Goal: Task Accomplishment & Management: Use online tool/utility

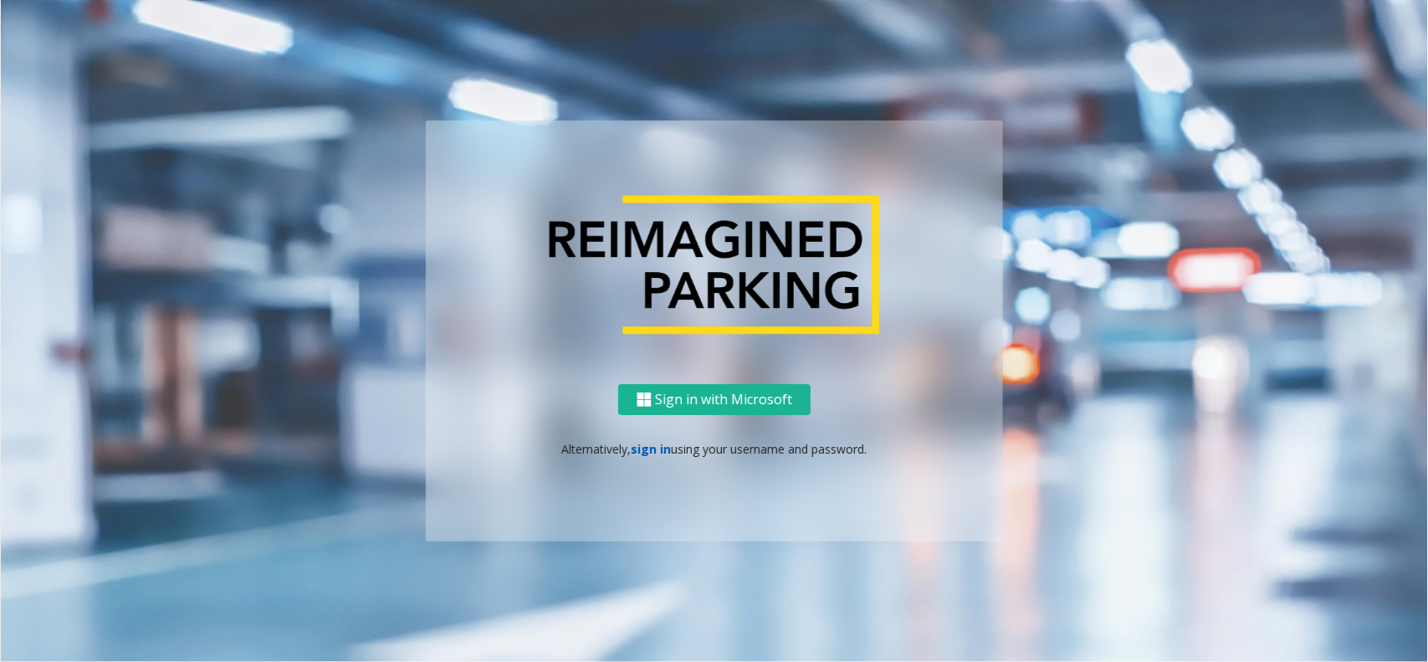
click at [658, 445] on link "sign in" at bounding box center [652, 449] width 40 height 16
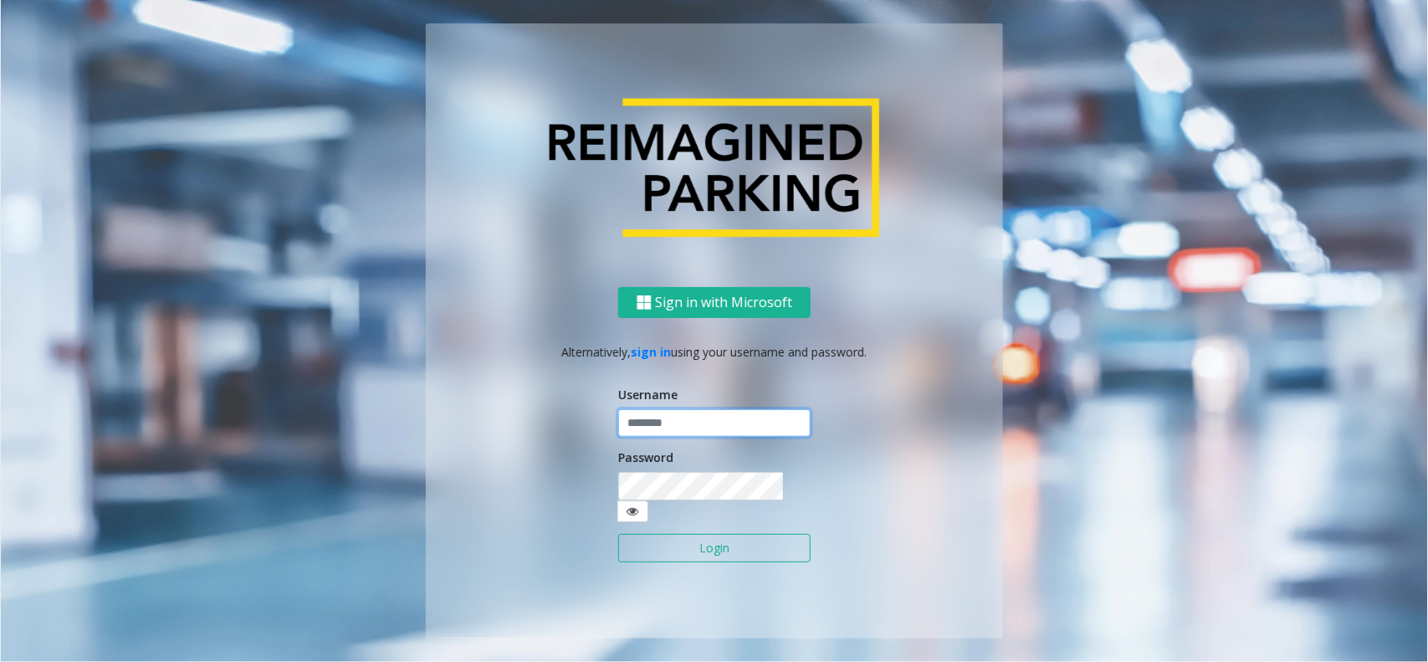
click at [672, 432] on input "text" at bounding box center [714, 423] width 192 height 28
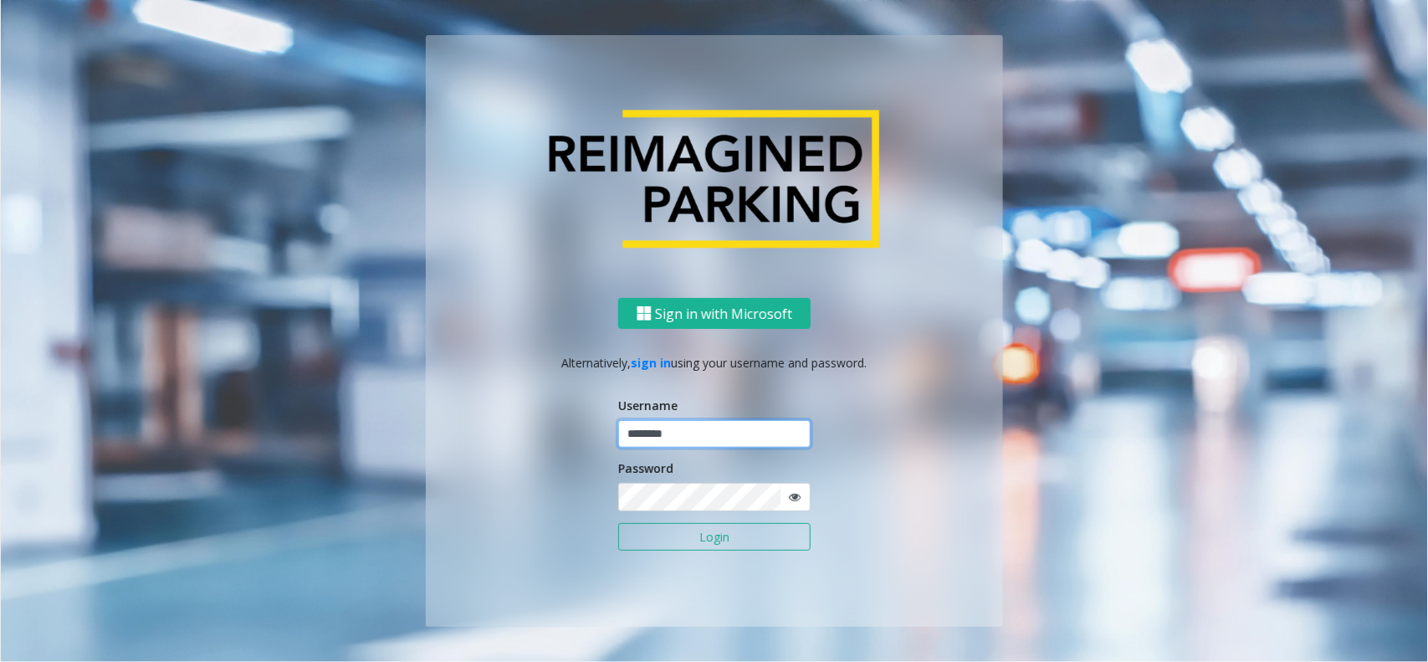
type input "********"
click at [726, 534] on button "Login" at bounding box center [714, 537] width 192 height 28
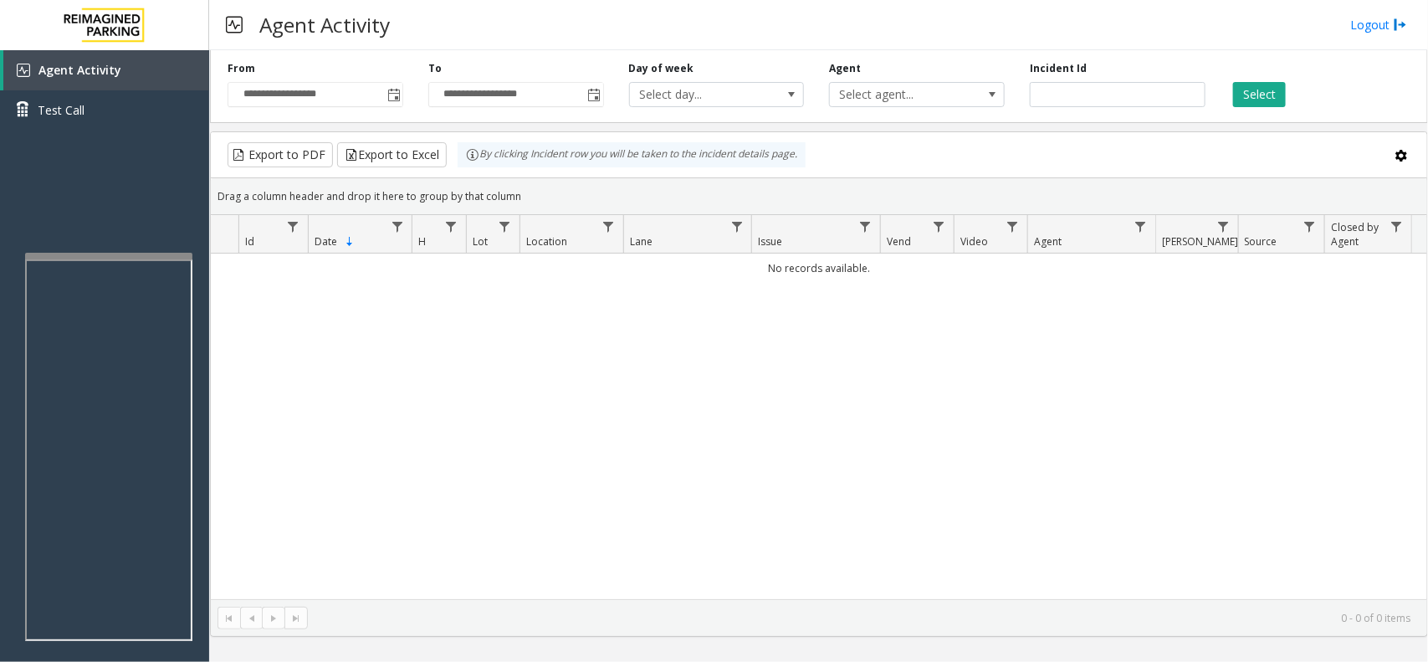
click at [131, 259] on iframe at bounding box center [108, 450] width 167 height 382
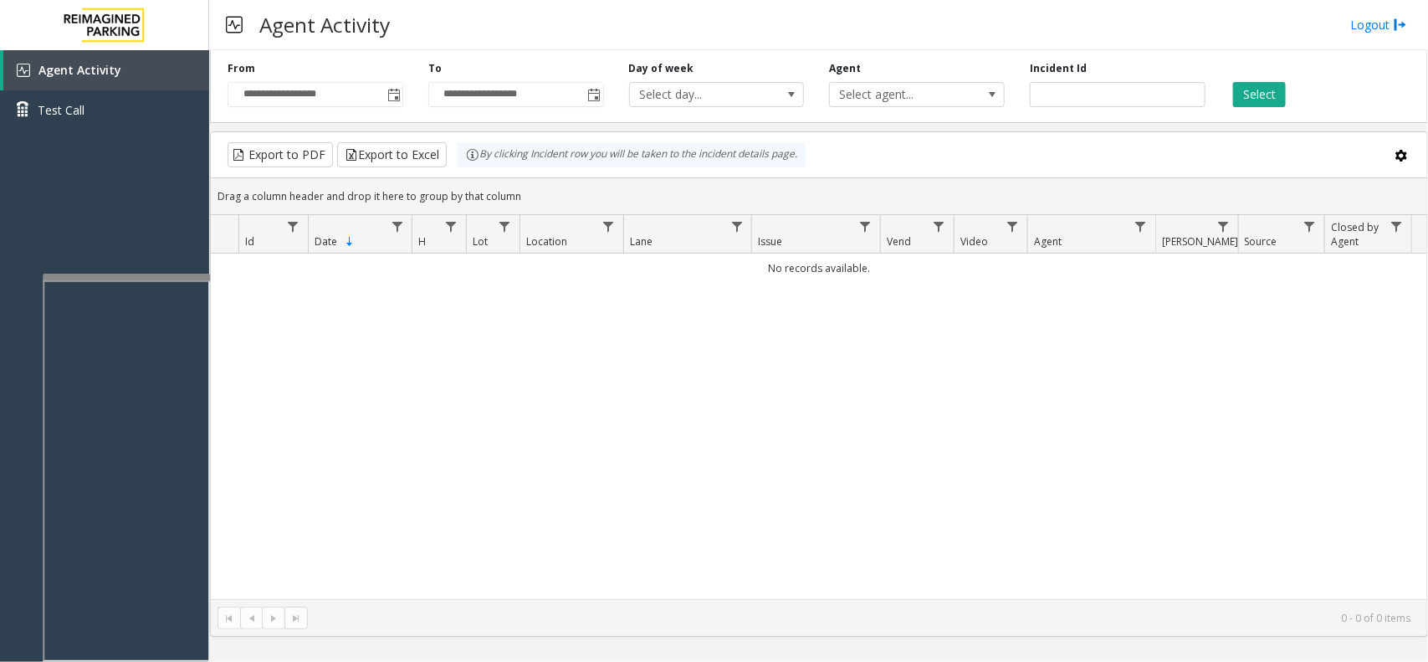
click at [153, 274] on div at bounding box center [126, 277] width 167 height 7
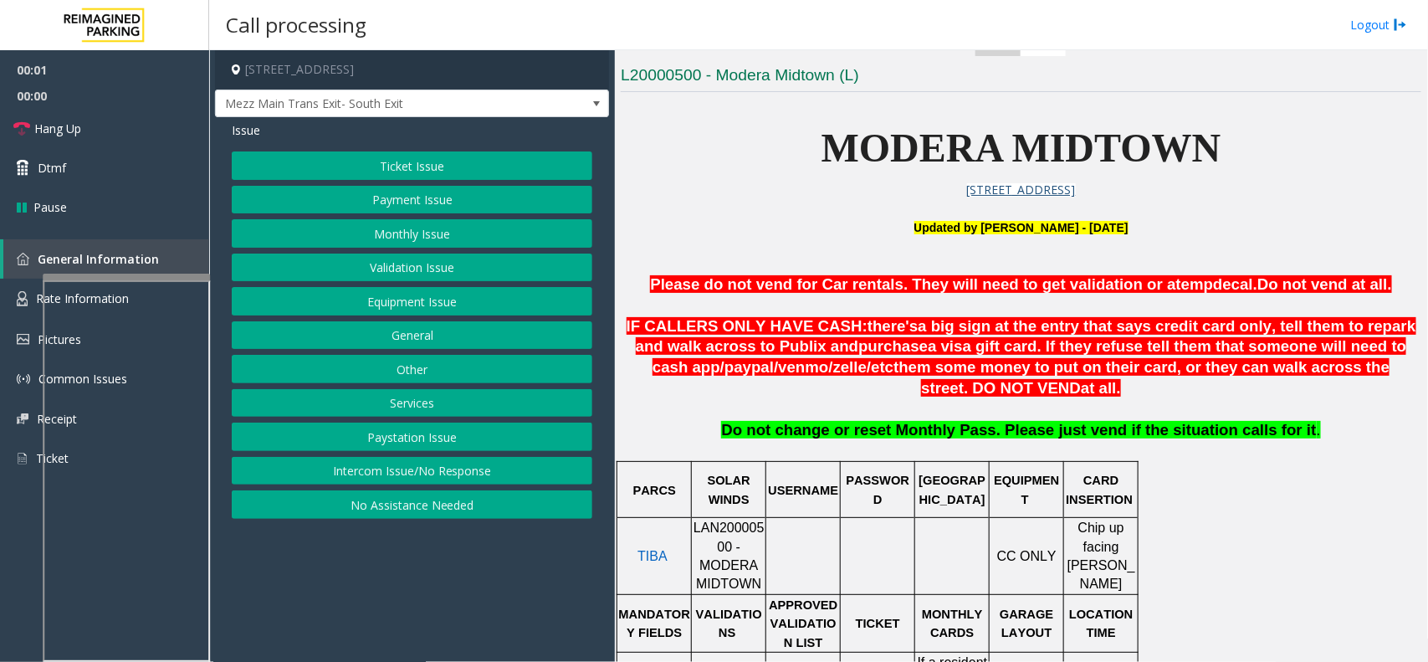
scroll to position [418, 0]
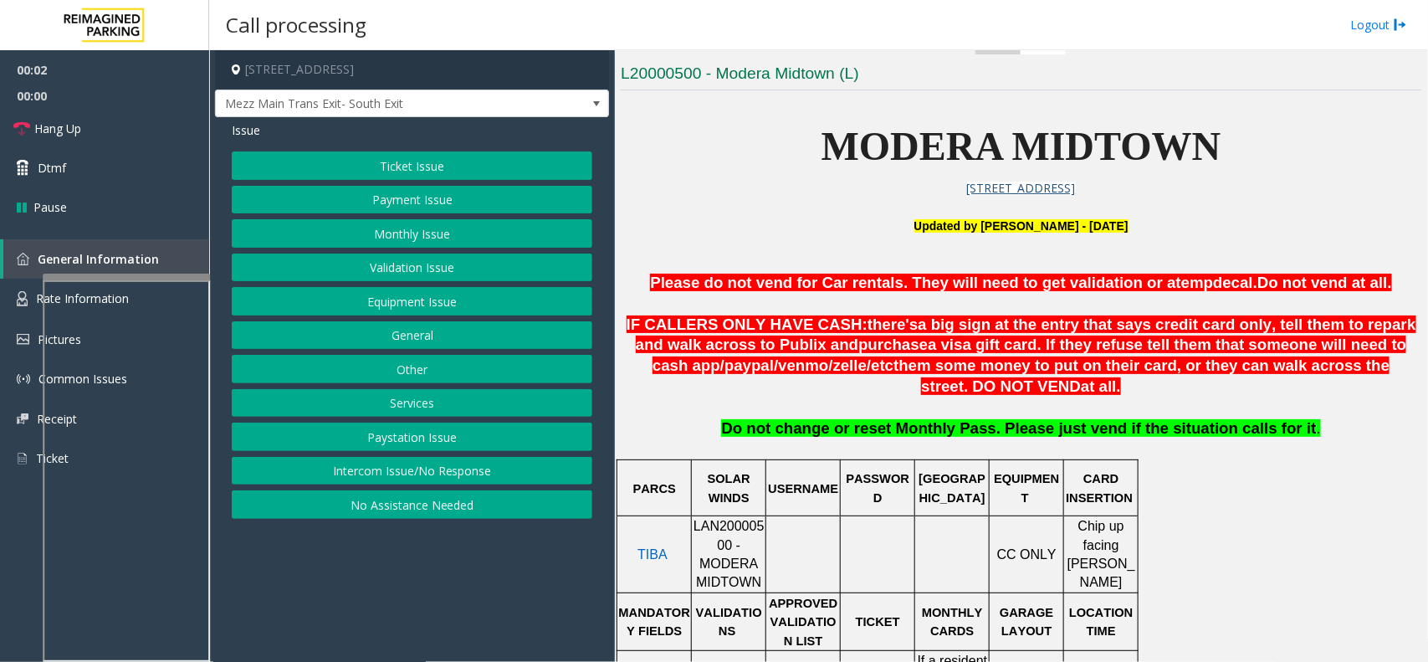
click at [751, 519] on div at bounding box center [729, 516] width 74 height 6
click at [736, 538] on span "LAN20000500 - MODERA MIDTOWN" at bounding box center [729, 554] width 71 height 70
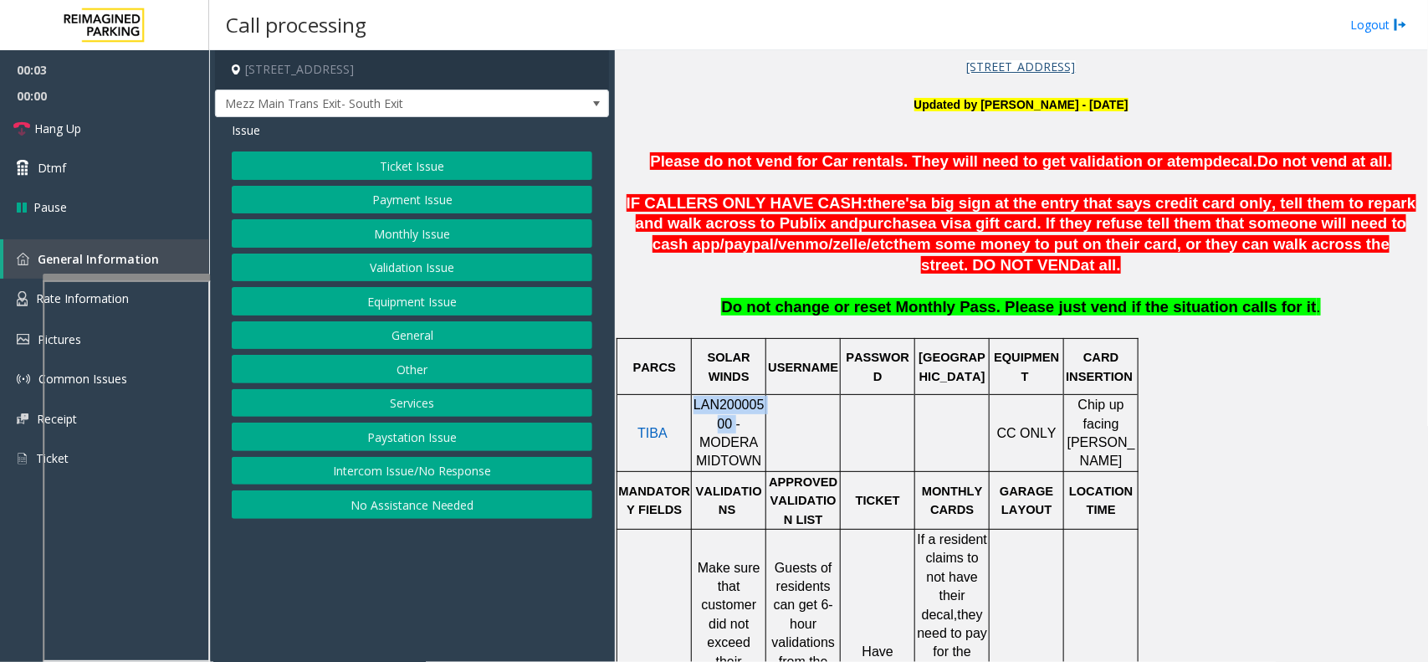
scroll to position [732, 0]
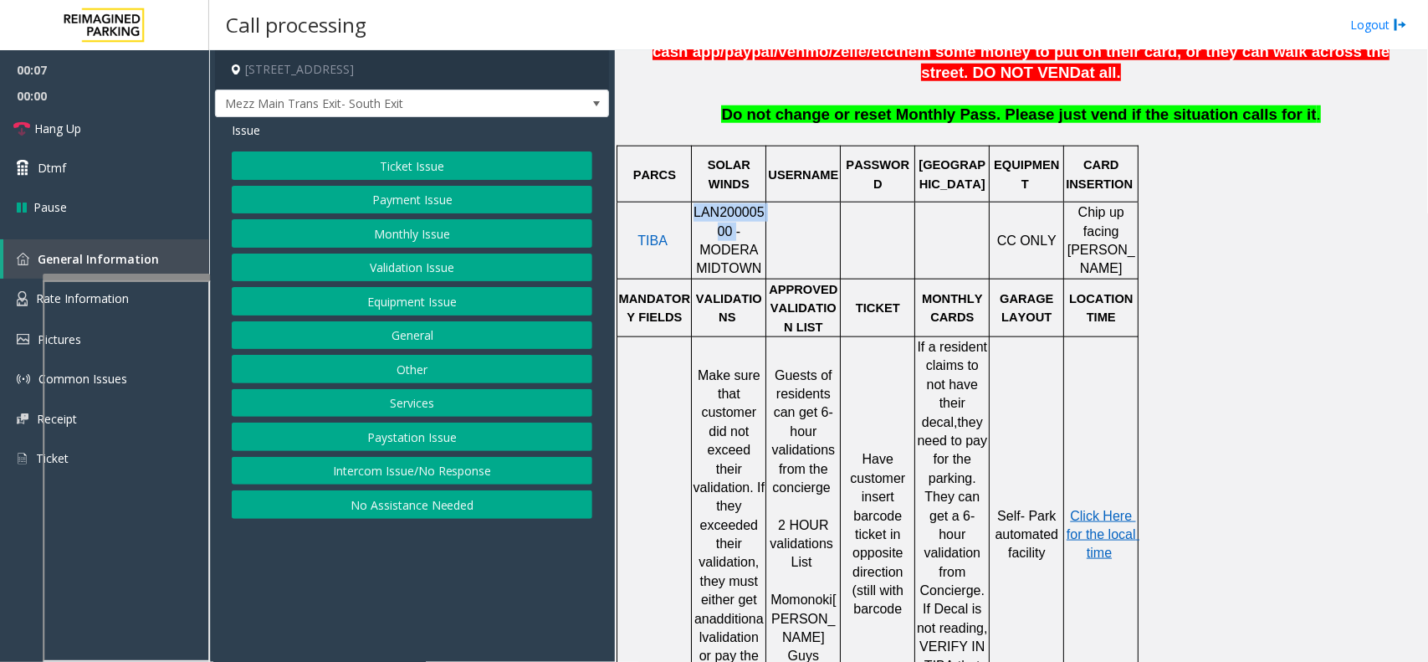
copy span "LAN20000500"
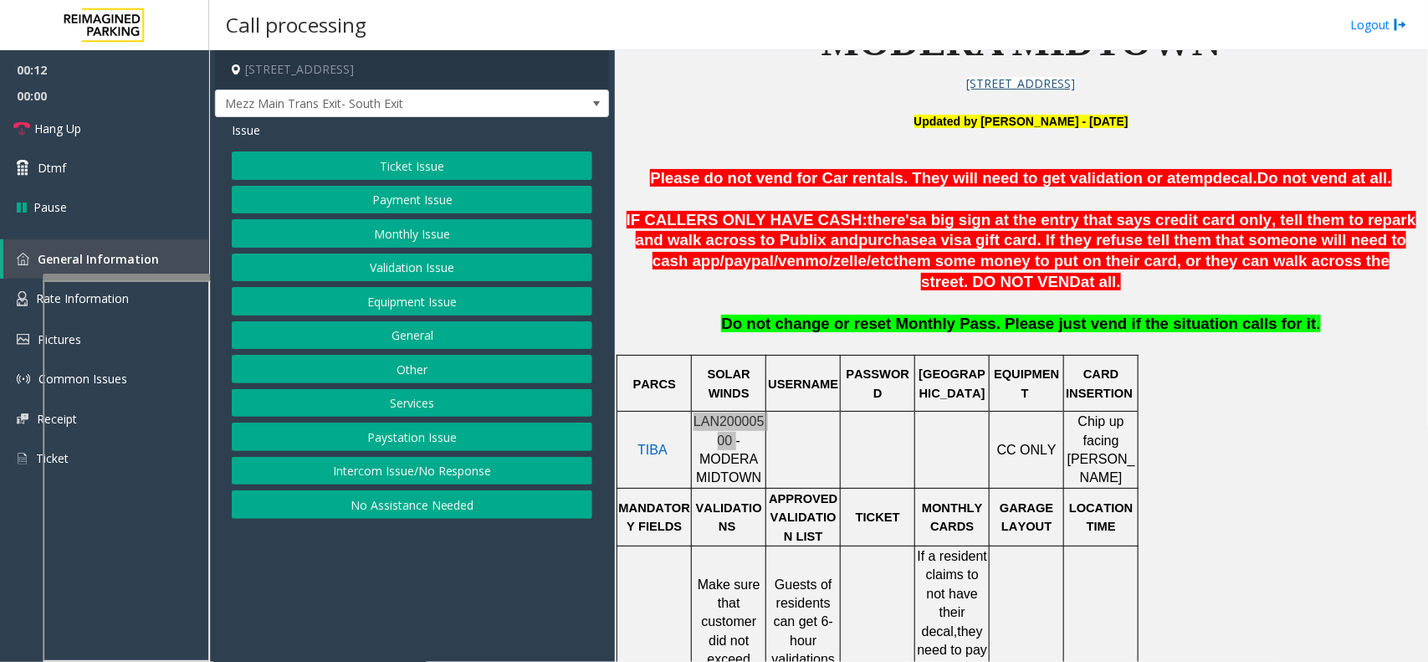
scroll to position [418, 0]
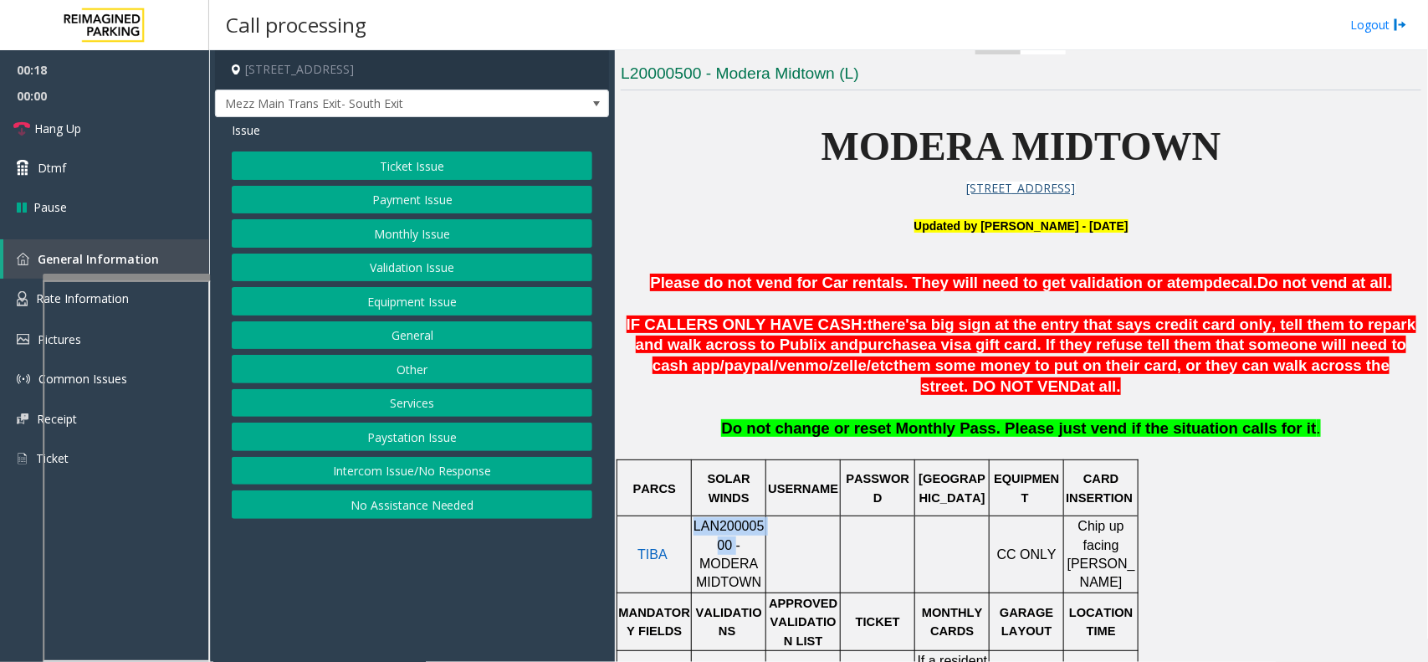
click at [369, 266] on button "Validation Issue" at bounding box center [412, 267] width 361 height 28
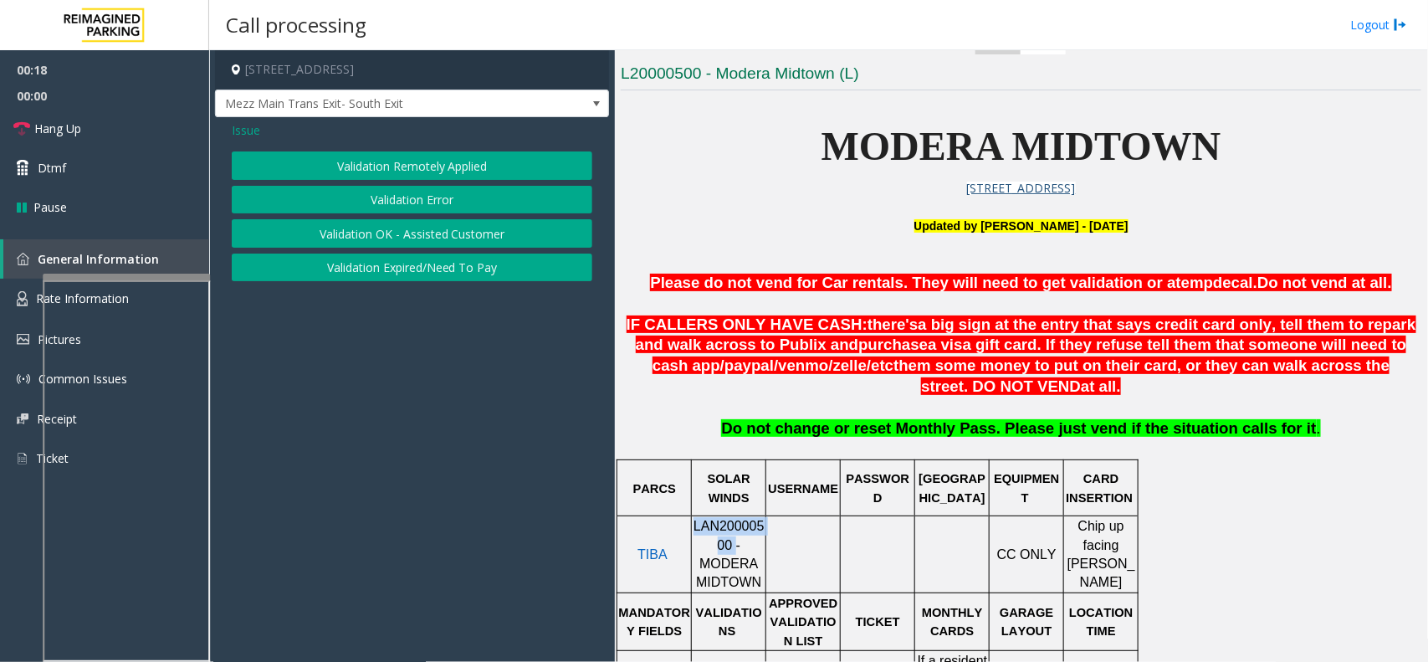
click at [386, 207] on button "Validation Error" at bounding box center [412, 200] width 361 height 28
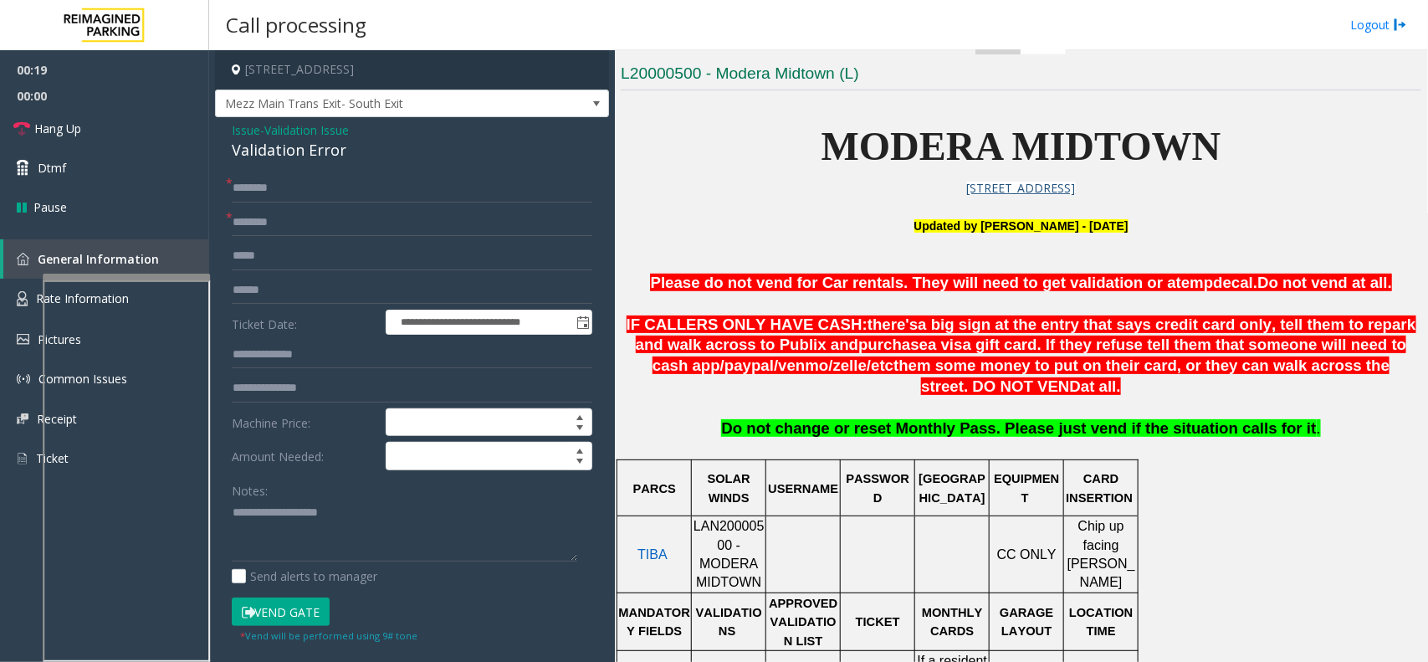
click at [888, 140] on span "MODERA MIDTOWN" at bounding box center [1022, 146] width 400 height 44
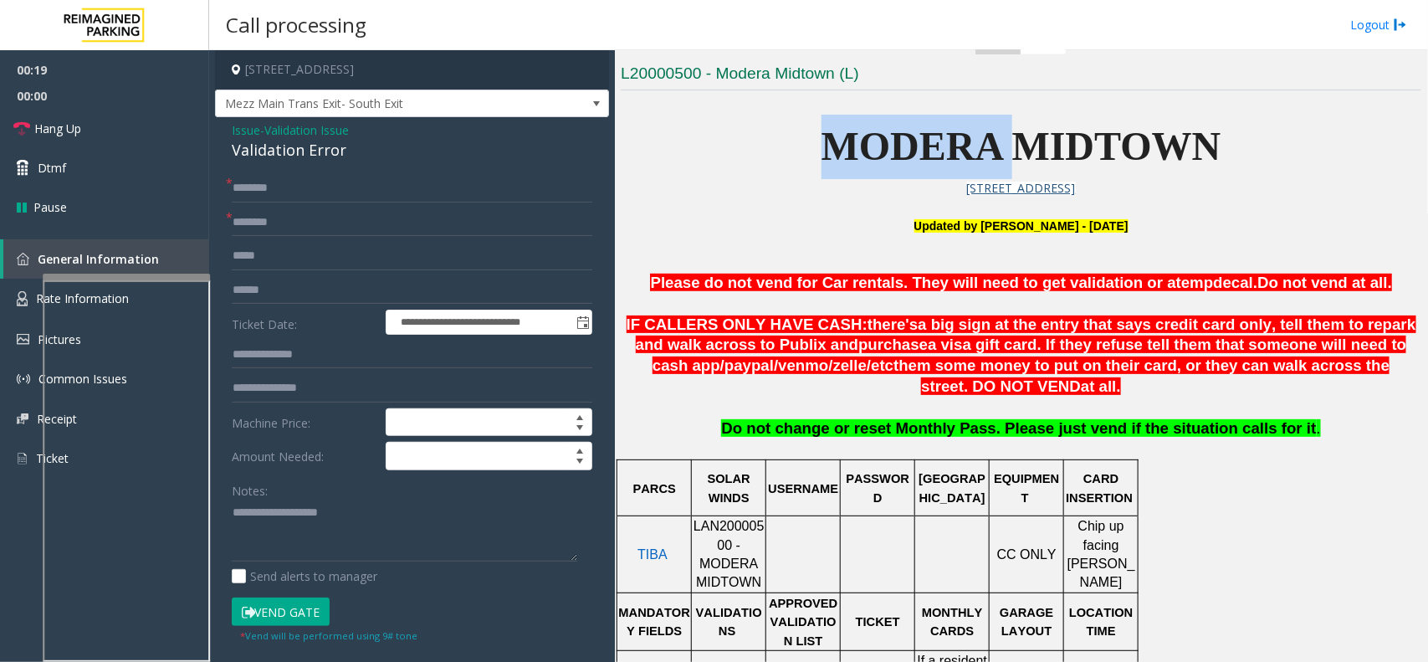
click at [888, 140] on span "MODERA MIDTOWN" at bounding box center [1022, 146] width 400 height 44
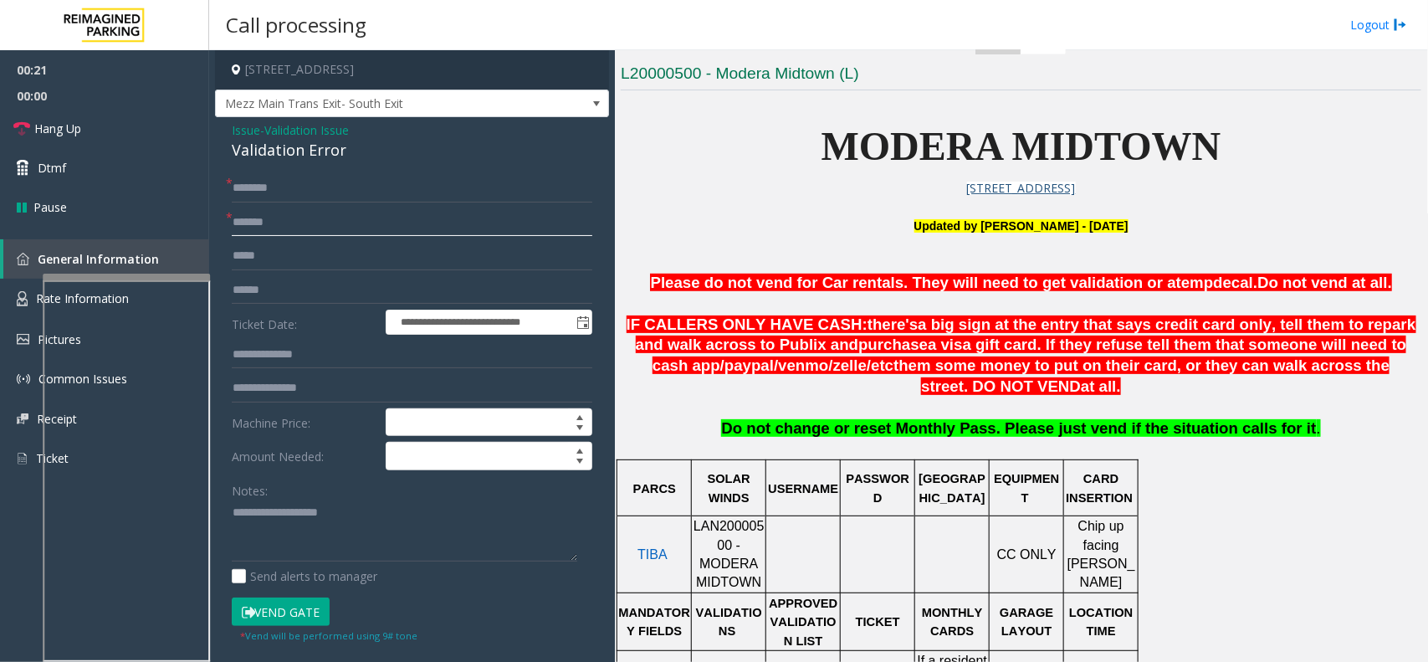
type input "******"
click at [289, 283] on input "text" at bounding box center [412, 290] width 361 height 28
drag, startPoint x: 303, startPoint y: 277, endPoint x: 297, endPoint y: 294, distance: 17.7
click at [303, 277] on input "text" at bounding box center [412, 290] width 361 height 28
type input "*******"
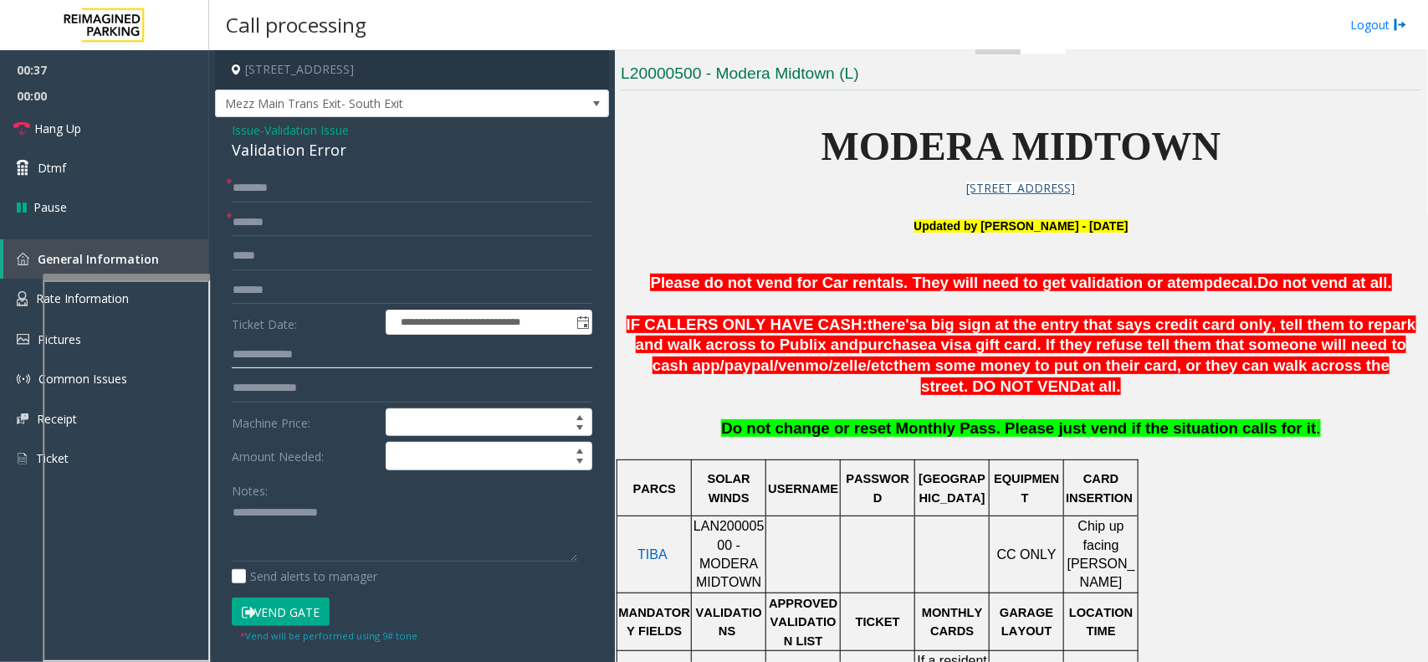
click at [356, 362] on input "text" at bounding box center [412, 355] width 361 height 28
click at [337, 356] on input "text" at bounding box center [412, 355] width 361 height 28
type input "******"
click at [272, 508] on textarea at bounding box center [405, 530] width 346 height 63
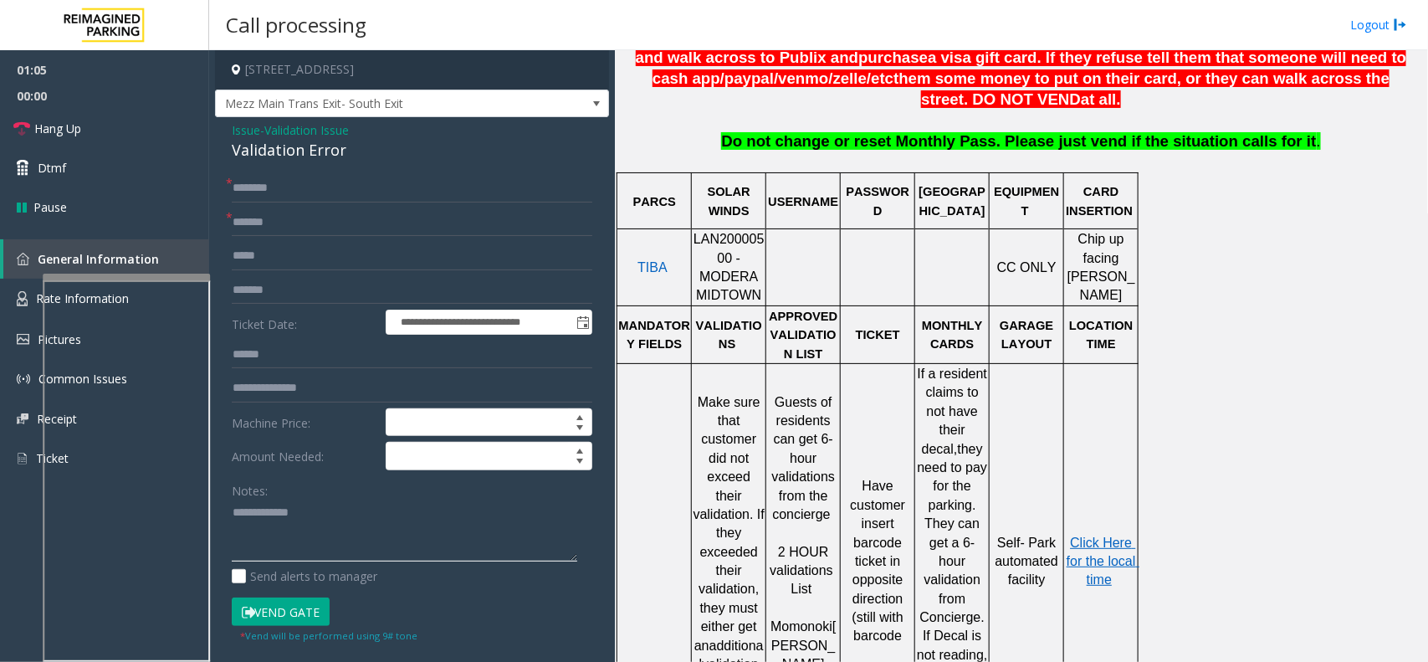
scroll to position [732, 0]
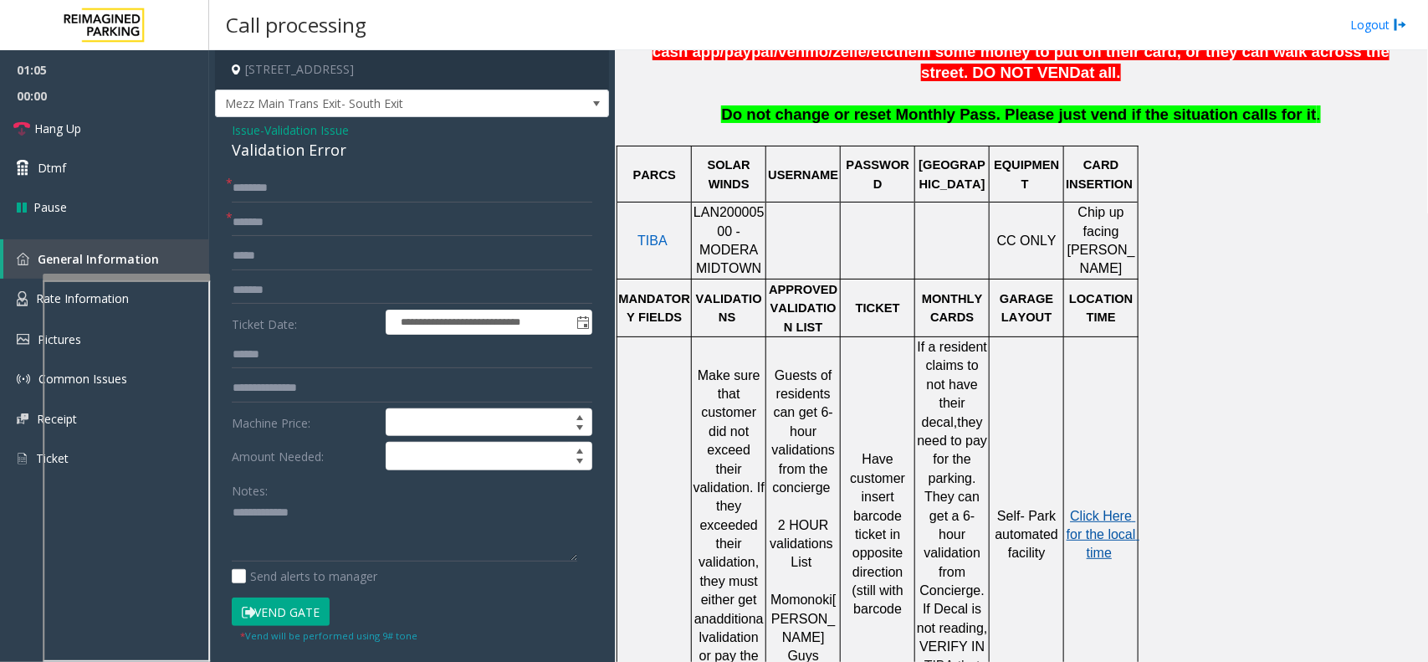
click at [1079, 509] on span "Click Here for the local time" at bounding box center [1103, 535] width 73 height 52
click at [341, 506] on textarea at bounding box center [405, 530] width 346 height 63
type textarea "**********"
click at [284, 195] on input "text" at bounding box center [412, 188] width 361 height 28
type input "*******"
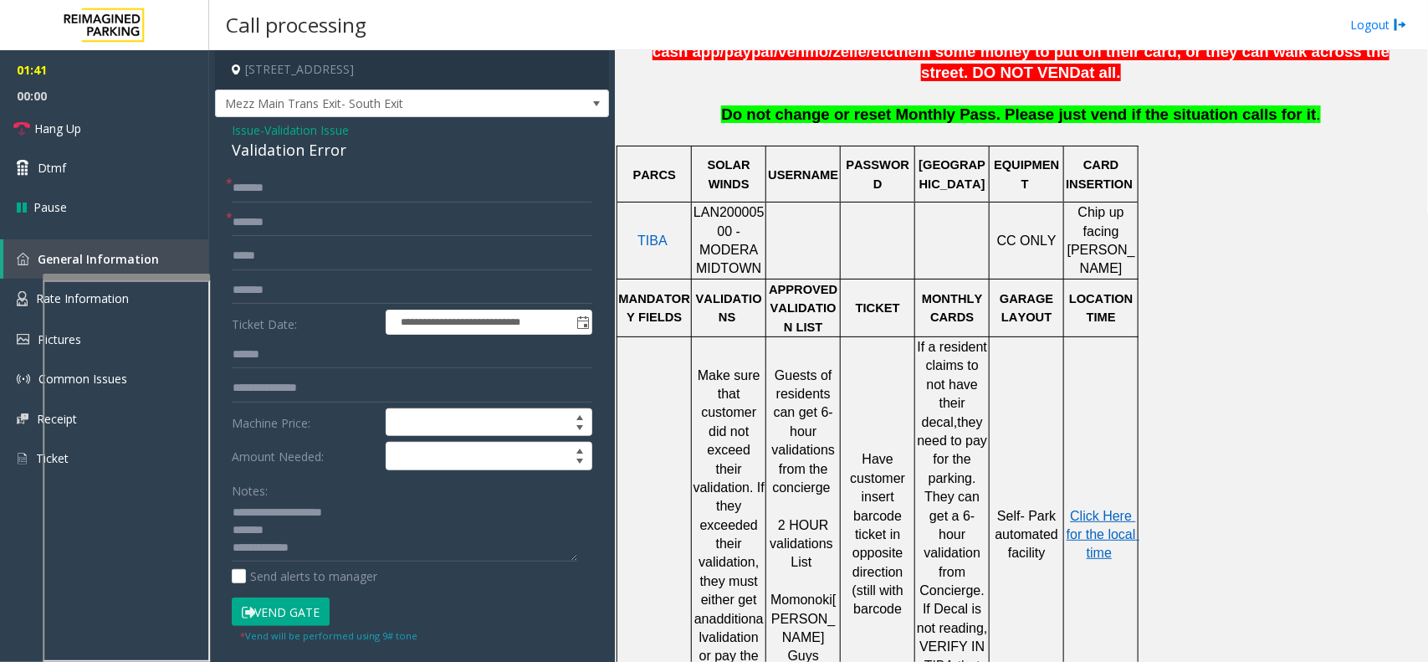
click at [279, 607] on button "Vend Gate" at bounding box center [281, 611] width 98 height 28
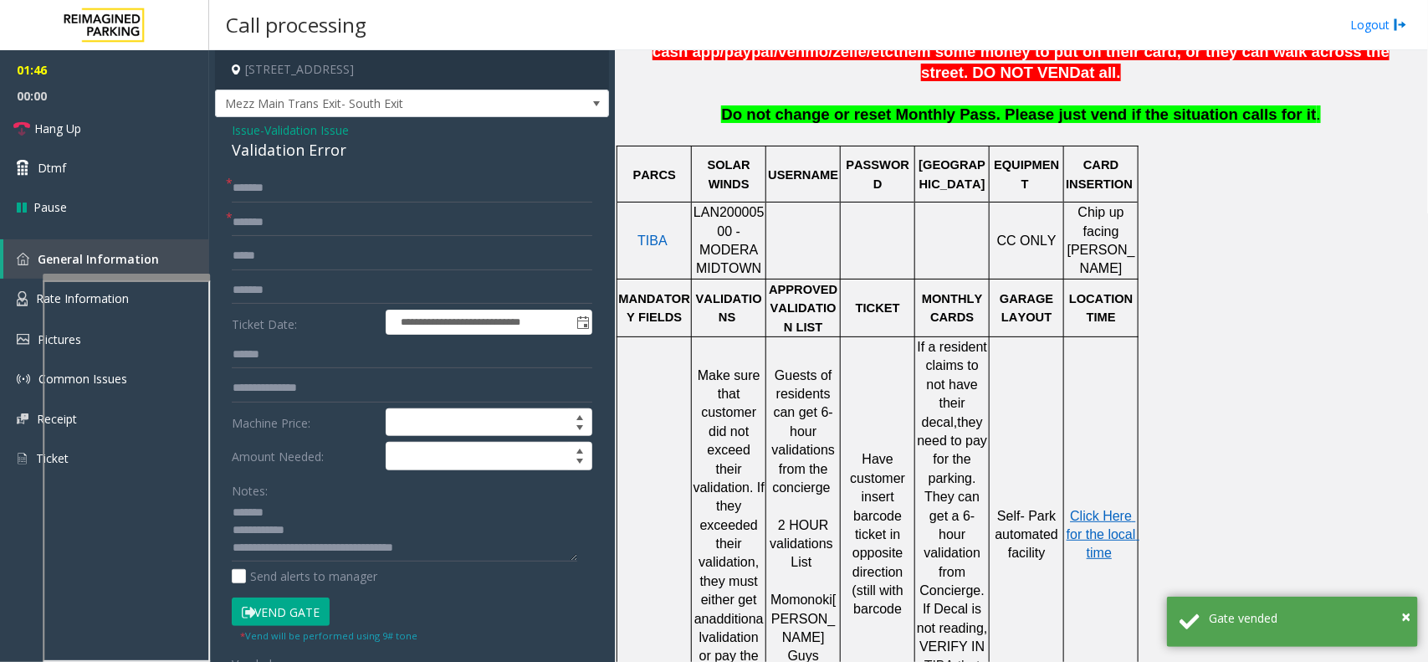
click at [295, 167] on div "**********" at bounding box center [412, 565] width 394 height 896
click at [298, 155] on div "Validation Error" at bounding box center [412, 150] width 361 height 23
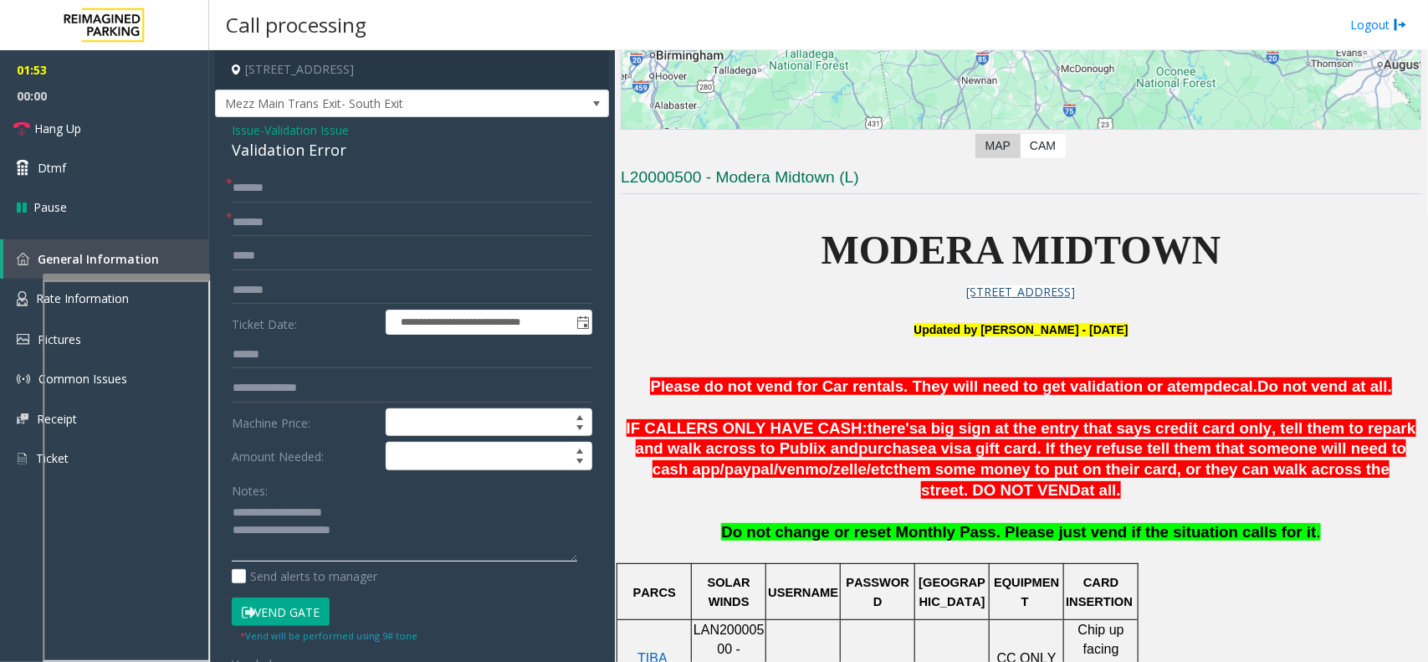
scroll to position [314, 0]
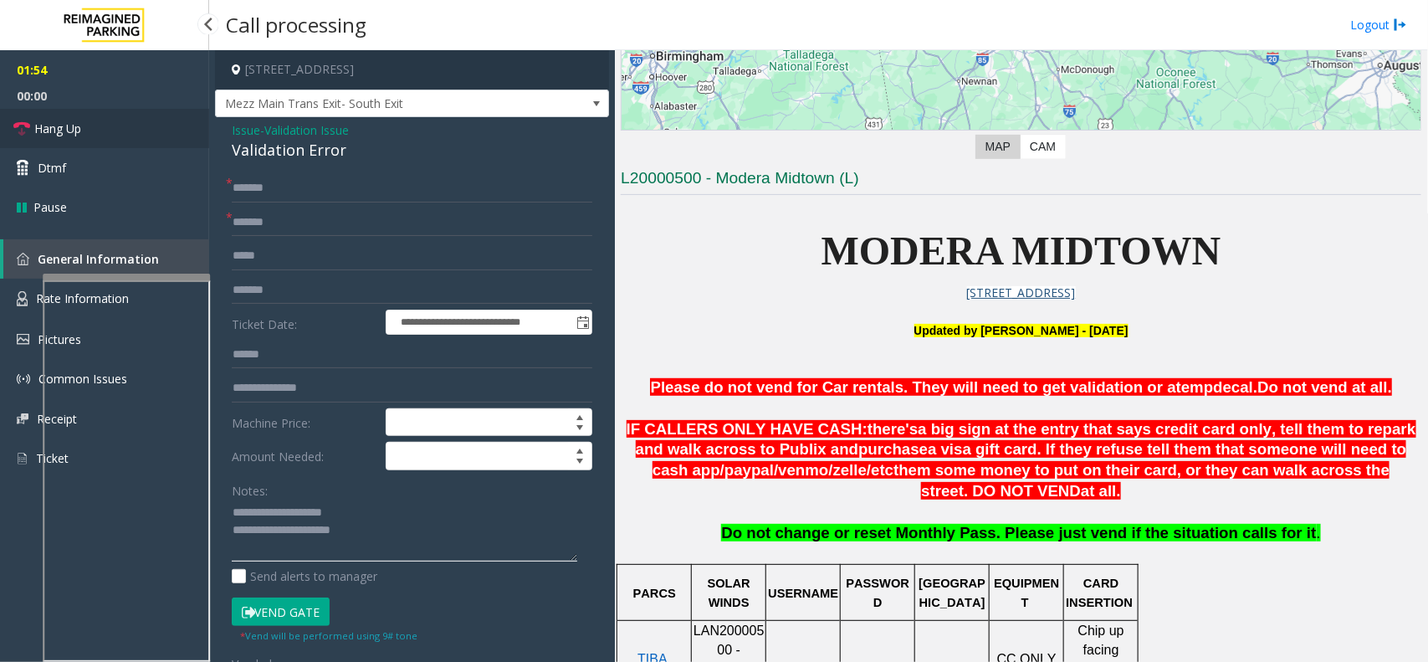
type textarea "**********"
click at [136, 140] on link "Hang Up" at bounding box center [104, 128] width 209 height 39
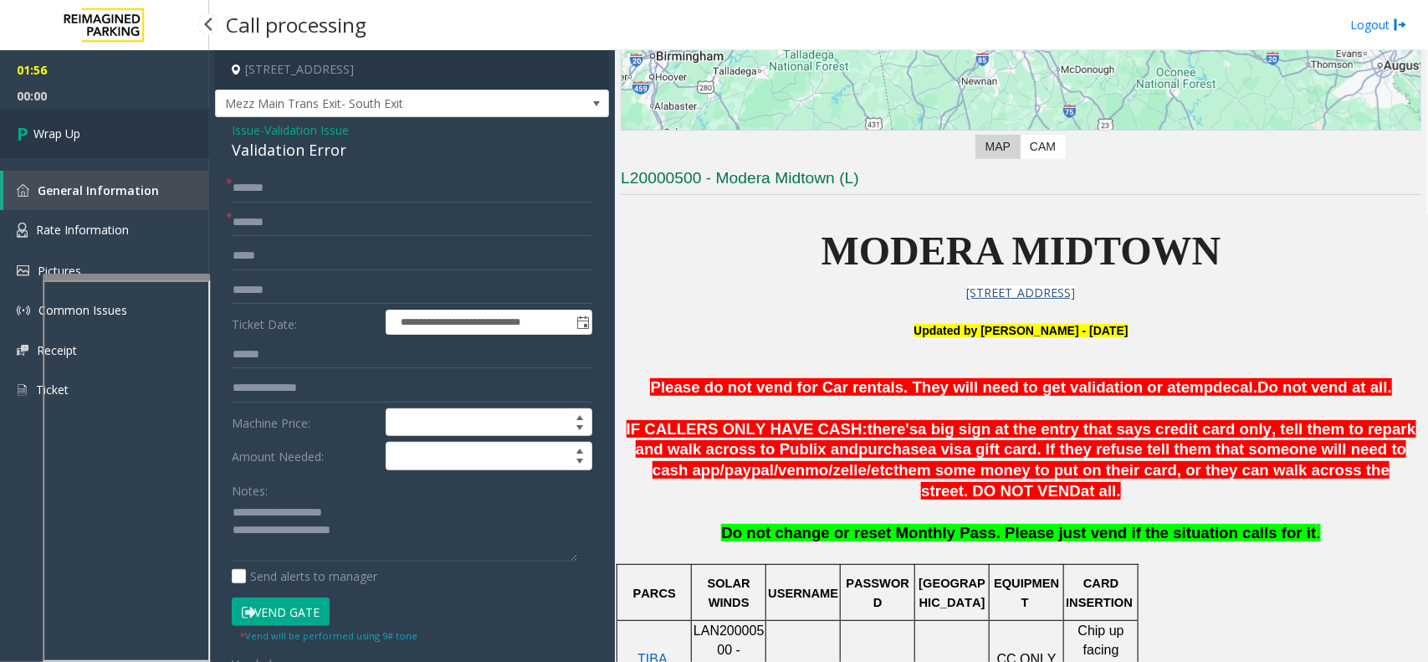
click at [136, 140] on link "Wrap Up" at bounding box center [104, 133] width 209 height 49
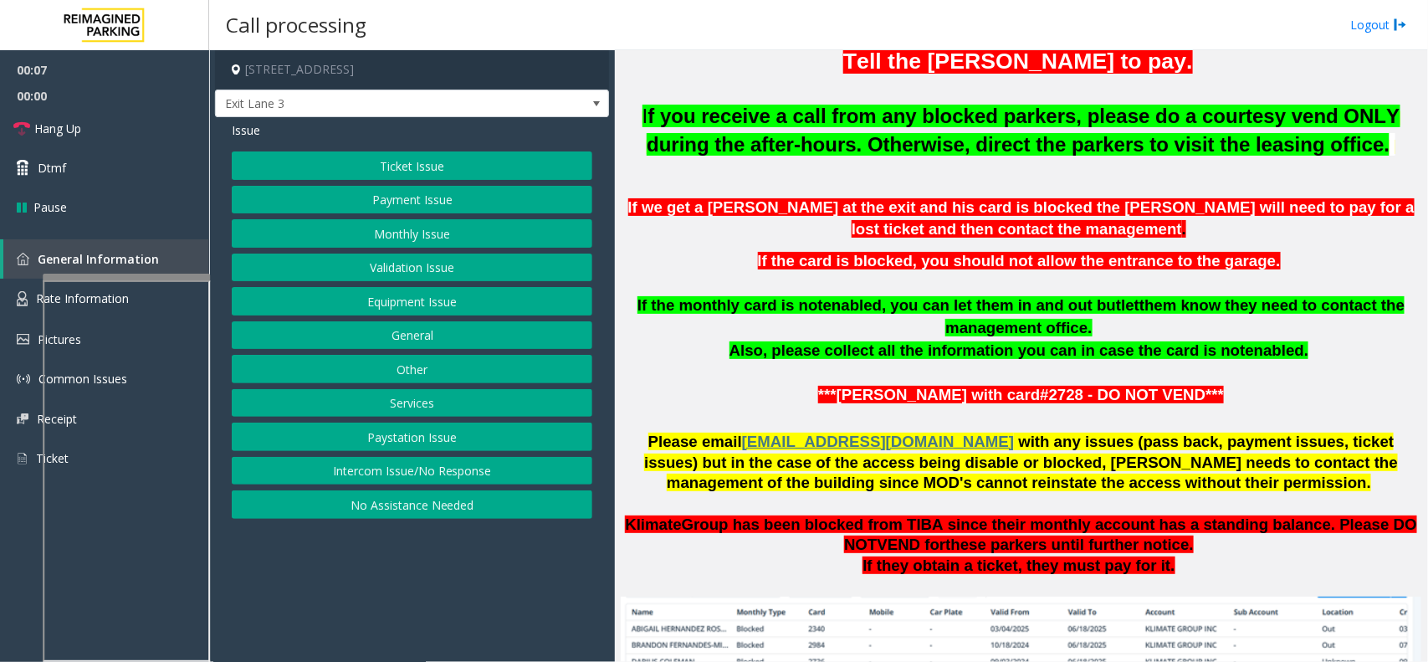
scroll to position [627, 0]
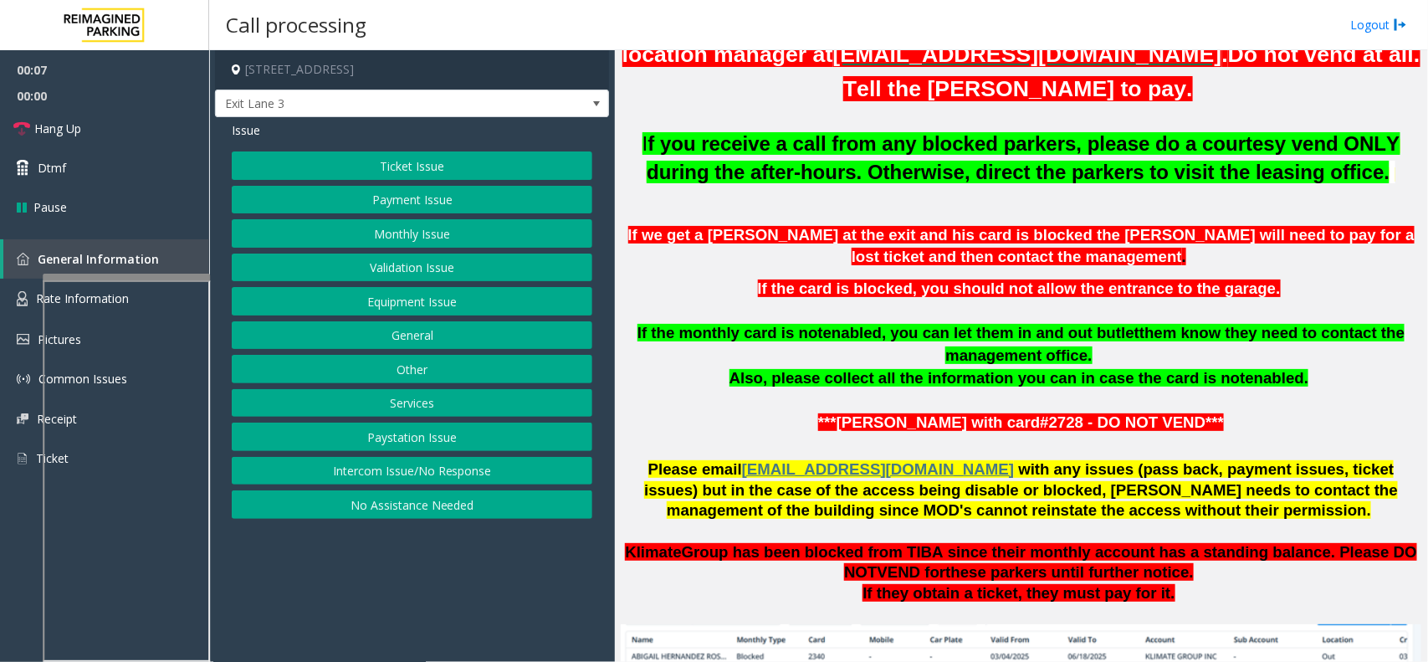
click at [1151, 228] on span "If we get a parker at the exit and his card is blocked the parker will need to …" at bounding box center [1021, 246] width 786 height 40
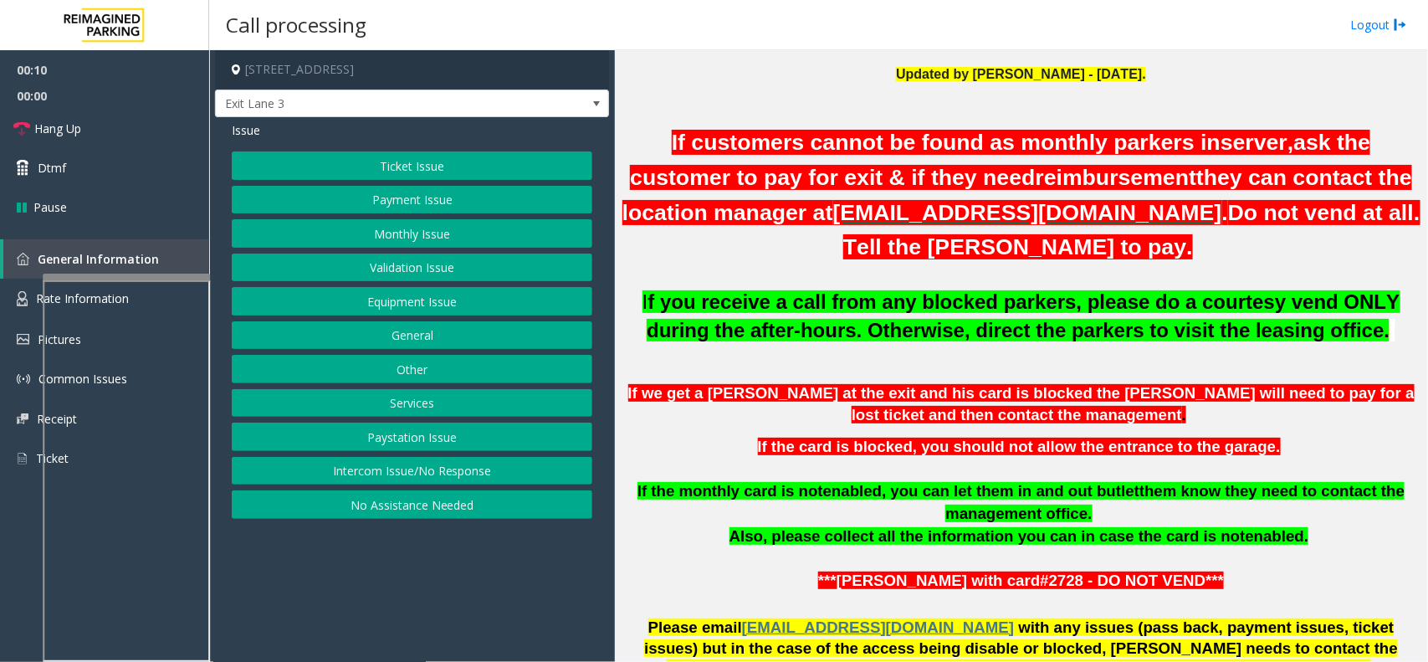
scroll to position [418, 0]
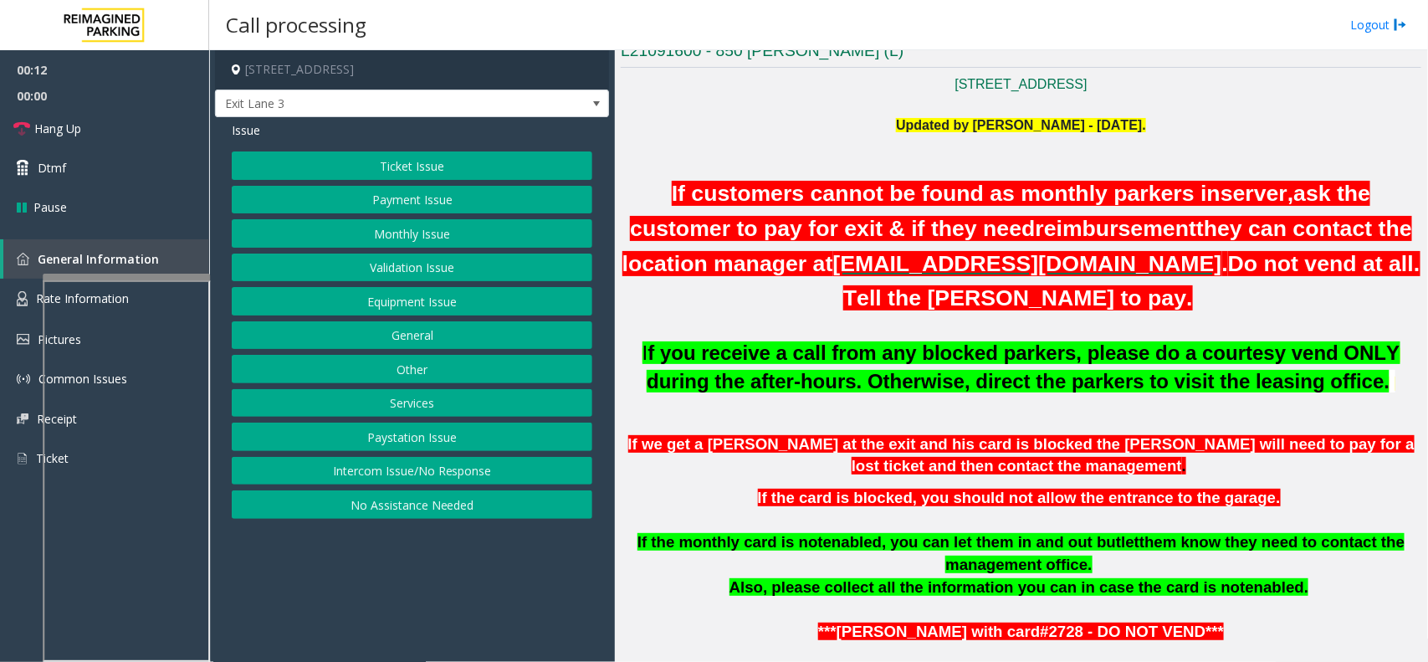
click at [414, 234] on button "Monthly Issue" at bounding box center [412, 233] width 361 height 28
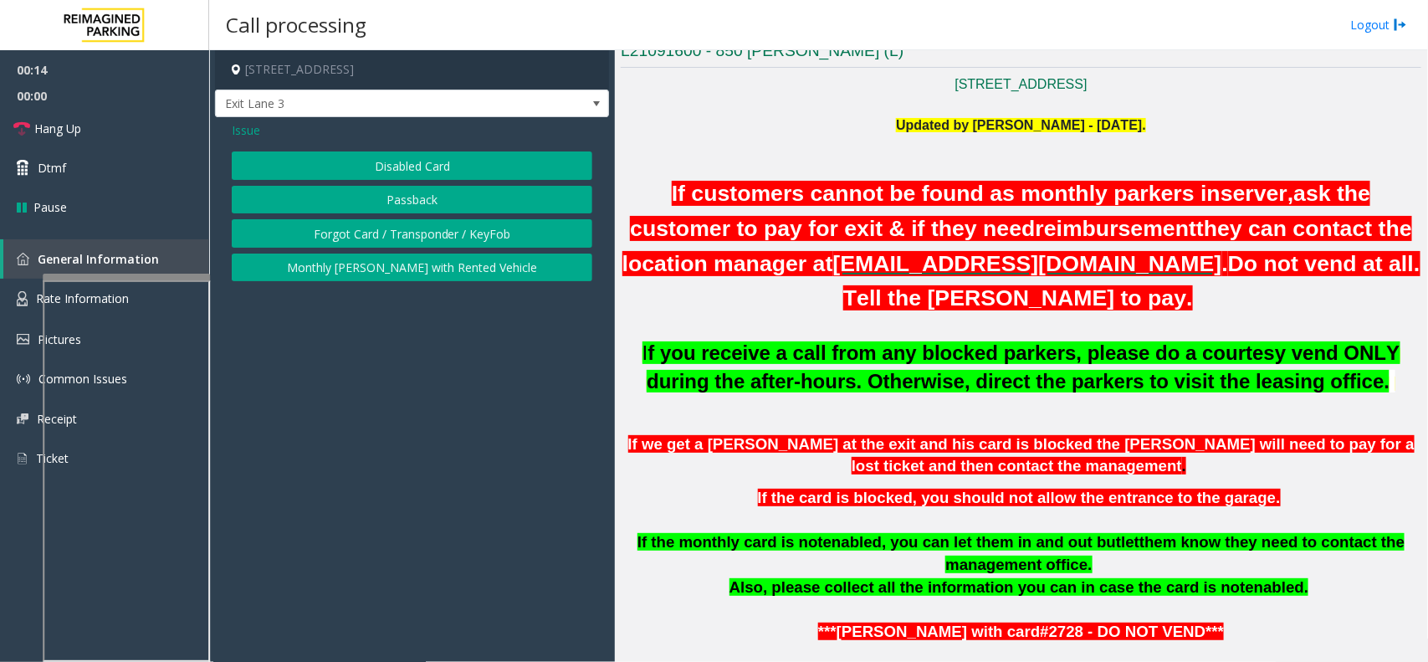
click at [429, 238] on button "Forgot Card / Transponder / KeyFob" at bounding box center [412, 233] width 361 height 28
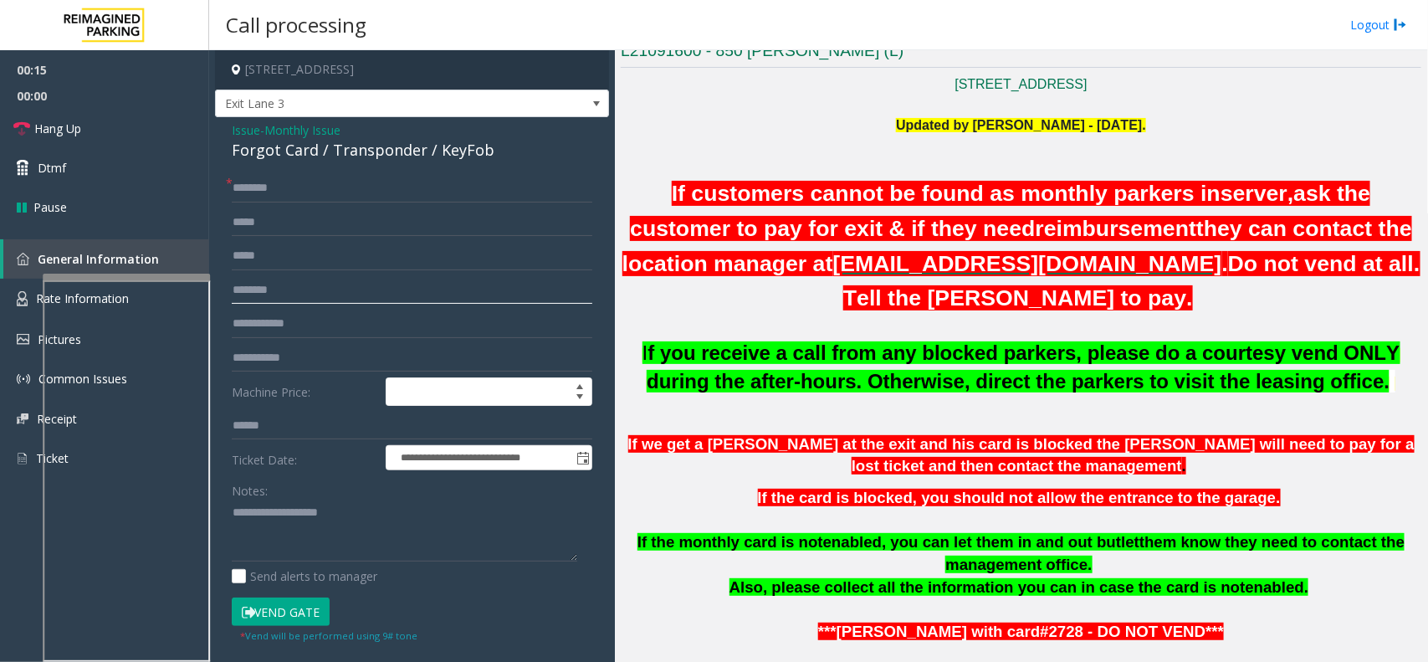
click at [307, 290] on input "text" at bounding box center [412, 290] width 361 height 28
type textarea "**********"
click at [289, 178] on input "text" at bounding box center [412, 188] width 361 height 28
click at [315, 294] on input "text" at bounding box center [412, 290] width 361 height 28
click at [348, 324] on input "text" at bounding box center [412, 324] width 361 height 28
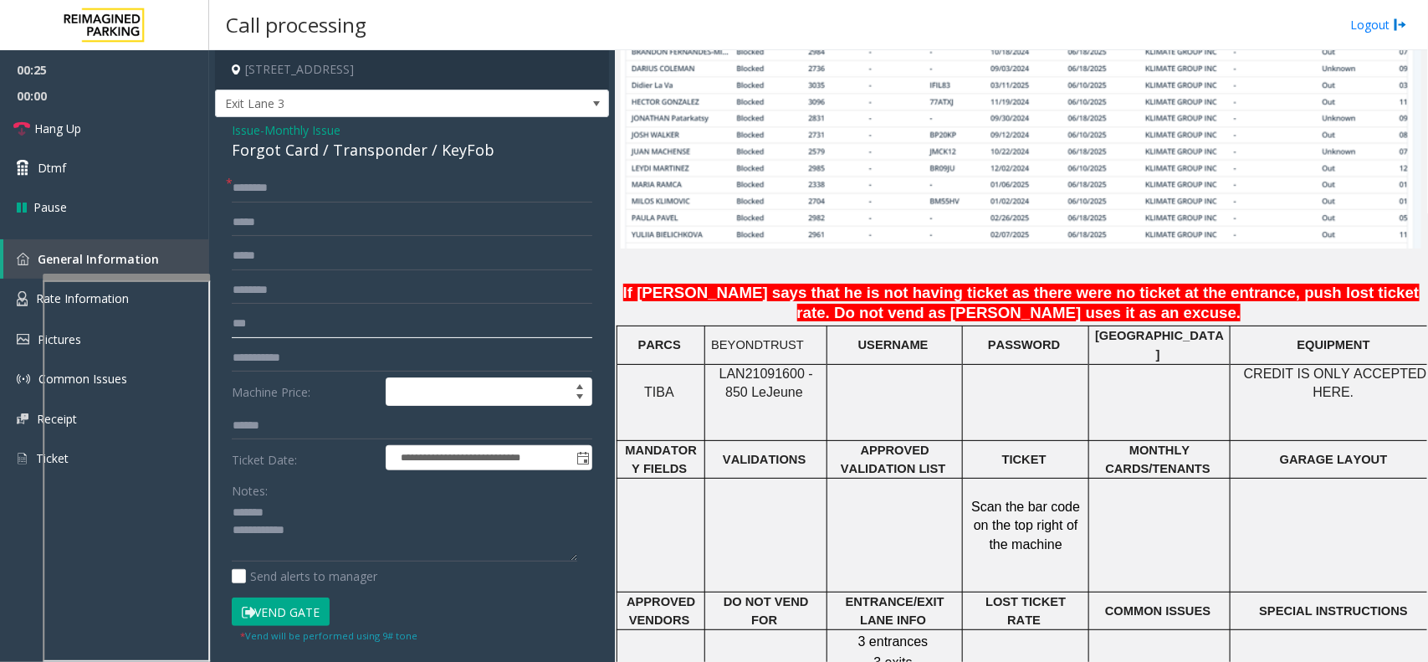
scroll to position [1255, 0]
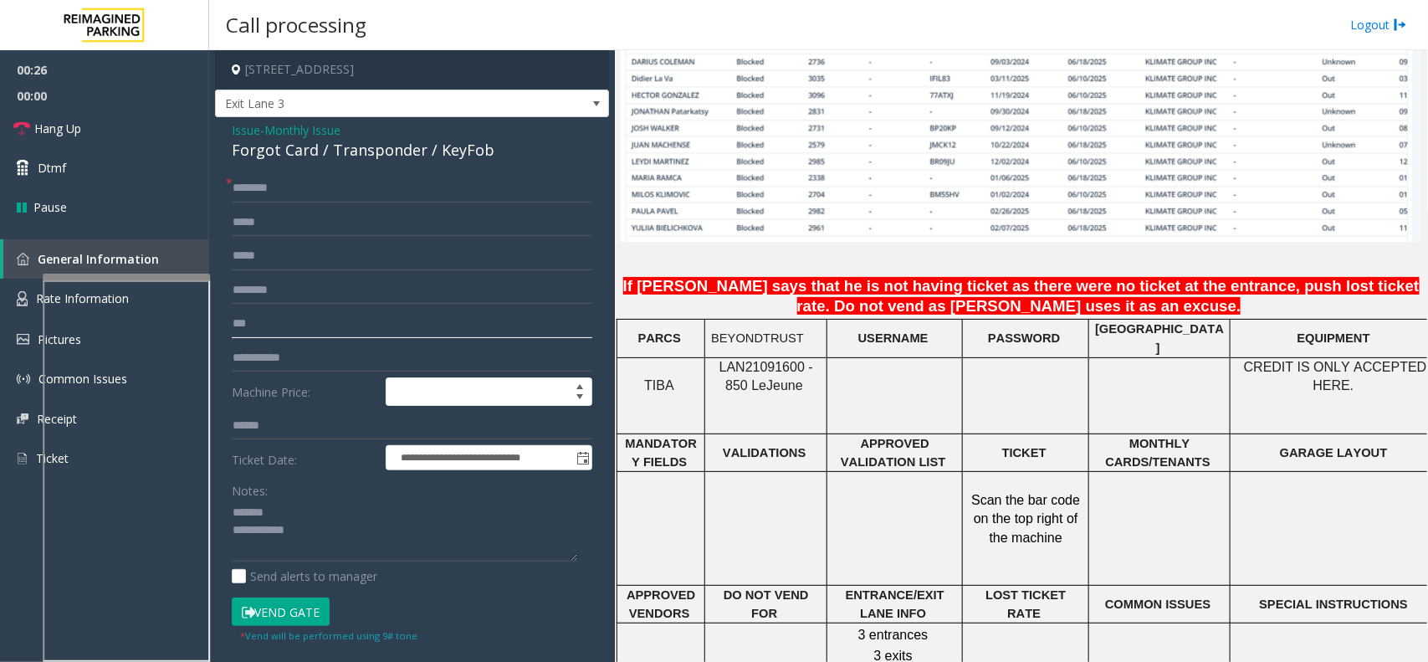
type input "***"
click at [771, 360] on span "LAN21091600 - 850 Le" at bounding box center [766, 376] width 94 height 33
drag, startPoint x: 817, startPoint y: 361, endPoint x: 711, endPoint y: 366, distance: 106.4
click at [711, 366] on p "LAN21091600 - 850 Le Jeune" at bounding box center [766, 377] width 110 height 38
copy span "LAN21091600 - 850"
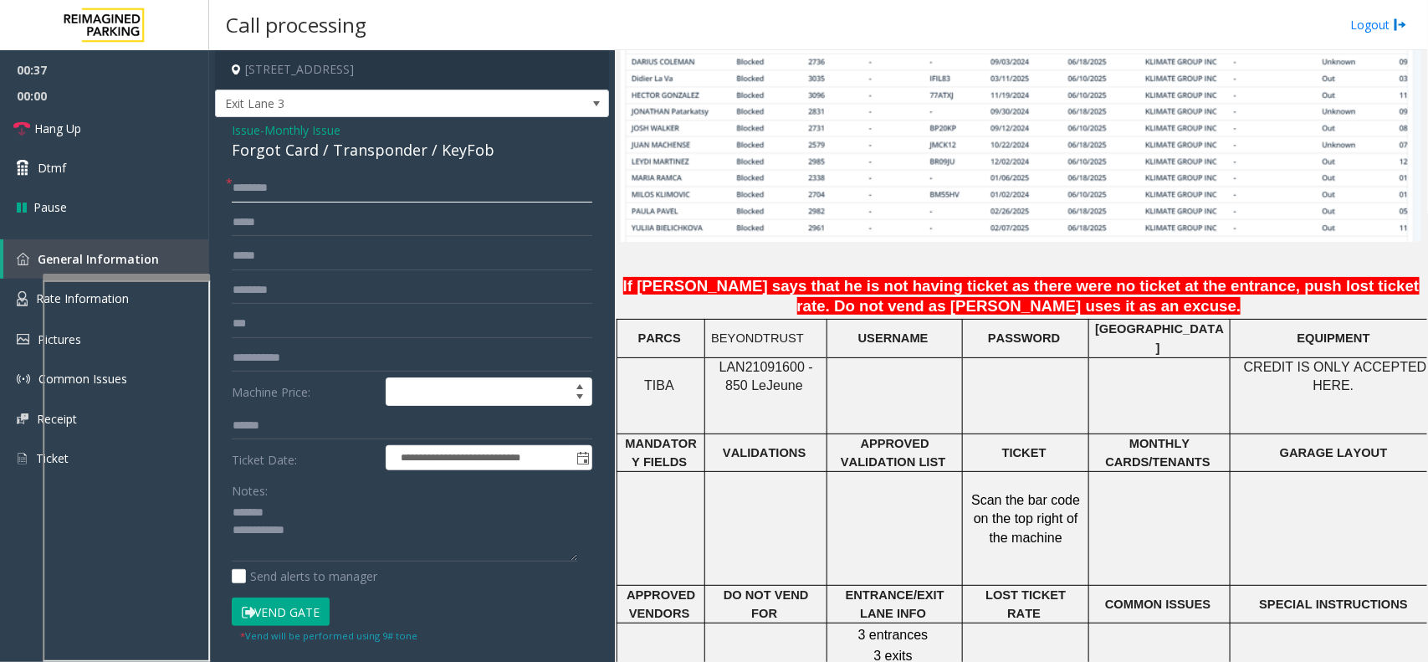
click at [335, 195] on input "text" at bounding box center [412, 188] width 361 height 28
click at [362, 151] on div "Forgot Card / Transponder / KeyFob" at bounding box center [412, 150] width 361 height 23
type textarea "**********"
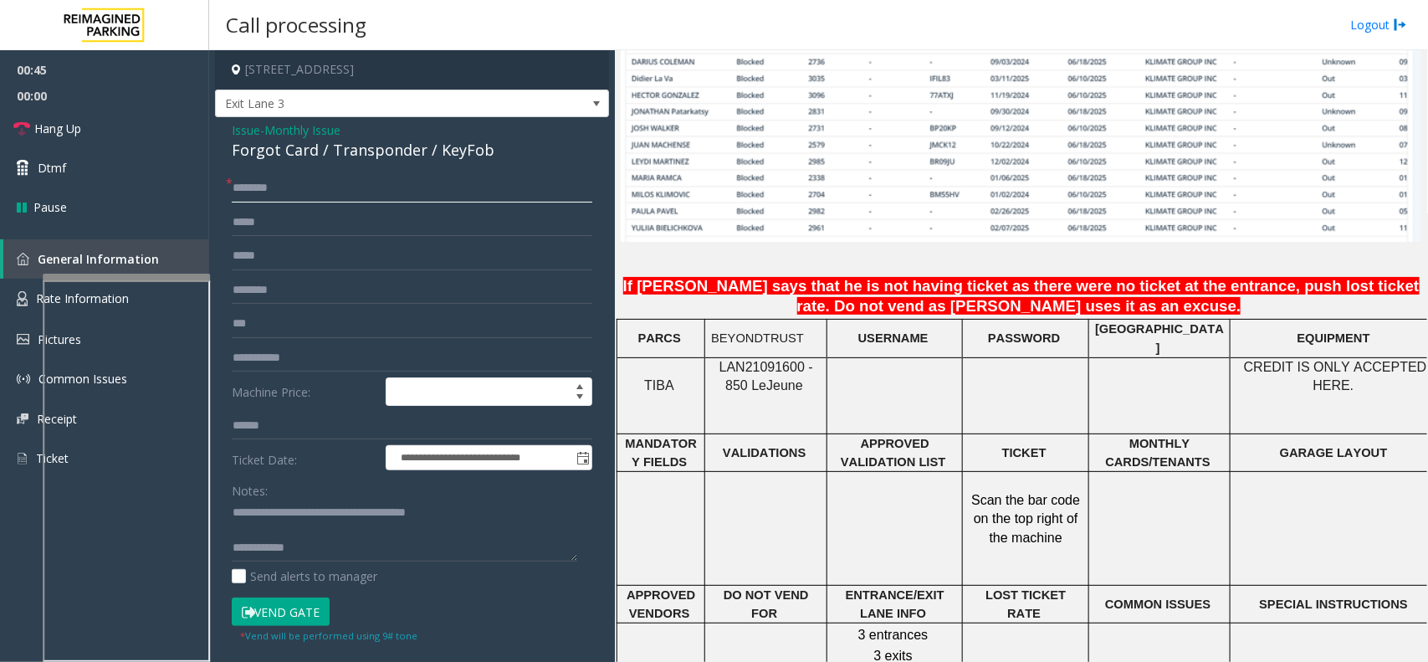
click at [264, 182] on input "text" at bounding box center [412, 188] width 361 height 28
click at [274, 188] on input "**" at bounding box center [412, 188] width 361 height 28
type input "*******"
click at [293, 602] on button "Vend Gate" at bounding box center [281, 611] width 98 height 28
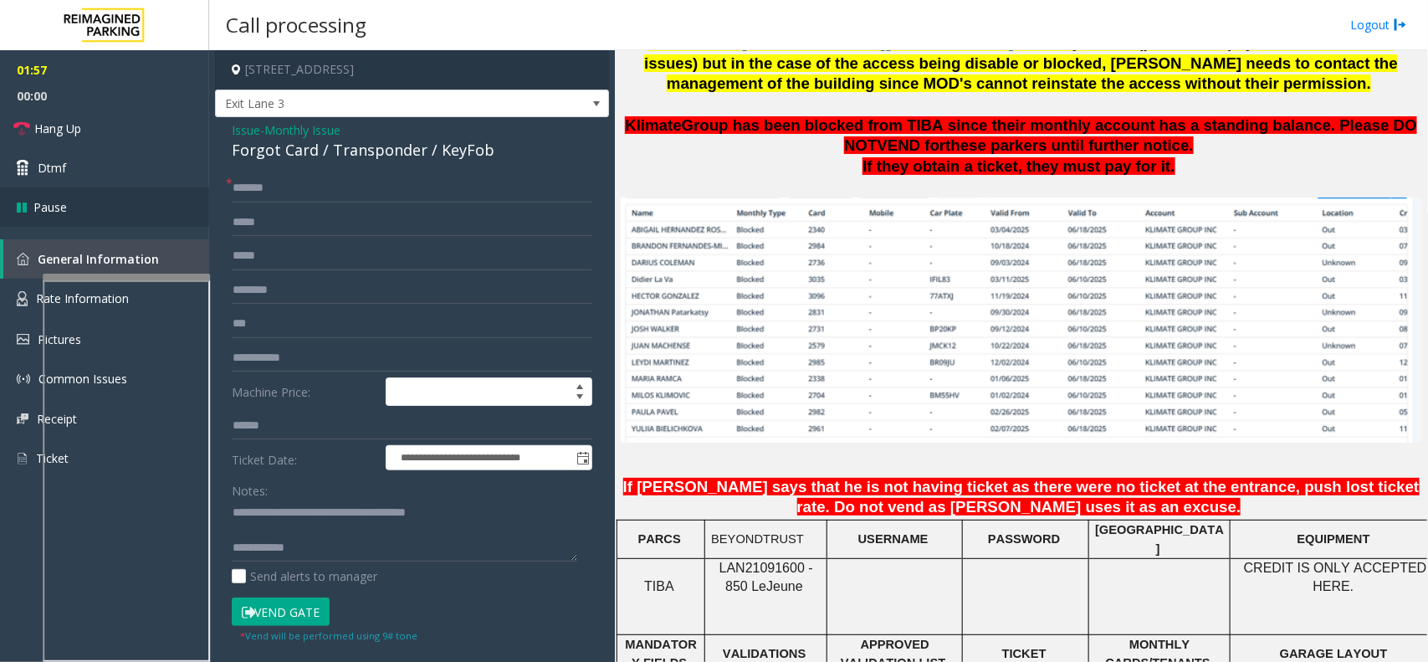
scroll to position [1046, 0]
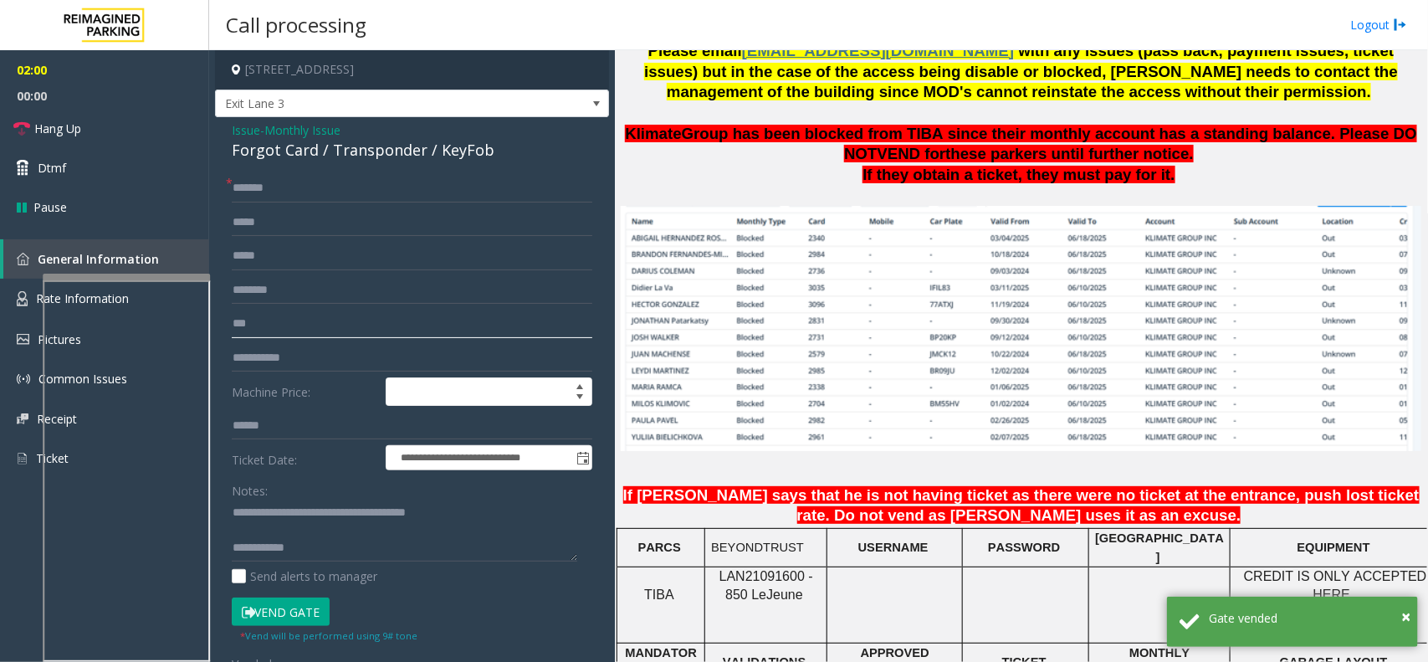
click at [262, 333] on input "***" at bounding box center [412, 324] width 361 height 28
type input "*"
click at [278, 286] on input "text" at bounding box center [412, 290] width 361 height 28
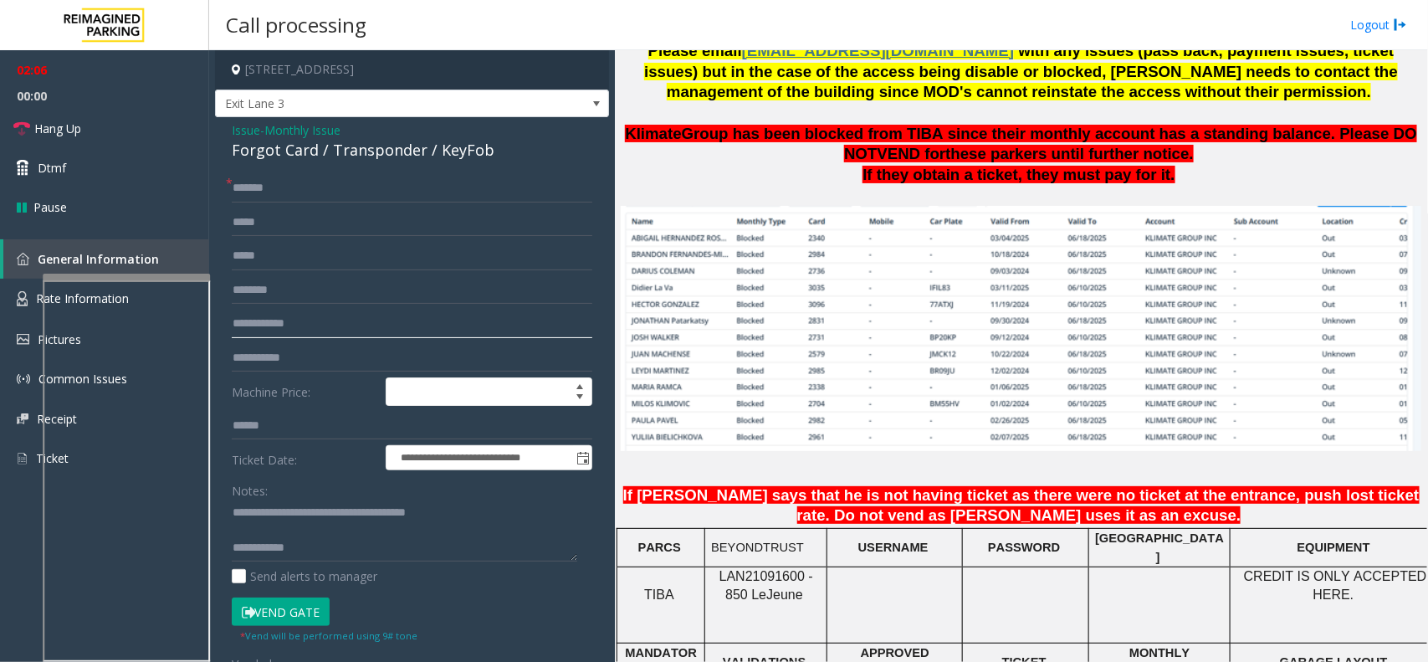
click at [289, 330] on input "text" at bounding box center [412, 324] width 361 height 28
paste input "****"
type input "****"
click at [397, 192] on input "*******" at bounding box center [412, 188] width 361 height 28
paste input "*****"
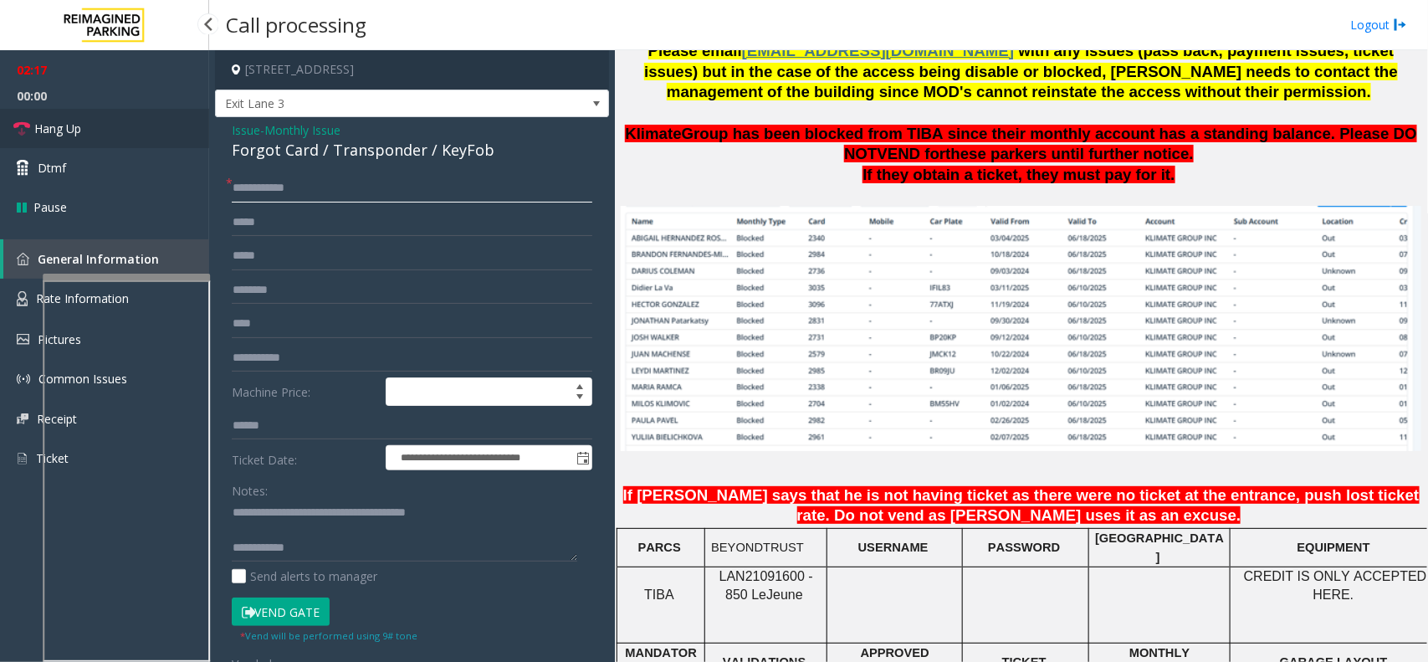
type input "**********"
click at [111, 130] on link "Hang Up" at bounding box center [104, 128] width 209 height 39
click at [322, 546] on textarea at bounding box center [405, 530] width 346 height 63
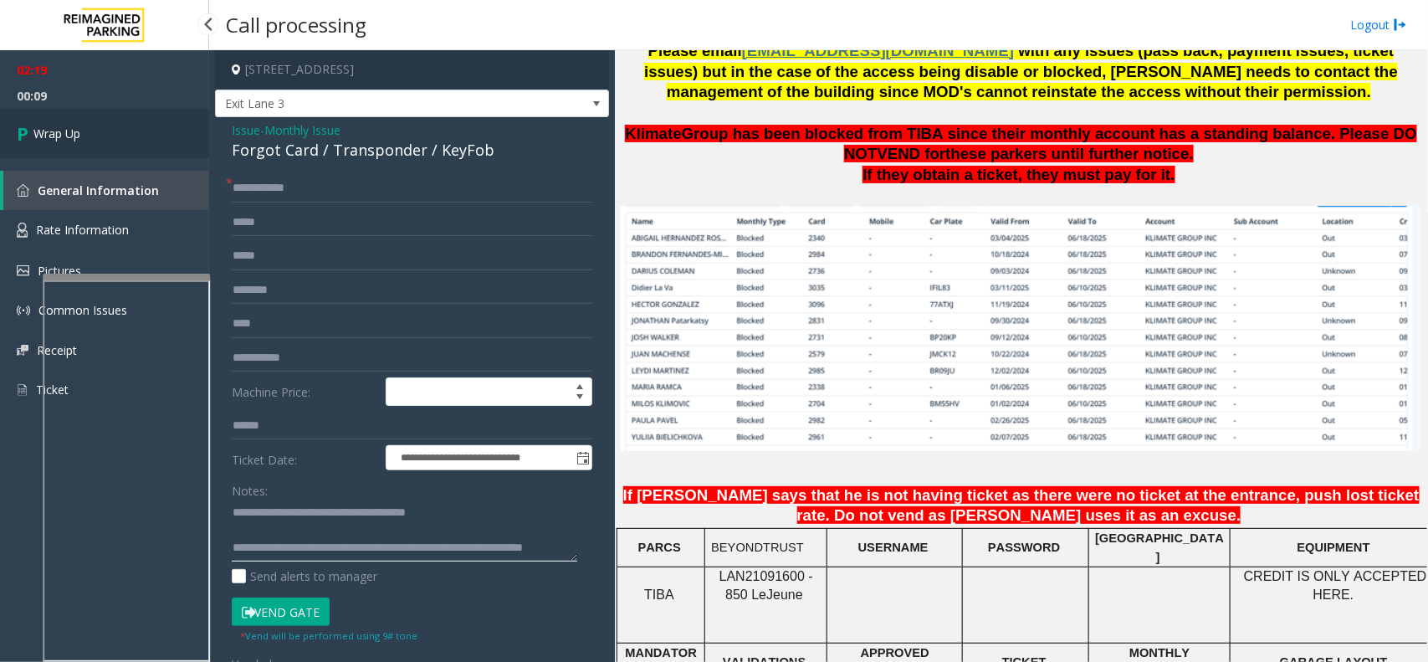
type textarea "**********"
click at [124, 128] on link "Wrap Up" at bounding box center [104, 133] width 209 height 49
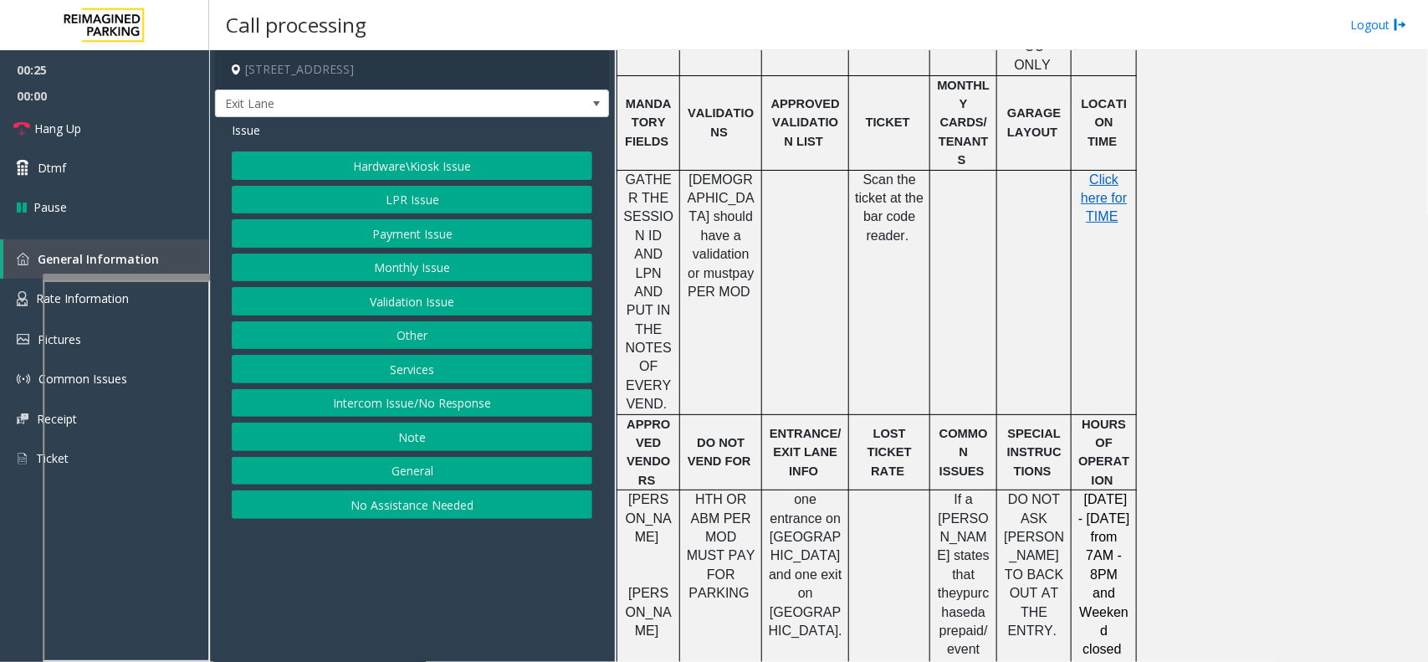
scroll to position [941, 0]
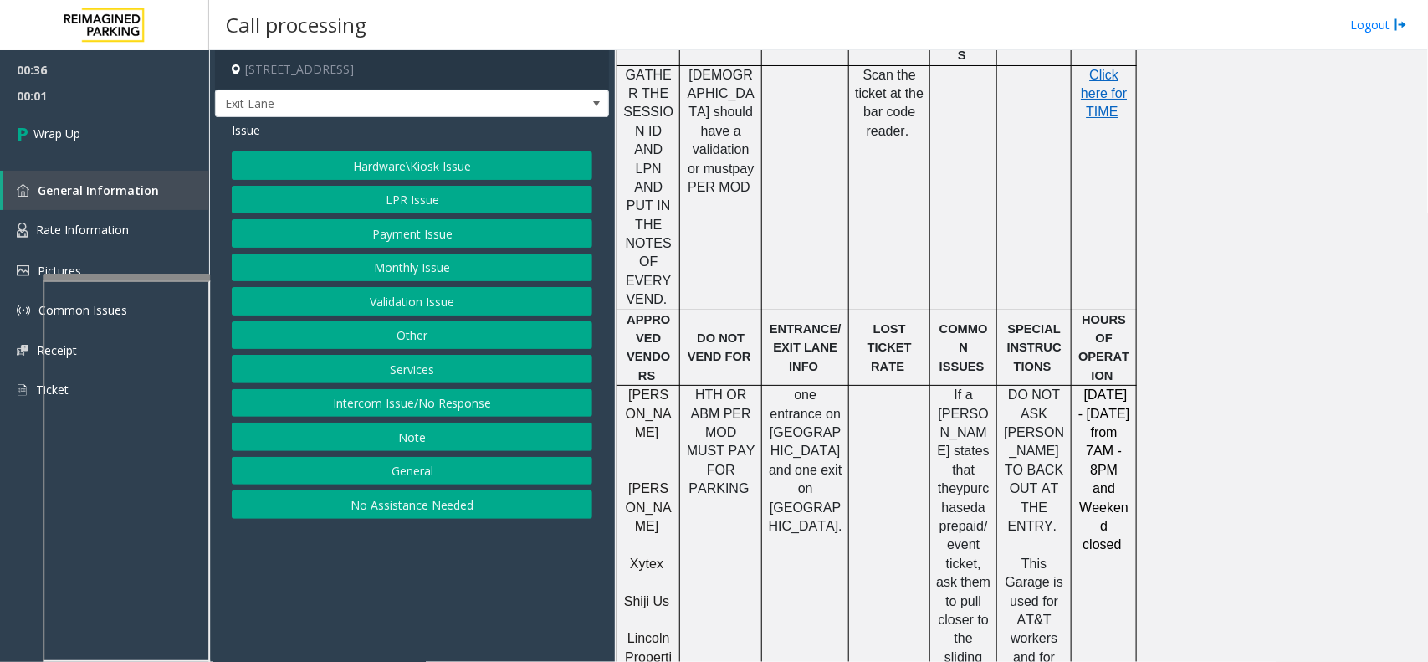
click at [402, 408] on button "Intercom Issue/No Response" at bounding box center [412, 403] width 361 height 28
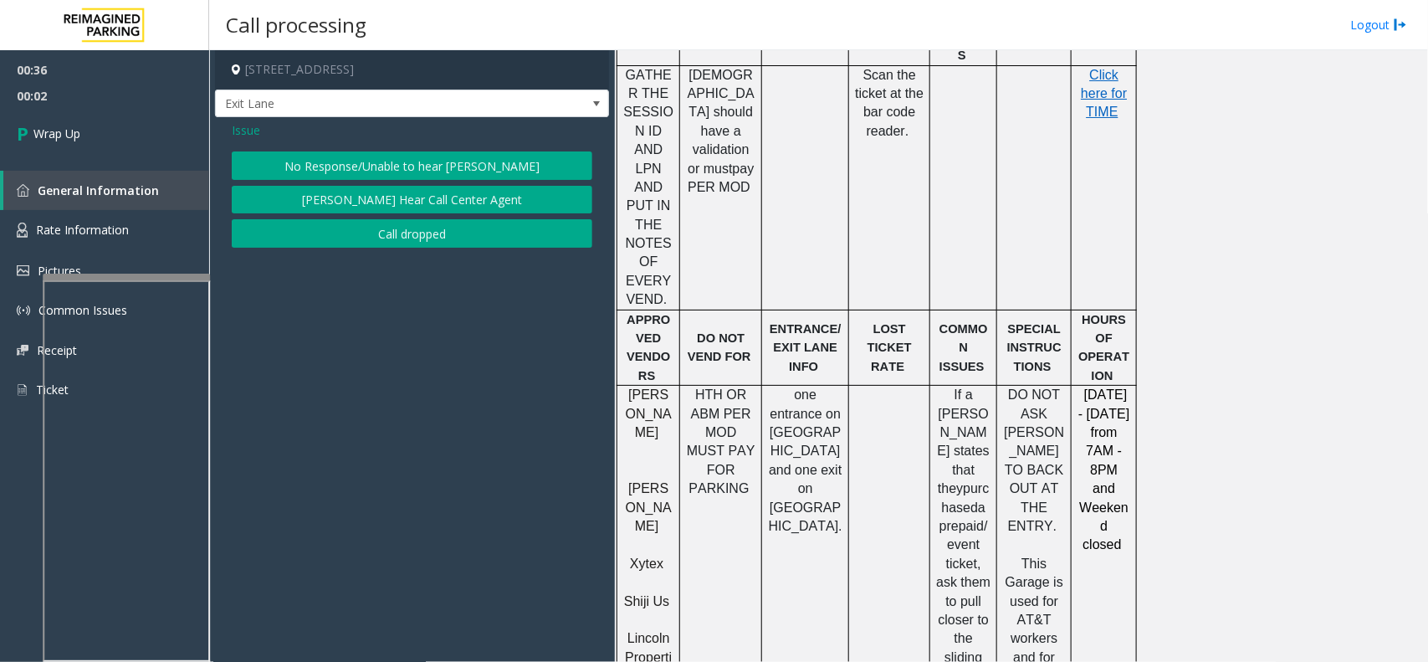
click at [433, 156] on button "No Response/Unable to hear [PERSON_NAME]" at bounding box center [412, 165] width 361 height 28
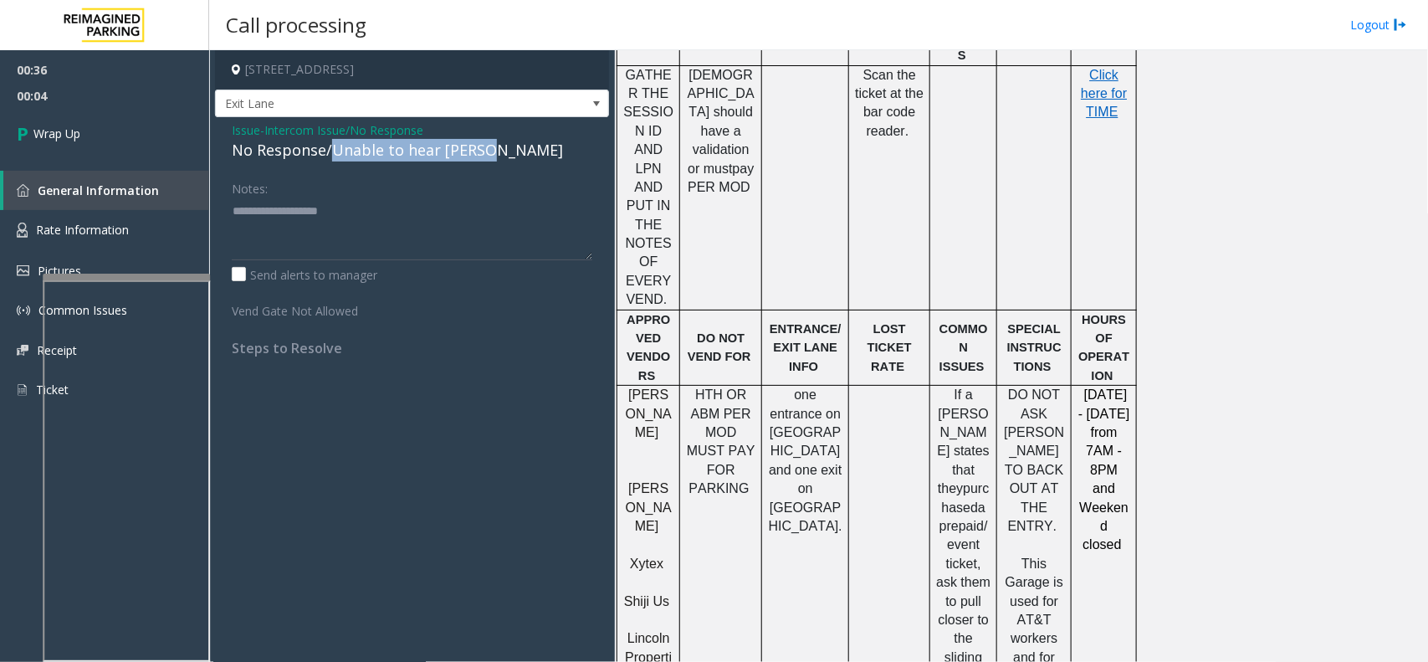
drag, startPoint x: 329, startPoint y: 152, endPoint x: 494, endPoint y: 151, distance: 165.7
click at [494, 151] on div "No Response/Unable to hear [PERSON_NAME]" at bounding box center [412, 150] width 361 height 23
copy div "Unable to hear parker"
click at [365, 240] on textarea at bounding box center [412, 228] width 361 height 63
paste textarea "**********"
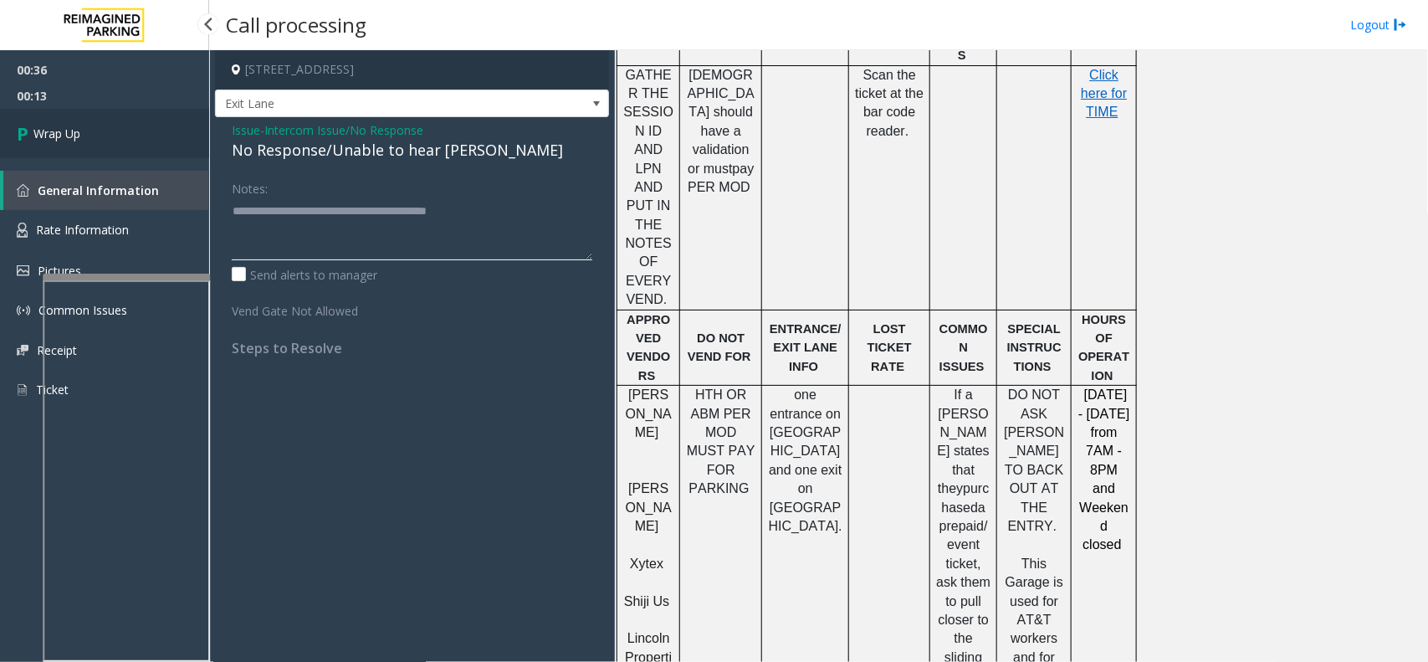
type textarea "**********"
click at [88, 123] on link "Wrap Up" at bounding box center [104, 133] width 209 height 49
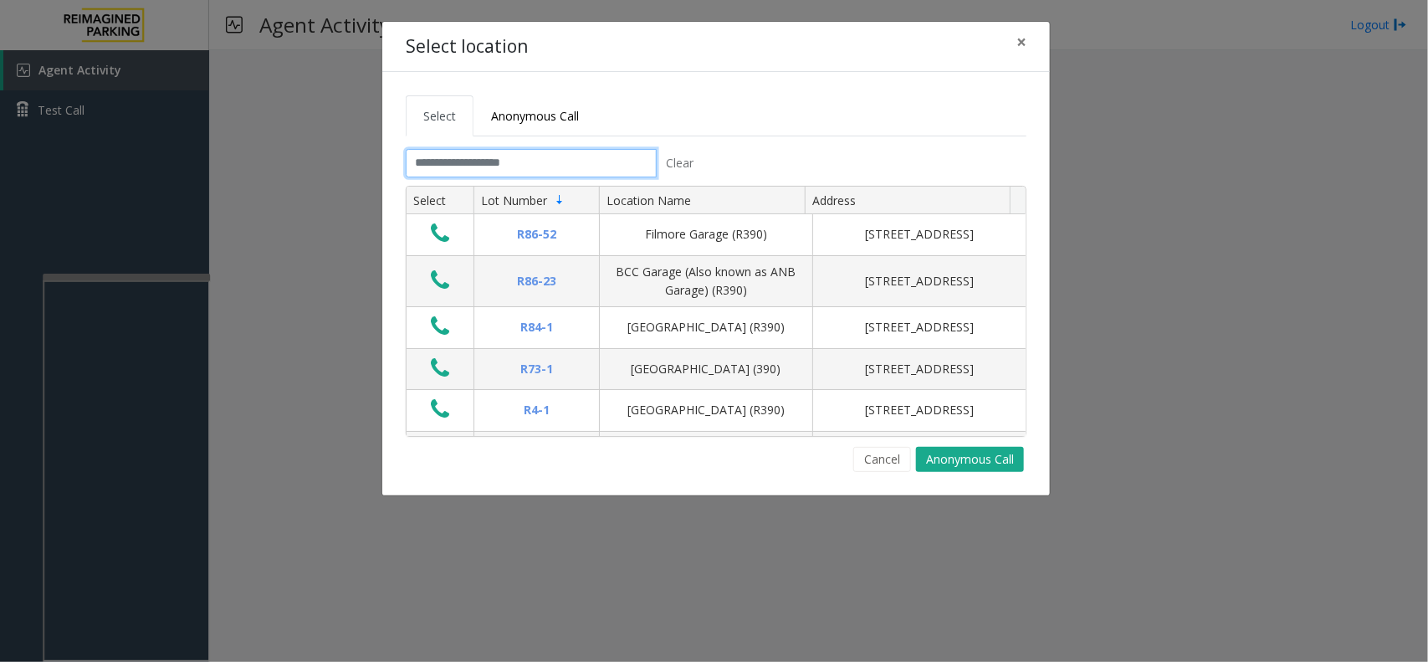
click at [566, 161] on input "text" at bounding box center [531, 163] width 251 height 28
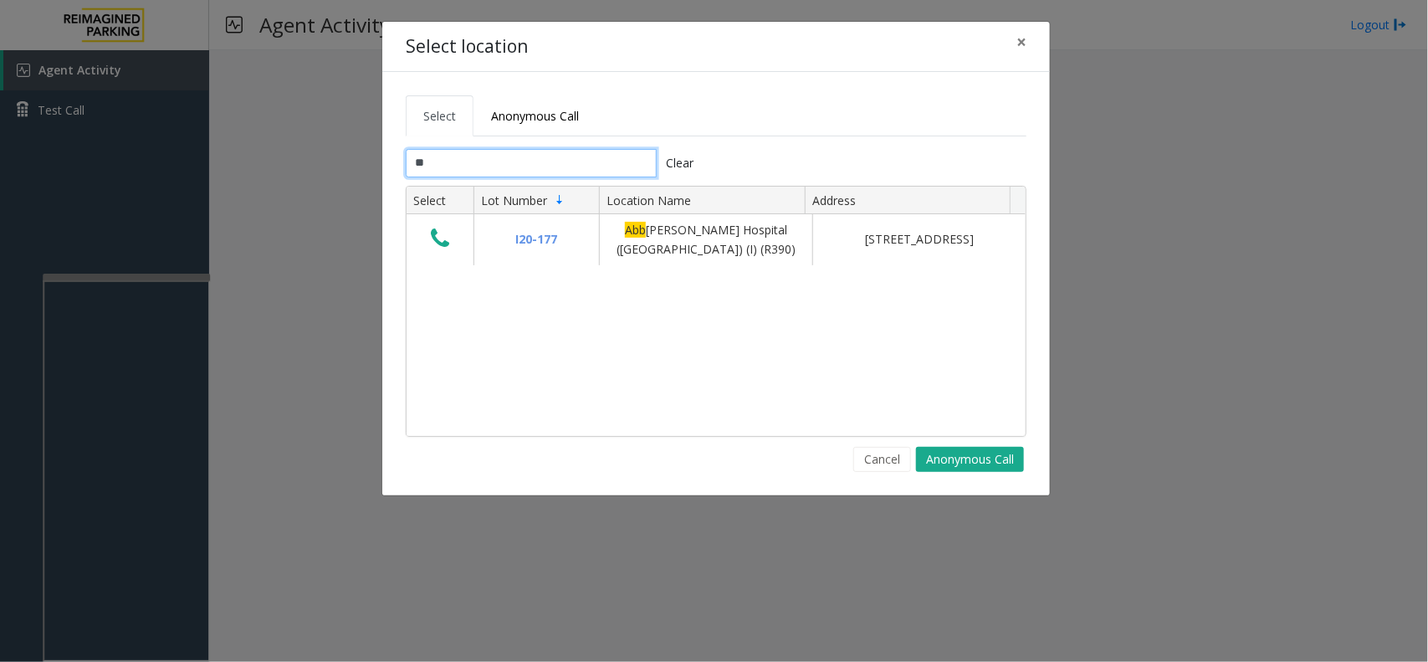
type input "*"
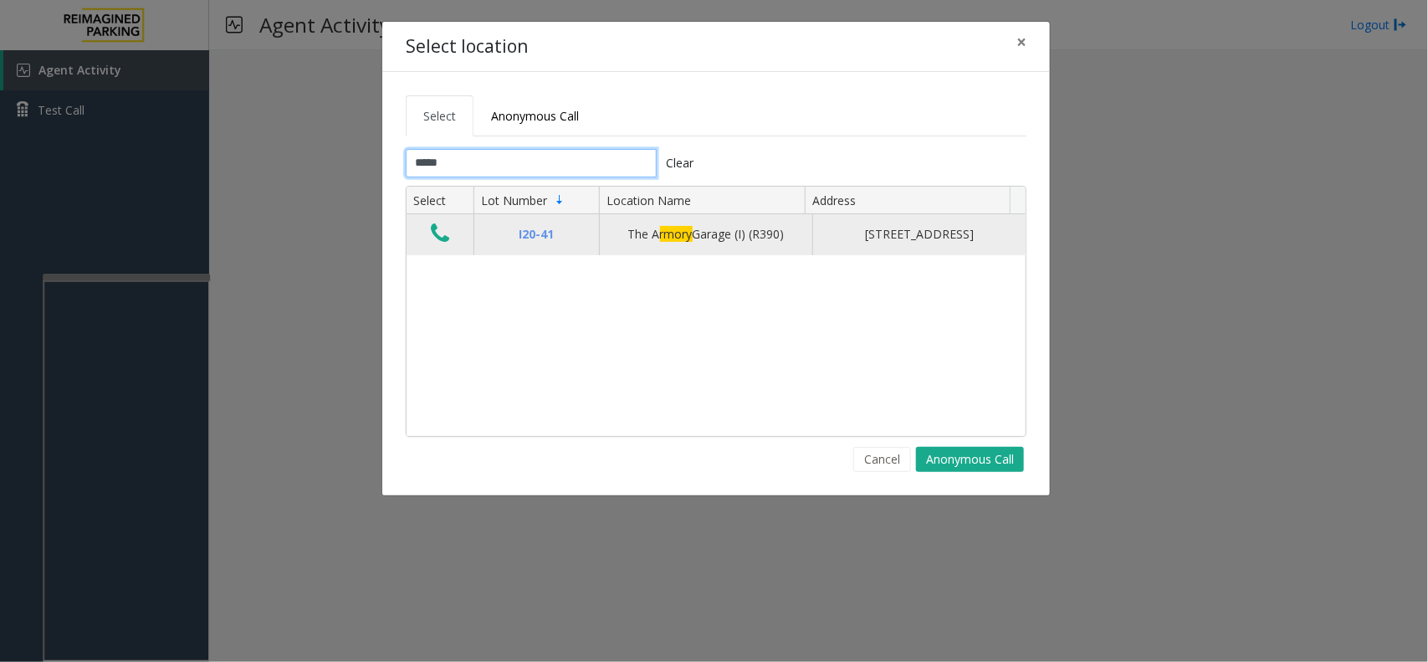
type input "*****"
click at [433, 245] on icon "Data table" at bounding box center [440, 233] width 18 height 23
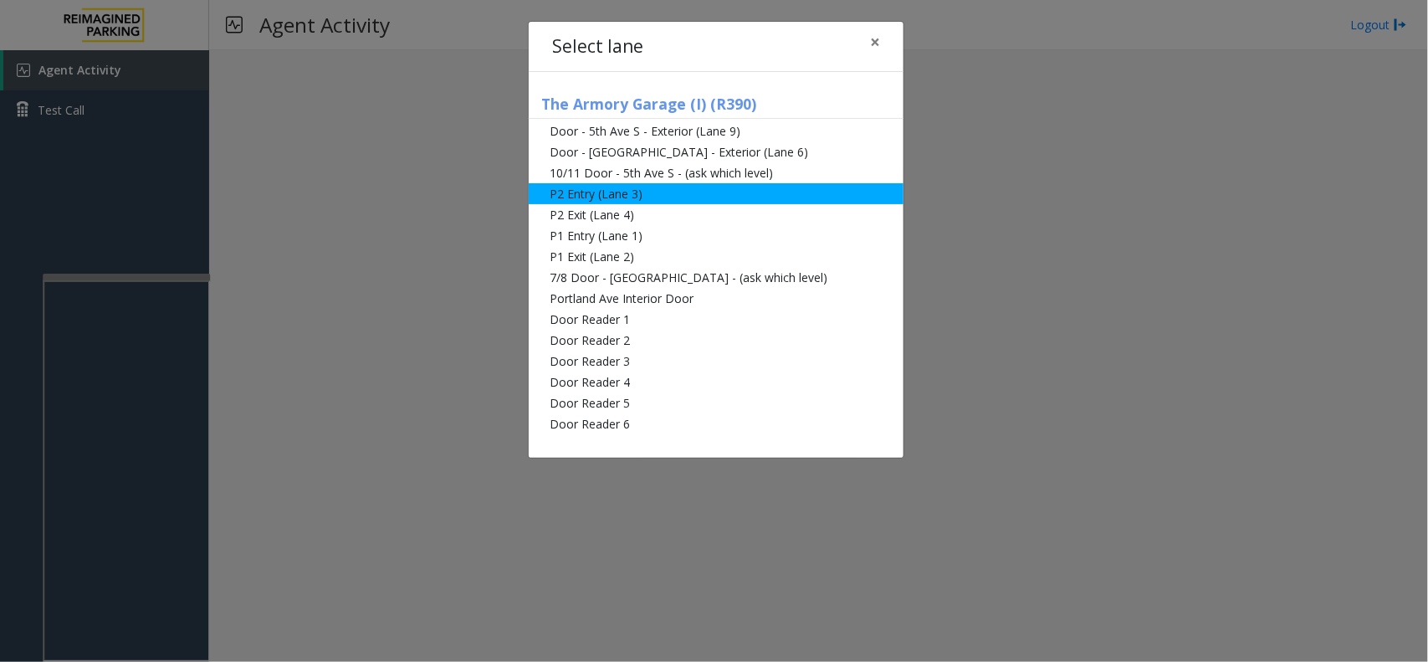
click at [633, 197] on li "P2 Entry (Lane 3)" at bounding box center [716, 193] width 375 height 21
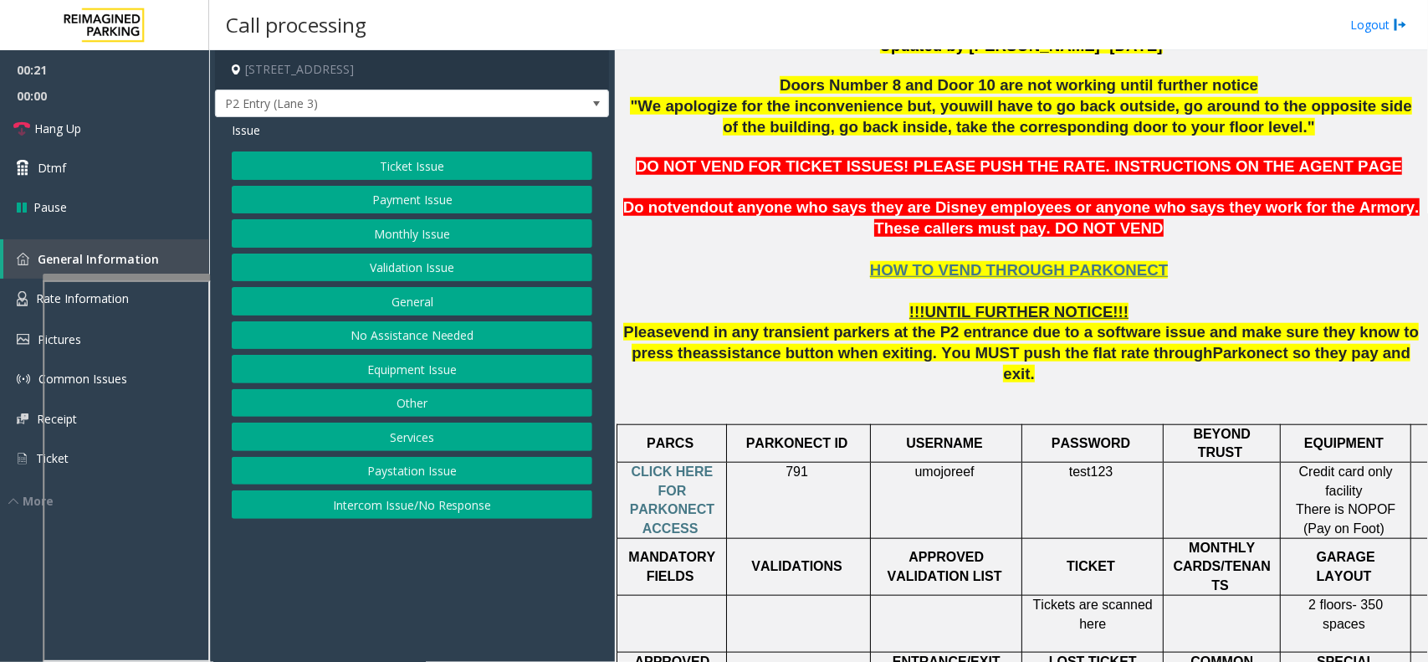
scroll to position [418, 0]
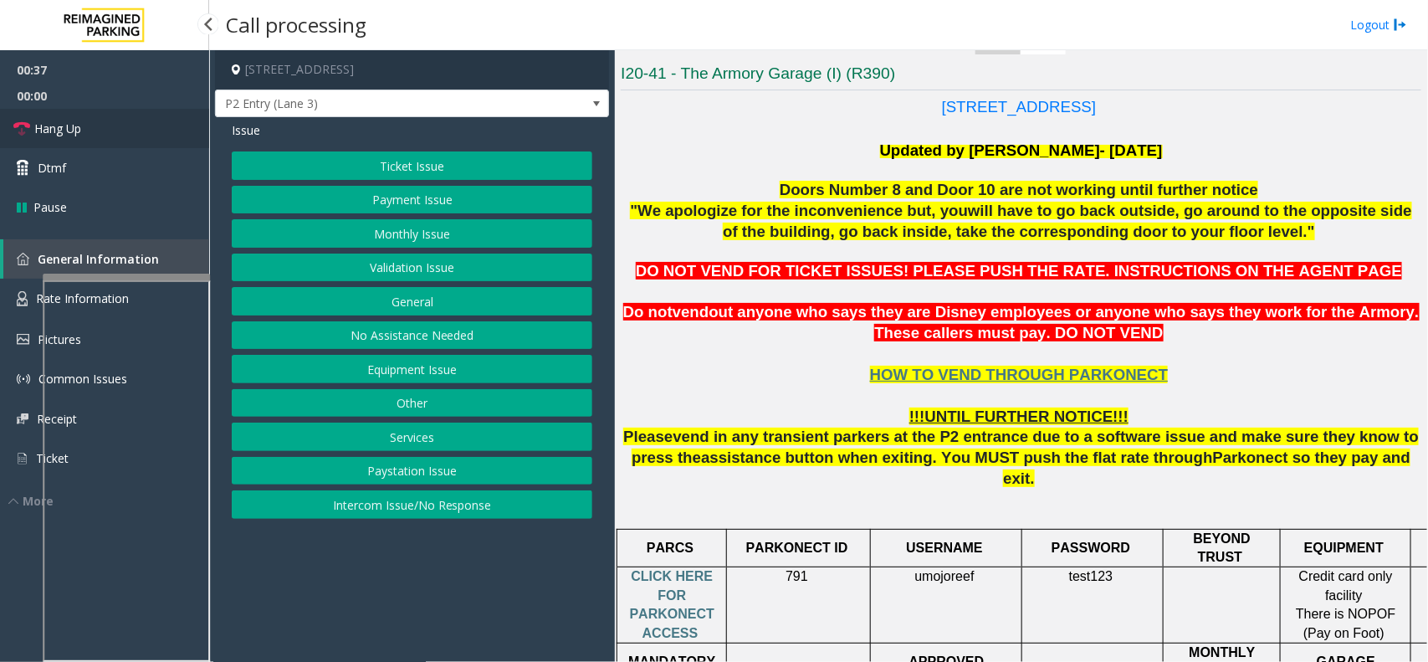
click at [117, 141] on link "Hang Up" at bounding box center [104, 128] width 209 height 39
click at [450, 362] on button "Equipment Issue" at bounding box center [412, 369] width 361 height 28
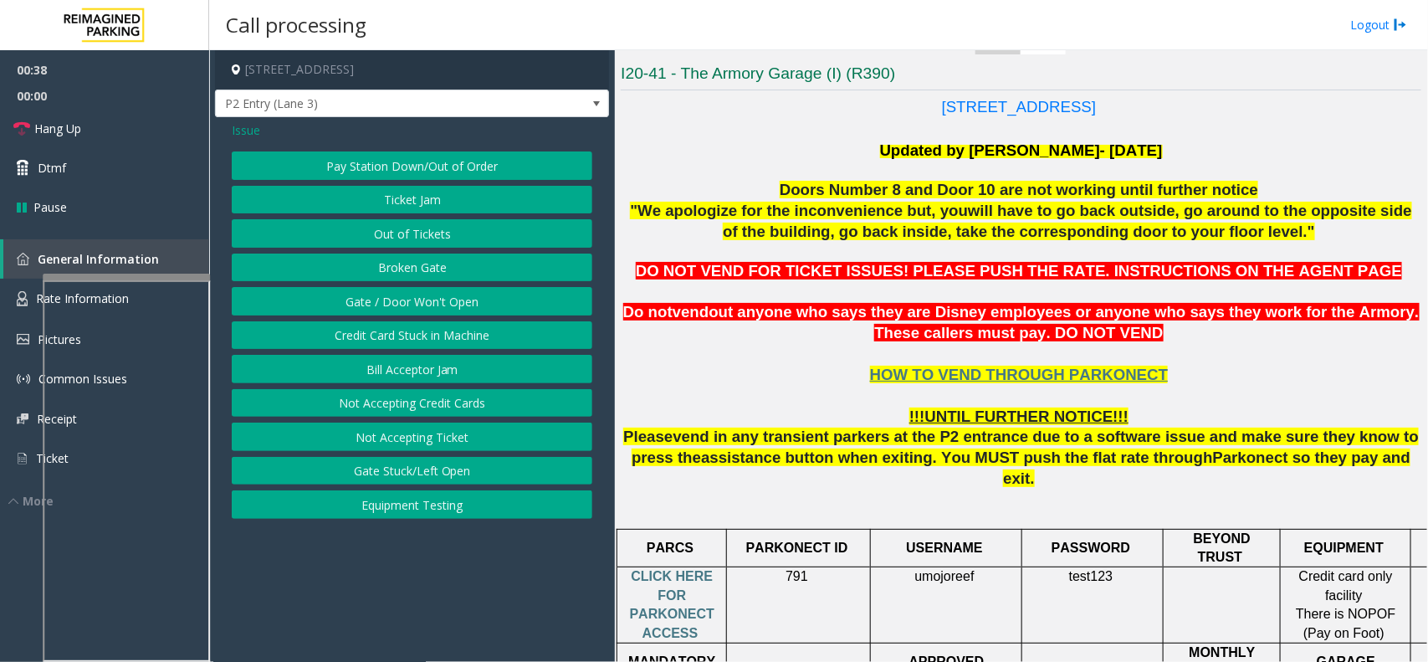
click at [449, 293] on button "Gate / Door Won't Open" at bounding box center [412, 301] width 361 height 28
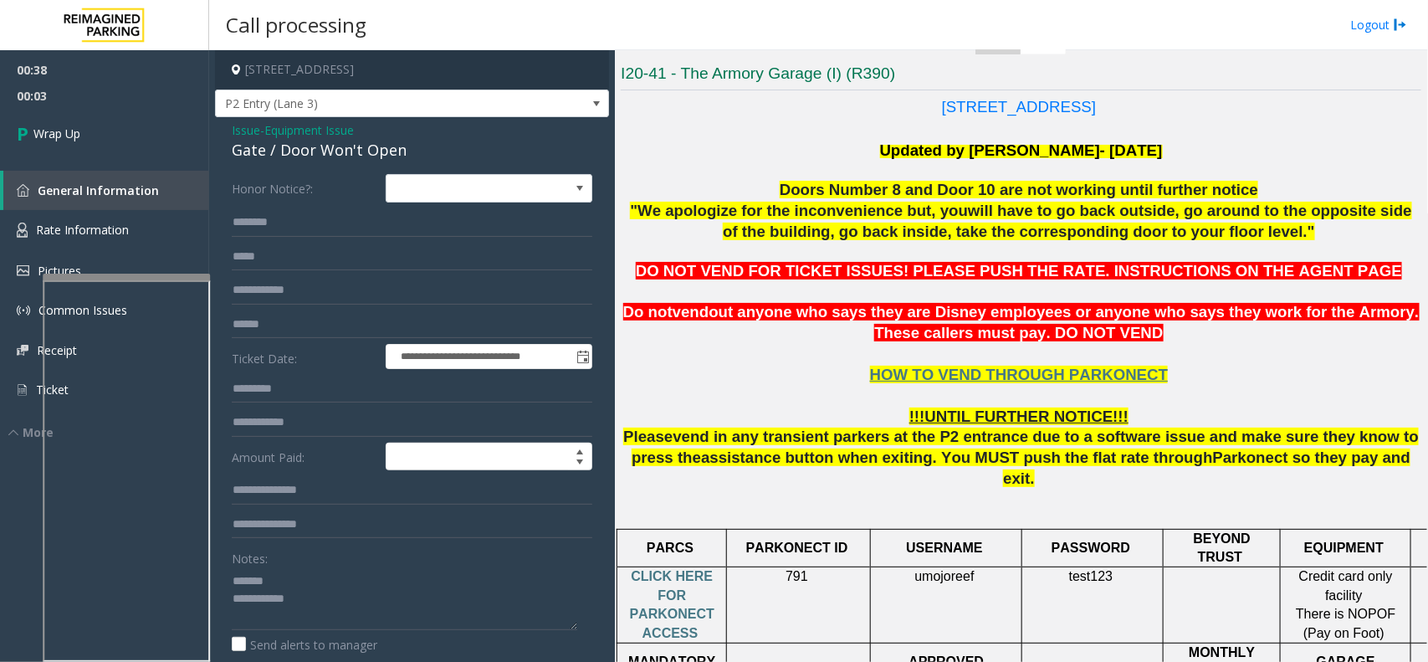
click at [356, 153] on div "Gate / Door Won't Open" at bounding box center [412, 150] width 361 height 23
click at [412, 615] on textarea at bounding box center [405, 598] width 346 height 63
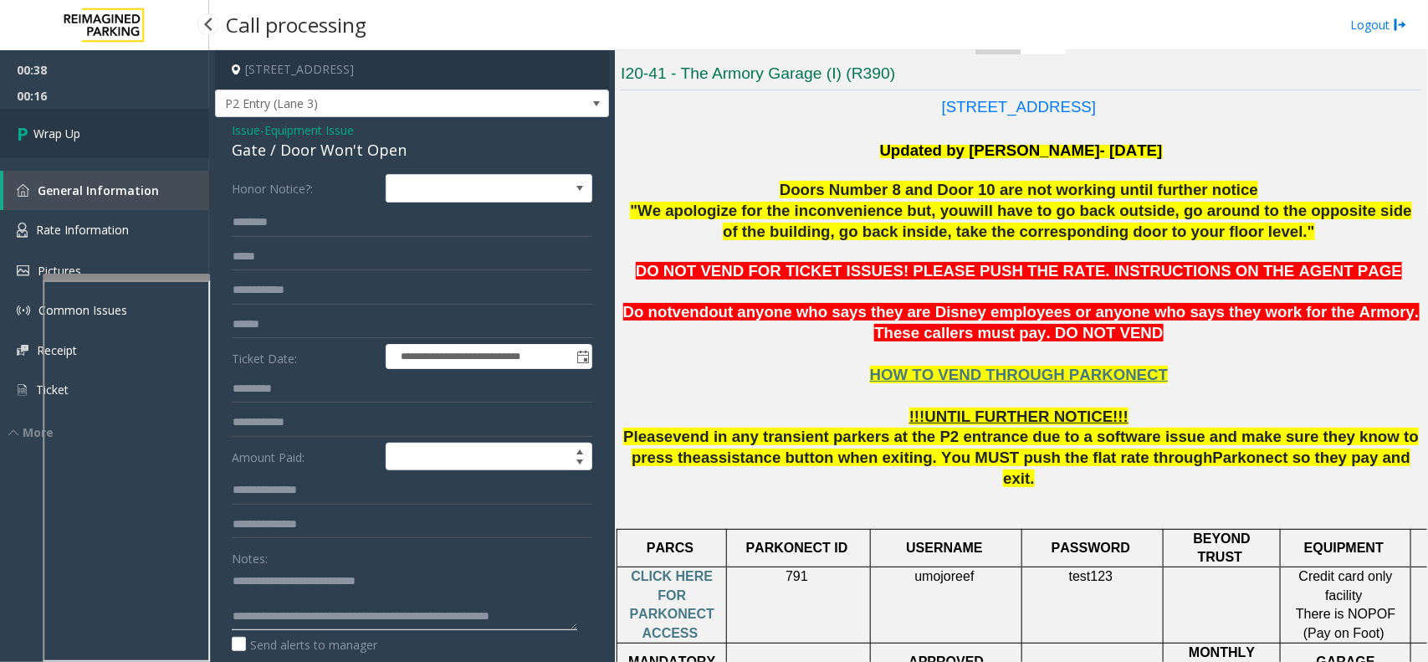
type textarea "**********"
click at [136, 122] on link "Wrap Up" at bounding box center [104, 133] width 209 height 49
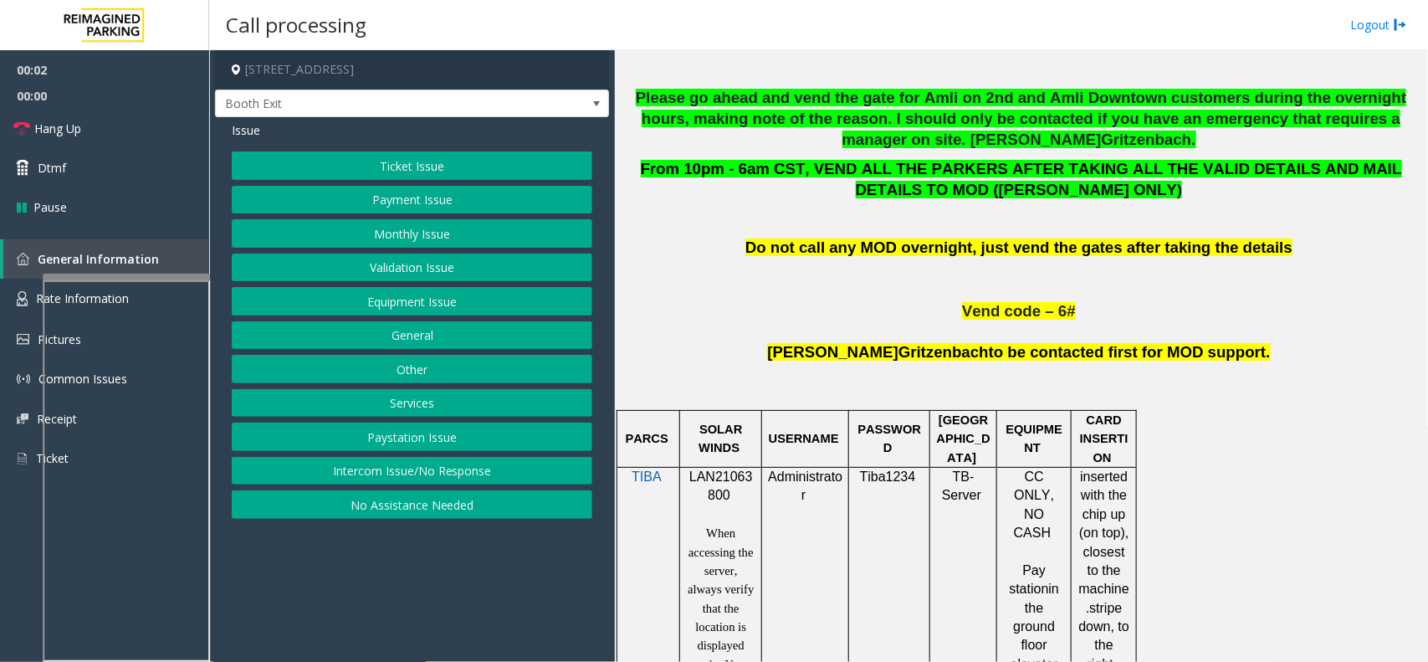
scroll to position [837, 0]
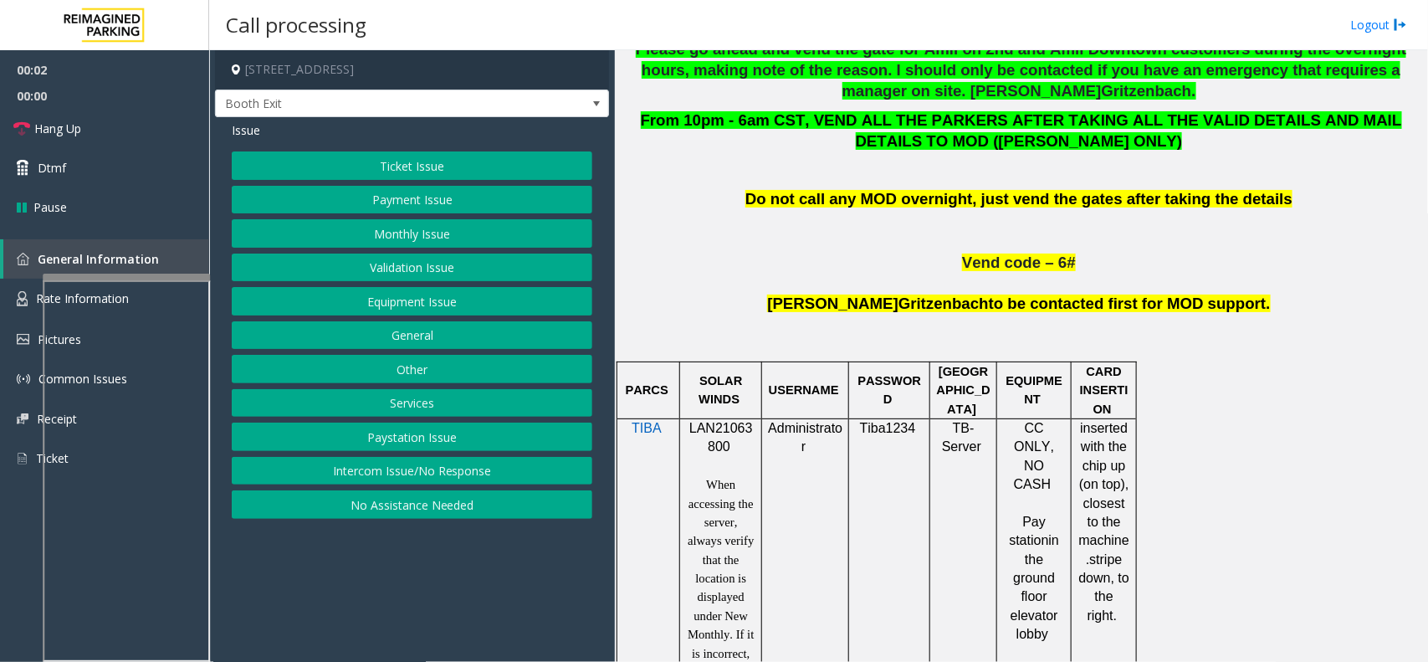
click at [726, 433] on span "LAN21063800" at bounding box center [721, 437] width 64 height 33
copy p "LAN21063800"
click at [415, 206] on button "Payment Issue" at bounding box center [412, 200] width 361 height 28
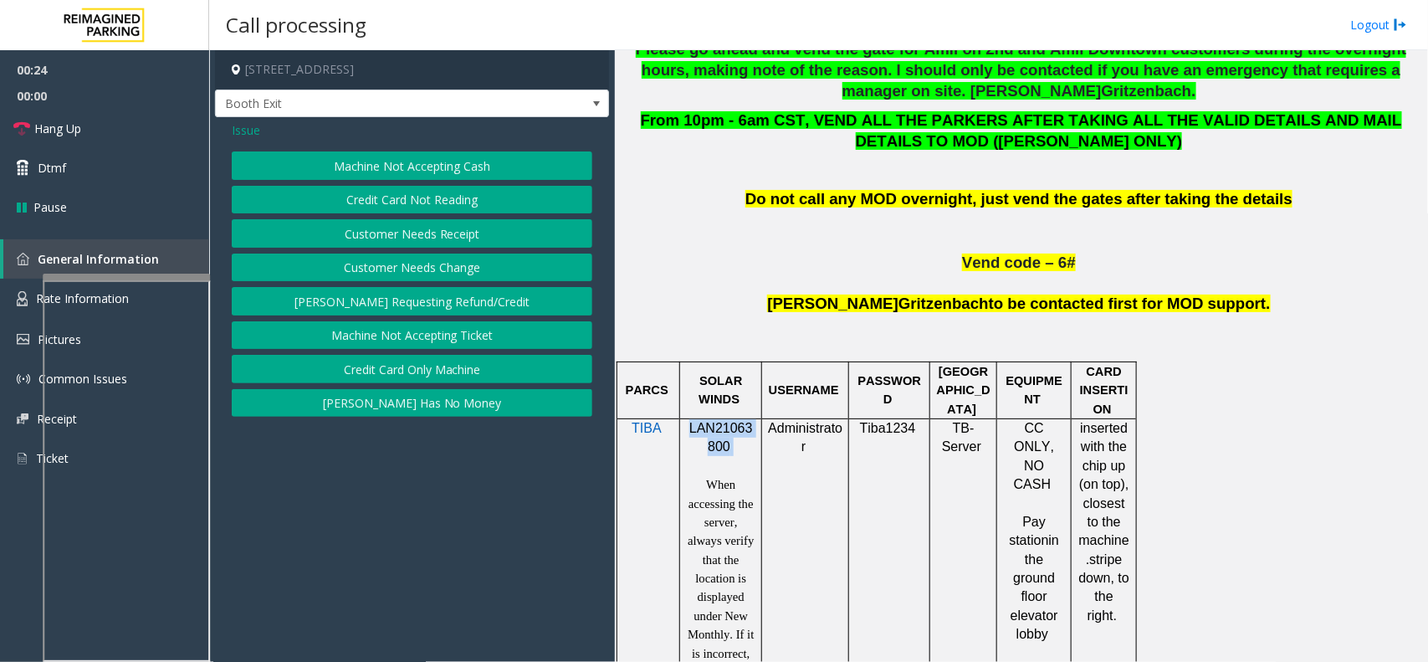
click at [428, 201] on button "Credit Card Not Reading" at bounding box center [412, 200] width 361 height 28
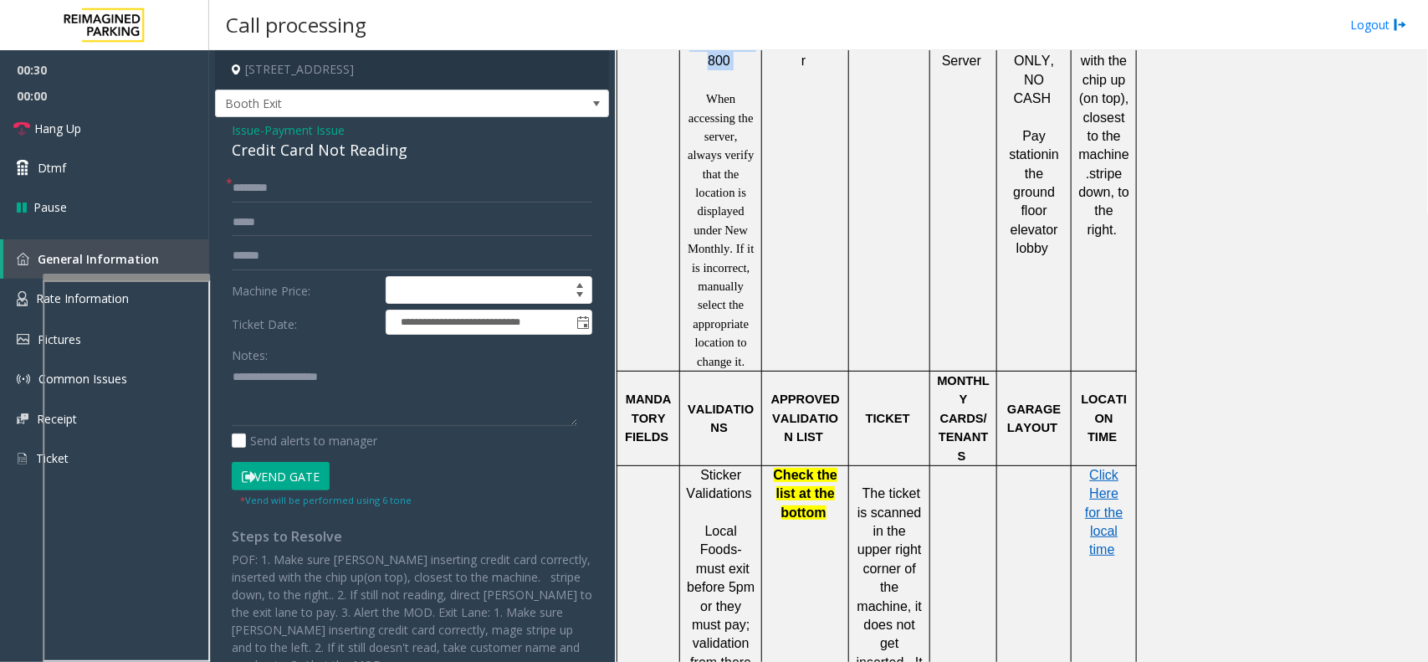
scroll to position [1218, 0]
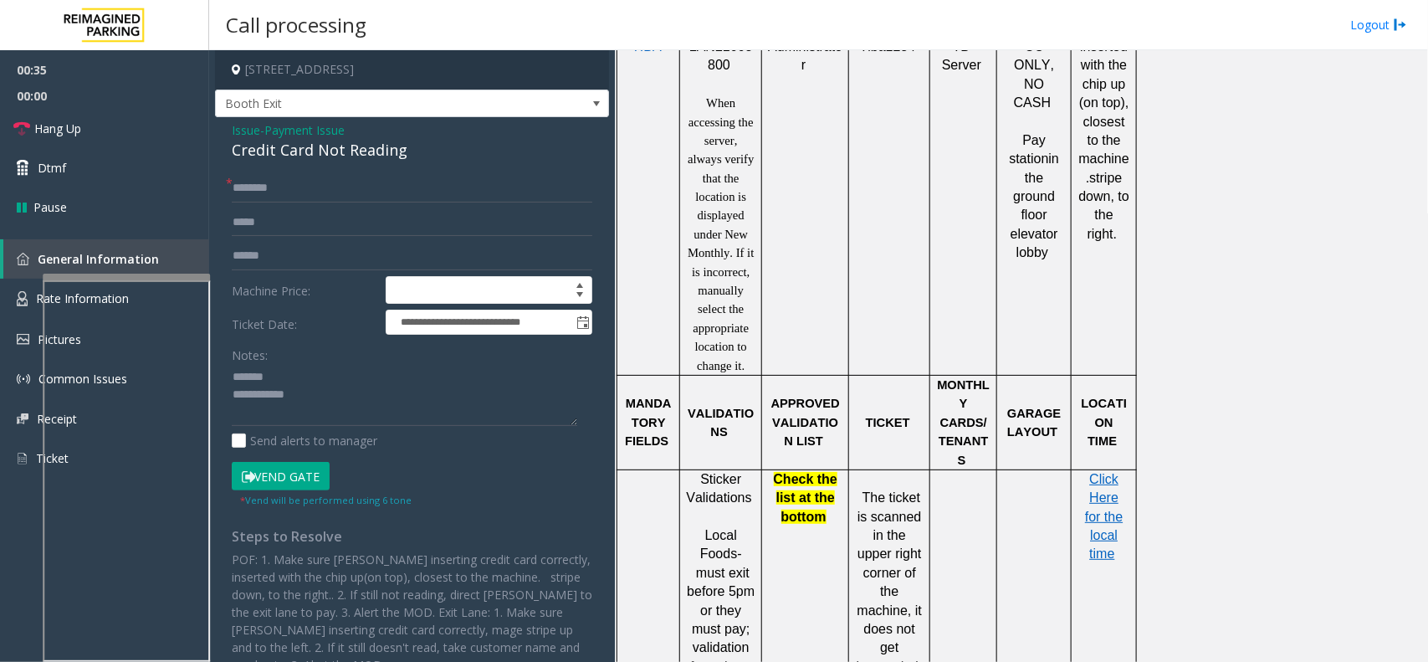
click at [325, 148] on div "Credit Card Not Reading" at bounding box center [412, 150] width 361 height 23
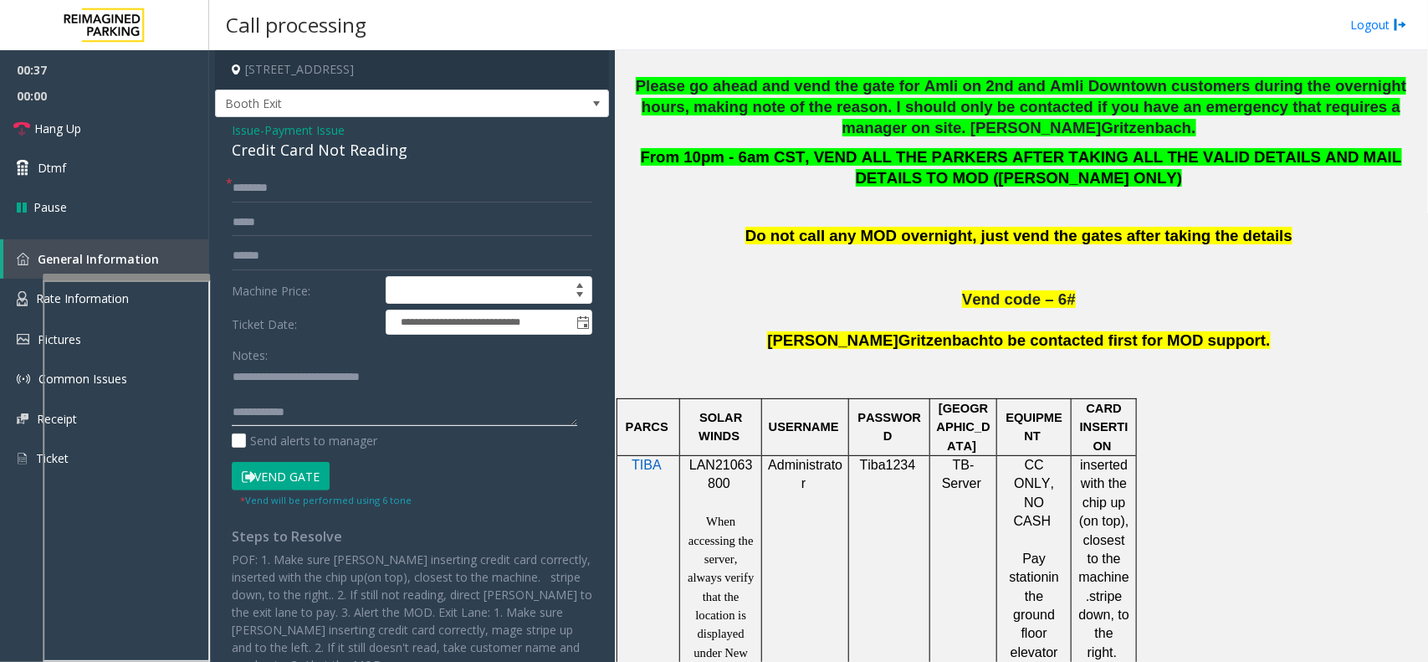
type textarea "**********"
click at [717, 452] on td "SOLAR WINDS" at bounding box center [721, 426] width 82 height 57
click at [722, 473] on span "LAN21063800" at bounding box center [721, 474] width 64 height 33
copy p "LAN21063800"
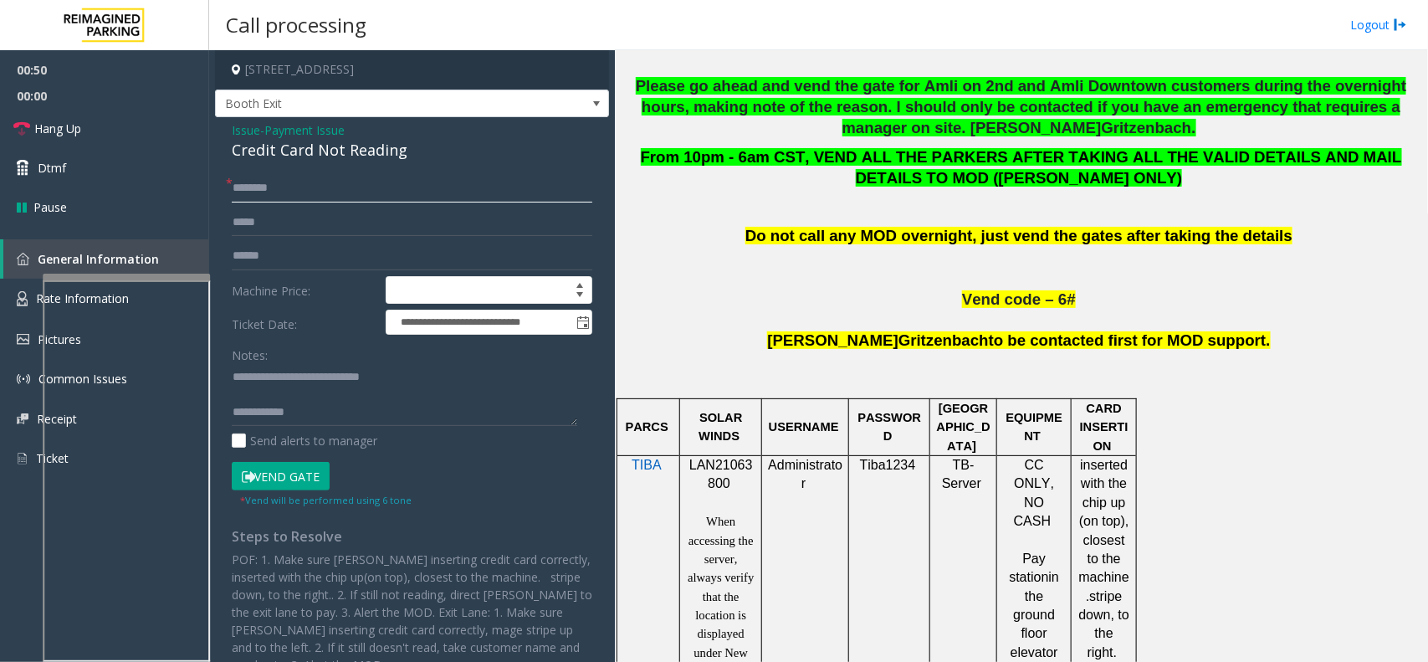
click at [331, 197] on input "text" at bounding box center [412, 188] width 361 height 28
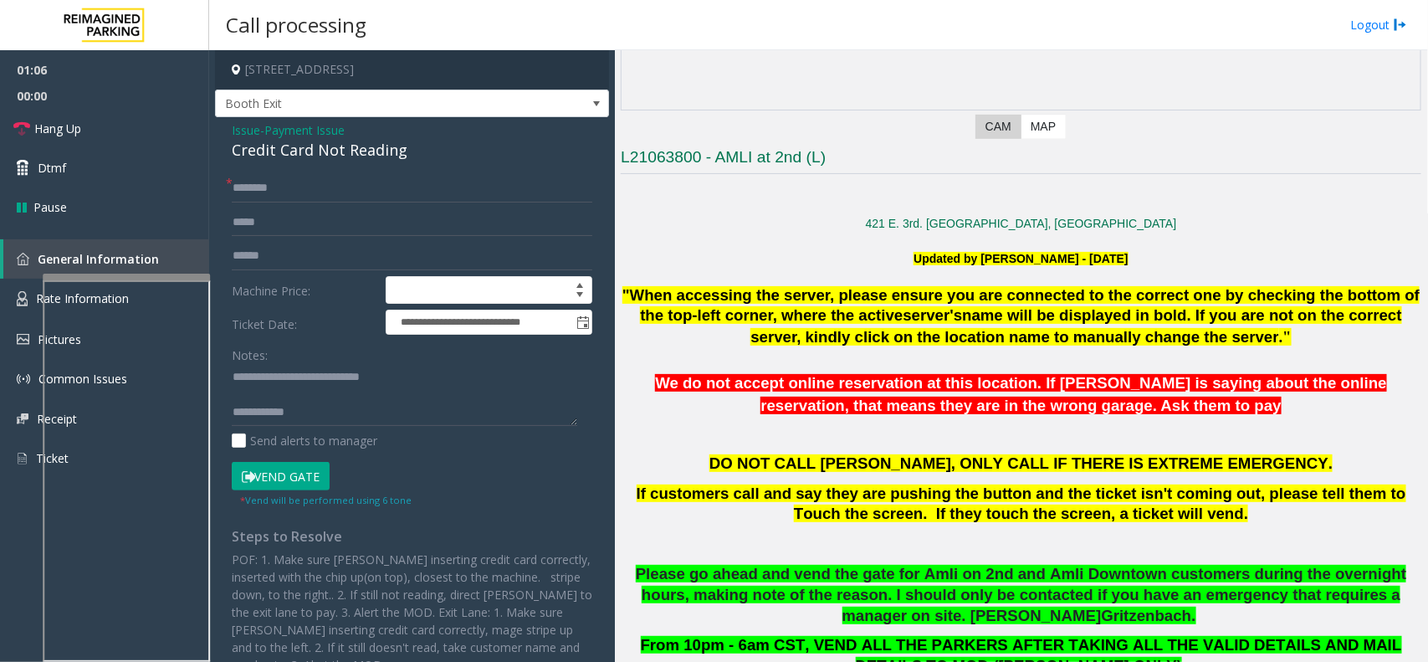
scroll to position [277, 0]
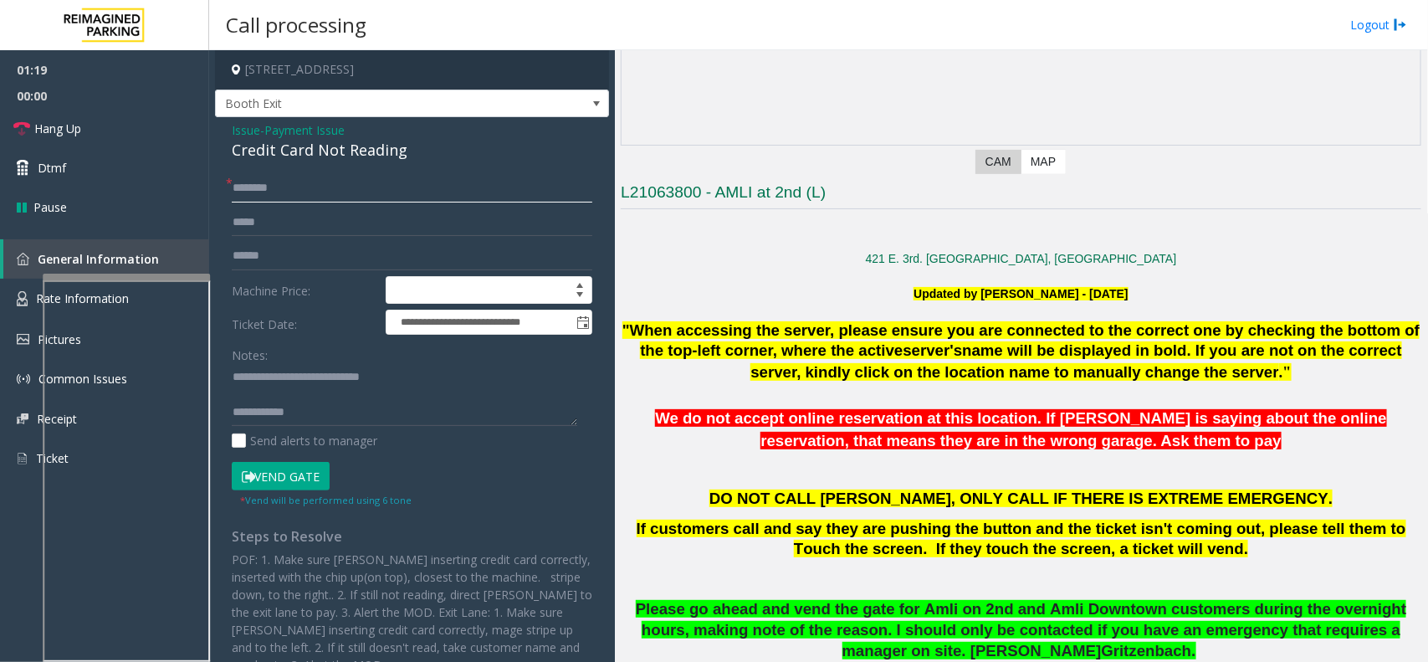
click at [284, 186] on input "text" at bounding box center [412, 188] width 361 height 28
type input "**"
click at [59, 139] on link "Hang Up" at bounding box center [104, 128] width 209 height 39
click at [361, 403] on textarea at bounding box center [405, 395] width 346 height 63
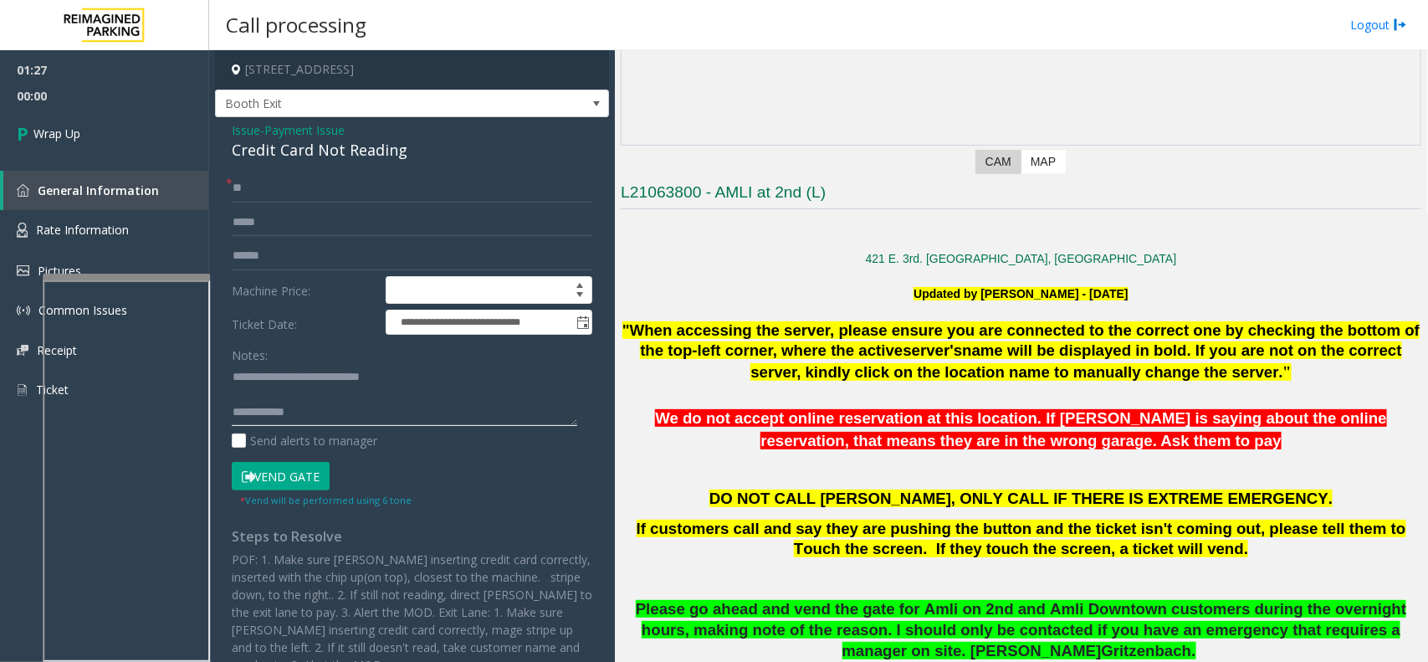
click at [361, 424] on textarea at bounding box center [405, 395] width 346 height 63
type textarea "**********"
click at [180, 156] on link "Wrap Up" at bounding box center [104, 133] width 209 height 49
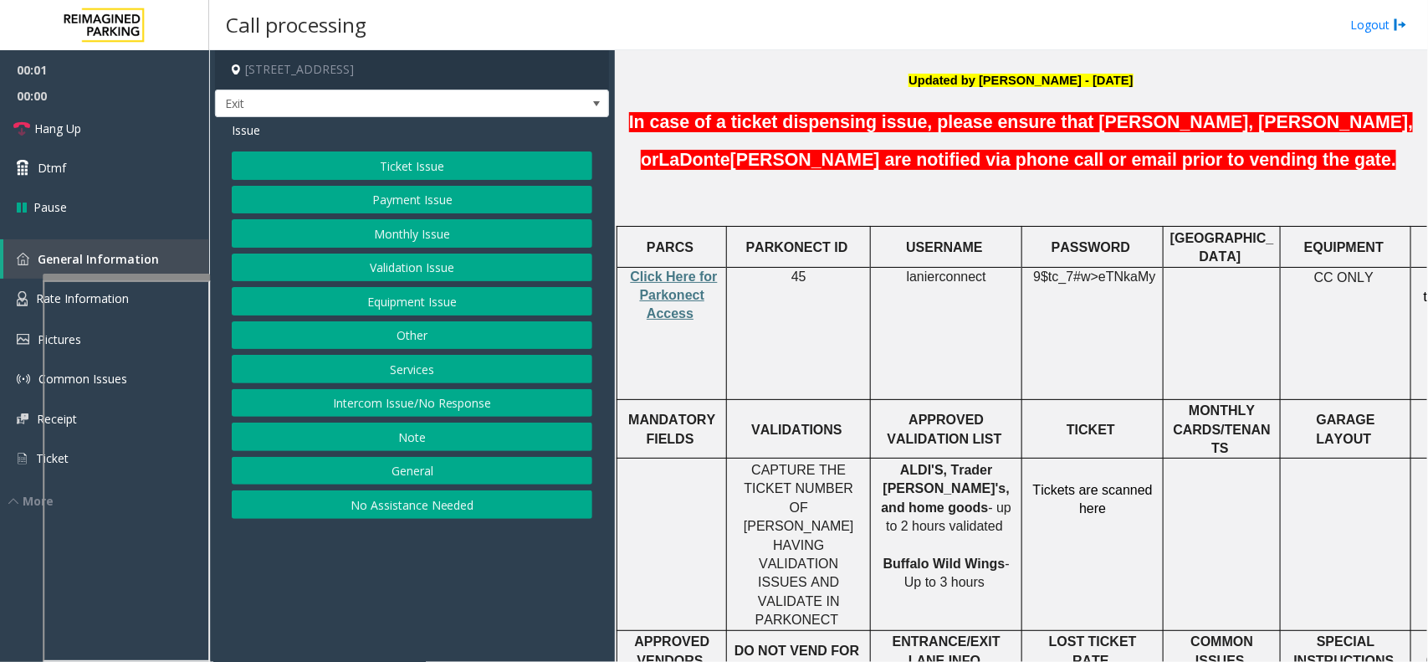
scroll to position [523, 0]
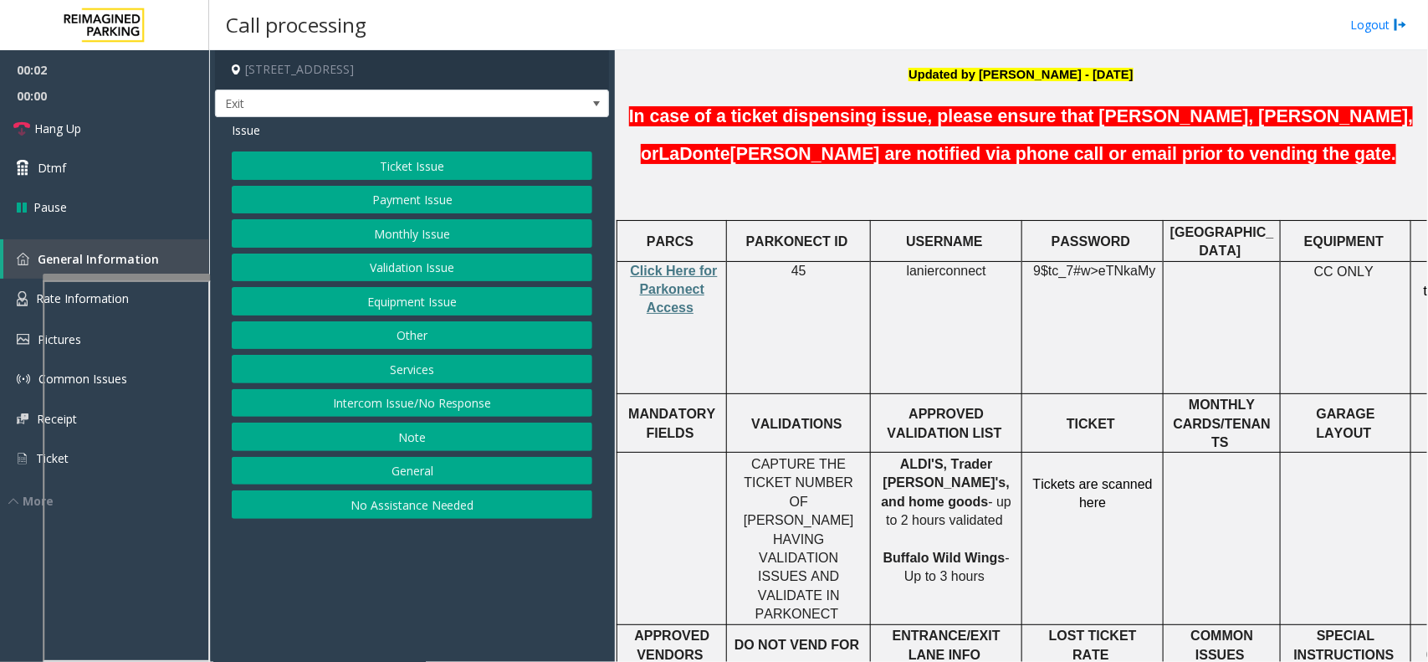
click at [666, 262] on p "Click Here for Parkonect Access" at bounding box center [671, 290] width 97 height 56
click at [688, 266] on span "Click Here for Parkonect Access" at bounding box center [674, 290] width 87 height 52
click at [403, 260] on button "Validation Issue" at bounding box center [412, 267] width 361 height 28
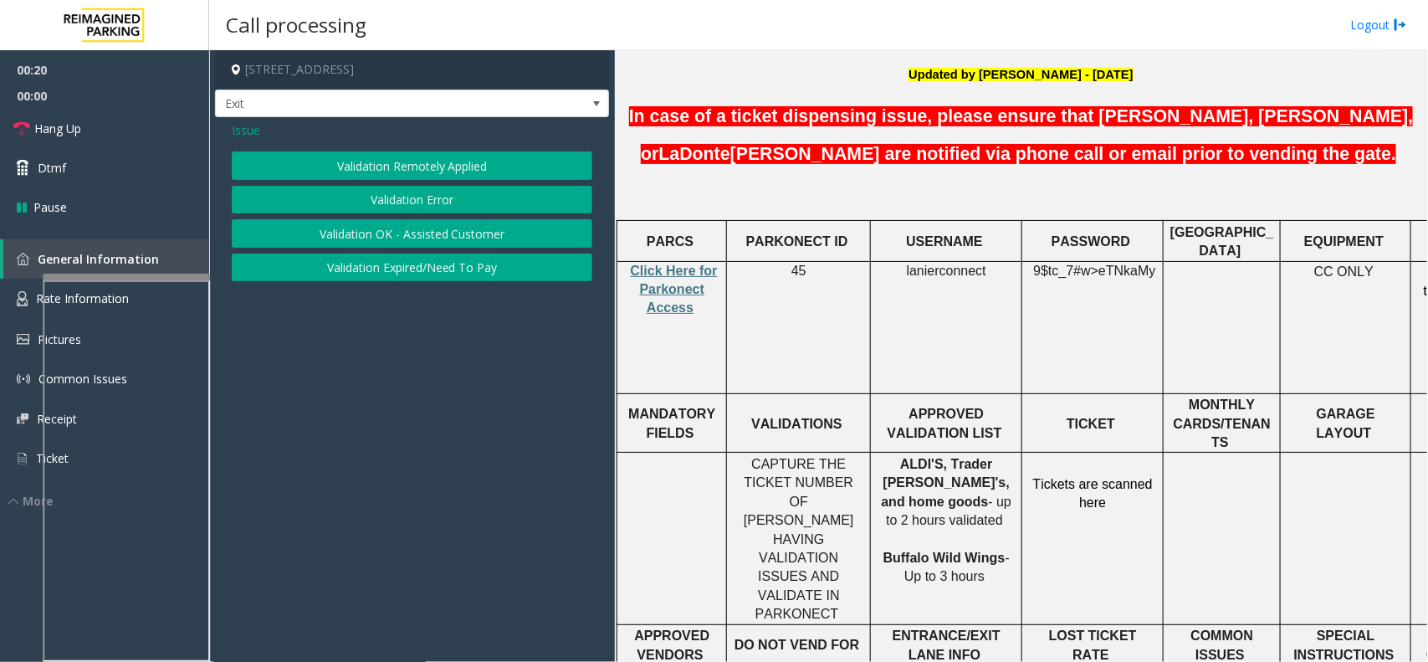
click at [406, 199] on button "Validation Error" at bounding box center [412, 200] width 361 height 28
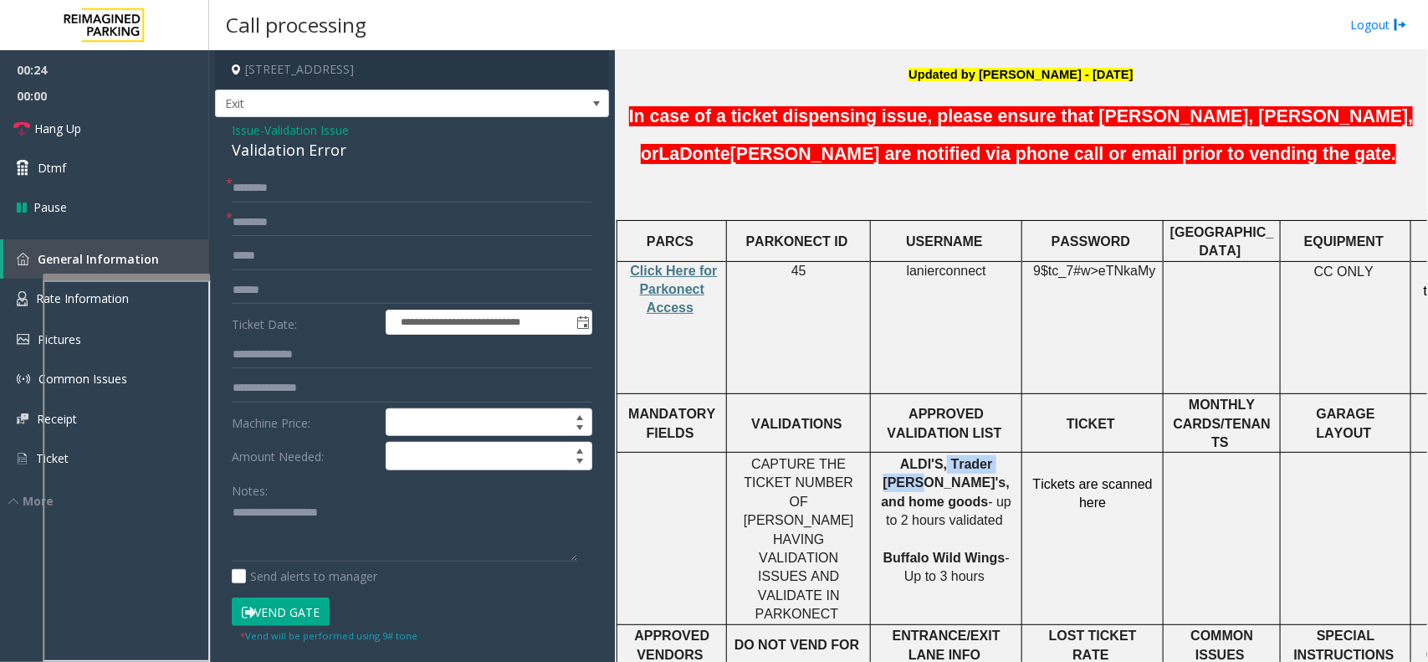
drag, startPoint x: 918, startPoint y: 397, endPoint x: 986, endPoint y: 408, distance: 68.6
click at [986, 457] on span "ALDI'S, Trader Joe's, and home goods" at bounding box center [946, 483] width 128 height 52
type input "**********"
click at [315, 287] on input "text" at bounding box center [412, 290] width 361 height 28
type textarea "**********"
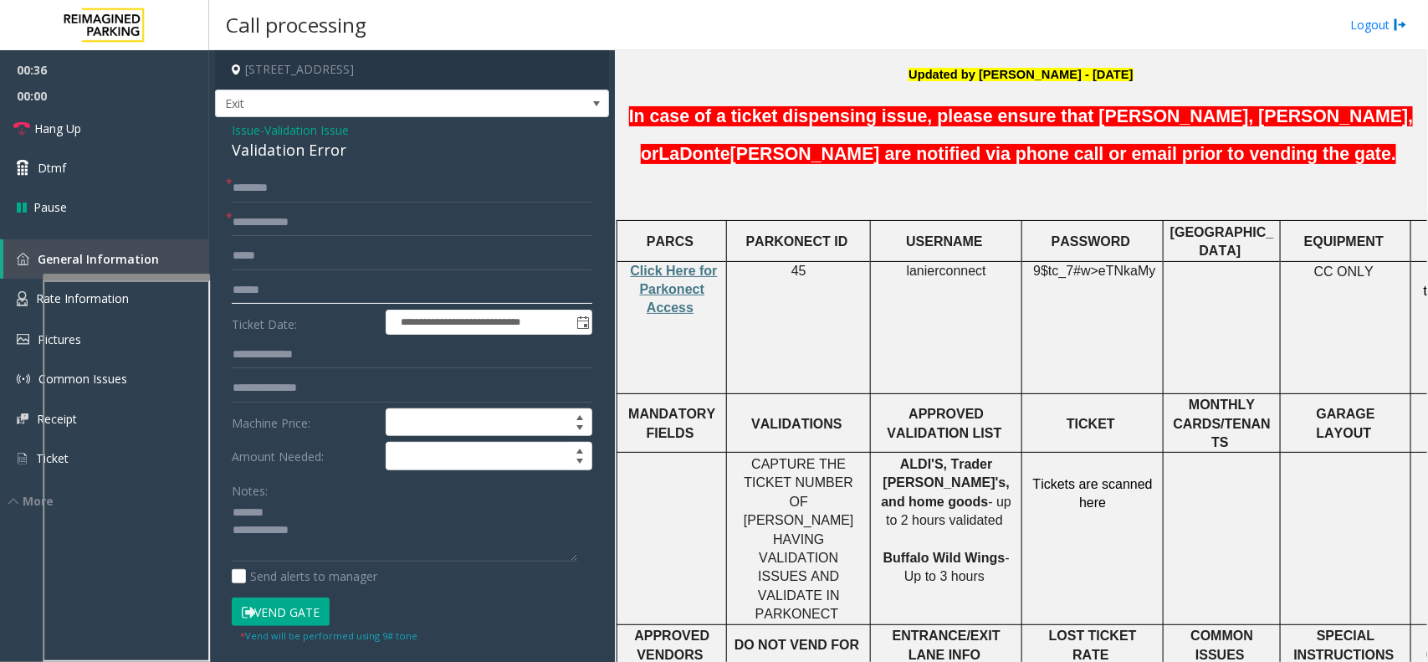
click at [310, 290] on input "text" at bounding box center [412, 290] width 361 height 28
type input "**********"
click at [312, 156] on div "Validation Error" at bounding box center [412, 150] width 361 height 23
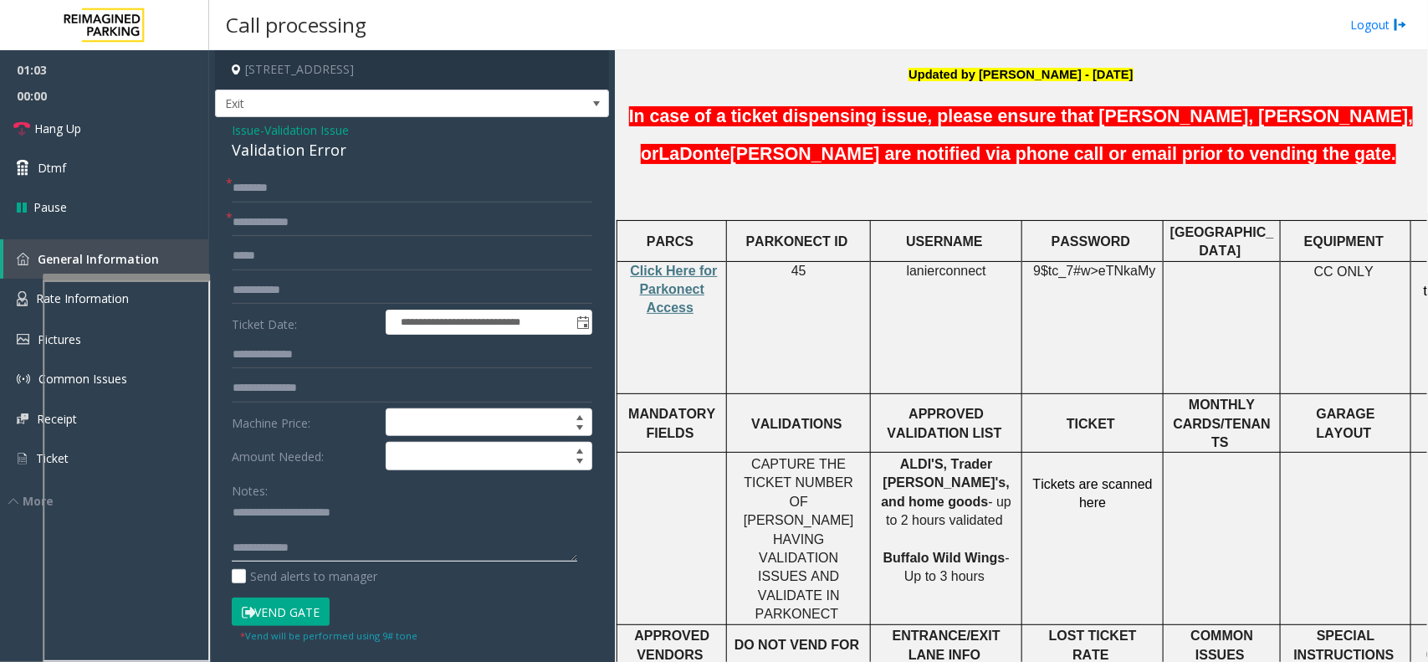
click at [387, 536] on textarea at bounding box center [405, 530] width 346 height 63
click at [385, 545] on textarea at bounding box center [405, 530] width 346 height 63
type textarea "**********"
click at [294, 291] on input "**********" at bounding box center [412, 290] width 361 height 28
type input "**********"
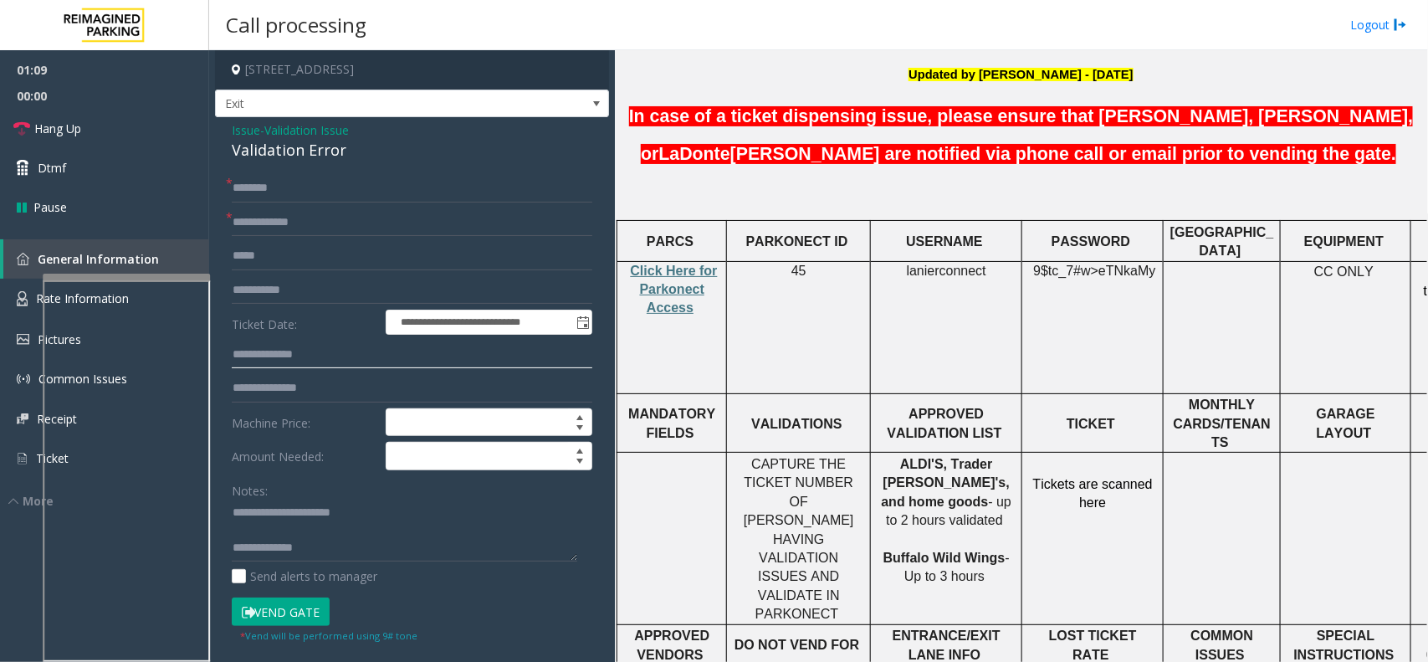
click at [300, 346] on input "text" at bounding box center [412, 355] width 361 height 28
type input "******"
click at [262, 184] on input "text" at bounding box center [412, 188] width 361 height 28
click at [329, 530] on textarea at bounding box center [405, 530] width 346 height 63
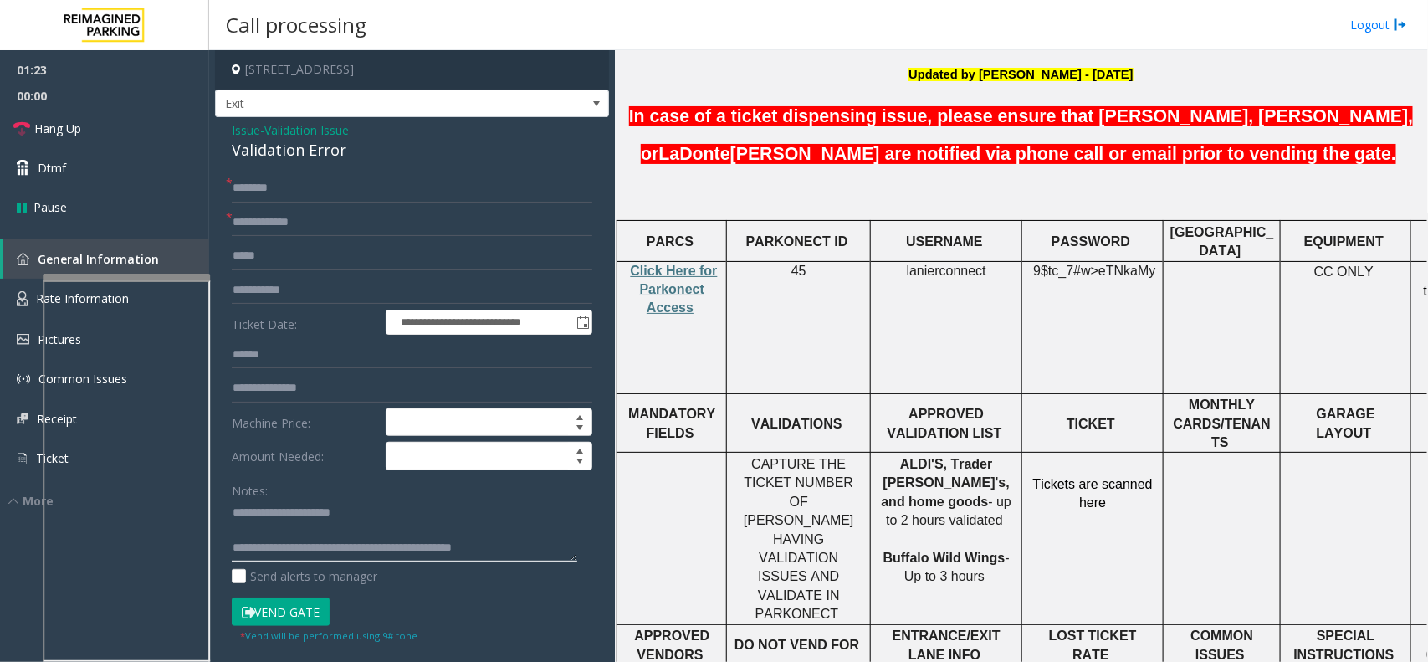
type textarea "**********"
click at [377, 201] on input "text" at bounding box center [412, 188] width 361 height 28
type input "*****"
click at [285, 531] on textarea at bounding box center [405, 530] width 346 height 63
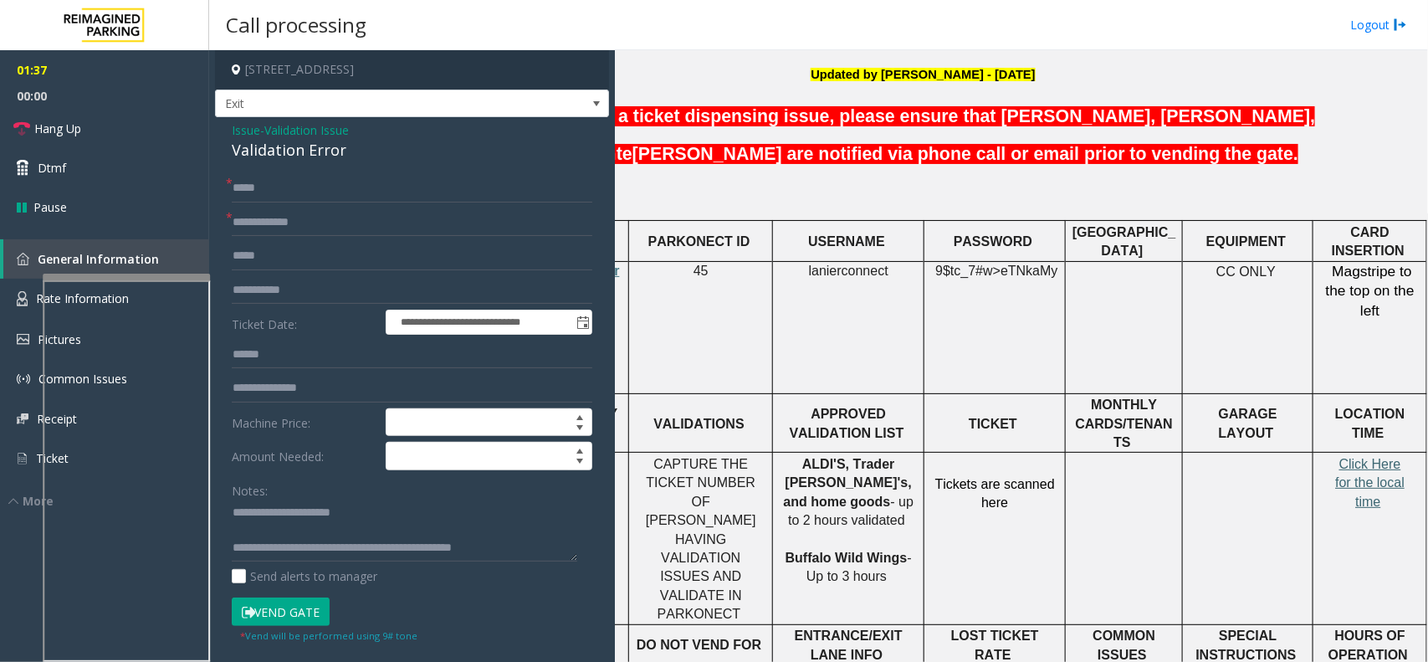
click at [1360, 457] on span "Click Here for the local time" at bounding box center [1369, 483] width 69 height 52
drag, startPoint x: 326, startPoint y: 511, endPoint x: 325, endPoint y: 523, distance: 11.8
click at [326, 513] on textarea at bounding box center [405, 530] width 346 height 63
drag, startPoint x: 325, startPoint y: 528, endPoint x: 327, endPoint y: 537, distance: 9.5
click at [325, 535] on textarea at bounding box center [405, 530] width 346 height 63
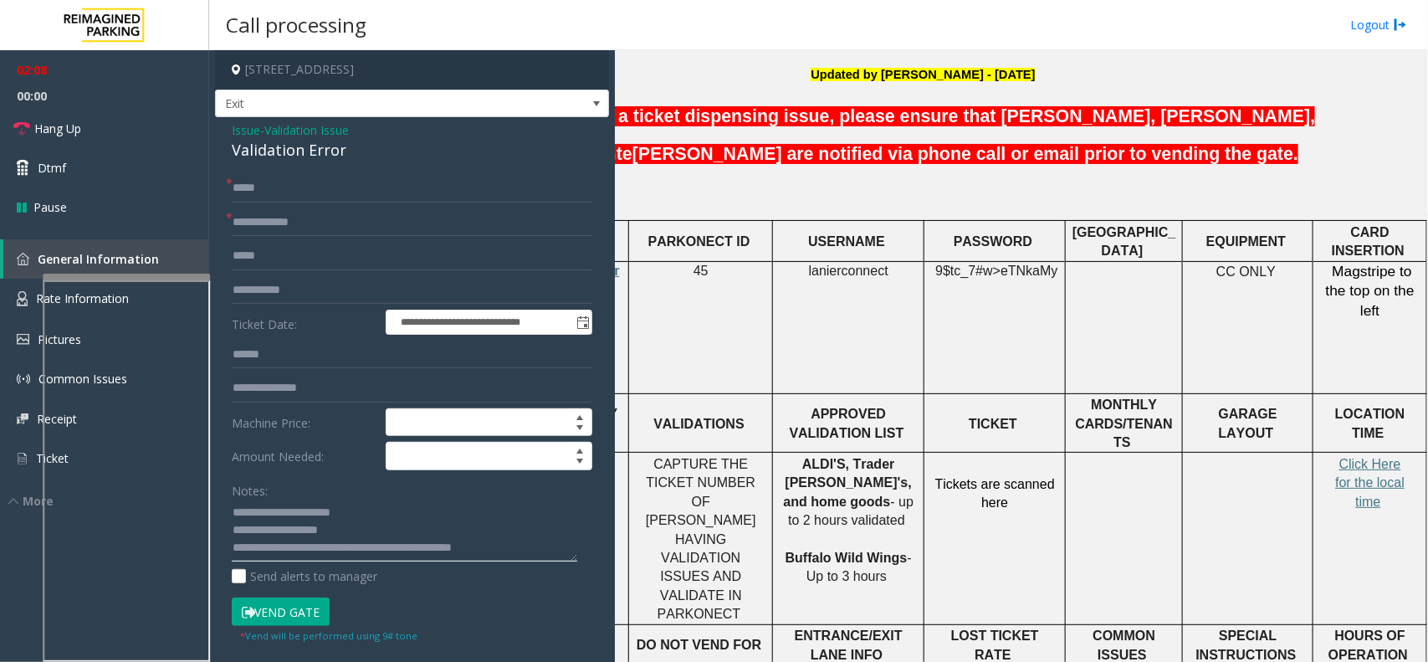
type textarea "**********"
click at [310, 605] on button "Vend Gate" at bounding box center [281, 611] width 98 height 28
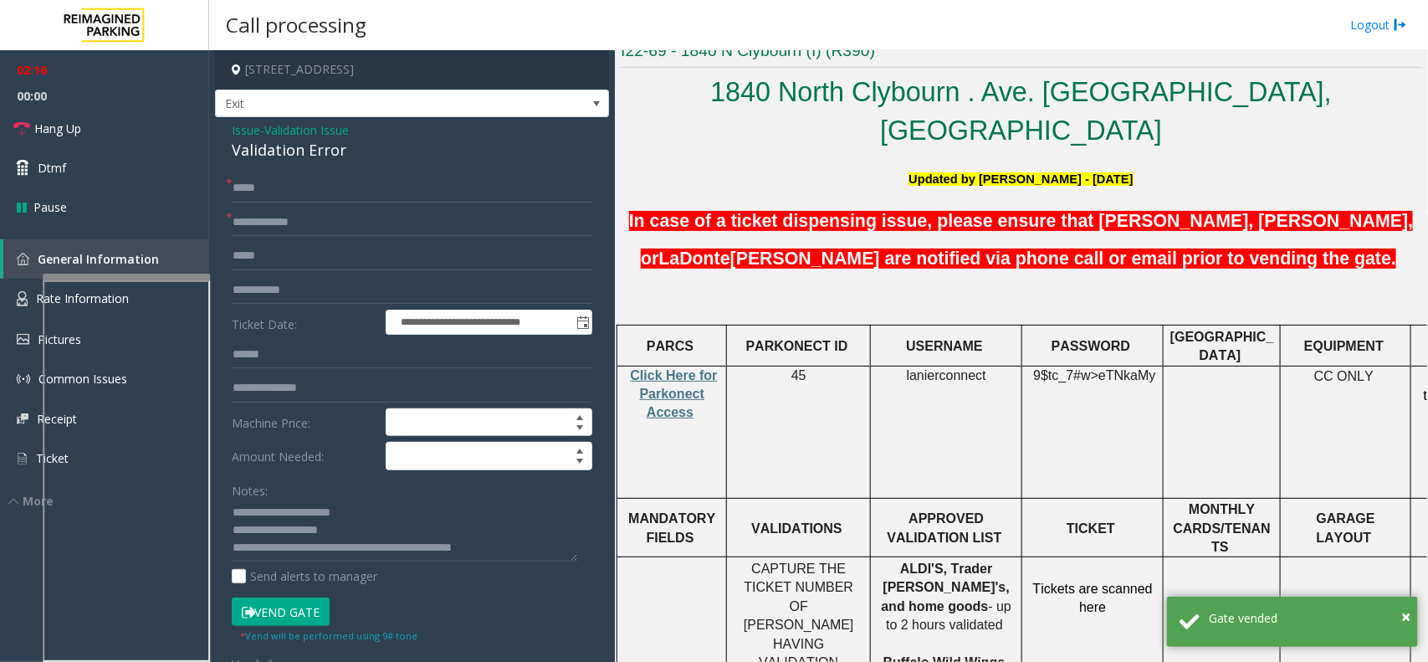
scroll to position [209, 0]
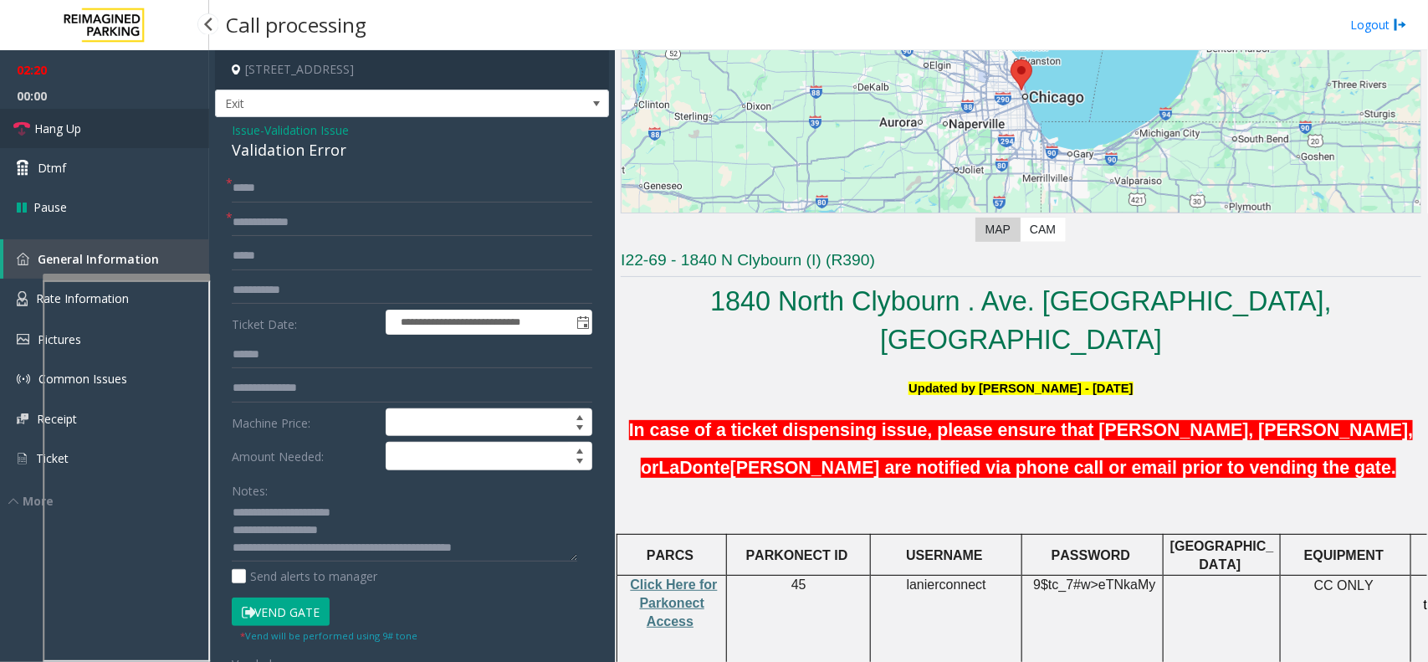
click at [145, 126] on link "Hang Up" at bounding box center [104, 128] width 209 height 39
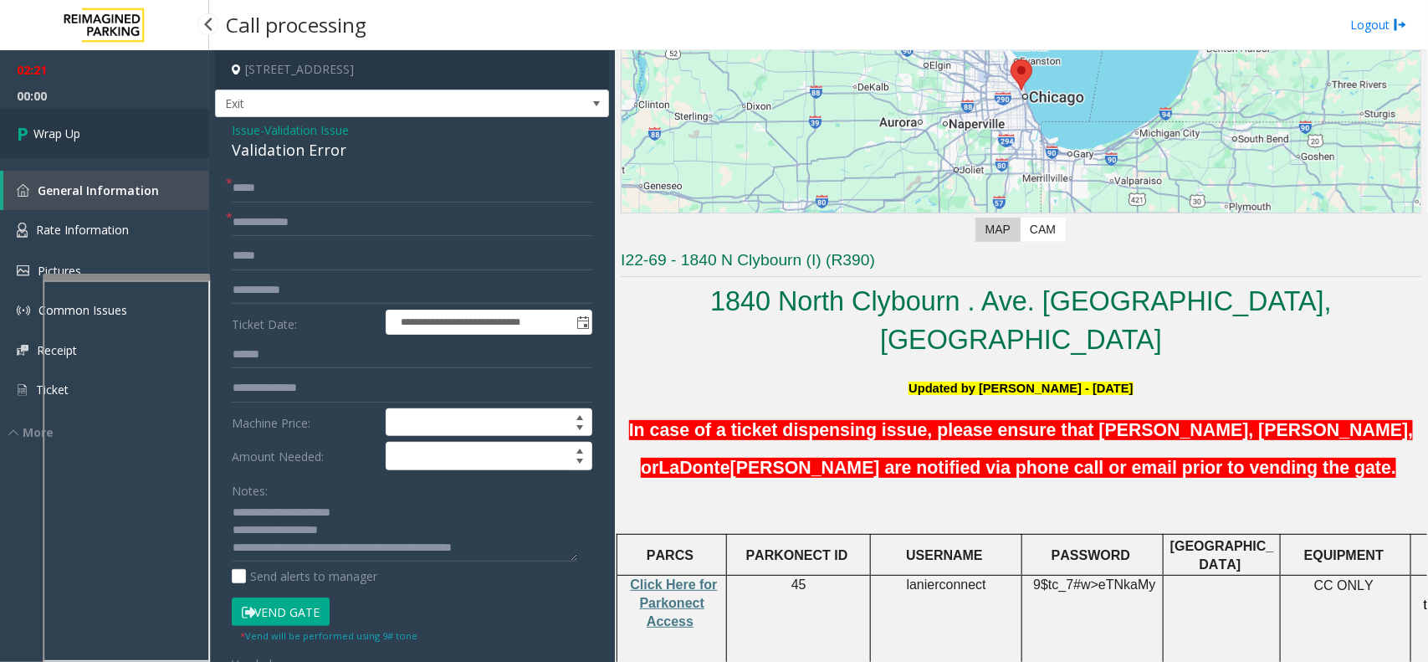
click at [120, 131] on link "Wrap Up" at bounding box center [104, 133] width 209 height 49
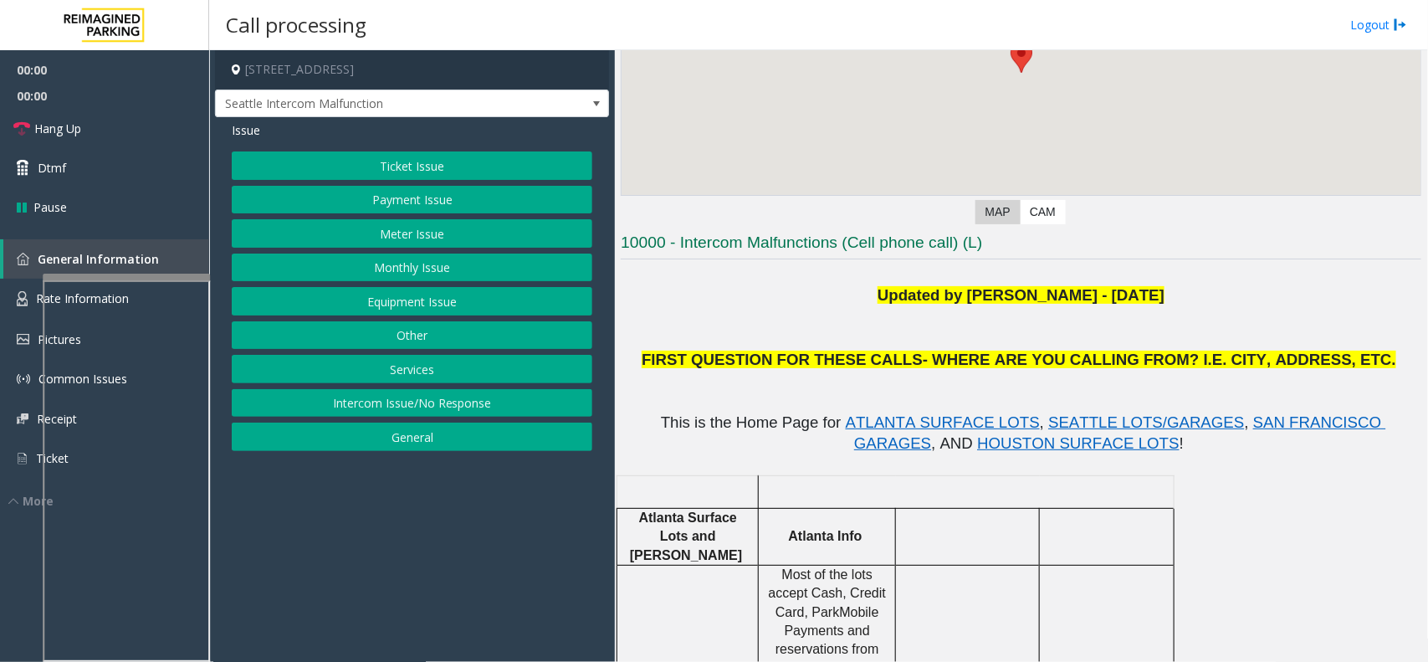
scroll to position [314, 0]
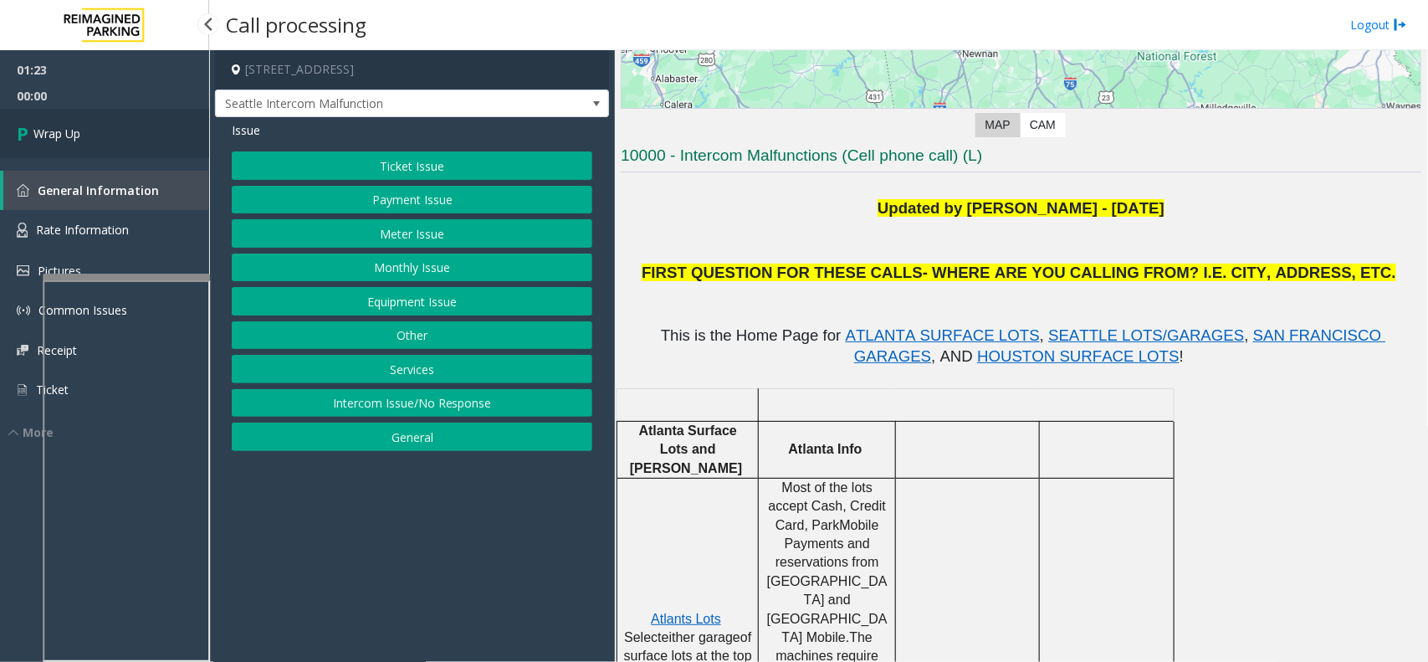
click at [160, 130] on link "Wrap Up" at bounding box center [104, 133] width 209 height 49
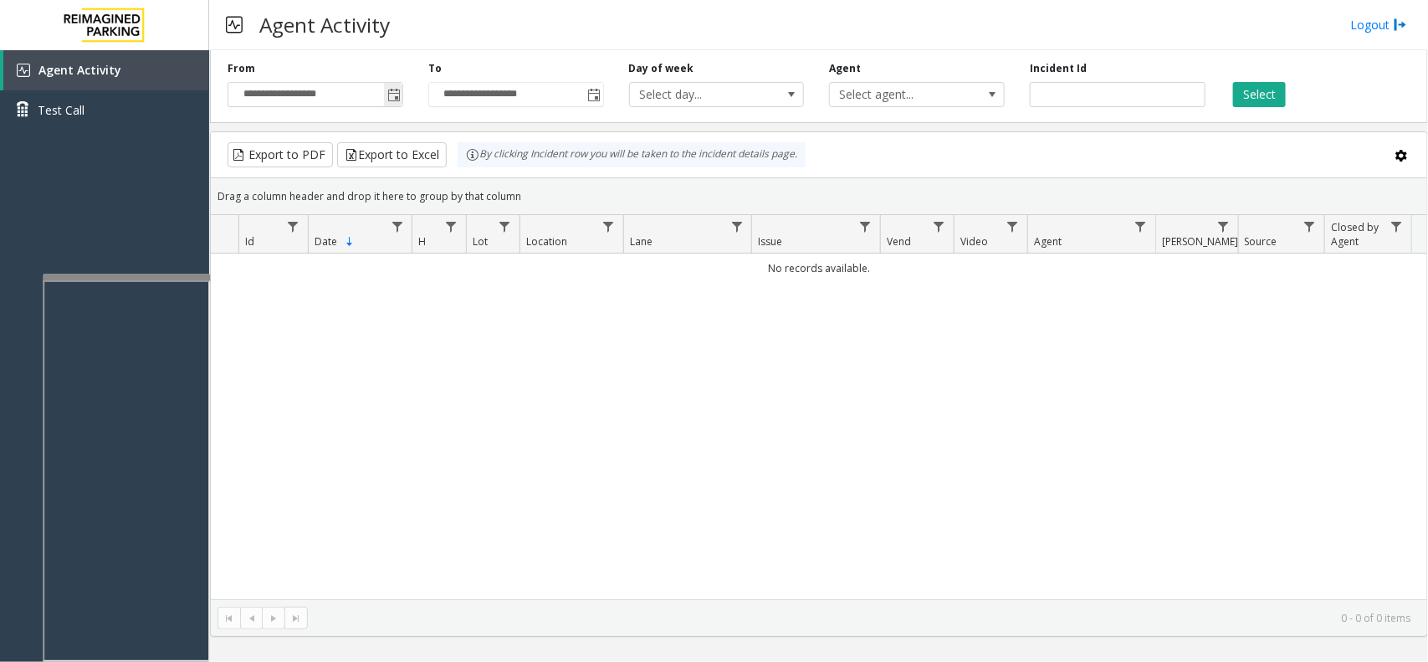
click at [393, 93] on span "Toggle popup" at bounding box center [393, 95] width 13 height 13
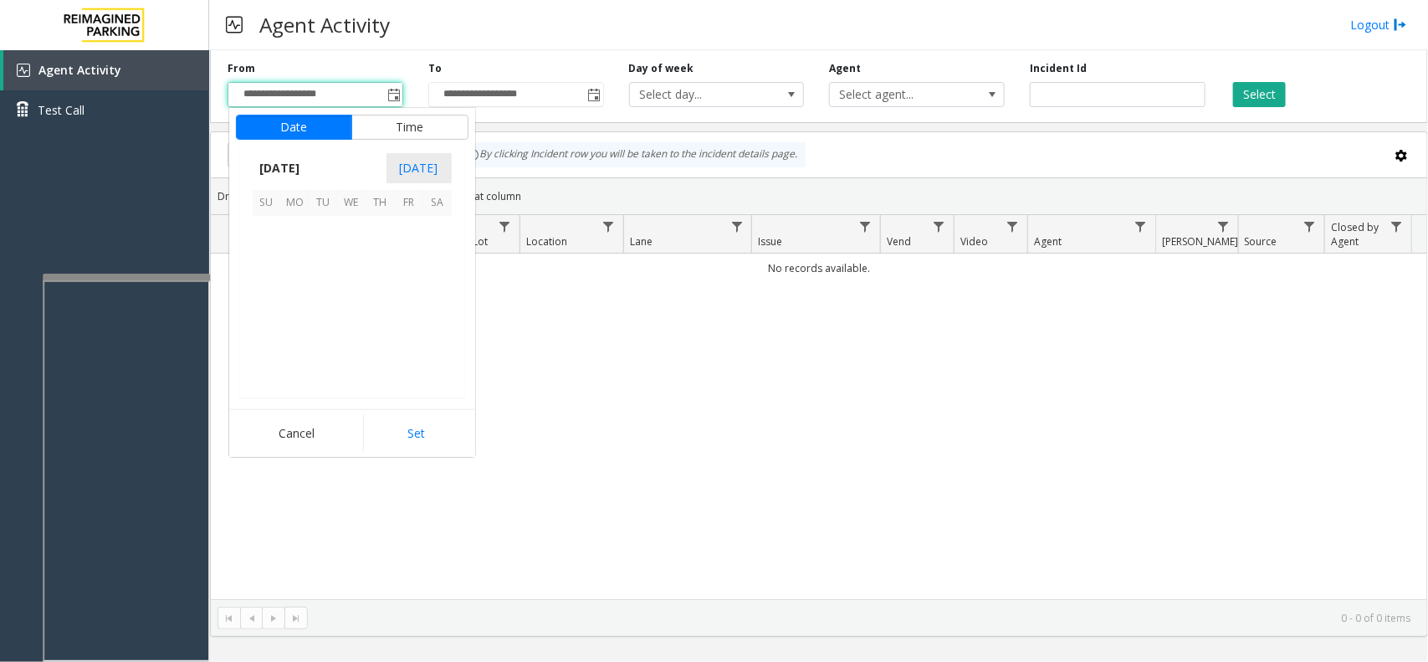
scroll to position [300130, 0]
click at [414, 319] on span "26" at bounding box center [409, 315] width 28 height 28
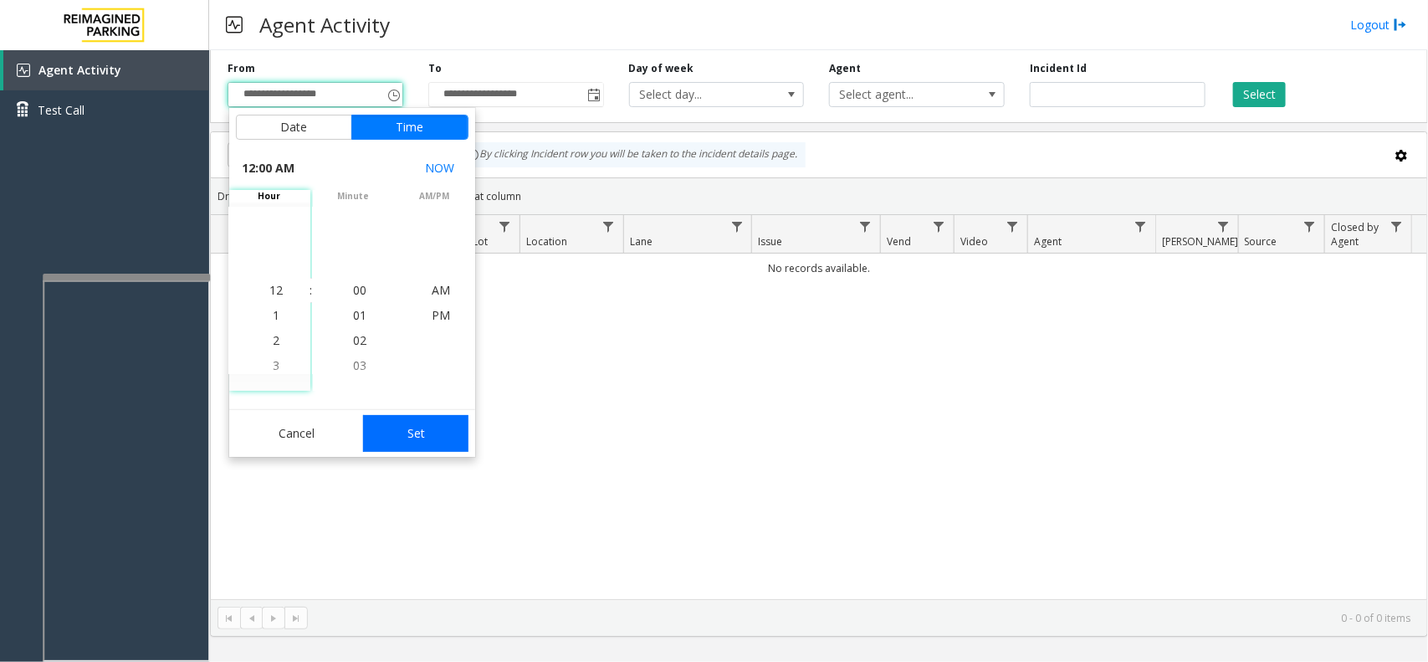
click at [424, 444] on button "Set" at bounding box center [415, 433] width 105 height 37
type input "**********"
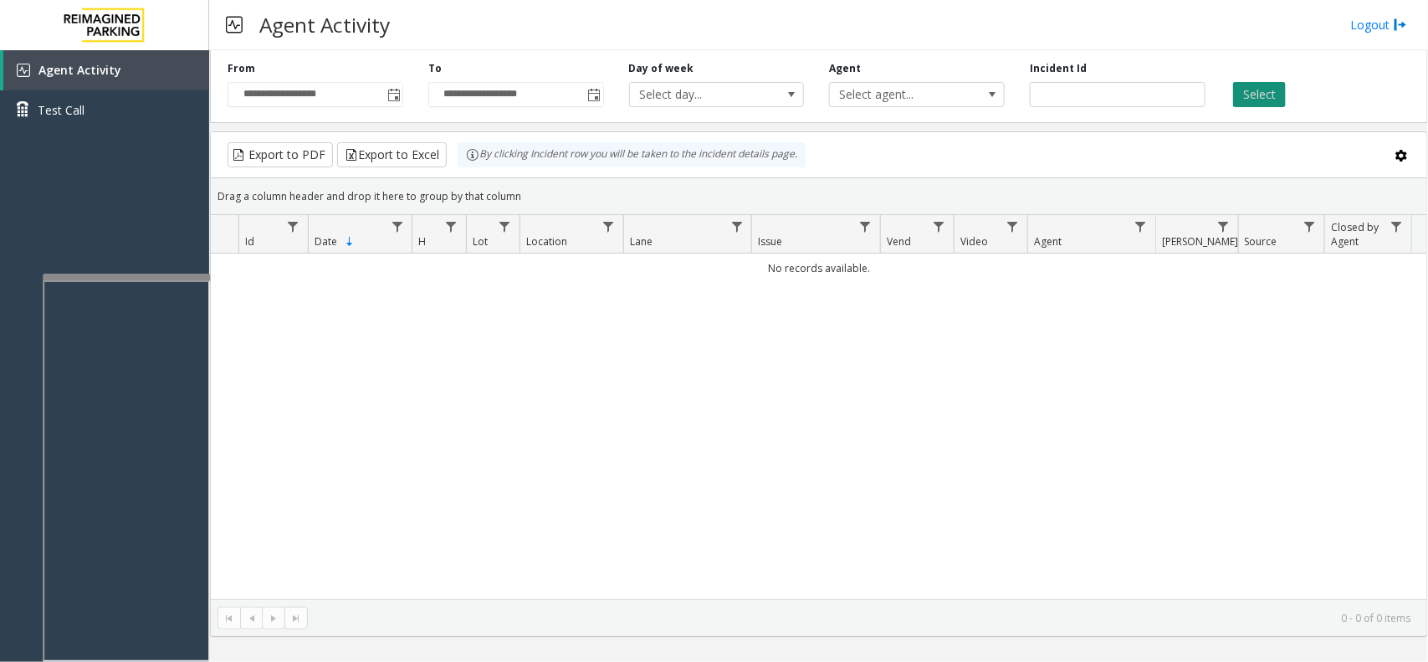
click at [1263, 106] on button "Select" at bounding box center [1259, 94] width 53 height 25
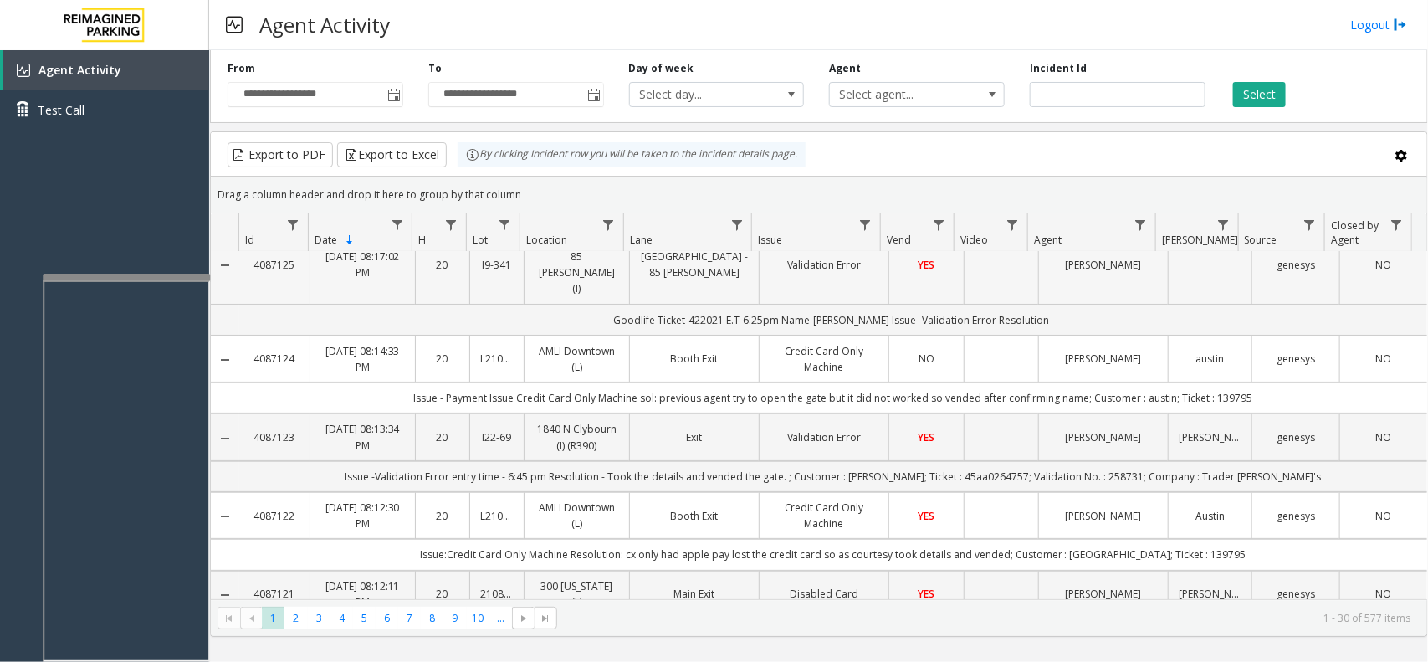
scroll to position [0, 0]
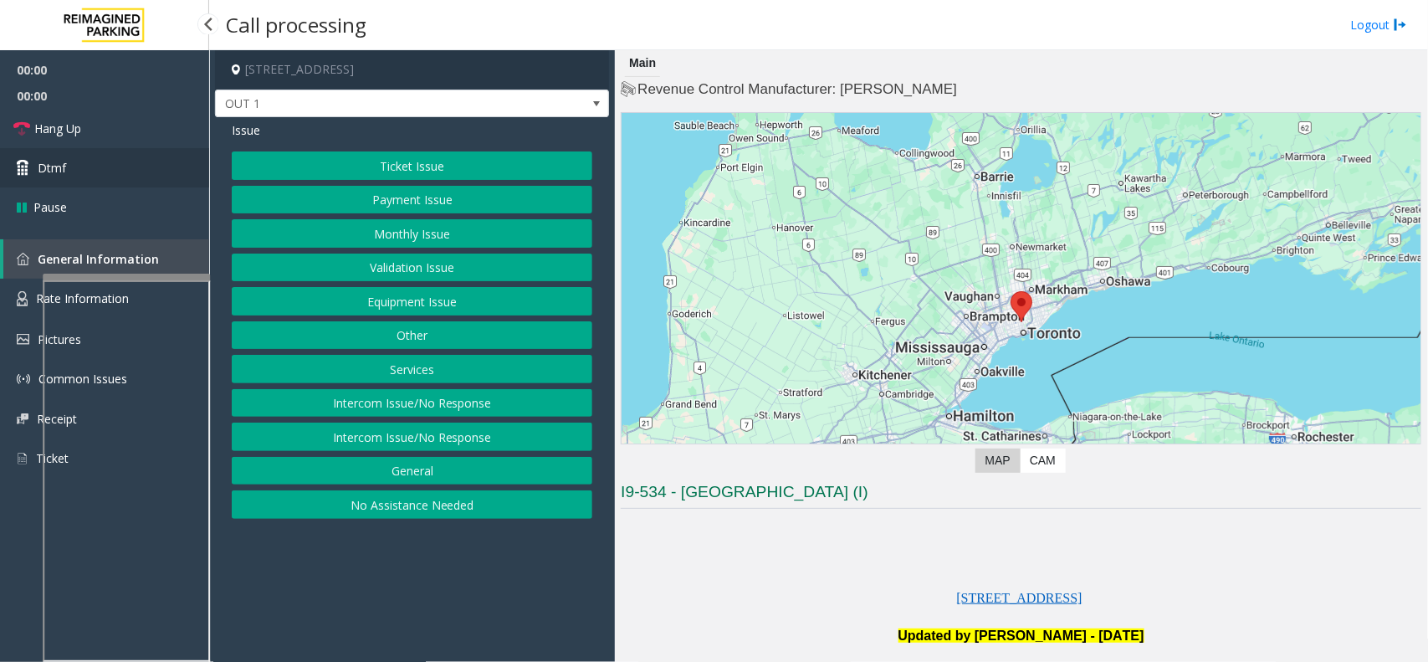
click at [101, 148] on link "Dtmf" at bounding box center [104, 167] width 209 height 39
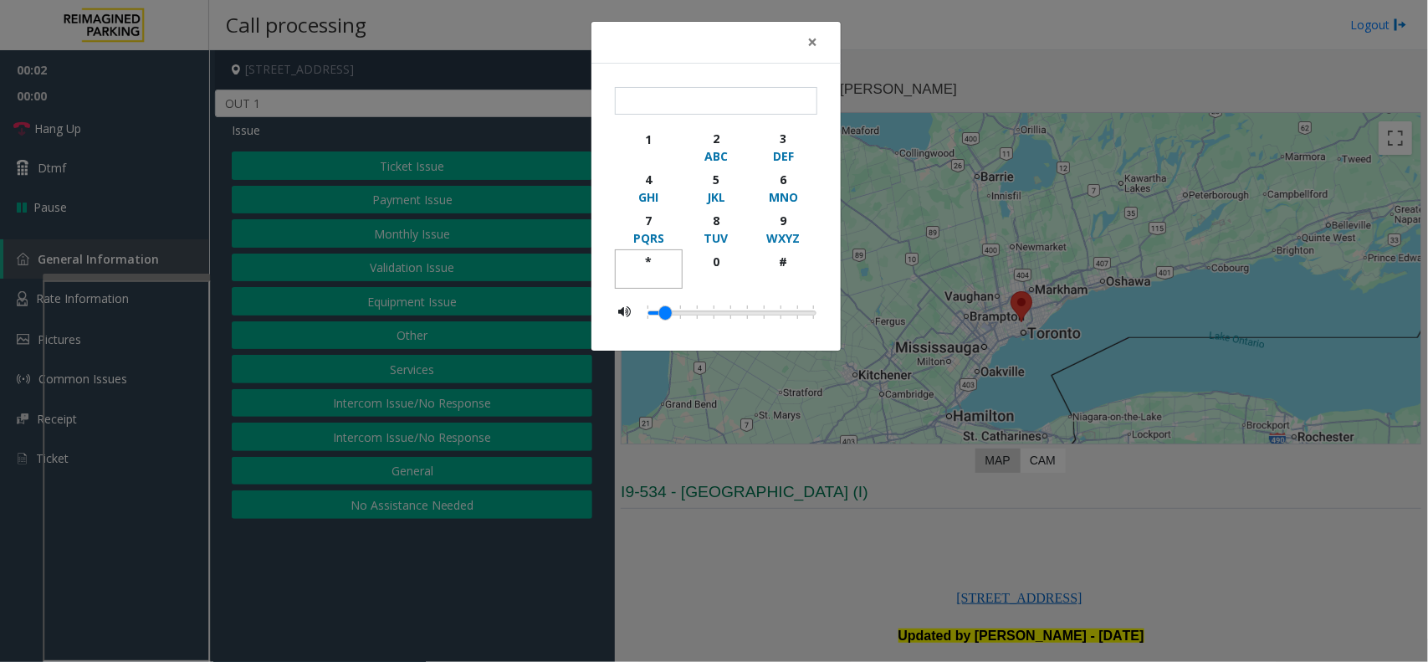
click at [644, 269] on div "*" at bounding box center [649, 262] width 46 height 18
drag, startPoint x: 801, startPoint y: 223, endPoint x: 782, endPoint y: 282, distance: 62.4
click at [796, 248] on button "9 WXYZ" at bounding box center [784, 228] width 68 height 41
click at [781, 287] on button "#" at bounding box center [784, 268] width 68 height 39
type input "***"
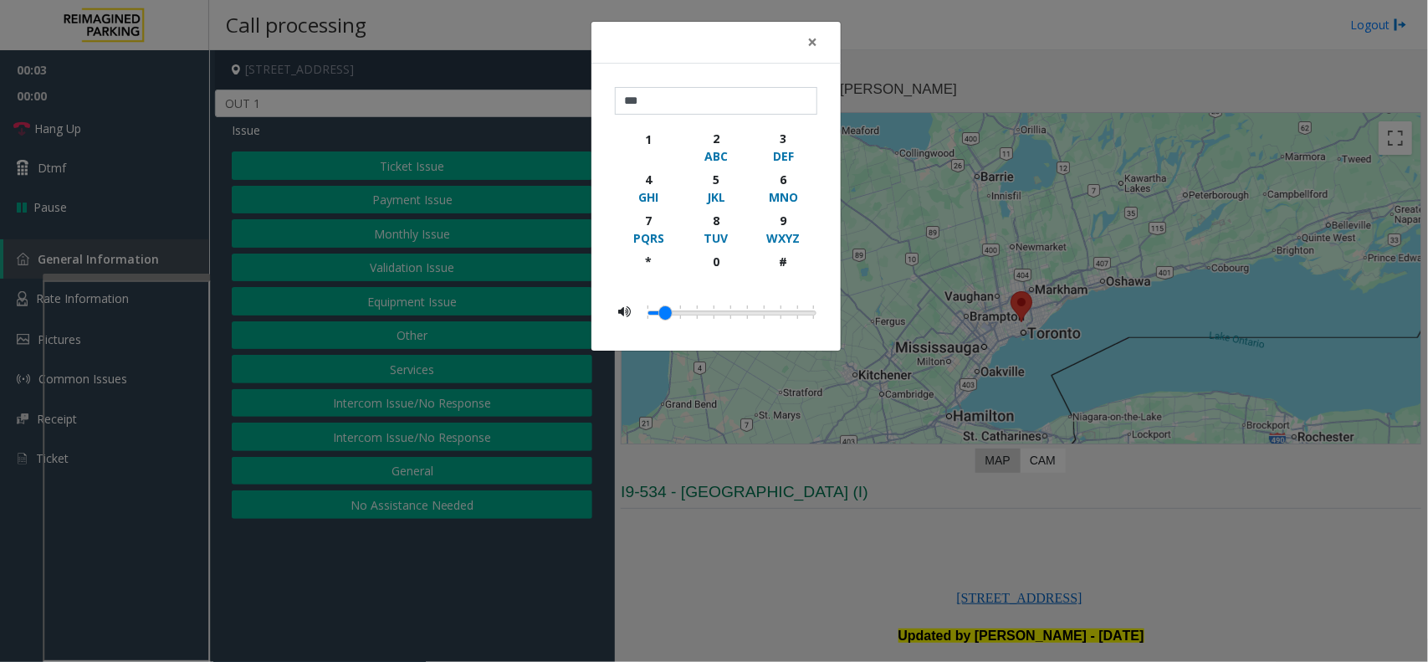
click at [909, 494] on div "× *** 1 2 ABC 3 DEF 4 GHI 5 JKL 6 MNO 7 PQRS 8 TUV 9 WXYZ * 0 #" at bounding box center [714, 331] width 1428 height 662
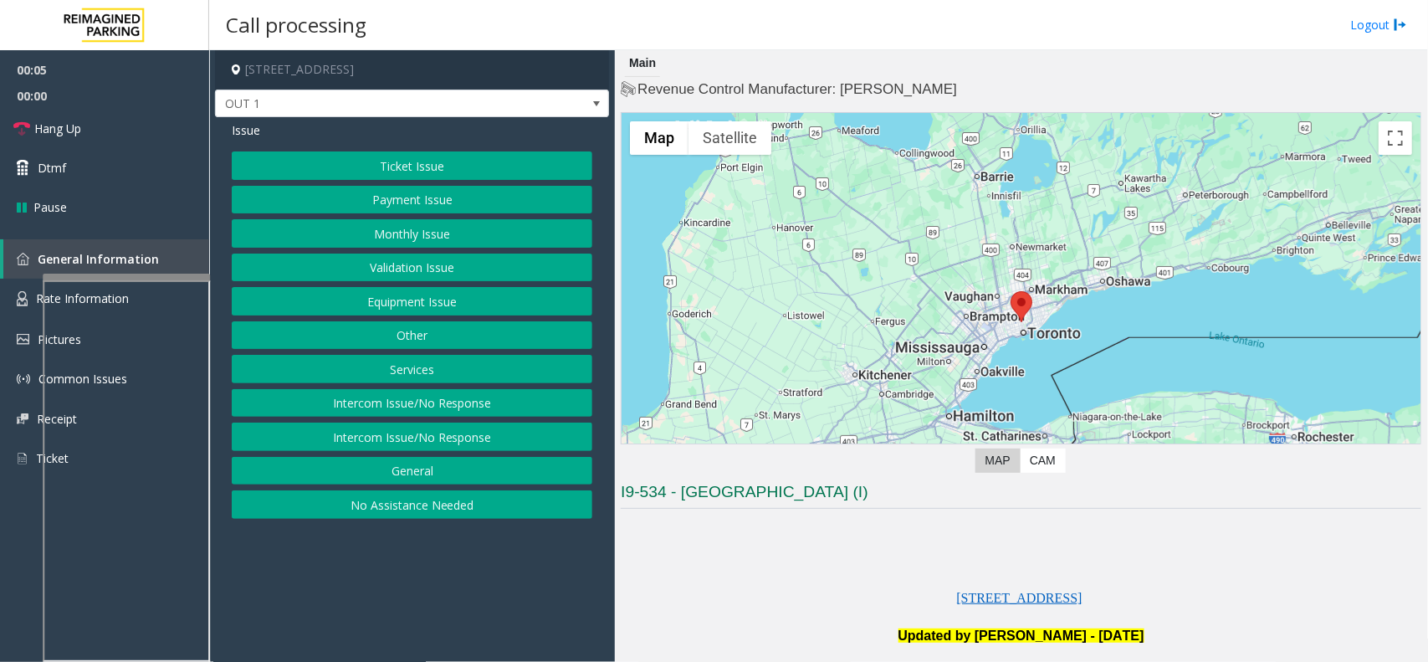
click at [379, 293] on button "Equipment Issue" at bounding box center [412, 301] width 361 height 28
click at [379, 293] on button "Gate / Door Won't Open" at bounding box center [412, 301] width 361 height 28
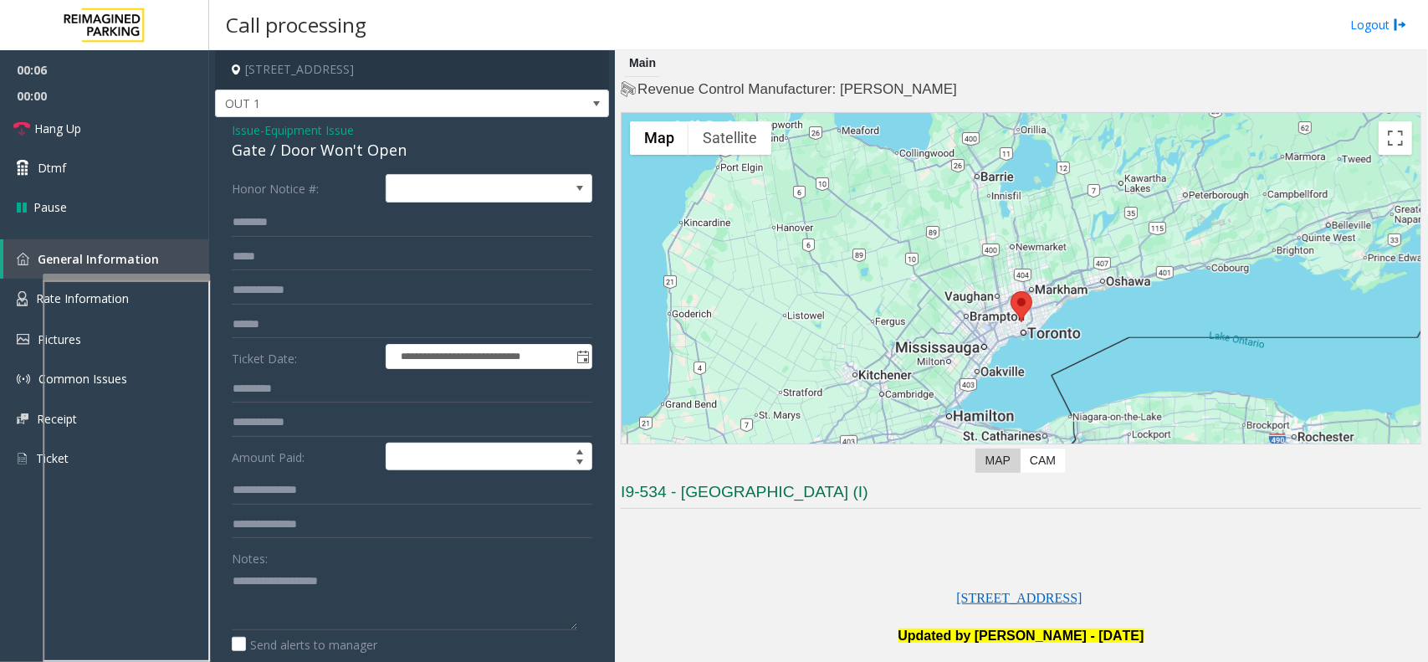
scroll to position [418, 0]
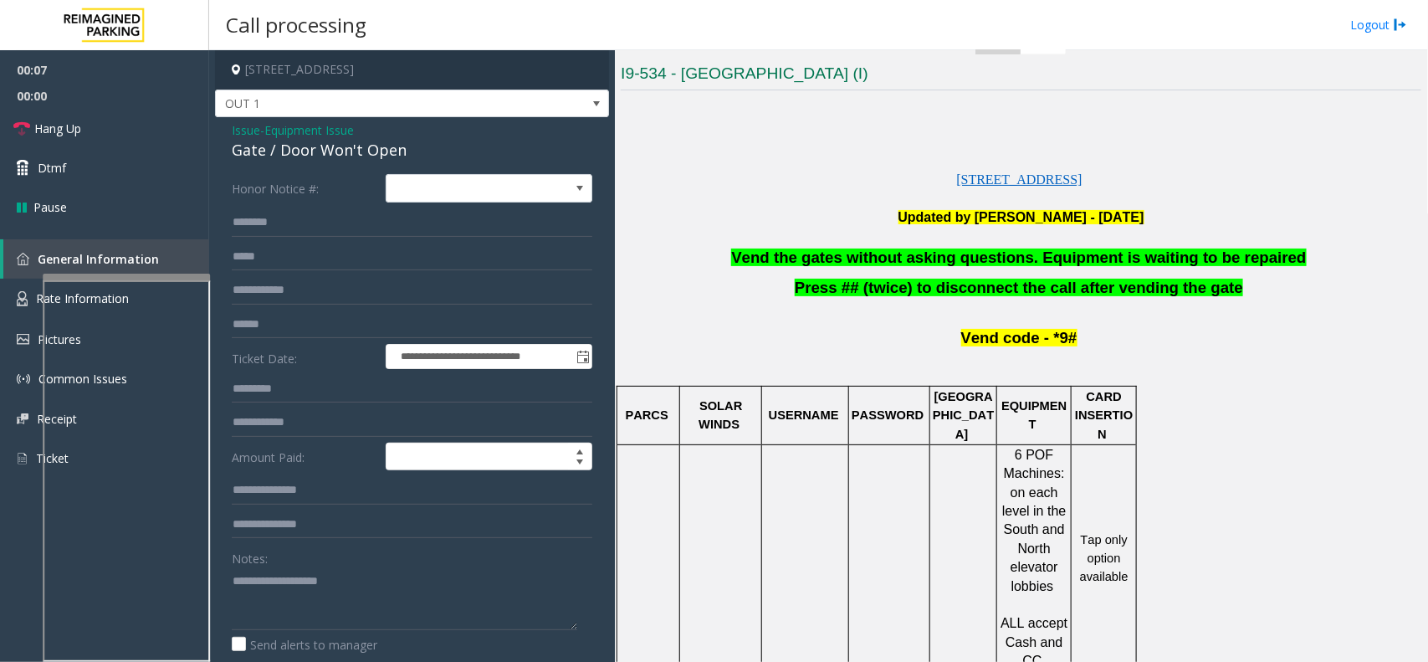
click at [904, 265] on span "Vend the gates without asking questions. Equipment is waiting to be repaired" at bounding box center [1018, 257] width 575 height 18
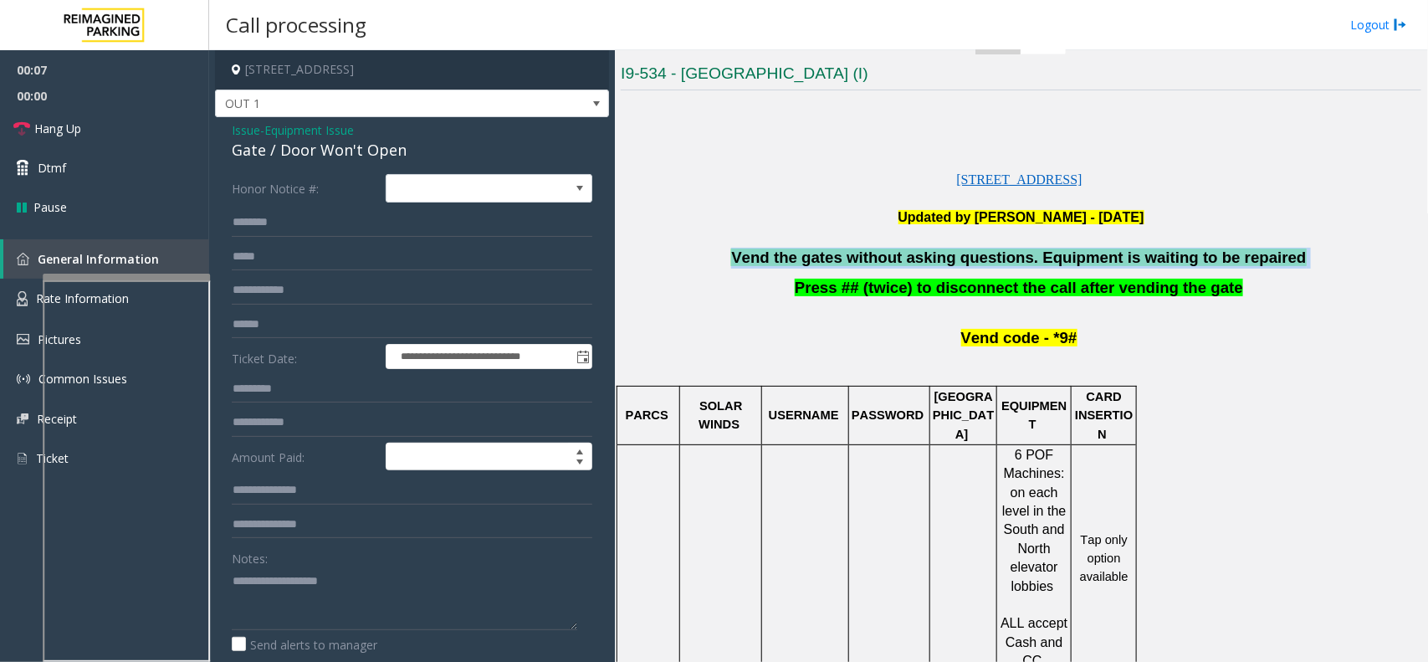
drag, startPoint x: 904, startPoint y: 265, endPoint x: 912, endPoint y: 269, distance: 8.6
click at [904, 266] on span "Vend the gates without asking questions. Equipment is waiting to be repaired" at bounding box center [1018, 257] width 575 height 18
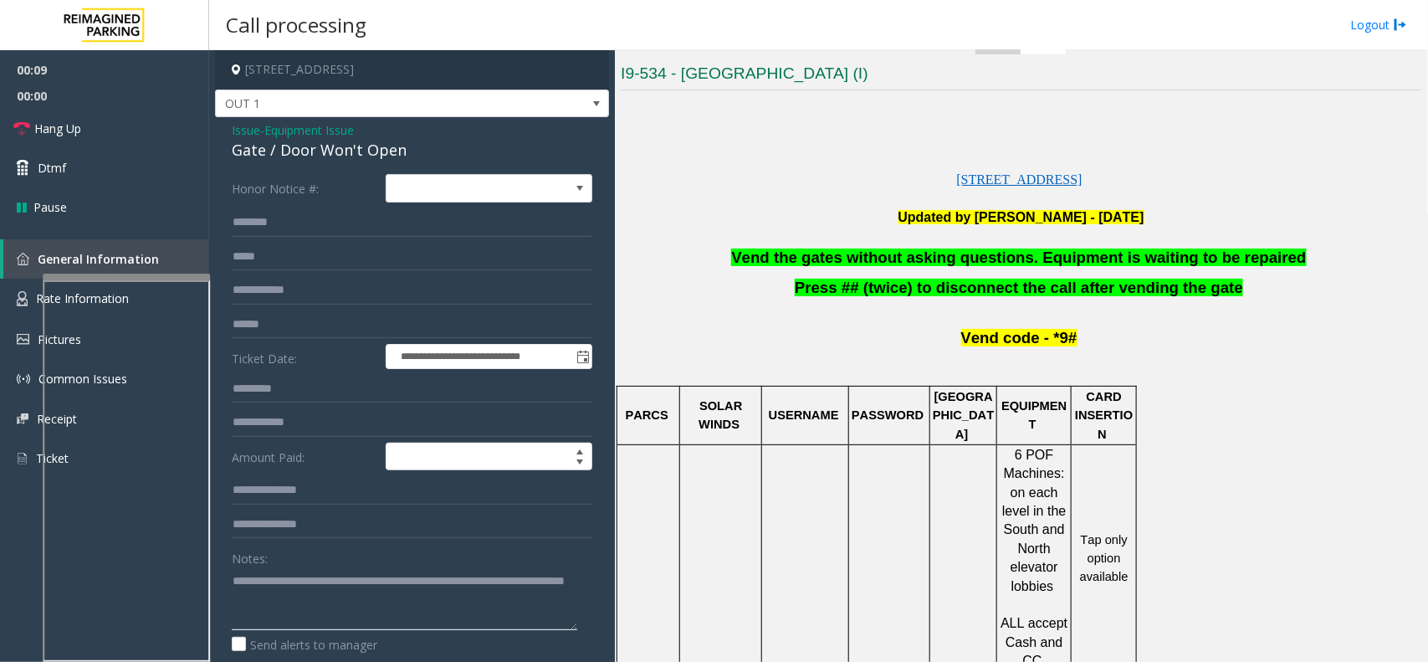
scroll to position [17, 0]
type textarea "**********"
click at [185, 125] on link "Hang Up" at bounding box center [104, 128] width 209 height 39
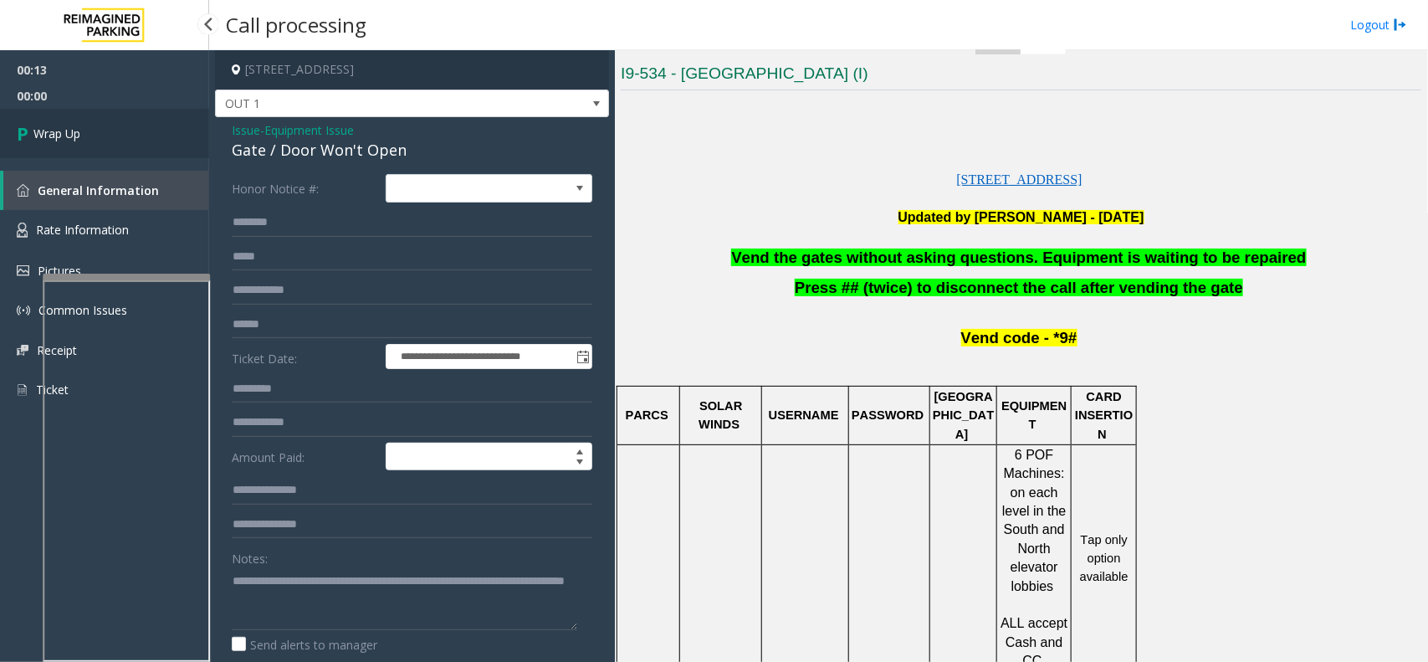
click at [128, 128] on link "Wrap Up" at bounding box center [104, 133] width 209 height 49
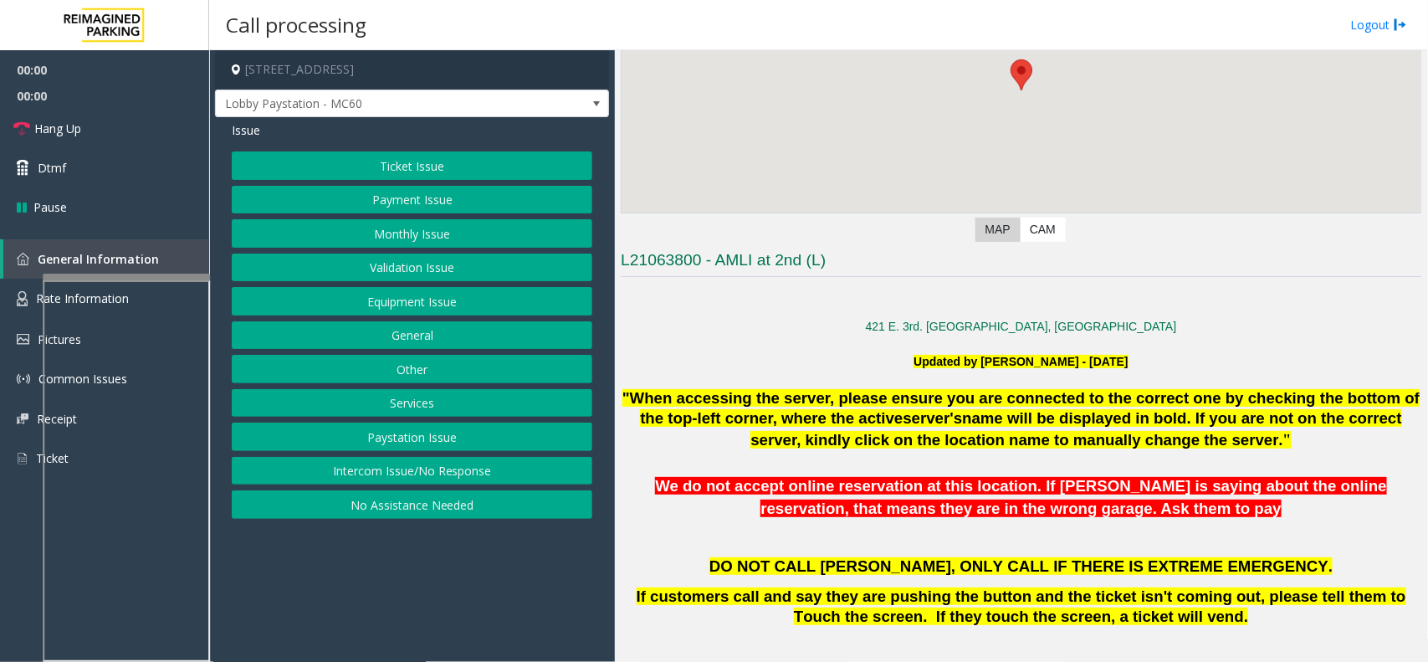
scroll to position [314, 0]
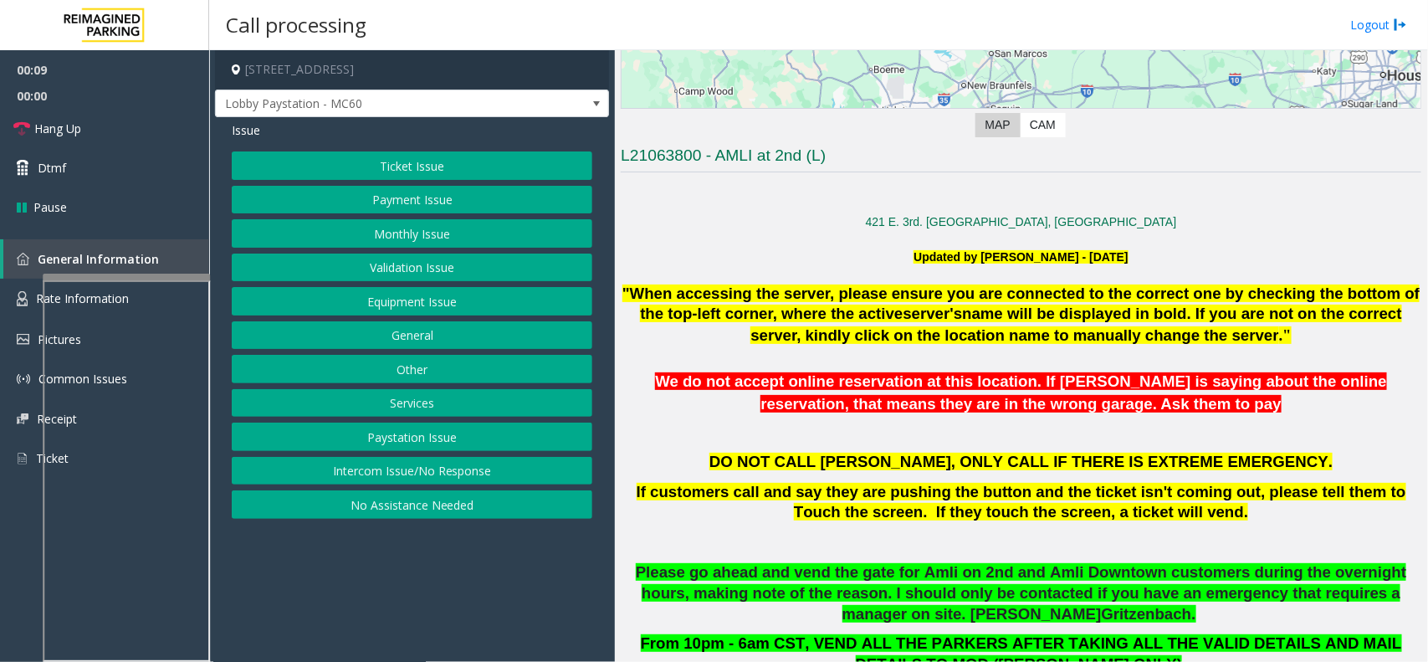
drag, startPoint x: 443, startPoint y: 485, endPoint x: 453, endPoint y: 466, distance: 21.7
click at [443, 485] on button "Intercom Issue/No Response" at bounding box center [412, 471] width 361 height 28
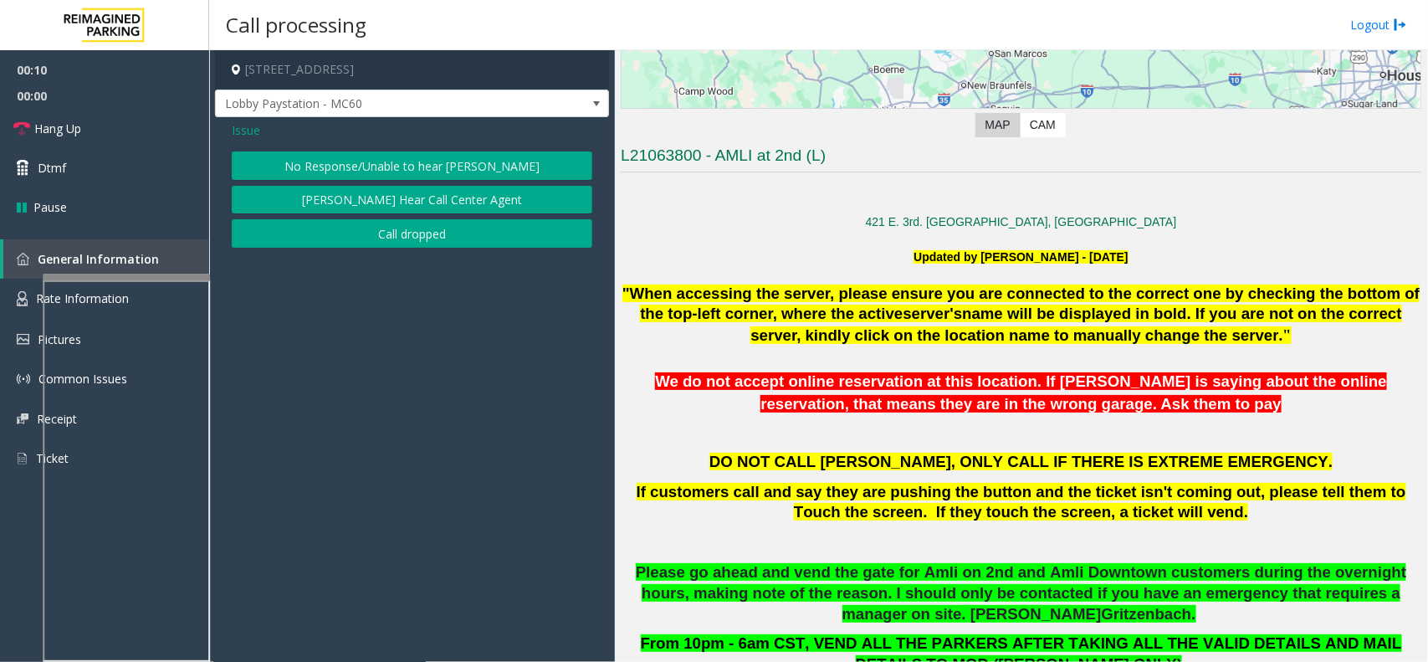
click at [436, 156] on button "No Response/Unable to hear [PERSON_NAME]" at bounding box center [412, 165] width 361 height 28
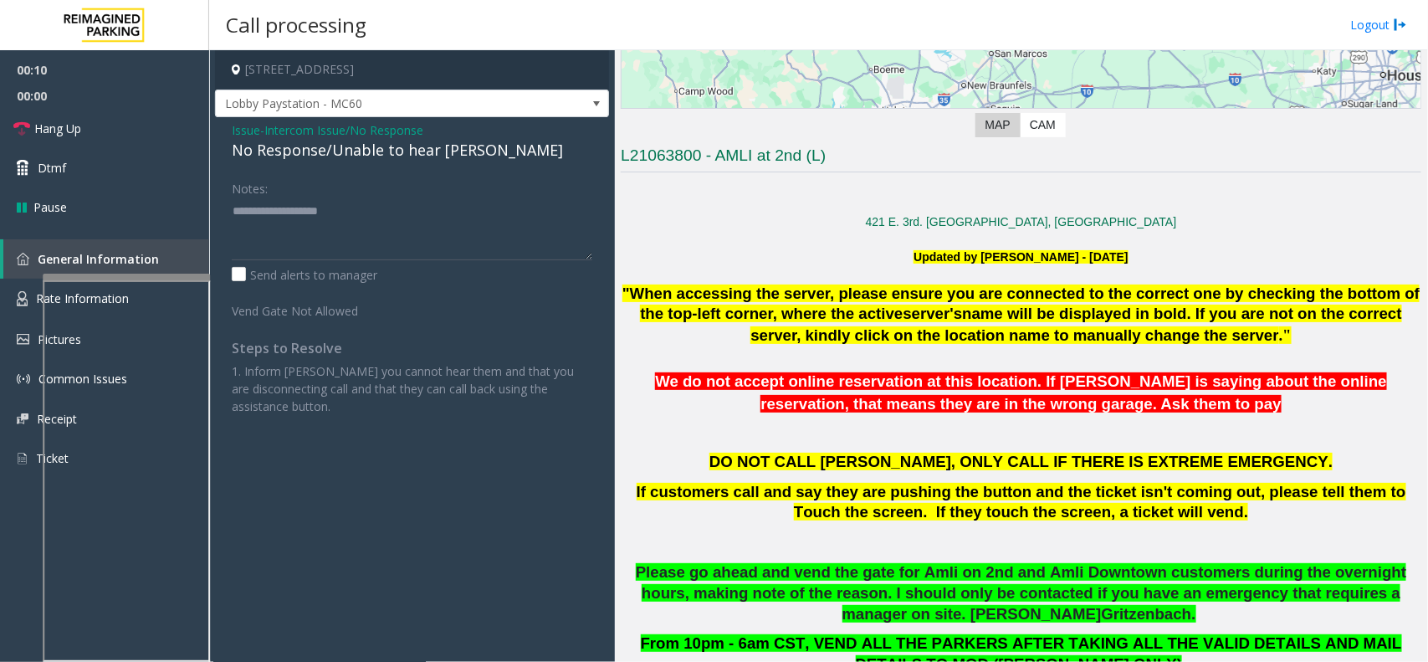
click at [382, 151] on div "No Response/Unable to hear [PERSON_NAME]" at bounding box center [412, 150] width 361 height 23
type textarea "**********"
click at [98, 128] on link "Hang Up" at bounding box center [104, 128] width 209 height 39
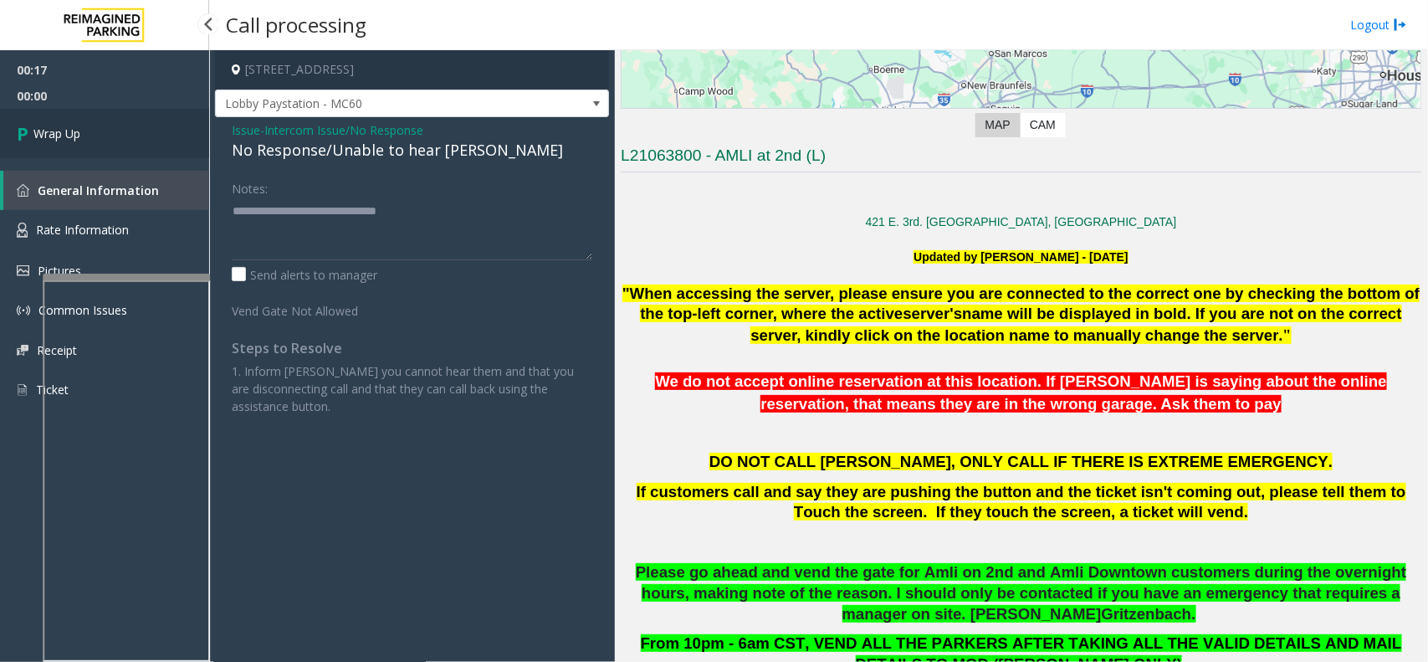
click at [71, 128] on span "Wrap Up" at bounding box center [56, 134] width 47 height 18
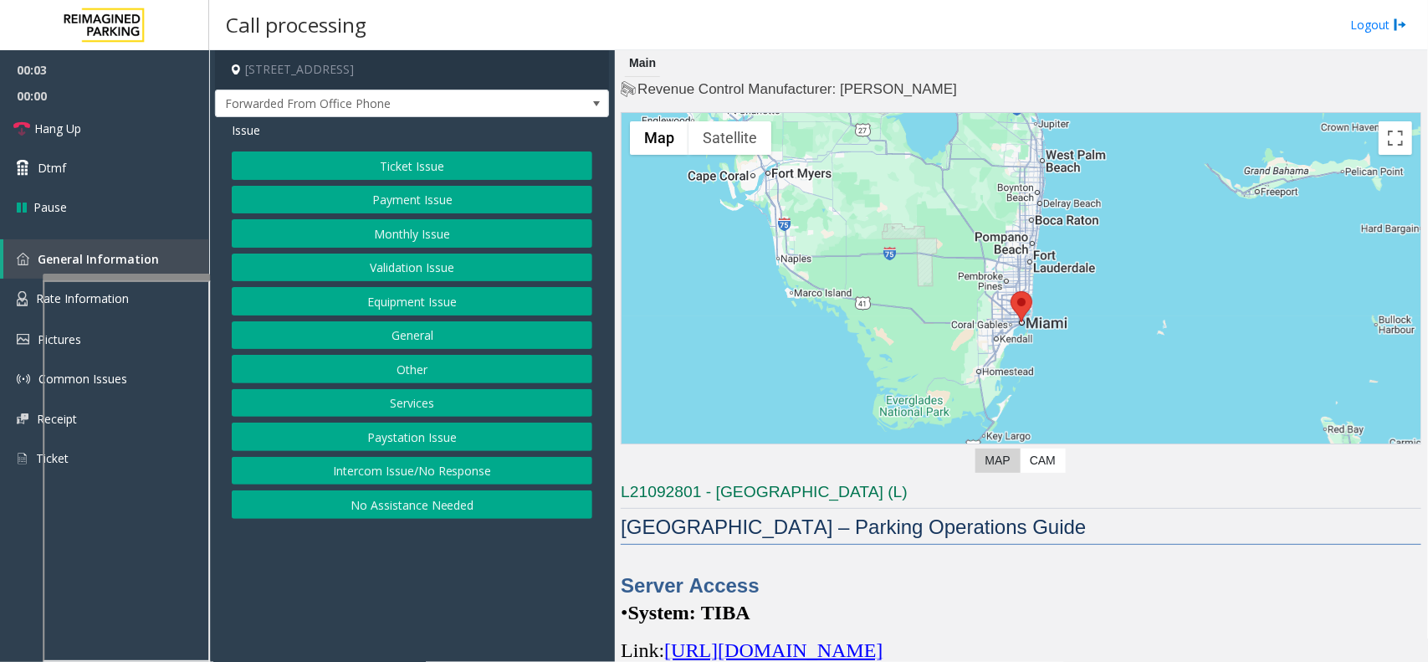
scroll to position [105, 0]
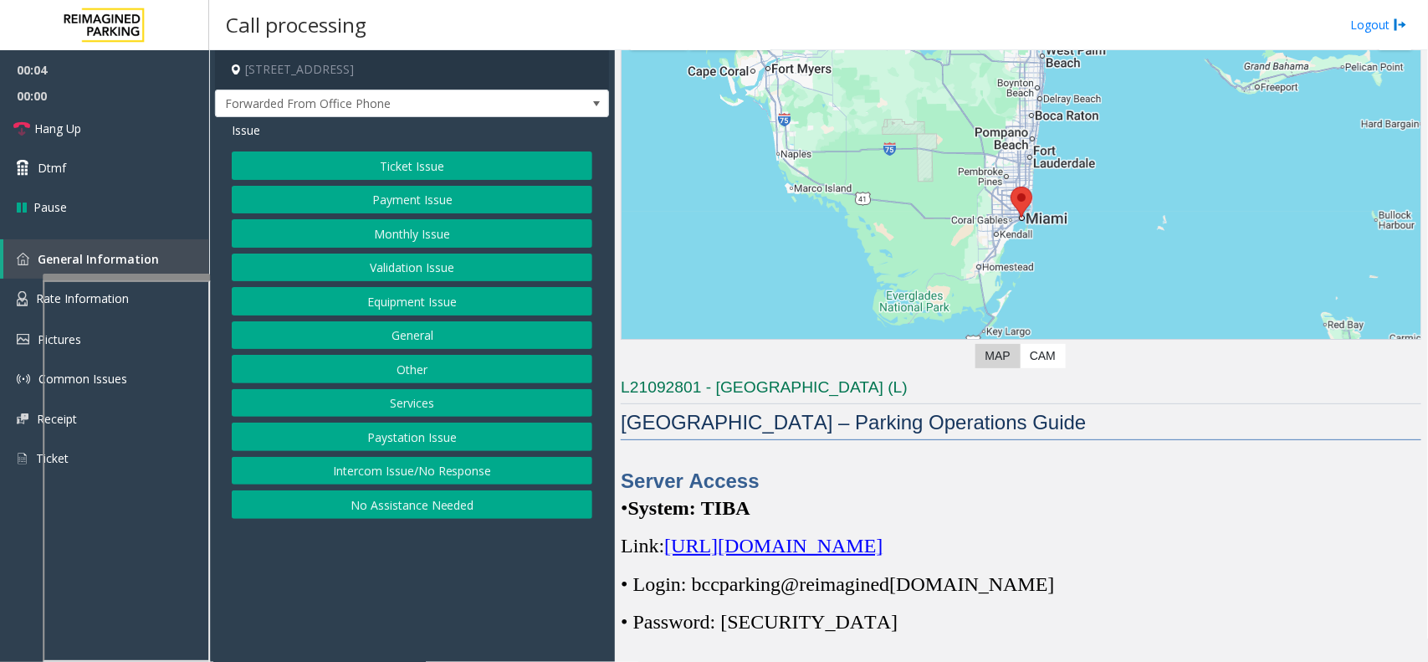
click at [1057, 559] on p "Link: https://spark-cloud.tibaparking.net/reimaginedparking/account/login" at bounding box center [1021, 545] width 801 height 27
click at [883, 554] on span "https://spark-cloud.tibaparking.net/reimaginedparking/account/login" at bounding box center [773, 546] width 218 height 22
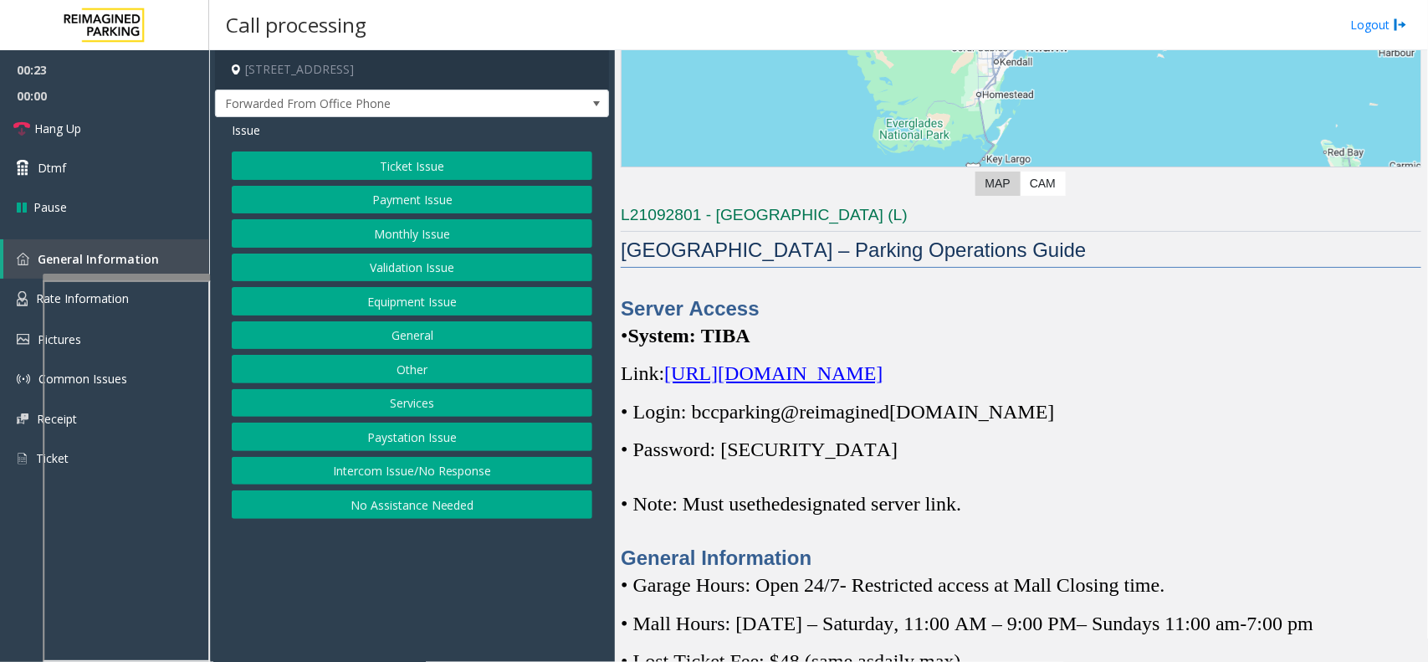
scroll to position [314, 0]
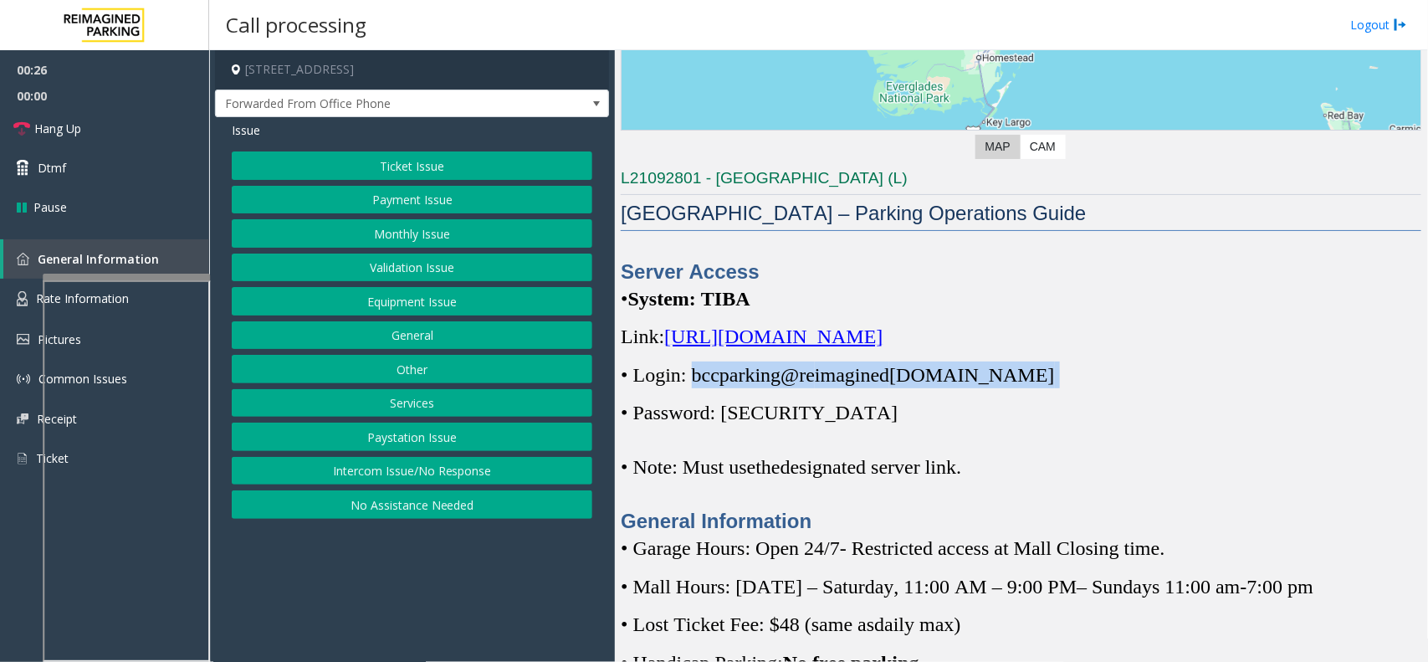
drag, startPoint x: 690, startPoint y: 369, endPoint x: 1006, endPoint y: 372, distance: 315.4
click at [1006, 372] on p "• Login: bccparking@re imagined parking.com" at bounding box center [1021, 374] width 801 height 27
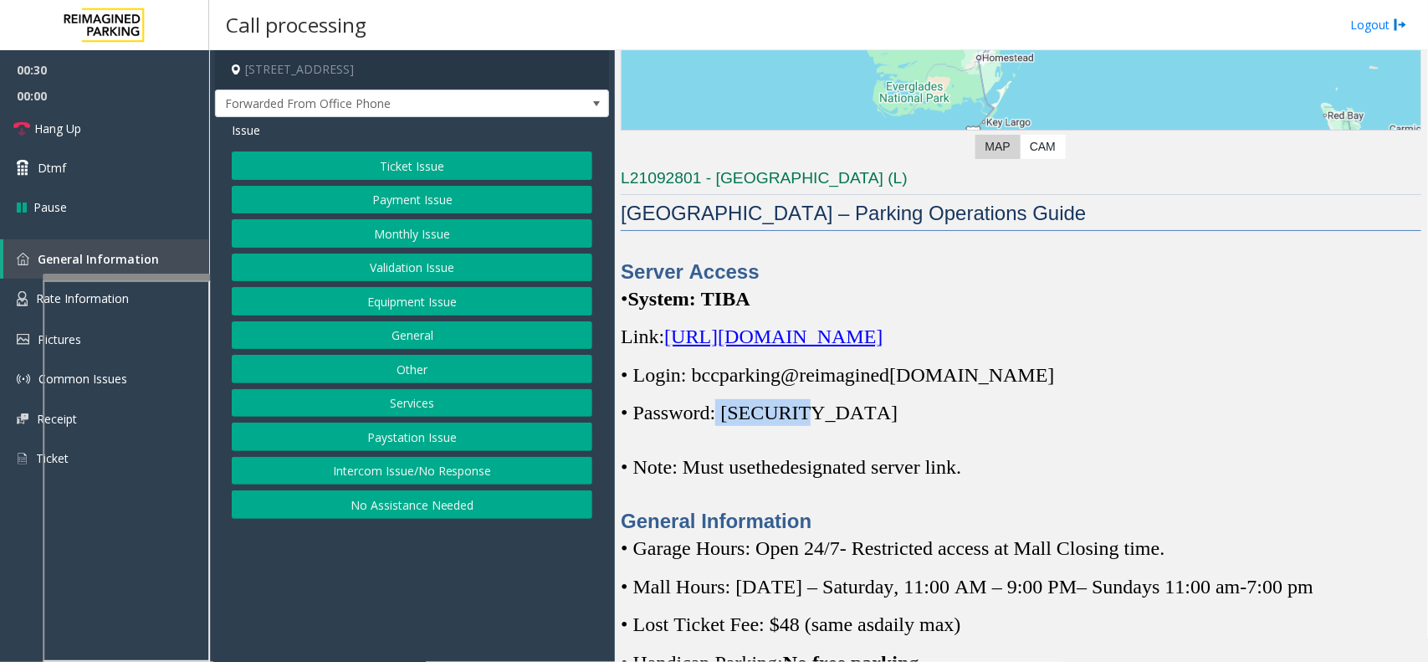
drag, startPoint x: 806, startPoint y: 406, endPoint x: 725, endPoint y: 412, distance: 81.4
click at [725, 412] on span "• Password: Parking1!" at bounding box center [759, 413] width 277 height 22
click at [725, 420] on span "• Password: Parking1!" at bounding box center [759, 413] width 277 height 22
click at [734, 417] on span "• Password: Parking1!" at bounding box center [759, 413] width 277 height 22
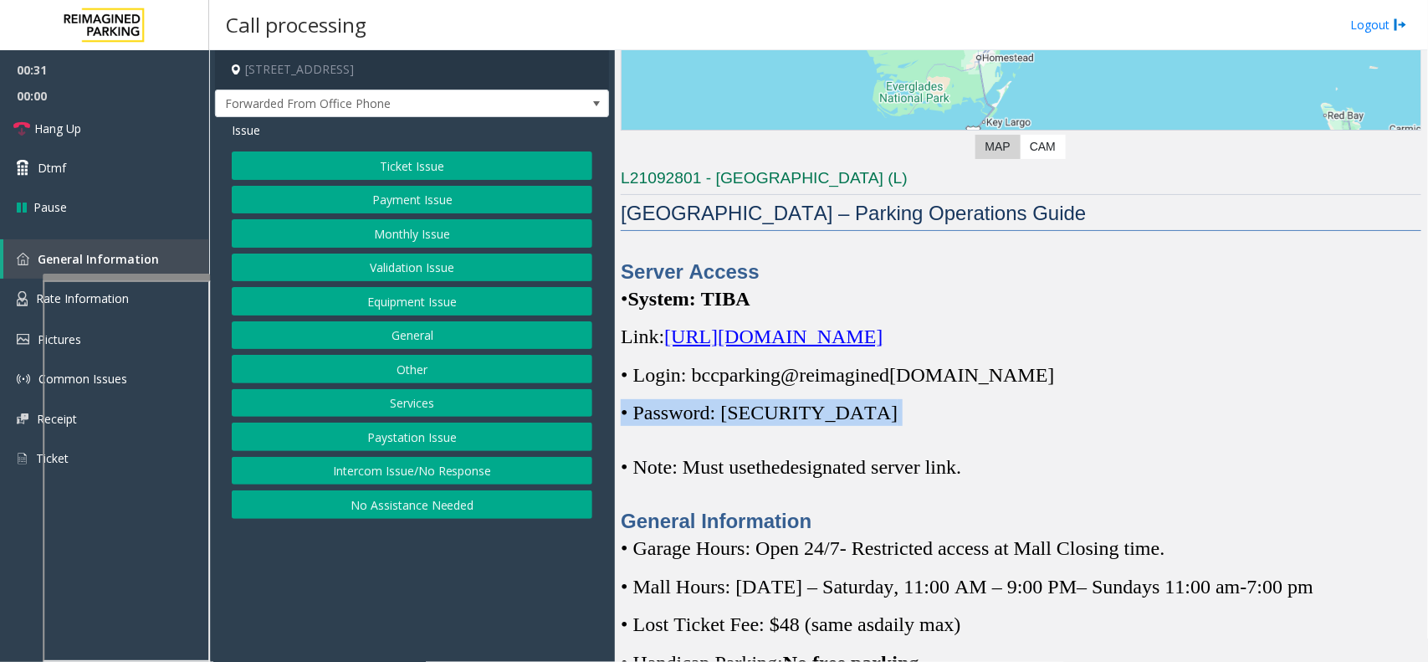
click at [734, 417] on span "• Password: Parking1!" at bounding box center [759, 413] width 277 height 22
click at [767, 414] on span "• Password: Parking1!" at bounding box center [759, 413] width 277 height 22
drag, startPoint x: 730, startPoint y: 414, endPoint x: 812, endPoint y: 412, distance: 81.2
click at [812, 412] on p "• Password: Parking1!" at bounding box center [1021, 412] width 801 height 27
click at [499, 261] on button "Validation Issue" at bounding box center [412, 267] width 361 height 28
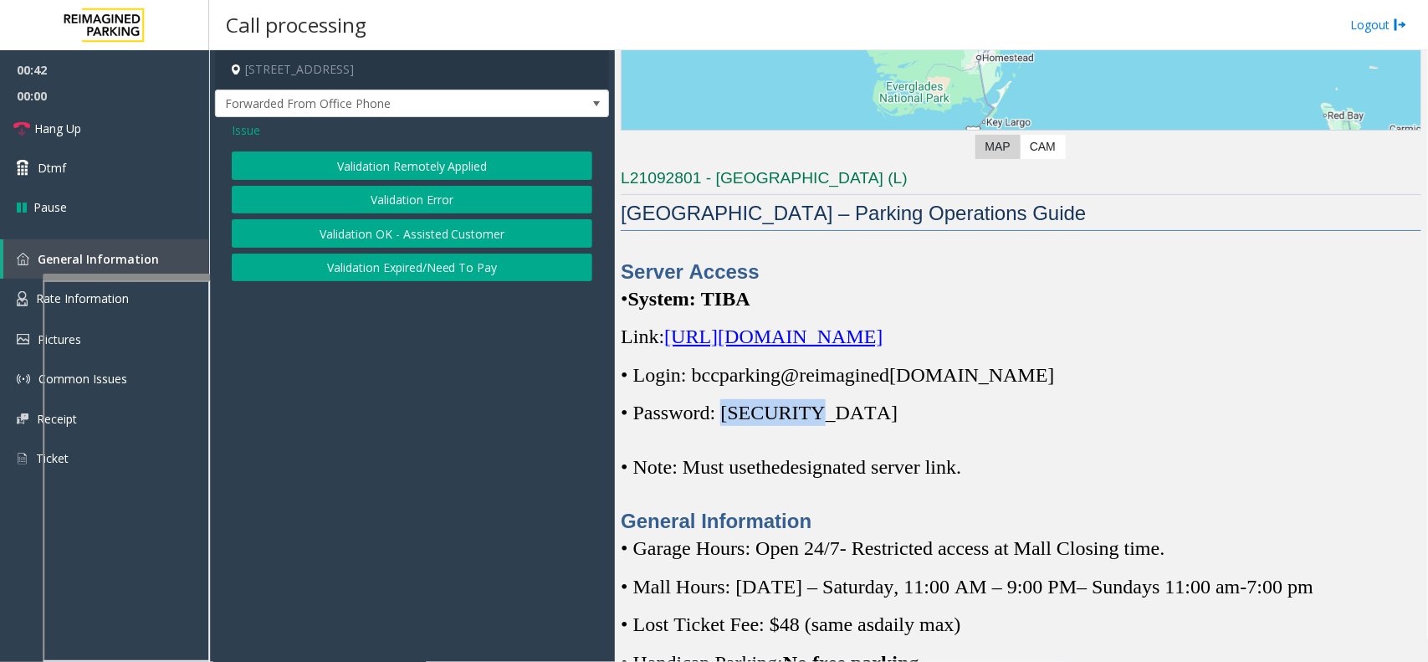
click at [466, 187] on button "Validation Error" at bounding box center [412, 200] width 361 height 28
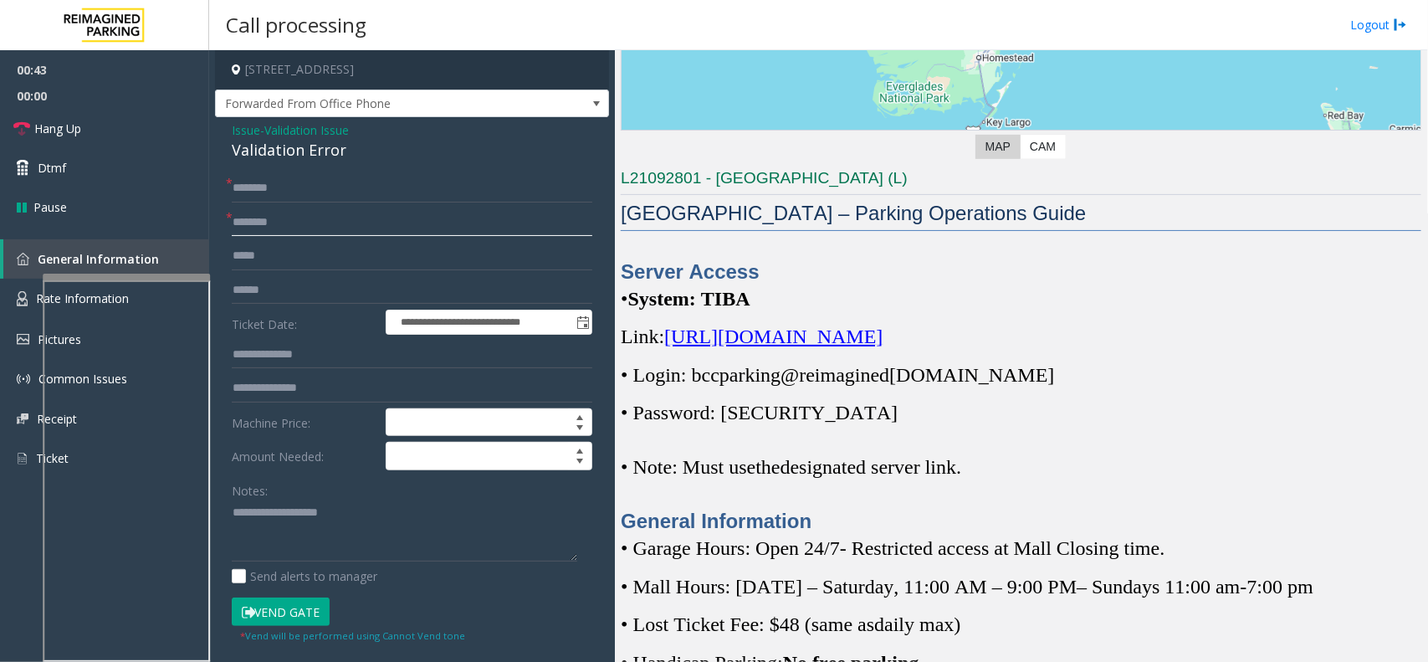
click at [440, 226] on input "text" at bounding box center [412, 222] width 361 height 28
click at [304, 155] on div "Validation Error" at bounding box center [412, 150] width 361 height 23
click at [361, 540] on textarea at bounding box center [405, 530] width 346 height 63
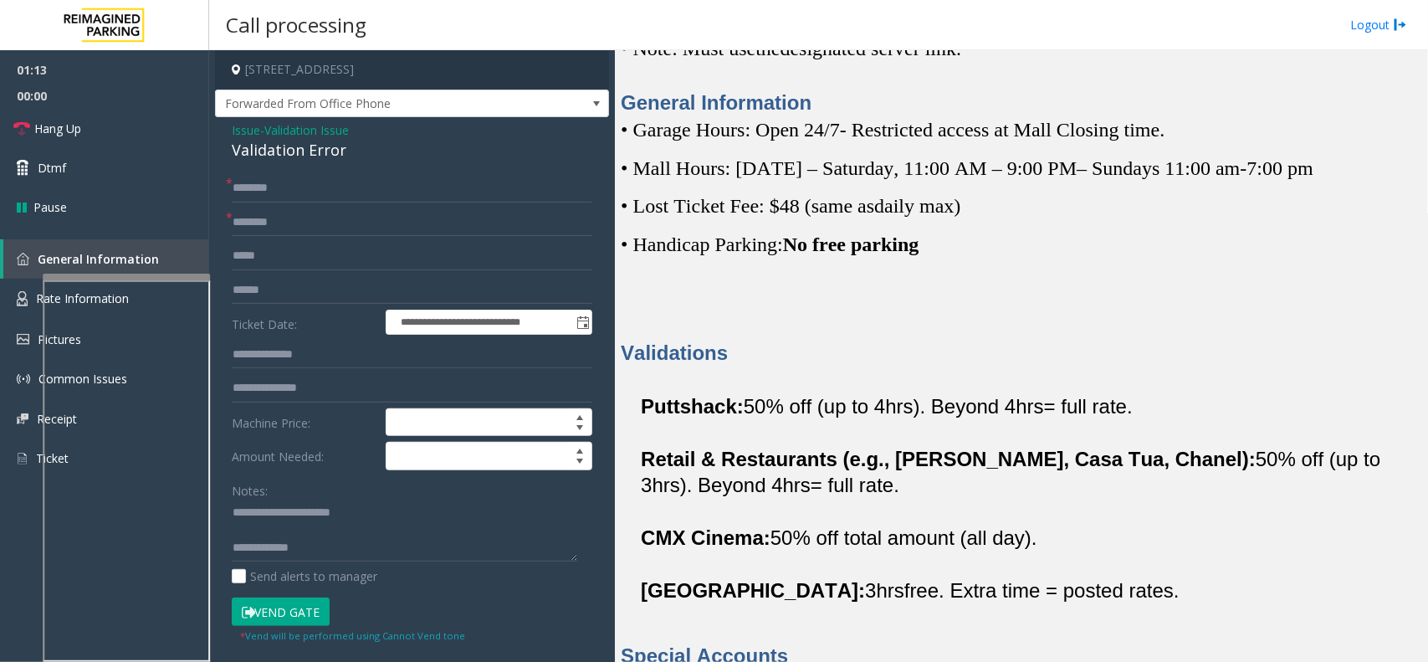
scroll to position [837, 0]
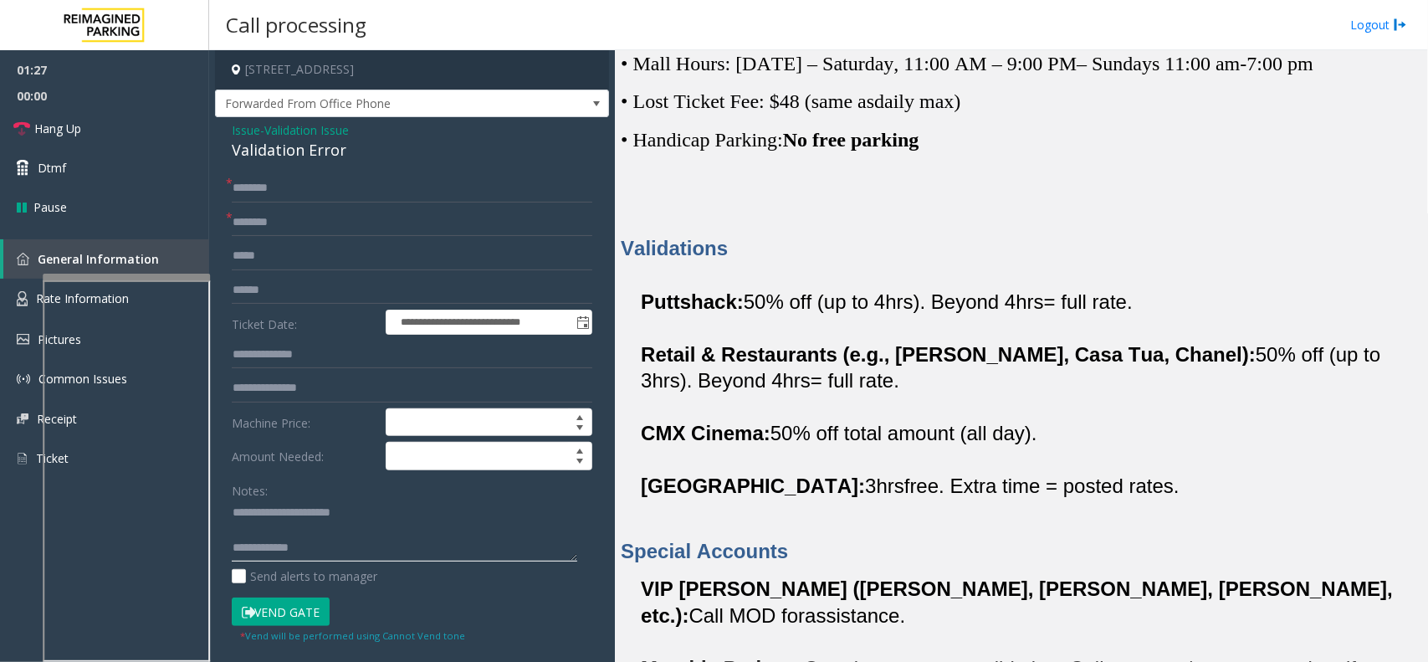
click at [348, 553] on textarea at bounding box center [405, 530] width 346 height 63
type textarea "**********"
click at [295, 194] on input "text" at bounding box center [412, 188] width 361 height 28
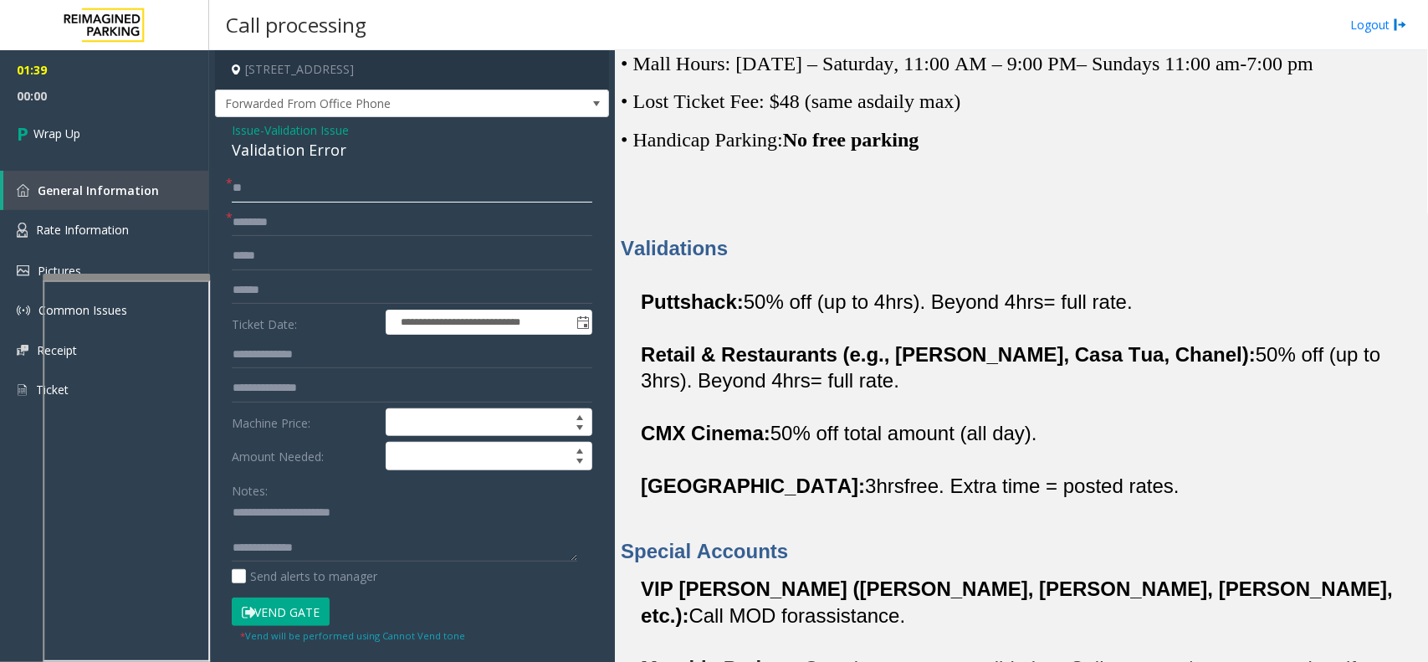
type input "**"
click at [290, 223] on input "text" at bounding box center [412, 222] width 361 height 28
type input "**"
click at [428, 545] on textarea at bounding box center [405, 530] width 346 height 63
type textarea "**********"
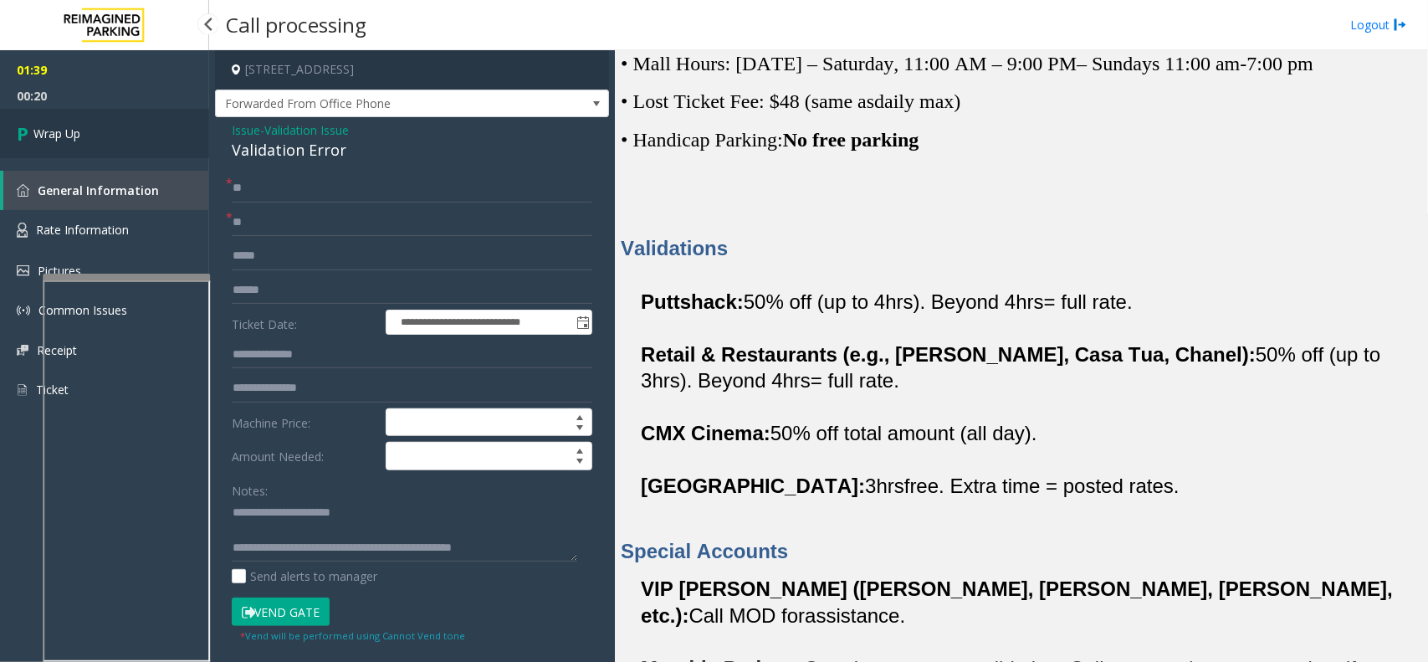
click at [174, 118] on link "Wrap Up" at bounding box center [104, 133] width 209 height 49
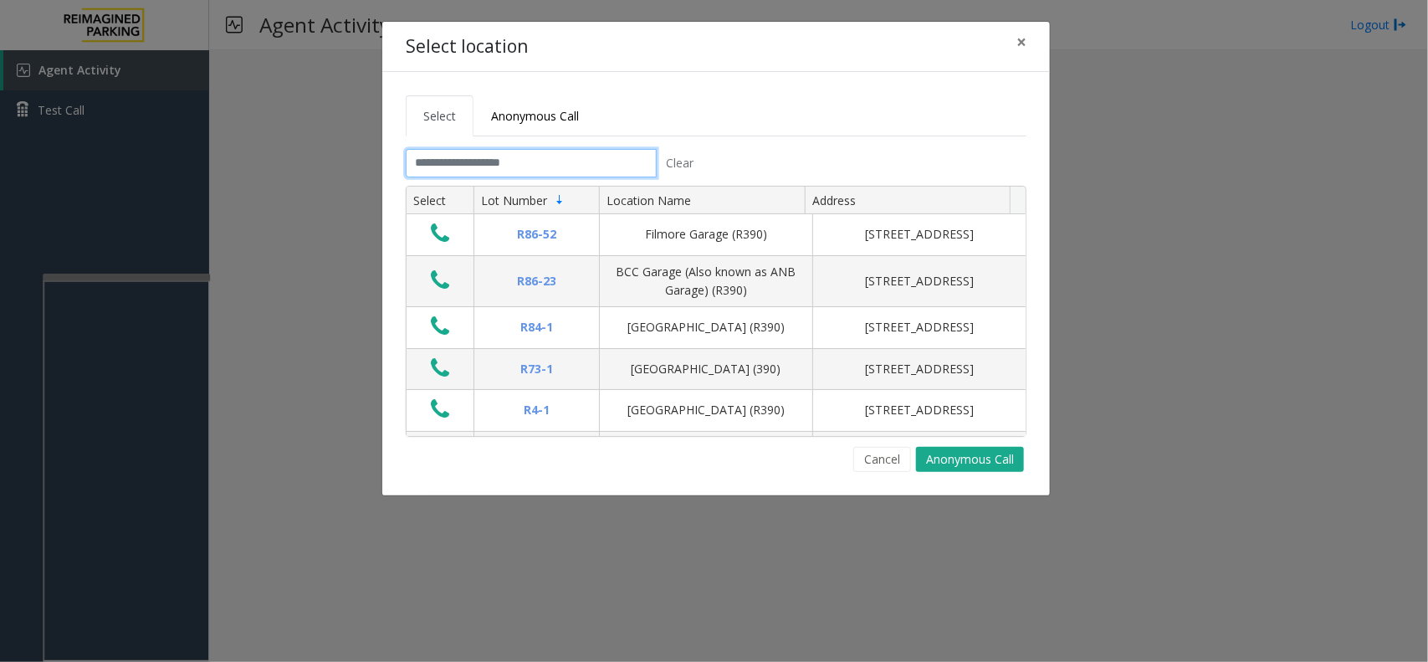
click at [494, 170] on input "text" at bounding box center [531, 163] width 251 height 28
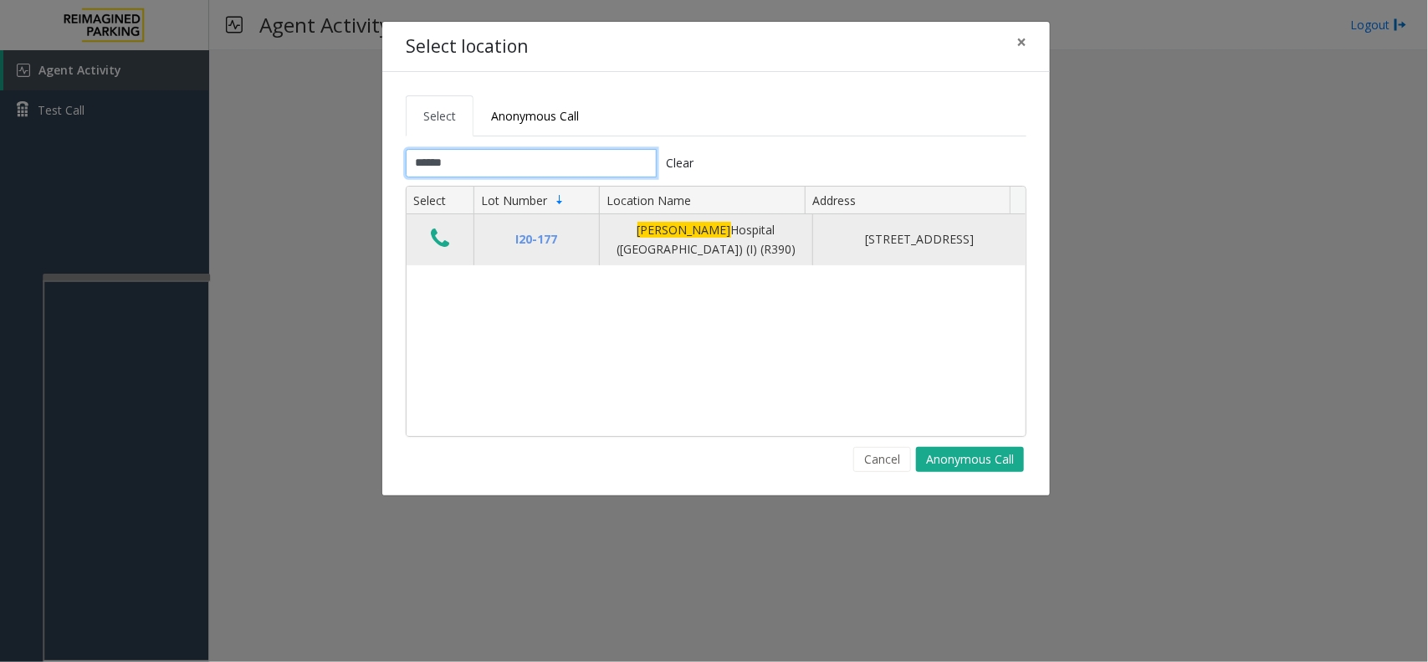
type input "******"
click at [448, 238] on icon "Data table" at bounding box center [440, 238] width 18 height 23
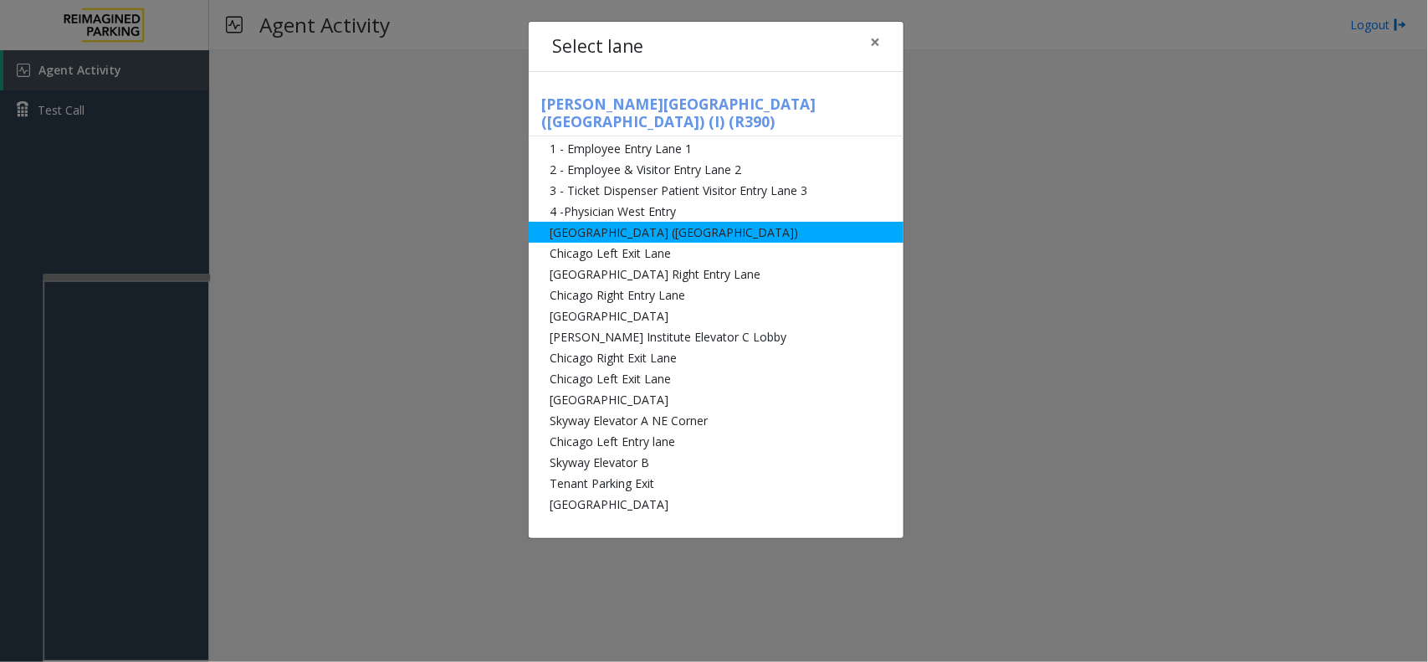
click at [638, 222] on li "[GEOGRAPHIC_DATA] ([GEOGRAPHIC_DATA])" at bounding box center [716, 232] width 375 height 21
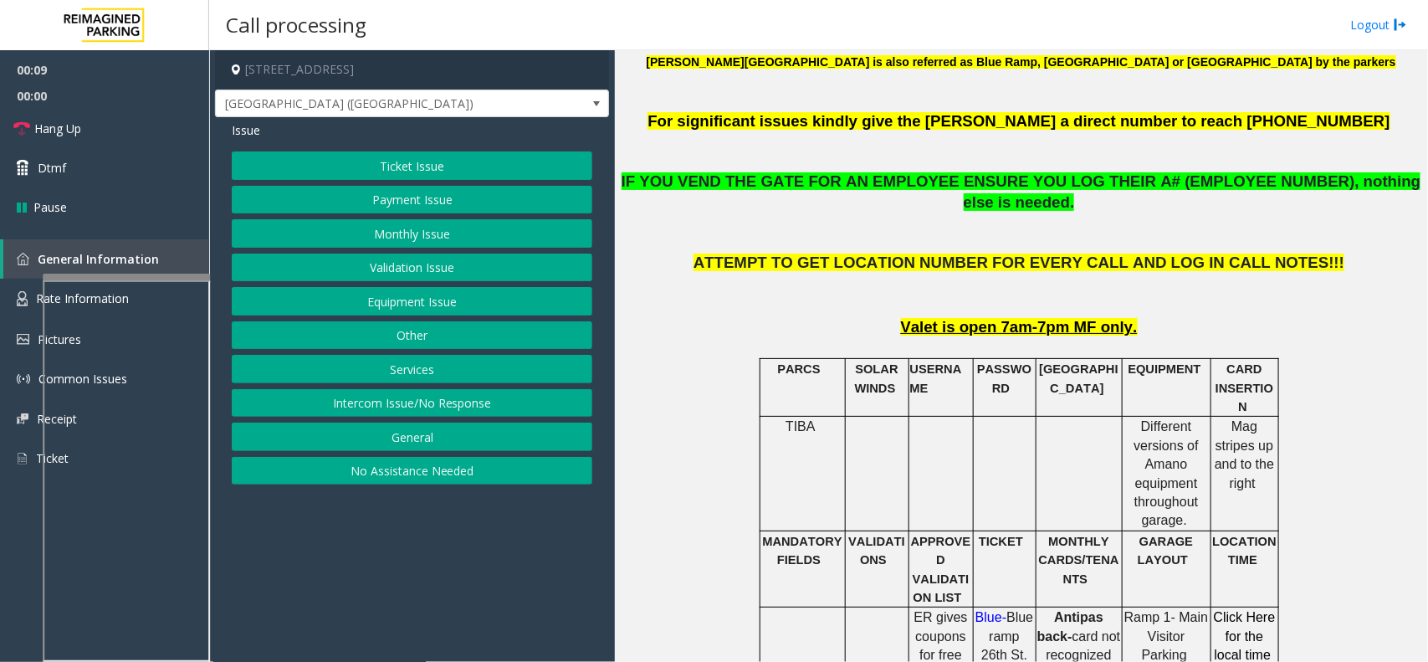
scroll to position [627, 0]
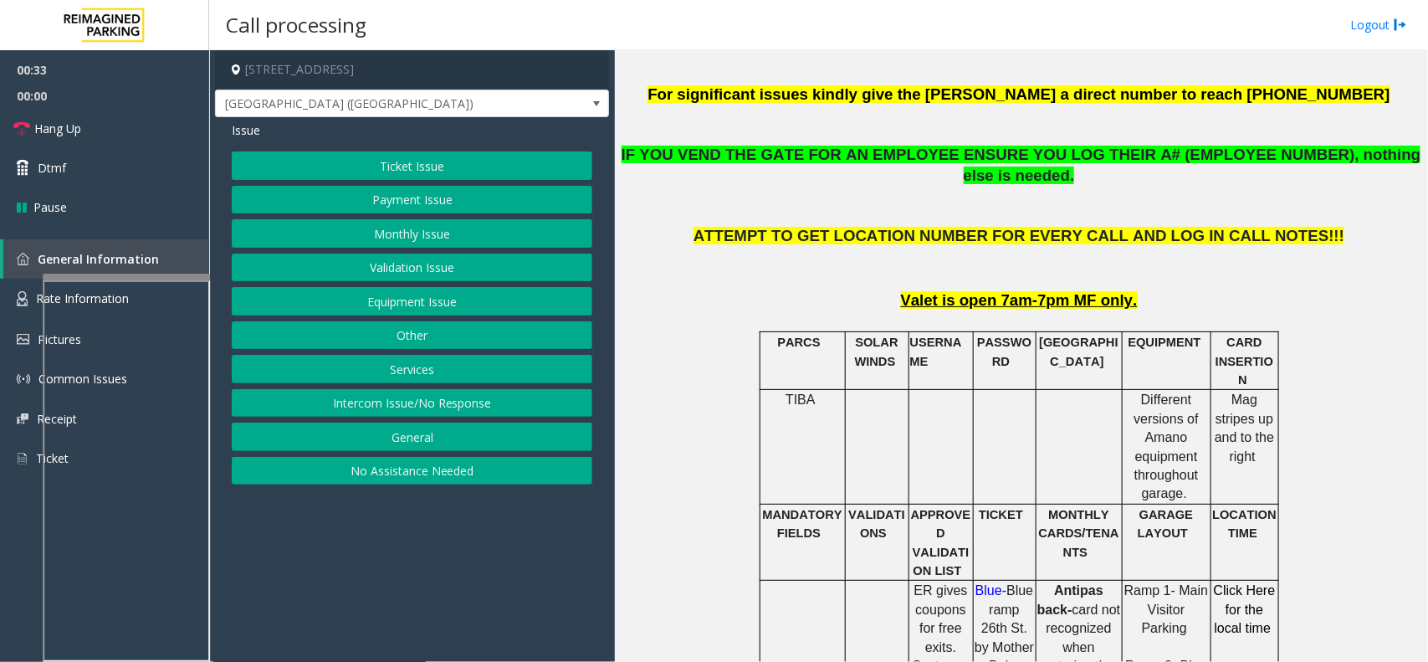
click at [372, 294] on button "Equipment Issue" at bounding box center [412, 301] width 361 height 28
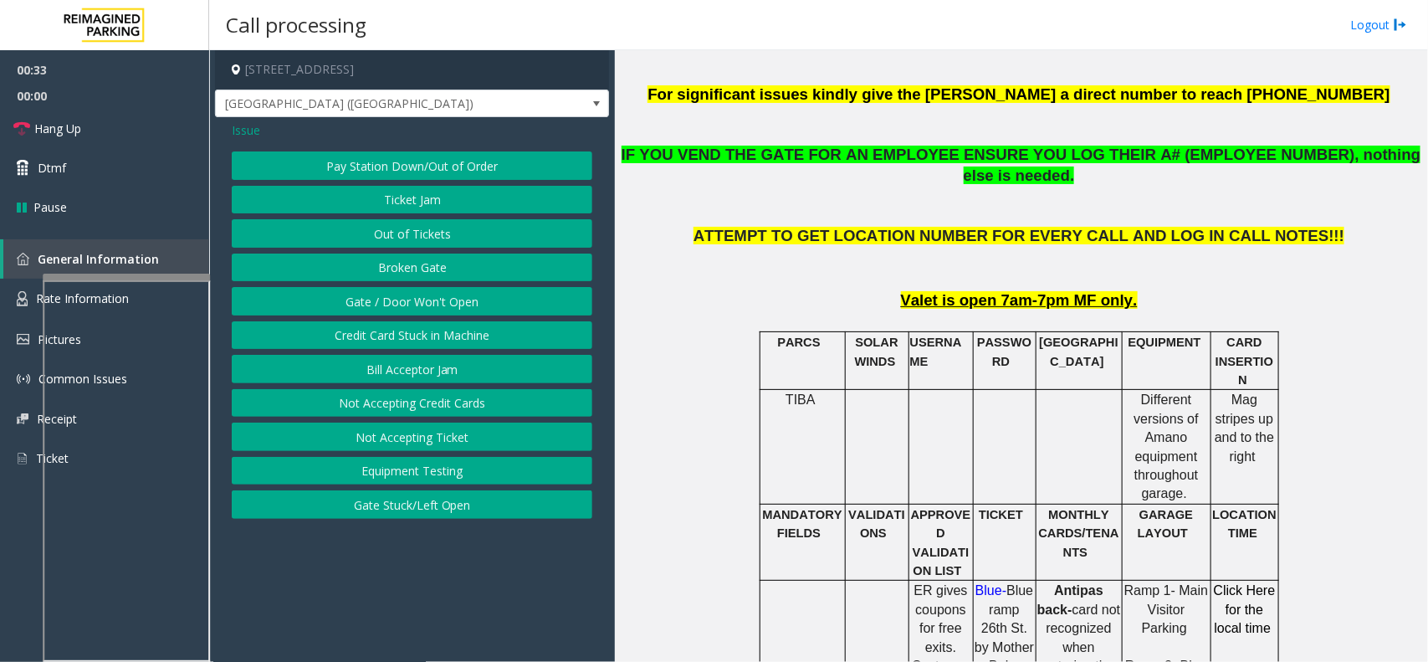
click at [372, 294] on button "Gate / Door Won't Open" at bounding box center [412, 301] width 361 height 28
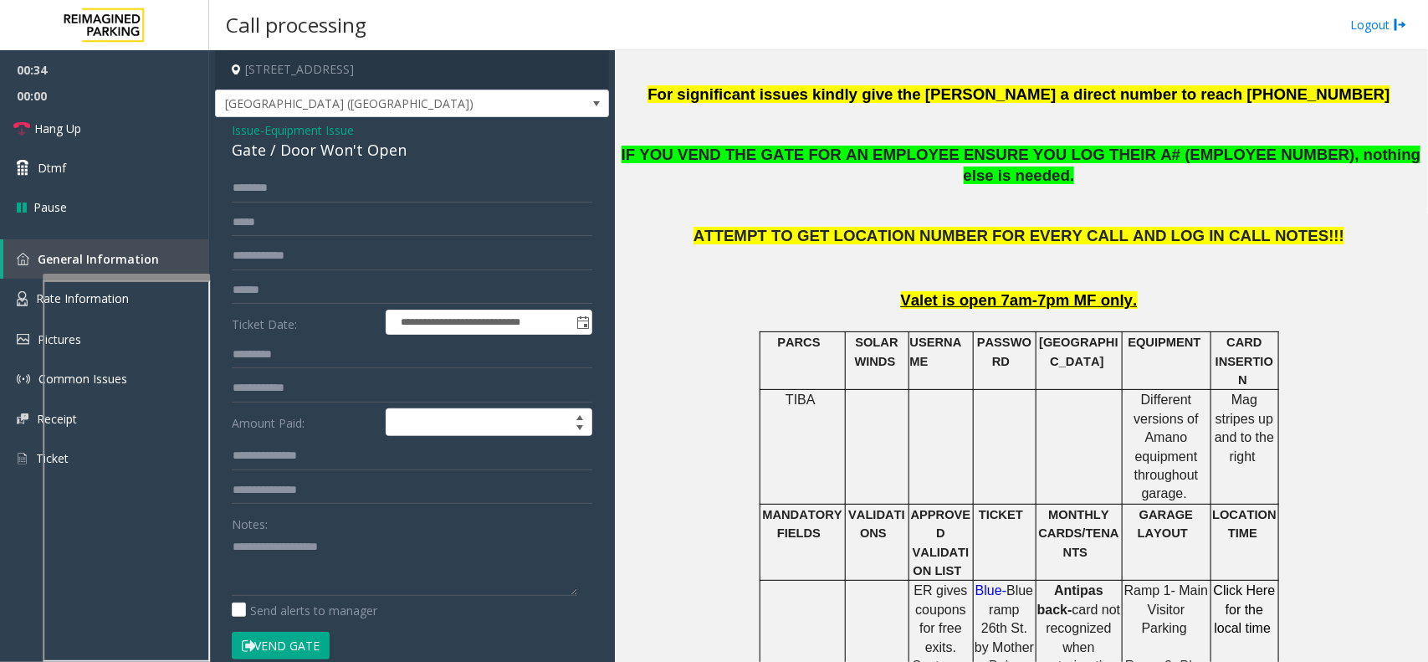
click at [301, 650] on button "Vend Gate" at bounding box center [281, 646] width 98 height 28
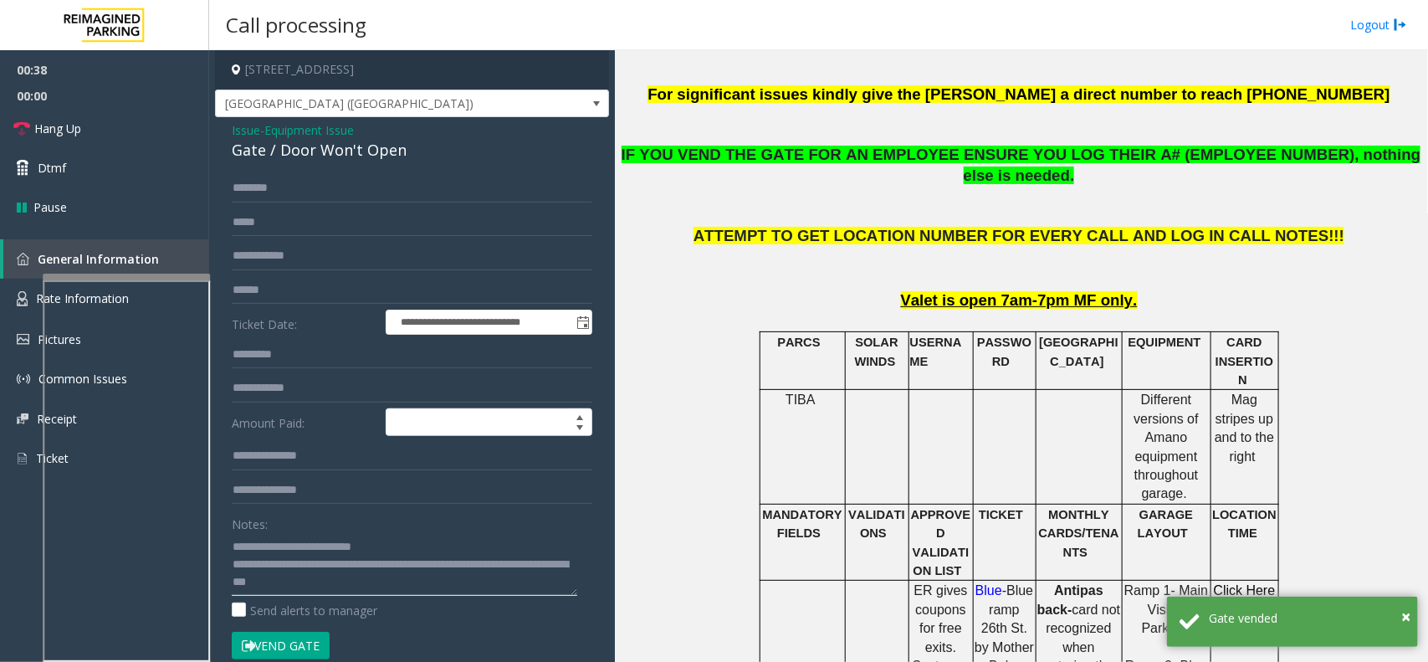
click at [415, 542] on textarea at bounding box center [405, 564] width 346 height 63
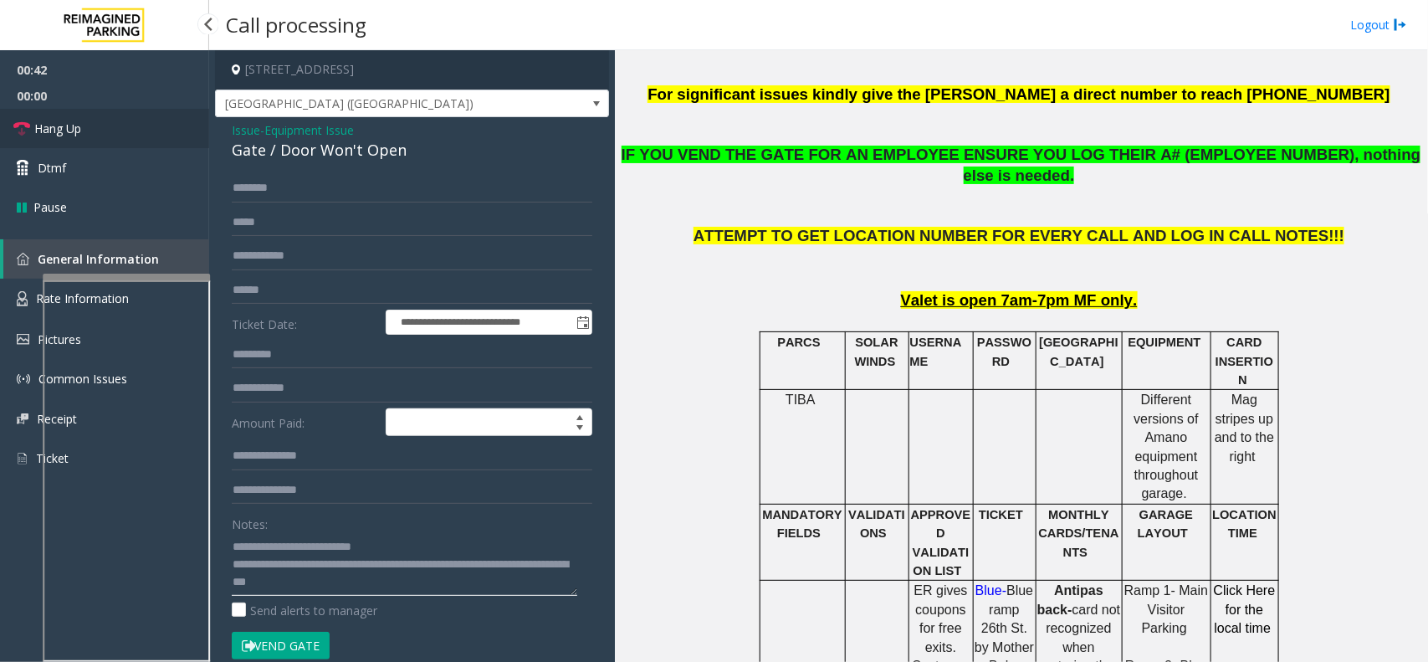
type textarea "**********"
click at [159, 119] on link "Hang Up" at bounding box center [104, 128] width 209 height 39
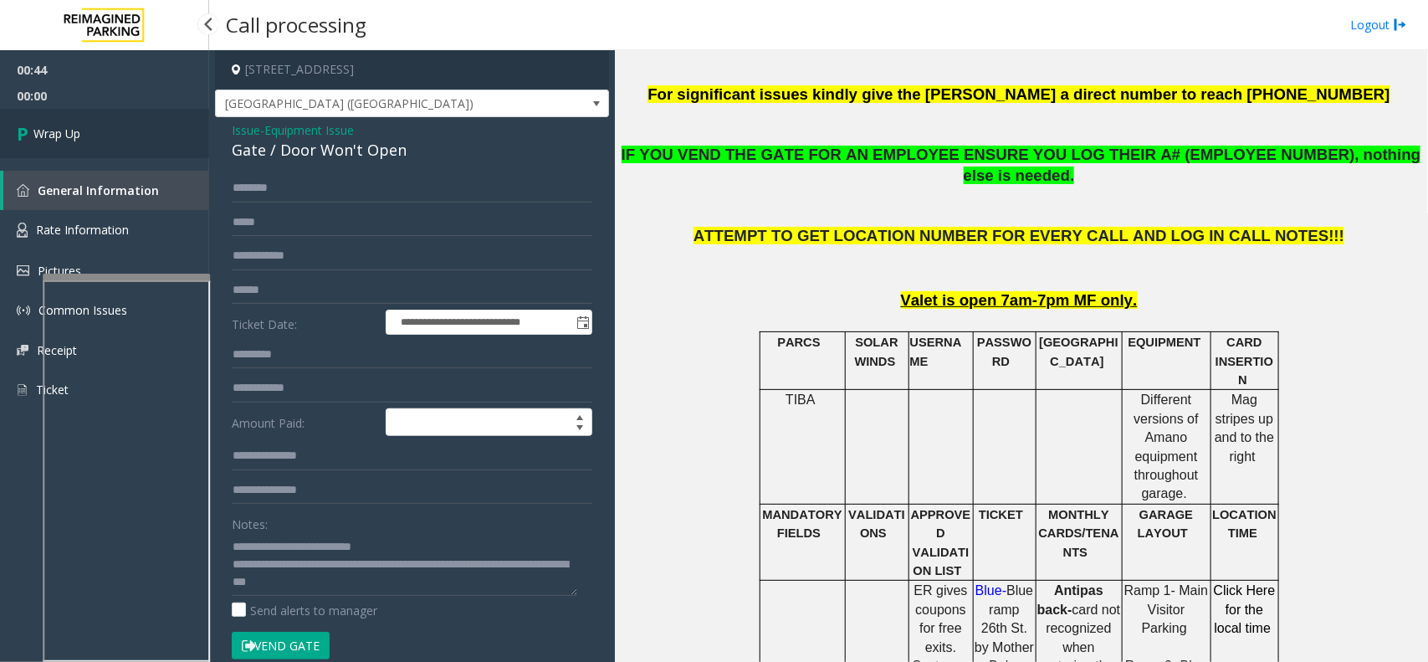
click at [64, 122] on link "Wrap Up" at bounding box center [104, 133] width 209 height 49
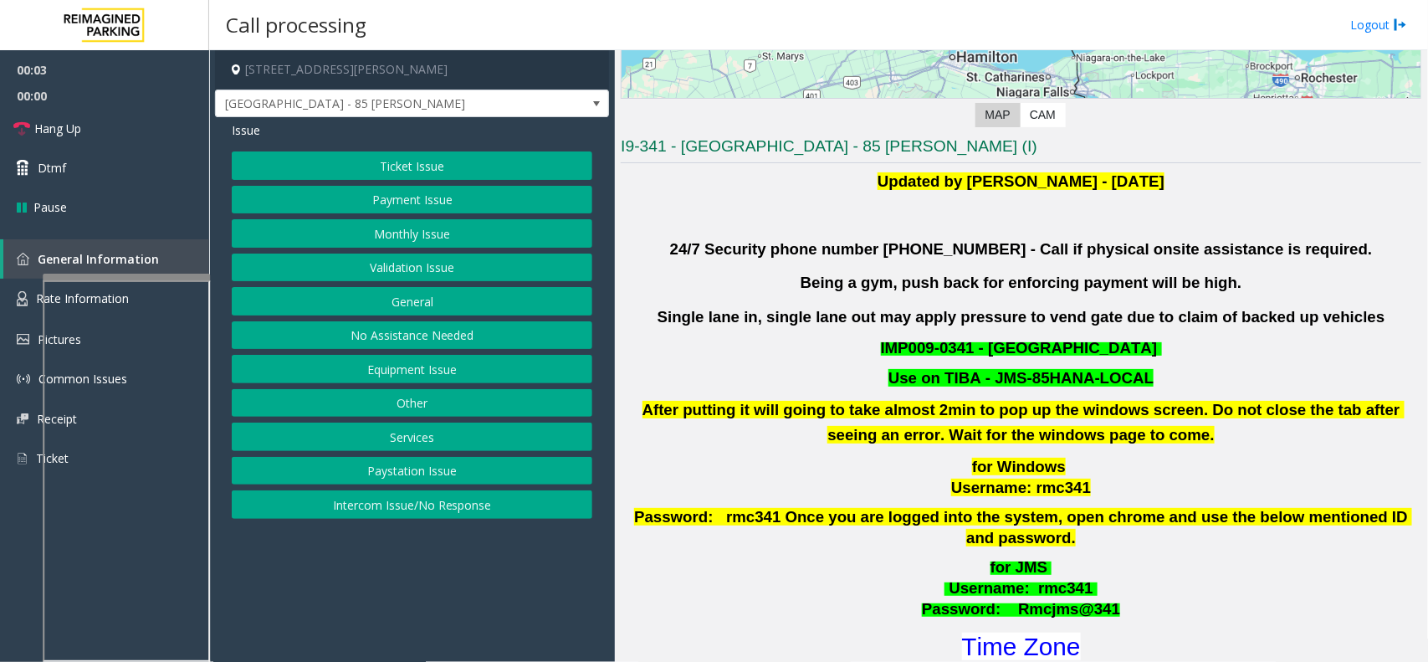
scroll to position [523, 0]
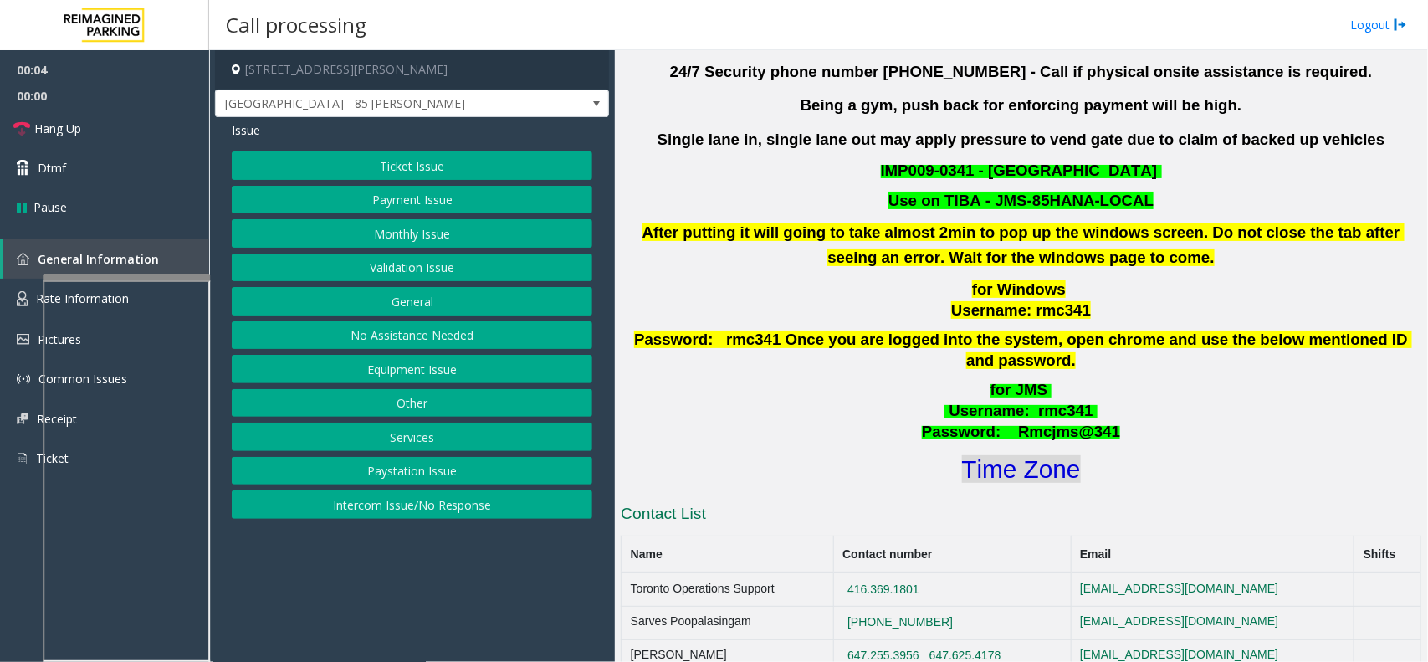
click at [1012, 455] on font "Time Zone" at bounding box center [1021, 469] width 119 height 28
click at [394, 258] on button "Validation Issue" at bounding box center [412, 267] width 361 height 28
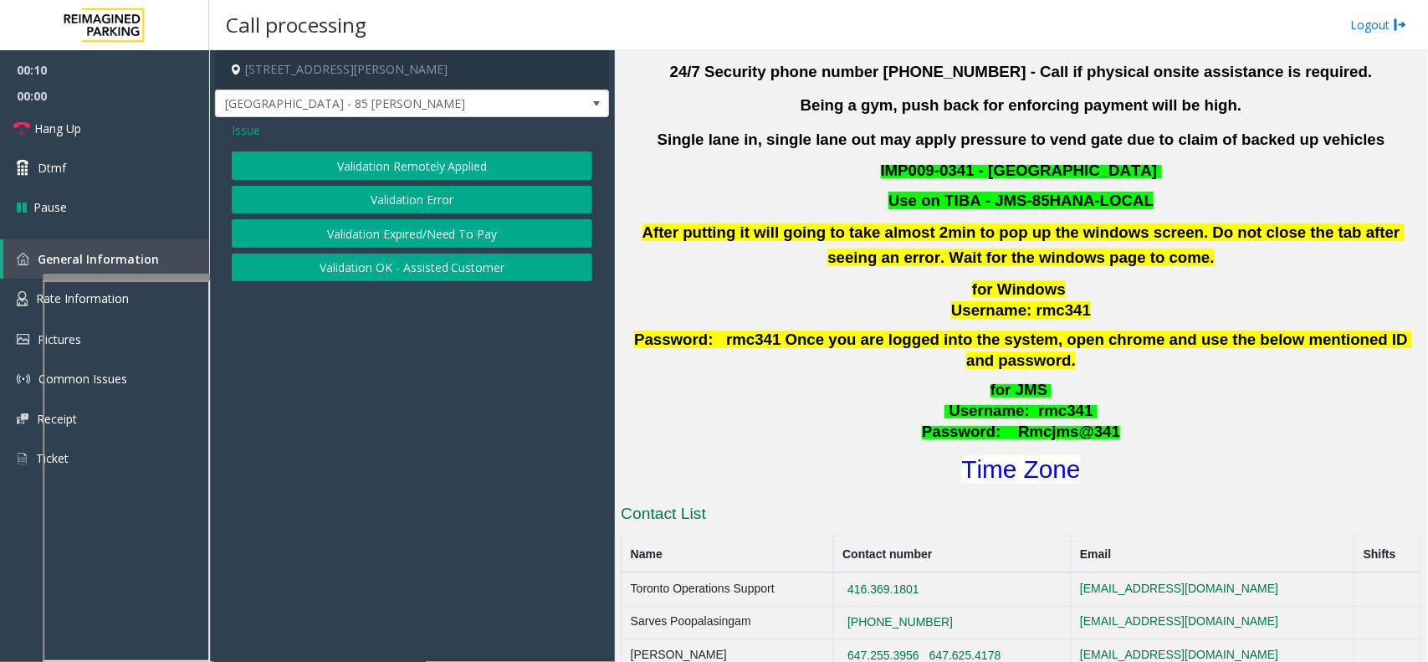
click at [389, 184] on div "Validation Remotely Applied Validation Error Validation Expired/Need To Pay Val…" at bounding box center [412, 216] width 361 height 130
click at [387, 201] on button "Validation Error" at bounding box center [412, 200] width 361 height 28
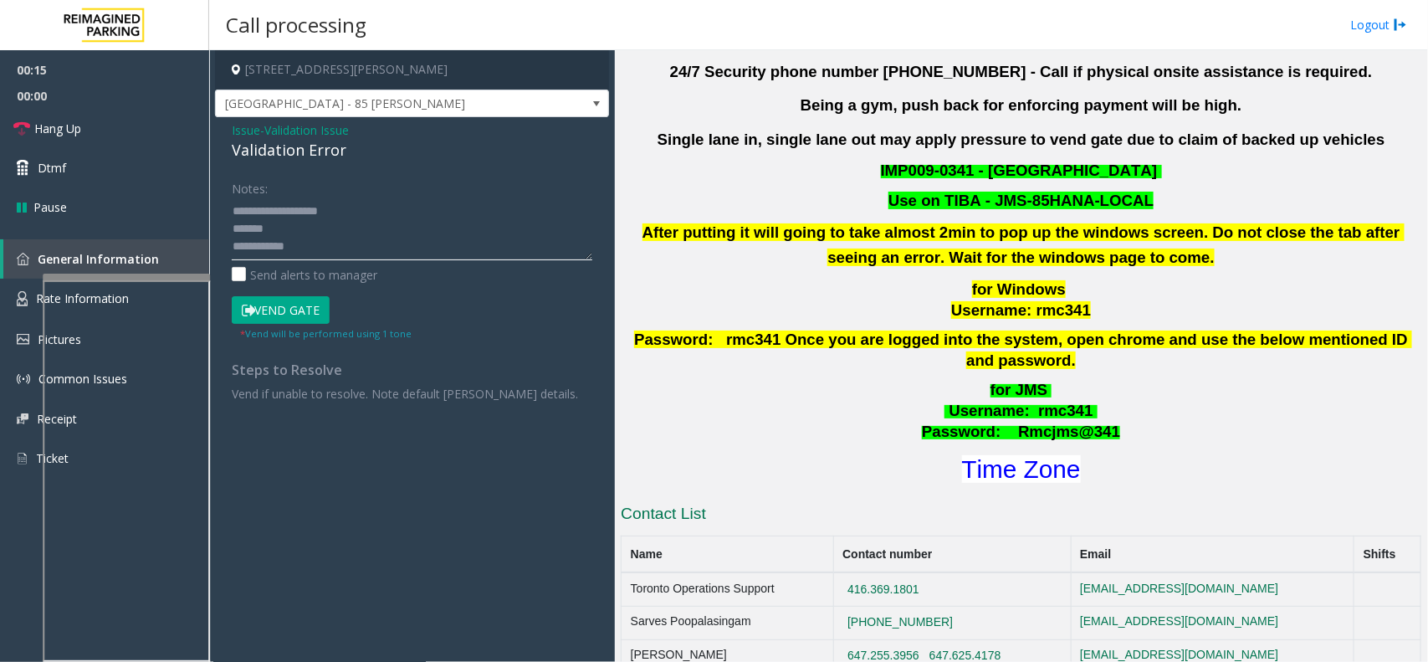
click at [325, 238] on textarea at bounding box center [412, 228] width 361 height 63
click at [365, 215] on textarea at bounding box center [412, 228] width 361 height 63
click at [286, 218] on textarea at bounding box center [412, 228] width 361 height 63
click at [299, 218] on textarea at bounding box center [412, 228] width 361 height 63
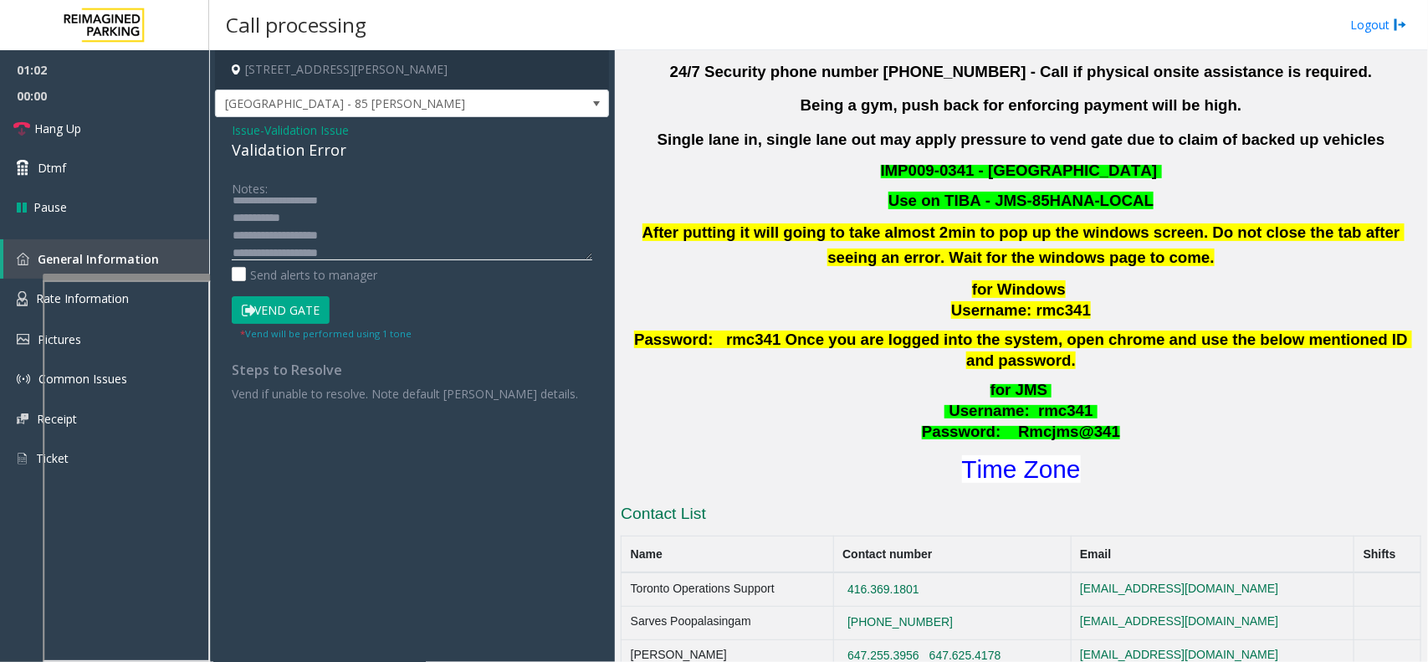
type textarea "**********"
click at [300, 310] on button "Vend Gate" at bounding box center [281, 310] width 98 height 28
click at [149, 126] on link "Hang Up" at bounding box center [104, 128] width 209 height 39
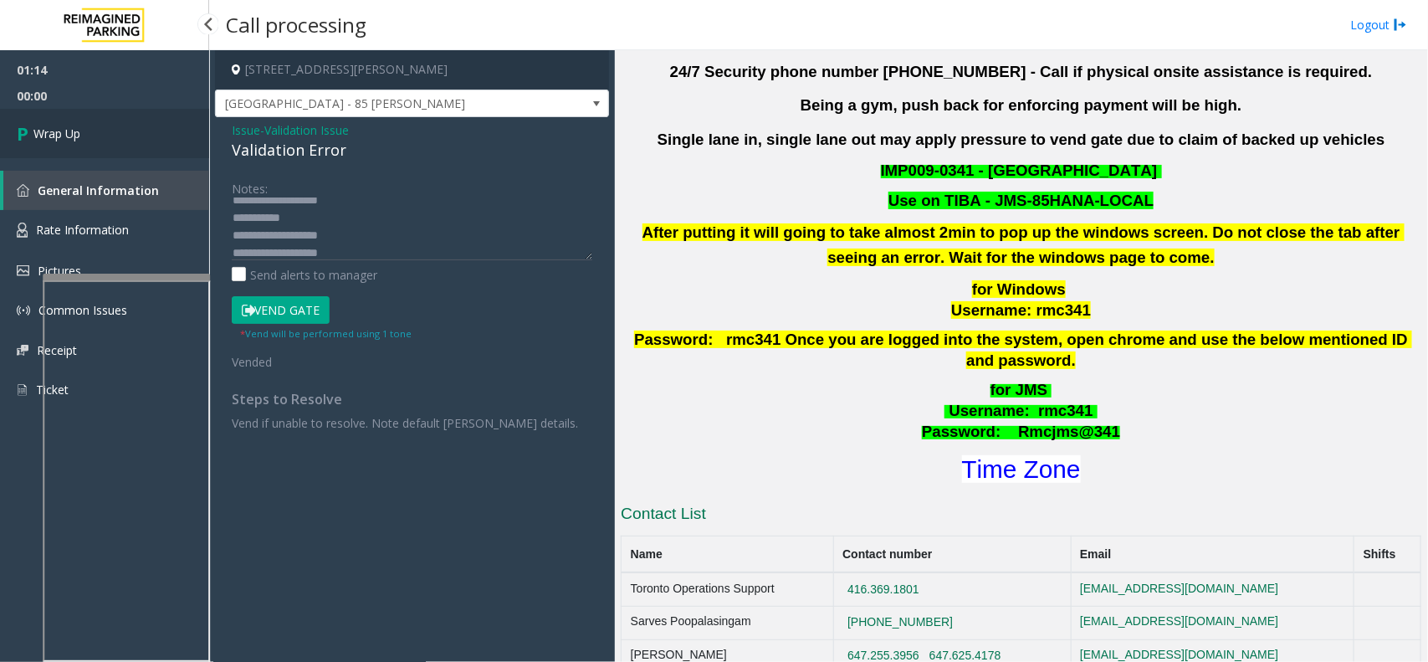
click at [149, 126] on link "Wrap Up" at bounding box center [104, 133] width 209 height 49
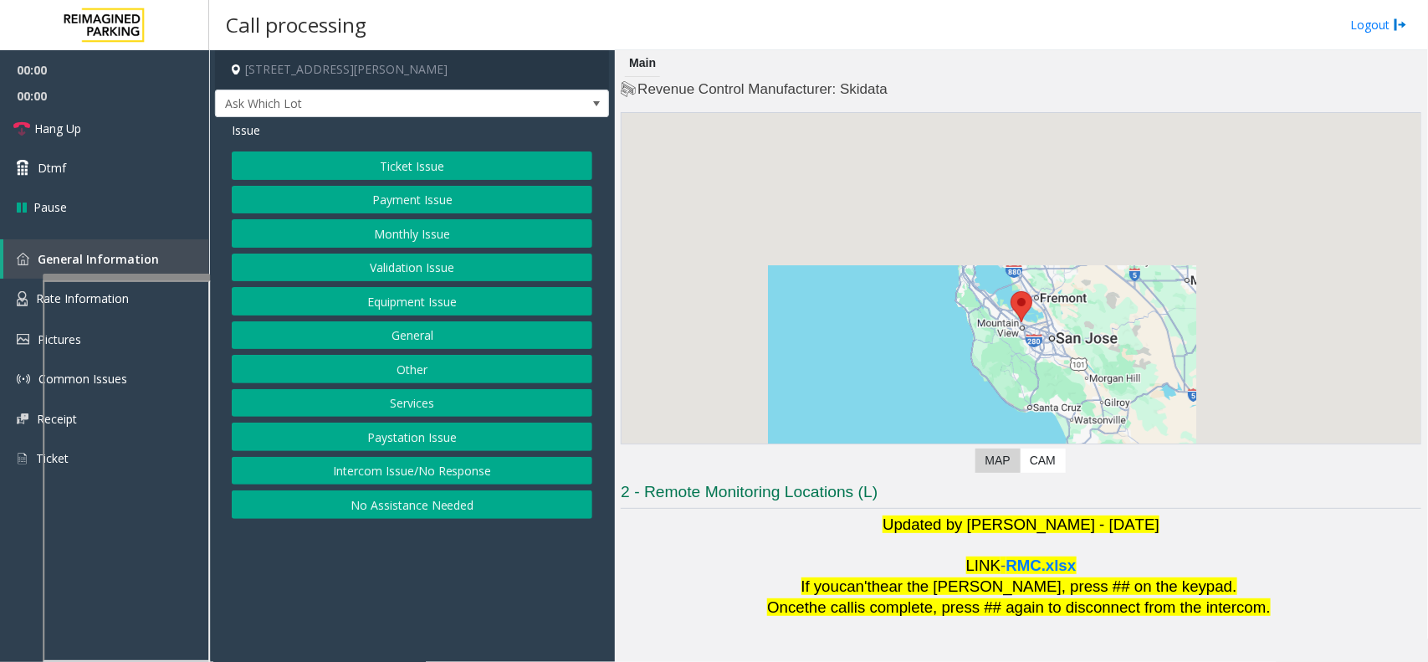
click at [1061, 310] on div at bounding box center [1021, 322] width 799 height 418
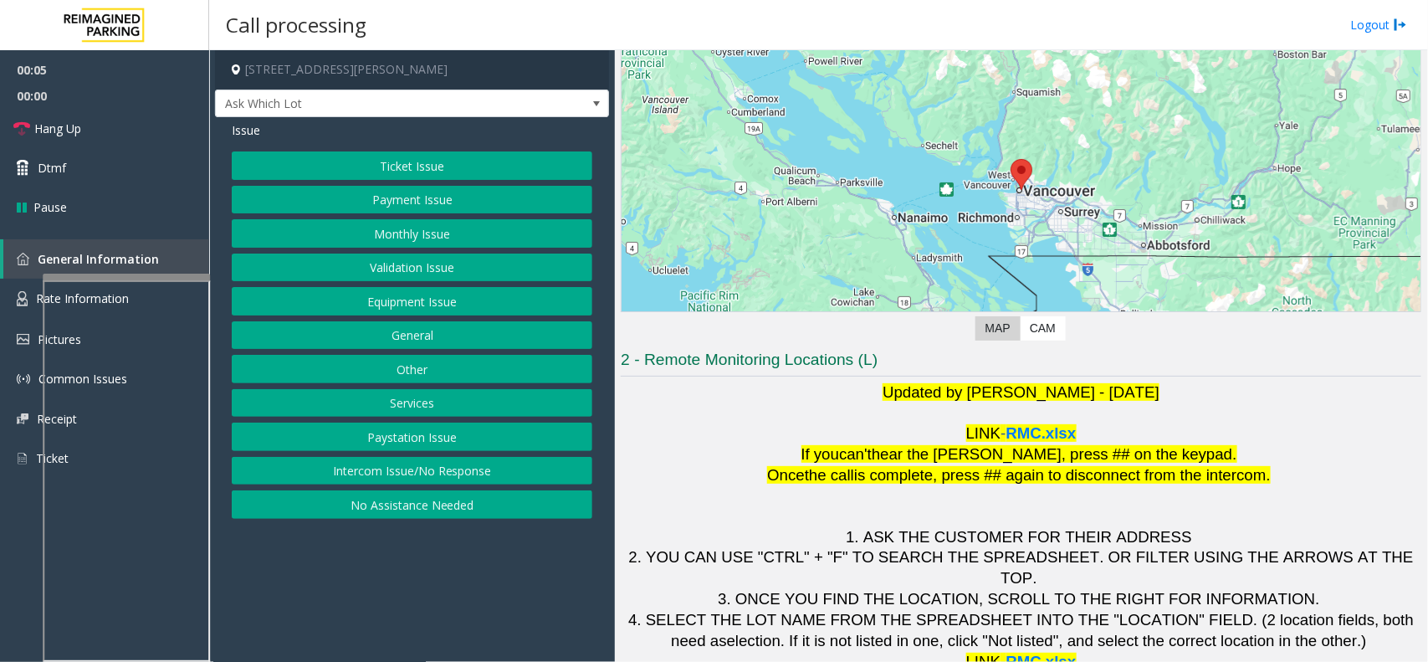
scroll to position [139, 0]
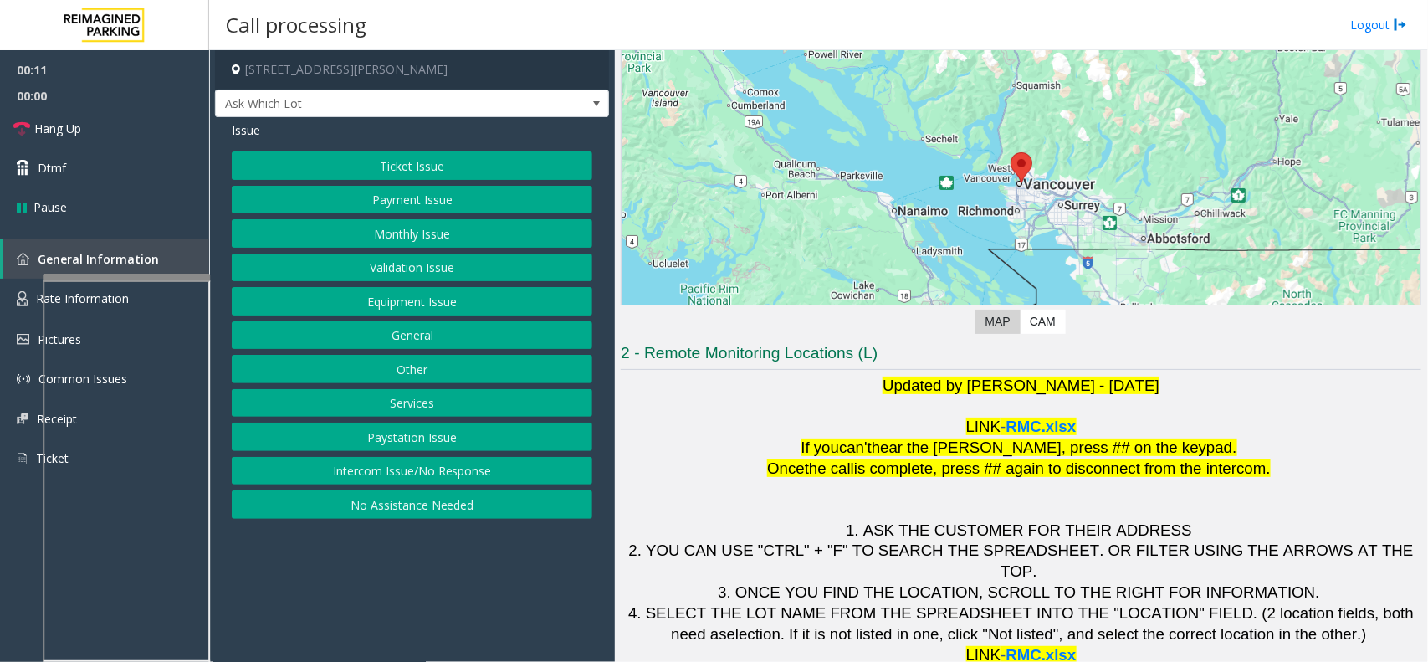
click at [467, 202] on button "Payment Issue" at bounding box center [412, 200] width 361 height 28
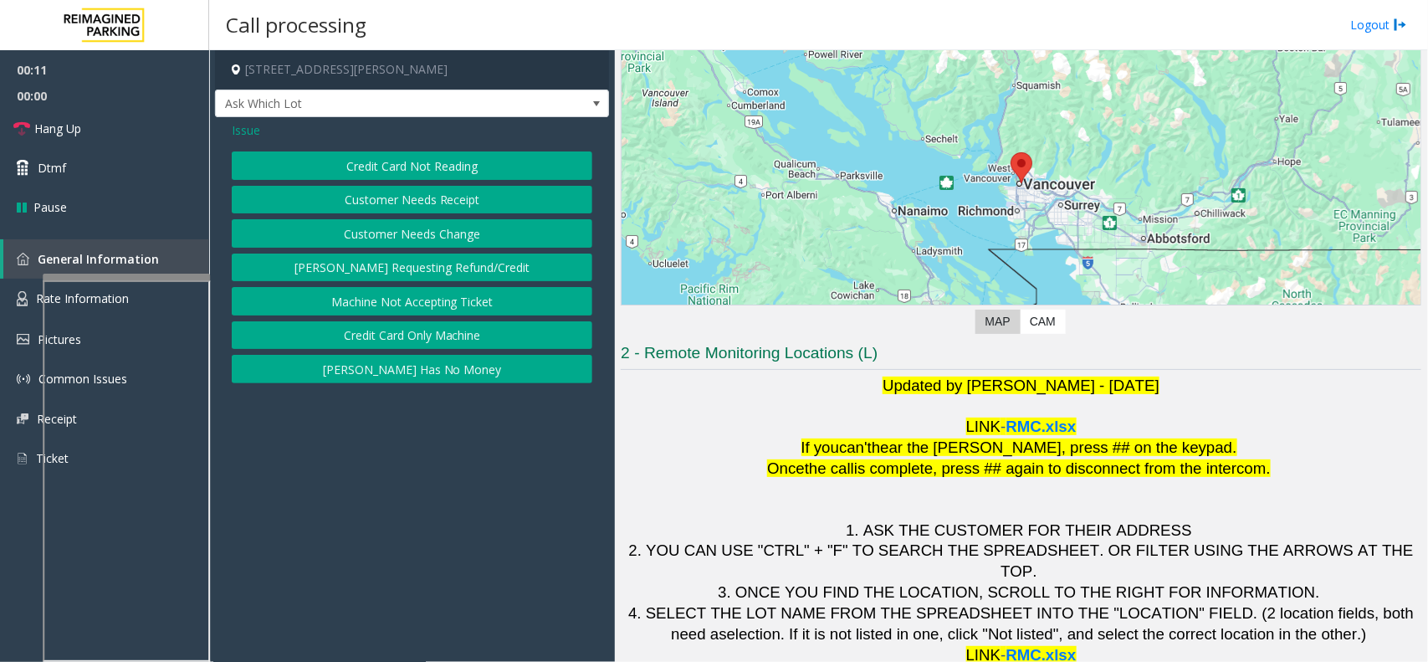
click at [474, 163] on button "Credit Card Not Reading" at bounding box center [412, 165] width 361 height 28
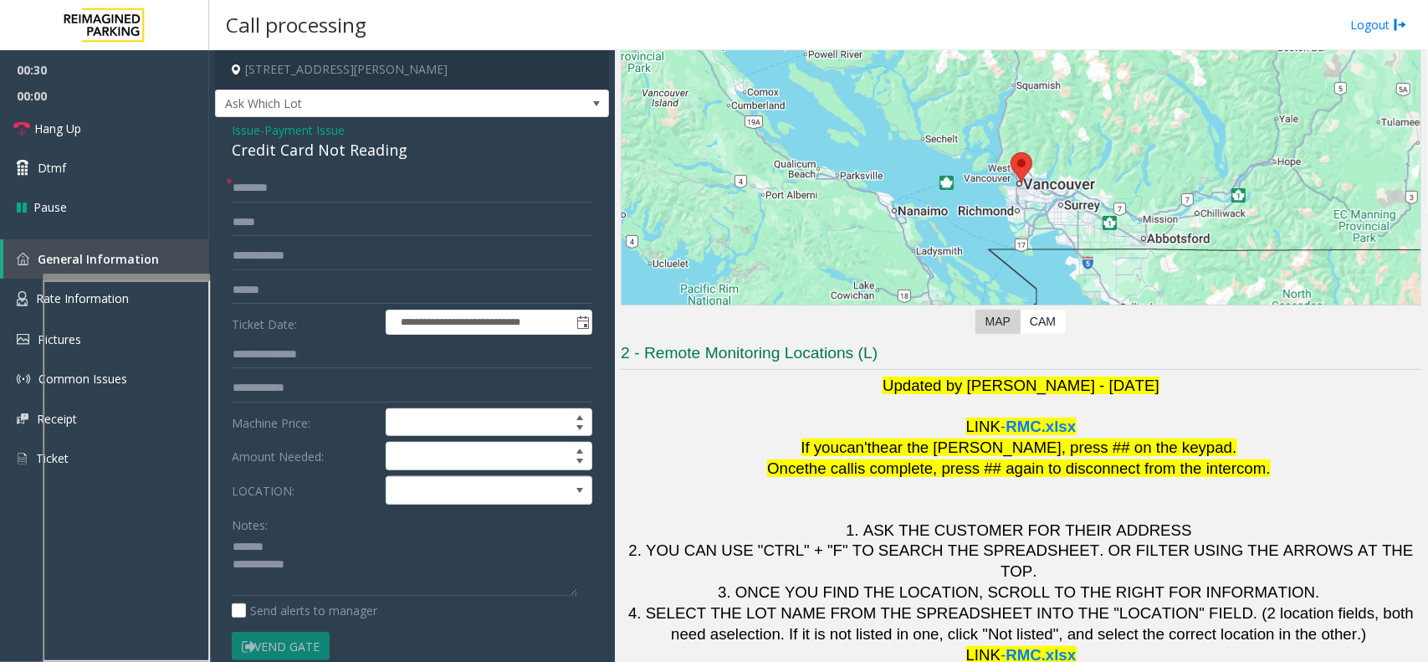
click at [332, 156] on div "Credit Card Not Reading" at bounding box center [412, 150] width 361 height 23
click at [297, 168] on div "**********" at bounding box center [412, 497] width 394 height 760
click at [297, 177] on input "text" at bounding box center [412, 188] width 361 height 28
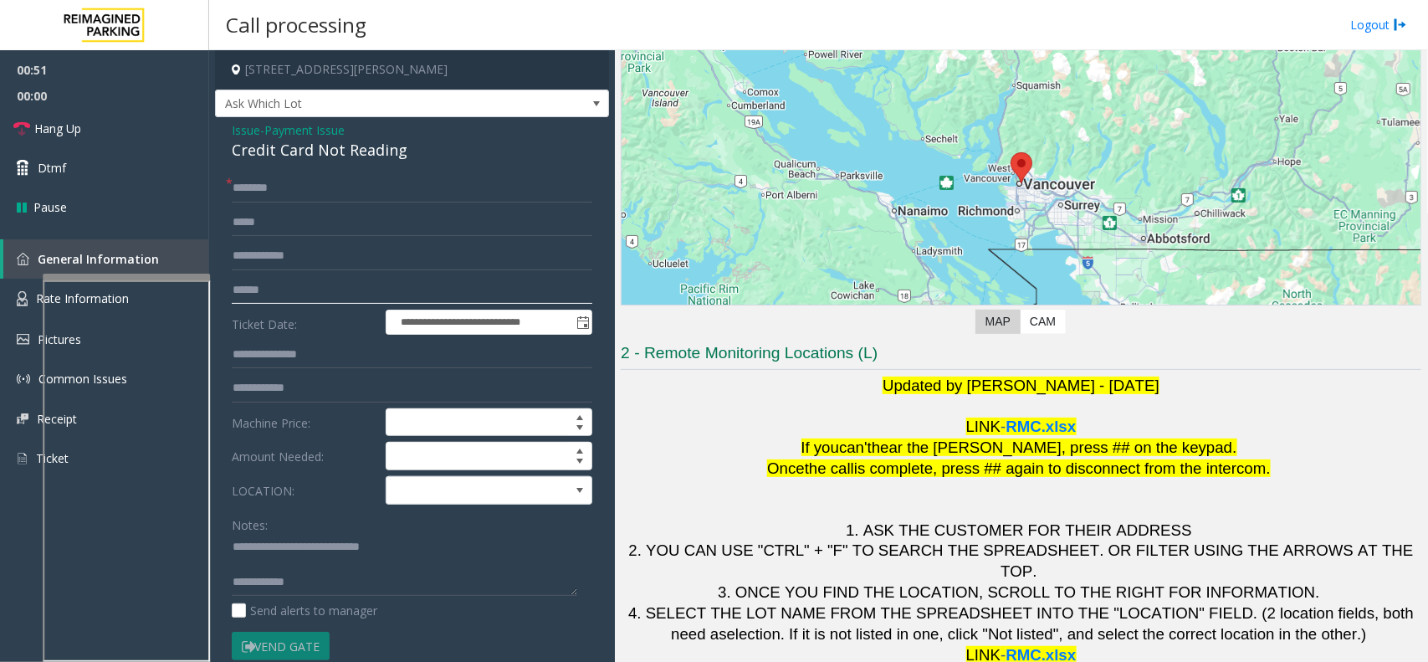
click at [301, 287] on input "text" at bounding box center [412, 290] width 361 height 28
click at [530, 485] on span at bounding box center [469, 490] width 164 height 27
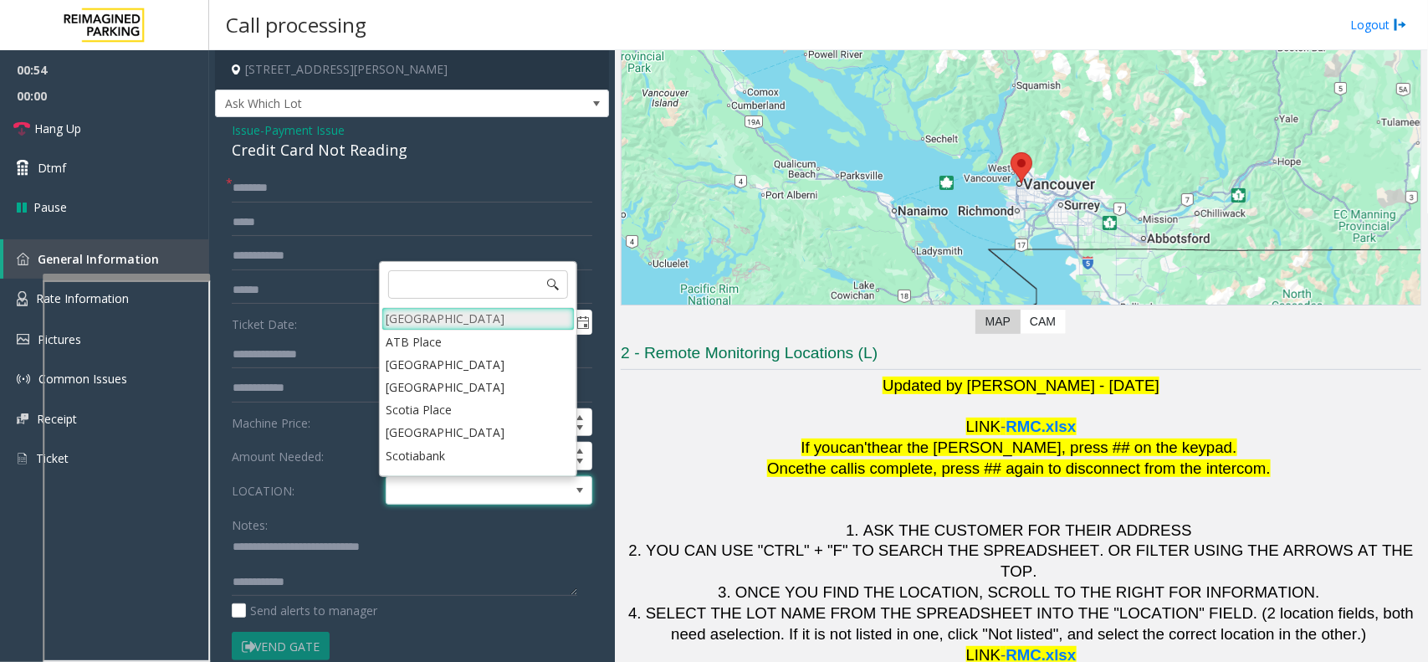
click at [528, 320] on Village "[GEOGRAPHIC_DATA]" at bounding box center [478, 318] width 193 height 23
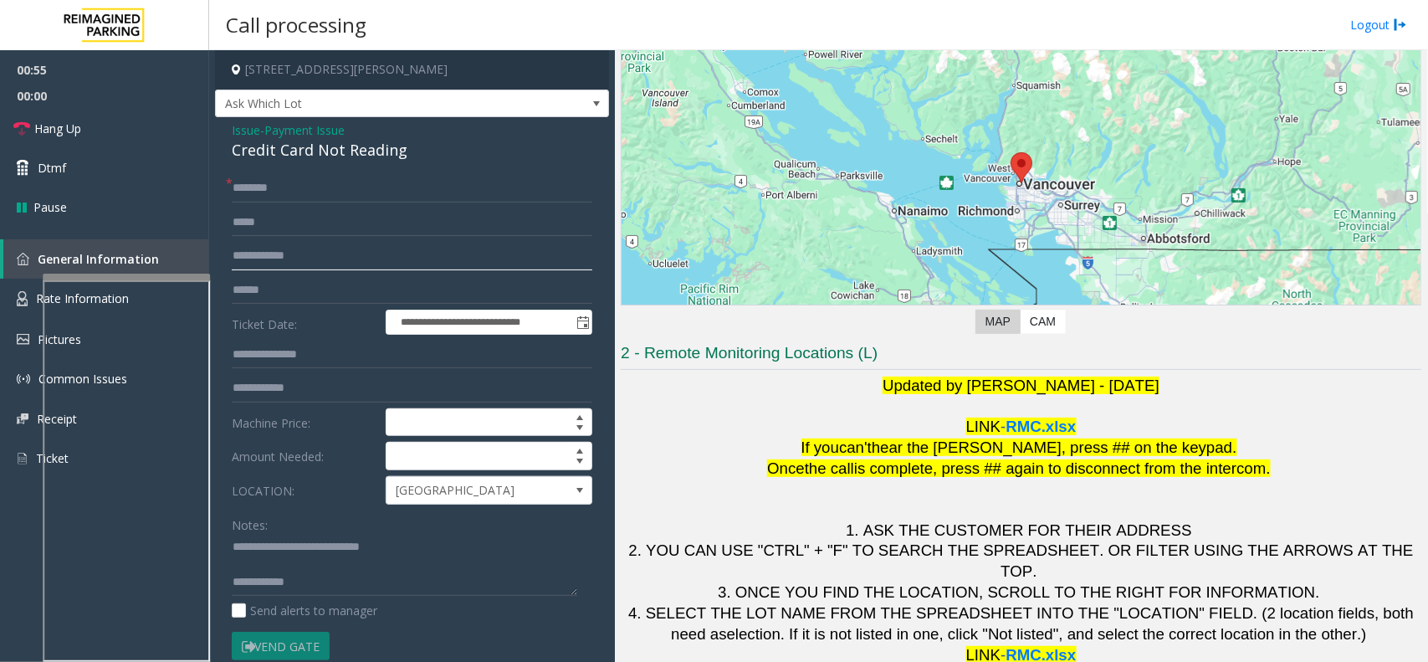
click at [324, 243] on input "text" at bounding box center [412, 256] width 361 height 28
click at [311, 298] on input "text" at bounding box center [412, 290] width 361 height 28
click at [290, 293] on input "text" at bounding box center [412, 290] width 361 height 28
click at [272, 202] on input "text" at bounding box center [412, 188] width 361 height 28
click at [531, 579] on textarea at bounding box center [405, 565] width 346 height 63
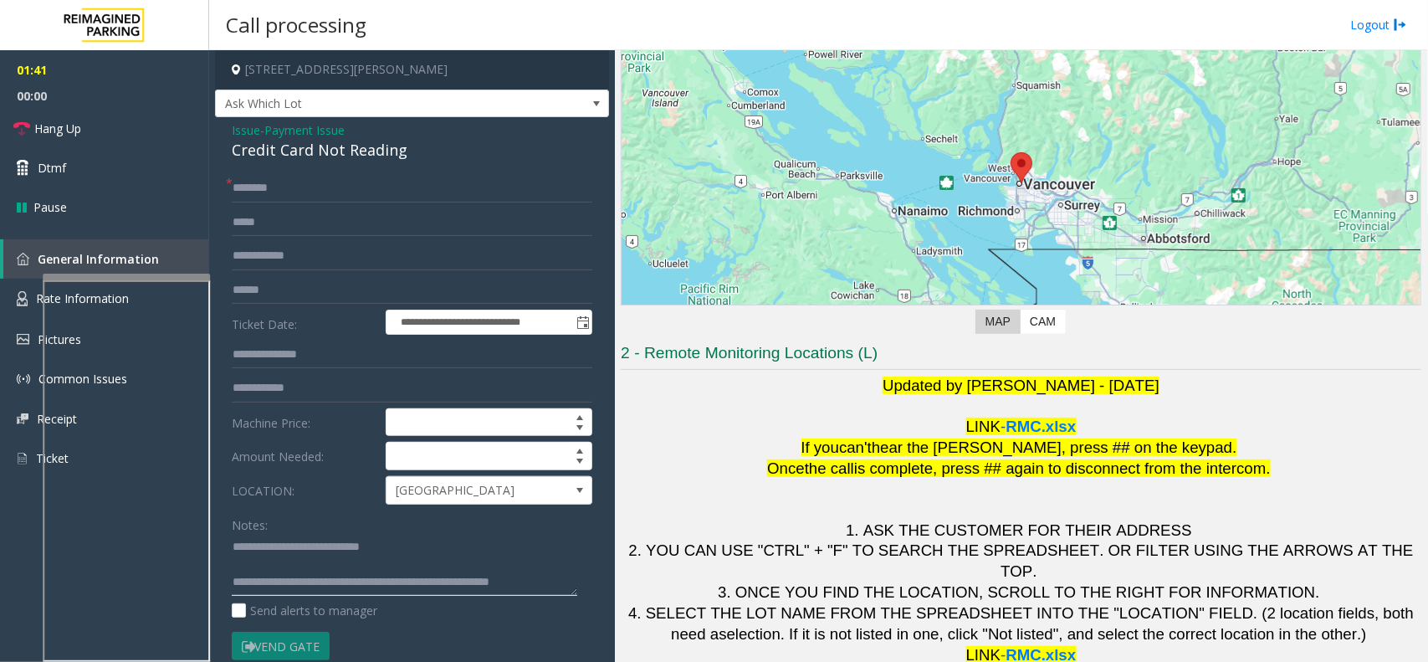
scroll to position [13, 0]
type textarea "**********"
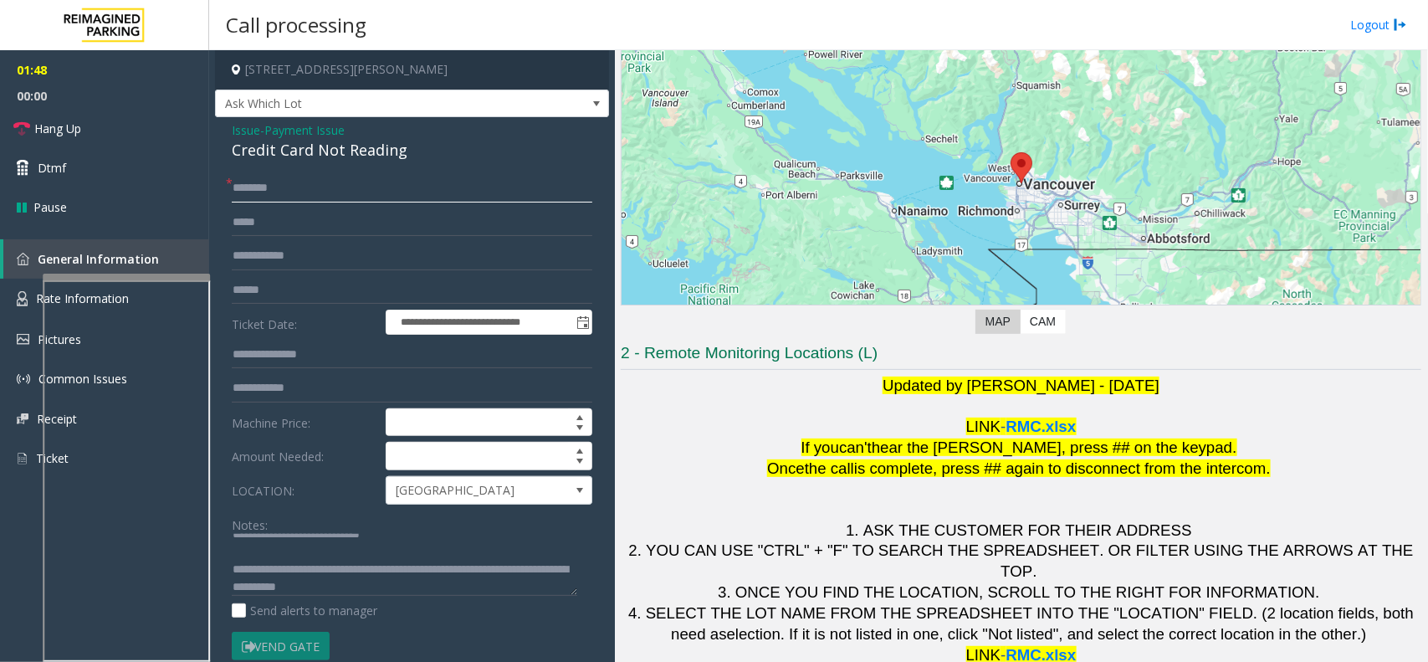
click at [362, 185] on input "text" at bounding box center [412, 188] width 361 height 28
type input "***"
click at [377, 287] on input "text" at bounding box center [412, 290] width 361 height 28
type input "*******"
click at [149, 138] on link "Hang Up" at bounding box center [104, 128] width 209 height 39
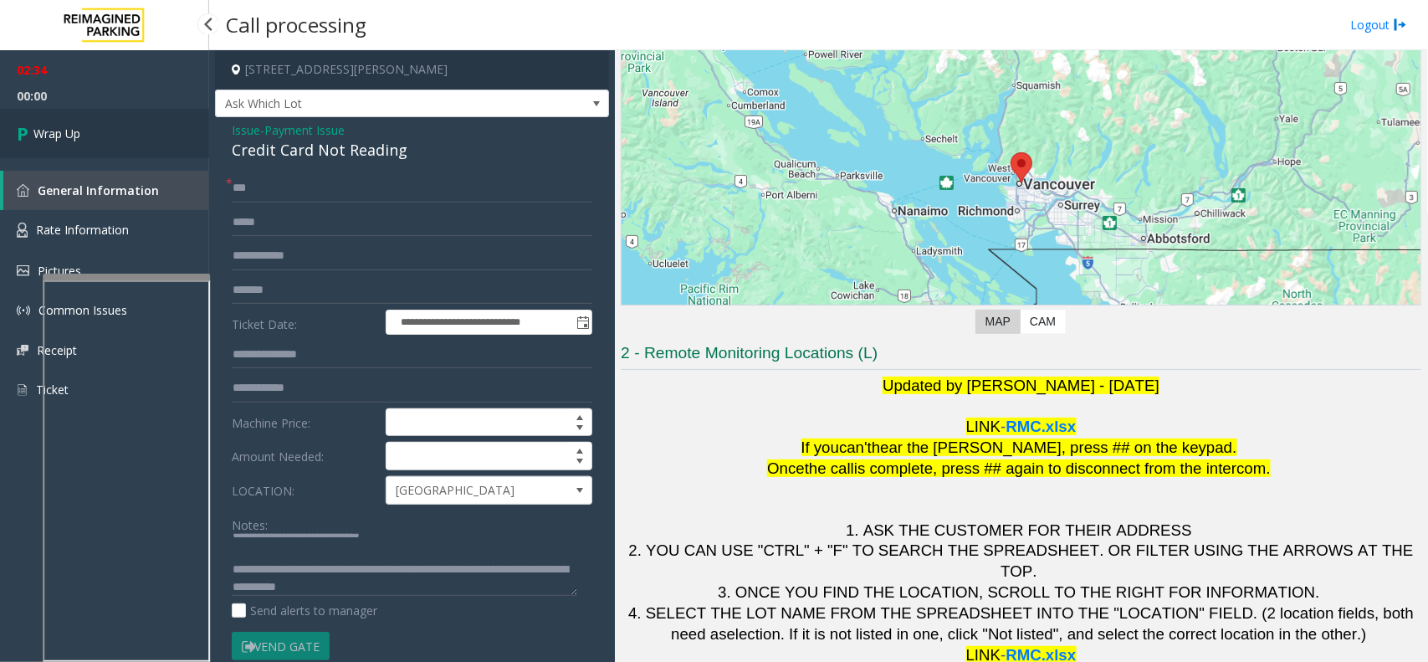
click at [149, 138] on link "Wrap Up" at bounding box center [104, 133] width 209 height 49
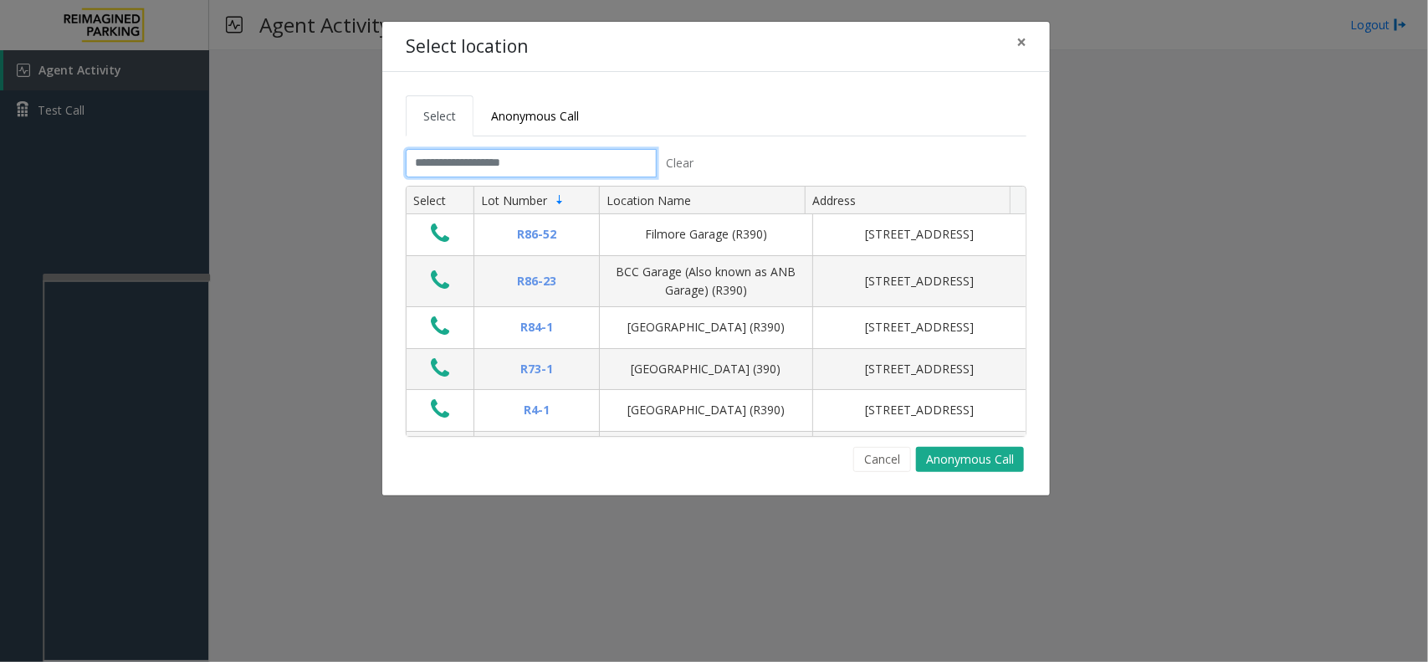
click at [422, 163] on input "text" at bounding box center [531, 163] width 251 height 28
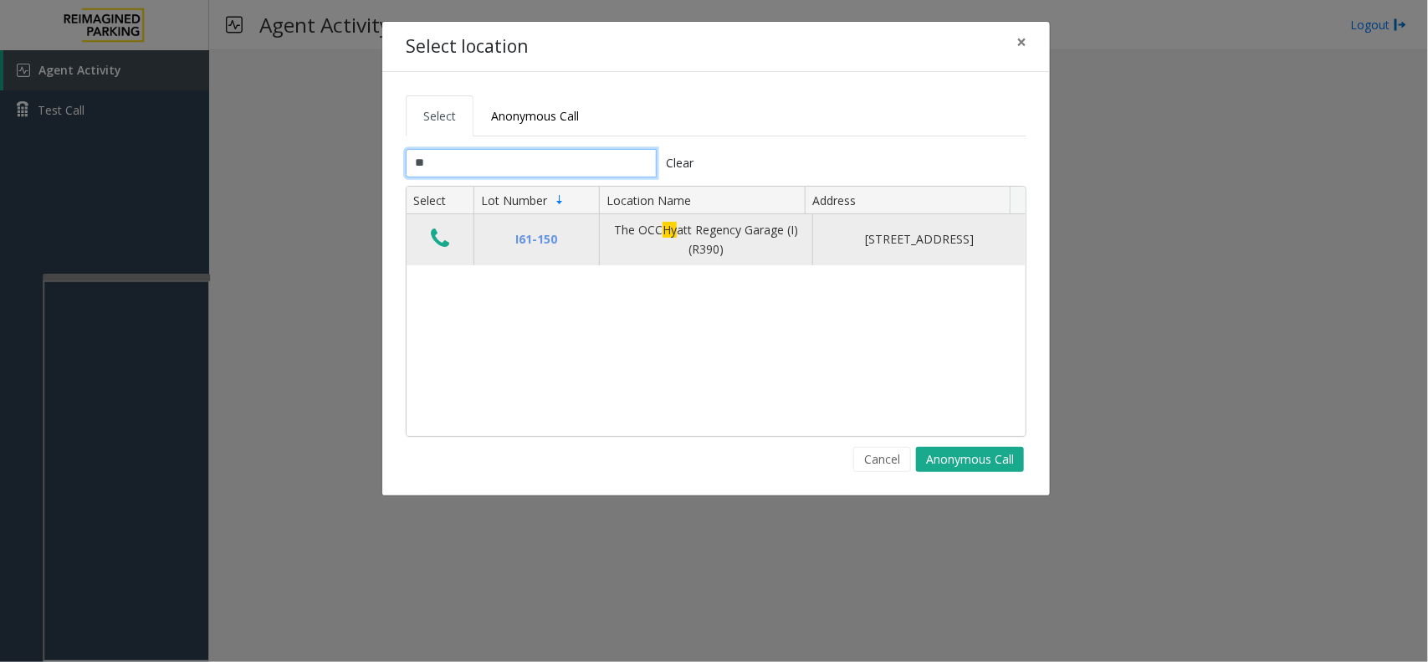
type input "**"
click at [443, 249] on icon "Data table" at bounding box center [440, 238] width 18 height 23
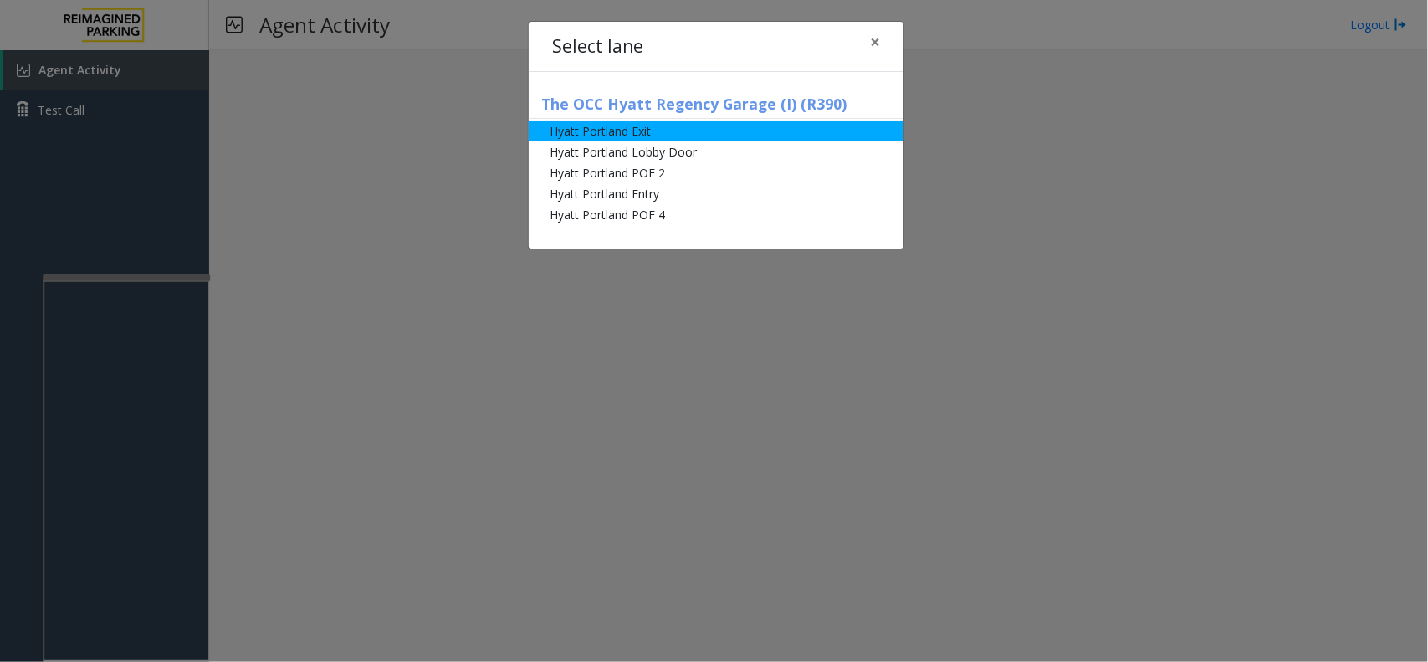
click at [665, 121] on li "Hyatt Portland Exit" at bounding box center [716, 130] width 375 height 21
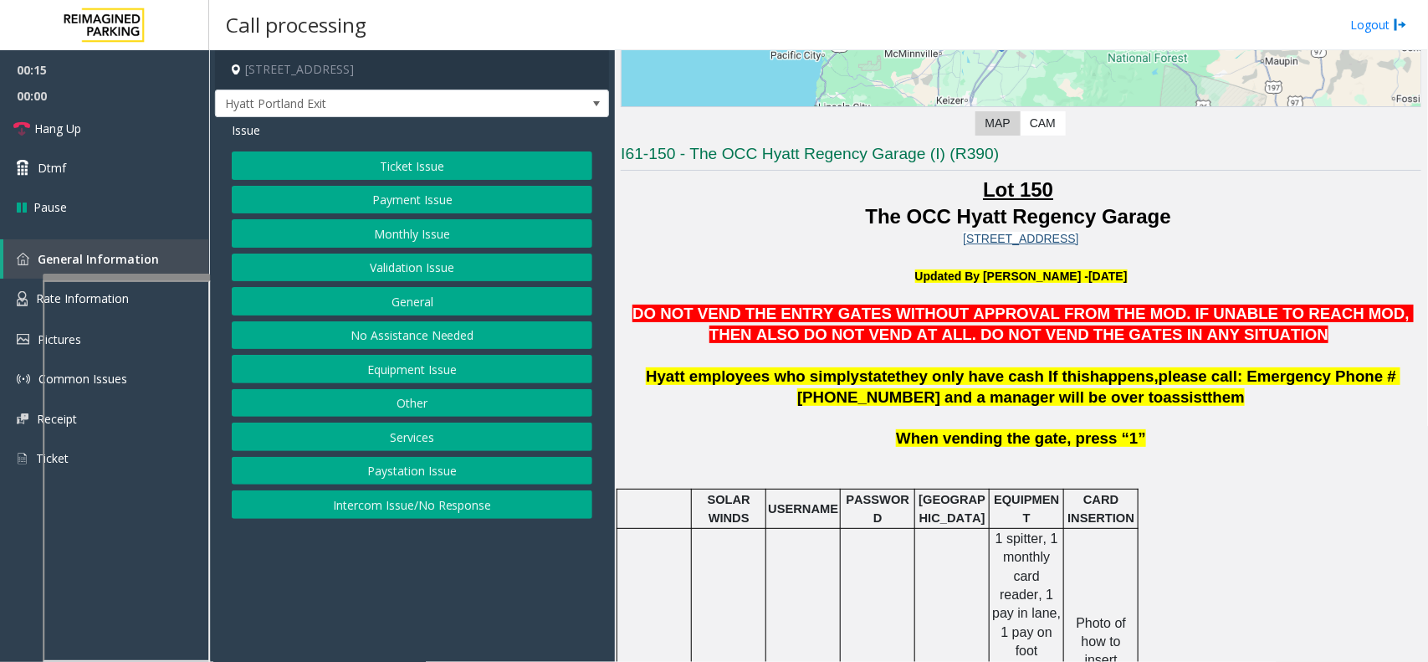
scroll to position [314, 0]
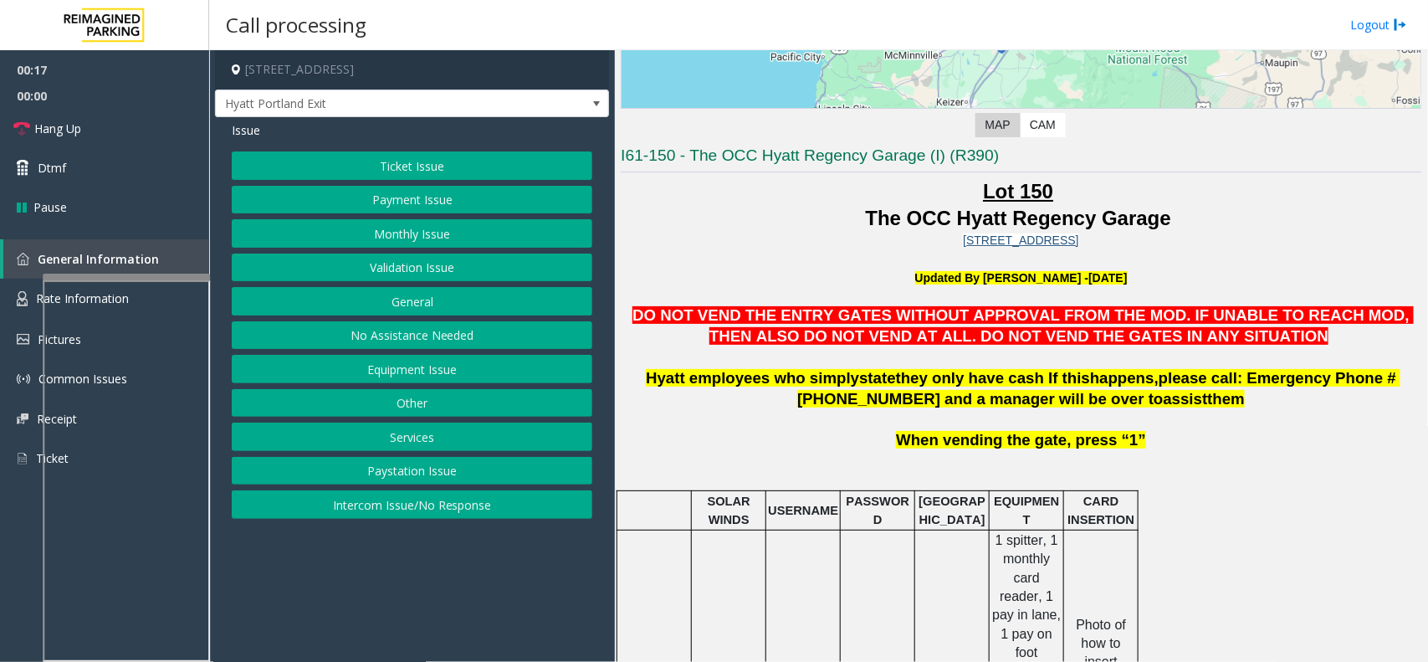
click at [432, 433] on button "Services" at bounding box center [412, 436] width 361 height 28
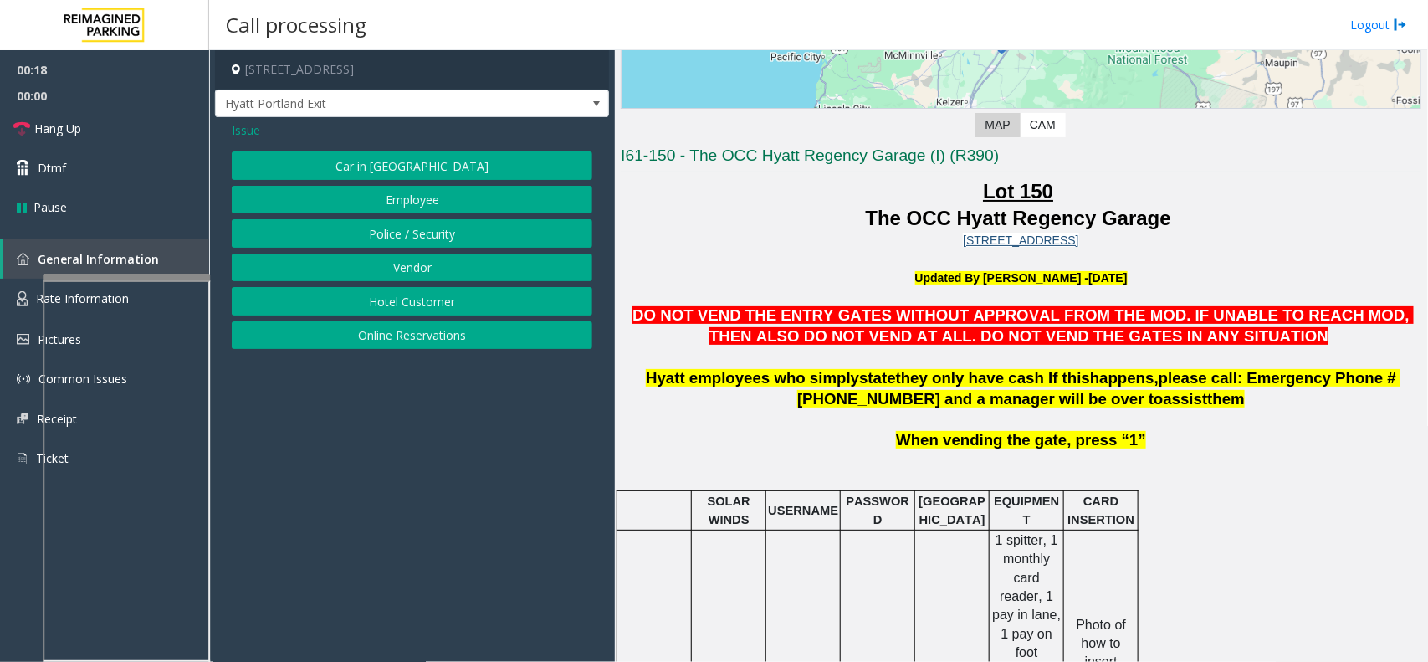
click at [440, 299] on button "Hotel Customer" at bounding box center [412, 301] width 361 height 28
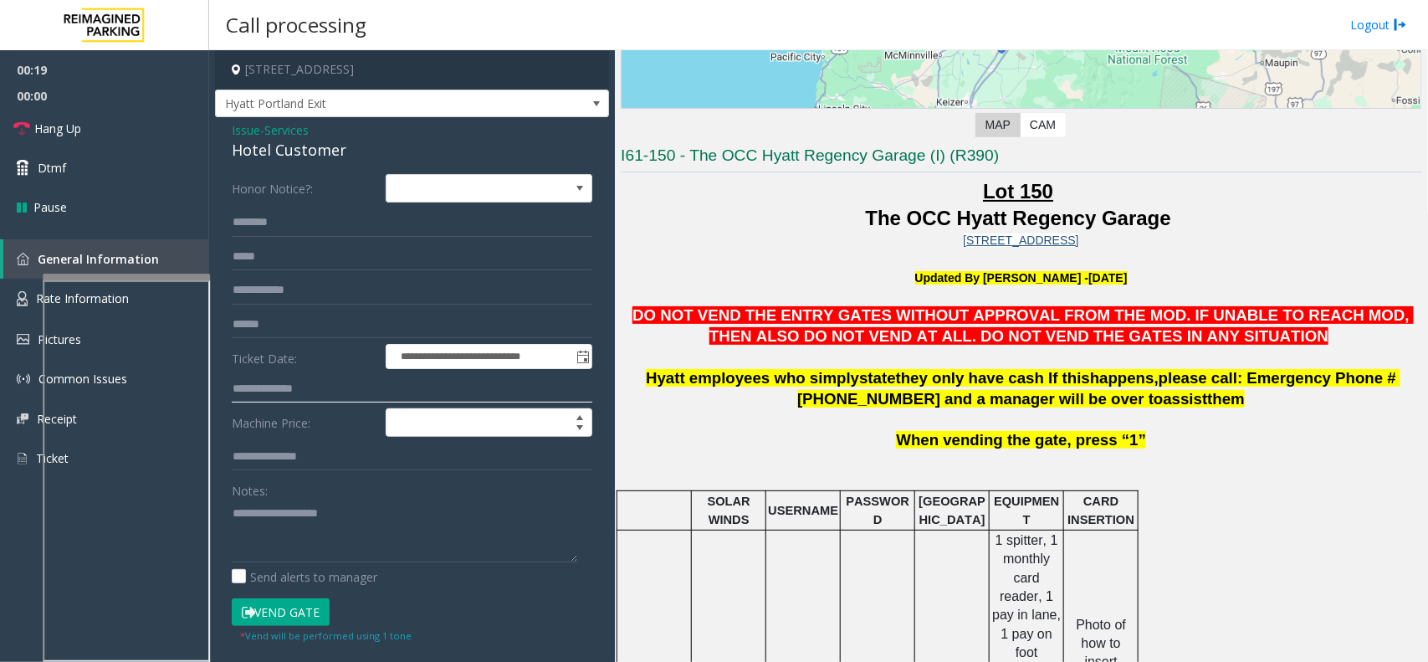
click at [341, 382] on input "text" at bounding box center [412, 389] width 361 height 28
type input "****"
click at [304, 617] on button "Vend Gate" at bounding box center [281, 612] width 98 height 28
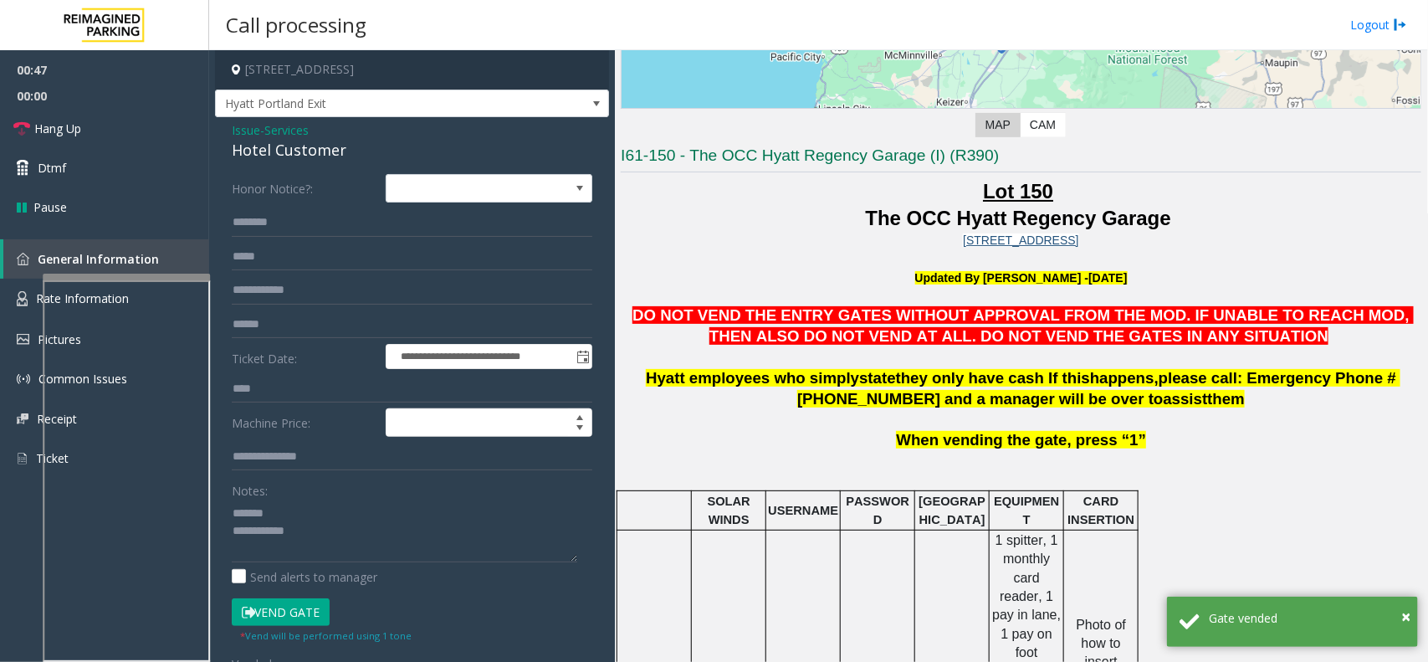
click at [284, 156] on div "Hotel Customer" at bounding box center [412, 150] width 361 height 23
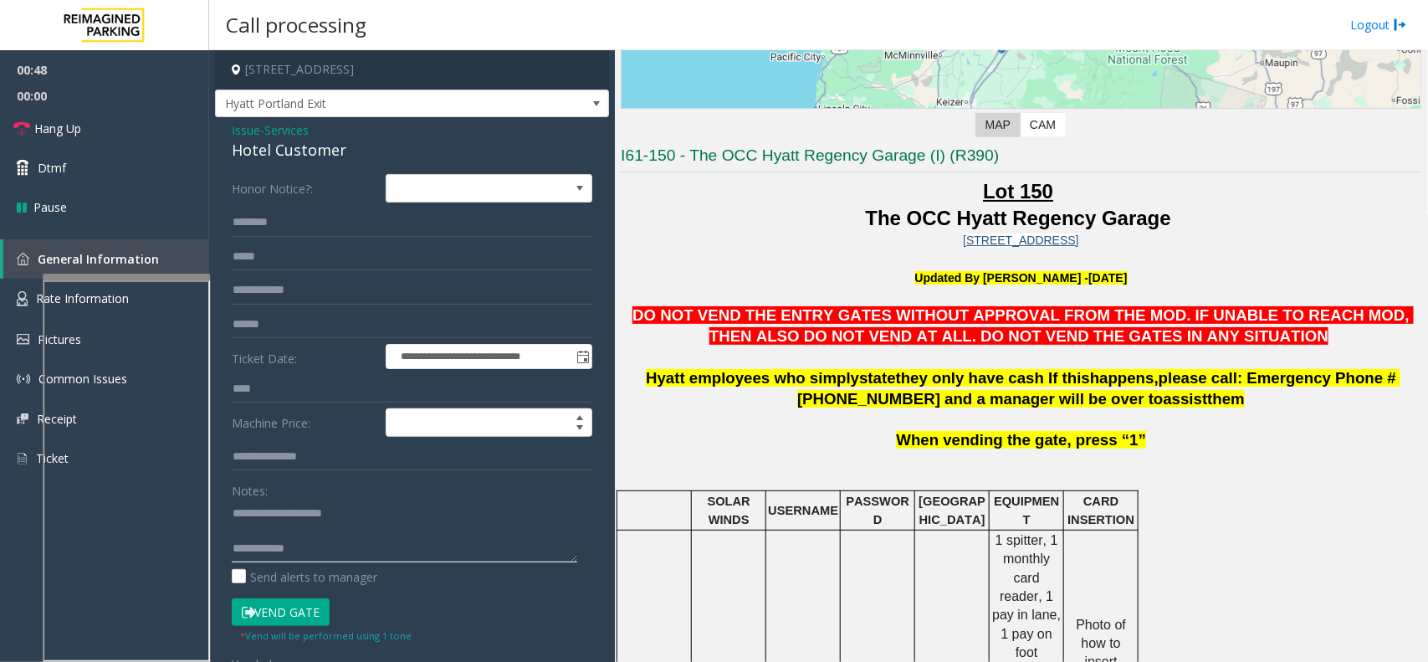
click at [398, 535] on textarea at bounding box center [405, 530] width 346 height 63
click at [394, 545] on textarea at bounding box center [405, 530] width 346 height 63
click at [161, 142] on link "Hang Up" at bounding box center [104, 128] width 209 height 39
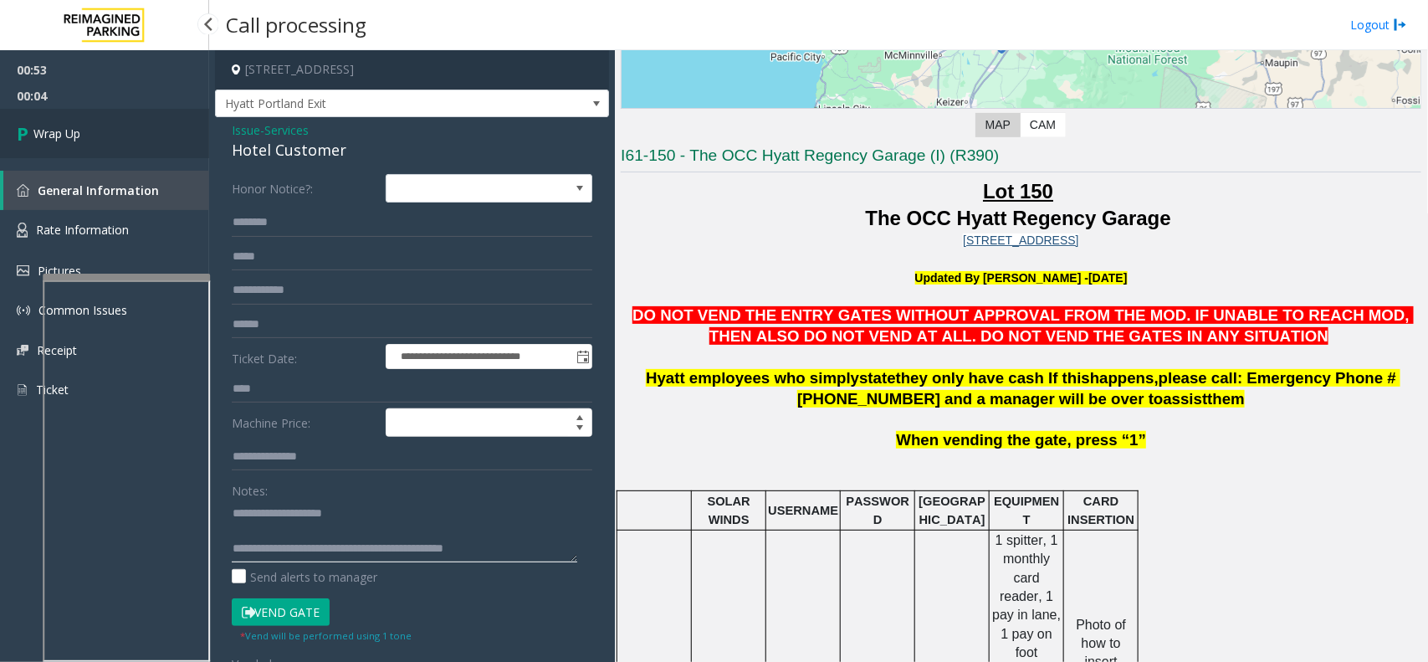
type textarea "**********"
click at [147, 122] on link "Wrap Up" at bounding box center [104, 133] width 209 height 49
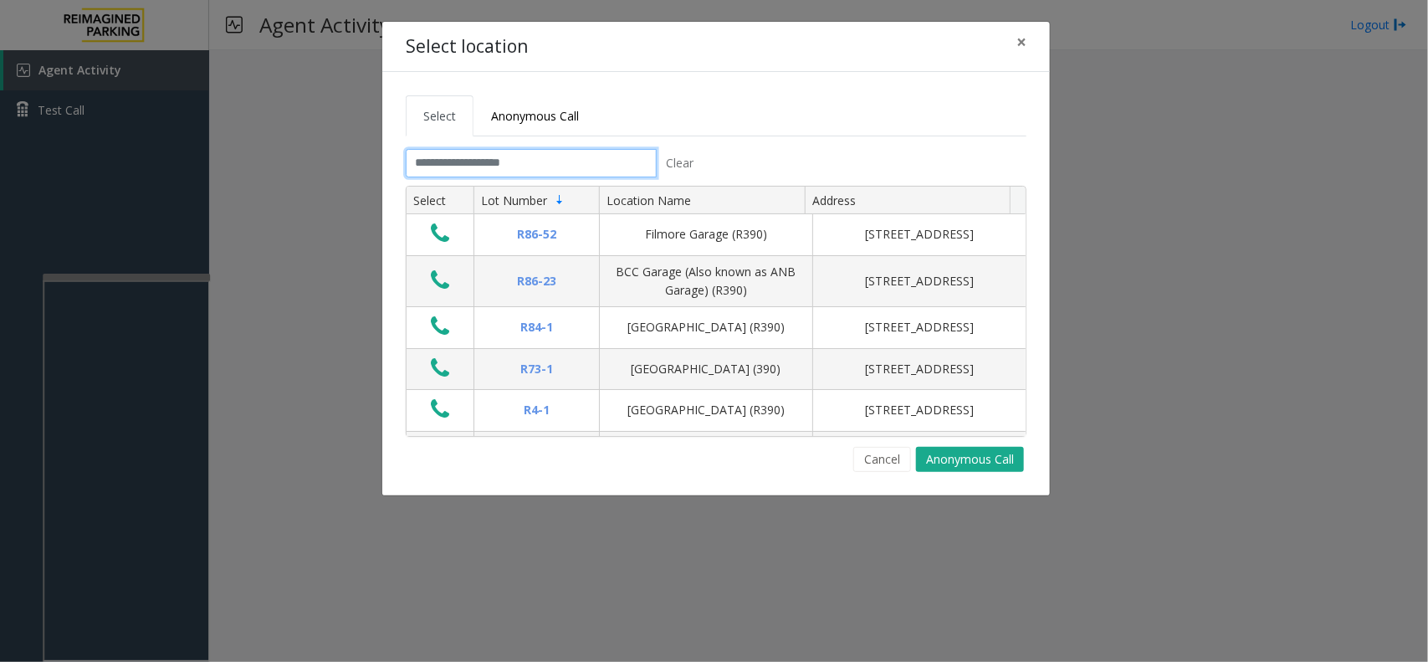
click at [503, 172] on input "text" at bounding box center [531, 163] width 251 height 28
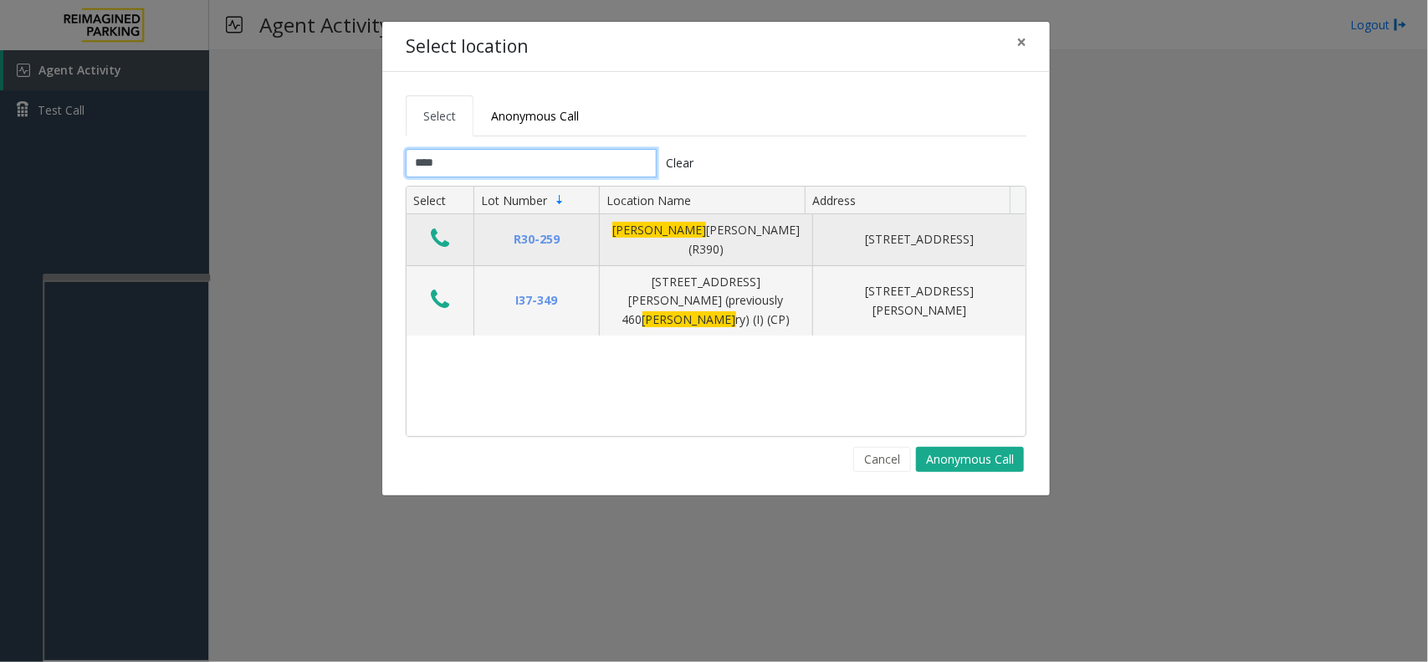
type input "****"
click at [446, 239] on icon "Data table" at bounding box center [440, 238] width 18 height 23
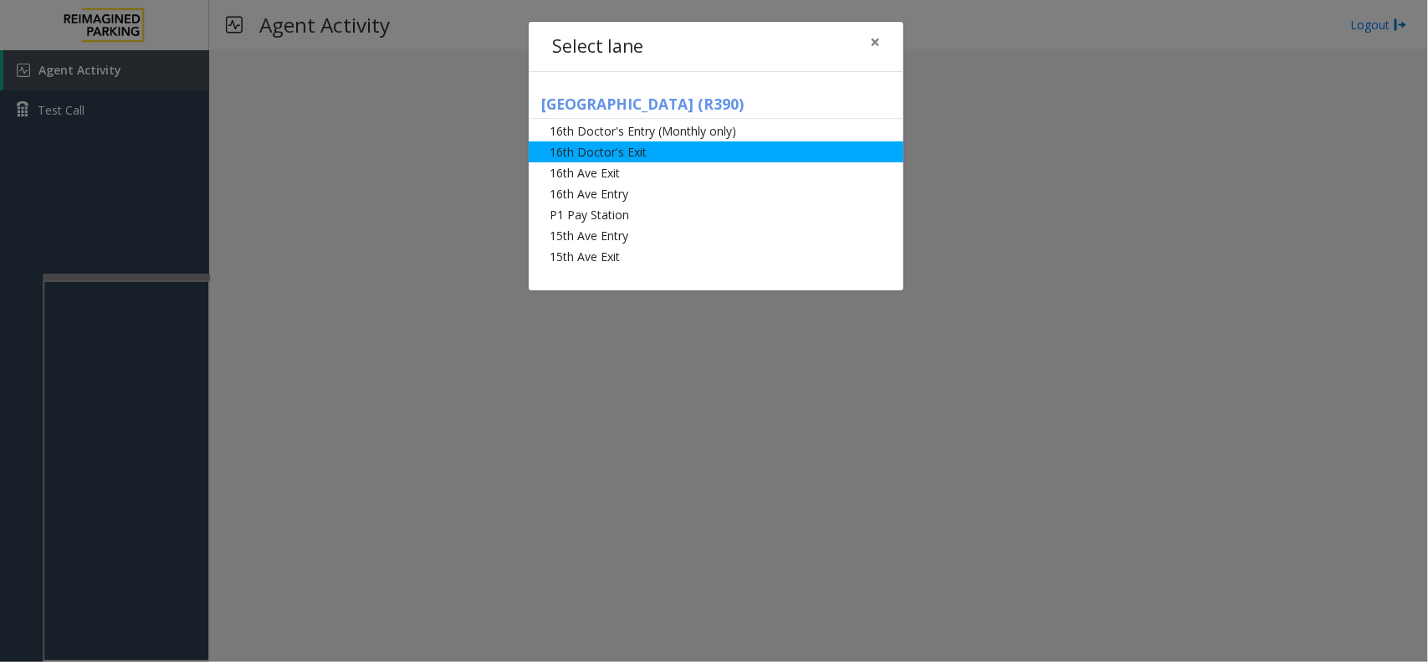
click at [605, 148] on li "16th Doctor's Exit" at bounding box center [716, 151] width 375 height 21
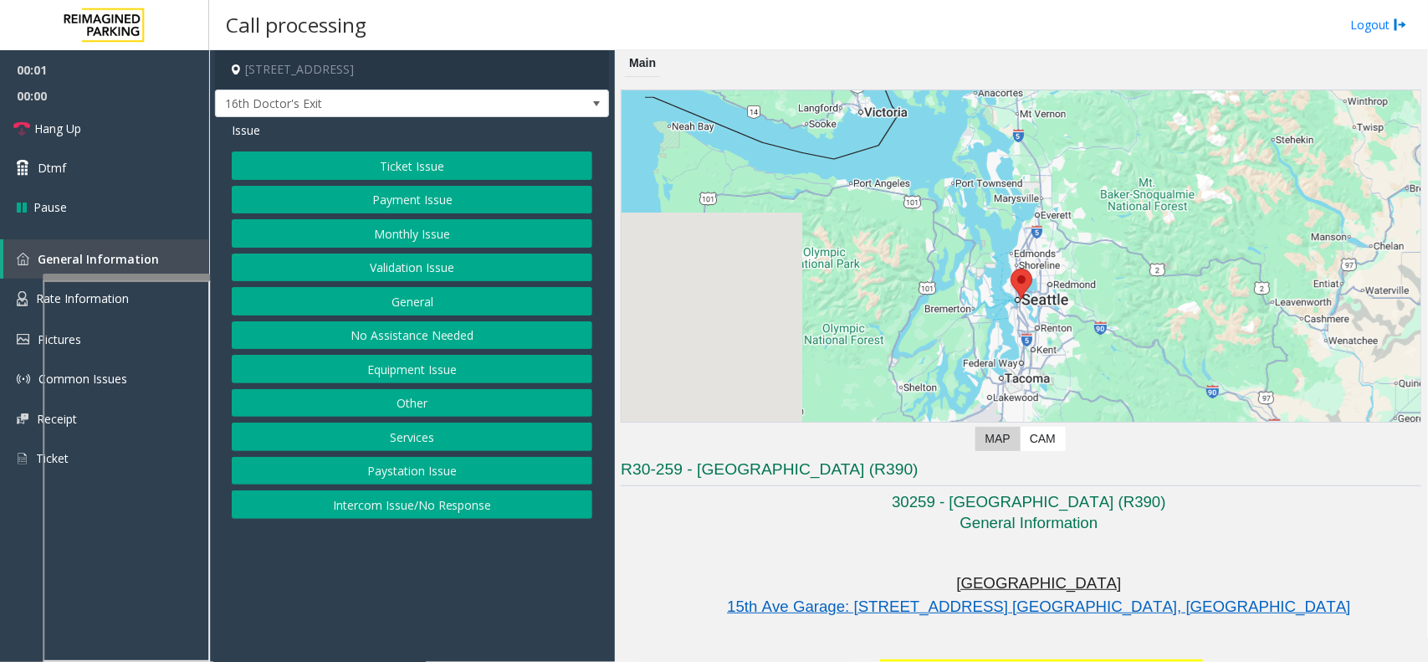
click at [417, 226] on button "Monthly Issue" at bounding box center [412, 233] width 361 height 28
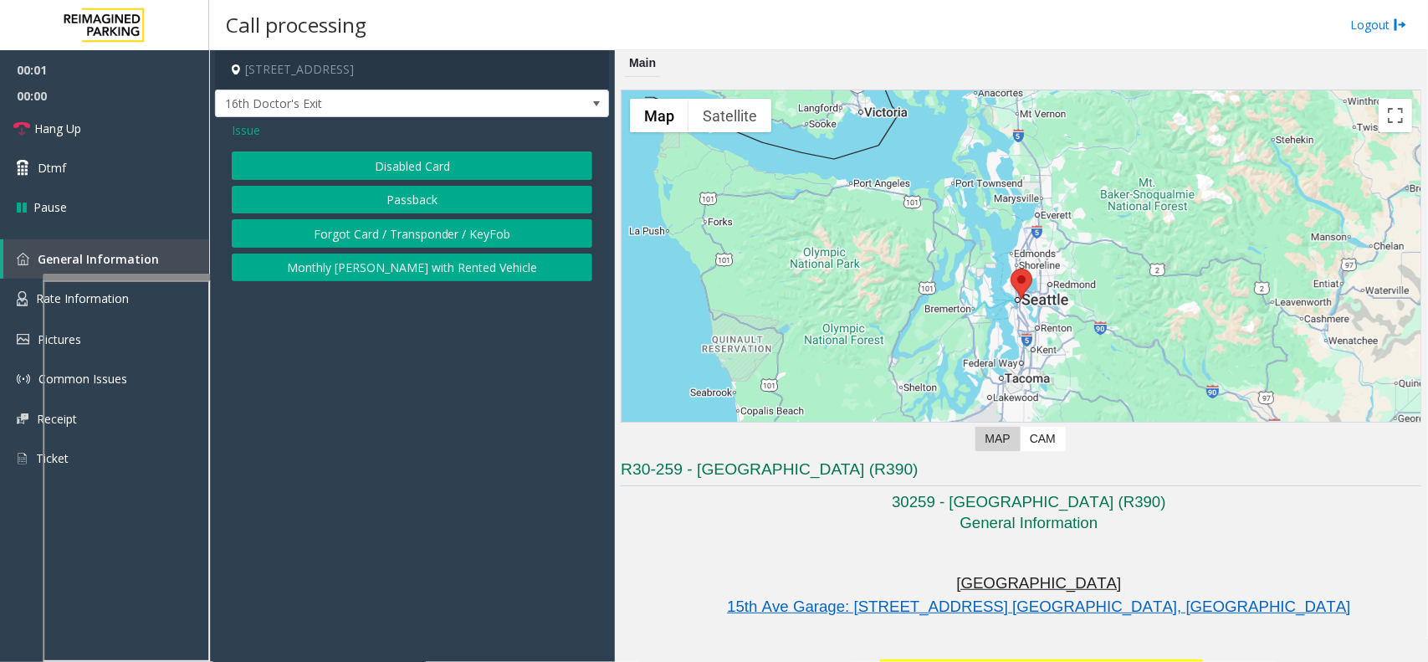
click at [438, 166] on button "Disabled Card" at bounding box center [412, 165] width 361 height 28
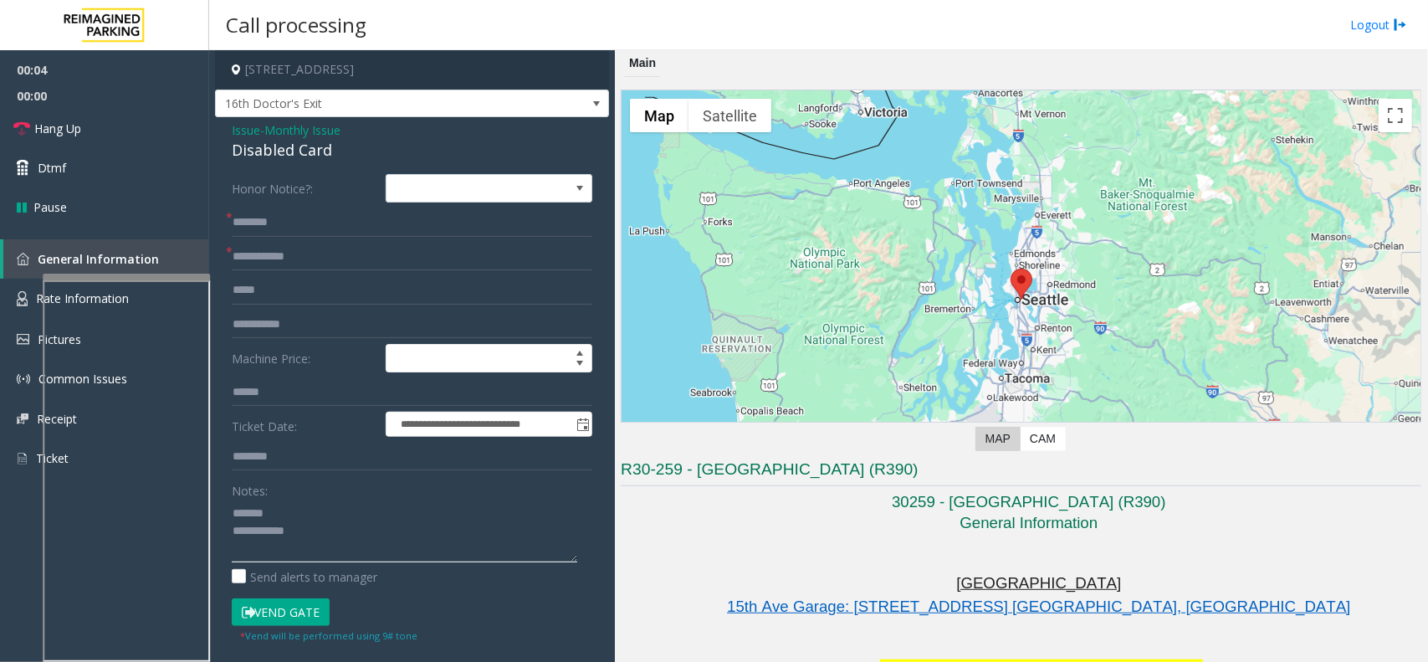
type textarea "**********"
click at [348, 206] on form "**********" at bounding box center [412, 408] width 361 height 469
click at [341, 226] on input "text" at bounding box center [412, 222] width 361 height 28
click at [347, 269] on input "text" at bounding box center [412, 257] width 361 height 28
type input "**********"
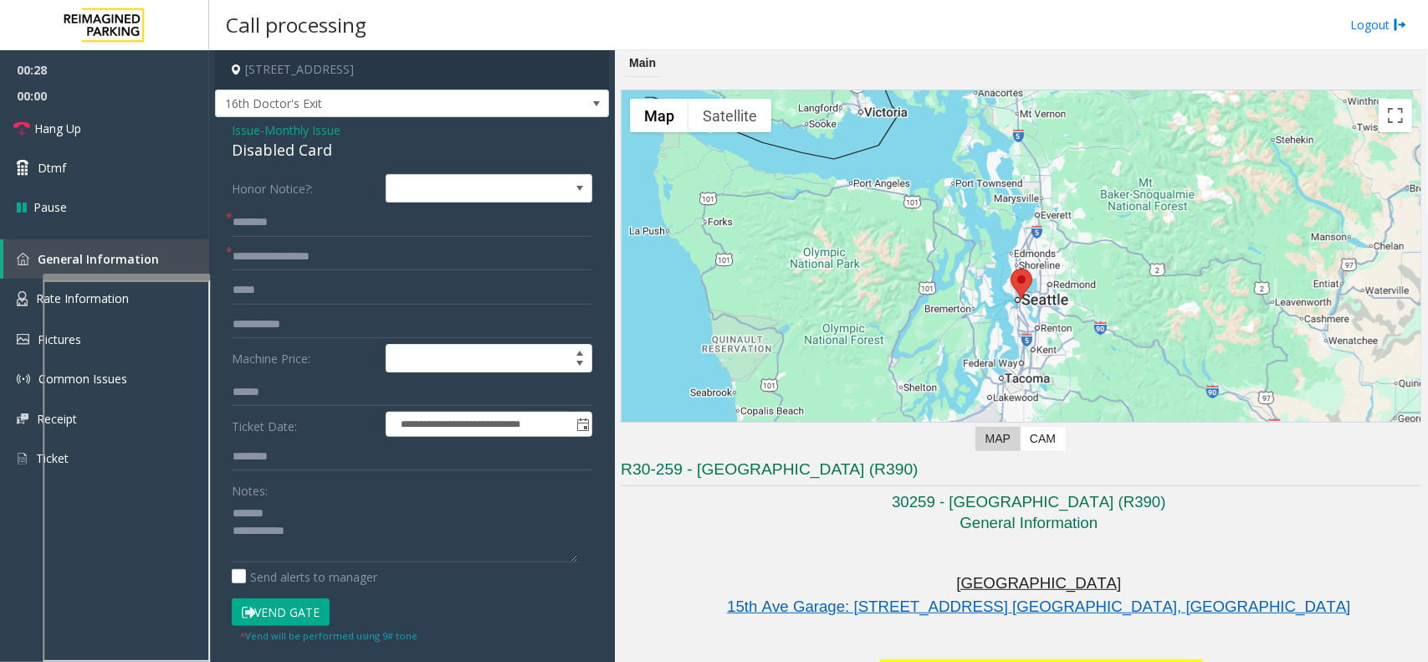
click at [281, 159] on div "Disabled Card" at bounding box center [412, 150] width 361 height 23
type textarea "**********"
click at [322, 190] on label "Honor Notice?:" at bounding box center [305, 188] width 154 height 28
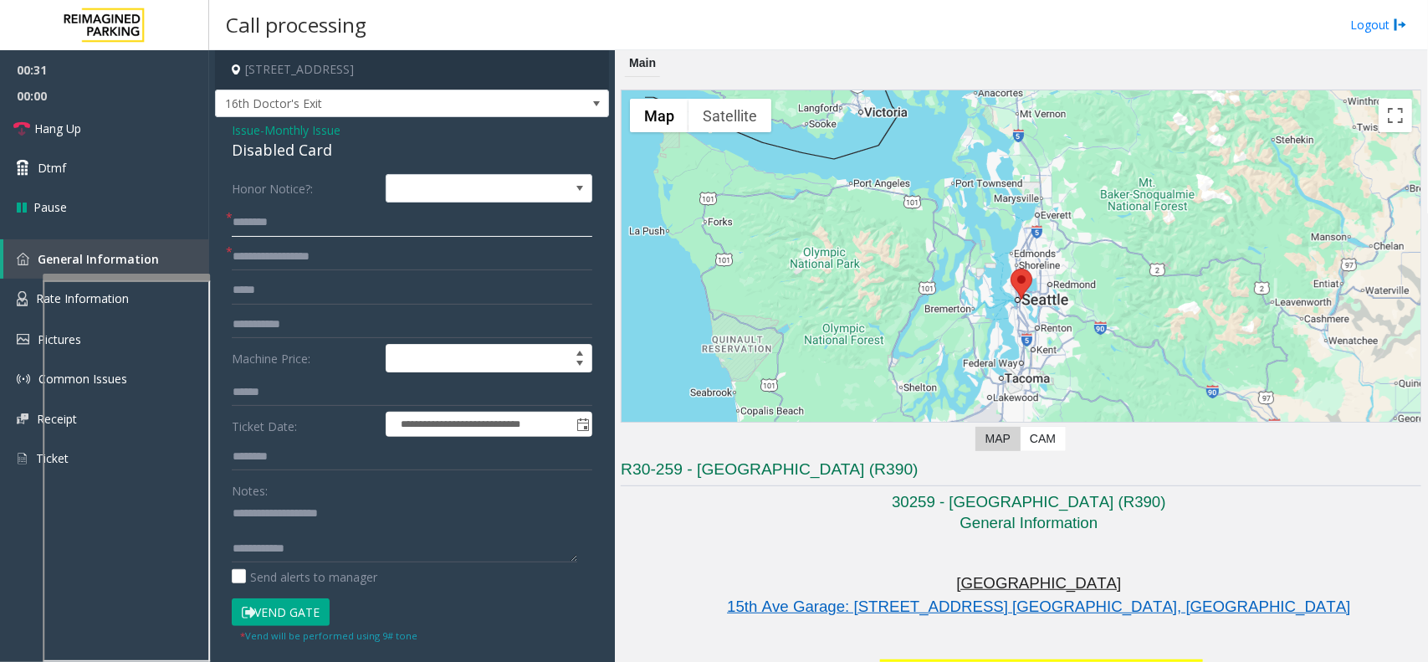
click at [311, 218] on input "text" at bounding box center [412, 222] width 361 height 28
type input "**********"
click at [297, 611] on button "Vend Gate" at bounding box center [281, 612] width 98 height 28
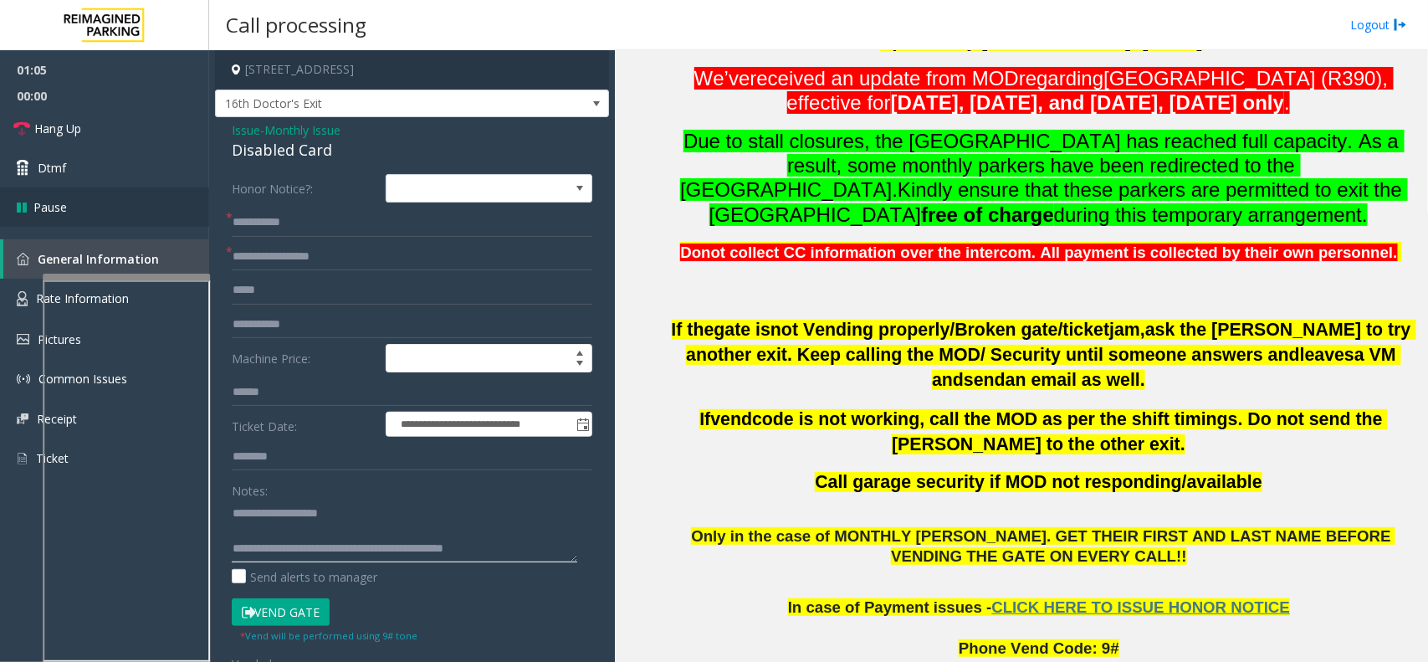
scroll to position [627, 0]
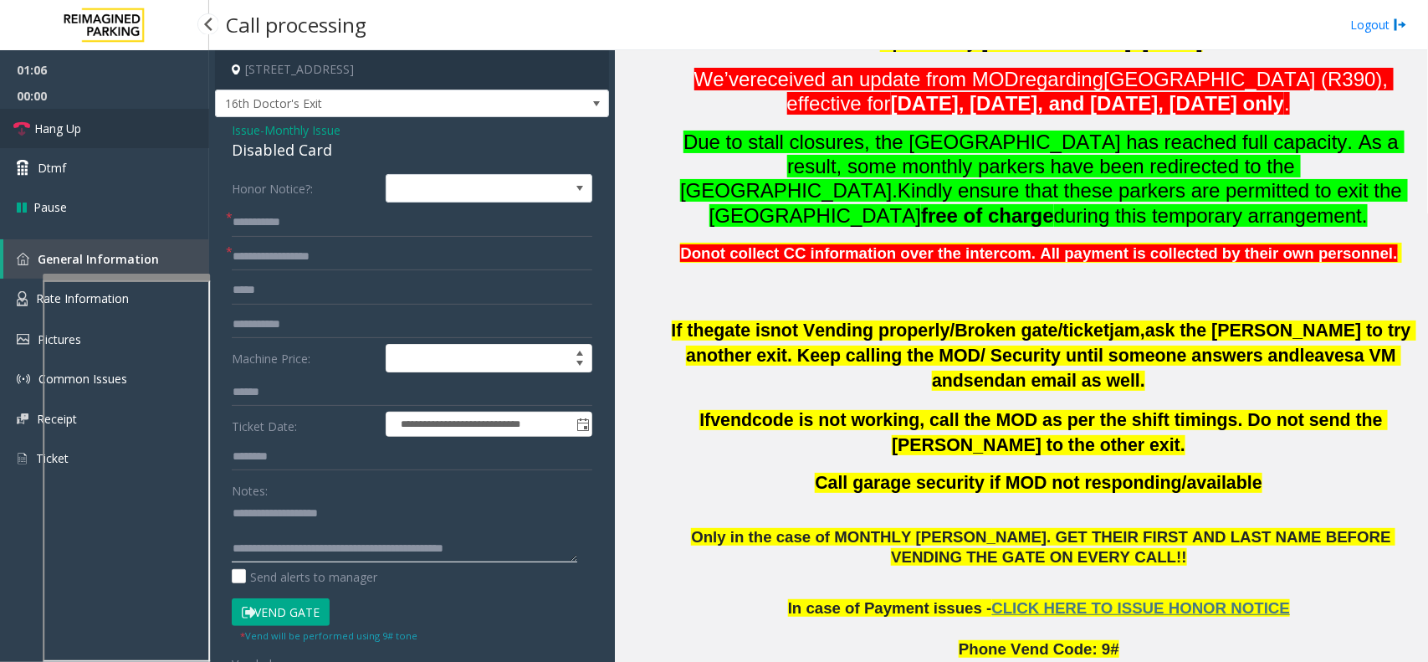
type textarea "**********"
click at [151, 145] on link "Hang Up" at bounding box center [104, 128] width 209 height 39
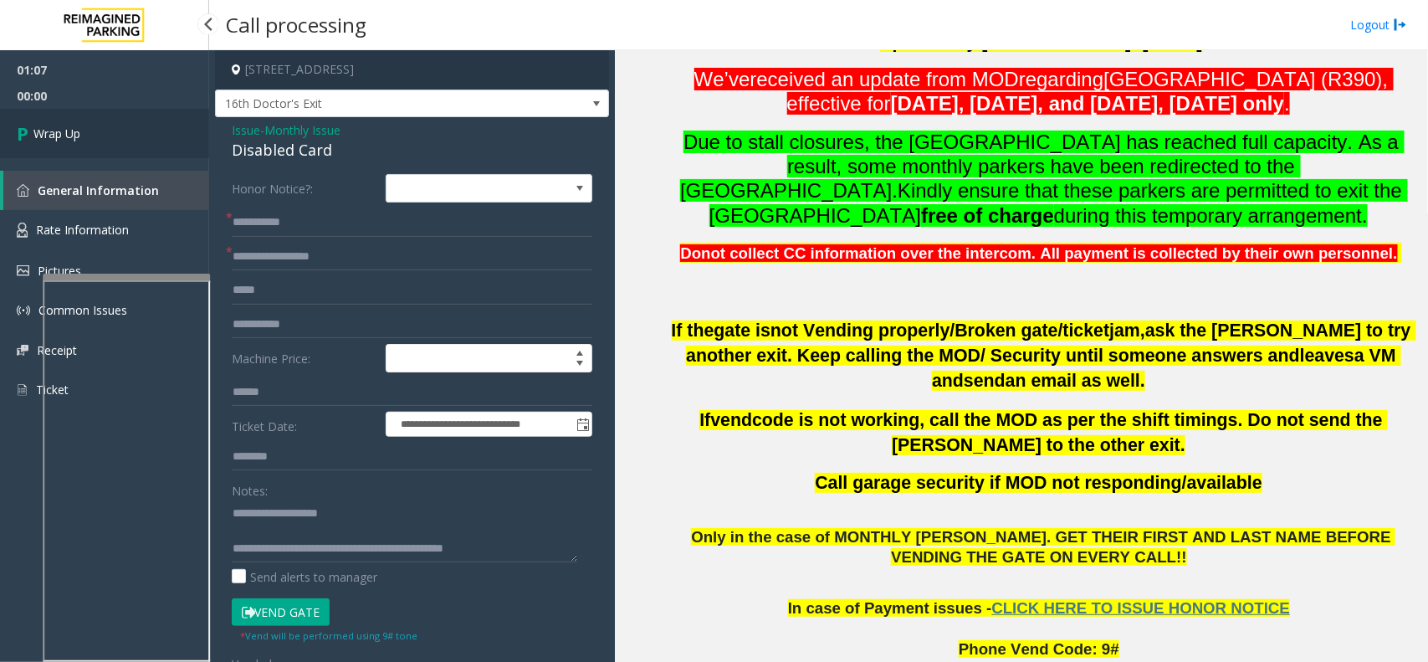
click at [151, 145] on link "Wrap Up" at bounding box center [104, 133] width 209 height 49
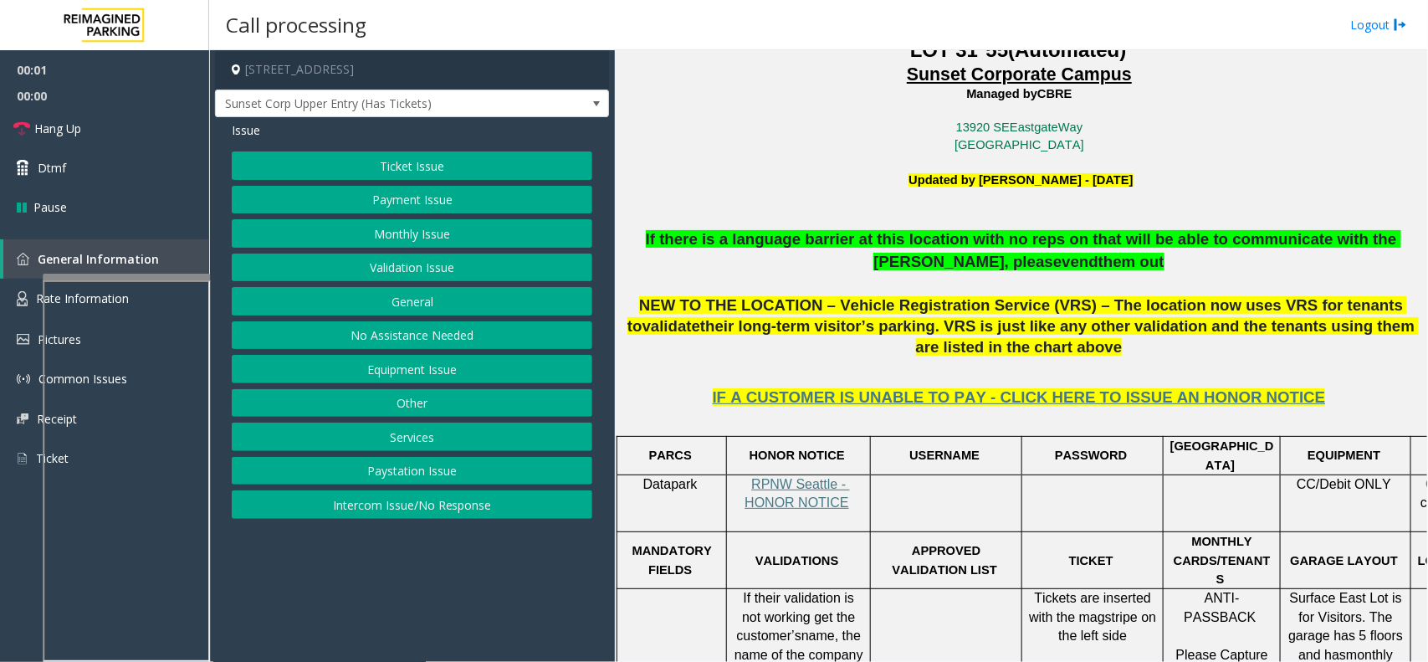
scroll to position [523, 0]
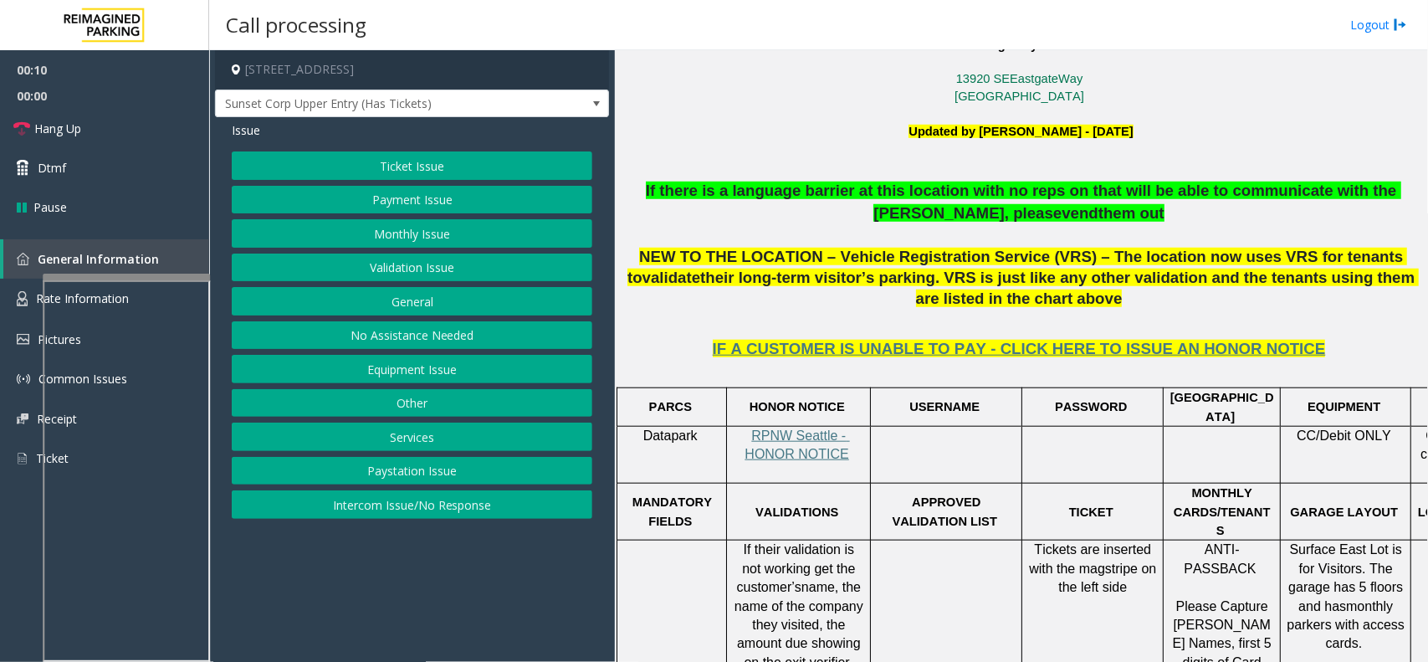
click at [490, 500] on button "Intercom Issue/No Response" at bounding box center [412, 504] width 361 height 28
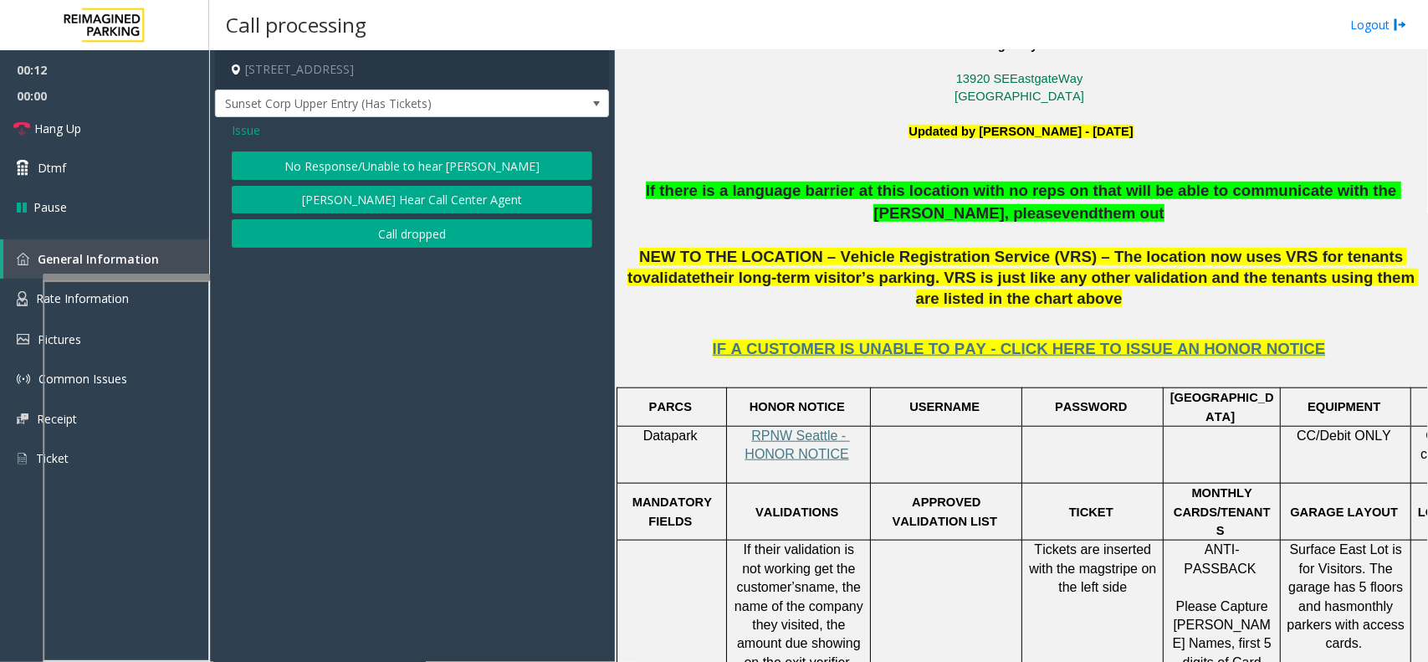
click at [475, 161] on button "No Response/Unable to hear [PERSON_NAME]" at bounding box center [412, 165] width 361 height 28
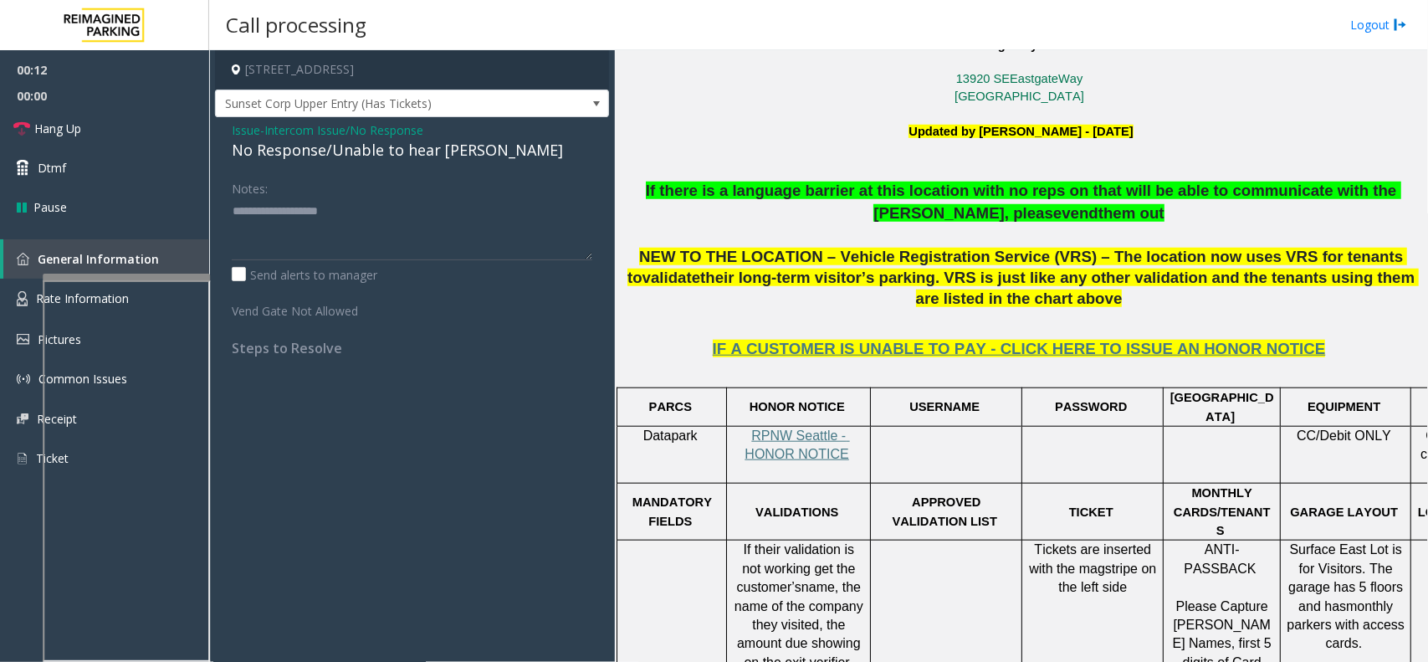
click at [398, 152] on div "No Response/Unable to hear [PERSON_NAME]" at bounding box center [412, 150] width 361 height 23
type textarea "**********"
click at [189, 109] on link "Hang Up" at bounding box center [104, 128] width 209 height 39
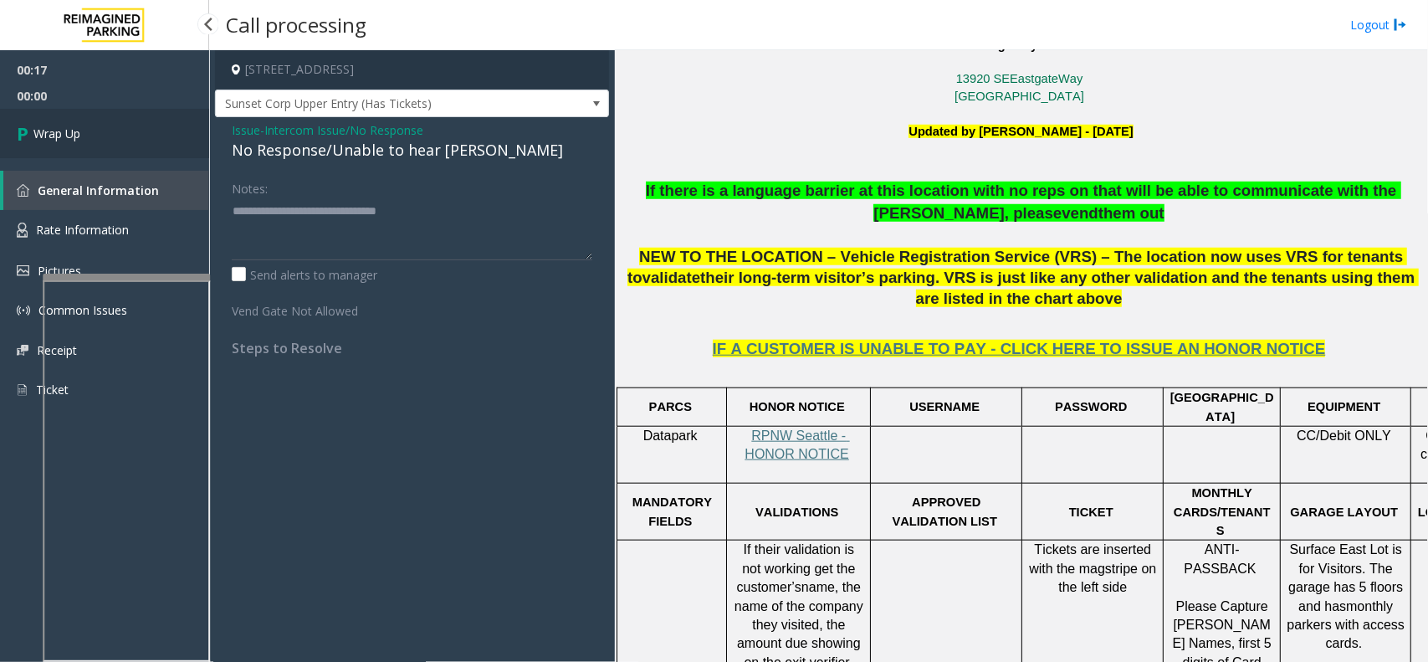
click at [103, 132] on link "Wrap Up" at bounding box center [104, 133] width 209 height 49
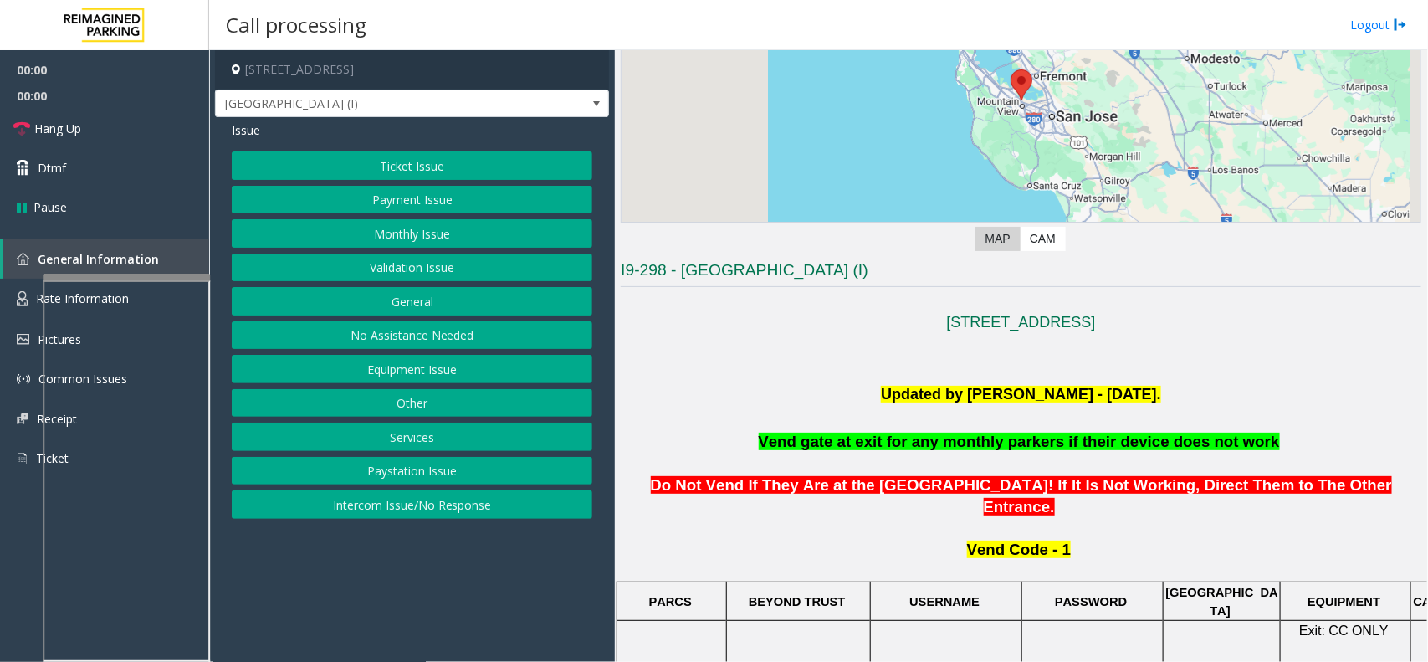
scroll to position [523, 0]
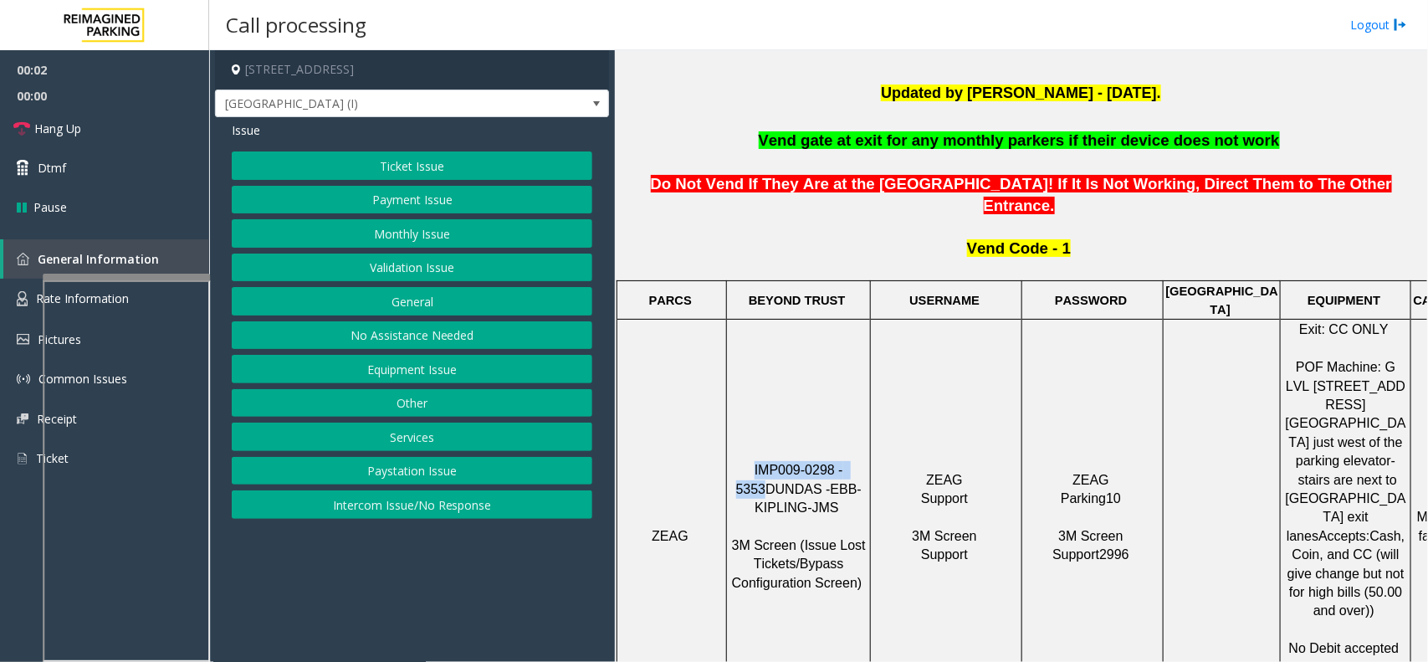
drag, startPoint x: 854, startPoint y: 398, endPoint x: 733, endPoint y: 398, distance: 121.3
click at [733, 461] on p "IMP009-0298 - 5353 DUNDAS - EBB-KIPLING-JMS 3M Screen (Issue Lost Tickets/Bypas…" at bounding box center [798, 536] width 141 height 150
copy span "IMP009-0298 - 5353"
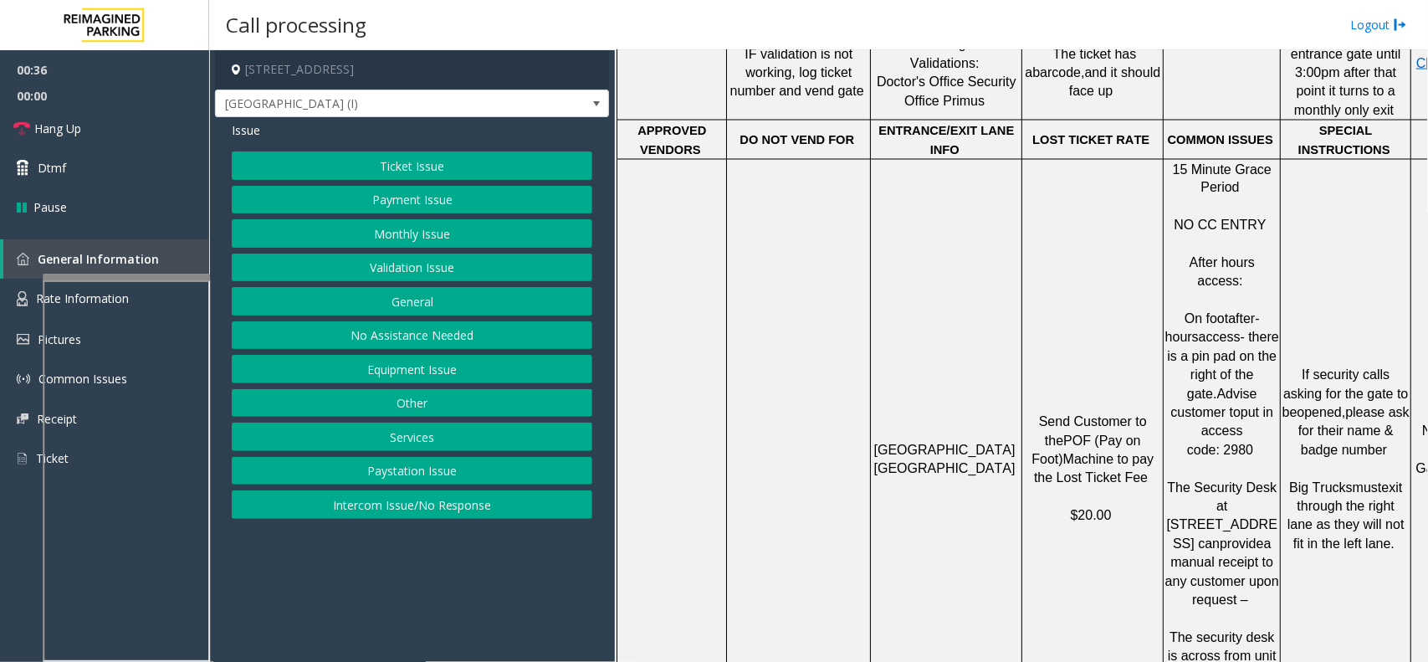
scroll to position [1255, 0]
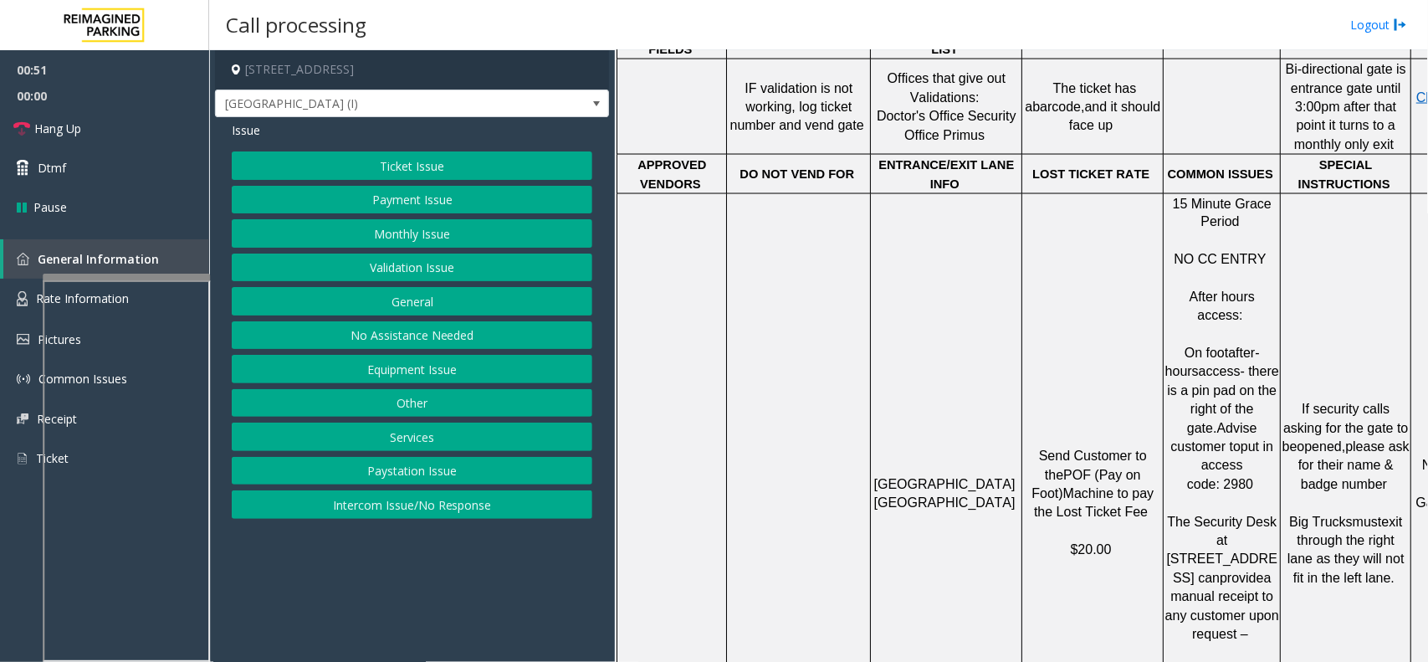
click at [428, 376] on button "Equipment Issue" at bounding box center [412, 369] width 361 height 28
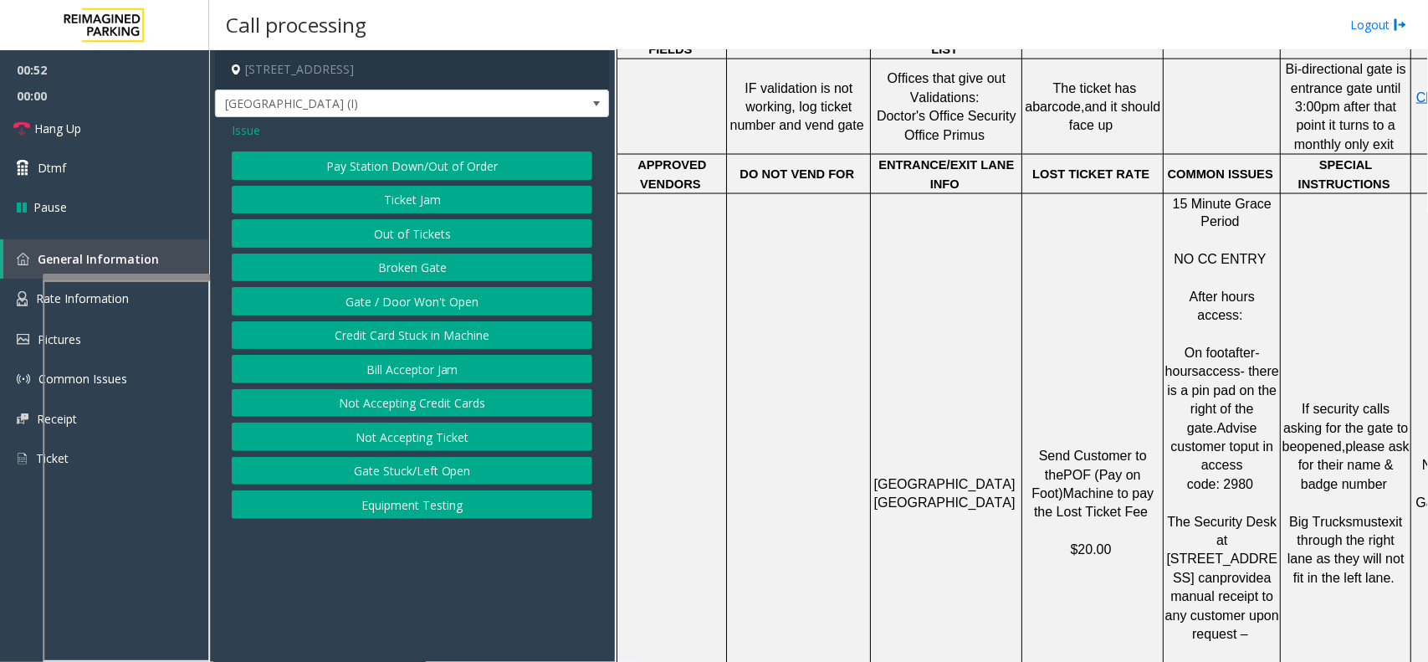
click at [448, 302] on button "Gate / Door Won't Open" at bounding box center [412, 301] width 361 height 28
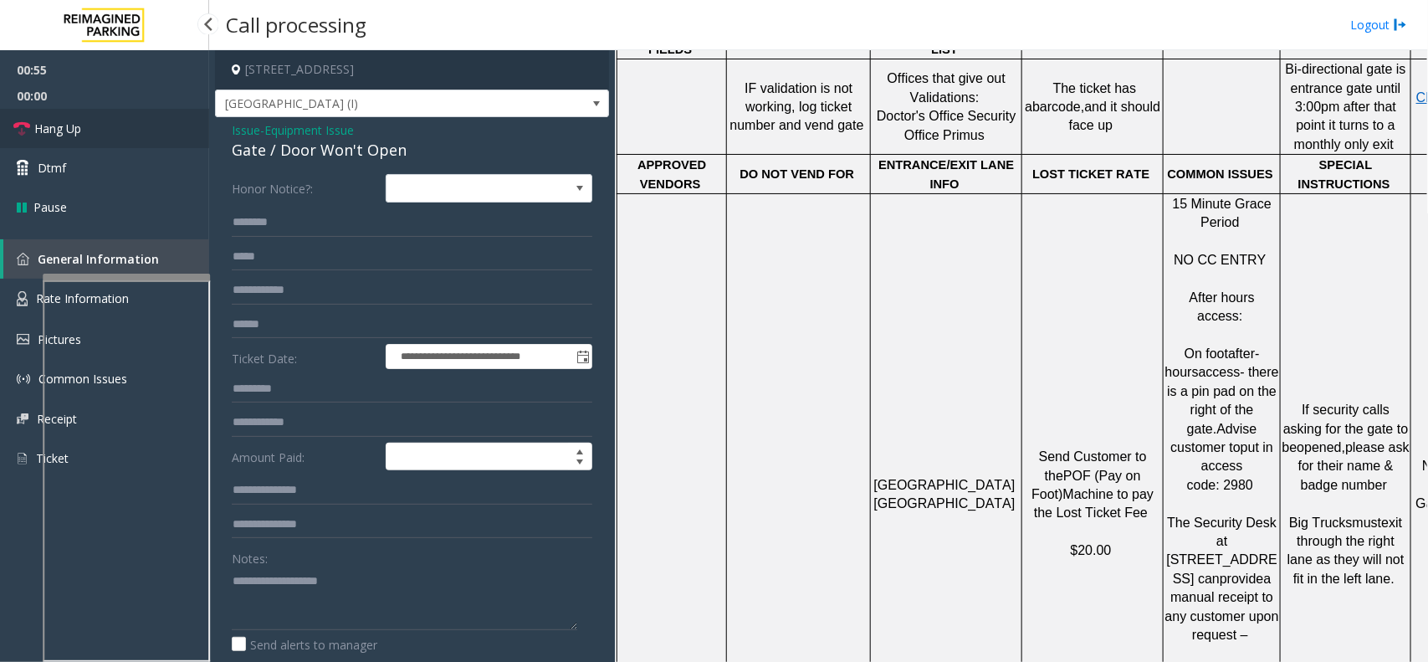
click at [67, 118] on link "Hang Up" at bounding box center [104, 128] width 209 height 39
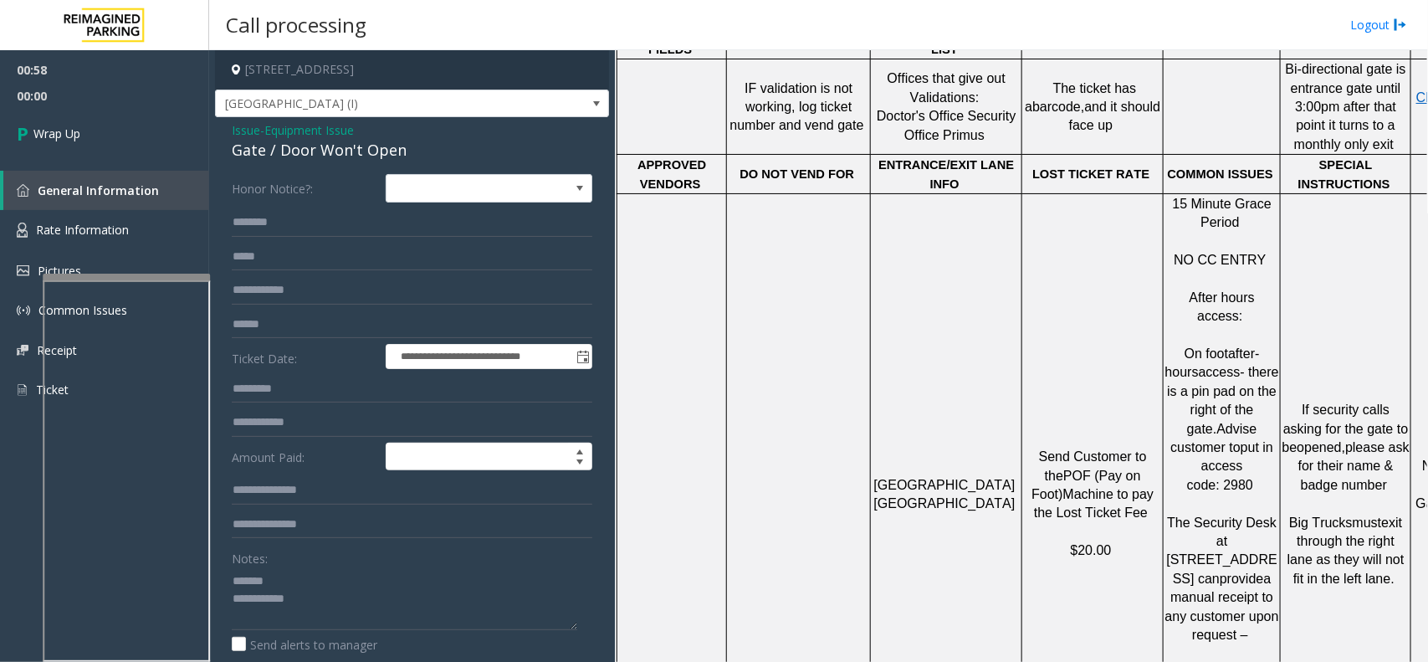
click at [303, 142] on div "Gate / Door Won't Open" at bounding box center [412, 150] width 361 height 23
type textarea "**********"
click at [173, 132] on link "Wrap Up" at bounding box center [104, 133] width 209 height 49
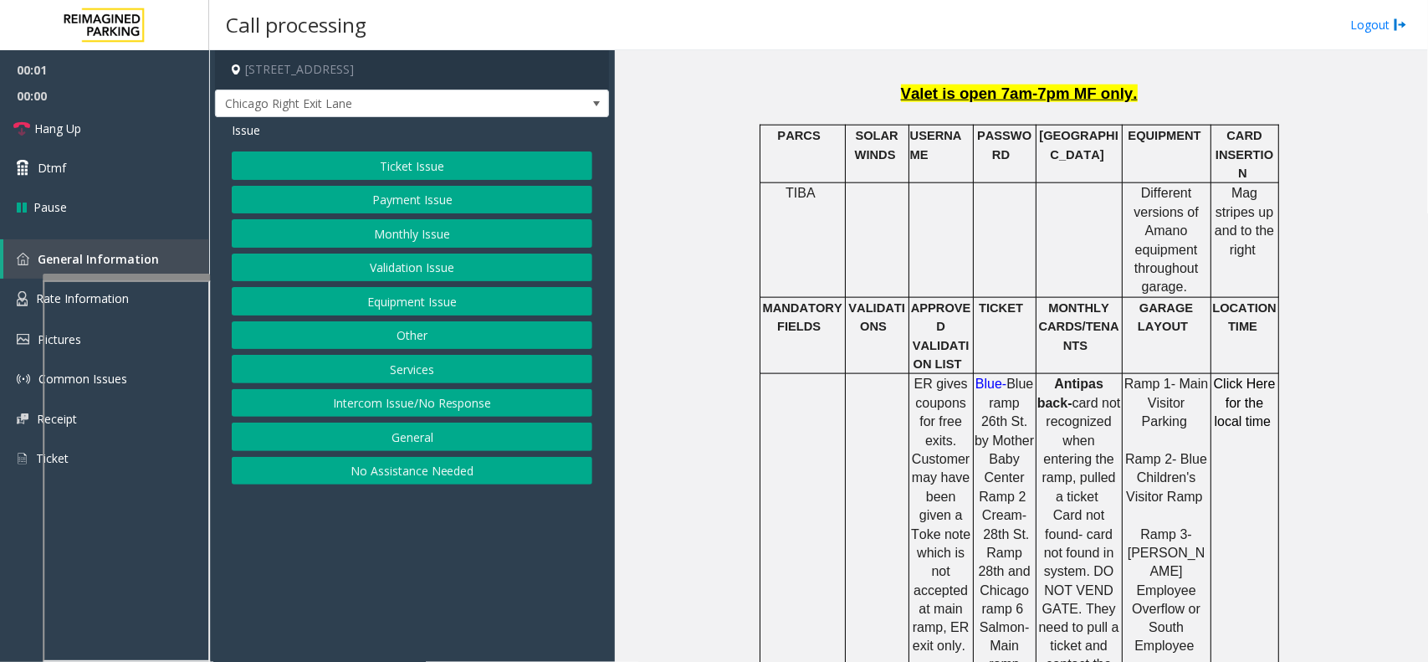
scroll to position [837, 0]
click at [422, 402] on button "Intercom Issue/No Response" at bounding box center [412, 403] width 361 height 28
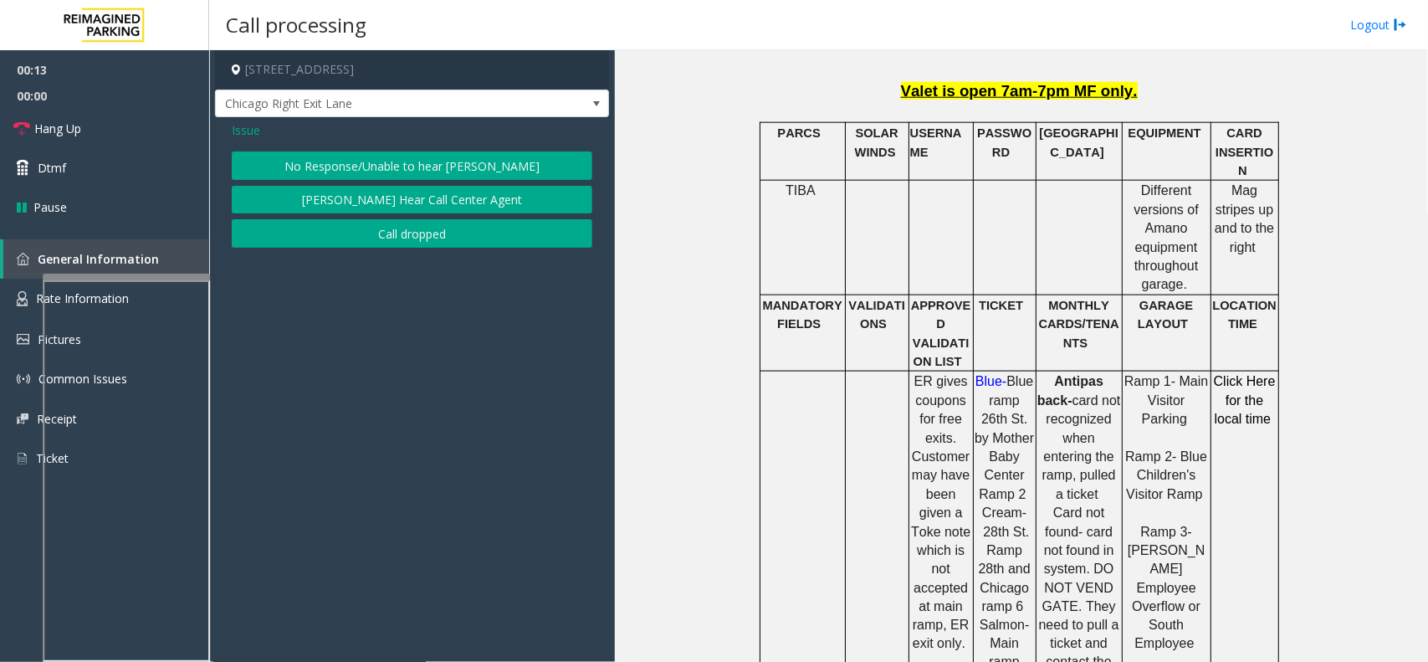
click at [392, 181] on div "No Response/Unable to hear parker Parker Cannot Hear Call Center Agent Call dro…" at bounding box center [412, 199] width 361 height 96
click at [381, 153] on button "No Response/Unable to hear [PERSON_NAME]" at bounding box center [412, 165] width 361 height 28
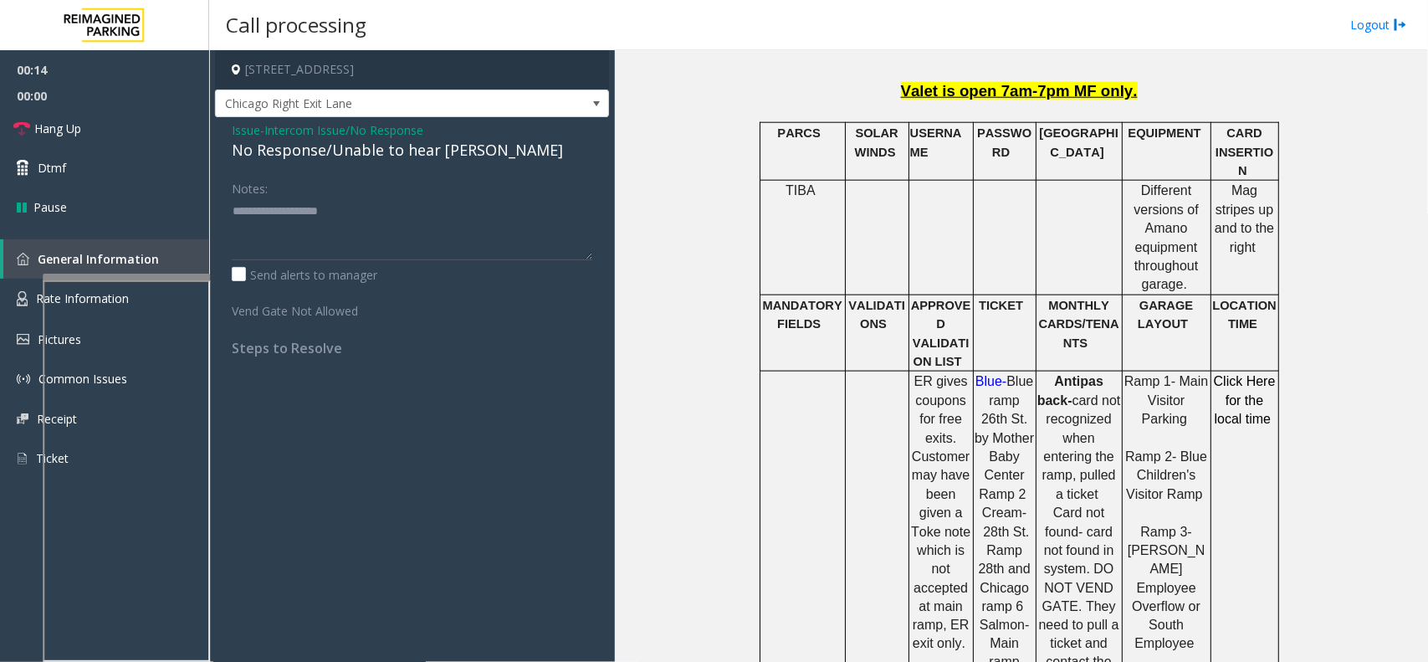
click at [350, 153] on div "No Response/Unable to hear [PERSON_NAME]" at bounding box center [412, 150] width 361 height 23
click at [347, 155] on div "No Response/Unable to hear [PERSON_NAME]" at bounding box center [412, 150] width 361 height 23
click at [445, 155] on div "No Response/Unable to hear [PERSON_NAME]" at bounding box center [412, 150] width 361 height 23
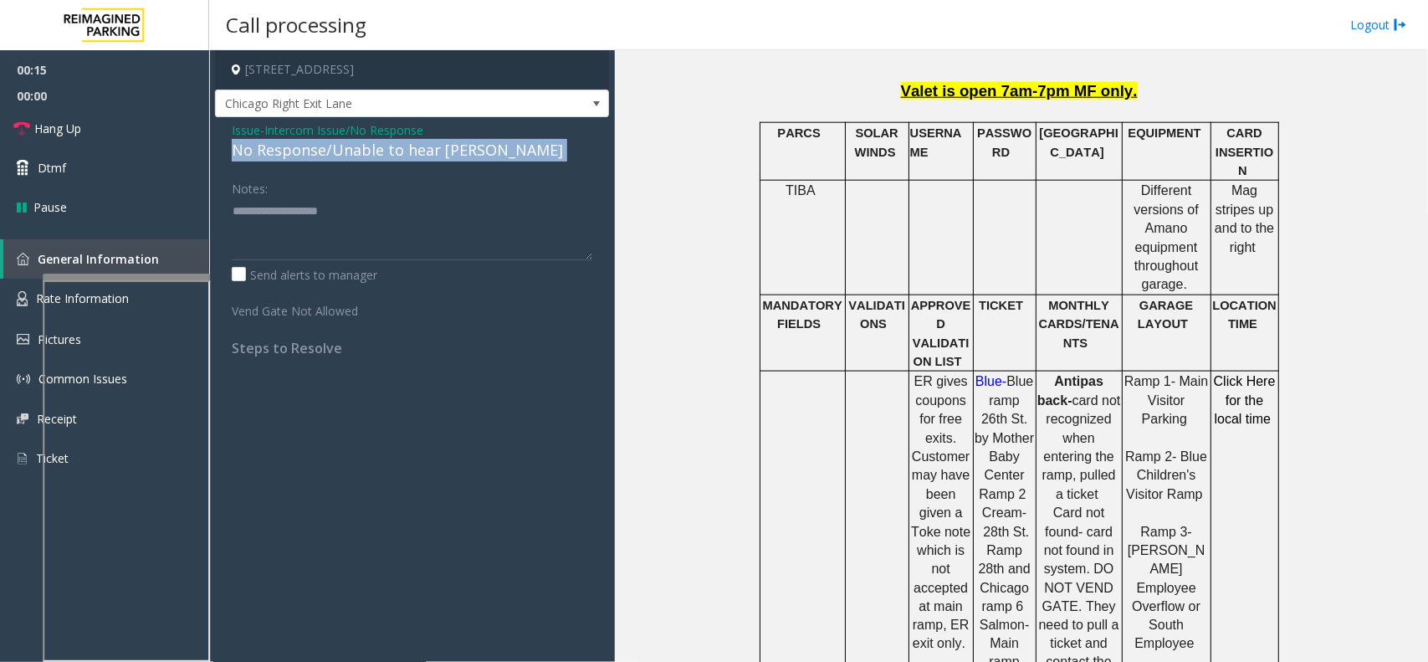
click at [445, 155] on div "No Response/Unable to hear [PERSON_NAME]" at bounding box center [412, 150] width 361 height 23
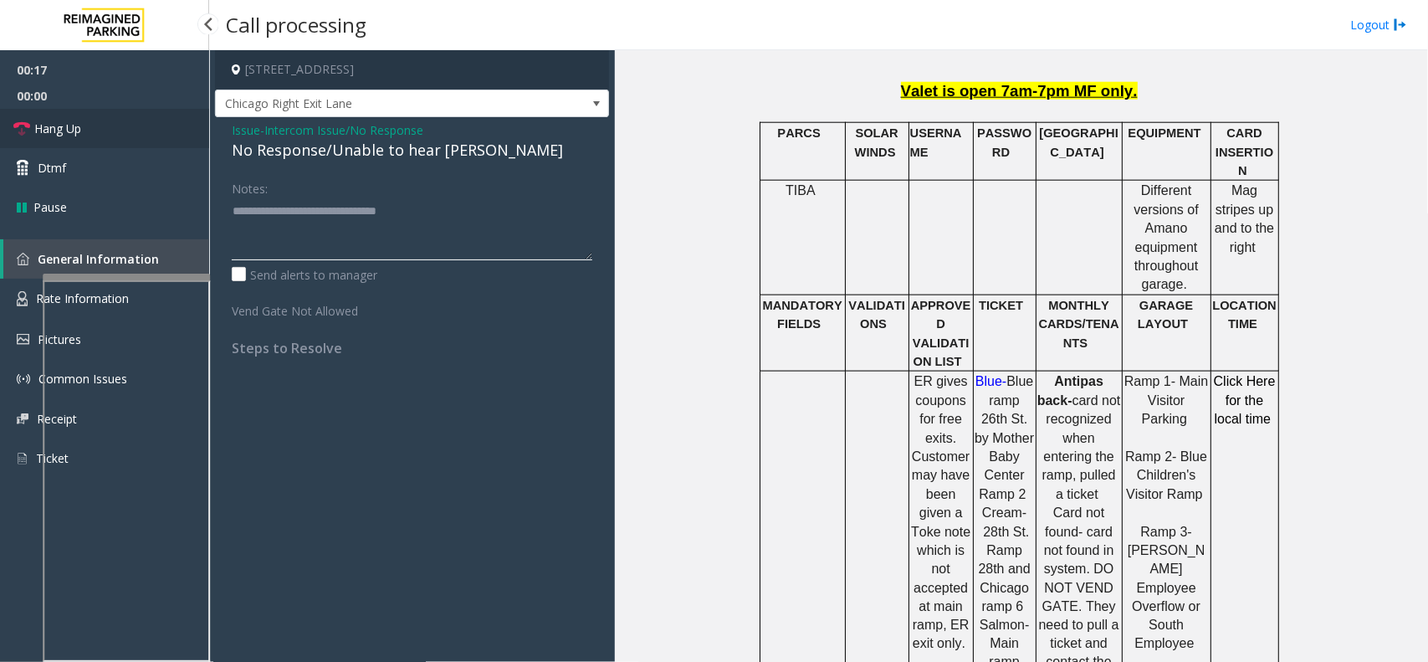
type textarea "**********"
click at [114, 131] on link "Hang Up" at bounding box center [104, 128] width 209 height 39
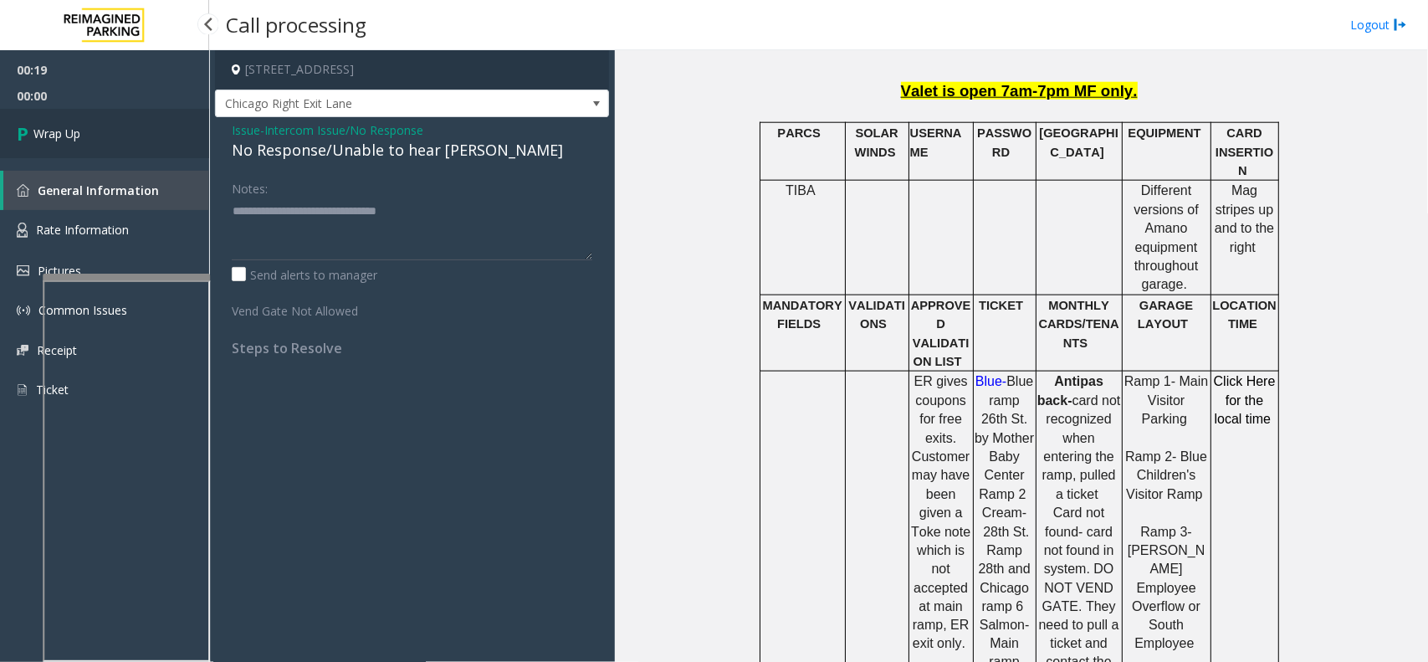
click at [114, 131] on link "Wrap Up" at bounding box center [104, 133] width 209 height 49
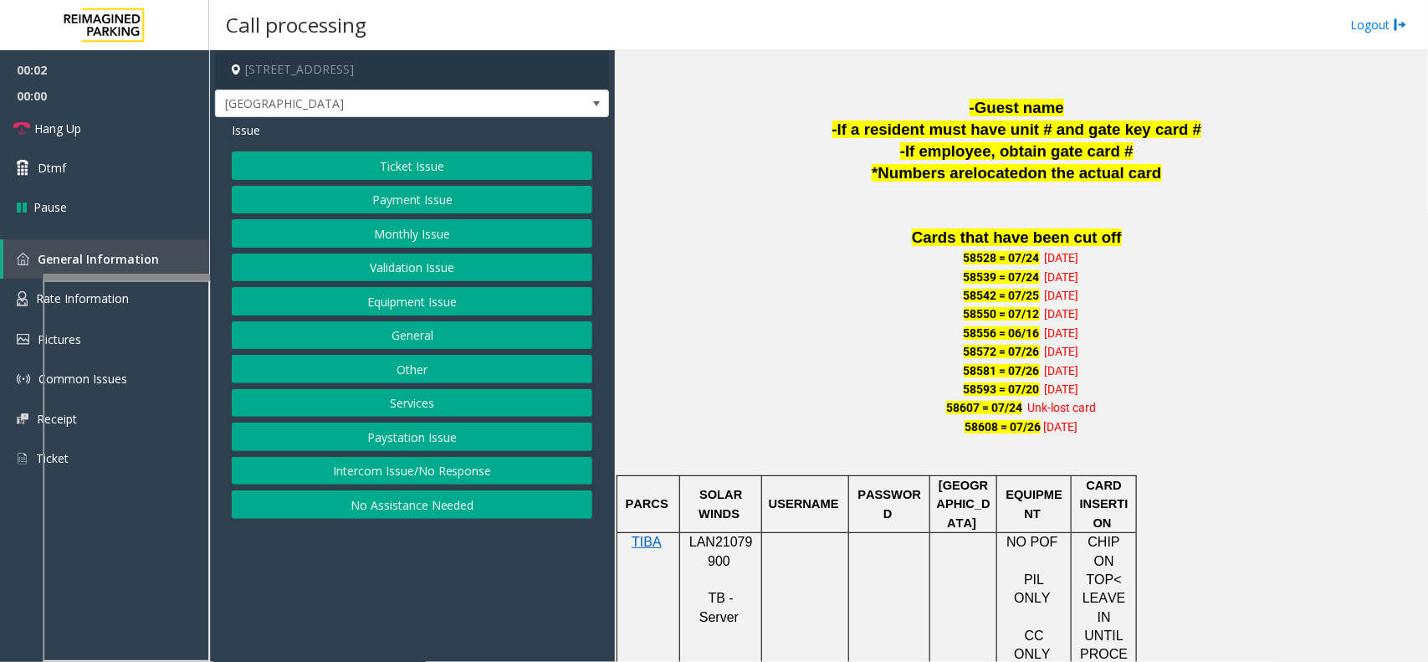
scroll to position [1150, 0]
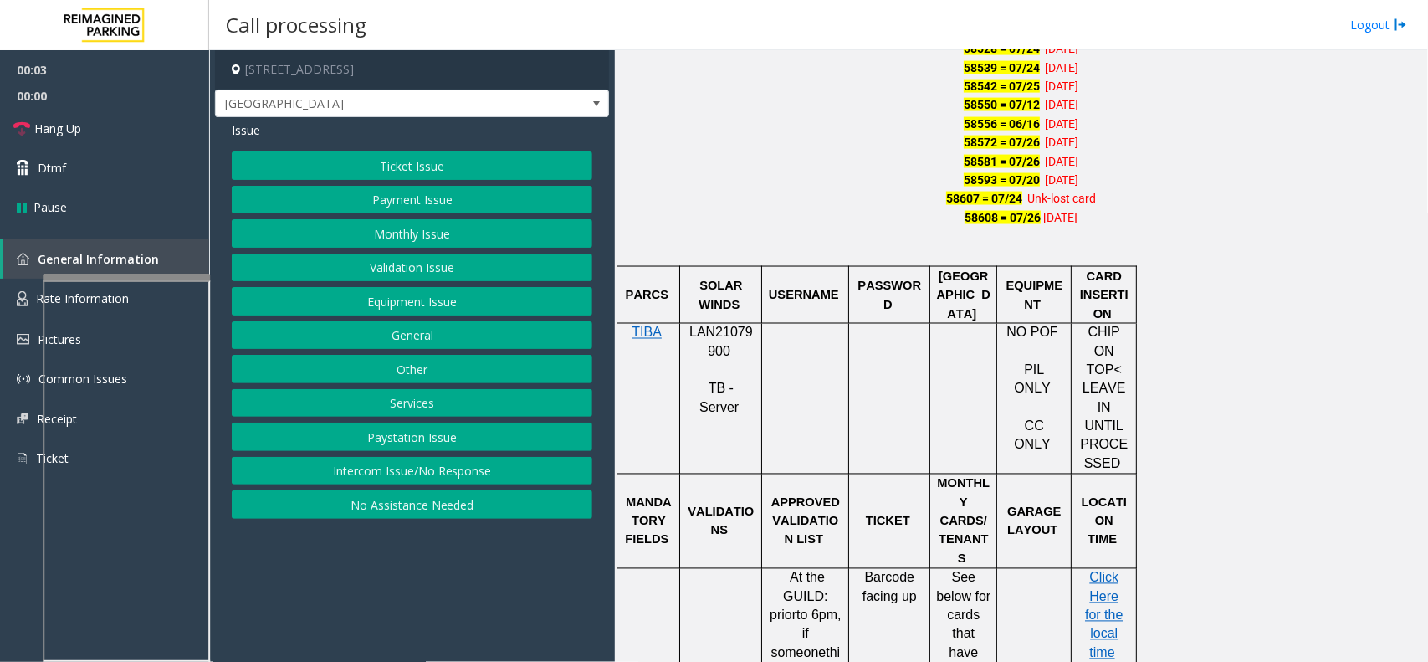
click at [703, 335] on span "LAN21079900" at bounding box center [721, 341] width 64 height 33
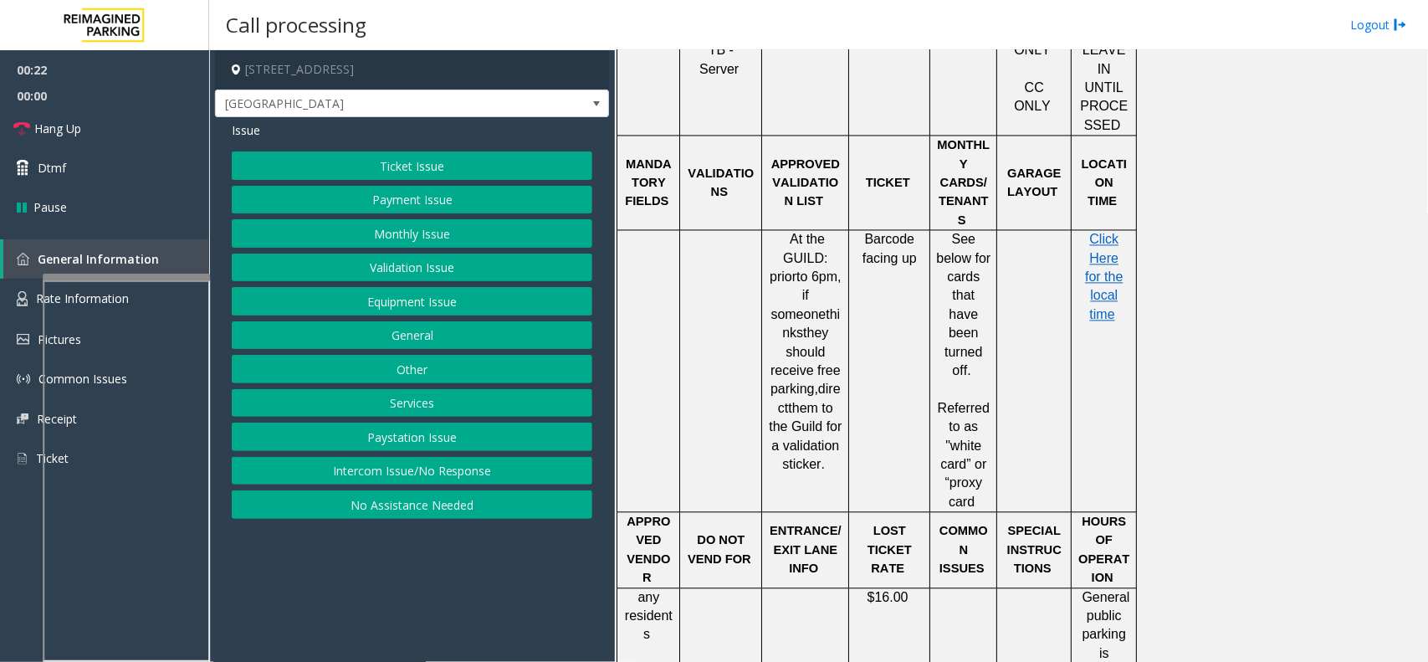
scroll to position [1281, 0]
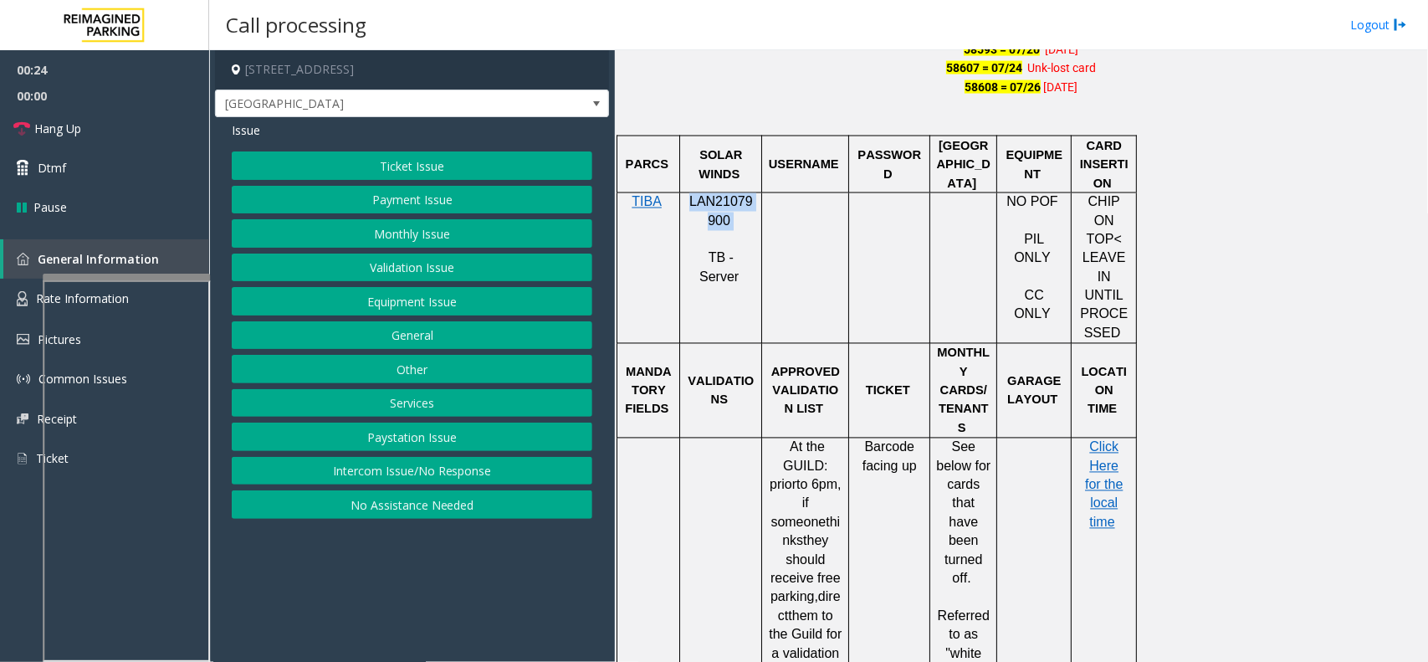
click at [437, 230] on button "Monthly Issue" at bounding box center [412, 233] width 361 height 28
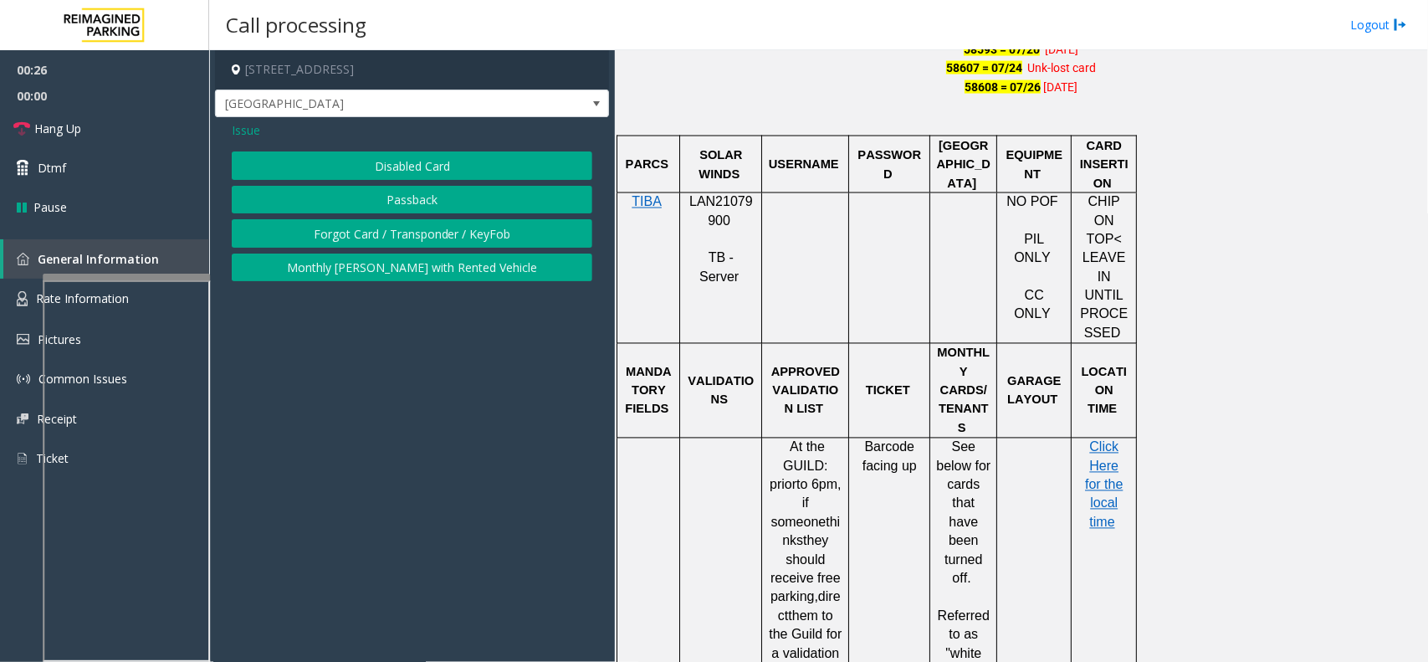
click at [247, 123] on span "Issue" at bounding box center [246, 130] width 28 height 18
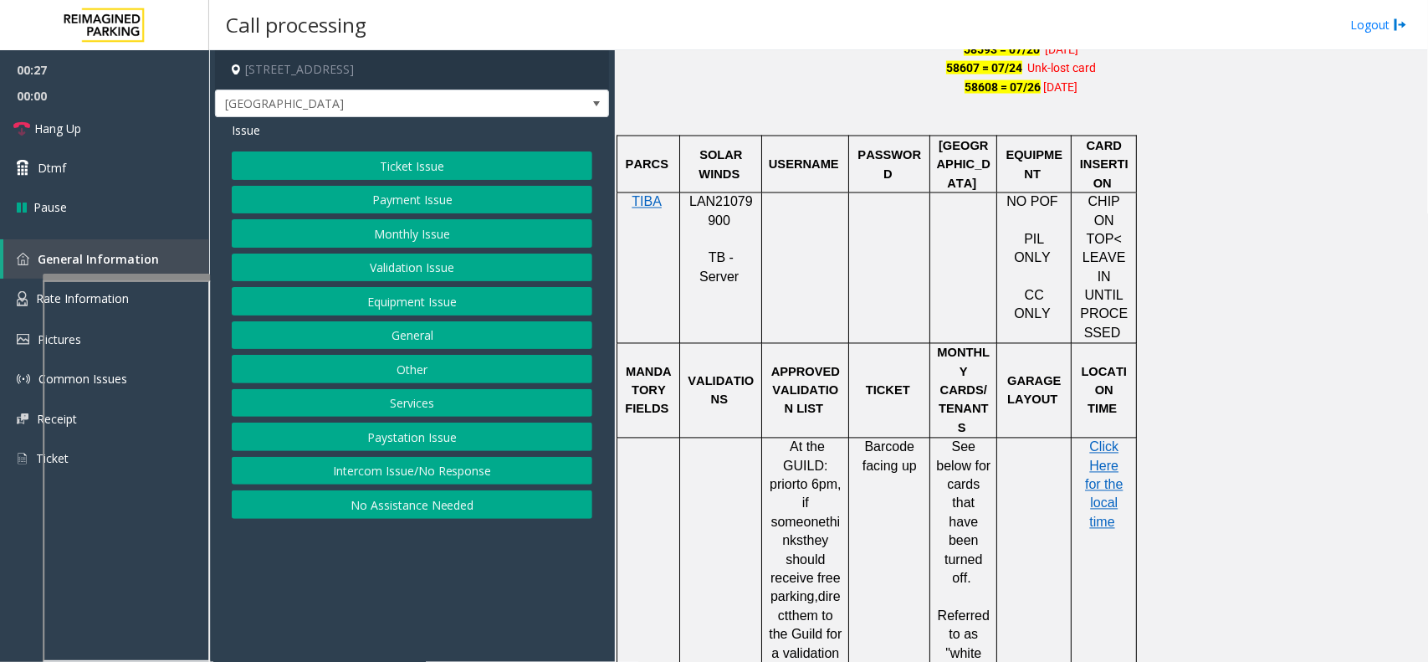
click at [439, 310] on button "Equipment Issue" at bounding box center [412, 301] width 361 height 28
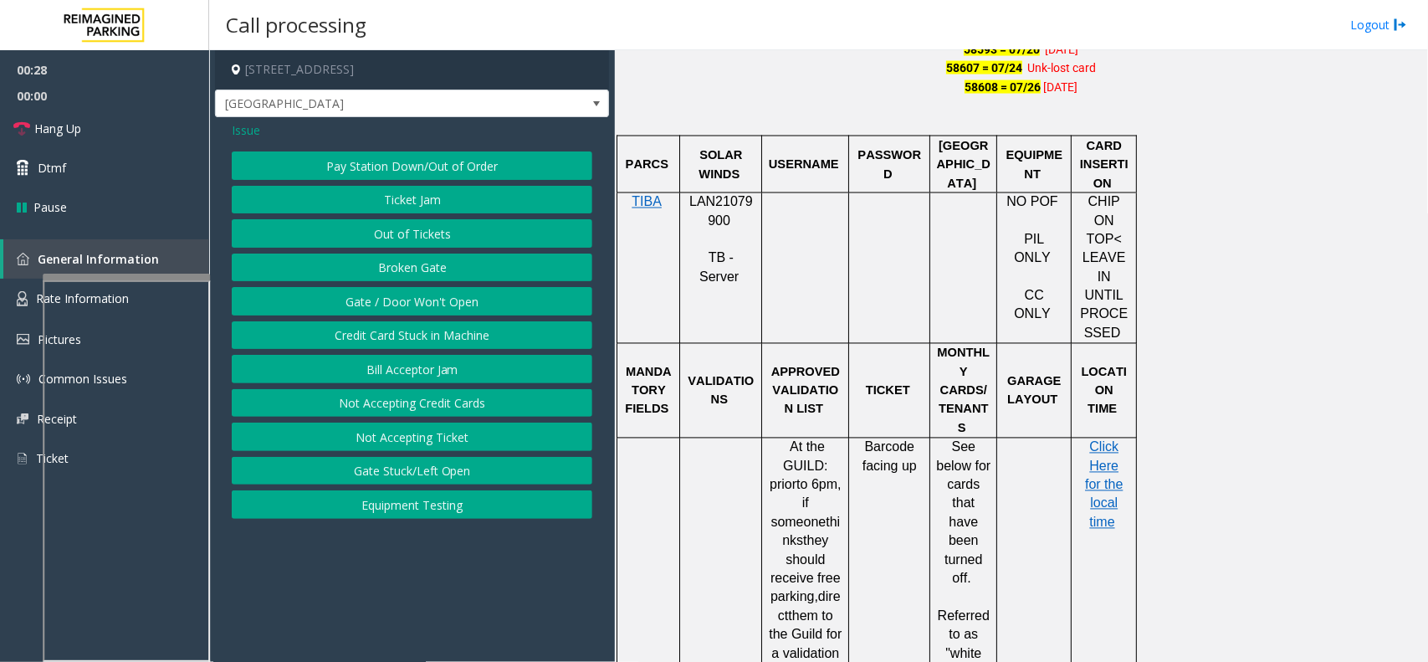
click at [443, 300] on button "Gate / Door Won't Open" at bounding box center [412, 301] width 361 height 28
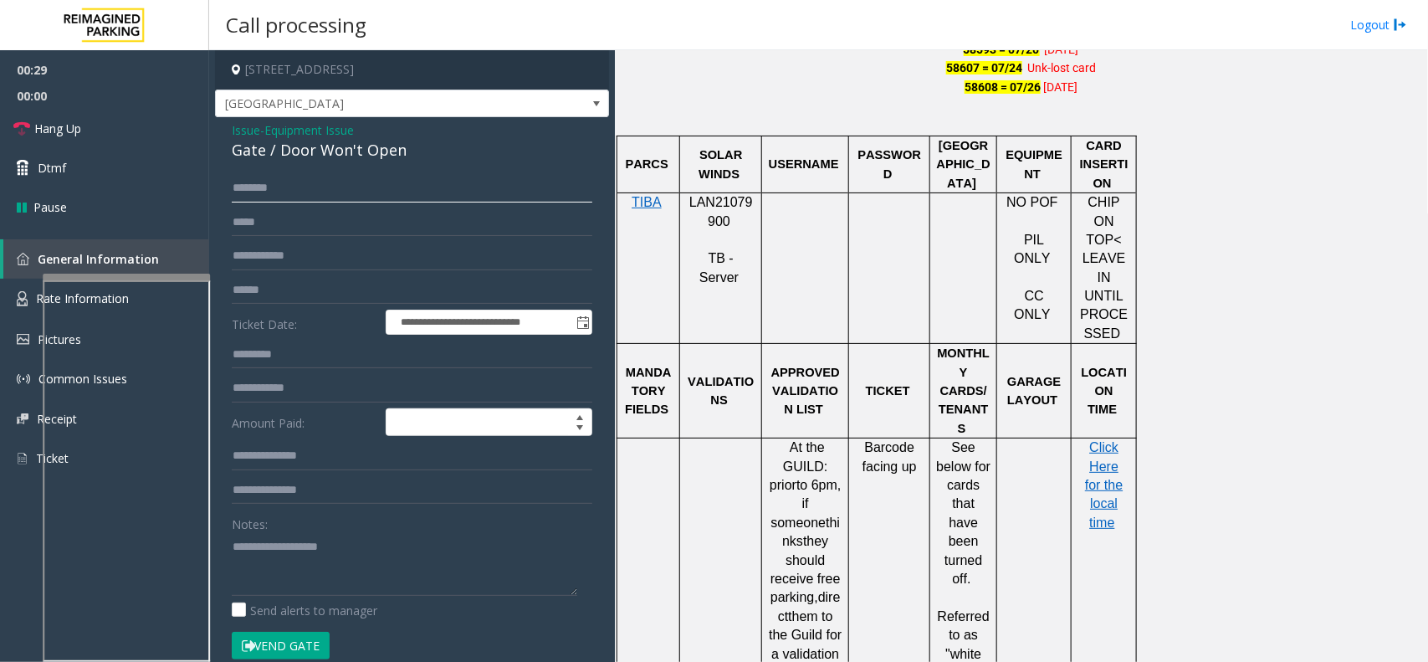
click at [312, 189] on input "text" at bounding box center [412, 188] width 361 height 28
click at [253, 189] on input "********" at bounding box center [412, 188] width 361 height 28
click at [327, 180] on input "********" at bounding box center [412, 188] width 361 height 28
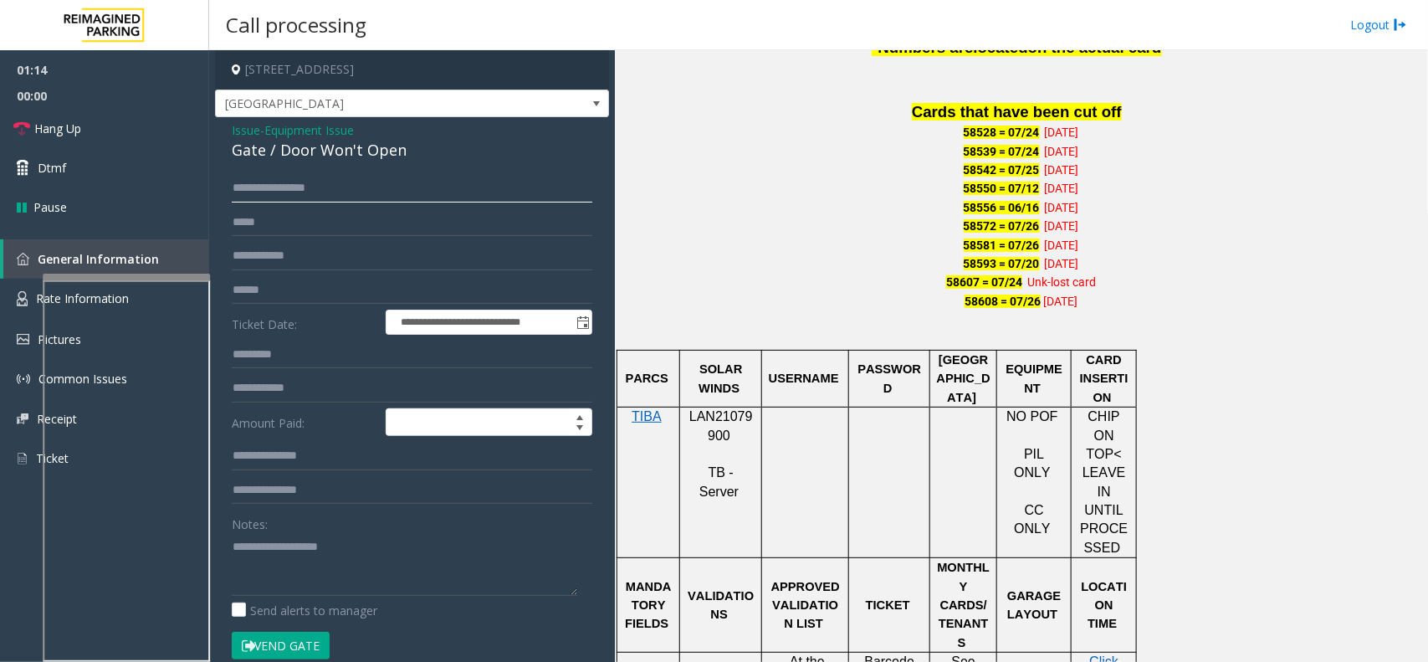
scroll to position [1072, 0]
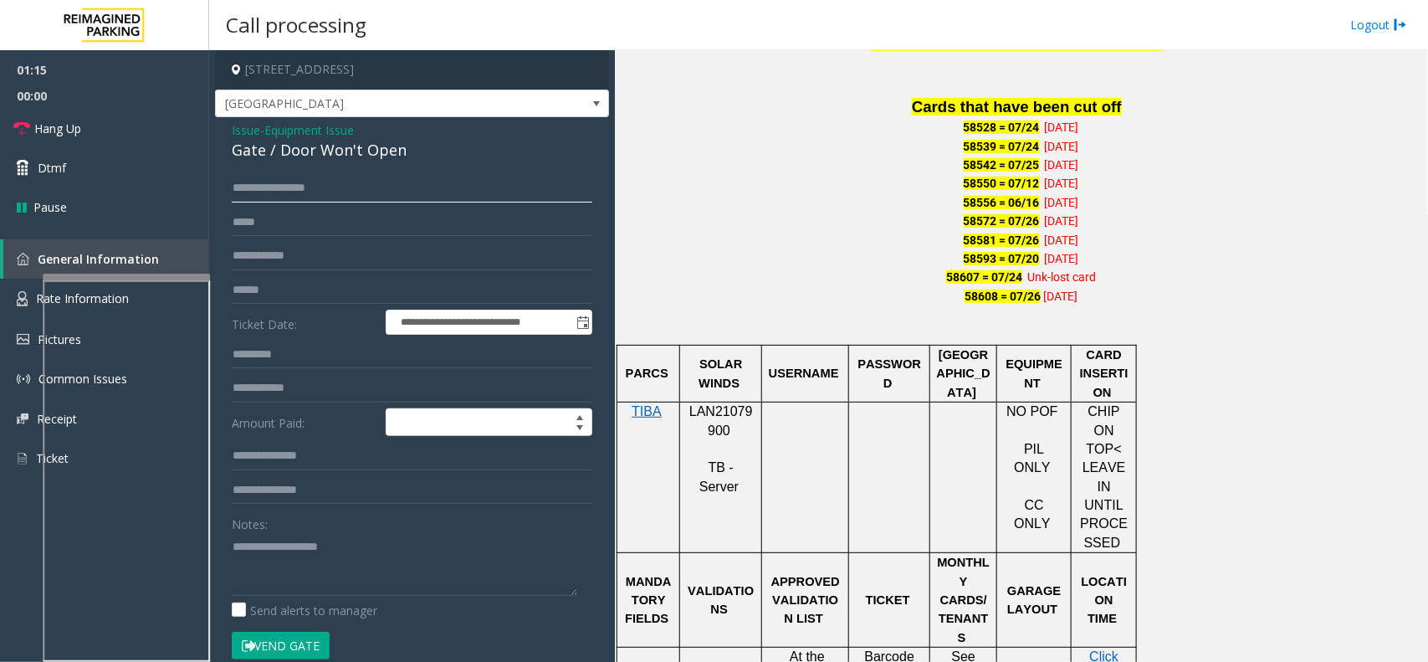
type input "**********"
click at [730, 418] on span "LAN21079900" at bounding box center [721, 420] width 64 height 33
copy p "LAN21079900"
click at [354, 566] on textarea at bounding box center [405, 564] width 346 height 63
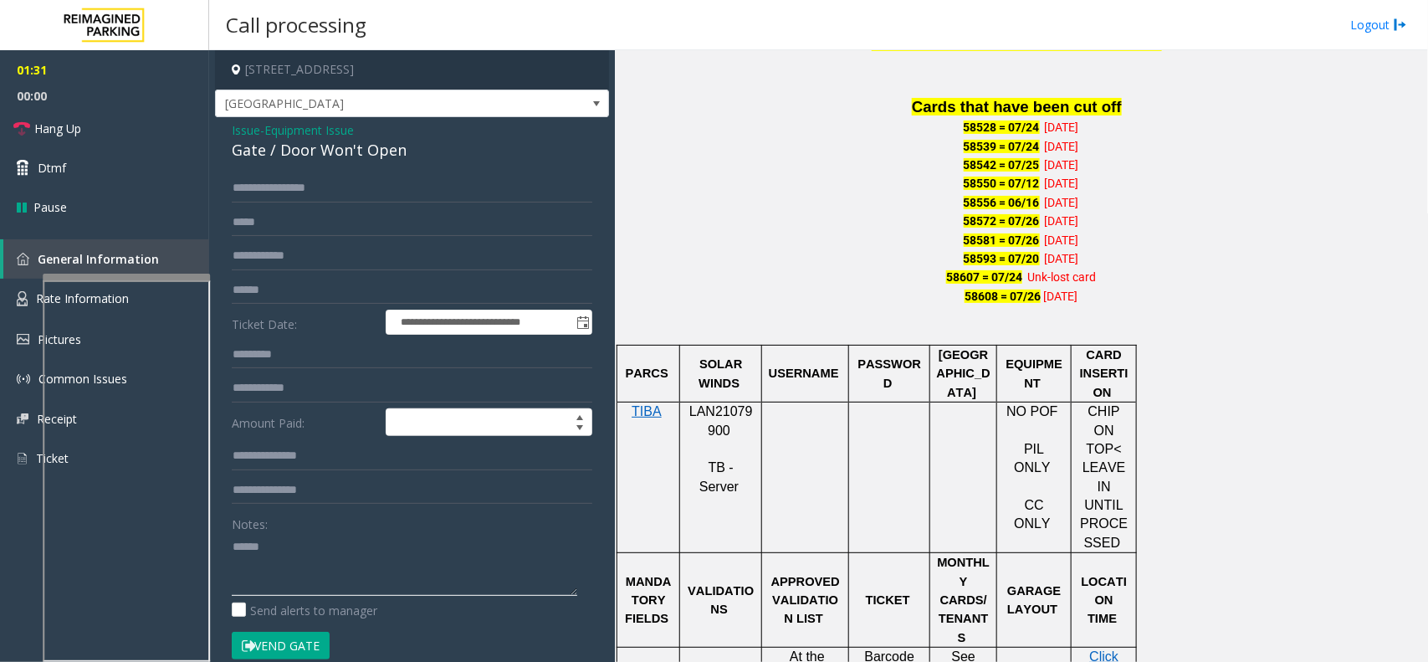
click at [300, 545] on textarea at bounding box center [405, 564] width 346 height 63
click at [312, 545] on textarea at bounding box center [405, 564] width 346 height 63
click at [272, 545] on textarea at bounding box center [405, 564] width 346 height 63
click at [310, 545] on textarea at bounding box center [405, 564] width 346 height 63
type textarea "*"
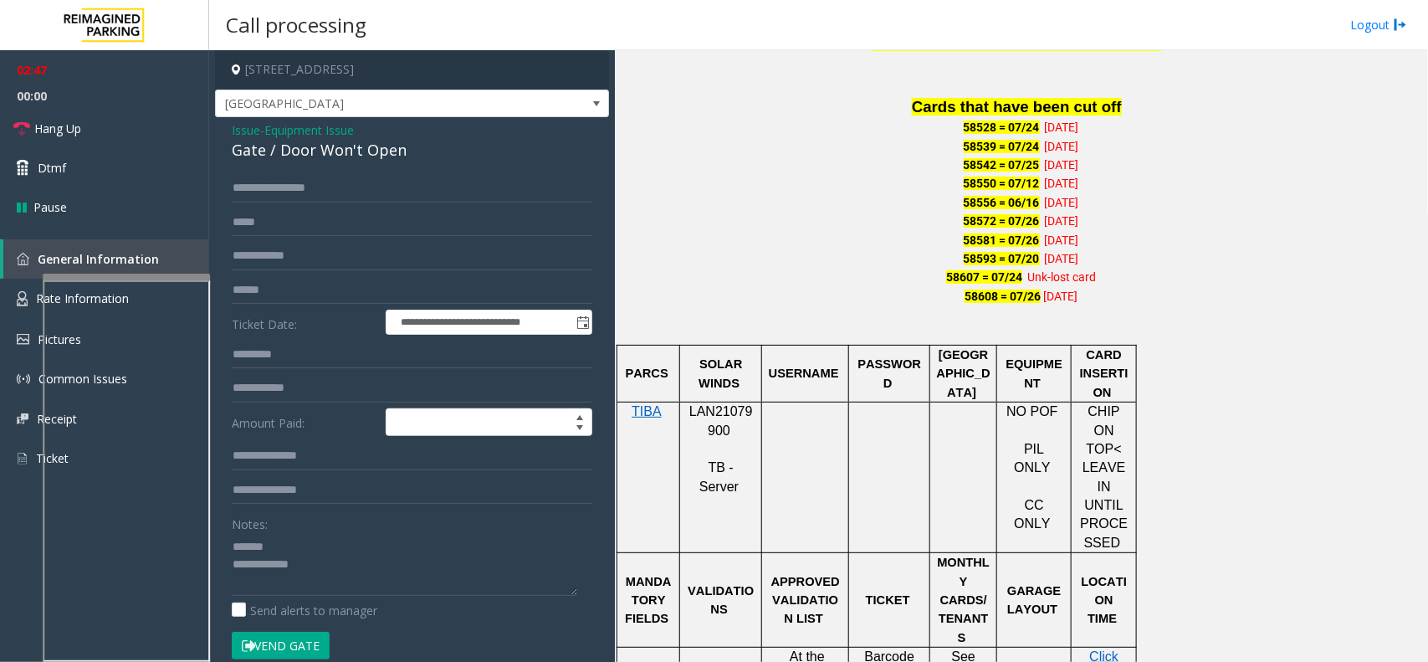
click at [320, 157] on div "Gate / Door Won't Open" at bounding box center [412, 150] width 361 height 23
click at [391, 590] on textarea at bounding box center [405, 564] width 346 height 63
drag, startPoint x: 269, startPoint y: 545, endPoint x: 453, endPoint y: 561, distance: 183.9
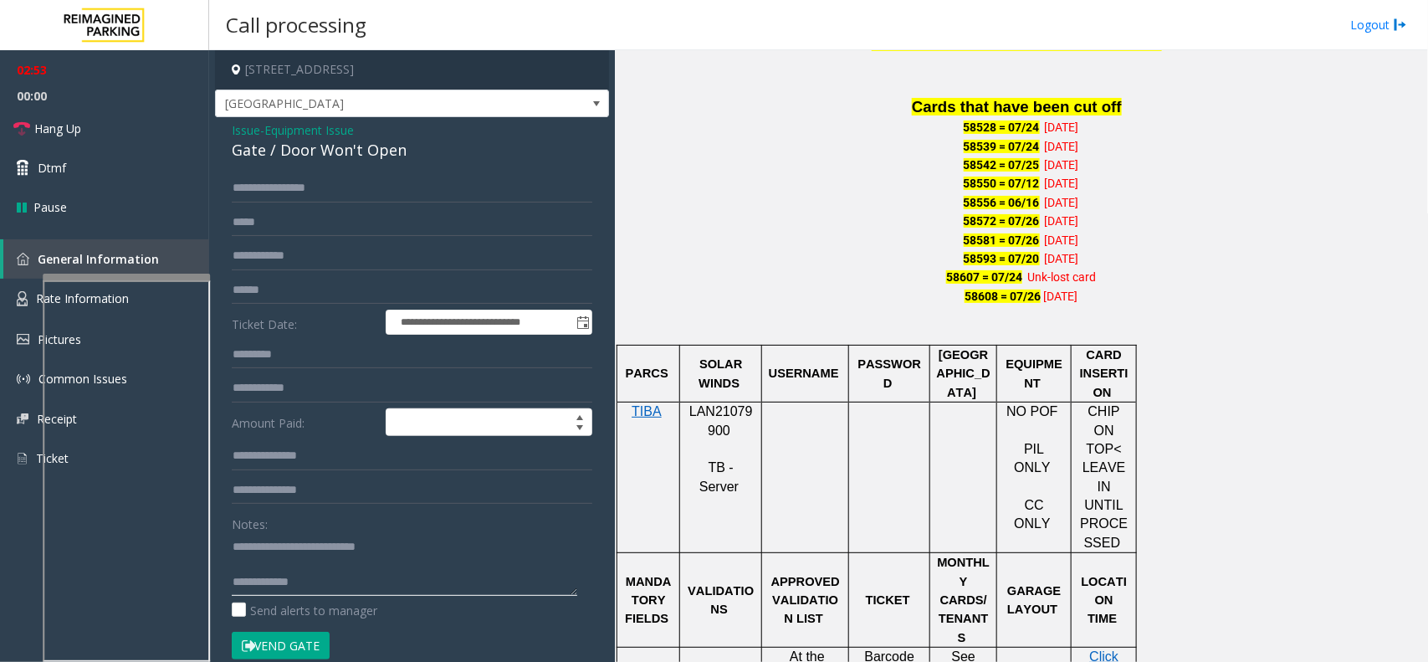
click at [453, 561] on textarea at bounding box center [405, 564] width 346 height 63
type textarea "**********"
click at [297, 136] on span "Equipment Issue" at bounding box center [309, 130] width 90 height 18
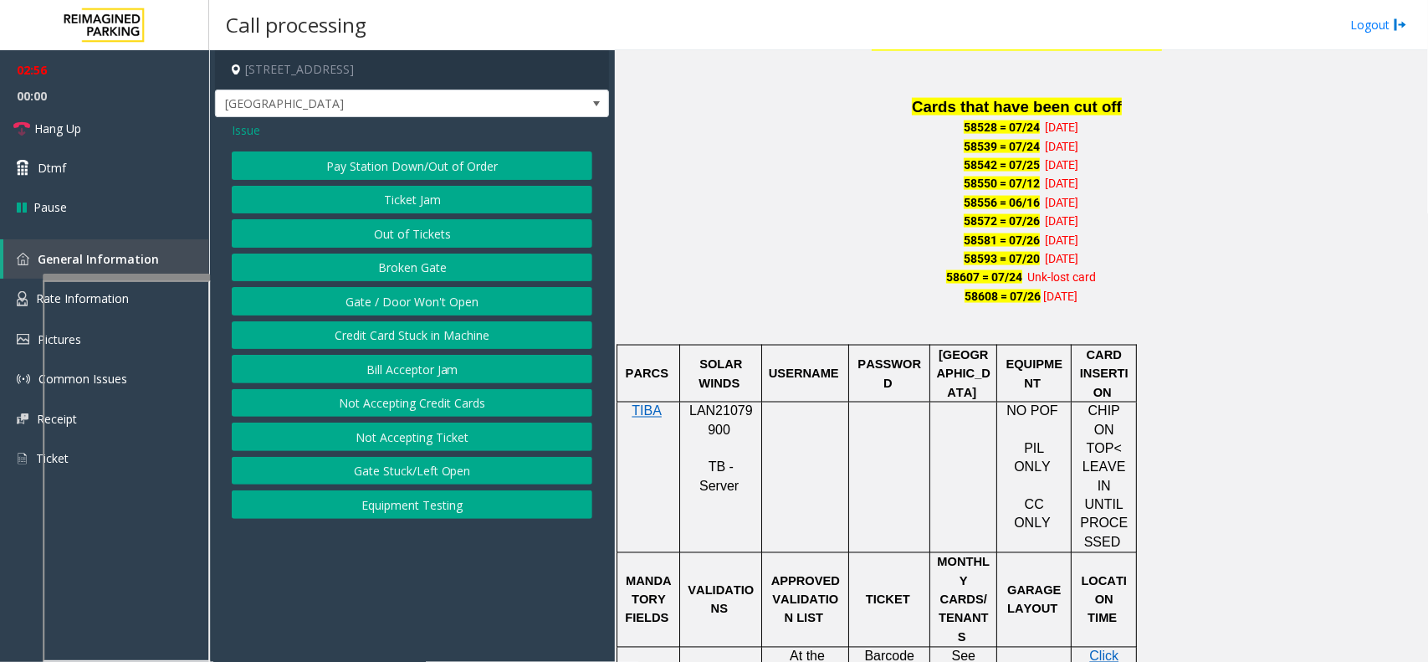
click at [237, 139] on span "Issue" at bounding box center [246, 130] width 28 height 18
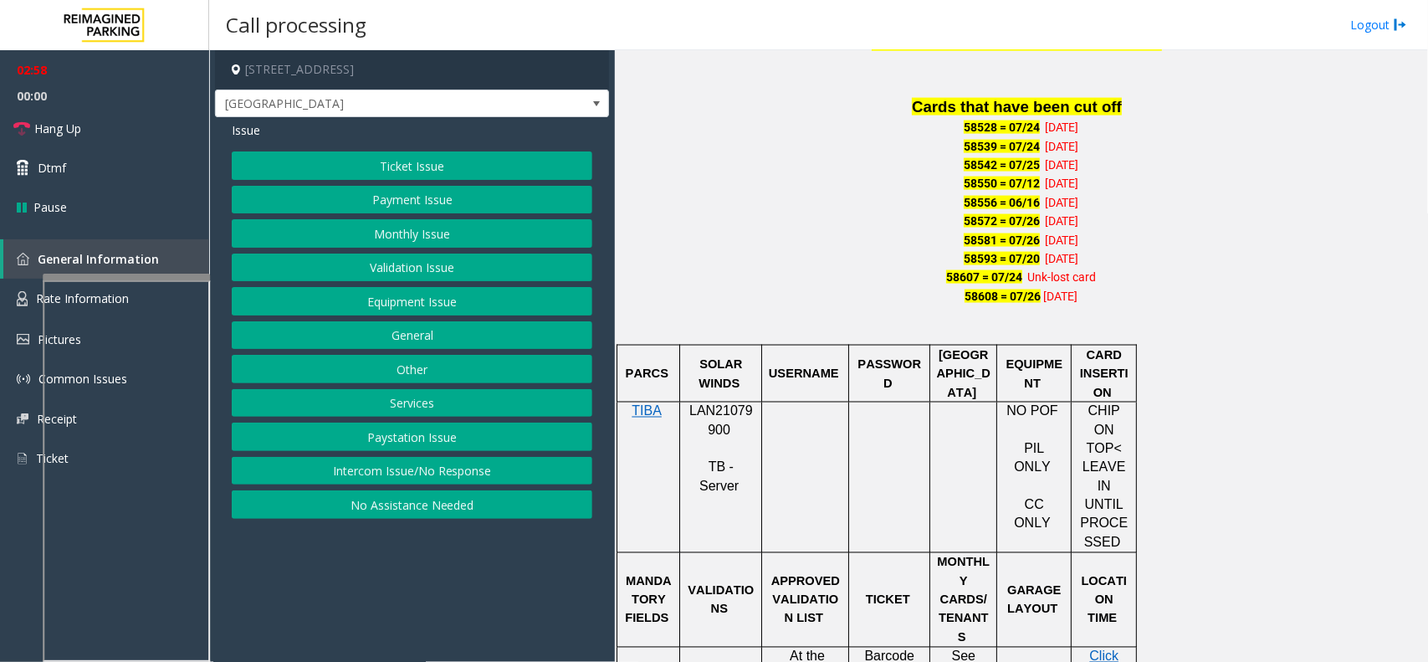
click at [435, 231] on button "Monthly Issue" at bounding box center [412, 233] width 361 height 28
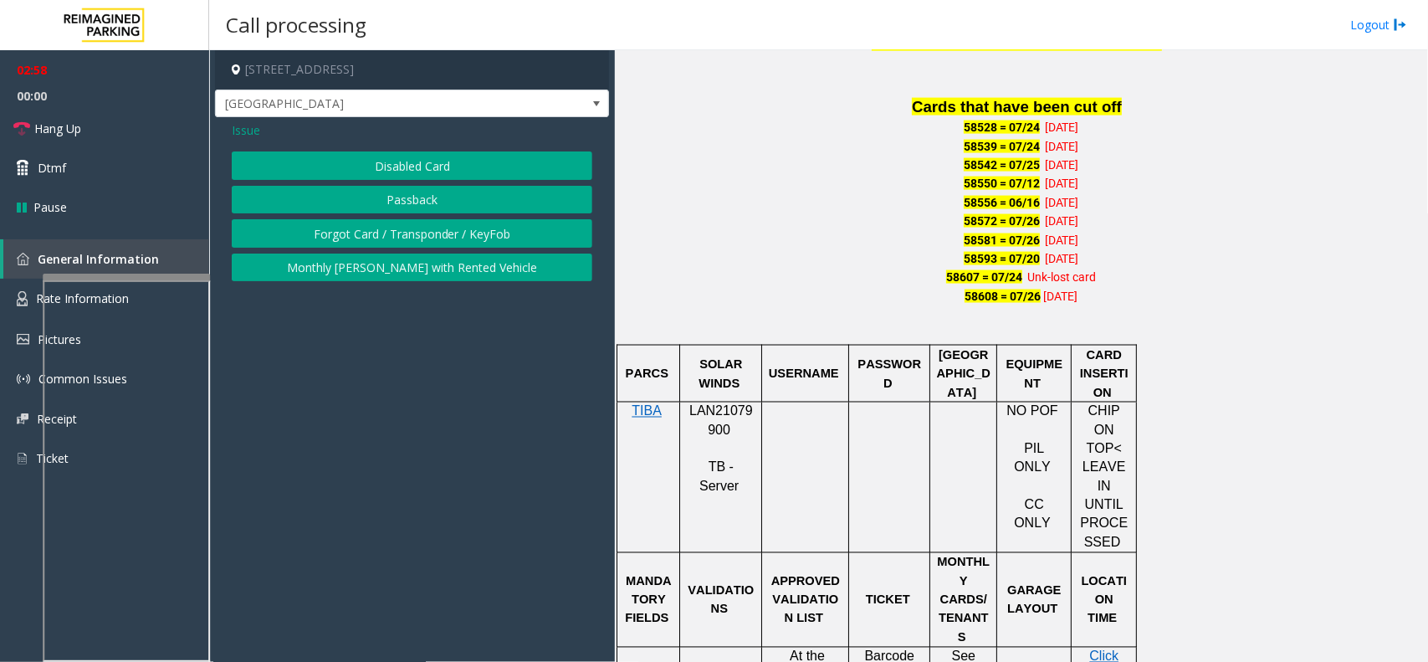
click at [429, 157] on button "Disabled Card" at bounding box center [412, 165] width 361 height 28
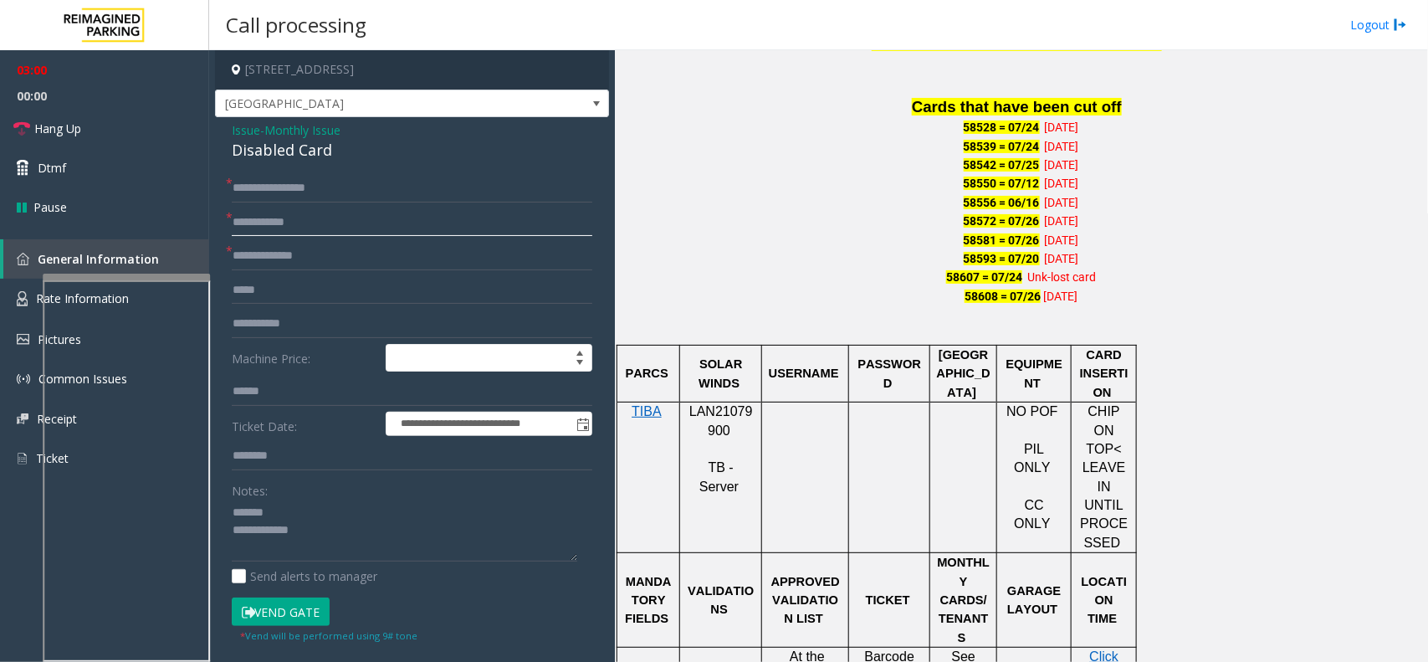
click at [277, 228] on input "text" at bounding box center [412, 222] width 361 height 28
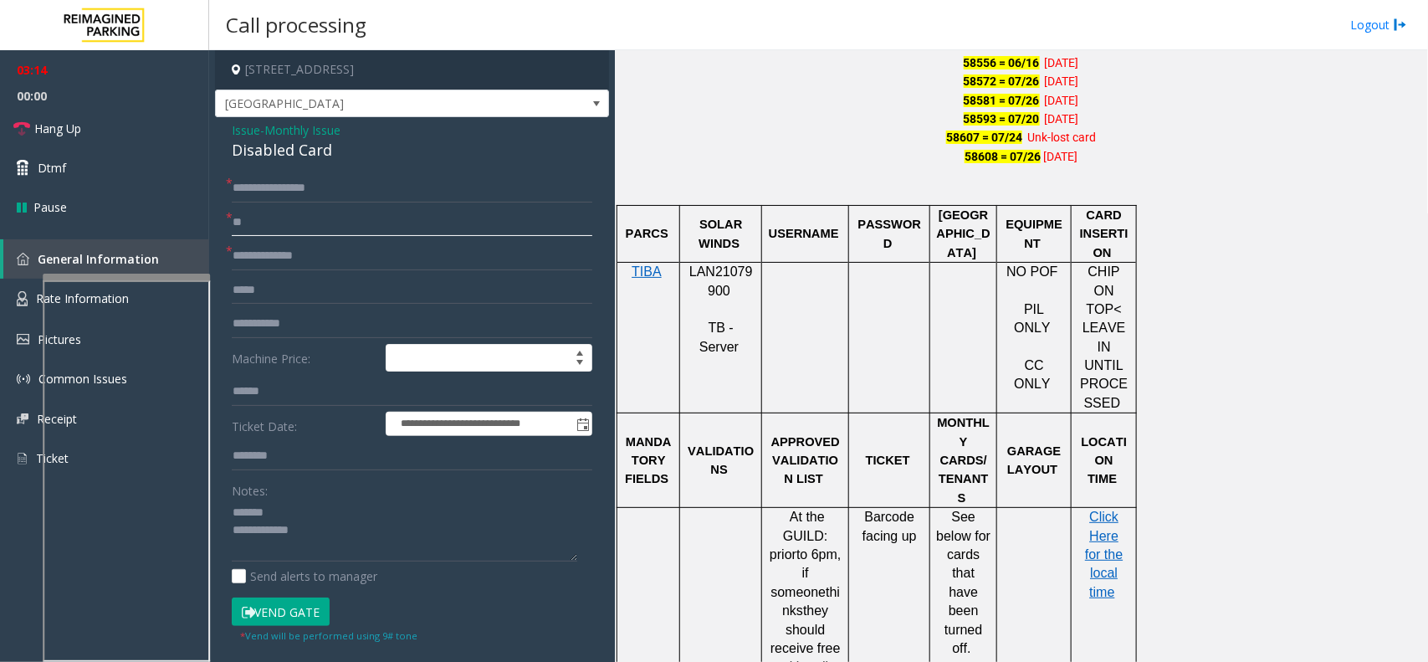
scroll to position [1176, 0]
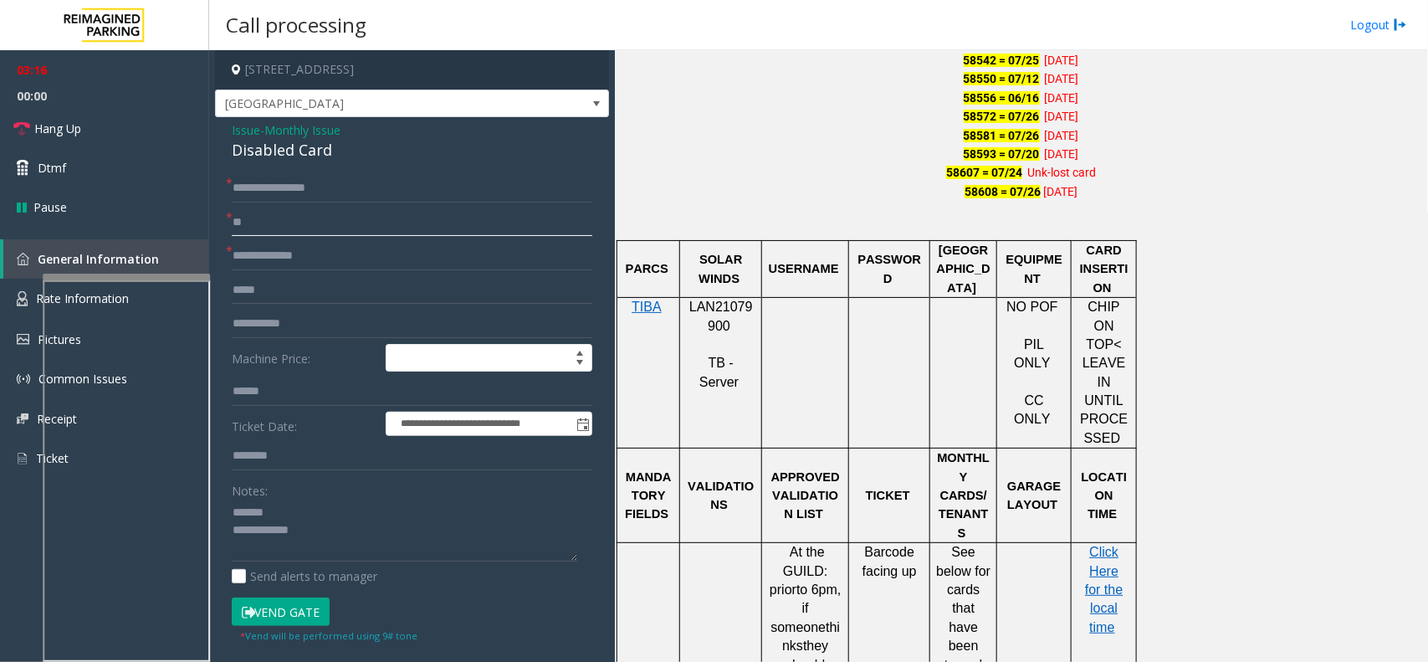
type input "**"
click at [291, 609] on button "Vend Gate" at bounding box center [281, 611] width 98 height 28
click at [299, 255] on input "text" at bounding box center [412, 256] width 361 height 28
click at [282, 395] on input "text" at bounding box center [412, 391] width 361 height 28
click at [135, 114] on link "Hang Up" at bounding box center [104, 128] width 209 height 39
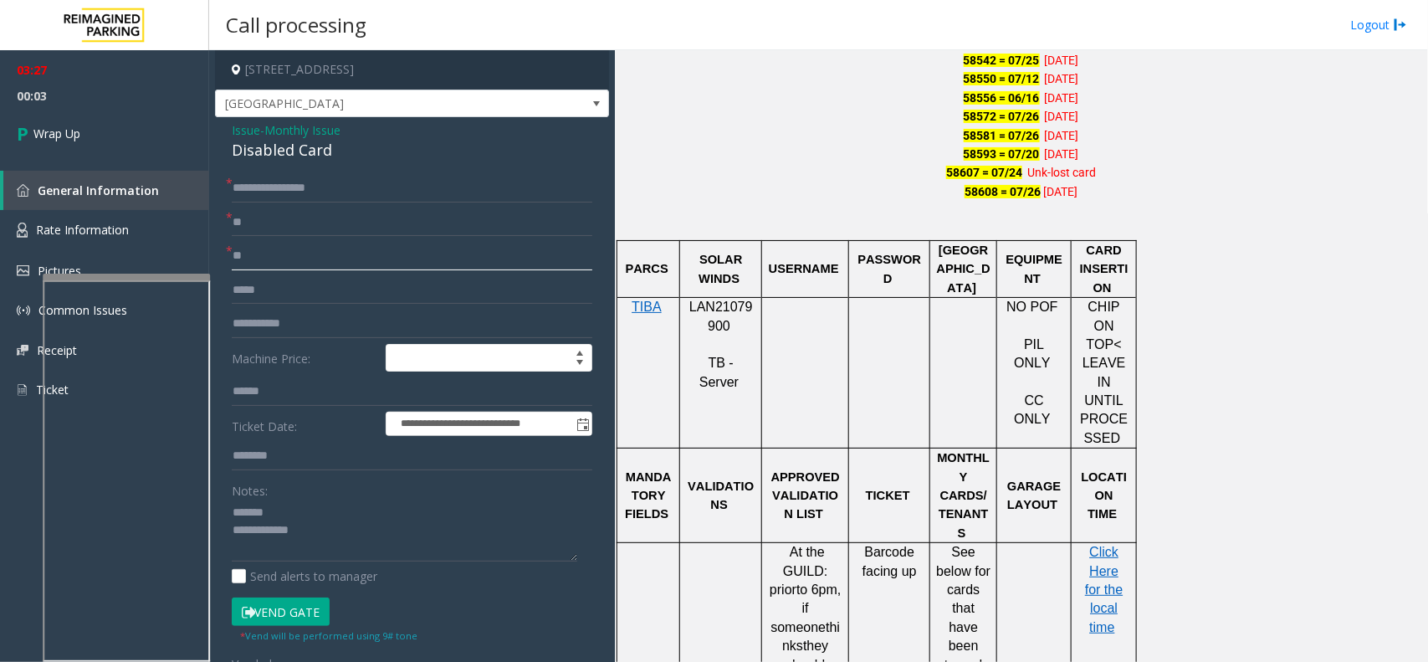
click at [261, 249] on input "**" at bounding box center [412, 256] width 361 height 28
type input "*"
click at [268, 240] on form "**********" at bounding box center [412, 423] width 361 height 499
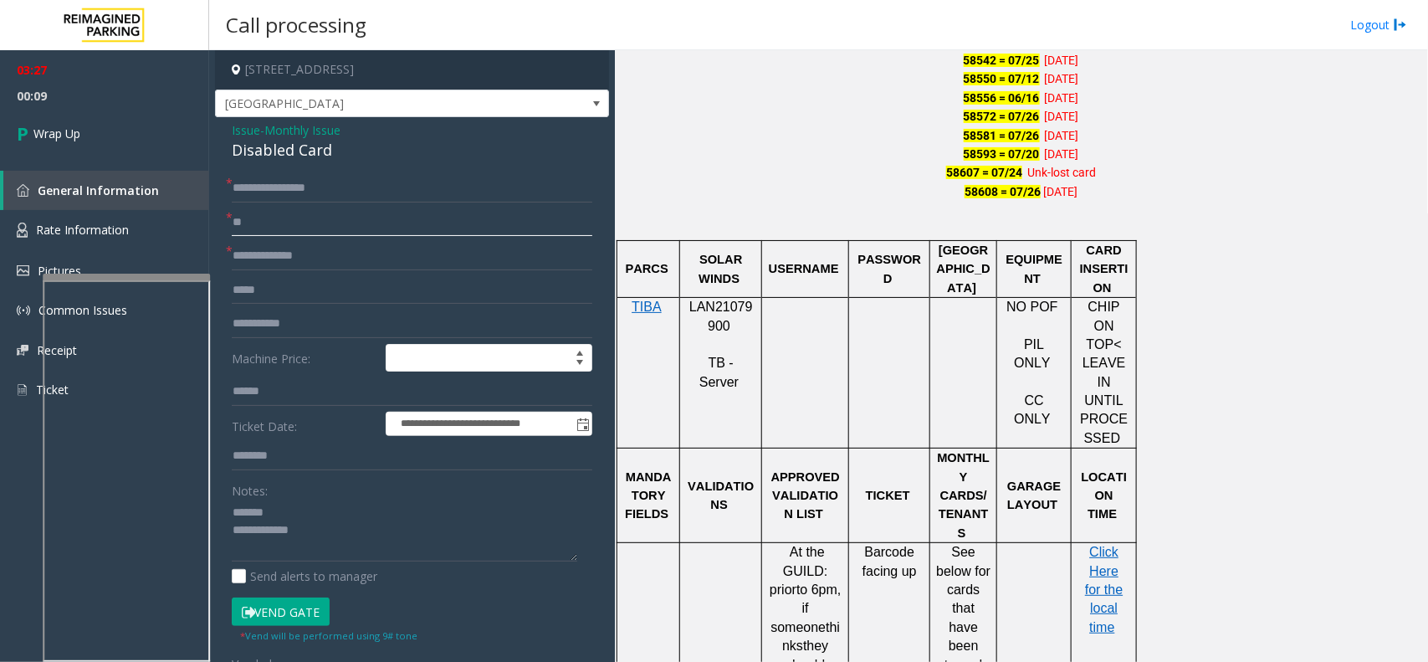
click at [277, 230] on input "**" at bounding box center [412, 222] width 361 height 28
type input "*"
click at [294, 223] on input "text" at bounding box center [412, 222] width 361 height 28
paste input "**"
type input "**"
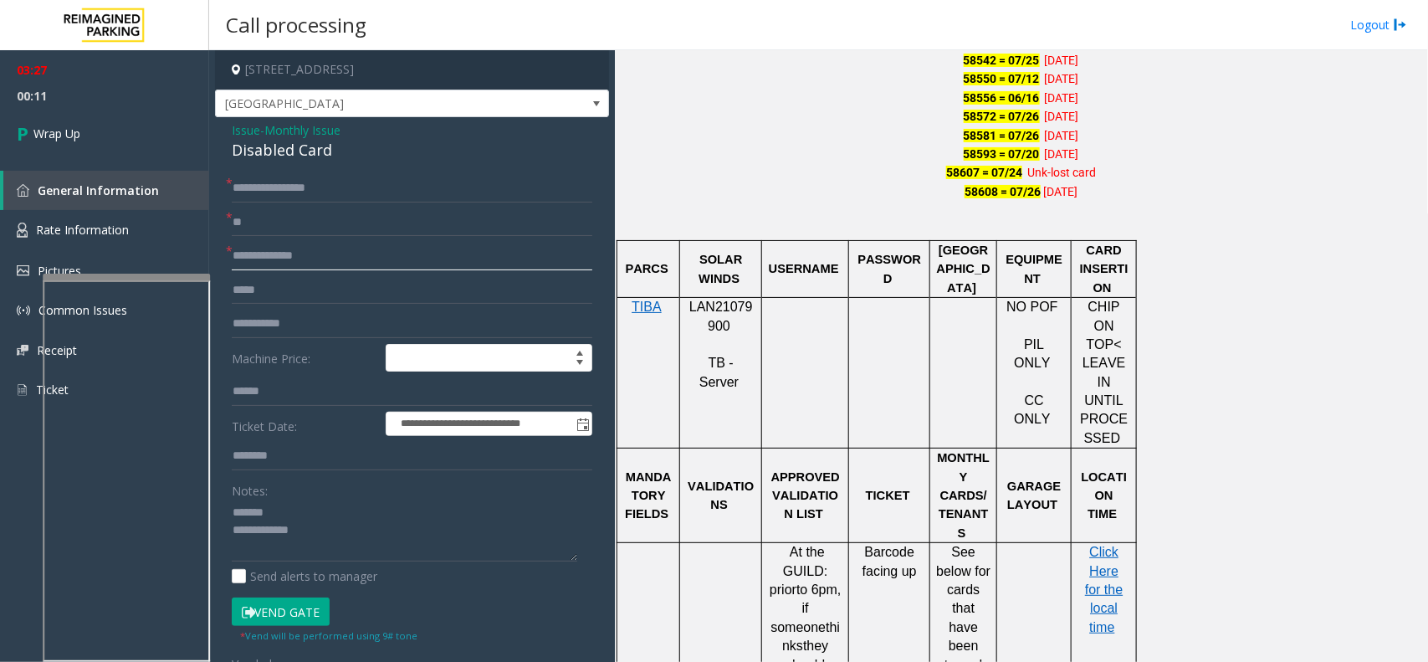
click at [273, 260] on input "text" at bounding box center [412, 256] width 361 height 28
type input "**"
click at [294, 155] on div "Disabled Card" at bounding box center [412, 150] width 361 height 23
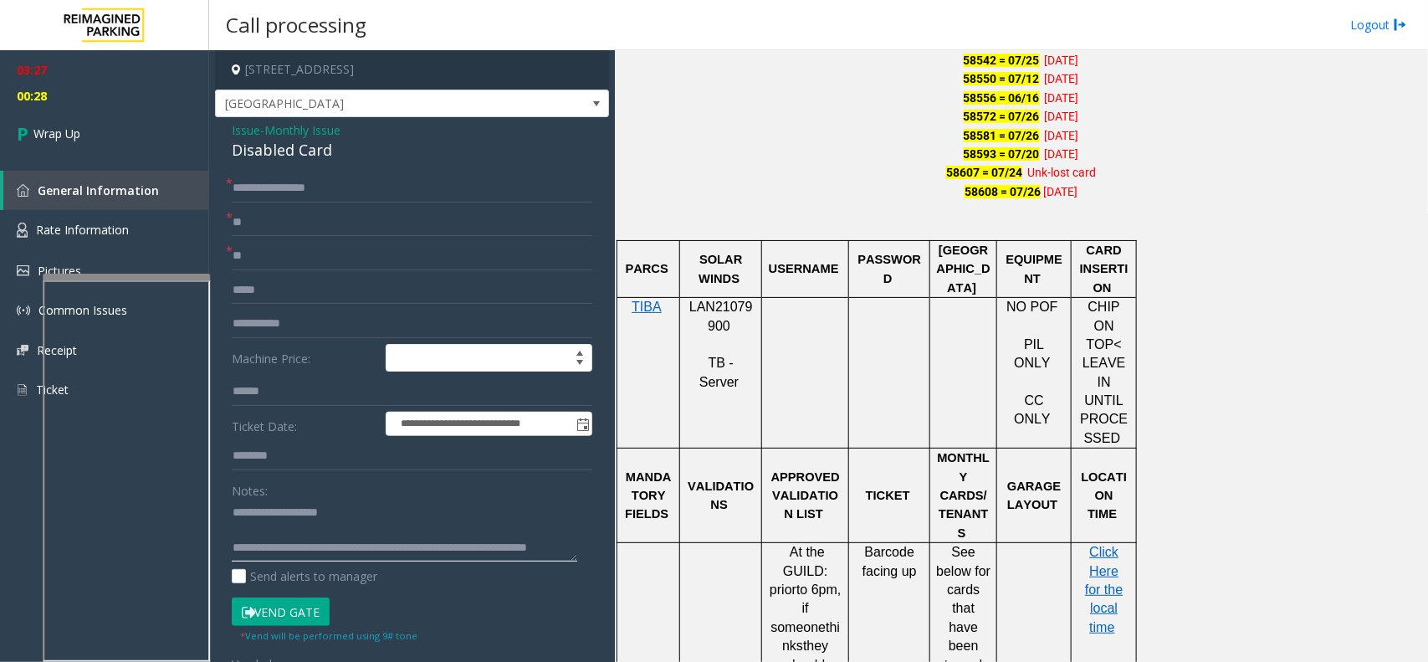
scroll to position [0, 0]
type textarea "**********"
click at [115, 126] on link "Wrap Up" at bounding box center [104, 133] width 209 height 49
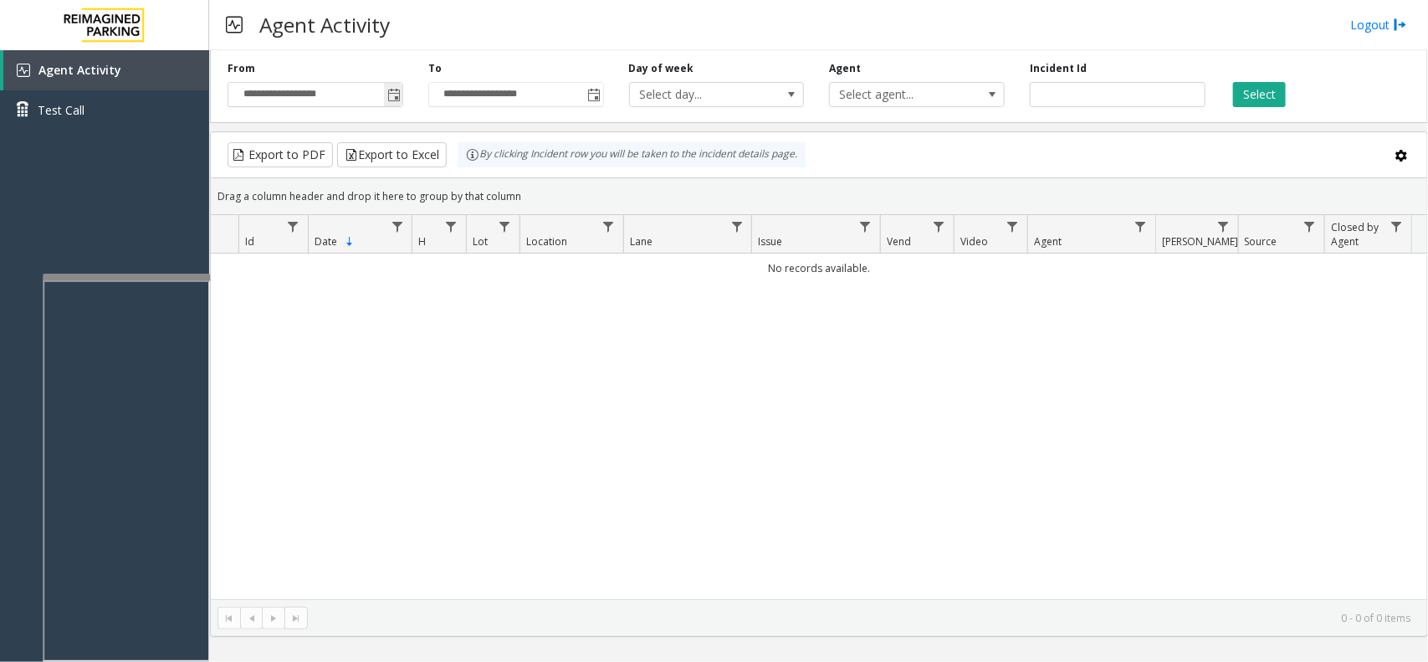
click at [389, 95] on span "Toggle popup" at bounding box center [393, 95] width 13 height 13
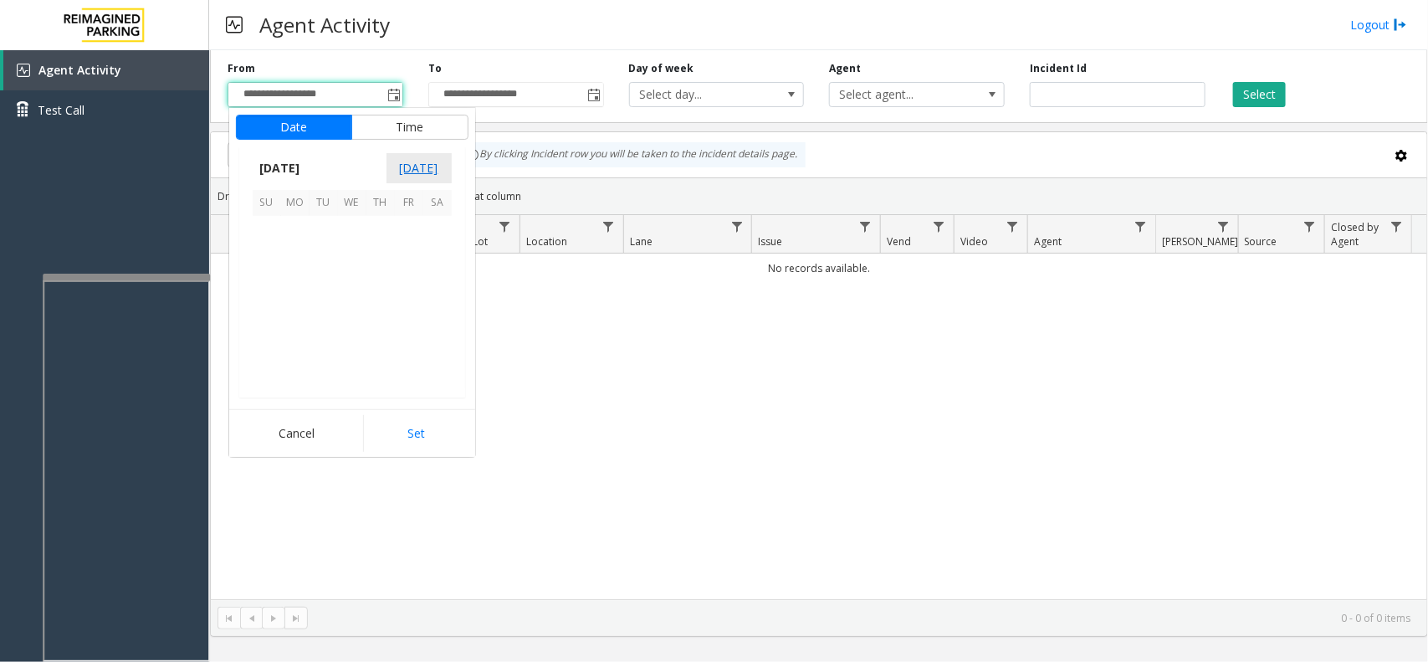
scroll to position [300130, 0]
click at [398, 319] on span "26" at bounding box center [409, 315] width 28 height 28
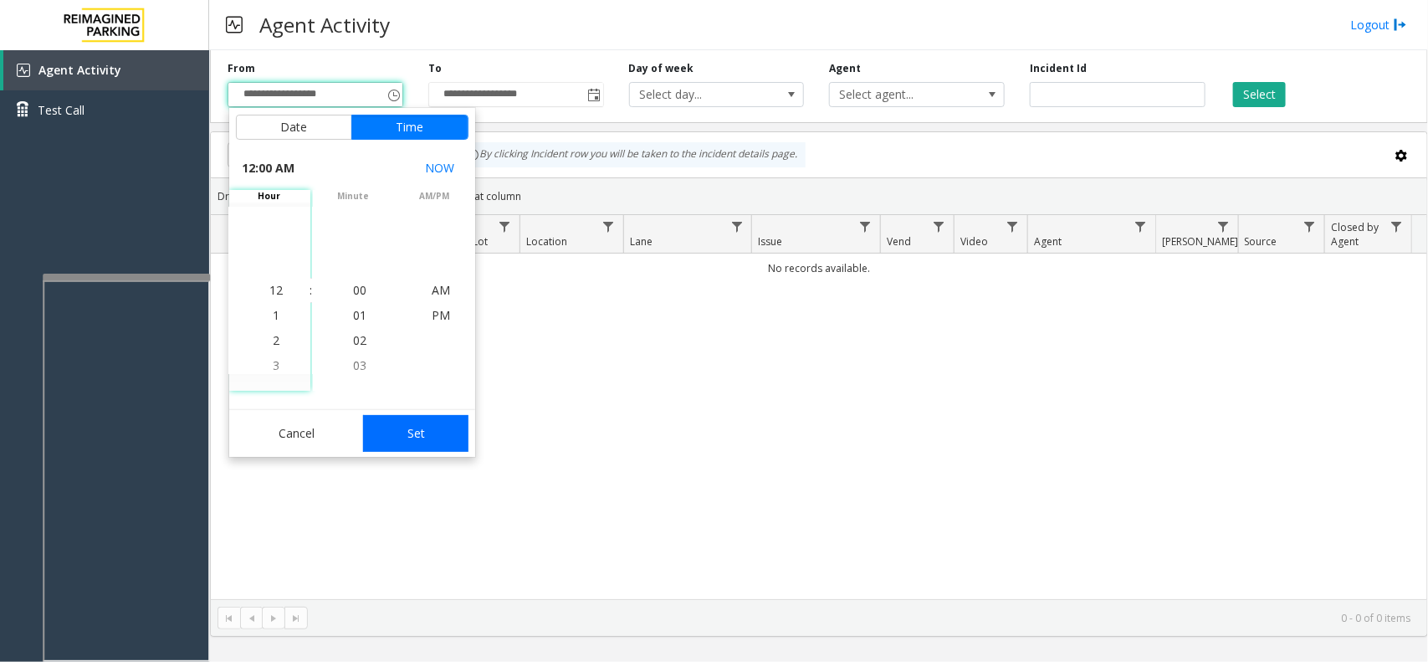
click at [428, 424] on button "Set" at bounding box center [415, 433] width 105 height 37
type input "**********"
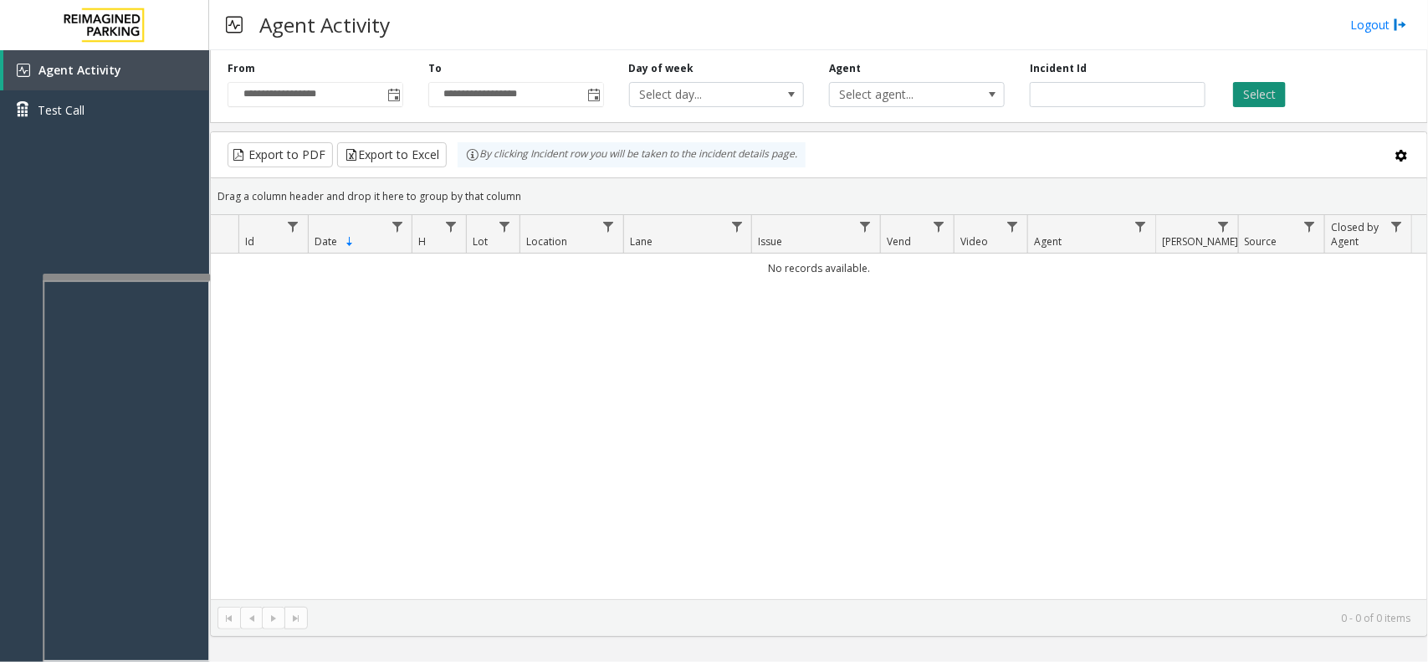
click at [1276, 89] on button "Select" at bounding box center [1259, 94] width 53 height 25
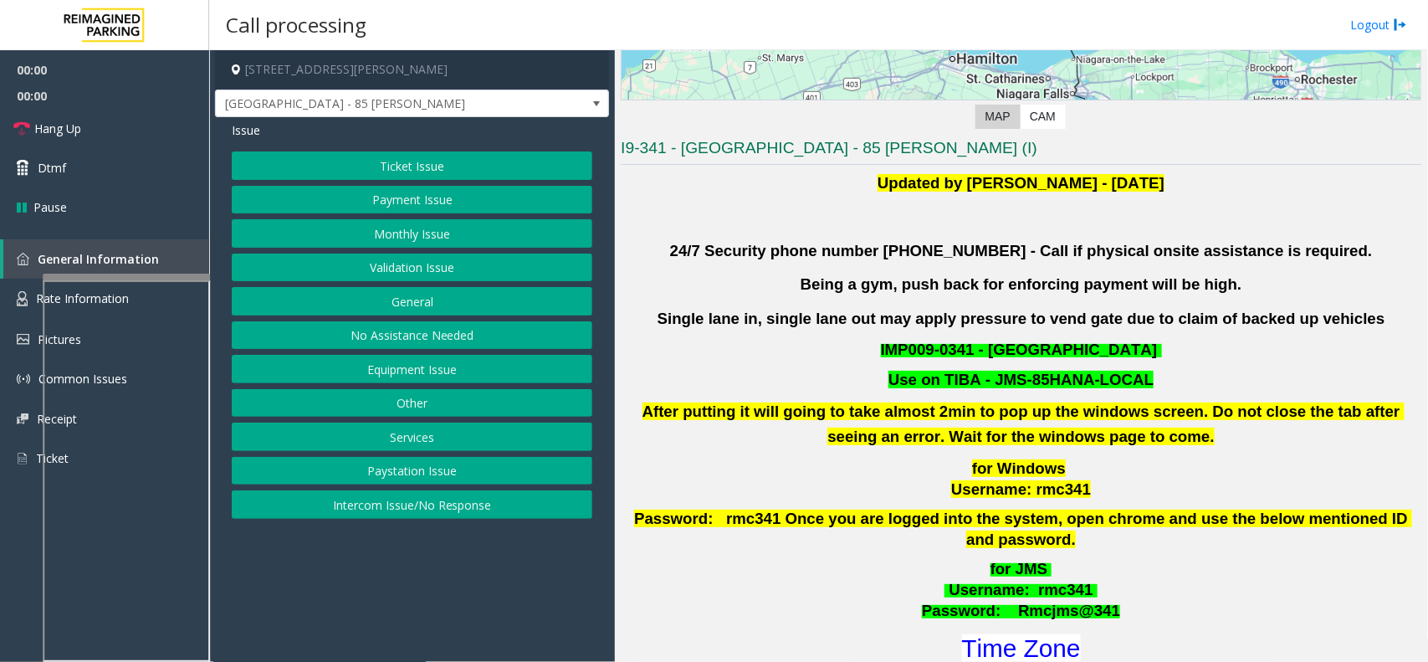
scroll to position [418, 0]
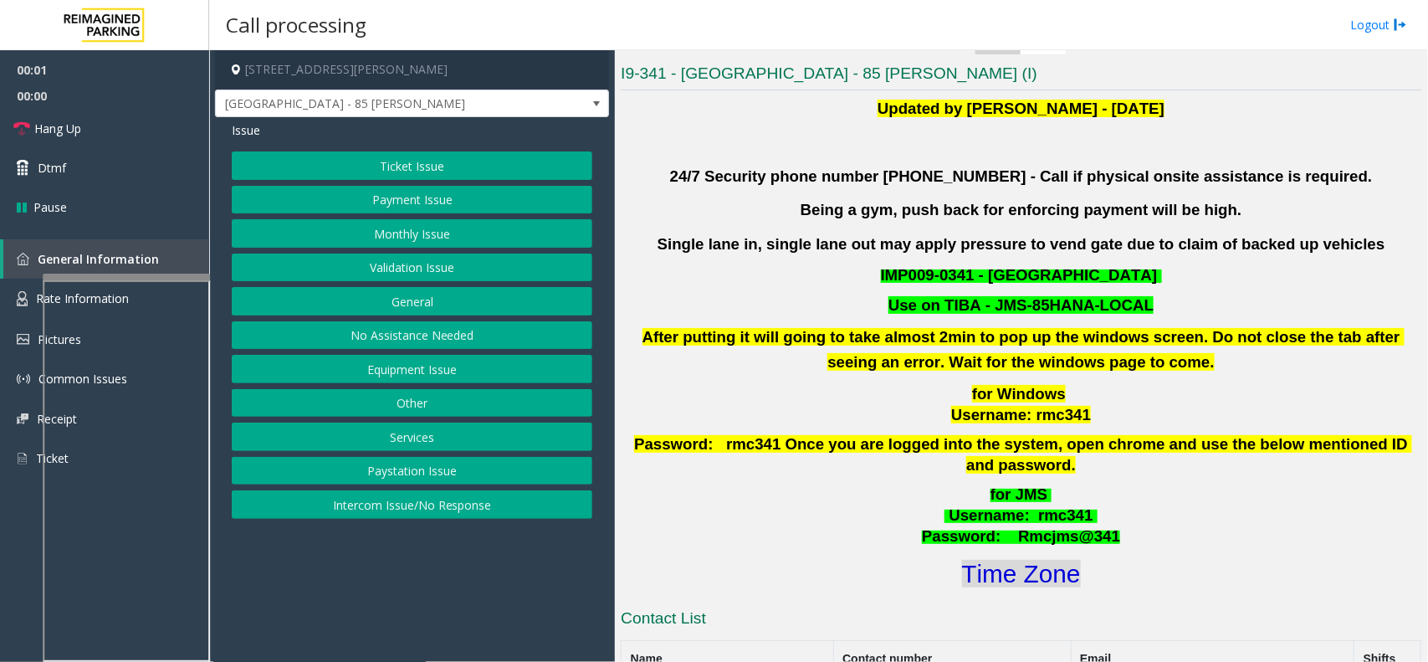
click at [1022, 566] on font "Time Zone" at bounding box center [1021, 574] width 119 height 28
click at [379, 255] on button "Validation Issue" at bounding box center [412, 267] width 361 height 28
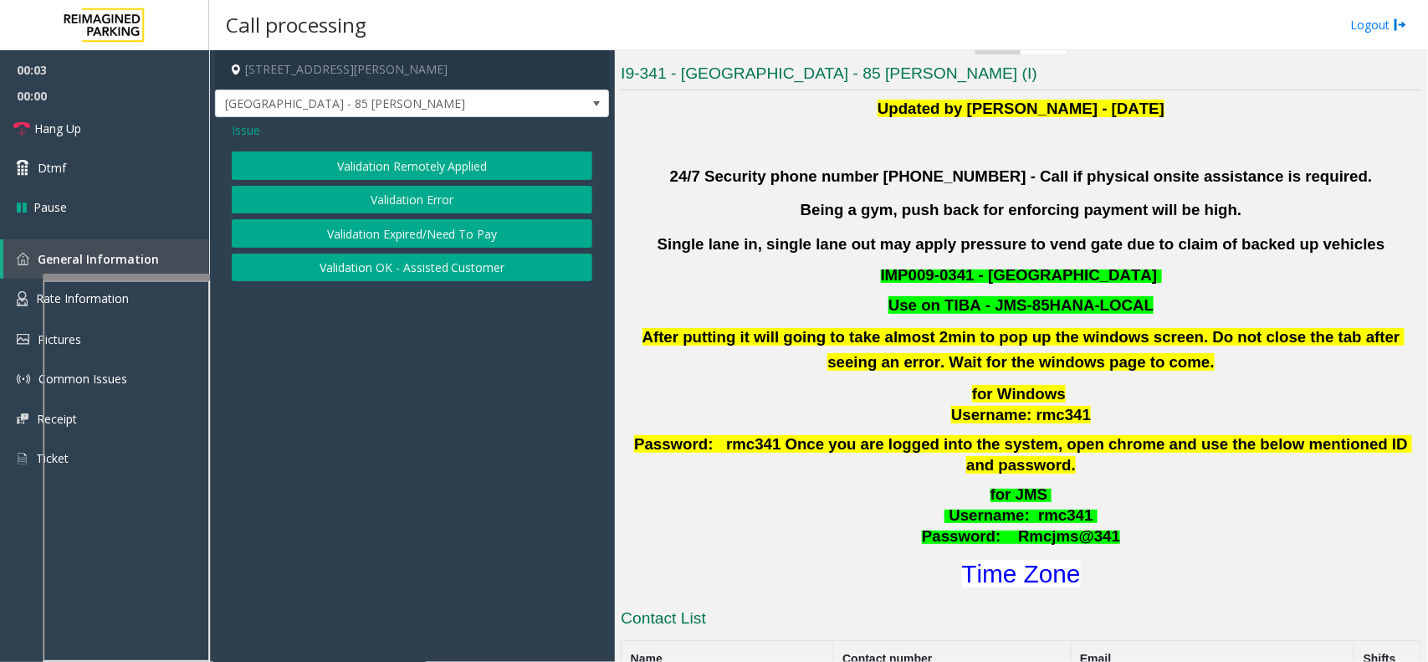
click at [397, 184] on div "Validation Remotely Applied Validation Error Validation Expired/Need To Pay Val…" at bounding box center [412, 216] width 361 height 130
click at [389, 197] on button "Validation Error" at bounding box center [412, 200] width 361 height 28
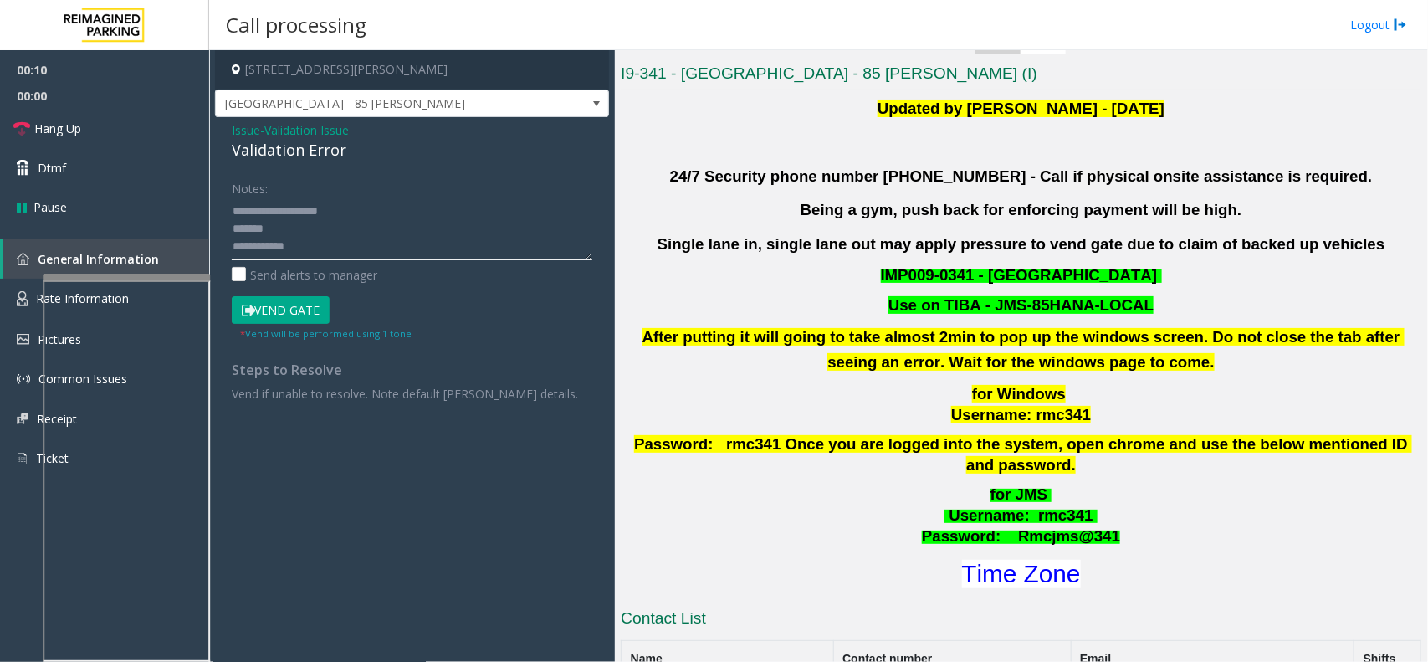
click at [353, 253] on textarea at bounding box center [412, 228] width 361 height 63
click at [325, 216] on textarea at bounding box center [412, 228] width 361 height 63
type textarea "**********"
click at [306, 307] on button "Vend Gate" at bounding box center [281, 310] width 98 height 28
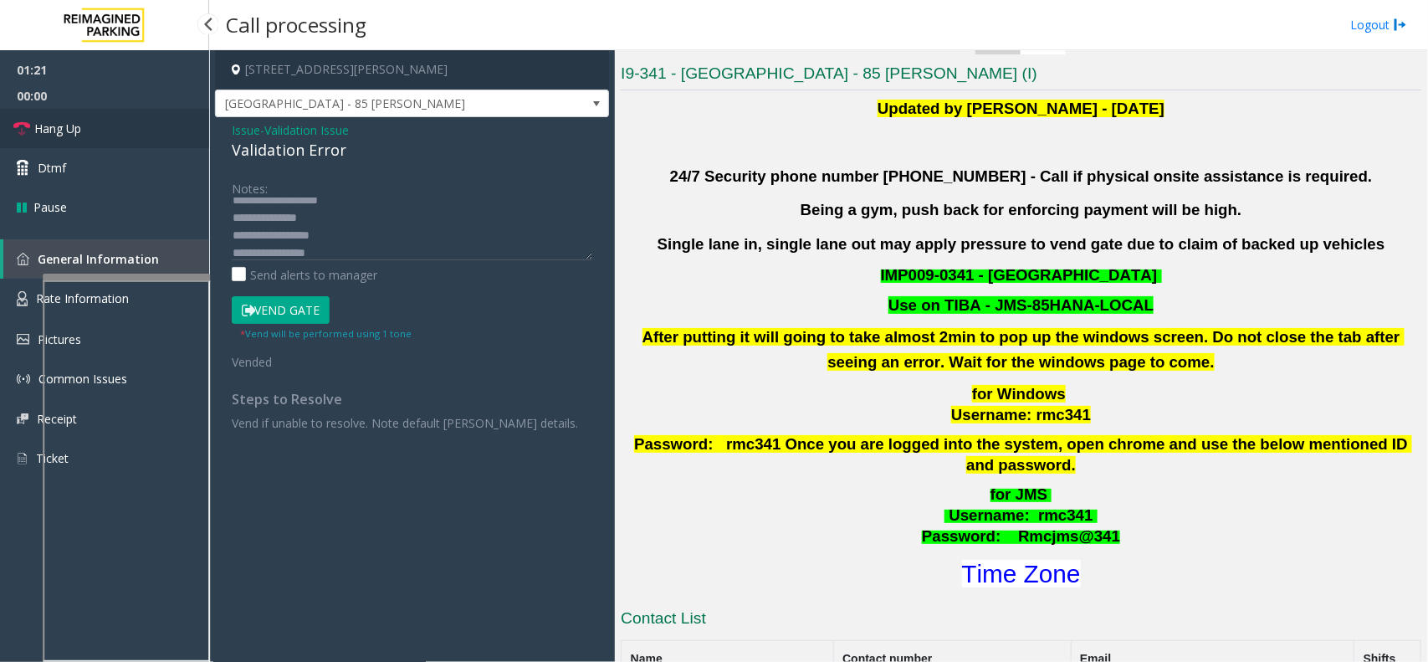
click at [144, 122] on link "Hang Up" at bounding box center [104, 128] width 209 height 39
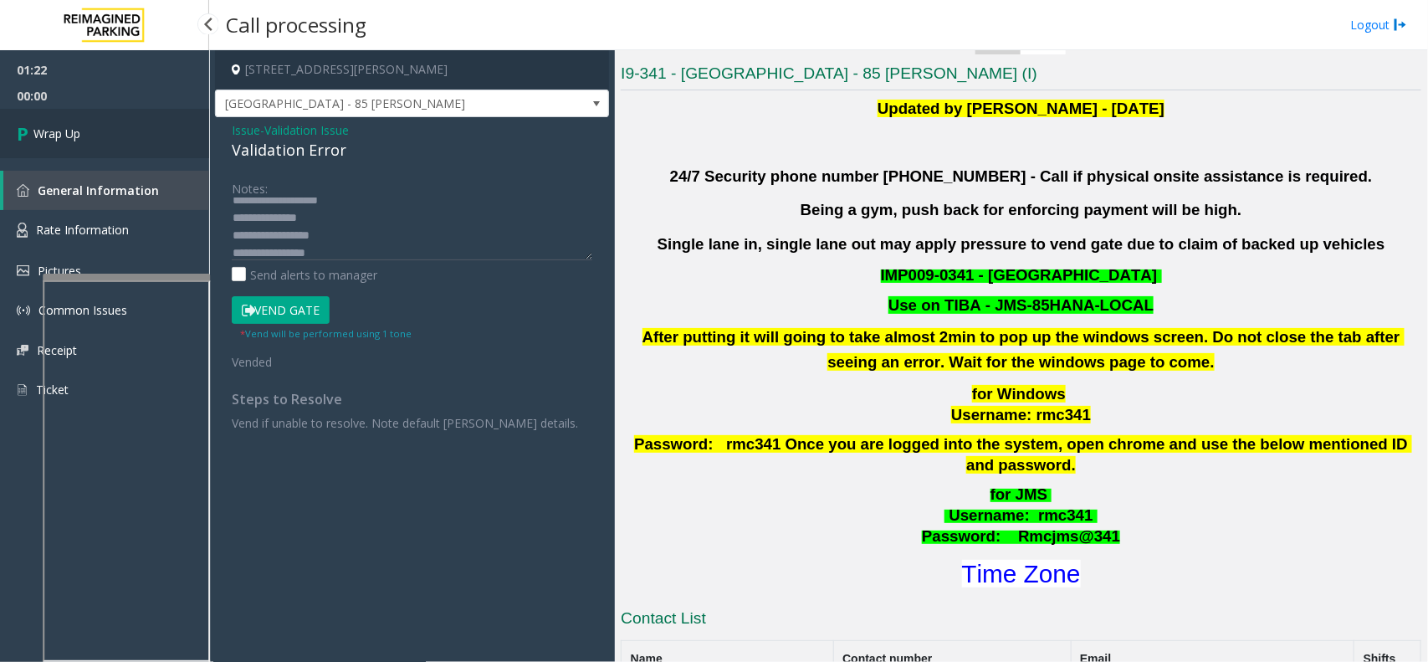
click at [115, 126] on link "Wrap Up" at bounding box center [104, 133] width 209 height 49
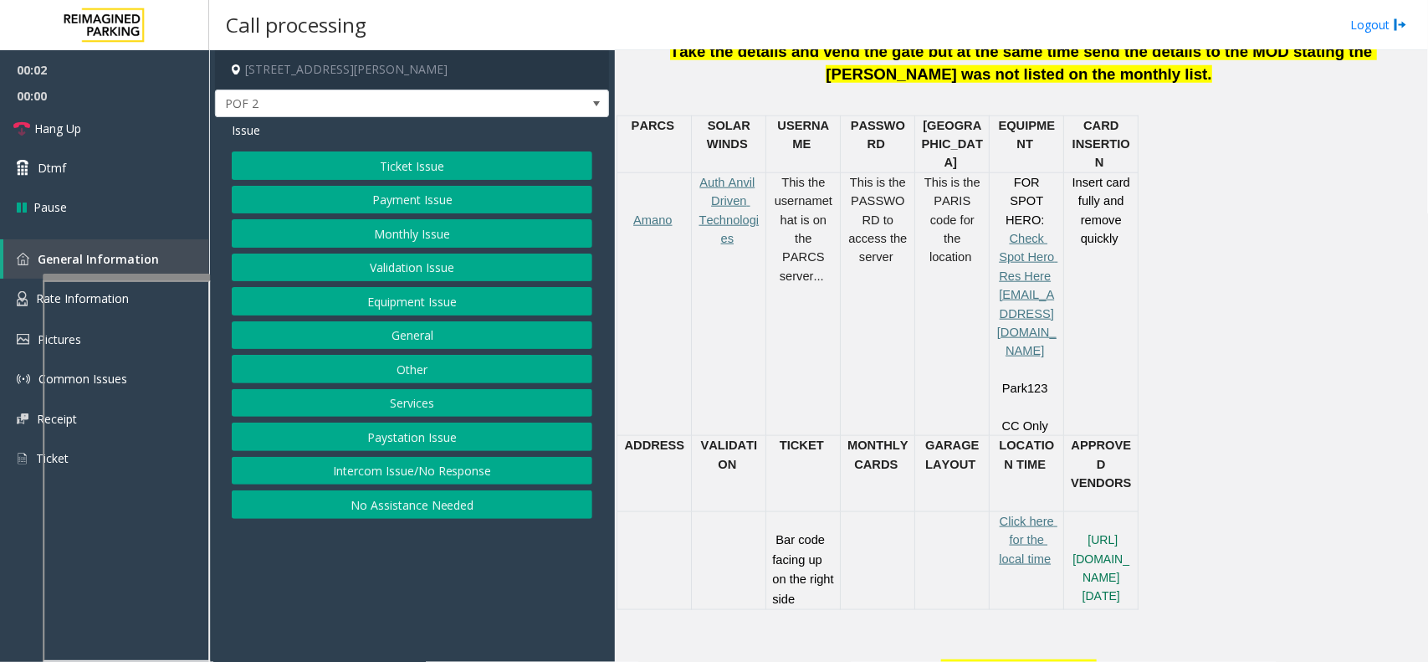
scroll to position [732, 0]
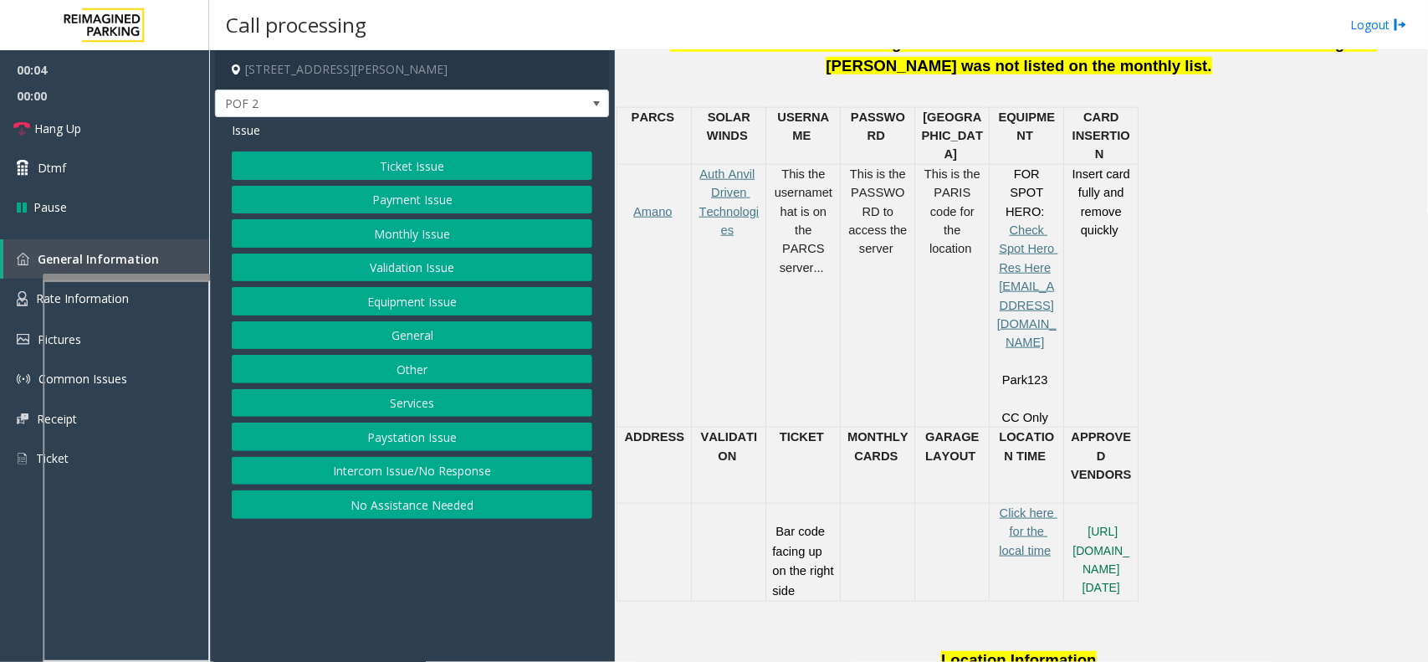
click at [444, 461] on button "Intercom Issue/No Response" at bounding box center [412, 471] width 361 height 28
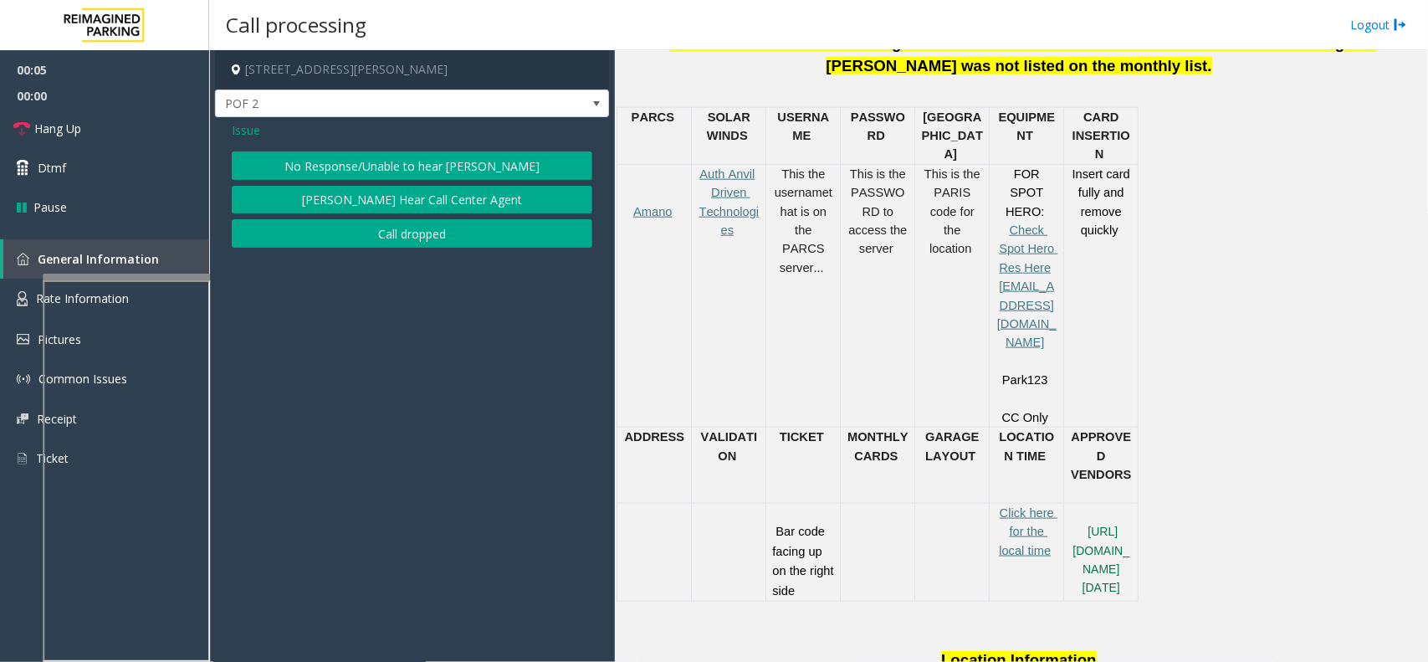
click at [436, 174] on button "No Response/Unable to hear [PERSON_NAME]" at bounding box center [412, 165] width 361 height 28
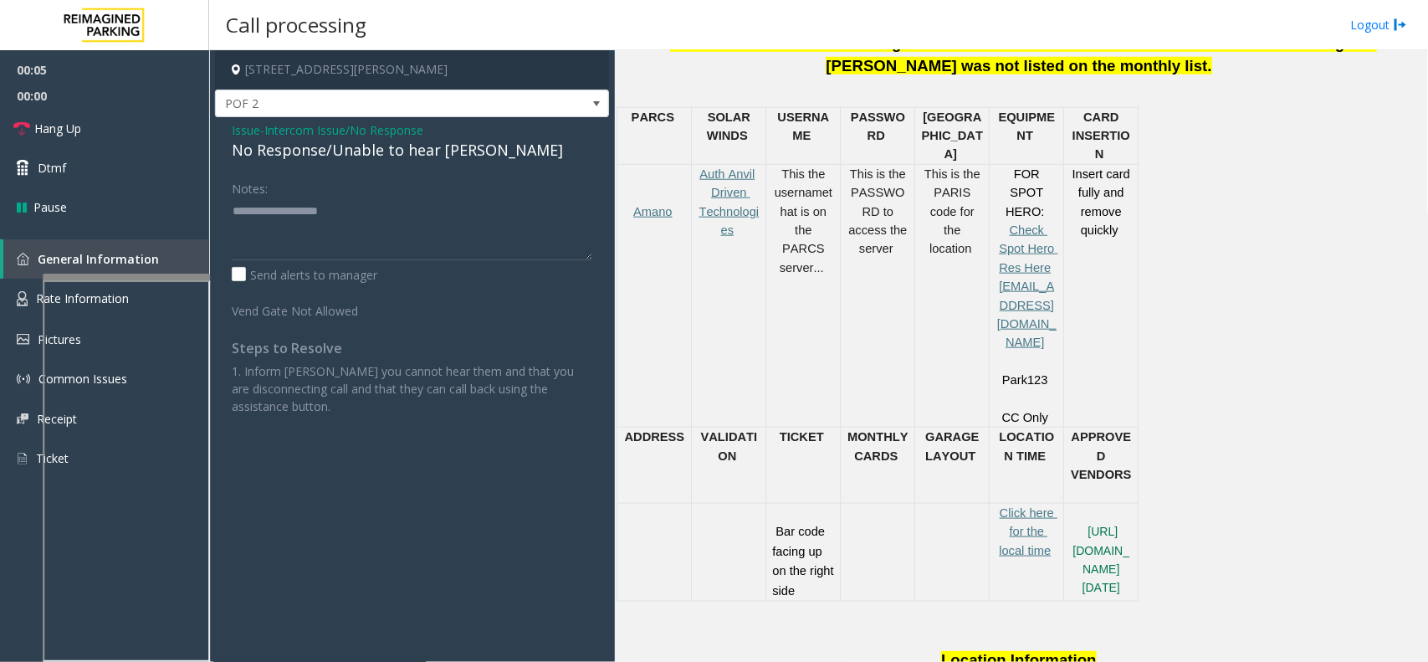
click at [385, 156] on div "No Response/Unable to hear [PERSON_NAME]" at bounding box center [412, 150] width 361 height 23
type textarea "**********"
click at [135, 119] on link "Hang Up" at bounding box center [104, 128] width 209 height 39
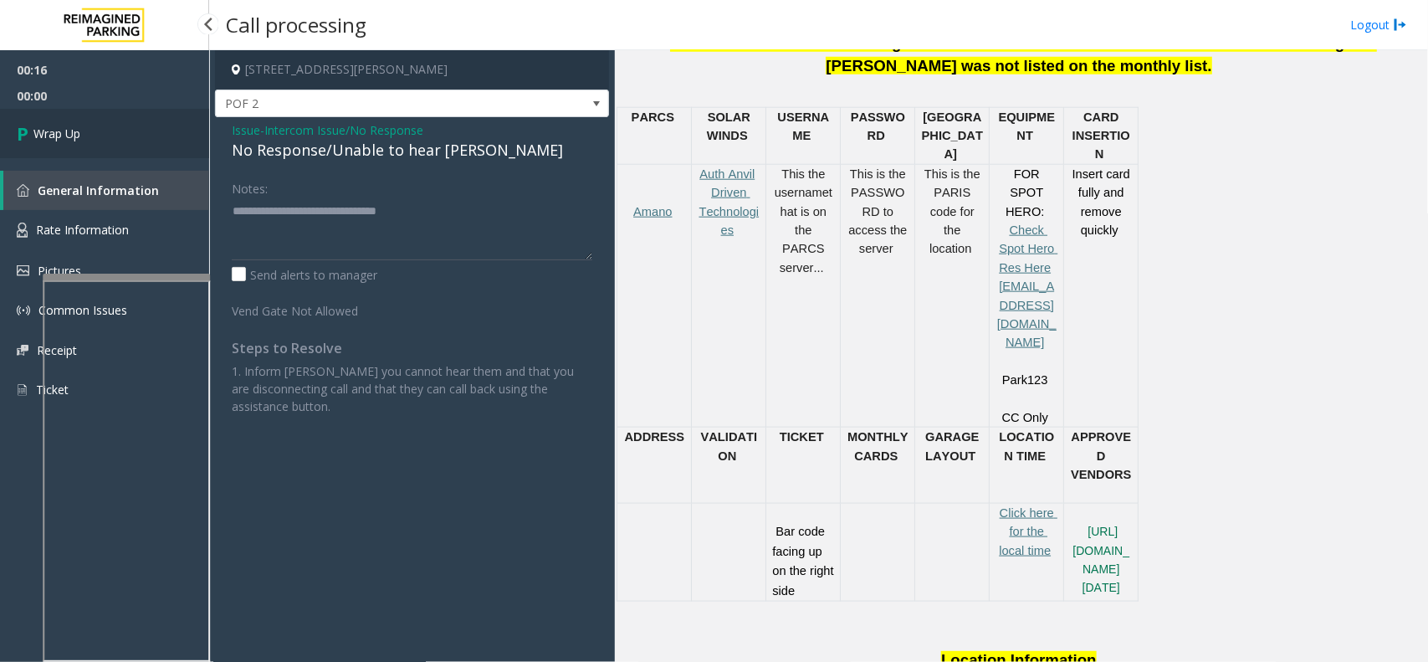
click at [77, 121] on link "Wrap Up" at bounding box center [104, 133] width 209 height 49
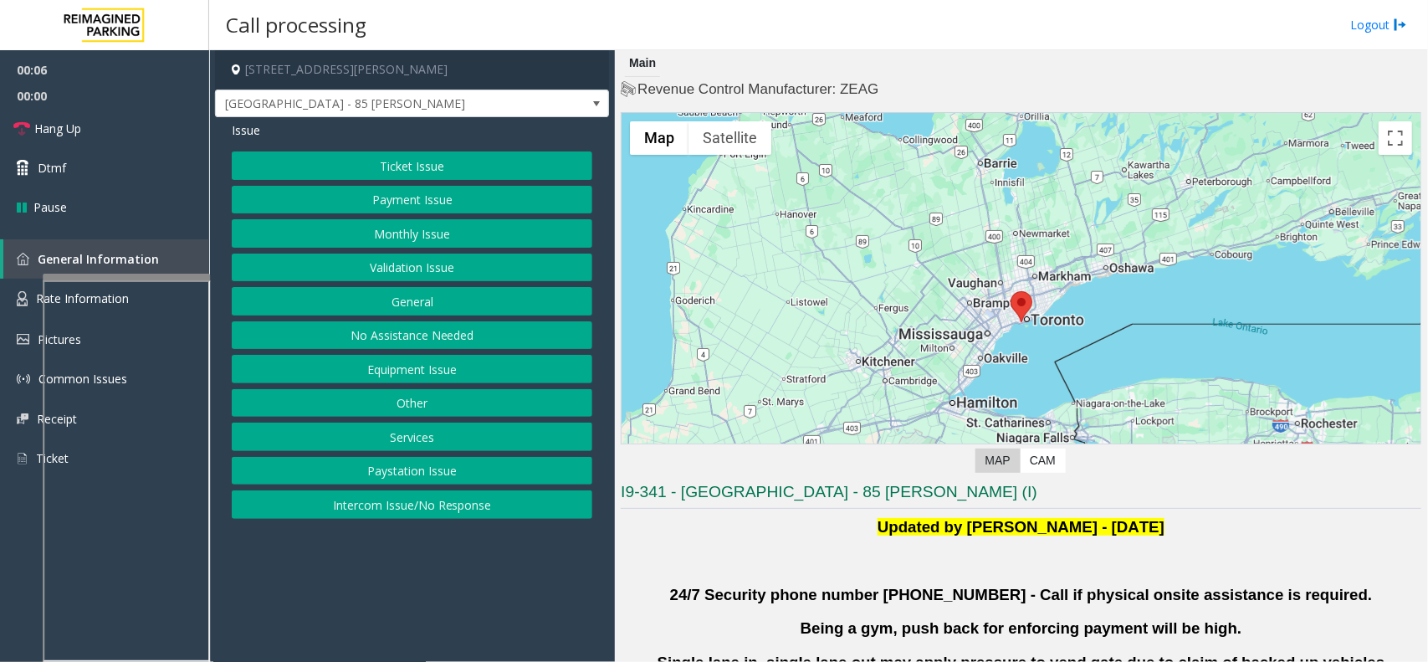
click at [372, 265] on button "Validation Issue" at bounding box center [412, 267] width 361 height 28
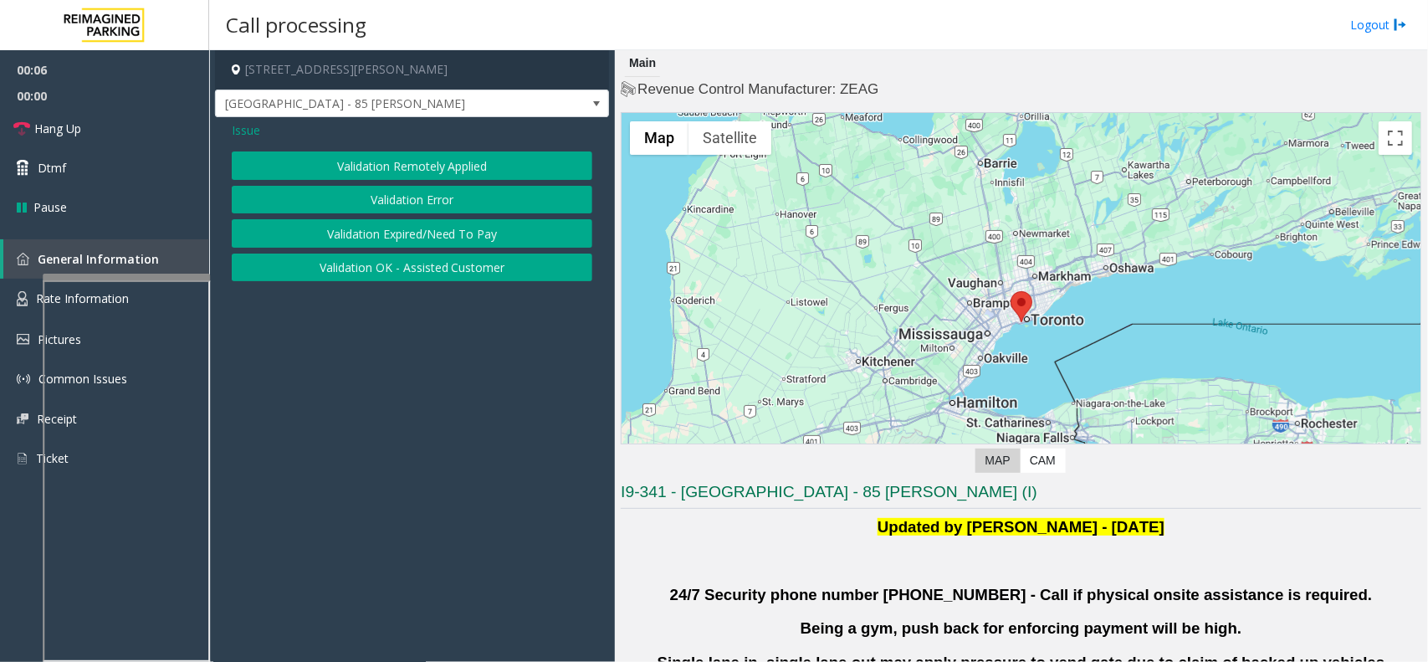
click at [393, 190] on button "Validation Error" at bounding box center [412, 200] width 361 height 28
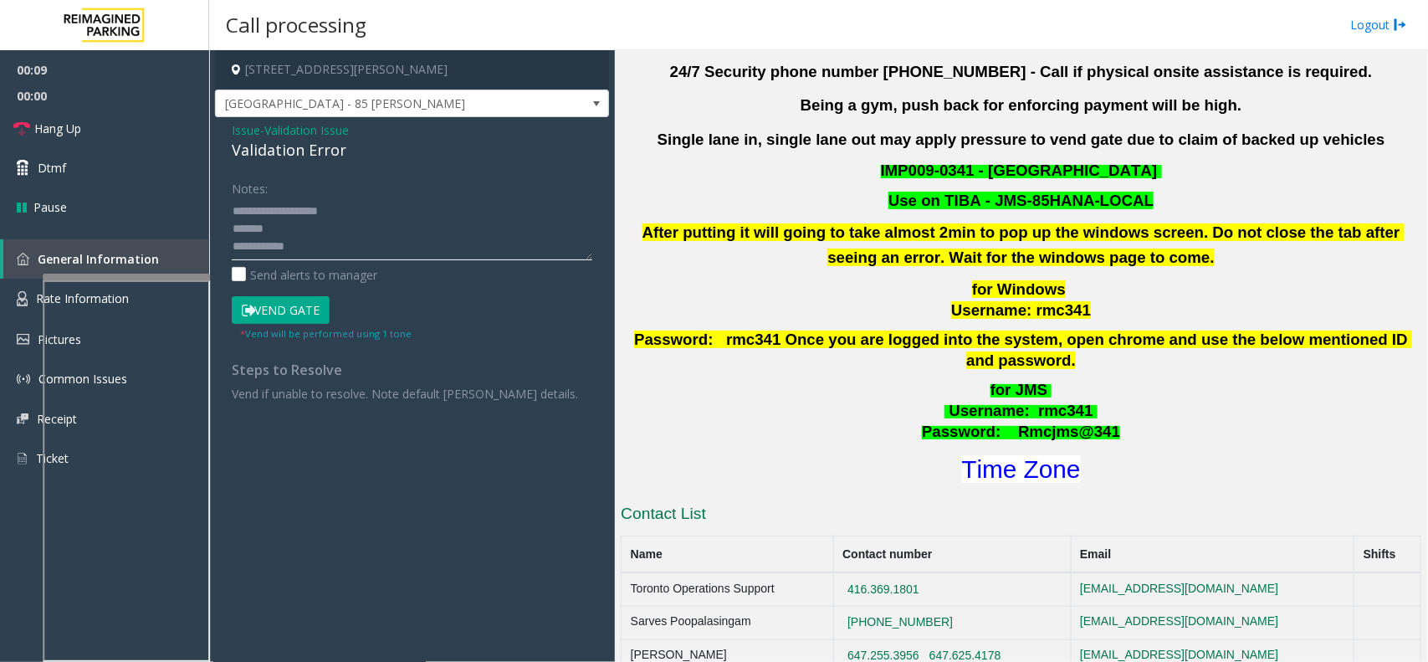
scroll to position [837, 0]
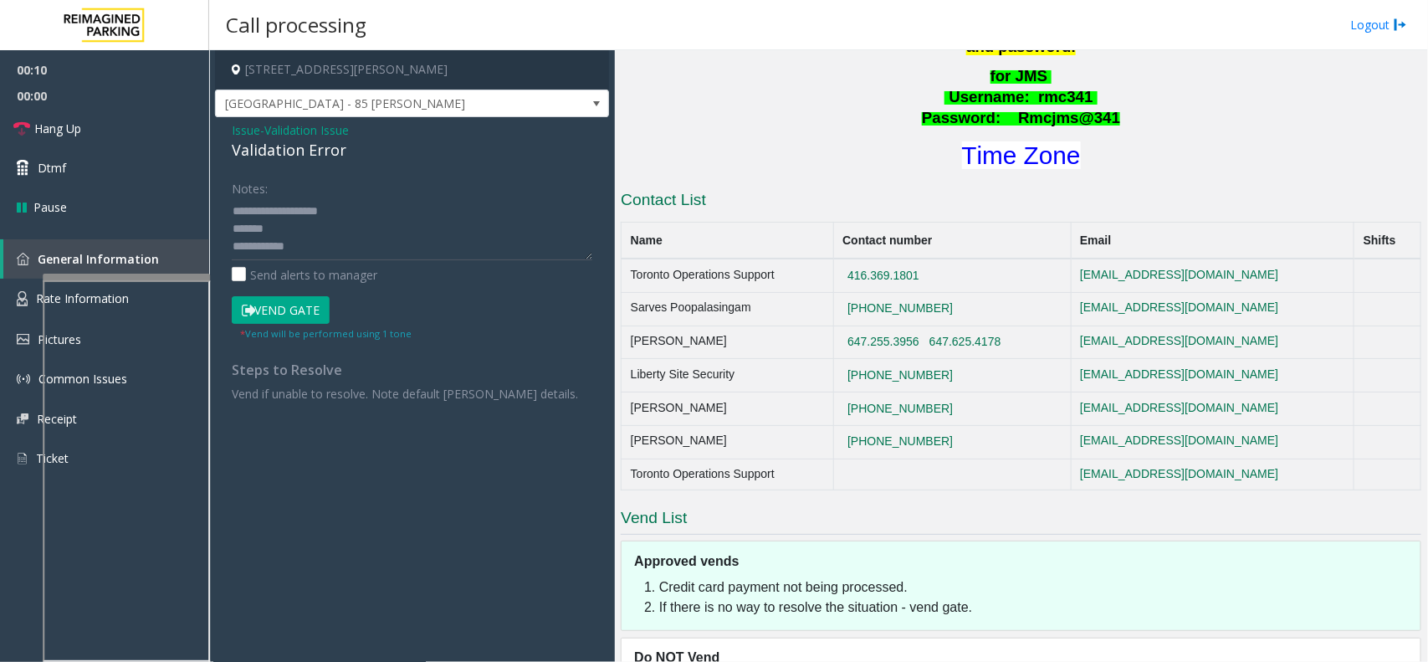
click at [1025, 153] on div "I9-341 - Liberty Village - 85 Hanna (I) Updated by Pranav Babbar - 28th Jan 202…" at bounding box center [1021, 235] width 801 height 1183
click at [1014, 141] on font "Time Zone" at bounding box center [1021, 155] width 119 height 28
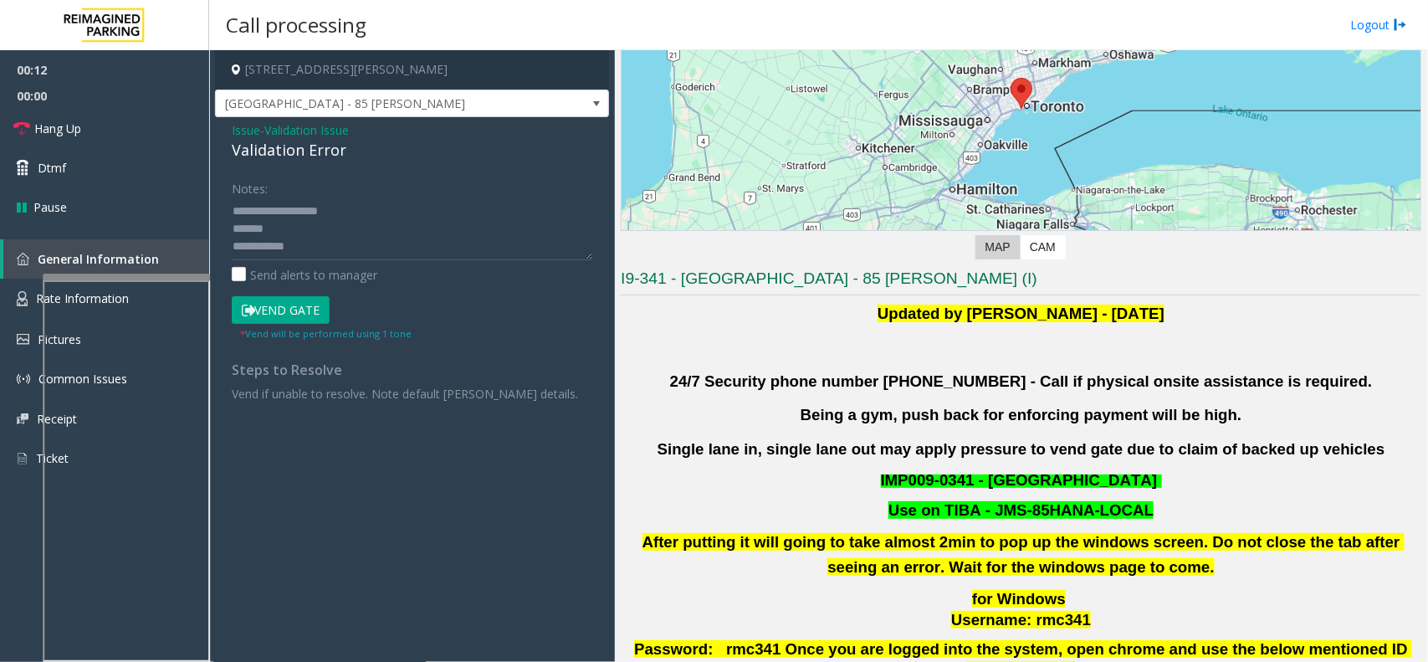
scroll to position [209, 0]
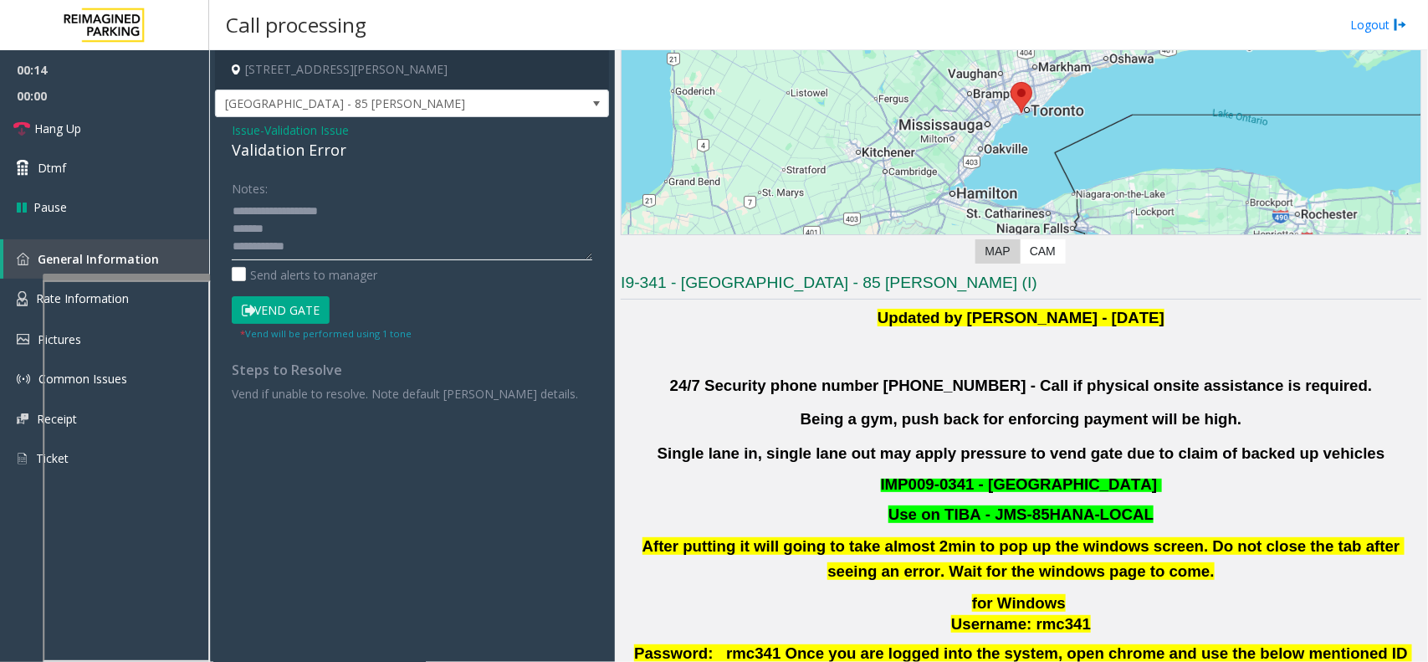
click at [314, 237] on textarea at bounding box center [412, 228] width 361 height 63
click at [323, 243] on textarea at bounding box center [412, 228] width 361 height 63
click at [325, 218] on textarea at bounding box center [412, 228] width 361 height 63
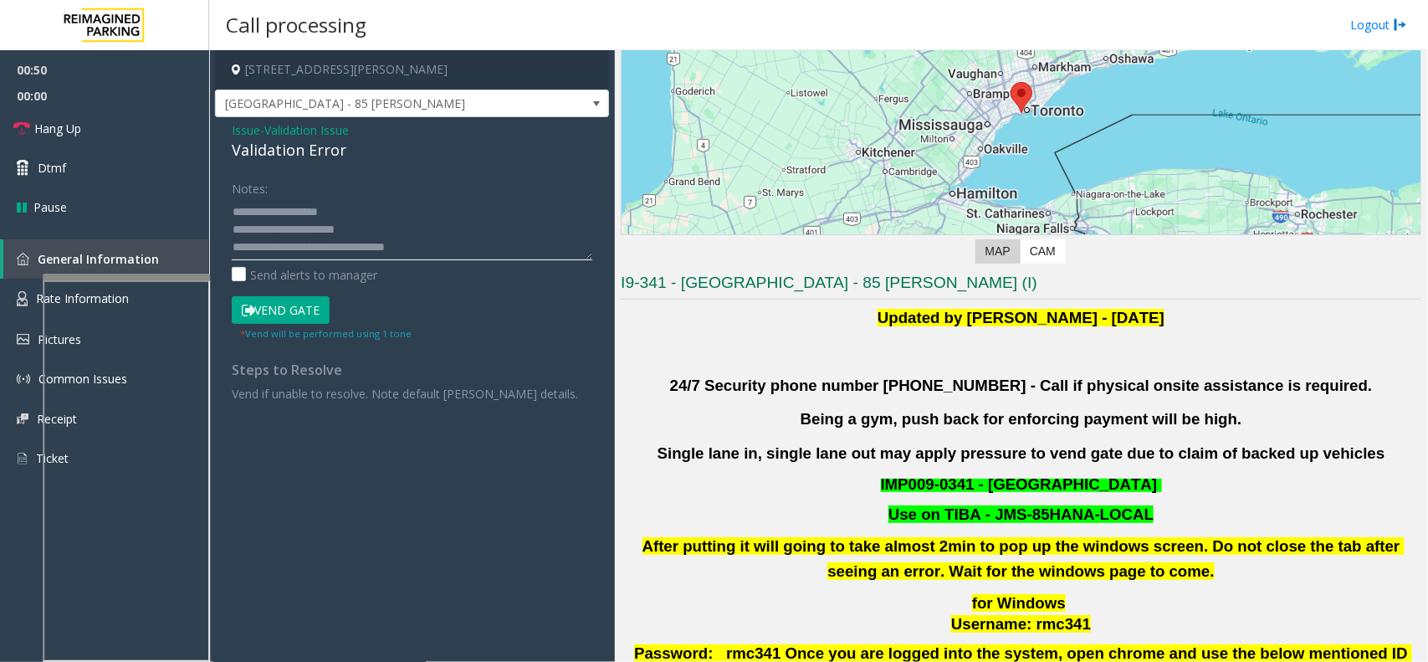
type textarea "**********"
click at [306, 306] on button "Vend Gate" at bounding box center [281, 310] width 98 height 28
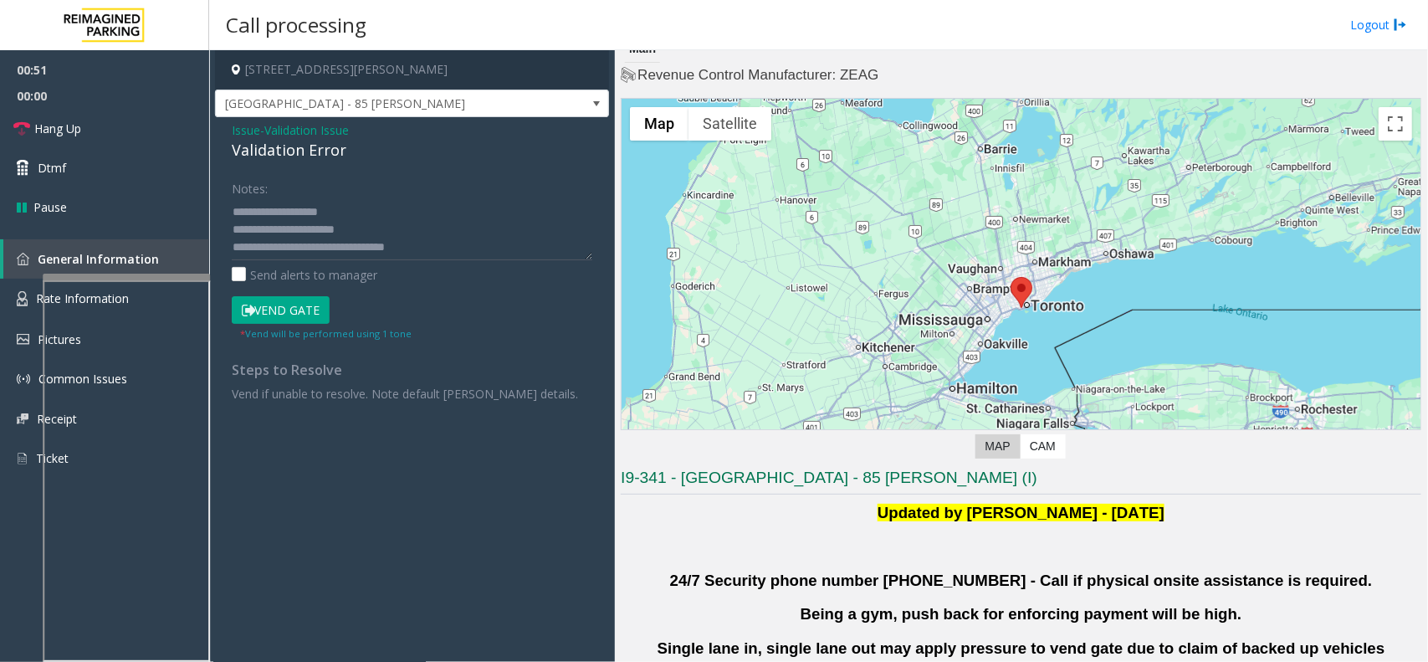
scroll to position [0, 0]
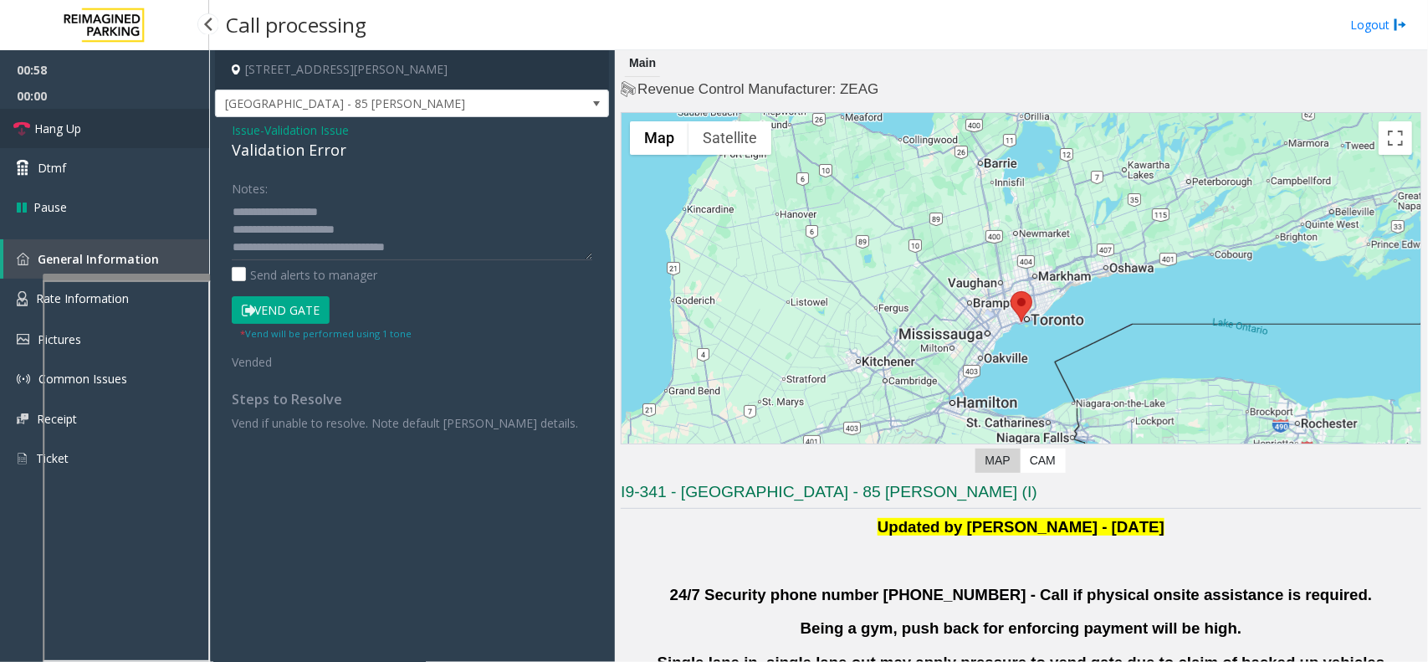
click at [111, 131] on link "Hang Up" at bounding box center [104, 128] width 209 height 39
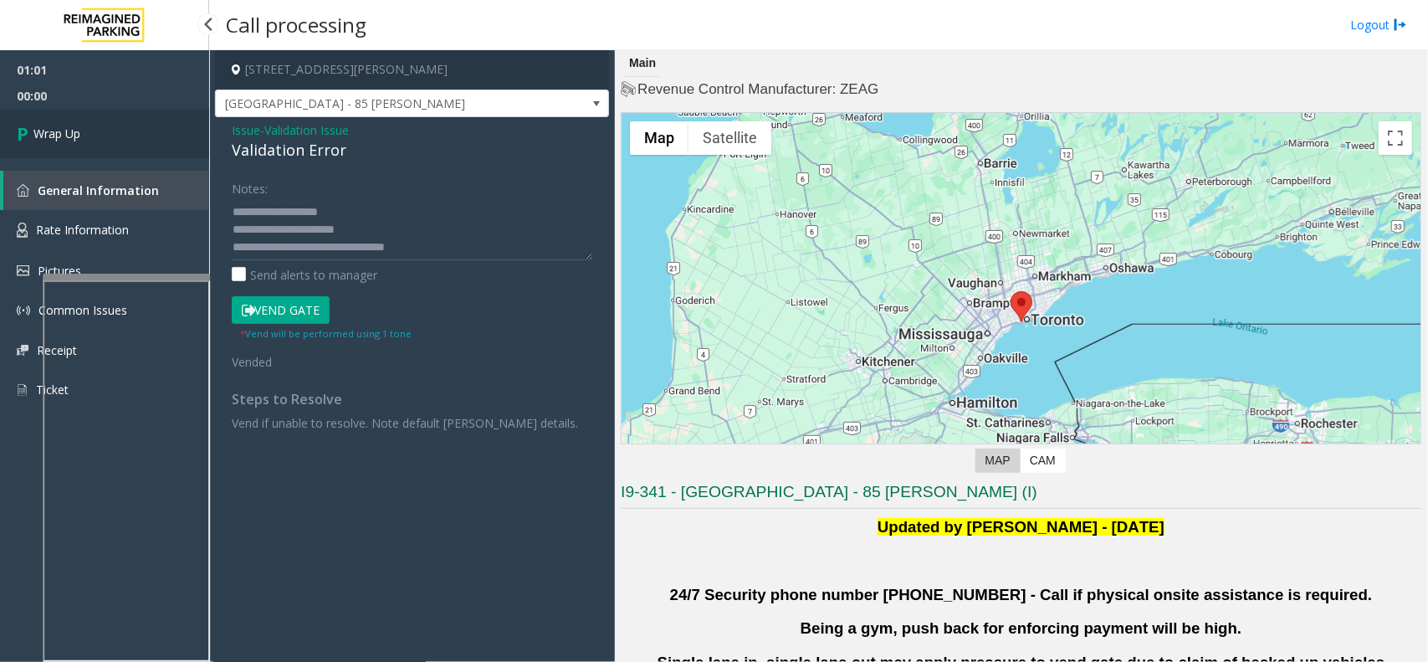
click at [111, 131] on link "Wrap Up" at bounding box center [104, 133] width 209 height 49
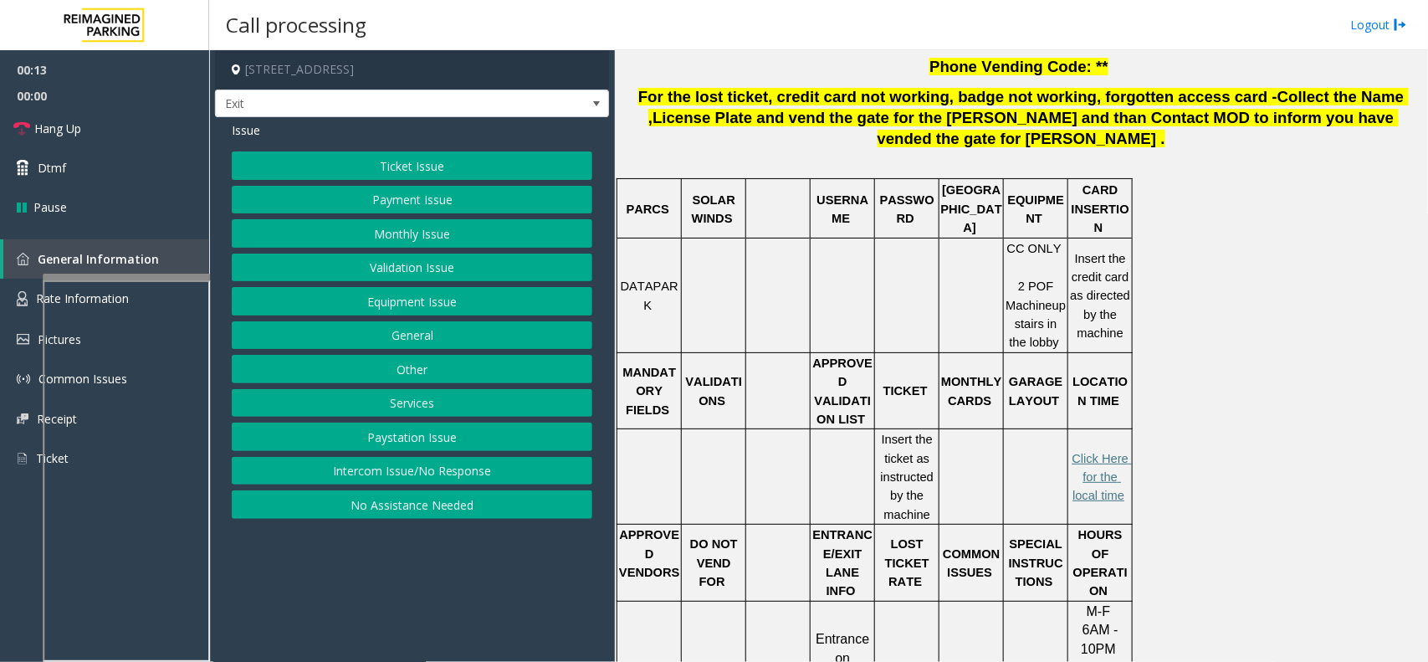
scroll to position [428, 0]
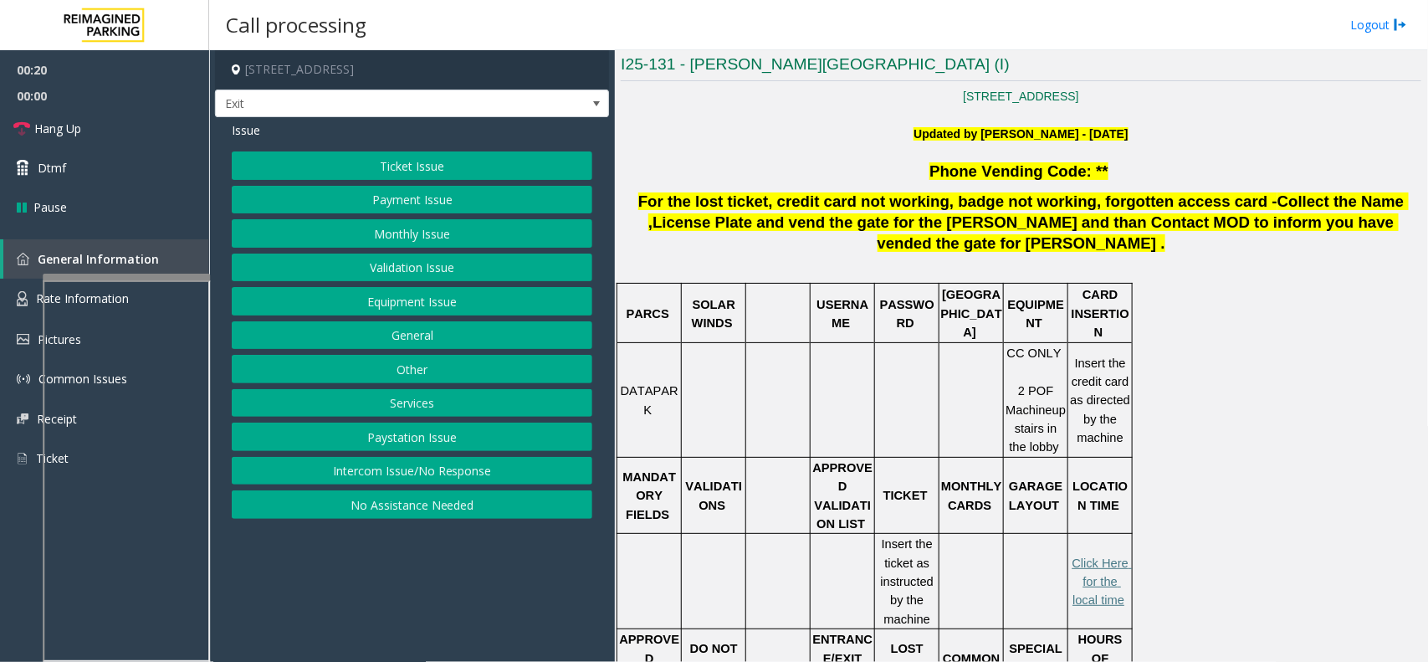
click at [450, 269] on button "Validation Issue" at bounding box center [412, 267] width 361 height 28
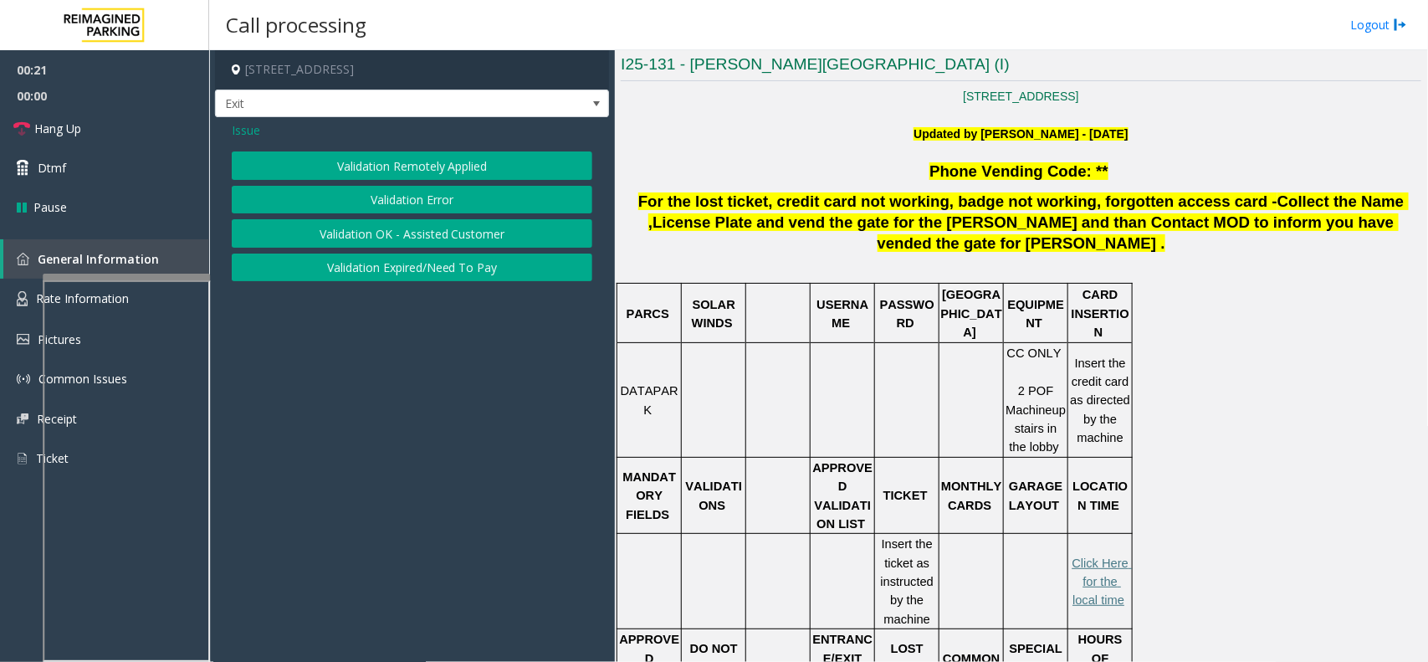
click at [450, 198] on button "Validation Error" at bounding box center [412, 200] width 361 height 28
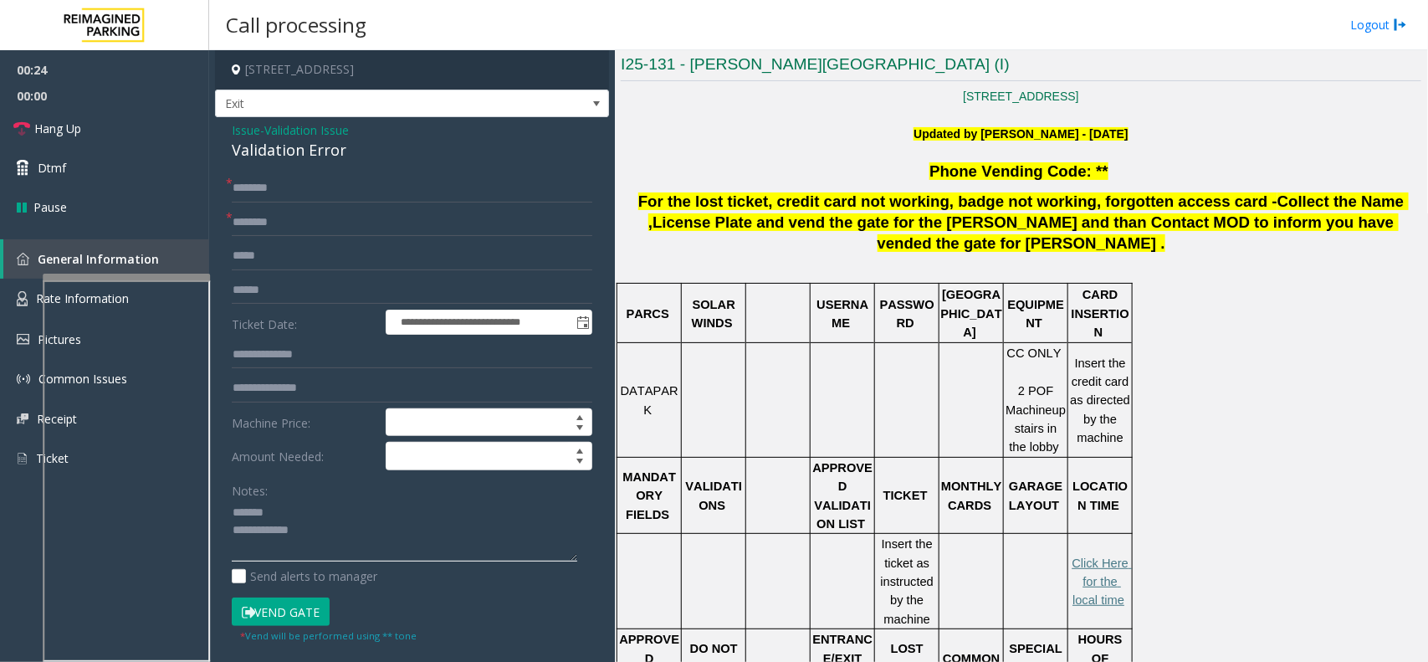
type textarea "**********"
click at [308, 232] on input "text" at bounding box center [412, 222] width 361 height 28
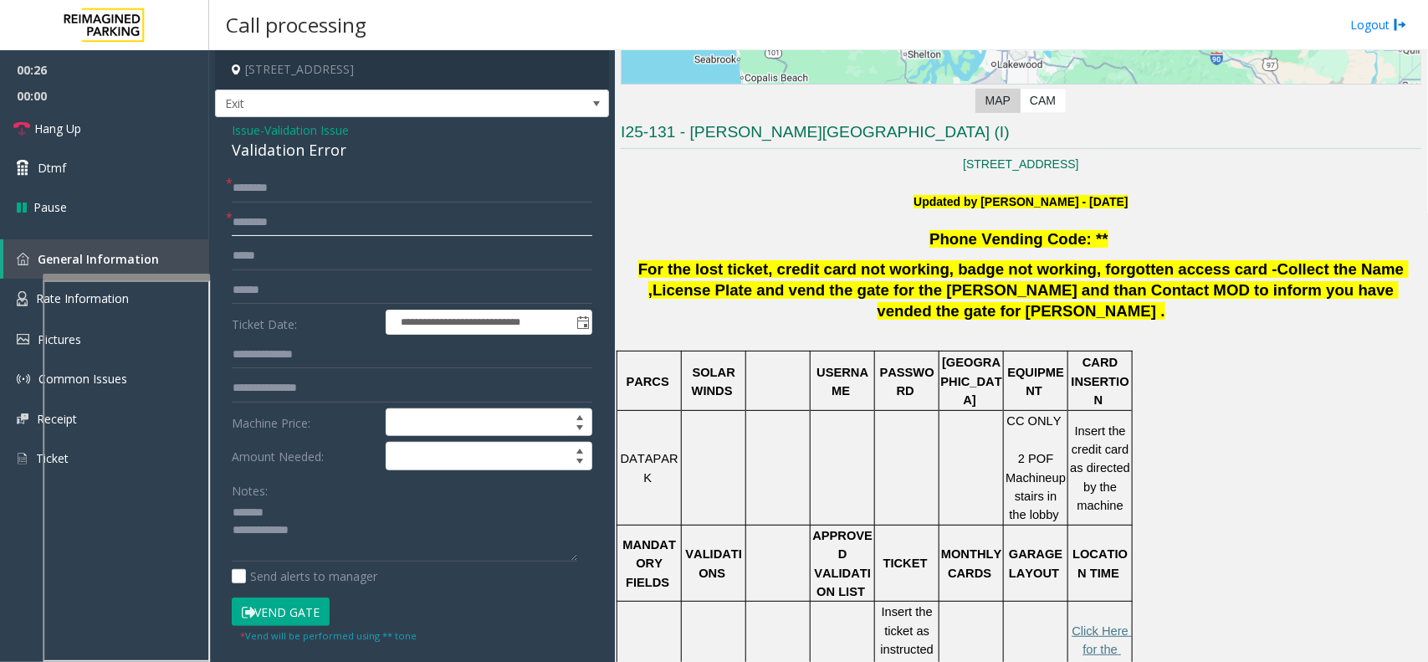
scroll to position [323, 0]
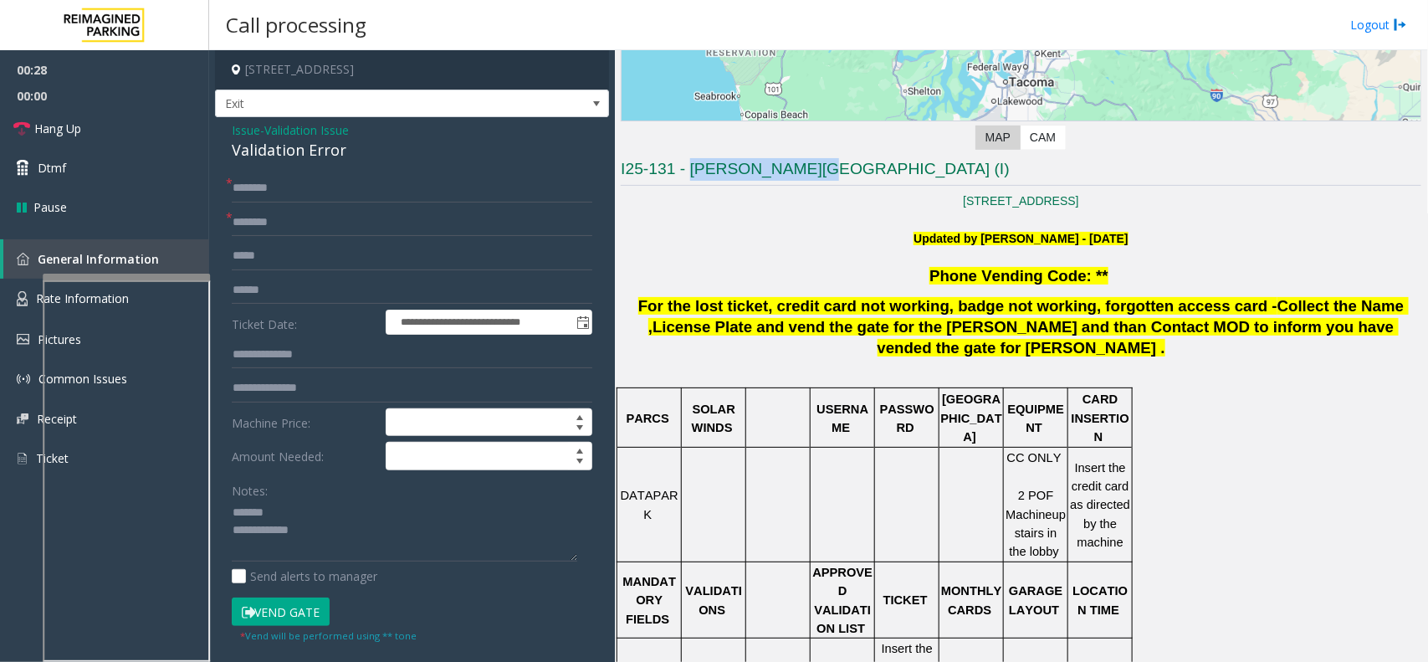
drag, startPoint x: 688, startPoint y: 172, endPoint x: 787, endPoint y: 172, distance: 99.6
click at [787, 172] on h3 "I25-131 - Allen Institute Building (I)" at bounding box center [1021, 172] width 801 height 28
type input "**********"
click at [285, 295] on input "text" at bounding box center [412, 290] width 361 height 28
click at [306, 151] on div "Validation Error" at bounding box center [412, 150] width 361 height 23
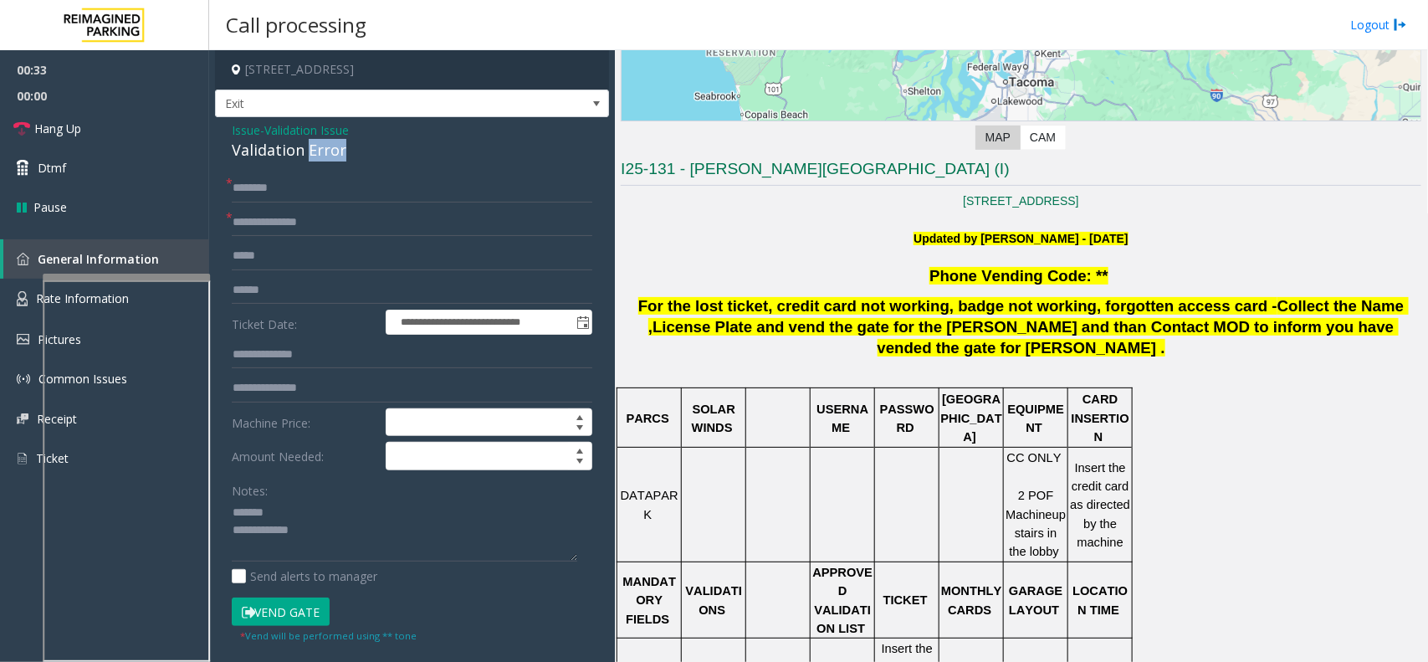
click at [306, 151] on div "Validation Error" at bounding box center [412, 150] width 361 height 23
type textarea "**********"
click at [289, 289] on input "text" at bounding box center [412, 290] width 361 height 28
type input "******"
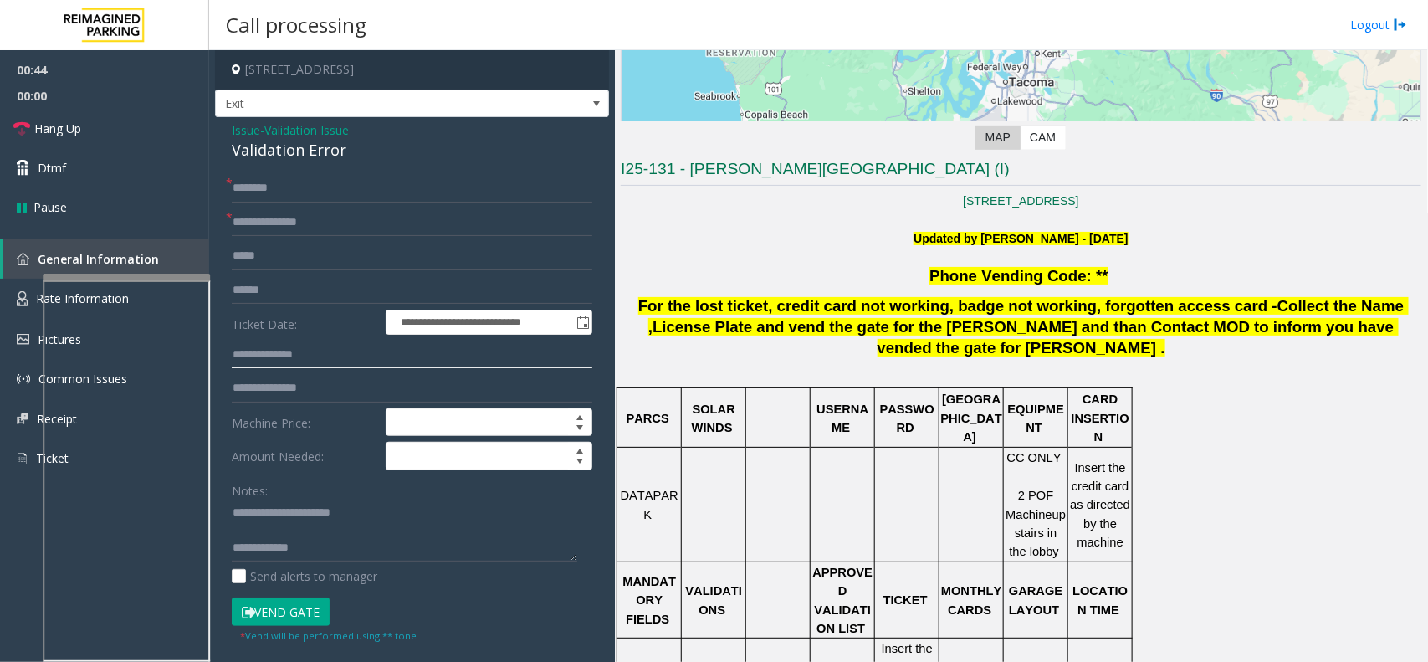
click at [289, 360] on input "text" at bounding box center [412, 355] width 361 height 28
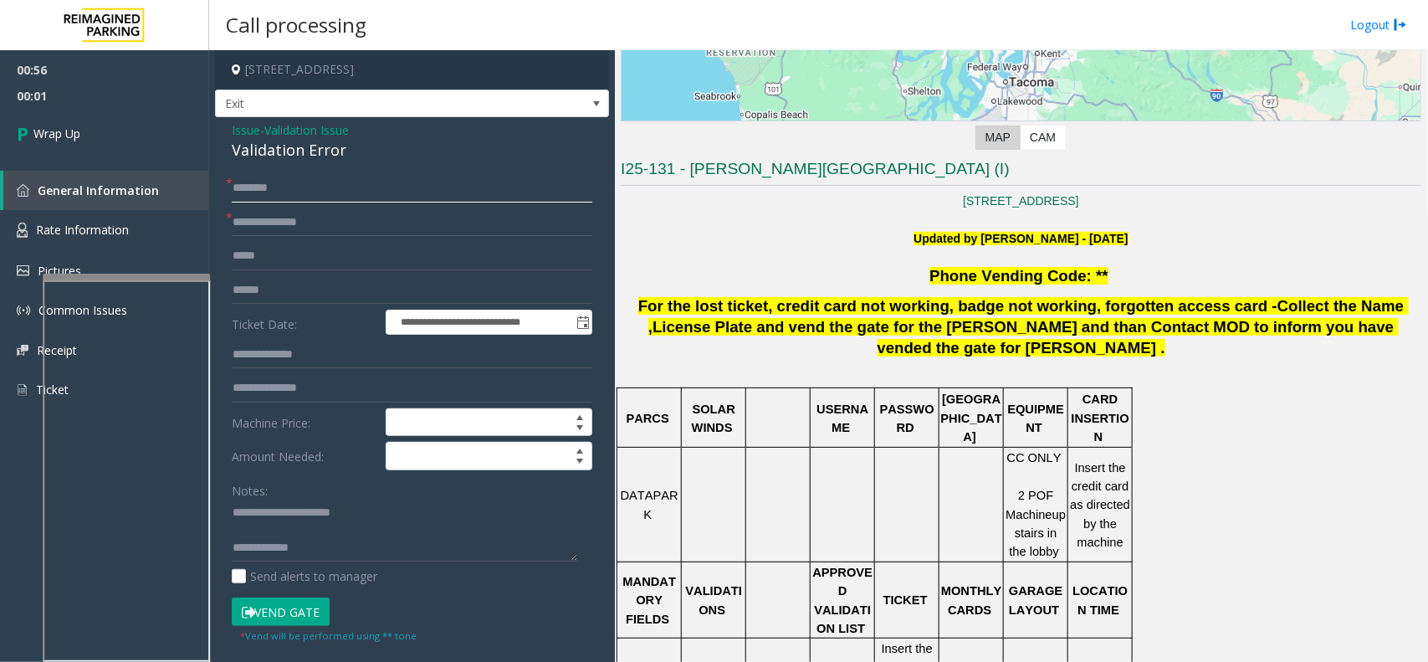
click at [264, 191] on input "text" at bounding box center [412, 188] width 361 height 28
type input "**"
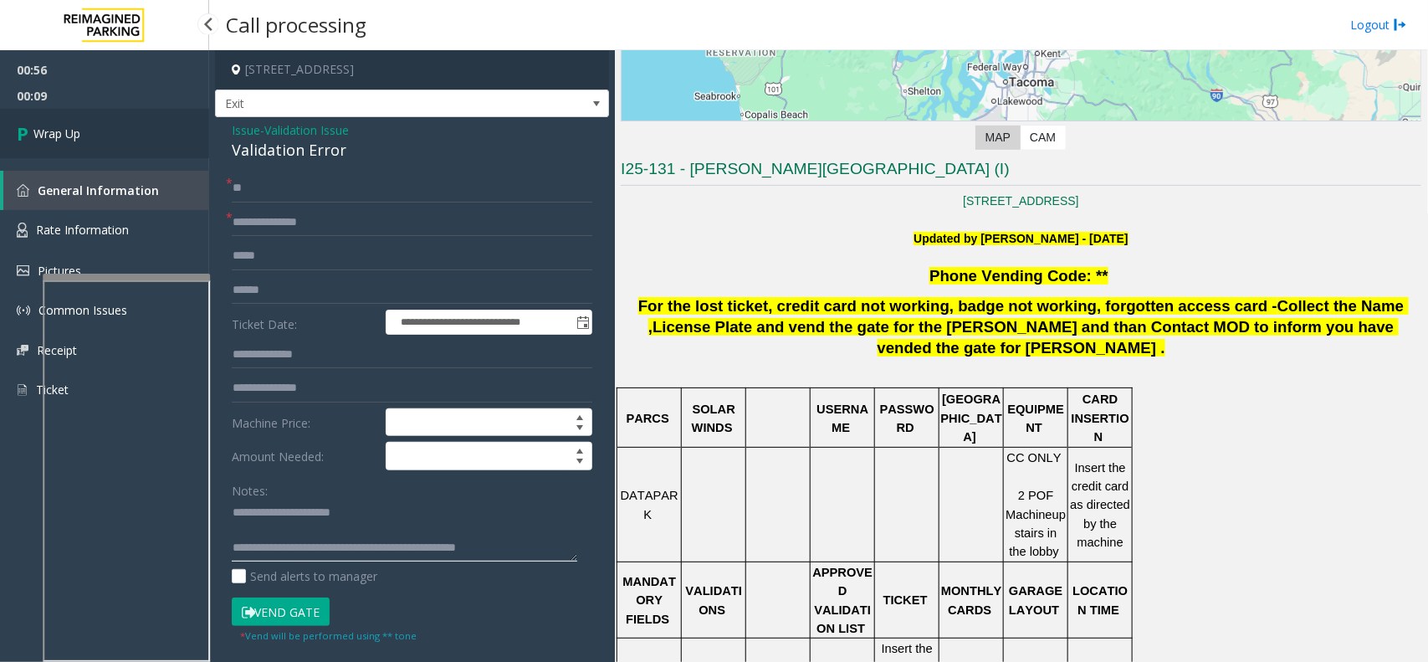
type textarea "**********"
click at [78, 109] on link "Wrap Up" at bounding box center [104, 133] width 209 height 49
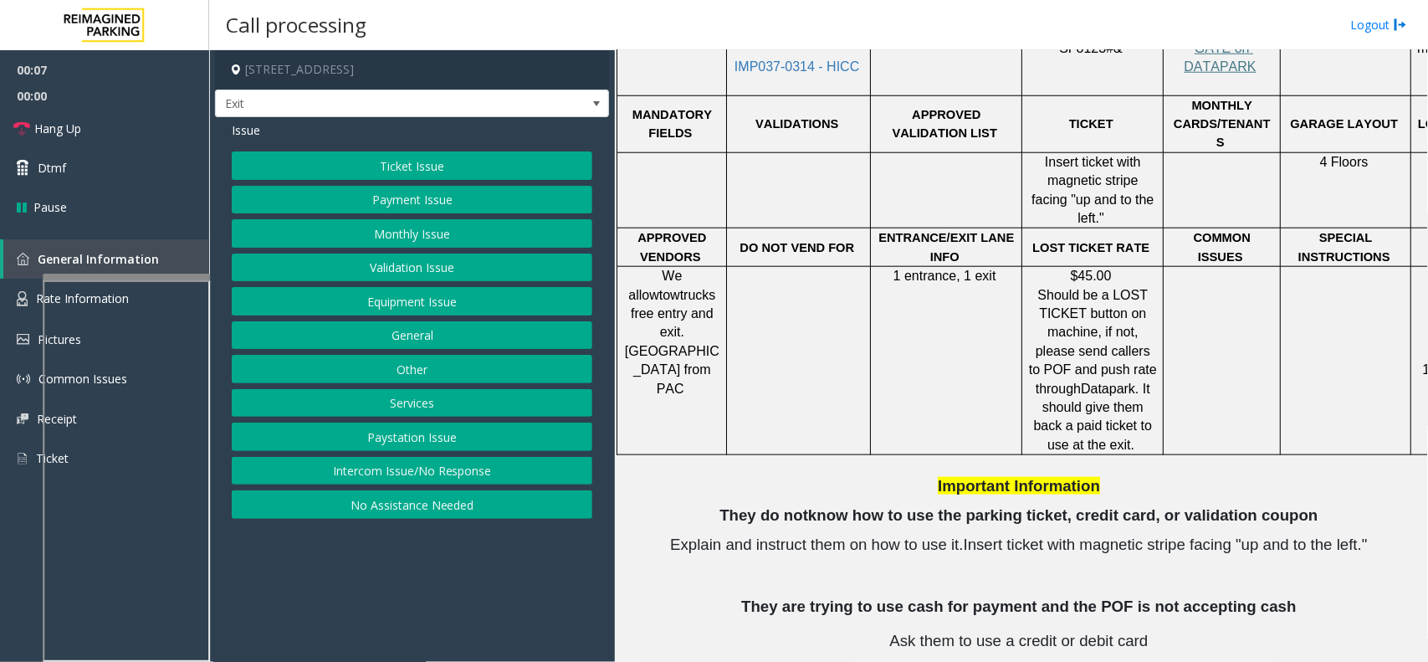
scroll to position [627, 0]
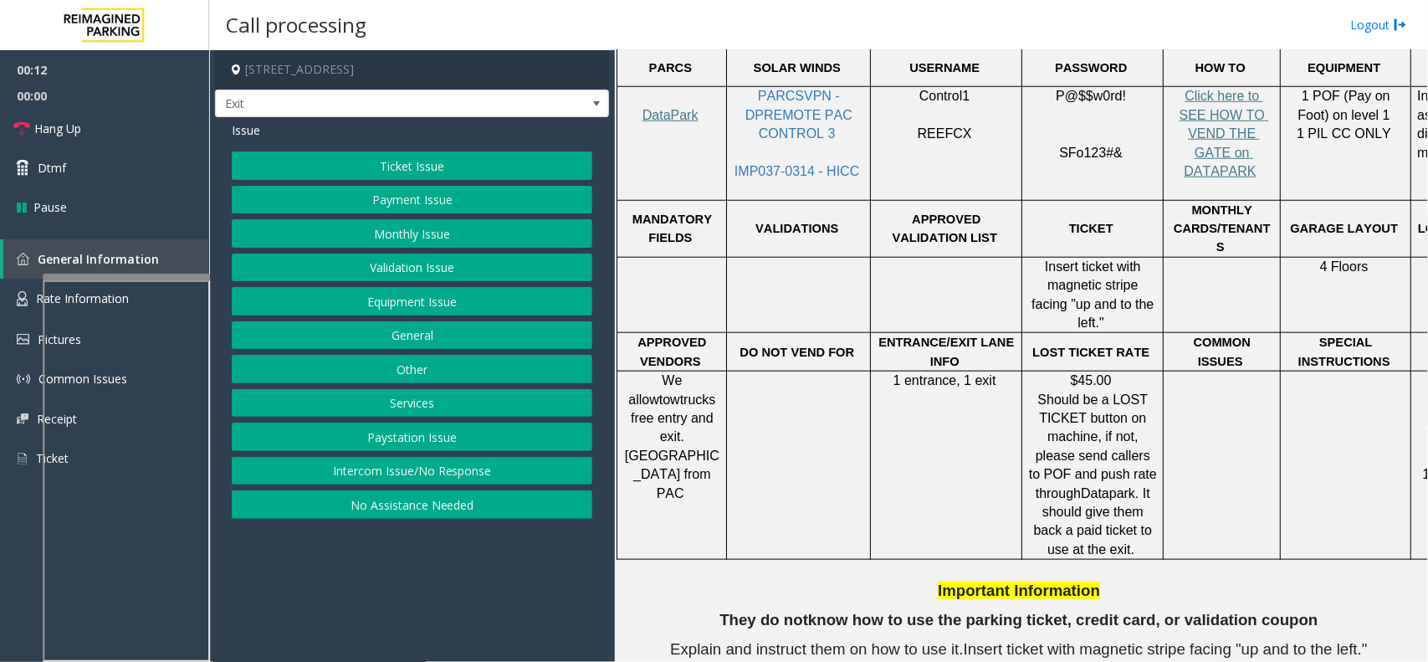
click at [417, 410] on button "Services" at bounding box center [412, 403] width 361 height 28
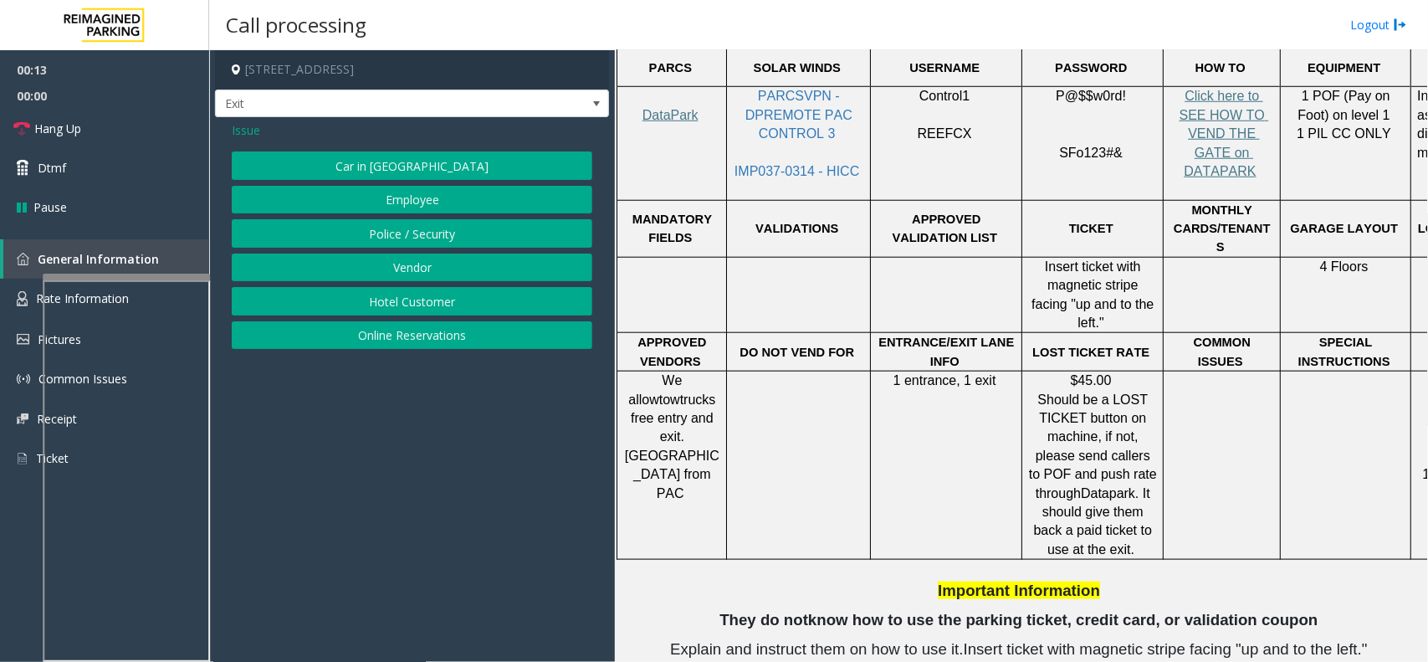
click at [407, 307] on button "Hotel Customer" at bounding box center [412, 301] width 361 height 28
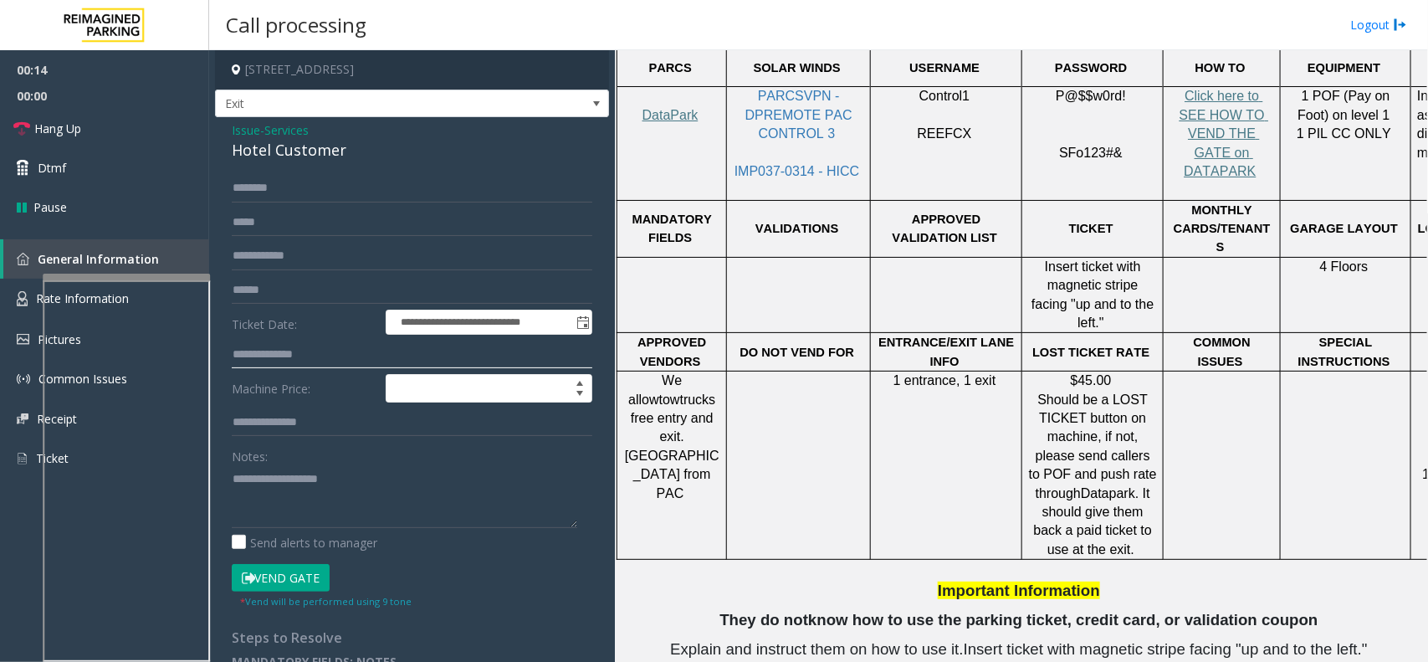
click at [330, 351] on input "text" at bounding box center [412, 355] width 361 height 28
type textarea "**********"
click at [279, 364] on input "text" at bounding box center [412, 355] width 361 height 28
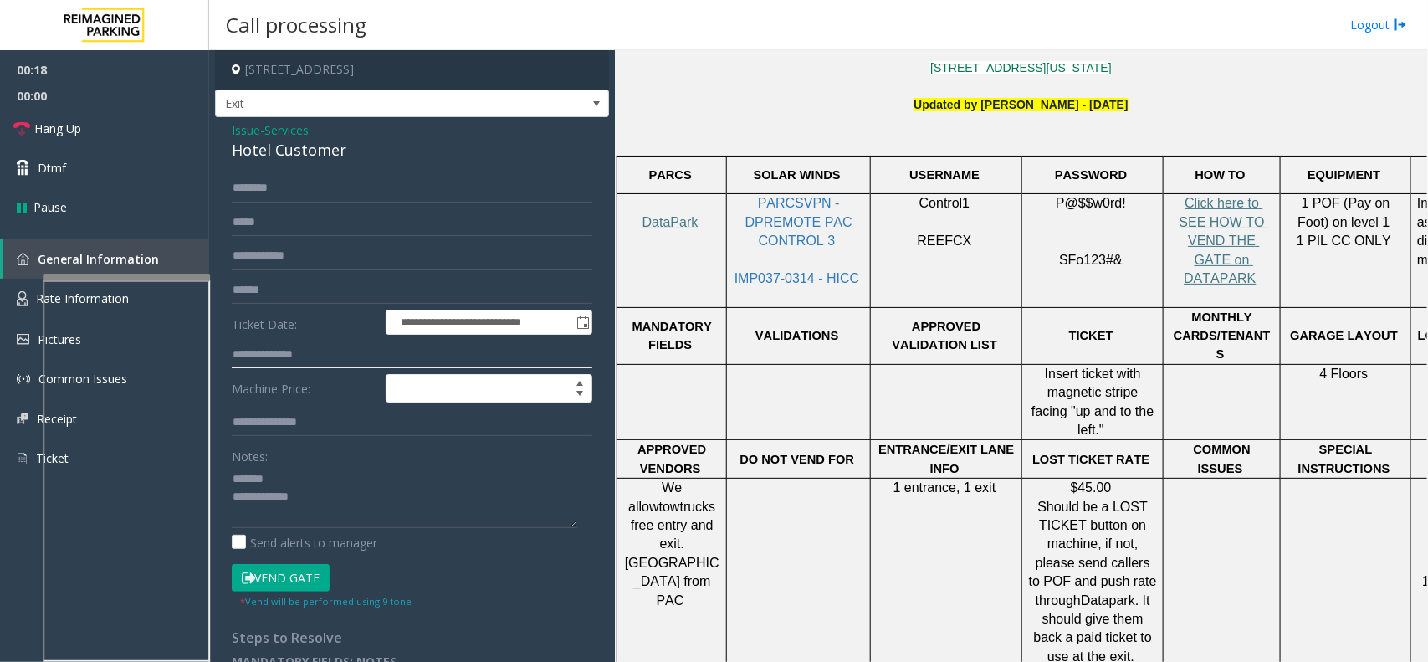
scroll to position [418, 0]
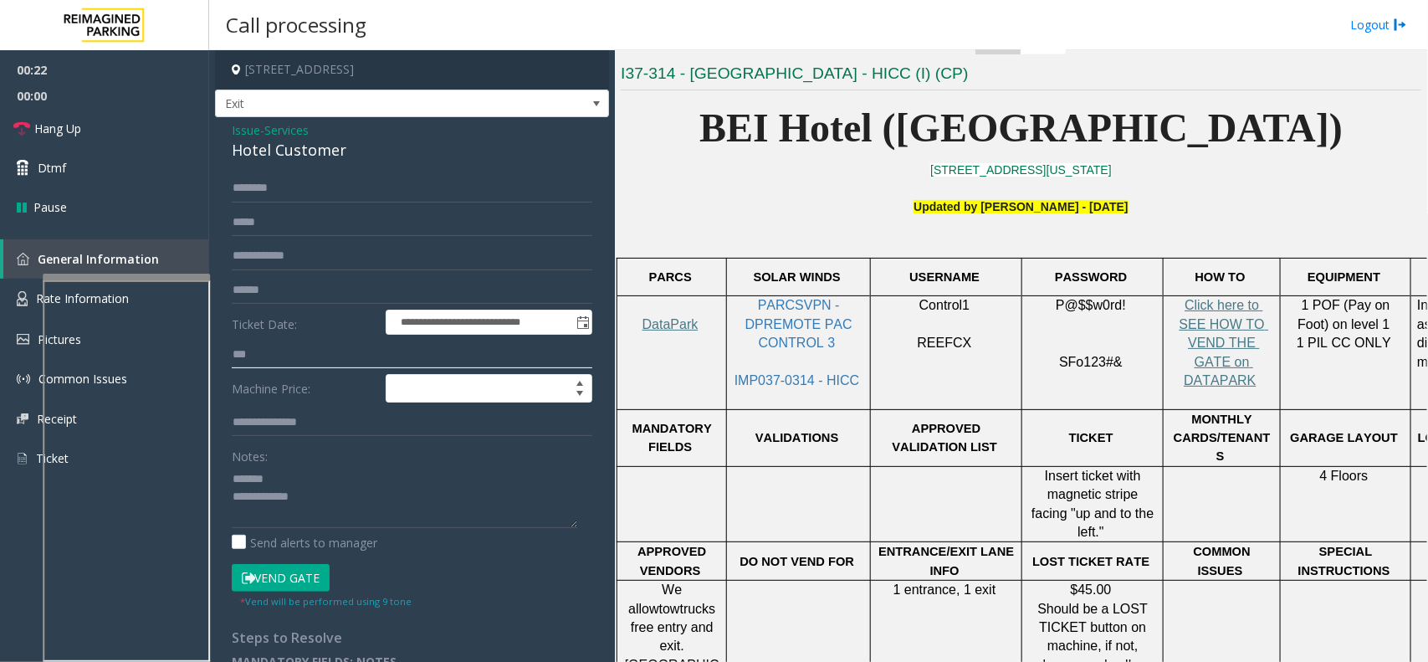
type input "***"
click at [274, 147] on div "Hotel Customer" at bounding box center [412, 150] width 361 height 23
click at [369, 509] on textarea at bounding box center [405, 496] width 346 height 63
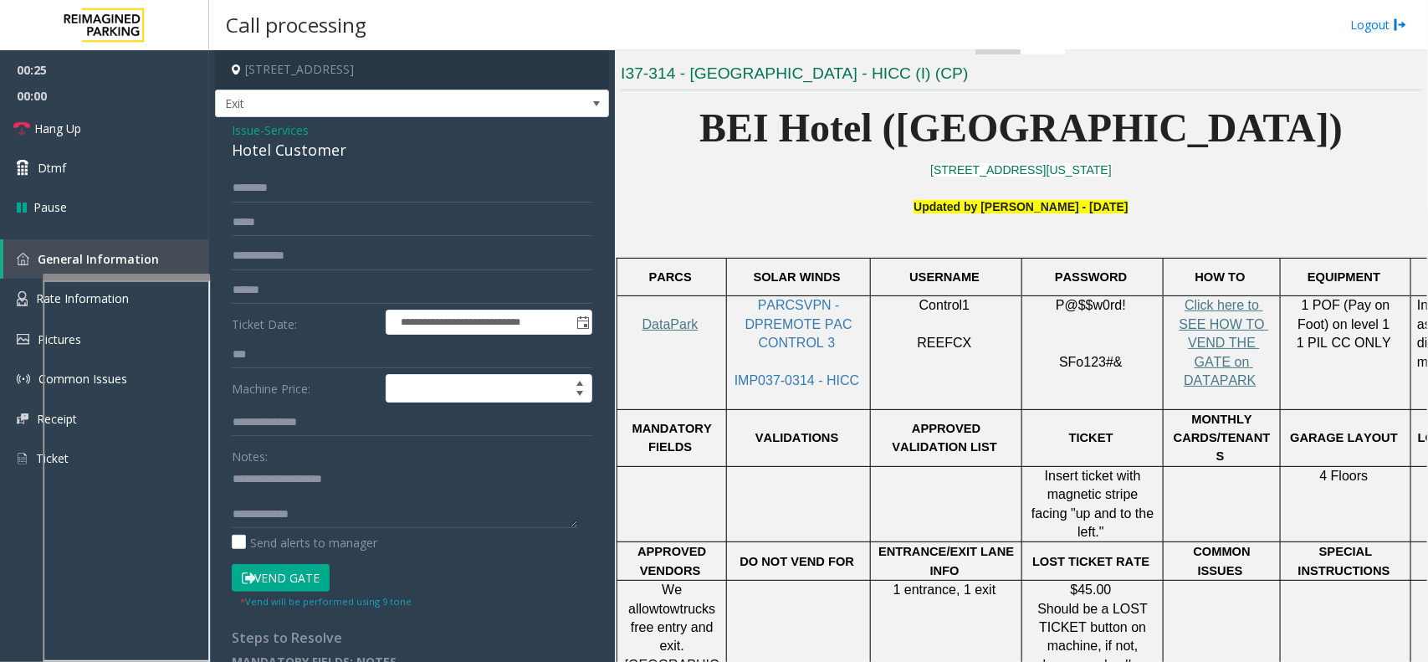
click at [282, 575] on button "Vend Gate" at bounding box center [281, 578] width 98 height 28
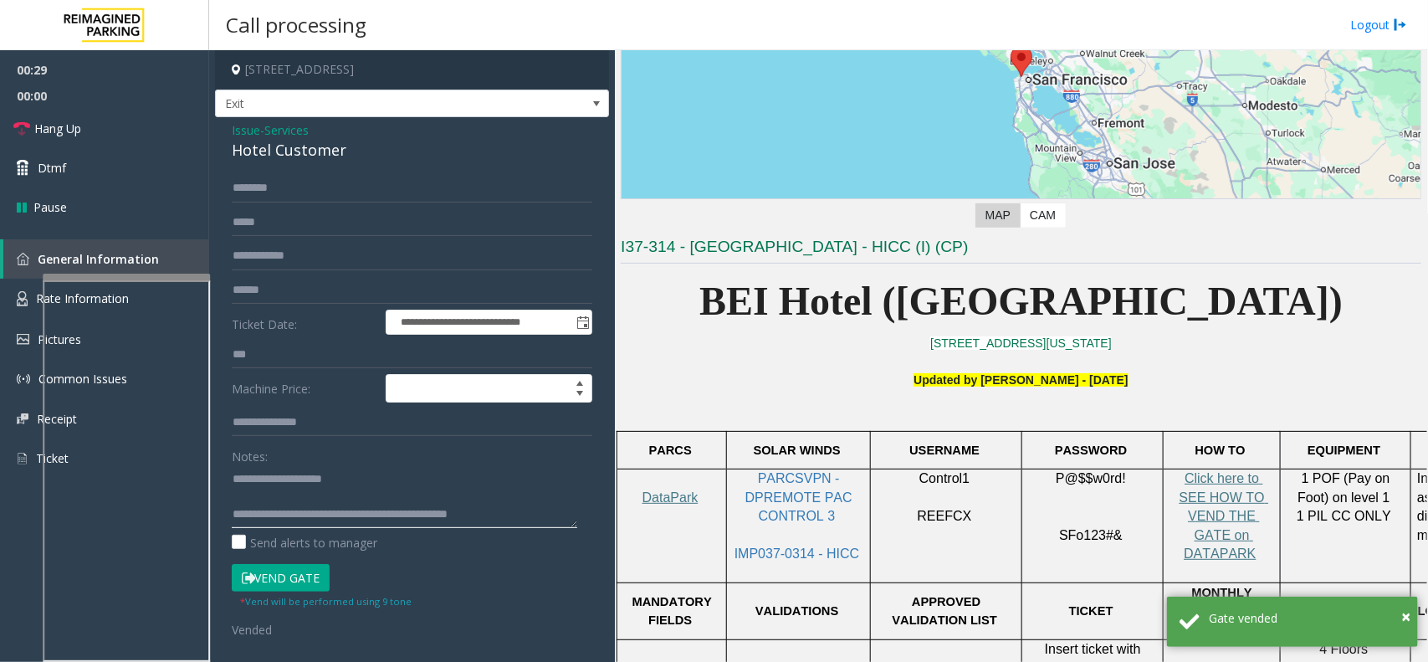
scroll to position [209, 0]
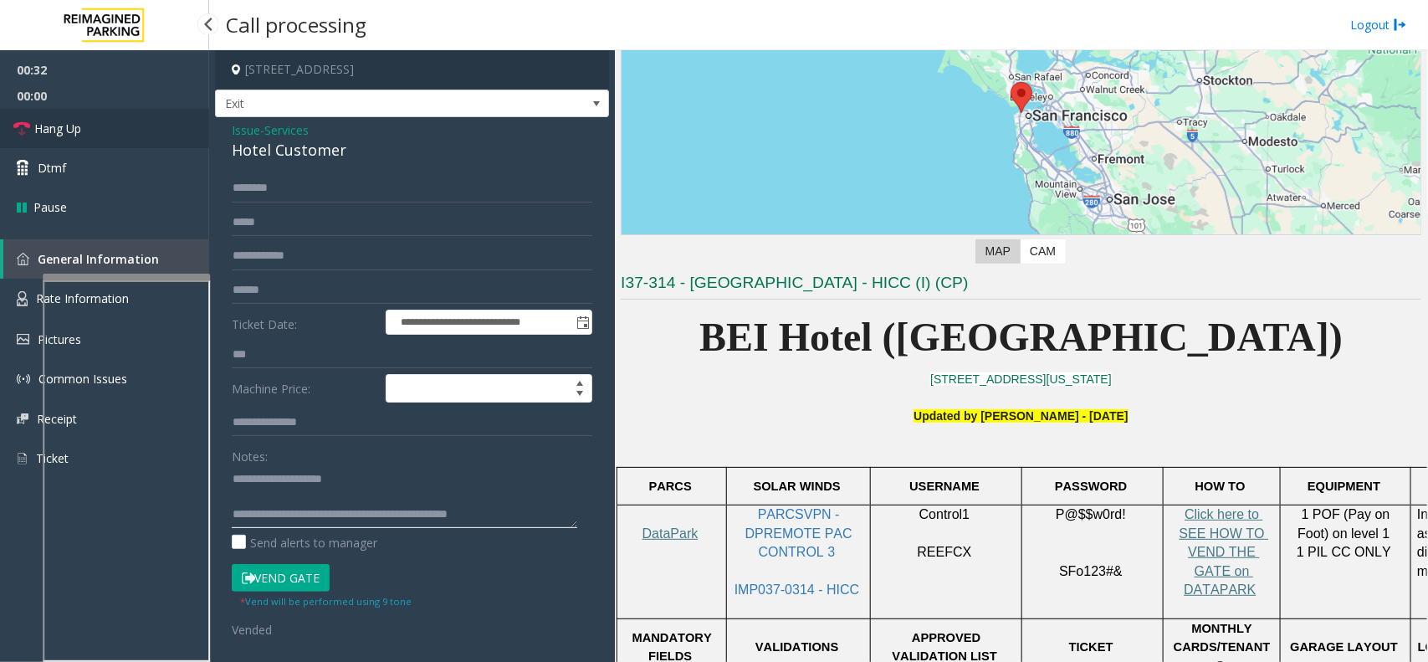
type textarea "**********"
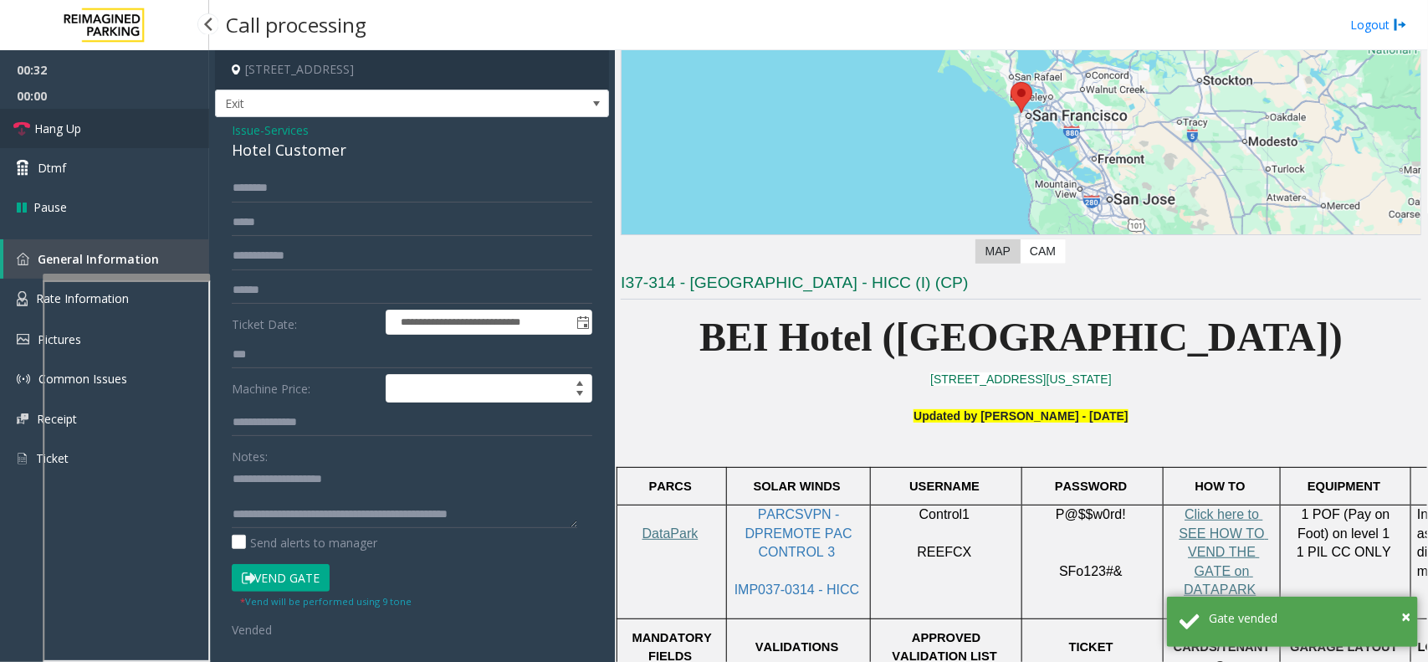
click at [160, 136] on link "Hang Up" at bounding box center [104, 128] width 209 height 39
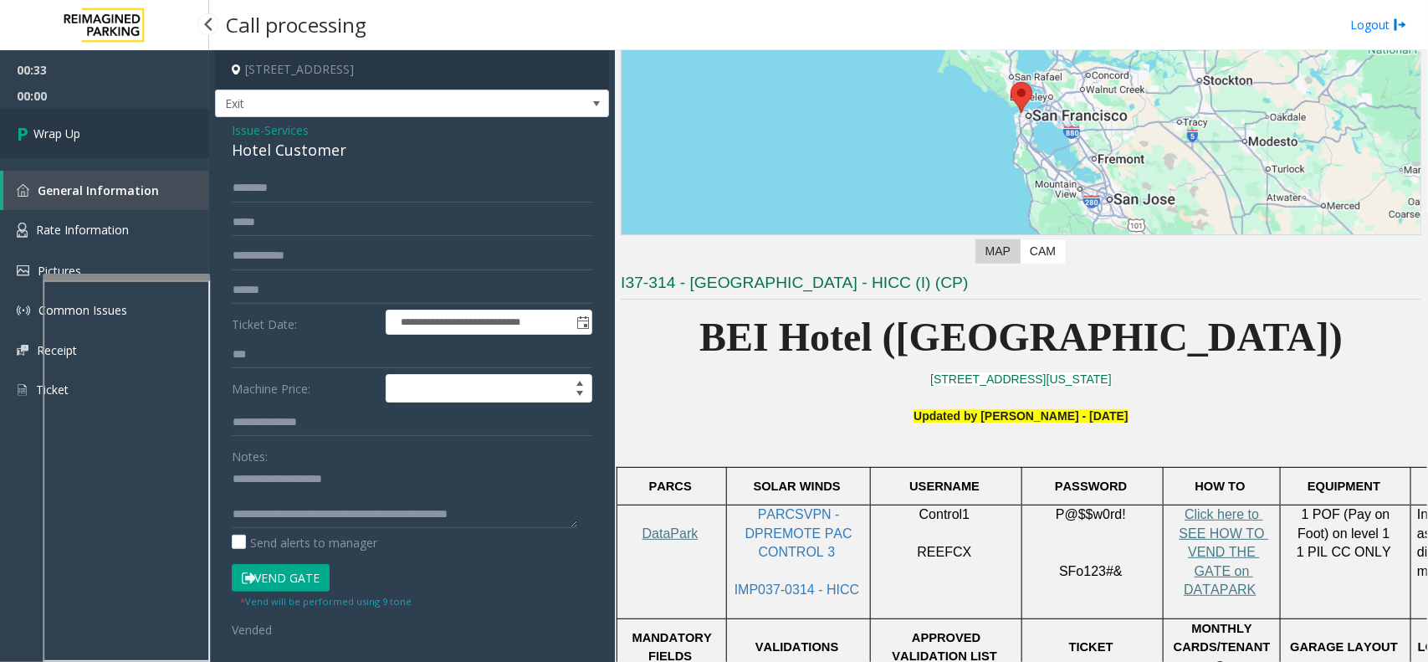
click at [160, 136] on link "Wrap Up" at bounding box center [104, 133] width 209 height 49
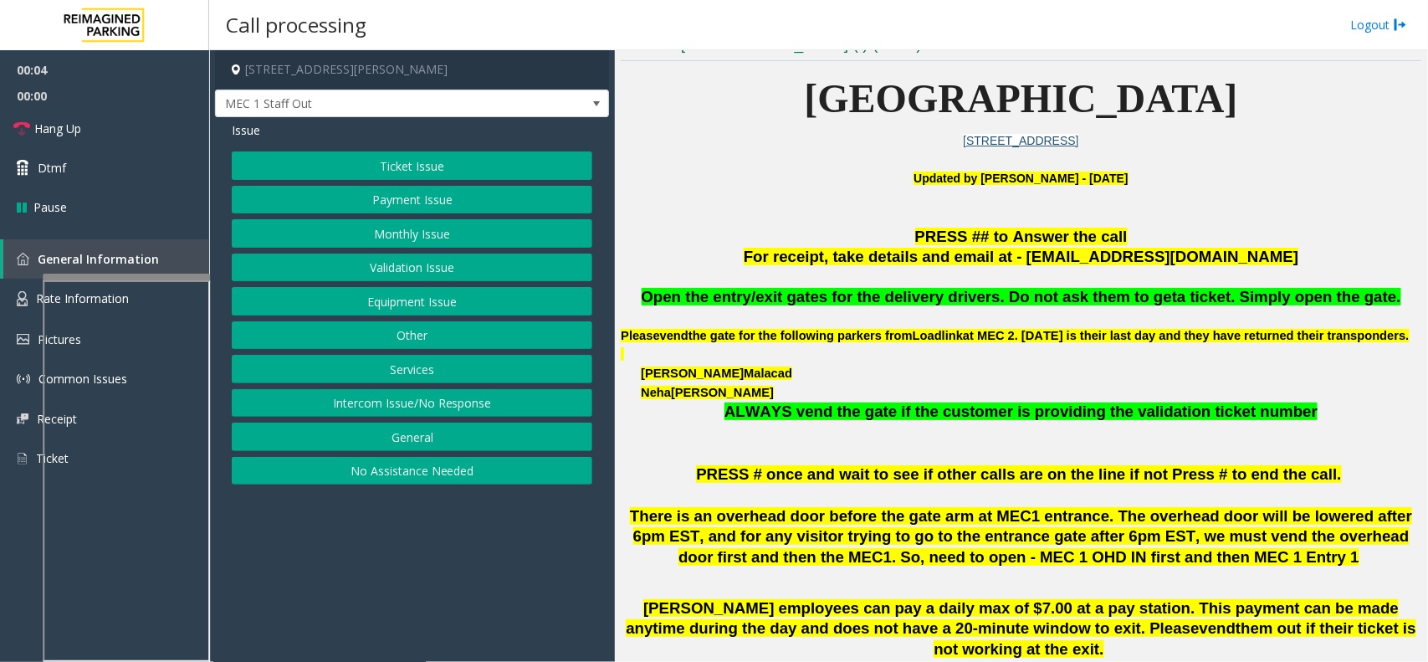
scroll to position [418, 0]
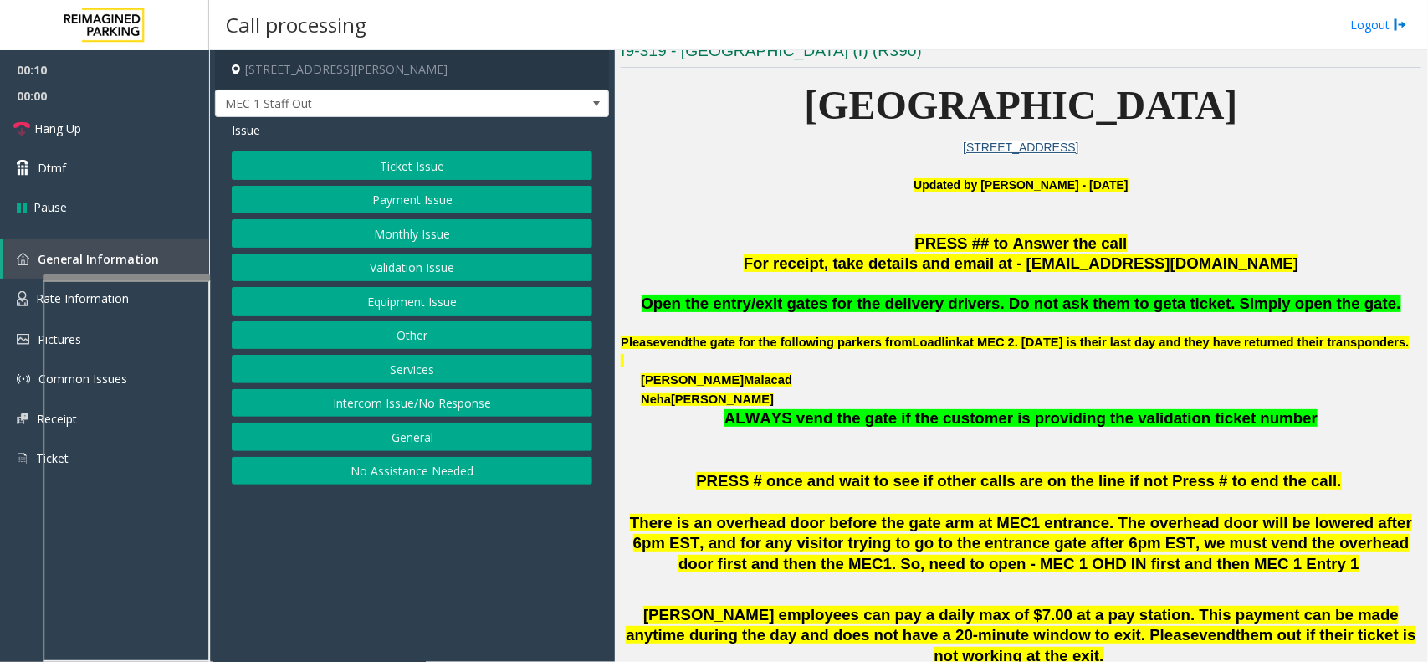
click at [502, 341] on button "Other" at bounding box center [412, 335] width 361 height 28
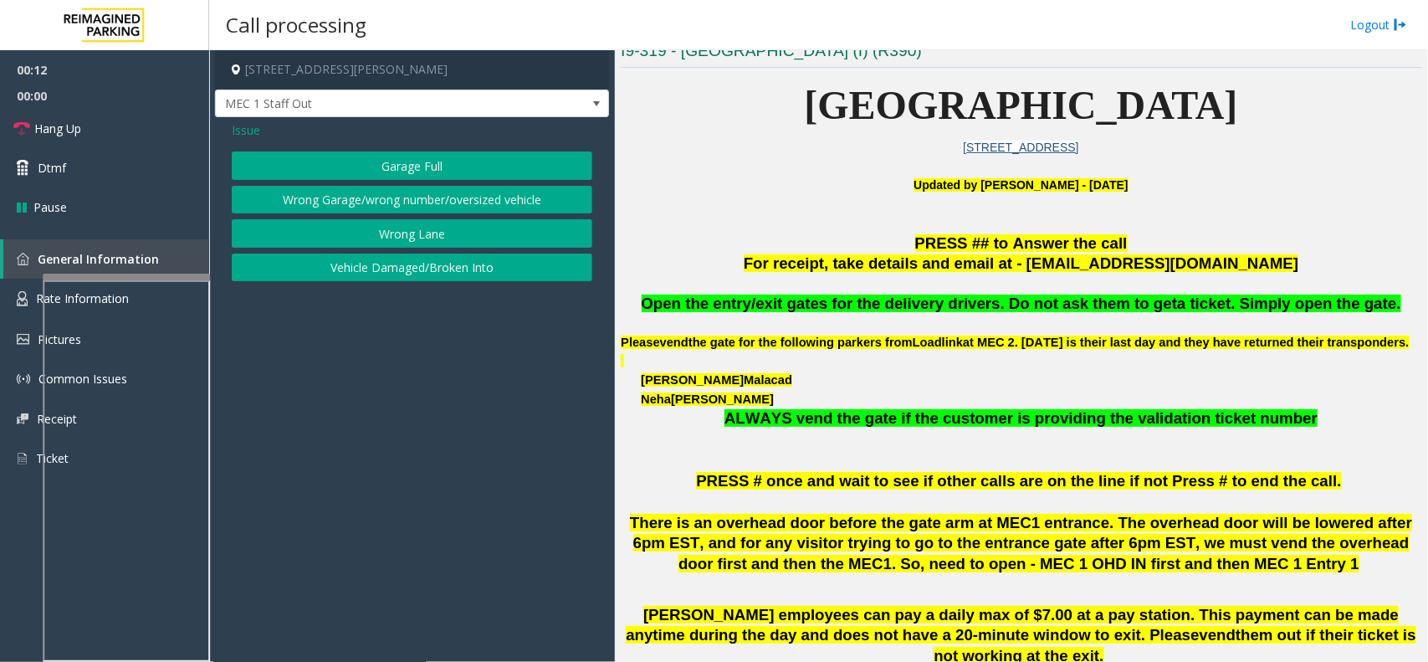
click at [259, 140] on div "Issue Garage Full Wrong Garage/wrong number/oversized vehicle Wrong Lane Vehicl…" at bounding box center [412, 203] width 394 height 172
click at [253, 123] on span "Issue" at bounding box center [246, 130] width 28 height 18
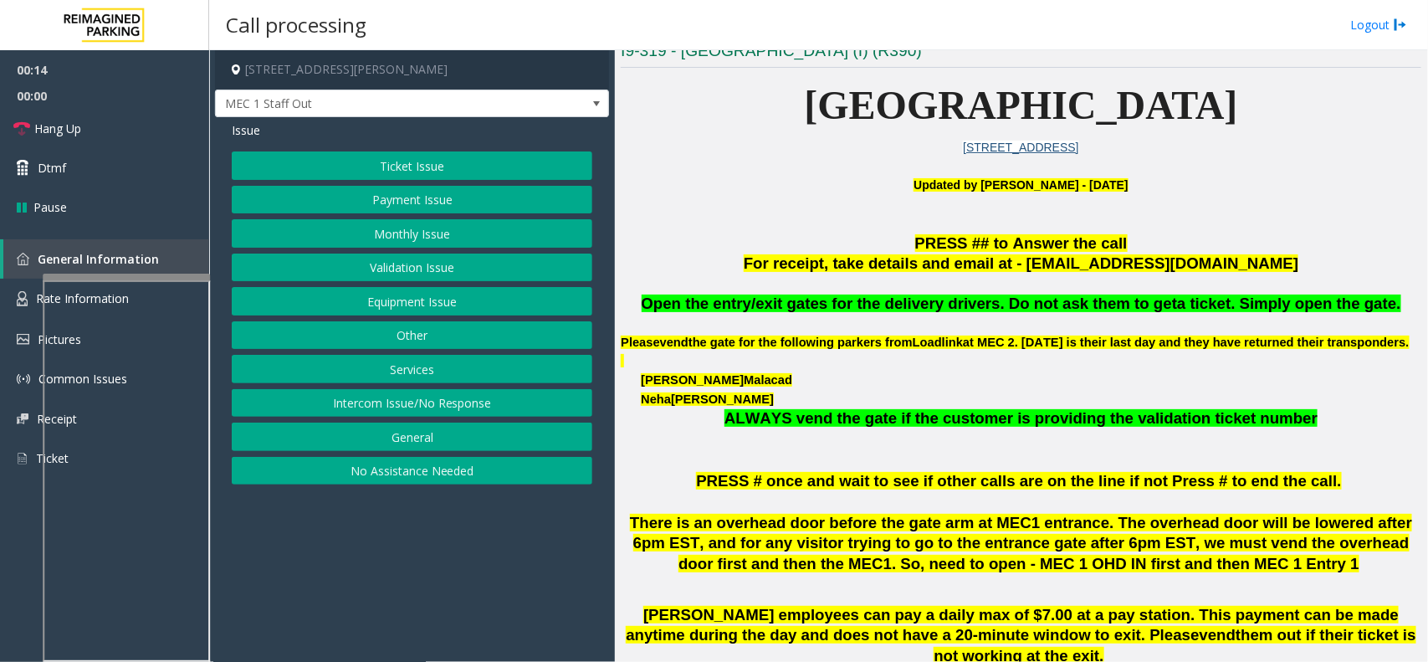
click at [445, 373] on button "Services" at bounding box center [412, 369] width 361 height 28
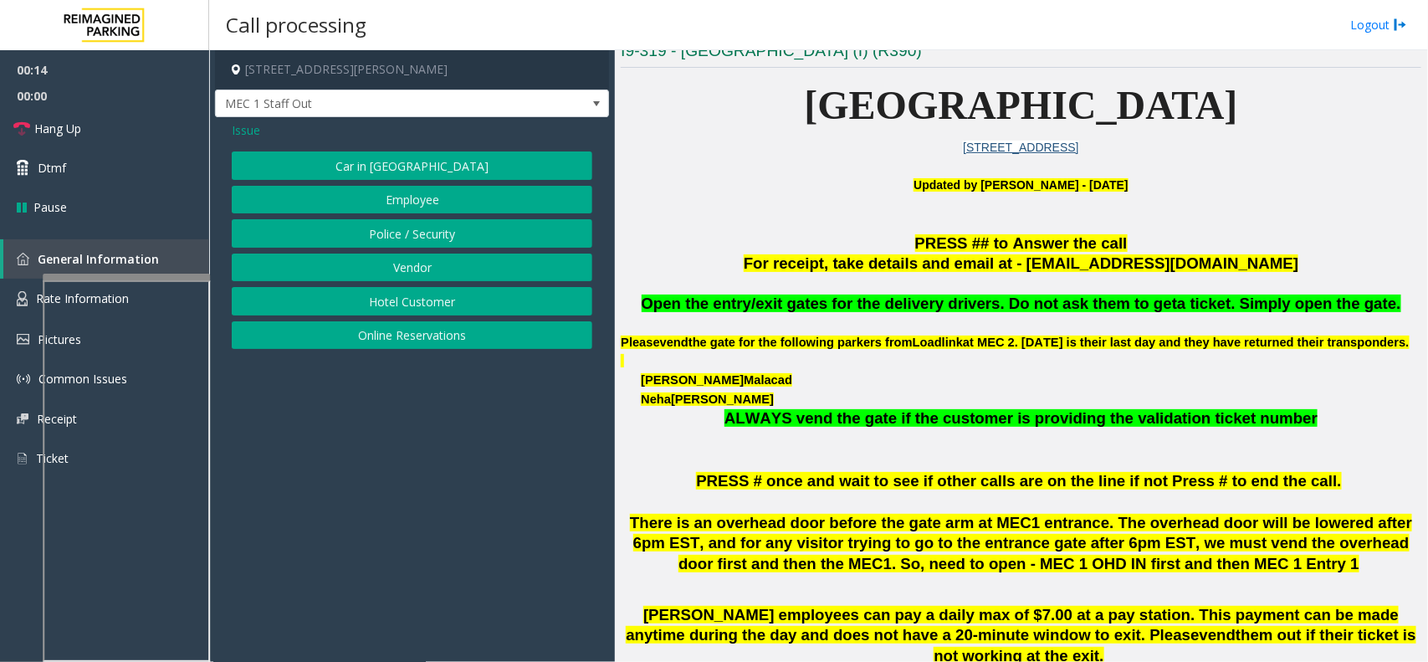
click at [437, 274] on button "Vendor" at bounding box center [412, 267] width 361 height 28
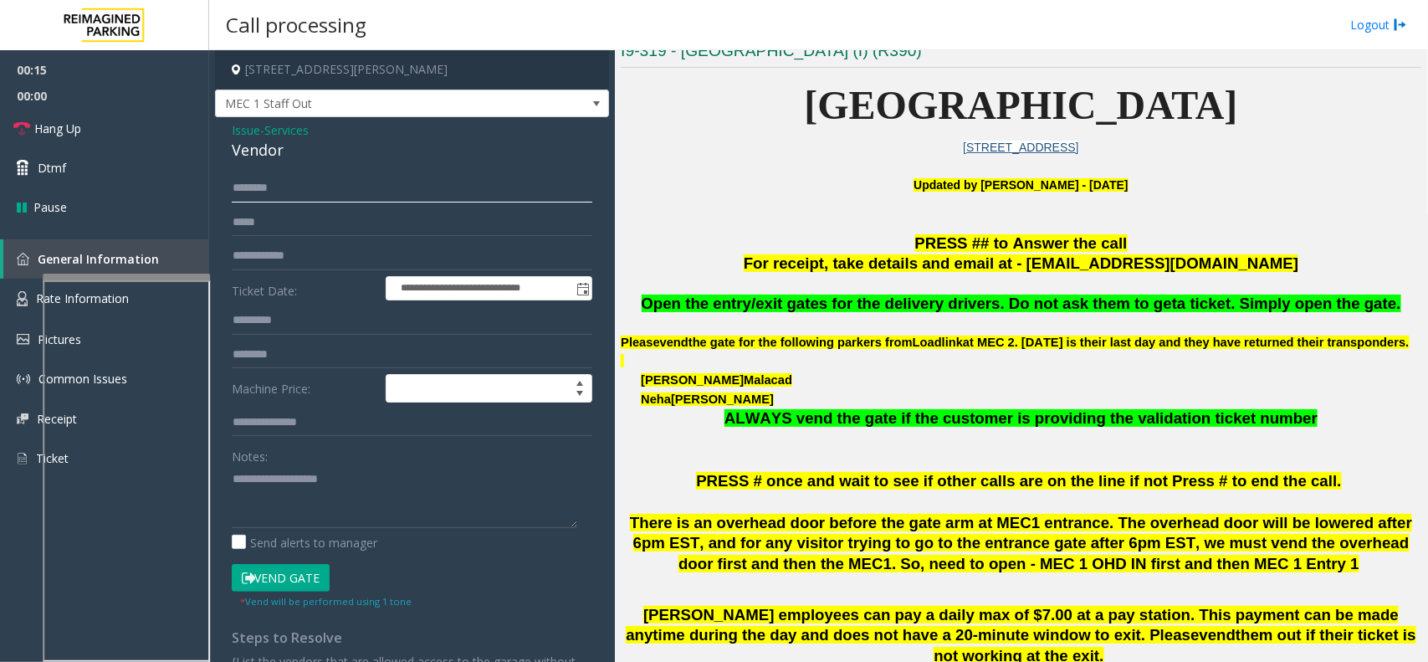
click at [303, 186] on input "text" at bounding box center [412, 188] width 361 height 28
click at [244, 142] on div "Vendor" at bounding box center [412, 150] width 361 height 23
click at [315, 502] on textarea at bounding box center [405, 496] width 346 height 63
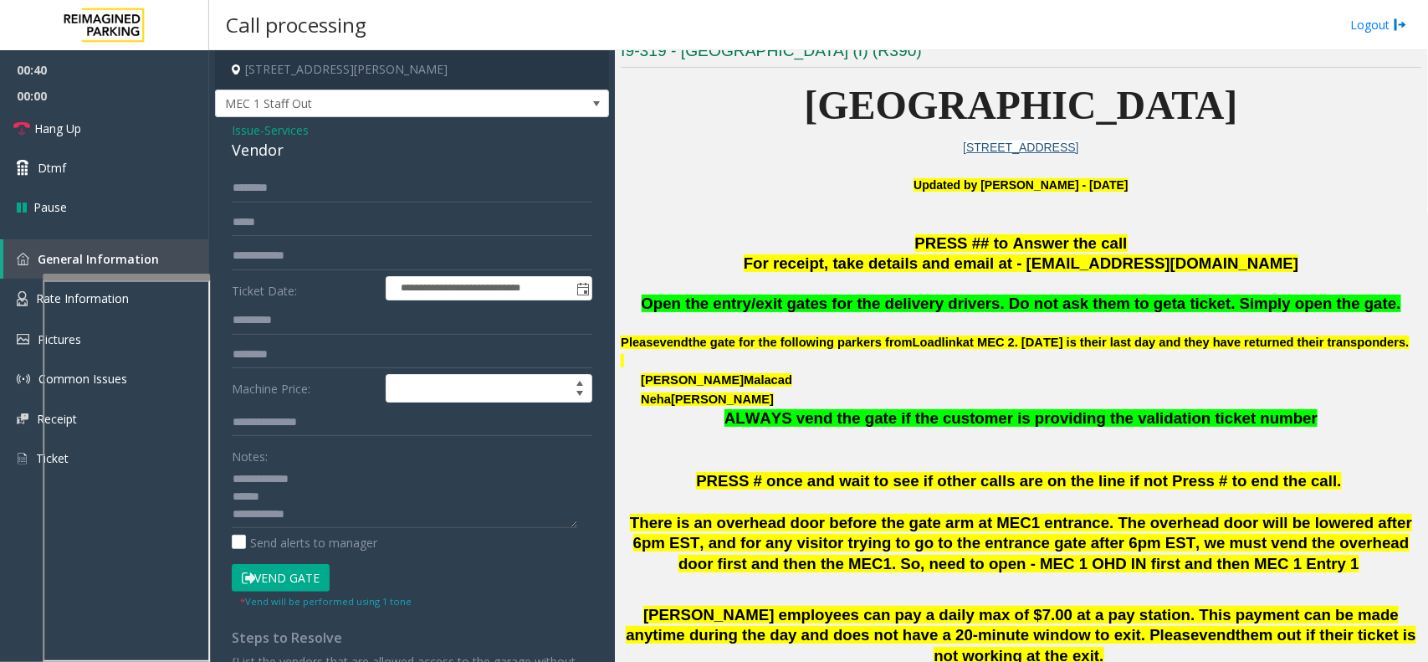
click at [228, 498] on div "**********" at bounding box center [412, 457] width 386 height 566
click at [232, 494] on textarea at bounding box center [405, 496] width 346 height 63
type textarea "**********"
click at [398, 181] on input "text" at bounding box center [412, 188] width 361 height 28
type input "****"
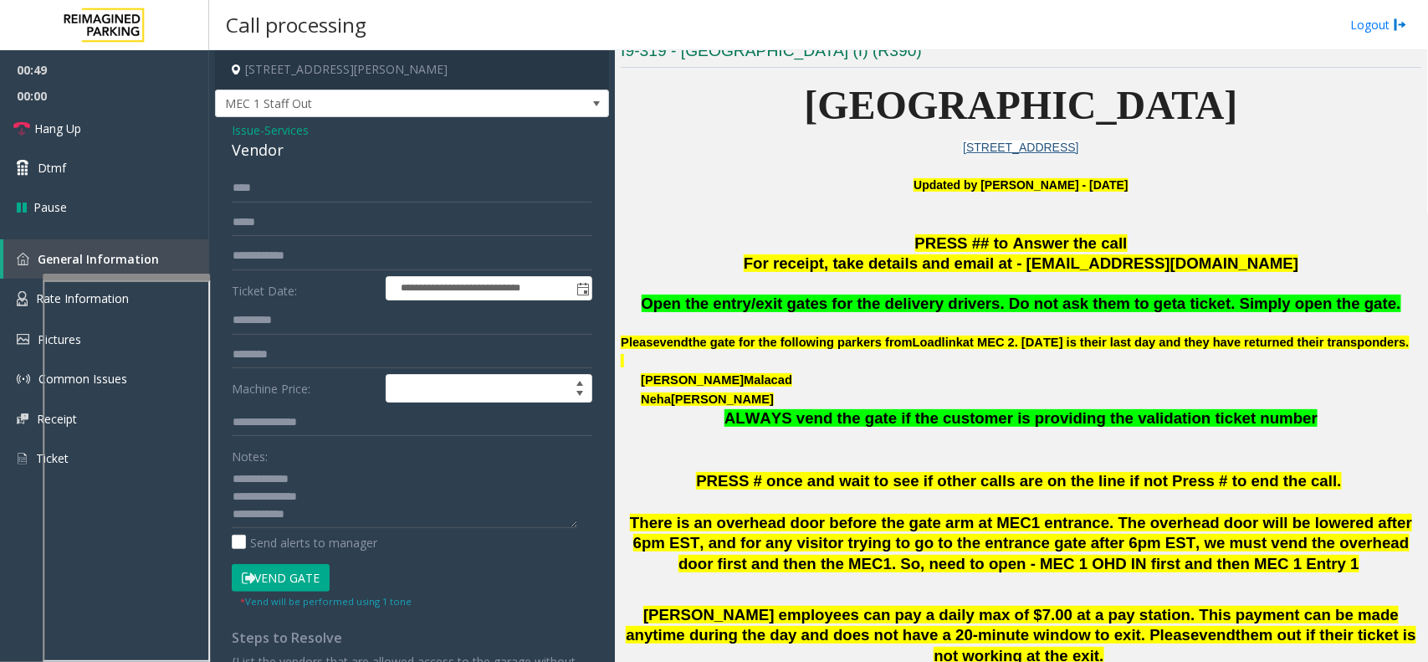
click at [297, 587] on button "Vend Gate" at bounding box center [281, 578] width 98 height 28
click at [238, 499] on textarea at bounding box center [405, 496] width 346 height 63
click at [248, 499] on textarea at bounding box center [405, 496] width 346 height 63
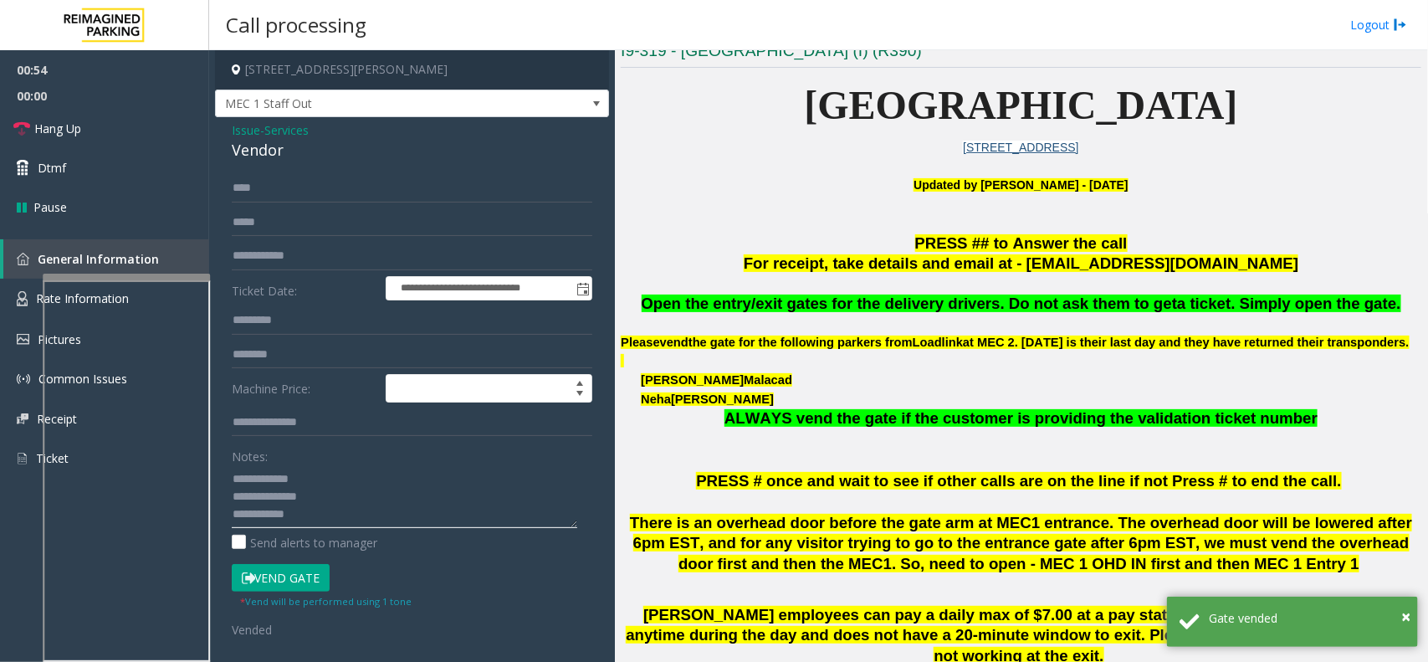
click at [259, 499] on textarea at bounding box center [405, 496] width 346 height 63
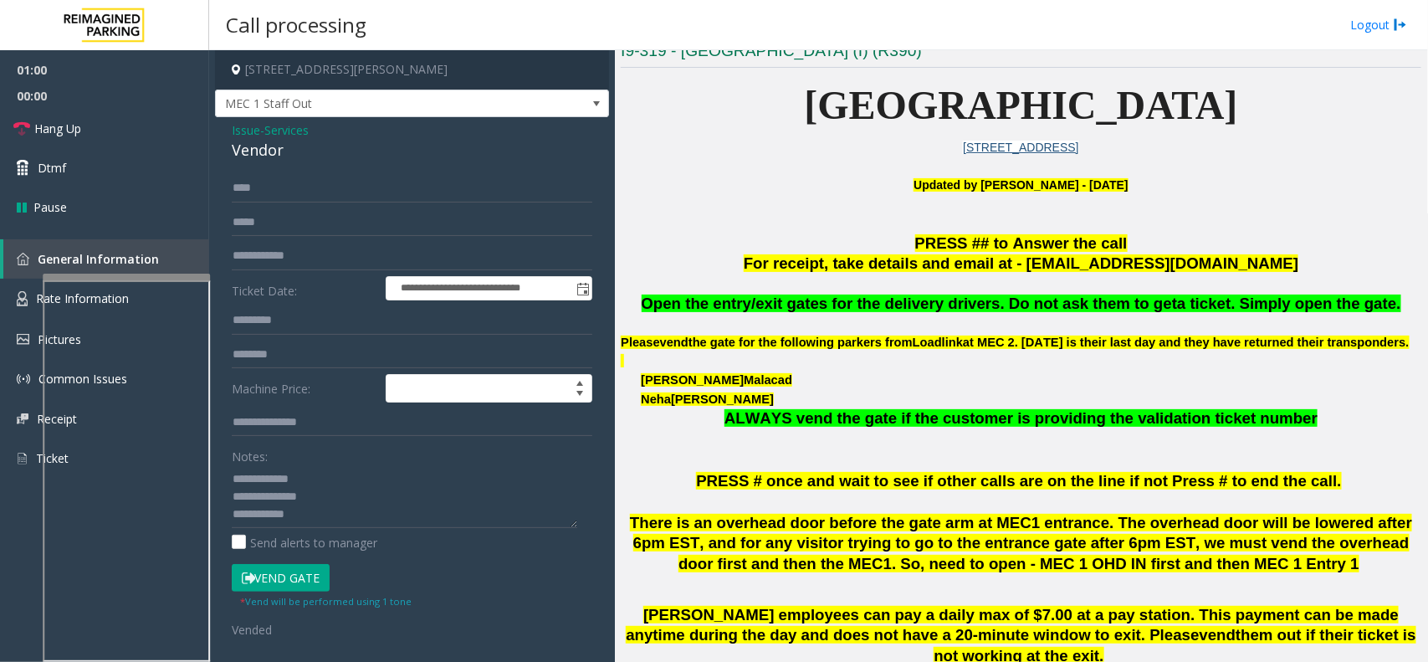
click at [302, 570] on button "Vend Gate" at bounding box center [281, 578] width 98 height 28
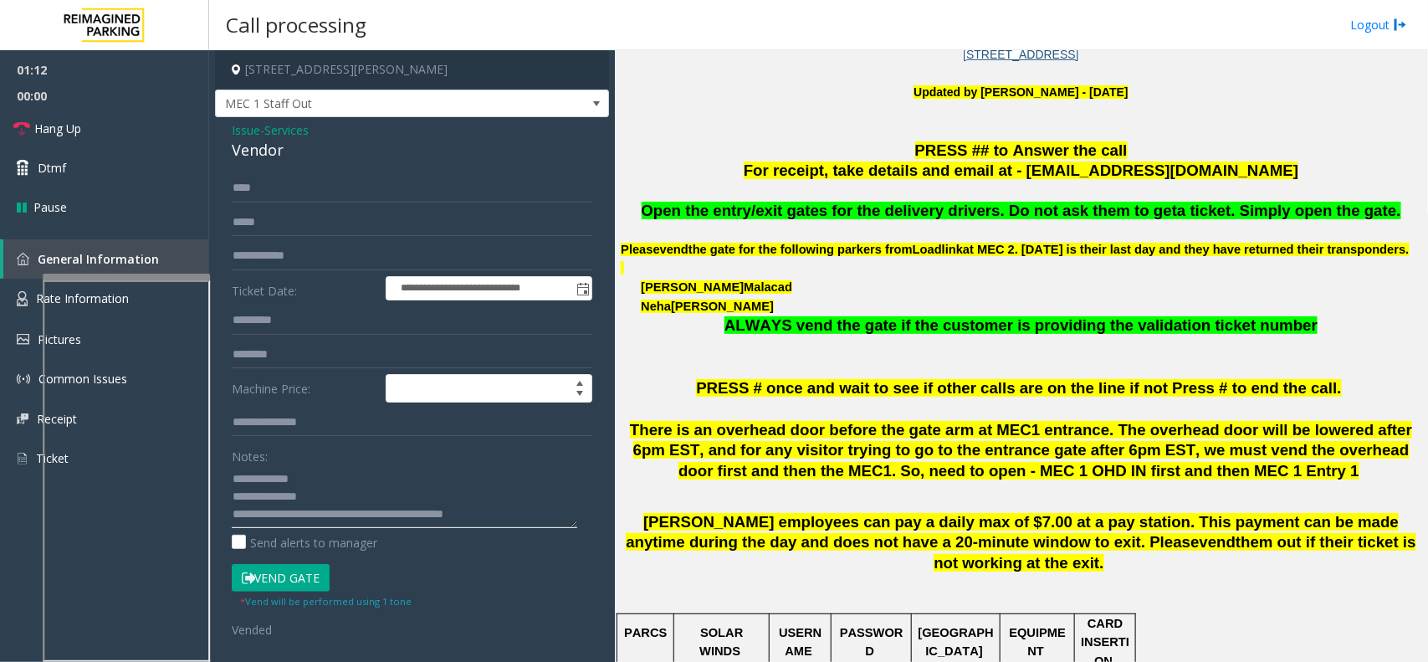
scroll to position [523, 0]
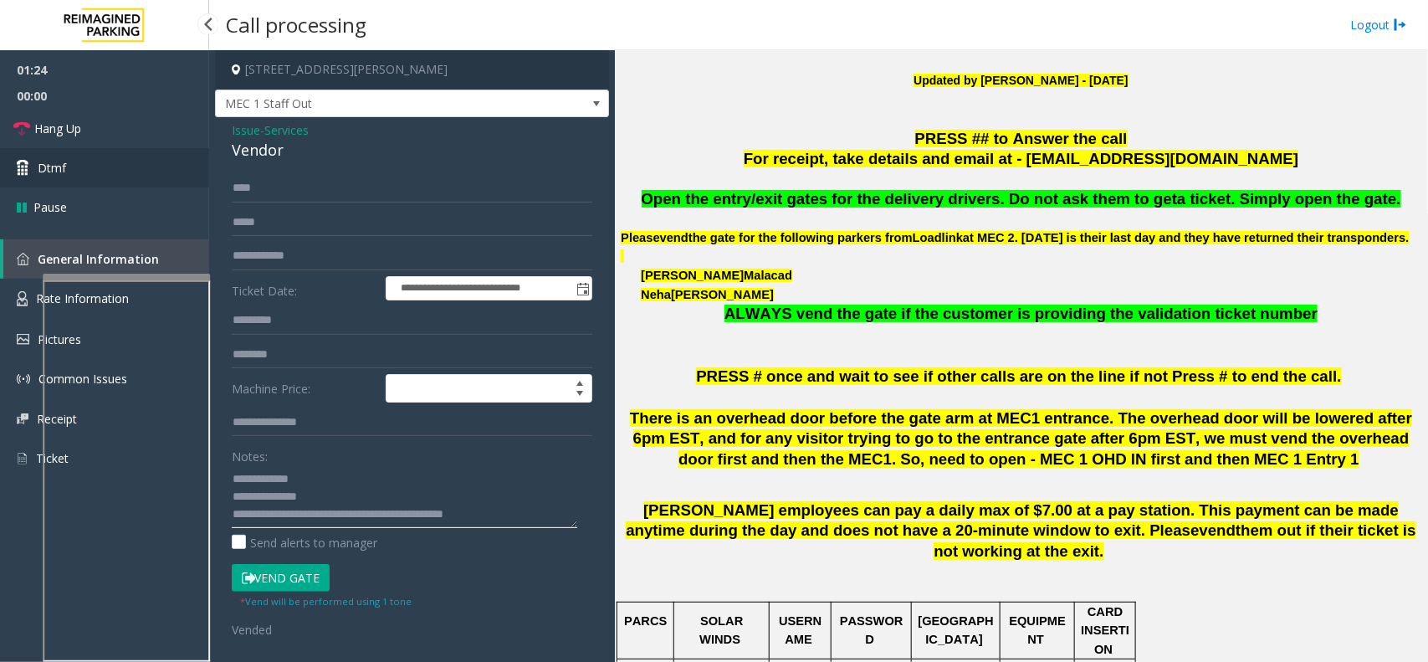
type textarea "**********"
click at [85, 164] on link "Dtmf" at bounding box center [104, 167] width 209 height 39
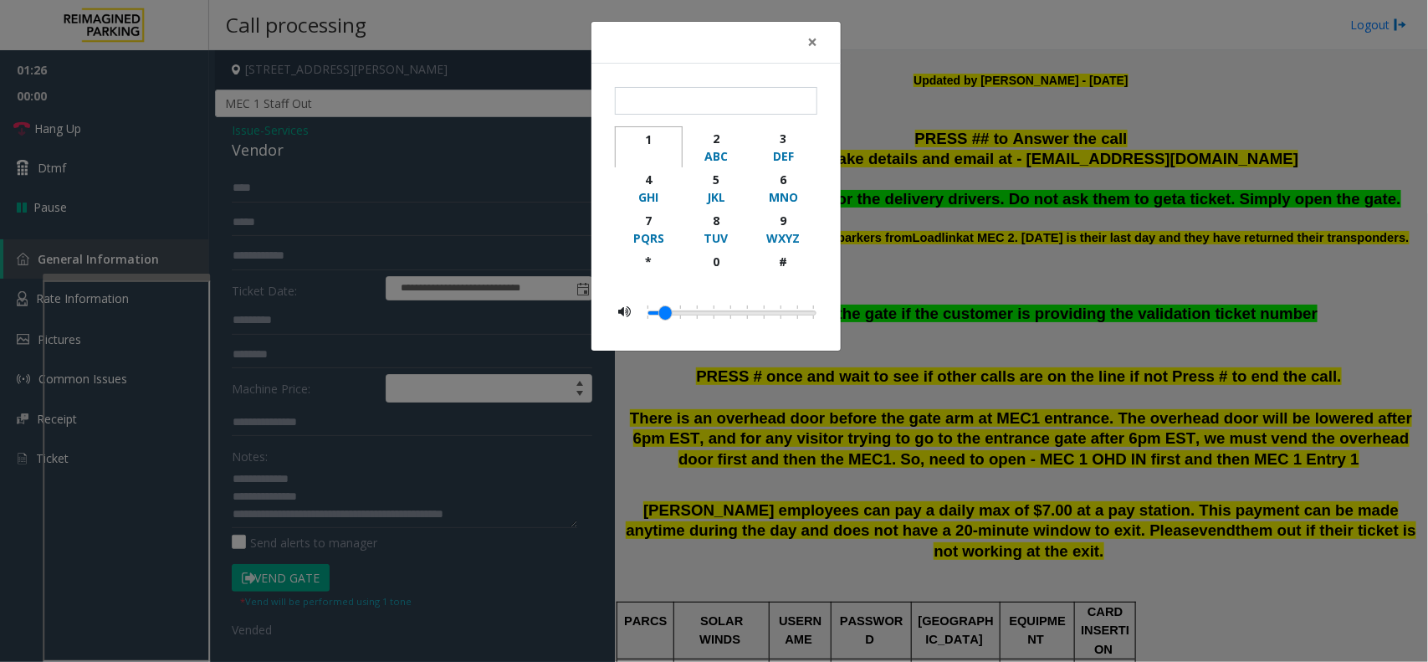
click at [638, 136] on div "1" at bounding box center [649, 140] width 46 height 18
type input "*"
click at [980, 264] on div "× * 1 2 ABC 3 DEF 4 GHI 5 JKL 6 MNO 7 PQRS 8 TUV 9 WXYZ * 0 #" at bounding box center [714, 331] width 1428 height 662
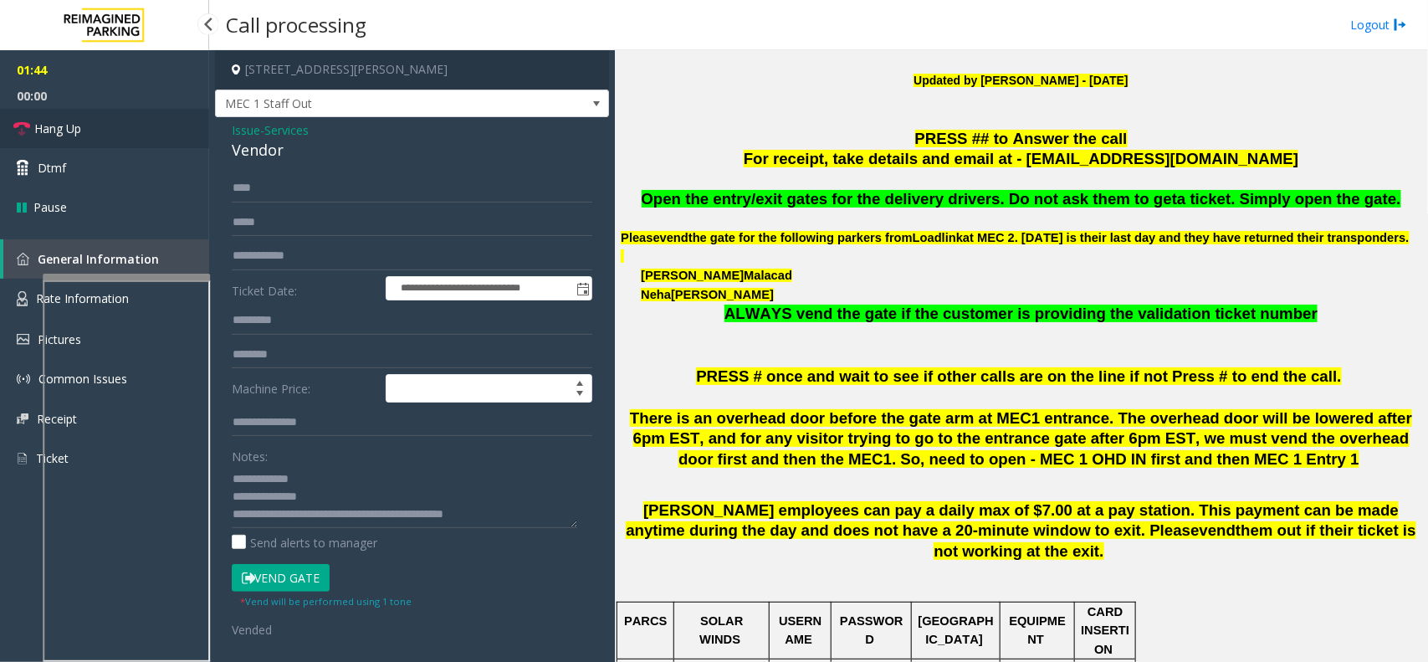
click at [166, 115] on link "Hang Up" at bounding box center [104, 128] width 209 height 39
click at [535, 520] on textarea at bounding box center [405, 496] width 346 height 63
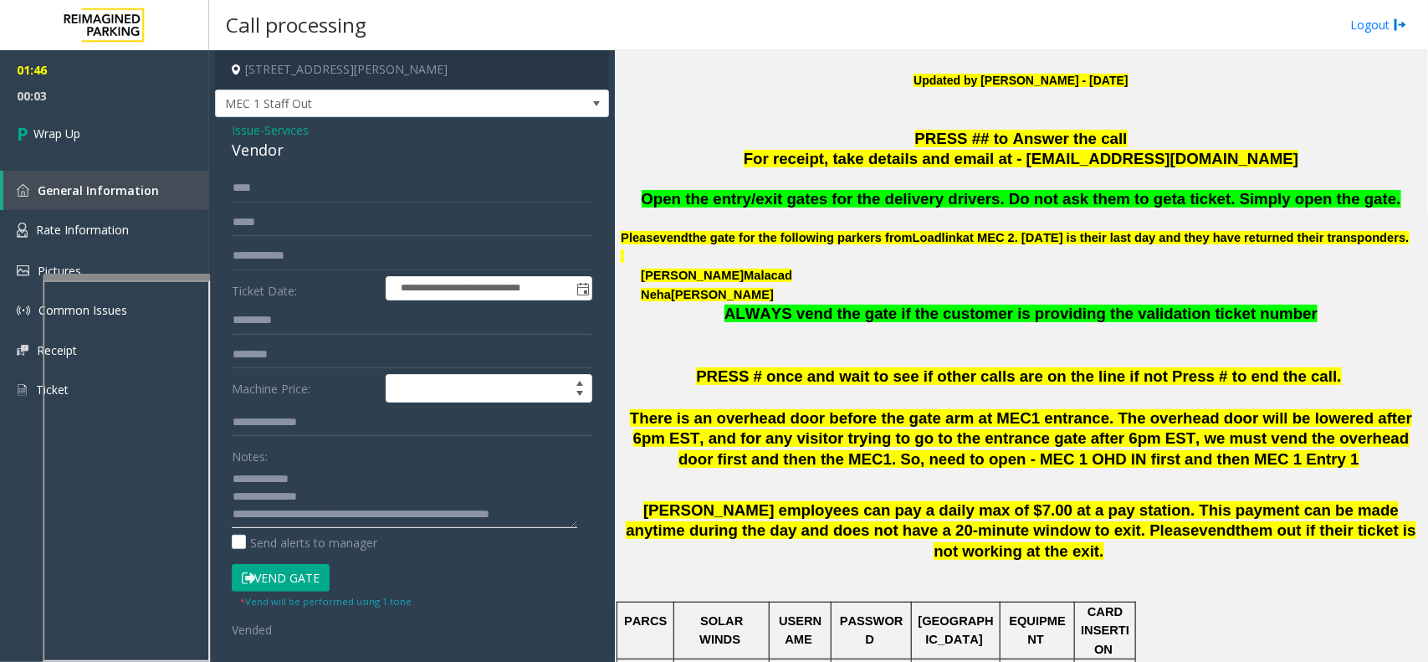
scroll to position [11, 0]
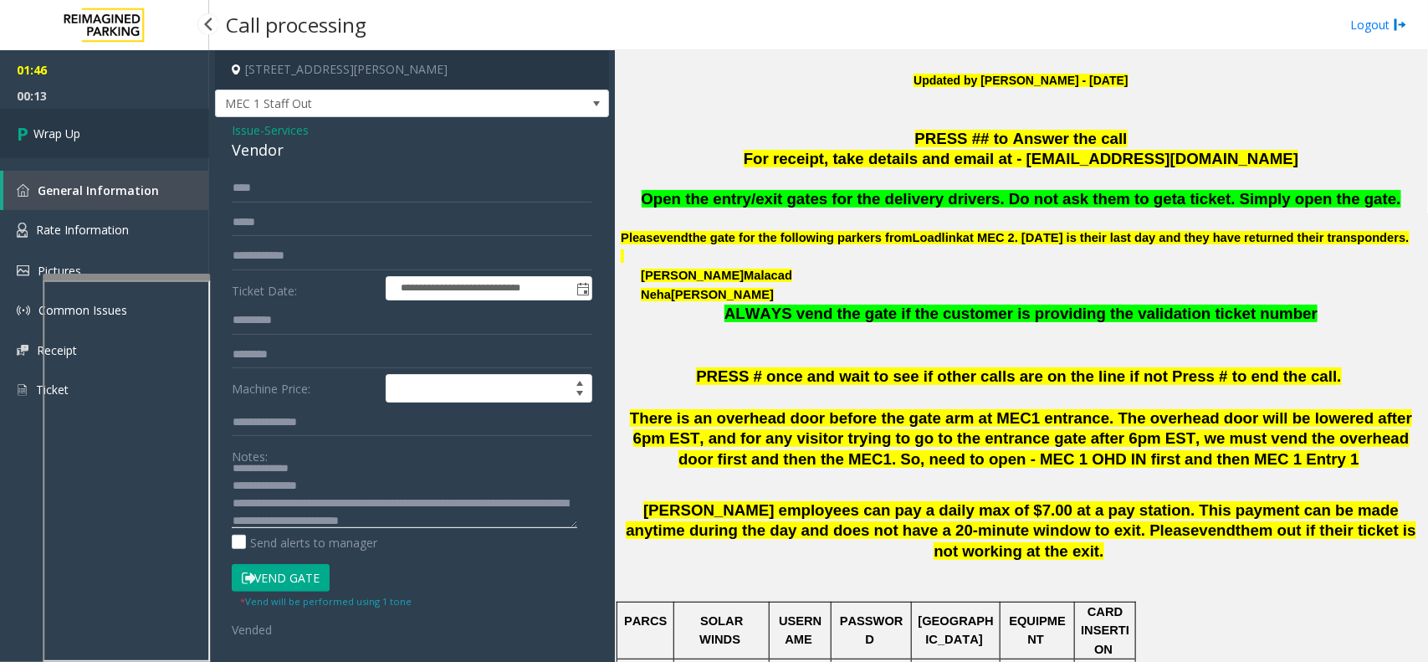
type textarea "**********"
click at [167, 142] on link "Wrap Up" at bounding box center [104, 133] width 209 height 49
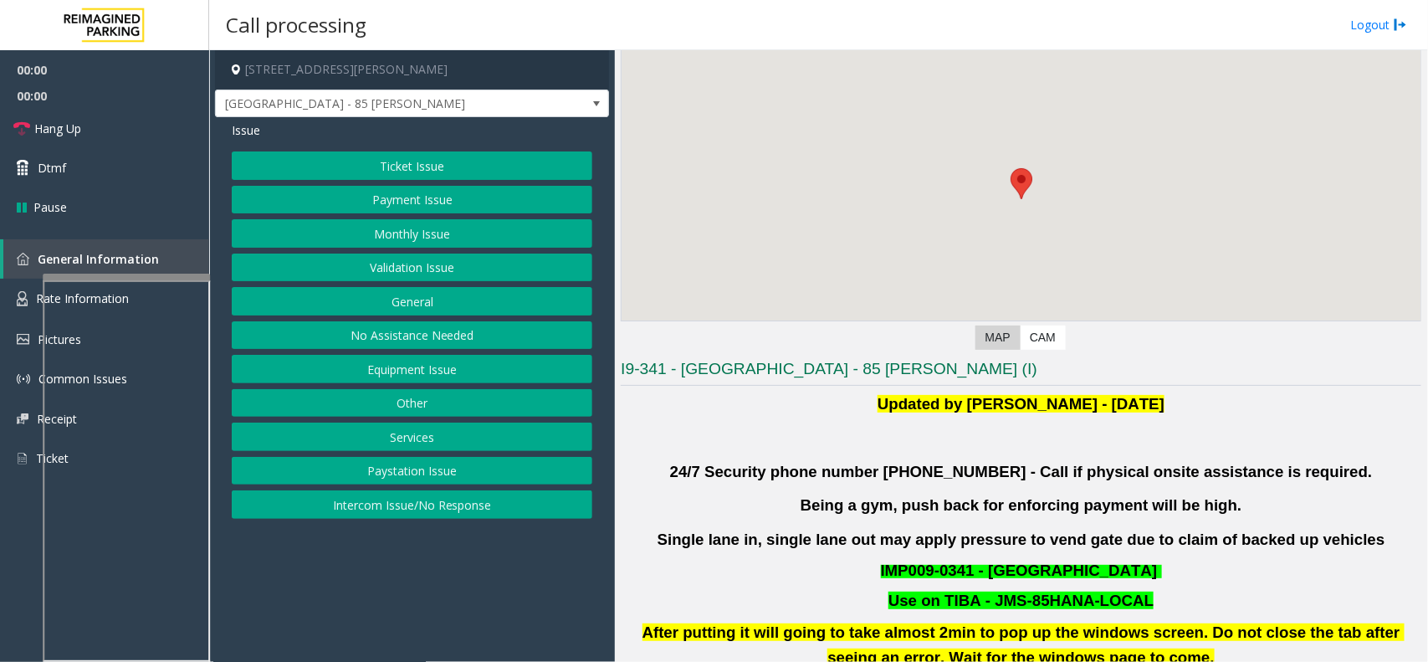
scroll to position [418, 0]
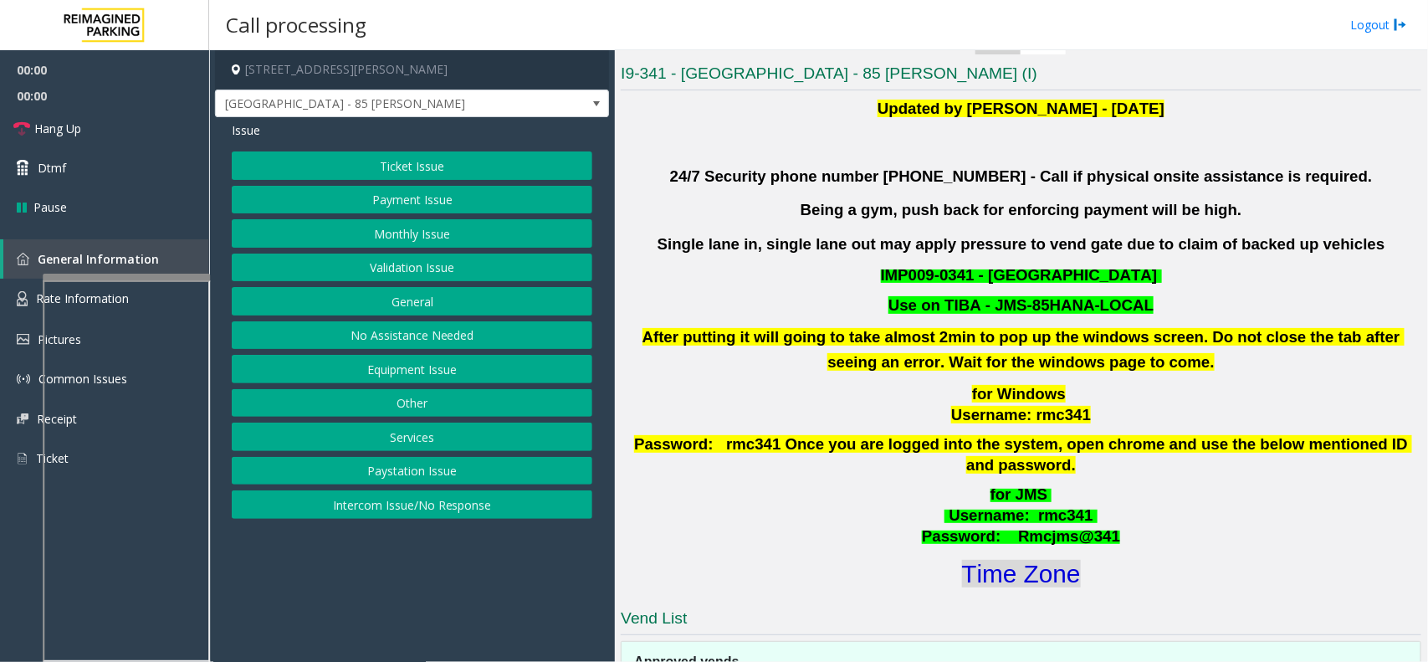
click at [1044, 560] on font "Time Zone" at bounding box center [1021, 574] width 119 height 28
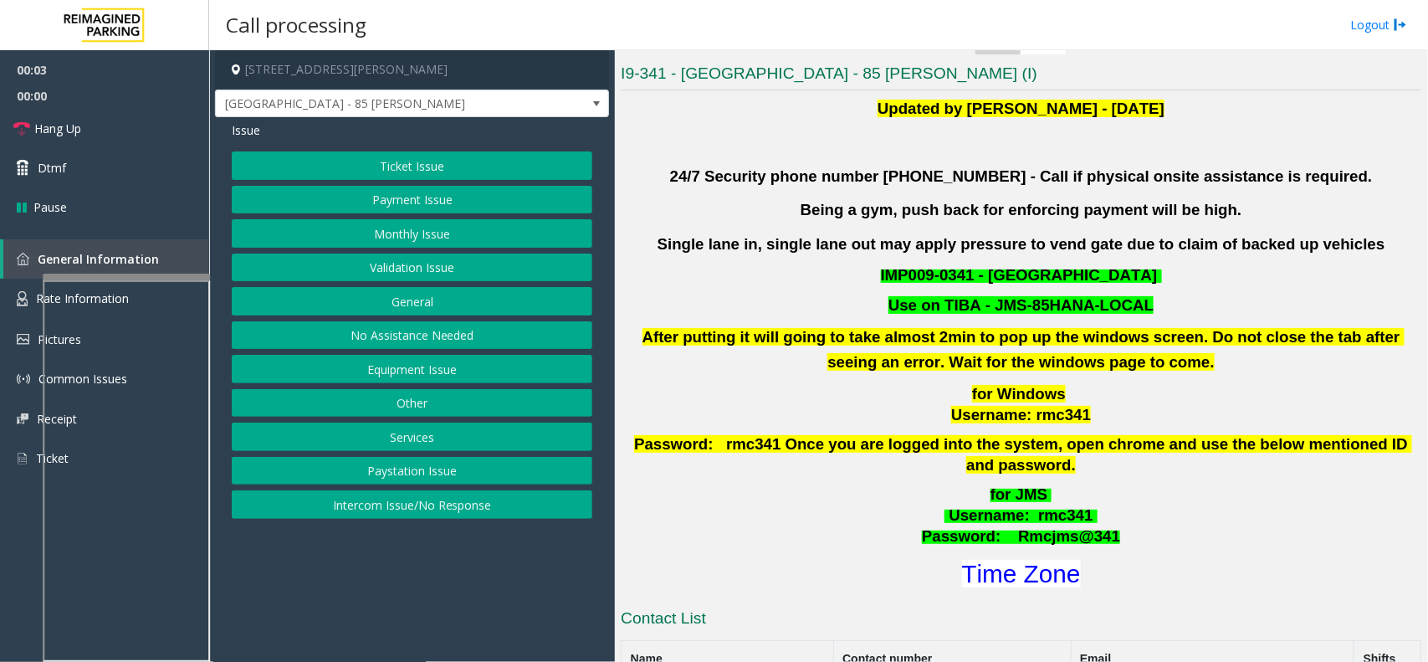
click at [396, 264] on button "Validation Issue" at bounding box center [412, 267] width 361 height 28
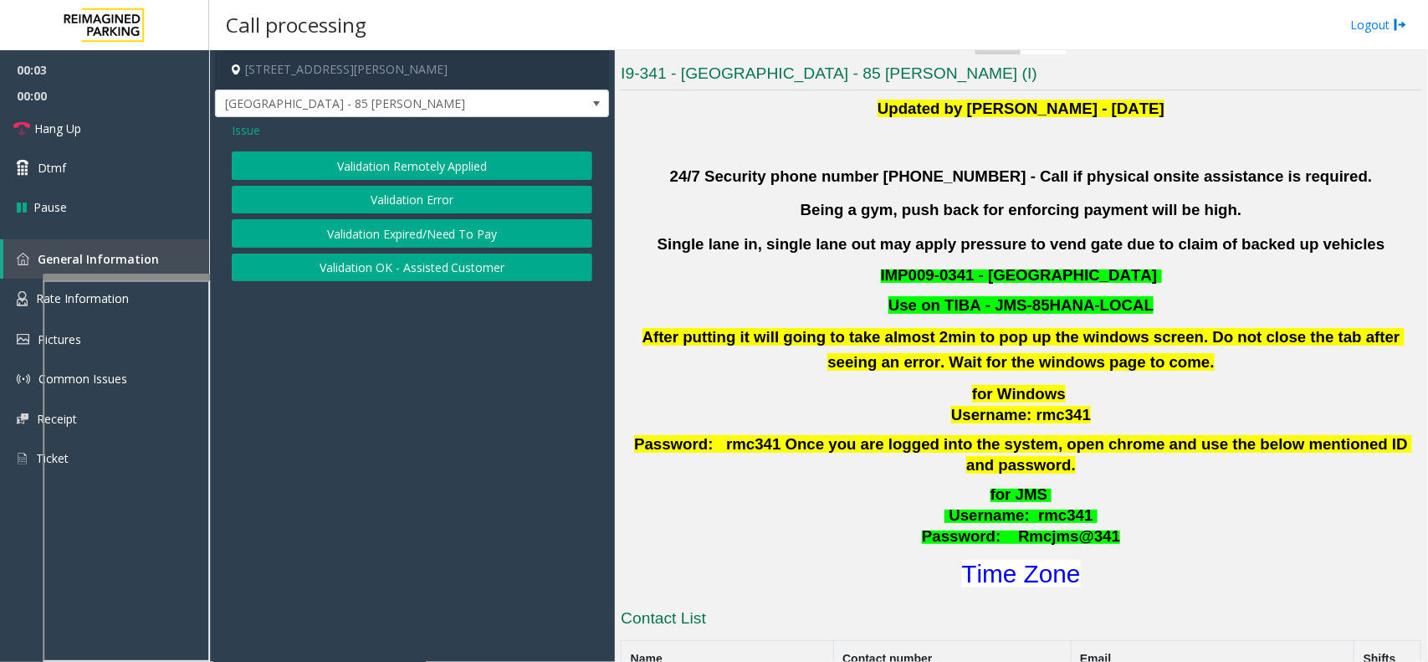
click at [385, 205] on button "Validation Error" at bounding box center [412, 200] width 361 height 28
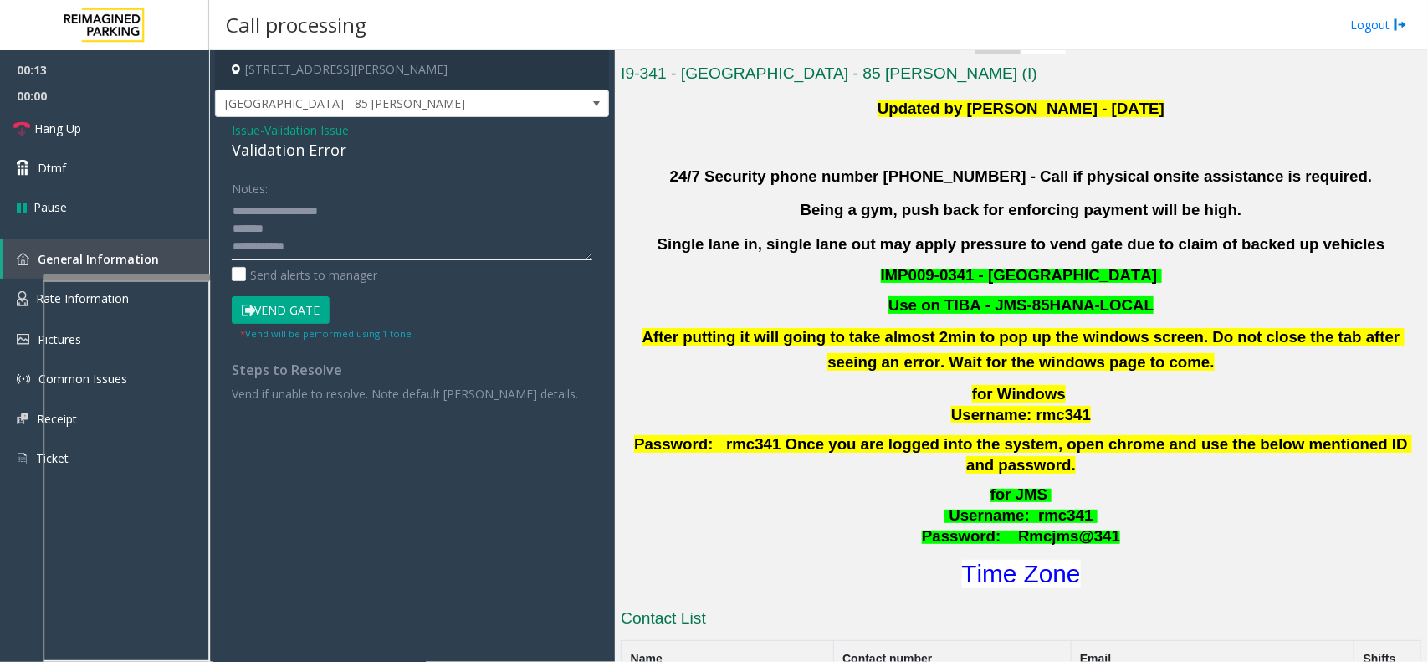
click at [333, 241] on textarea at bounding box center [412, 228] width 361 height 63
click at [387, 209] on textarea at bounding box center [412, 228] width 361 height 63
click at [377, 232] on textarea at bounding box center [412, 228] width 361 height 63
click at [300, 231] on textarea at bounding box center [412, 228] width 361 height 63
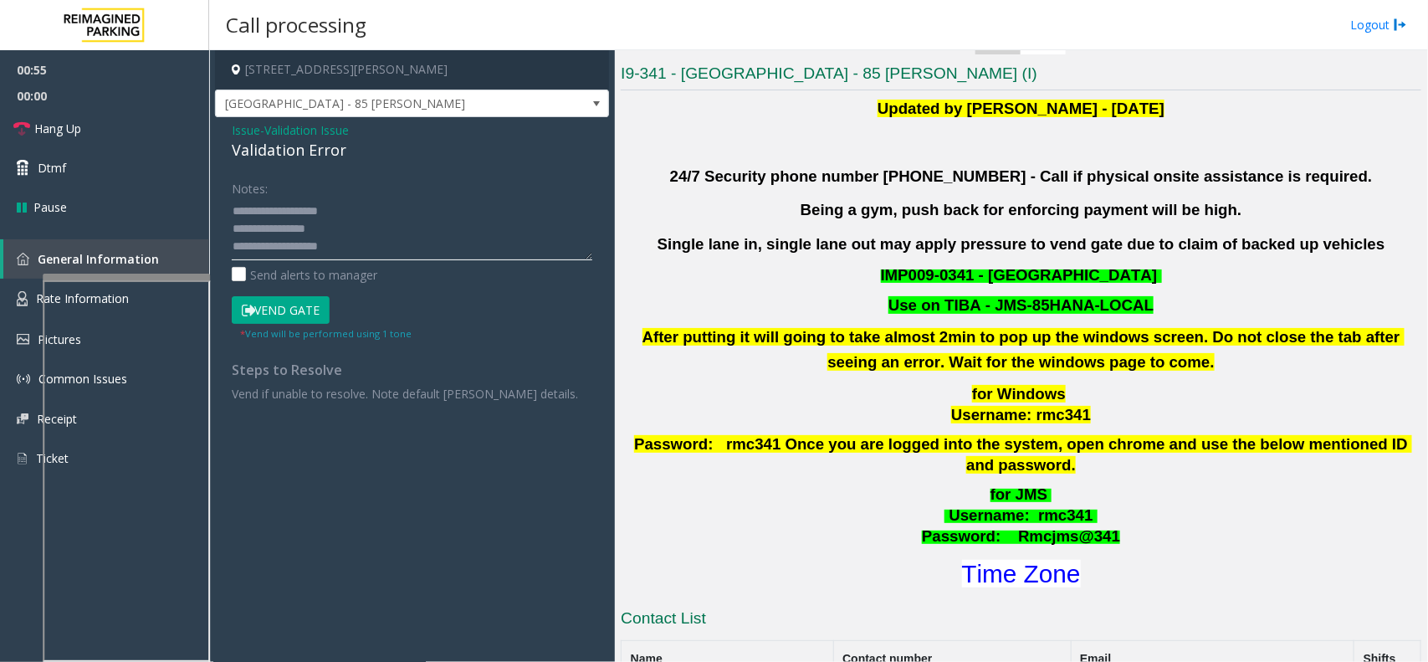
click at [285, 231] on textarea at bounding box center [412, 228] width 361 height 63
click at [297, 230] on textarea at bounding box center [412, 228] width 361 height 63
click at [315, 228] on textarea at bounding box center [412, 228] width 361 height 63
click at [322, 227] on textarea at bounding box center [412, 228] width 361 height 63
click at [335, 227] on textarea at bounding box center [412, 228] width 361 height 63
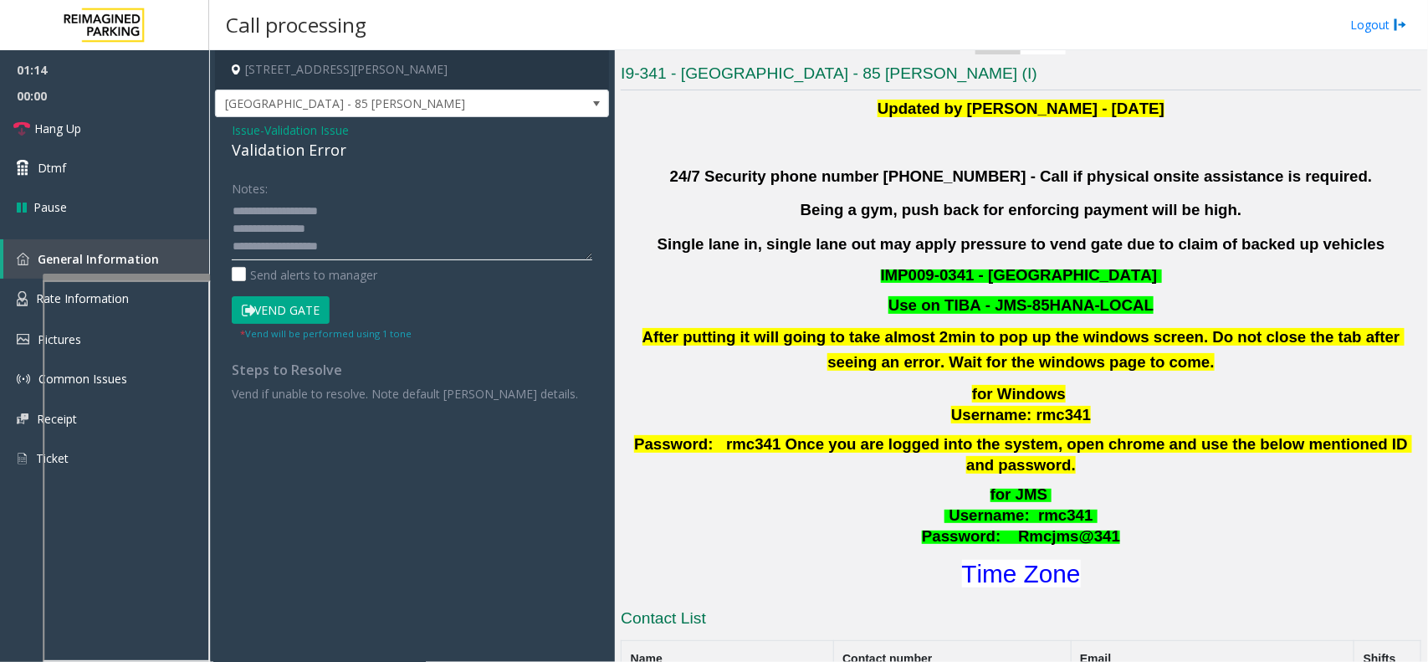
click at [278, 228] on textarea at bounding box center [412, 228] width 361 height 63
type textarea "**********"
click at [303, 301] on button "Vend Gate" at bounding box center [281, 310] width 98 height 28
click at [161, 125] on link "Hang Up" at bounding box center [104, 128] width 209 height 39
drag, startPoint x: 274, startPoint y: 228, endPoint x: 362, endPoint y: 233, distance: 88.8
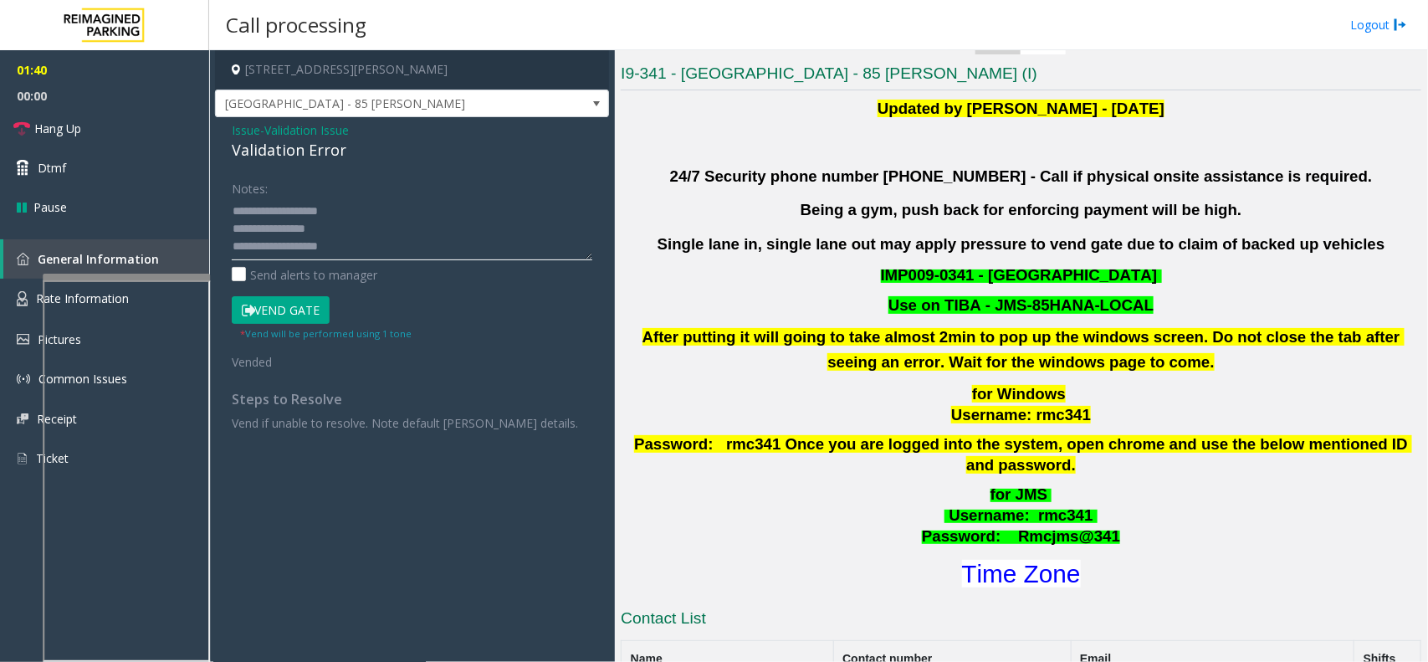
click at [362, 233] on textarea at bounding box center [412, 228] width 361 height 63
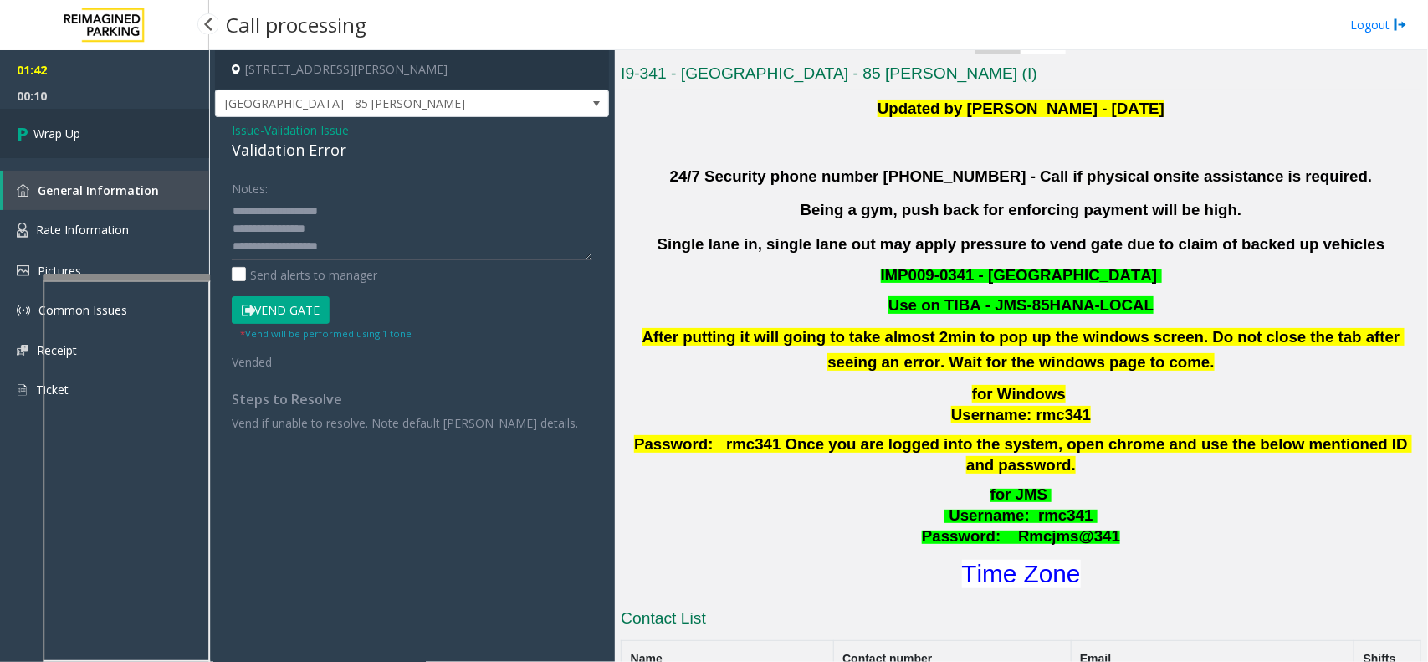
click at [143, 135] on link "Wrap Up" at bounding box center [104, 133] width 209 height 49
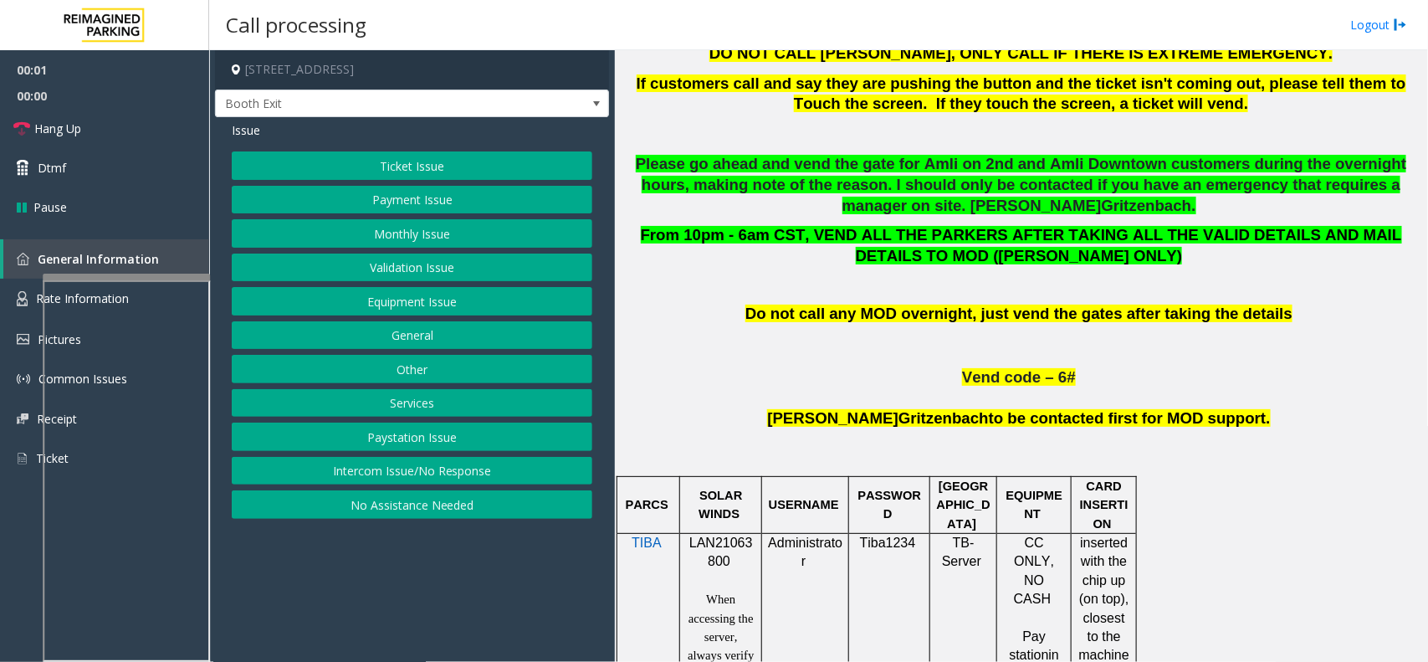
scroll to position [732, 0]
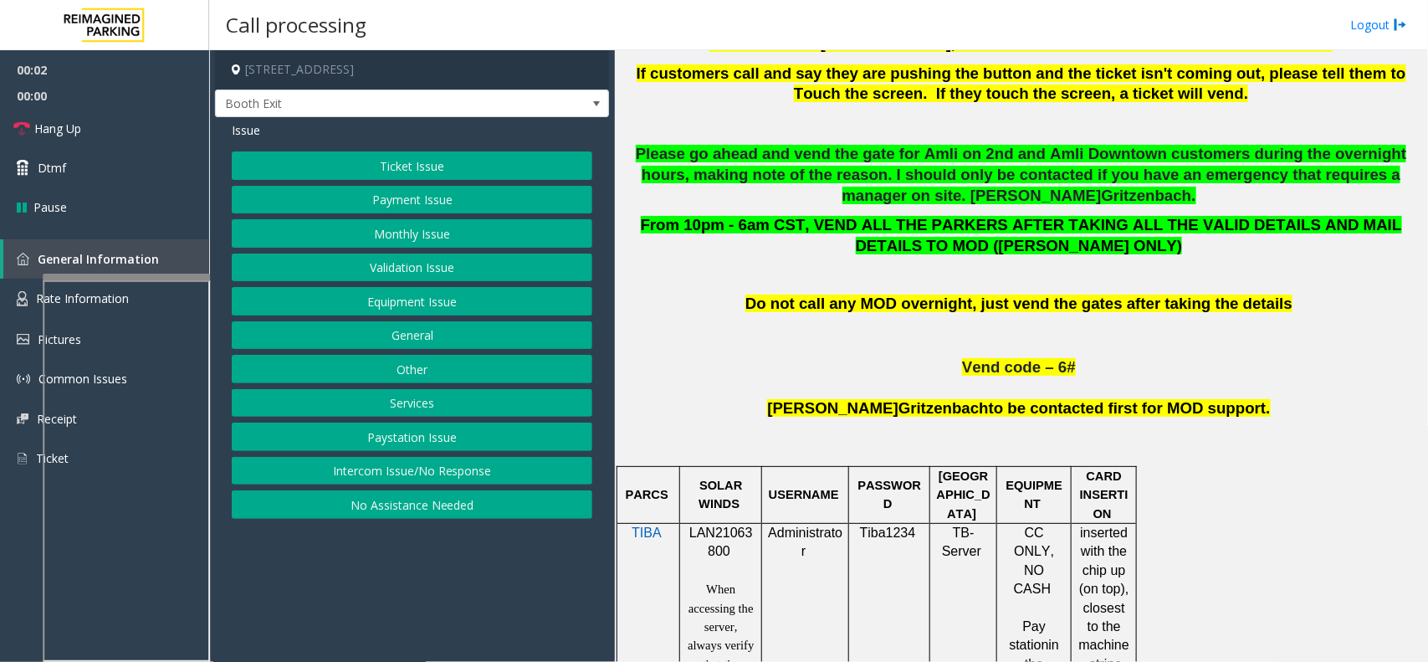
click at [708, 524] on div at bounding box center [721, 523] width 82 height 6
click at [707, 536] on span "LAN21063800" at bounding box center [721, 541] width 64 height 33
copy p "LAN21063800"
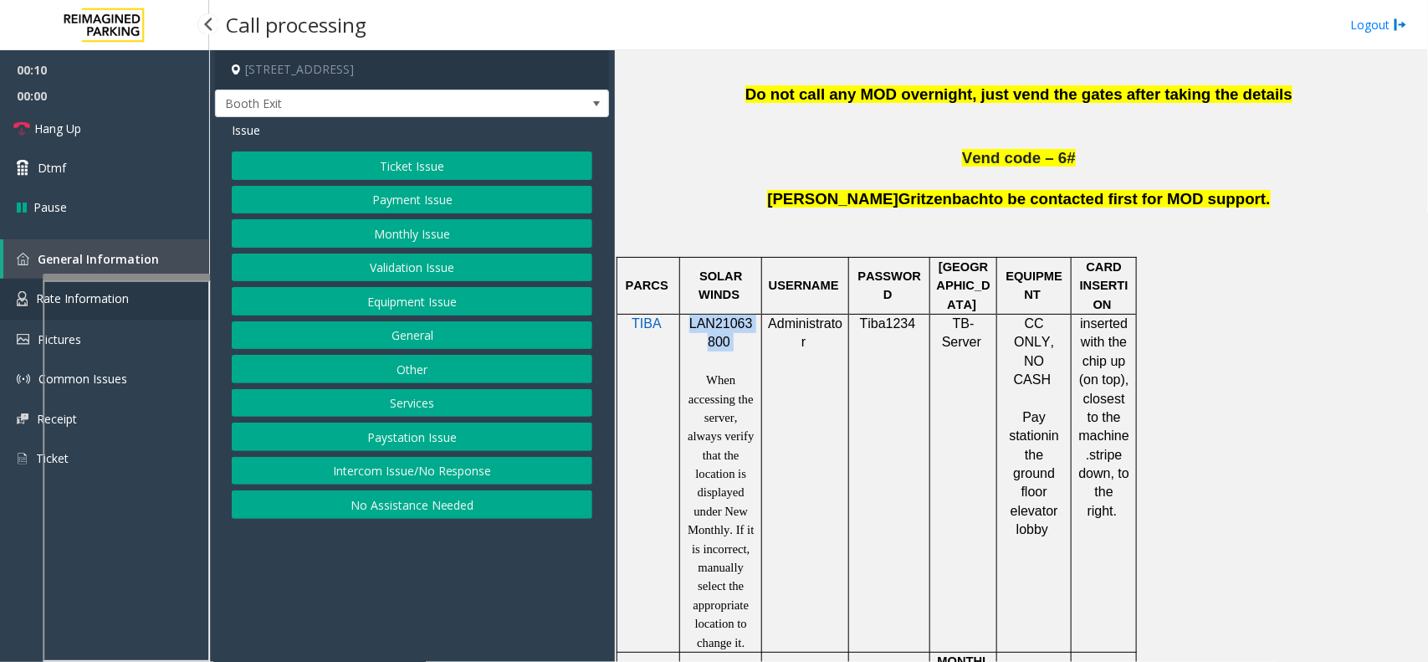
click at [33, 289] on link "Rate Information" at bounding box center [104, 299] width 209 height 41
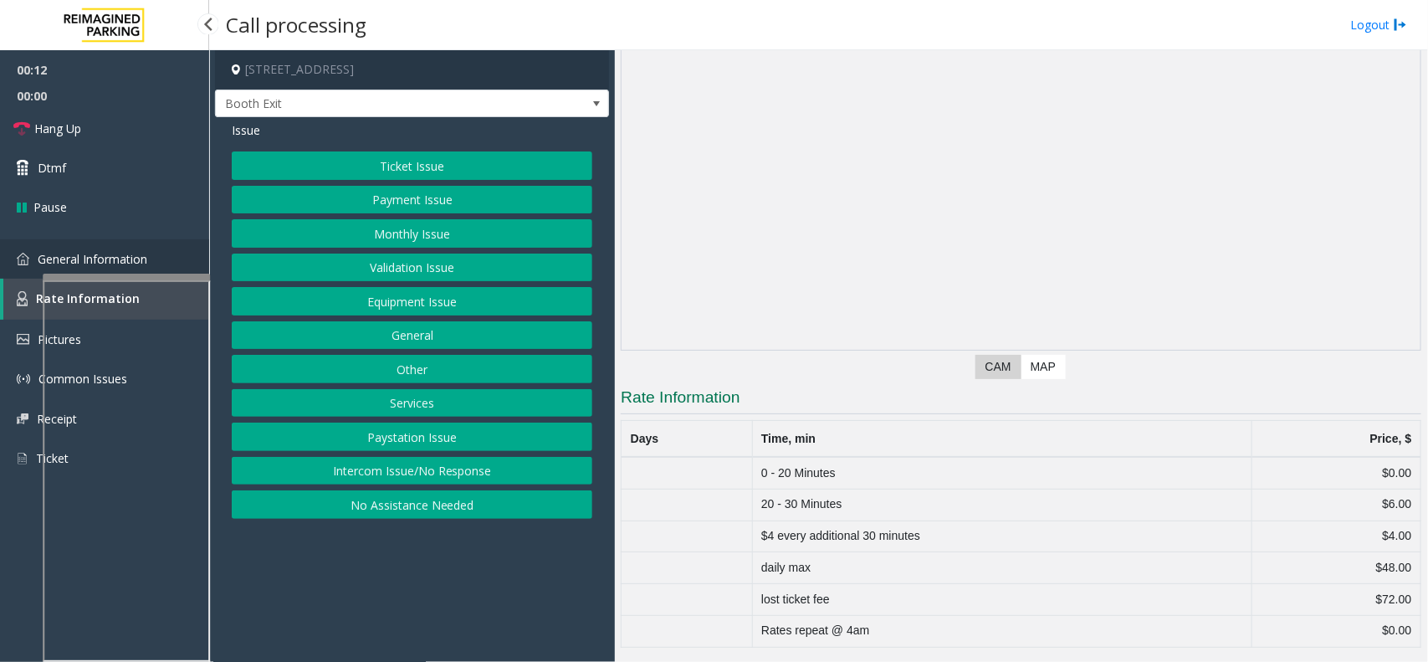
click at [34, 269] on link "General Information" at bounding box center [104, 258] width 209 height 39
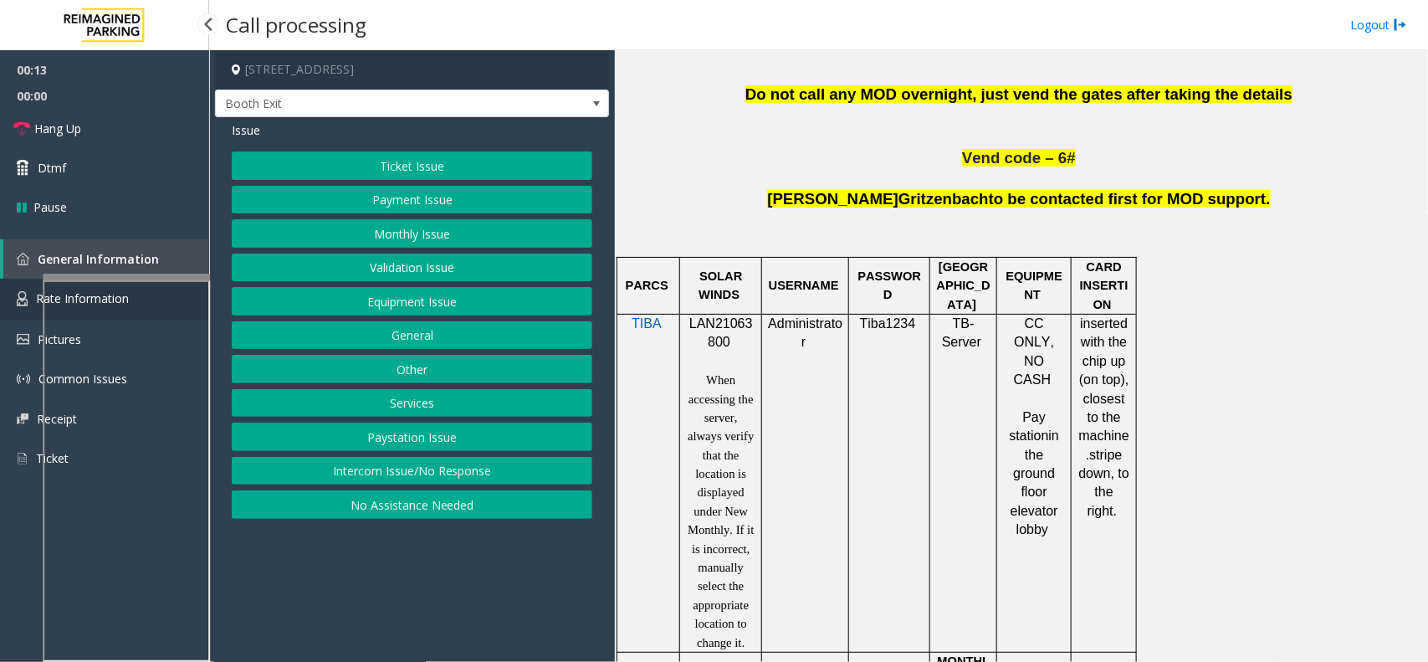
click at [19, 315] on link "Rate Information" at bounding box center [104, 299] width 209 height 41
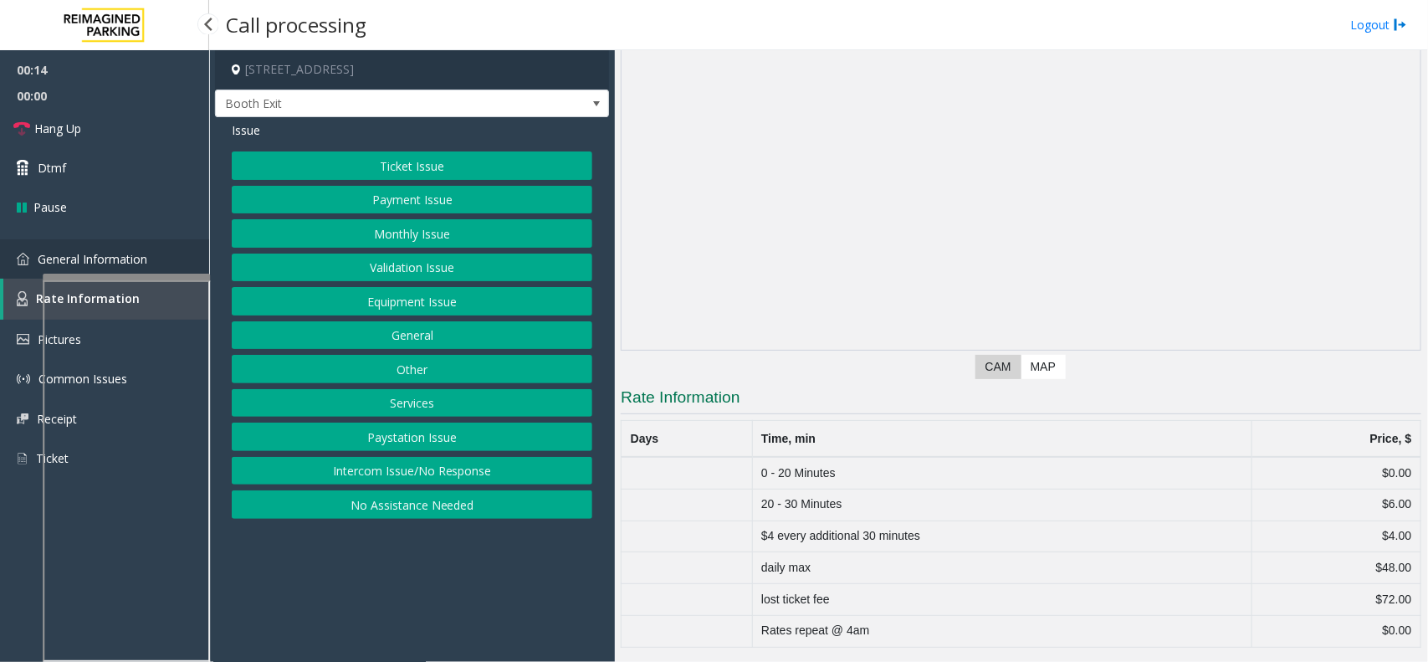
click at [29, 273] on link "General Information" at bounding box center [104, 258] width 209 height 39
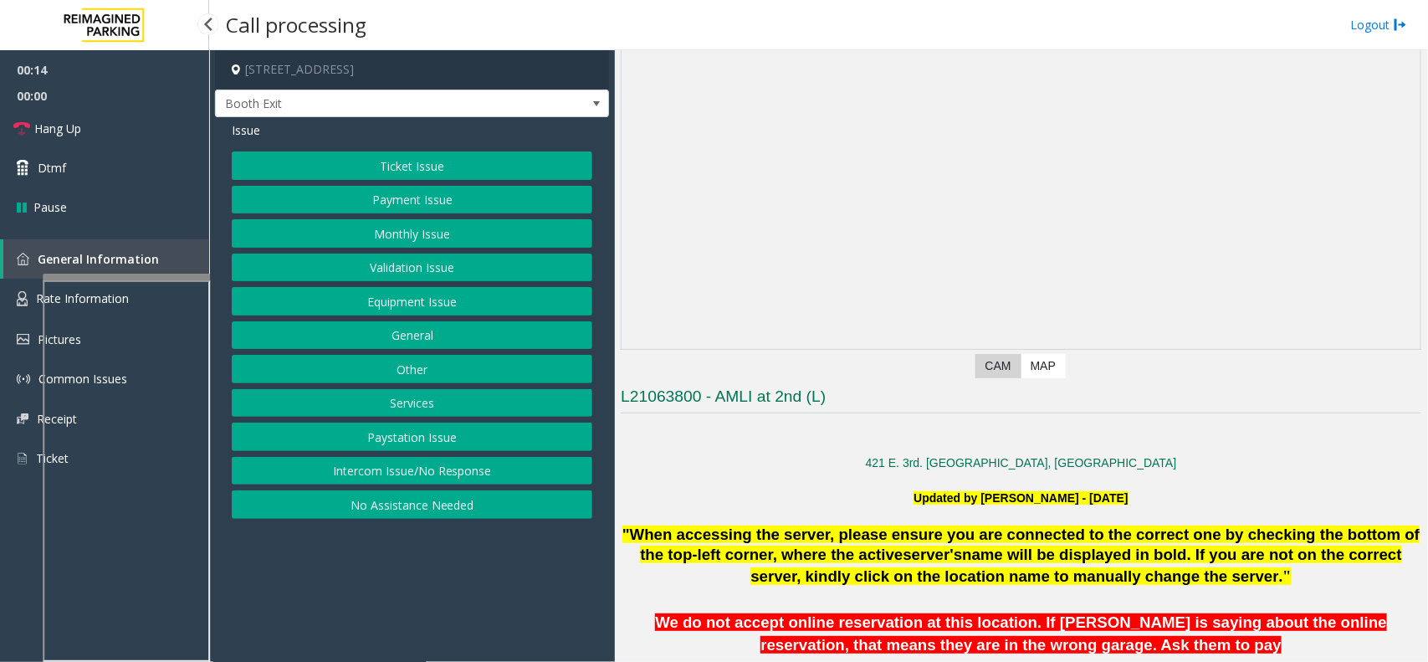
scroll to position [941, 0]
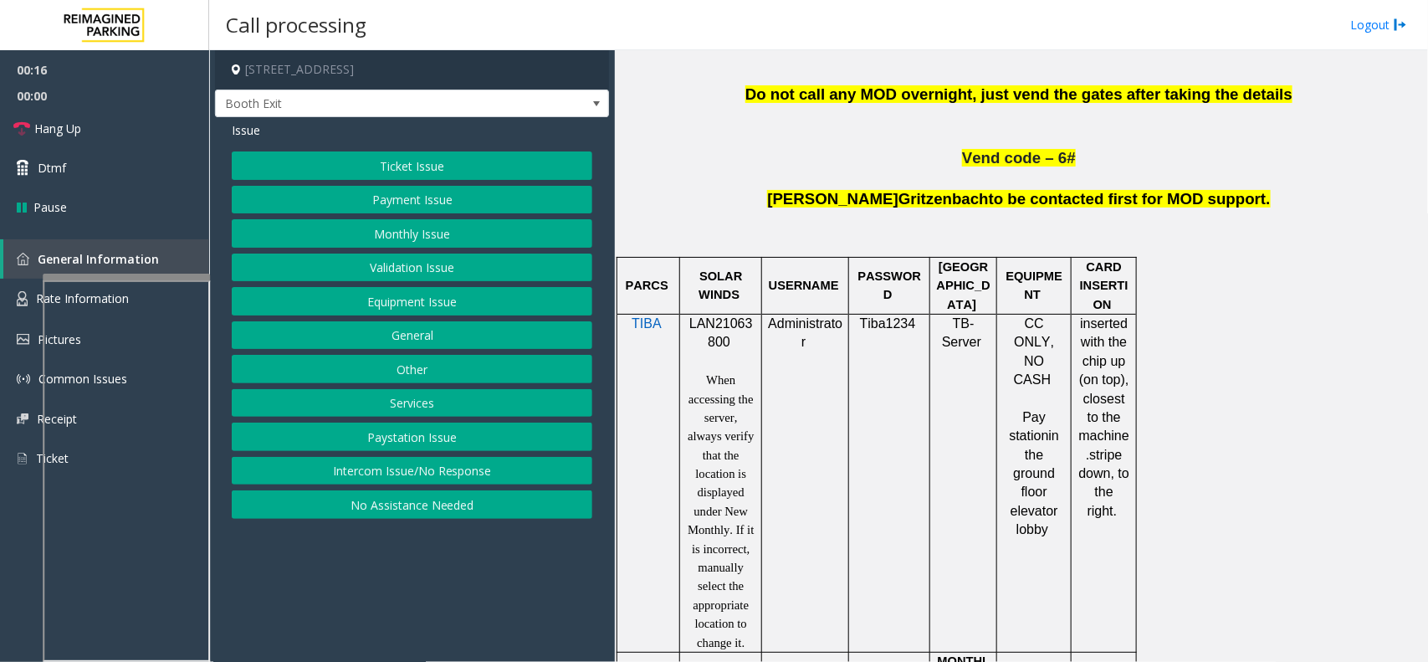
click at [420, 207] on button "Payment Issue" at bounding box center [412, 200] width 361 height 28
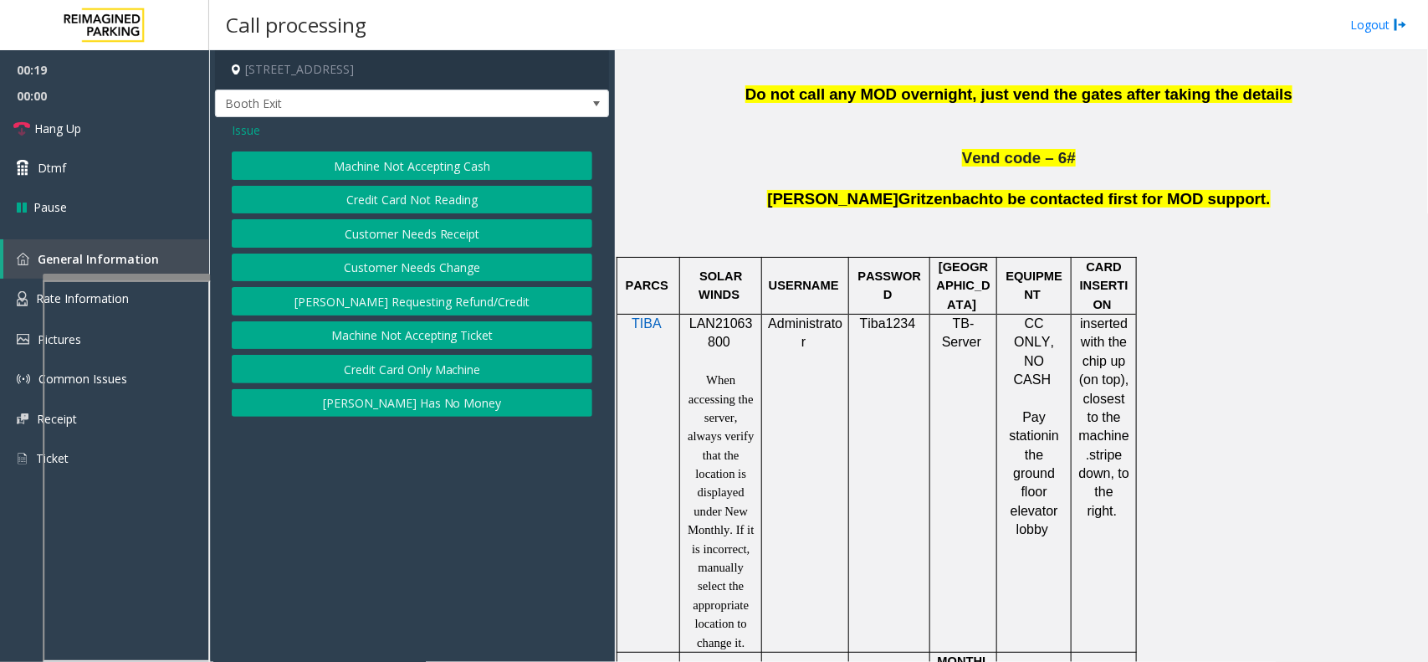
click at [253, 130] on span "Issue" at bounding box center [246, 130] width 28 height 18
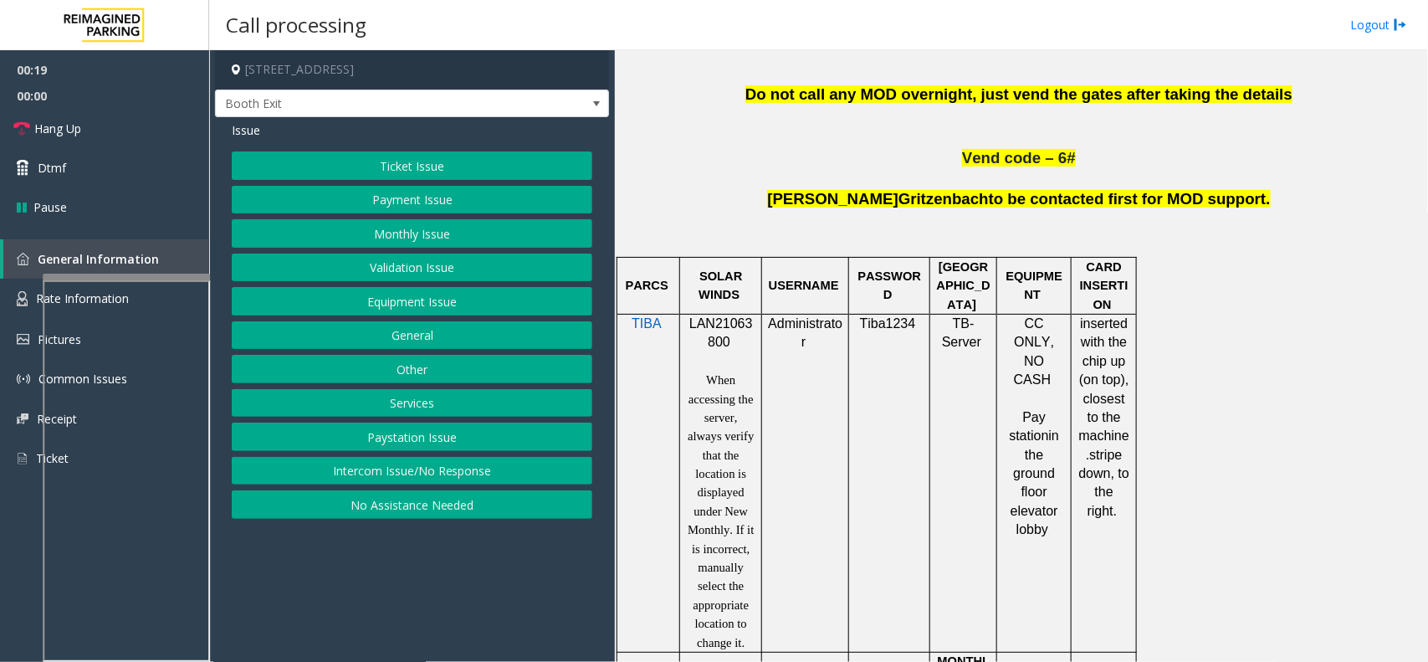
click at [335, 161] on button "Ticket Issue" at bounding box center [412, 165] width 361 height 28
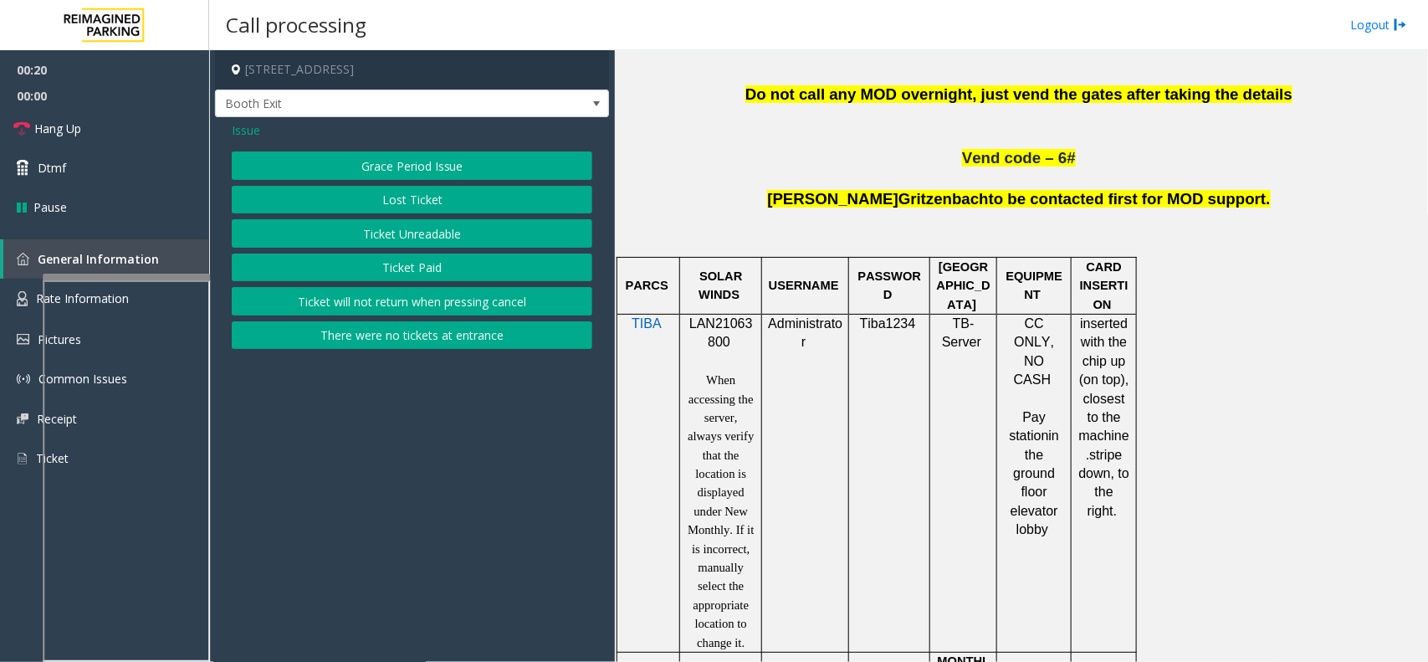
click at [381, 264] on button "Ticket Paid" at bounding box center [412, 267] width 361 height 28
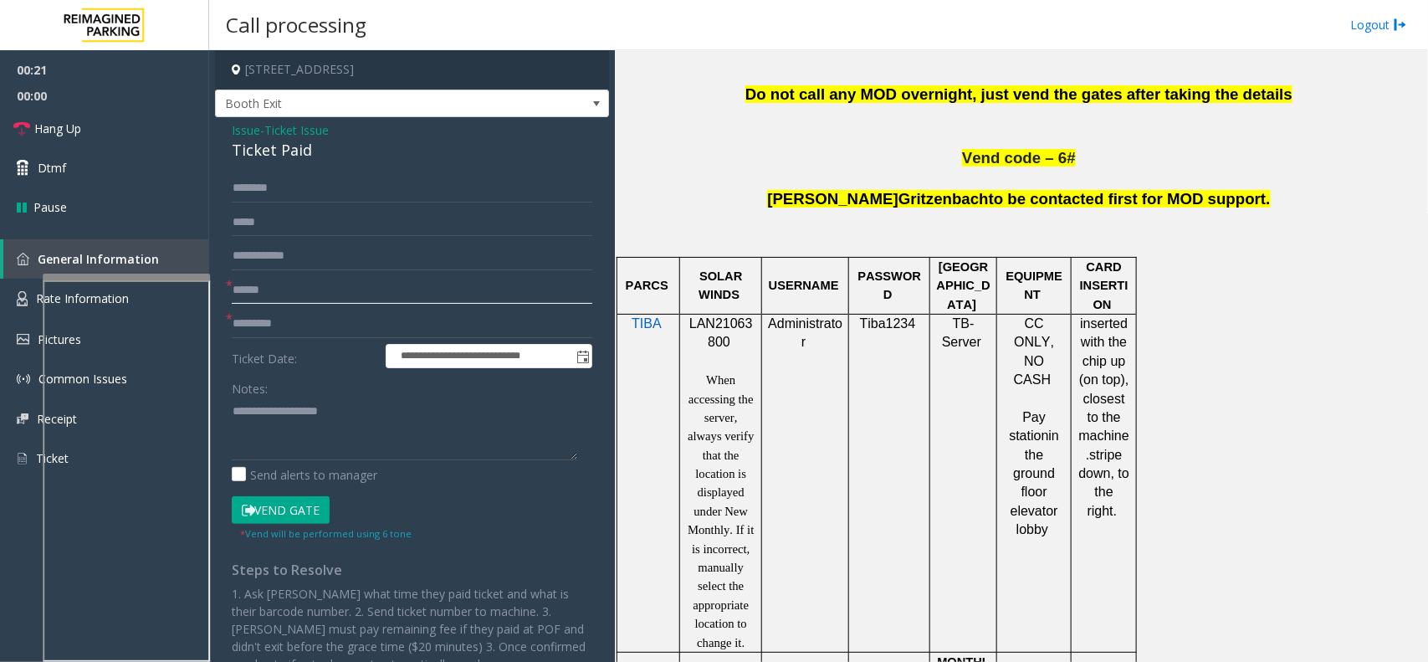
click at [303, 287] on input "text" at bounding box center [412, 290] width 361 height 28
click at [280, 412] on textarea at bounding box center [405, 428] width 346 height 63
type textarea "**********"
click at [276, 324] on input "text" at bounding box center [412, 324] width 361 height 28
type input "***"
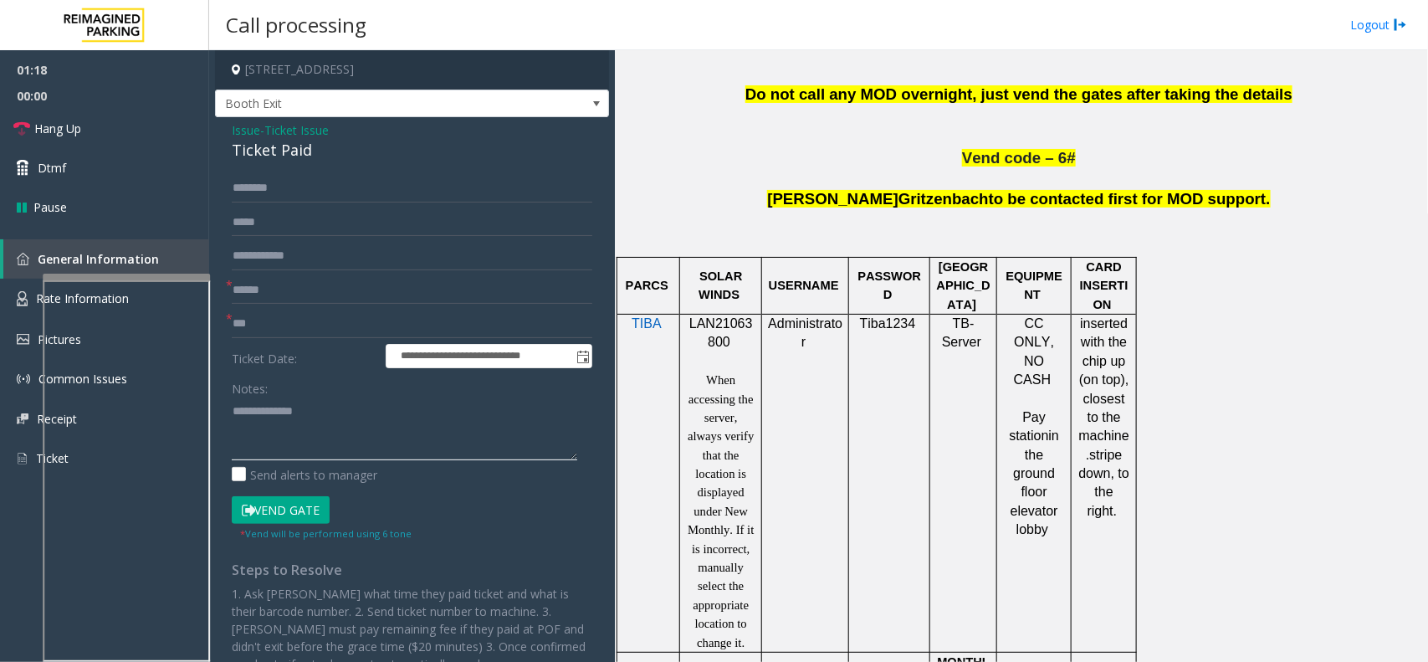
click at [429, 412] on textarea at bounding box center [405, 428] width 346 height 63
type textarea "**********"
click at [259, 187] on input "text" at bounding box center [412, 188] width 361 height 28
type input "******"
click at [373, 290] on input "text" at bounding box center [412, 290] width 361 height 28
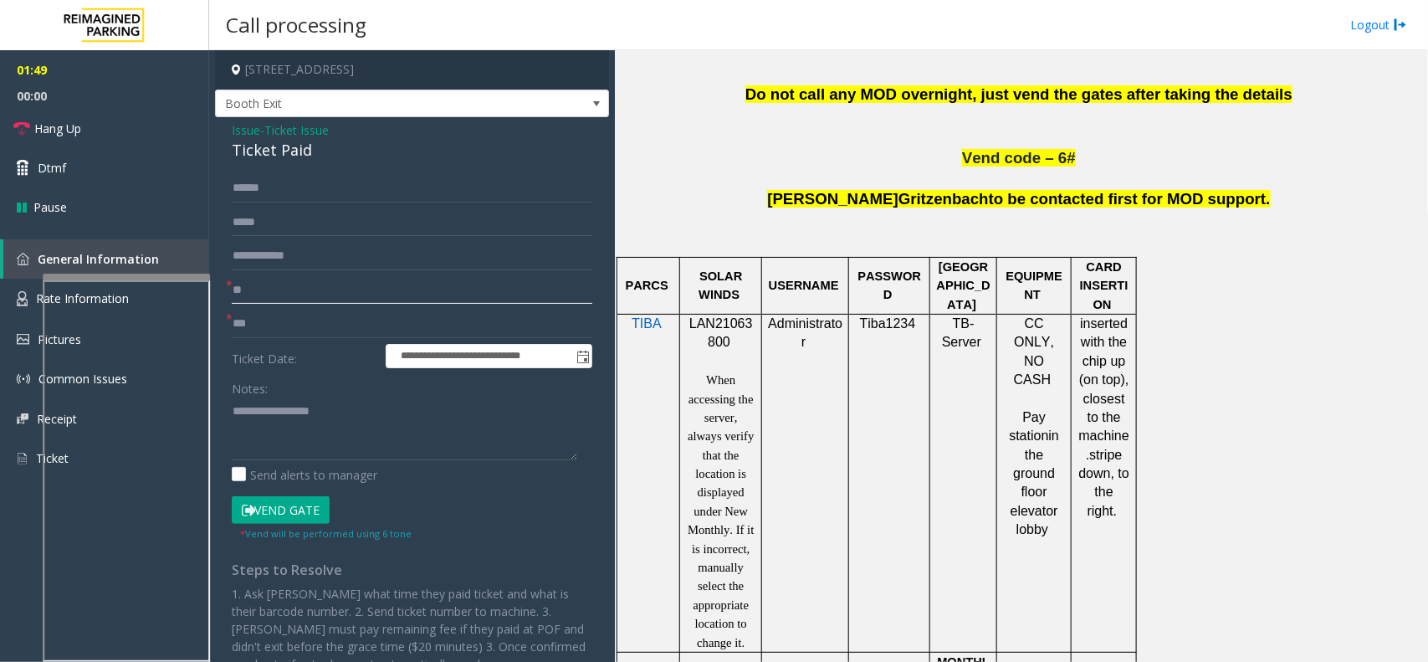
type input "**"
click at [274, 515] on button "Vend Gate" at bounding box center [281, 510] width 98 height 28
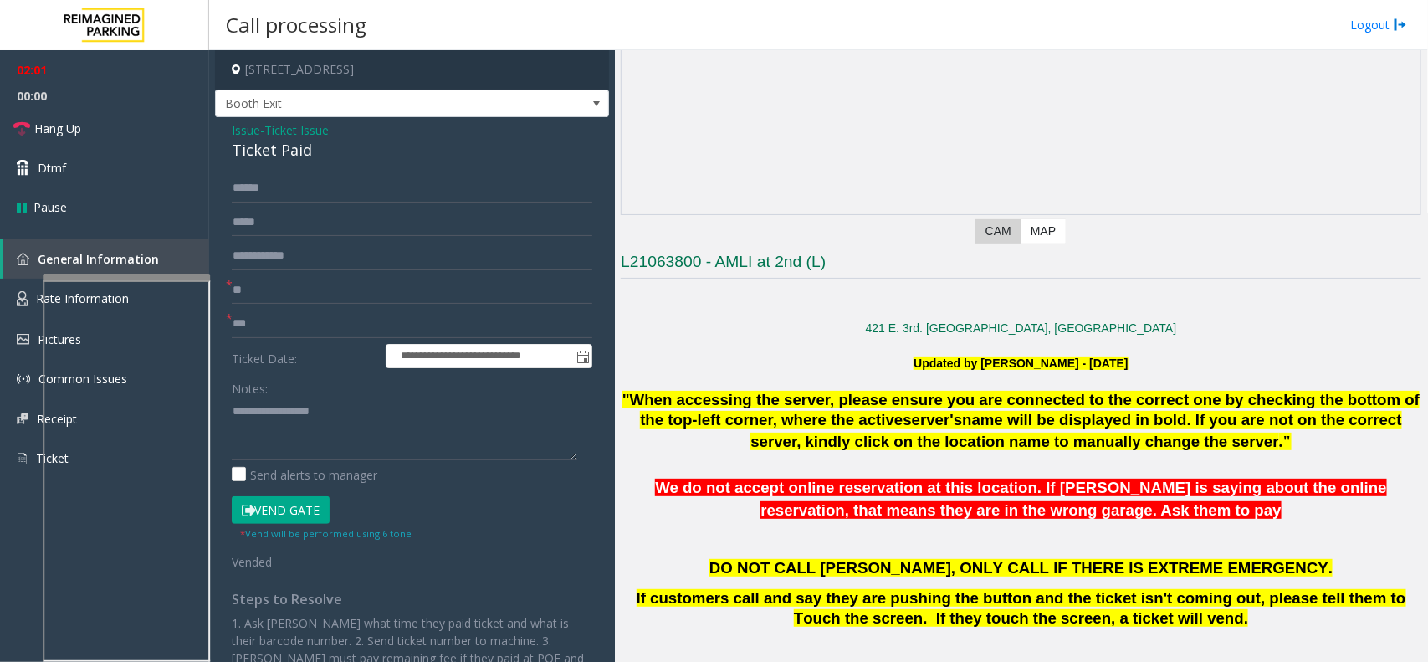
scroll to position [105, 0]
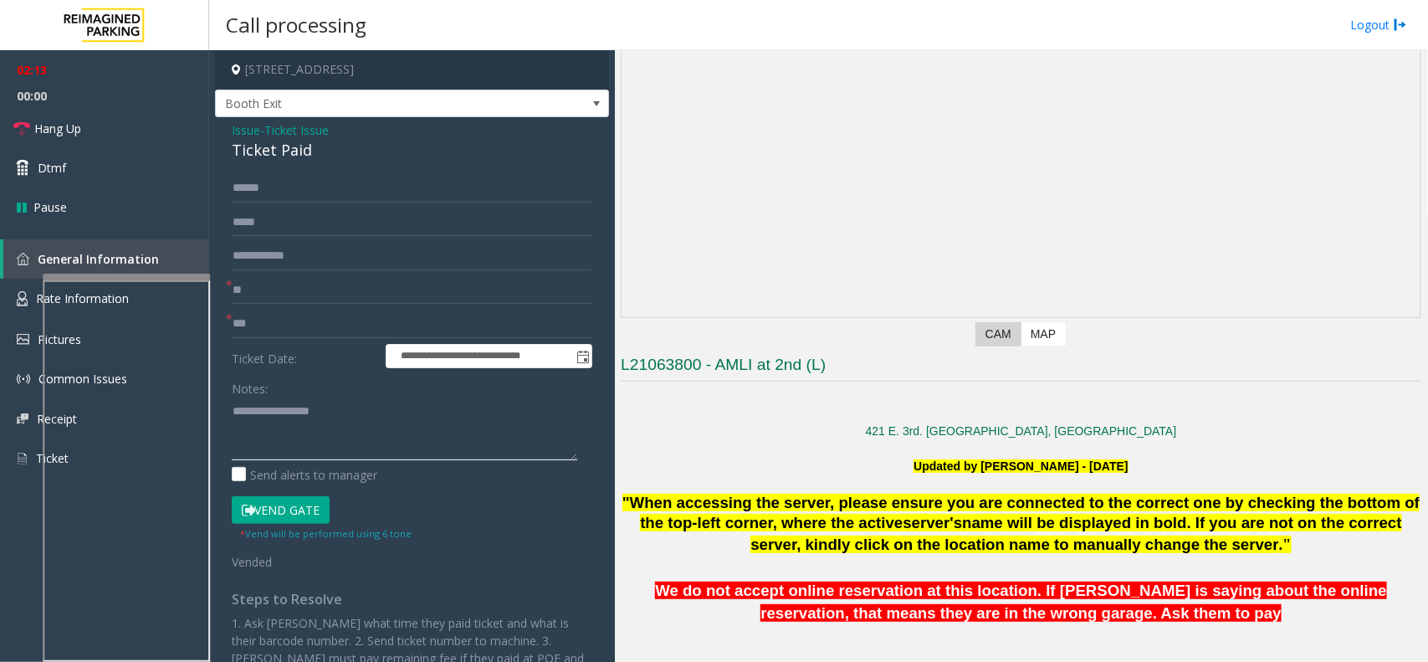
click at [362, 411] on textarea at bounding box center [405, 428] width 346 height 63
click at [327, 428] on textarea at bounding box center [405, 428] width 346 height 63
click at [261, 144] on div "Ticket Paid" at bounding box center [412, 150] width 361 height 23
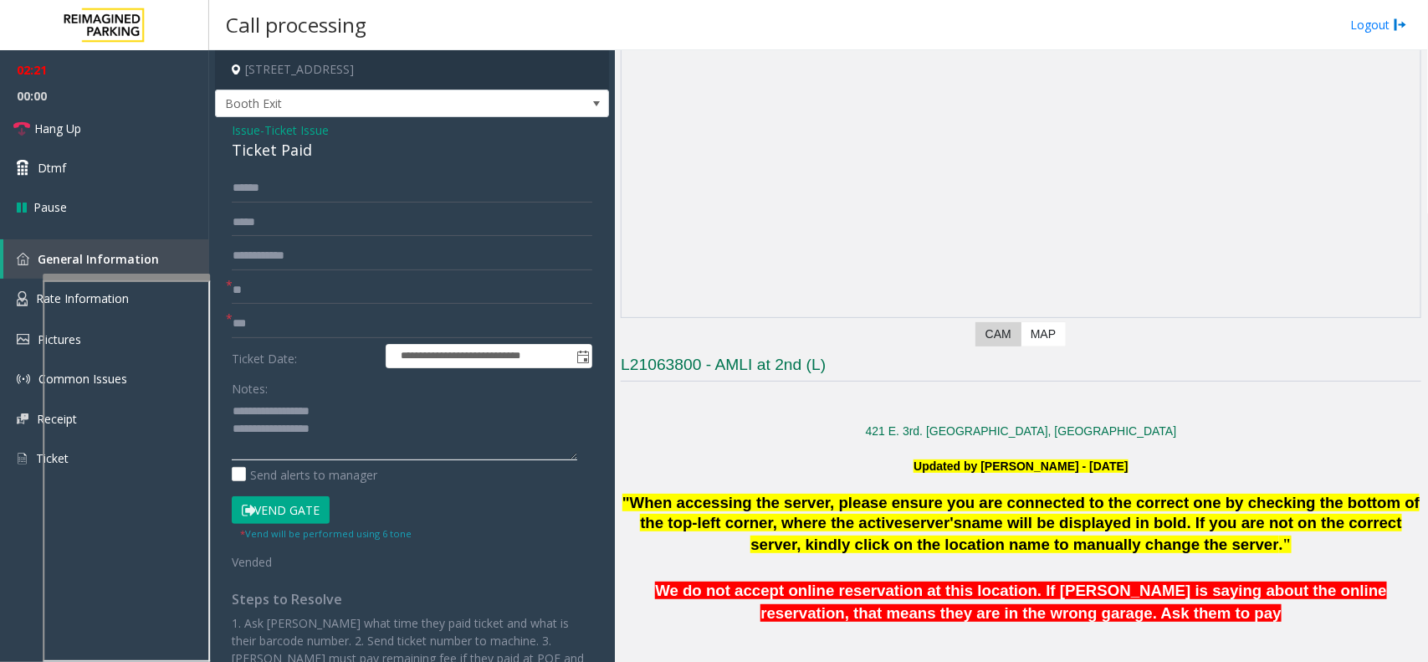
click at [356, 440] on textarea at bounding box center [405, 428] width 346 height 63
click at [366, 440] on textarea at bounding box center [405, 428] width 346 height 63
click at [369, 435] on textarea at bounding box center [405, 428] width 346 height 63
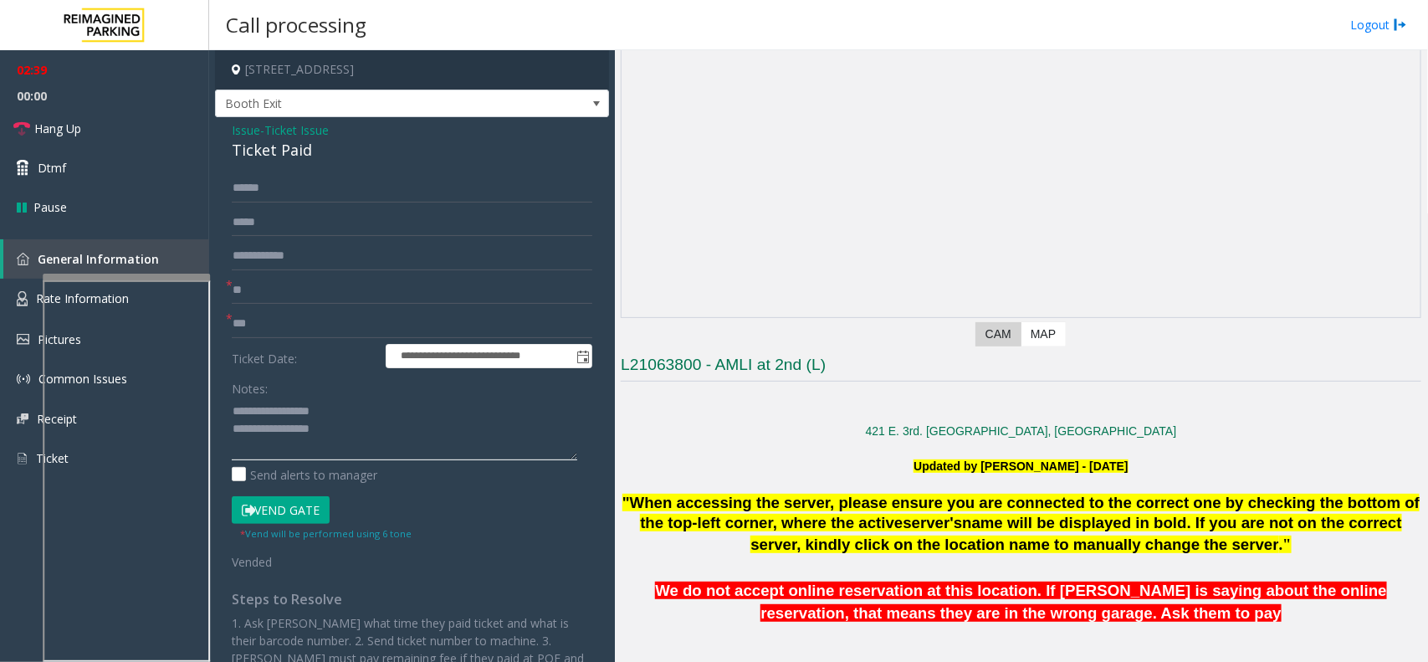
click at [329, 445] on textarea at bounding box center [405, 428] width 346 height 63
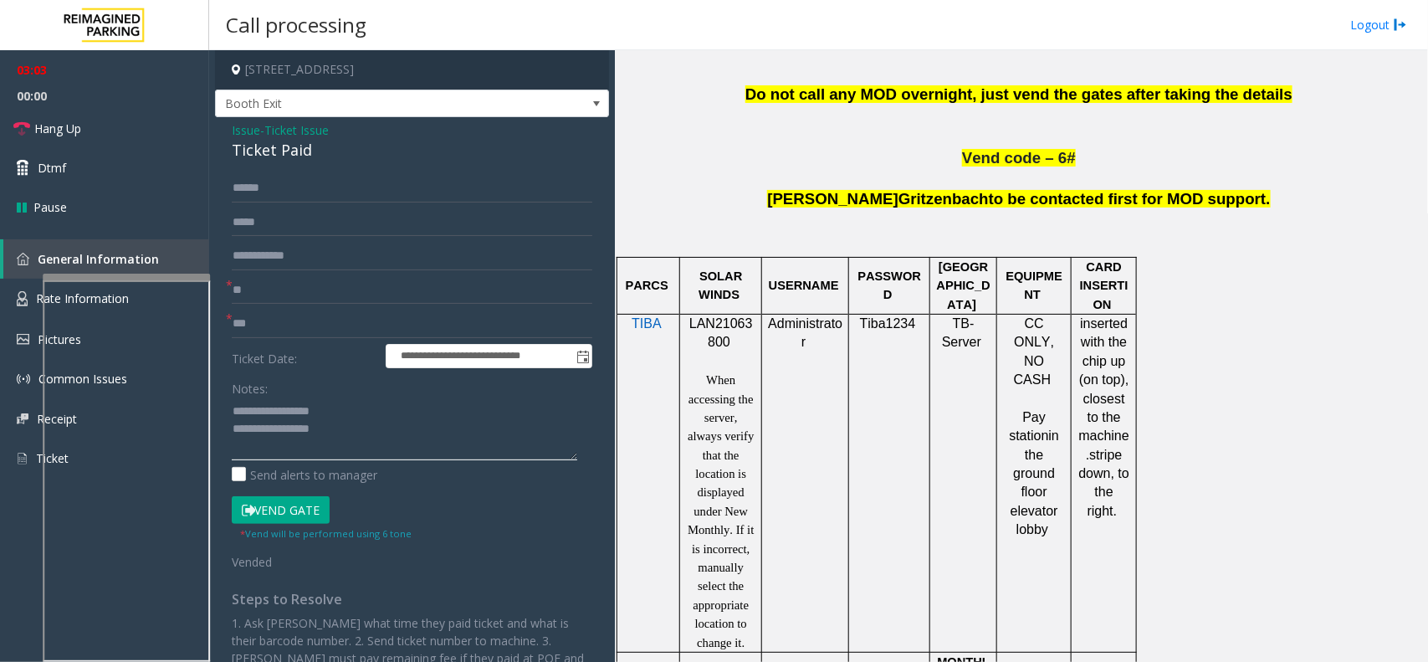
scroll to position [1150, 0]
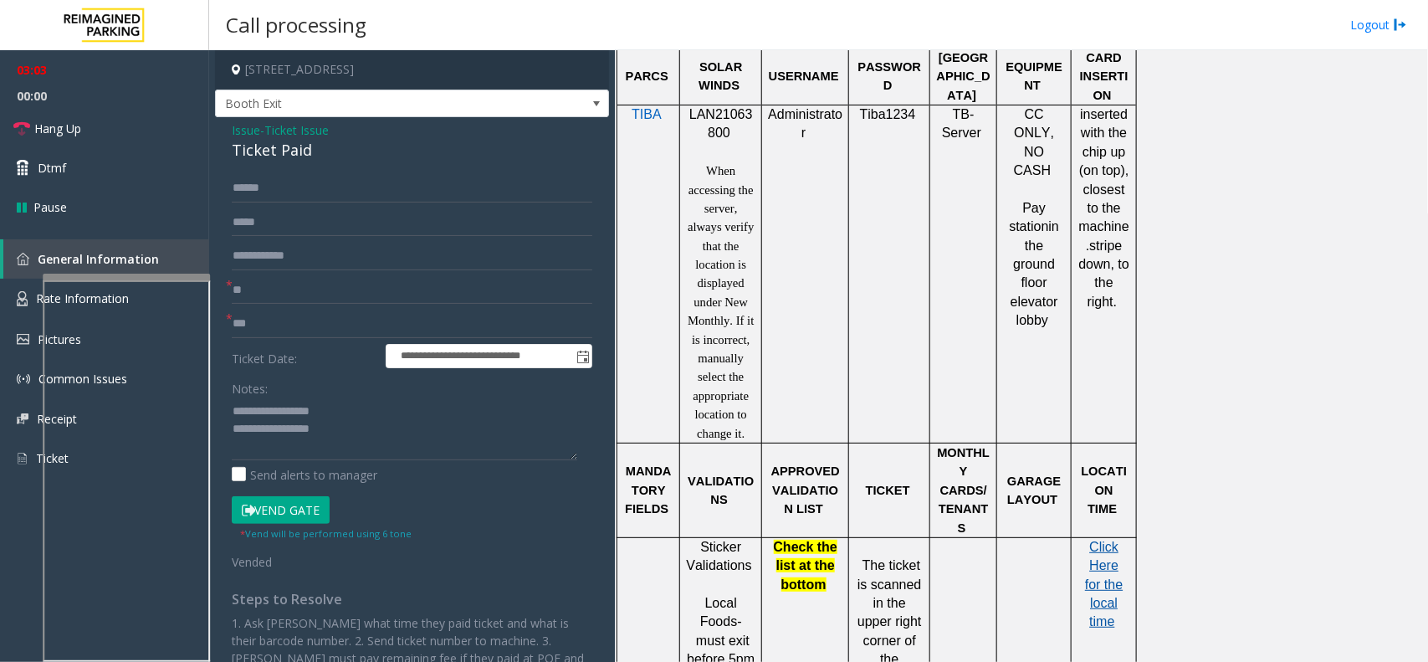
click at [1114, 562] on span "Click Here for the local time" at bounding box center [1104, 585] width 38 height 90
click at [319, 512] on button "Vend Gate" at bounding box center [281, 510] width 98 height 28
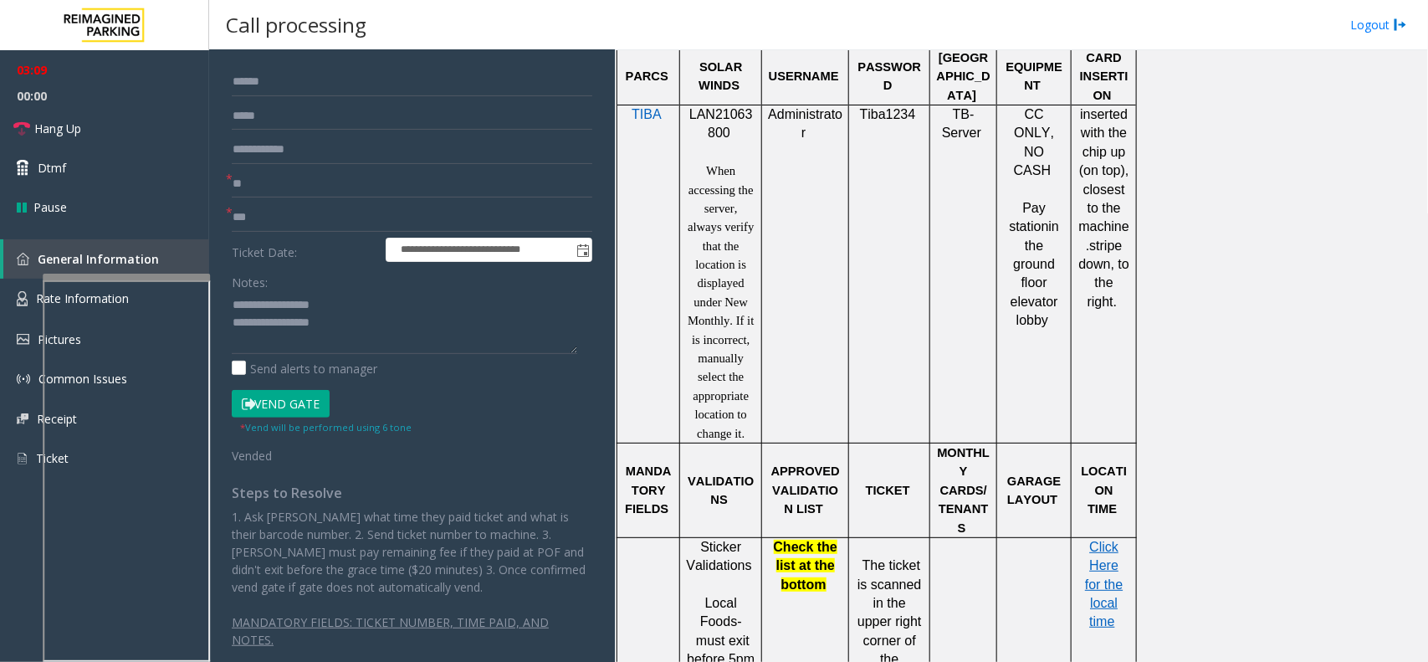
scroll to position [110, 0]
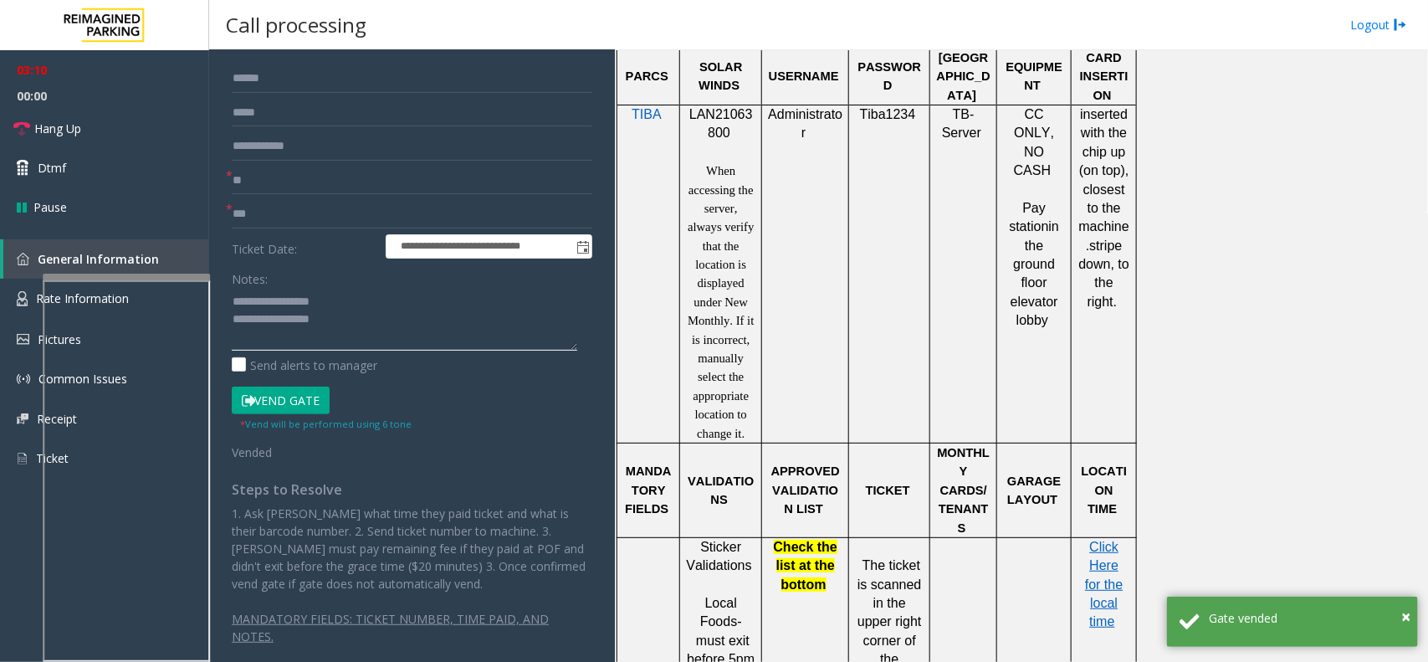
click at [336, 331] on textarea at bounding box center [405, 319] width 346 height 63
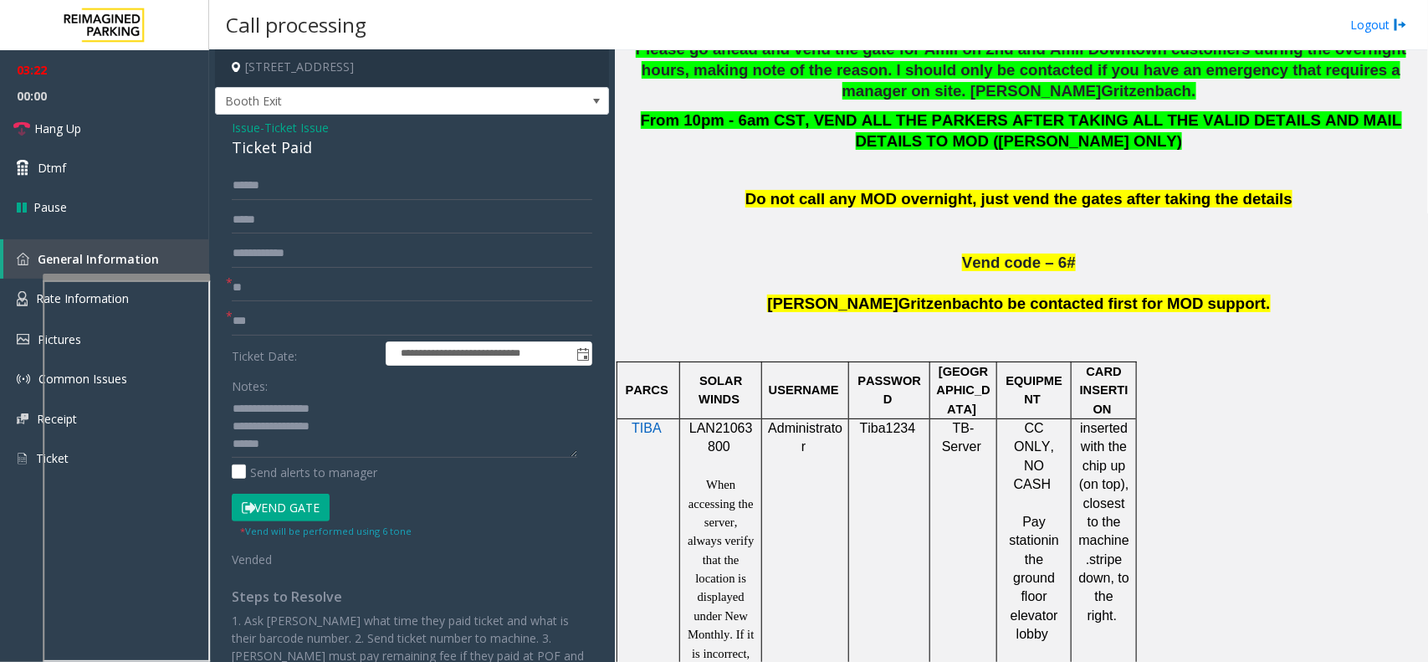
scroll to position [0, 0]
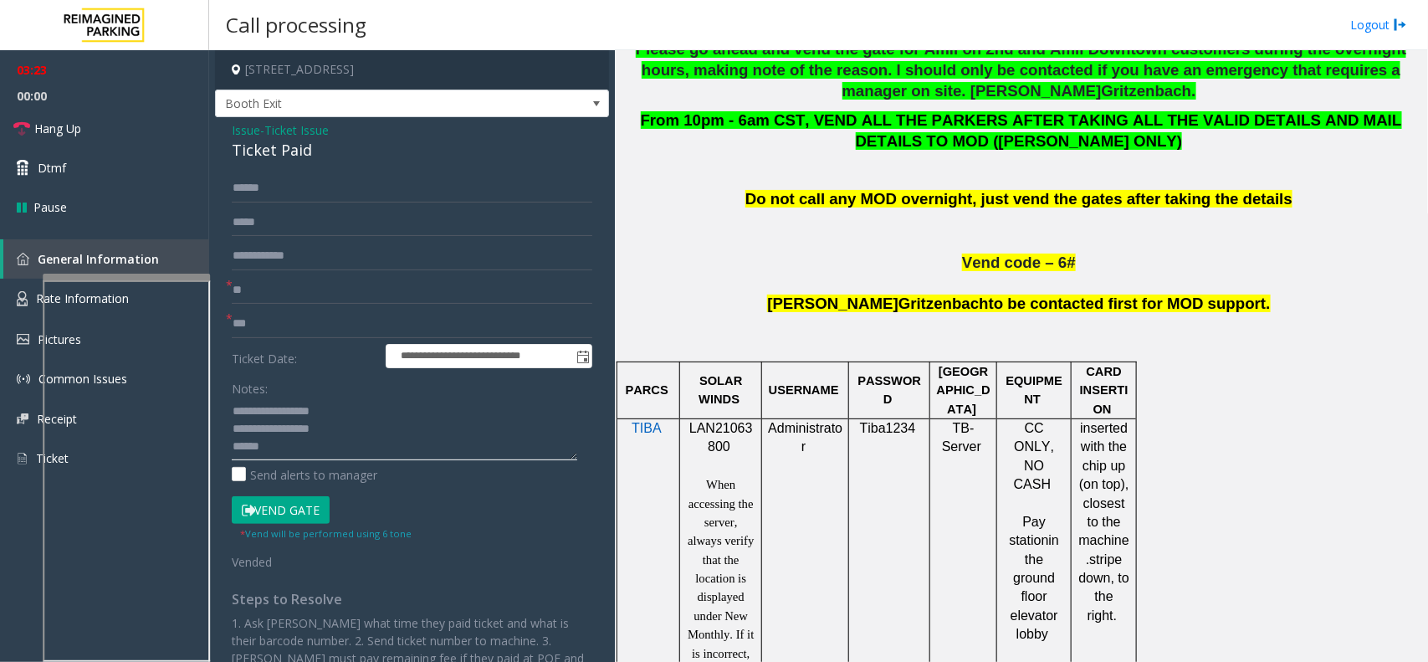
click at [314, 440] on textarea at bounding box center [405, 428] width 346 height 63
click at [65, 120] on span "Hang Up" at bounding box center [57, 129] width 47 height 18
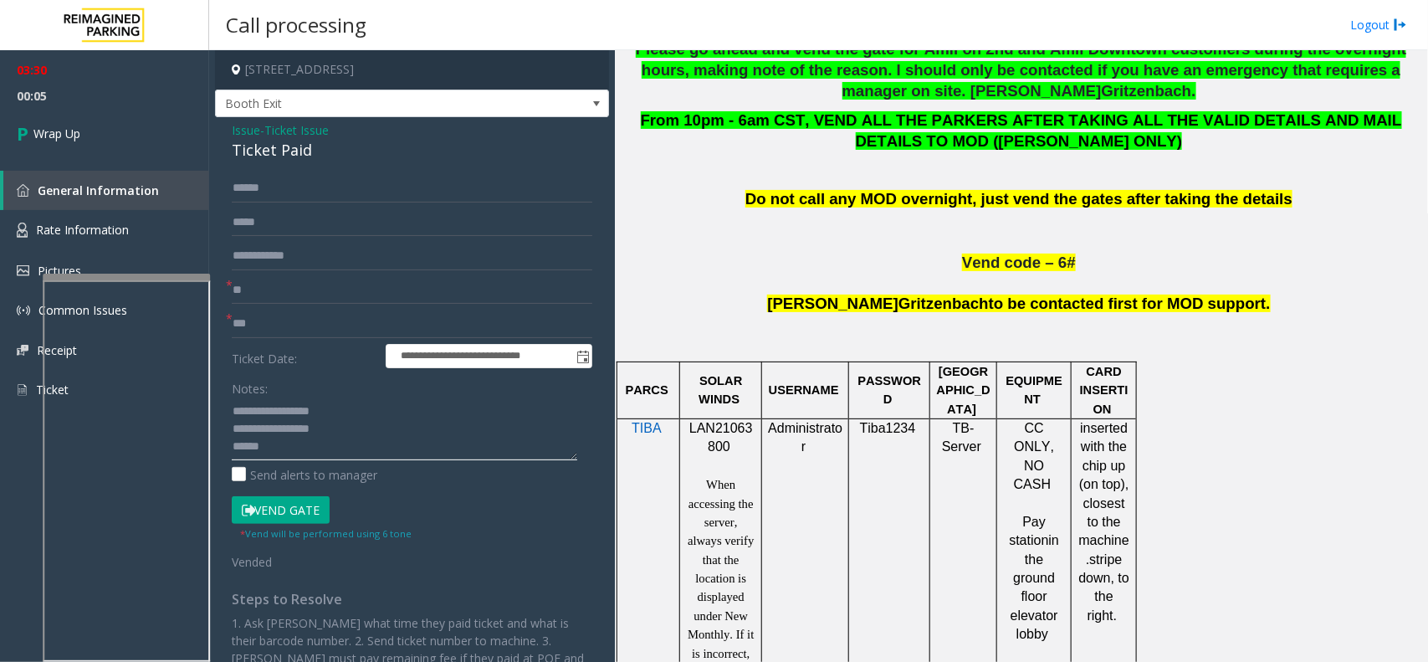
click at [298, 448] on textarea at bounding box center [405, 428] width 346 height 63
click at [297, 449] on textarea at bounding box center [405, 428] width 346 height 63
type textarea "**********"
click at [124, 125] on link "Wrap Up" at bounding box center [104, 133] width 209 height 49
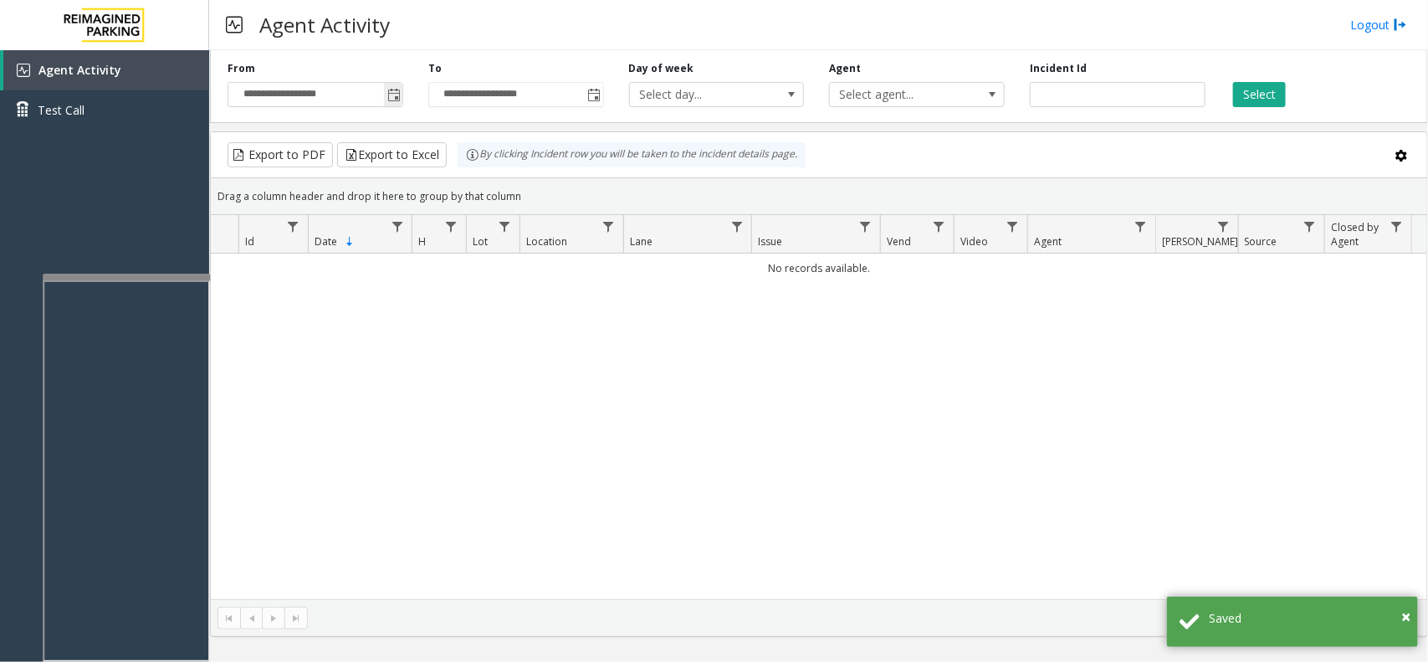
click at [397, 98] on span "Toggle popup" at bounding box center [393, 95] width 13 height 13
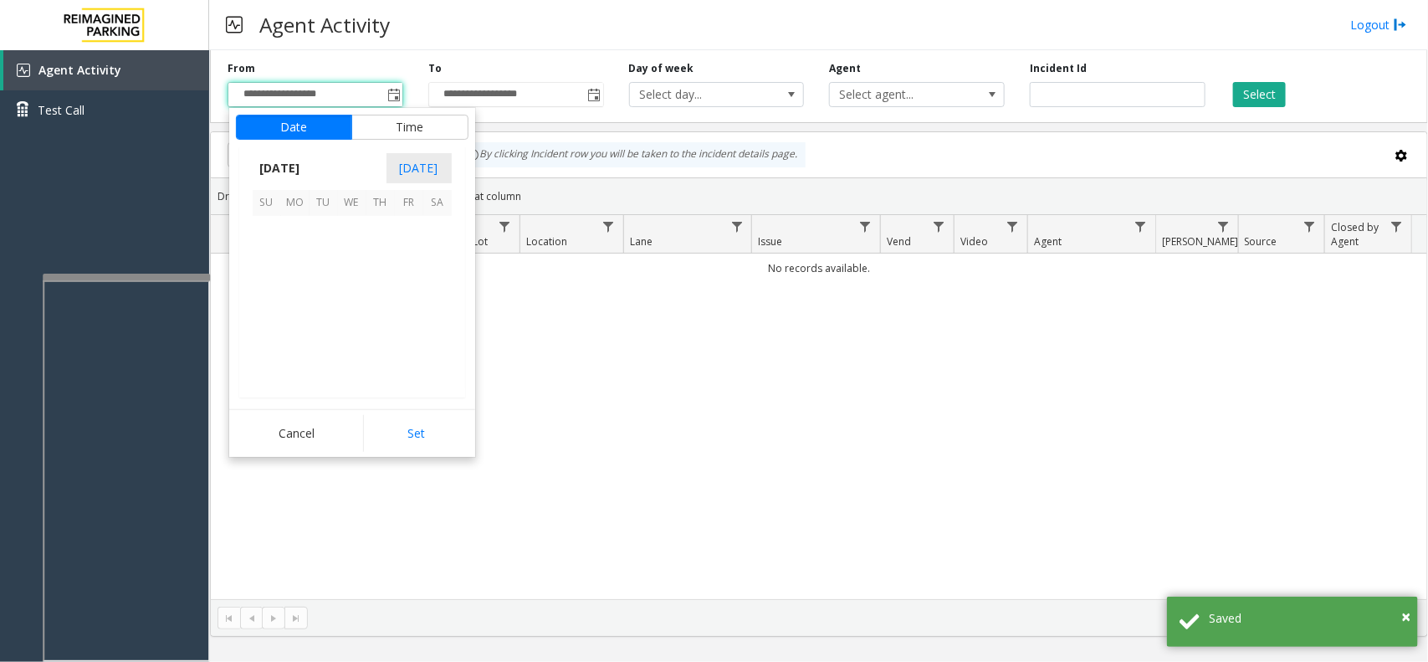
scroll to position [300130, 0]
click at [402, 315] on span "26" at bounding box center [409, 315] width 28 height 28
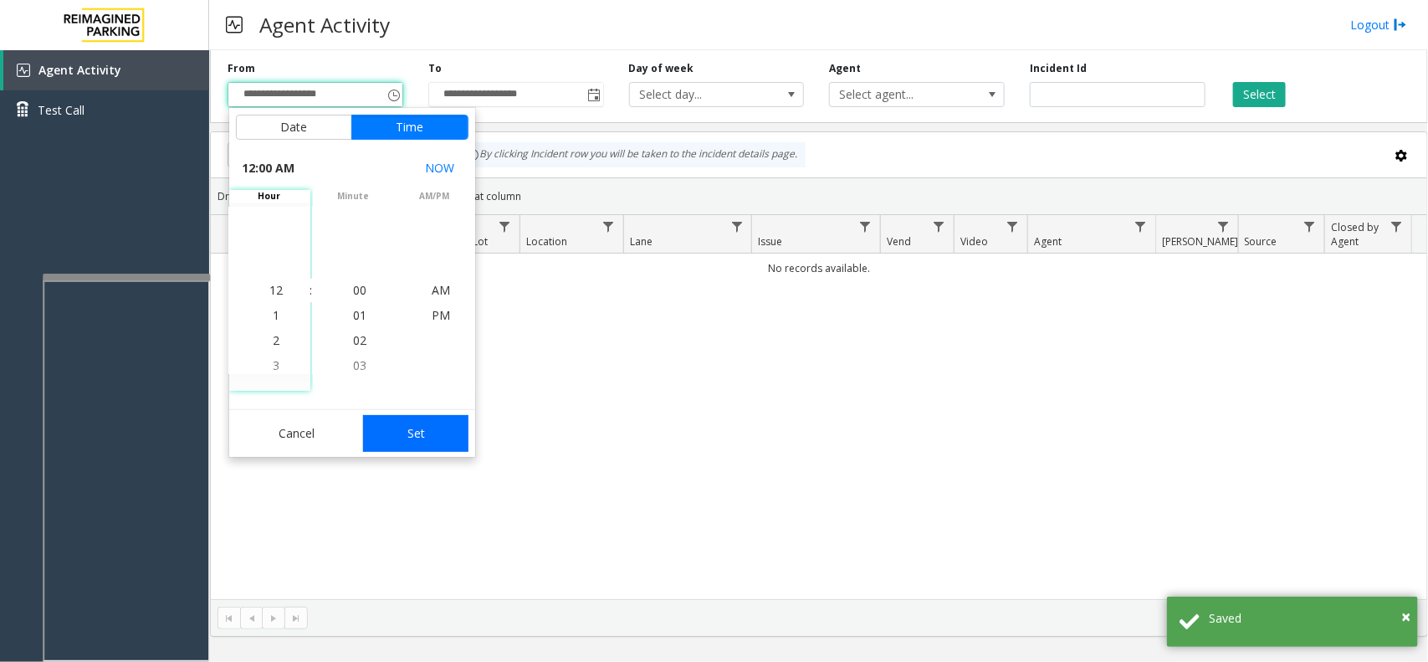
click at [458, 445] on button "Set" at bounding box center [415, 433] width 105 height 37
type input "**********"
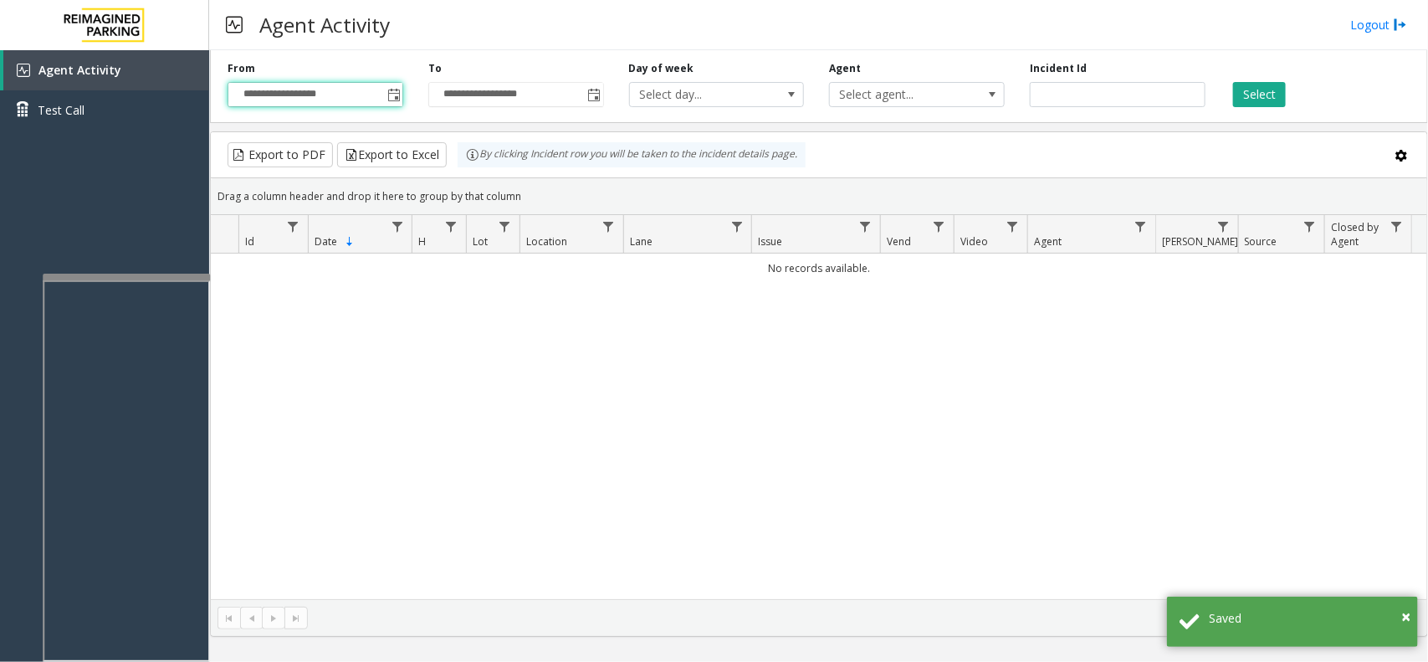
click at [1278, 107] on div "**********" at bounding box center [819, 83] width 1218 height 79
click at [1278, 102] on button "Select" at bounding box center [1259, 94] width 53 height 25
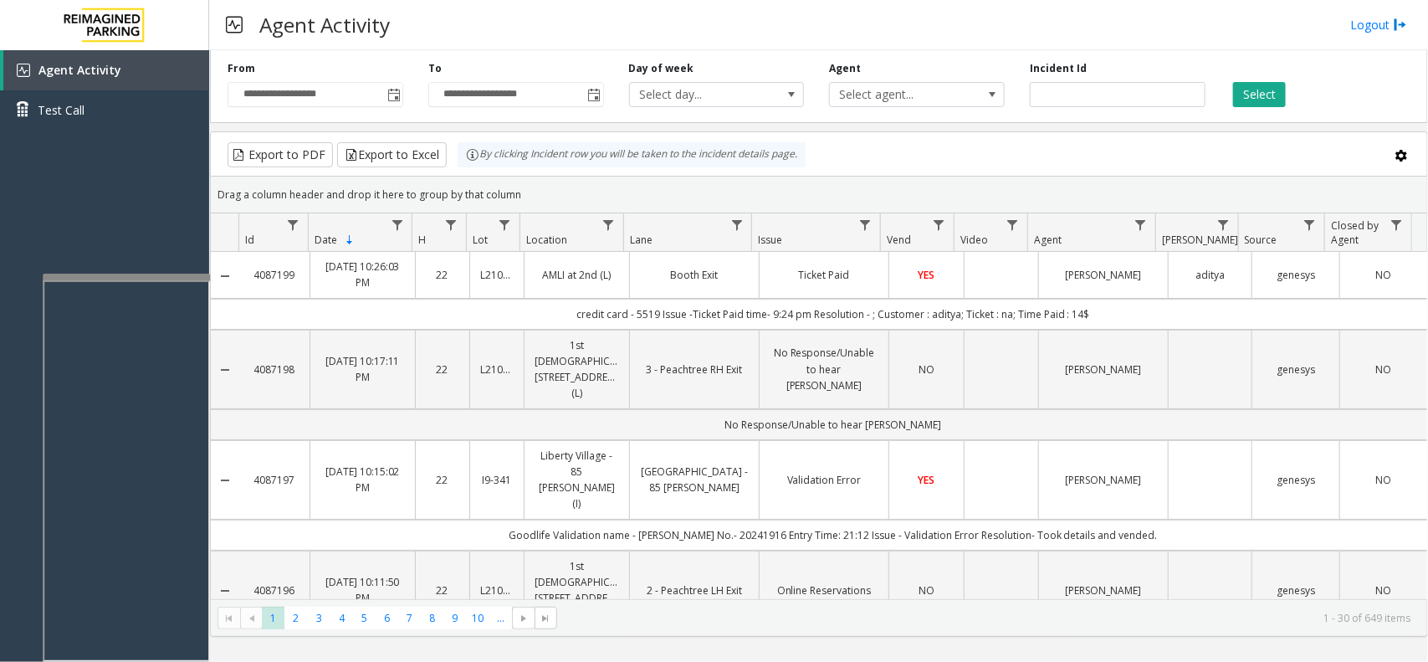
click at [747, 268] on td "Booth Exit" at bounding box center [694, 275] width 130 height 46
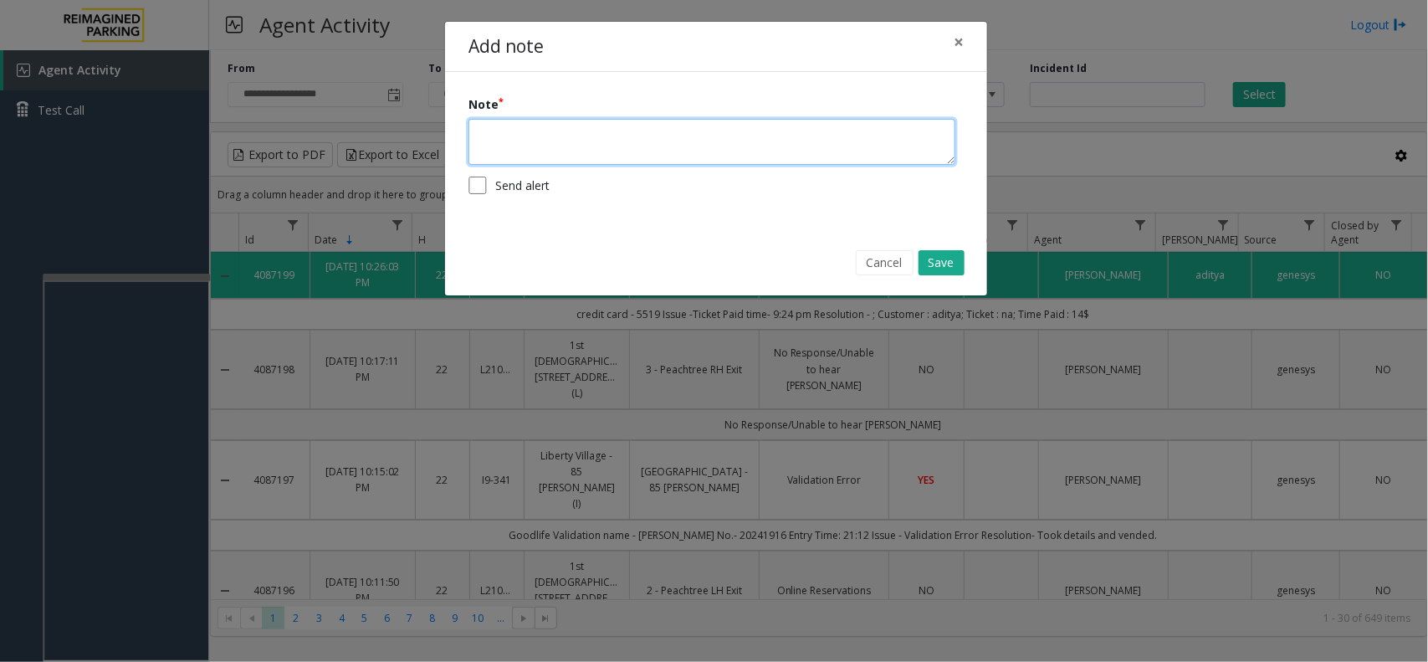
click at [586, 142] on textarea at bounding box center [712, 142] width 487 height 46
click at [516, 156] on textarea "**********" at bounding box center [712, 142] width 487 height 46
type textarea "**********"
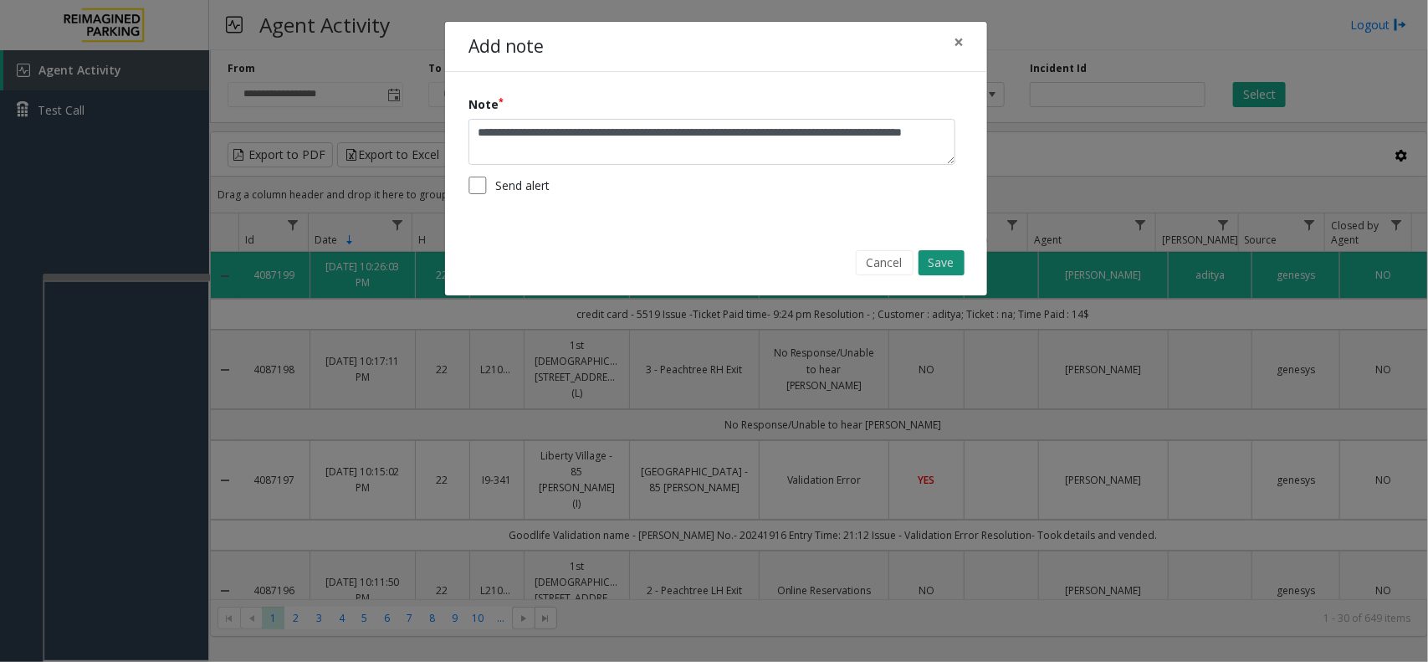
click at [935, 258] on button "Save" at bounding box center [942, 262] width 46 height 25
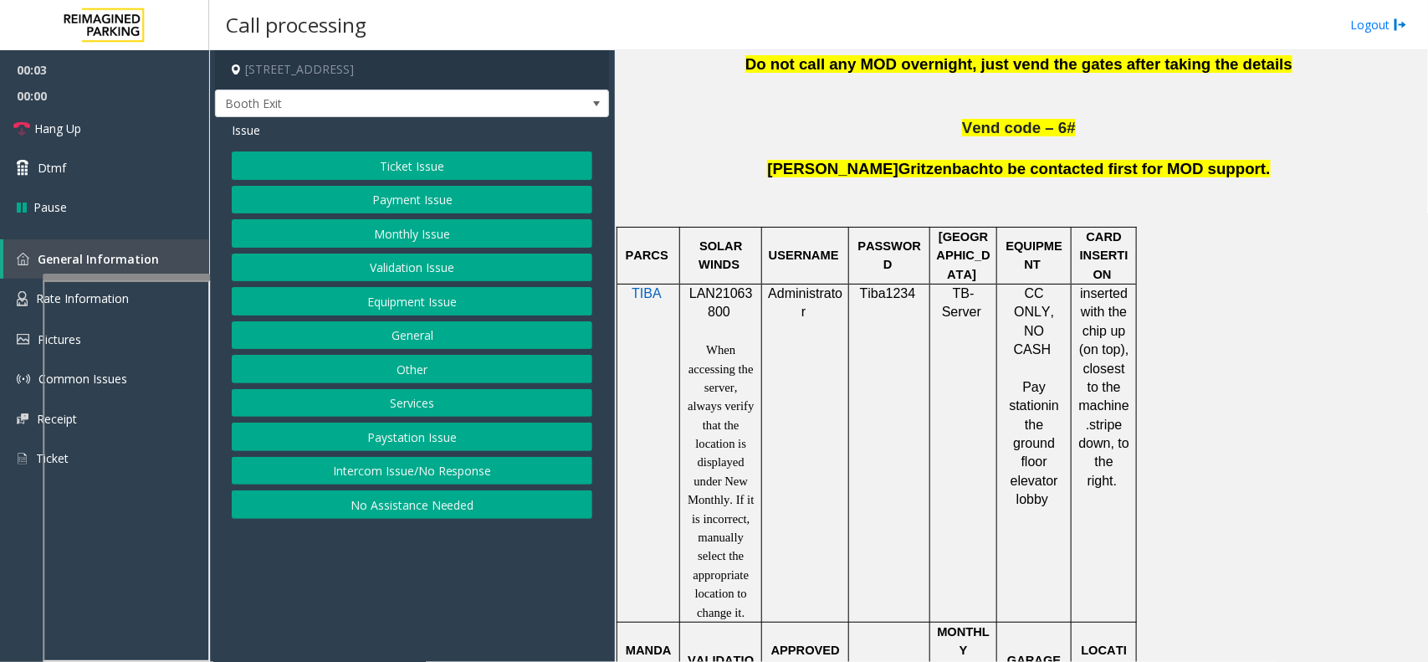
scroll to position [1046, 0]
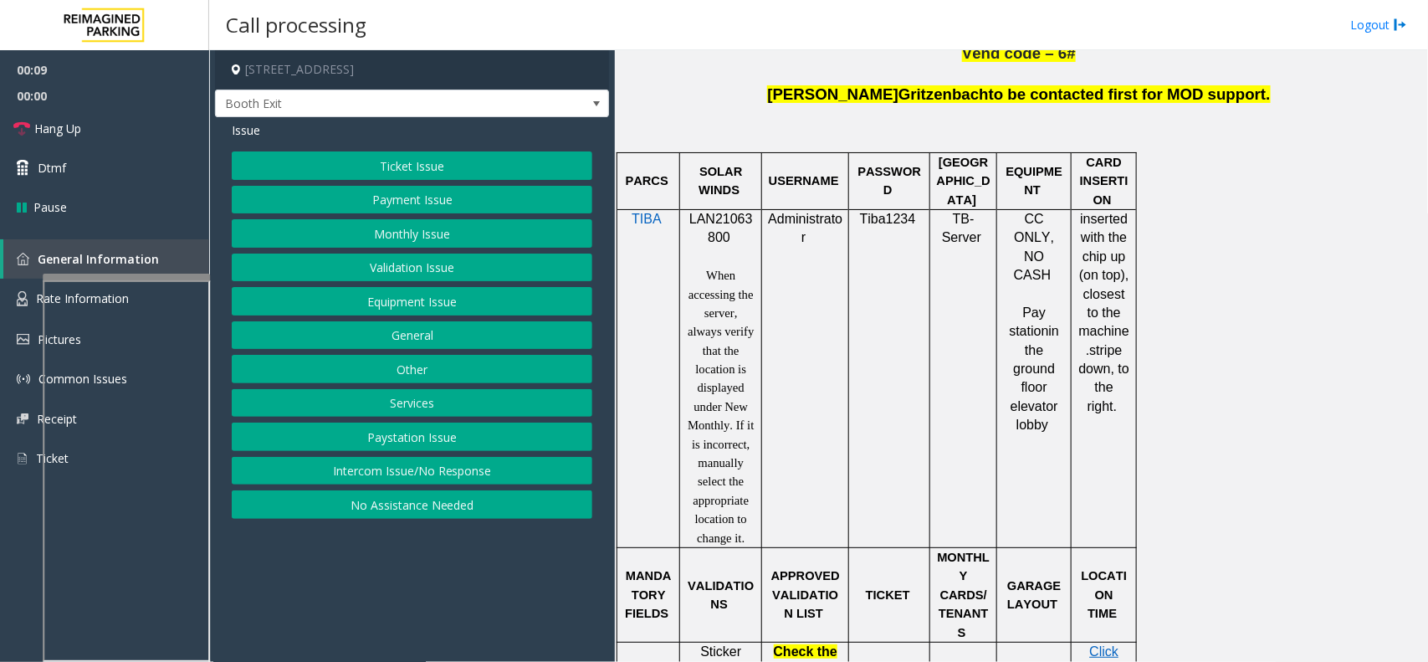
click at [492, 474] on button "Intercom Issue/No Response" at bounding box center [412, 471] width 361 height 28
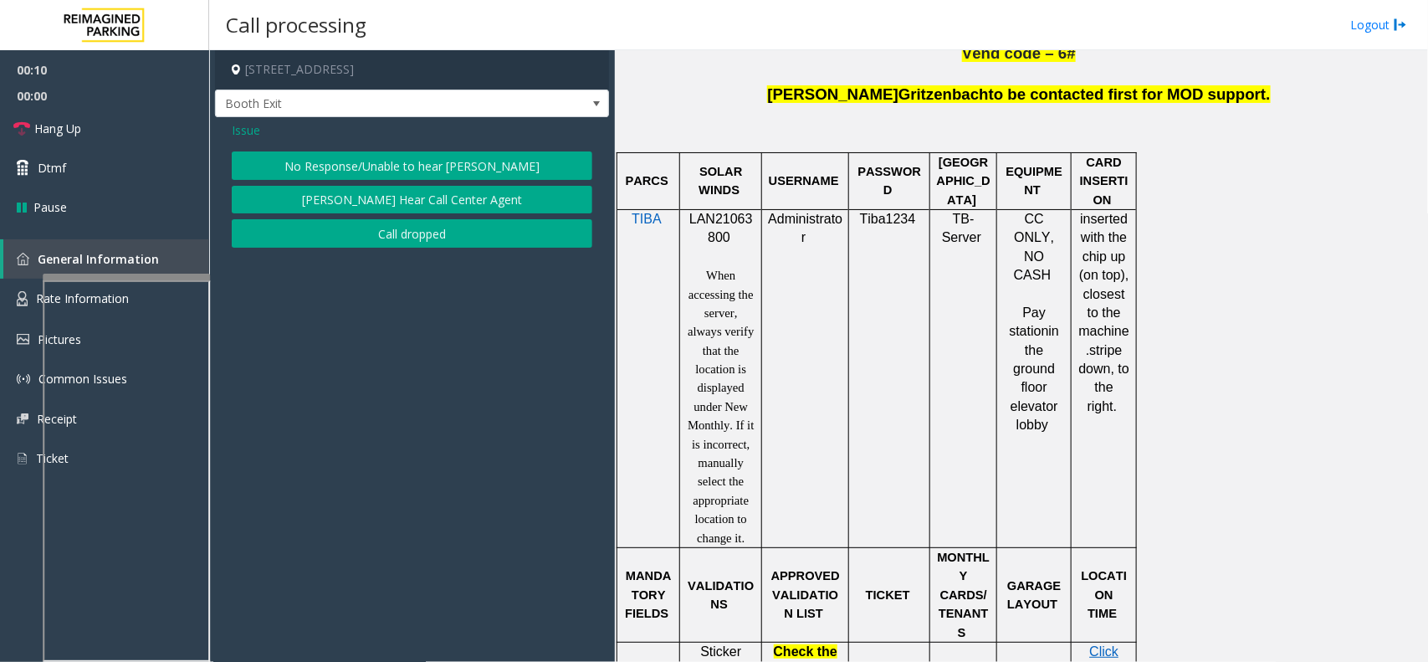
click at [478, 177] on button "No Response/Unable to hear [PERSON_NAME]" at bounding box center [412, 165] width 361 height 28
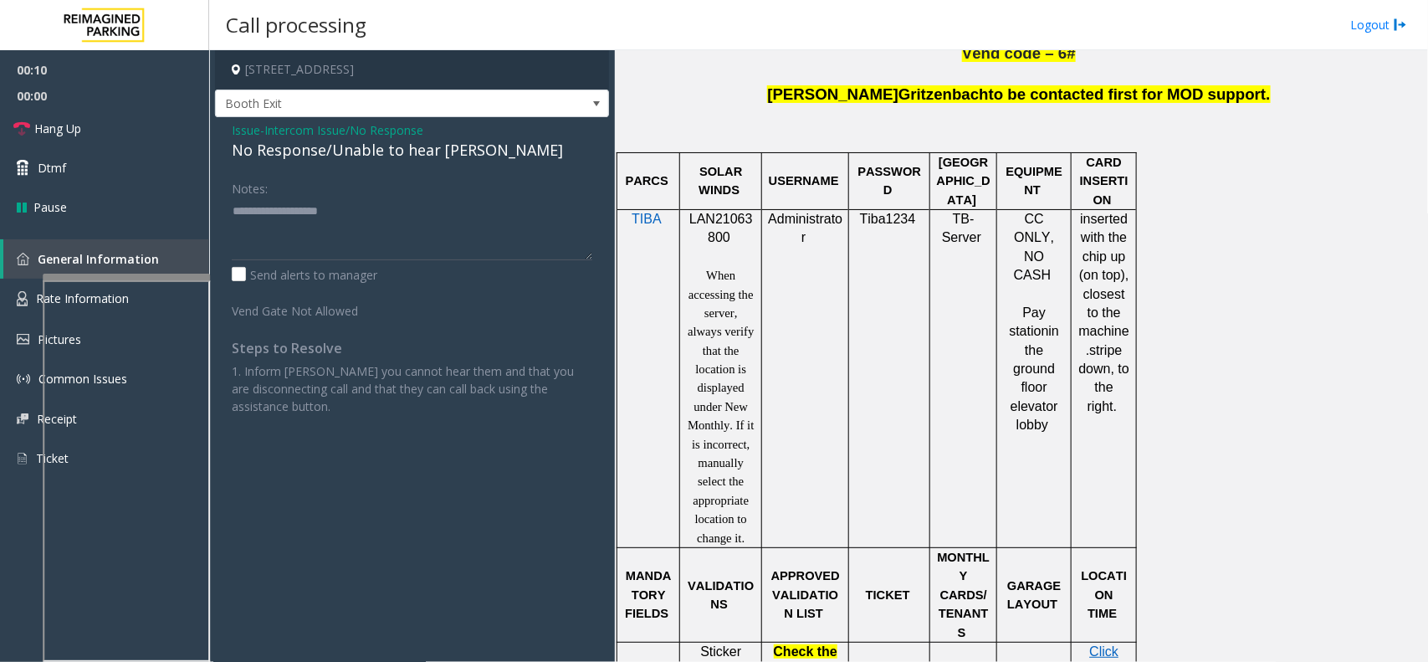
click at [415, 157] on div "No Response/Unable to hear [PERSON_NAME]" at bounding box center [412, 150] width 361 height 23
type textarea "**********"
click at [25, 120] on icon at bounding box center [21, 128] width 17 height 17
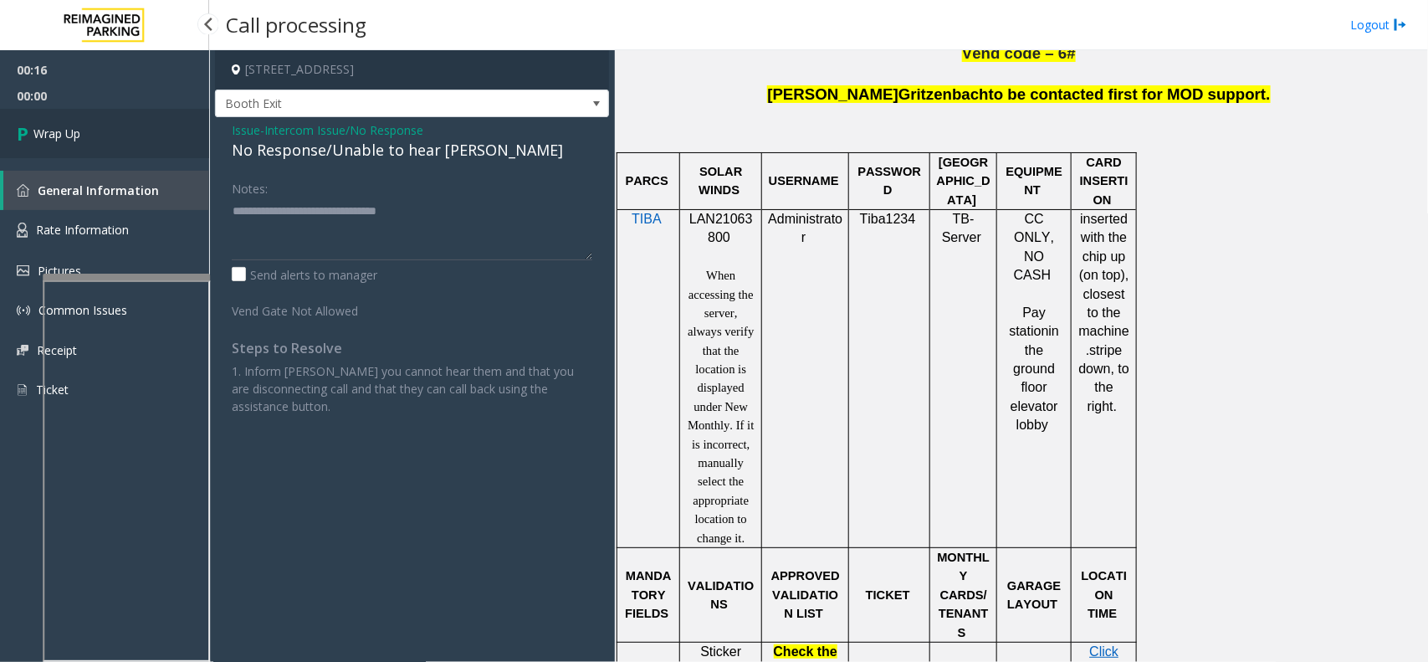
click at [25, 120] on icon at bounding box center [25, 134] width 17 height 28
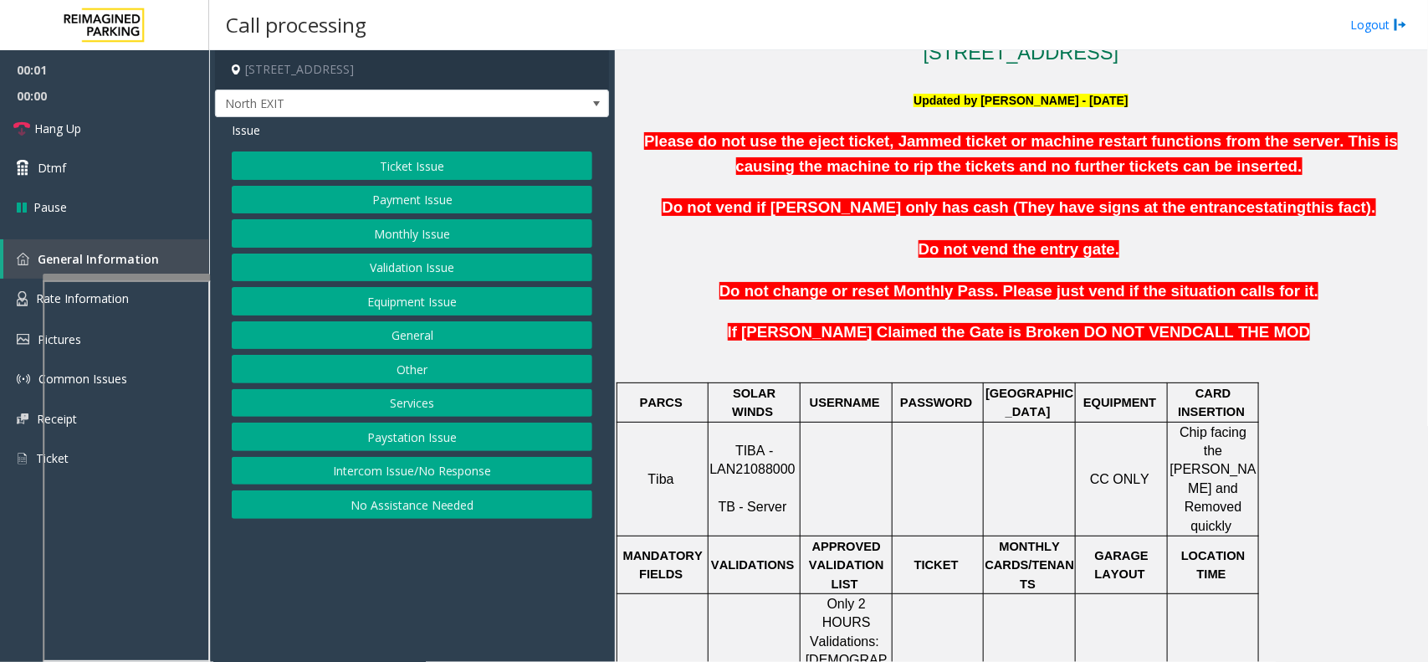
scroll to position [523, 0]
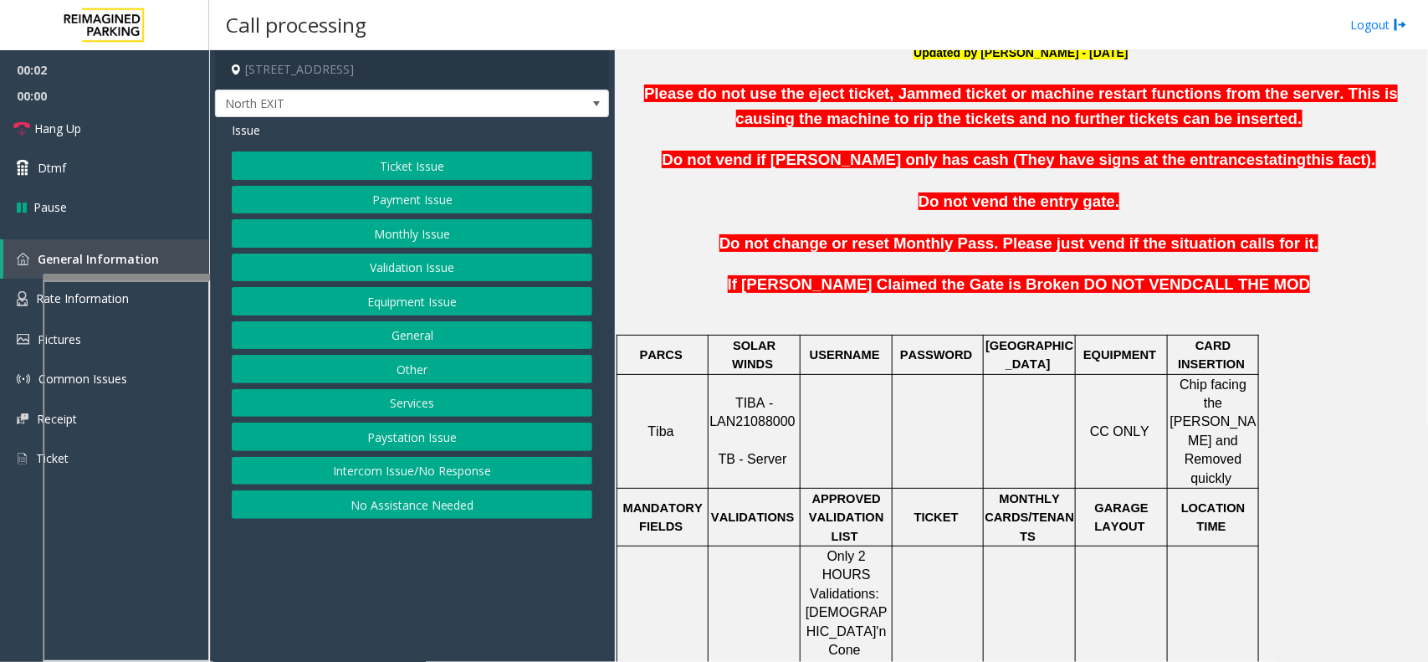
click at [713, 396] on p "TIBA - LAN21088000 TB - Server" at bounding box center [754, 431] width 90 height 75
copy p "LAN21088000"
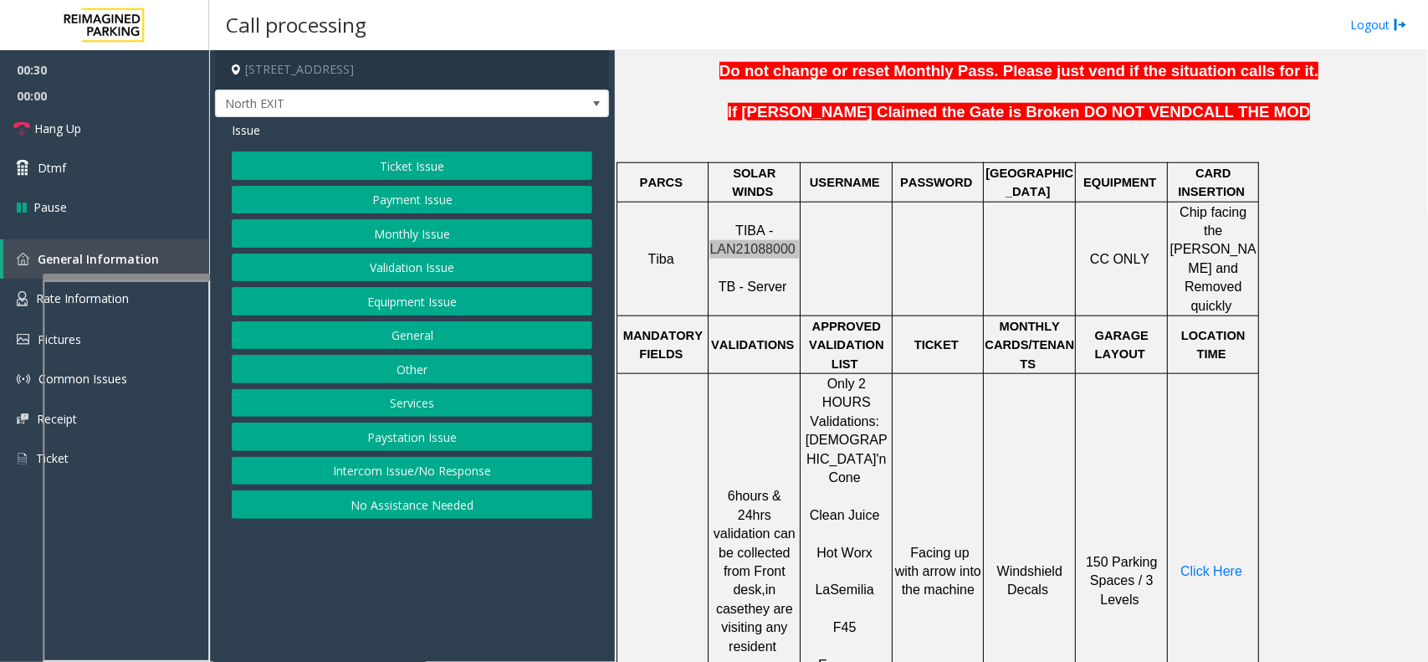
scroll to position [732, 0]
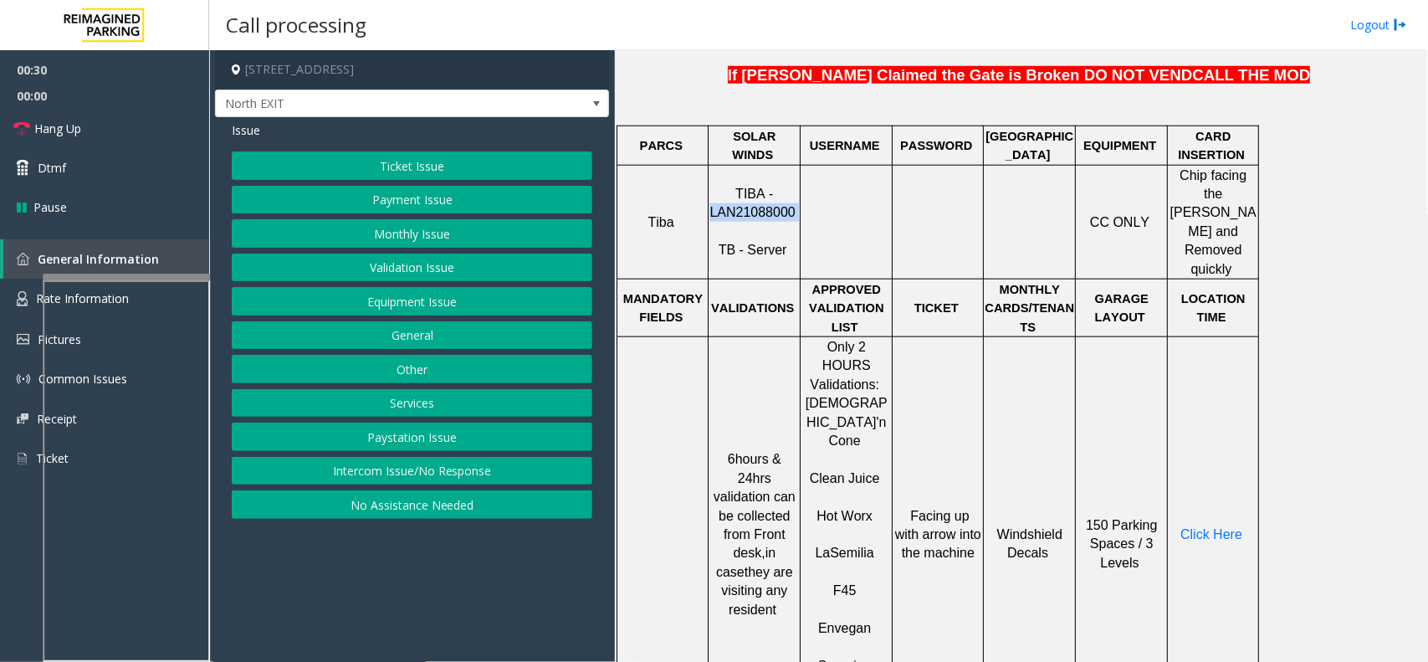
click at [496, 264] on button "Validation Issue" at bounding box center [412, 267] width 361 height 28
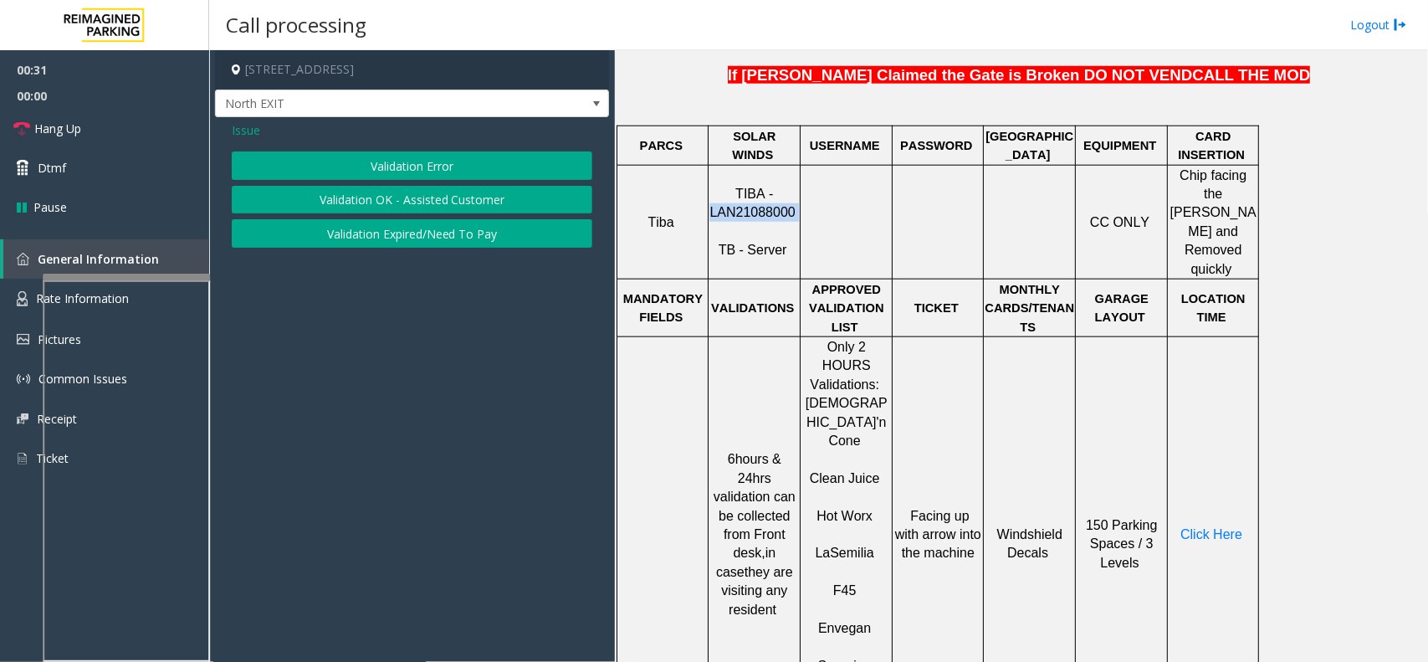
click at [433, 174] on button "Validation Error" at bounding box center [412, 165] width 361 height 28
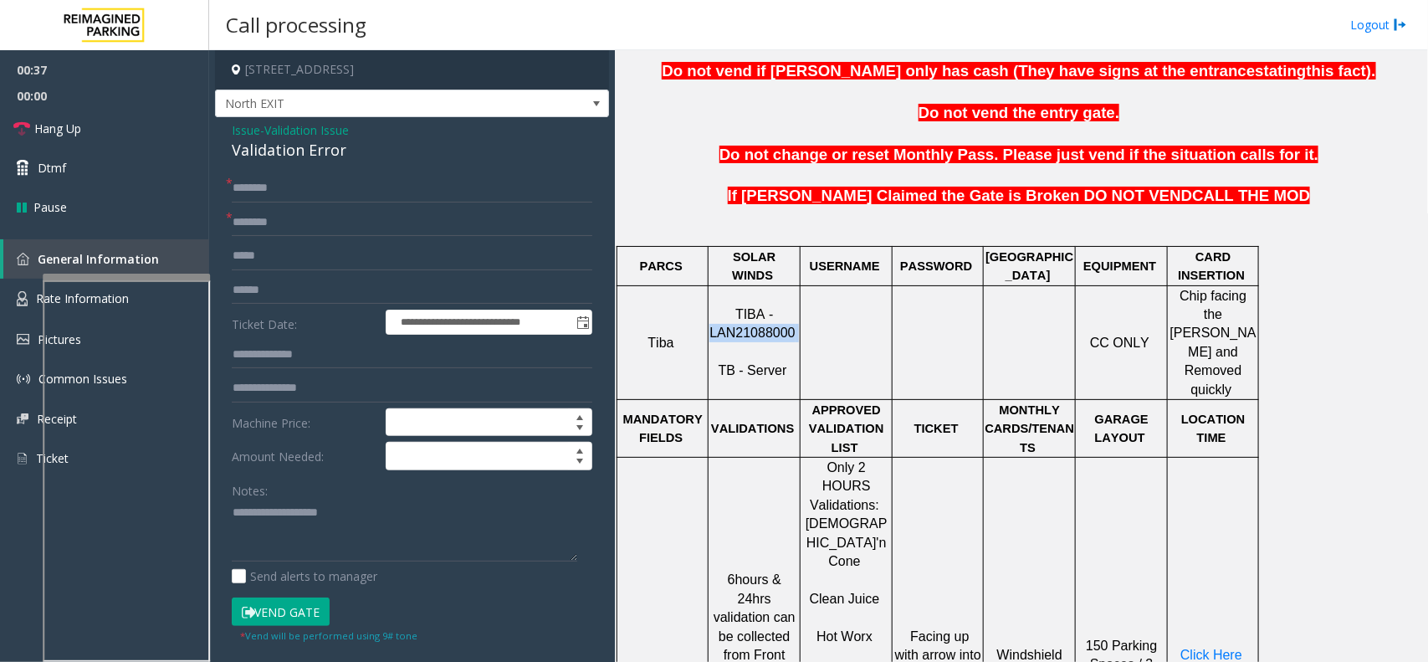
scroll to position [627, 0]
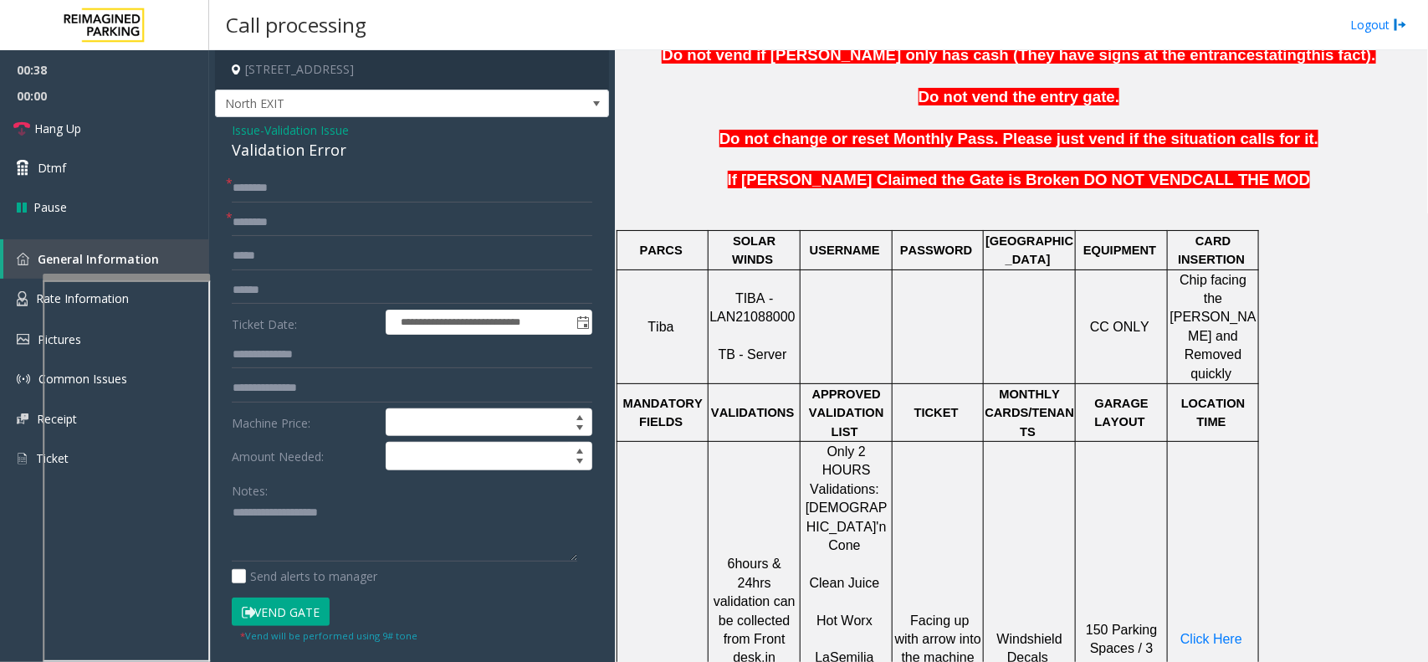
click at [912, 442] on td "Facing up with arrow into the machine" at bounding box center [938, 639] width 91 height 395
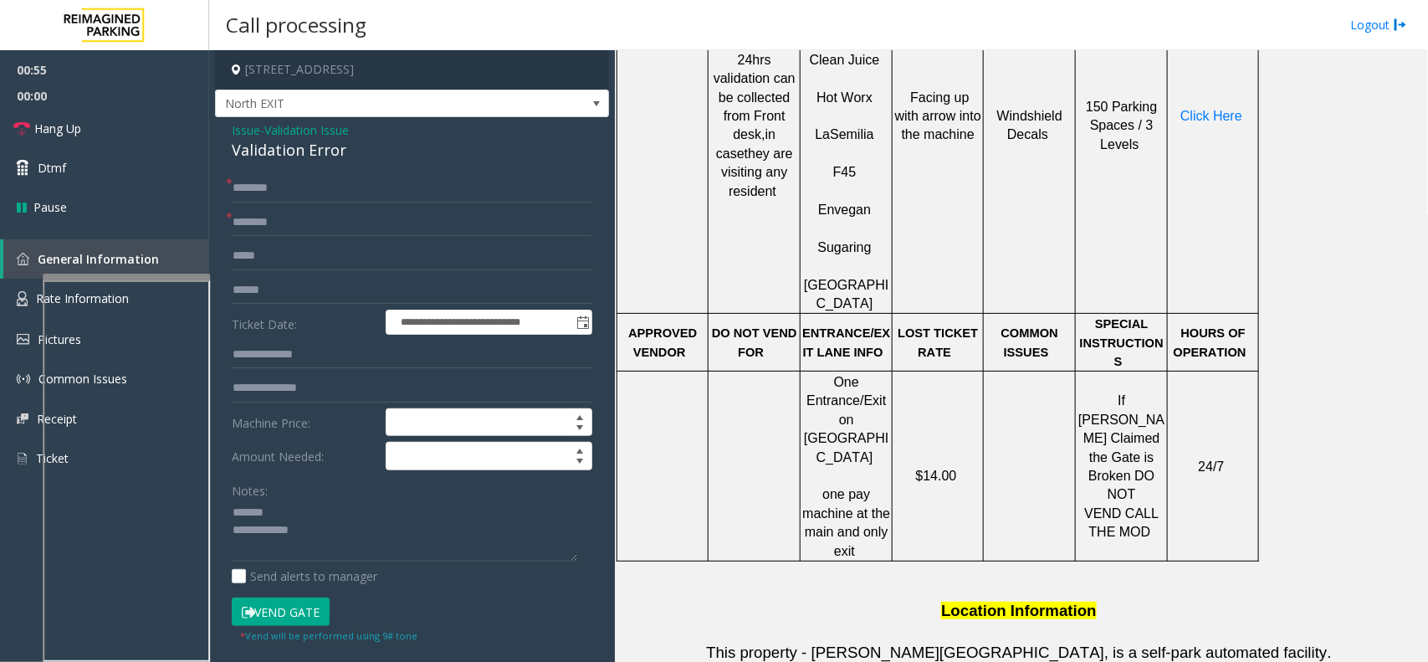
scroll to position [1255, 0]
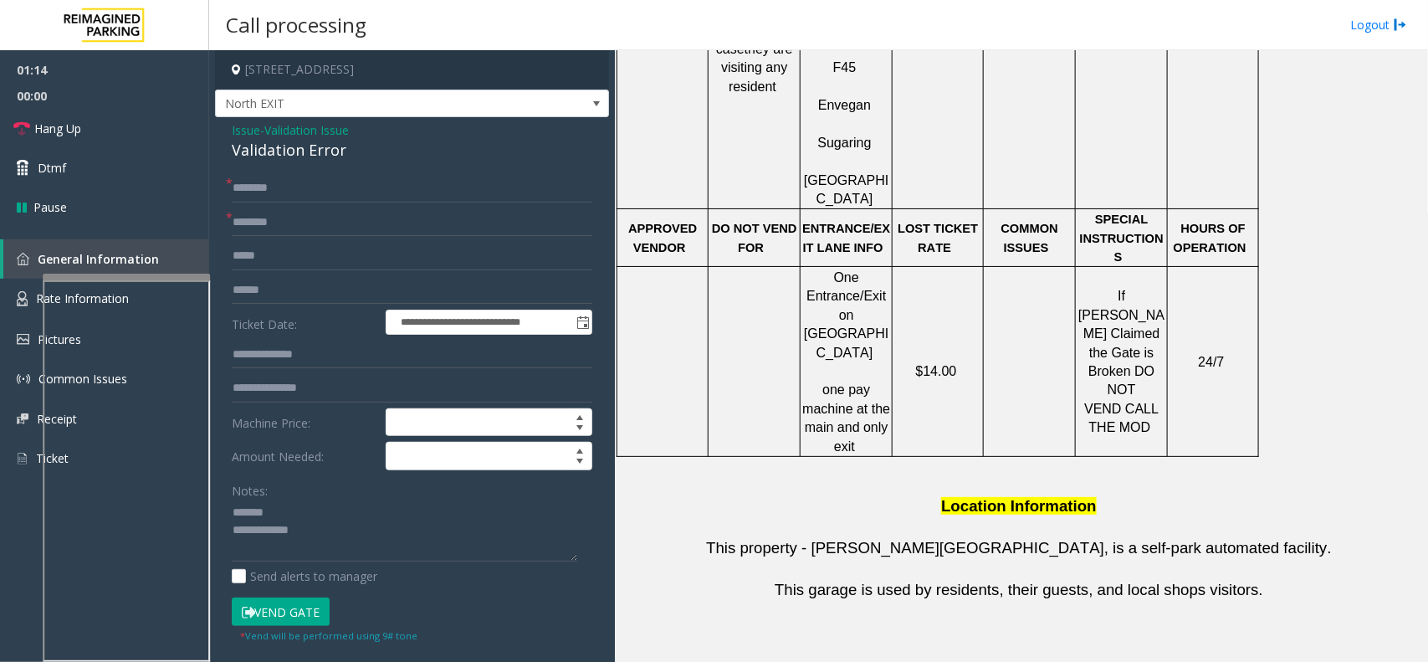
click at [311, 305] on form "**********" at bounding box center [412, 408] width 361 height 469
click at [295, 356] on input "text" at bounding box center [412, 355] width 361 height 28
click at [269, 157] on div "Validation Error" at bounding box center [412, 150] width 361 height 23
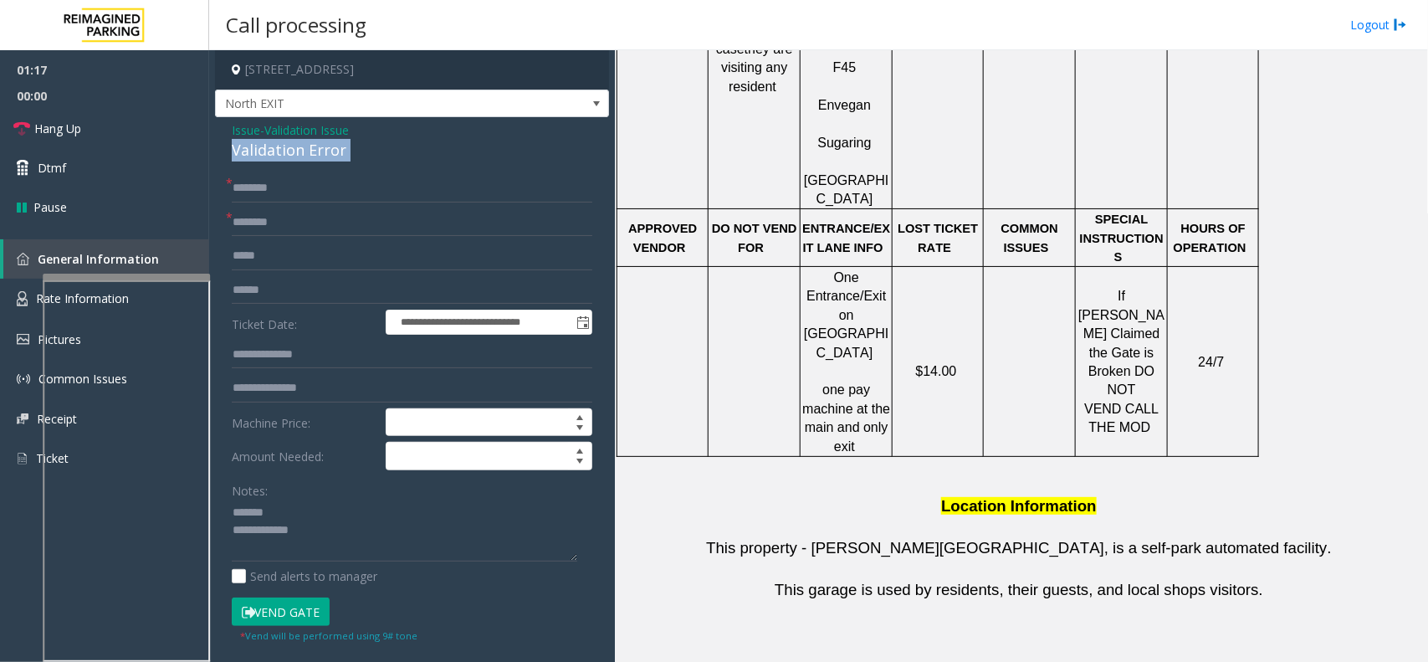
click at [269, 157] on div "Validation Error" at bounding box center [412, 150] width 361 height 23
type textarea "**********"
click at [262, 350] on input "text" at bounding box center [412, 355] width 361 height 28
click at [238, 357] on input "*******" at bounding box center [412, 355] width 361 height 28
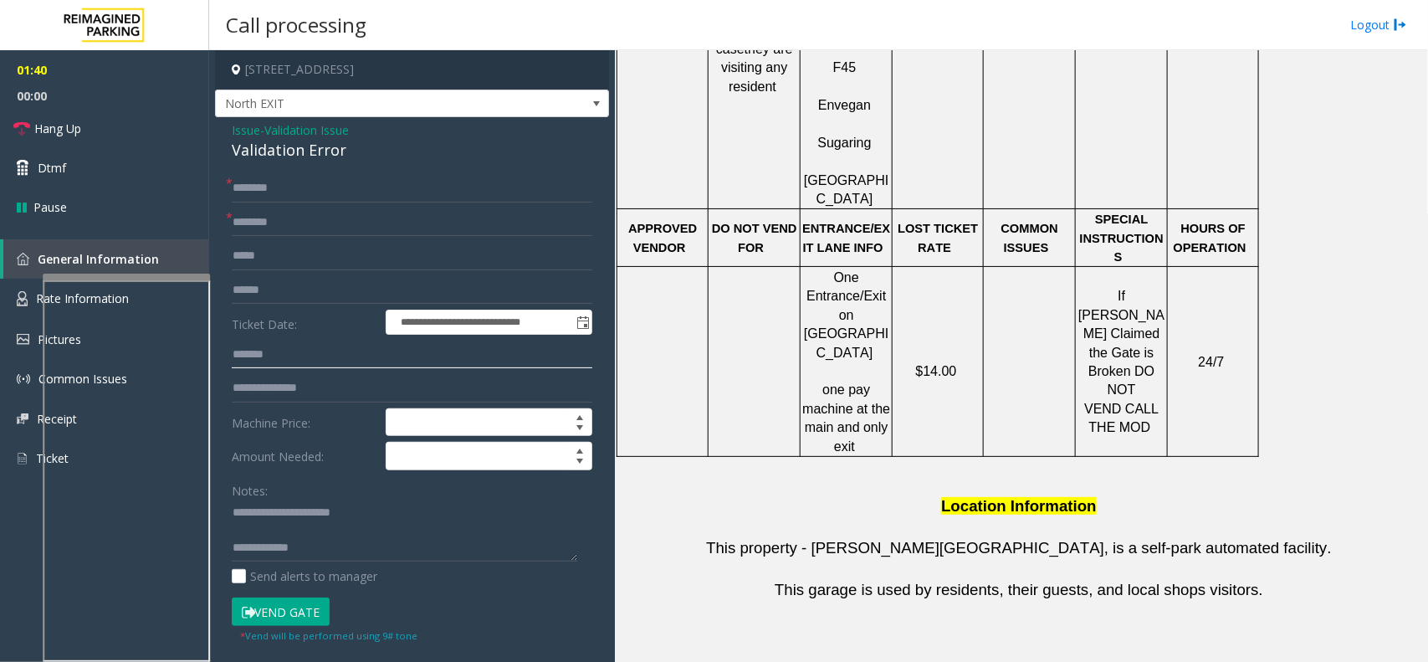
type input "*******"
click at [258, 298] on input "text" at bounding box center [412, 290] width 361 height 28
click at [259, 361] on input "*******" at bounding box center [412, 355] width 361 height 28
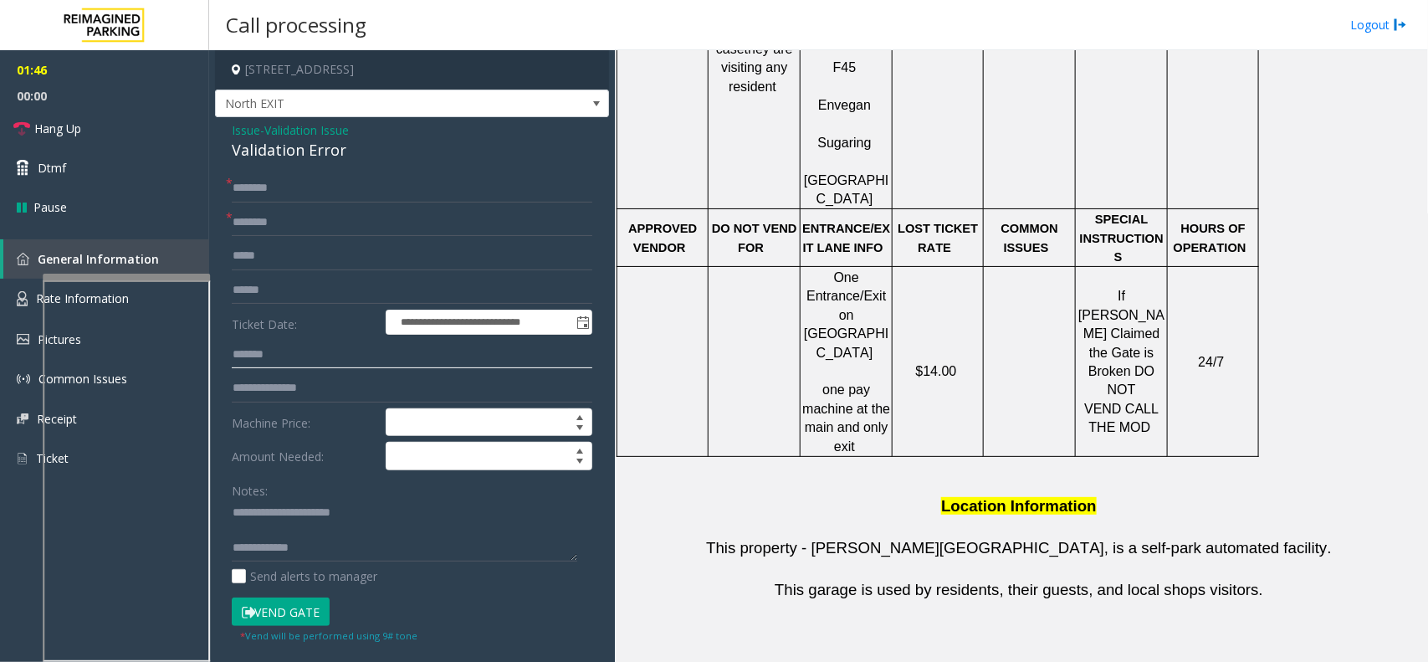
click at [259, 361] on input "*******" at bounding box center [412, 355] width 361 height 28
type input "*******"
click at [272, 366] on input "text" at bounding box center [412, 355] width 361 height 28
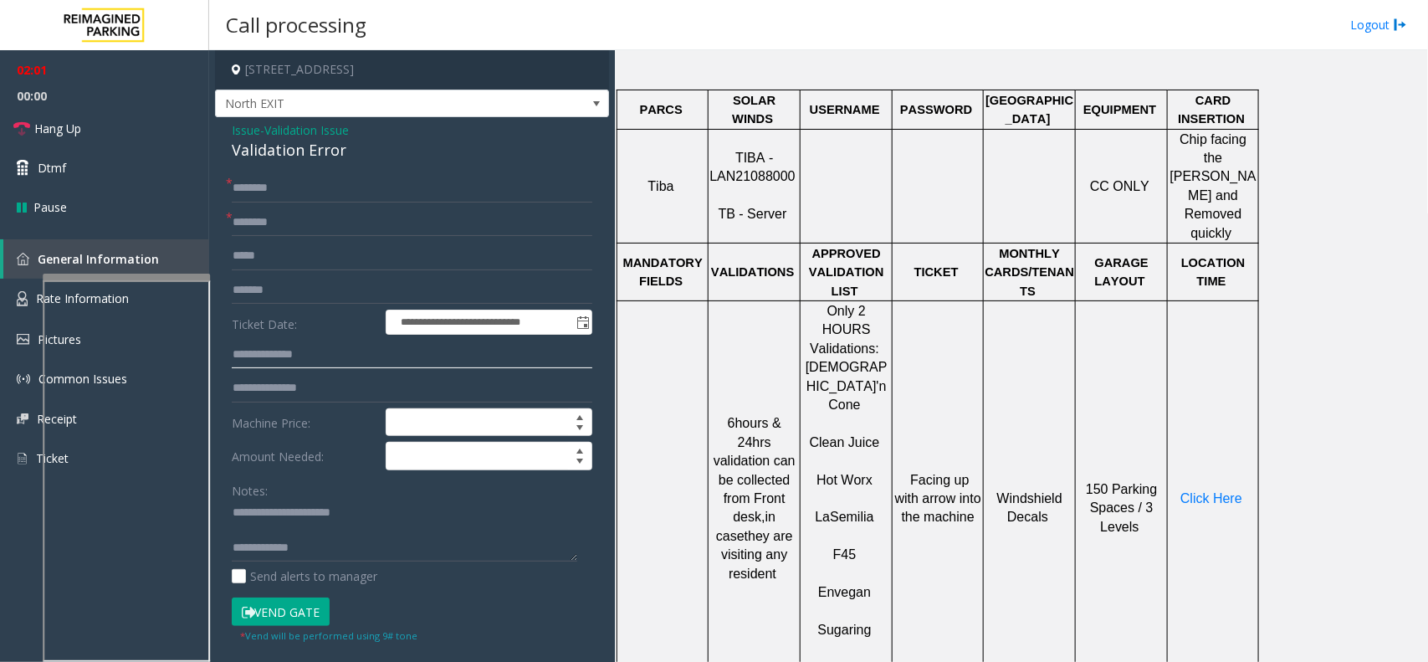
scroll to position [732, 0]
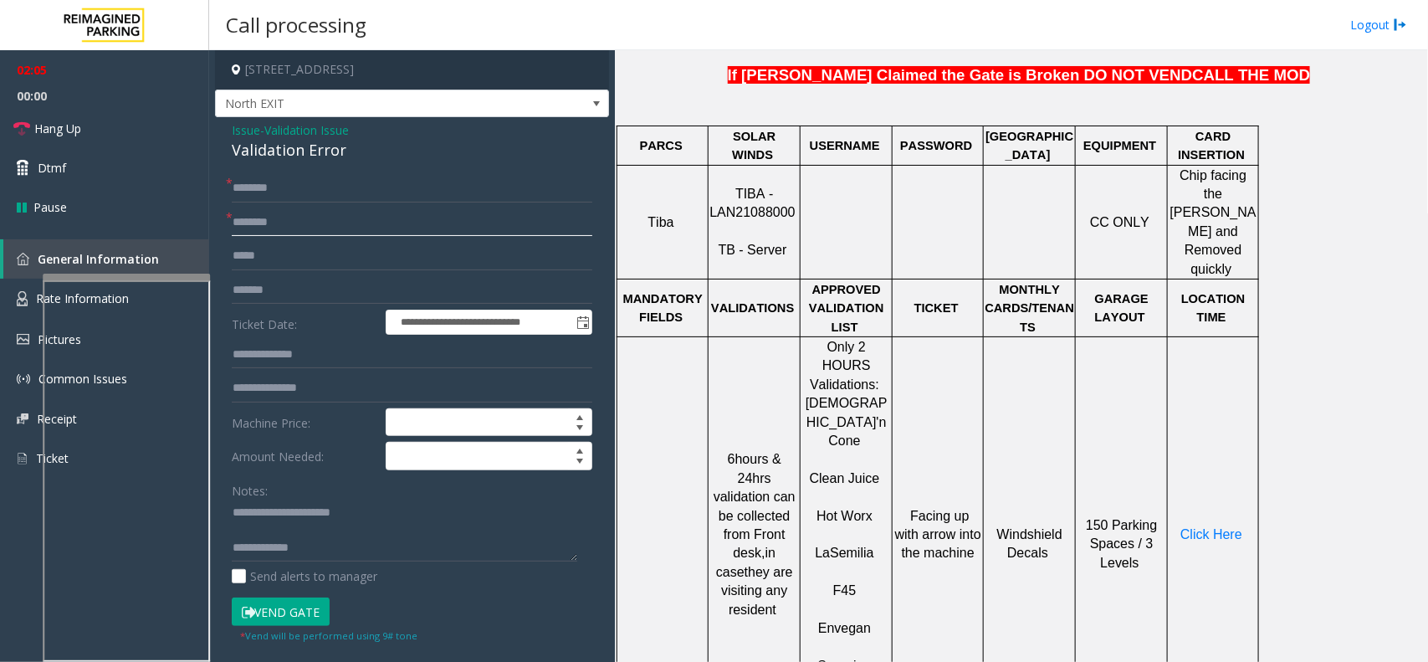
click at [283, 212] on input "text" at bounding box center [412, 222] width 361 height 28
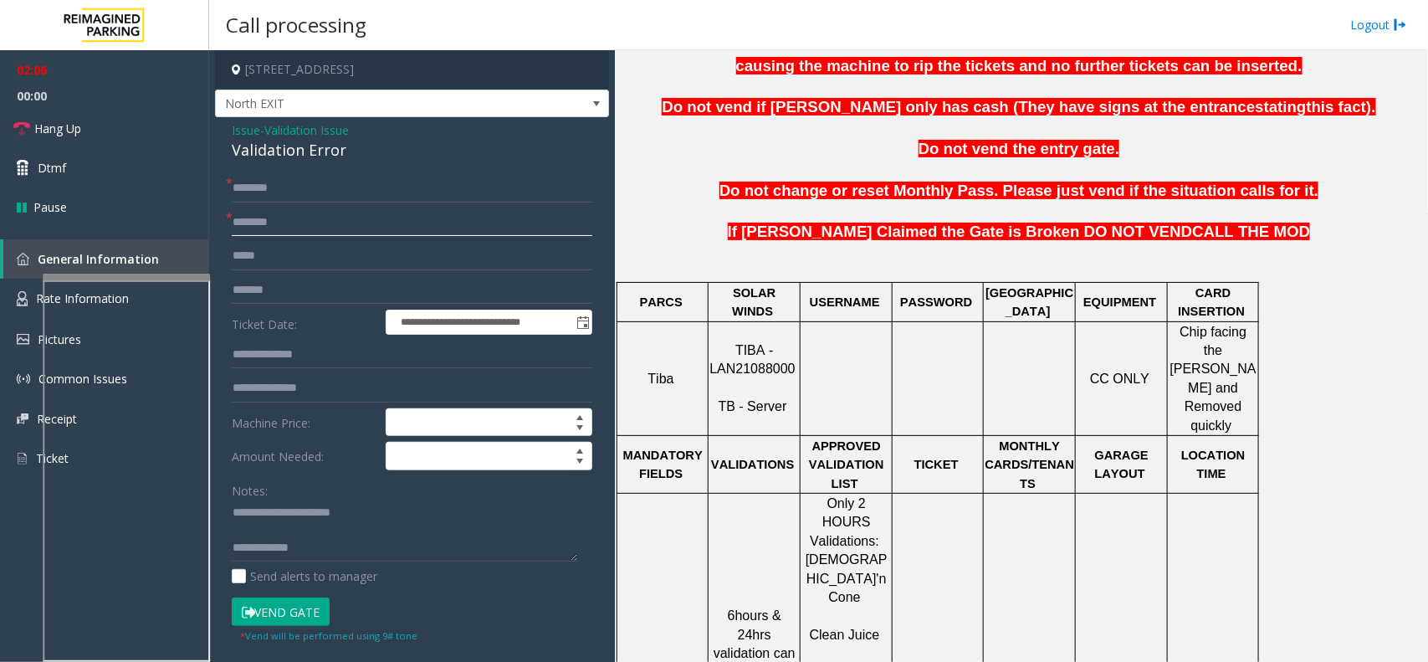
scroll to position [209, 0]
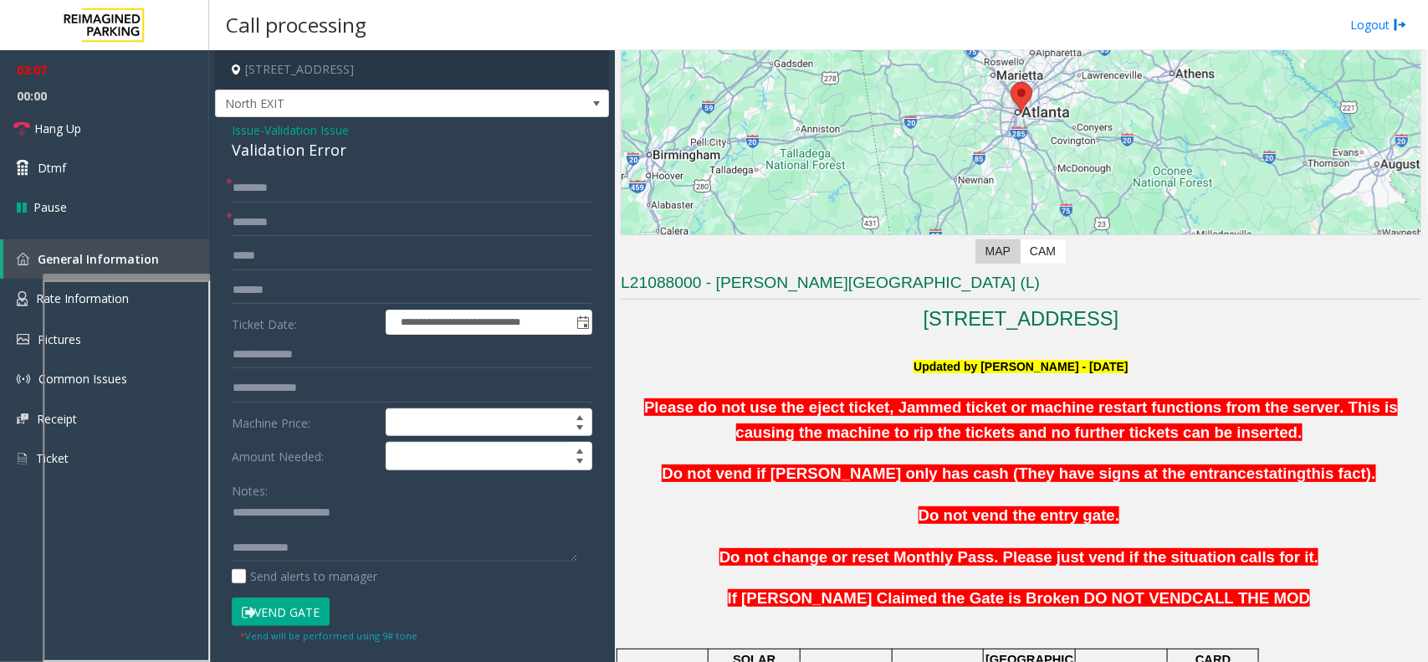
click at [736, 284] on h3 "L21088000 - Modera - Reynolds Town (L)" at bounding box center [1021, 286] width 801 height 28
type input "******"
click at [311, 177] on input "text" at bounding box center [412, 188] width 361 height 28
click at [302, 530] on textarea at bounding box center [405, 530] width 346 height 63
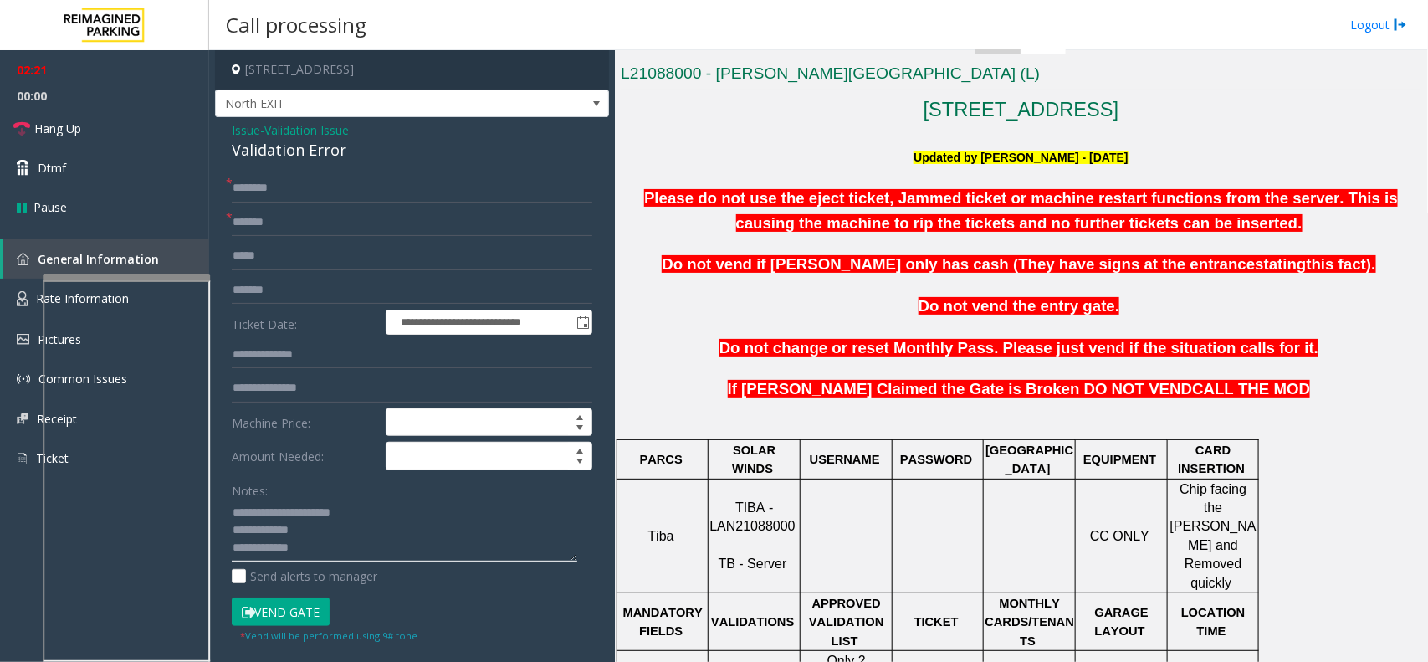
scroll to position [523, 0]
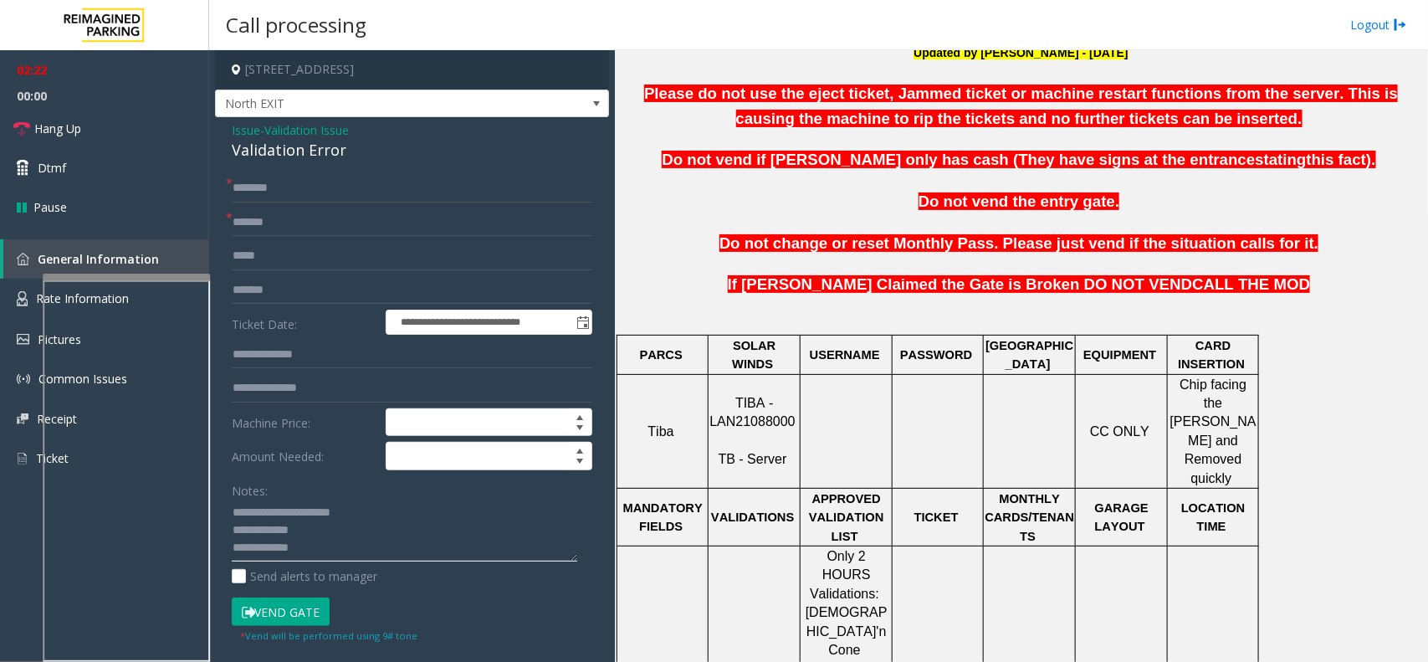
type textarea "**********"
click at [372, 192] on input "text" at bounding box center [412, 188] width 361 height 28
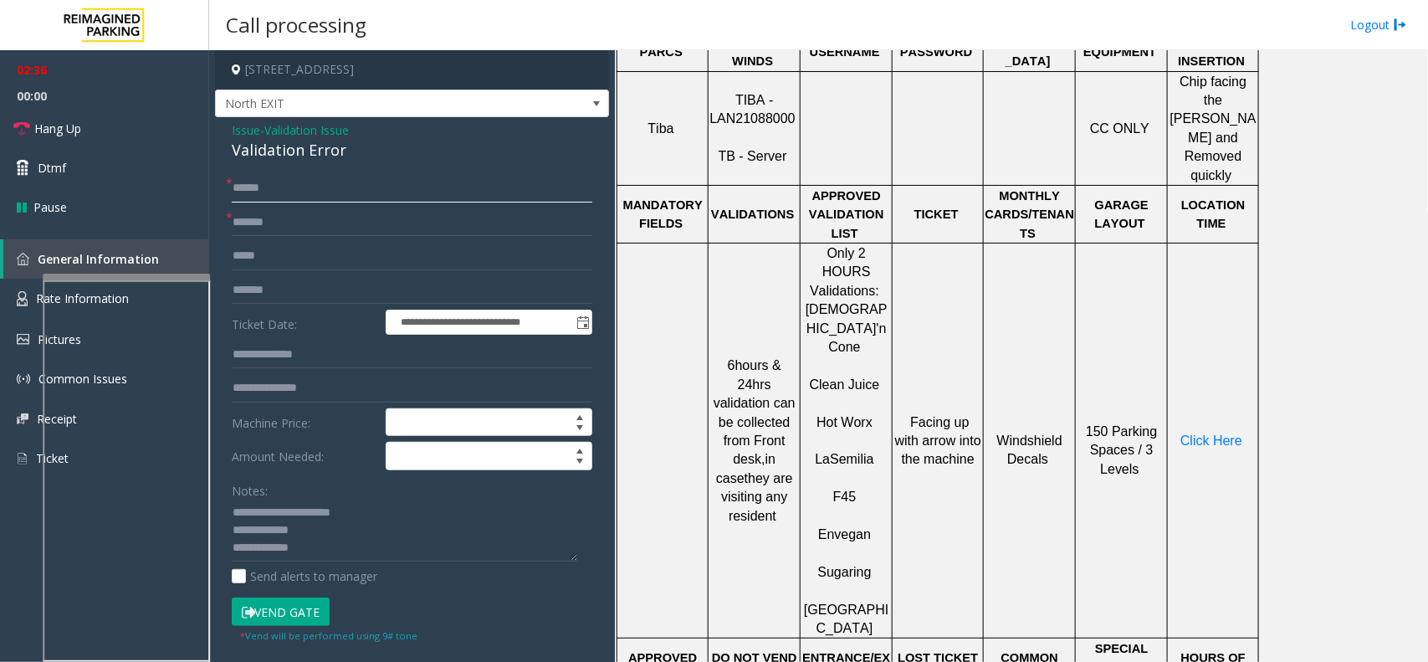
scroll to position [837, 0]
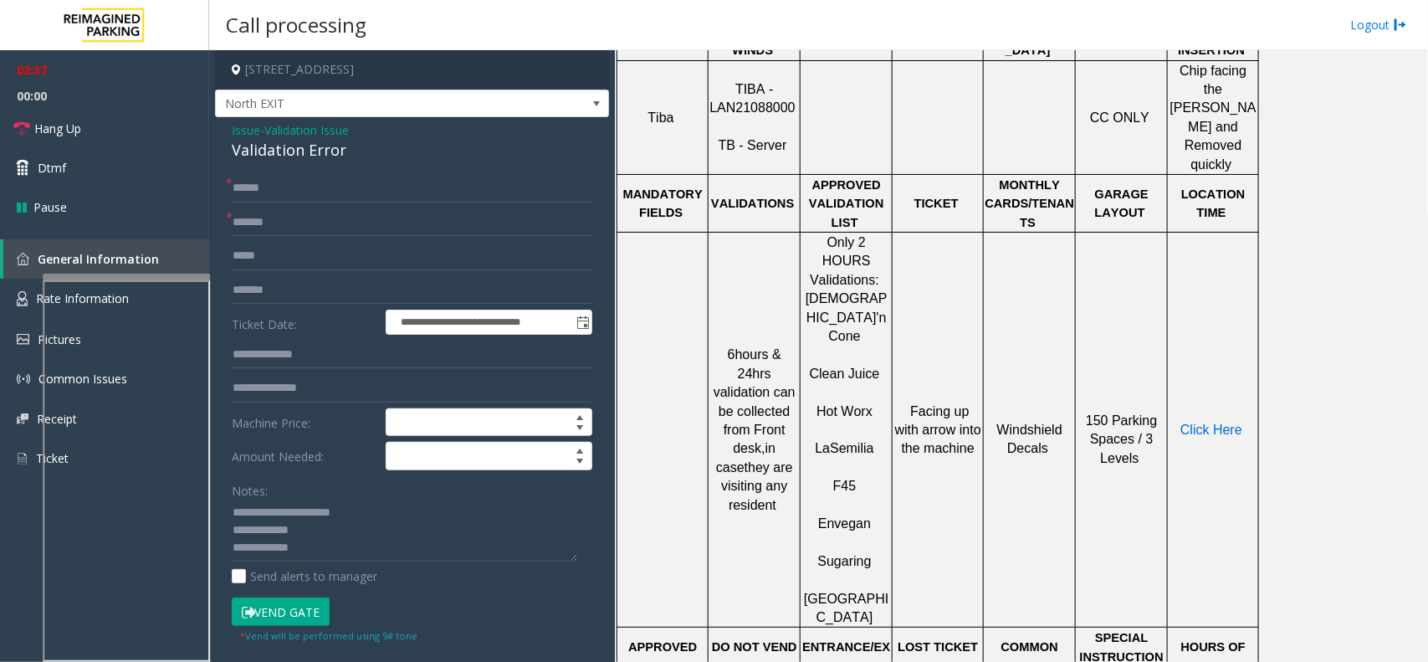
click at [1226, 422] on span "Click Here" at bounding box center [1211, 429] width 62 height 14
click at [247, 191] on input "******" at bounding box center [412, 188] width 361 height 28
click at [248, 191] on input "******" at bounding box center [412, 188] width 361 height 28
click at [249, 193] on input "******" at bounding box center [412, 188] width 361 height 28
click at [257, 190] on input "******" at bounding box center [412, 188] width 361 height 28
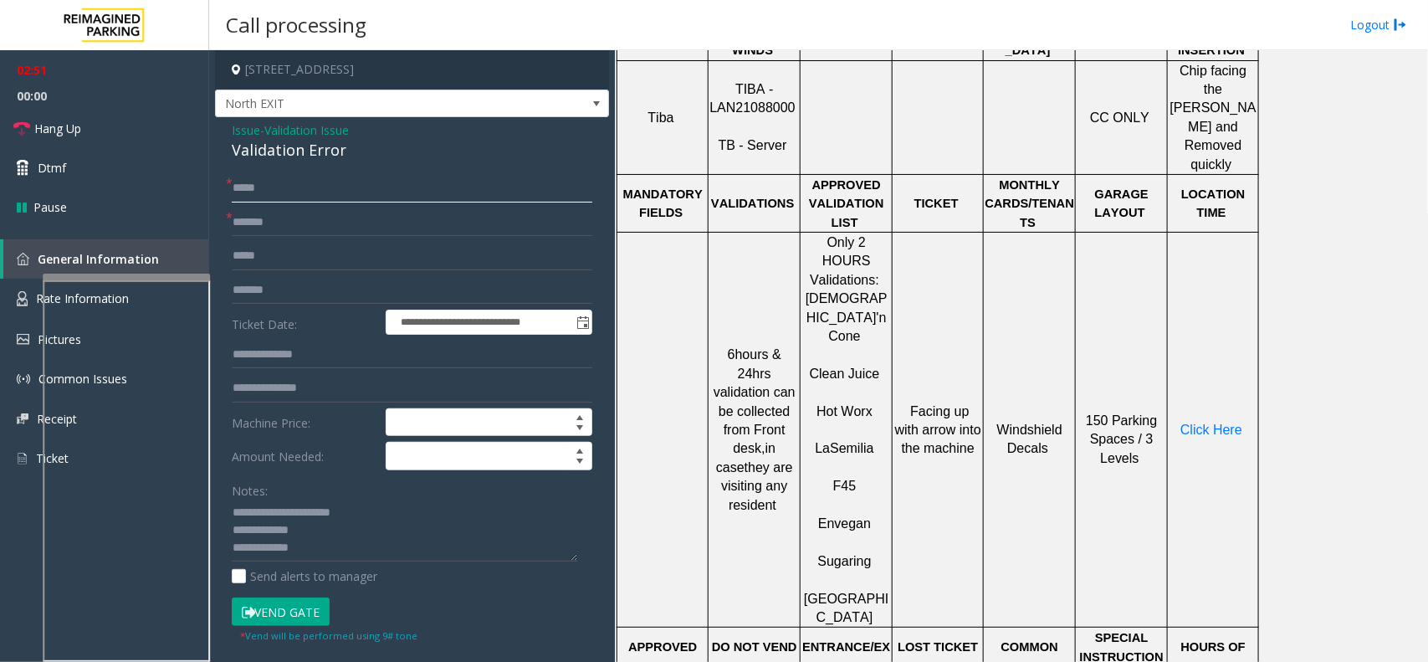
type input "*****"
click at [326, 542] on textarea at bounding box center [405, 530] width 346 height 63
click at [414, 524] on textarea at bounding box center [405, 530] width 346 height 63
click at [414, 515] on textarea at bounding box center [405, 530] width 346 height 63
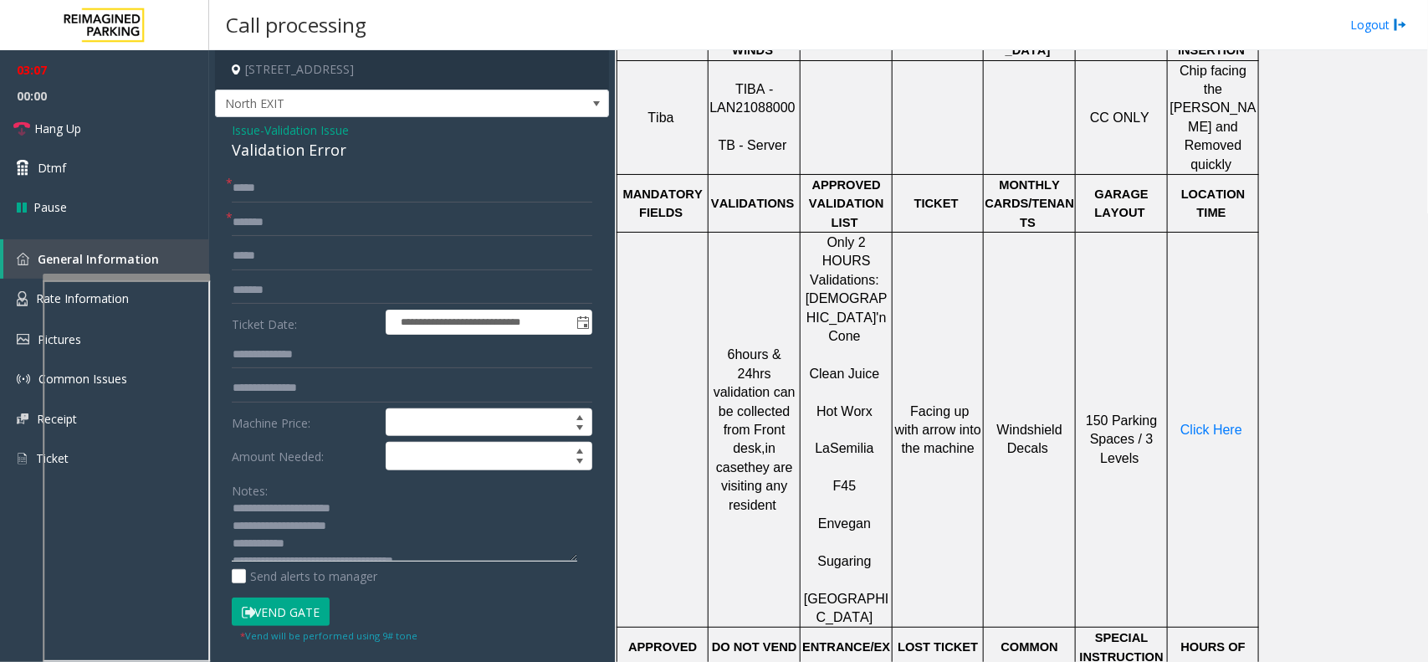
scroll to position [0, 0]
click at [327, 534] on textarea at bounding box center [405, 530] width 346 height 63
type textarea "**********"
click at [307, 605] on button "Vend Gate" at bounding box center [281, 611] width 98 height 28
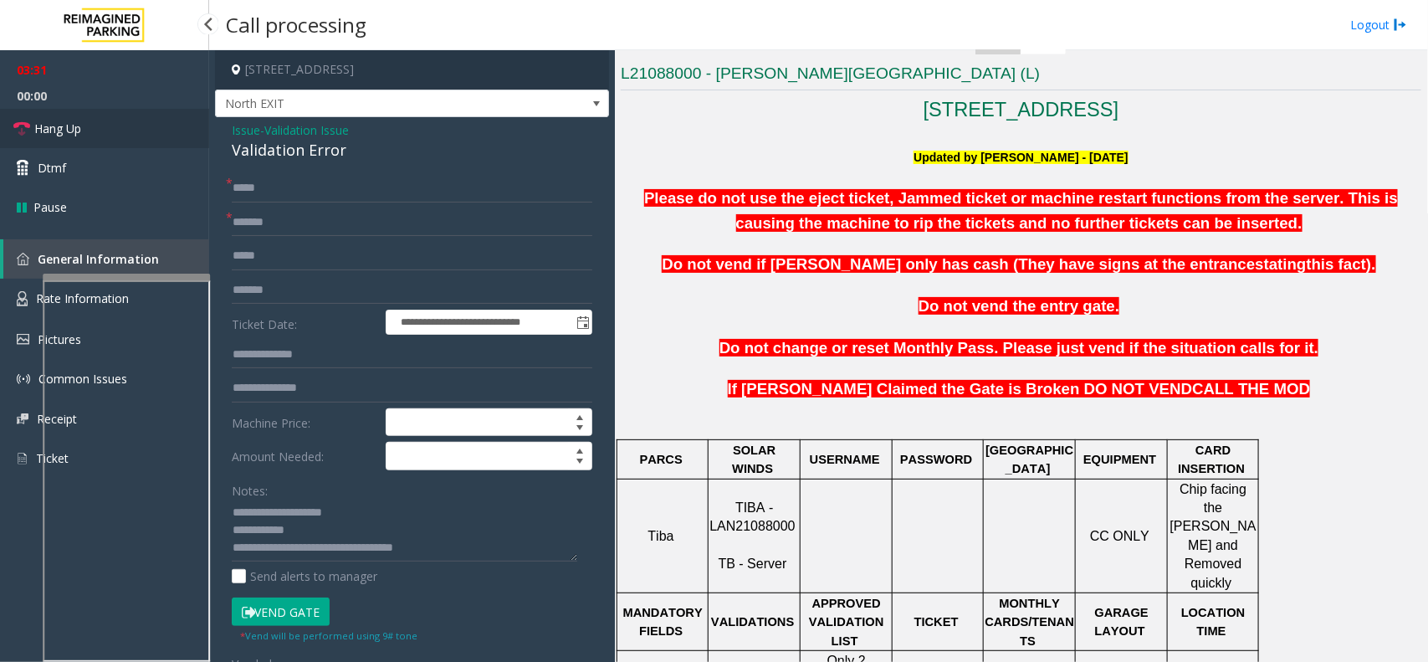
click at [180, 136] on link "Hang Up" at bounding box center [104, 128] width 209 height 39
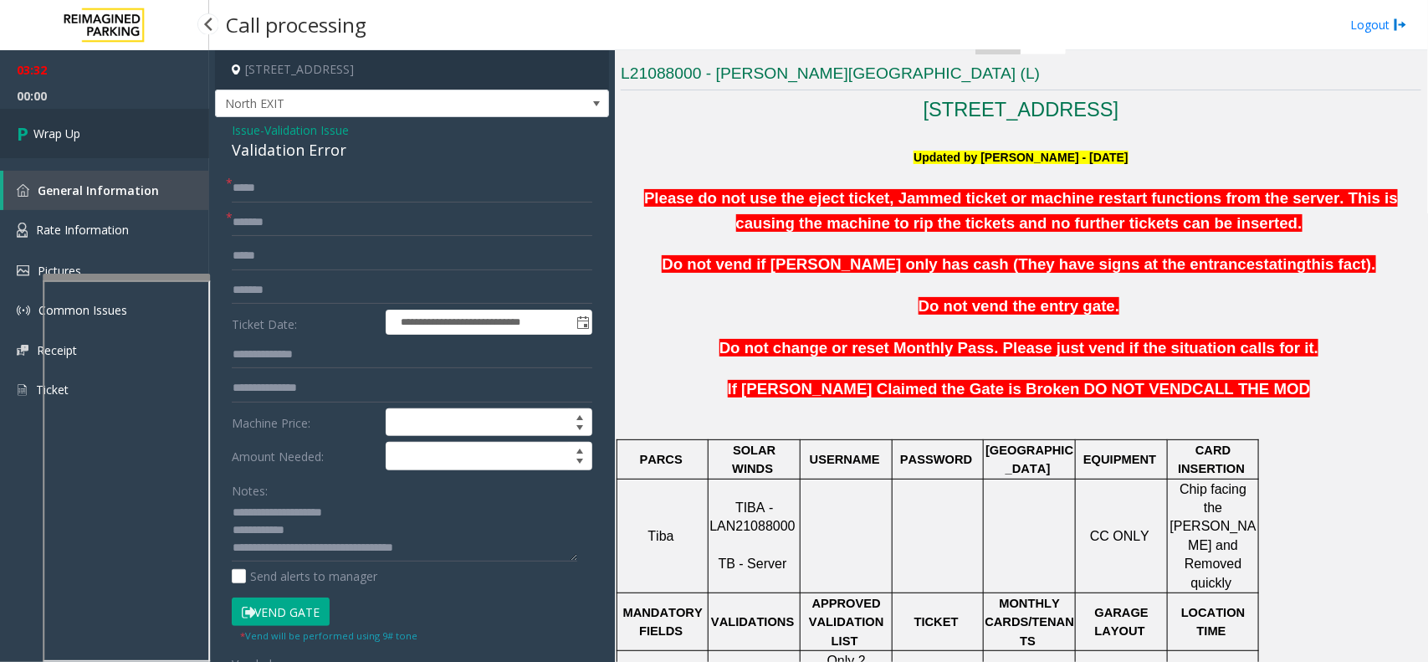
click at [180, 136] on link "Wrap Up" at bounding box center [104, 133] width 209 height 49
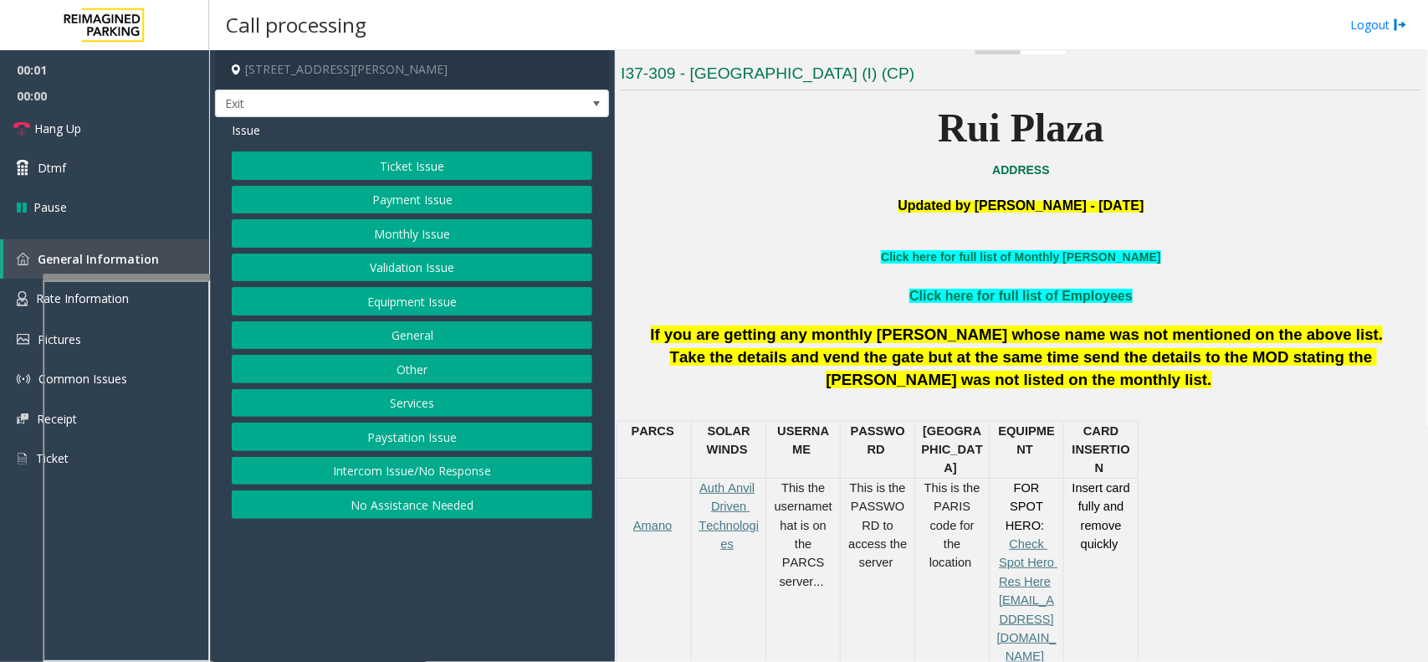
scroll to position [523, 0]
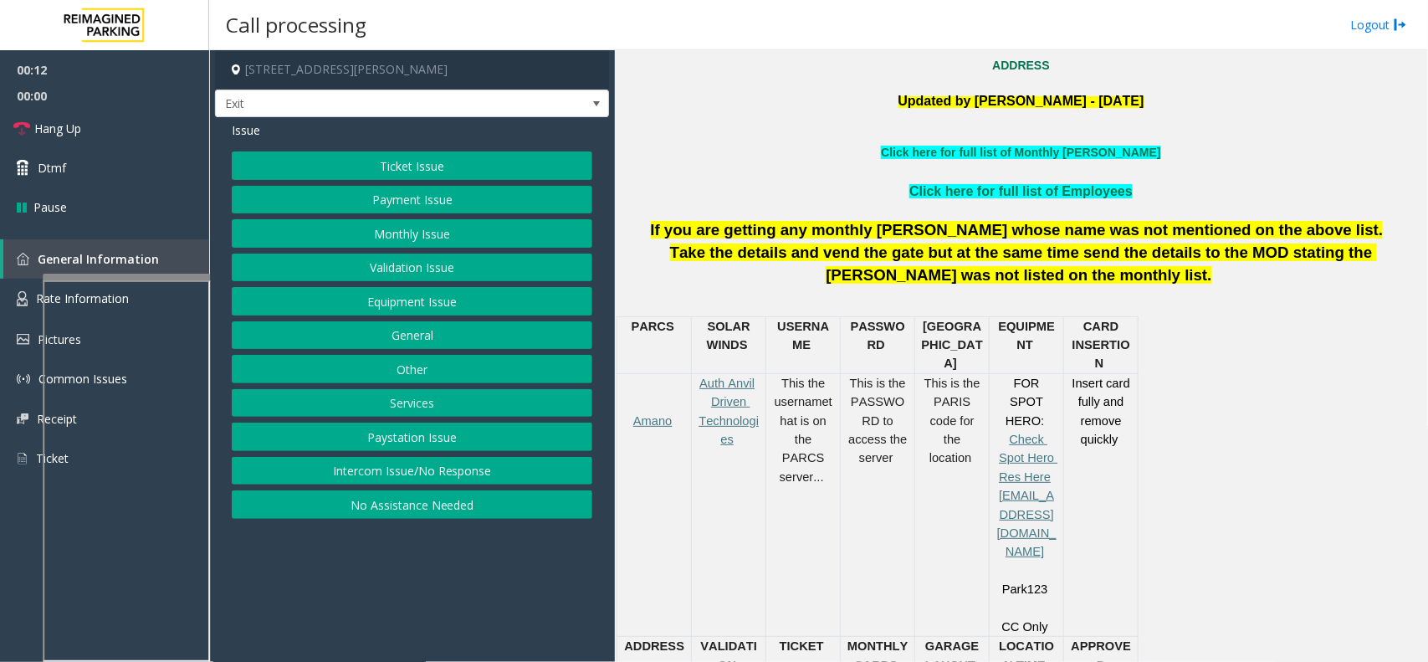
click at [508, 310] on button "Equipment Issue" at bounding box center [412, 301] width 361 height 28
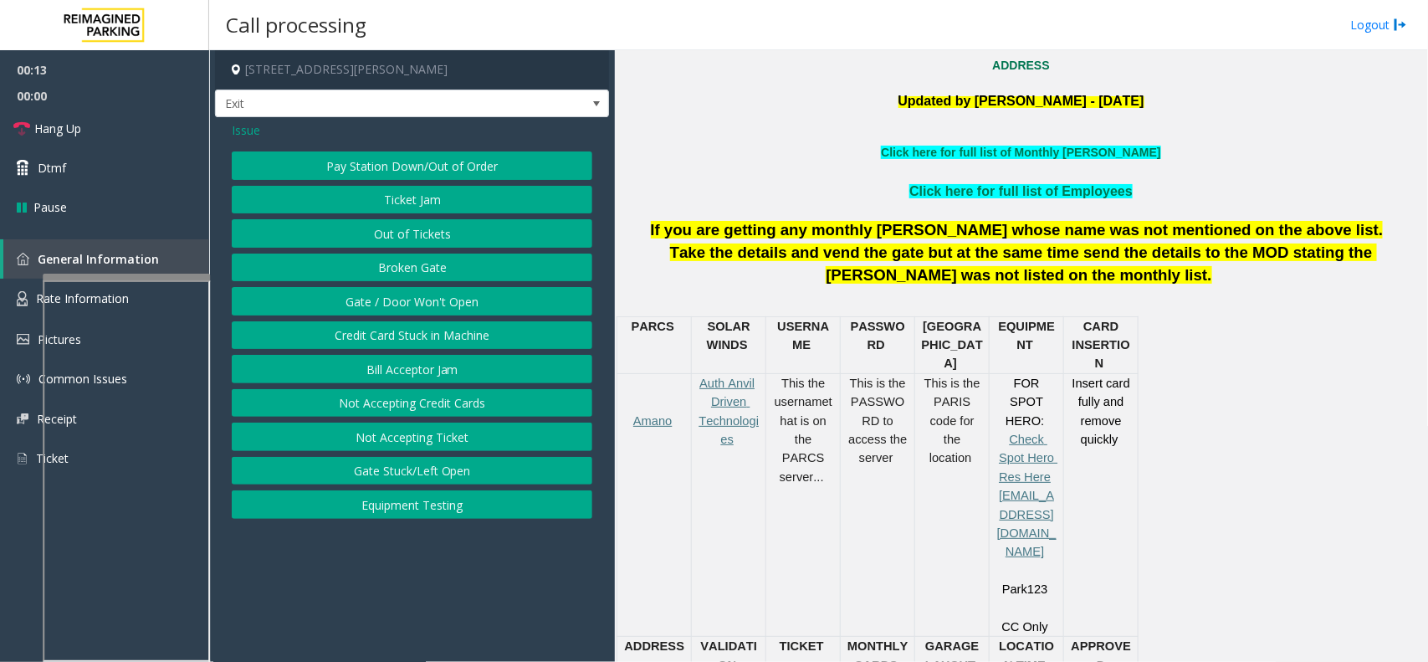
click at [508, 310] on button "Gate / Door Won't Open" at bounding box center [412, 301] width 361 height 28
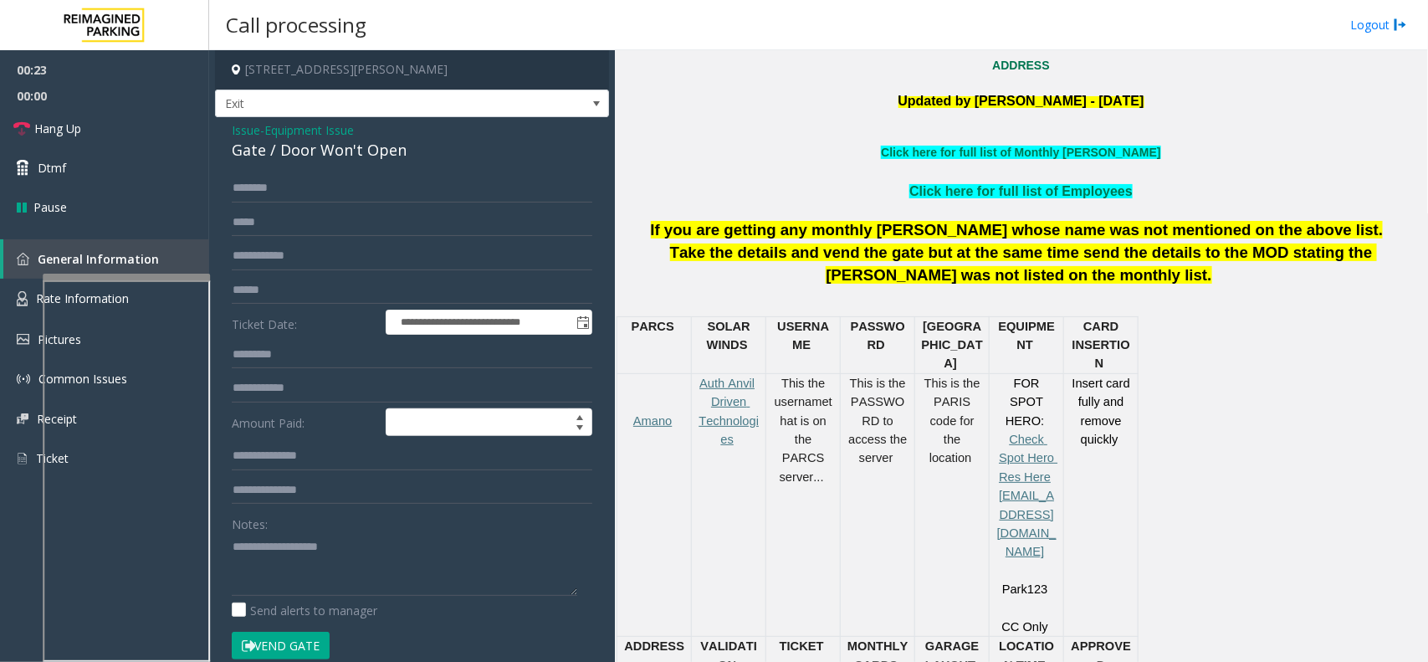
click at [269, 135] on span "- Equipment Issue" at bounding box center [307, 130] width 94 height 16
click at [279, 127] on span "Equipment Issue" at bounding box center [309, 130] width 90 height 18
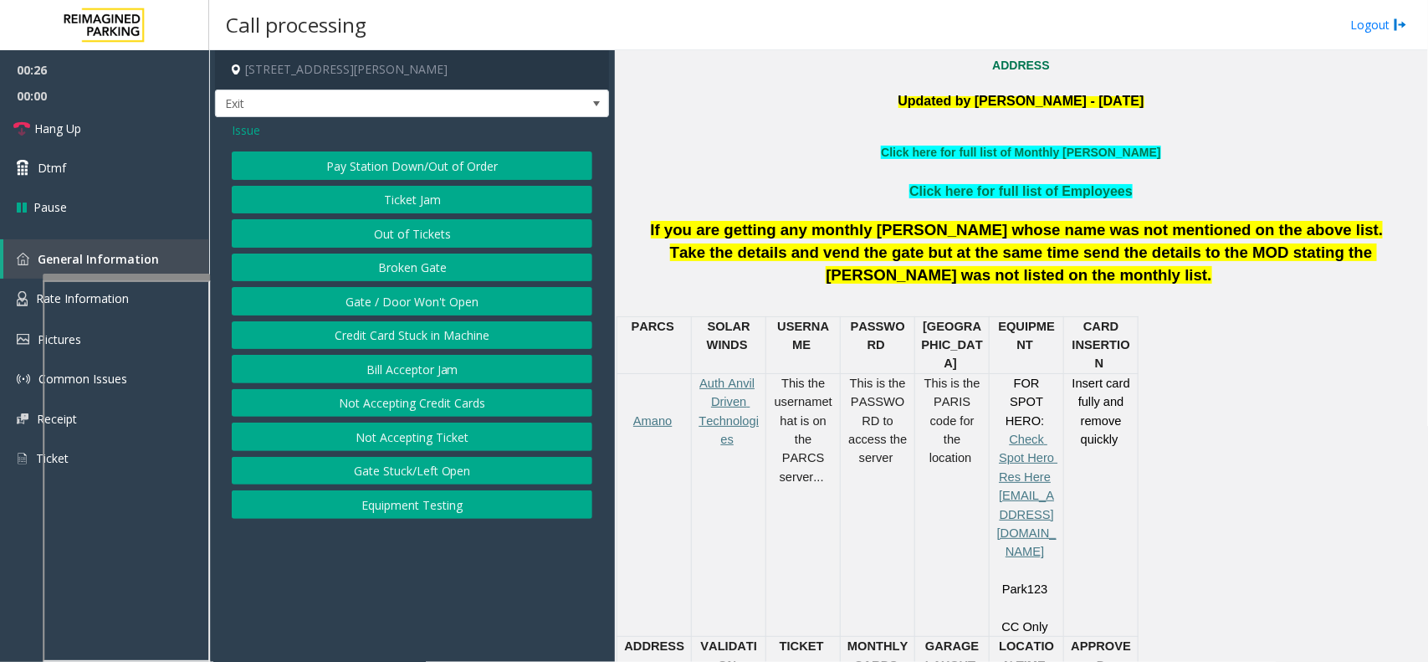
click at [233, 131] on span "Issue" at bounding box center [246, 130] width 28 height 18
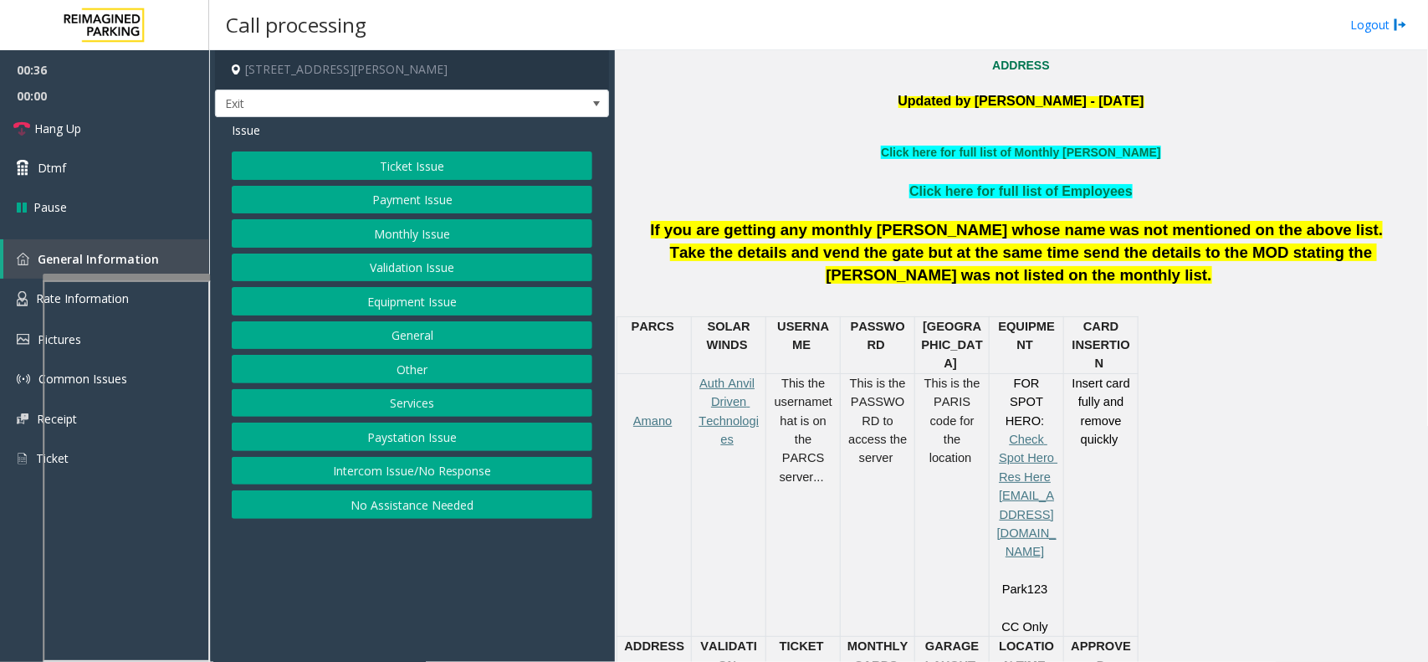
click at [442, 293] on button "Equipment Issue" at bounding box center [412, 301] width 361 height 28
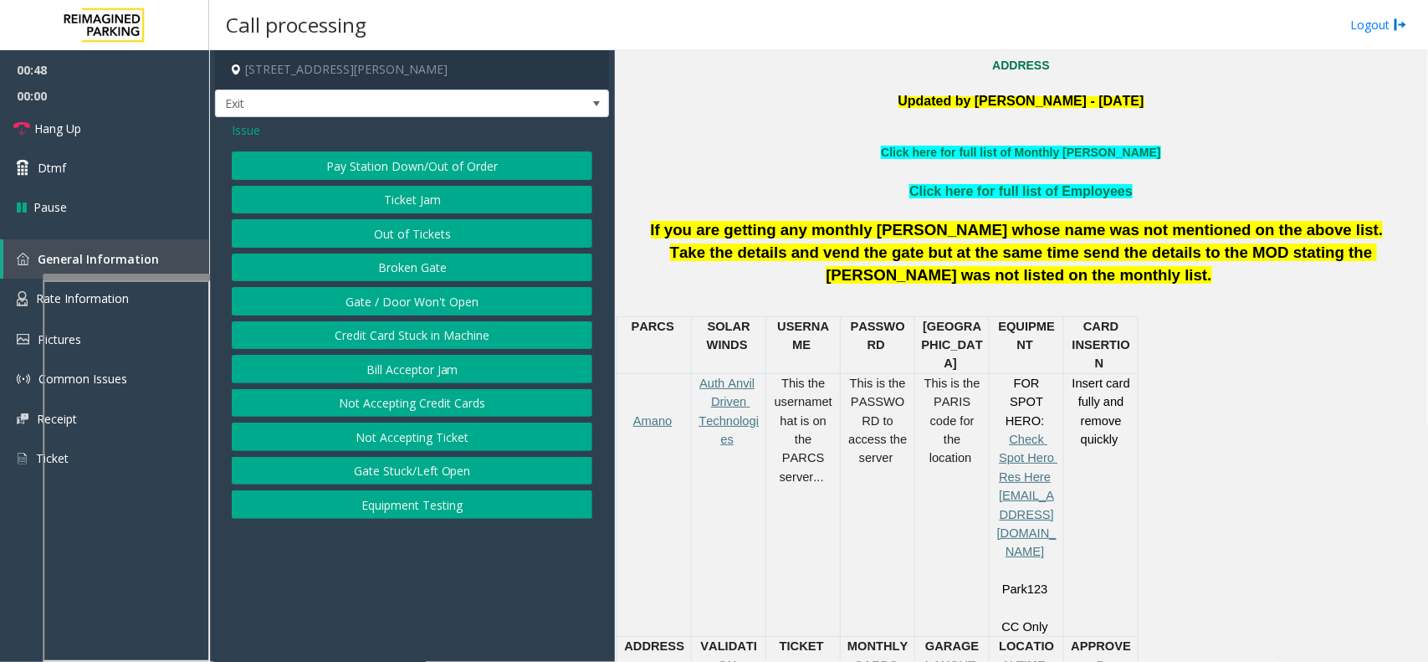
click at [519, 302] on button "Gate / Door Won't Open" at bounding box center [412, 301] width 361 height 28
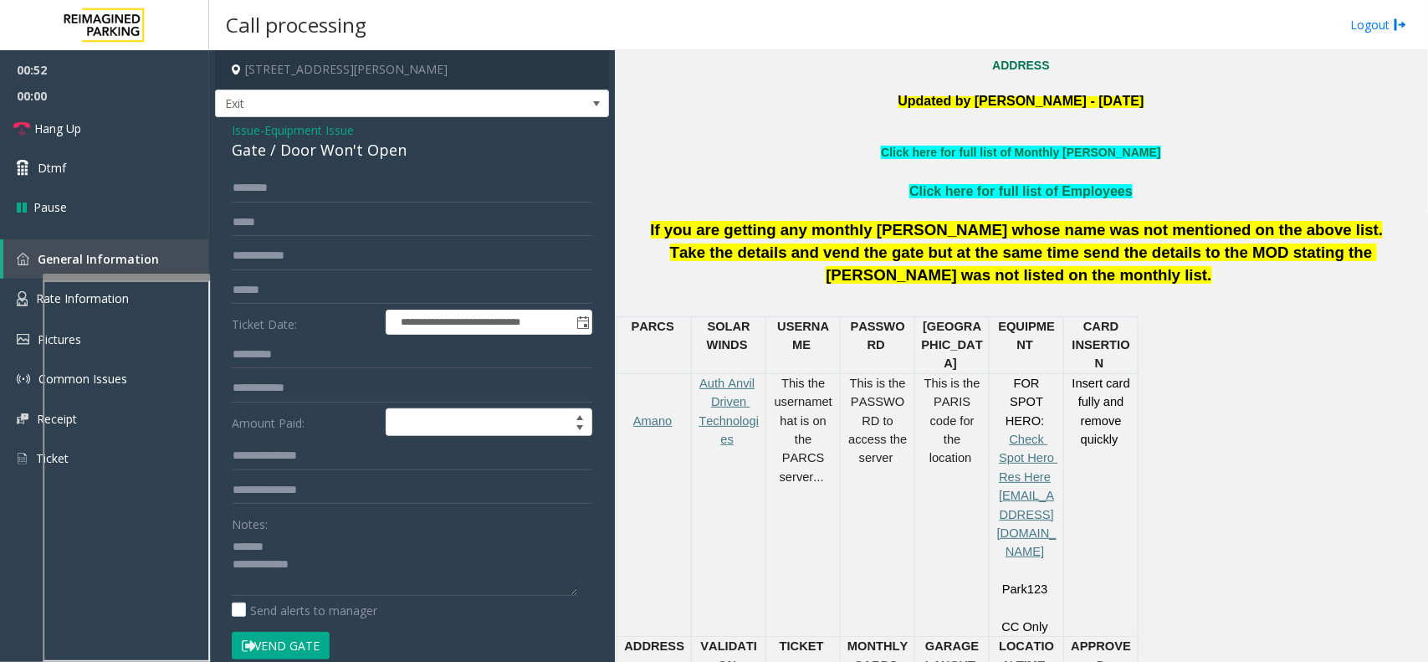
click at [311, 156] on div "Gate / Door Won't Open" at bounding box center [412, 150] width 361 height 23
click at [146, 136] on link "Hang Up" at bounding box center [104, 128] width 209 height 39
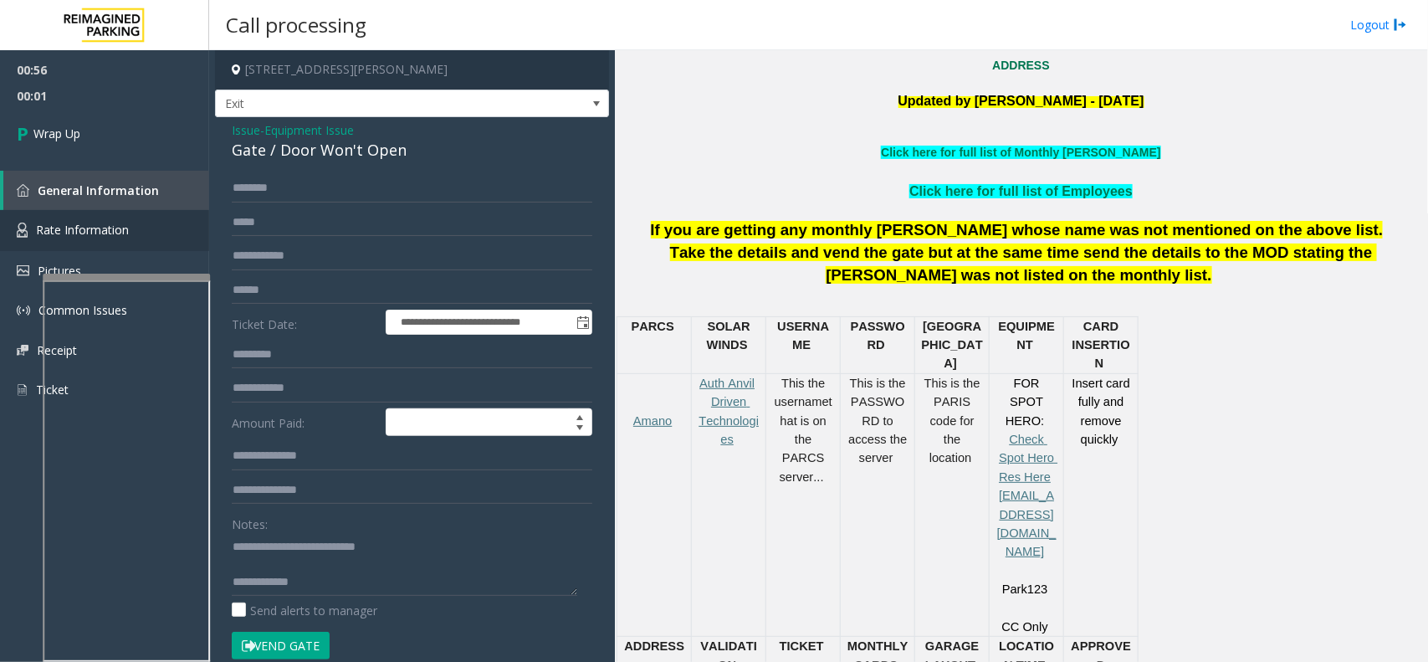
scroll to position [18, 0]
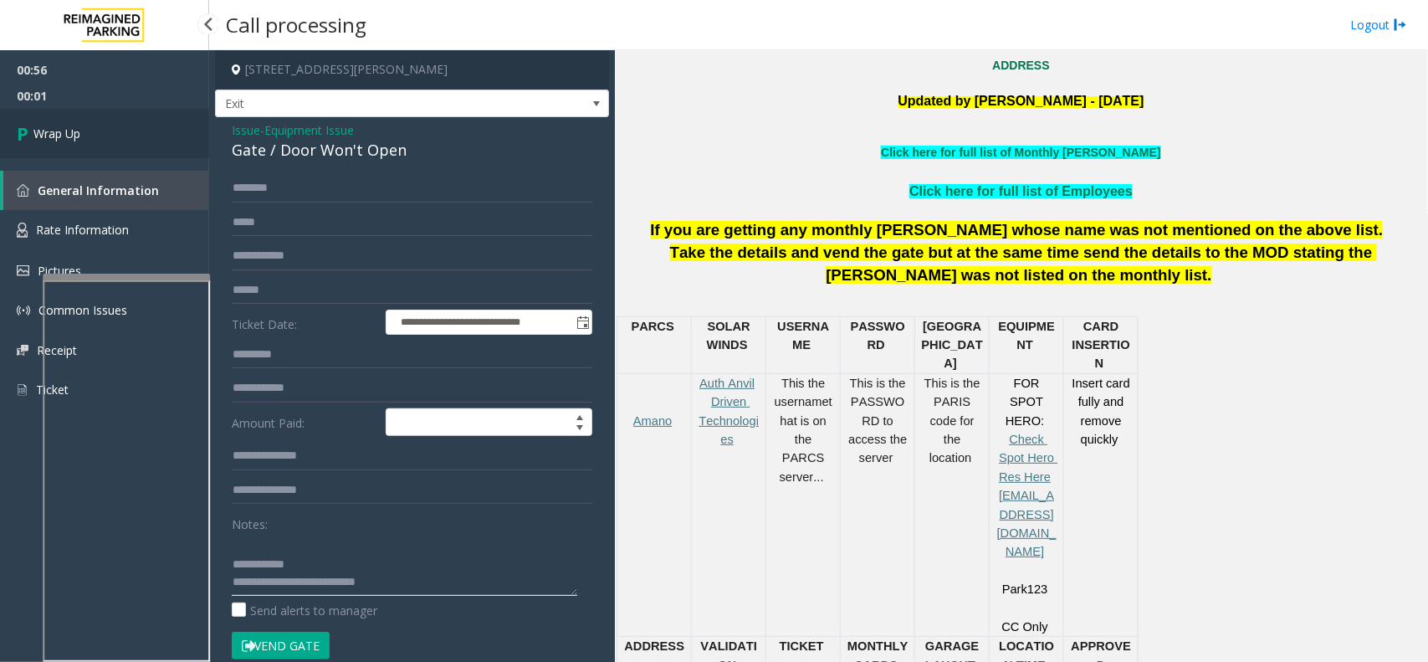
type textarea "**********"
click at [117, 140] on link "Wrap Up" at bounding box center [104, 133] width 209 height 49
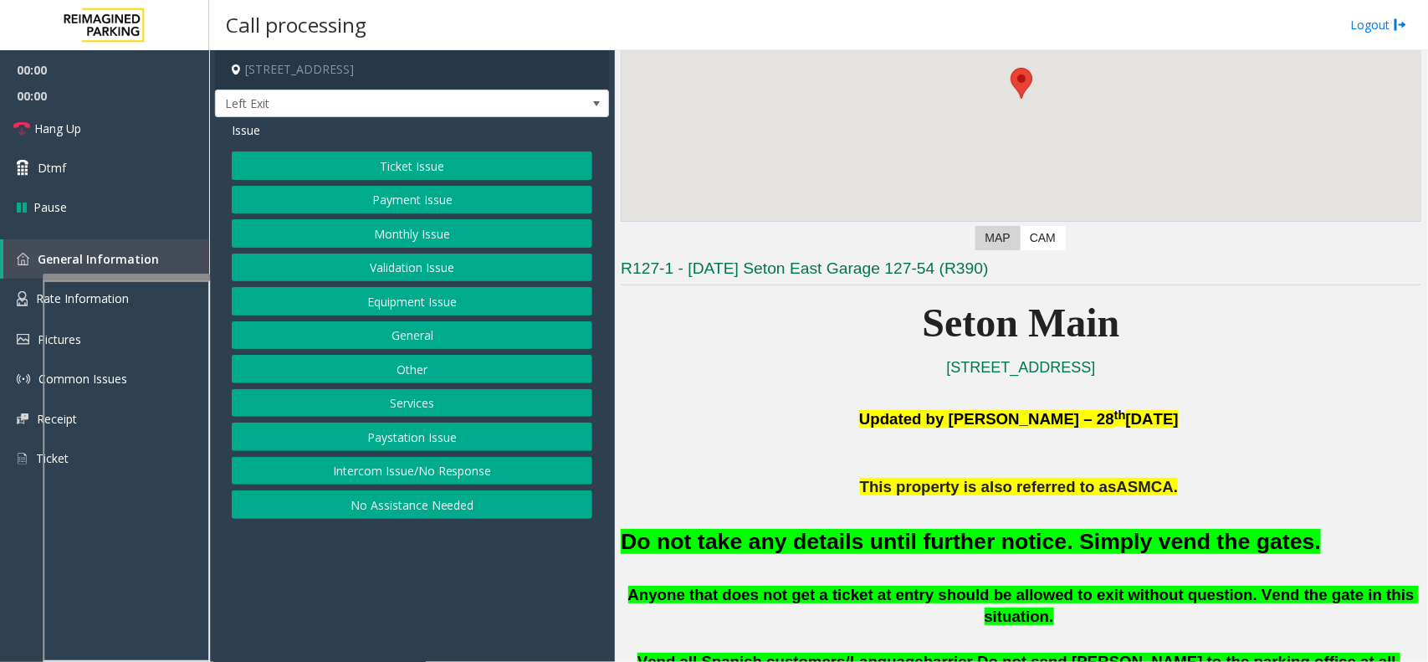
scroll to position [209, 0]
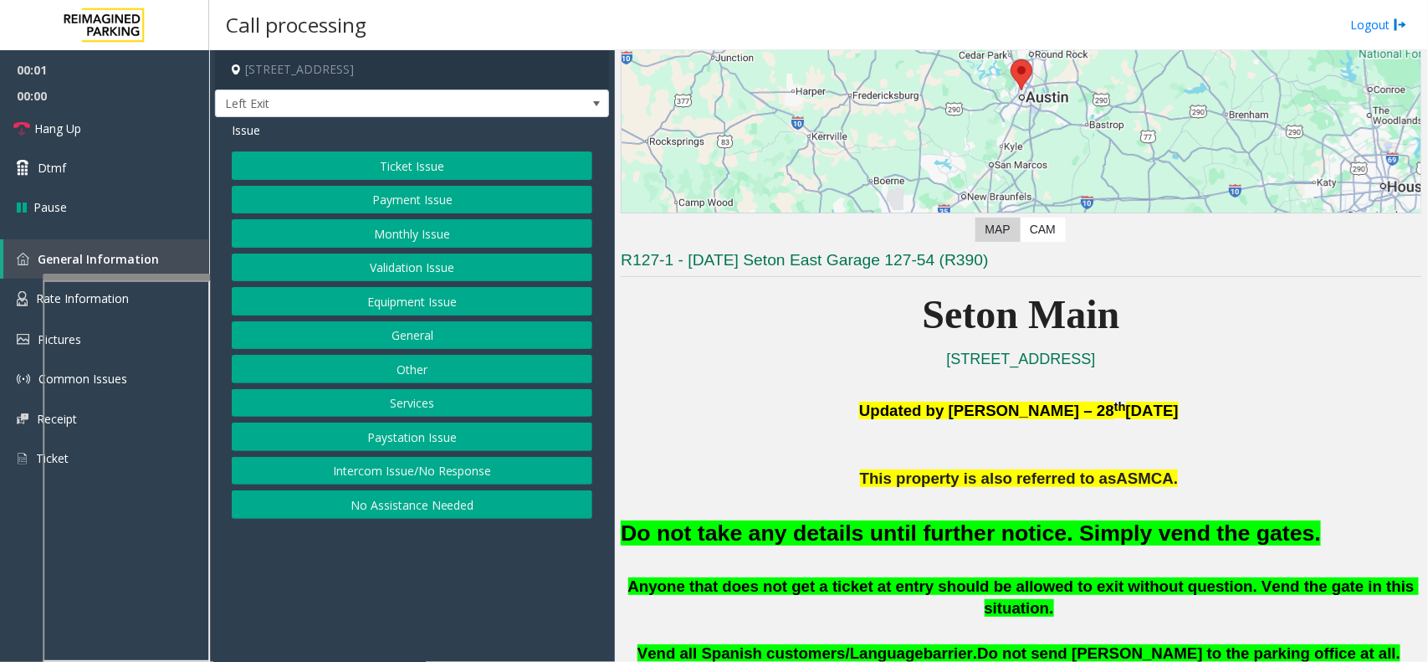
click at [360, 301] on button "Equipment Issue" at bounding box center [412, 301] width 361 height 28
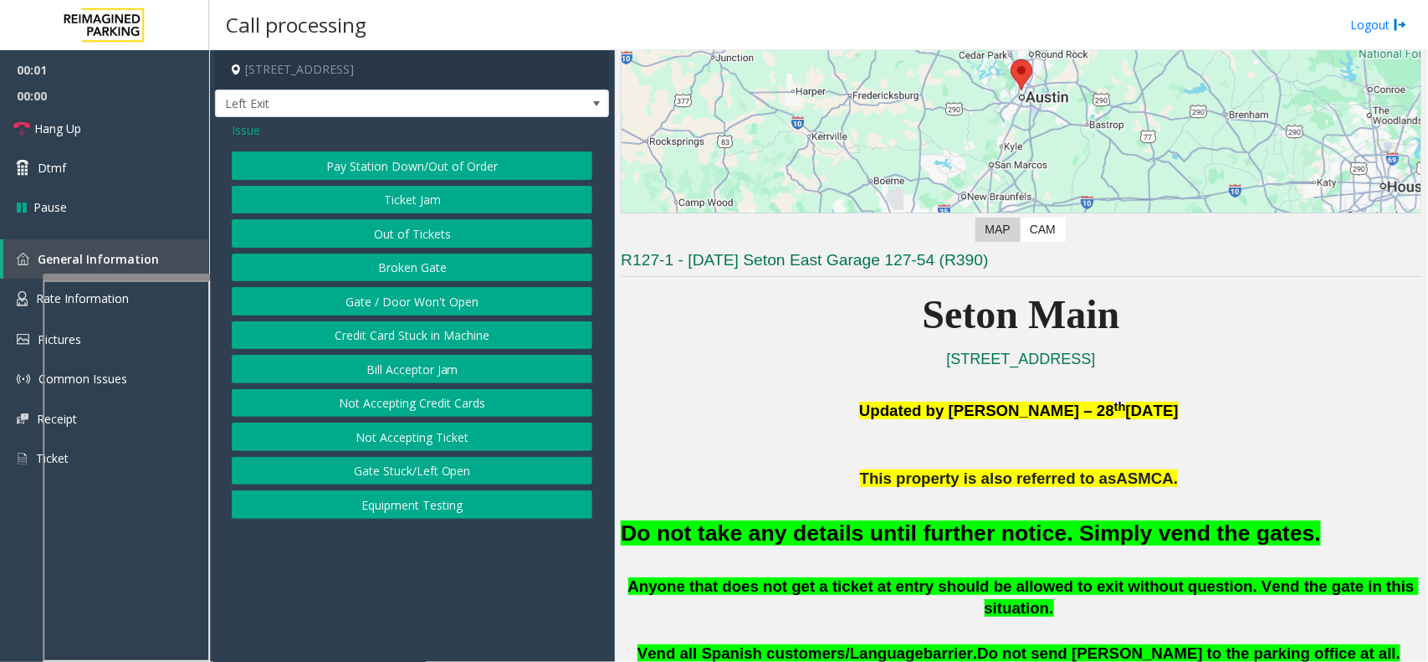
click at [360, 301] on button "Gate / Door Won't Open" at bounding box center [412, 301] width 361 height 28
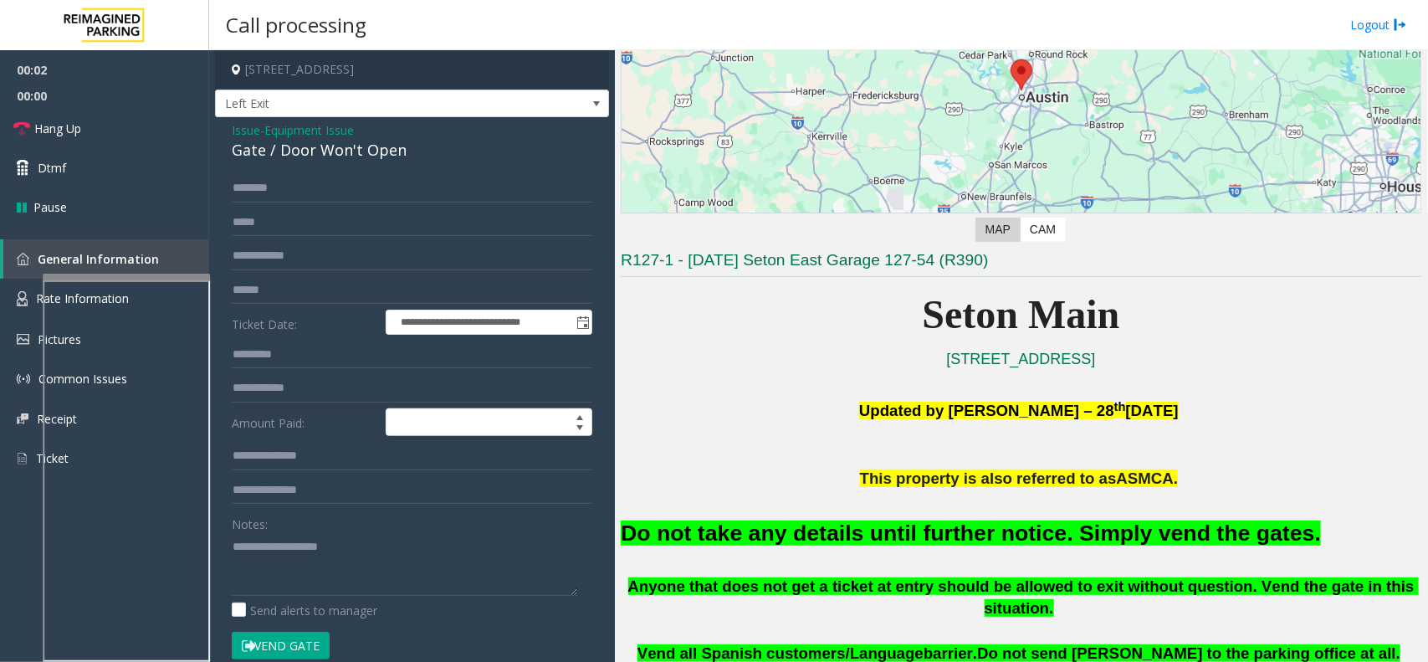
click at [294, 641] on button "Vend Gate" at bounding box center [281, 646] width 98 height 28
click at [704, 510] on div "Do not take any details until further notice. Simply vend the gates." at bounding box center [1021, 531] width 801 height 85
click at [704, 533] on font "Do not take any details until further notice. Simply vend the gates." at bounding box center [971, 532] width 700 height 25
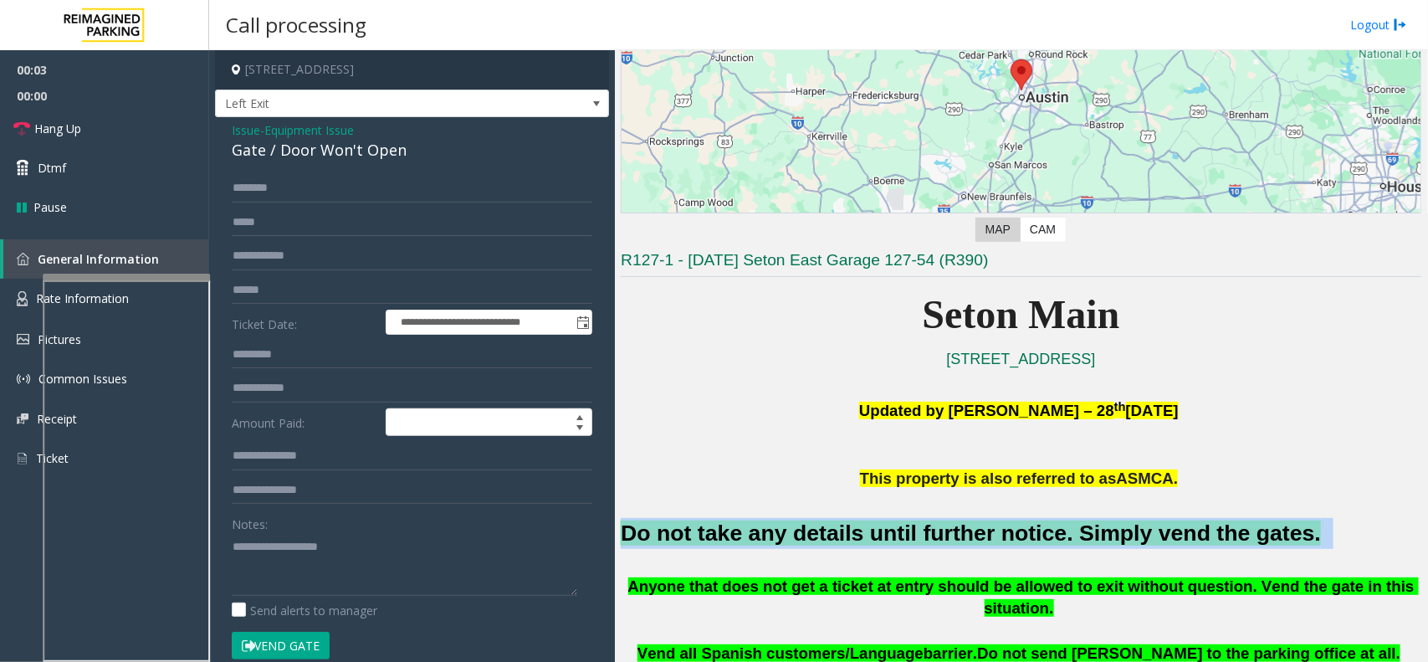
click at [704, 533] on font "Do not take any details until further notice. Simply vend the gates." at bounding box center [971, 532] width 700 height 25
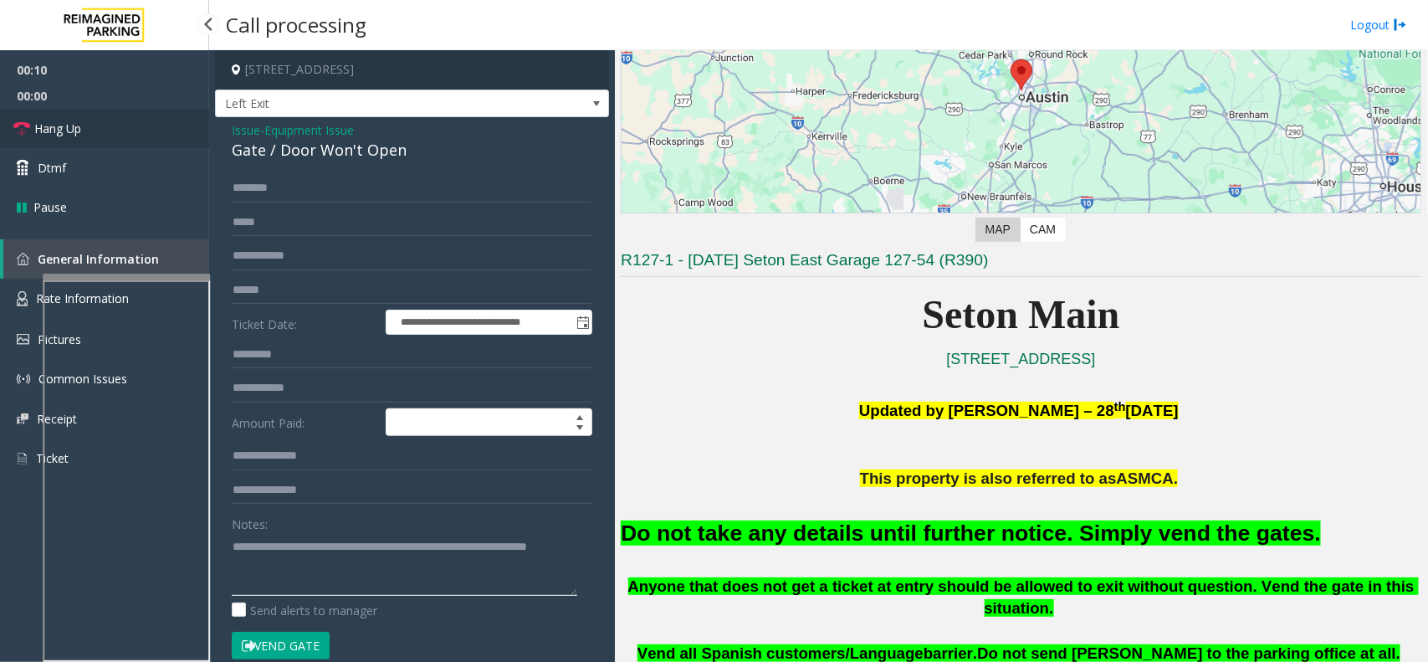
type textarea "**********"
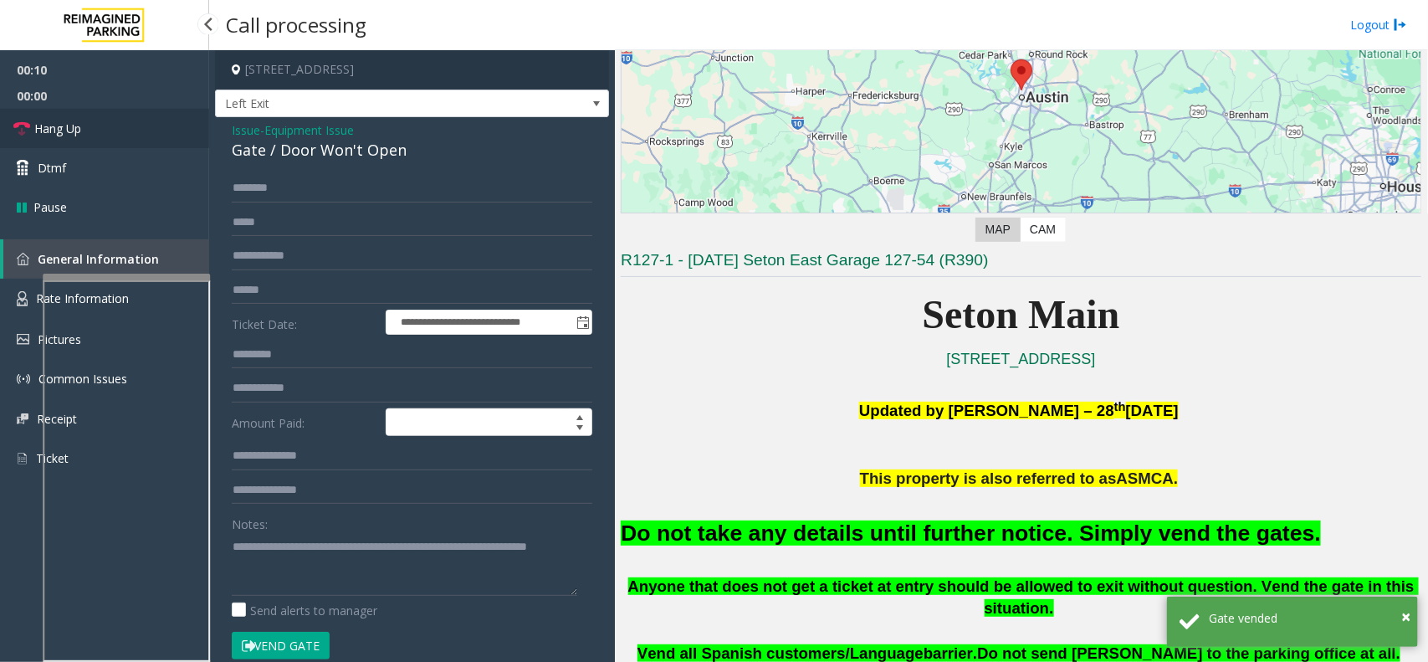
click at [141, 122] on link "Hang Up" at bounding box center [104, 128] width 209 height 39
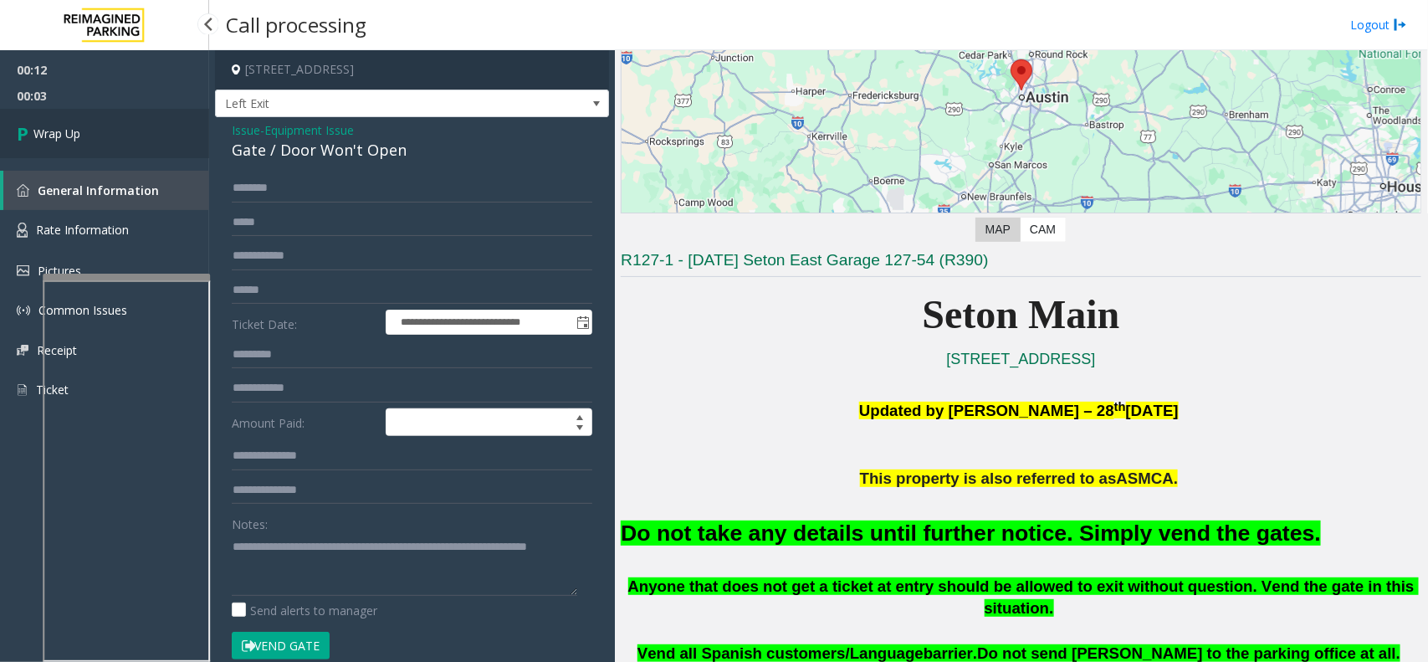
click at [119, 136] on link "Wrap Up" at bounding box center [104, 133] width 209 height 49
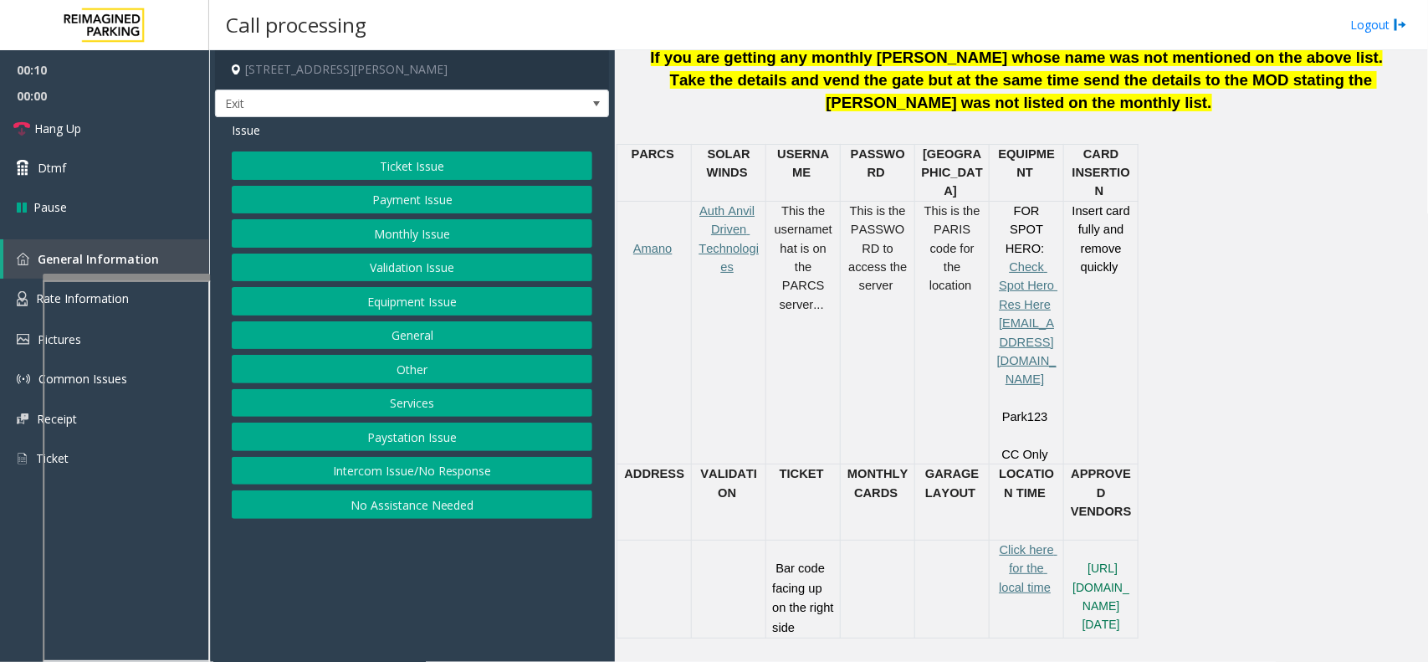
scroll to position [732, 0]
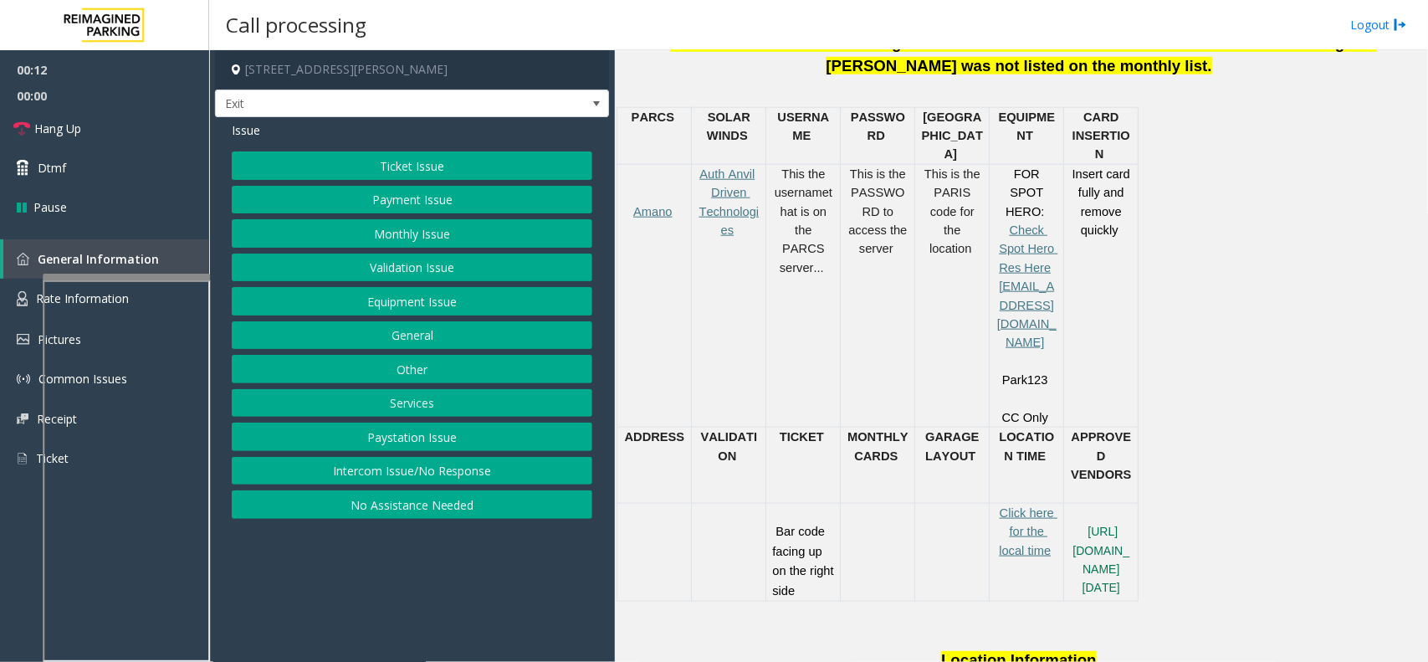
click at [422, 169] on button "Ticket Issue" at bounding box center [412, 165] width 361 height 28
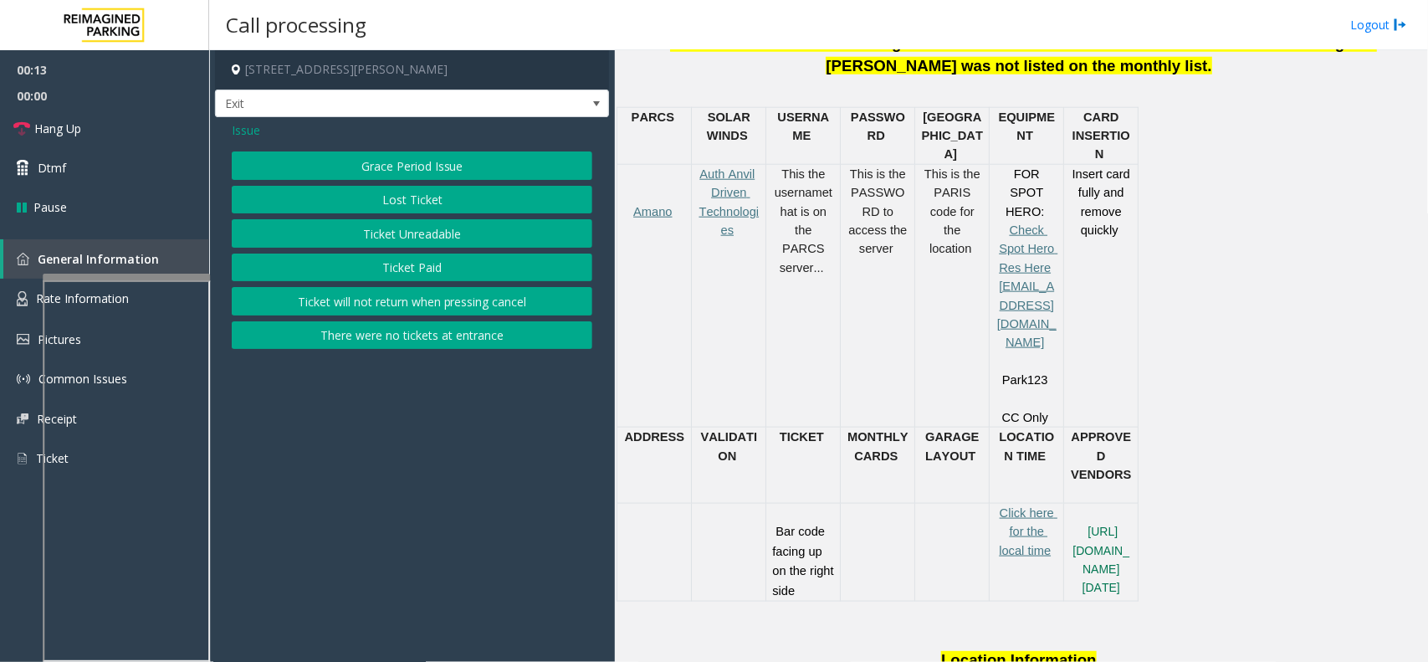
click at [412, 236] on button "Ticket Unreadable" at bounding box center [412, 233] width 361 height 28
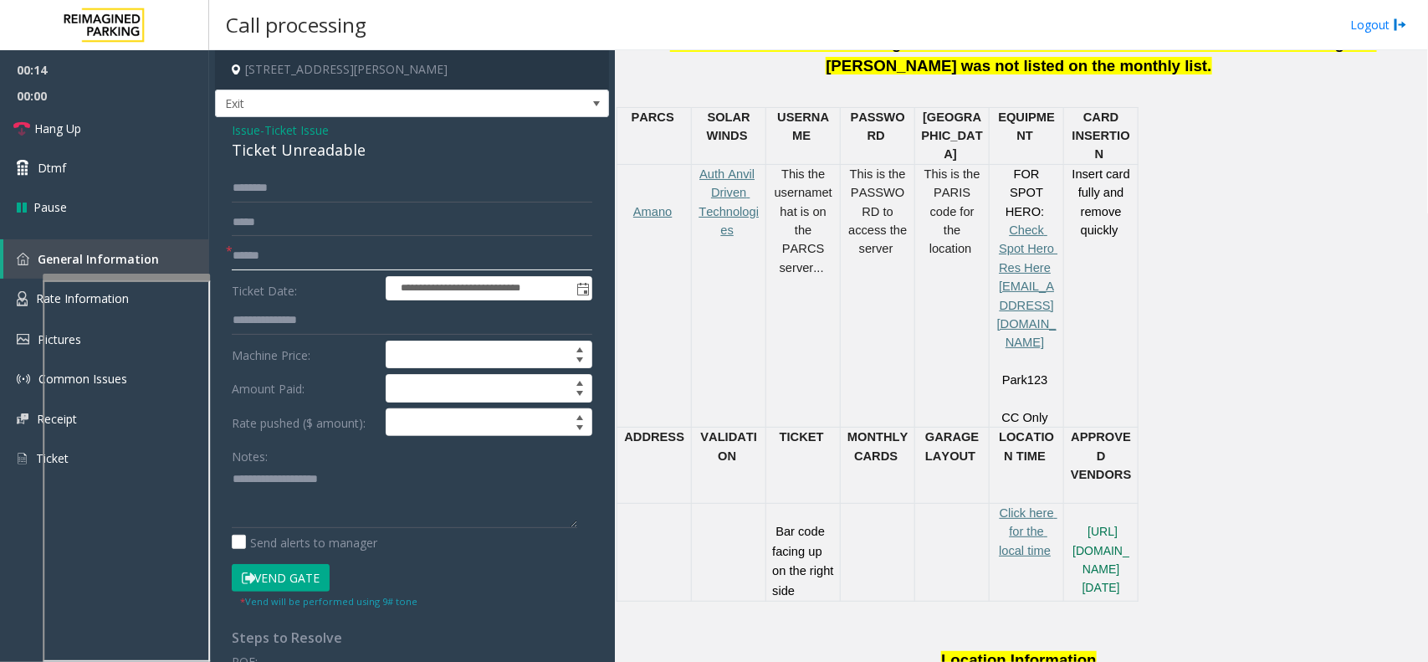
click at [331, 251] on input "text" at bounding box center [412, 256] width 361 height 28
click at [277, 156] on div "Ticket Unreadable" at bounding box center [412, 150] width 361 height 23
click at [336, 243] on input "text" at bounding box center [412, 256] width 361 height 28
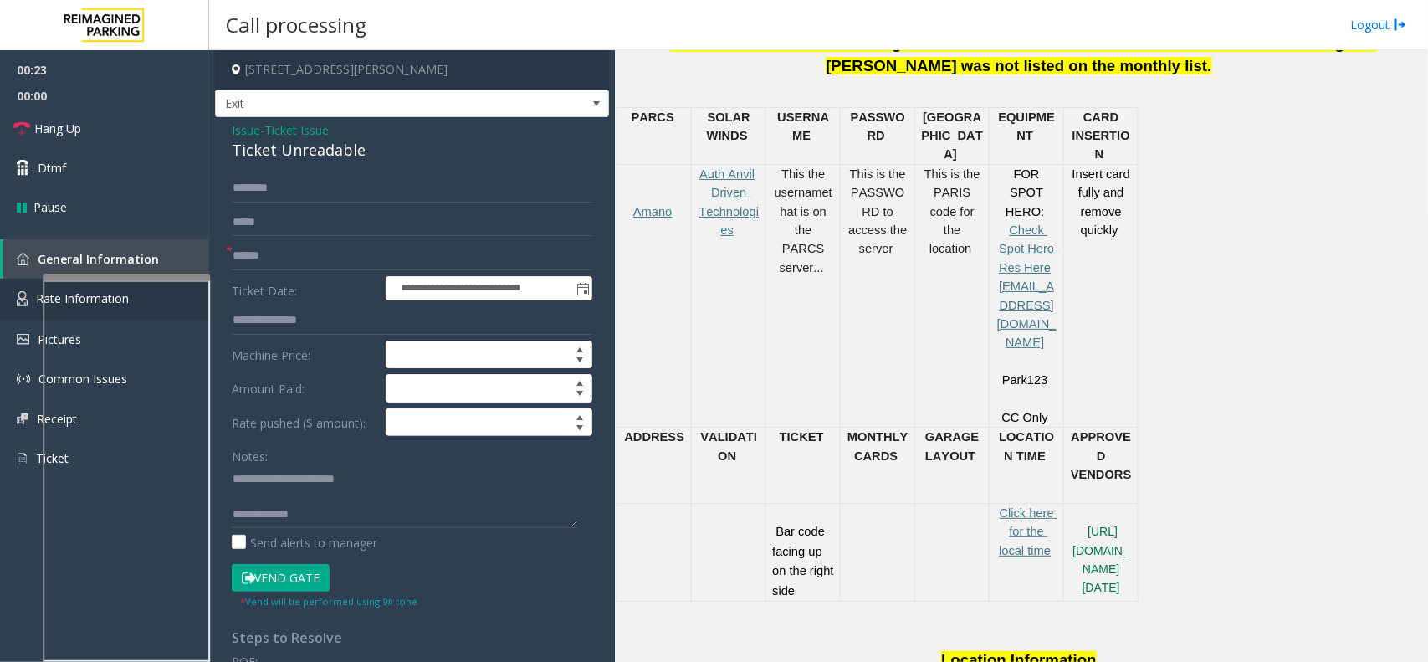
scroll to position [18, 0]
type textarea "**********"
click at [300, 264] on input "text" at bounding box center [412, 256] width 361 height 28
type input "******"
click at [281, 586] on button "Vend Gate" at bounding box center [281, 578] width 98 height 28
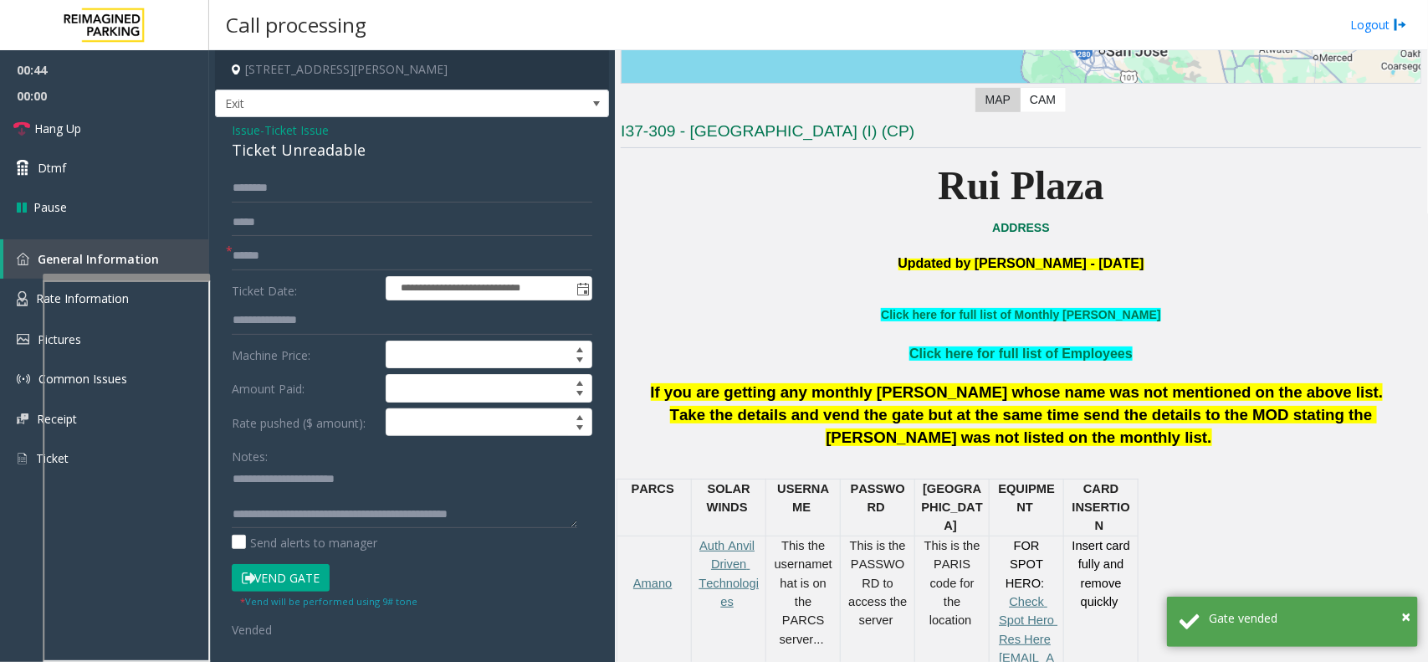
scroll to position [314, 0]
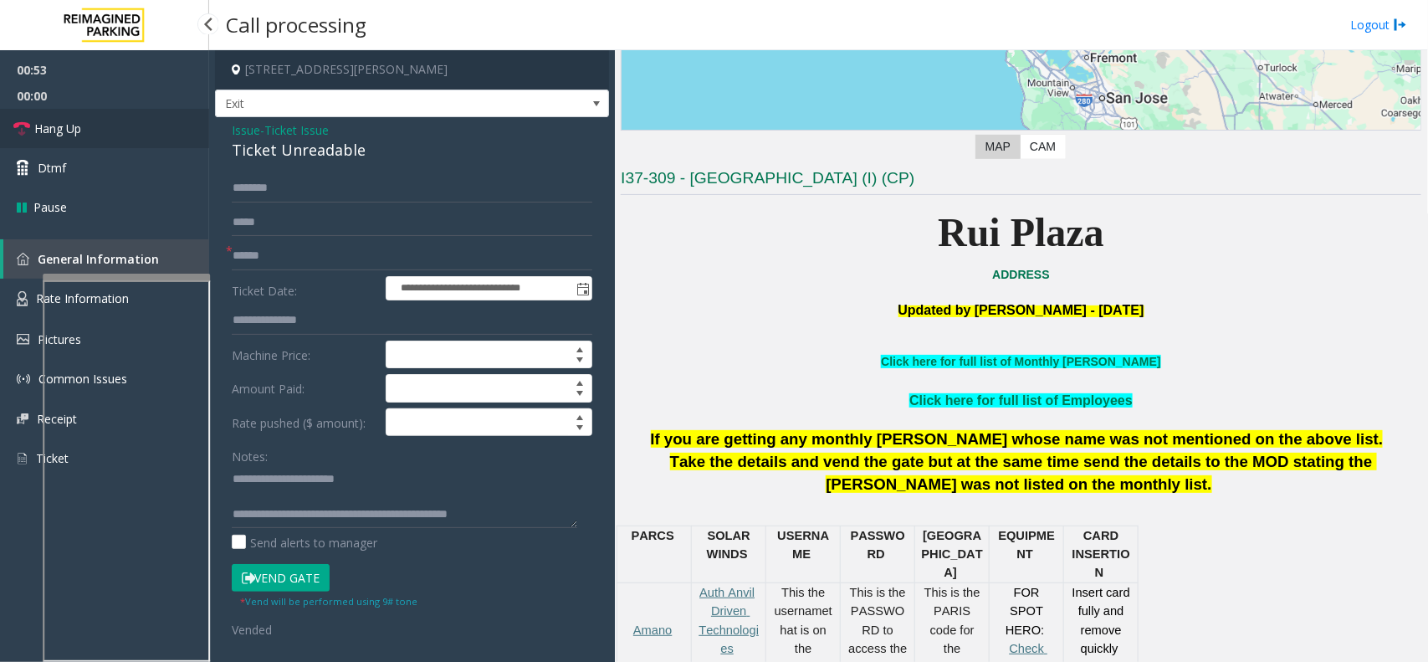
click at [132, 136] on link "Hang Up" at bounding box center [104, 128] width 209 height 39
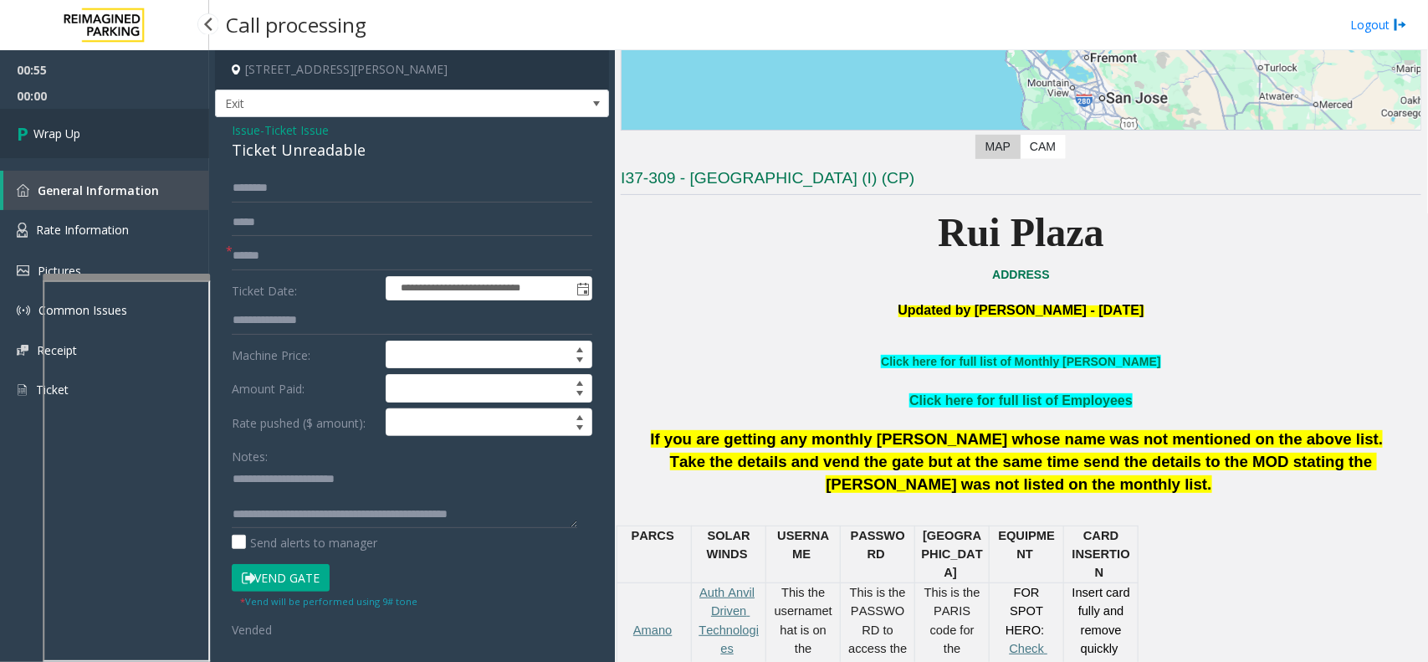
click at [132, 136] on link "Wrap Up" at bounding box center [104, 133] width 209 height 49
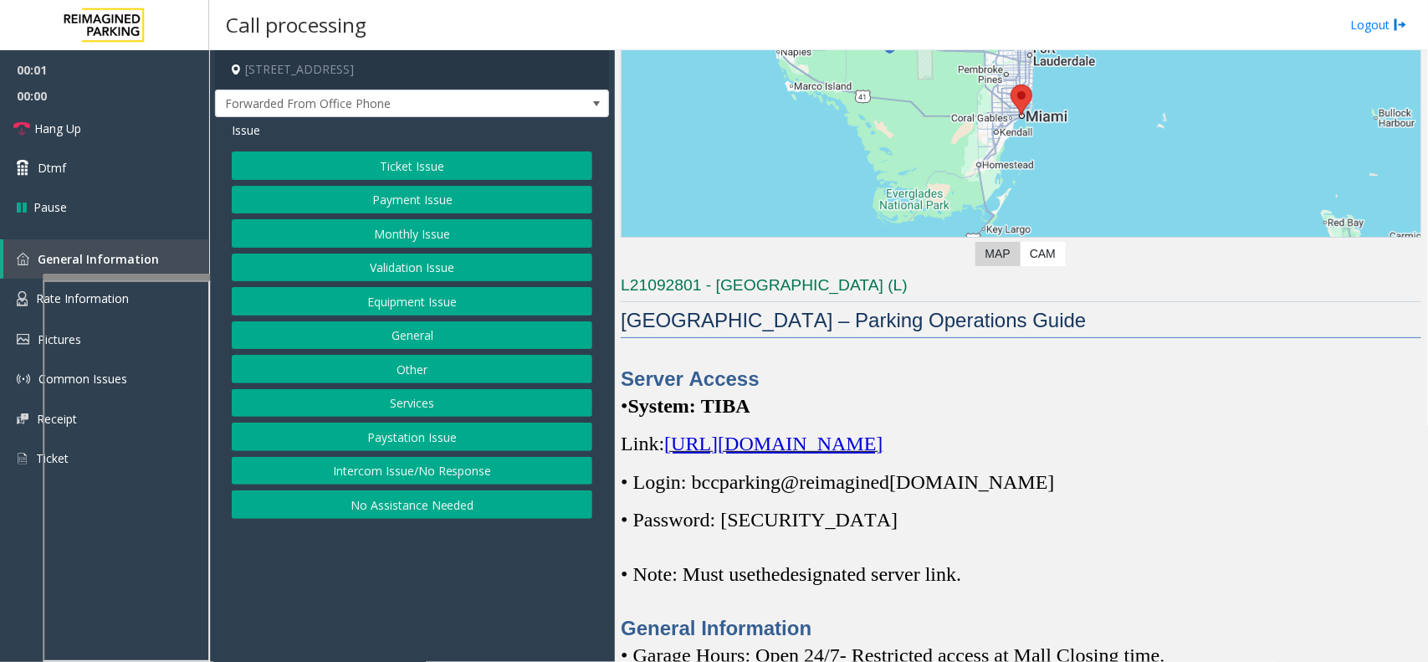
scroll to position [209, 0]
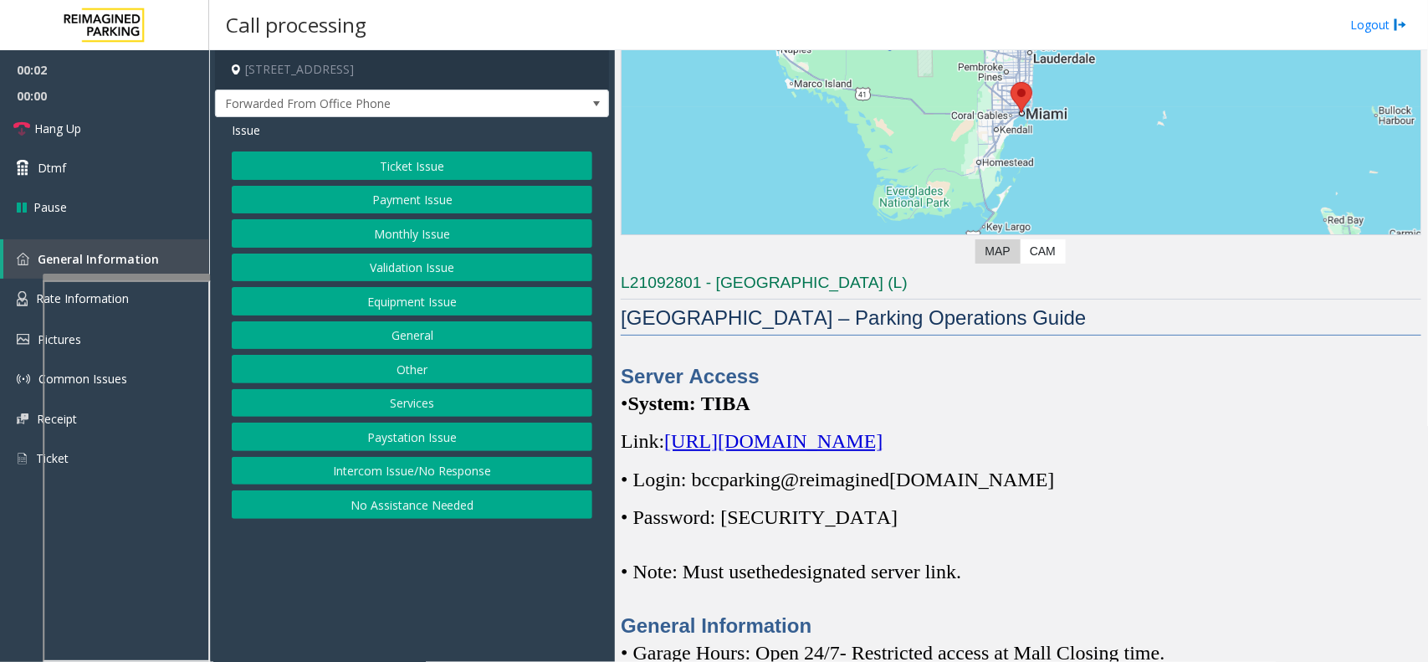
click at [791, 446] on span "https://spark-cloud.tibaparking.net/reimaginedparking/account/login" at bounding box center [773, 441] width 218 height 22
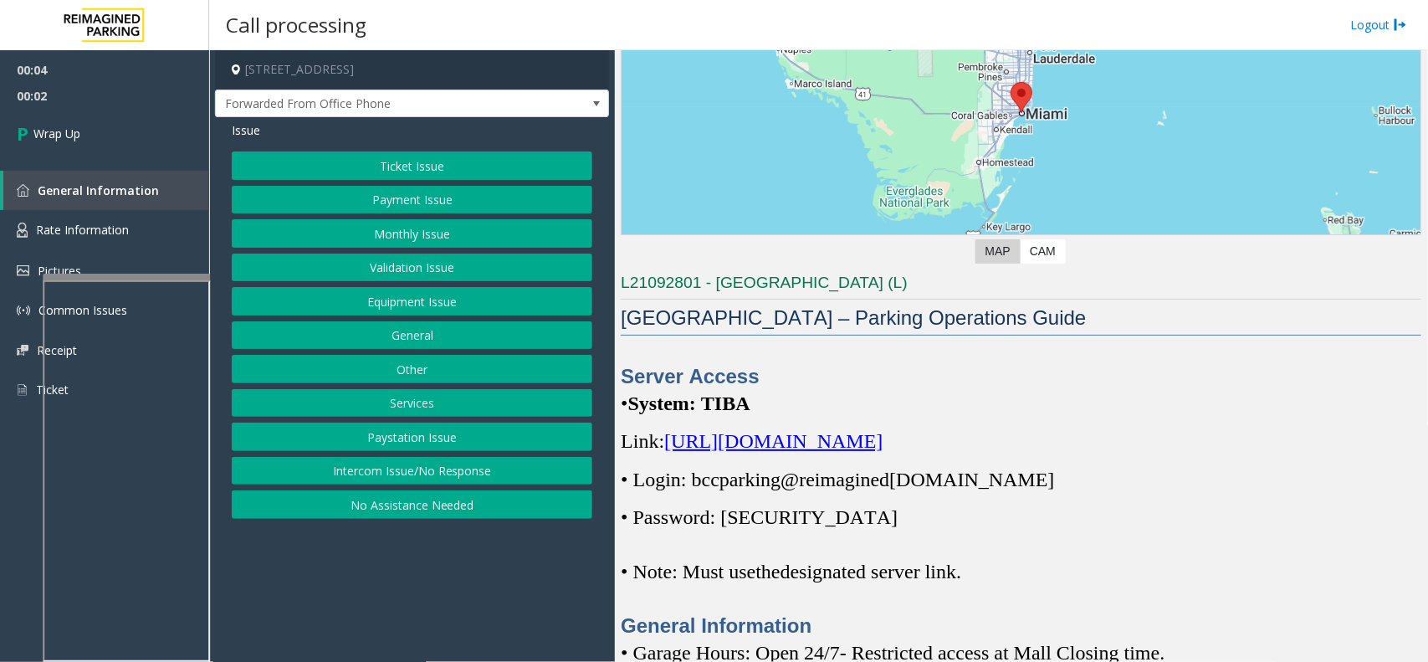
click at [397, 466] on button "Intercom Issue/No Response" at bounding box center [412, 471] width 361 height 28
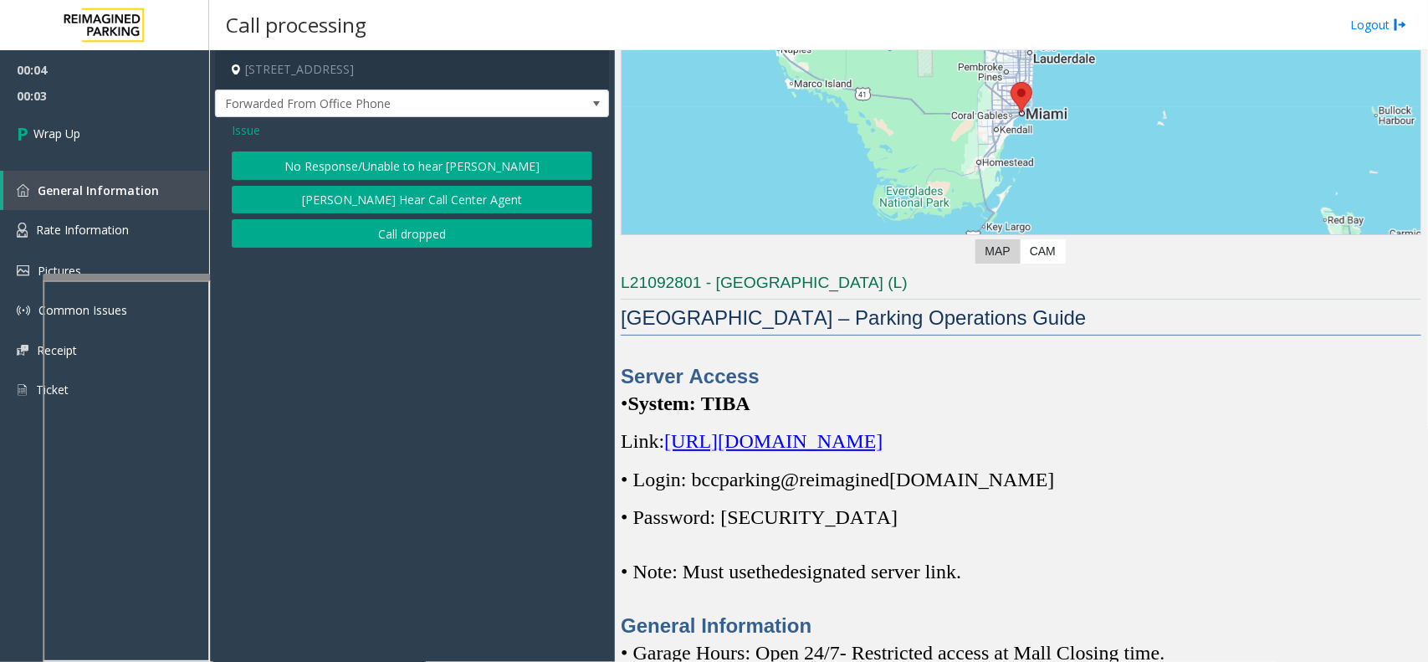
click at [418, 230] on button "Call dropped" at bounding box center [412, 233] width 361 height 28
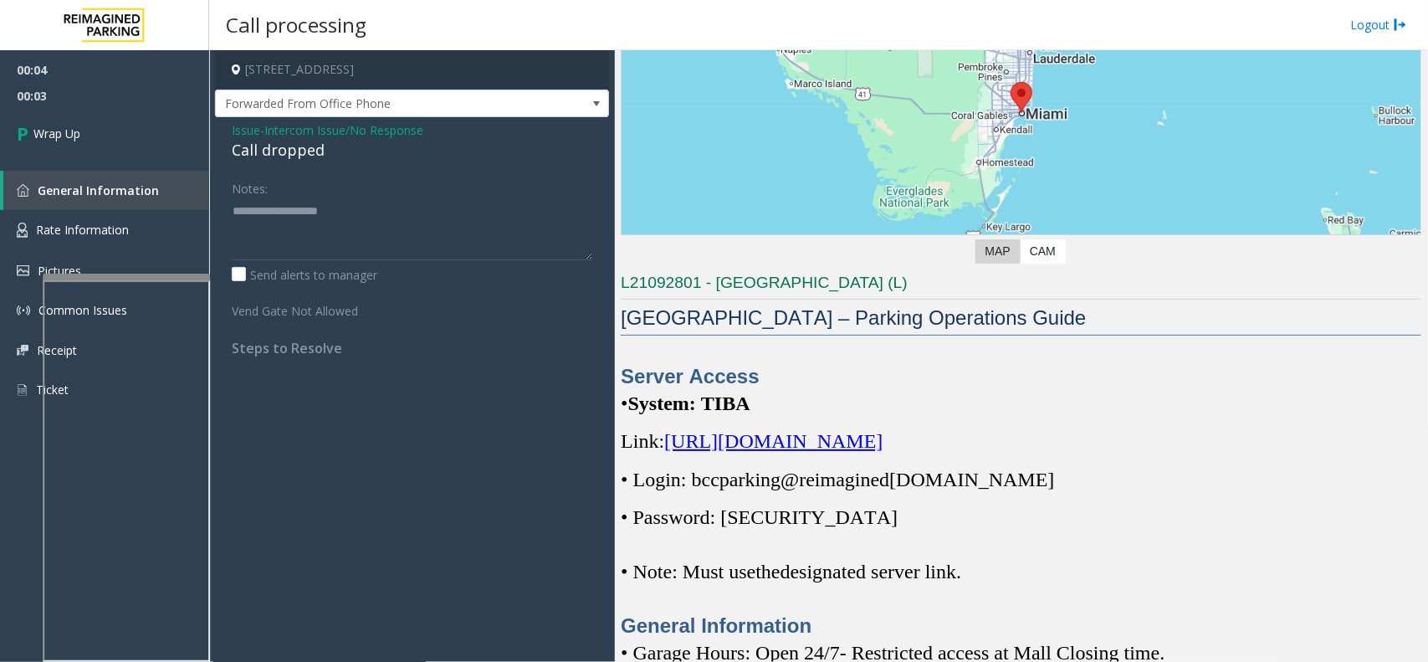
click at [301, 153] on div "Call dropped" at bounding box center [412, 150] width 361 height 23
type textarea "**********"
click at [147, 135] on link "Wrap Up" at bounding box center [104, 133] width 209 height 49
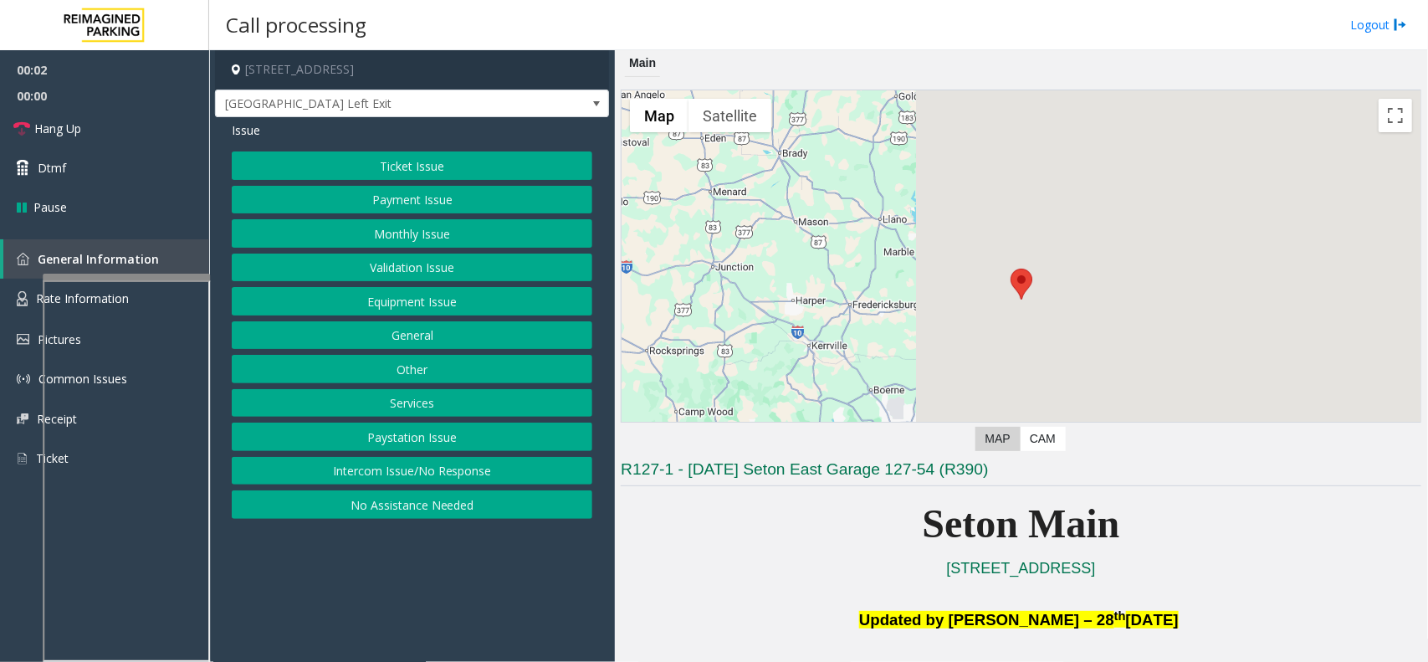
click at [428, 310] on button "Equipment Issue" at bounding box center [412, 301] width 361 height 28
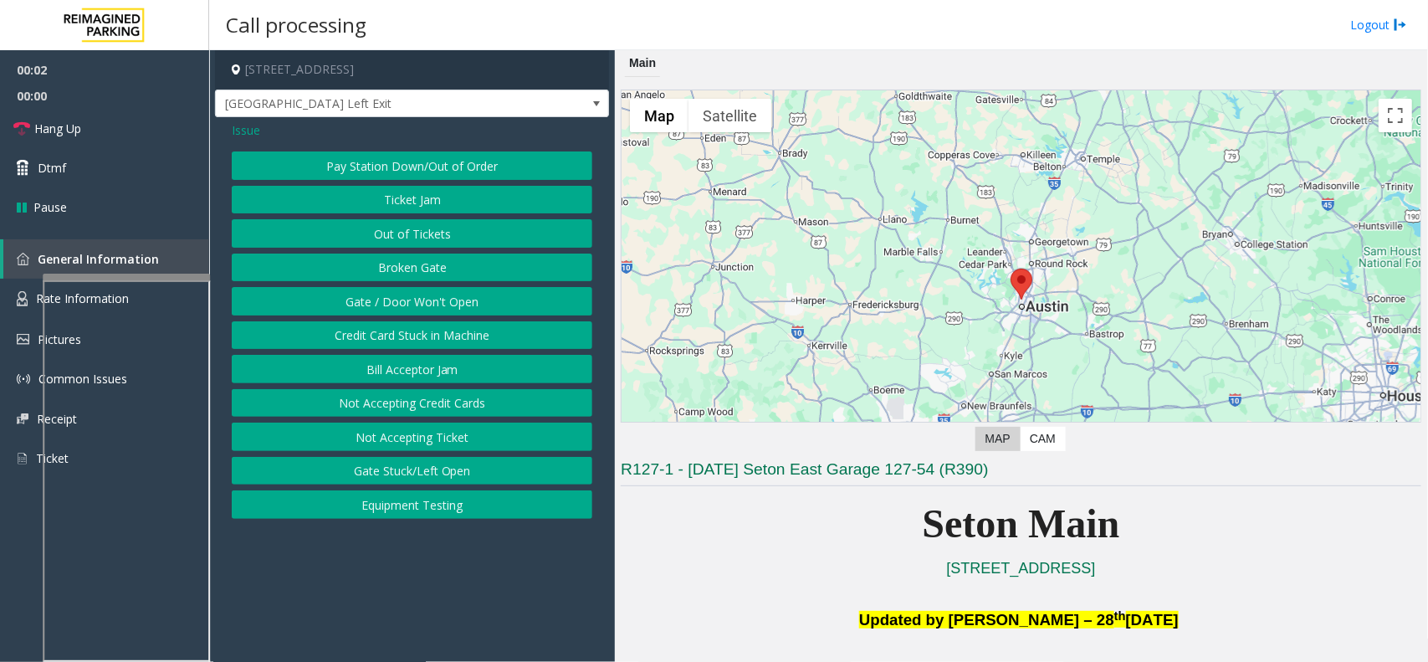
click at [428, 310] on button "Gate / Door Won't Open" at bounding box center [412, 301] width 361 height 28
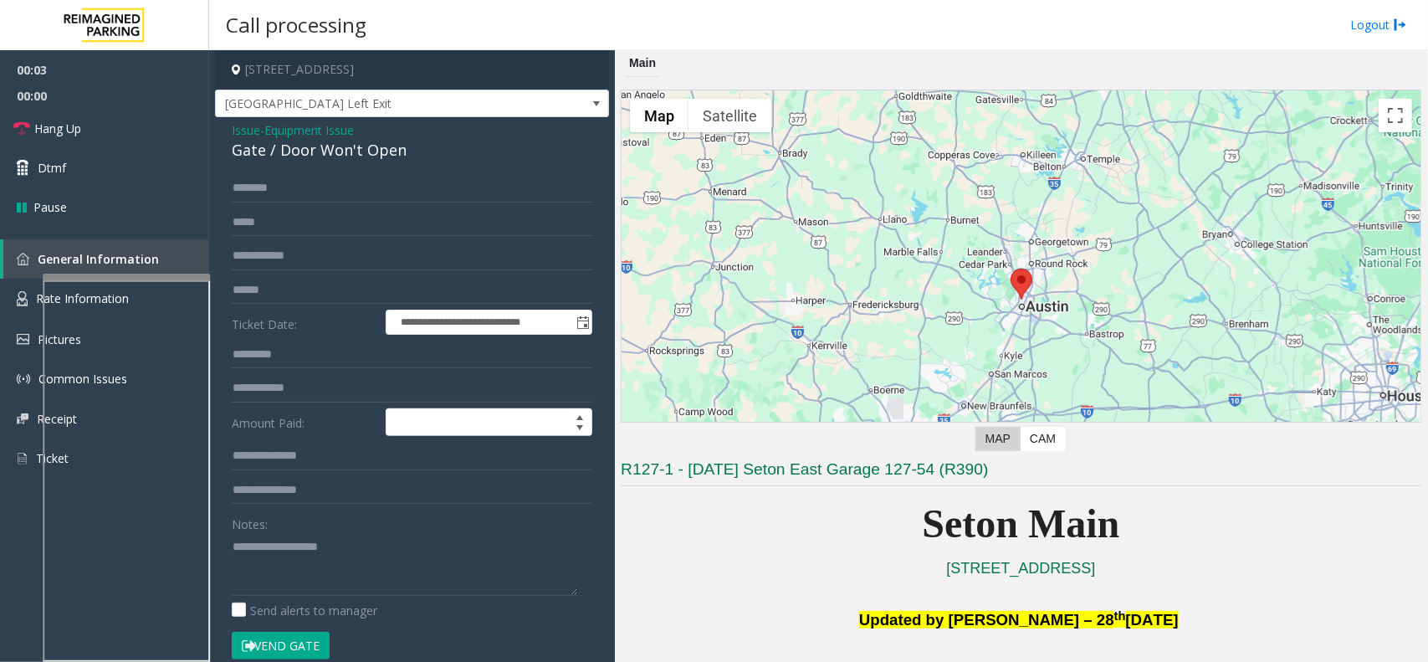
click at [310, 638] on button "Vend Gate" at bounding box center [281, 646] width 98 height 28
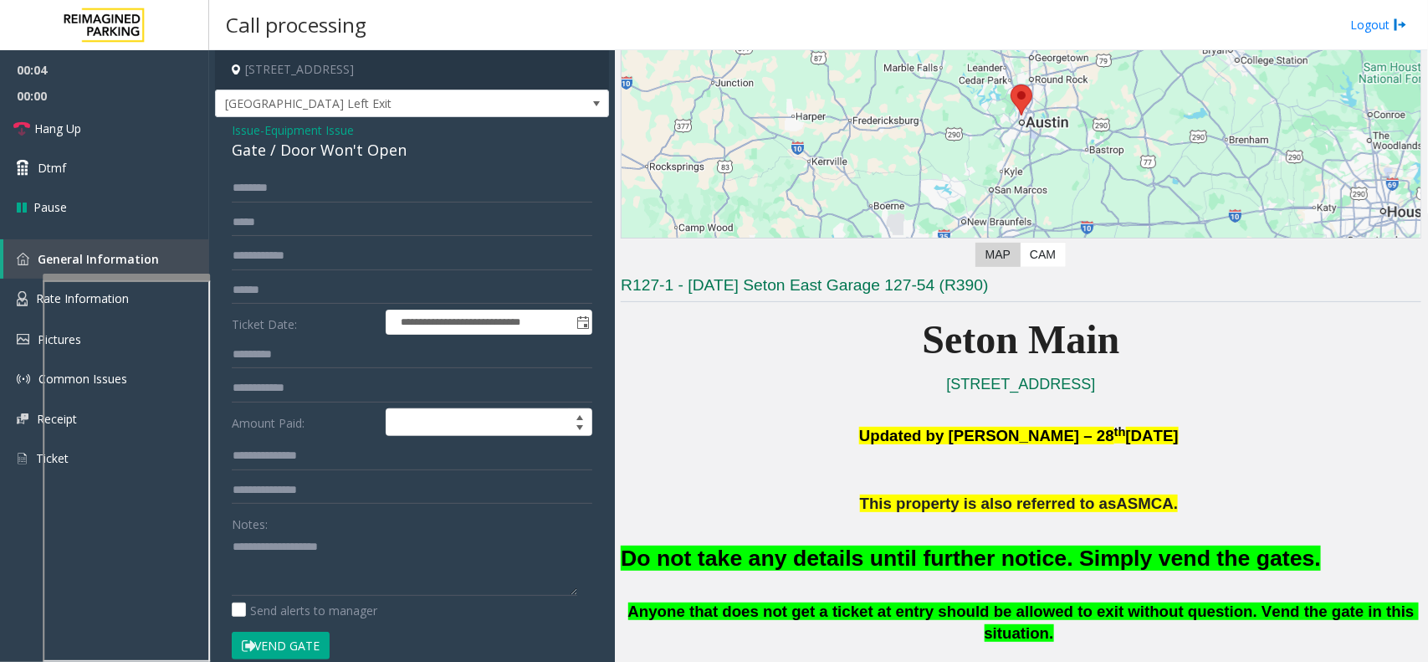
scroll to position [209, 0]
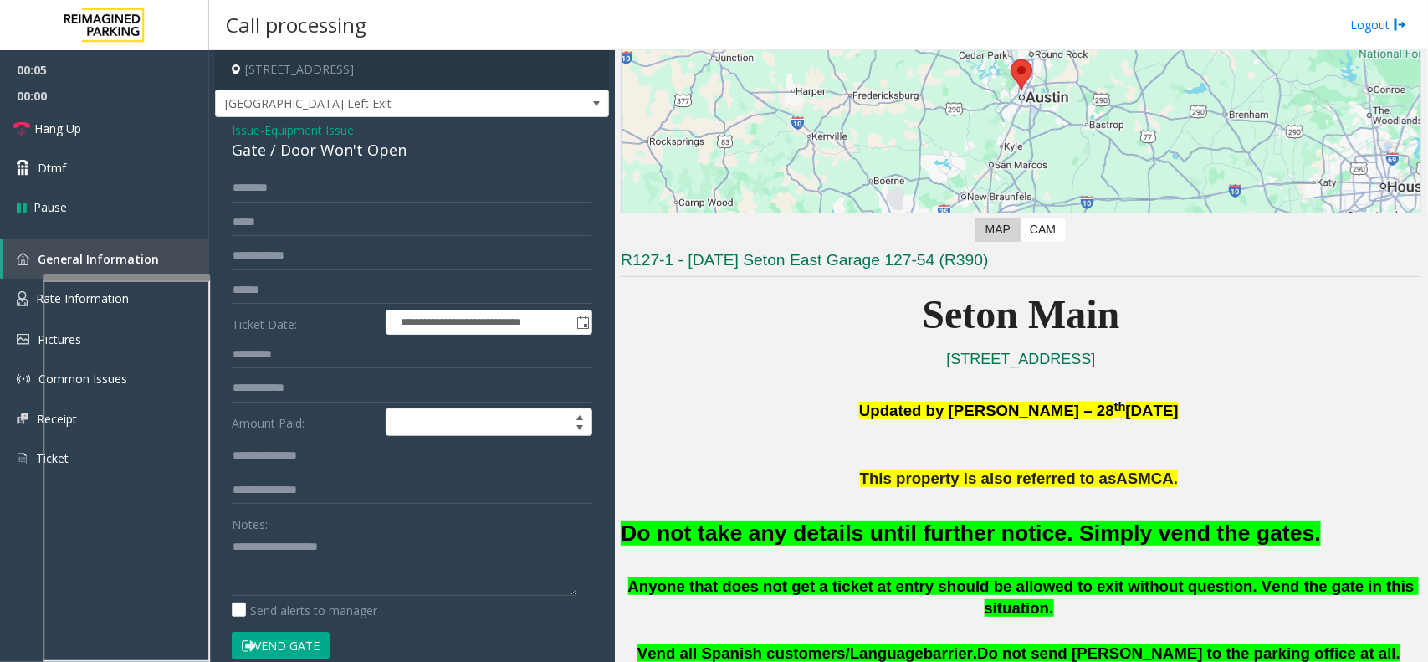
click at [298, 130] on span "Equipment Issue" at bounding box center [309, 130] width 90 height 18
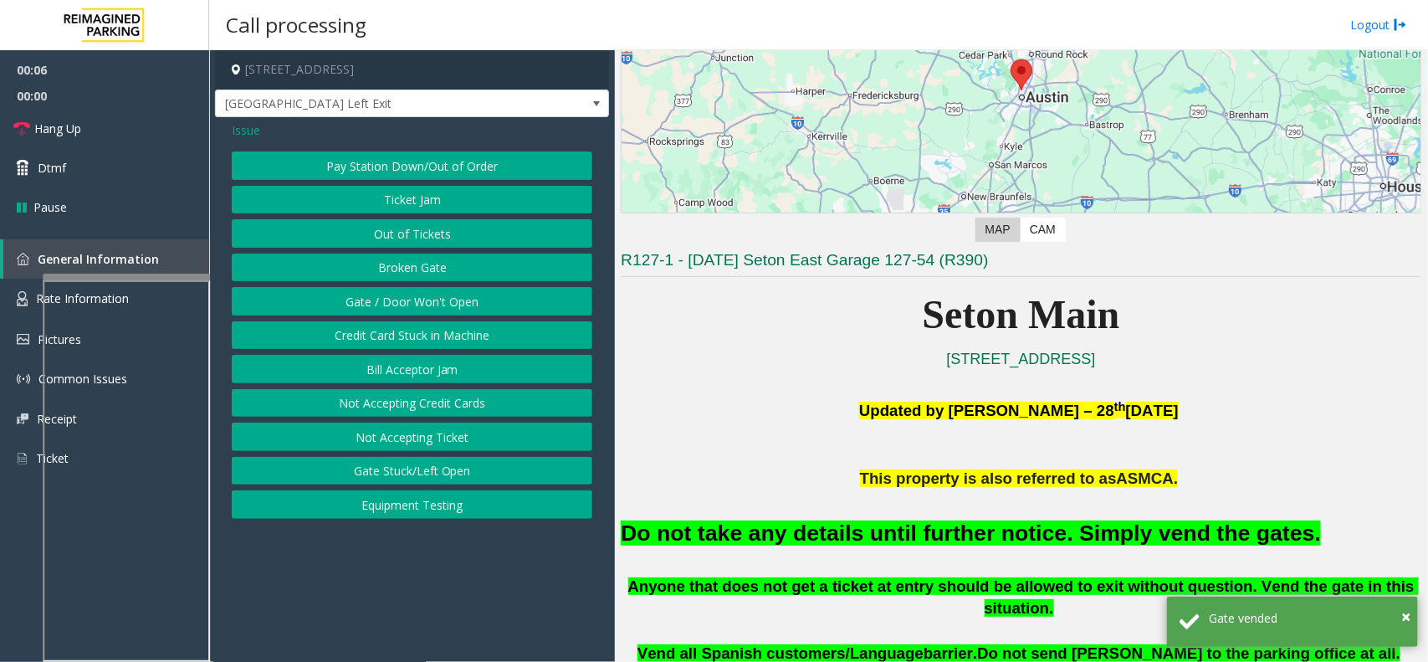
click at [261, 130] on div "Issue" at bounding box center [412, 130] width 361 height 18
click at [253, 138] on span "Issue" at bounding box center [246, 130] width 28 height 18
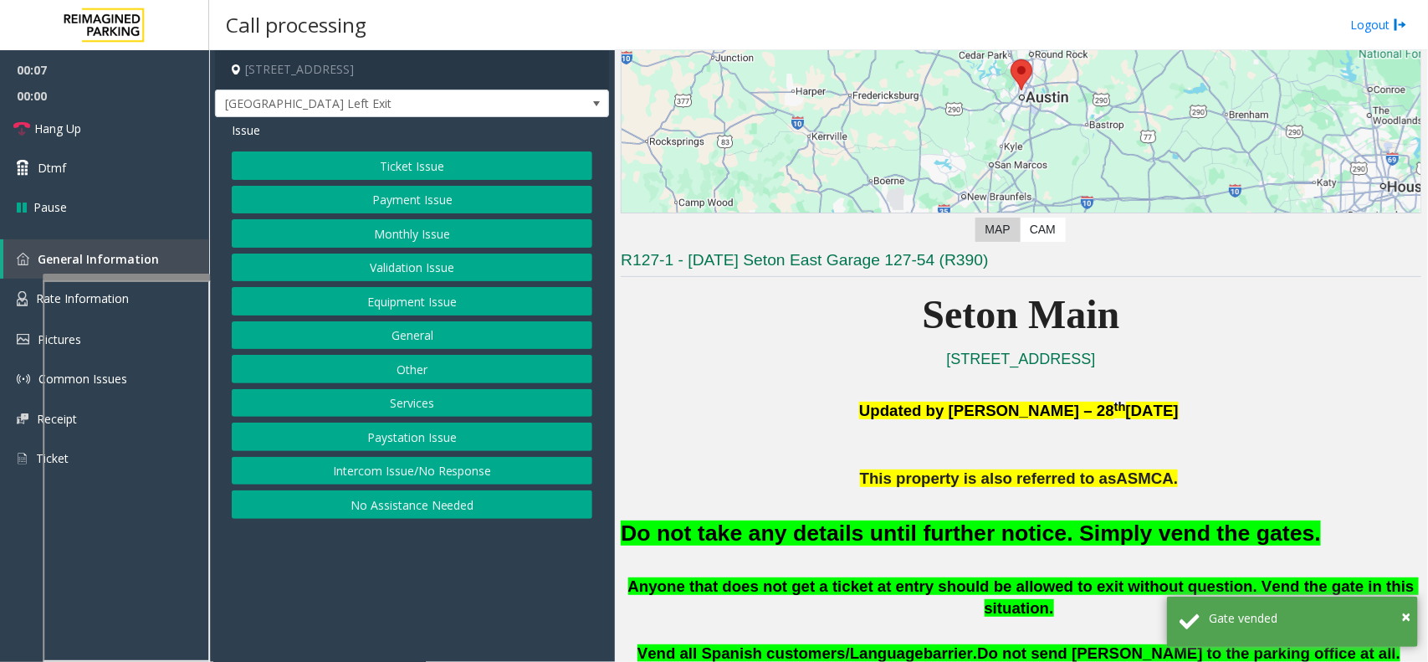
click at [407, 174] on button "Ticket Issue" at bounding box center [412, 165] width 361 height 28
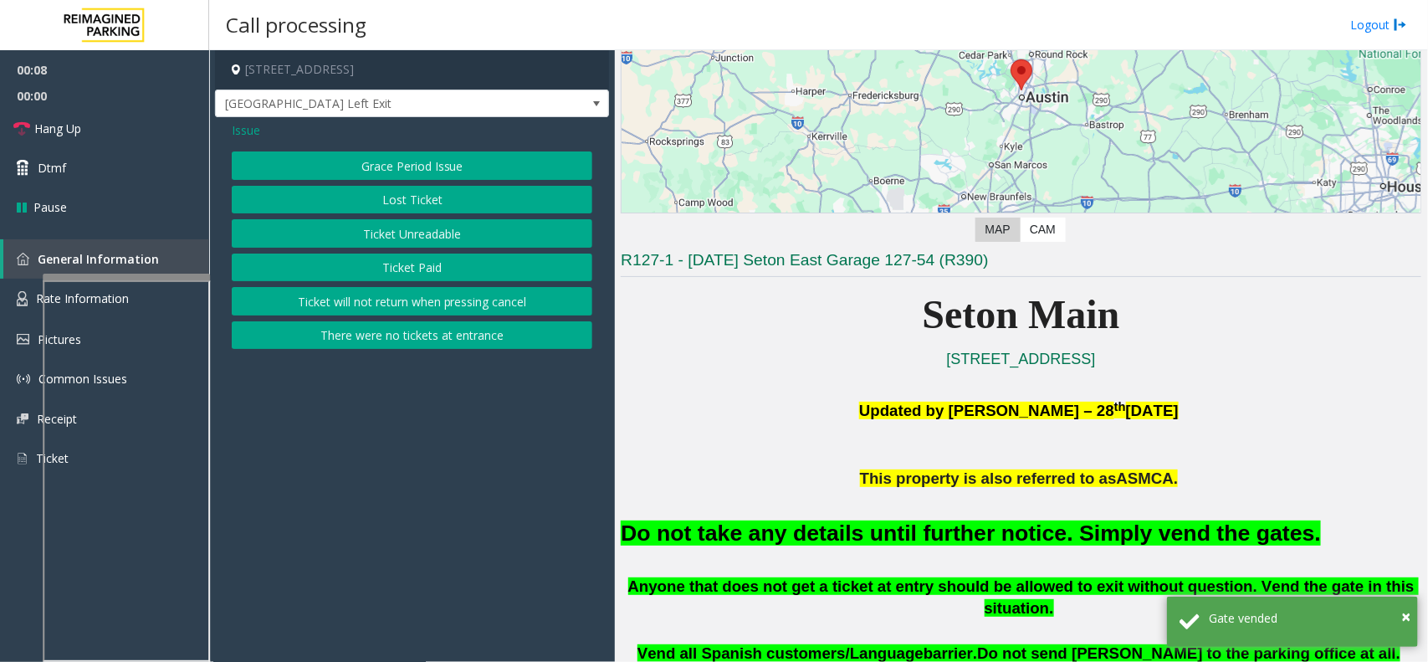
click at [377, 232] on button "Ticket Unreadable" at bounding box center [412, 233] width 361 height 28
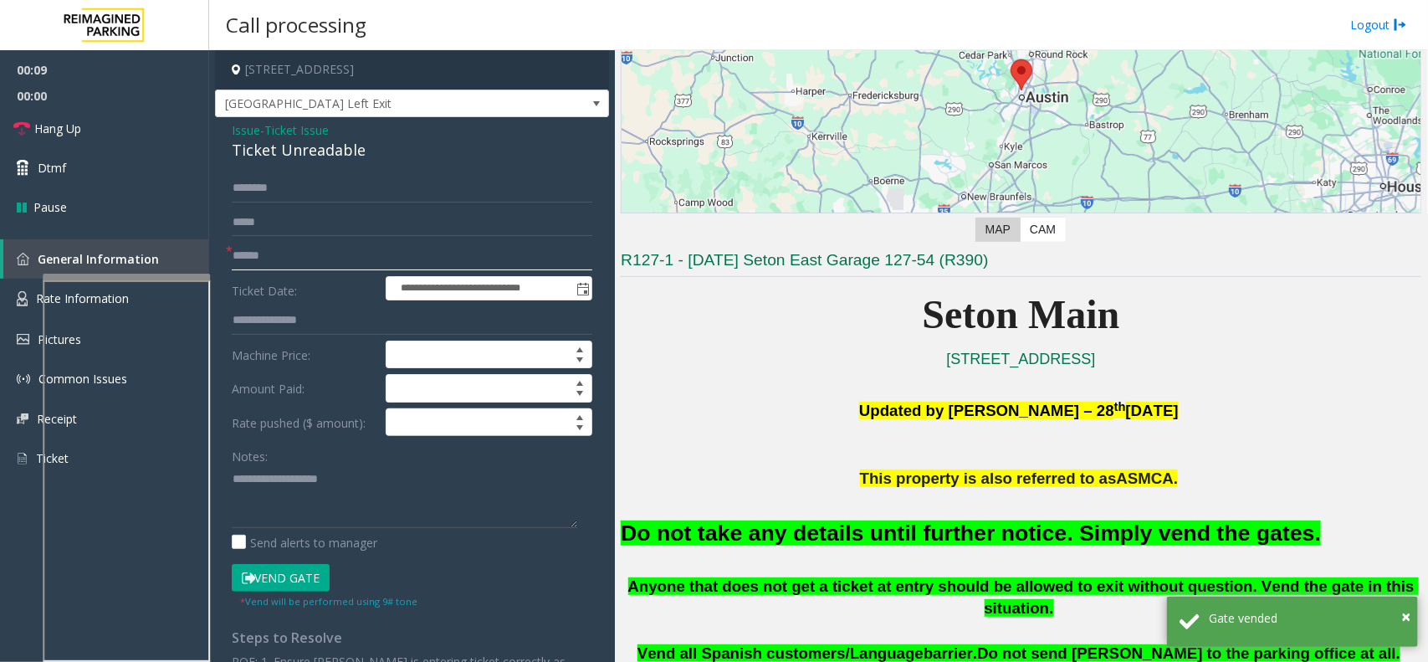
click at [270, 264] on input "text" at bounding box center [412, 256] width 361 height 28
type input "*"
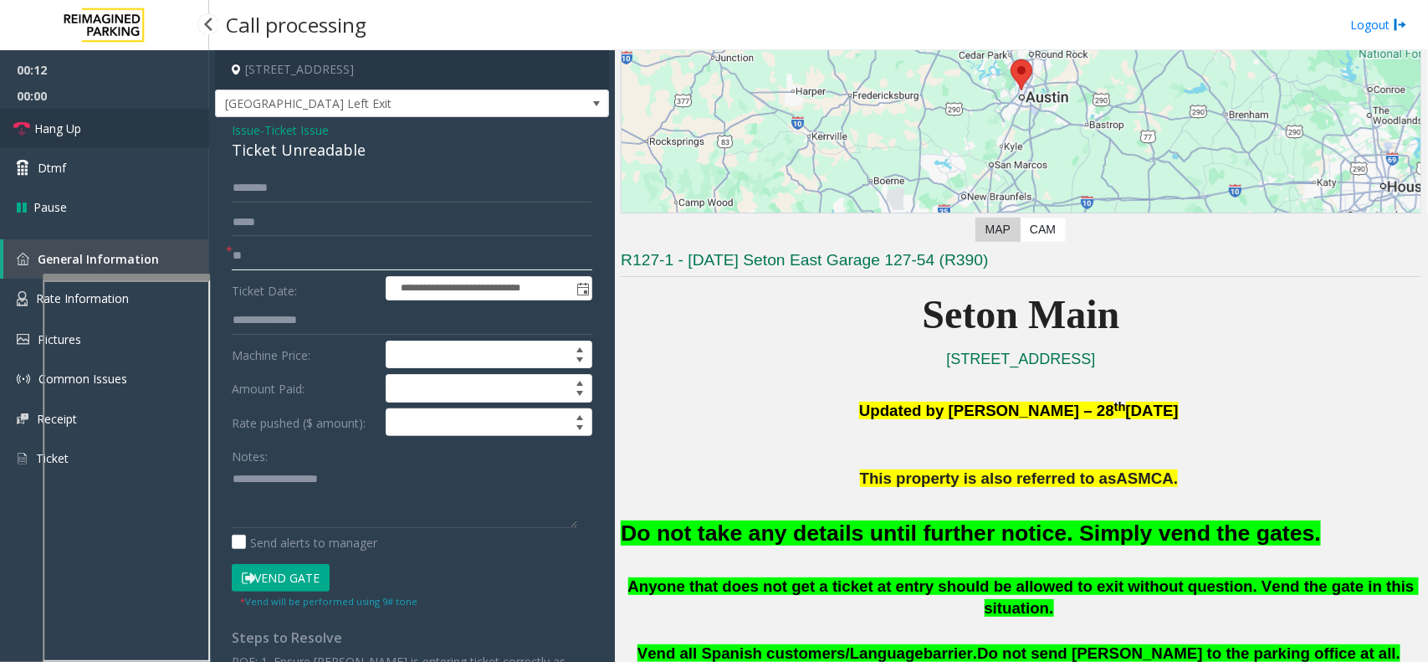
type input "**"
click at [134, 127] on link "Hang Up" at bounding box center [104, 128] width 209 height 39
click at [753, 536] on font "Do not take any details until further notice. Simply vend the gates." at bounding box center [971, 532] width 700 height 25
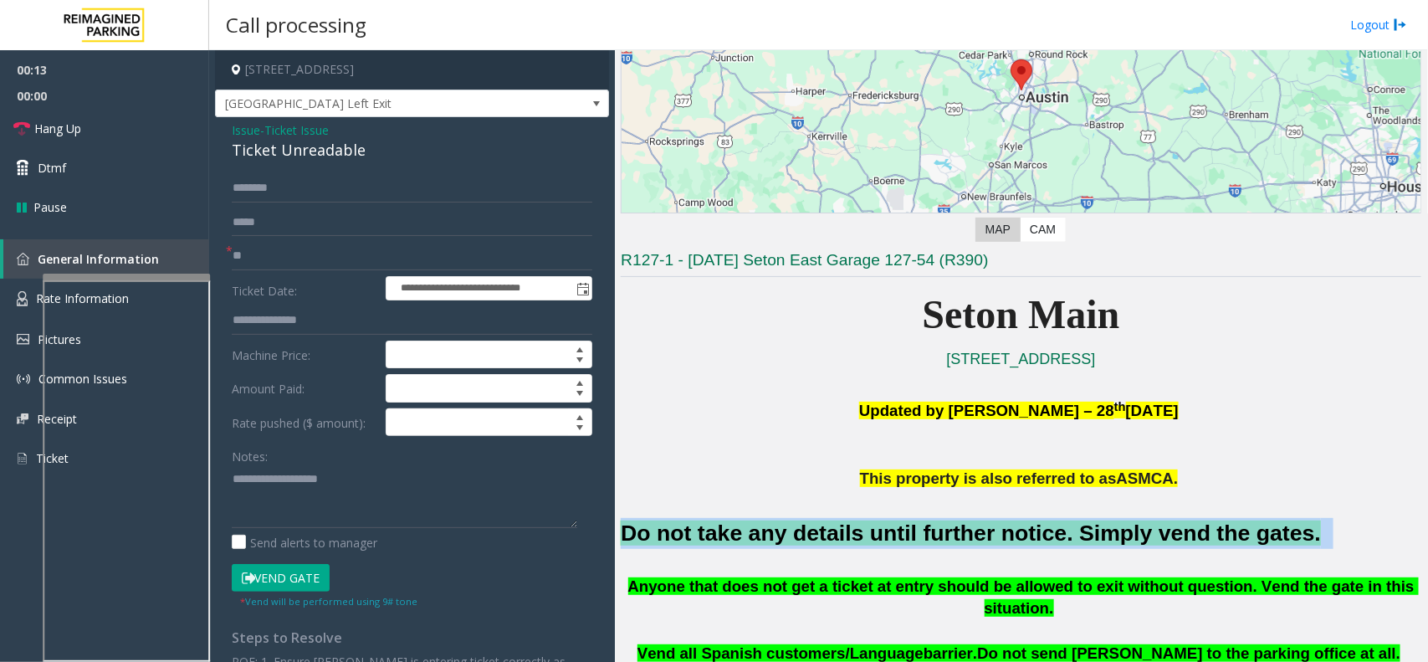
click at [753, 536] on font "Do not take any details until further notice. Simply vend the gates." at bounding box center [971, 532] width 700 height 25
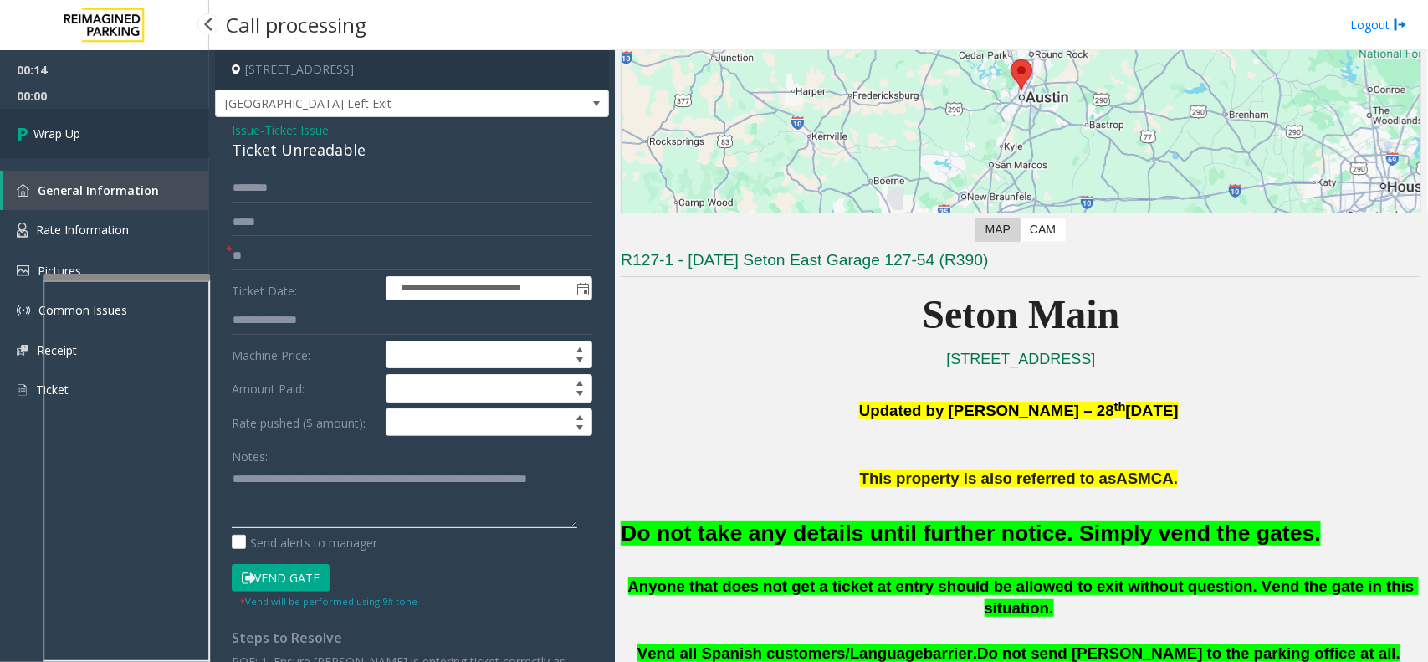
type textarea "**********"
click at [172, 145] on link "Wrap Up" at bounding box center [104, 133] width 209 height 49
click at [131, 131] on link "Wrap Up" at bounding box center [104, 133] width 209 height 49
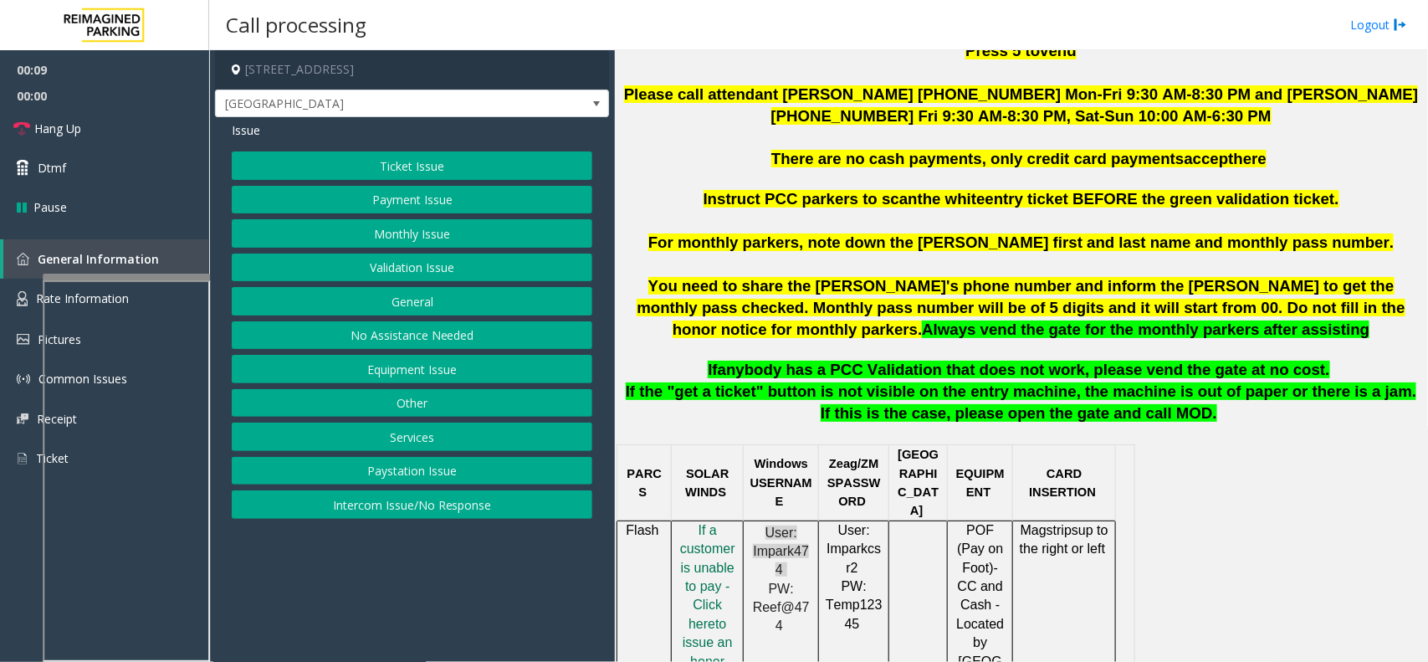
scroll to position [627, 0]
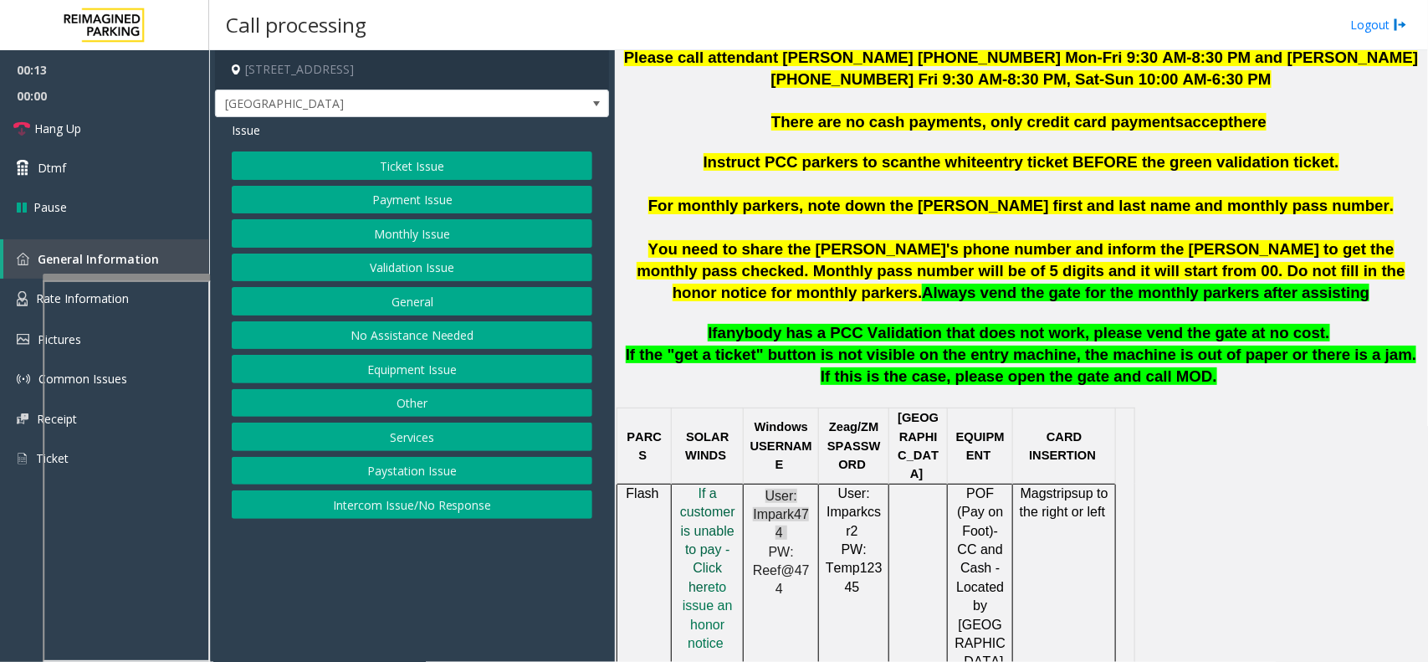
click at [700, 511] on span "f a customer is unable to pay - Click her" at bounding box center [707, 540] width 55 height 108
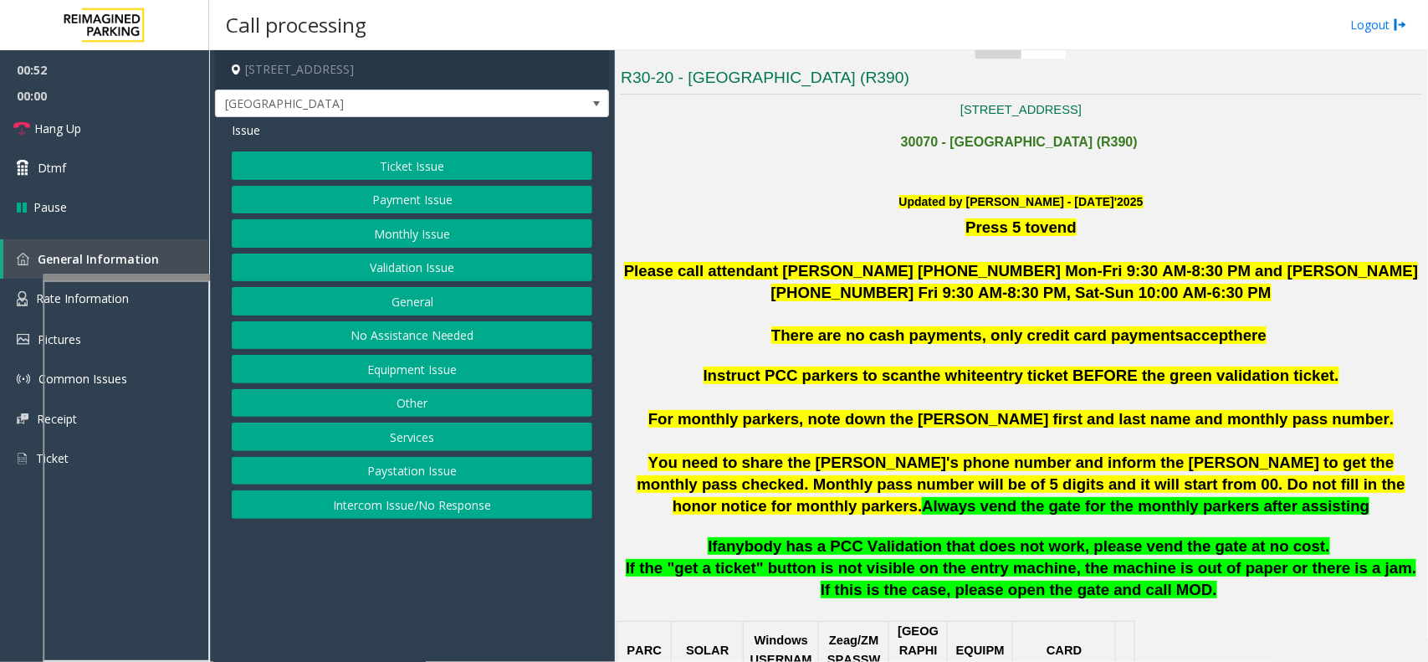
scroll to position [418, 0]
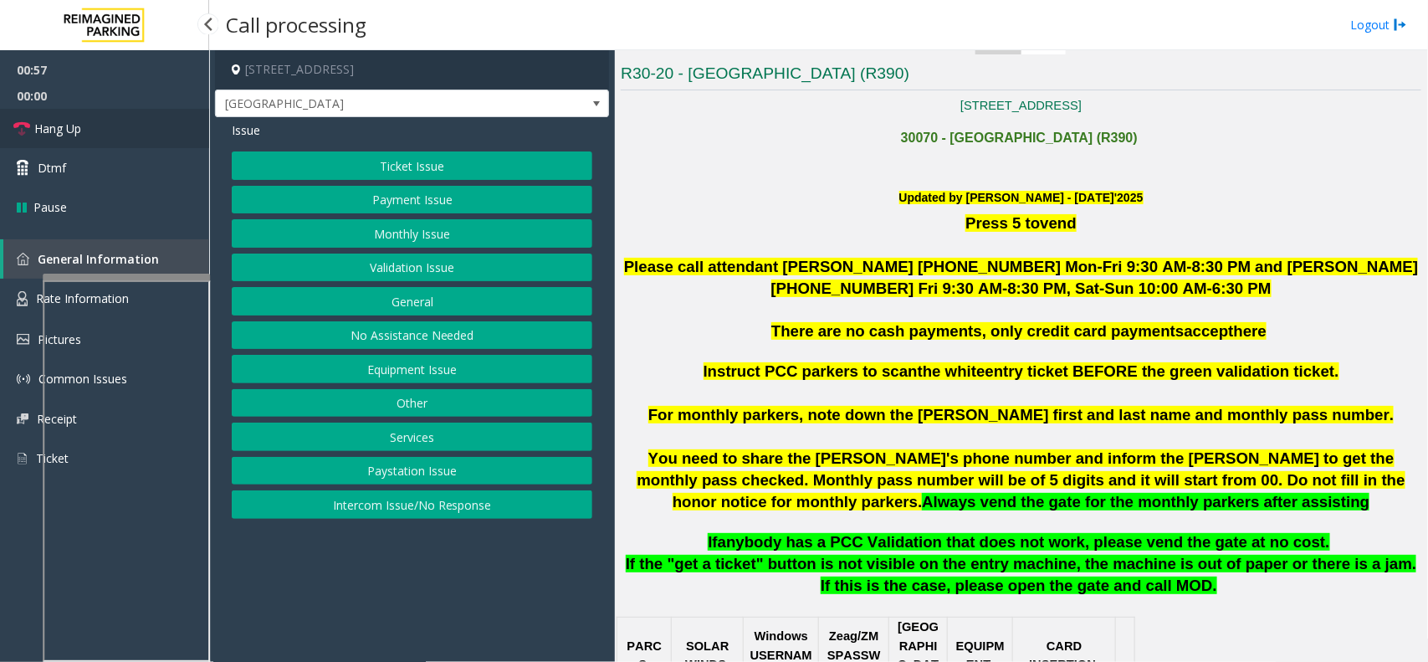
click at [125, 145] on link "Hang Up" at bounding box center [104, 128] width 209 height 39
click at [407, 151] on div "Issue Ticket Issue Payment Issue Monthly Issue Validation Issue General No Assi…" at bounding box center [412, 322] width 394 height 410
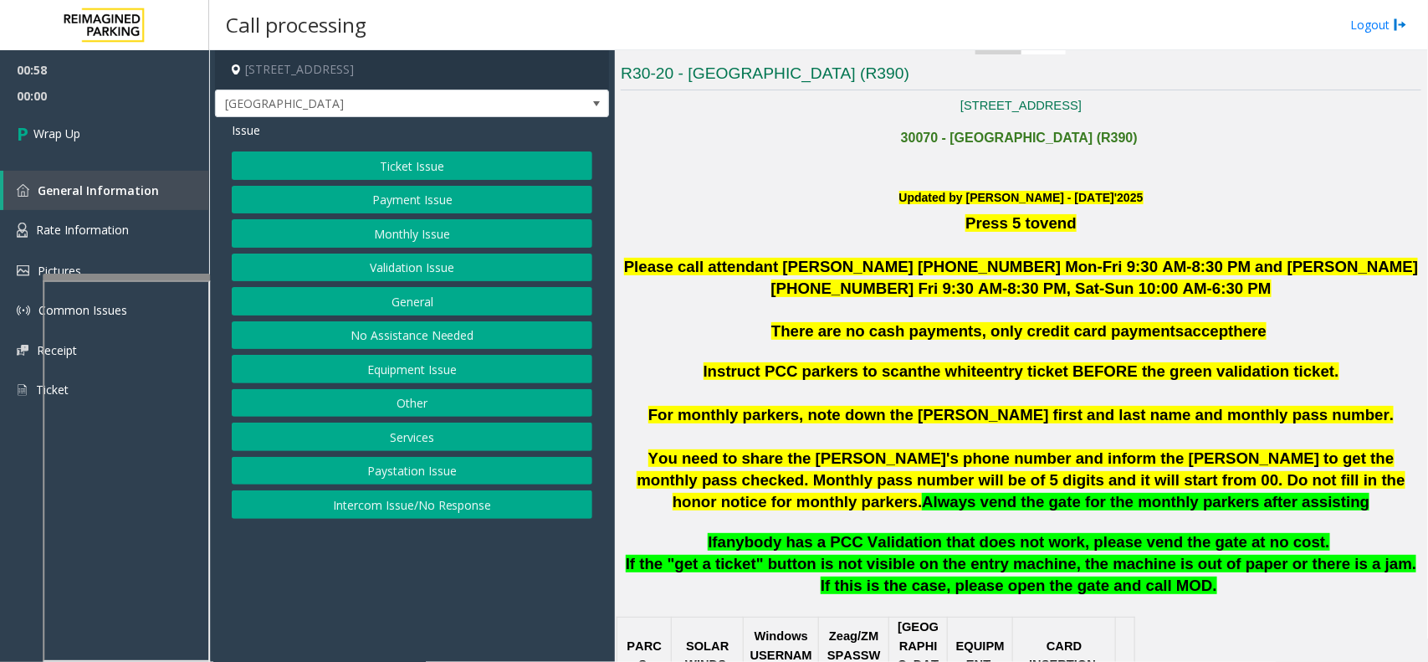
click at [424, 176] on button "Ticket Issue" at bounding box center [412, 165] width 361 height 28
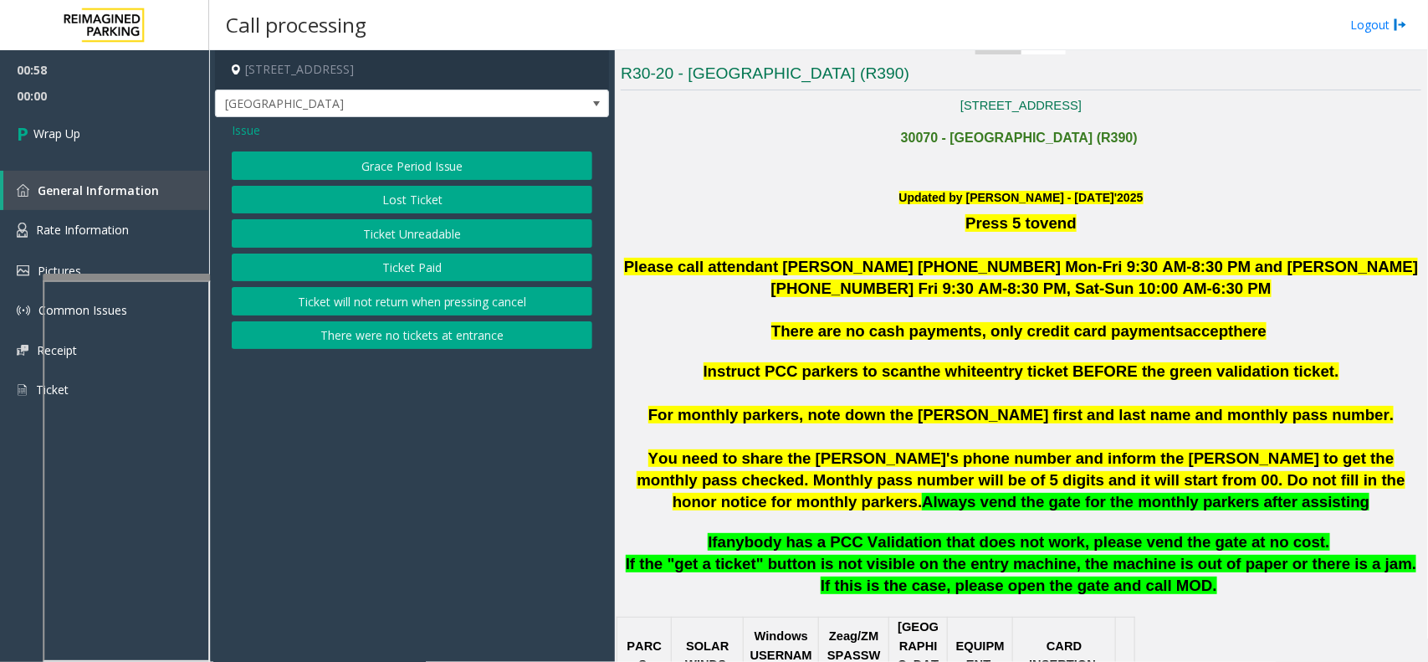
click at [422, 220] on button "Ticket Unreadable" at bounding box center [412, 233] width 361 height 28
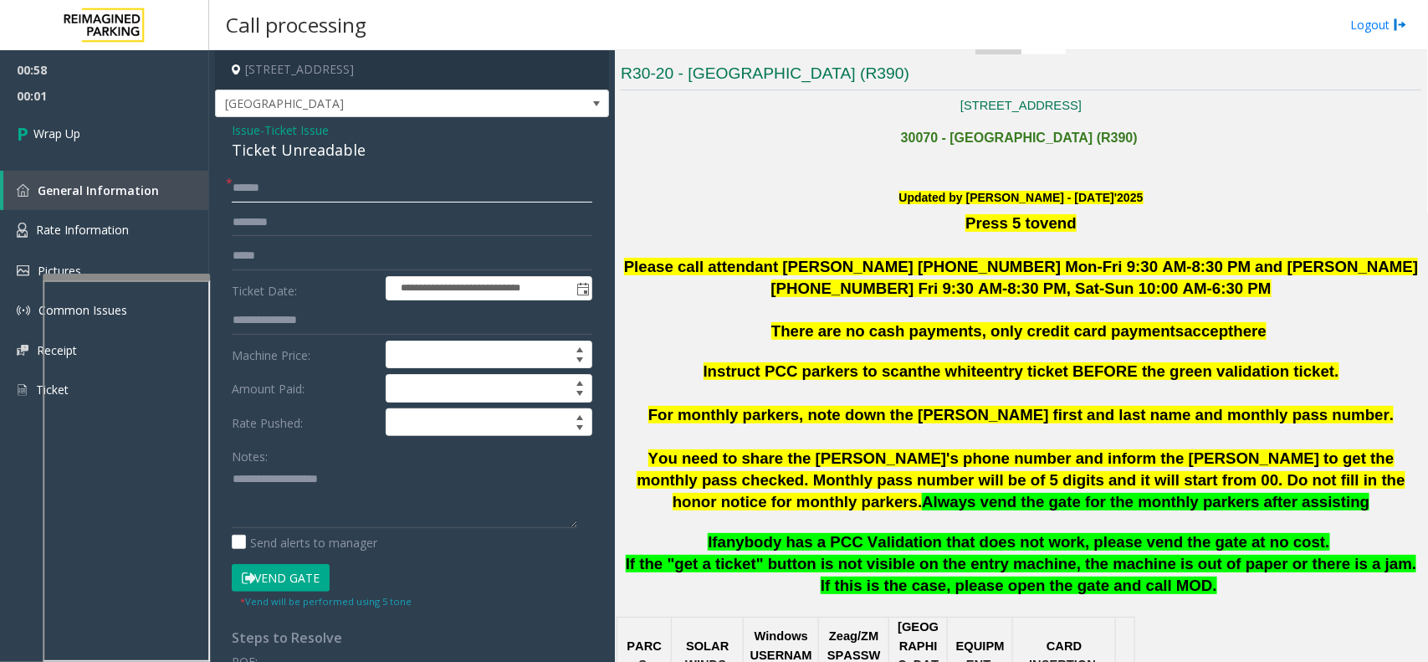
click at [330, 181] on input "text" at bounding box center [412, 188] width 361 height 28
type input "**"
click at [326, 156] on div "Ticket Unreadable" at bounding box center [412, 150] width 361 height 23
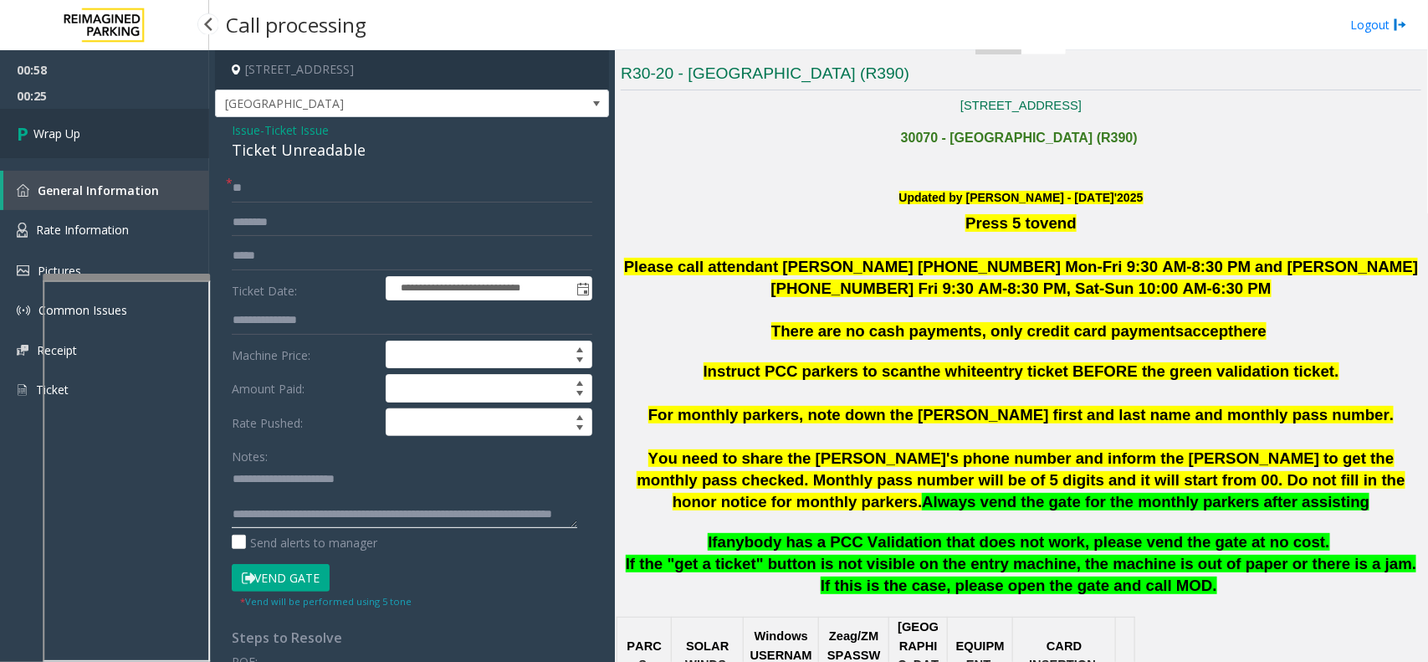
type textarea "**********"
click at [93, 115] on link "Wrap Up" at bounding box center [104, 133] width 209 height 49
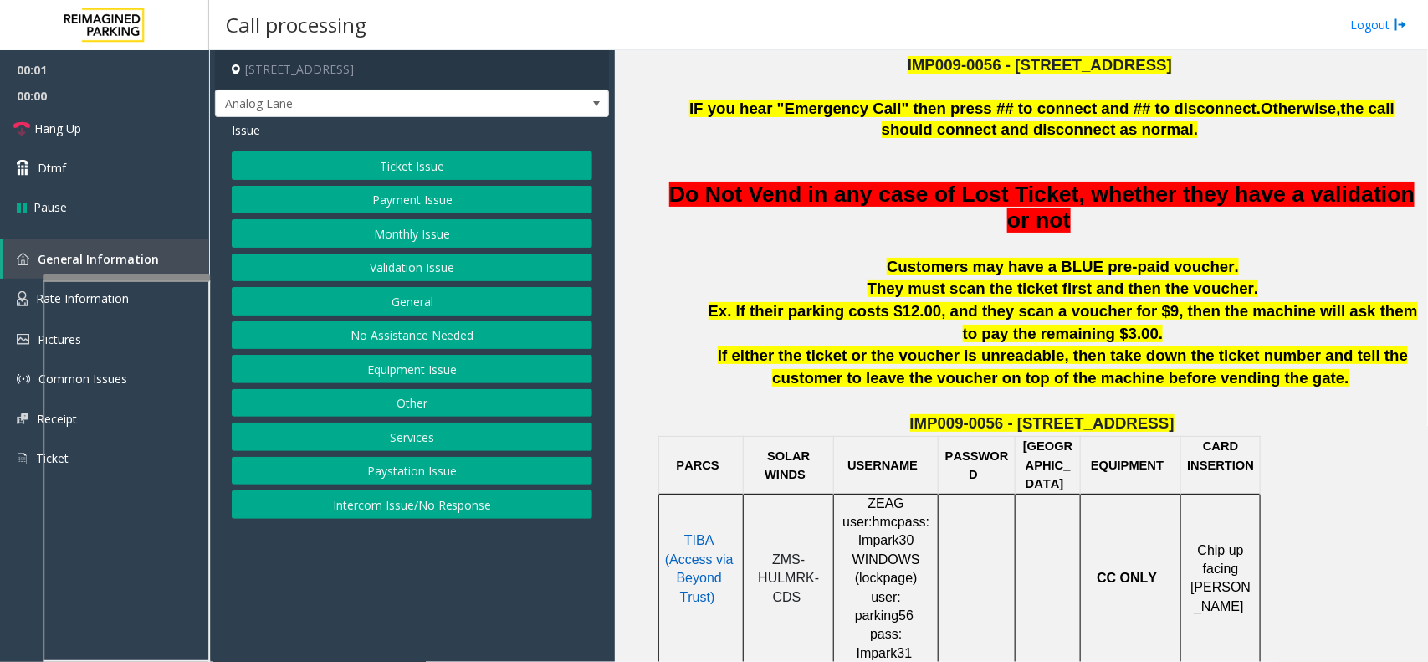
scroll to position [627, 0]
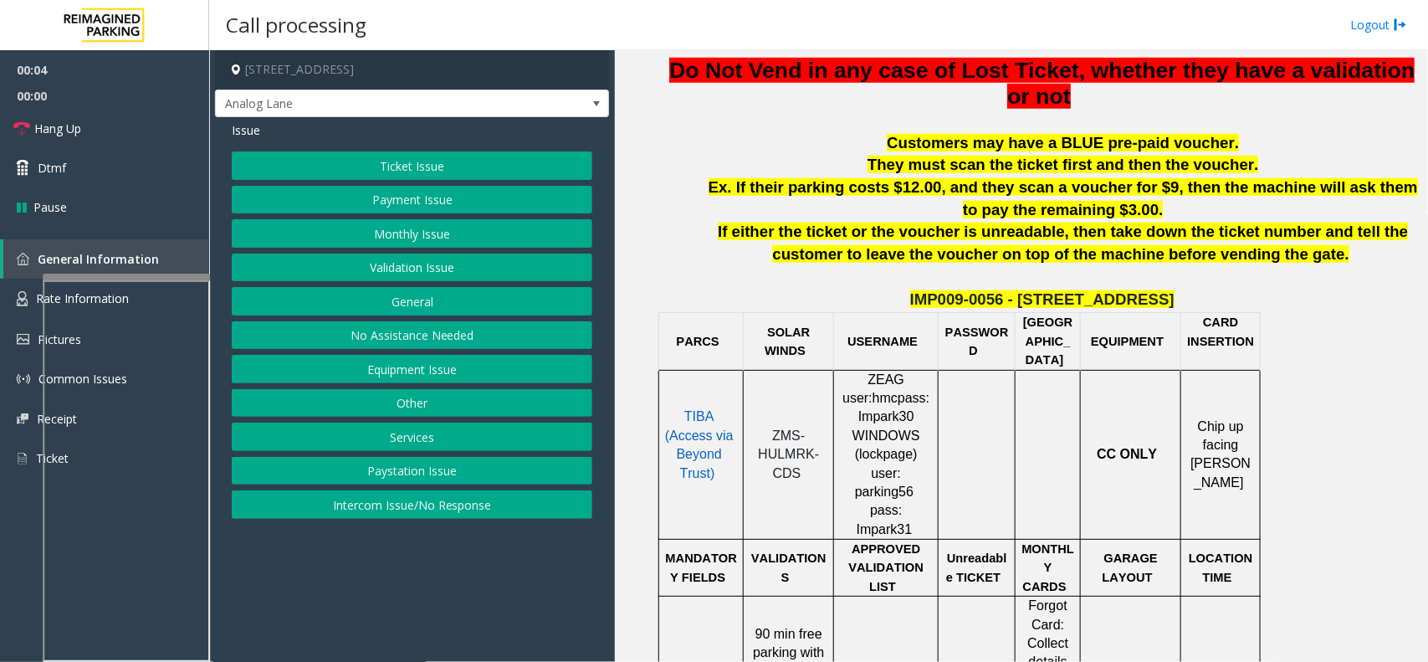
drag, startPoint x: 801, startPoint y: 448, endPoint x: 762, endPoint y: 418, distance: 48.9
click at [762, 427] on p "ZMS-HULMRK-CDS" at bounding box center [789, 455] width 78 height 56
copy span "ZMS-HULMRK-CDS"
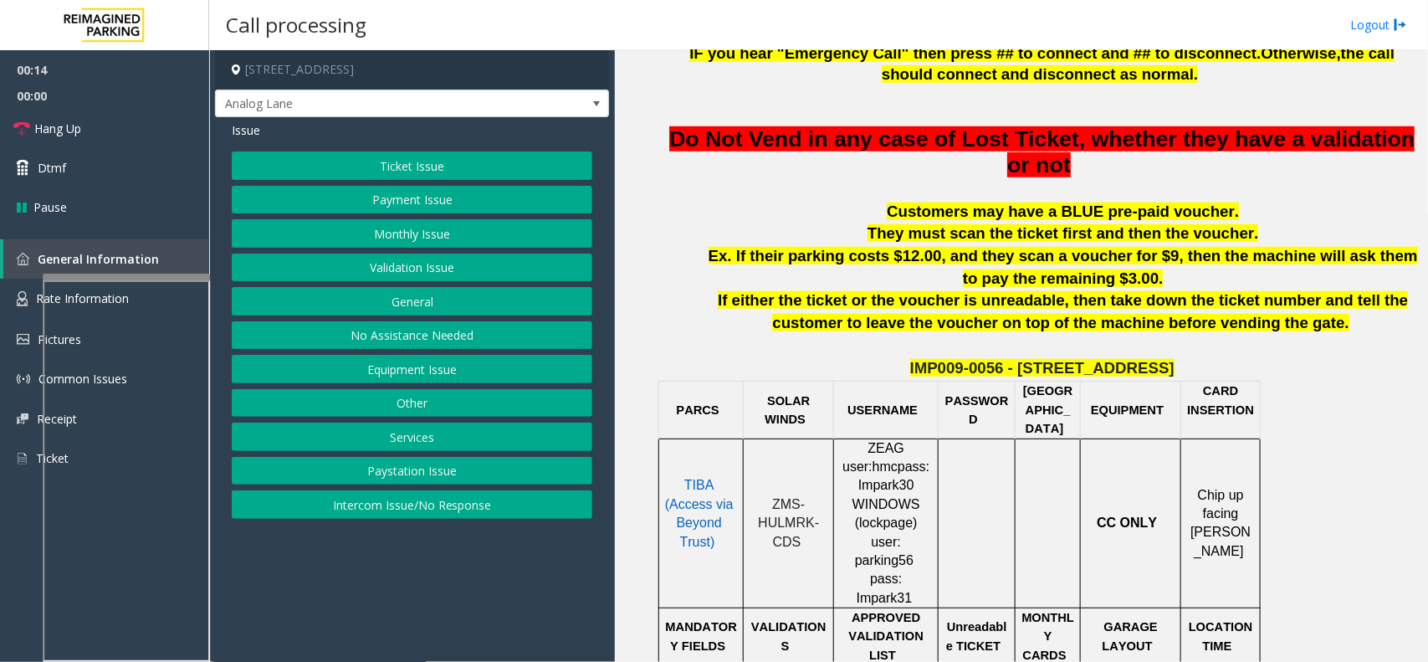
scroll to position [523, 0]
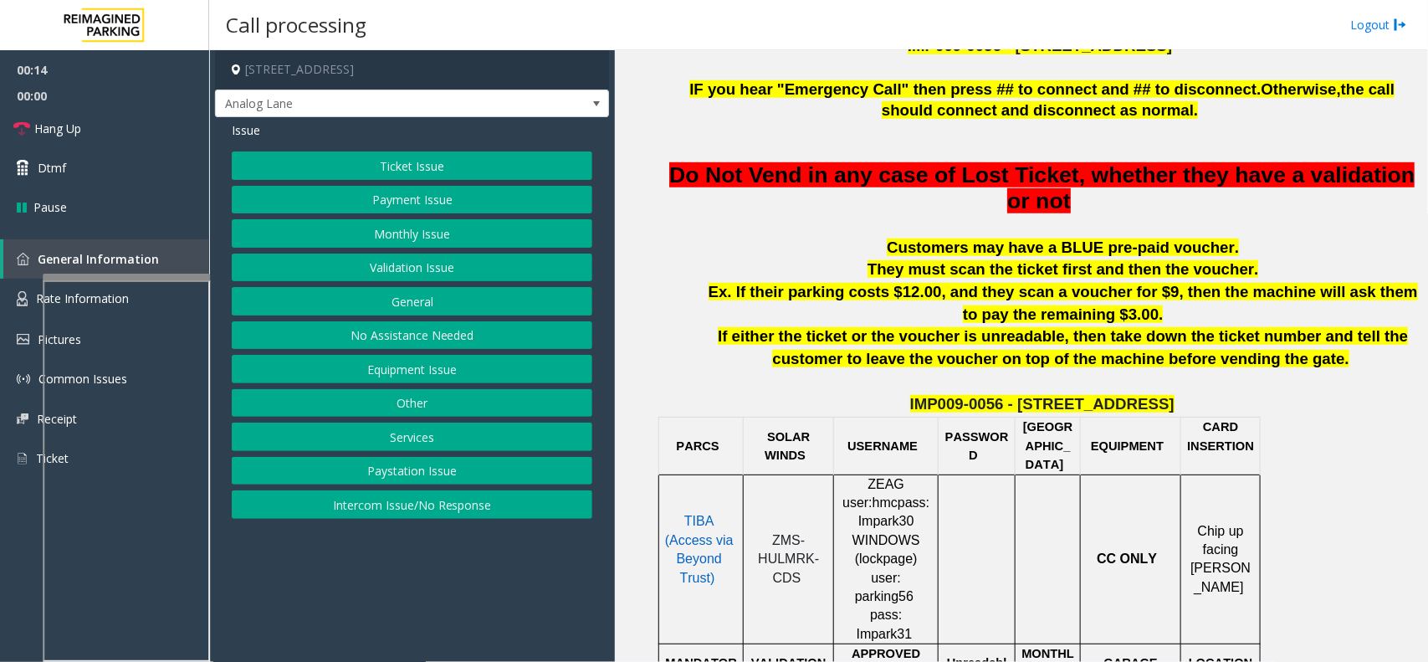
click at [398, 469] on button "Paystation Issue" at bounding box center [412, 471] width 361 height 28
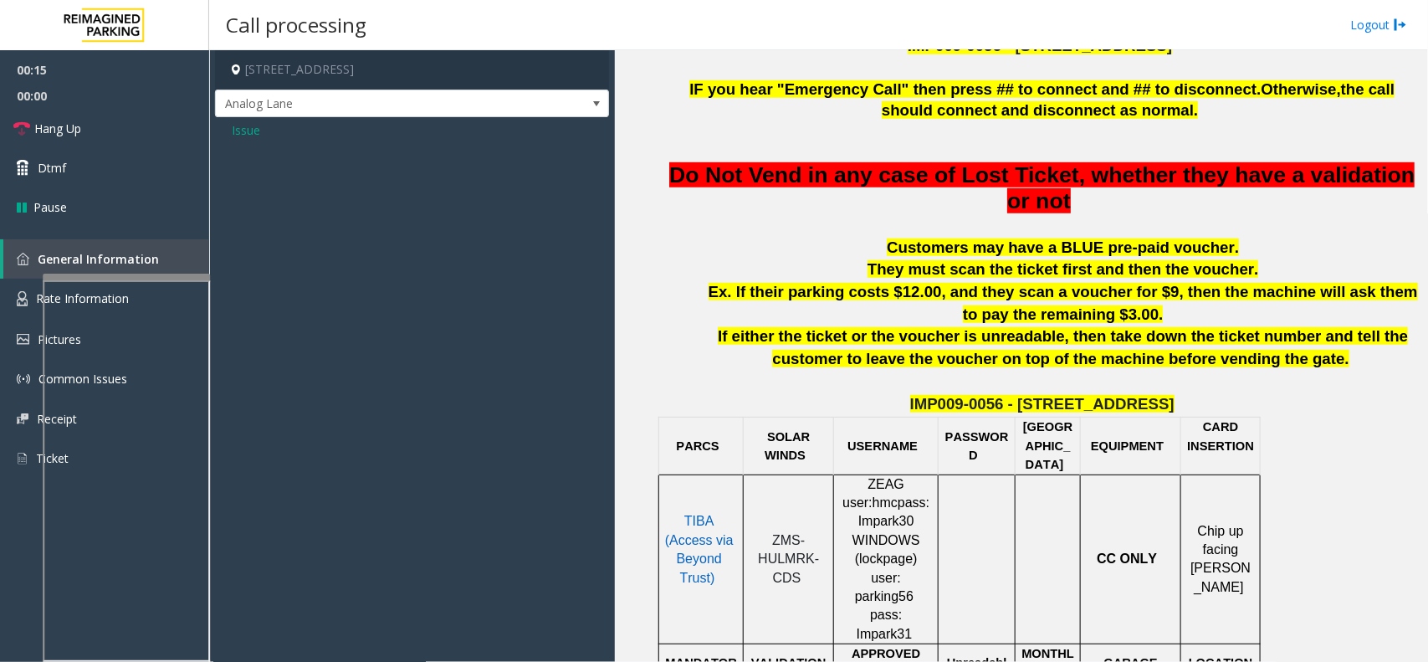
click at [249, 128] on span "Issue" at bounding box center [246, 130] width 28 height 18
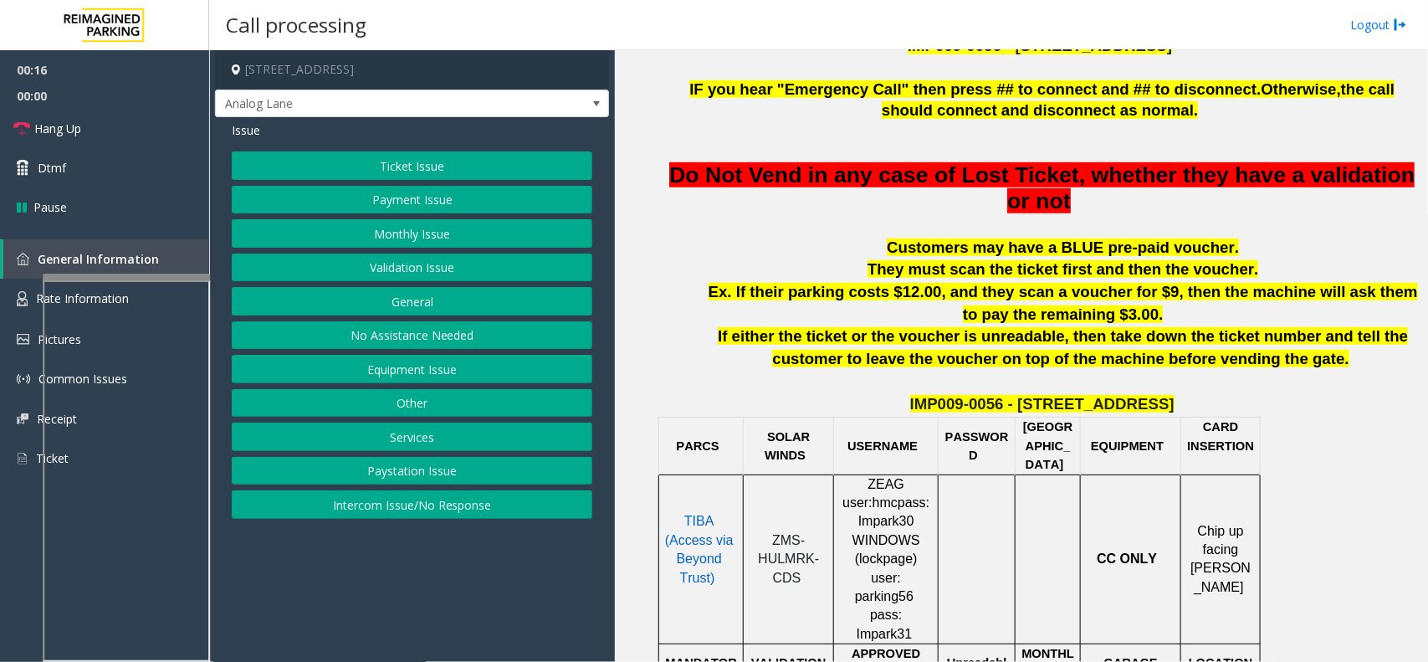
click at [392, 512] on button "Intercom Issue/No Response" at bounding box center [412, 504] width 361 height 28
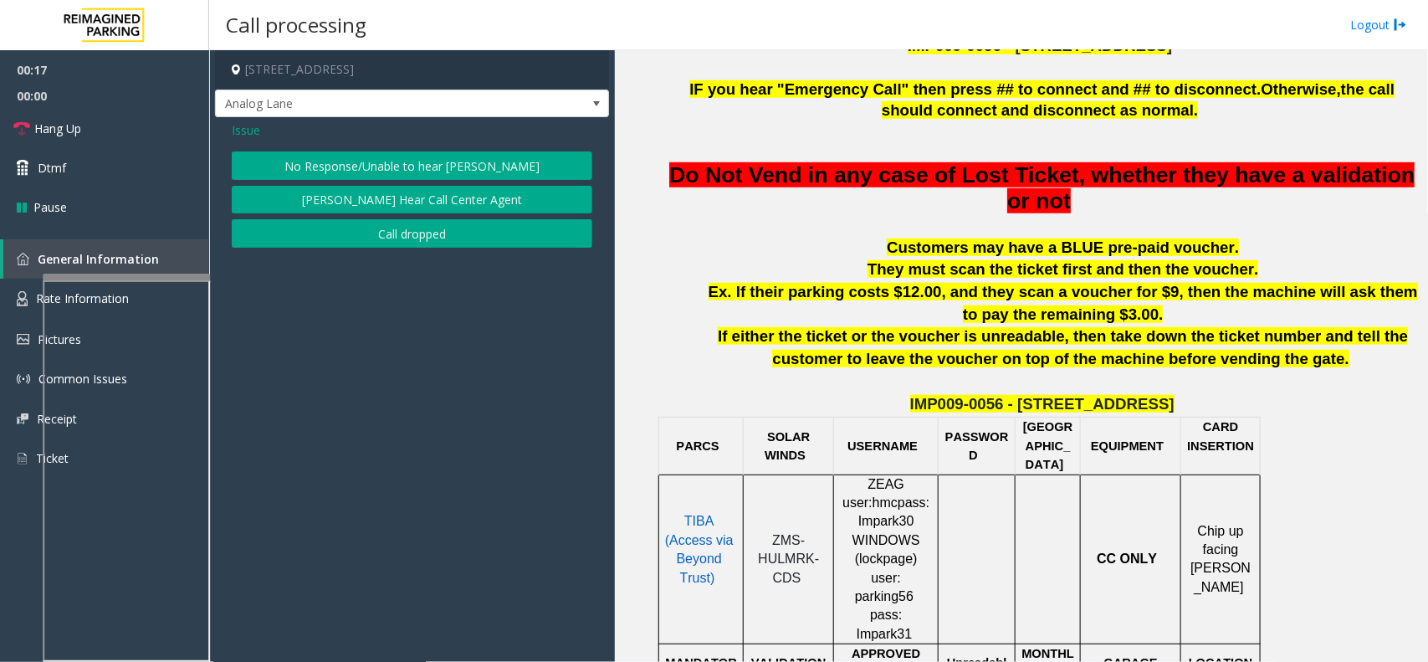
click at [335, 161] on button "No Response/Unable to hear [PERSON_NAME]" at bounding box center [412, 165] width 361 height 28
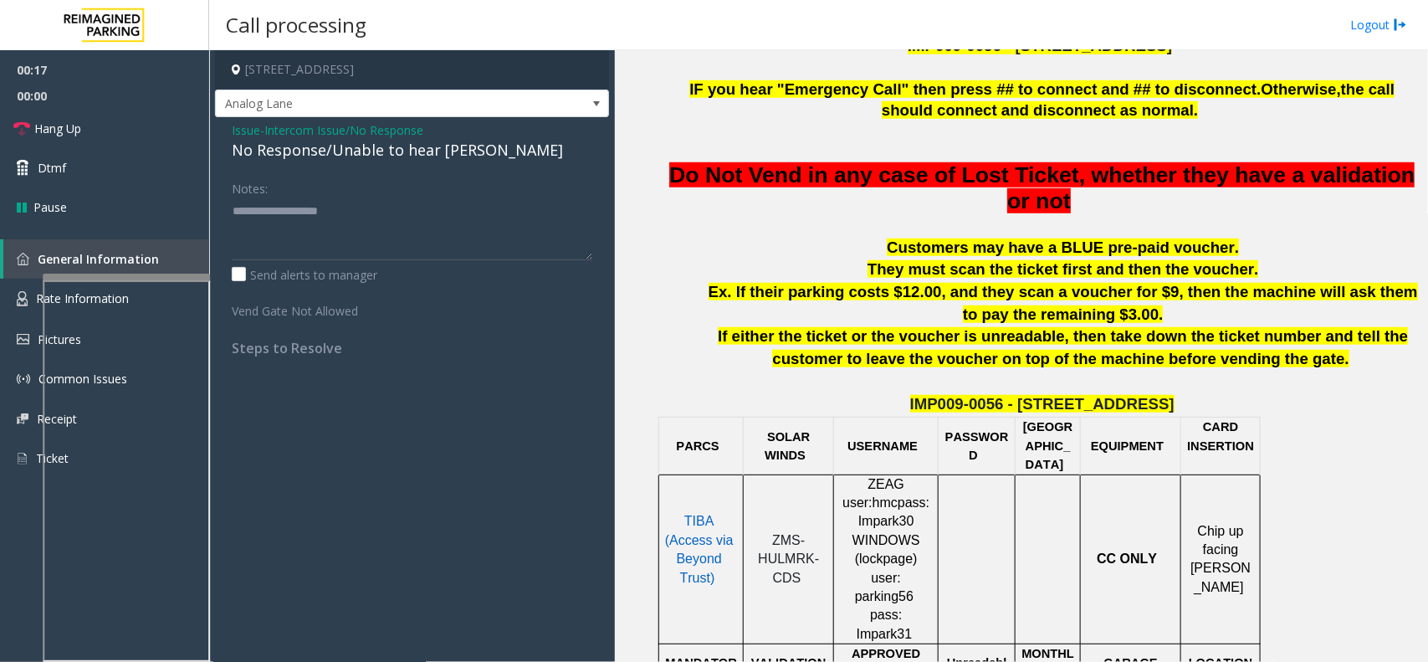
click at [340, 151] on div "No Response/Unable to hear [PERSON_NAME]" at bounding box center [412, 150] width 361 height 23
click at [163, 136] on link "Hang Up" at bounding box center [104, 128] width 209 height 39
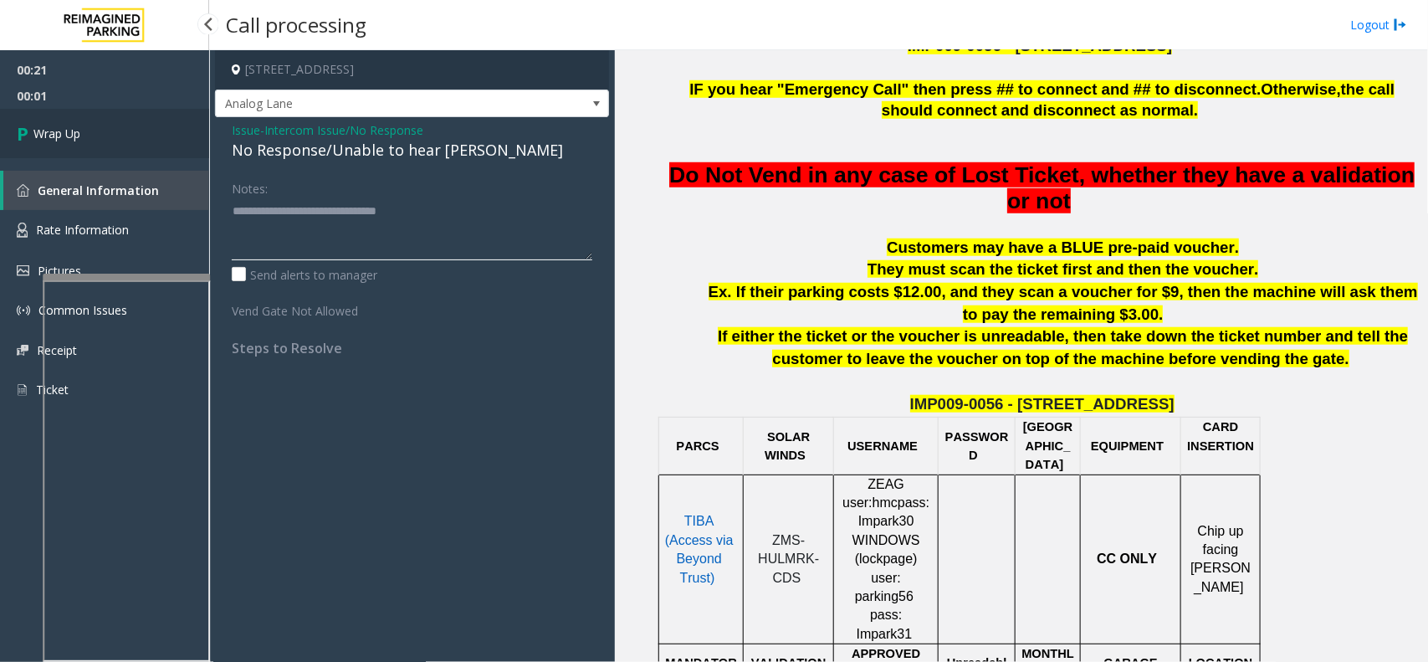
type textarea "**********"
click at [94, 127] on link "Wrap Up" at bounding box center [104, 133] width 209 height 49
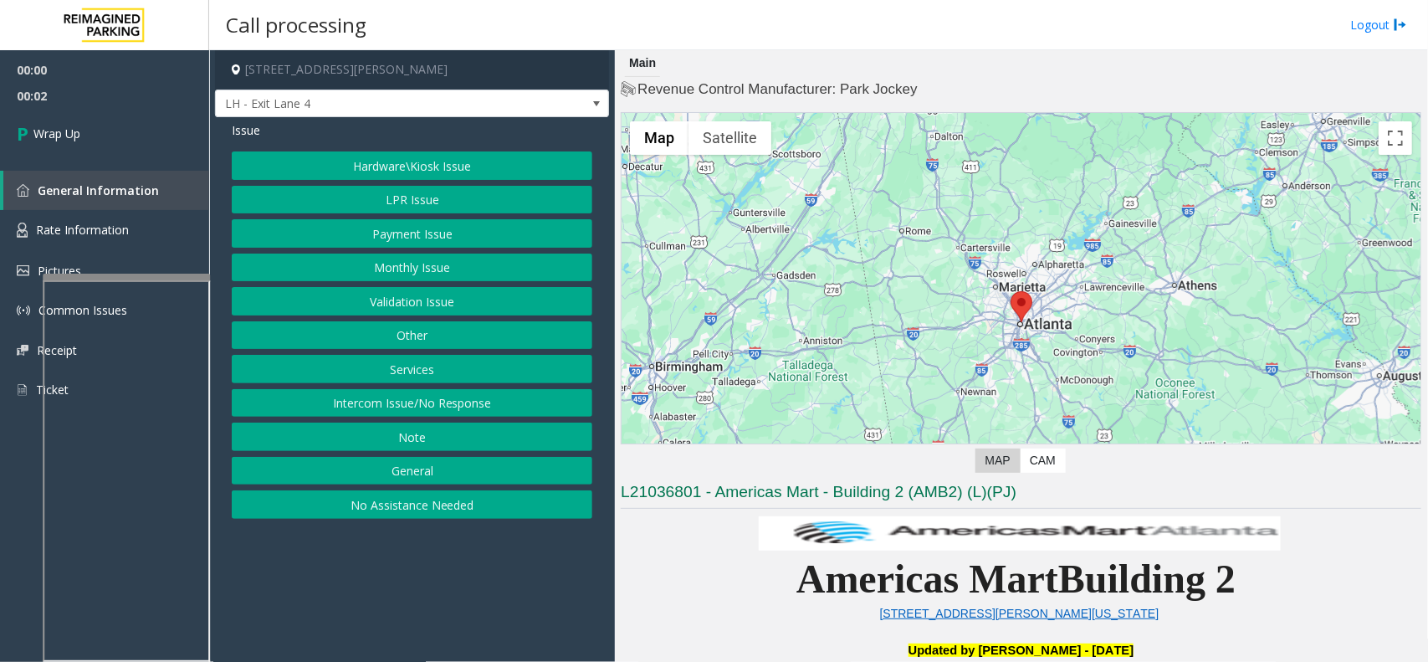
click at [378, 394] on button "Intercom Issue/No Response" at bounding box center [412, 403] width 361 height 28
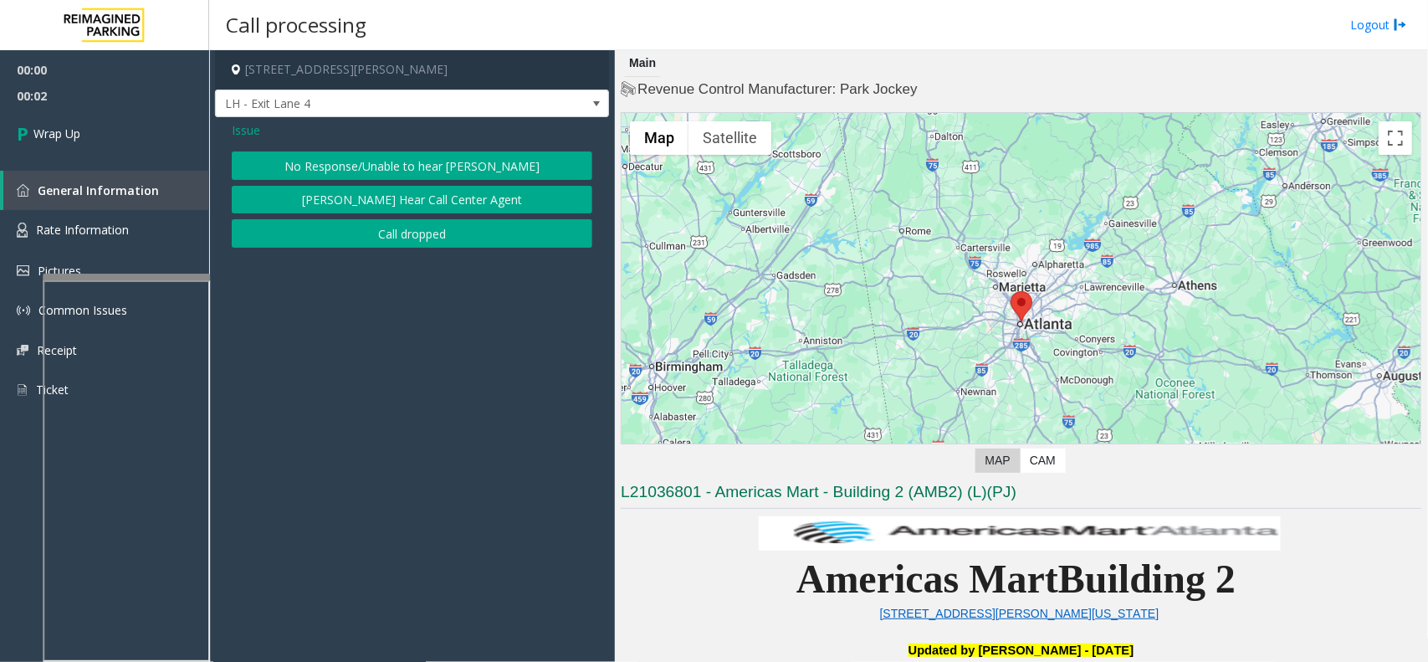
click at [419, 232] on button "Call dropped" at bounding box center [412, 233] width 361 height 28
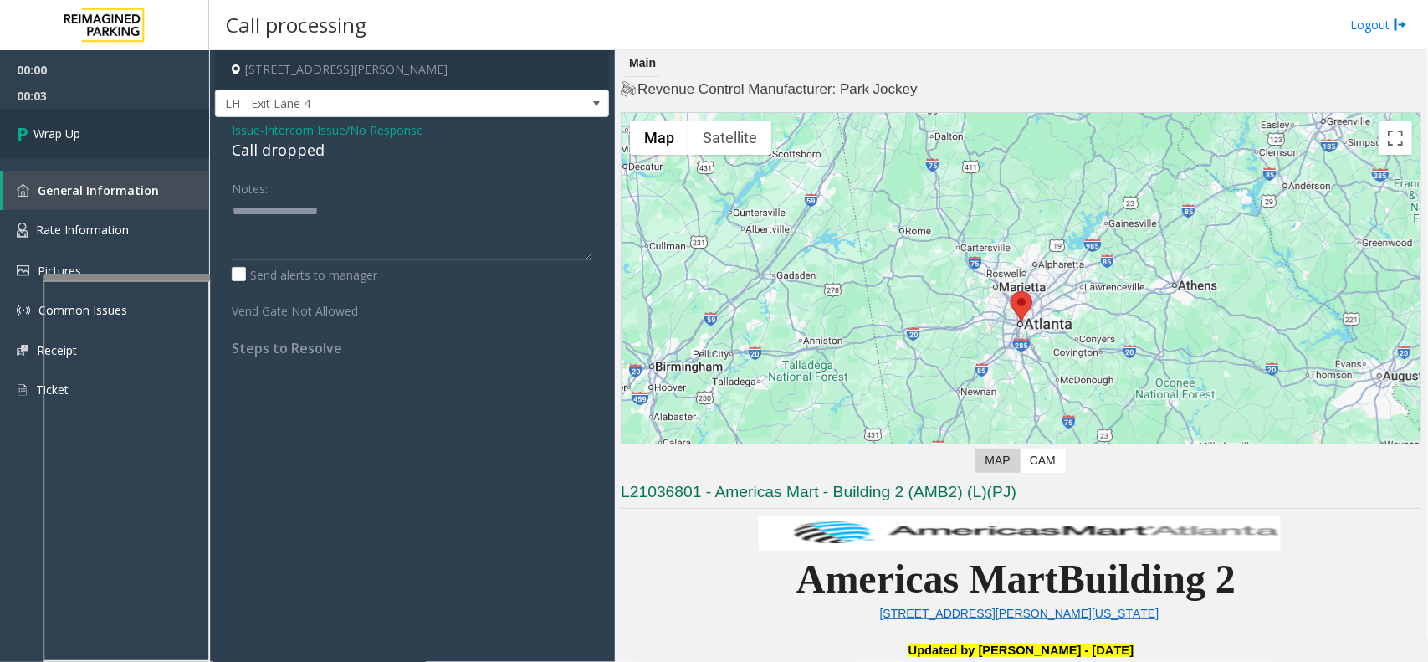
click at [205, 138] on link "Wrap Up" at bounding box center [104, 133] width 209 height 49
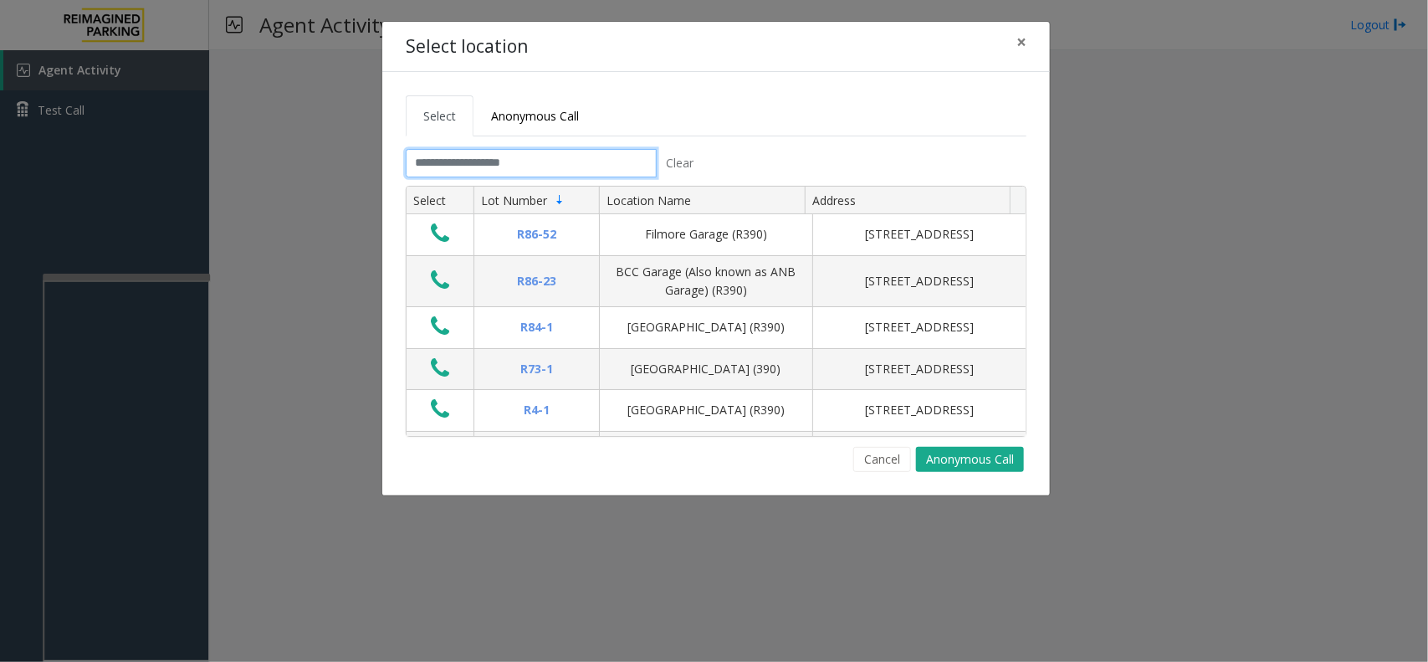
click at [531, 152] on input "text" at bounding box center [531, 163] width 251 height 28
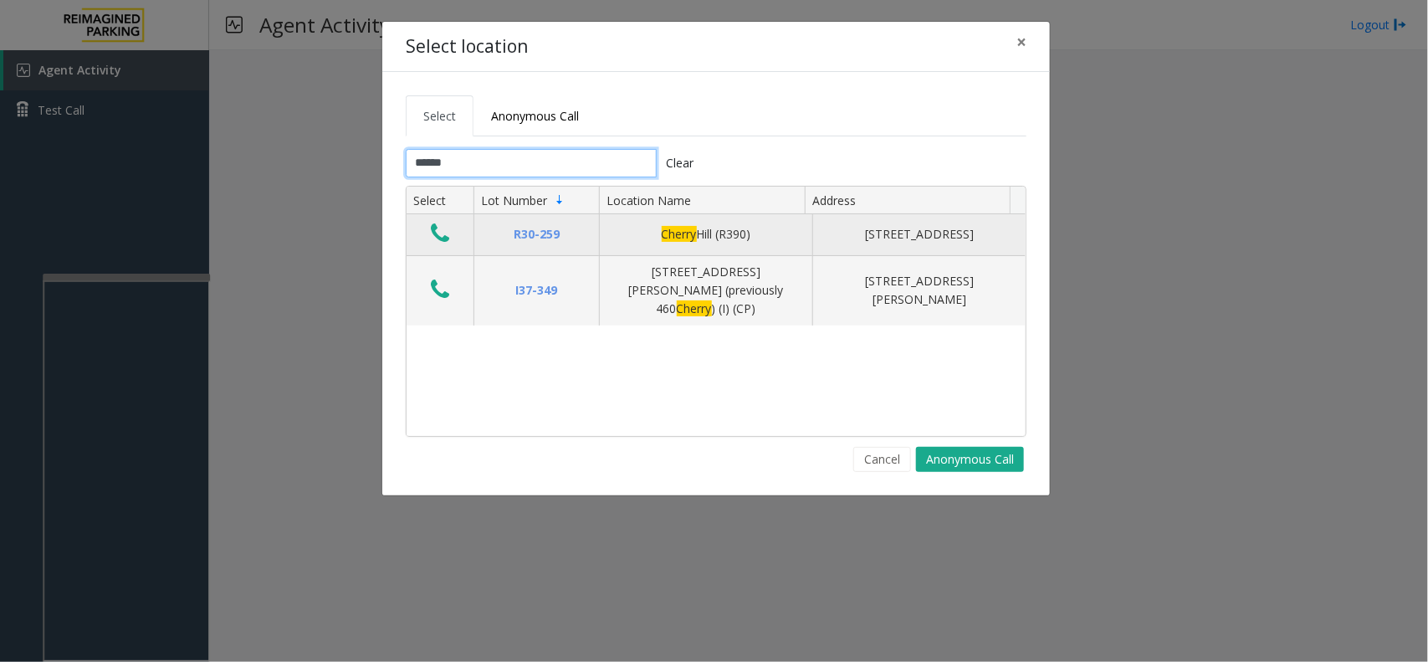
type input "******"
click at [450, 237] on button "Data table" at bounding box center [440, 234] width 28 height 27
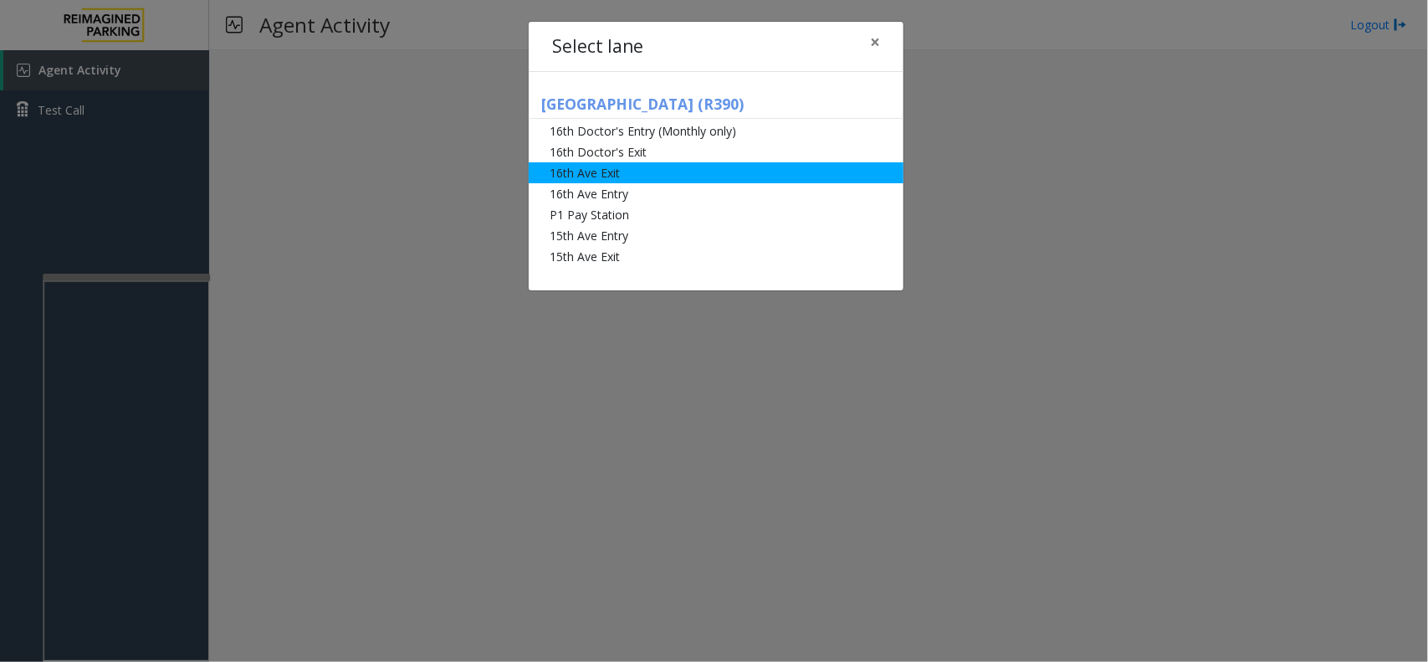
click at [598, 172] on li "16th Ave Exit" at bounding box center [716, 172] width 375 height 21
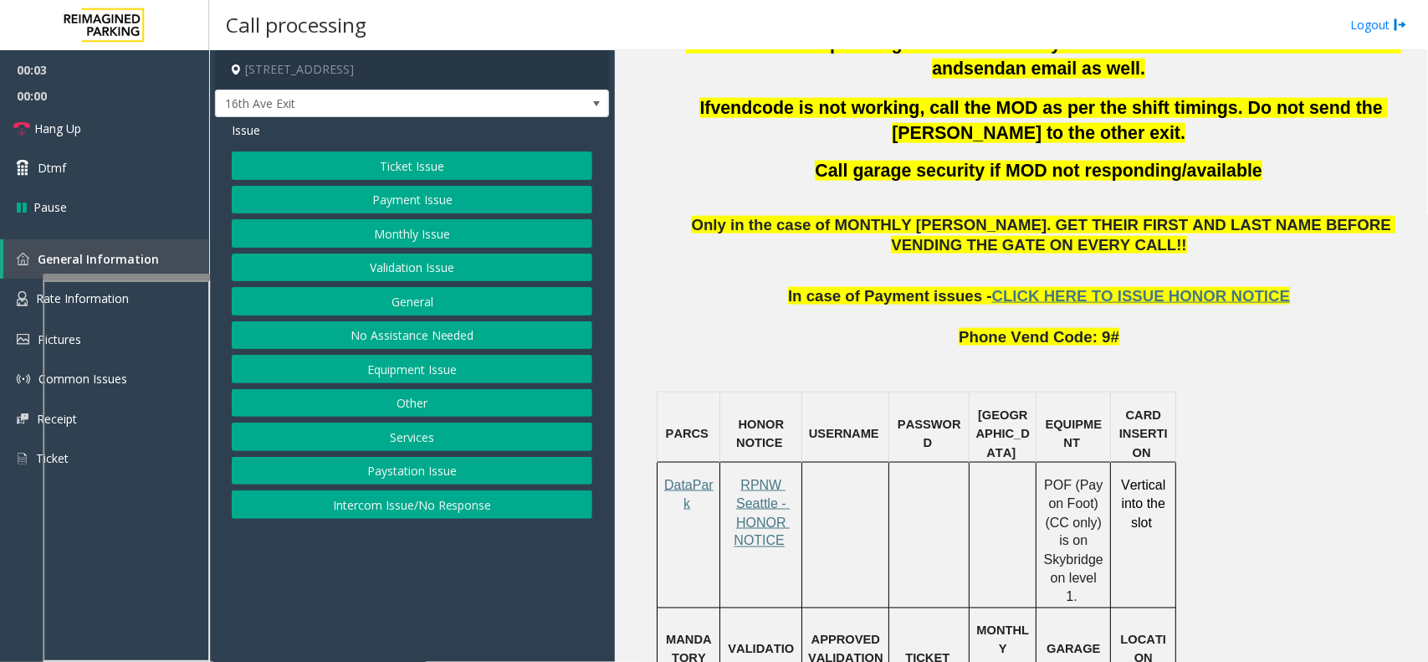
scroll to position [941, 0]
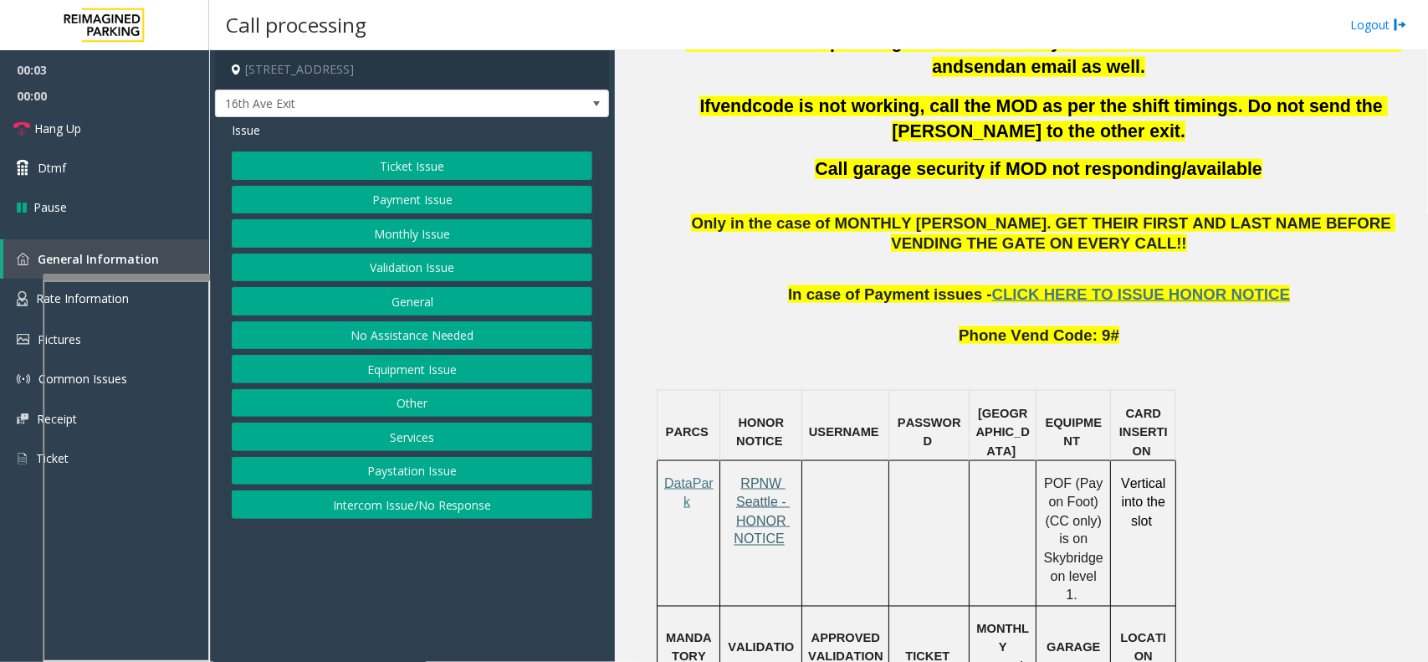
click at [768, 486] on span "RPNW Seattle - HONOR NOTICE" at bounding box center [762, 511] width 56 height 70
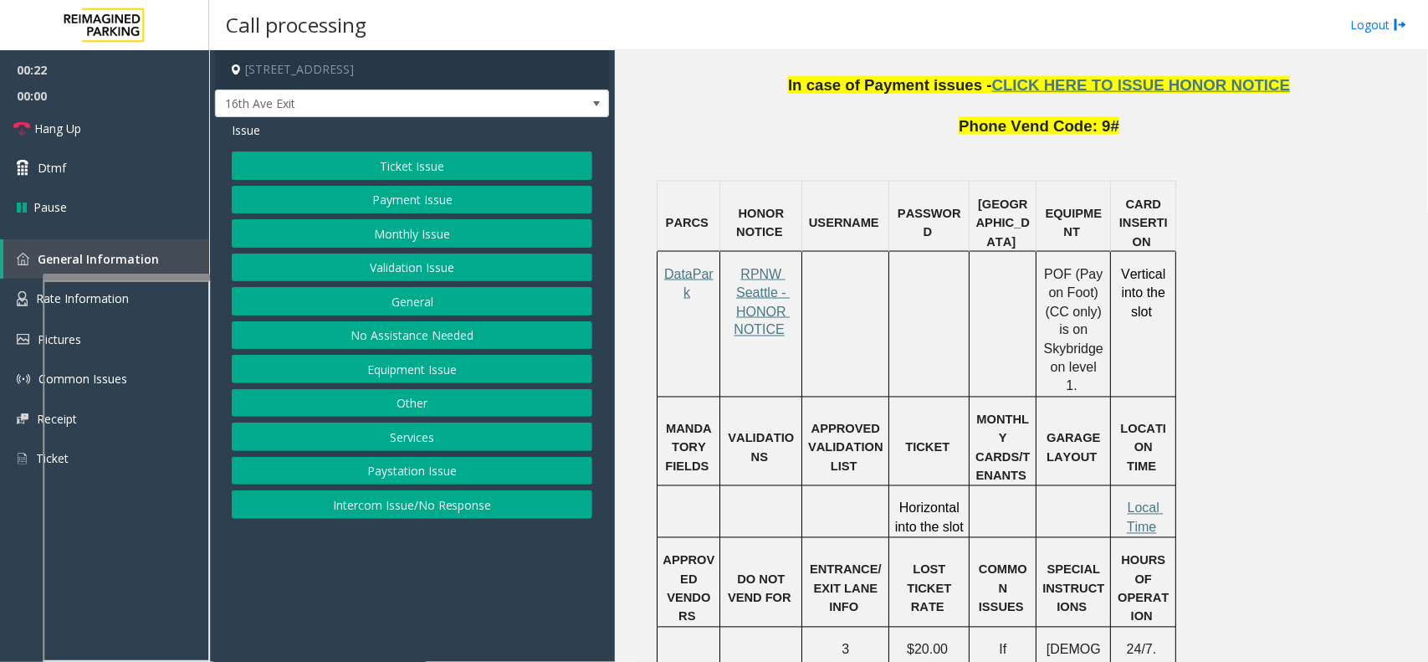
click at [416, 159] on button "Ticket Issue" at bounding box center [412, 165] width 361 height 28
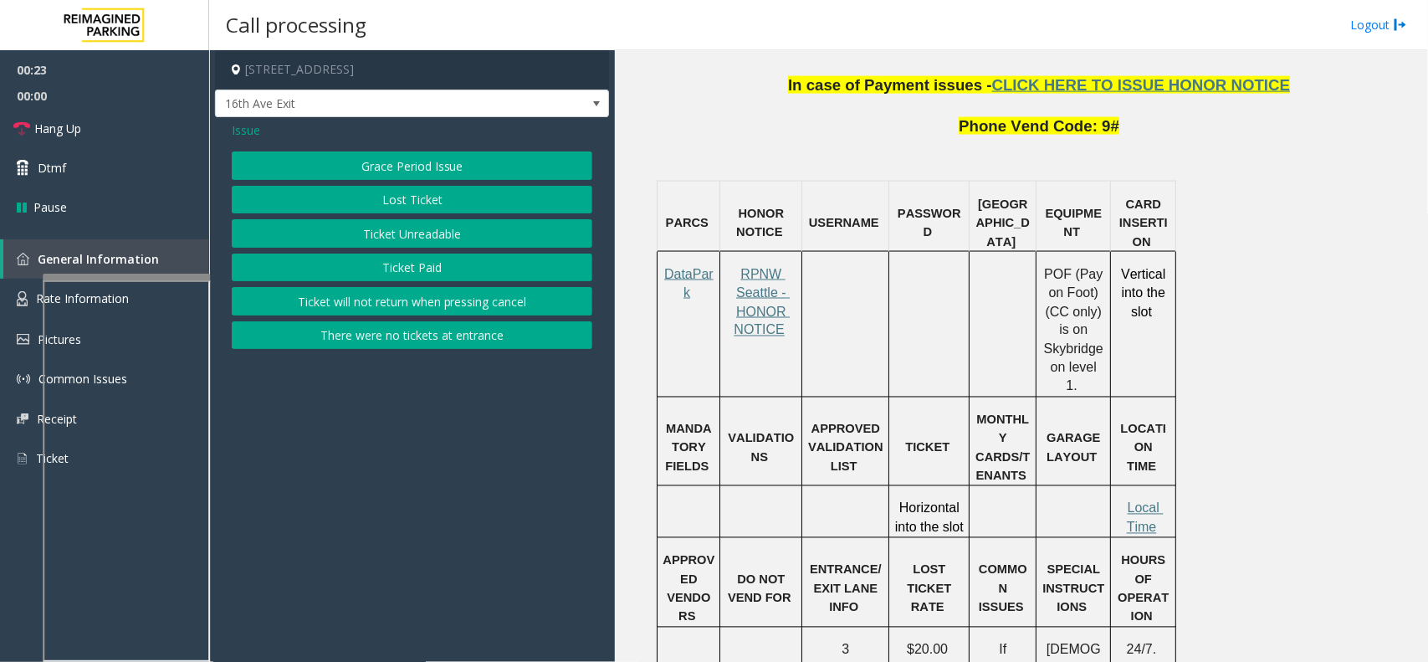
click at [402, 235] on button "Ticket Unreadable" at bounding box center [412, 233] width 361 height 28
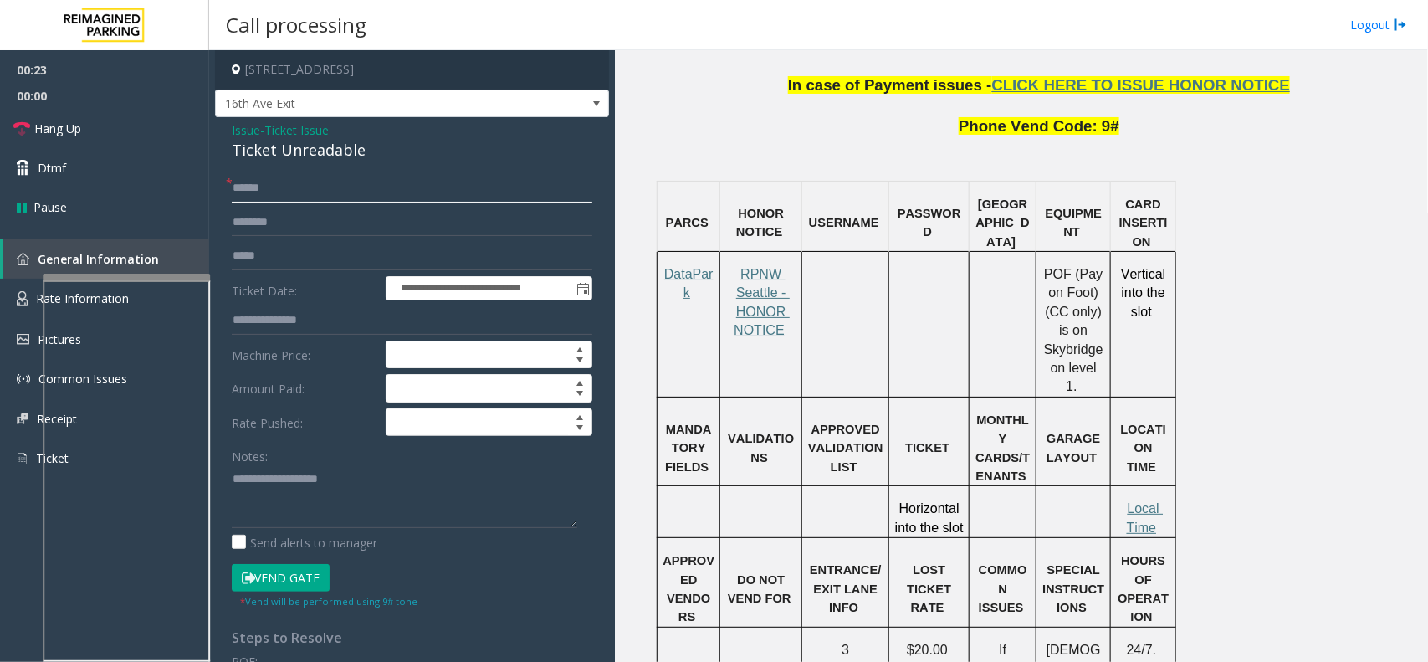
click at [284, 191] on input "text" at bounding box center [412, 188] width 361 height 28
click at [285, 151] on div "Ticket Unreadable" at bounding box center [412, 150] width 361 height 23
click at [460, 521] on textarea at bounding box center [405, 496] width 346 height 63
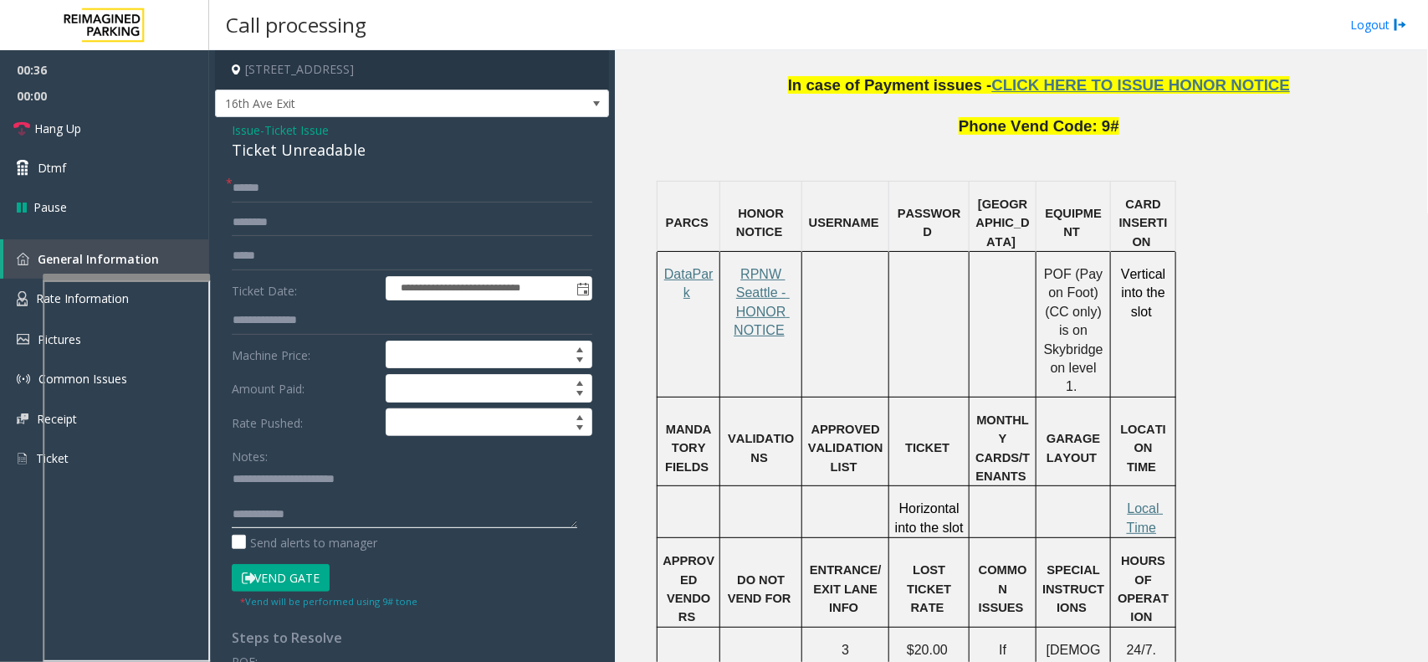
type textarea "**********"
click at [286, 194] on input "text" at bounding box center [412, 188] width 361 height 28
click at [300, 191] on input "text" at bounding box center [412, 188] width 361 height 28
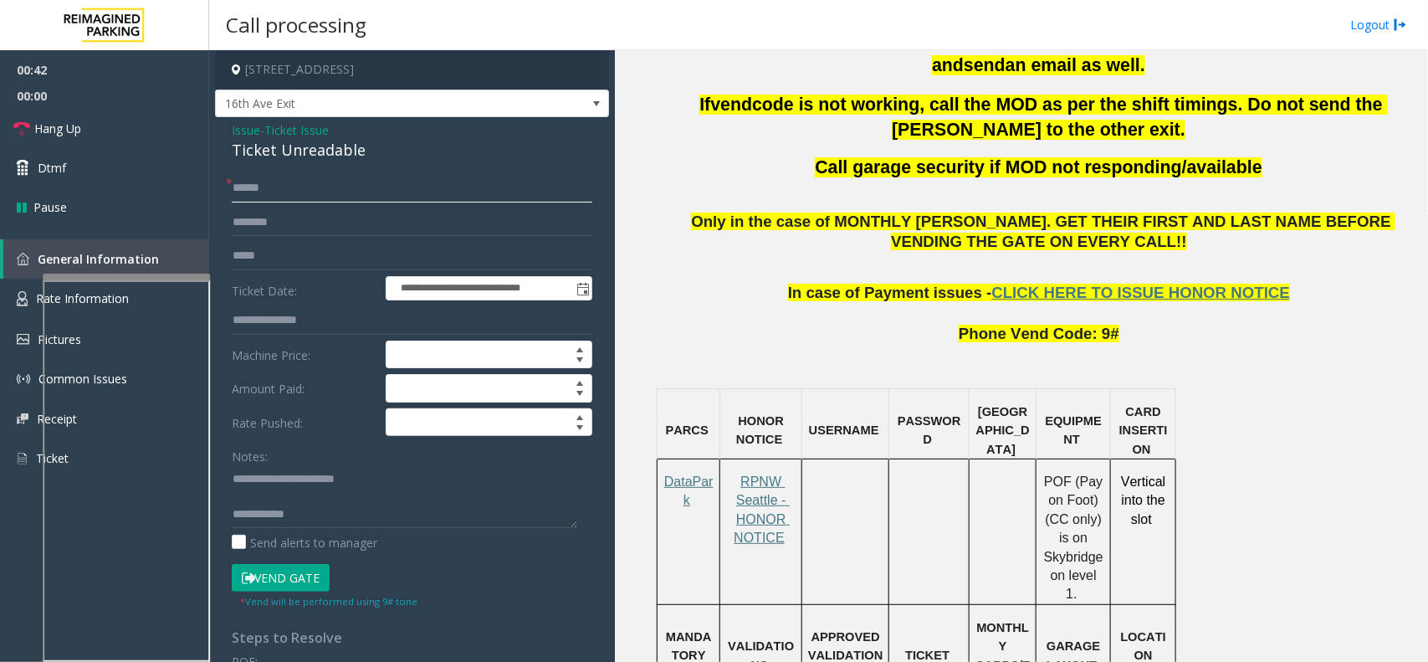
scroll to position [941, 0]
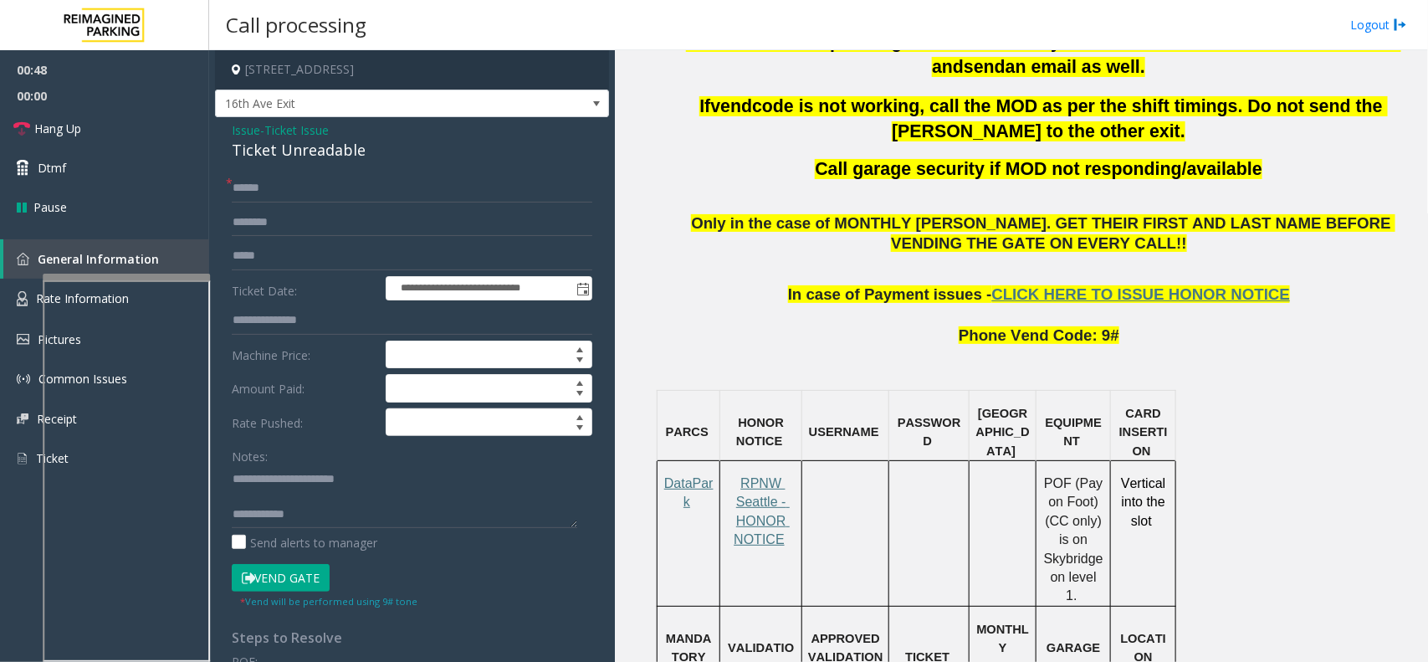
click at [763, 264] on p "In case of Payment issues - CLICK HERE TO ISSUE HONOR NOTICE" at bounding box center [1041, 285] width 760 height 42
click at [479, 194] on input "text" at bounding box center [412, 188] width 361 height 28
type input "******"
click at [305, 220] on input "text" at bounding box center [412, 222] width 361 height 28
click at [255, 223] on input "****" at bounding box center [412, 222] width 361 height 28
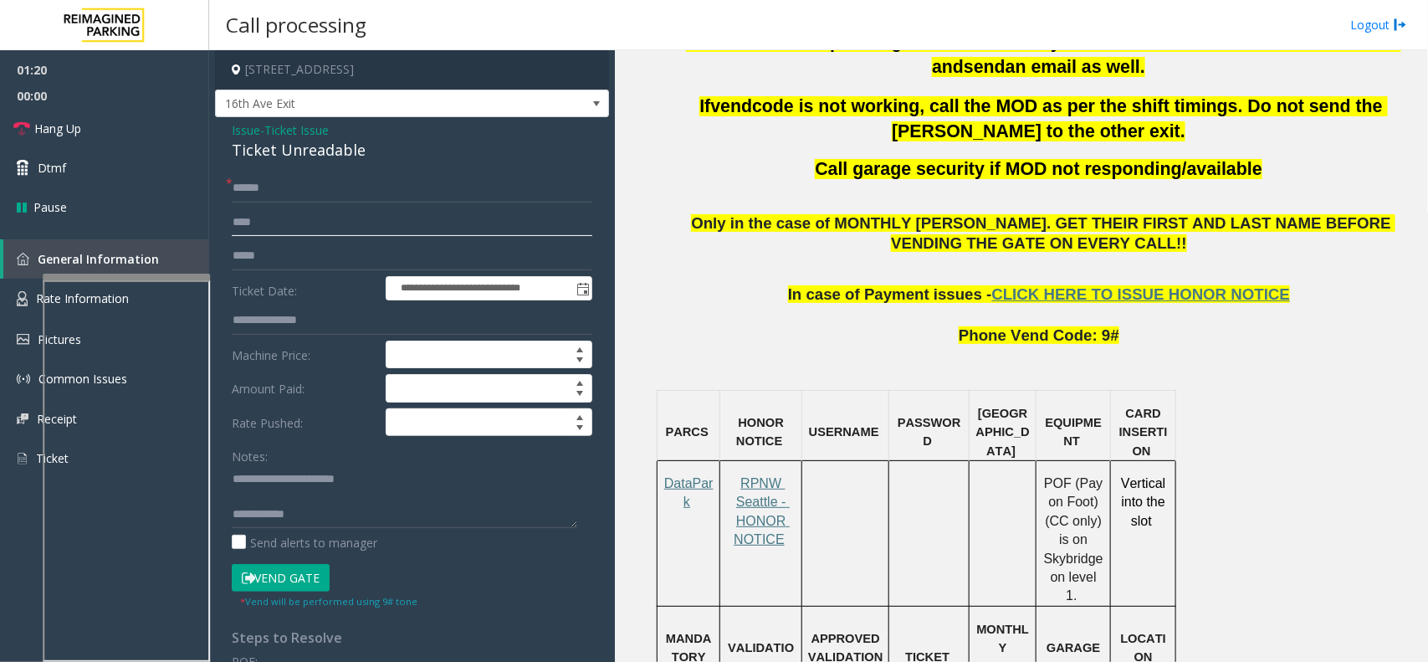
click at [255, 223] on input "****" at bounding box center [412, 222] width 361 height 28
click at [253, 216] on input "****" at bounding box center [412, 222] width 361 height 28
click at [243, 226] on input "****" at bounding box center [412, 222] width 361 height 28
type input "****"
click at [31, 301] on link "Rate Information" at bounding box center [104, 299] width 209 height 41
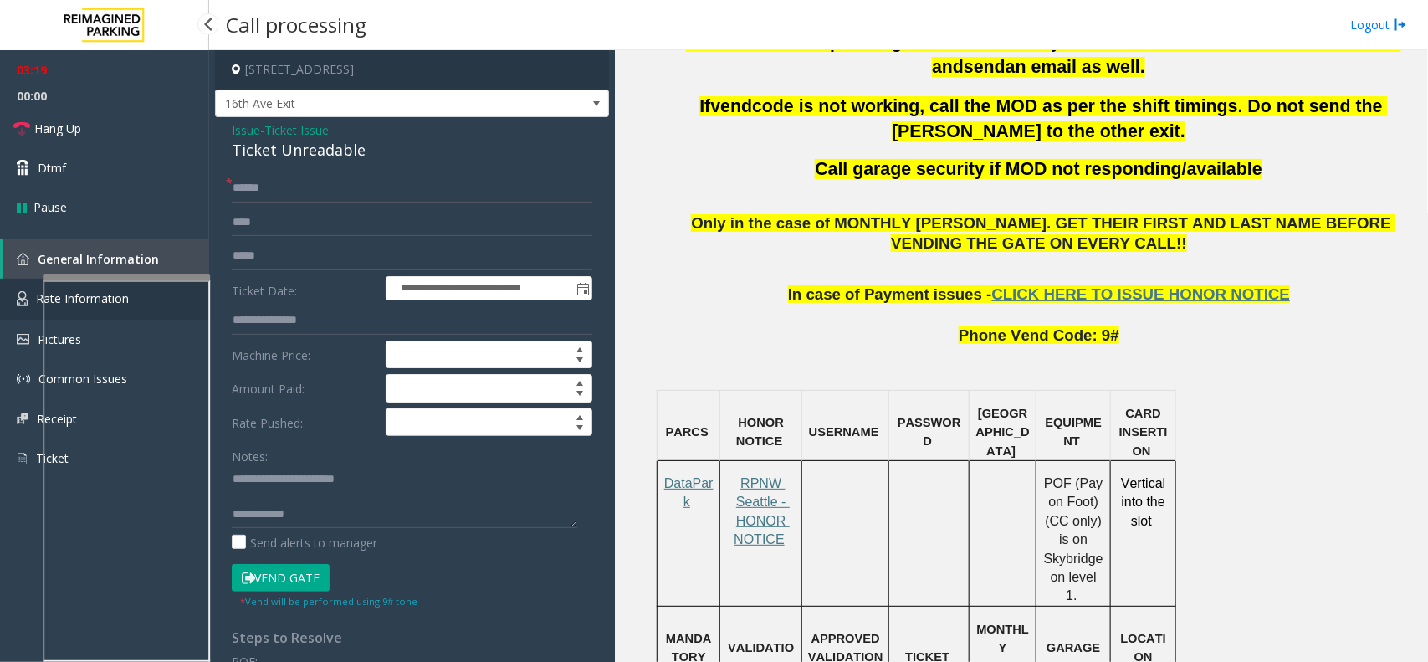
scroll to position [136, 0]
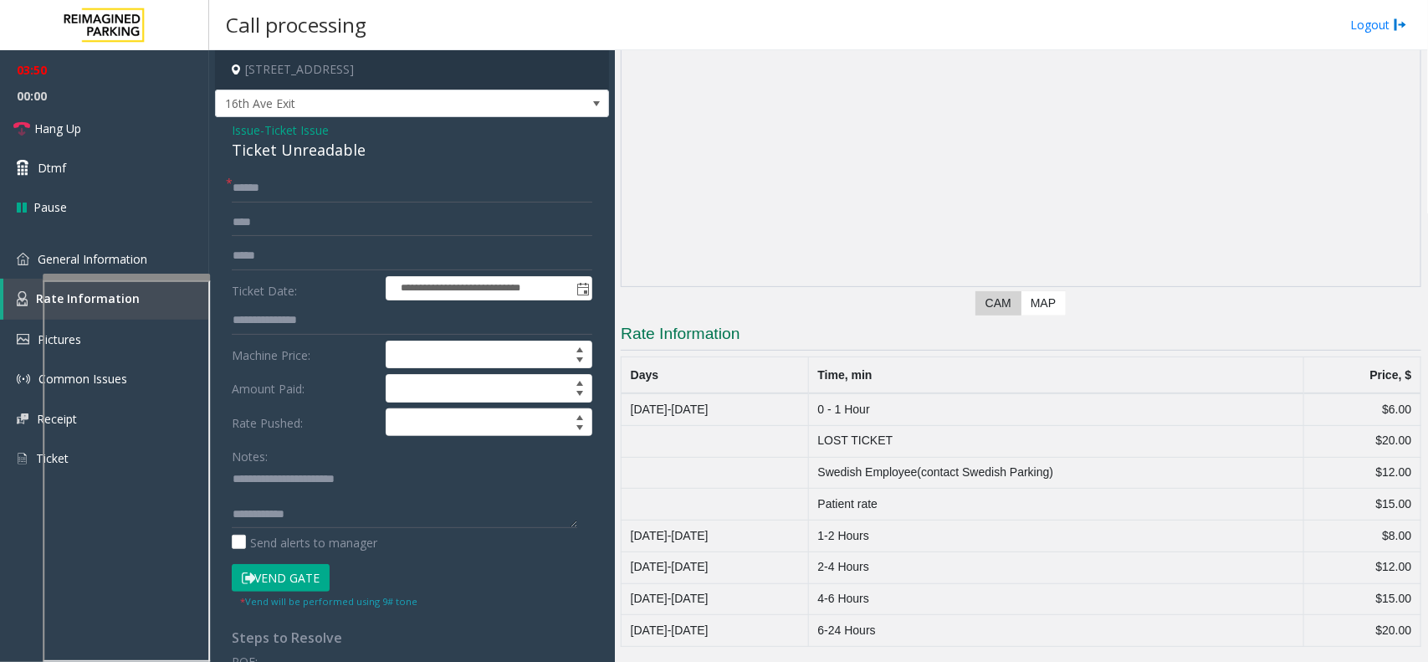
click at [315, 570] on button "Vend Gate" at bounding box center [281, 578] width 98 height 28
type textarea "**********"
click at [84, 255] on span "General Information" at bounding box center [93, 259] width 110 height 16
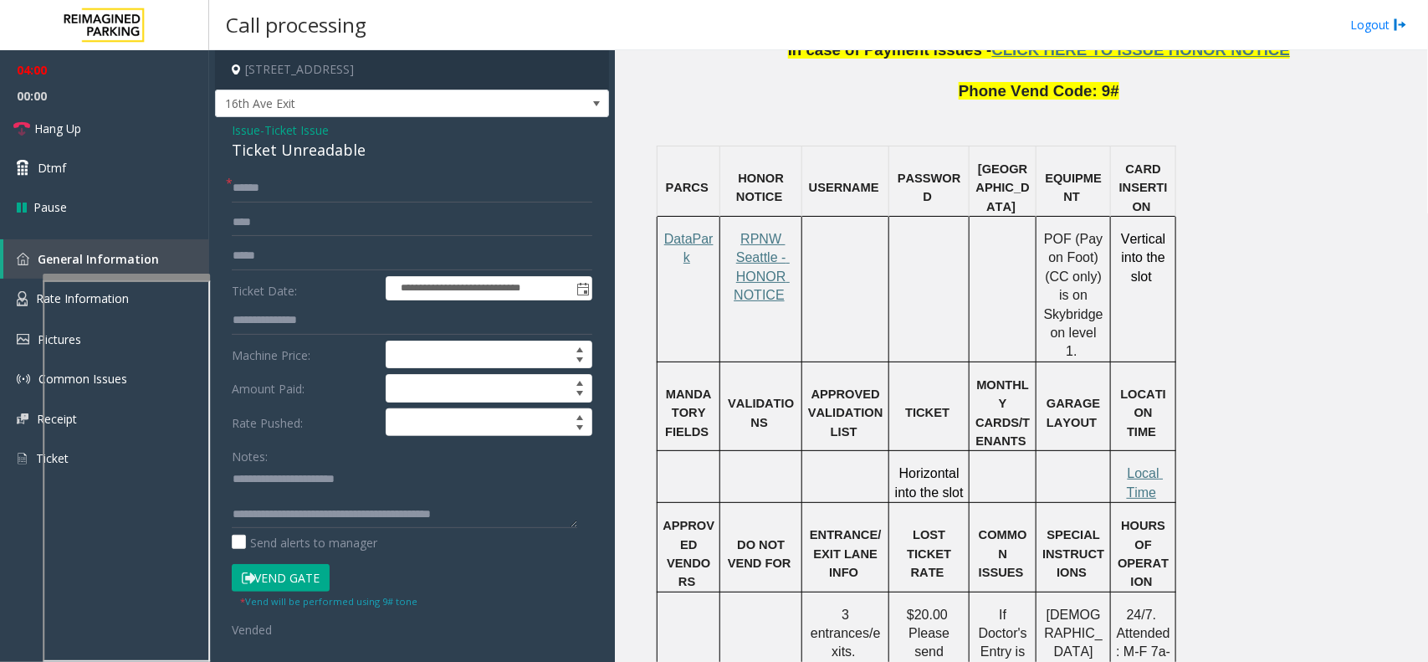
scroll to position [1255, 0]
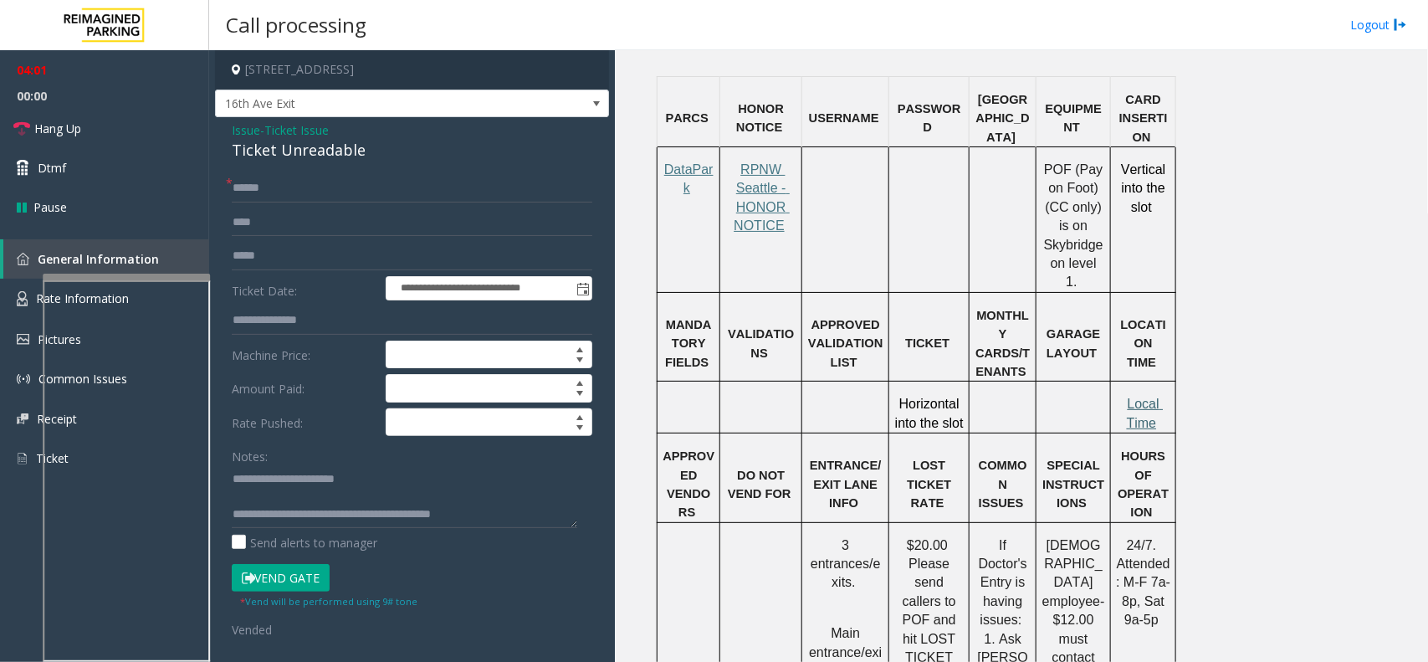
click at [1139, 397] on span "Local Time" at bounding box center [1145, 413] width 37 height 33
click at [110, 136] on link "Hang Up" at bounding box center [104, 128] width 209 height 39
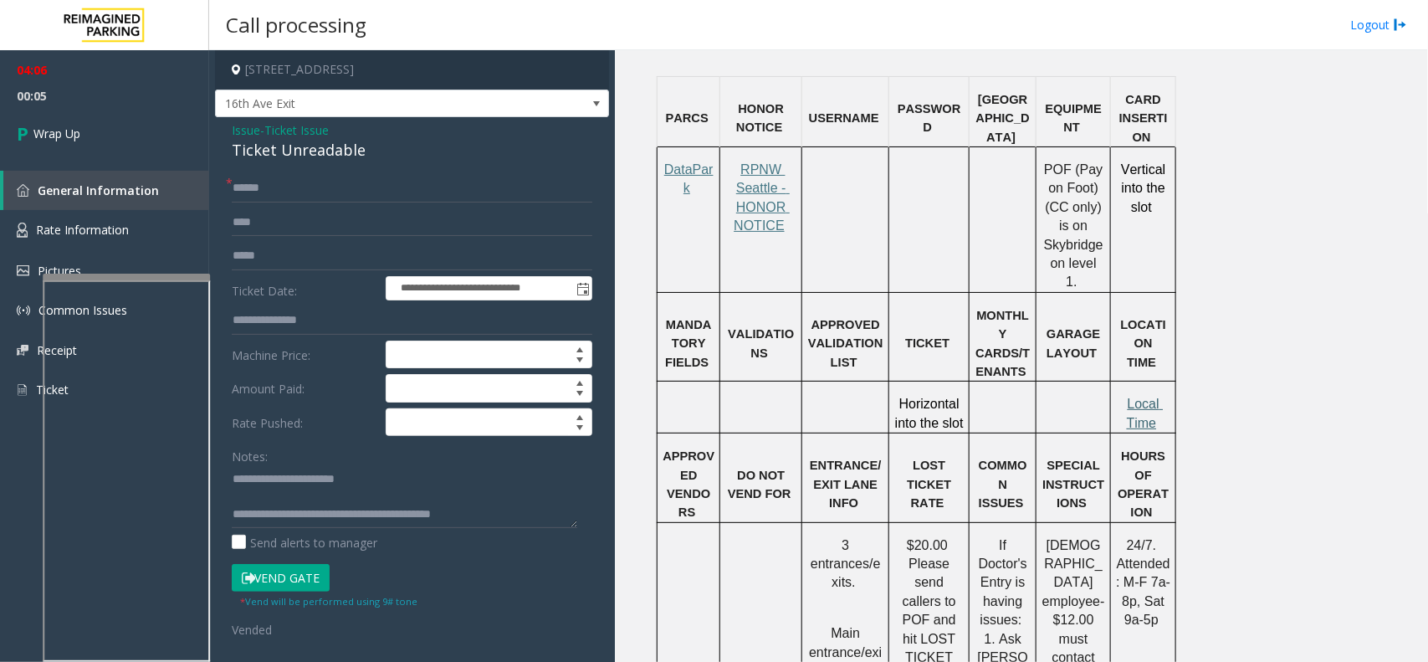
click at [1142, 397] on span "Local Time" at bounding box center [1145, 413] width 37 height 33
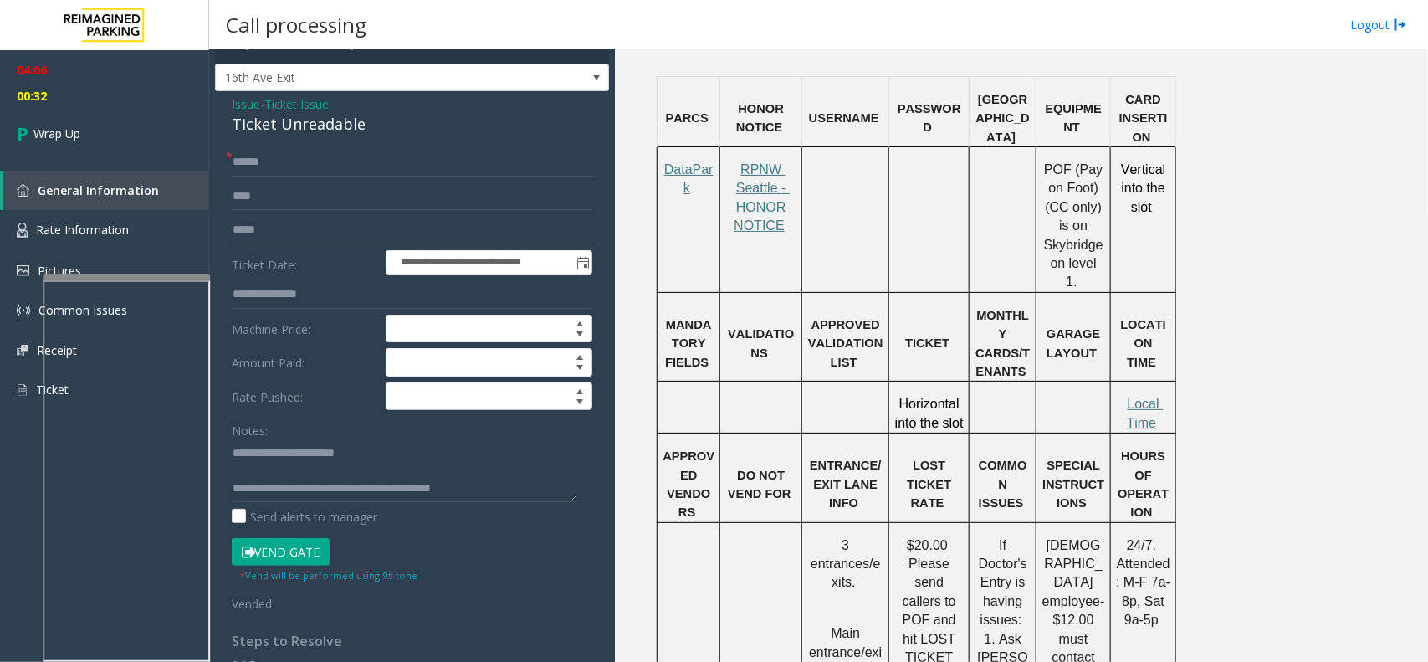
scroll to position [0, 0]
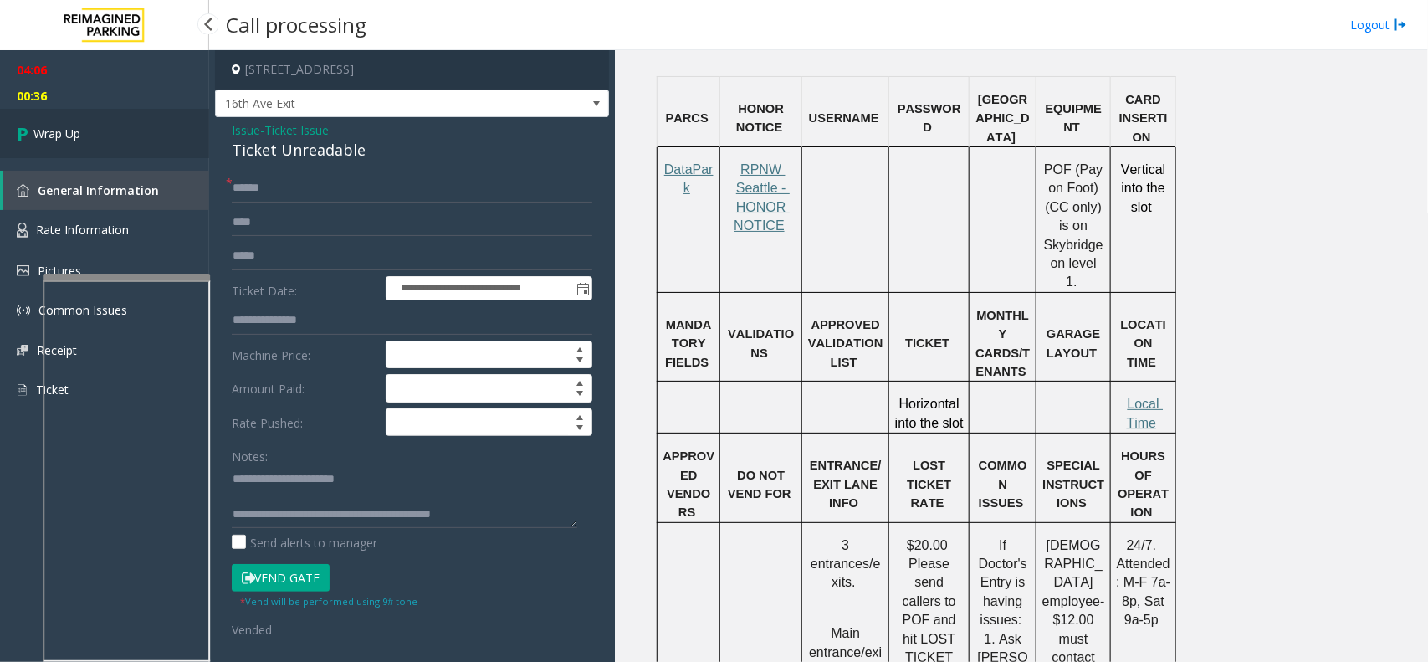
click at [130, 136] on link "Wrap Up" at bounding box center [104, 133] width 209 height 49
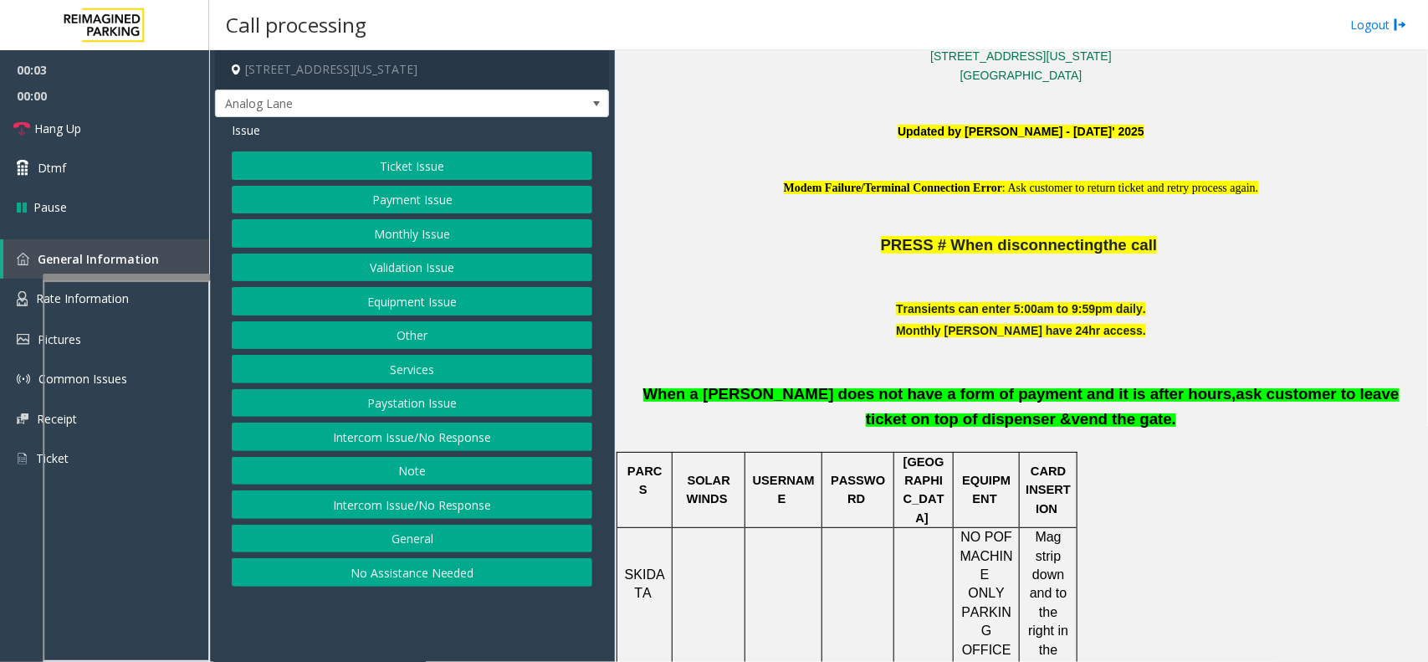
scroll to position [523, 0]
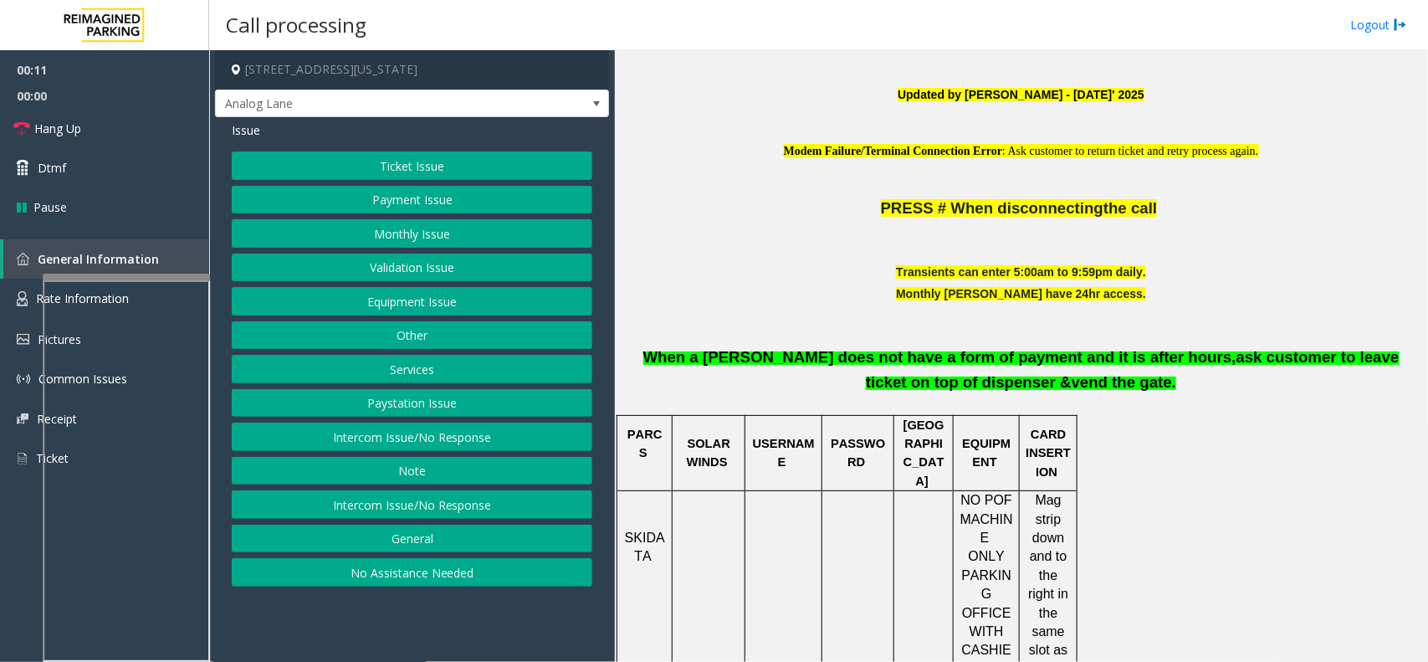
click at [524, 438] on button "Intercom Issue/No Response" at bounding box center [412, 436] width 361 height 28
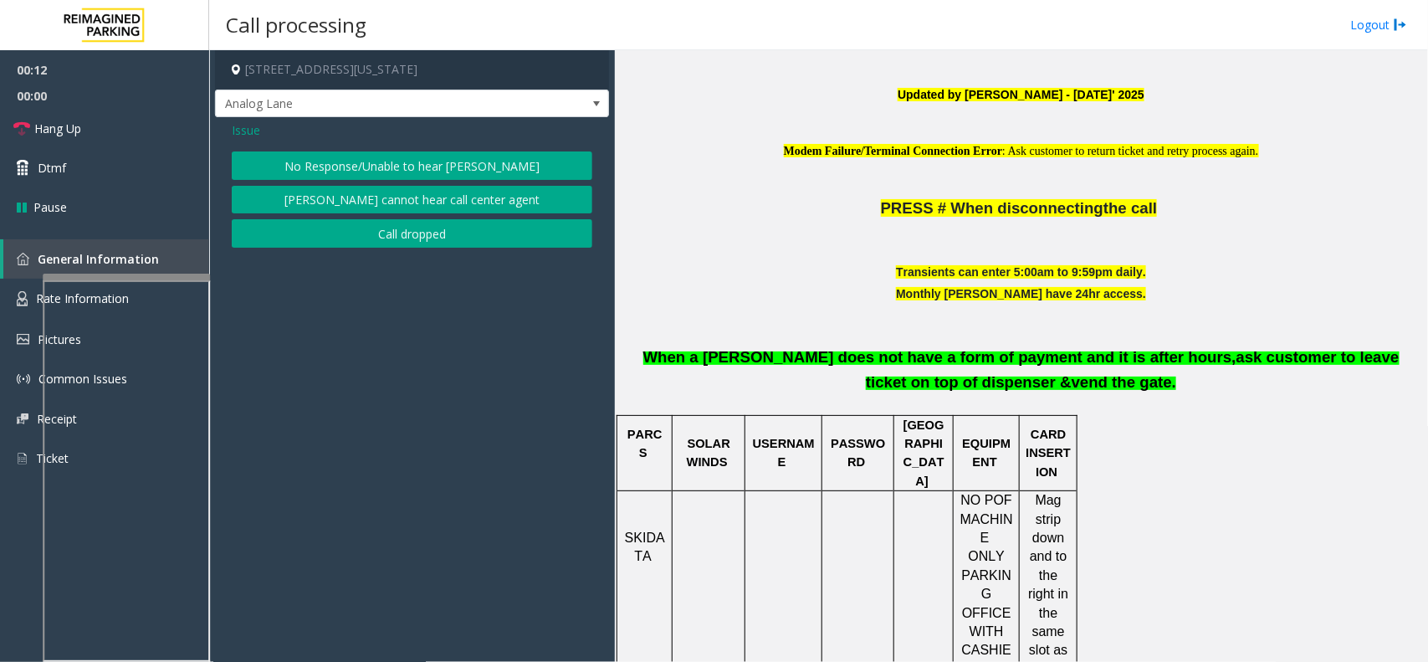
click at [464, 172] on button "No Response/Unable to hear [PERSON_NAME]" at bounding box center [412, 165] width 361 height 28
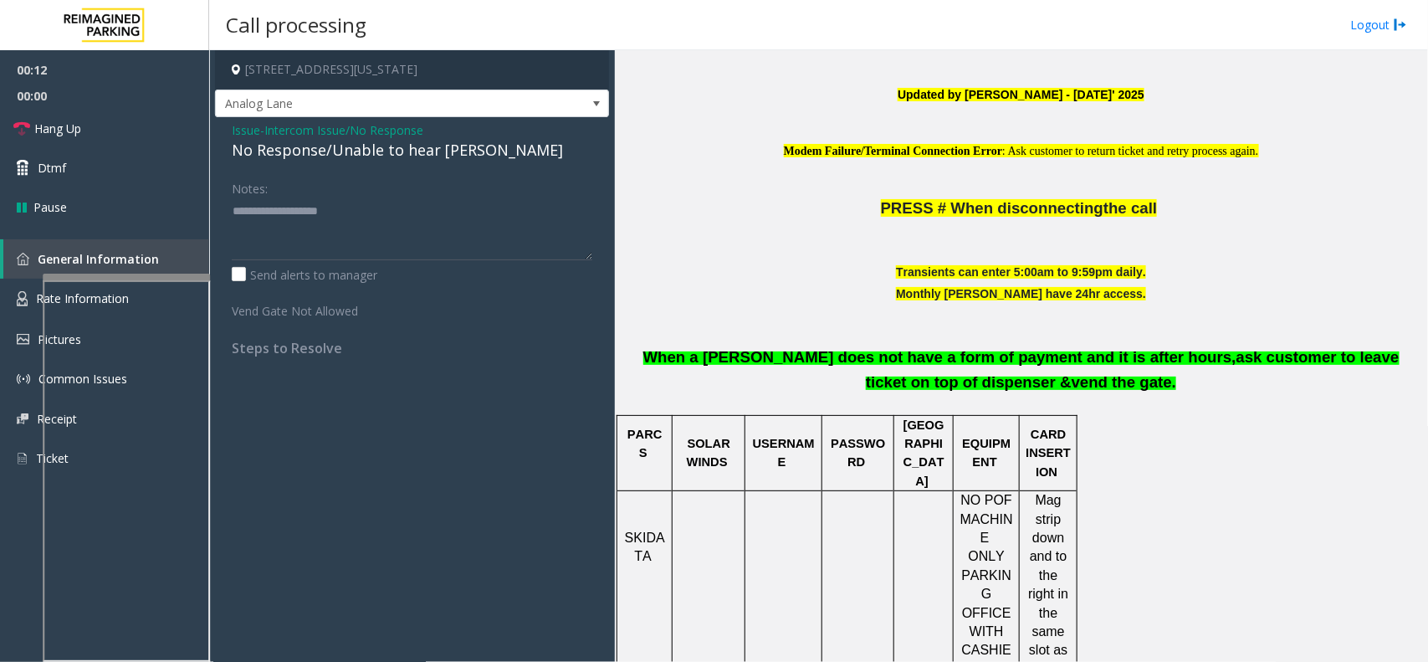
click at [415, 153] on div "No Response/Unable to hear [PERSON_NAME]" at bounding box center [412, 150] width 361 height 23
type textarea "**********"
click at [136, 142] on link "Hang Up" at bounding box center [104, 128] width 209 height 39
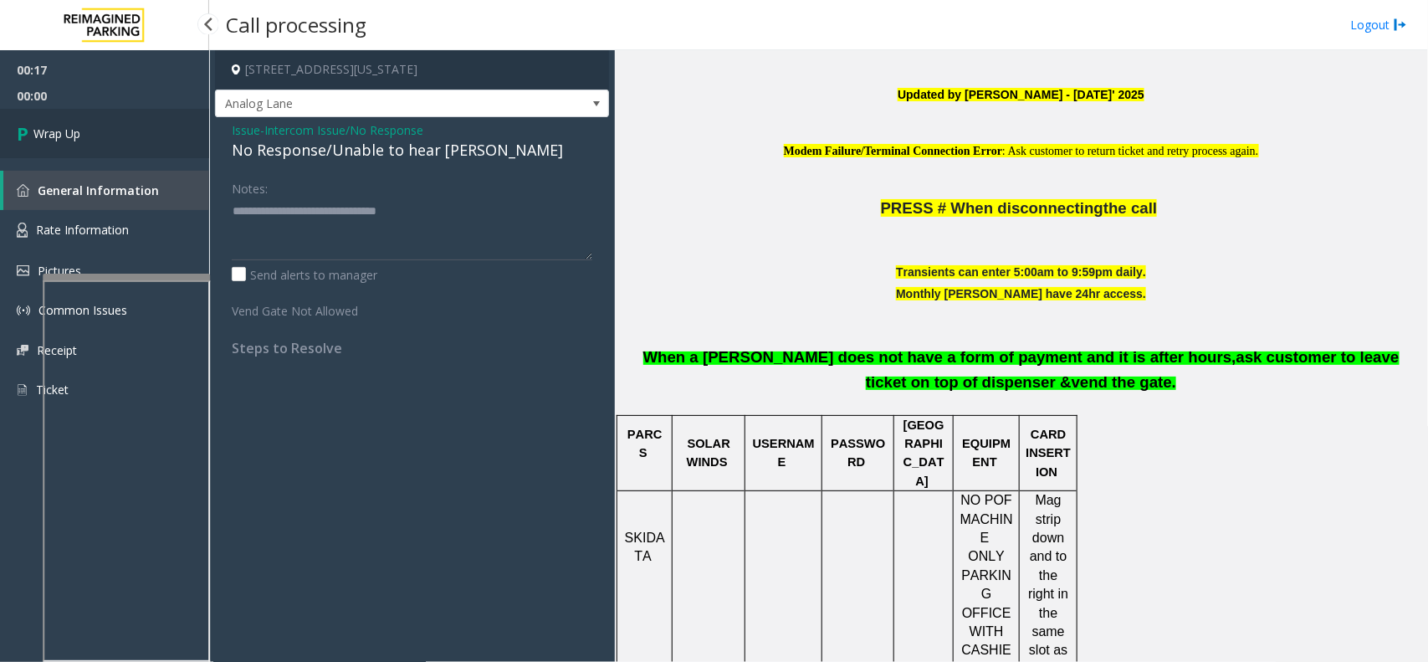
click at [120, 135] on link "Wrap Up" at bounding box center [104, 133] width 209 height 49
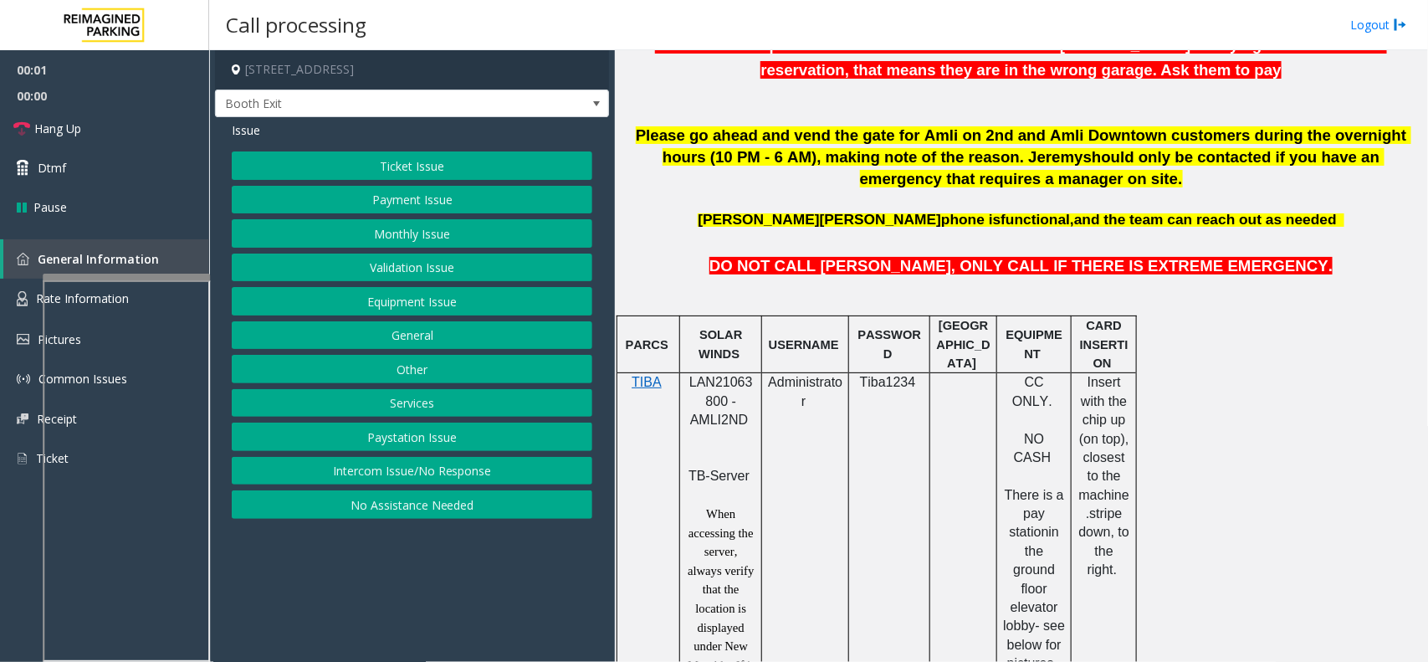
scroll to position [732, 0]
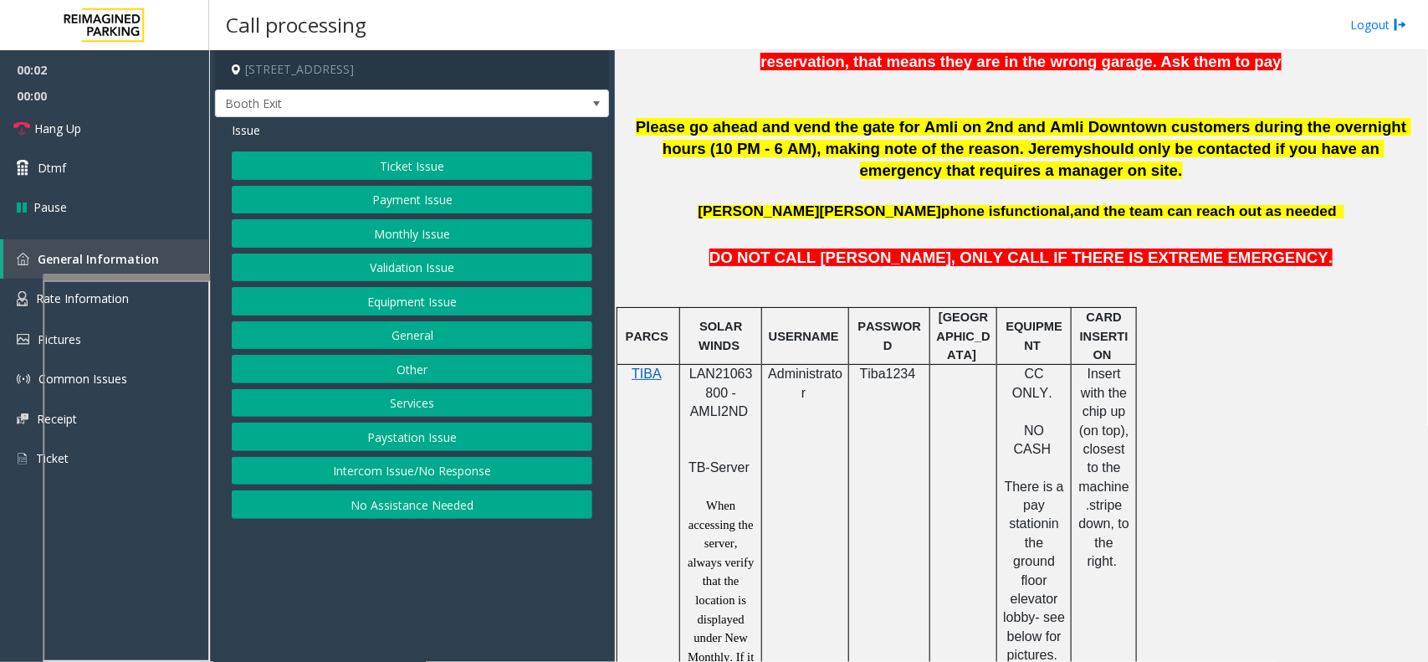
click at [703, 377] on span "LAN21063800 - AMLI2ND" at bounding box center [721, 392] width 64 height 52
copy span "LAN21063800"
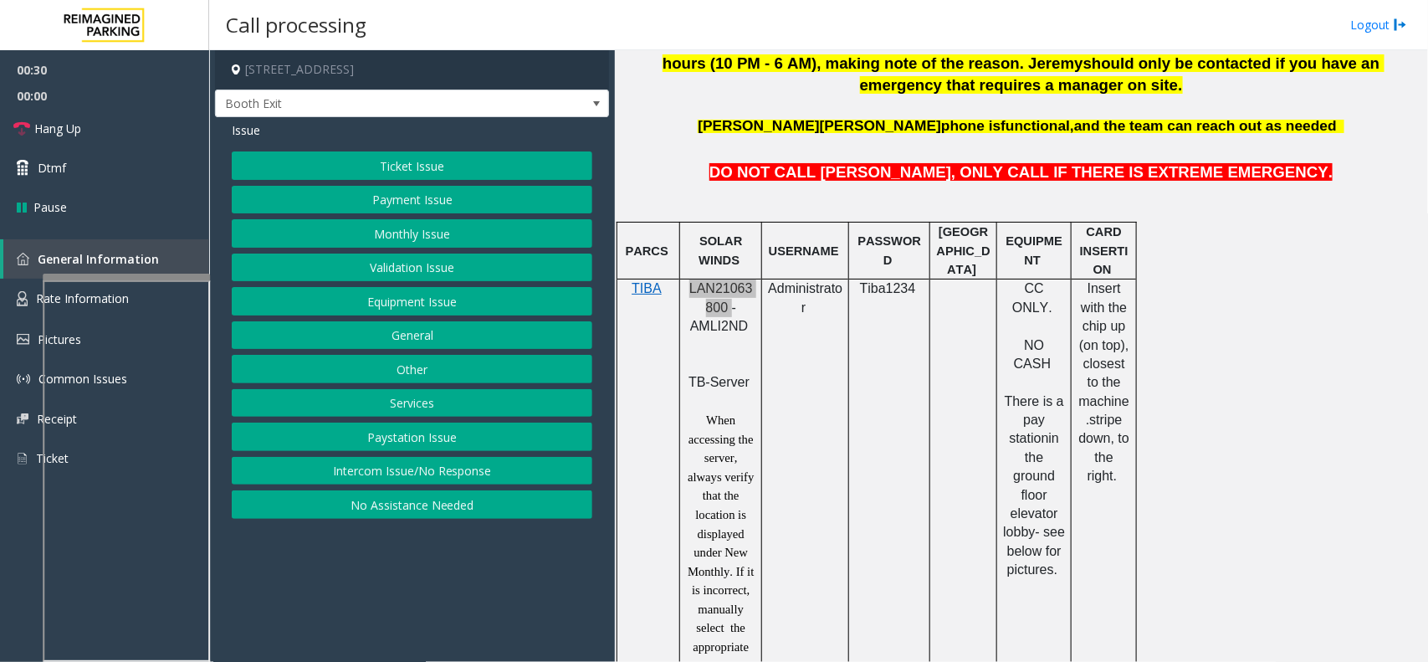
scroll to position [837, 0]
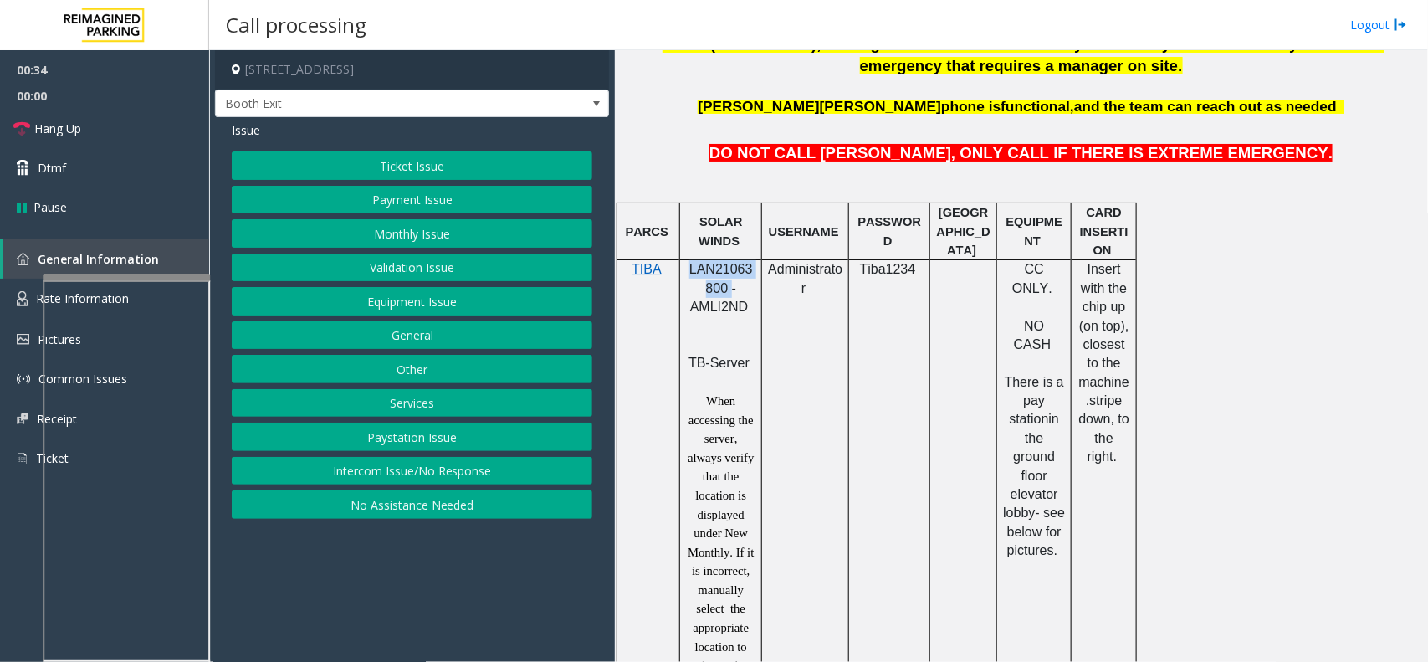
click at [441, 198] on button "Payment Issue" at bounding box center [412, 200] width 361 height 28
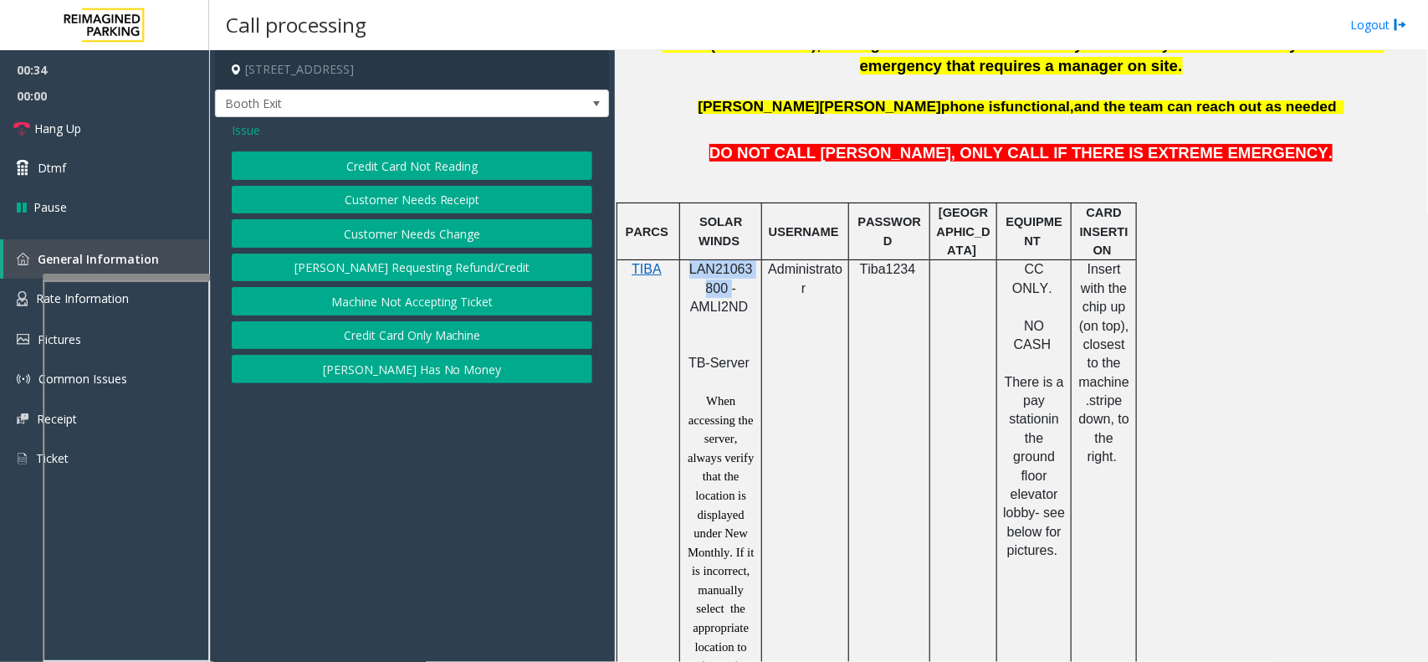
click at [443, 176] on button "Credit Card Not Reading" at bounding box center [412, 165] width 361 height 28
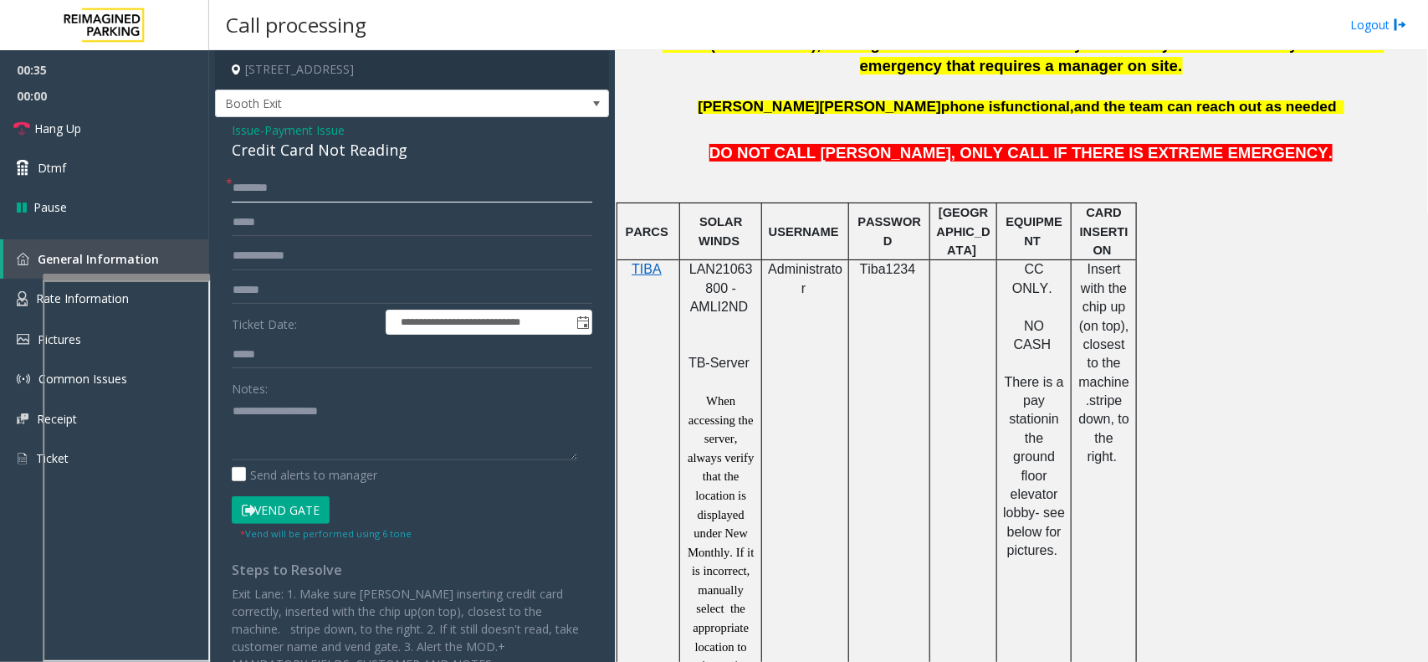
click at [301, 197] on input "text" at bounding box center [412, 188] width 361 height 28
click at [308, 145] on div "Credit Card Not Reading" at bounding box center [412, 150] width 361 height 23
type textarea "**********"
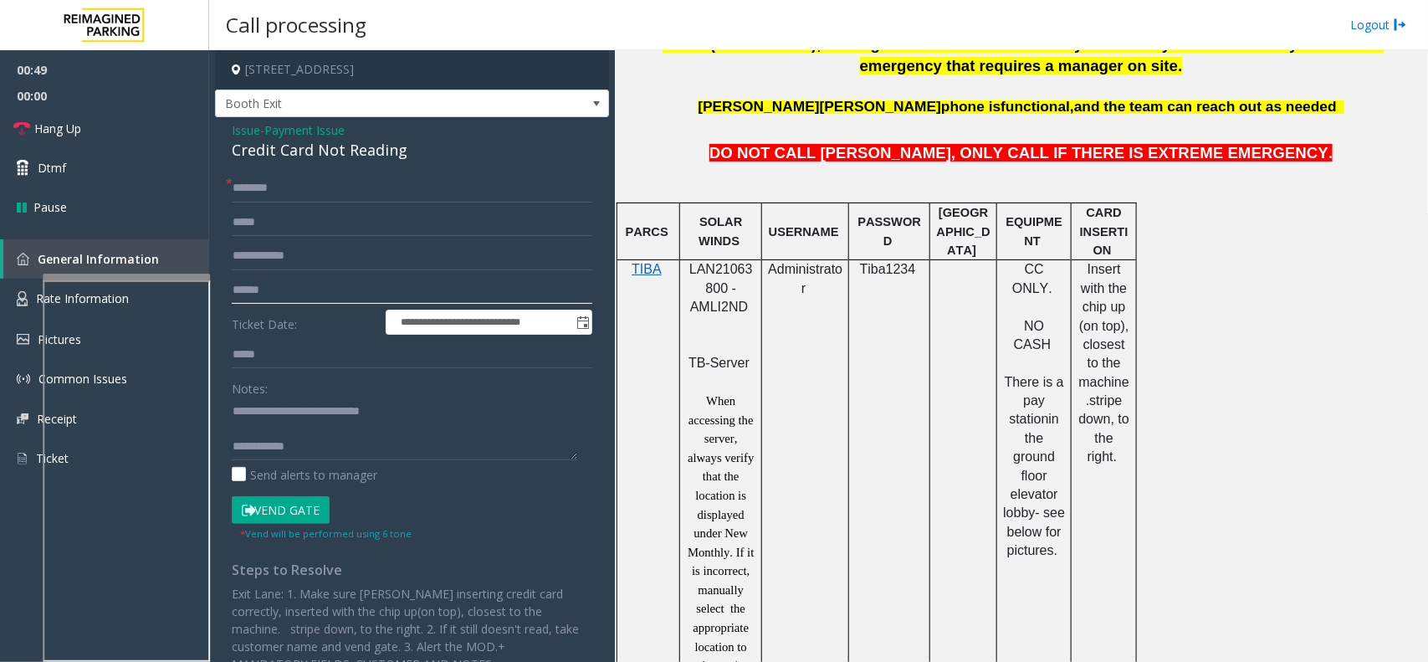
click at [333, 287] on input "text" at bounding box center [412, 290] width 361 height 28
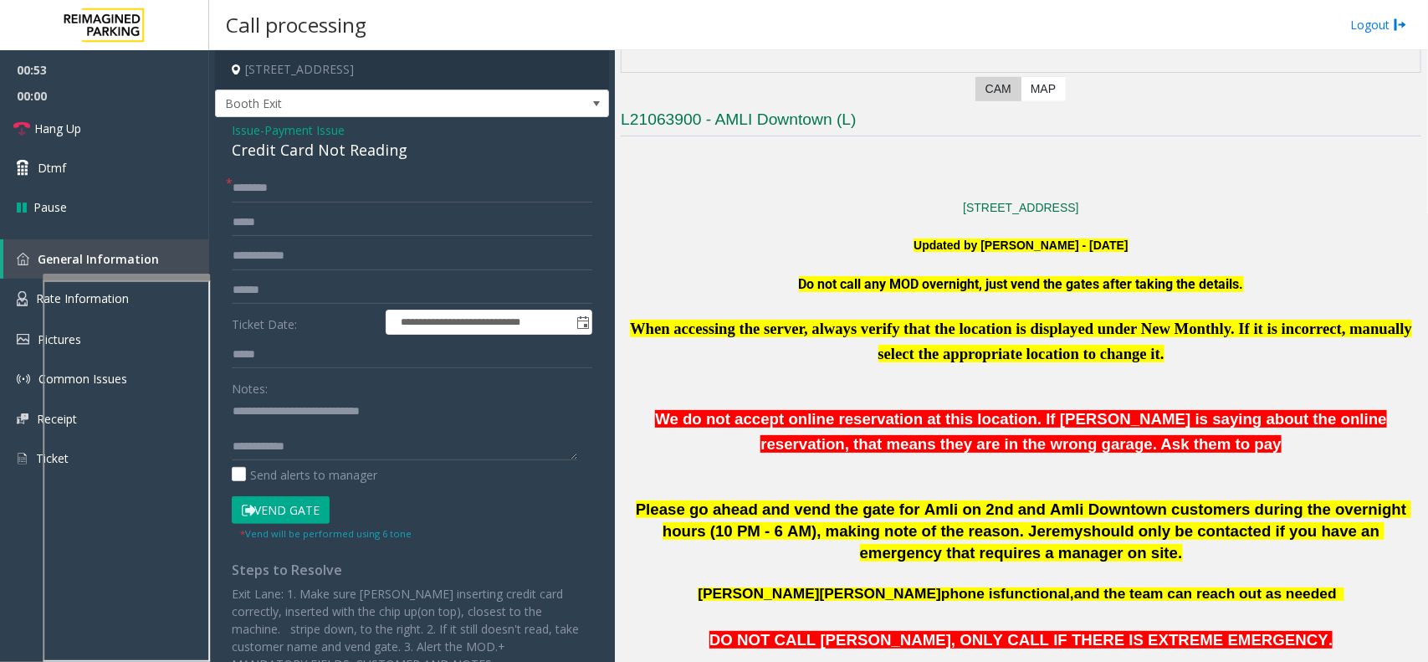
scroll to position [314, 0]
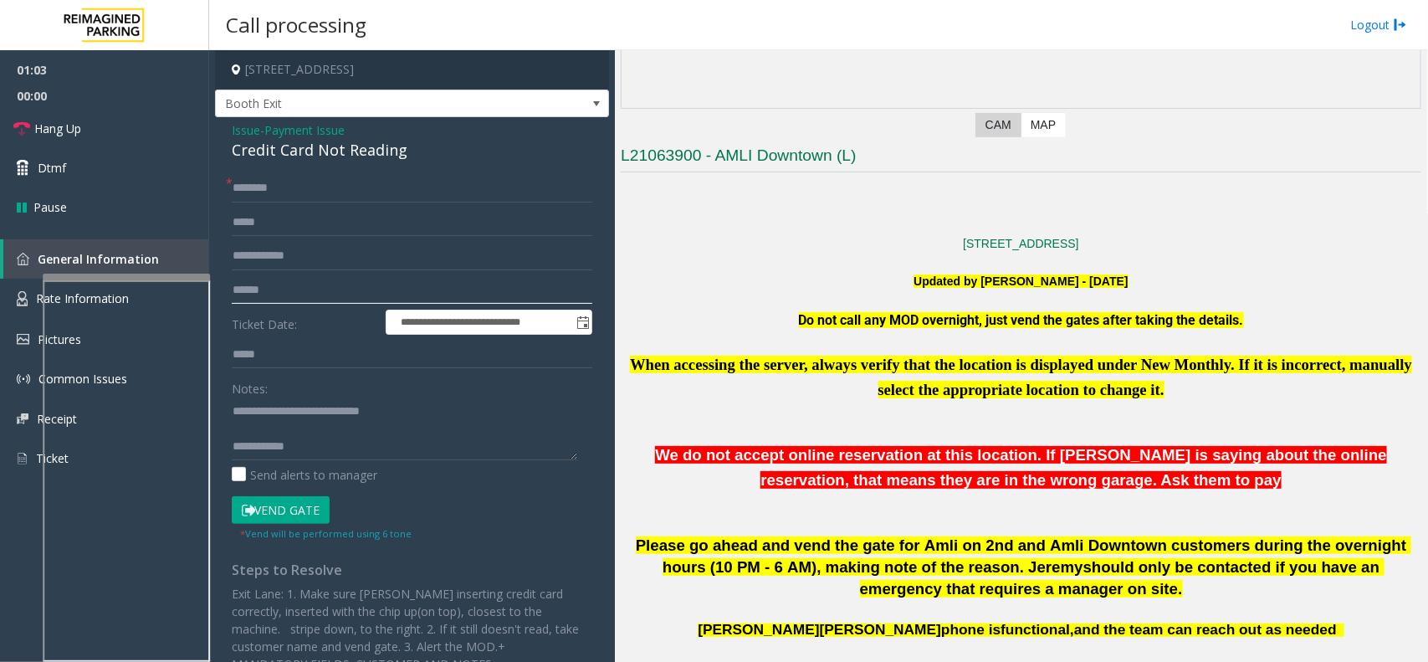
click at [319, 297] on input "text" at bounding box center [412, 290] width 361 height 28
type input "*******"
click at [315, 194] on input "text" at bounding box center [412, 188] width 361 height 28
click at [386, 187] on input "text" at bounding box center [412, 188] width 361 height 28
type input "*****"
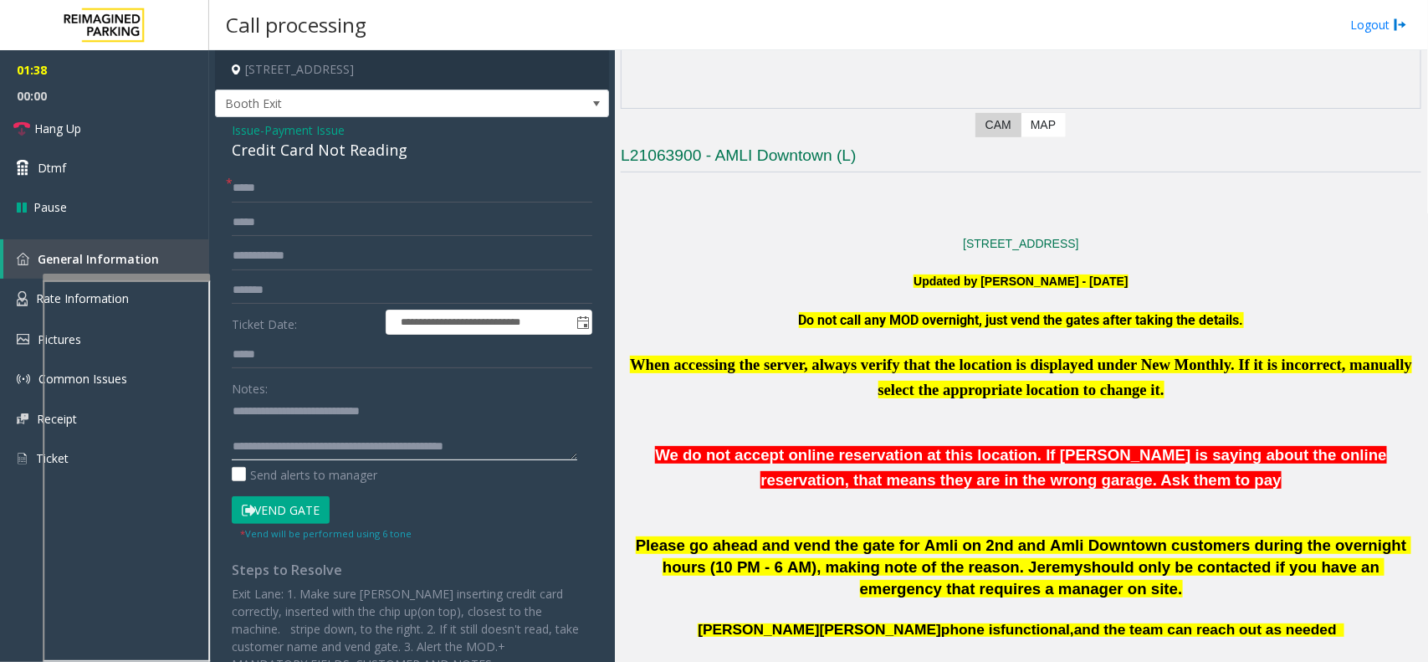
type textarea "**********"
click at [157, 127] on link "Hang Up" at bounding box center [104, 128] width 209 height 39
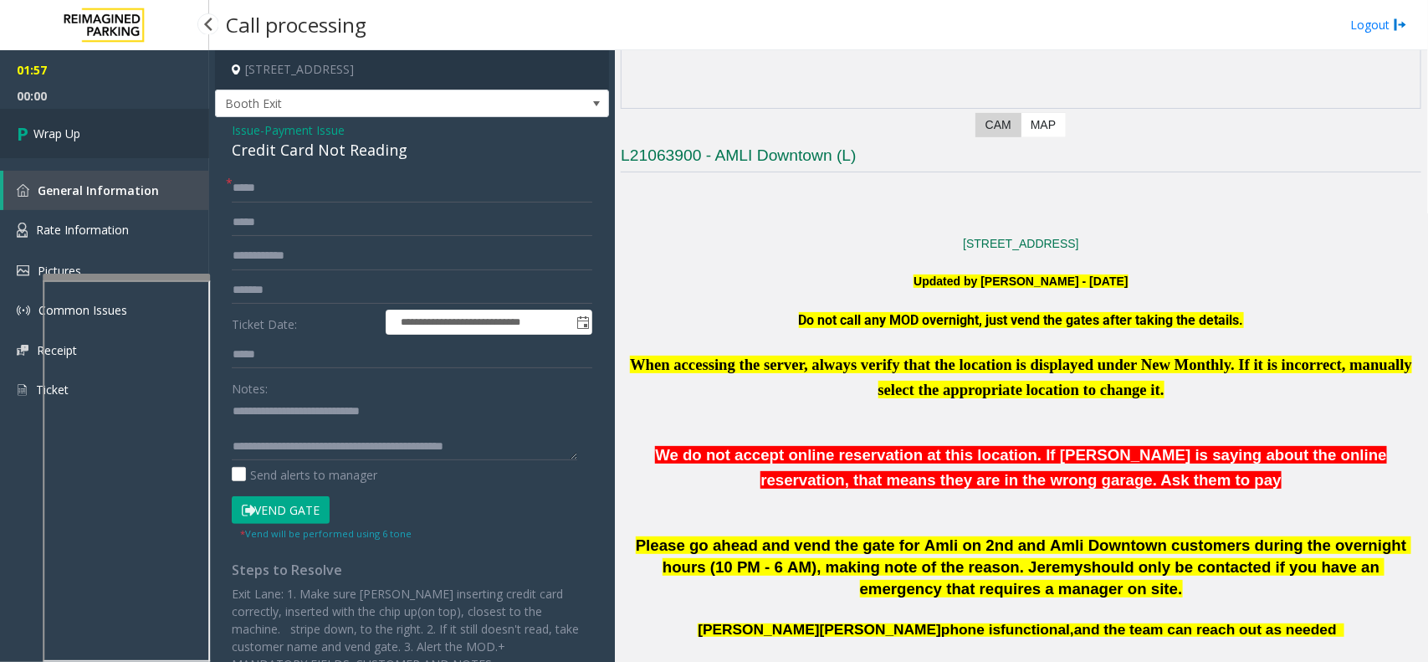
click at [63, 121] on link "Wrap Up" at bounding box center [104, 133] width 209 height 49
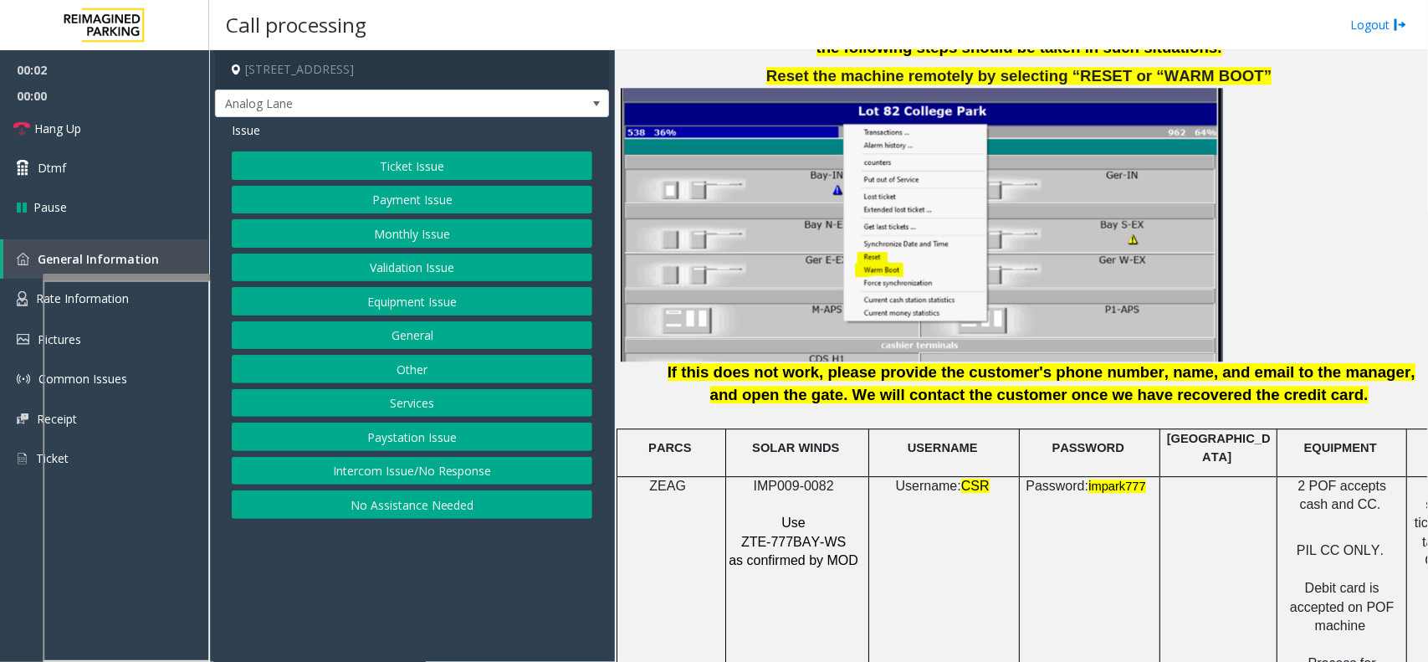
scroll to position [1987, 0]
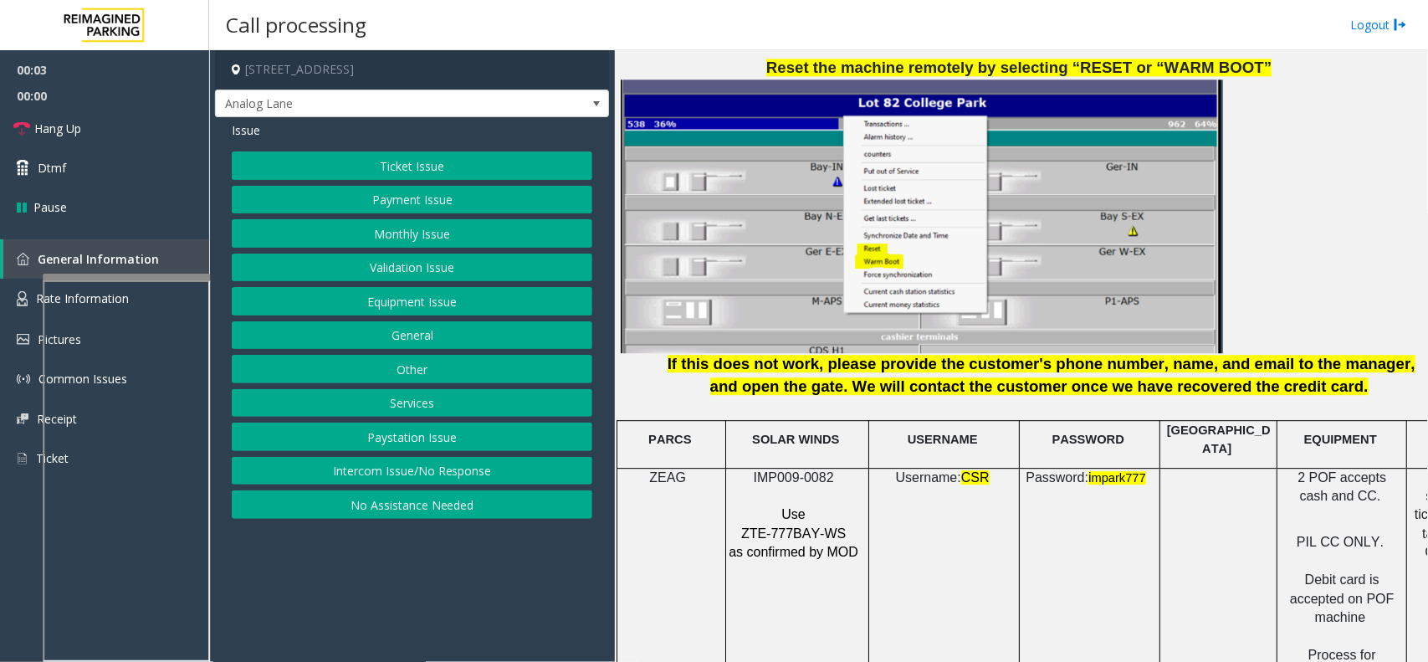
click at [805, 470] on span "IMP009-0082" at bounding box center [794, 477] width 80 height 14
copy p "IMP009-0082"
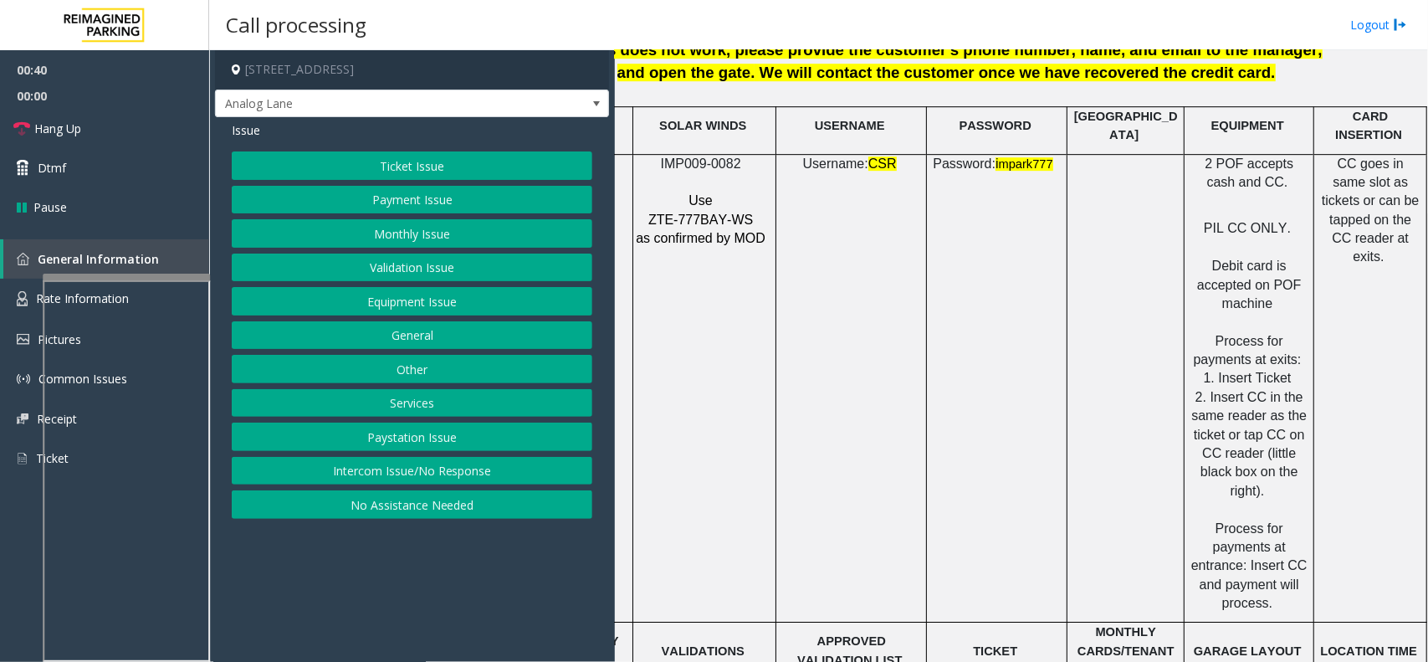
scroll to position [2301, 109]
click at [583, 207] on button "Payment Issue" at bounding box center [412, 200] width 361 height 28
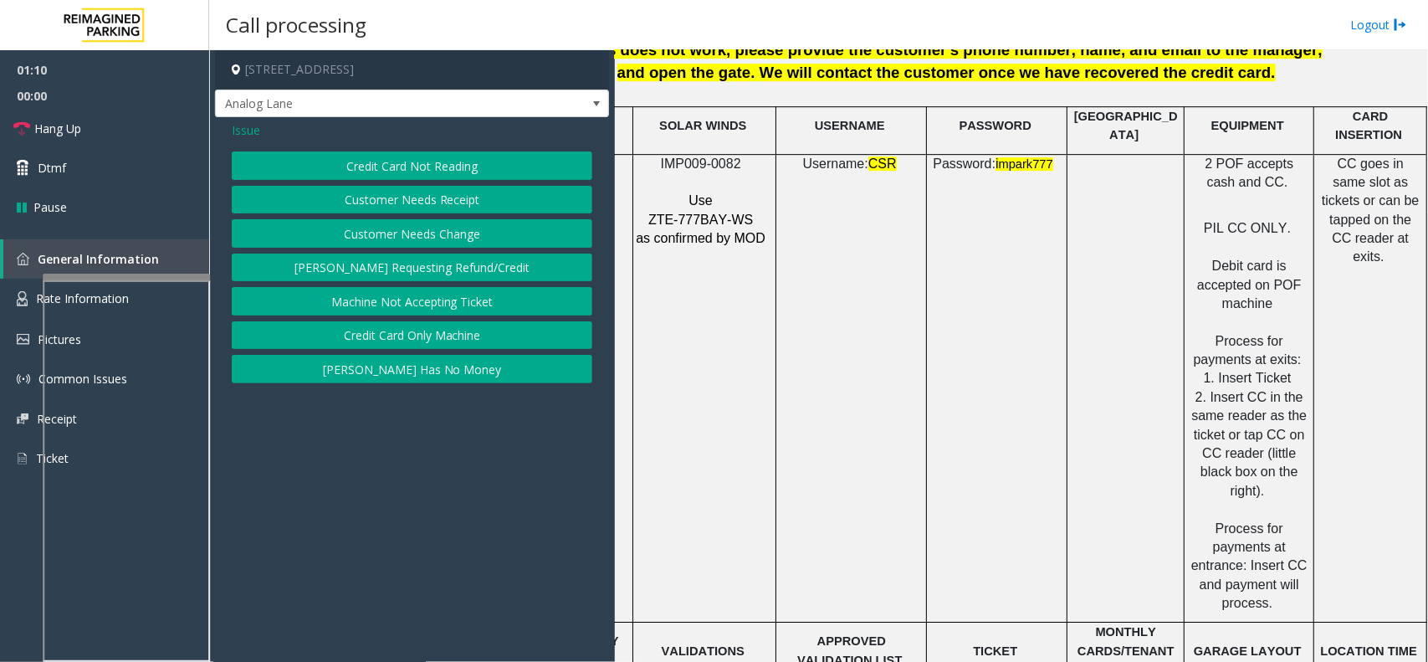
click at [436, 159] on button "Credit Card Not Reading" at bounding box center [412, 165] width 361 height 28
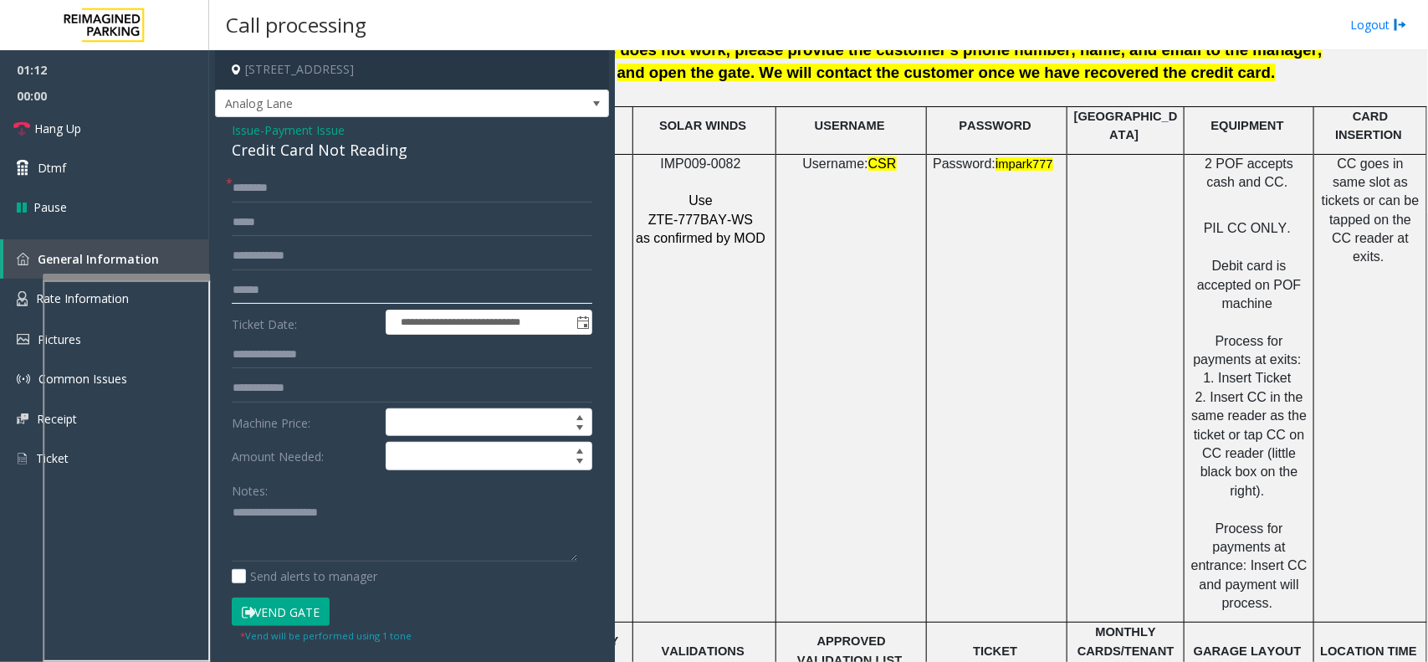
click at [289, 294] on input "text" at bounding box center [412, 290] width 361 height 28
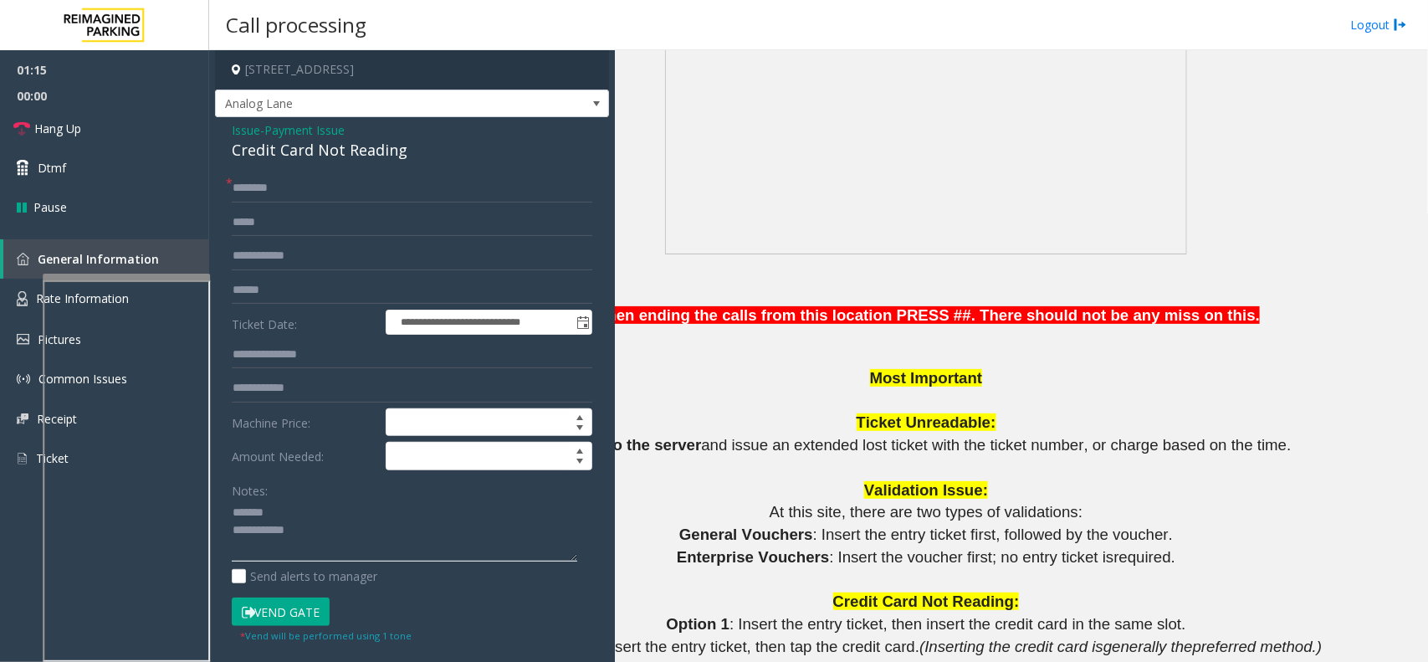
scroll to position [1150, 109]
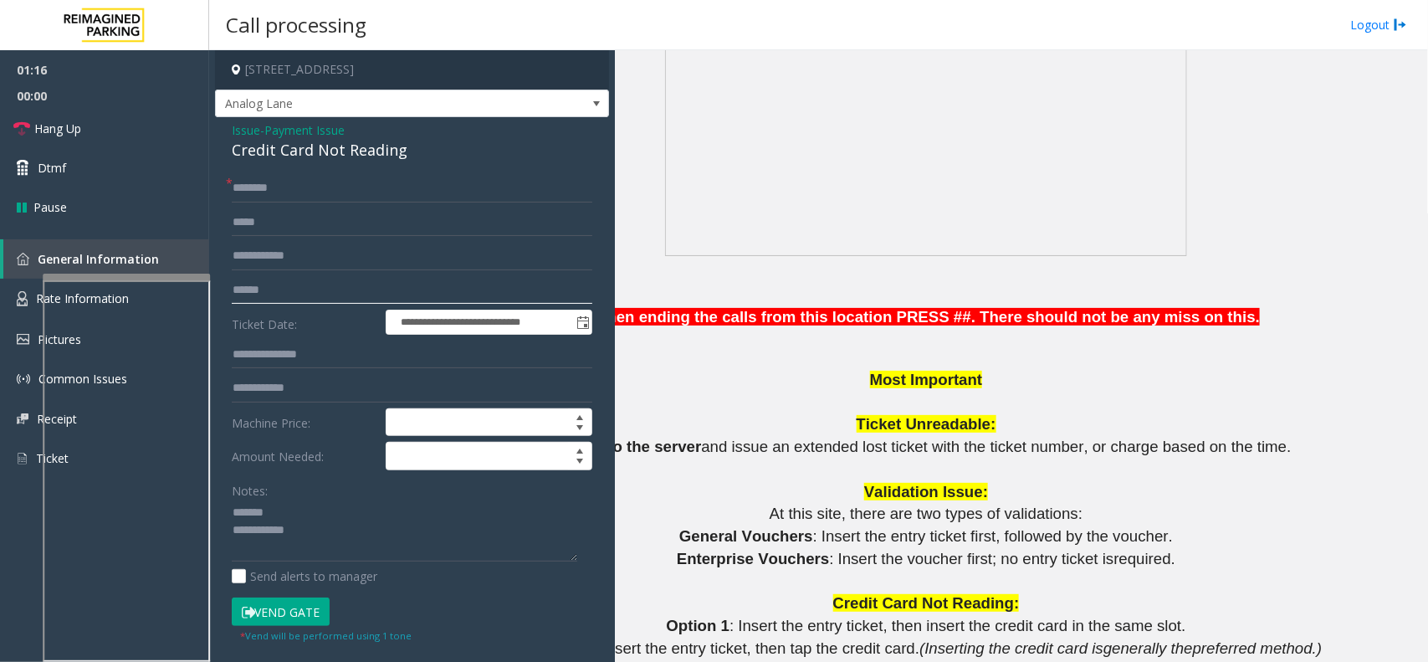
click at [289, 289] on input "text" at bounding box center [412, 290] width 361 height 28
click at [285, 149] on div "Credit Card Not Reading" at bounding box center [412, 150] width 361 height 23
type textarea "**********"
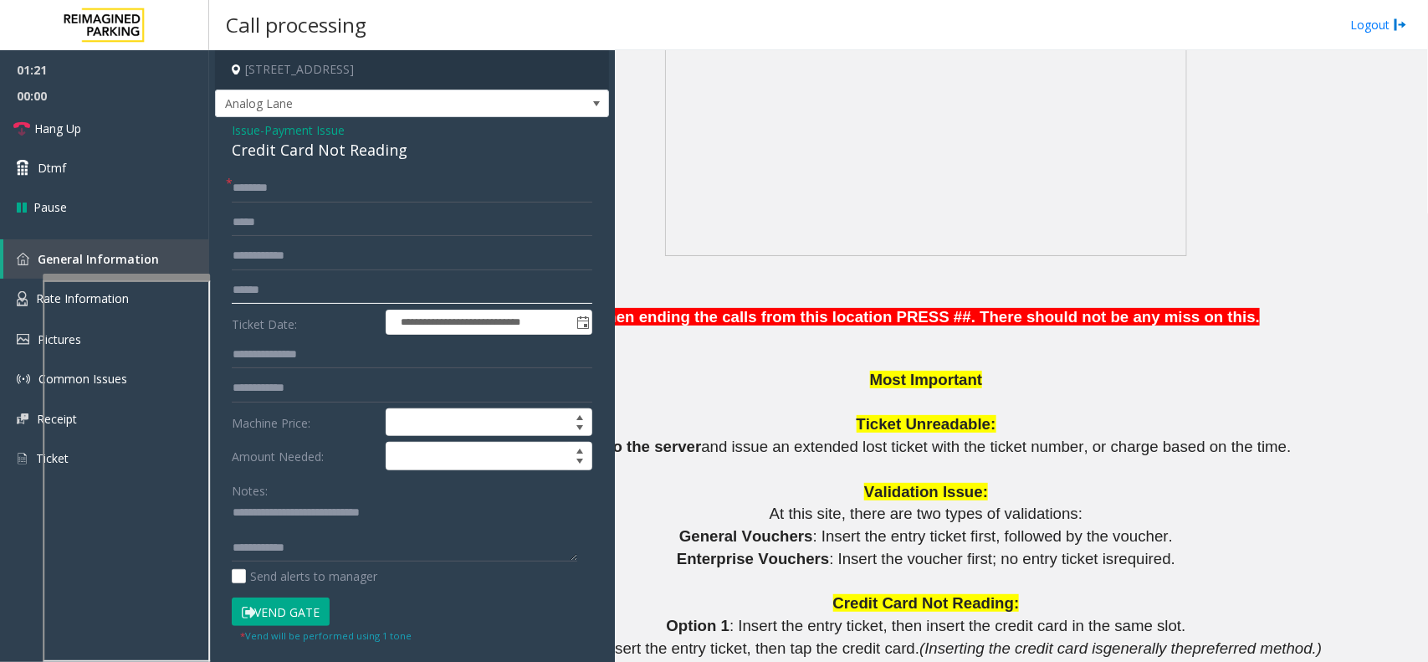
click at [329, 277] on input "text" at bounding box center [412, 290] width 361 height 28
type input "*"
type input "********"
click at [416, 192] on input "text" at bounding box center [412, 188] width 361 height 28
click at [245, 187] on input "*********" at bounding box center [412, 188] width 361 height 28
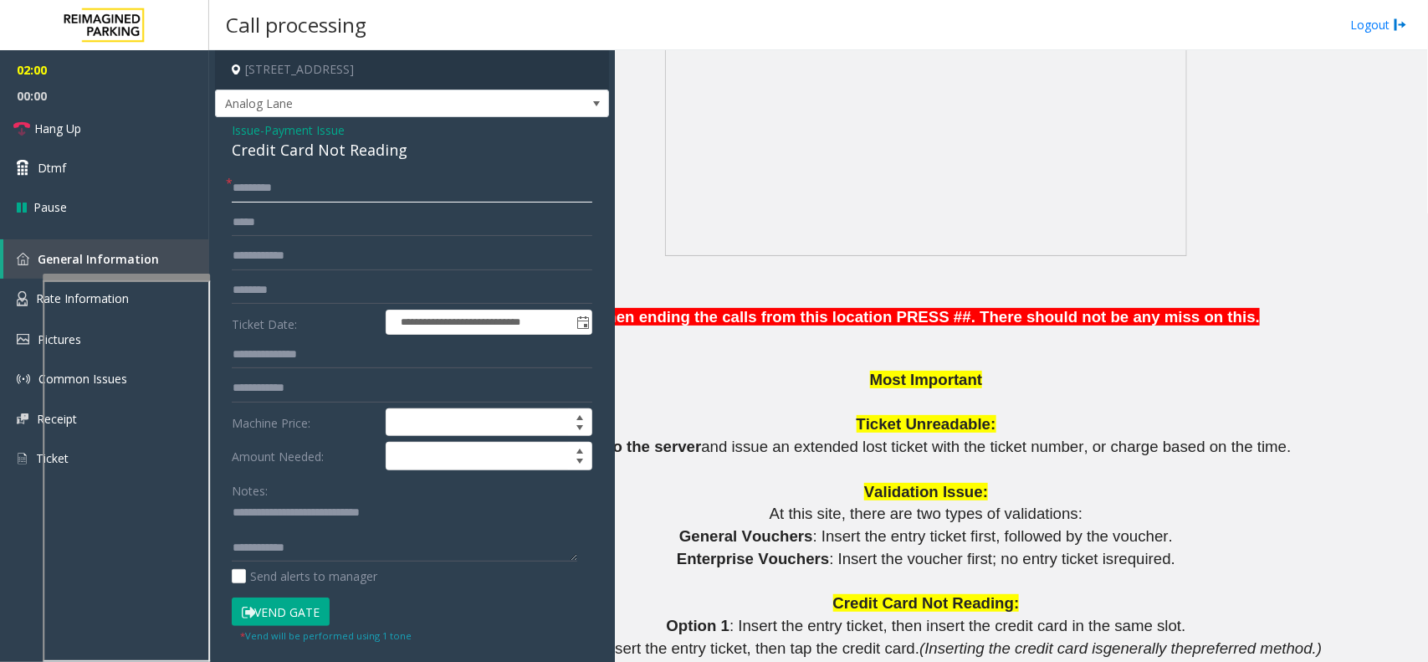
click at [253, 189] on input "*********" at bounding box center [412, 188] width 361 height 28
click at [257, 188] on input "*********" at bounding box center [412, 188] width 361 height 28
click at [264, 189] on input "*********" at bounding box center [412, 188] width 361 height 28
click at [269, 185] on input "*********" at bounding box center [412, 188] width 361 height 28
click at [278, 187] on input "*********" at bounding box center [412, 188] width 361 height 28
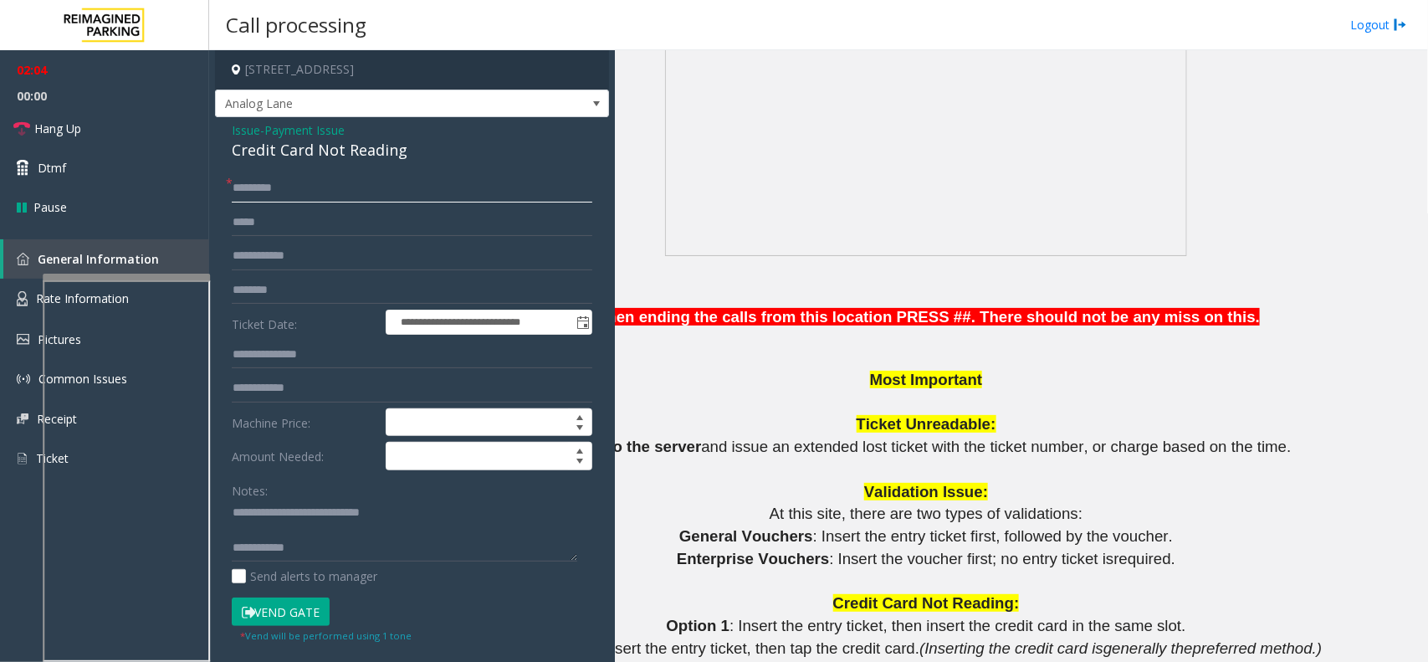
click at [290, 188] on input "*********" at bounding box center [412, 188] width 361 height 28
type input "*********"
click at [410, 540] on textarea at bounding box center [405, 530] width 346 height 63
type textarea "**********"
click at [274, 616] on button "Vend Gate" at bounding box center [281, 611] width 98 height 28
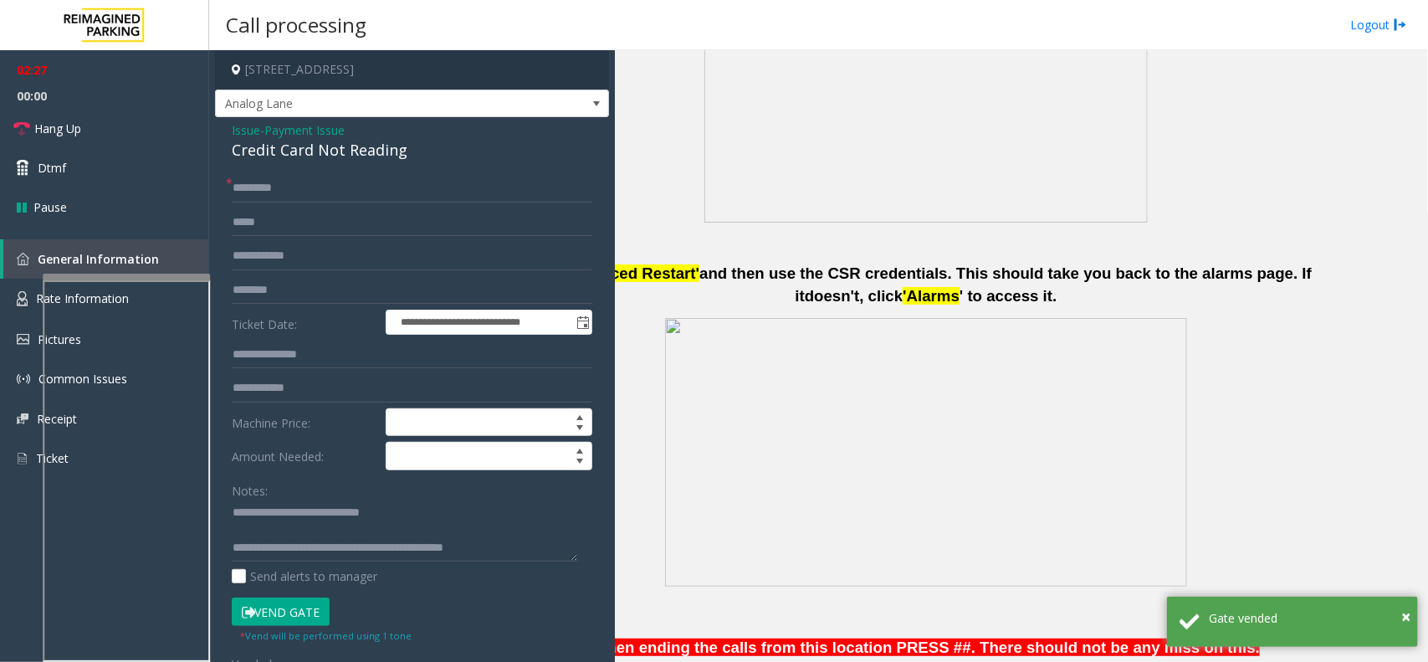
scroll to position [523, 109]
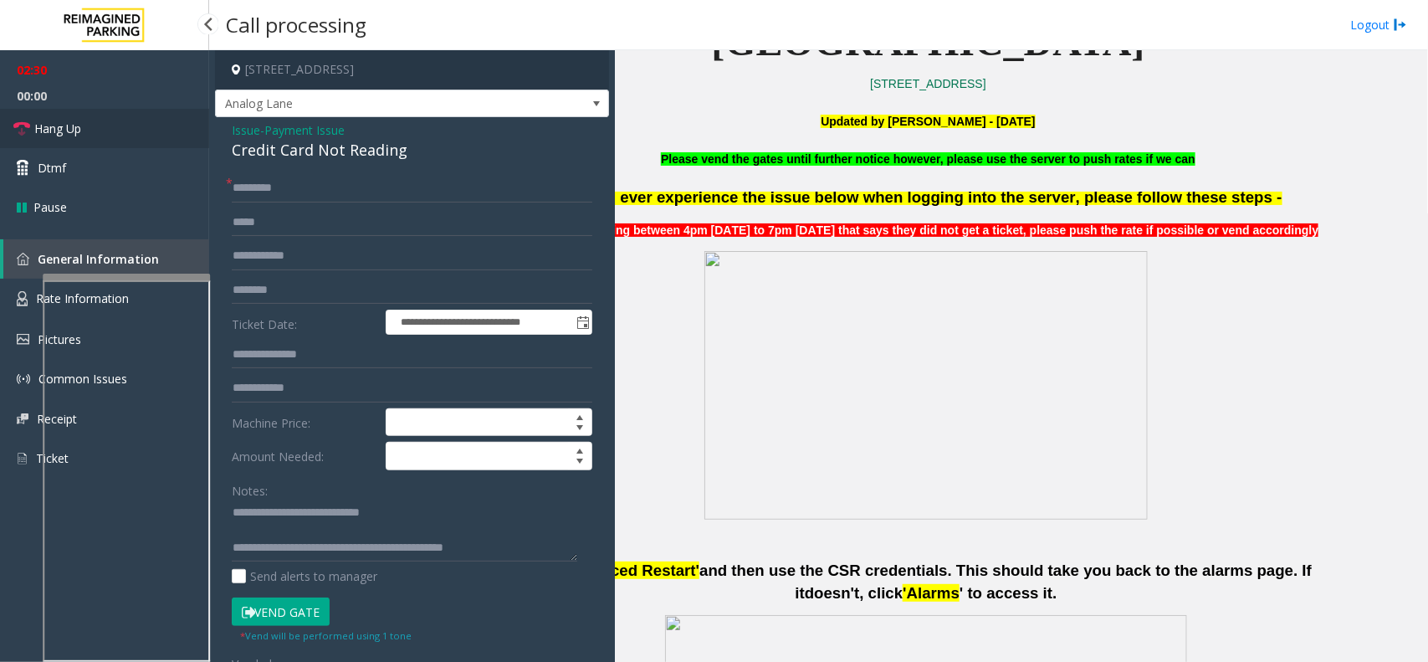
click at [79, 134] on span "Hang Up" at bounding box center [57, 129] width 47 height 18
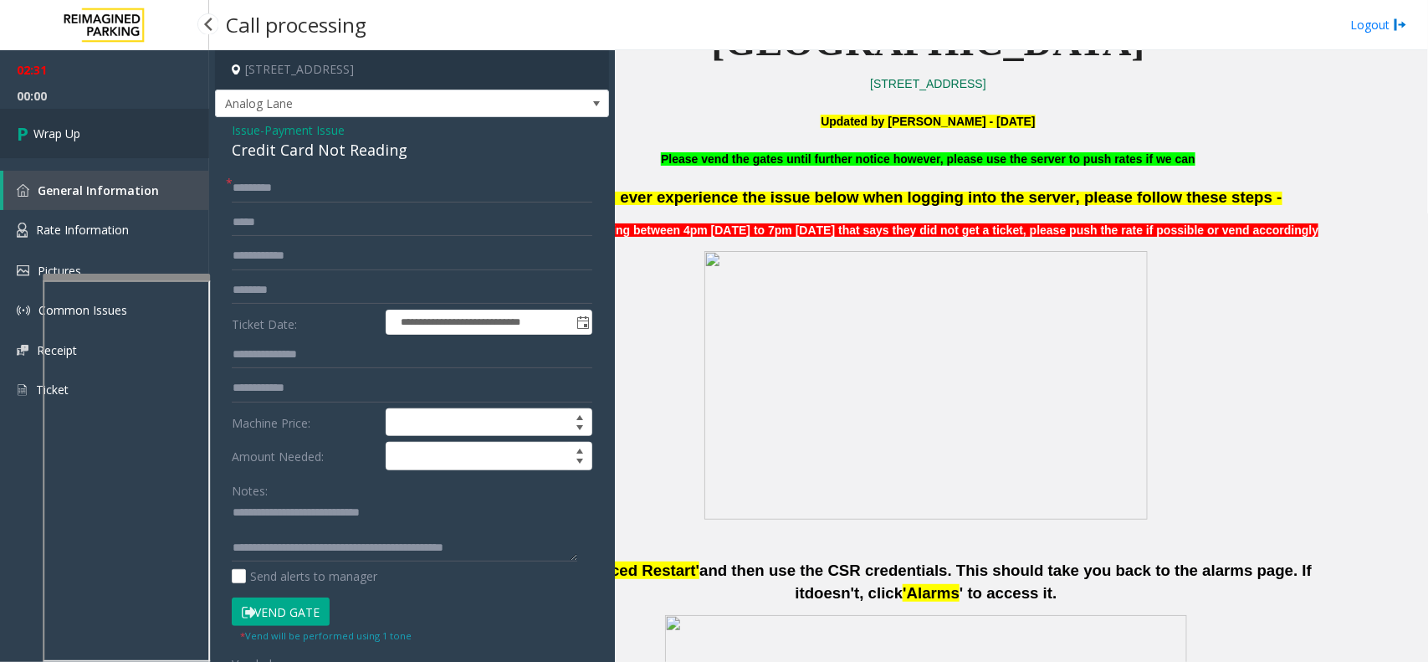
click at [79, 134] on span "Wrap Up" at bounding box center [56, 134] width 47 height 18
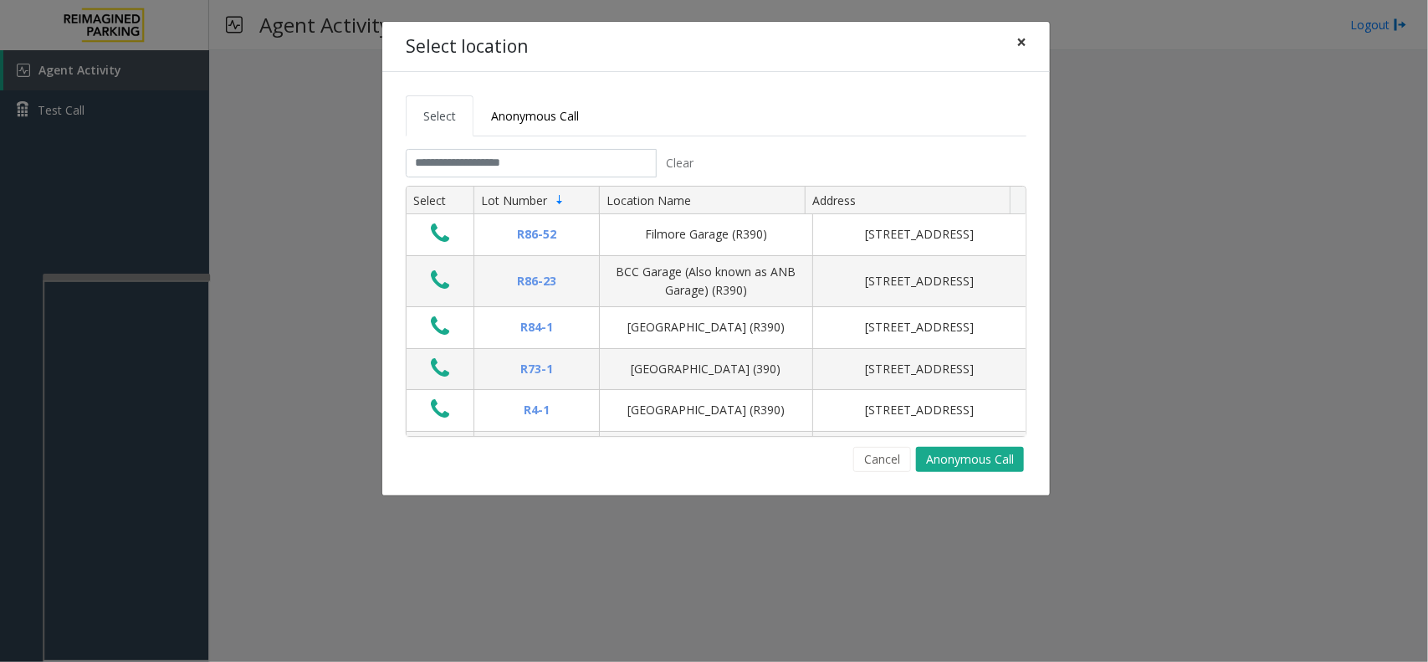
click at [1037, 31] on button "×" at bounding box center [1021, 42] width 33 height 41
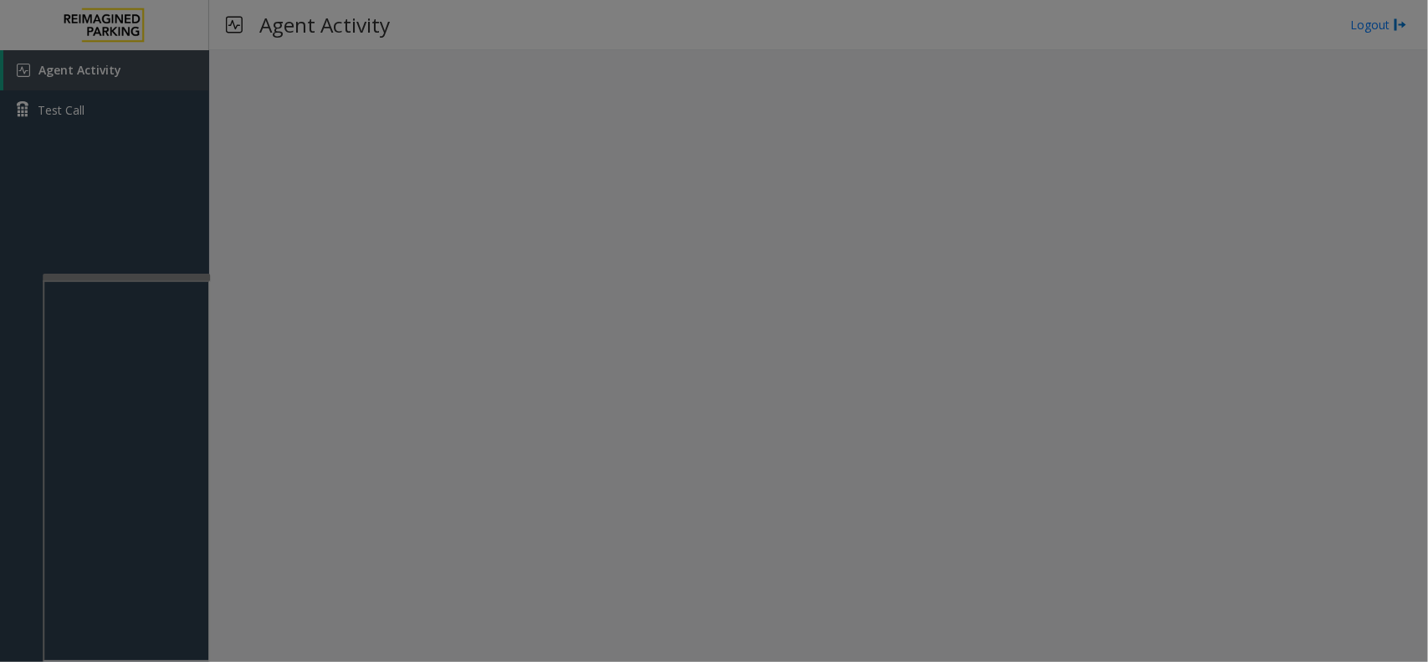
click at [1033, 38] on div "Select location × Select Anonymous Call Clear Select Lot Number Location Name A…" at bounding box center [714, 216] width 669 height 475
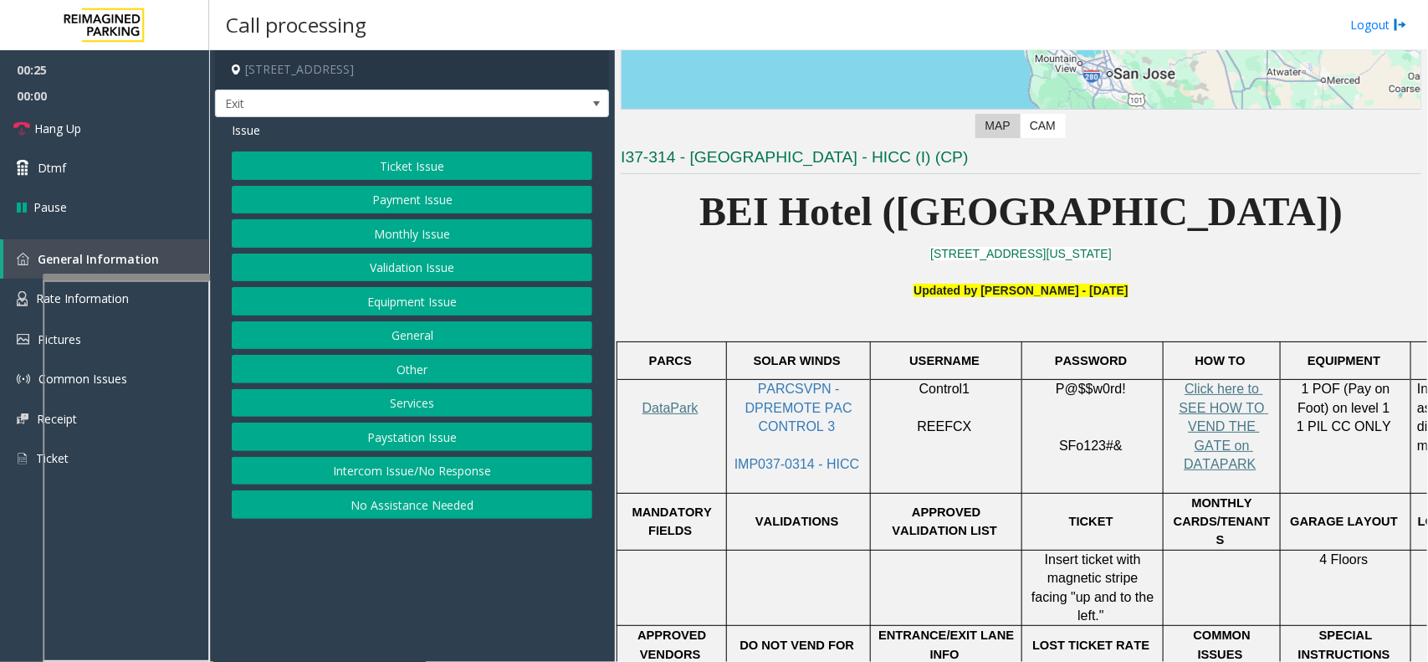
scroll to position [371, 0]
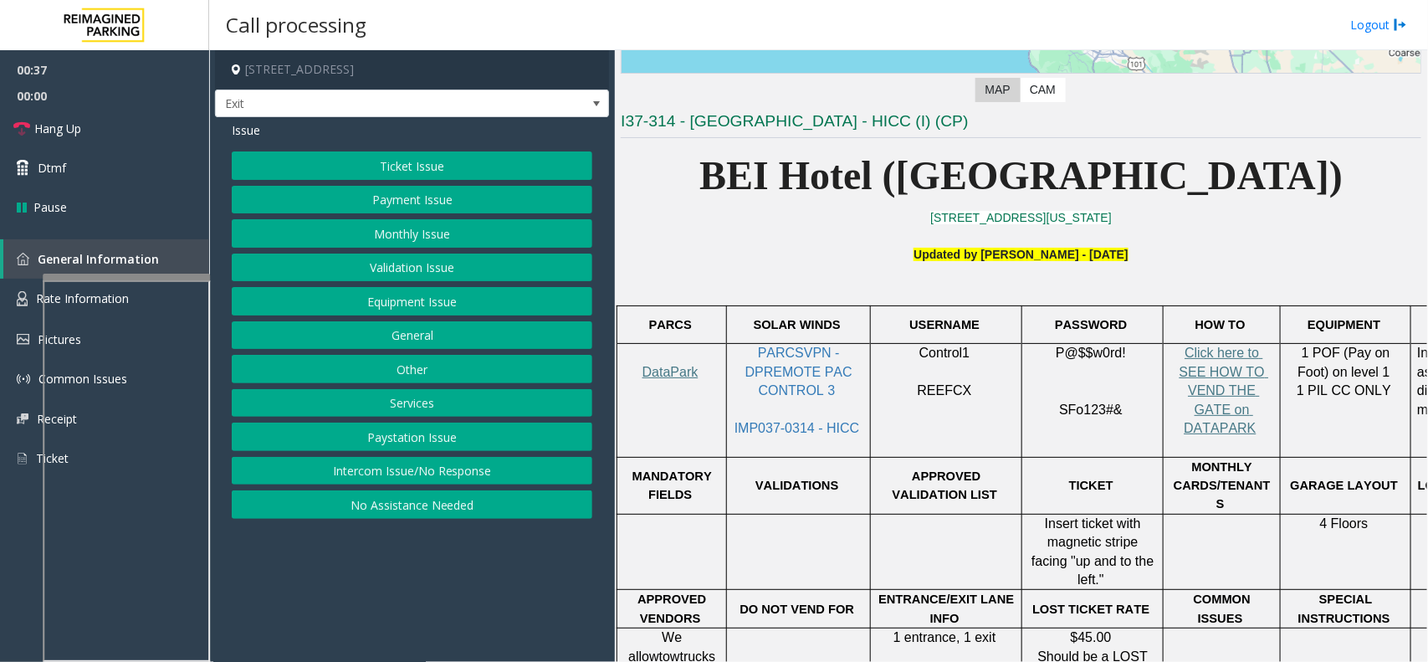
click at [471, 299] on button "Equipment Issue" at bounding box center [412, 301] width 361 height 28
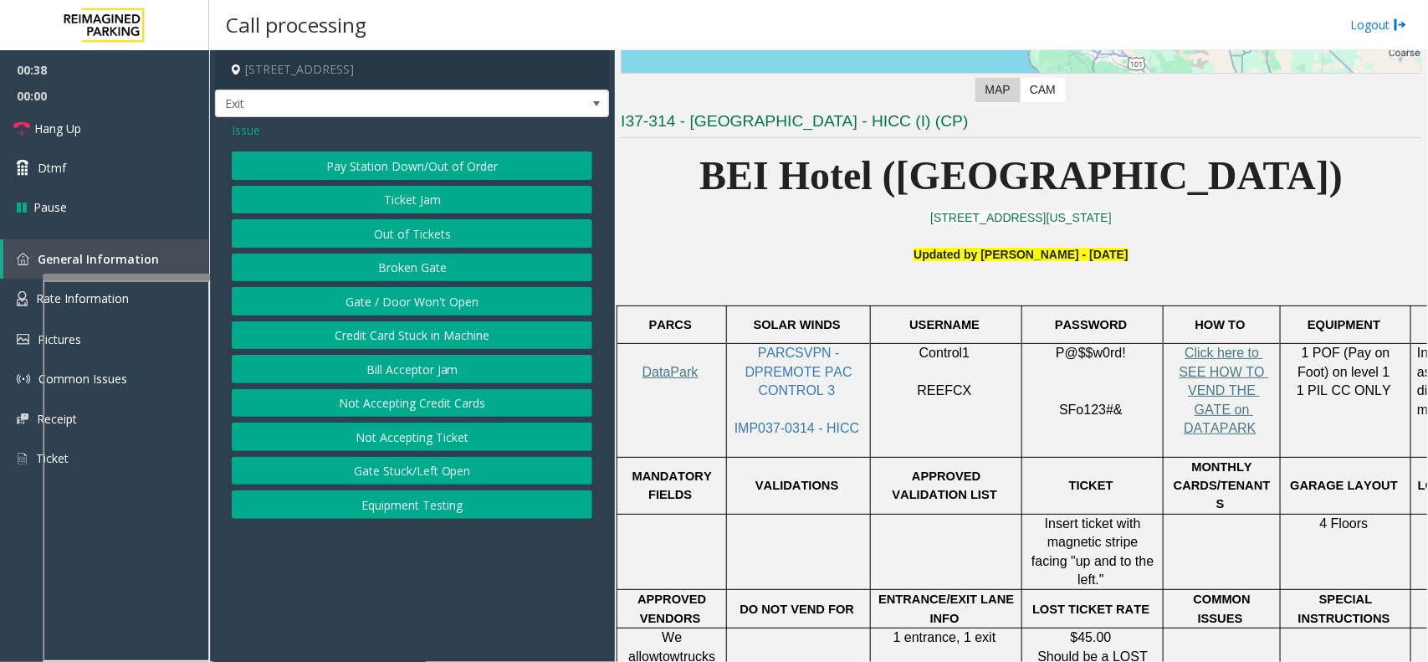
click at [471, 299] on button "Gate / Door Won't Open" at bounding box center [412, 301] width 361 height 28
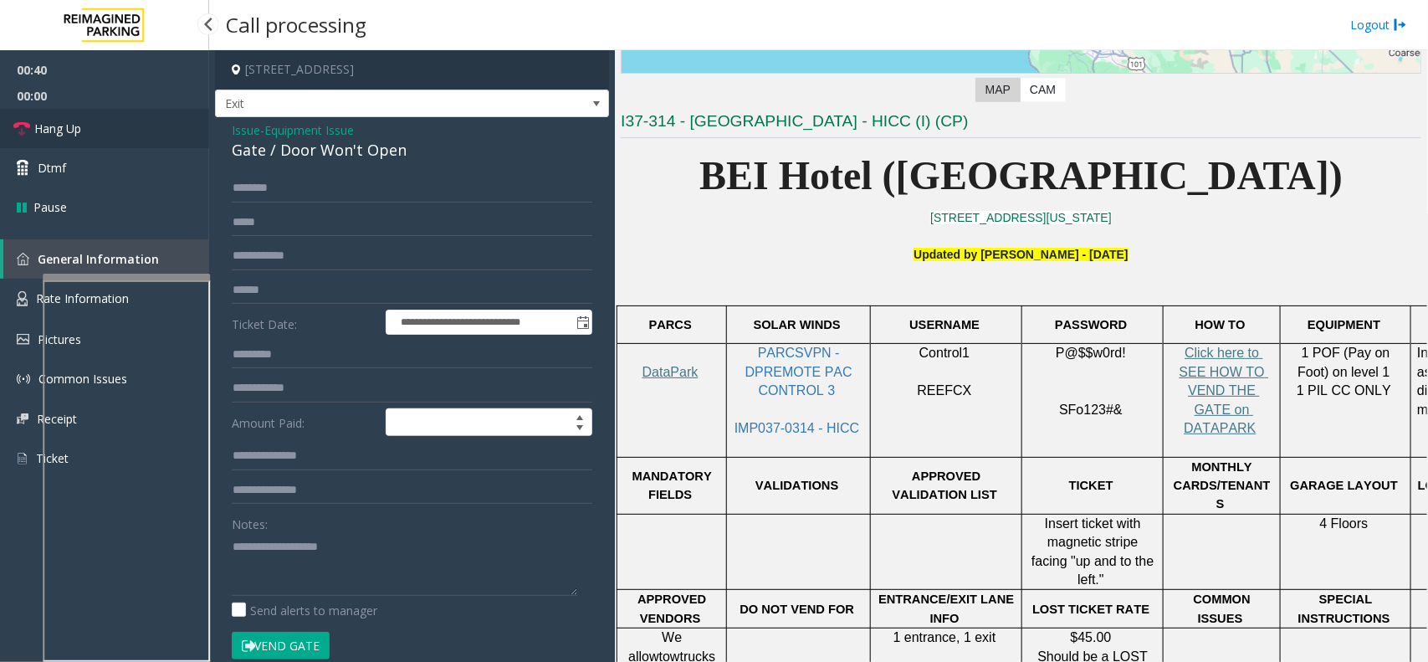
click at [131, 141] on link "Hang Up" at bounding box center [104, 128] width 209 height 39
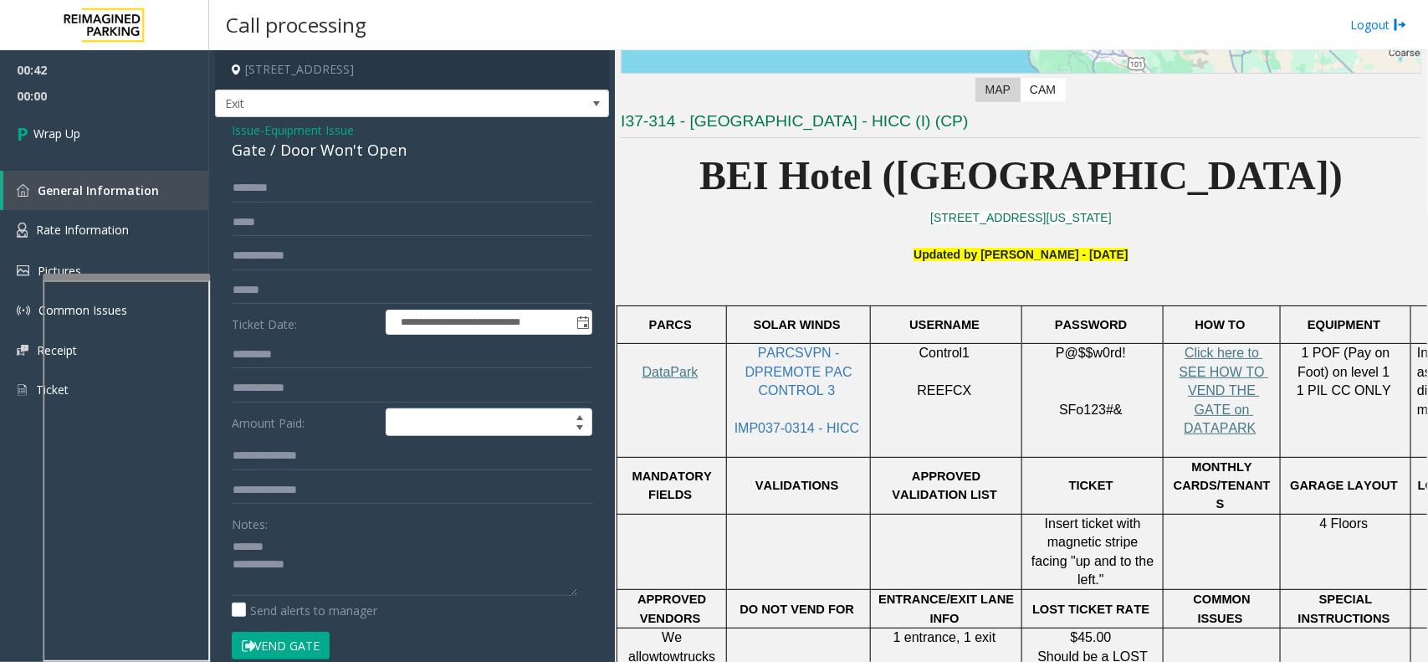
click at [337, 156] on div "Gate / Door Won't Open" at bounding box center [412, 150] width 361 height 23
click at [415, 586] on textarea at bounding box center [405, 564] width 346 height 63
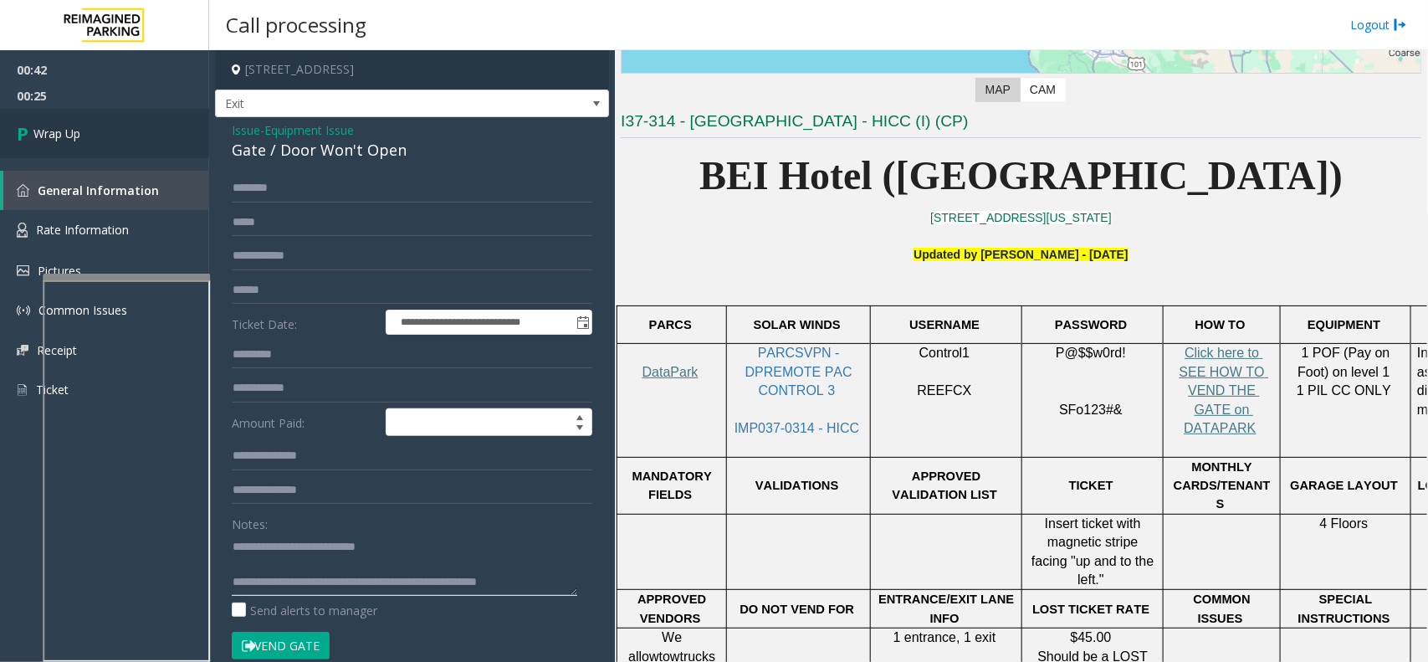
type textarea "**********"
click at [147, 131] on link "Wrap Up" at bounding box center [104, 133] width 209 height 49
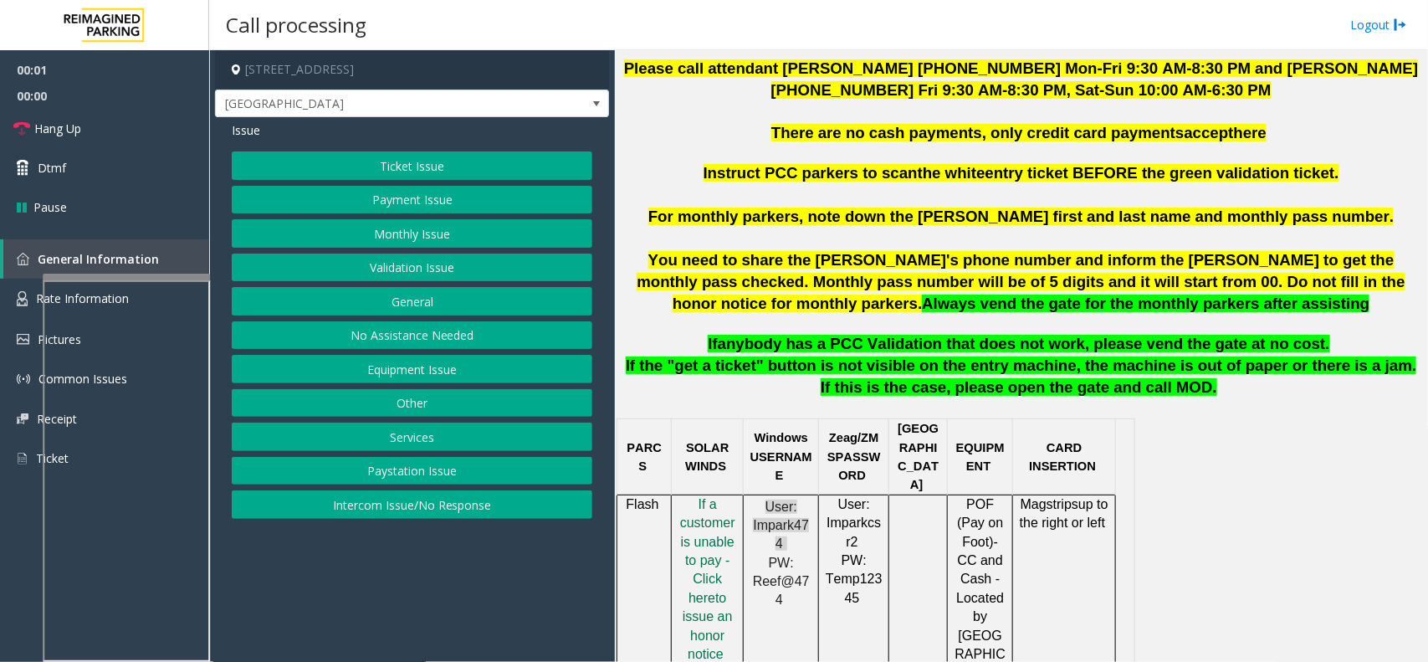
scroll to position [732, 0]
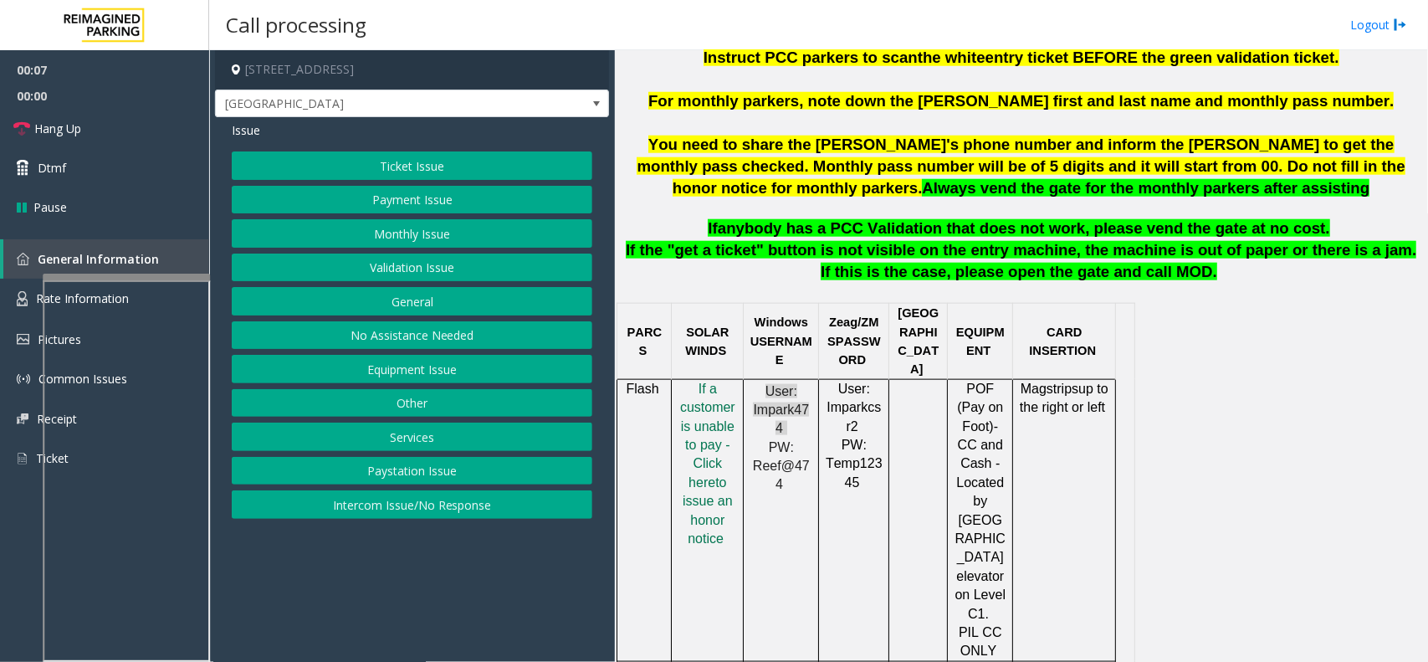
click at [456, 269] on button "Validation Issue" at bounding box center [412, 267] width 361 height 28
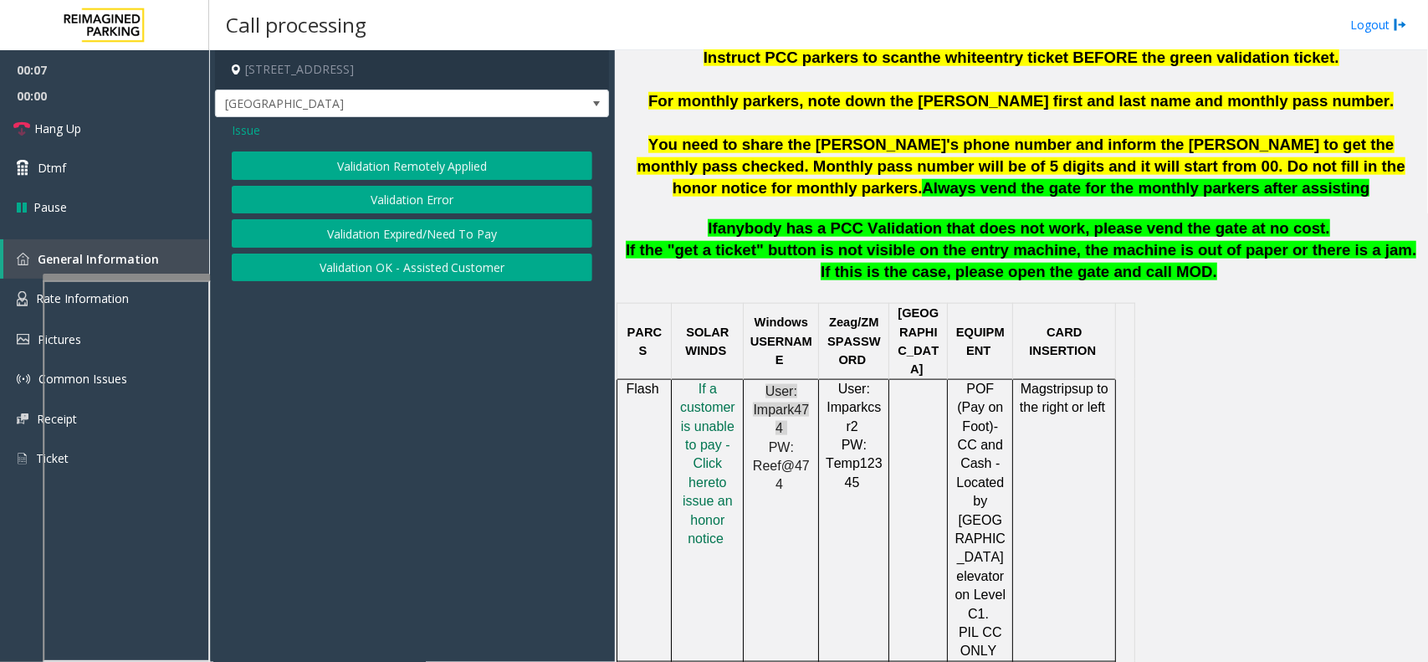
click at [453, 188] on button "Validation Error" at bounding box center [412, 200] width 361 height 28
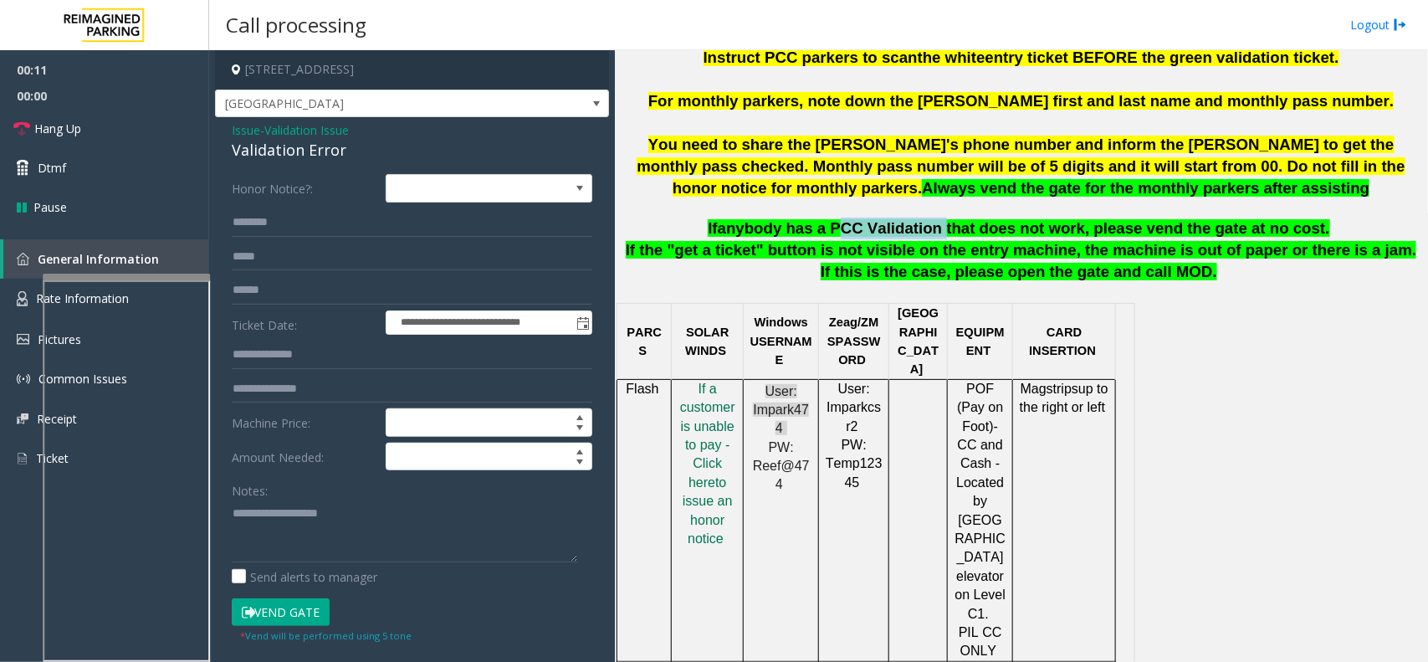
drag, startPoint x: 847, startPoint y: 231, endPoint x: 944, endPoint y: 227, distance: 96.3
click at [944, 227] on span "anybody has a PCC Validation that does not work, please vend the gate at no cos…" at bounding box center [1024, 228] width 612 height 18
click at [439, 524] on textarea at bounding box center [405, 530] width 346 height 63
click at [357, 520] on textarea at bounding box center [405, 530] width 346 height 63
click at [356, 528] on textarea at bounding box center [405, 530] width 346 height 63
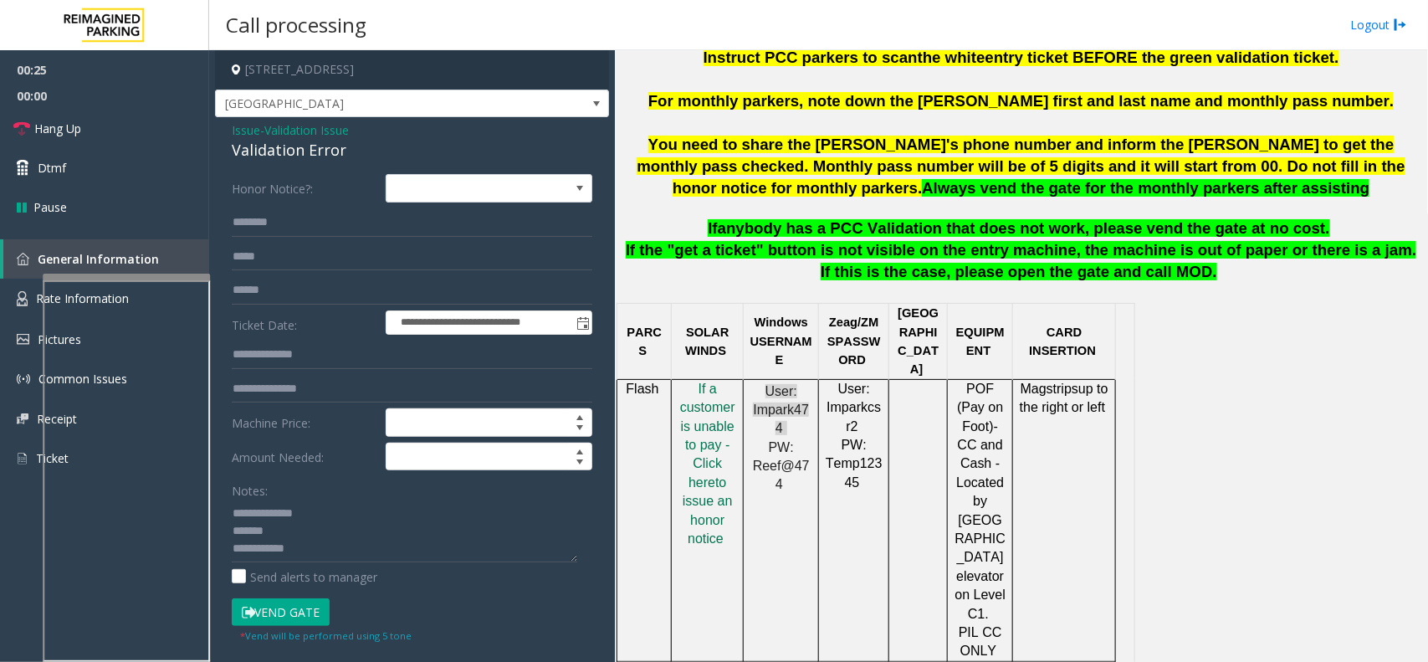
click at [273, 149] on div "Validation Error" at bounding box center [412, 150] width 361 height 23
type textarea "**********"
click at [315, 289] on input "text" at bounding box center [412, 290] width 361 height 28
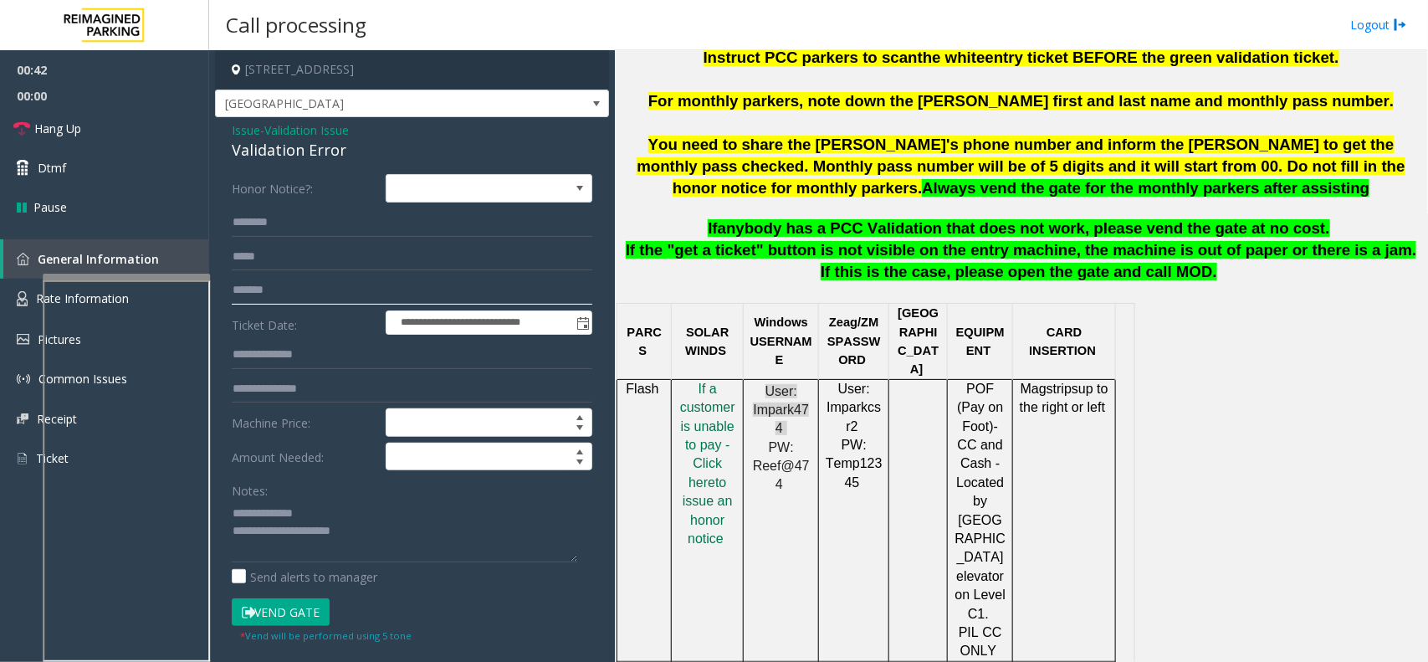
click at [253, 293] on input "*******" at bounding box center [412, 290] width 361 height 28
click at [268, 287] on input "*******" at bounding box center [412, 290] width 361 height 28
type input "********"
click at [328, 223] on input "text" at bounding box center [412, 222] width 361 height 28
type input "*****"
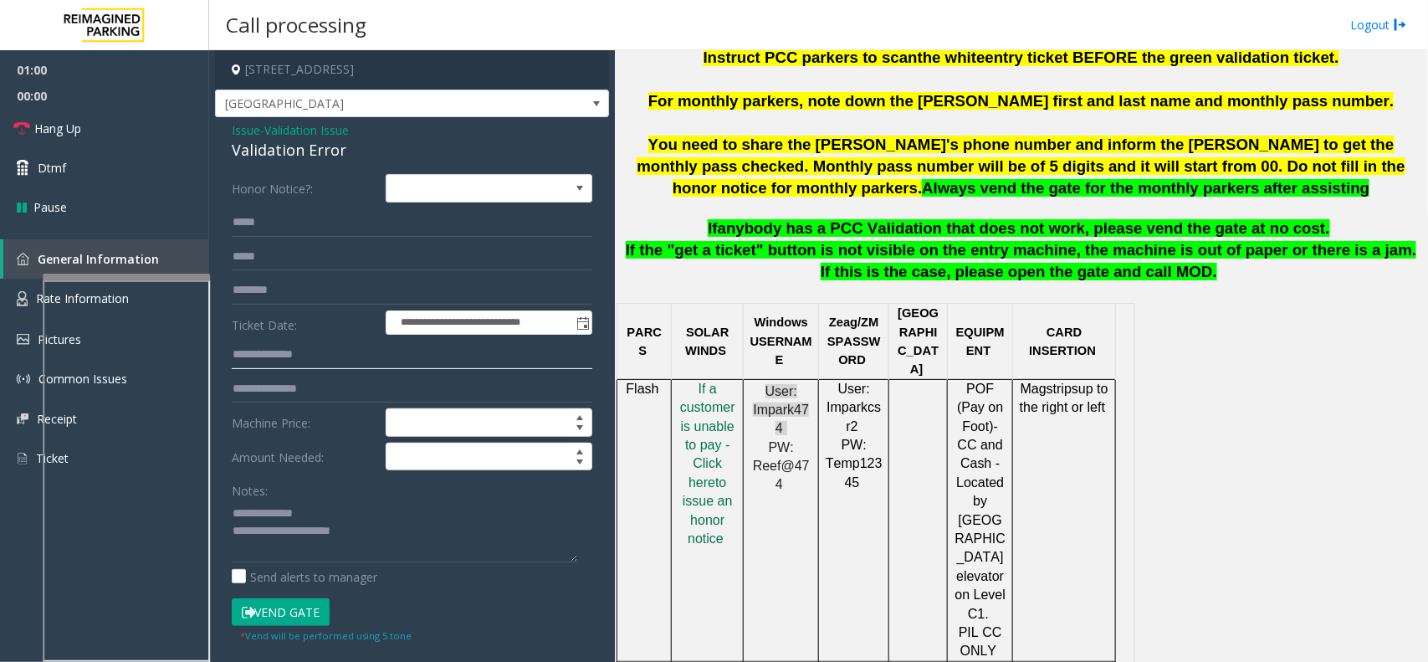
click at [294, 357] on input "text" at bounding box center [412, 355] width 361 height 28
click at [343, 545] on textarea at bounding box center [405, 530] width 346 height 63
type textarea "**********"
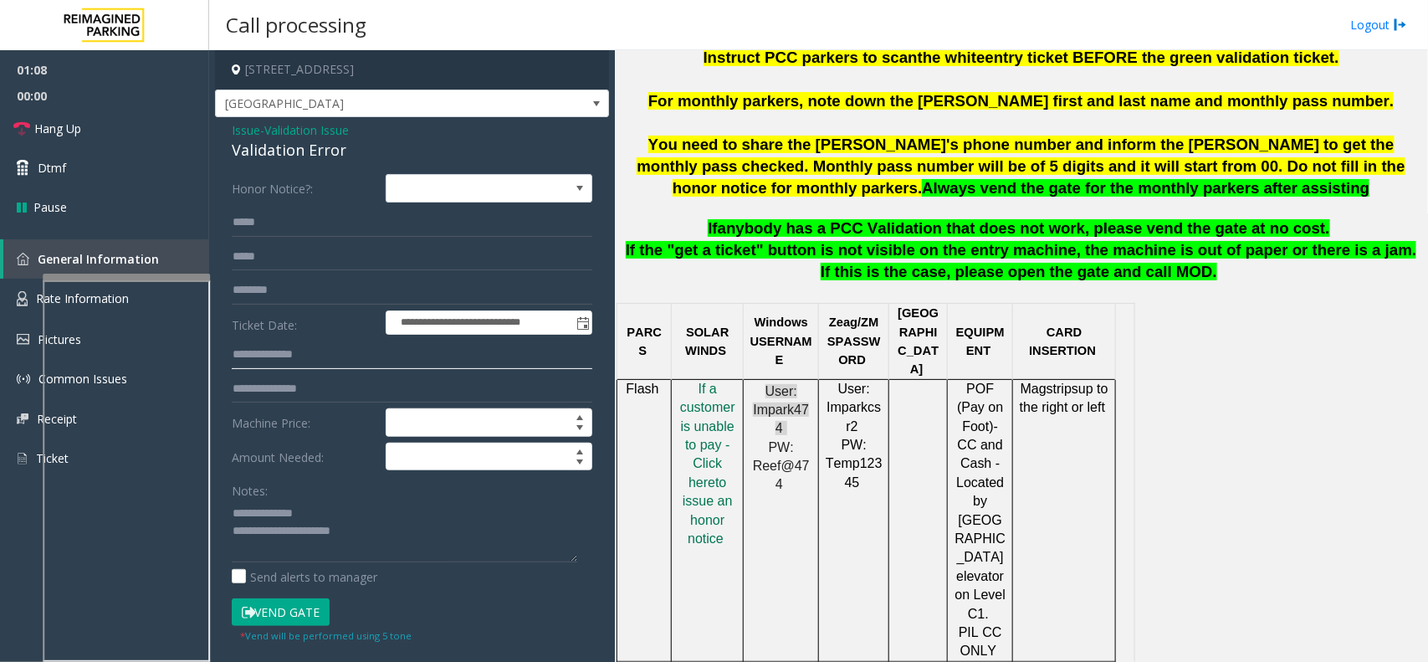
click at [327, 356] on input "text" at bounding box center [412, 355] width 361 height 28
click at [241, 362] on input "********" at bounding box center [412, 355] width 361 height 28
type input "*"
click at [320, 619] on button "Vend Gate" at bounding box center [281, 612] width 98 height 28
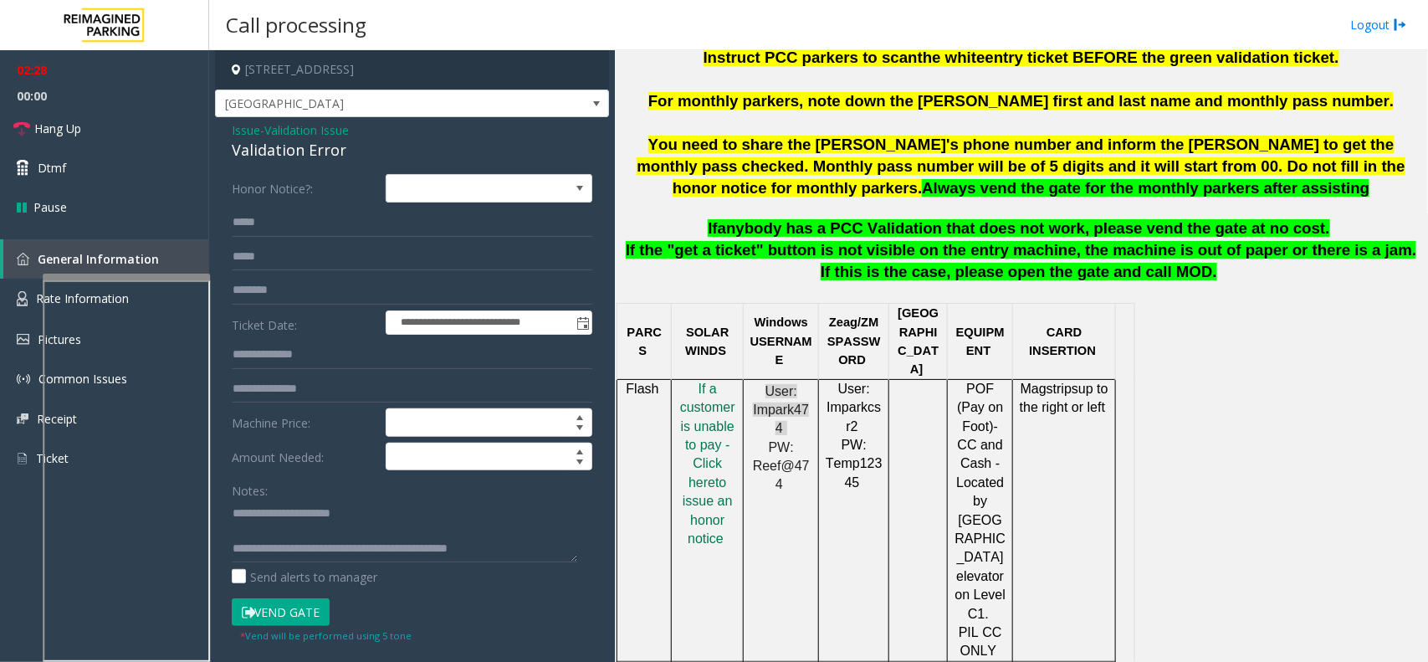
scroll to position [34, 0]
click at [499, 532] on textarea at bounding box center [405, 530] width 346 height 63
click at [555, 532] on textarea at bounding box center [405, 530] width 346 height 63
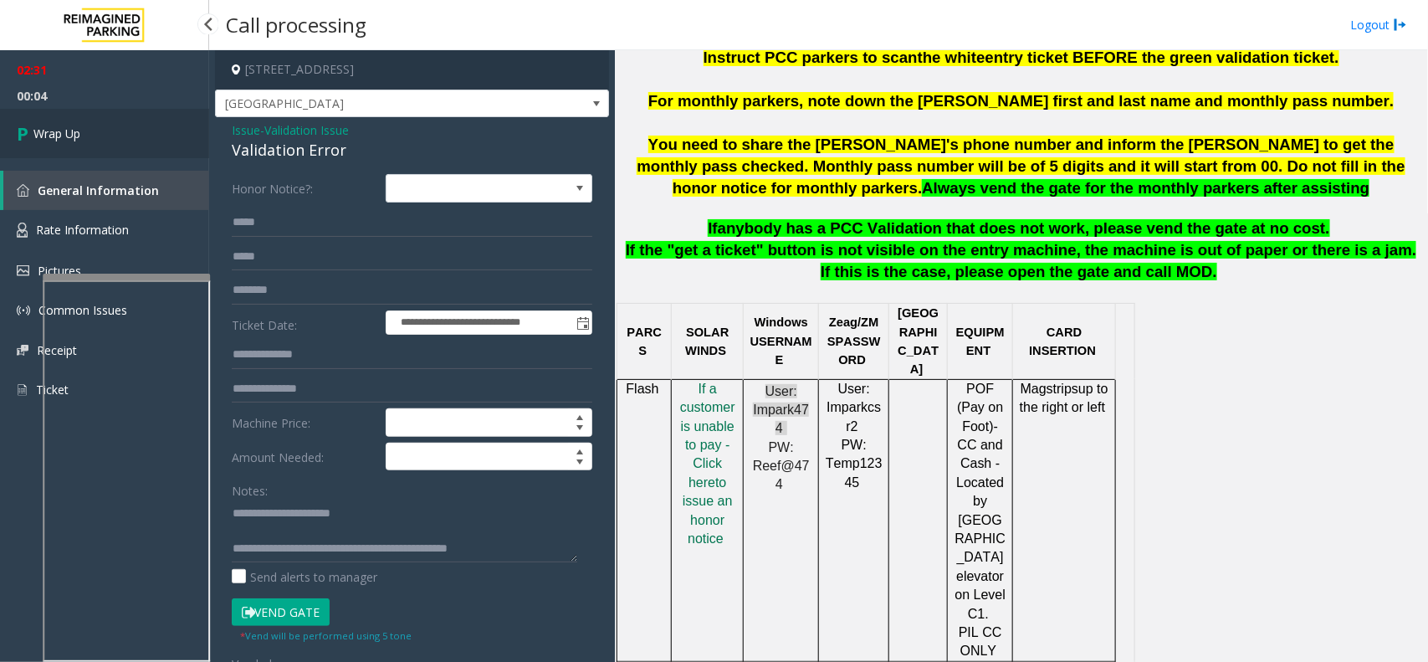
click at [149, 139] on link "Wrap Up" at bounding box center [104, 133] width 209 height 49
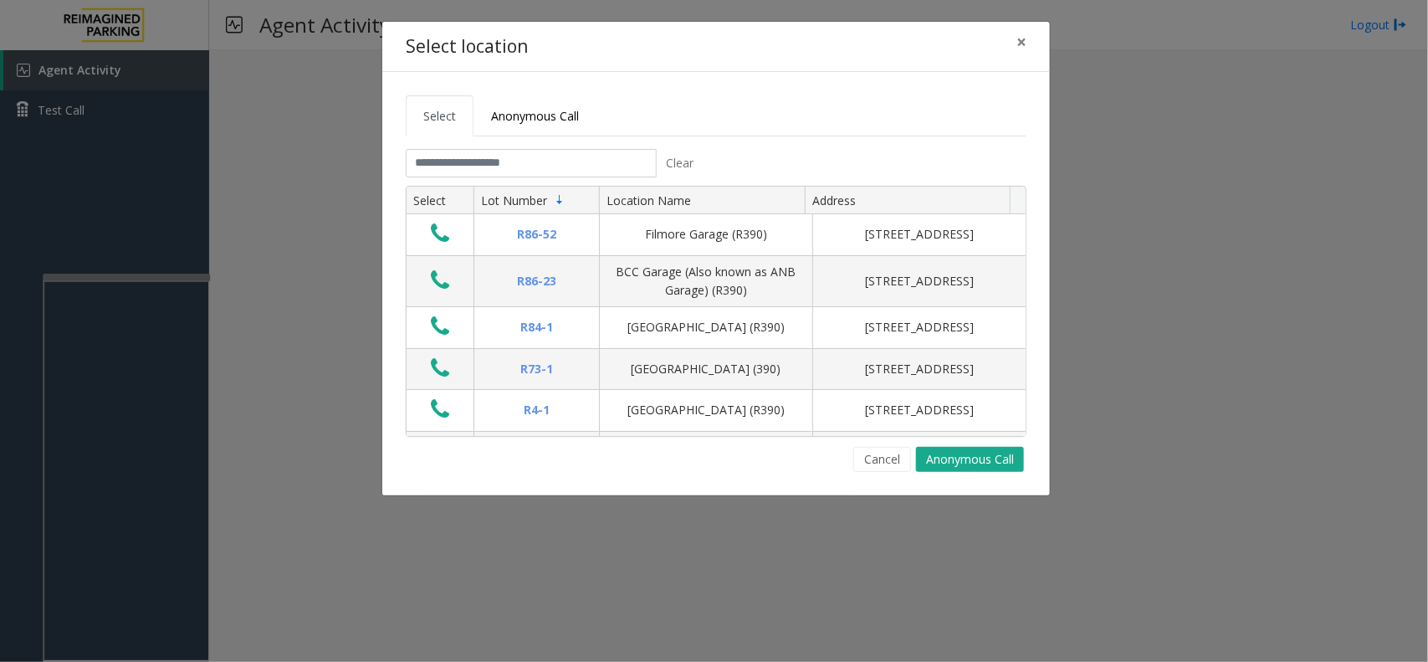
click at [479, 142] on tabset "Select Anonymous Call Clear Select Lot Number Location Name Address R86-52 Film…" at bounding box center [716, 283] width 621 height 376
click at [474, 146] on tabset "Select Anonymous Call Clear Select Lot Number Location Name Address R86-52 Film…" at bounding box center [716, 283] width 621 height 376
click at [464, 161] on input "text" at bounding box center [531, 163] width 251 height 28
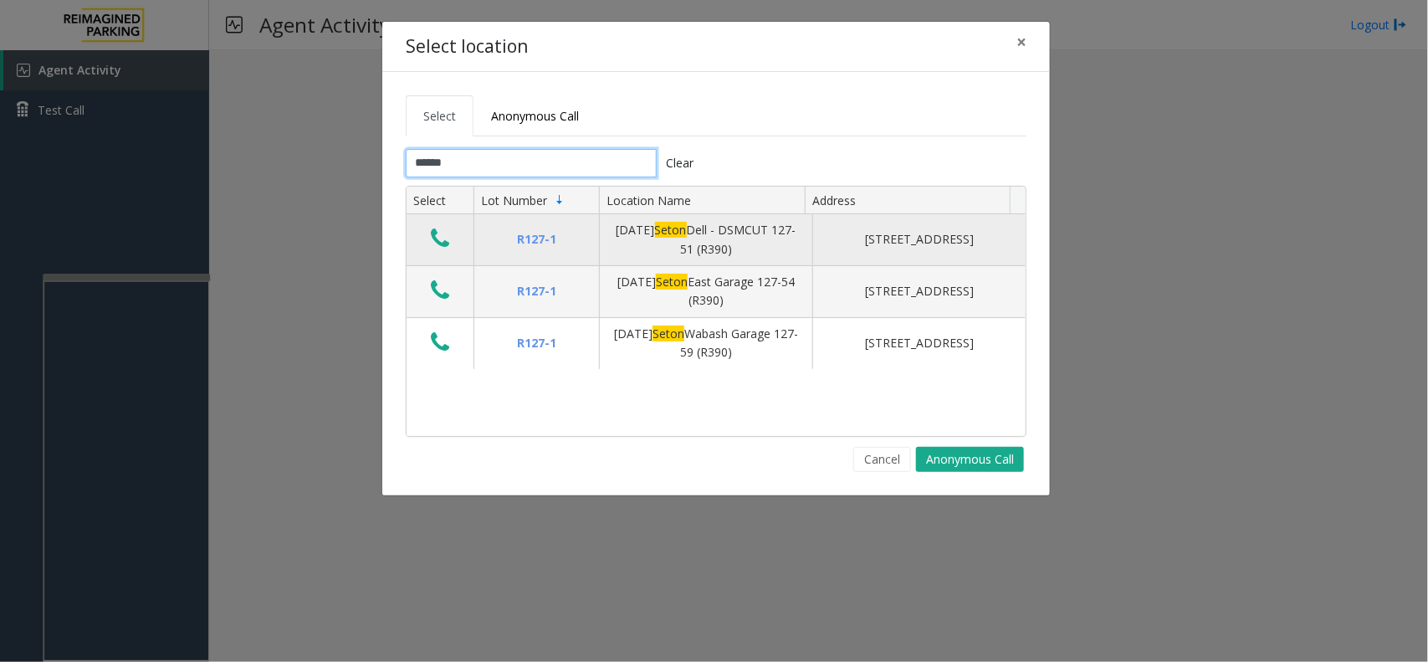
type input "*****"
click at [422, 253] on td "Data table" at bounding box center [440, 240] width 67 height 52
click at [426, 248] on button "Data table" at bounding box center [440, 239] width 28 height 27
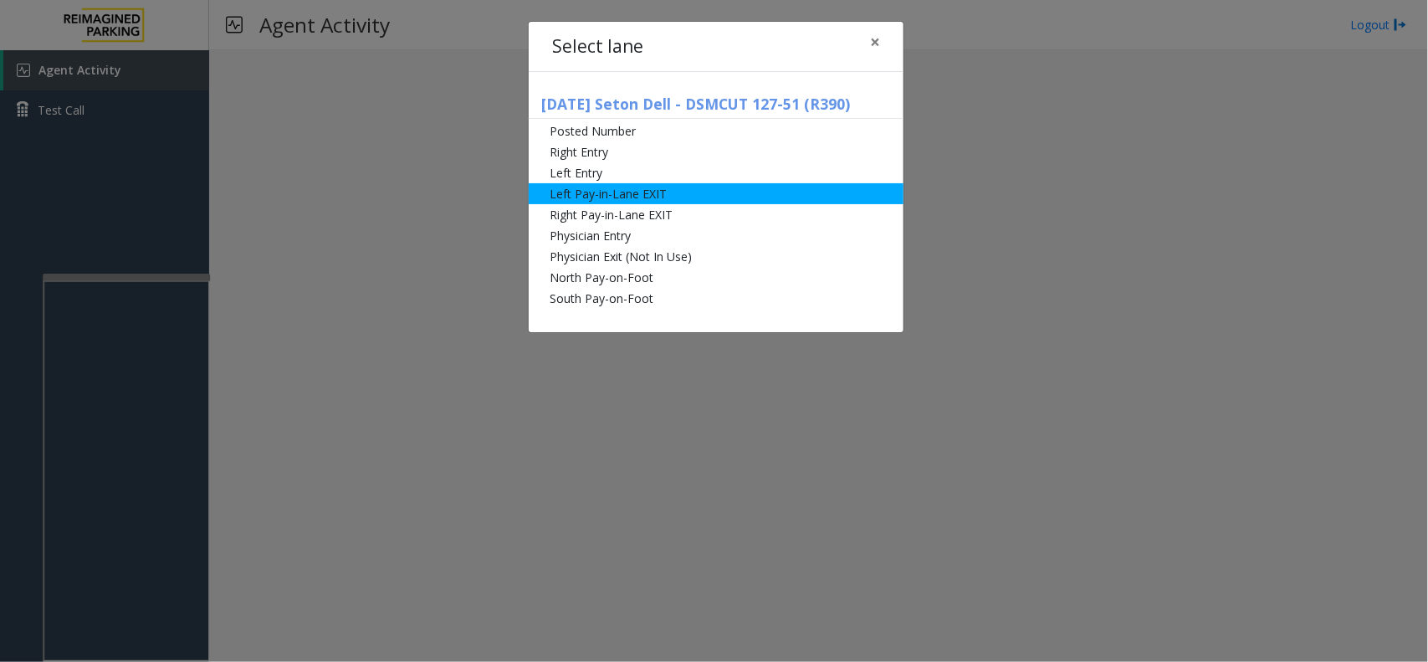
click at [621, 202] on li "Left Pay-in-Lane EXIT" at bounding box center [716, 193] width 375 height 21
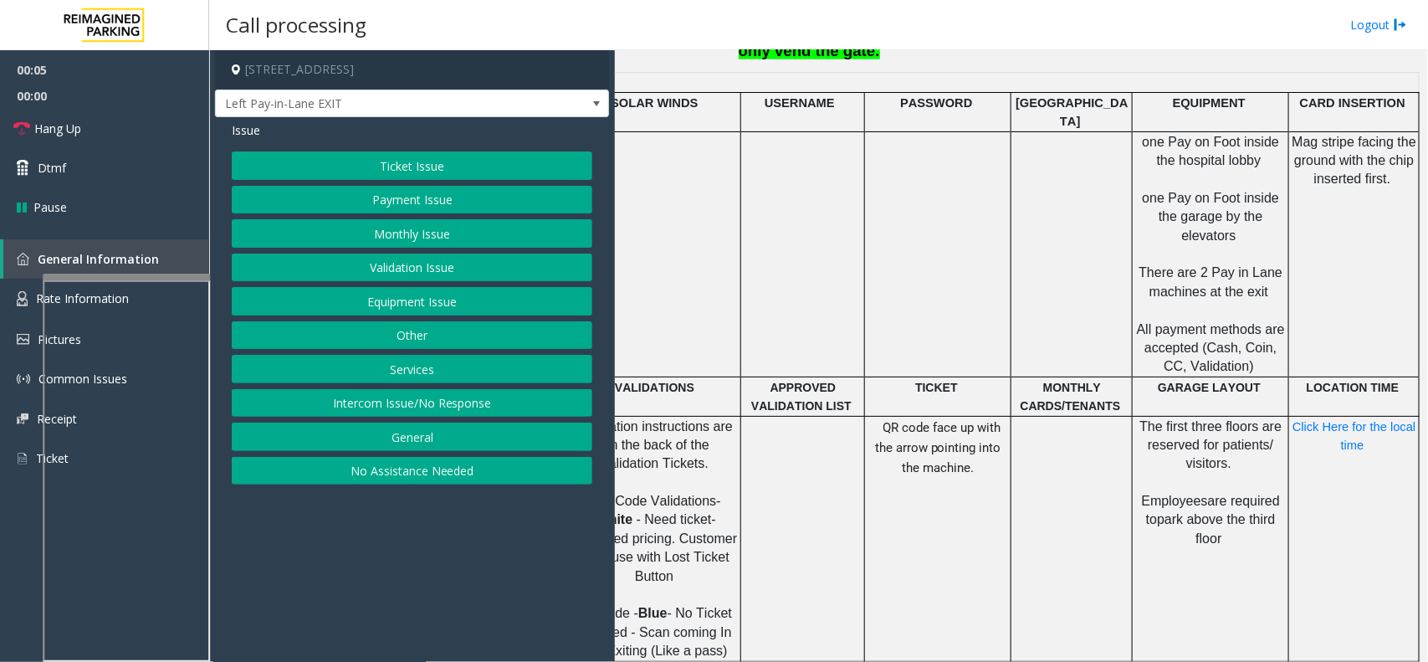
scroll to position [816, 226]
click at [448, 193] on button "Payment Issue" at bounding box center [412, 200] width 361 height 28
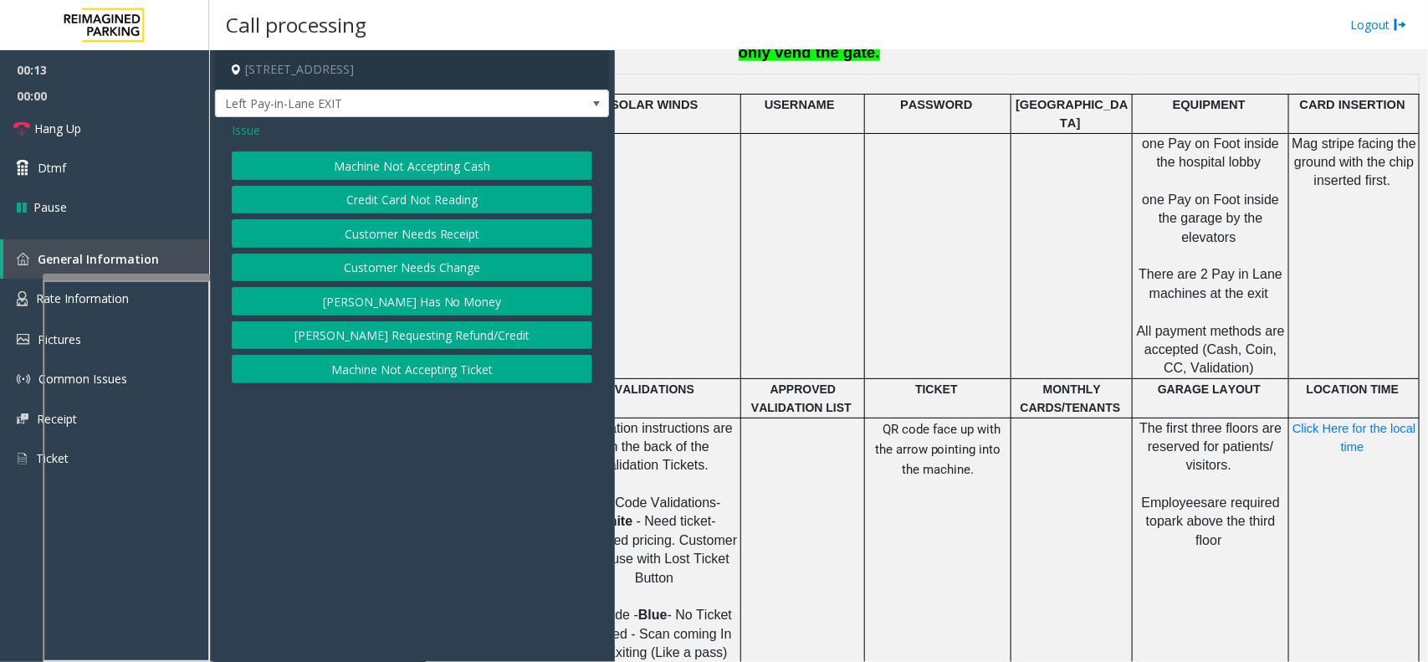
click at [436, 199] on button "Credit Card Not Reading" at bounding box center [412, 200] width 361 height 28
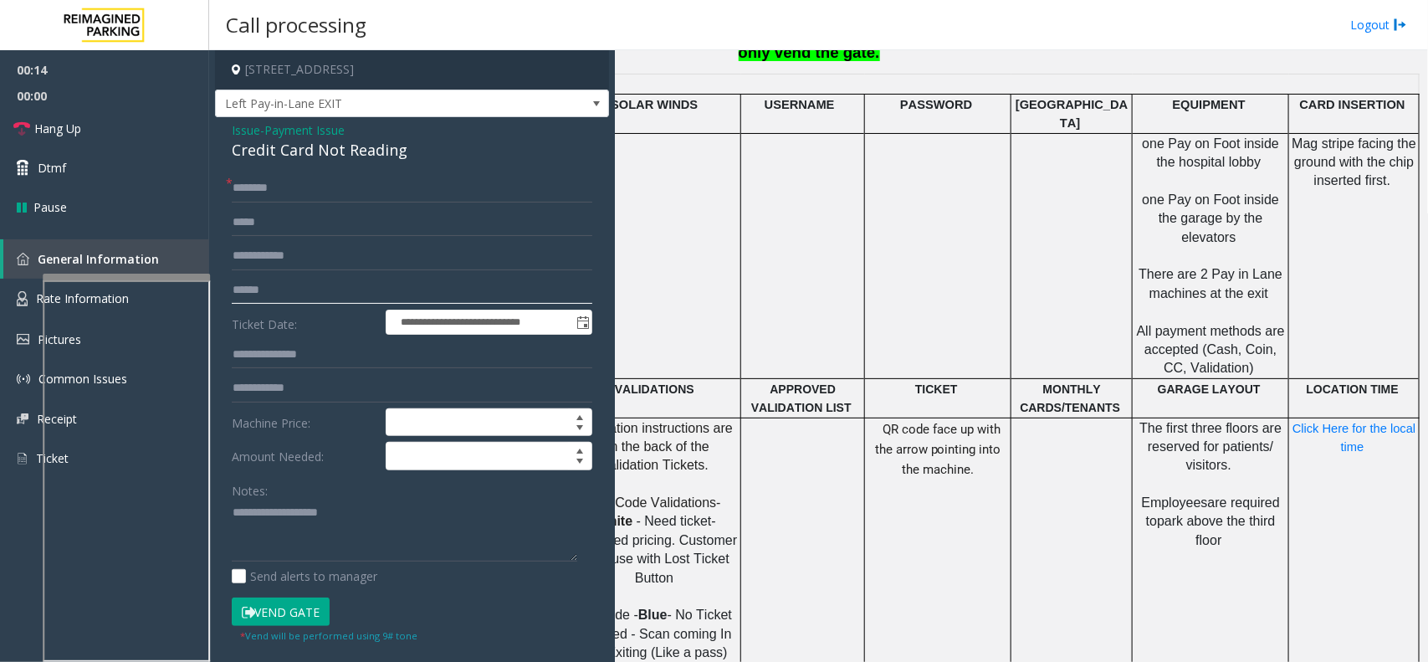
click at [282, 278] on input "text" at bounding box center [412, 290] width 361 height 28
click at [347, 146] on div "Credit Card Not Reading" at bounding box center [412, 150] width 361 height 23
click at [303, 298] on input "text" at bounding box center [412, 290] width 361 height 28
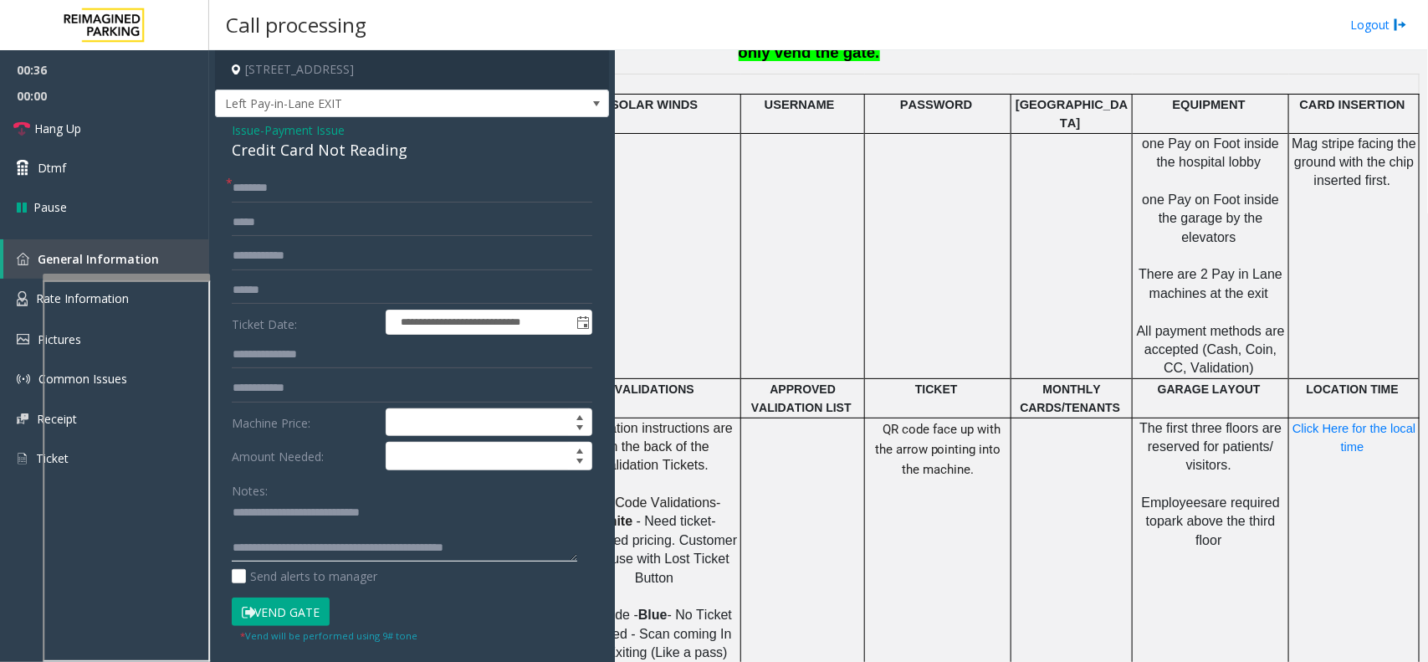
type textarea "**********"
click at [332, 285] on input "text" at bounding box center [412, 290] width 361 height 28
type input "******"
click at [351, 189] on input "text" at bounding box center [412, 188] width 361 height 28
type input "******"
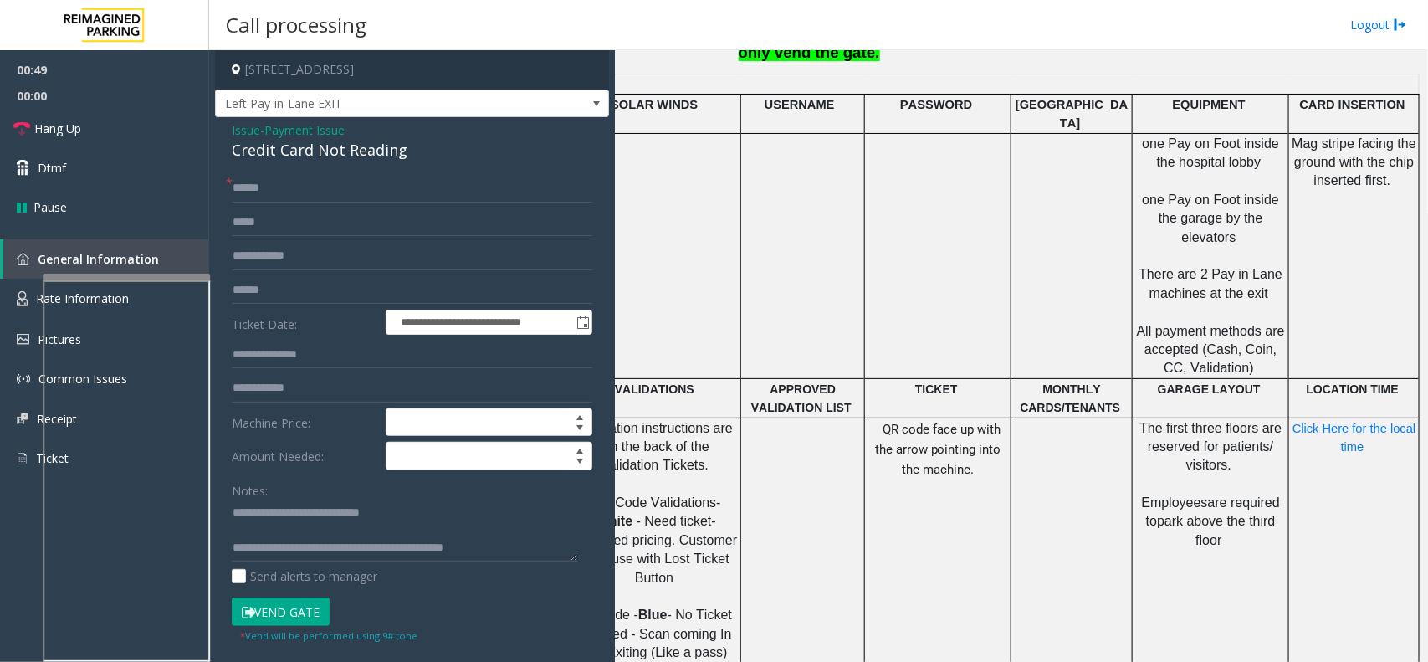
click at [312, 607] on button "Vend Gate" at bounding box center [281, 611] width 98 height 28
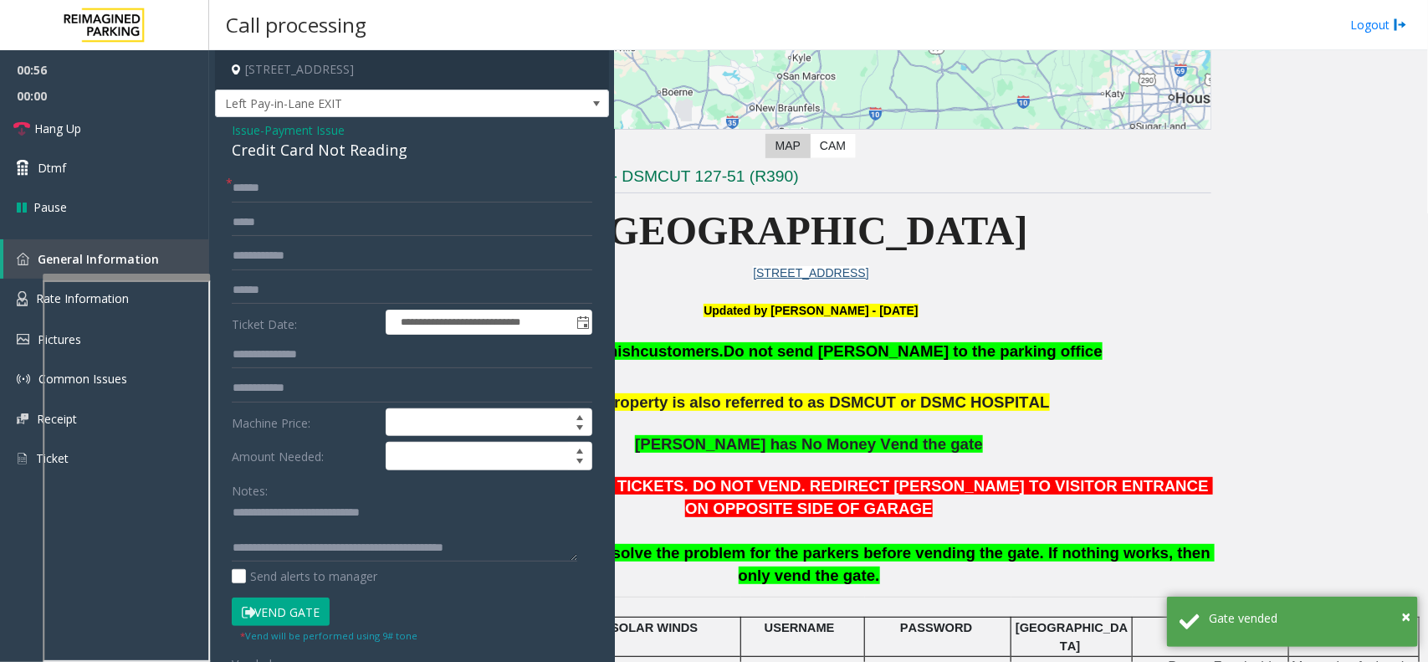
scroll to position [293, 0]
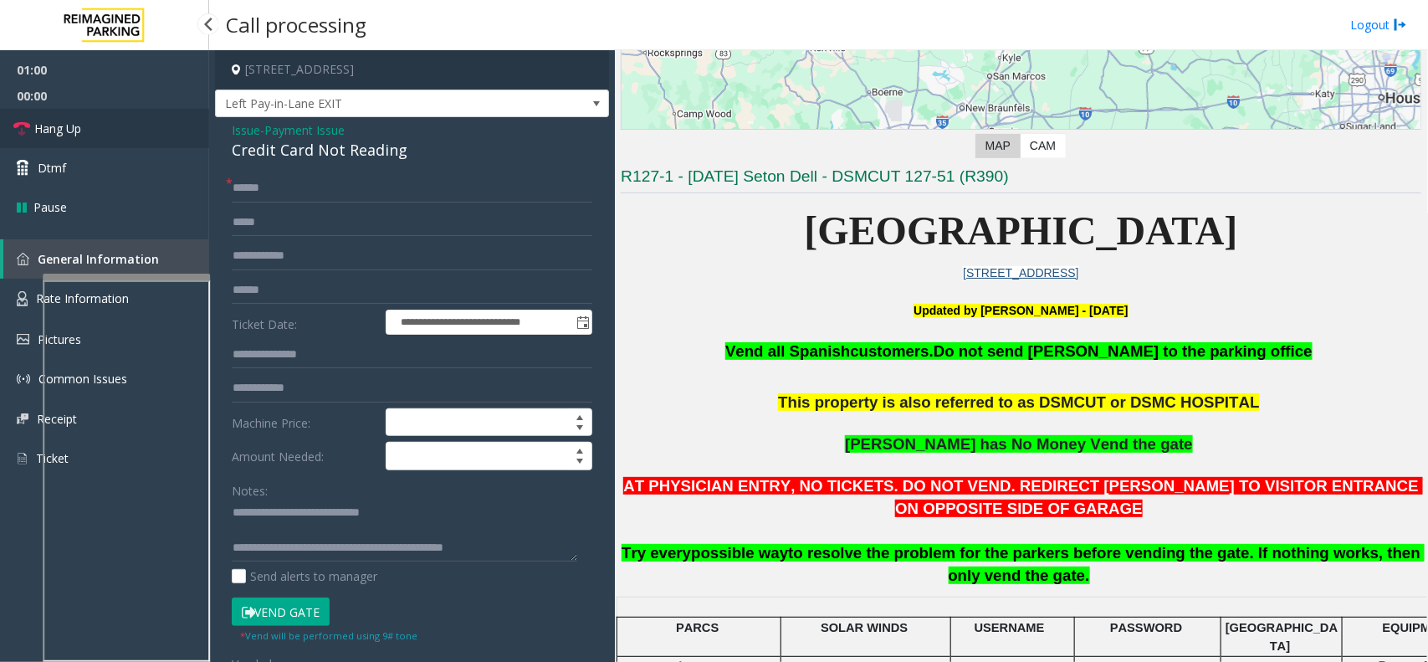
click at [118, 131] on link "Hang Up" at bounding box center [104, 128] width 209 height 39
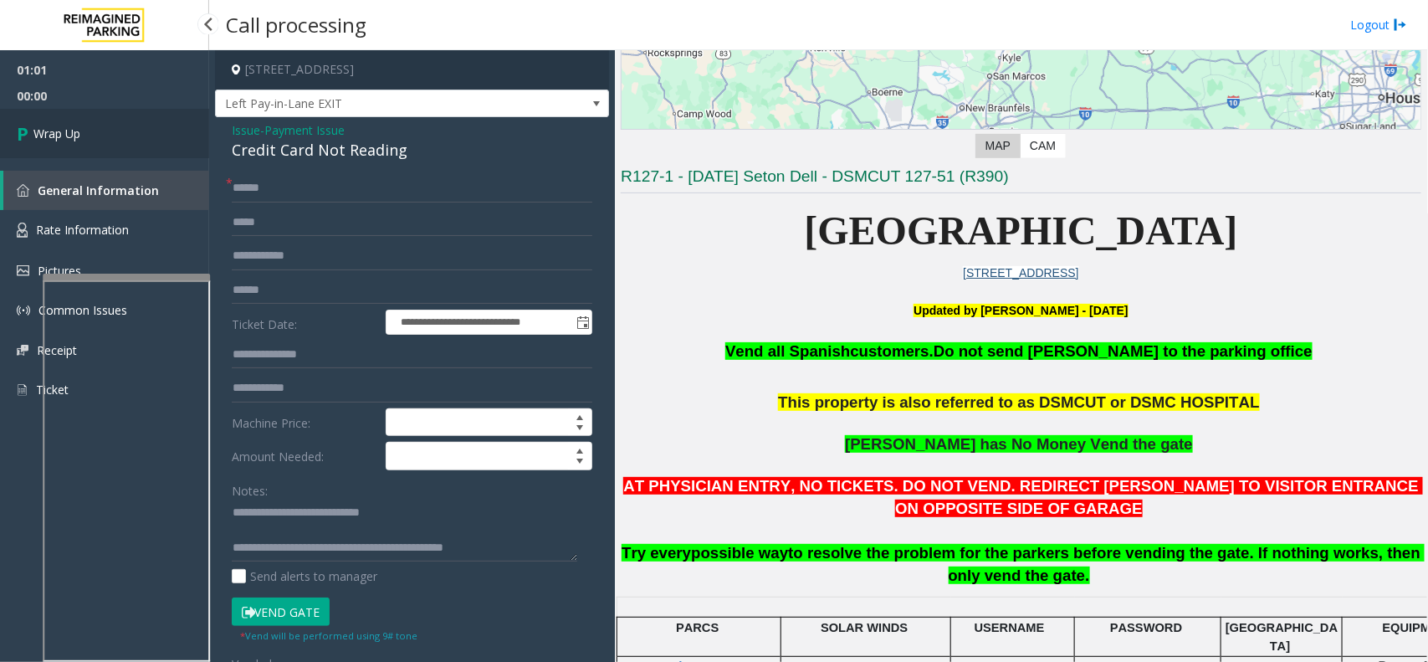
click at [118, 131] on link "Wrap Up" at bounding box center [104, 133] width 209 height 49
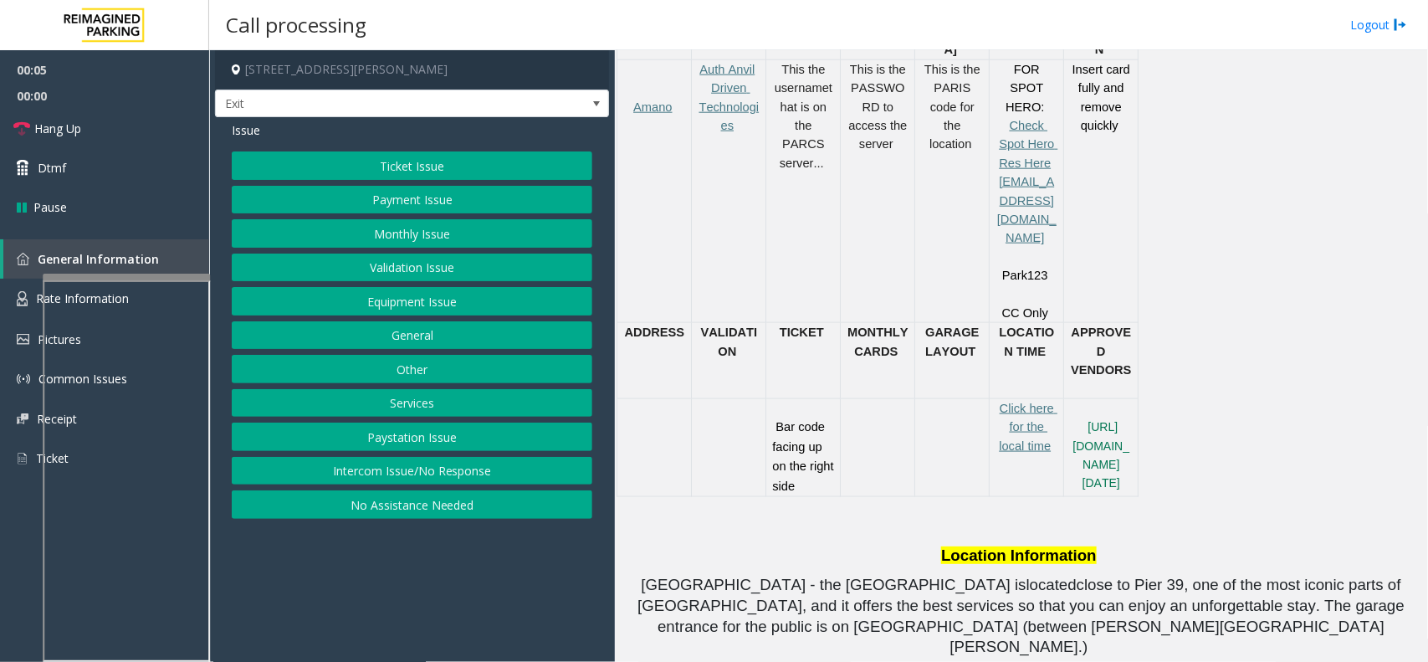
scroll to position [941, 0]
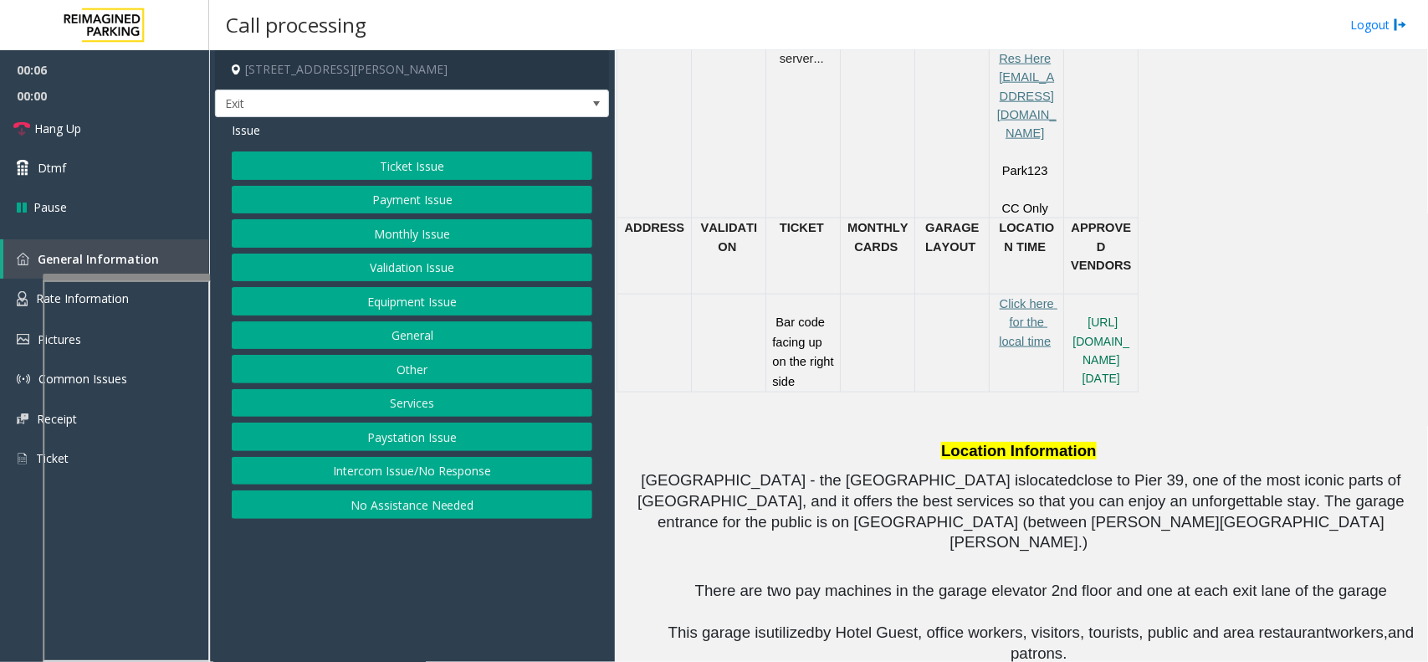
click at [537, 393] on button "Services" at bounding box center [412, 403] width 361 height 28
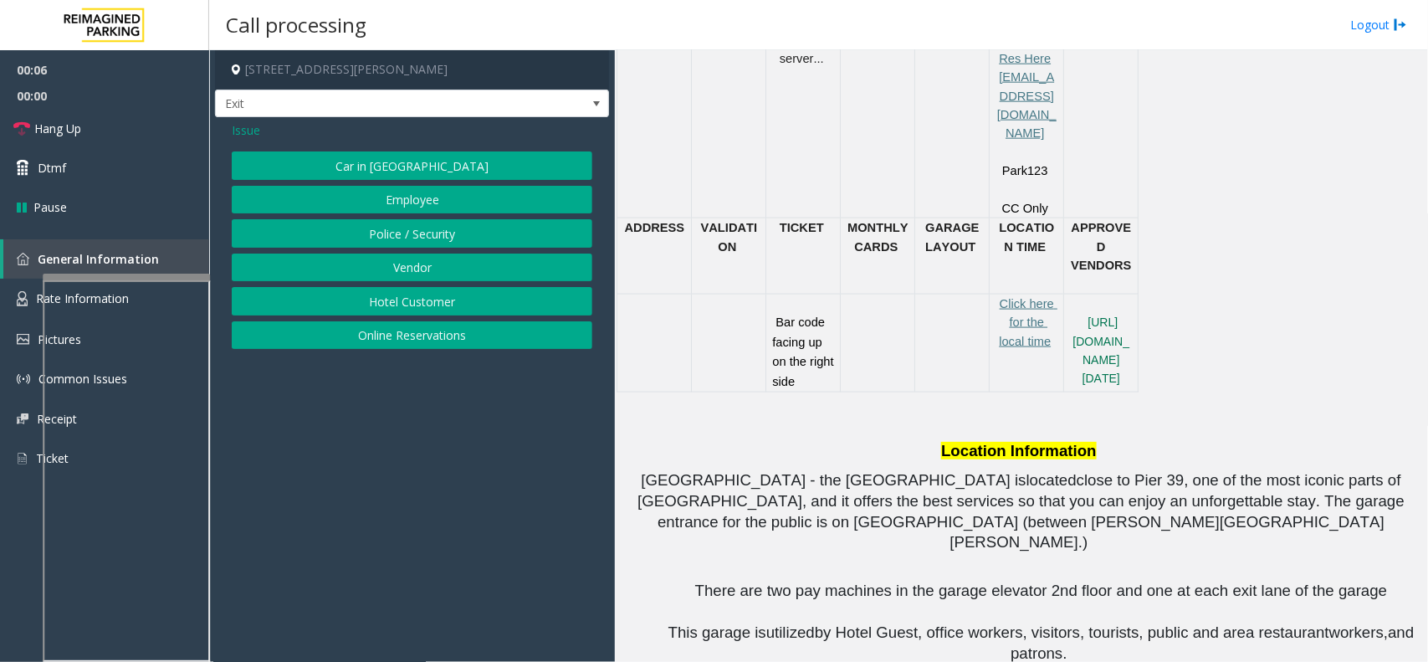
click at [412, 237] on button "Police / Security" at bounding box center [412, 233] width 361 height 28
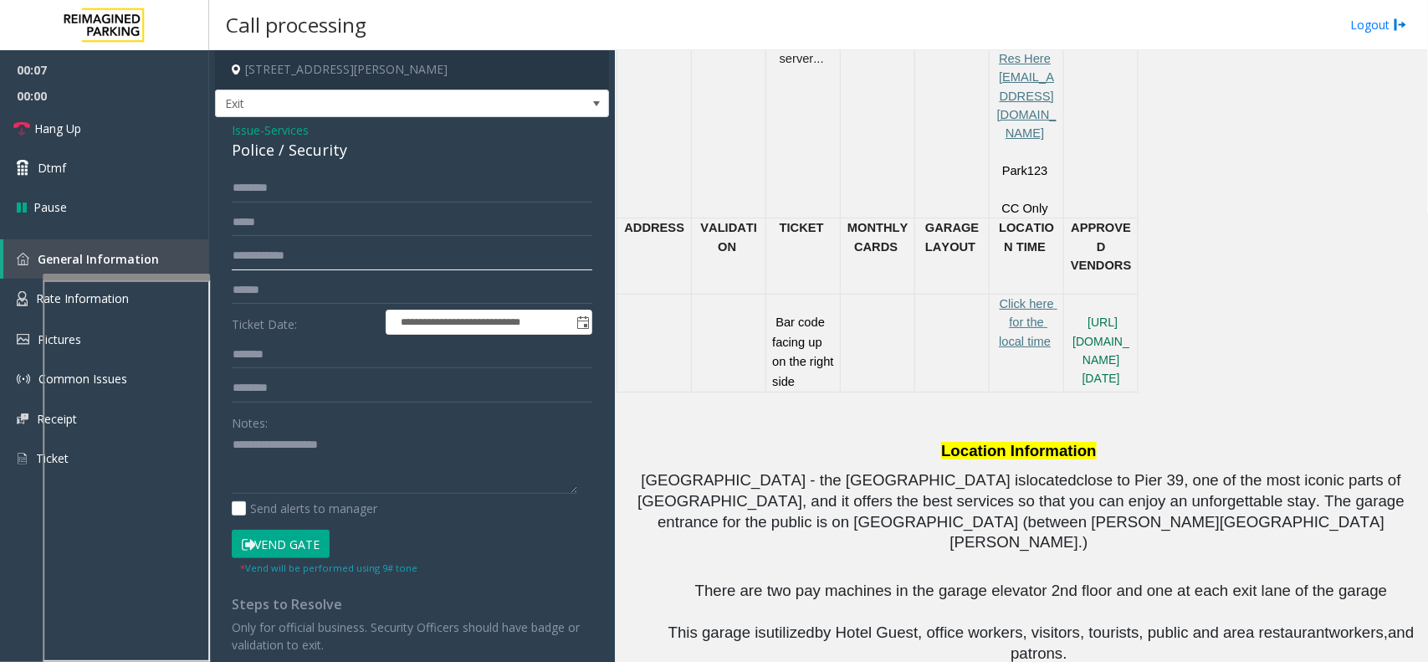
click at [312, 256] on input "text" at bounding box center [412, 256] width 361 height 28
click at [715, 350] on td at bounding box center [729, 343] width 74 height 98
click at [147, 134] on link "Hang Up" at bounding box center [104, 128] width 209 height 39
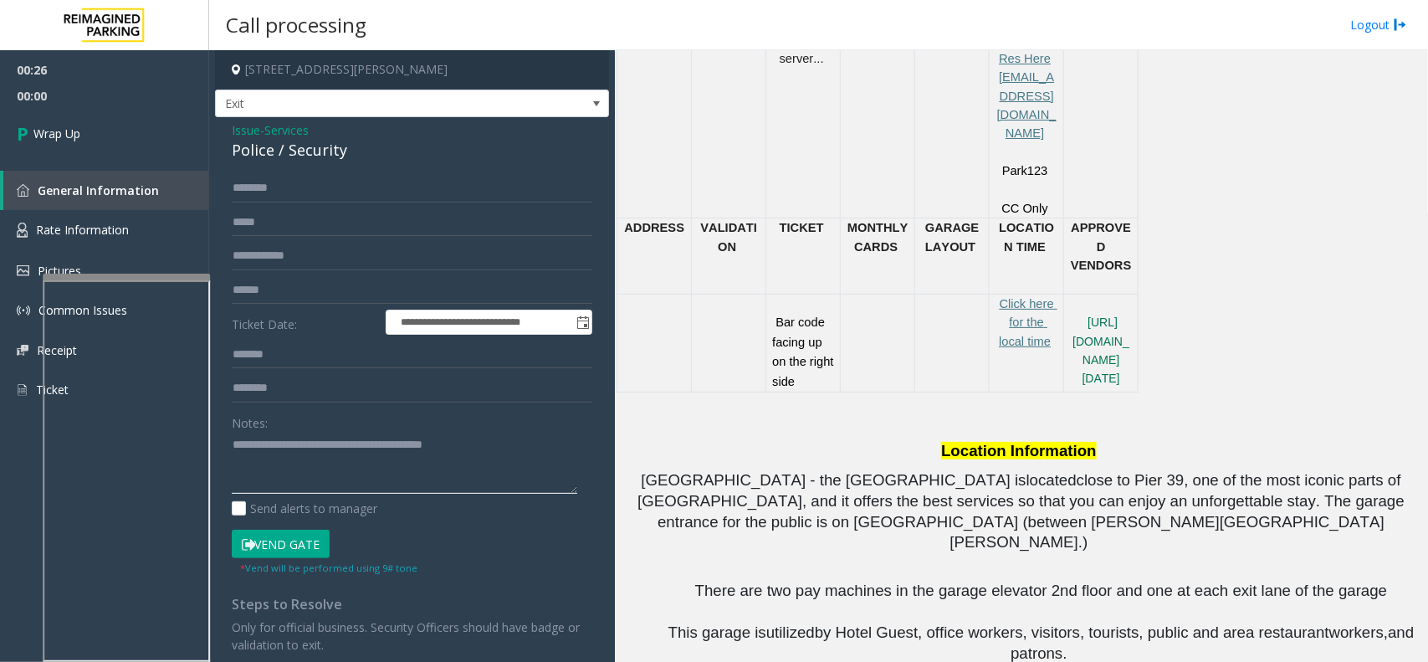
click at [234, 442] on textarea at bounding box center [405, 463] width 346 height 63
click at [285, 439] on textarea at bounding box center [405, 463] width 346 height 63
type textarea "**********"
click at [190, 153] on link "Wrap Up" at bounding box center [104, 133] width 209 height 49
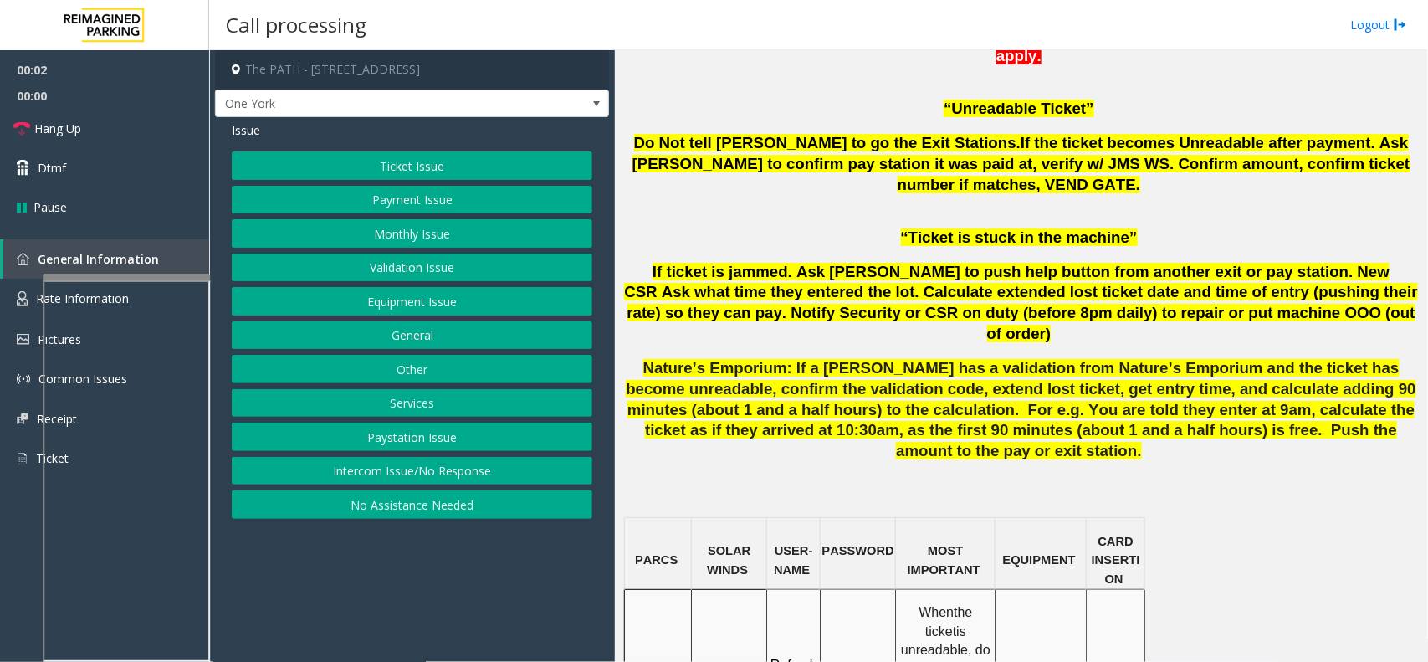
scroll to position [1046, 0]
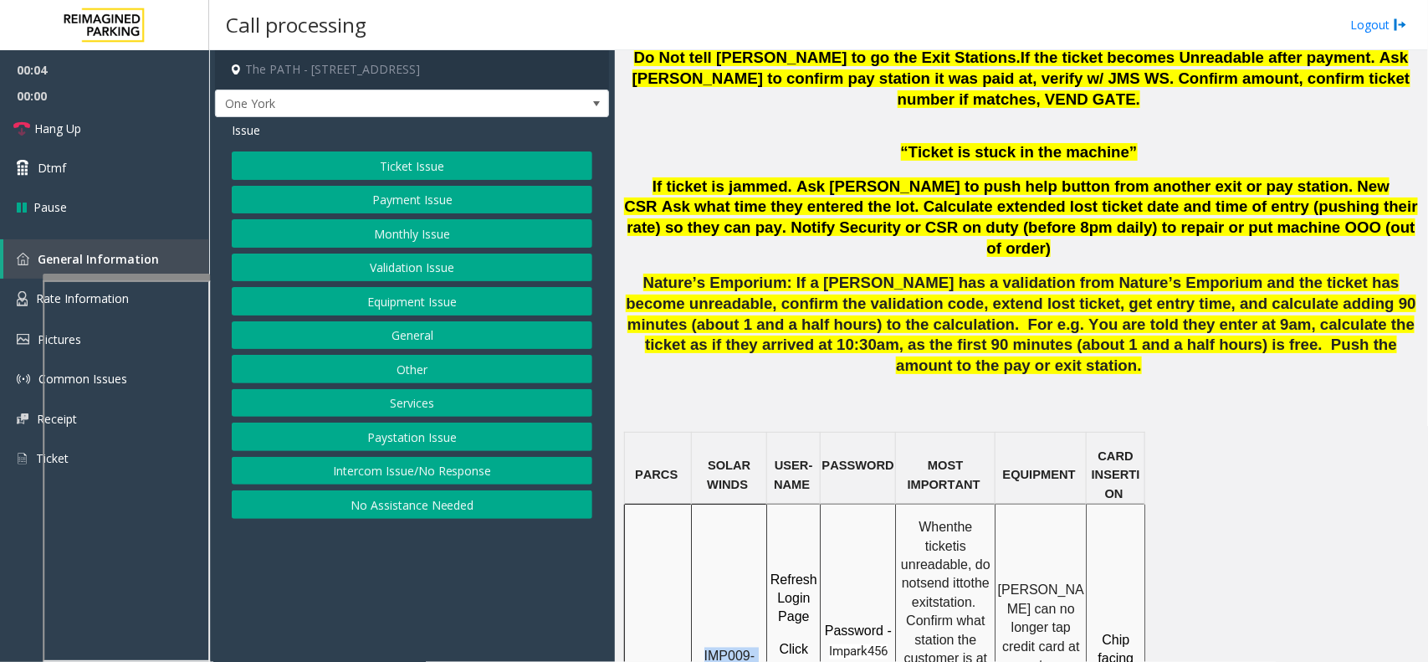
drag, startPoint x: 725, startPoint y: 548, endPoint x: 705, endPoint y: 520, distance: 34.8
copy span "IMP009-0501"
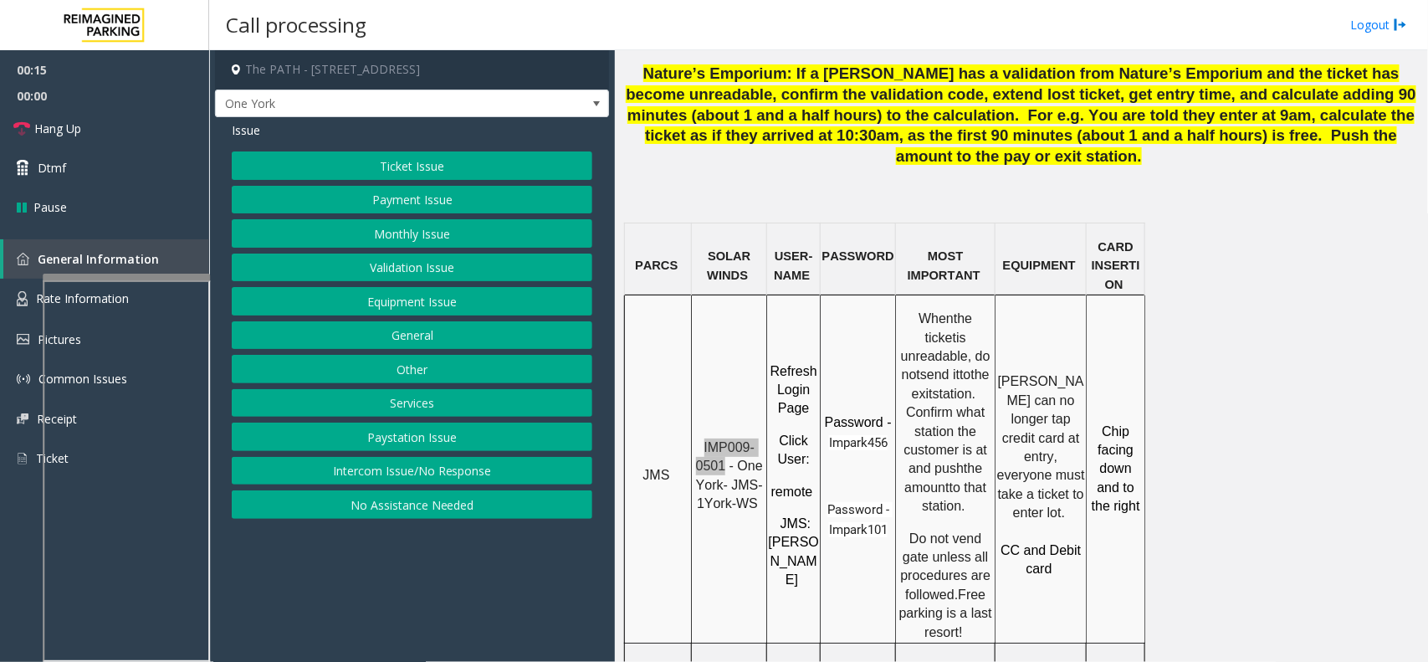
scroll to position [1360, 0]
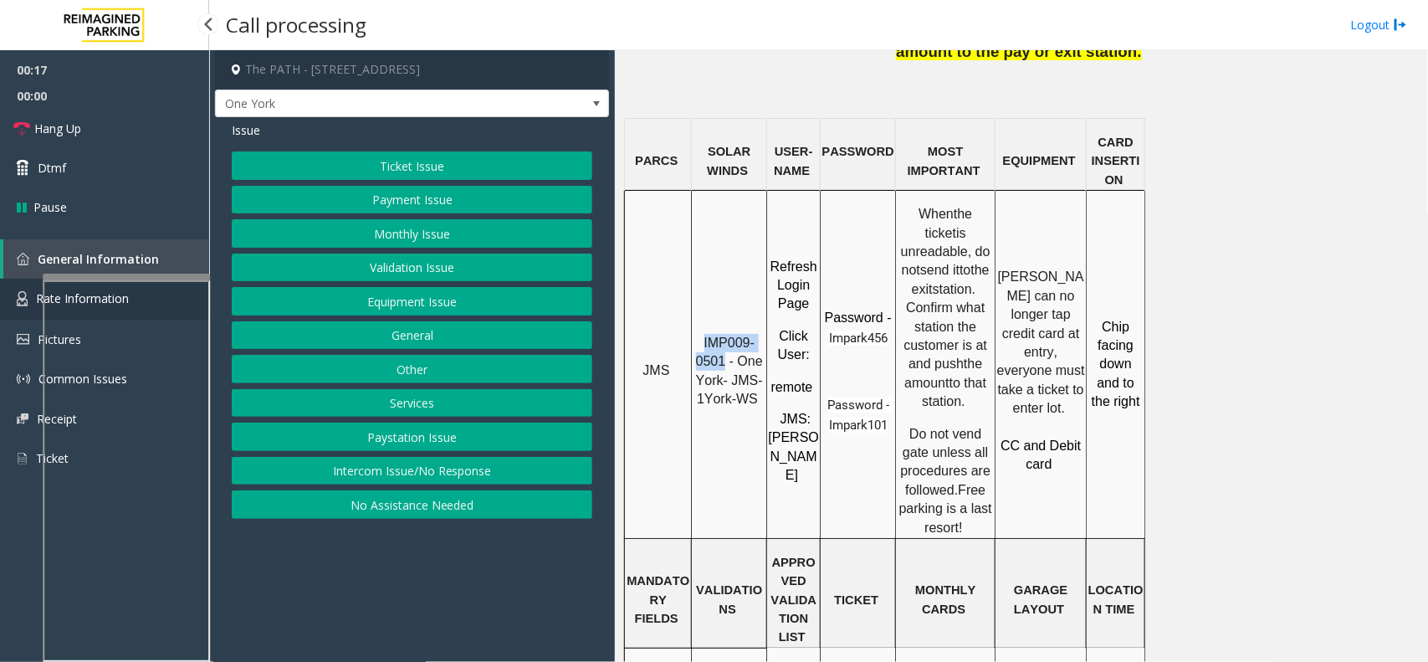
click at [34, 293] on link "Rate Information" at bounding box center [104, 299] width 209 height 41
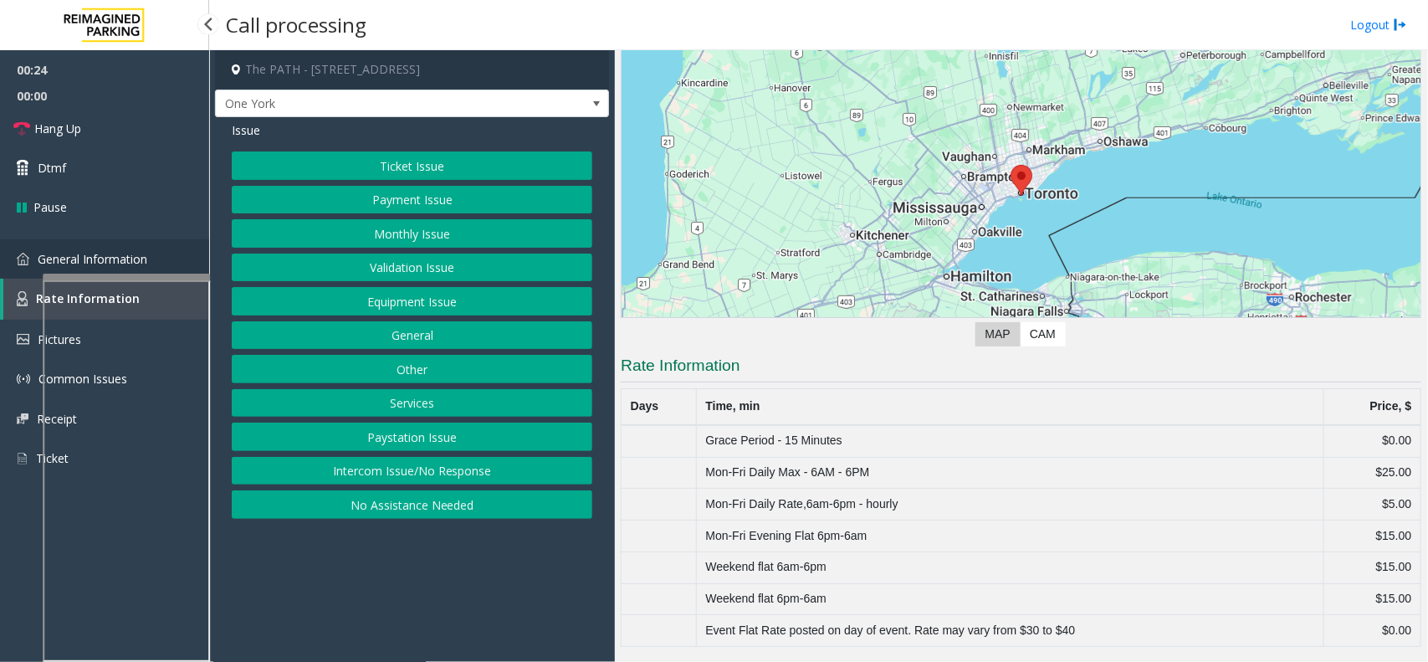
click at [30, 247] on link "General Information" at bounding box center [104, 258] width 209 height 39
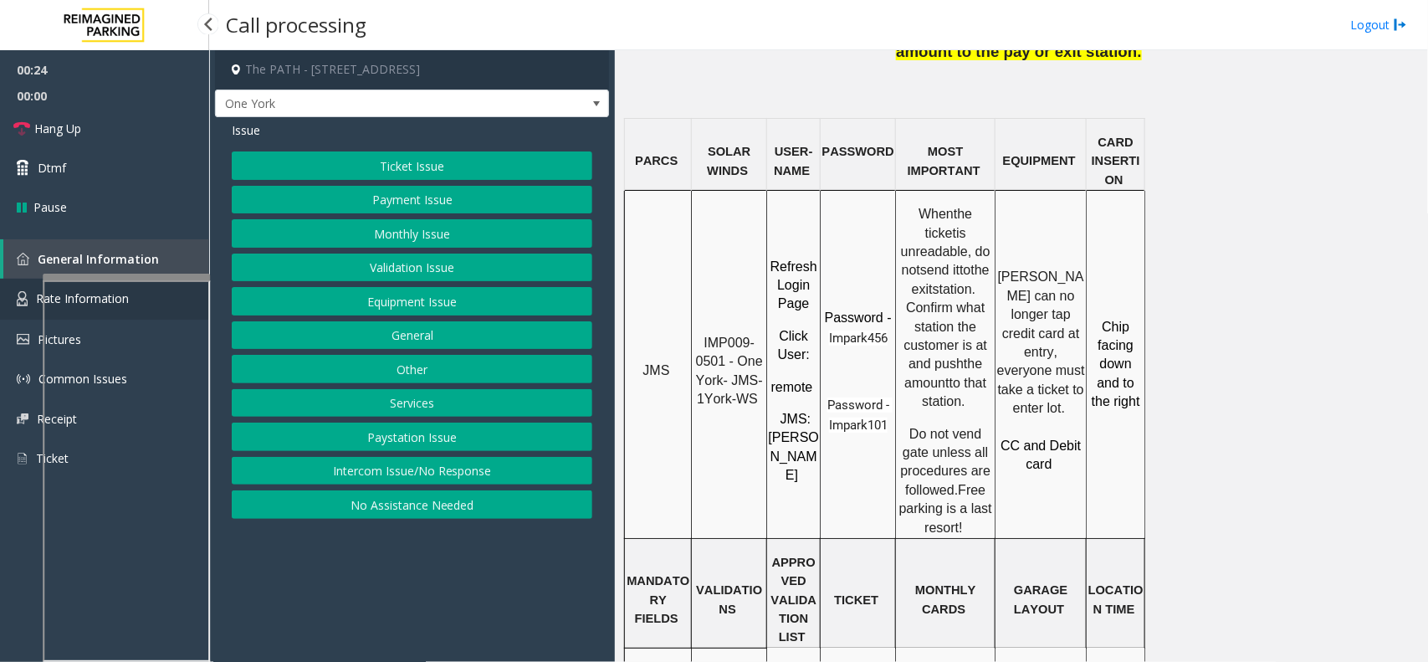
click at [18, 306] on link "Rate Information" at bounding box center [104, 299] width 209 height 41
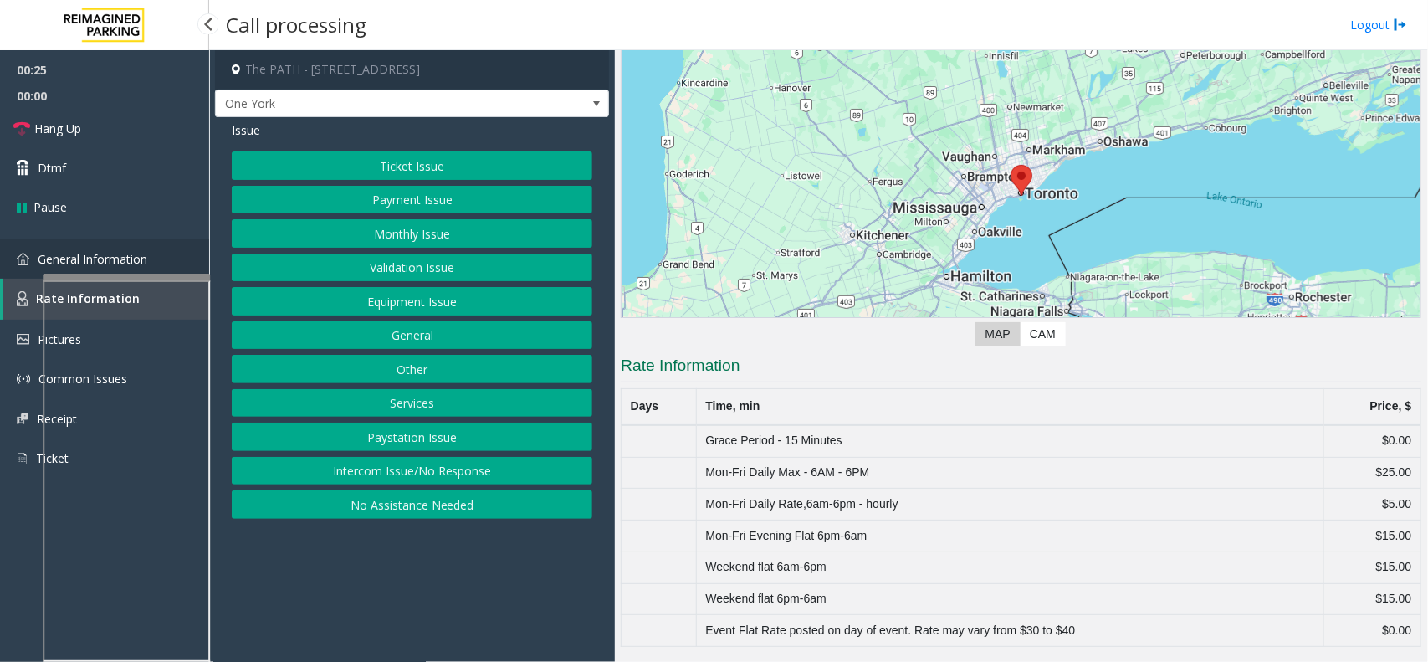
click at [32, 266] on link "General Information" at bounding box center [104, 258] width 209 height 39
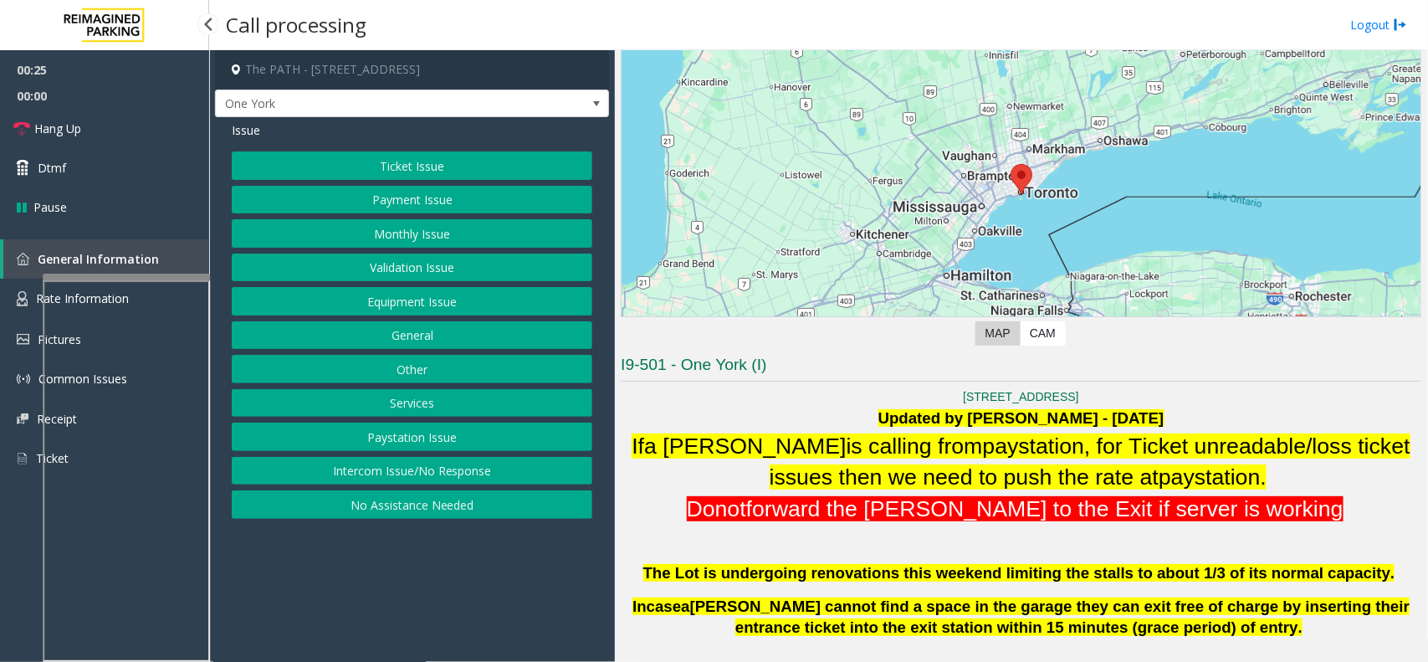
scroll to position [1360, 0]
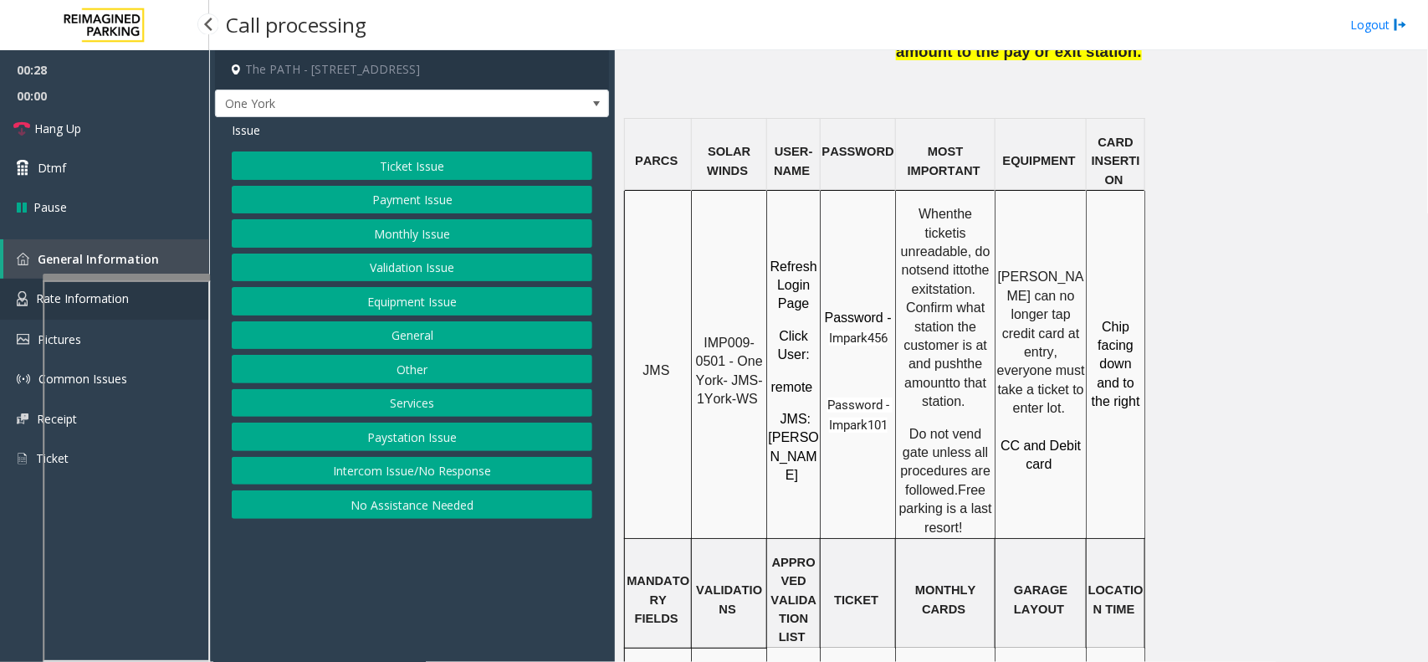
click at [23, 285] on link "Rate Information" at bounding box center [104, 299] width 209 height 41
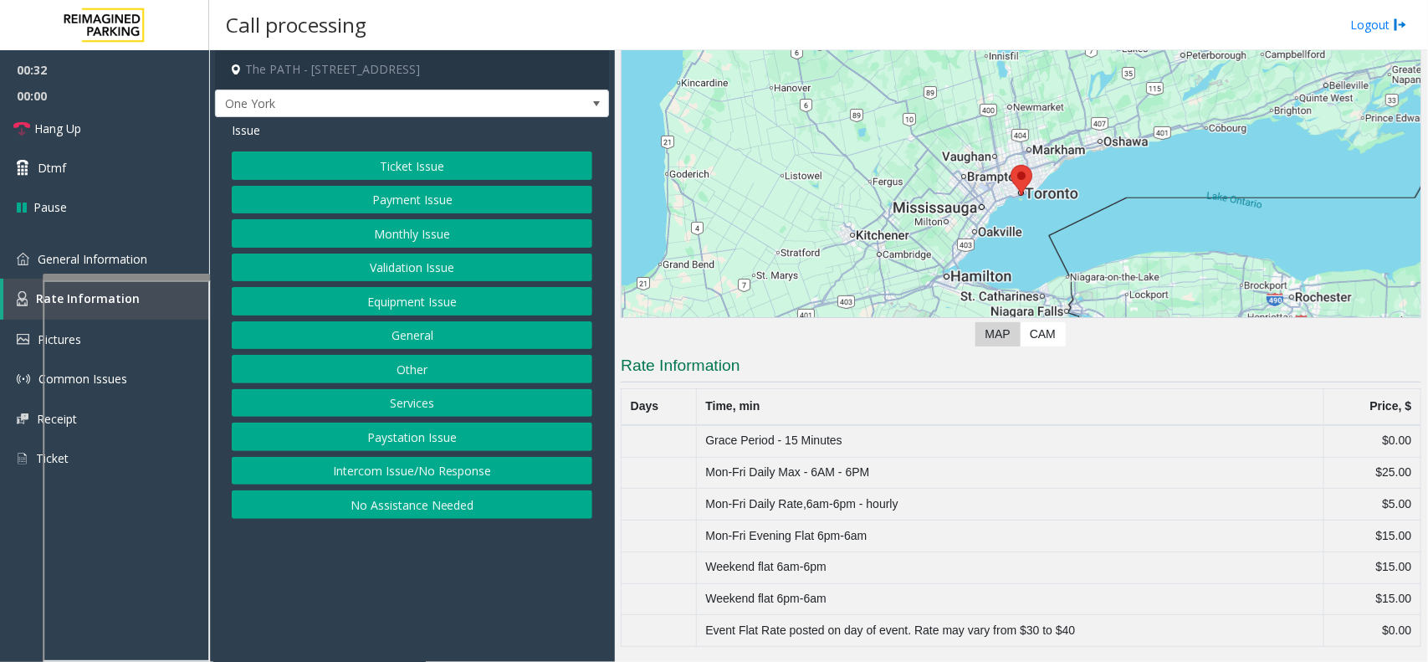
click at [441, 178] on button "Ticket Issue" at bounding box center [412, 165] width 361 height 28
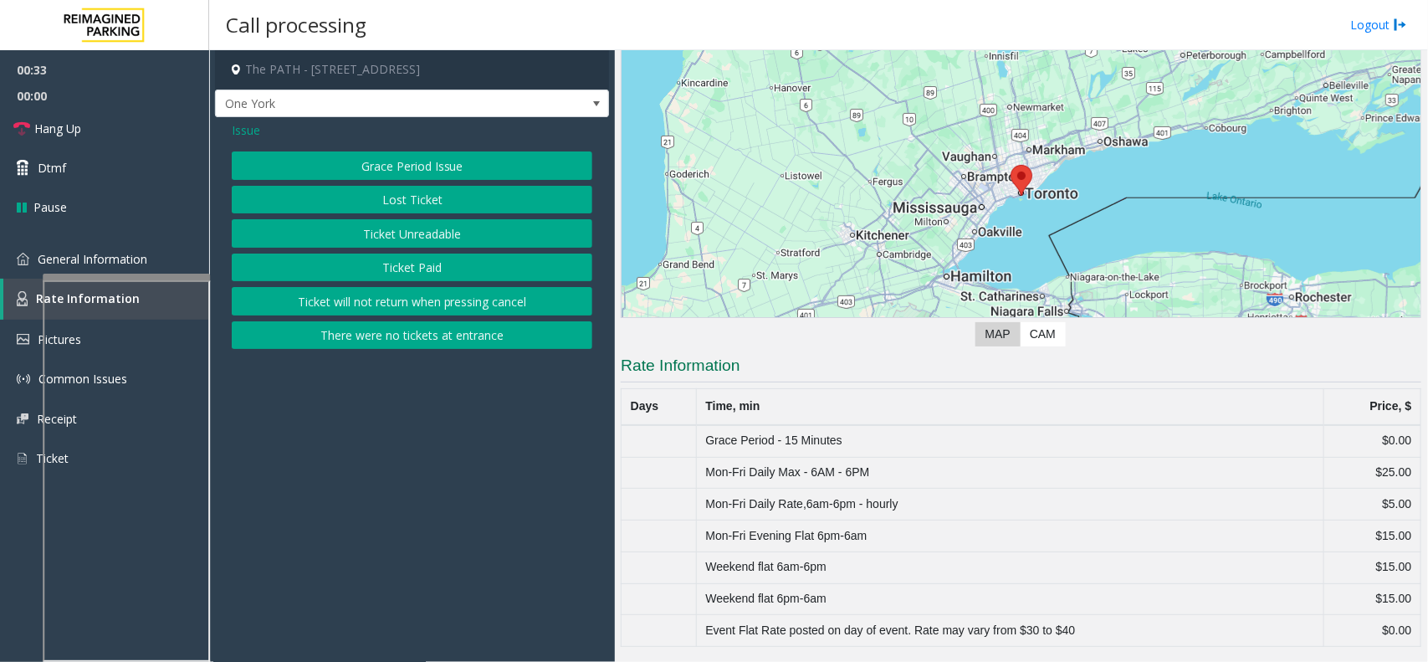
click at [441, 172] on button "Grace Period Issue" at bounding box center [412, 165] width 361 height 28
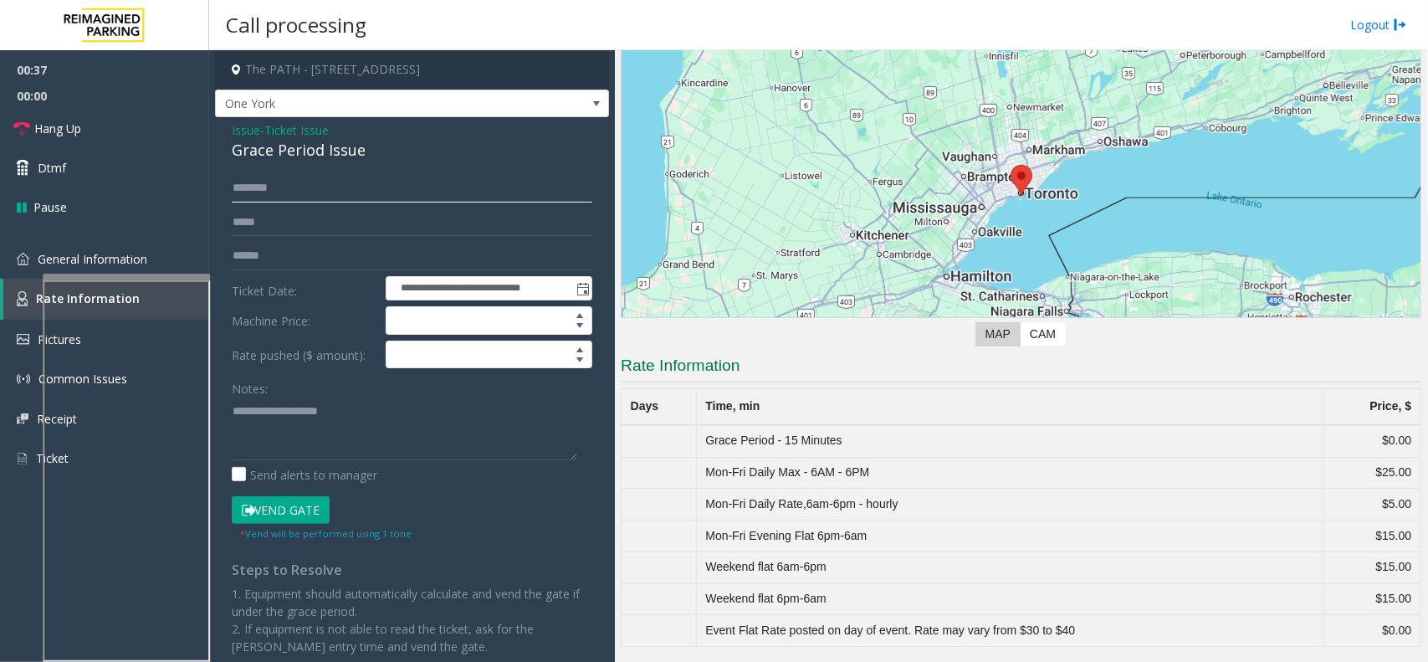
click at [297, 182] on input "text" at bounding box center [412, 188] width 361 height 28
click at [287, 169] on div "**********" at bounding box center [412, 411] width 394 height 589
click at [291, 156] on div "Grace Period Issue" at bounding box center [412, 150] width 361 height 23
drag, startPoint x: 291, startPoint y: 156, endPoint x: 340, endPoint y: 147, distance: 49.2
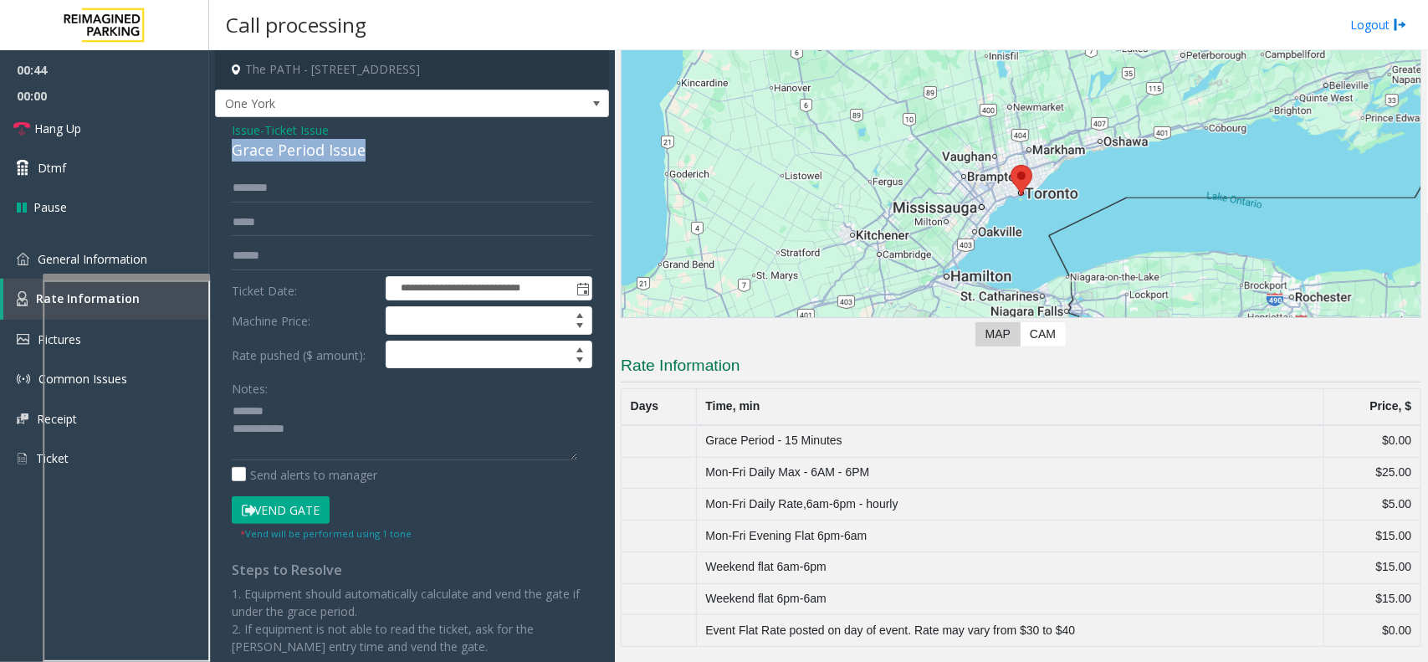
click at [293, 156] on div "Grace Period Issue" at bounding box center [412, 150] width 361 height 23
type textarea "**********"
click at [316, 189] on input "text" at bounding box center [412, 188] width 361 height 28
click at [308, 258] on input "text" at bounding box center [412, 256] width 361 height 28
click at [126, 269] on link "General Information" at bounding box center [104, 258] width 209 height 39
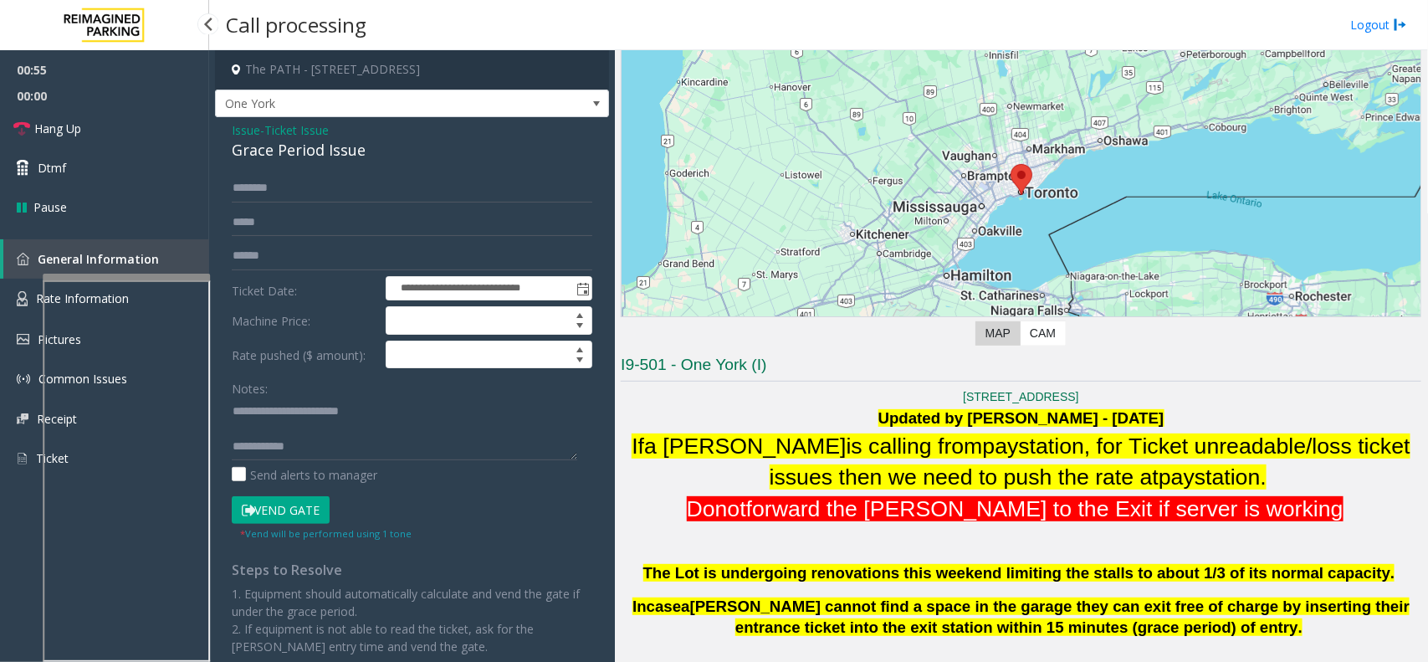
scroll to position [1360, 0]
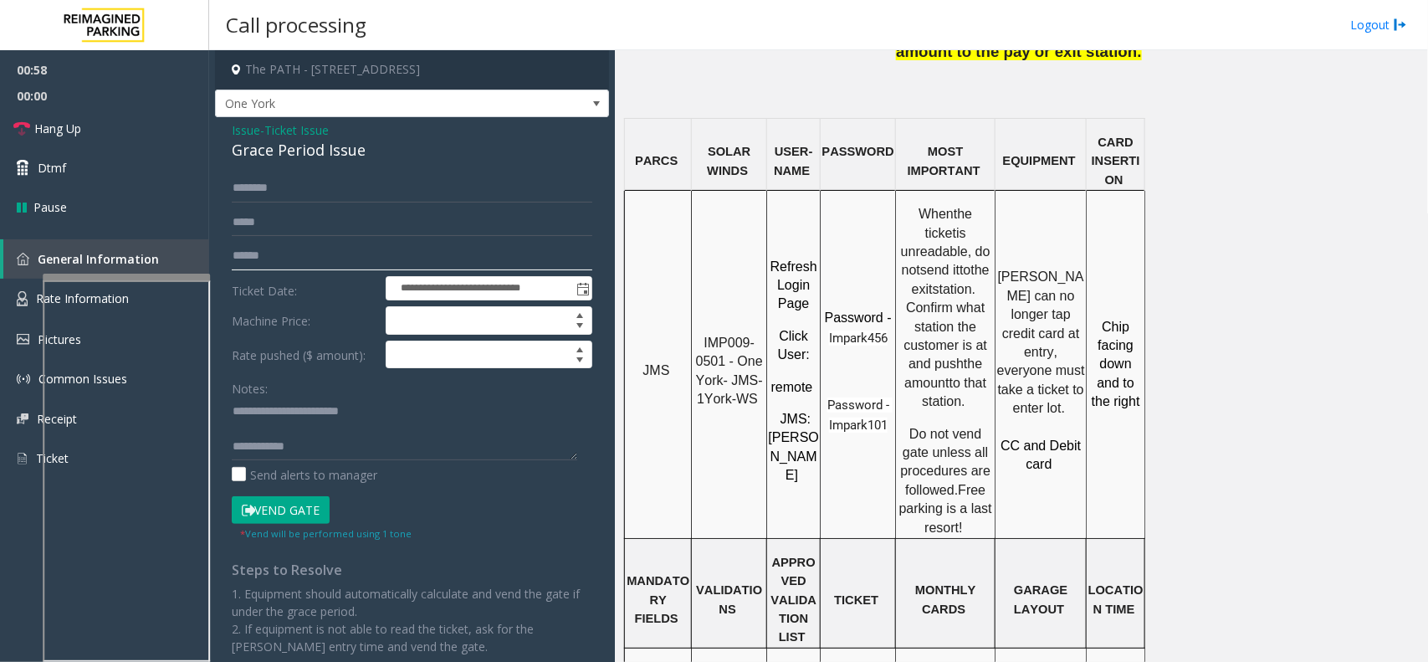
click at [259, 257] on input "text" at bounding box center [412, 256] width 361 height 28
click at [255, 185] on input "text" at bounding box center [412, 188] width 361 height 28
click at [274, 504] on button "Vend Gate" at bounding box center [281, 510] width 98 height 28
click at [258, 189] on input "*****" at bounding box center [412, 188] width 361 height 28
click at [270, 182] on input "*****" at bounding box center [412, 188] width 361 height 28
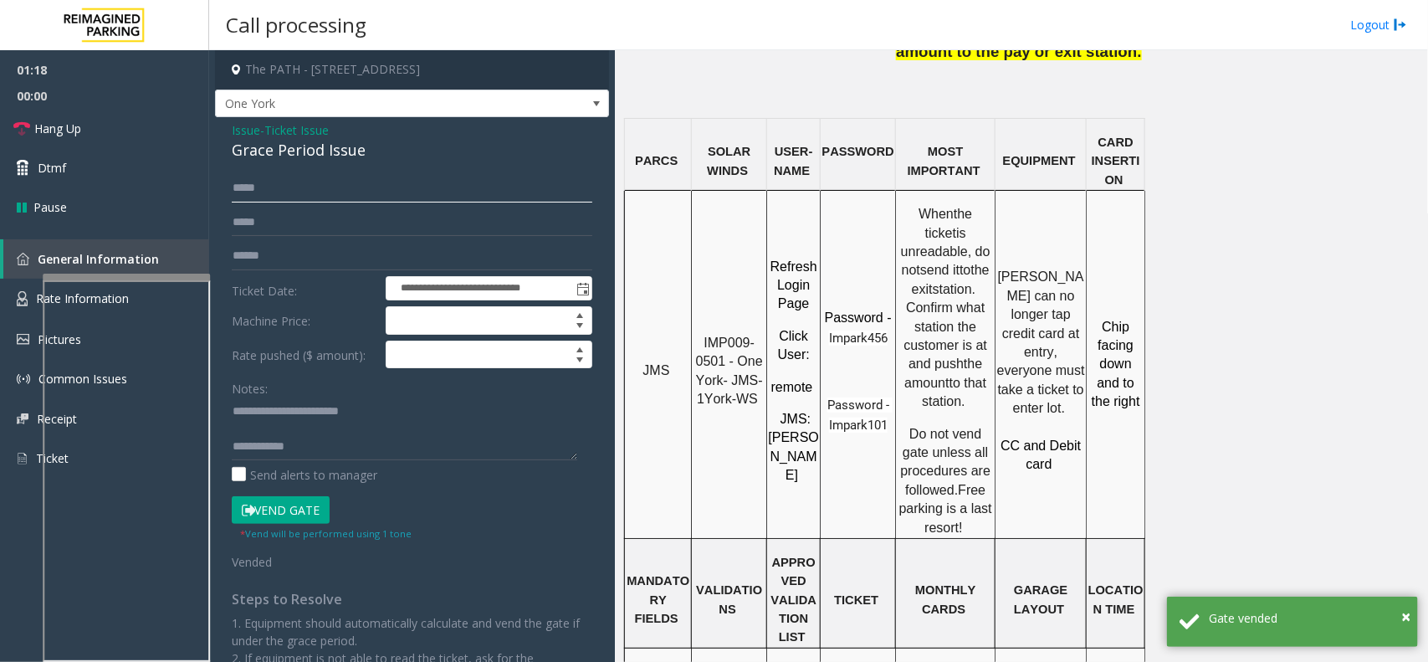
type input "*****"
click at [329, 442] on textarea at bounding box center [405, 428] width 346 height 63
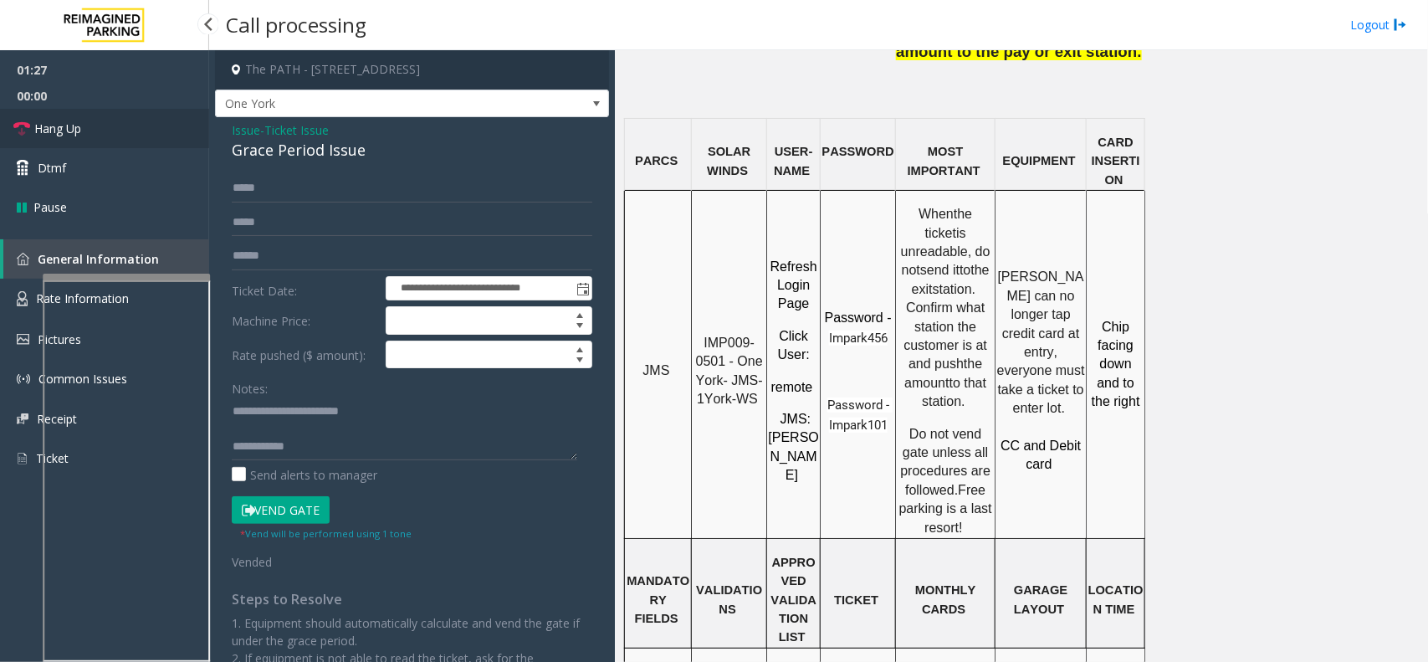
click at [131, 131] on link "Hang Up" at bounding box center [104, 128] width 209 height 39
click at [360, 458] on textarea at bounding box center [405, 428] width 346 height 63
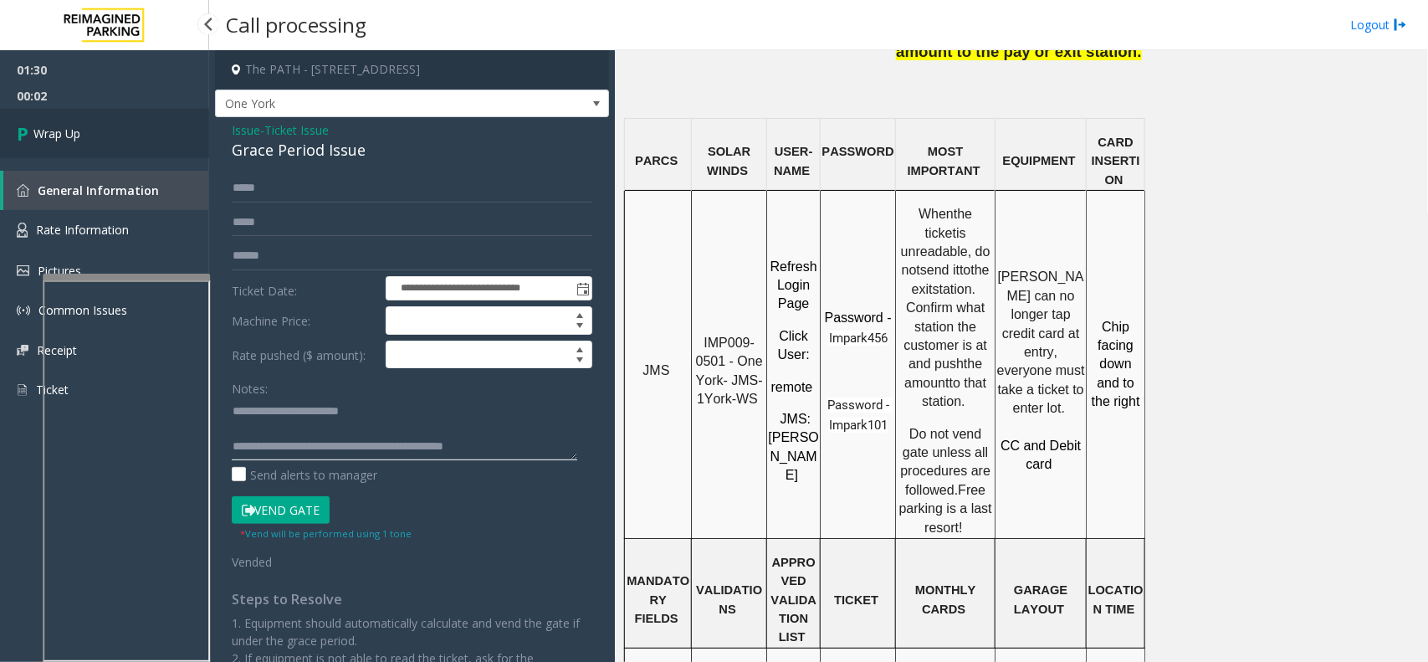
type textarea "**********"
click at [85, 127] on link "Wrap Up" at bounding box center [104, 133] width 209 height 49
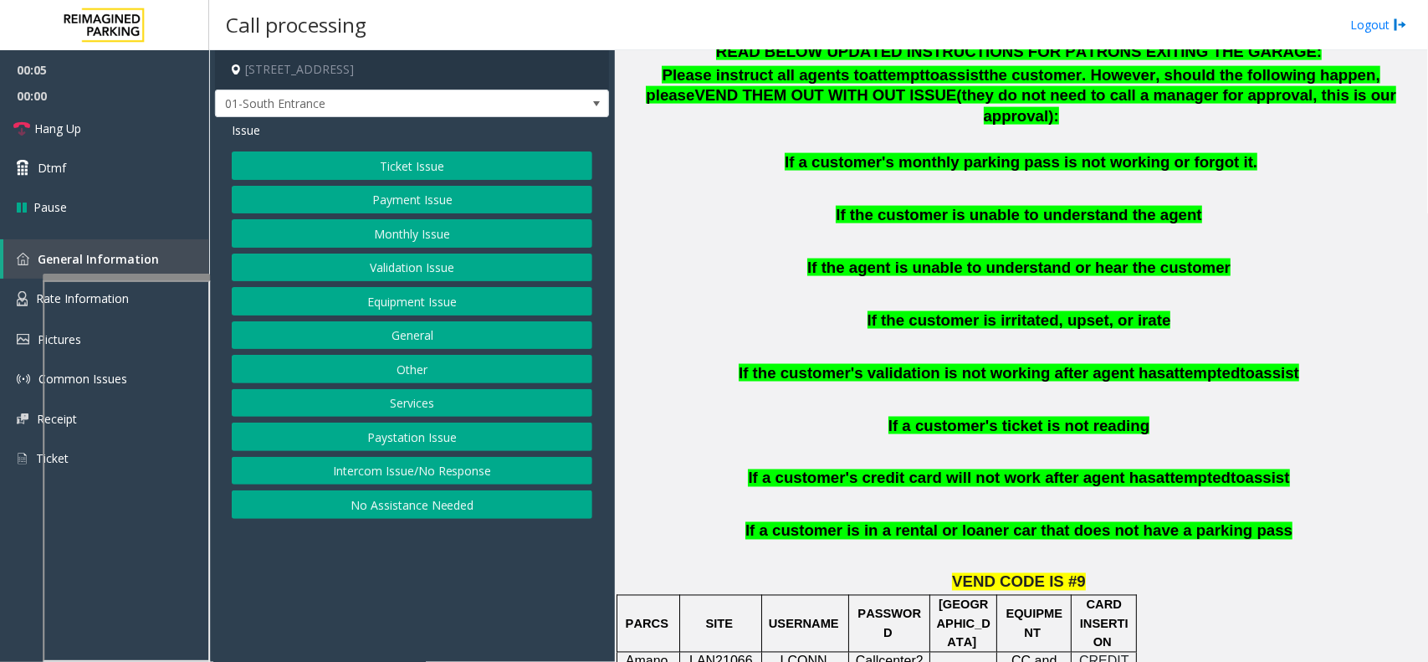
scroll to position [1150, 0]
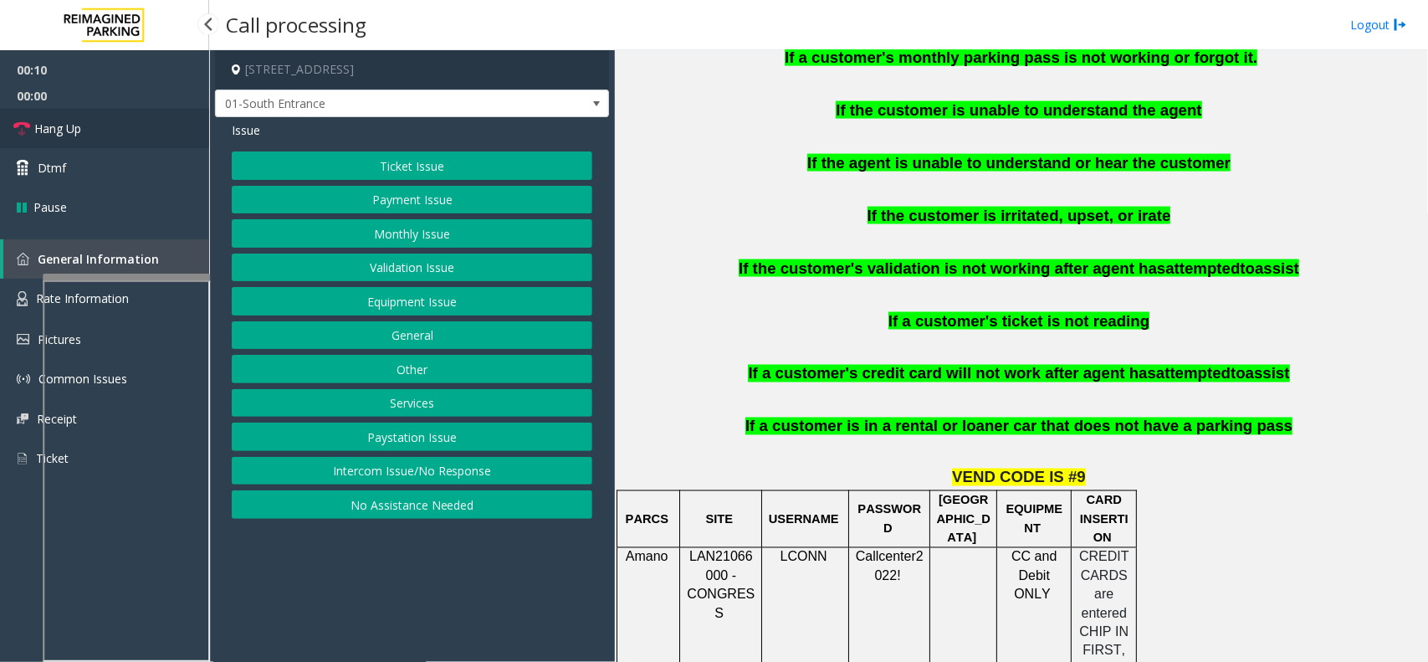
click at [149, 130] on link "Hang Up" at bounding box center [104, 128] width 209 height 39
click at [402, 500] on button "No Assistance Needed" at bounding box center [412, 504] width 361 height 28
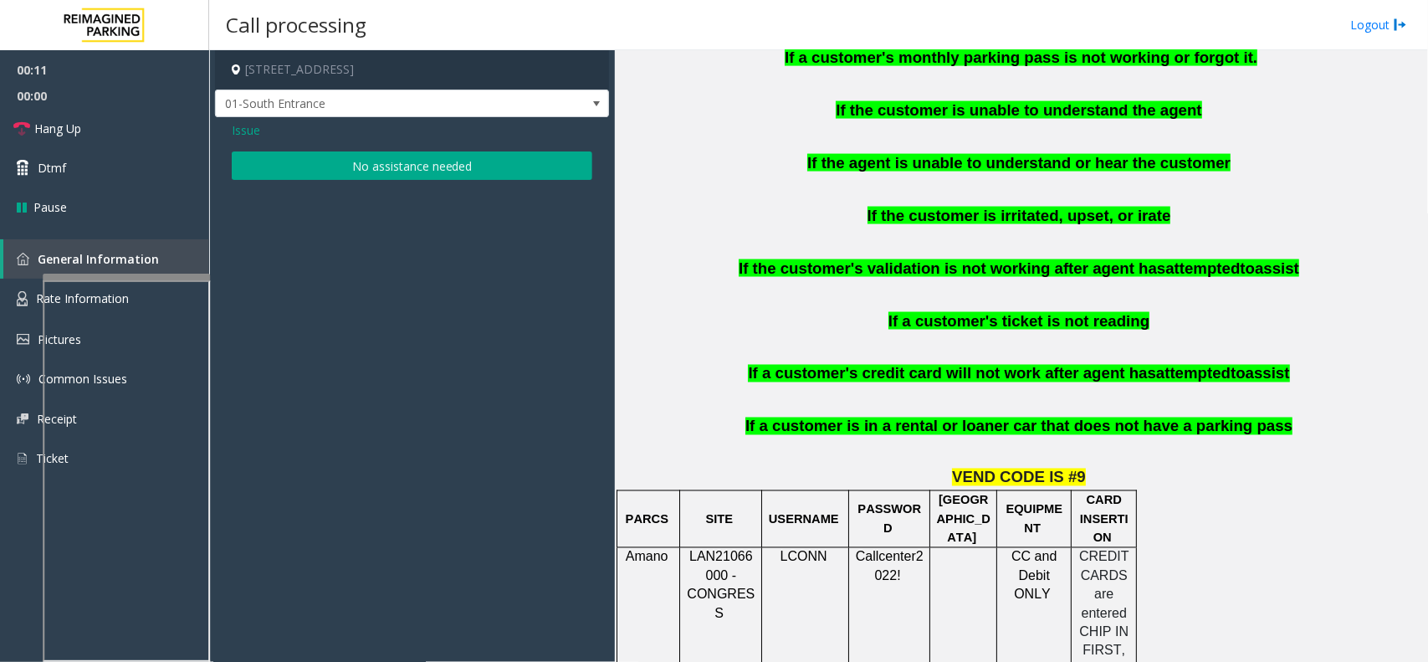
click at [419, 172] on button "No assistance needed" at bounding box center [412, 165] width 361 height 28
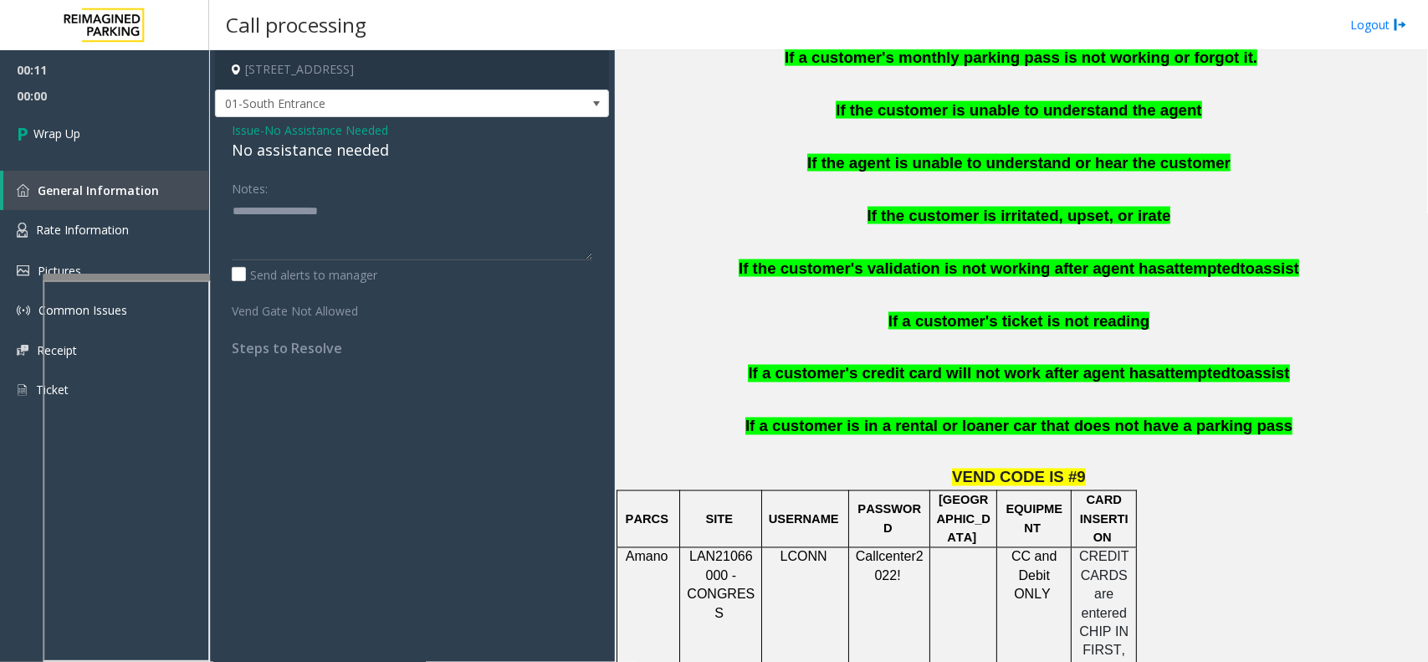
click at [328, 153] on div "No assistance needed" at bounding box center [412, 150] width 361 height 23
type textarea "**********"
click at [77, 121] on link "Wrap Up" at bounding box center [104, 133] width 209 height 49
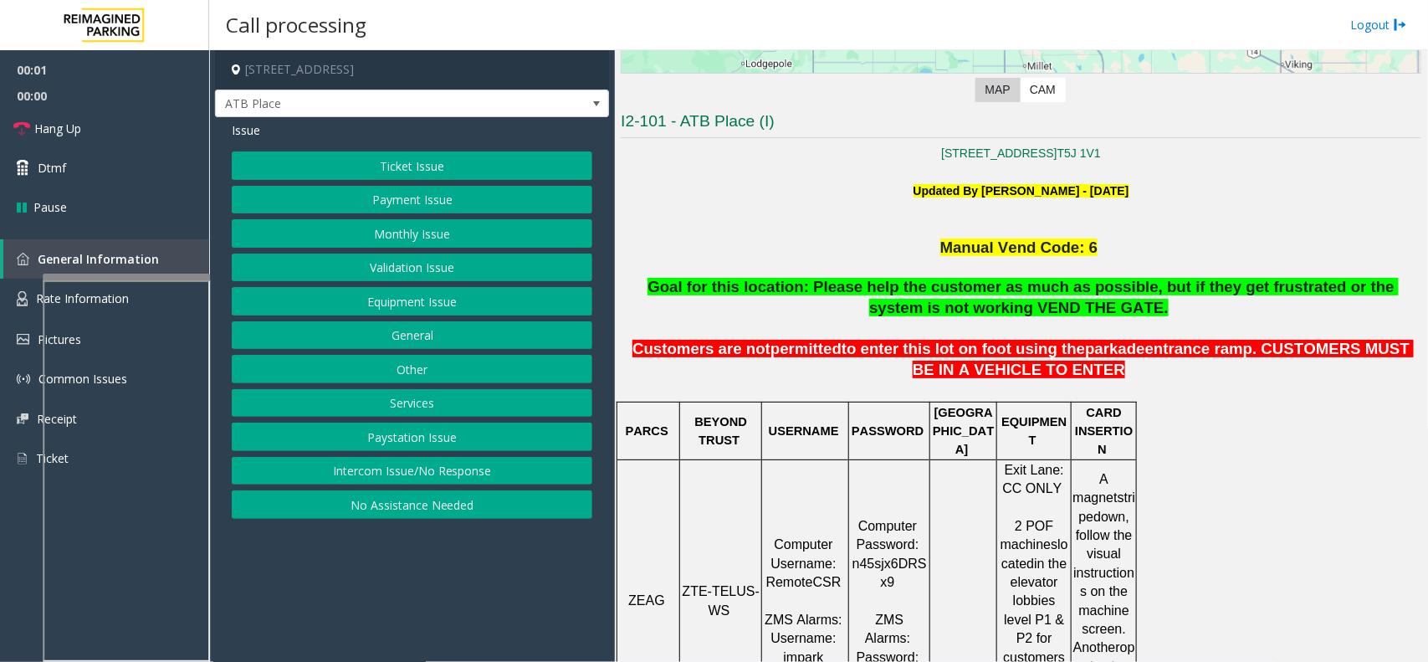
scroll to position [418, 0]
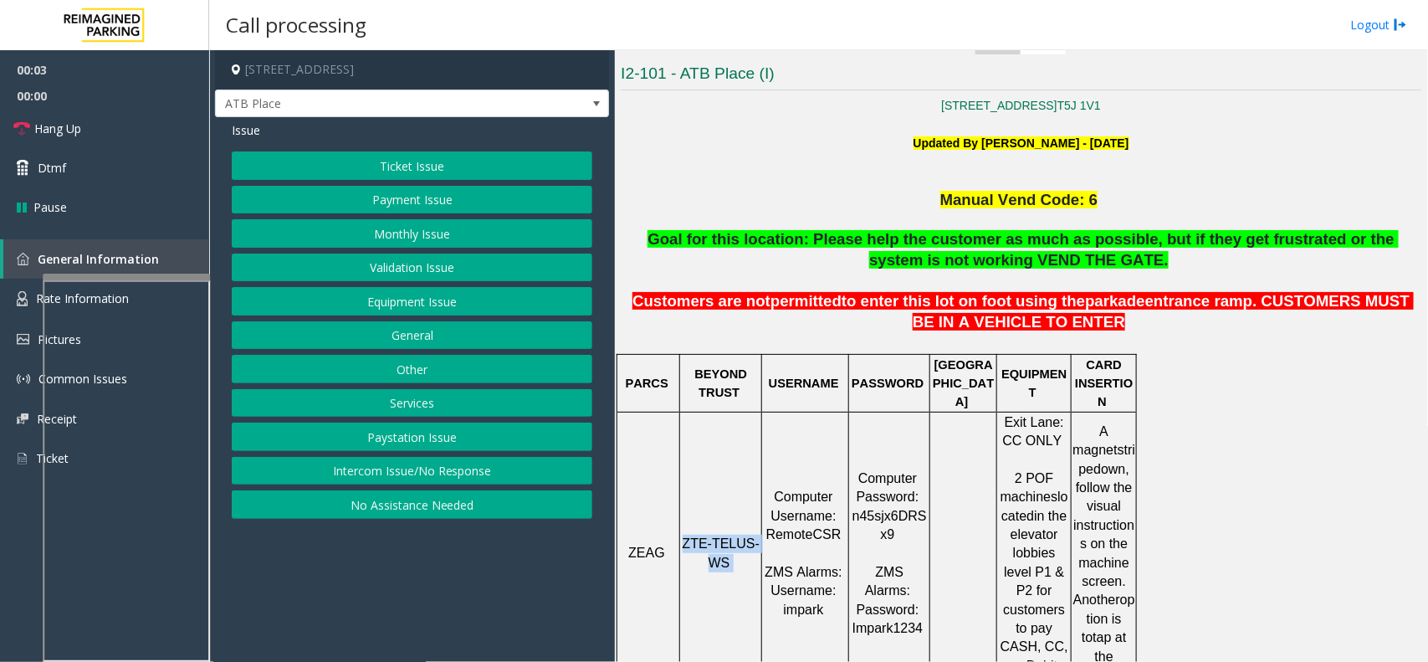
drag, startPoint x: 732, startPoint y: 520, endPoint x: 670, endPoint y: 490, distance: 68.5
click at [670, 490] on tr "ZEAG ZTE-TELUS-WS Computer Username: RemoteCSR ZMS Alarms: Username: impark Com…" at bounding box center [877, 553] width 520 height 283
copy tr "ZTE-TELUS-WS"
click at [425, 161] on button "Ticket Issue" at bounding box center [412, 165] width 361 height 28
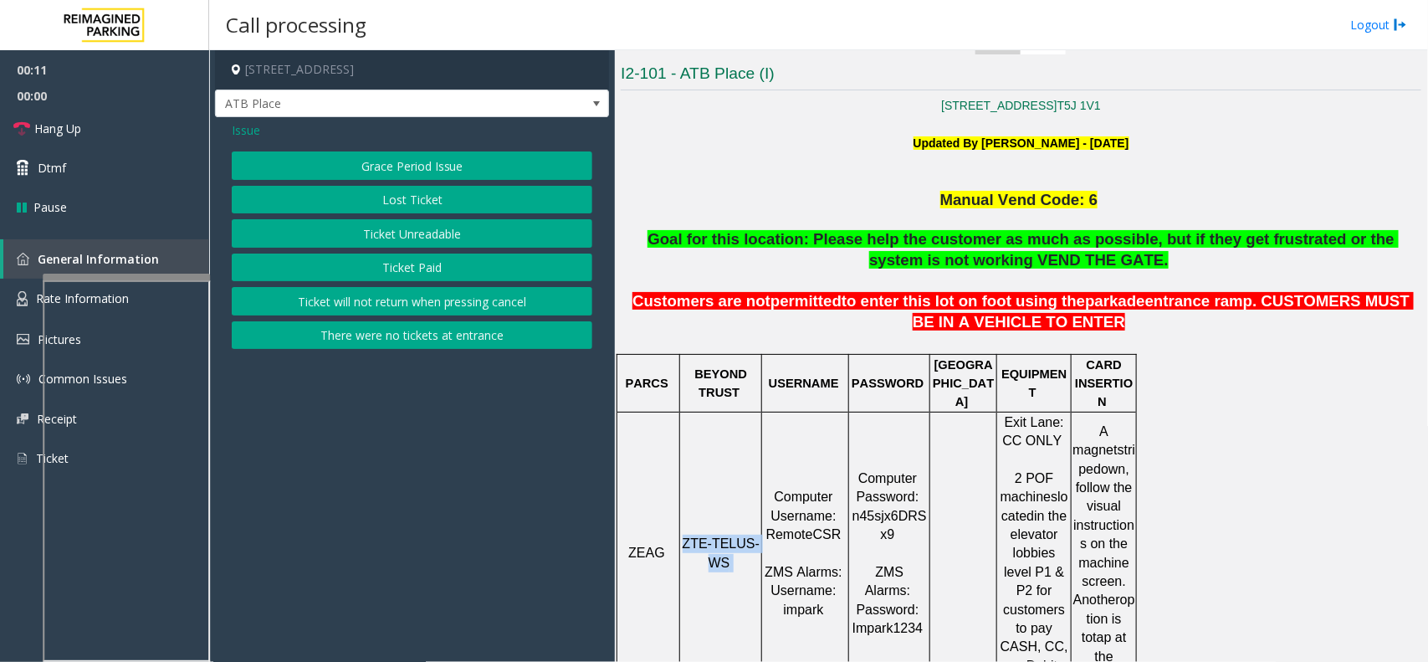
click at [416, 261] on button "Ticket Paid" at bounding box center [412, 267] width 361 height 28
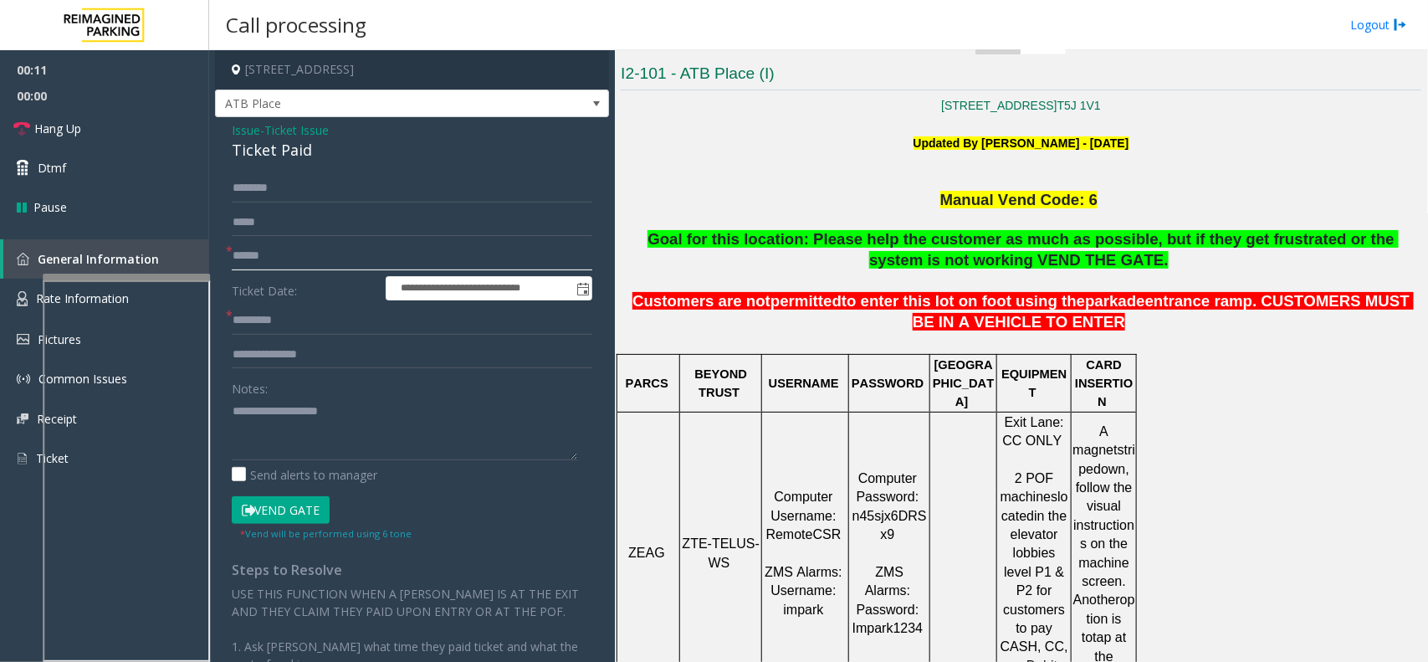
click at [351, 243] on input "text" at bounding box center [412, 256] width 361 height 28
type textarea "**********"
click at [256, 134] on span "Issue" at bounding box center [246, 130] width 28 height 18
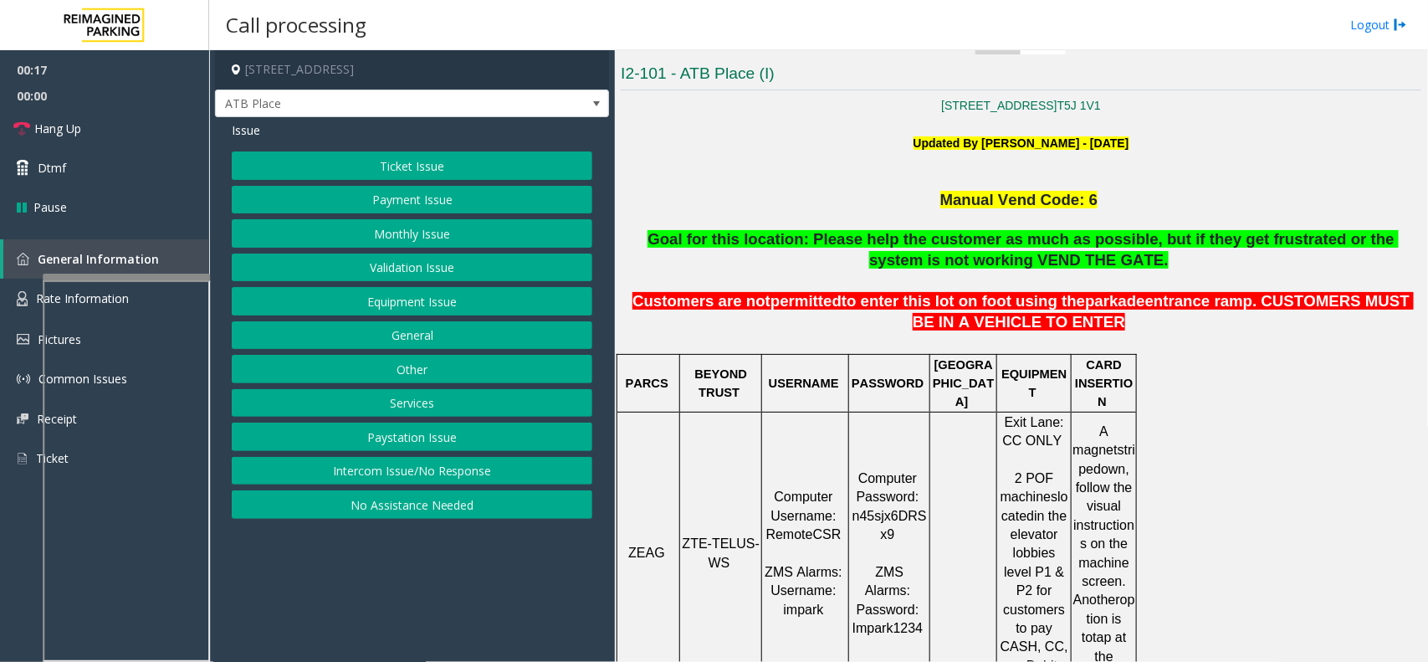
click at [365, 172] on button "Ticket Issue" at bounding box center [412, 165] width 361 height 28
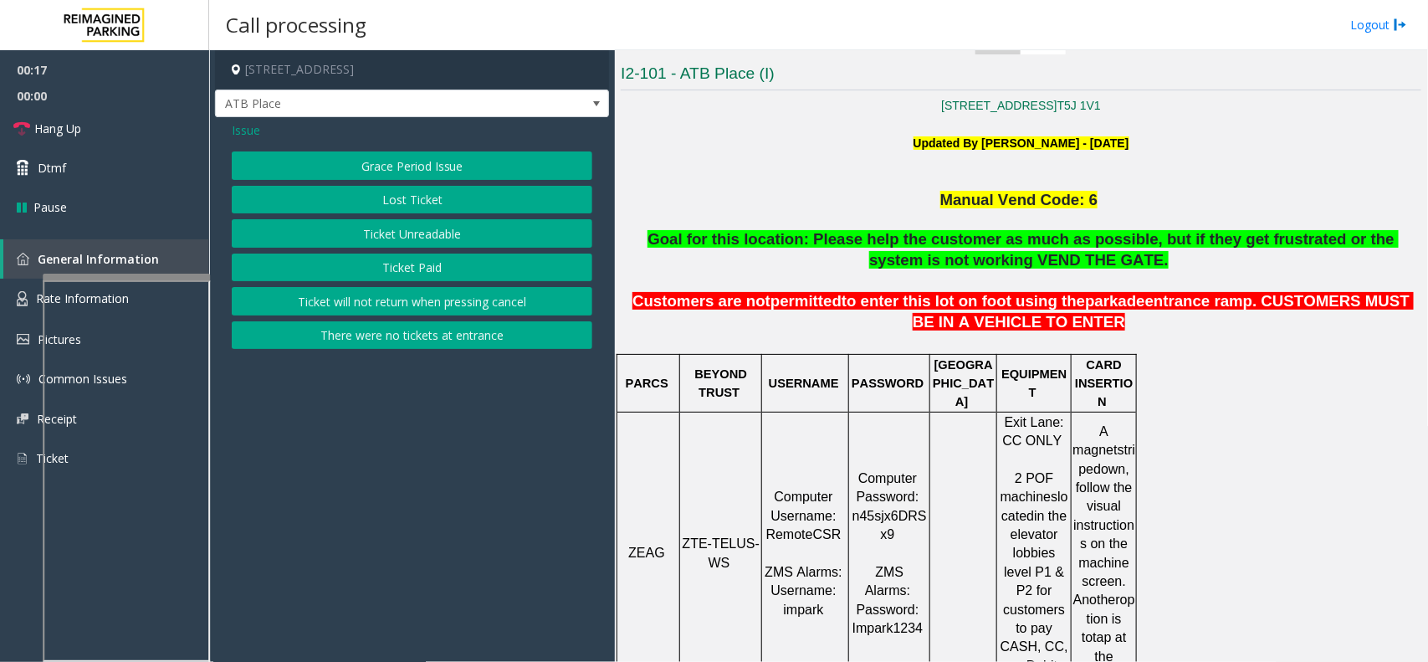
click at [362, 281] on button "Ticket Paid" at bounding box center [412, 267] width 361 height 28
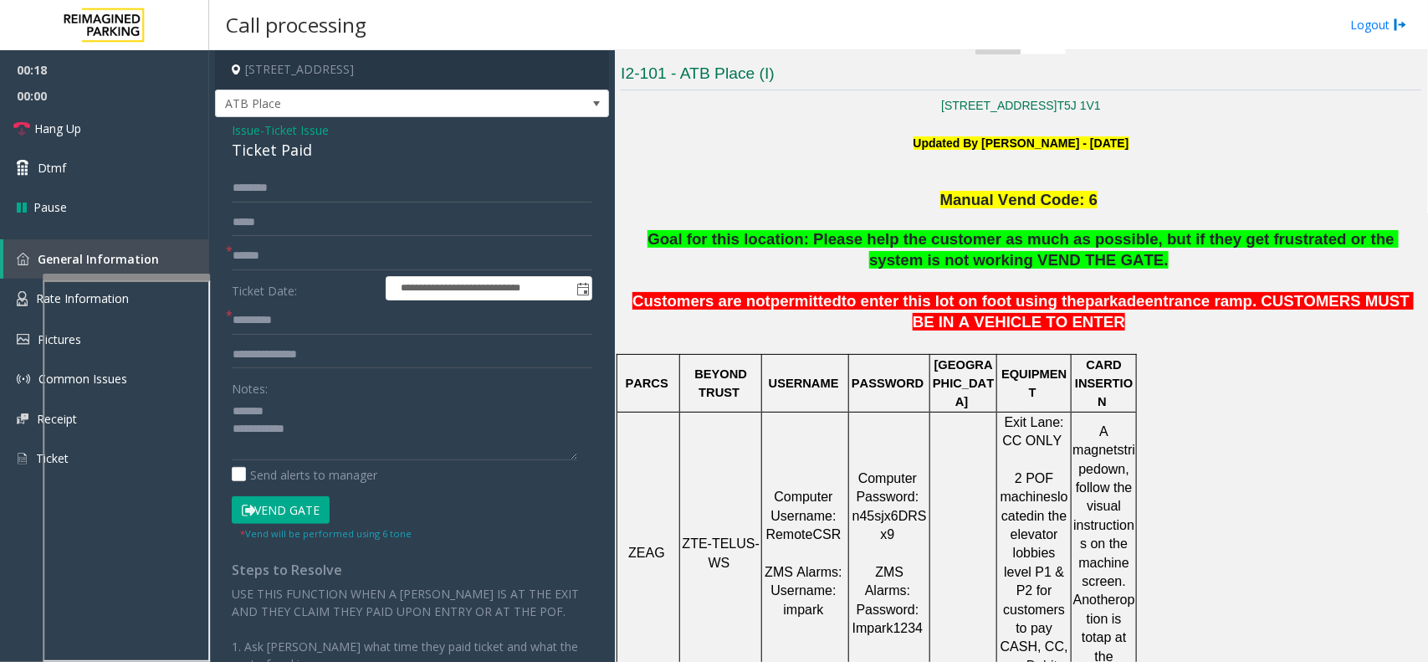
click at [280, 148] on div "Ticket Paid" at bounding box center [412, 150] width 361 height 23
type textarea "**********"
click at [266, 252] on input "text" at bounding box center [412, 256] width 361 height 28
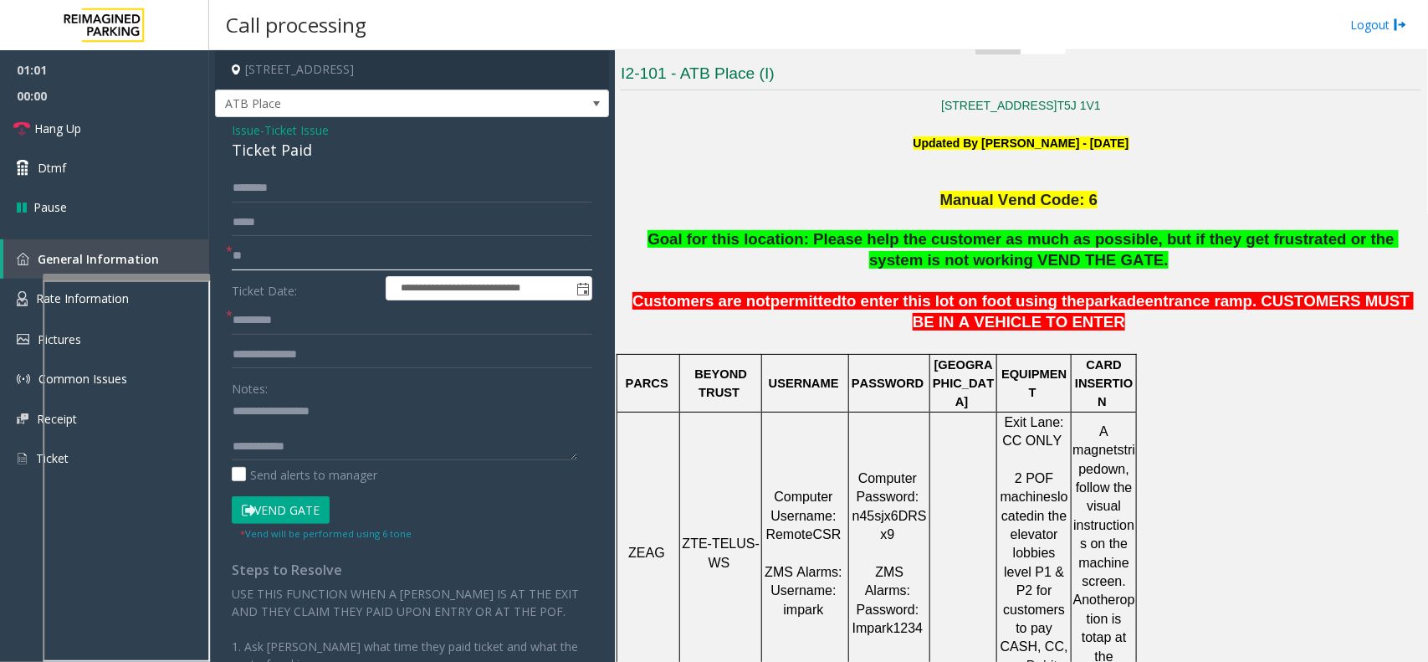
type input "*"
type input "******"
click at [372, 332] on input "text" at bounding box center [412, 320] width 361 height 28
click at [32, 294] on link "Rate Information" at bounding box center [104, 299] width 209 height 41
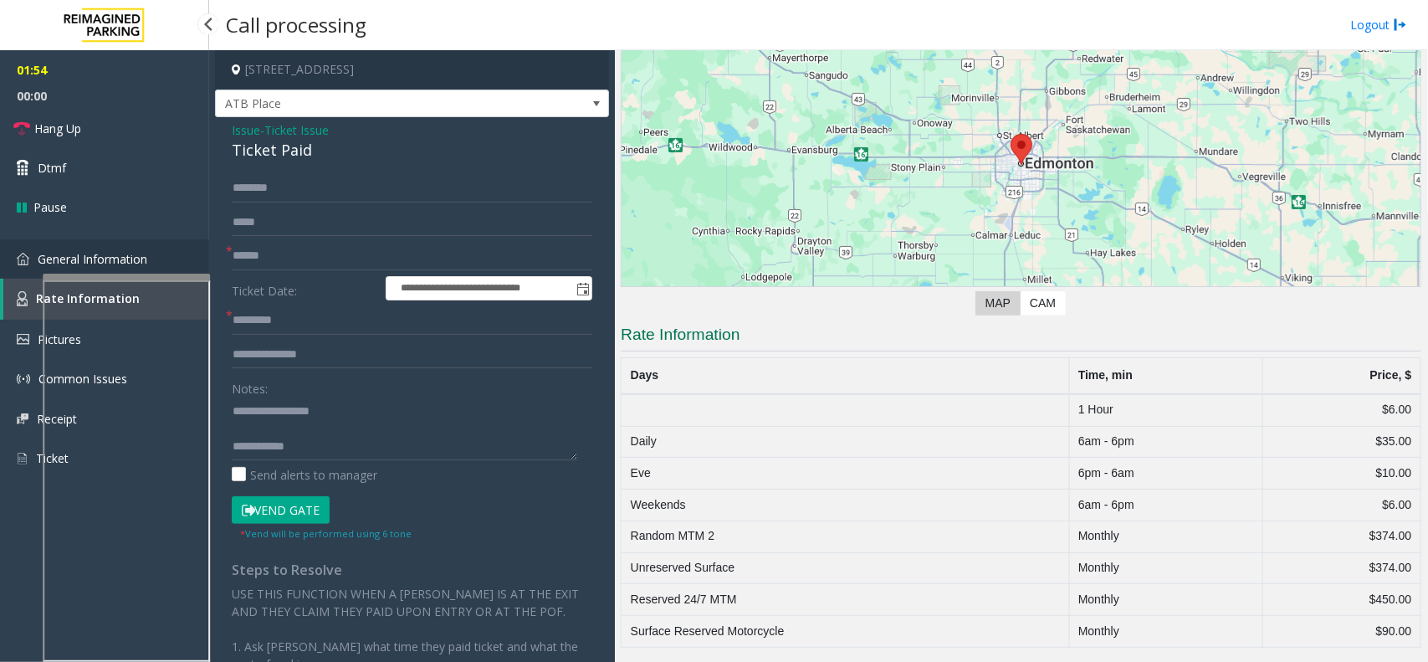
click at [34, 274] on link "General Information" at bounding box center [104, 258] width 209 height 39
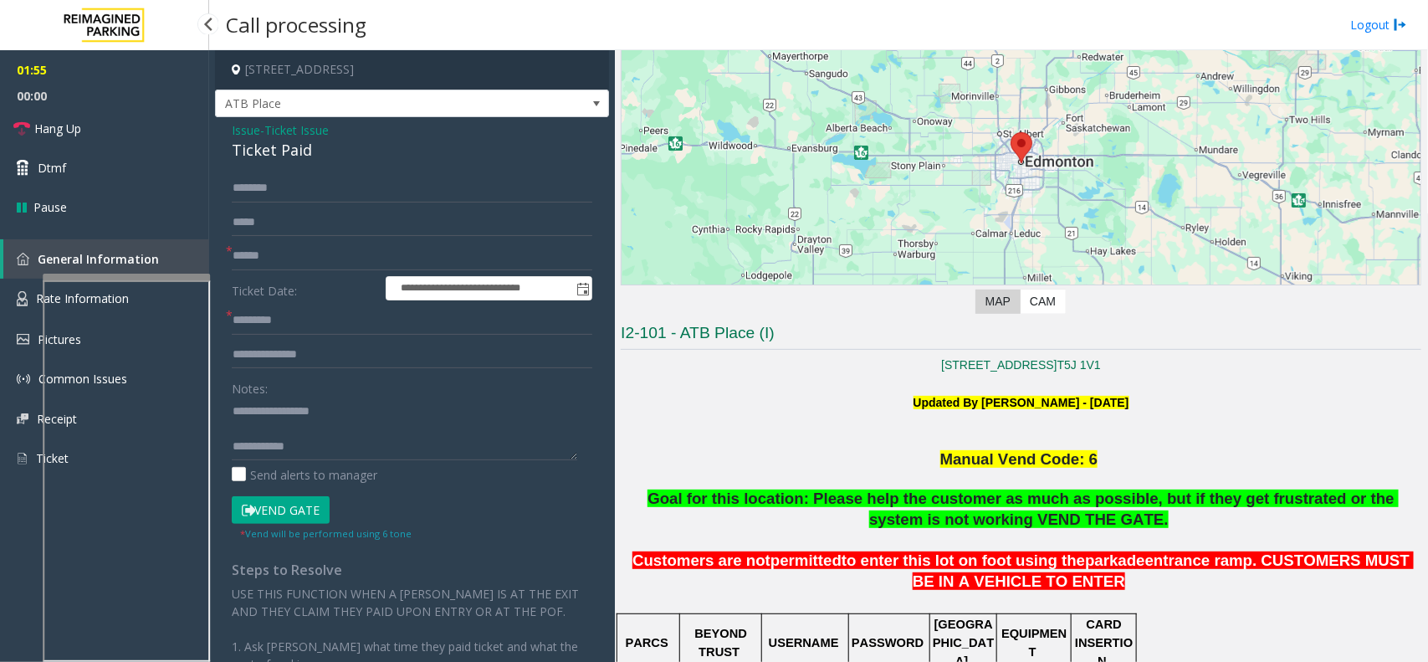
scroll to position [418, 0]
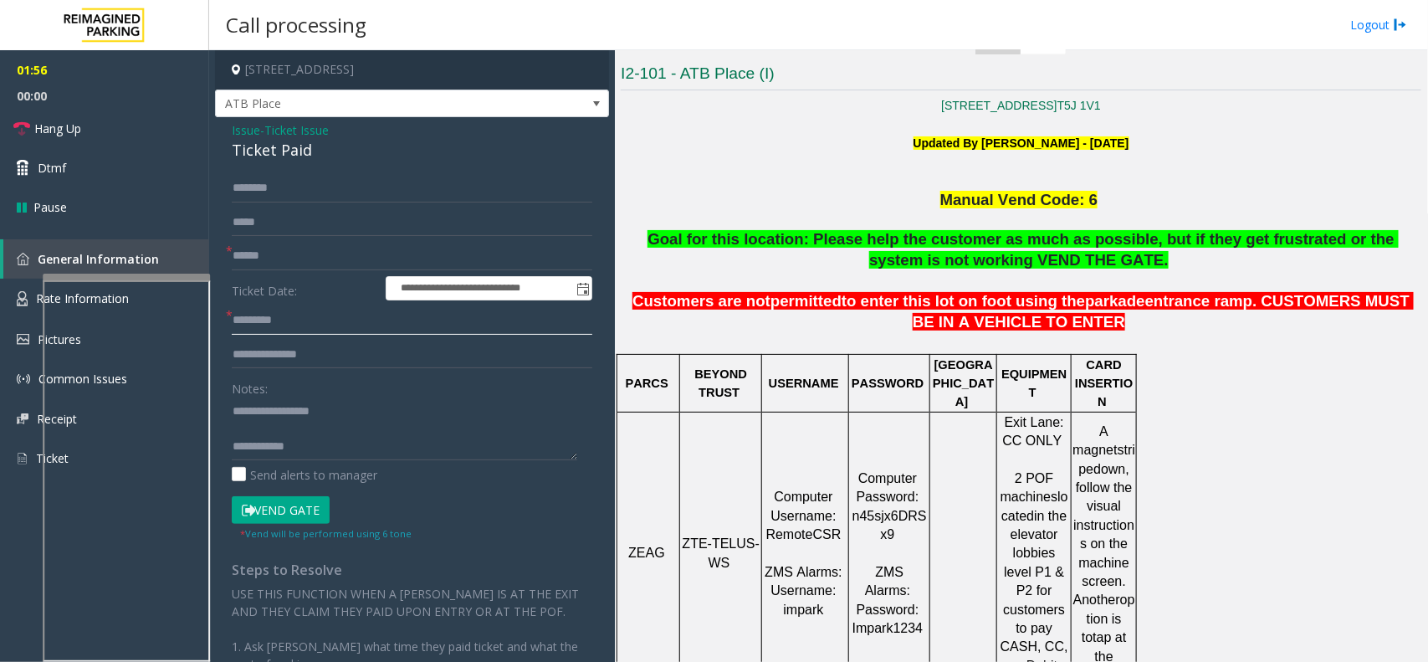
click at [298, 315] on input "text" at bounding box center [412, 320] width 361 height 28
type input "***"
click at [370, 424] on textarea at bounding box center [405, 428] width 346 height 63
click at [310, 428] on textarea at bounding box center [405, 428] width 346 height 63
type textarea "**********"
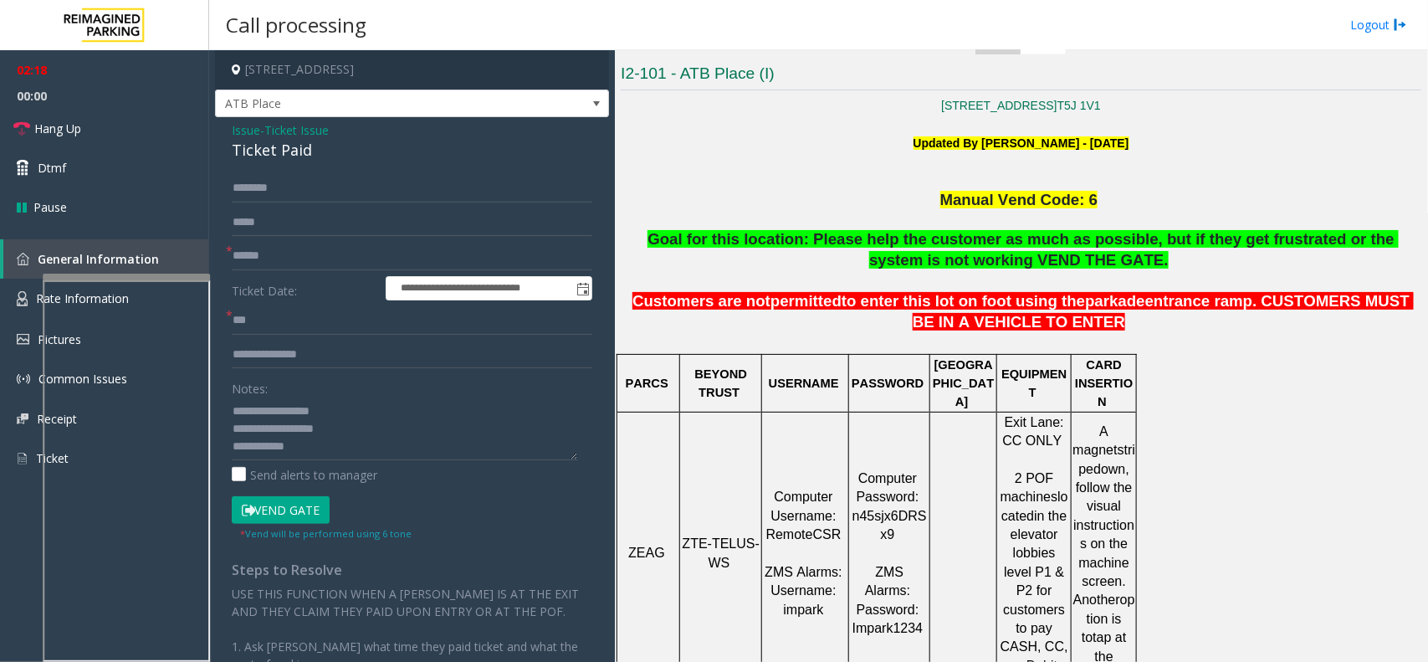
click at [365, 153] on div "Ticket Paid" at bounding box center [412, 150] width 361 height 23
click at [356, 187] on input "text" at bounding box center [412, 188] width 361 height 28
type input "****"
click at [291, 515] on button "Vend Gate" at bounding box center [281, 510] width 98 height 28
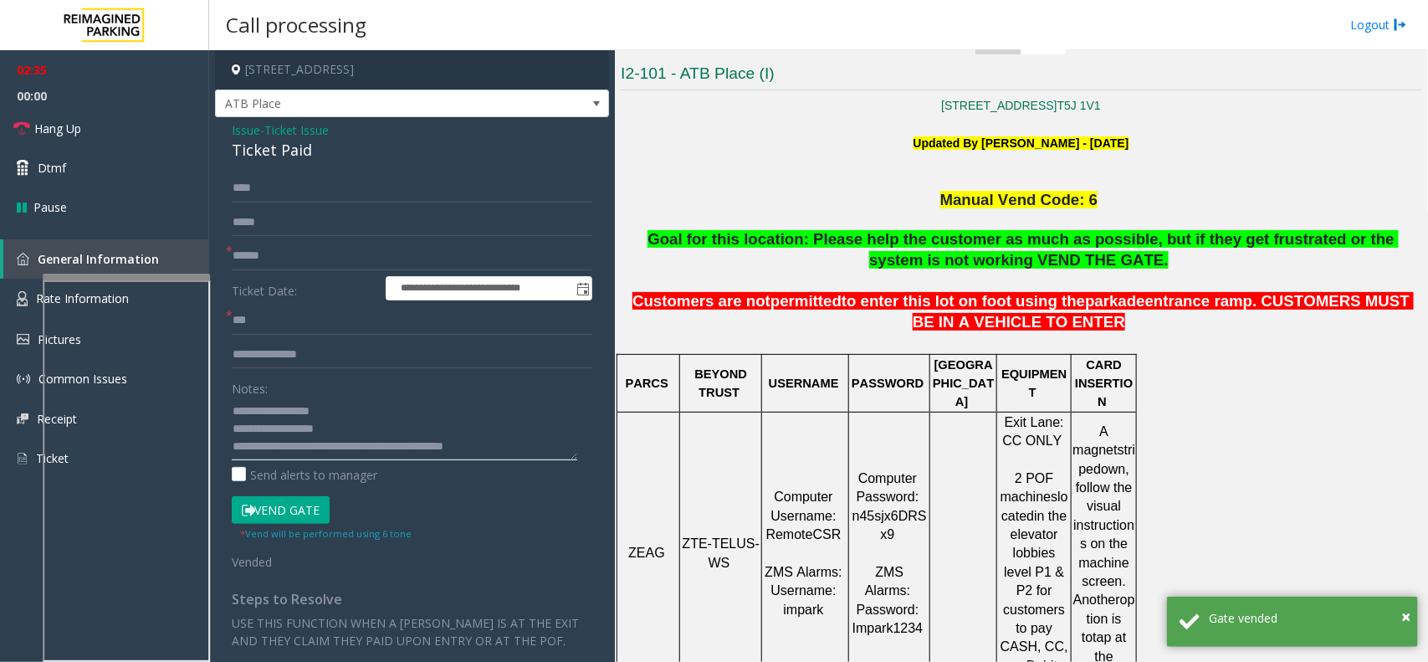
scroll to position [0, 0]
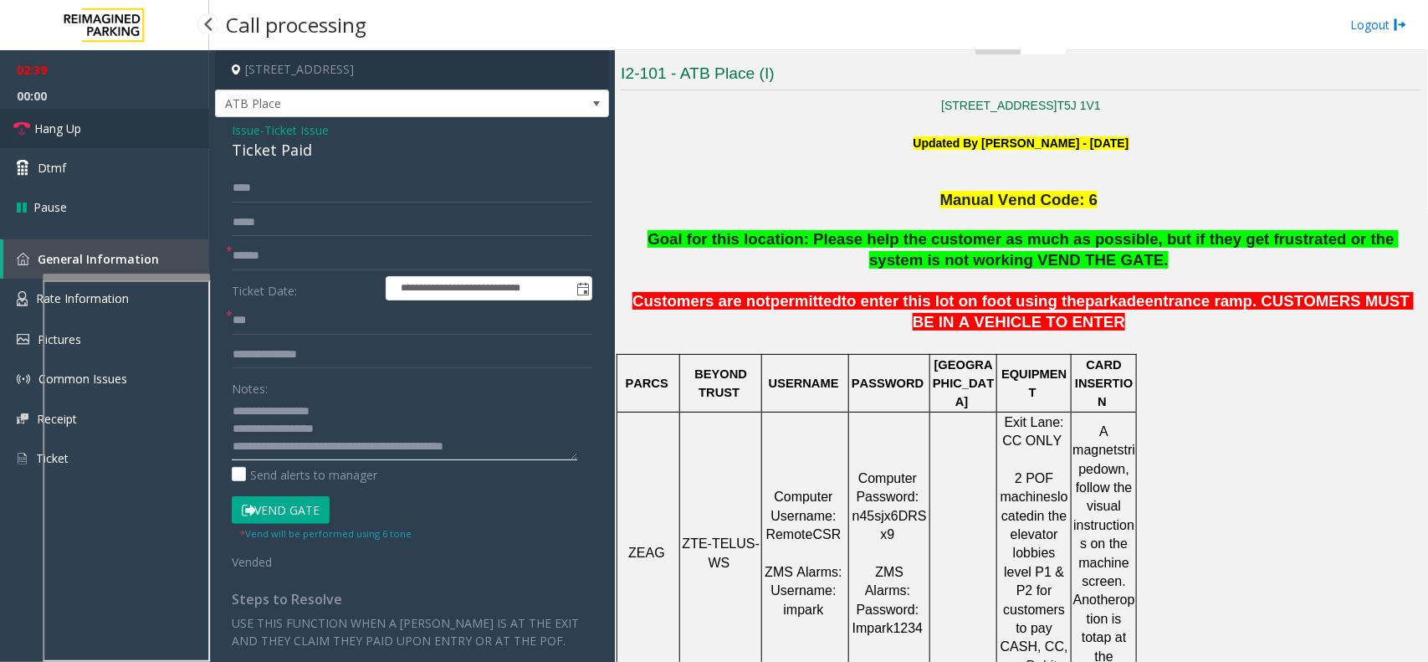
type textarea "**********"
click at [141, 113] on link "Hang Up" at bounding box center [104, 128] width 209 height 39
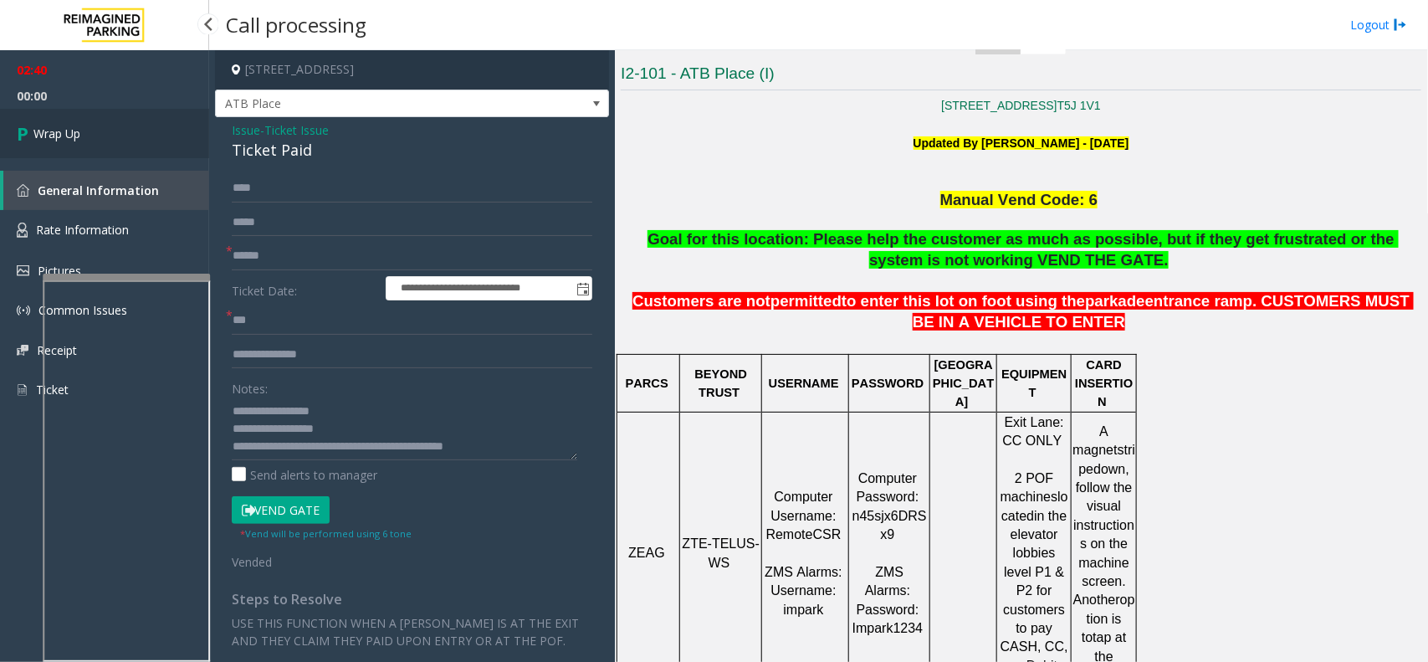
click at [126, 122] on link "Wrap Up" at bounding box center [104, 133] width 209 height 49
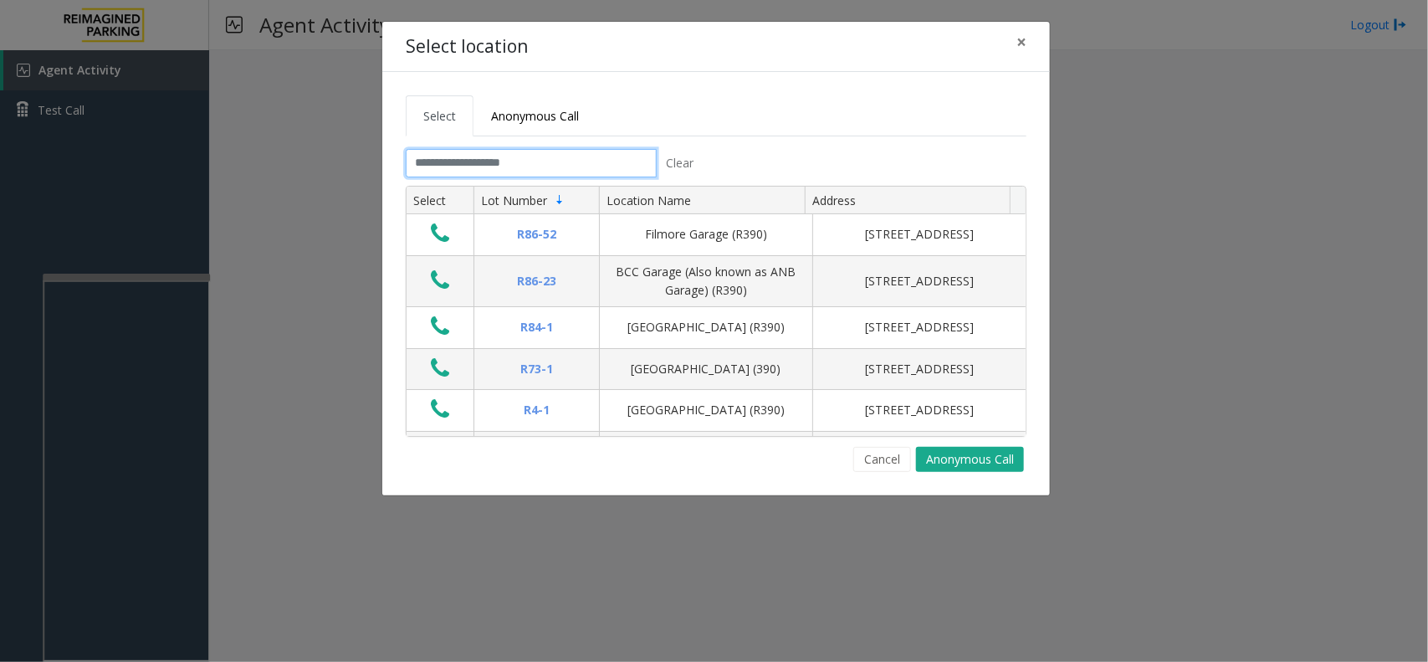
click at [504, 151] on input "text" at bounding box center [531, 163] width 251 height 28
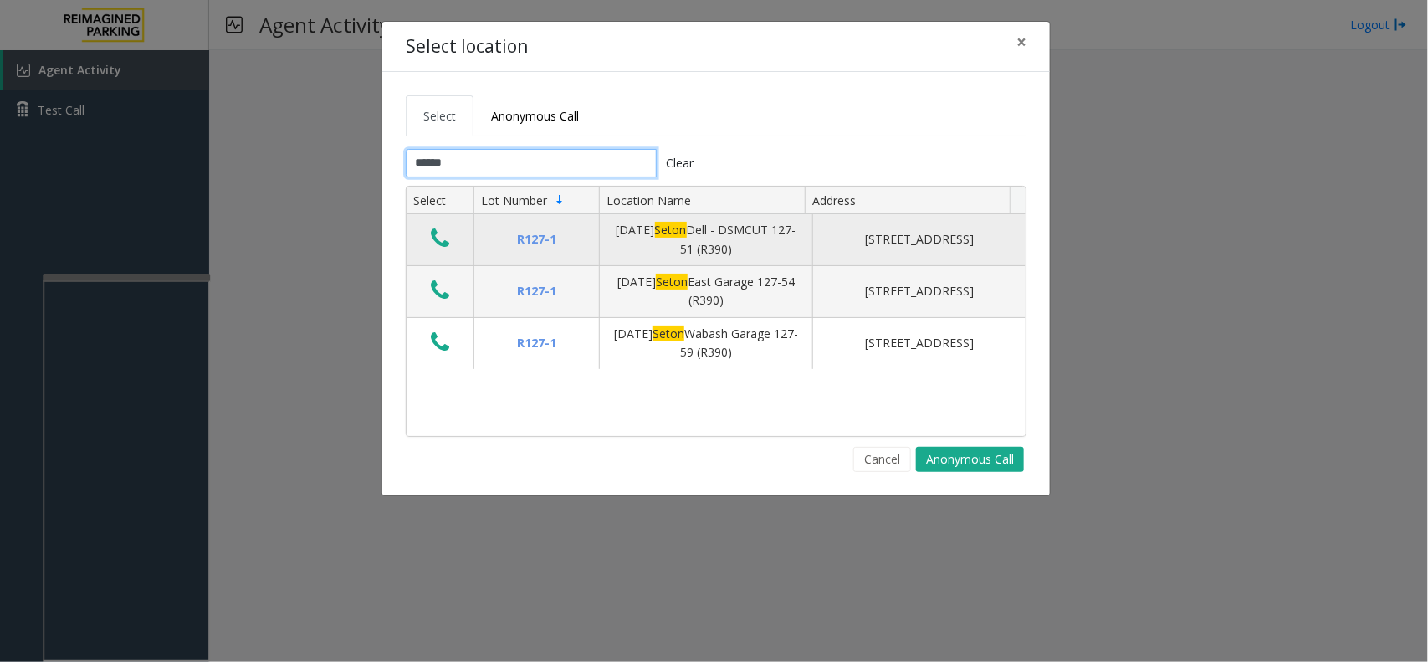
type input "*****"
click at [433, 244] on icon "Data table" at bounding box center [440, 238] width 18 height 23
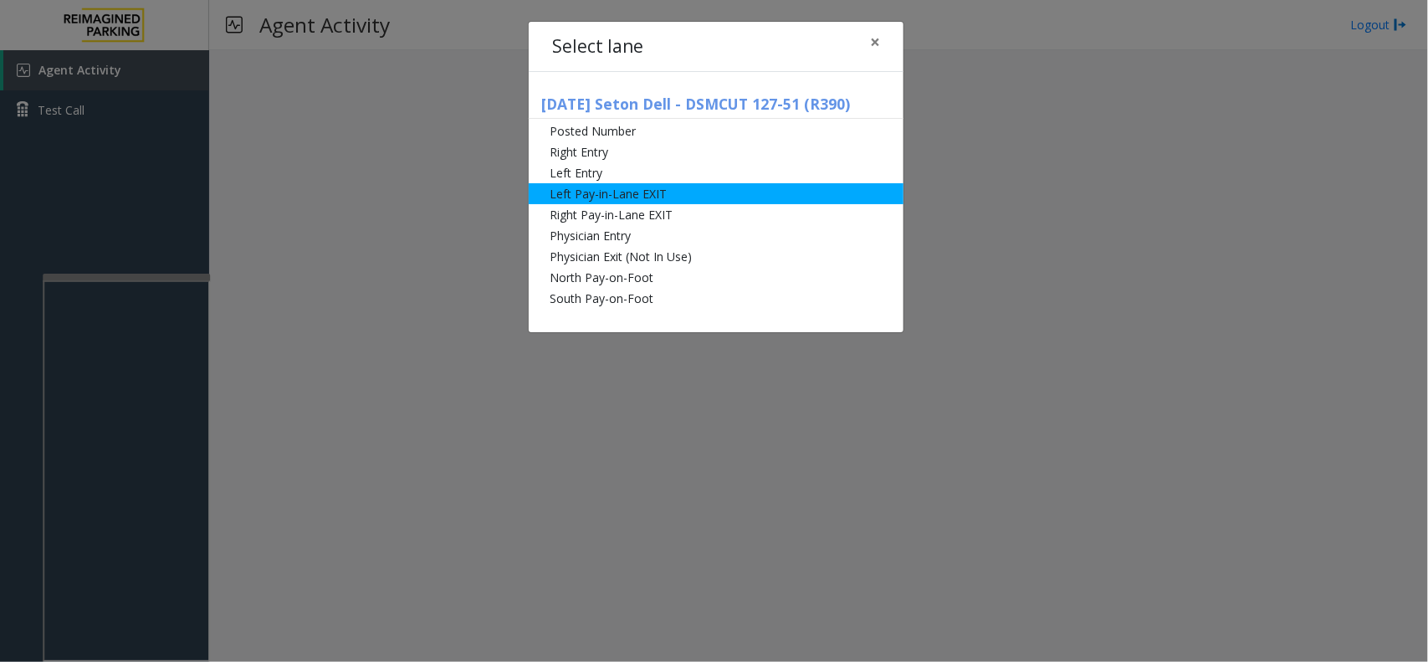
click at [558, 195] on li "Left Pay-in-Lane EXIT" at bounding box center [716, 193] width 375 height 21
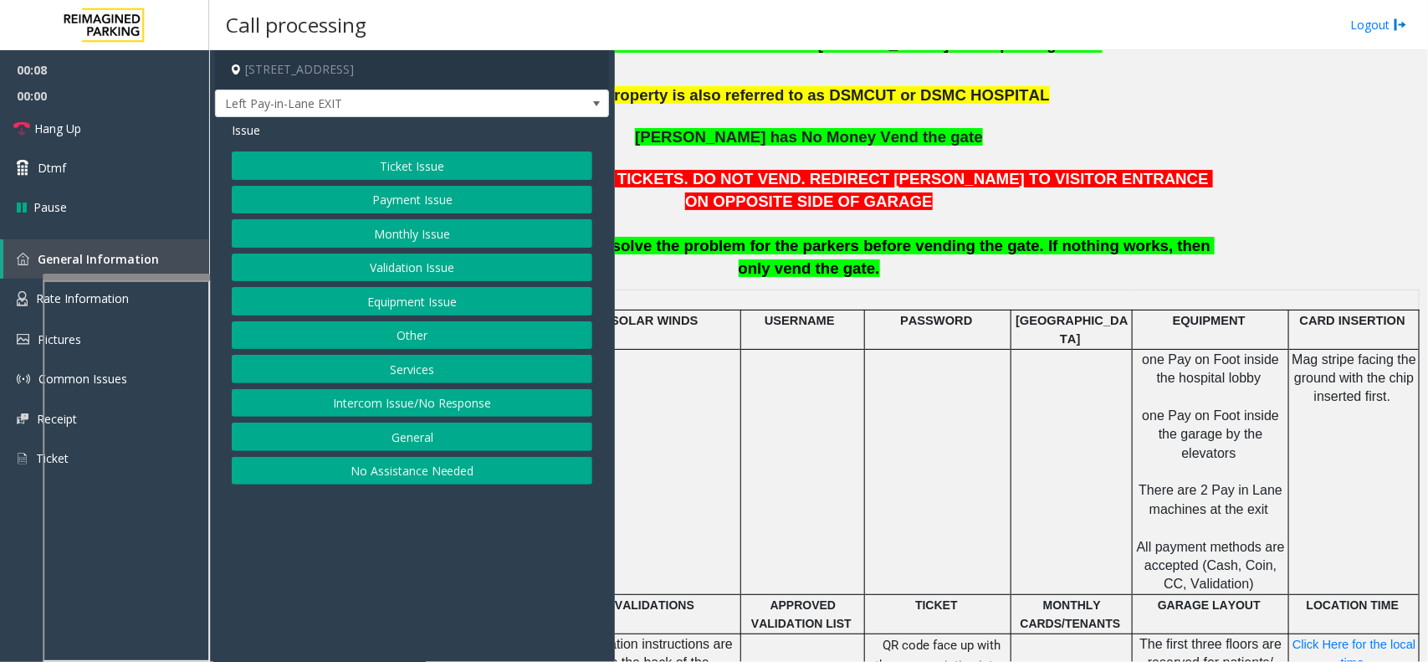
scroll to position [627, 226]
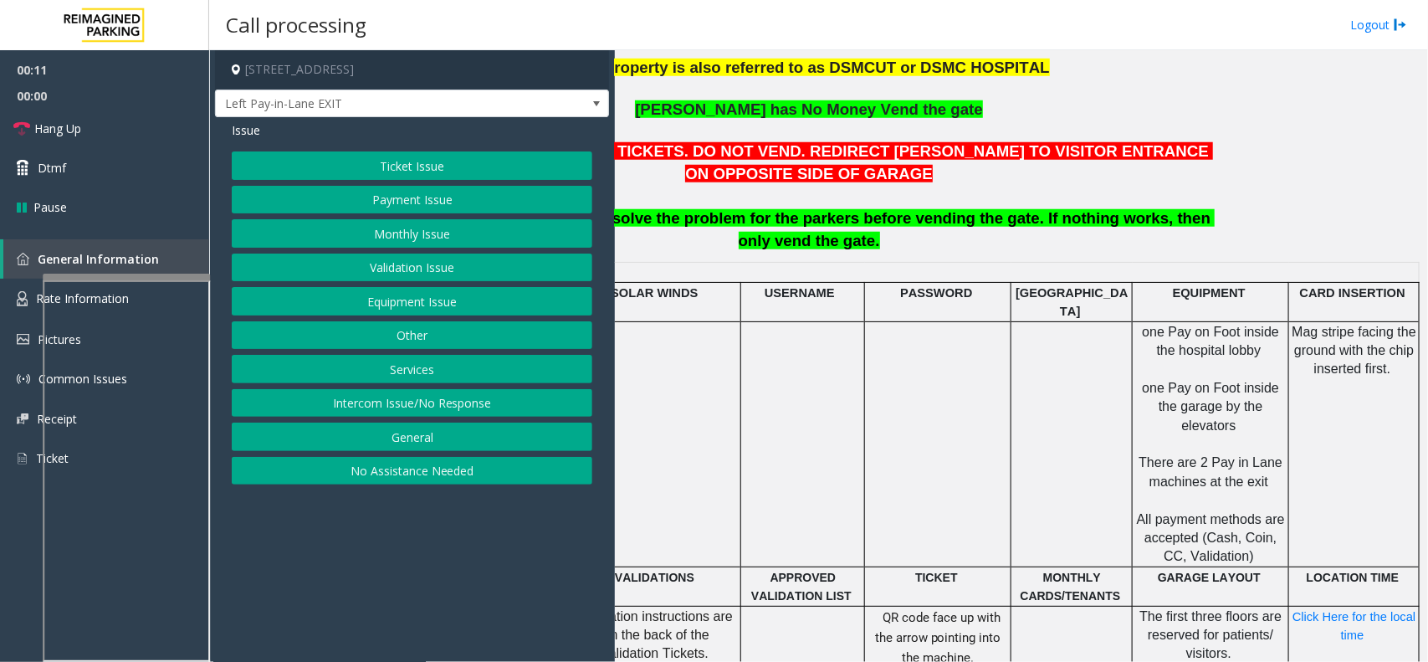
click at [498, 177] on button "Ticket Issue" at bounding box center [412, 165] width 361 height 28
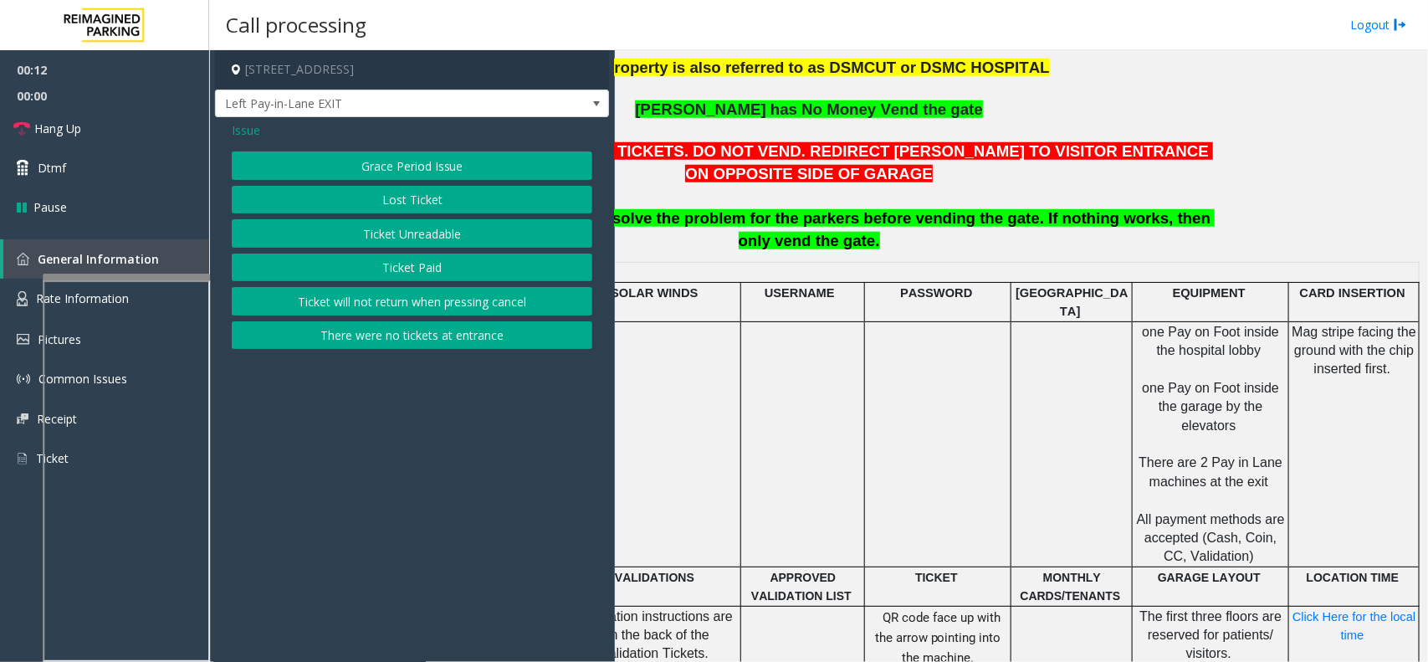
click at [478, 222] on button "Ticket Unreadable" at bounding box center [412, 233] width 361 height 28
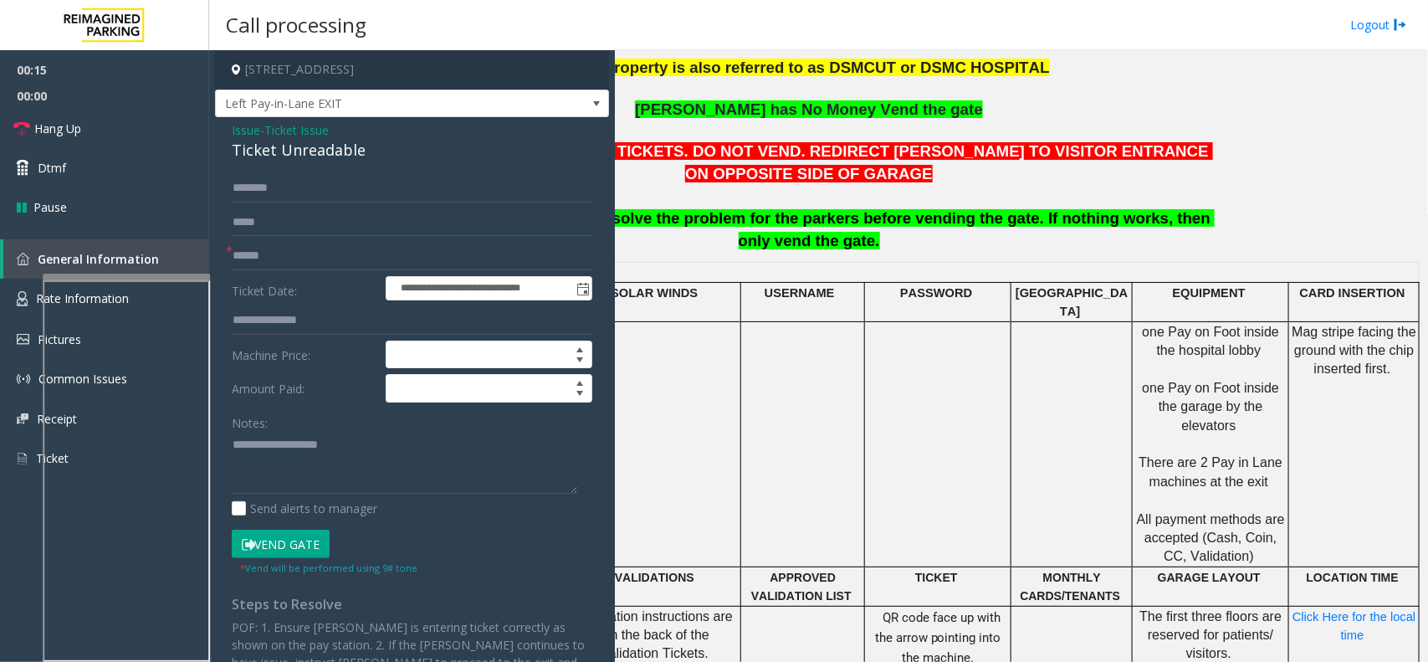
click at [303, 124] on span "Ticket Issue" at bounding box center [296, 130] width 64 height 18
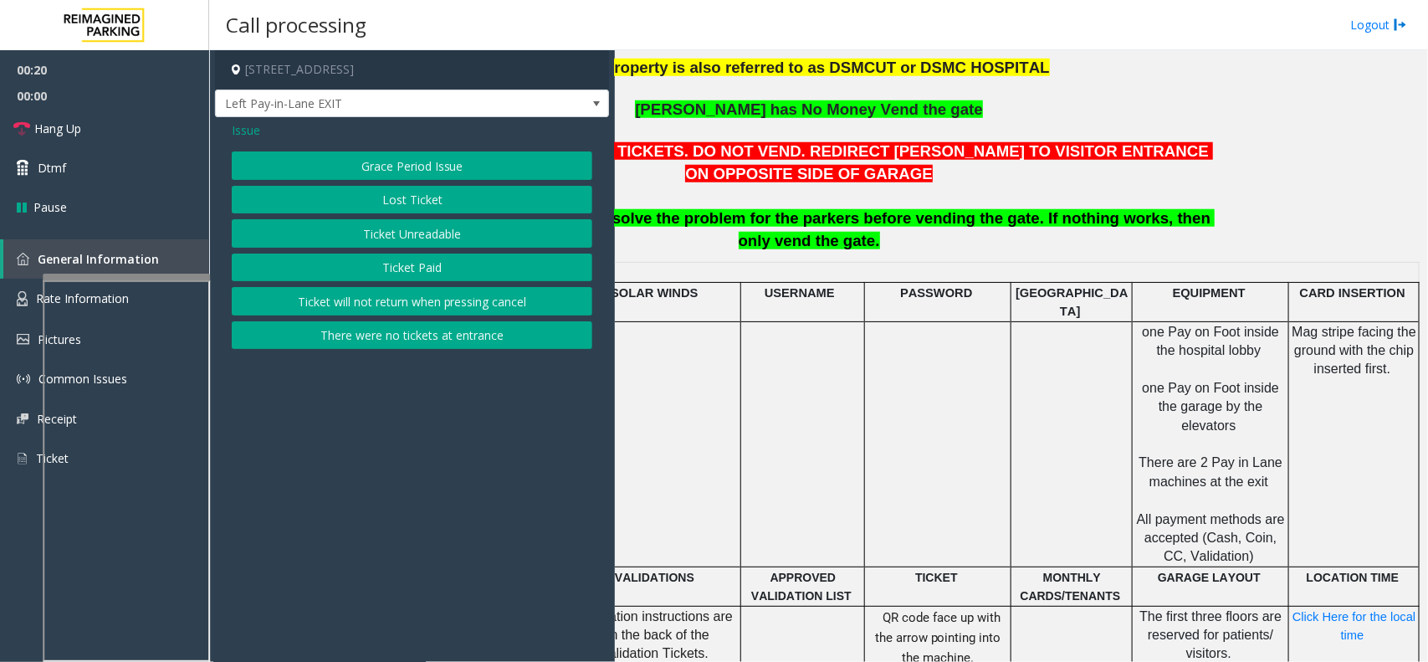
click at [248, 136] on span "Issue" at bounding box center [246, 130] width 28 height 18
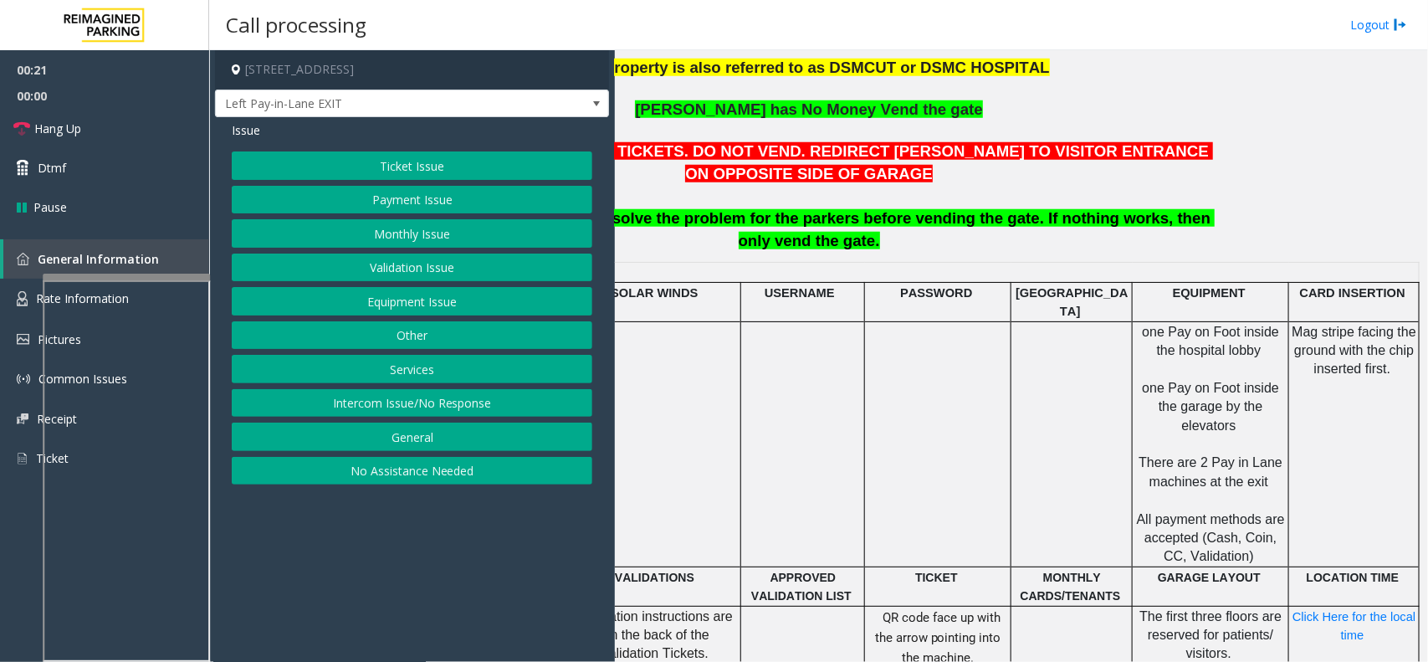
click at [433, 164] on button "Ticket Issue" at bounding box center [412, 165] width 361 height 28
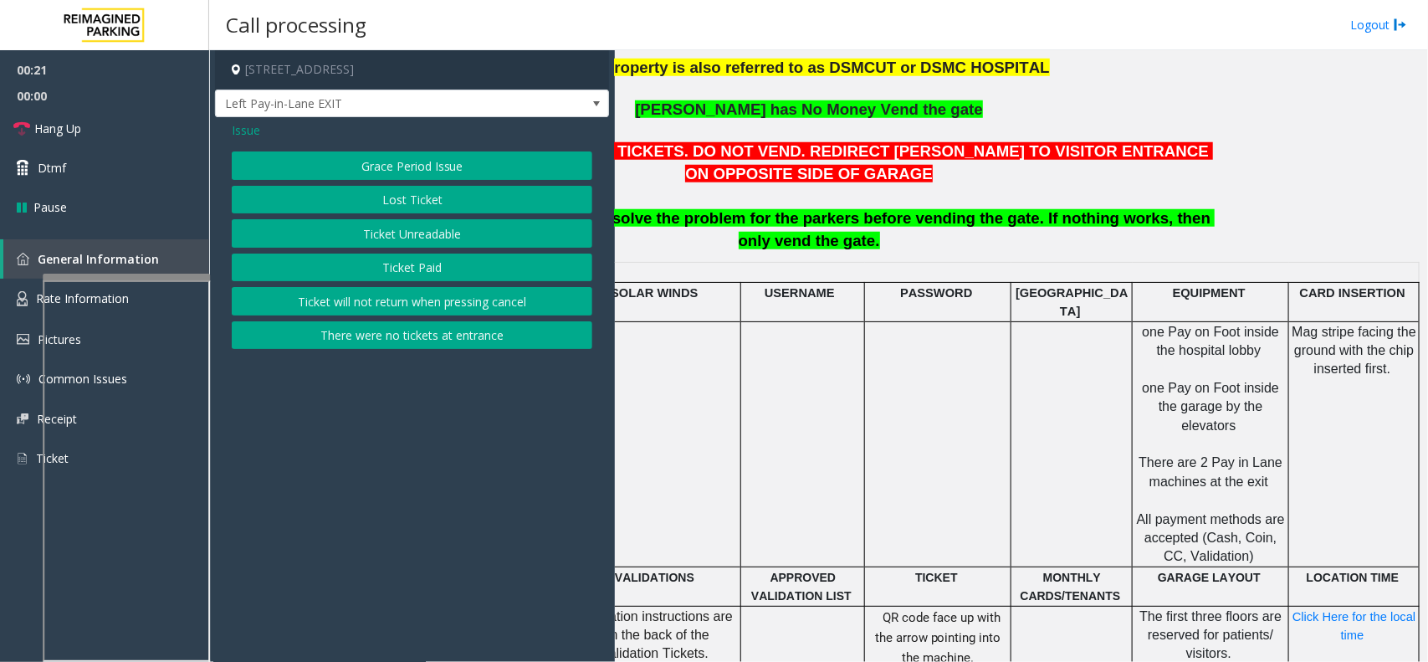
click at [239, 131] on span "Issue" at bounding box center [246, 130] width 28 height 18
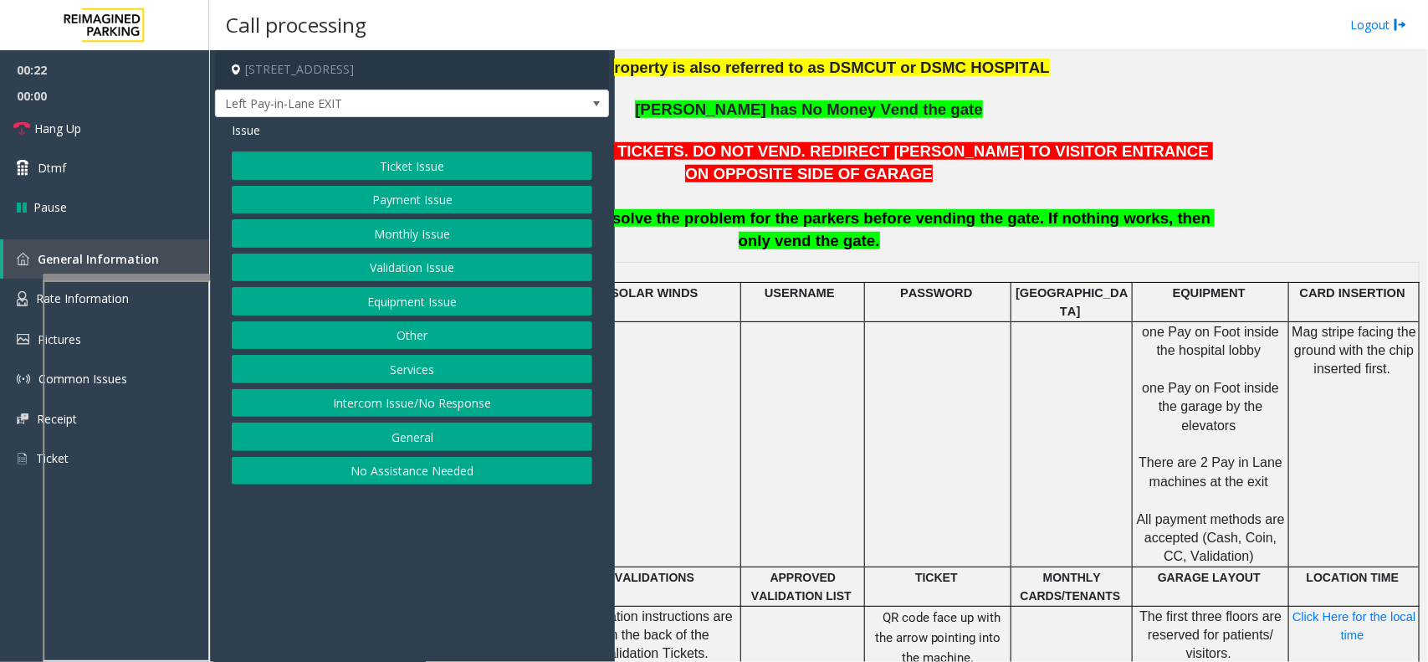
click at [390, 202] on button "Payment Issue" at bounding box center [412, 200] width 361 height 28
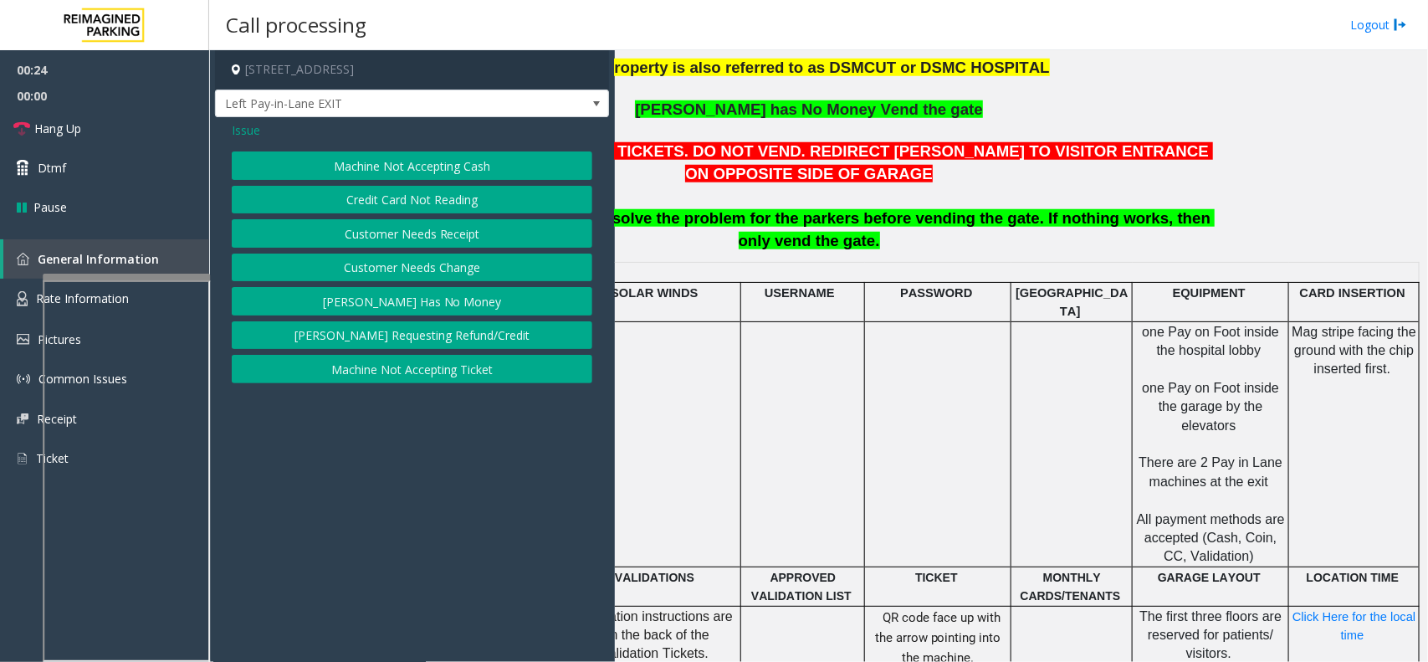
click at [427, 193] on button "Credit Card Not Reading" at bounding box center [412, 200] width 361 height 28
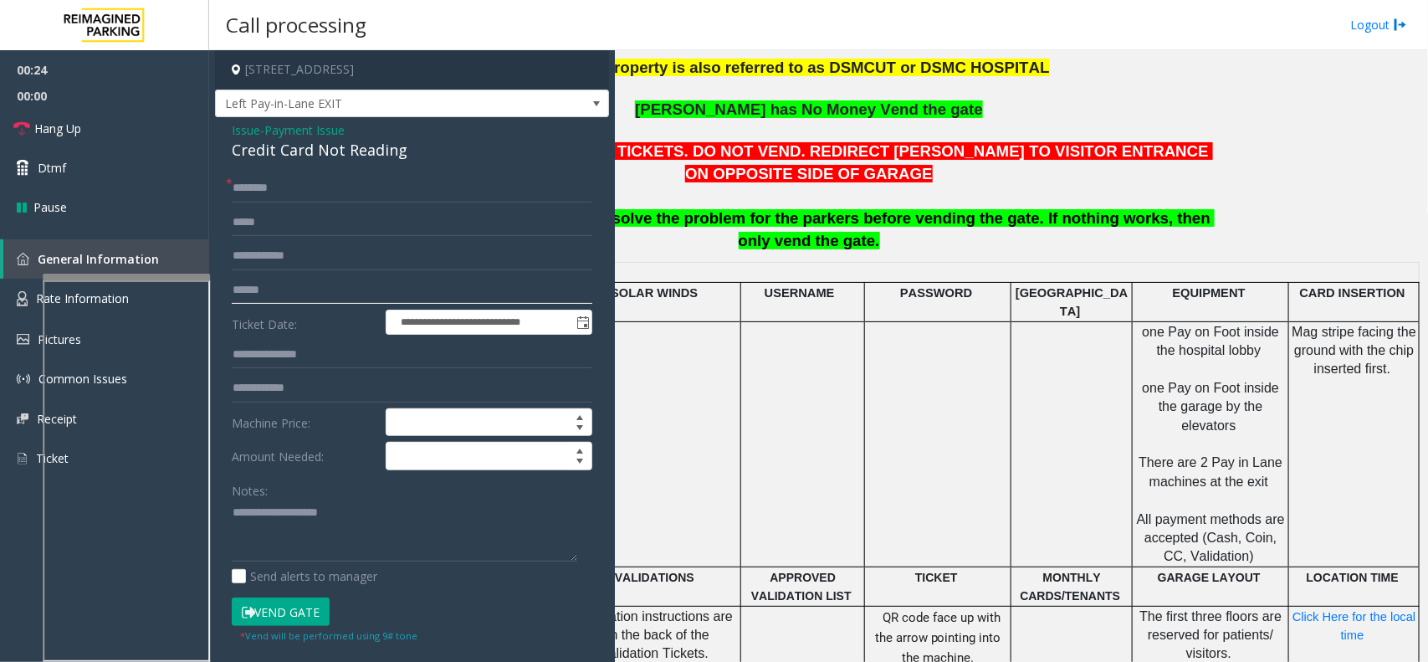
click at [333, 291] on input "text" at bounding box center [412, 290] width 361 height 28
click at [303, 153] on div "Credit Card Not Reading" at bounding box center [412, 150] width 361 height 23
type textarea "**********"
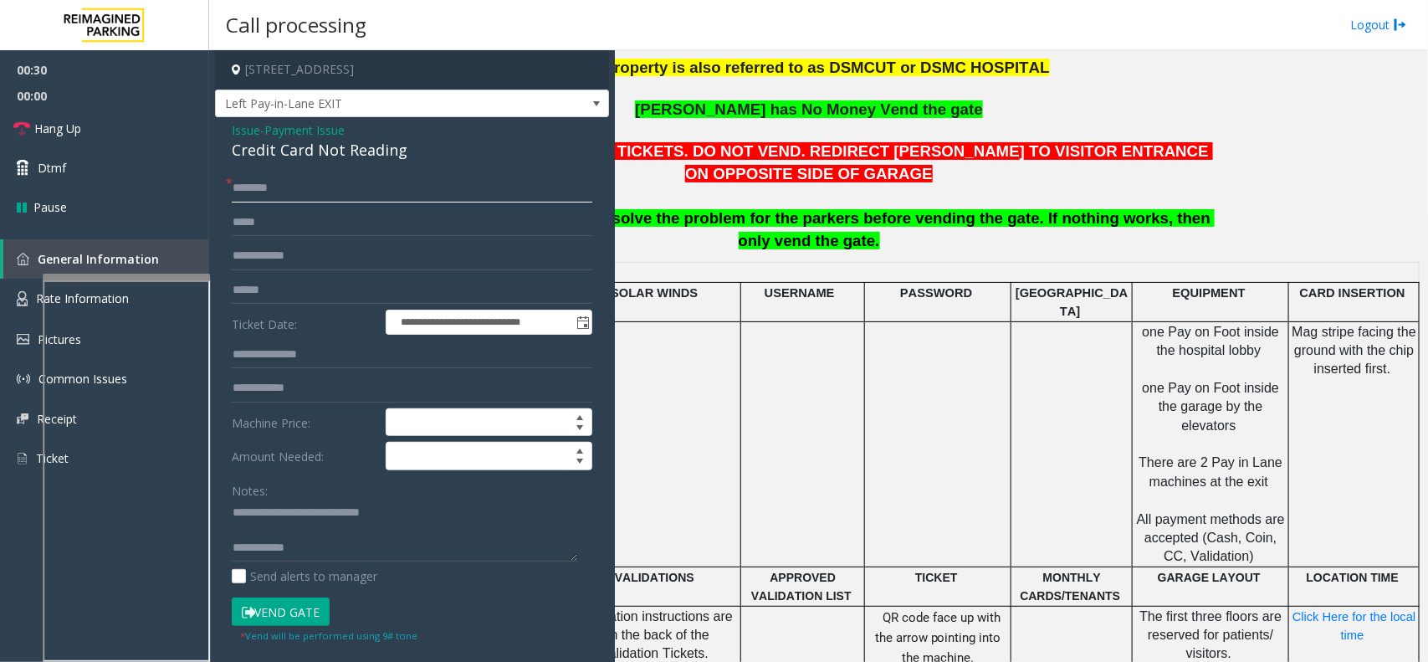
click at [285, 194] on input "text" at bounding box center [412, 188] width 361 height 28
type input "**"
click at [266, 617] on button "Vend Gate" at bounding box center [281, 611] width 98 height 28
click at [368, 533] on textarea at bounding box center [405, 530] width 346 height 63
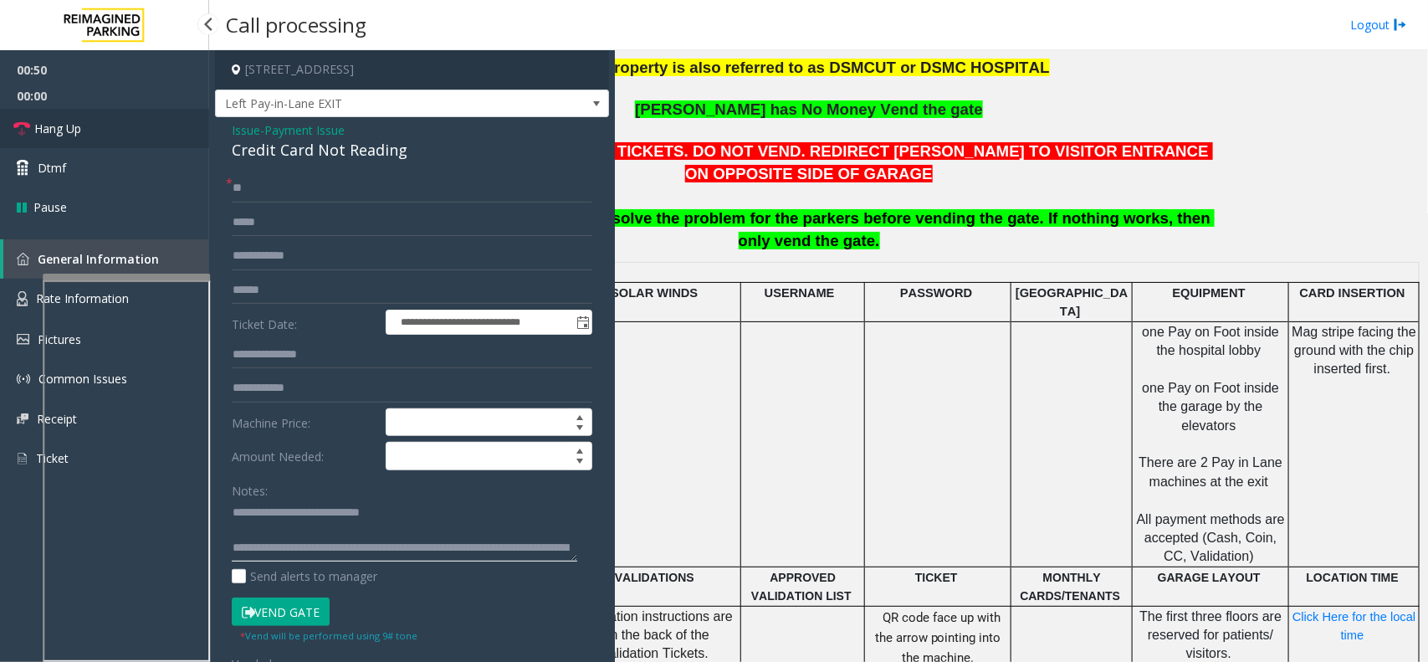
type textarea "**********"
click at [90, 135] on link "Hang Up" at bounding box center [104, 128] width 209 height 39
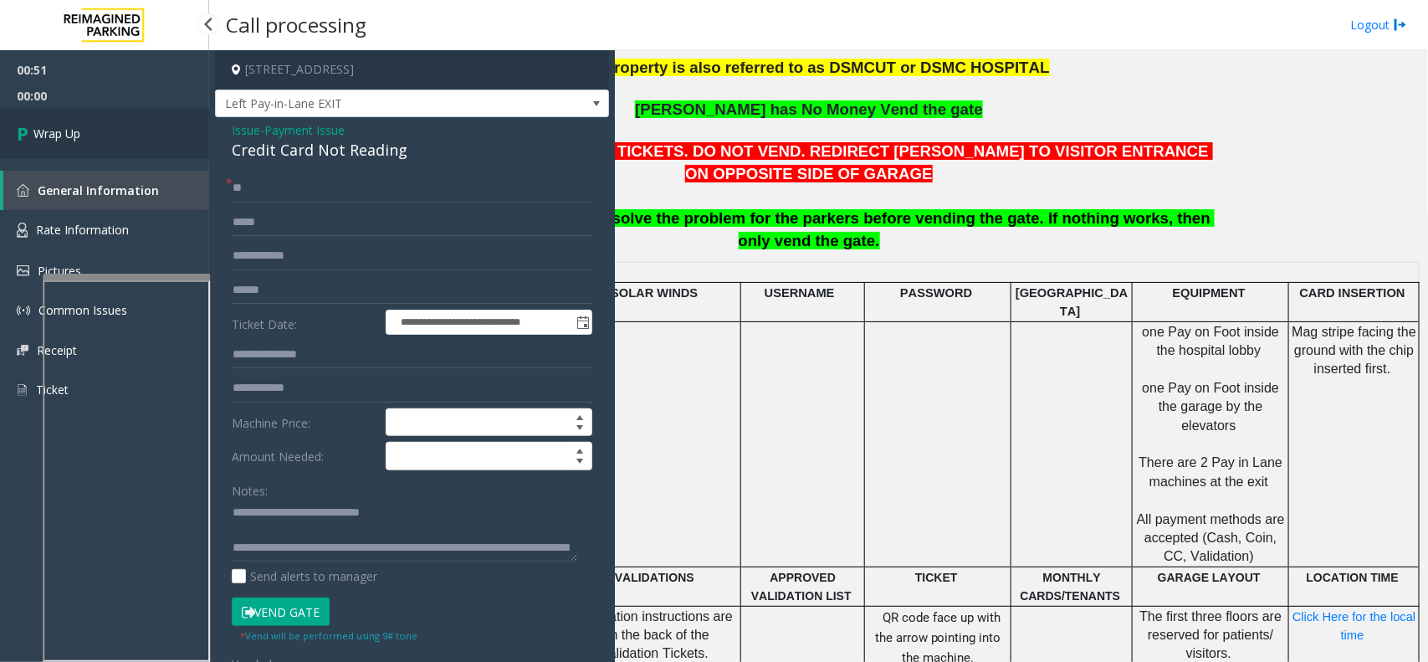
click at [90, 135] on link "Wrap Up" at bounding box center [104, 133] width 209 height 49
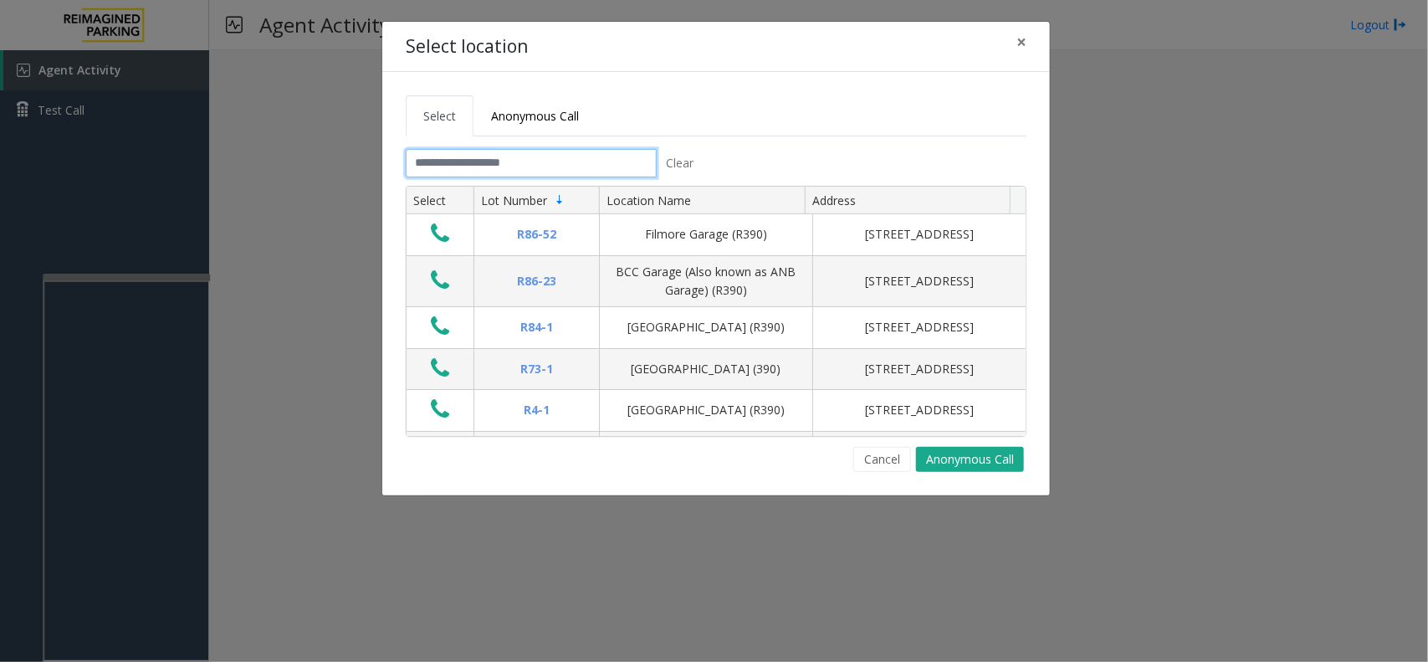
click at [549, 156] on input "text" at bounding box center [531, 163] width 251 height 28
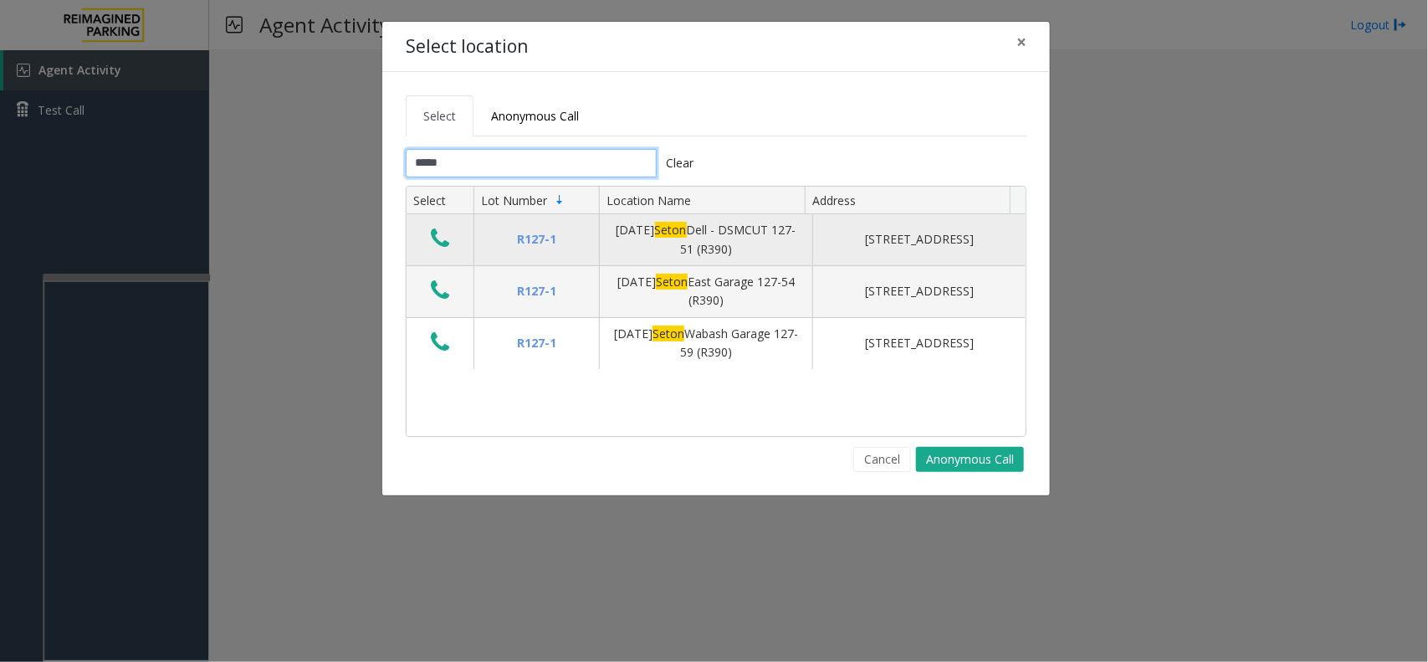
type input "*****"
click at [445, 240] on icon "Data table" at bounding box center [440, 238] width 18 height 23
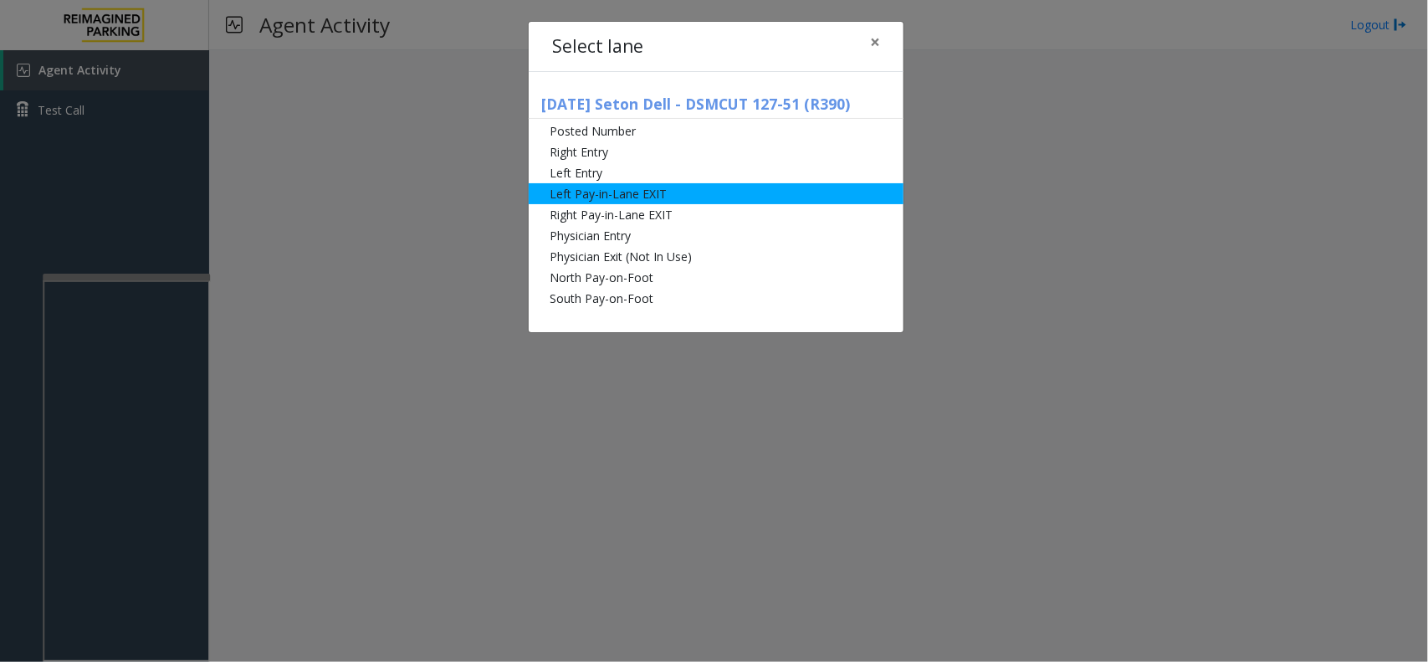
click at [542, 201] on li "Left Pay-in-Lane EXIT" at bounding box center [716, 193] width 375 height 21
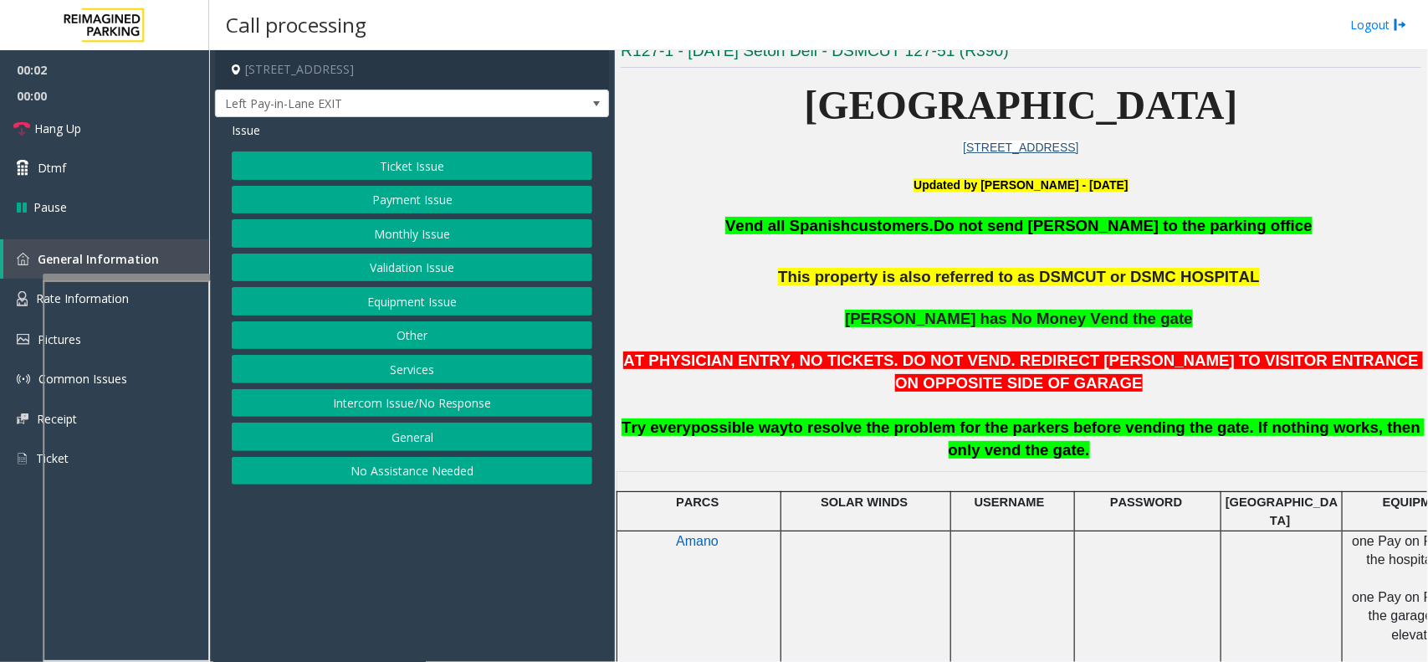
scroll to position [523, 0]
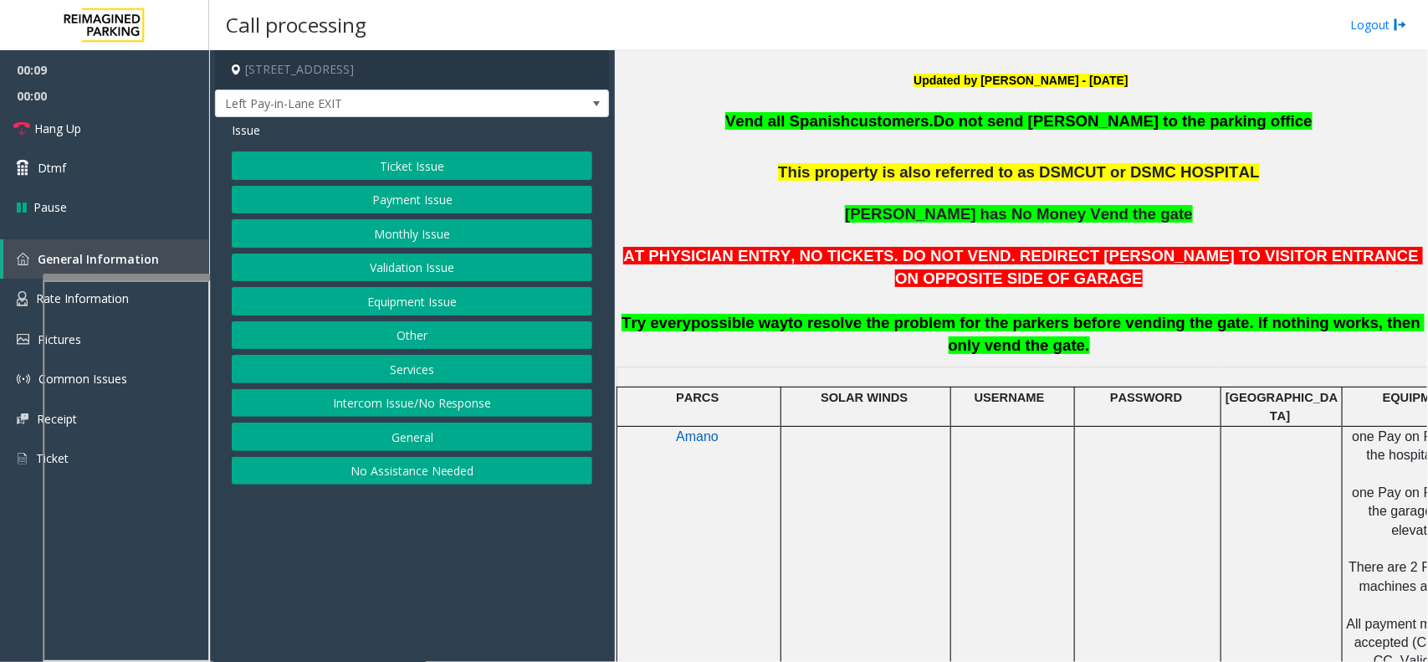
click at [473, 403] on button "Intercom Issue/No Response" at bounding box center [412, 403] width 361 height 28
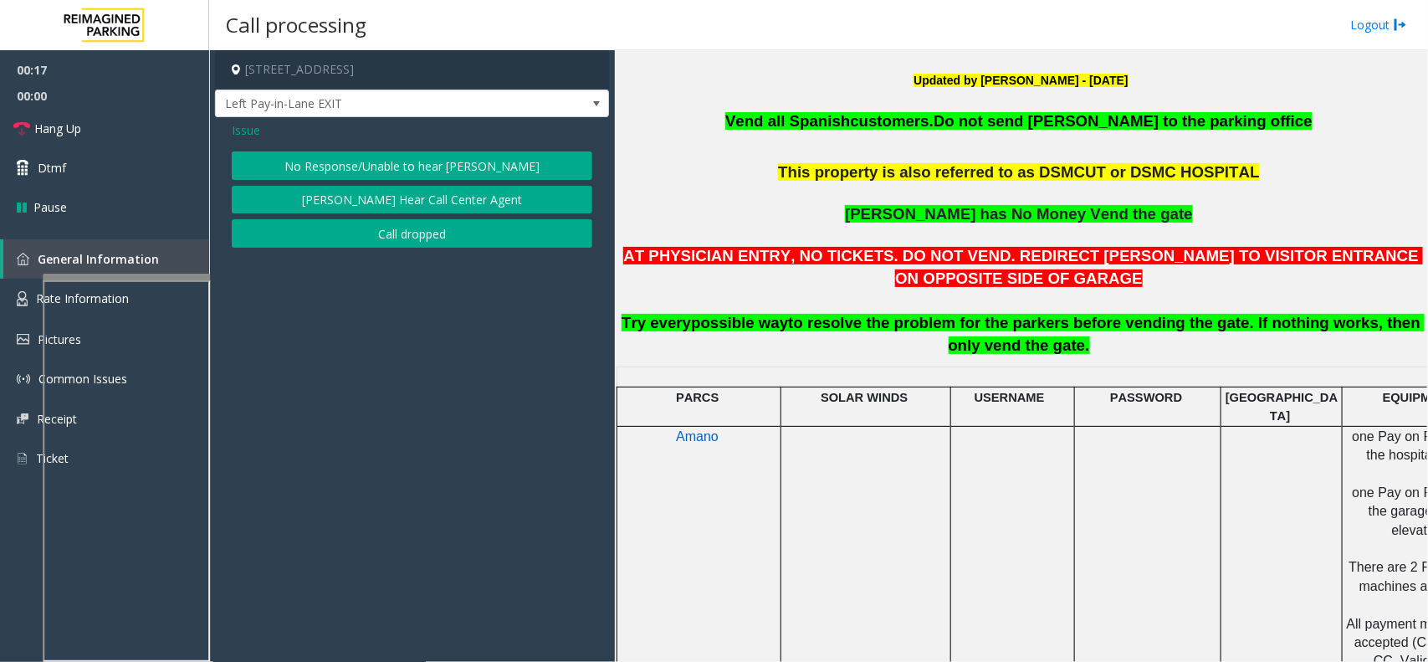
click at [365, 173] on button "No Response/Unable to hear [PERSON_NAME]" at bounding box center [412, 165] width 361 height 28
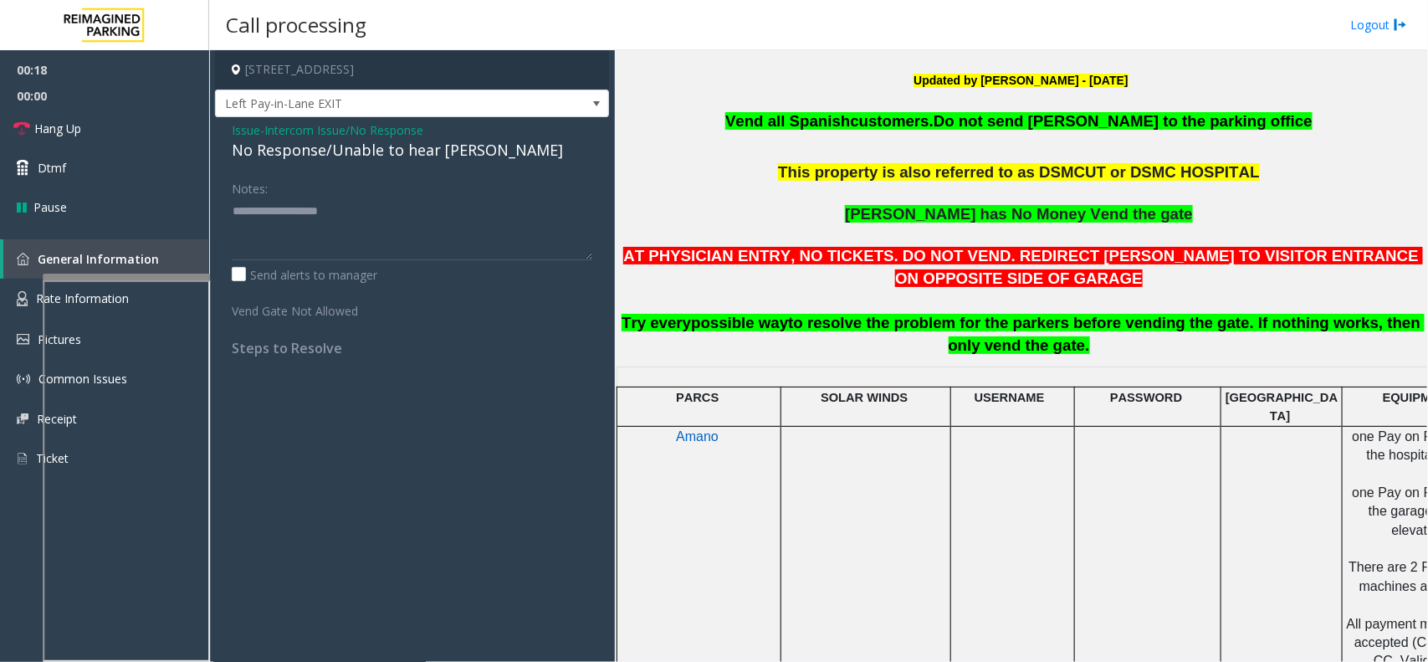
click at [390, 147] on div "No Response/Unable to hear [PERSON_NAME]" at bounding box center [412, 150] width 361 height 23
type textarea "**********"
click at [143, 115] on link "Hang Up" at bounding box center [104, 128] width 209 height 39
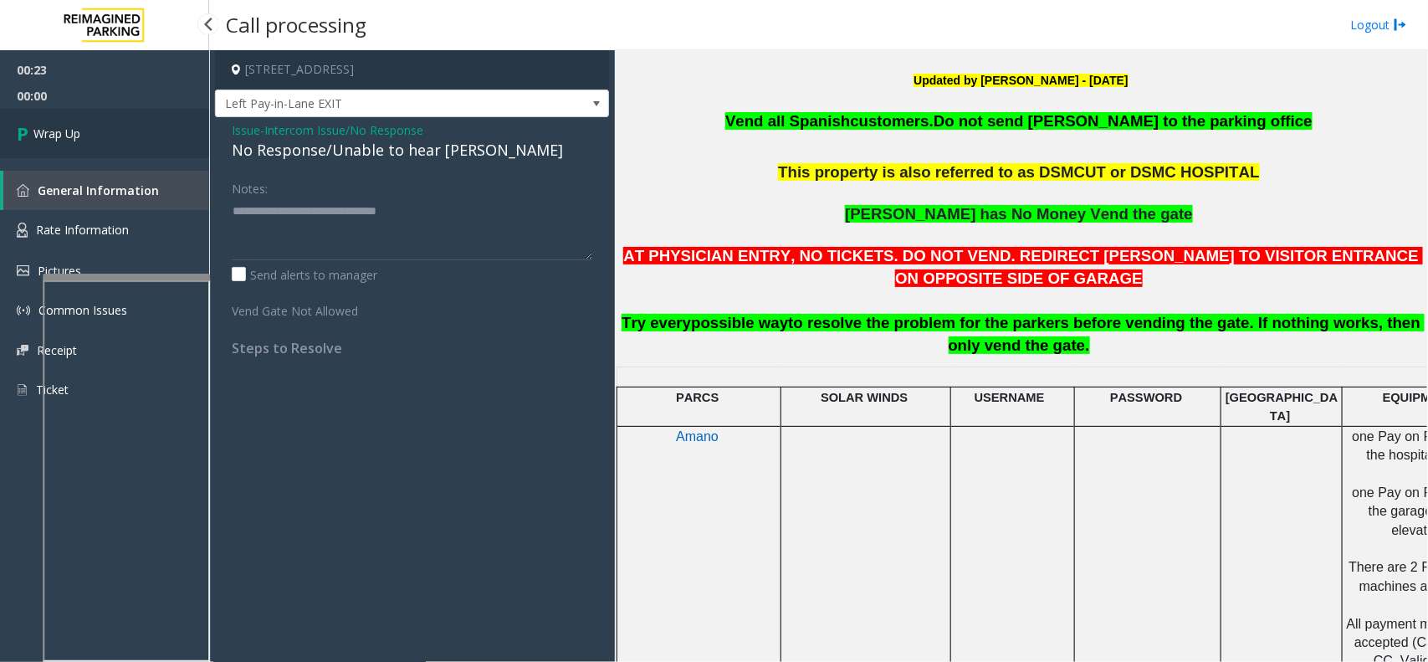
click at [48, 134] on span "Wrap Up" at bounding box center [56, 134] width 47 height 18
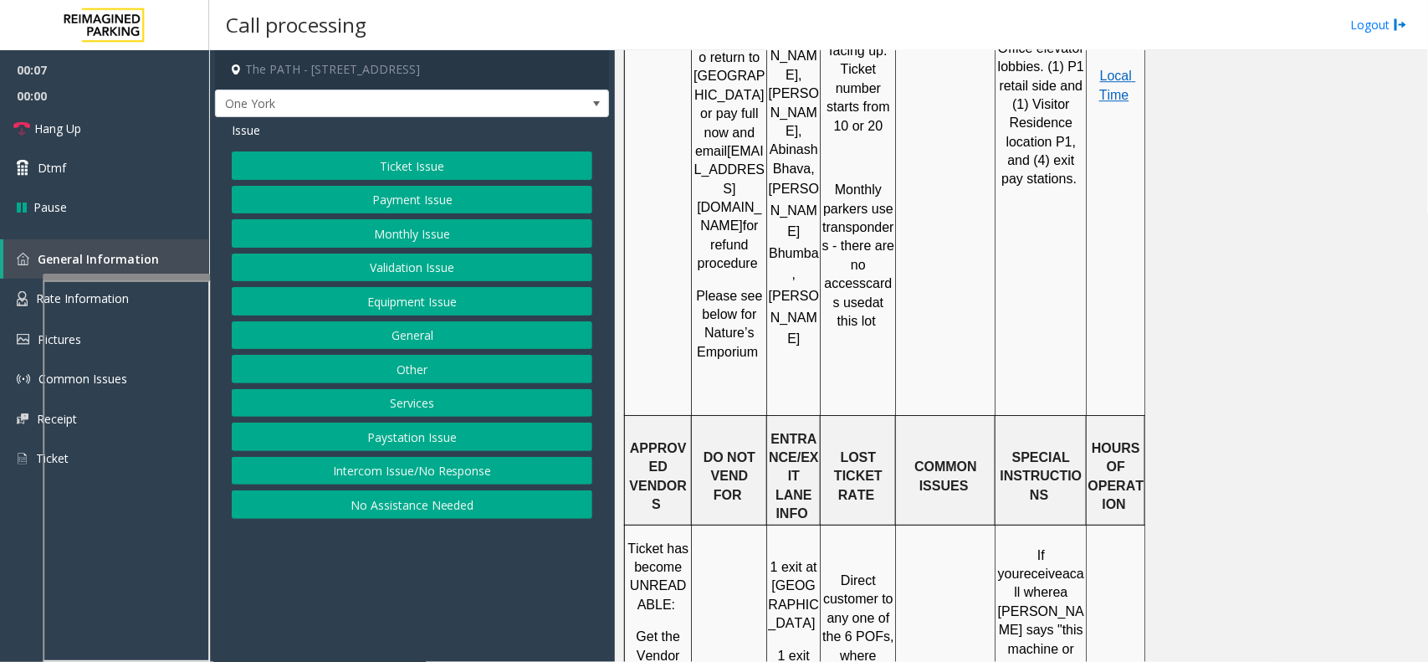
scroll to position [2301, 0]
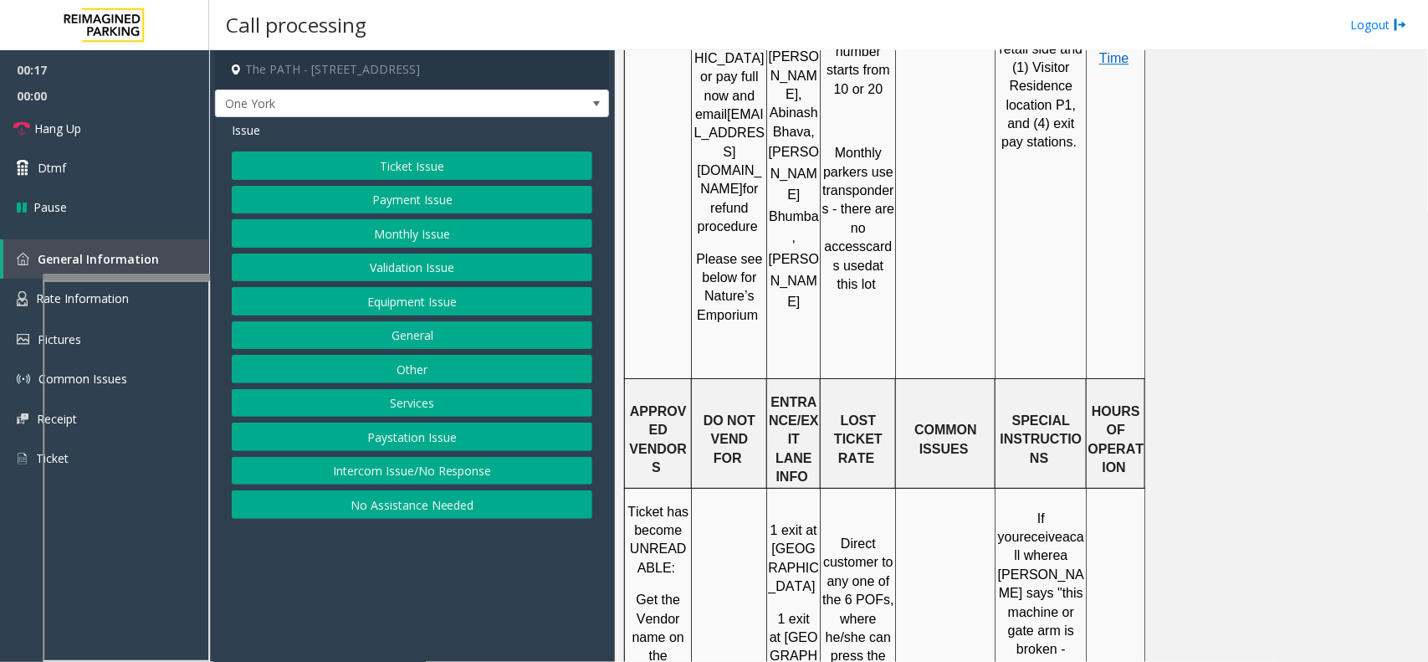
click at [489, 156] on button "Ticket Issue" at bounding box center [412, 165] width 361 height 28
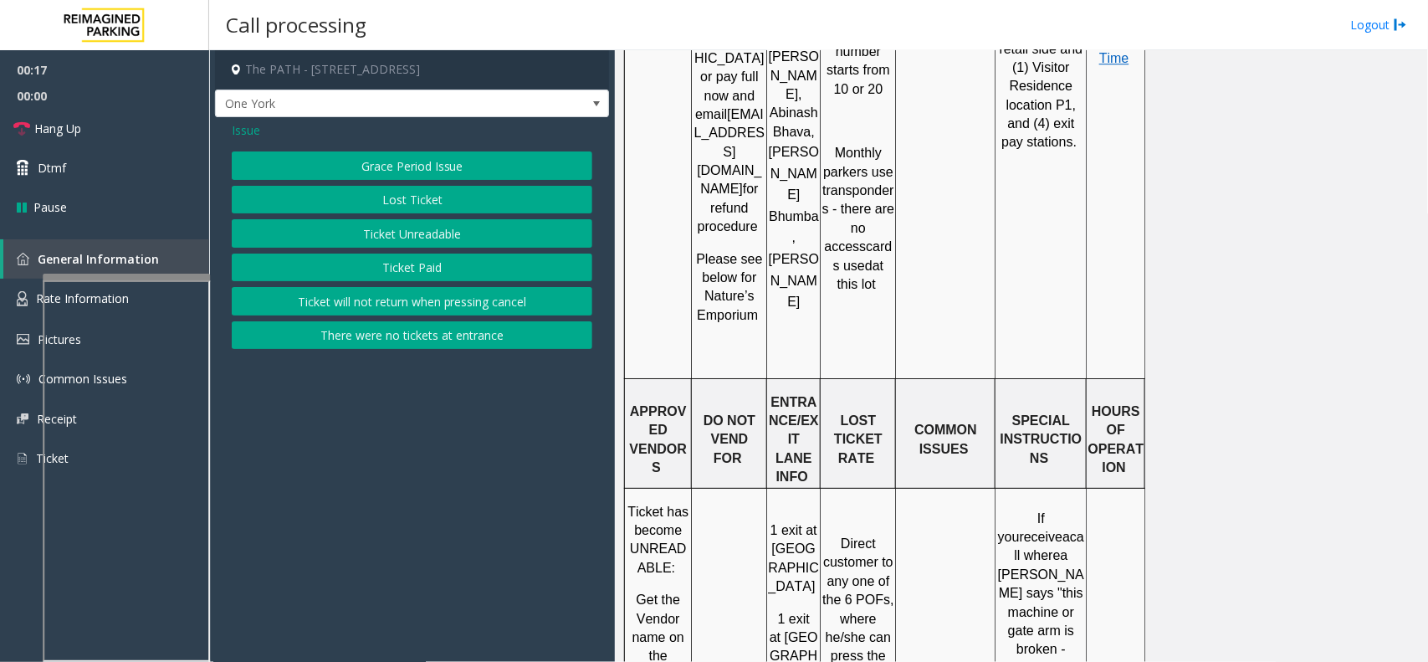
click at [473, 202] on button "Lost Ticket" at bounding box center [412, 200] width 361 height 28
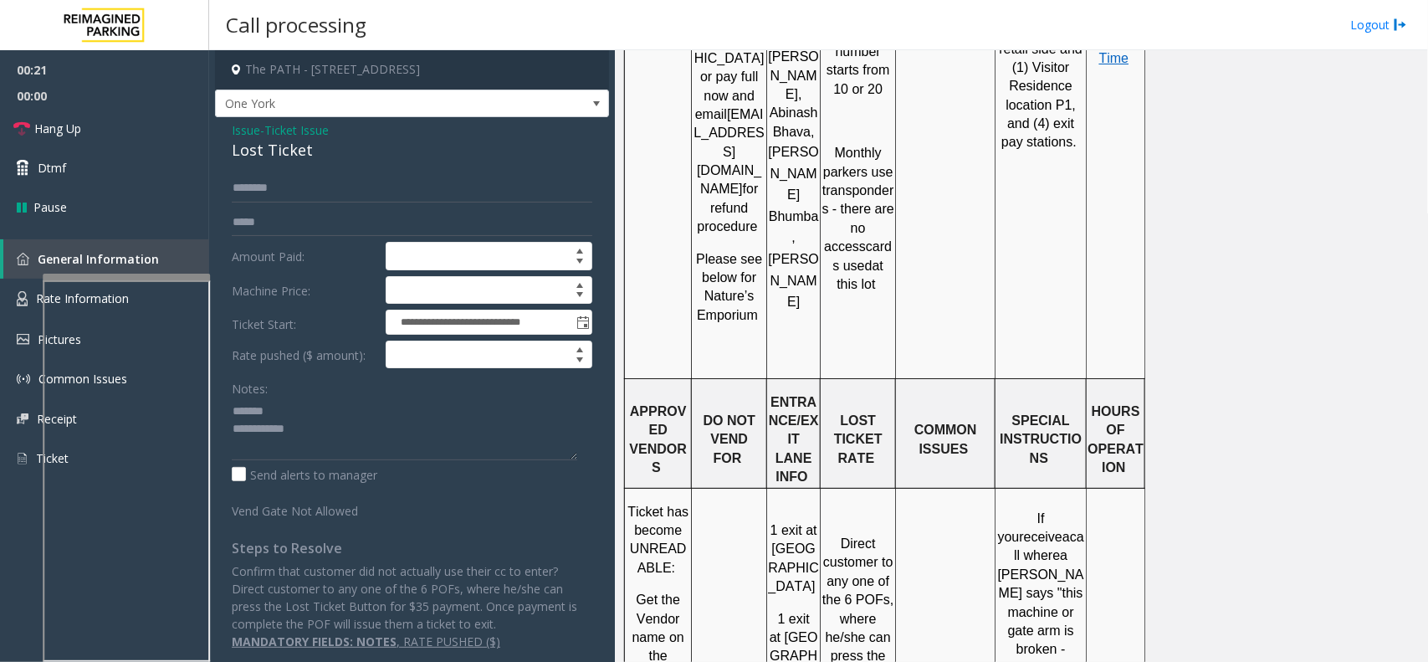
click at [286, 151] on div "Lost Ticket" at bounding box center [412, 150] width 361 height 23
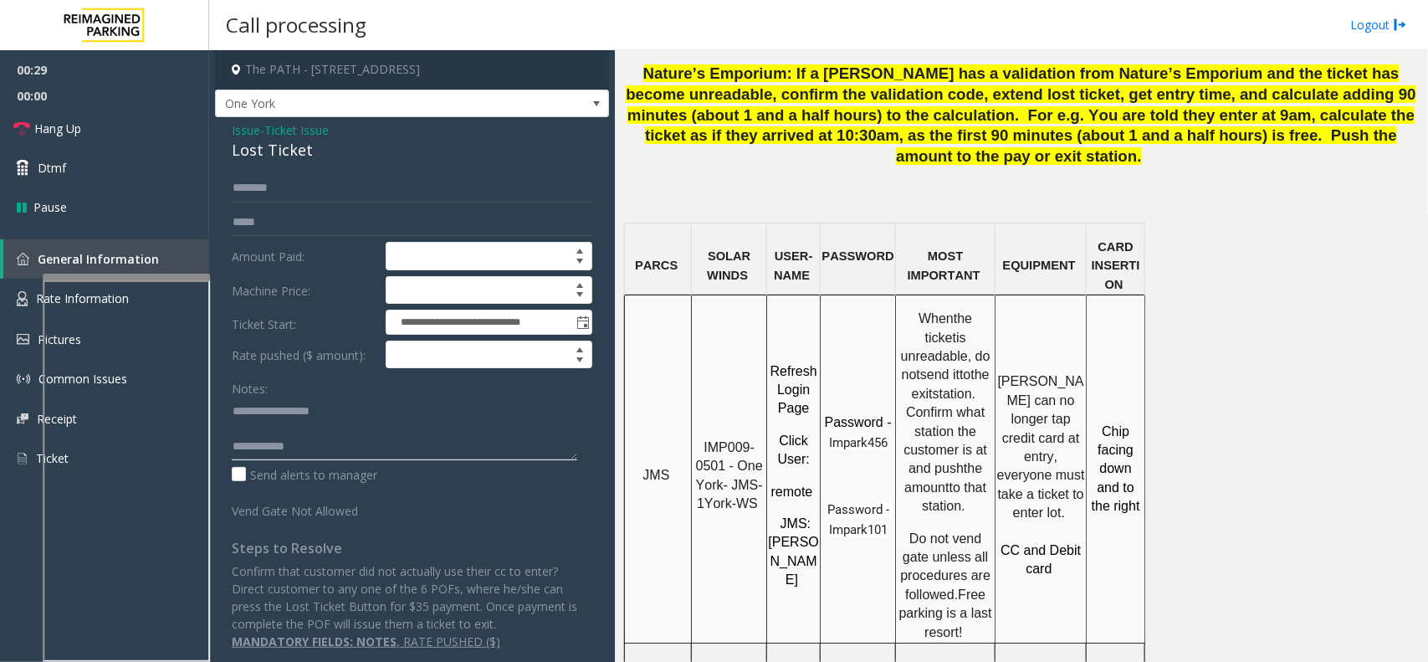
scroll to position [1150, 0]
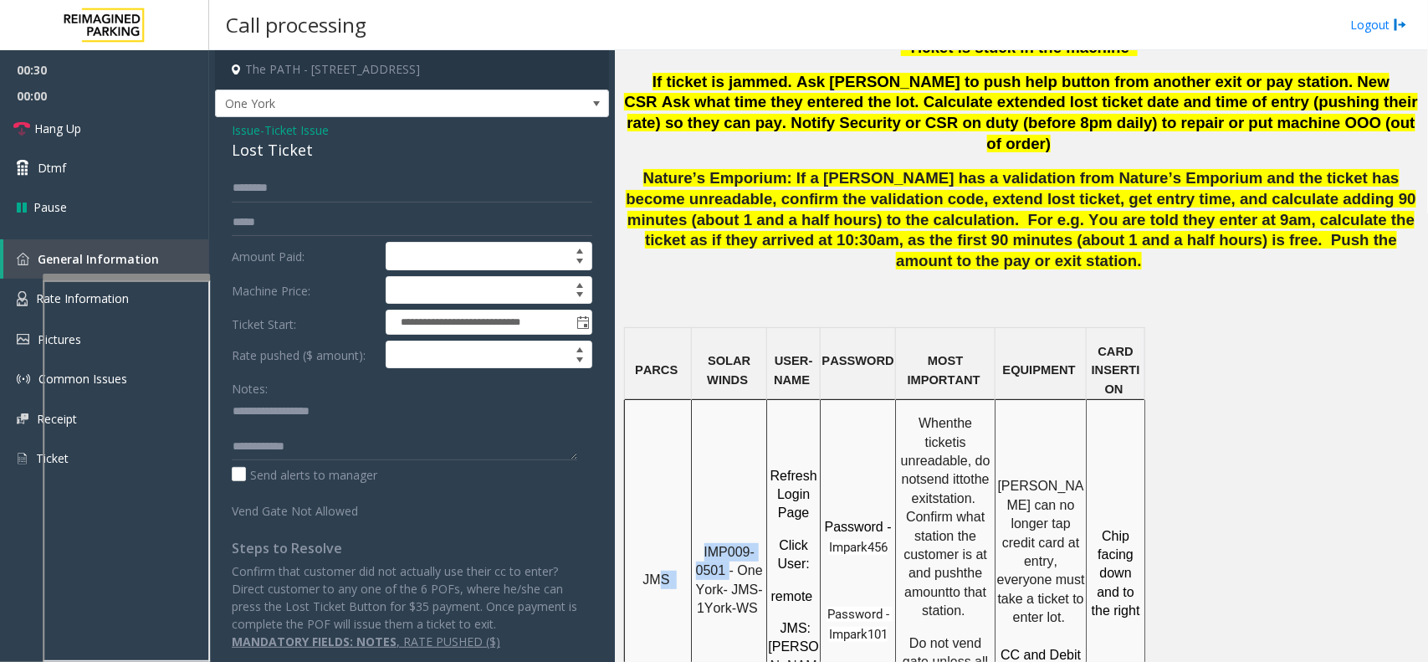
drag, startPoint x: 729, startPoint y: 446, endPoint x: 663, endPoint y: 421, distance: 69.9
click at [663, 421] on tr "JMS IMP009-0501 - One York- JMS-1York-WS Refresh Login Page Click User : remote…" at bounding box center [885, 574] width 520 height 348
click at [699, 543] on p "IMP009-0501 - One York- JMS-1York-WS" at bounding box center [729, 580] width 73 height 75
drag, startPoint x: 725, startPoint y: 441, endPoint x: 703, endPoint y: 427, distance: 26.0
click at [703, 543] on p "IMP009-0501 - One York- JMS-1York-WS" at bounding box center [729, 580] width 73 height 75
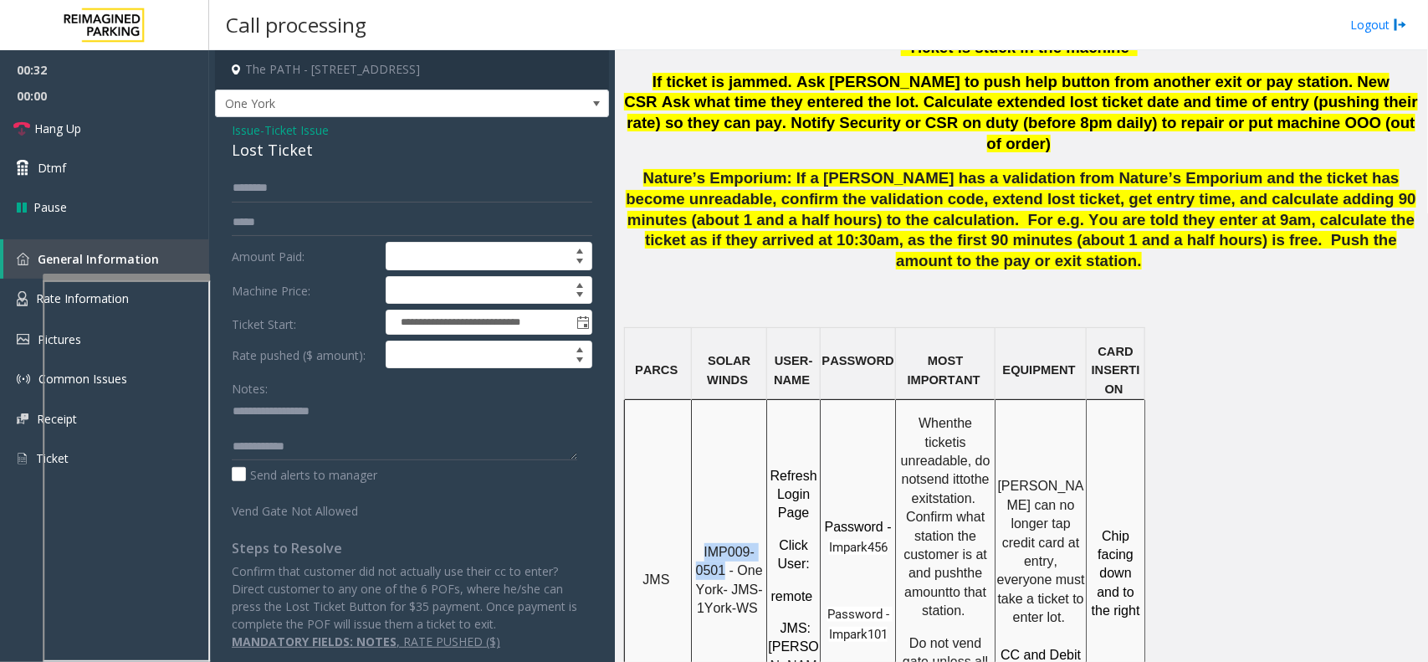
copy span "IMP009-0501"
click at [395, 449] on textarea at bounding box center [405, 428] width 346 height 63
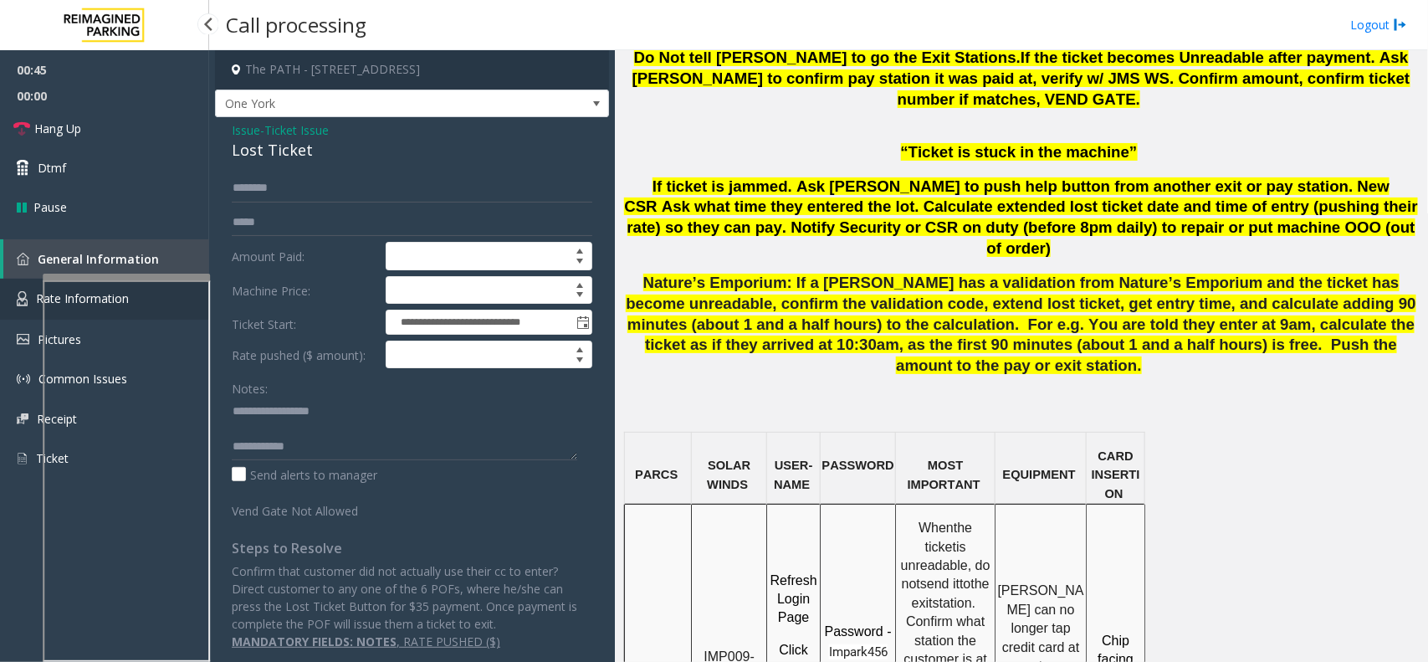
click at [14, 294] on link "Rate Information" at bounding box center [104, 299] width 209 height 41
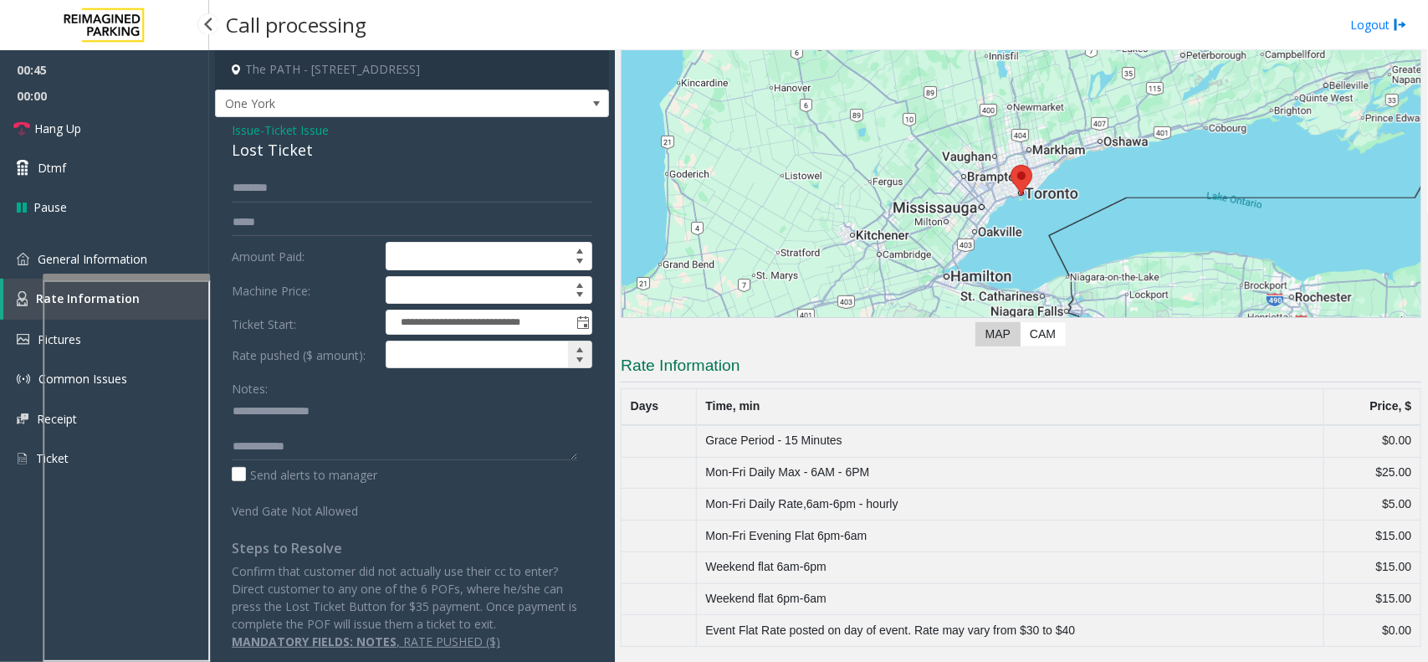
scroll to position [127, 0]
click at [156, 259] on link "General Information" at bounding box center [104, 258] width 209 height 39
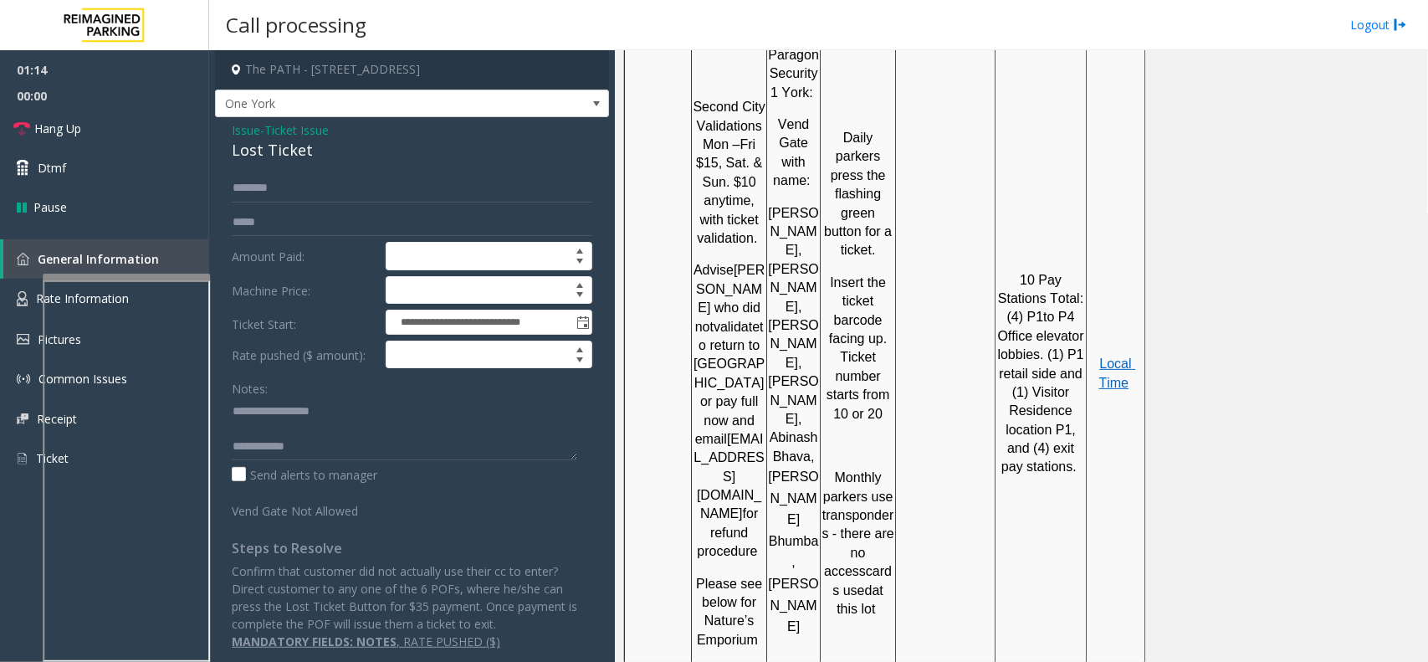
scroll to position [1673, 0]
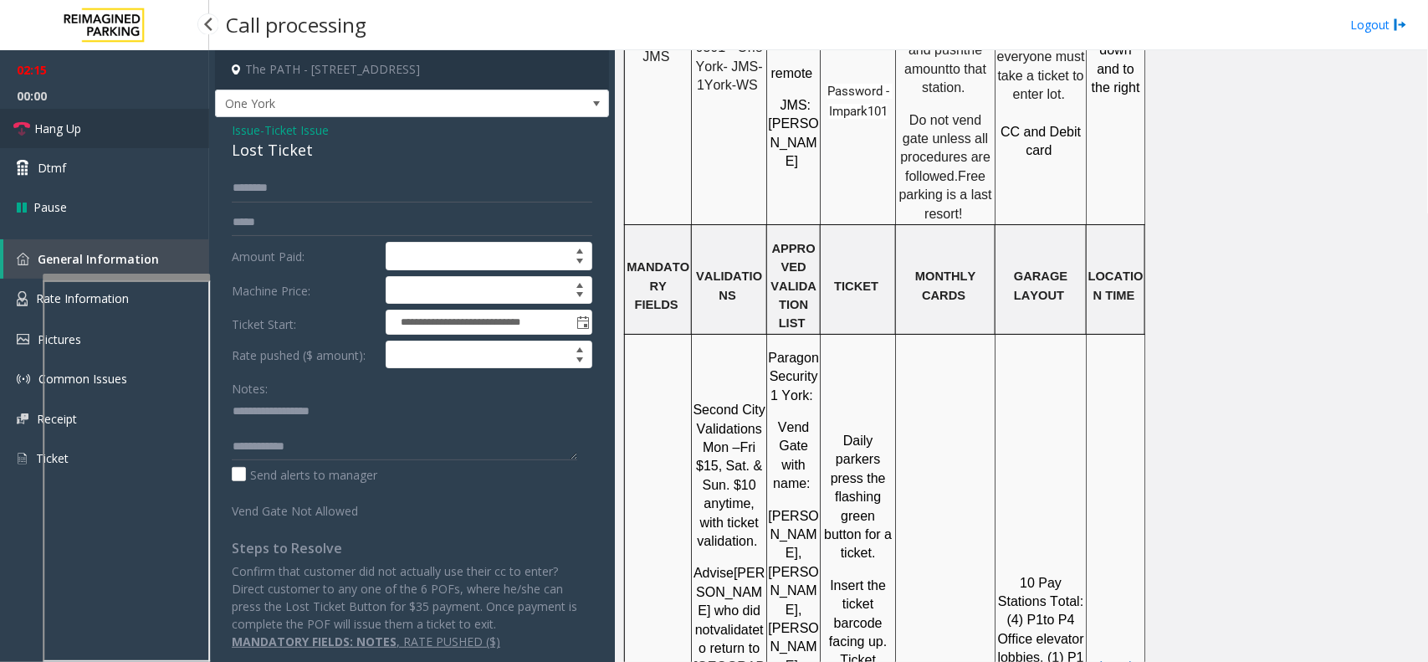
click at [110, 136] on link "Hang Up" at bounding box center [104, 128] width 209 height 39
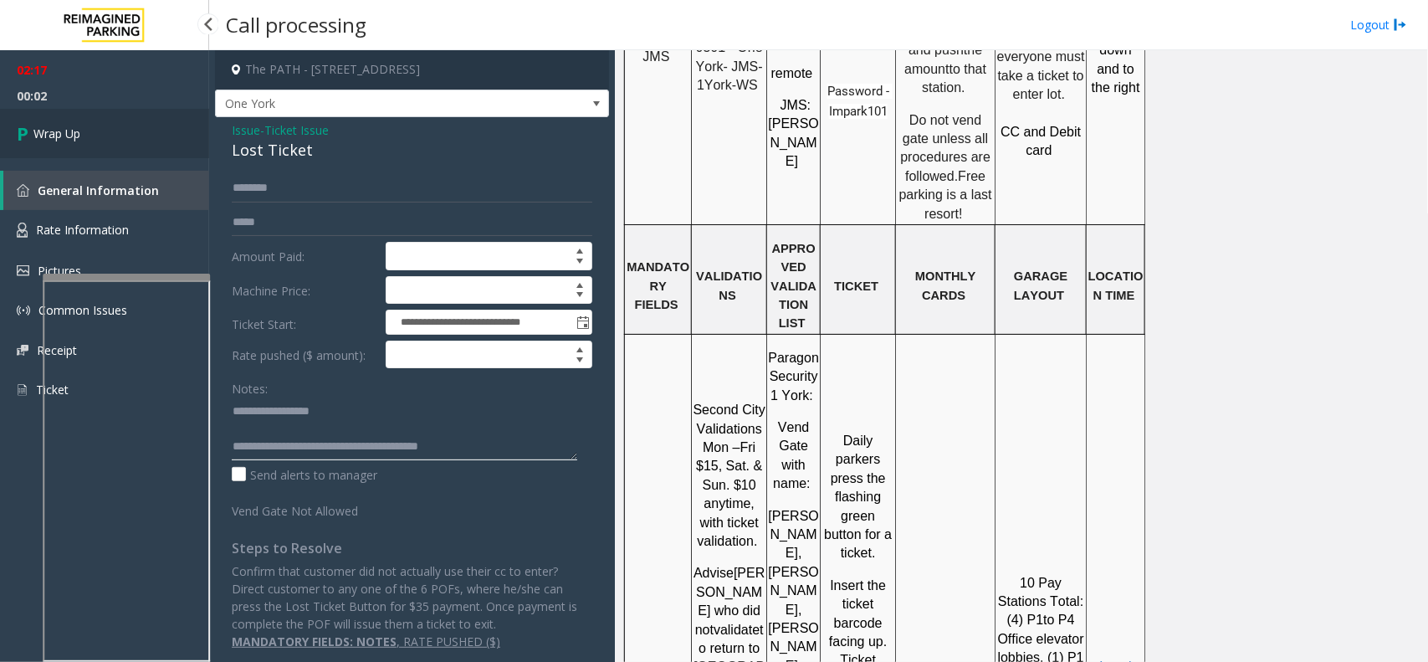
type textarea "**********"
click at [97, 138] on link "Wrap Up" at bounding box center [104, 133] width 209 height 49
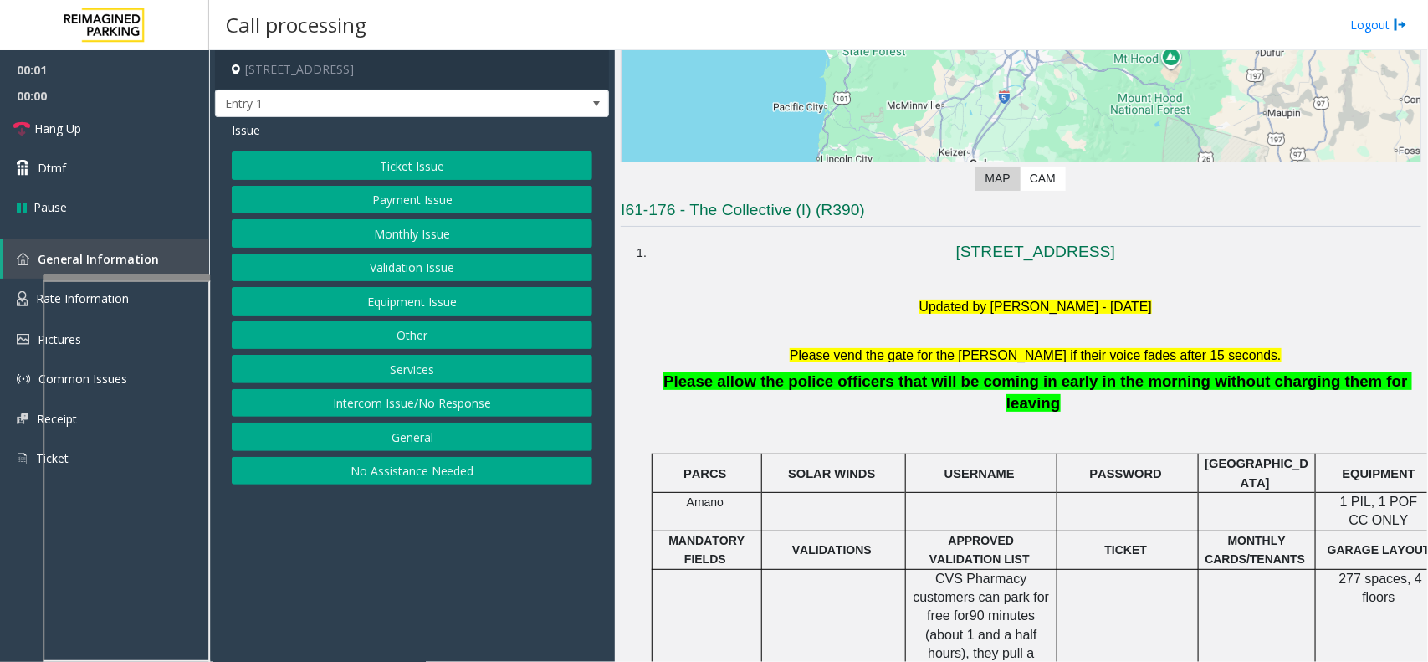
scroll to position [418, 0]
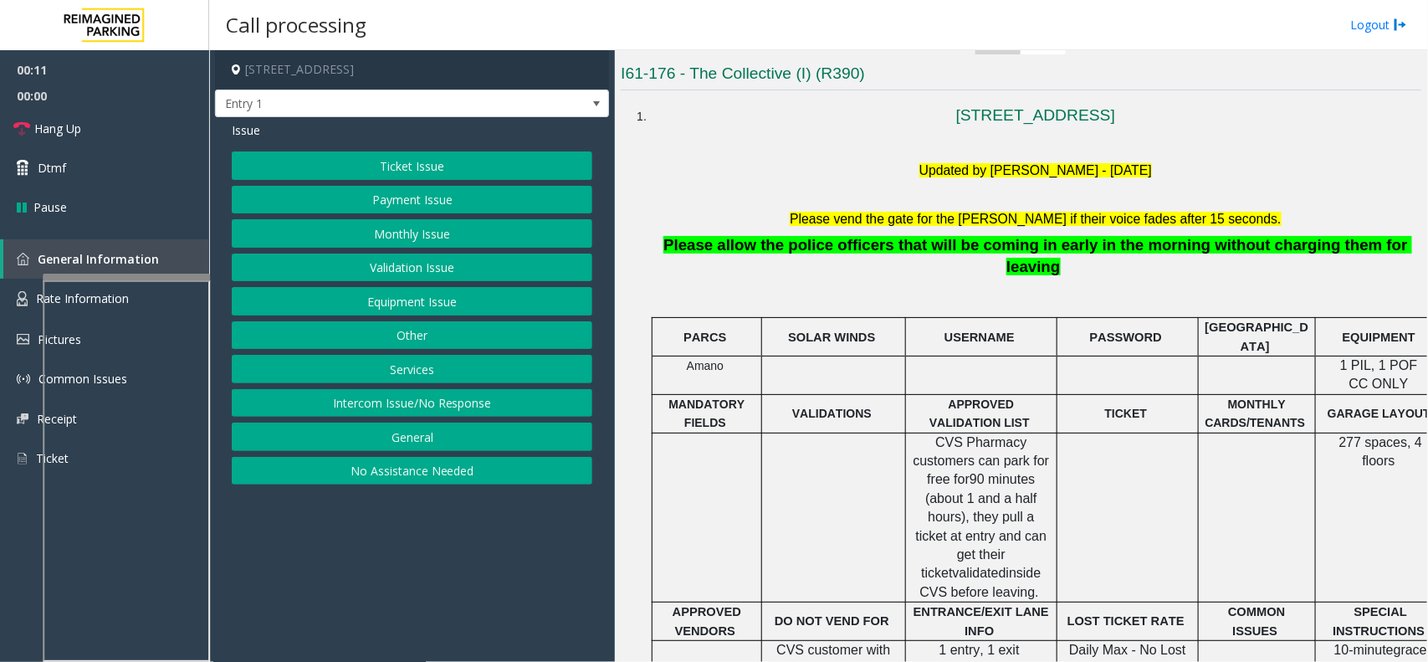
click at [579, 437] on button "General" at bounding box center [412, 436] width 361 height 28
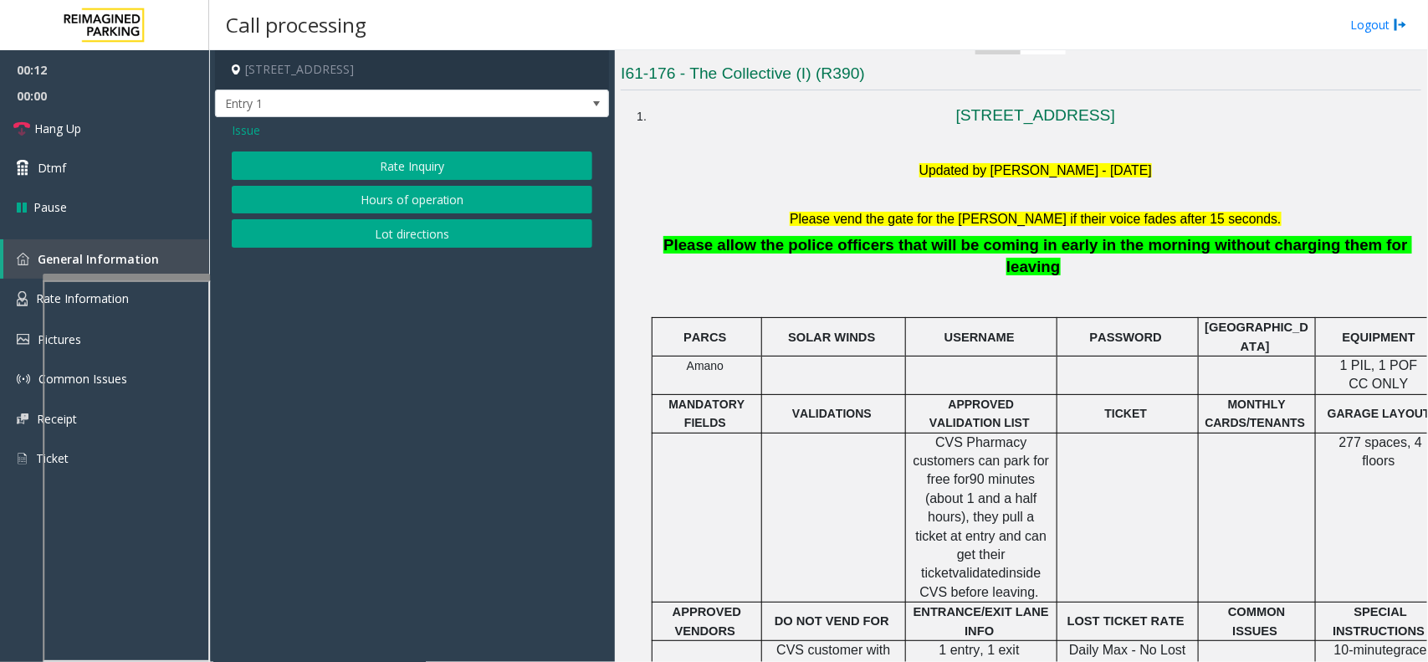
click at [240, 142] on div "Issue Rate Inquiry Hours of operation Lot directions" at bounding box center [412, 186] width 394 height 139
click at [248, 131] on span "Issue" at bounding box center [246, 130] width 28 height 18
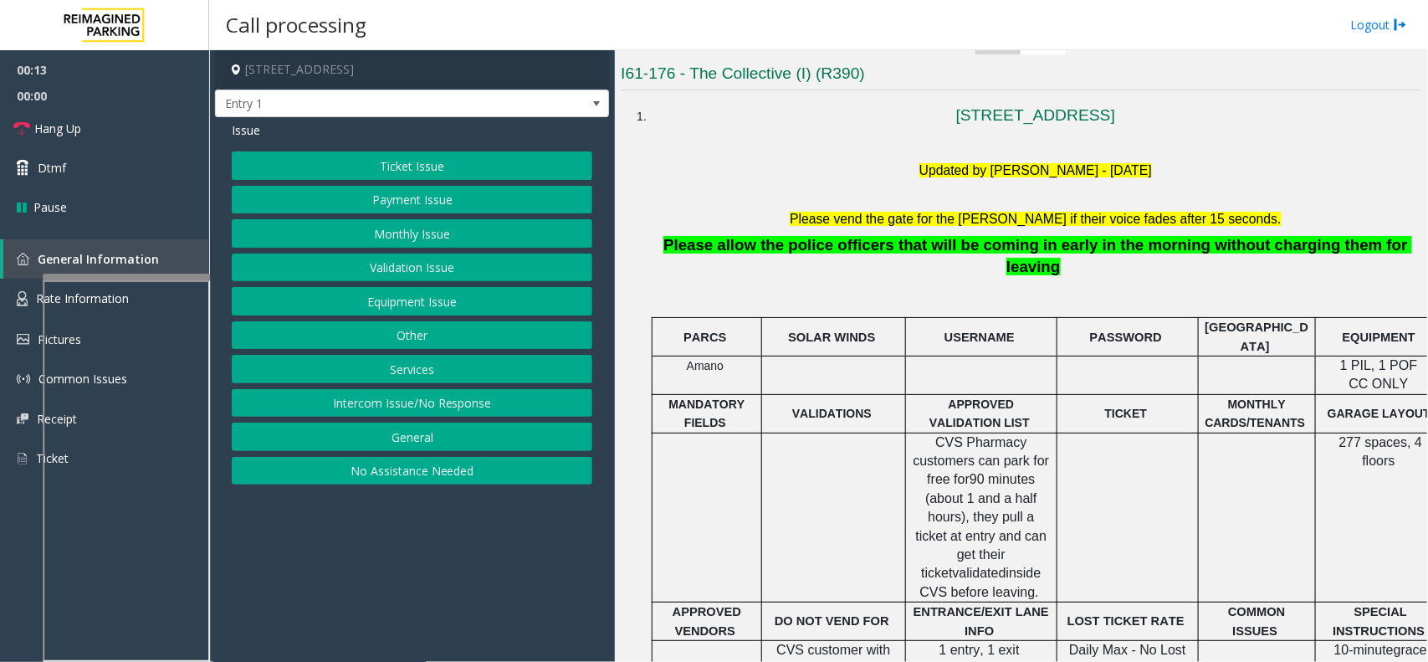
click at [530, 408] on button "Intercom Issue/No Response" at bounding box center [412, 403] width 361 height 28
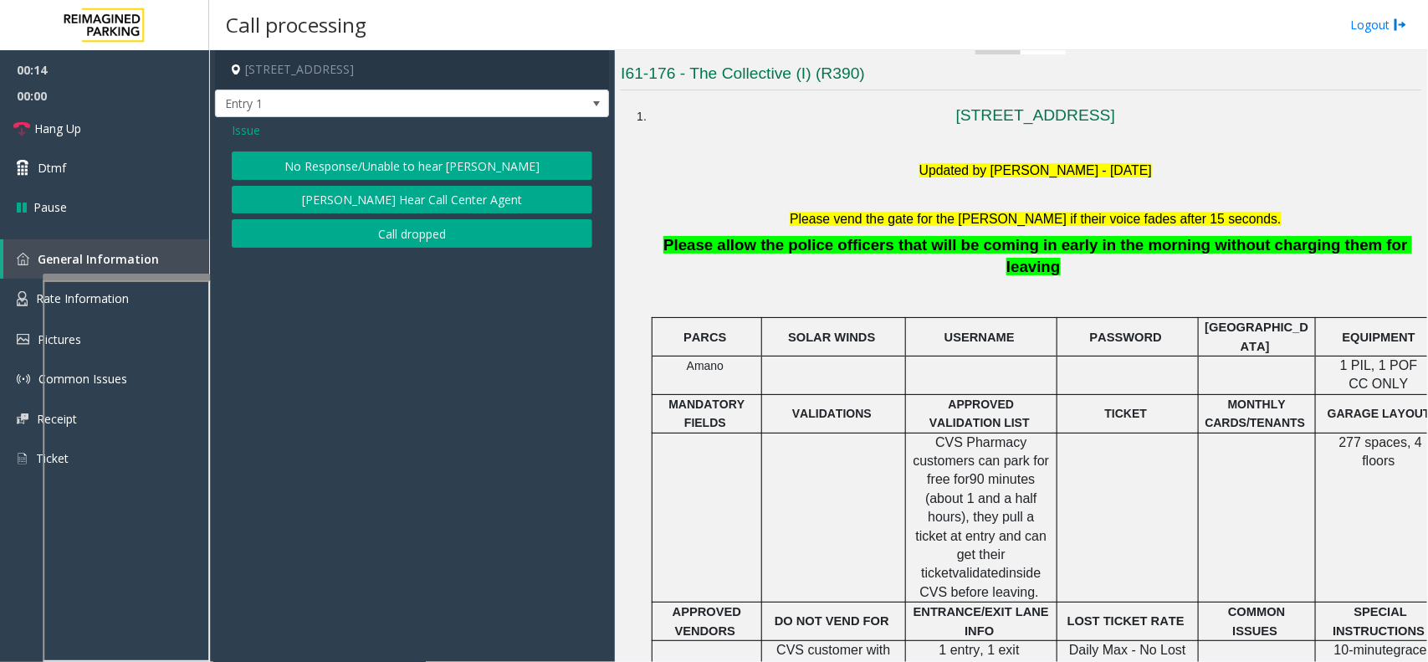
click at [520, 159] on button "No Response/Unable to hear [PERSON_NAME]" at bounding box center [412, 165] width 361 height 28
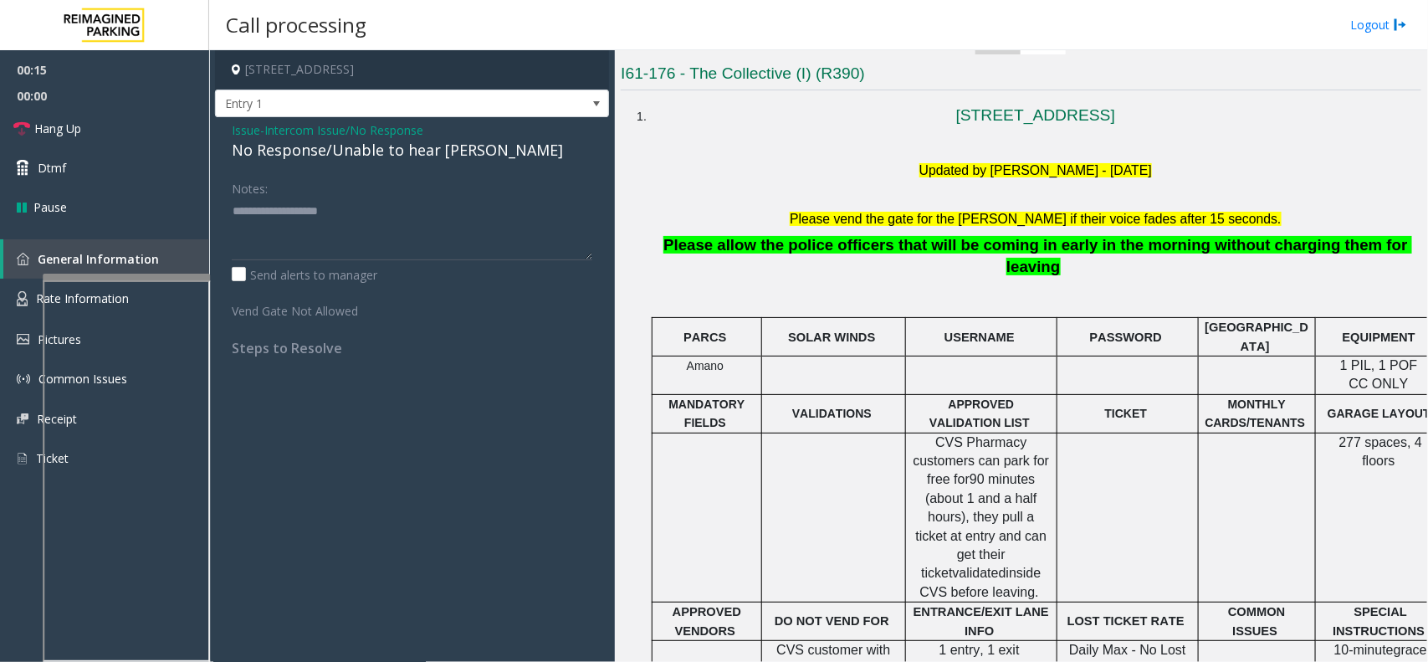
click at [449, 159] on div "No Response/Unable to hear [PERSON_NAME]" at bounding box center [412, 150] width 361 height 23
type textarea "**********"
click at [145, 139] on link "Hang Up" at bounding box center [104, 128] width 209 height 39
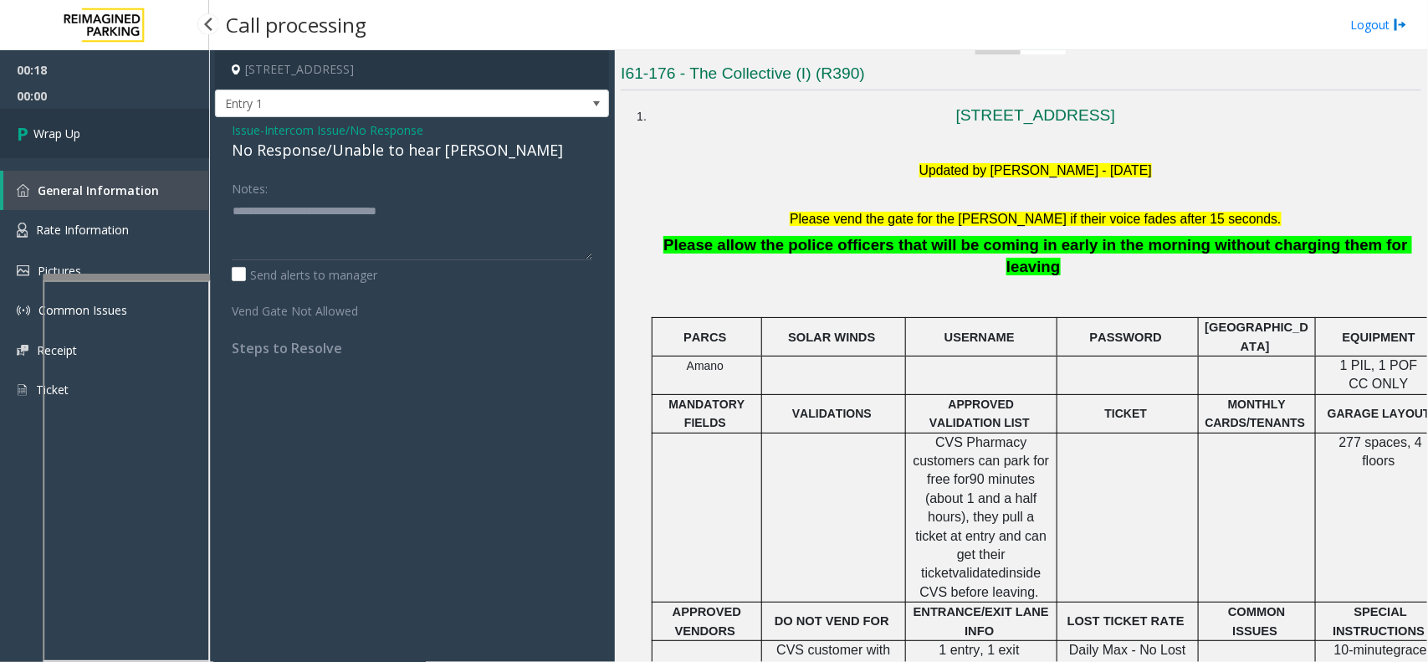
click at [145, 139] on link "Wrap Up" at bounding box center [104, 133] width 209 height 49
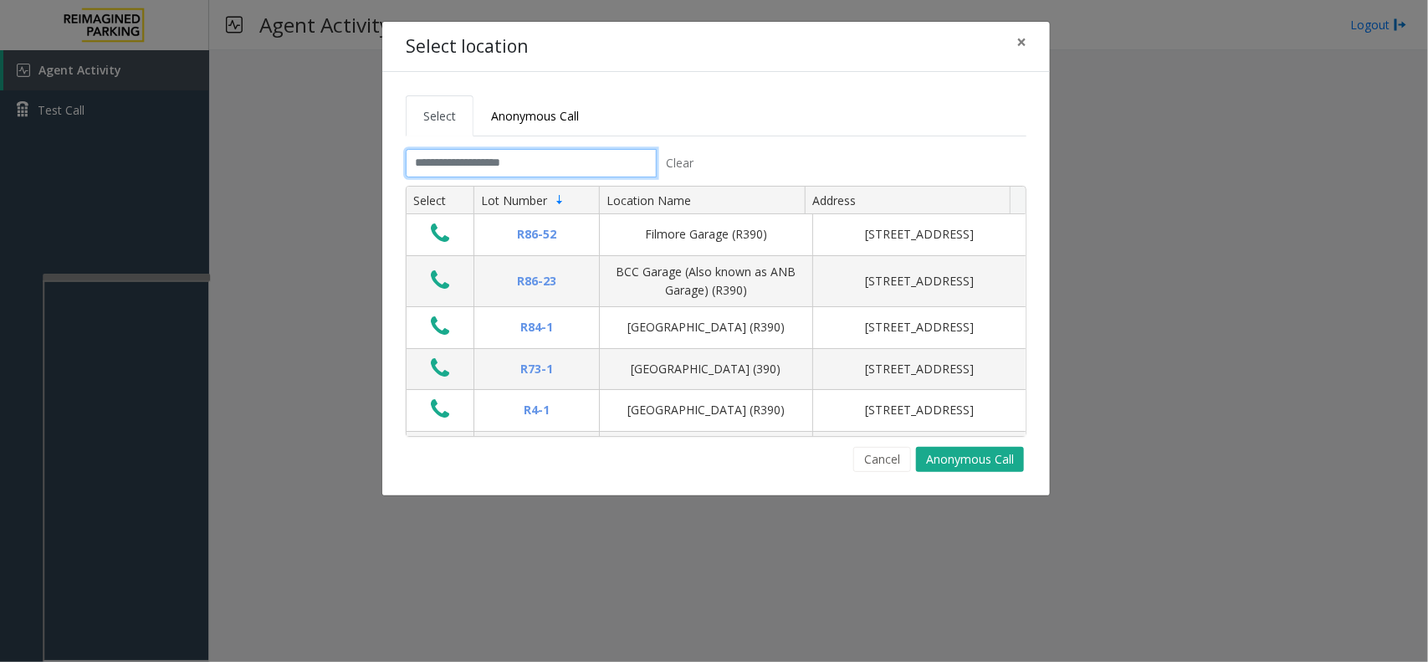
click at [452, 152] on input "text" at bounding box center [531, 163] width 251 height 28
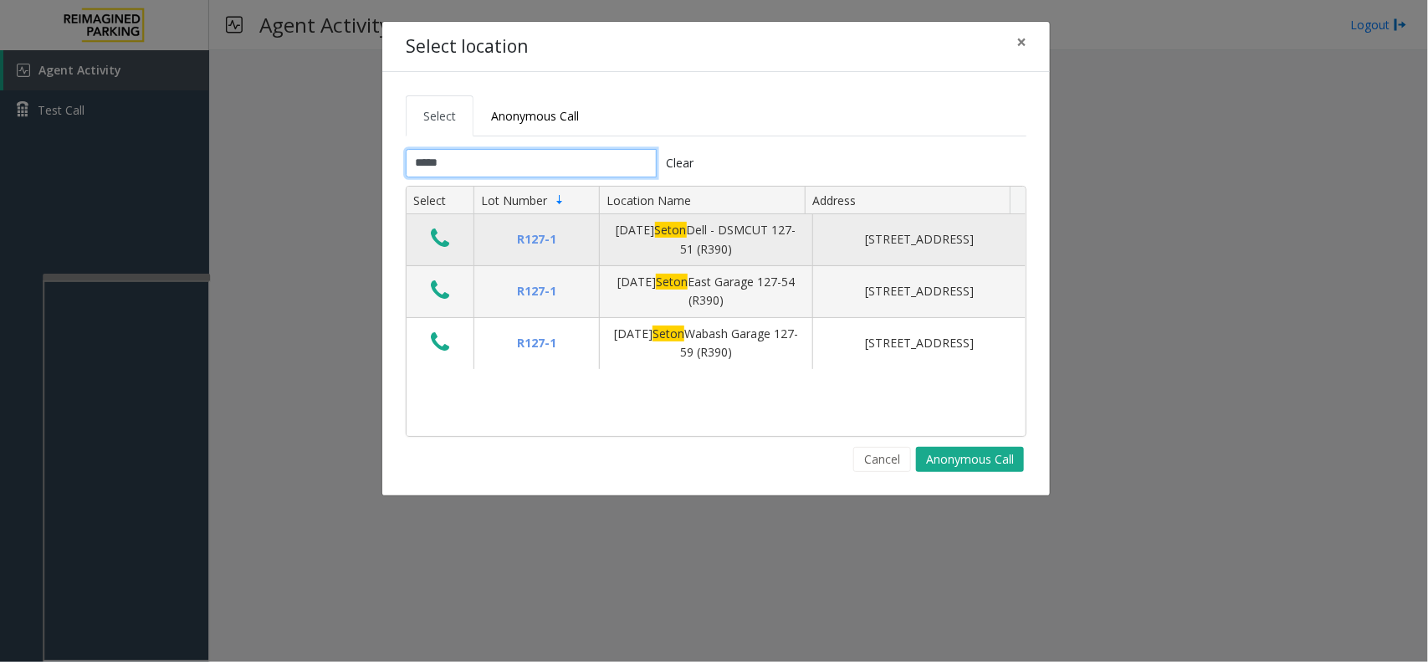
type input "*****"
click at [445, 238] on icon "Data table" at bounding box center [440, 238] width 18 height 23
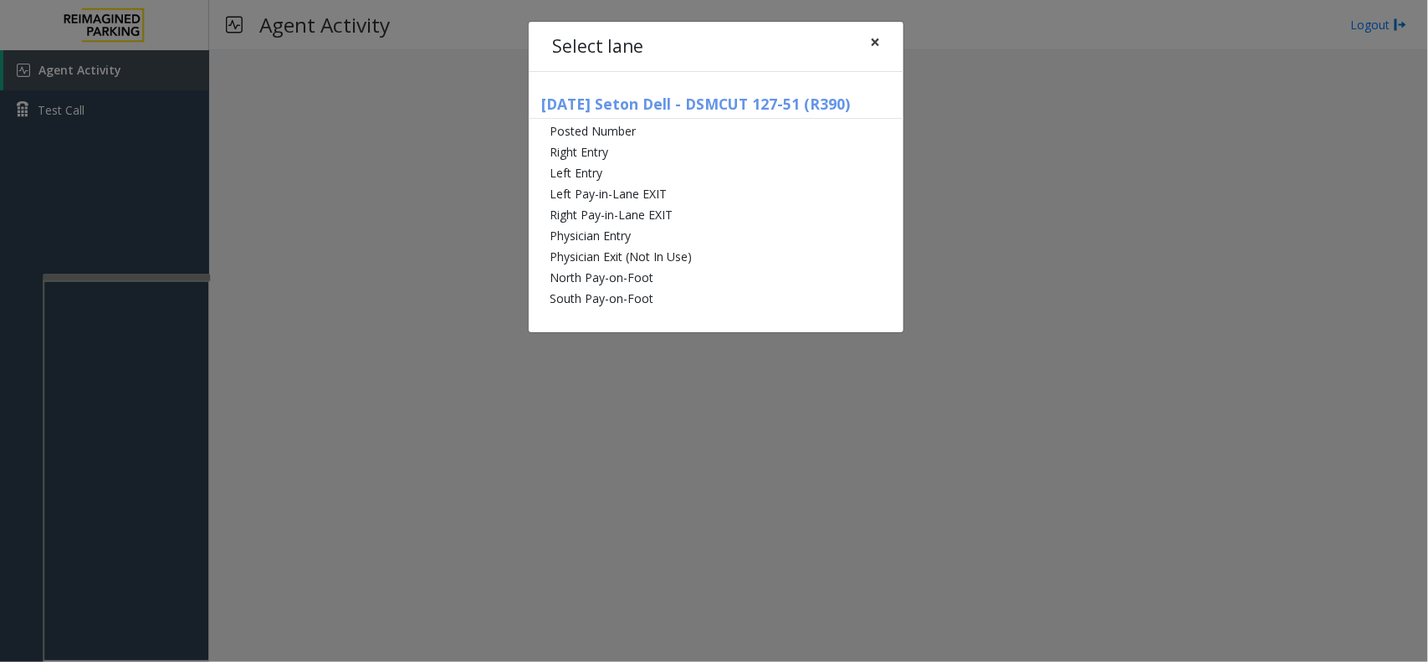
click at [864, 42] on button "×" at bounding box center [874, 42] width 33 height 41
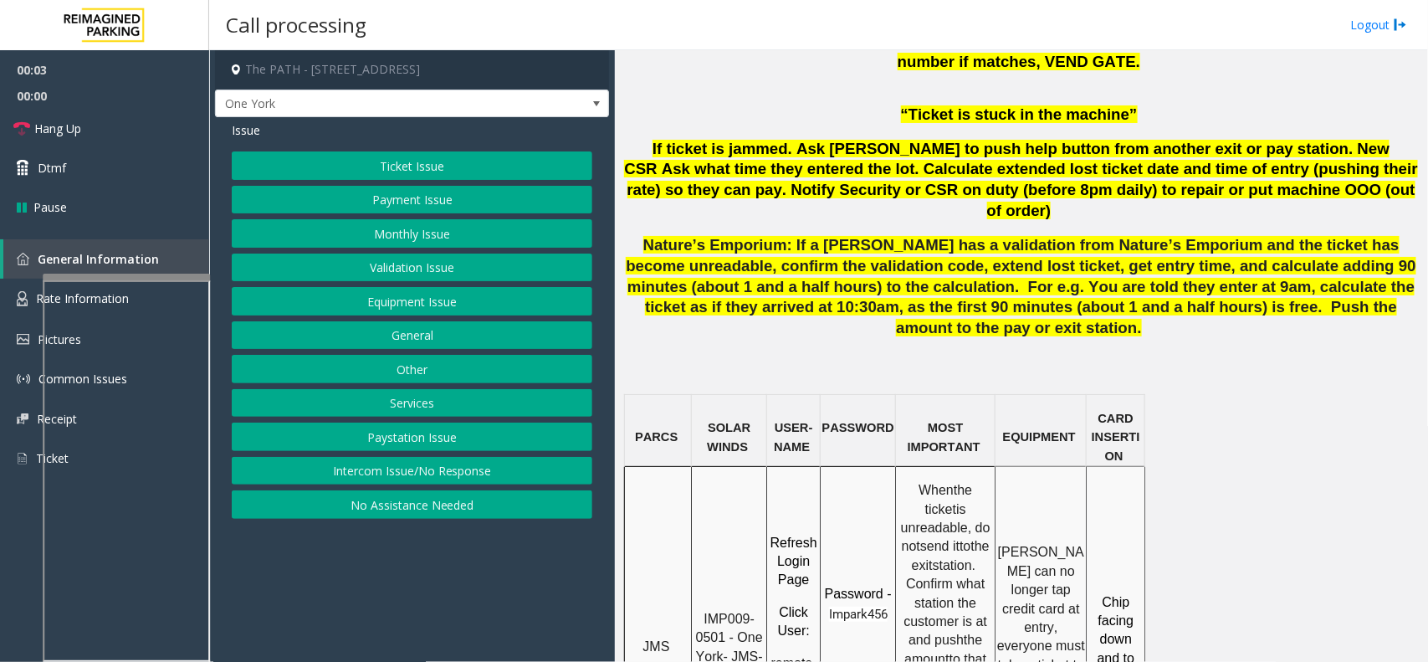
scroll to position [1150, 0]
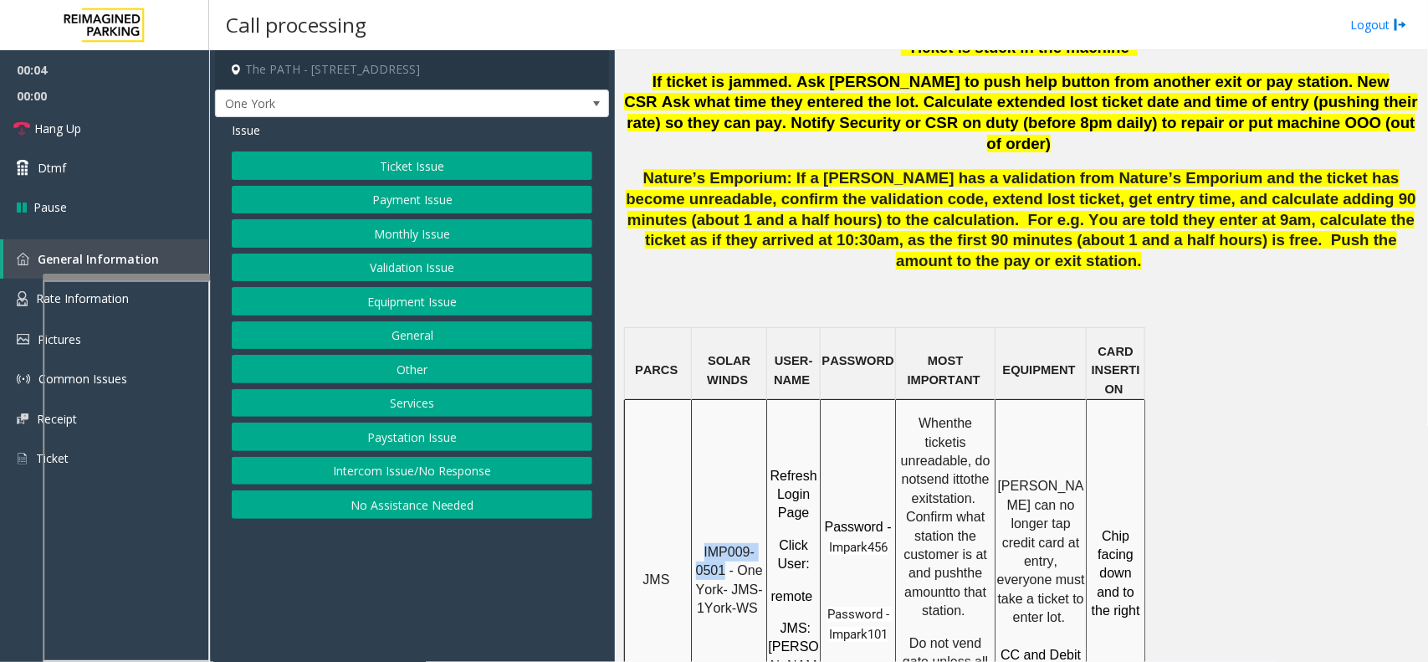
drag, startPoint x: 728, startPoint y: 444, endPoint x: 703, endPoint y: 427, distance: 30.6
click at [703, 543] on p "IMP009-0501 - One York- JMS-1York-WS" at bounding box center [729, 580] width 73 height 75
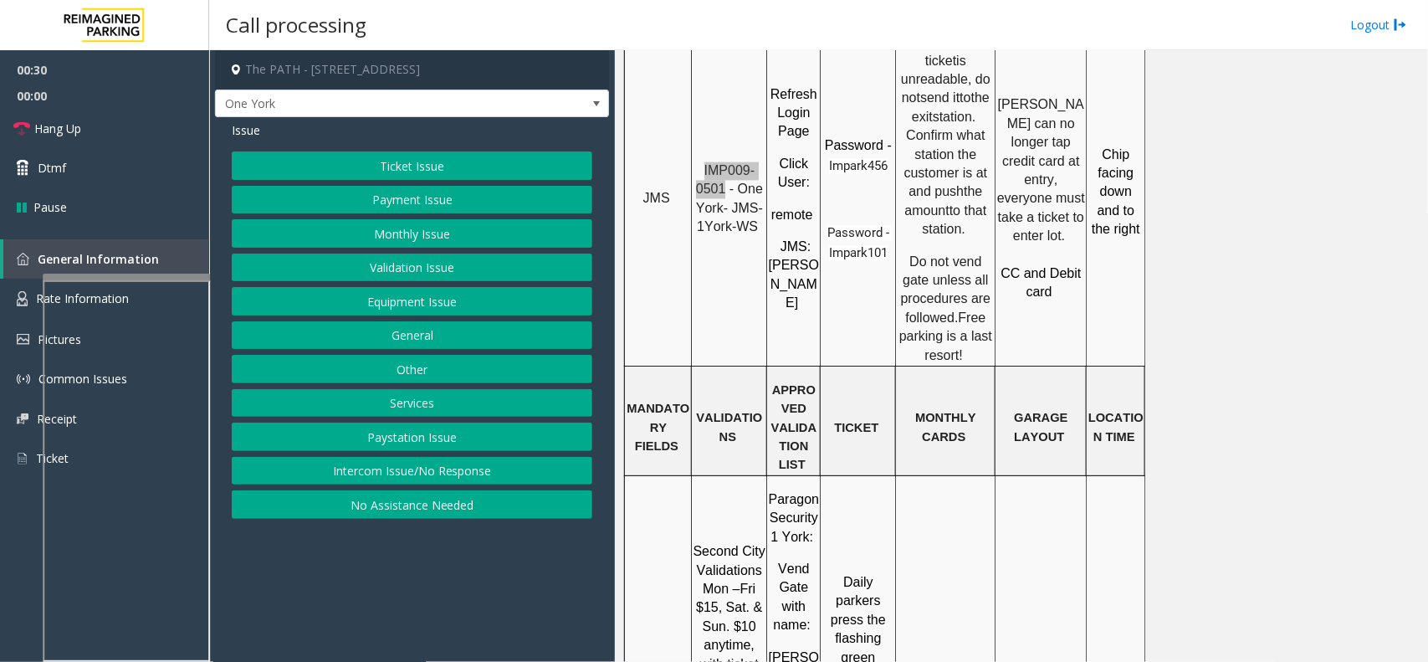
scroll to position [1569, 0]
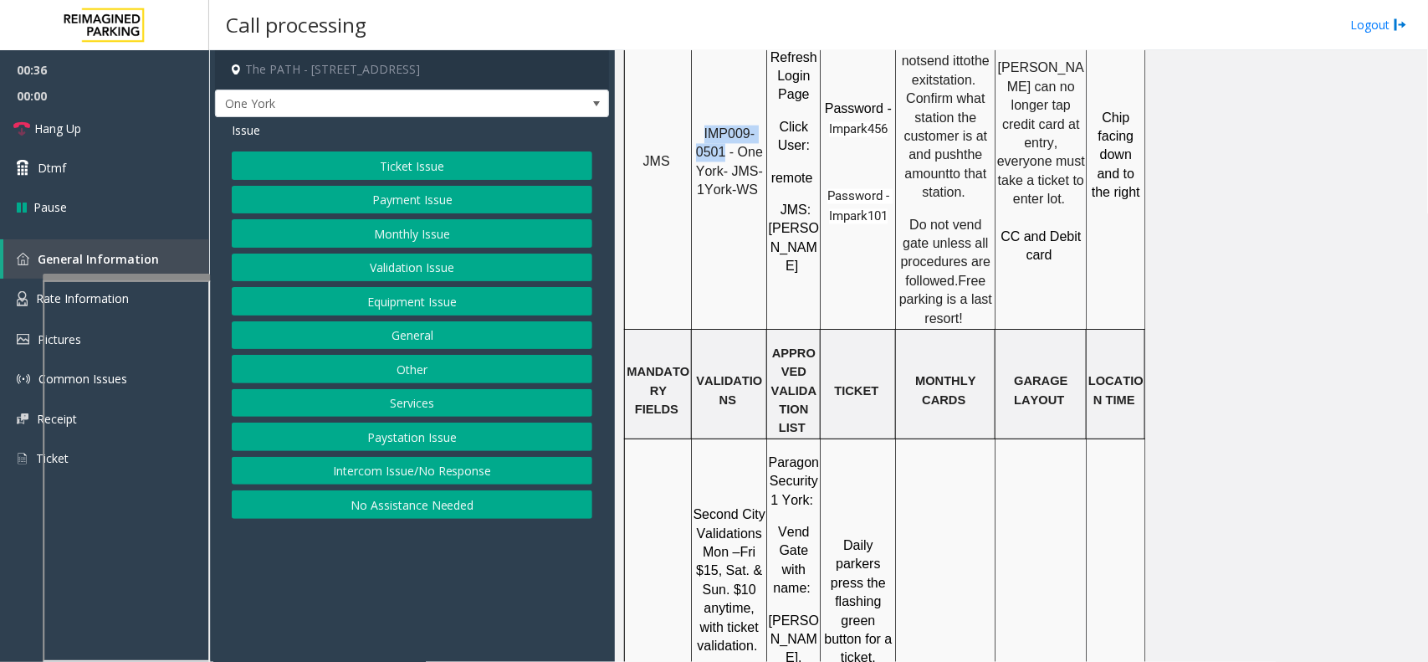
click at [336, 161] on button "Ticket Issue" at bounding box center [412, 165] width 361 height 28
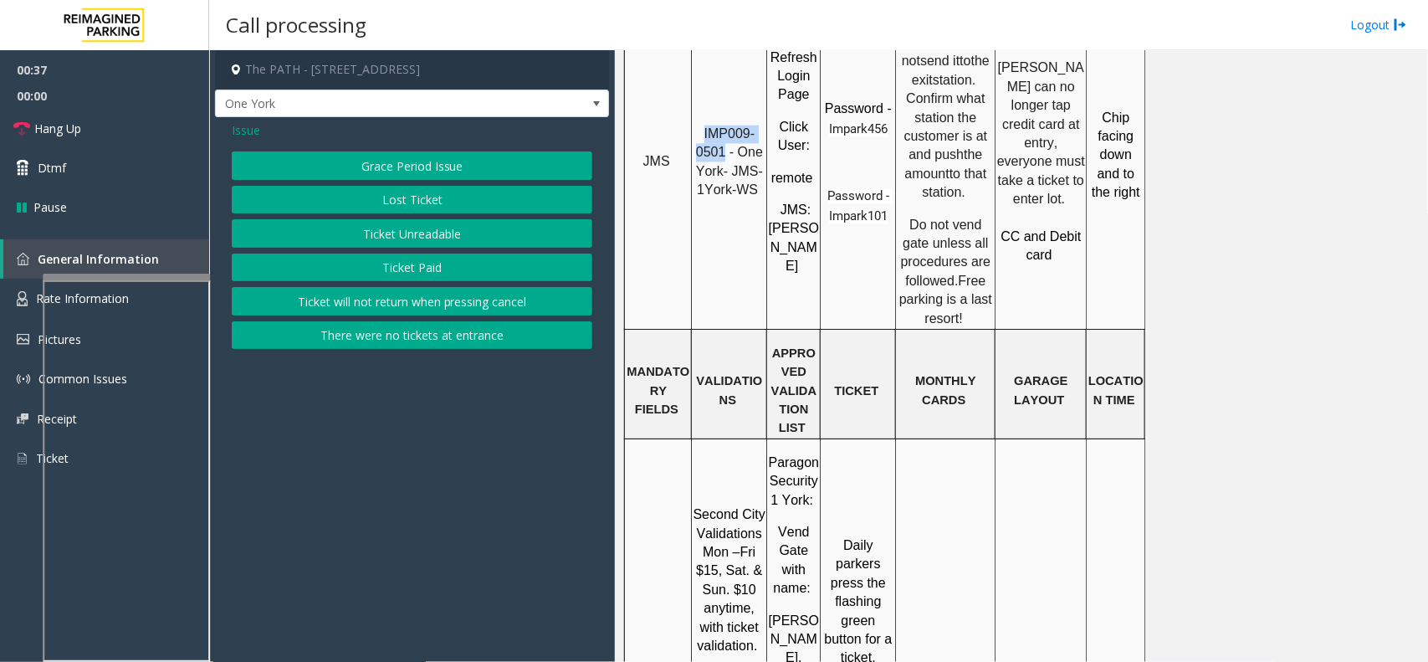
click at [366, 239] on button "Ticket Unreadable" at bounding box center [412, 233] width 361 height 28
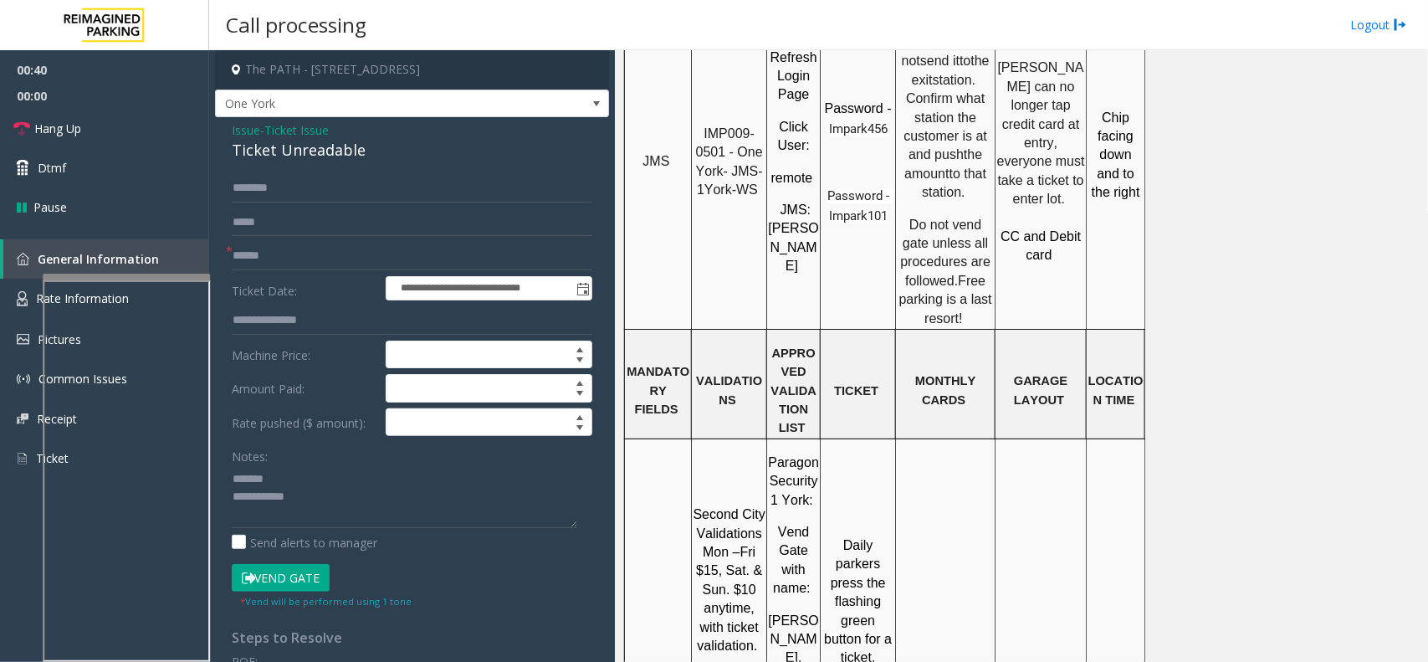
click at [290, 152] on div "Ticket Unreadable" at bounding box center [412, 150] width 361 height 23
click at [366, 489] on textarea at bounding box center [405, 496] width 346 height 63
drag, startPoint x: 300, startPoint y: 499, endPoint x: 448, endPoint y: 504, distance: 148.2
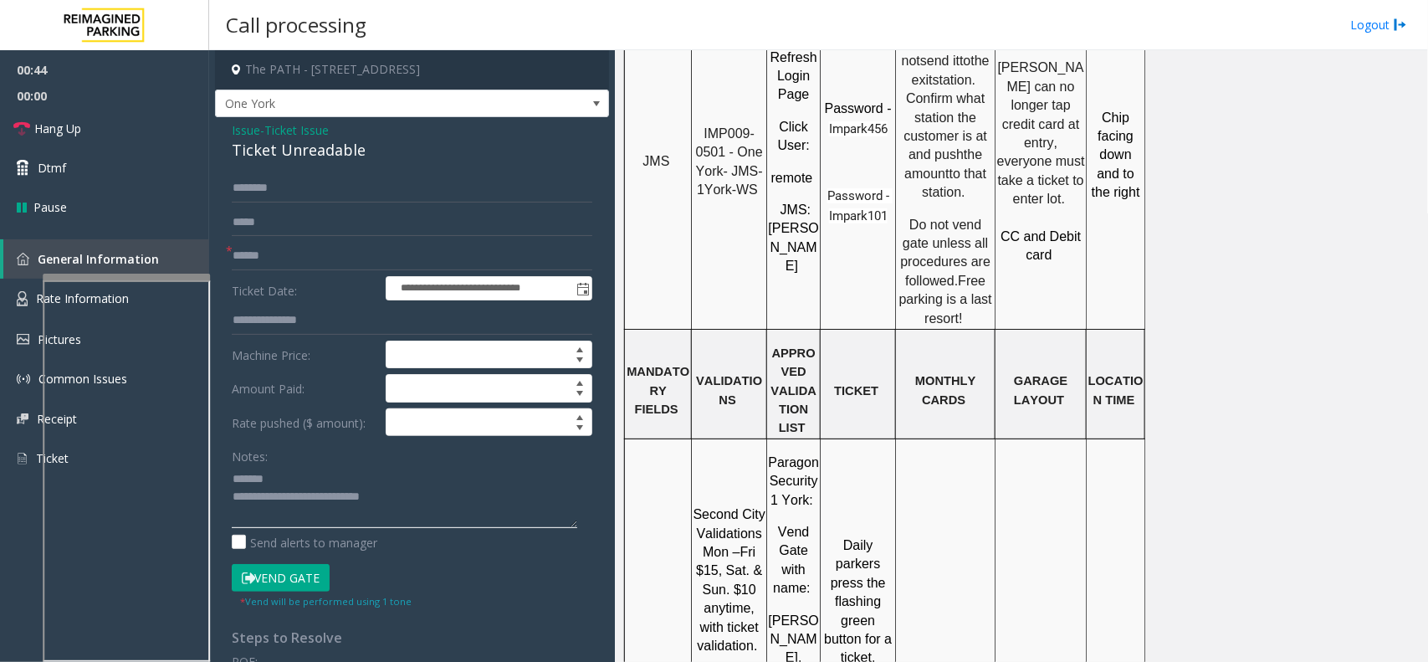
click at [448, 504] on textarea at bounding box center [405, 496] width 346 height 63
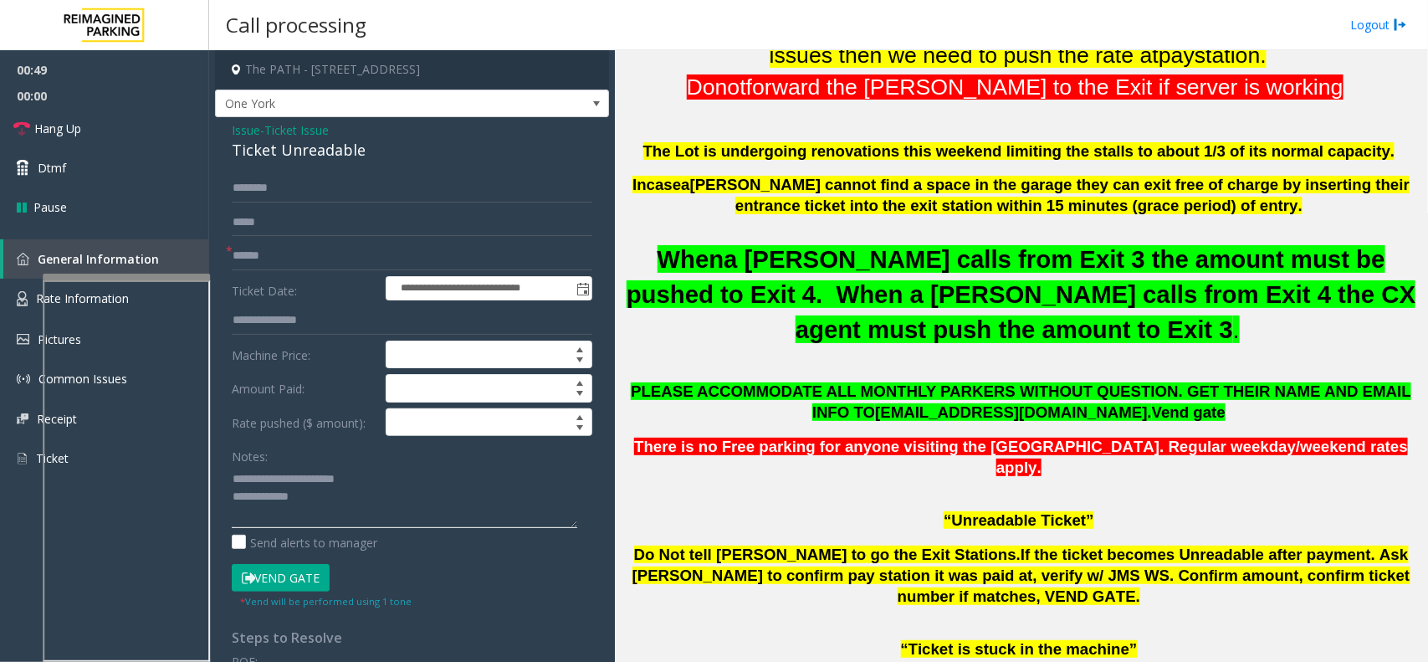
scroll to position [523, 0]
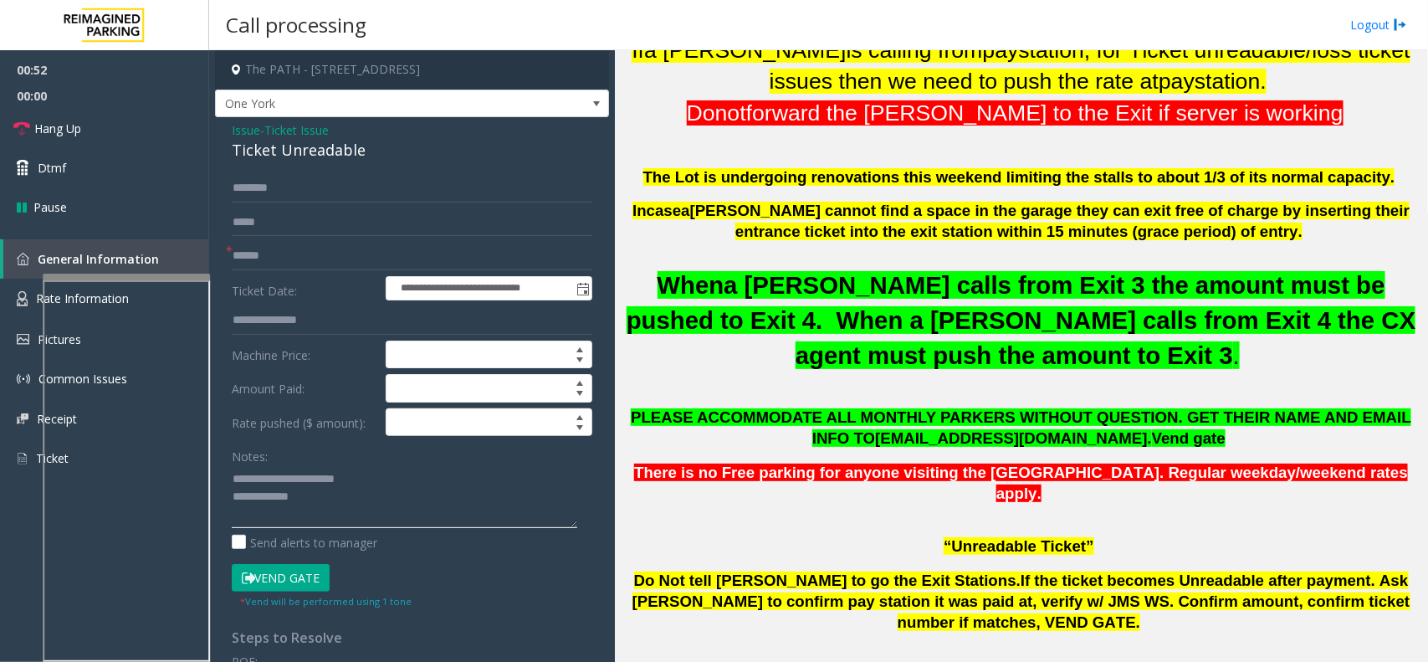
type textarea "**********"
click at [336, 252] on input "text" at bounding box center [412, 256] width 361 height 28
click at [323, 255] on input "text" at bounding box center [412, 256] width 361 height 28
type input "**"
click at [115, 126] on link "Hang Up" at bounding box center [104, 128] width 209 height 39
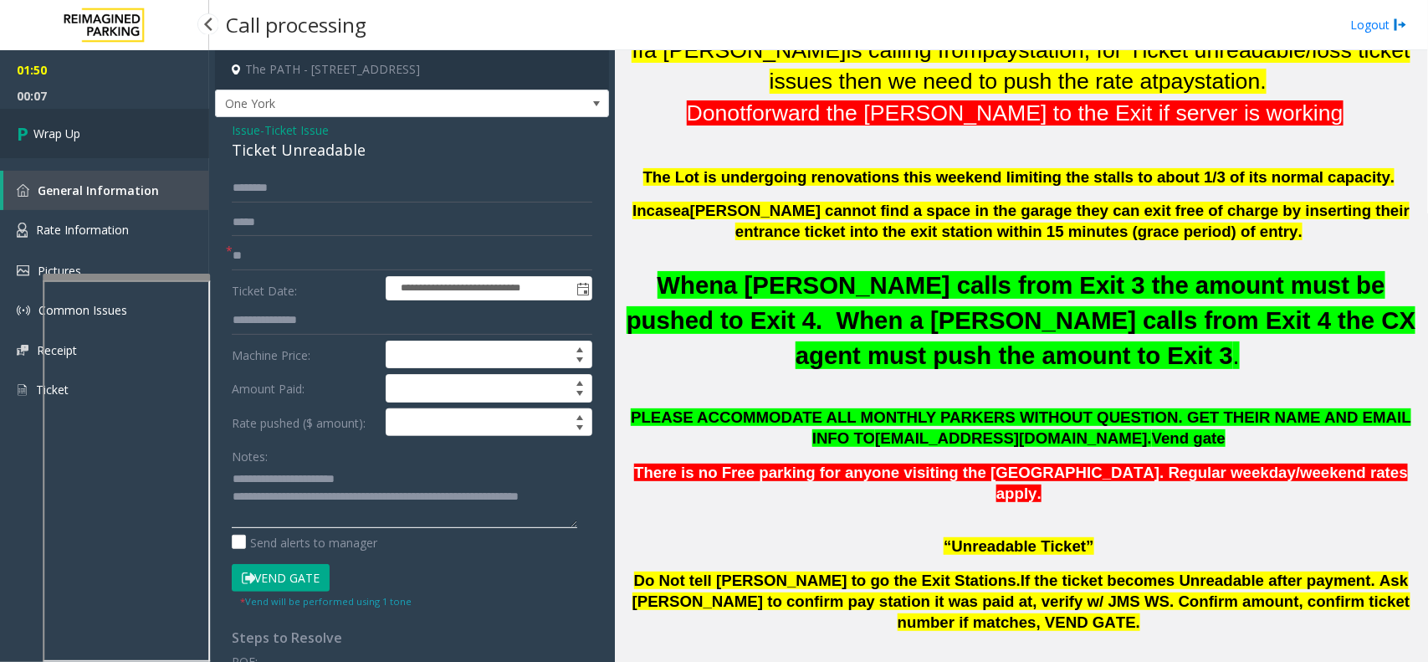
type textarea "**********"
click at [149, 148] on link "Wrap Up" at bounding box center [104, 133] width 209 height 49
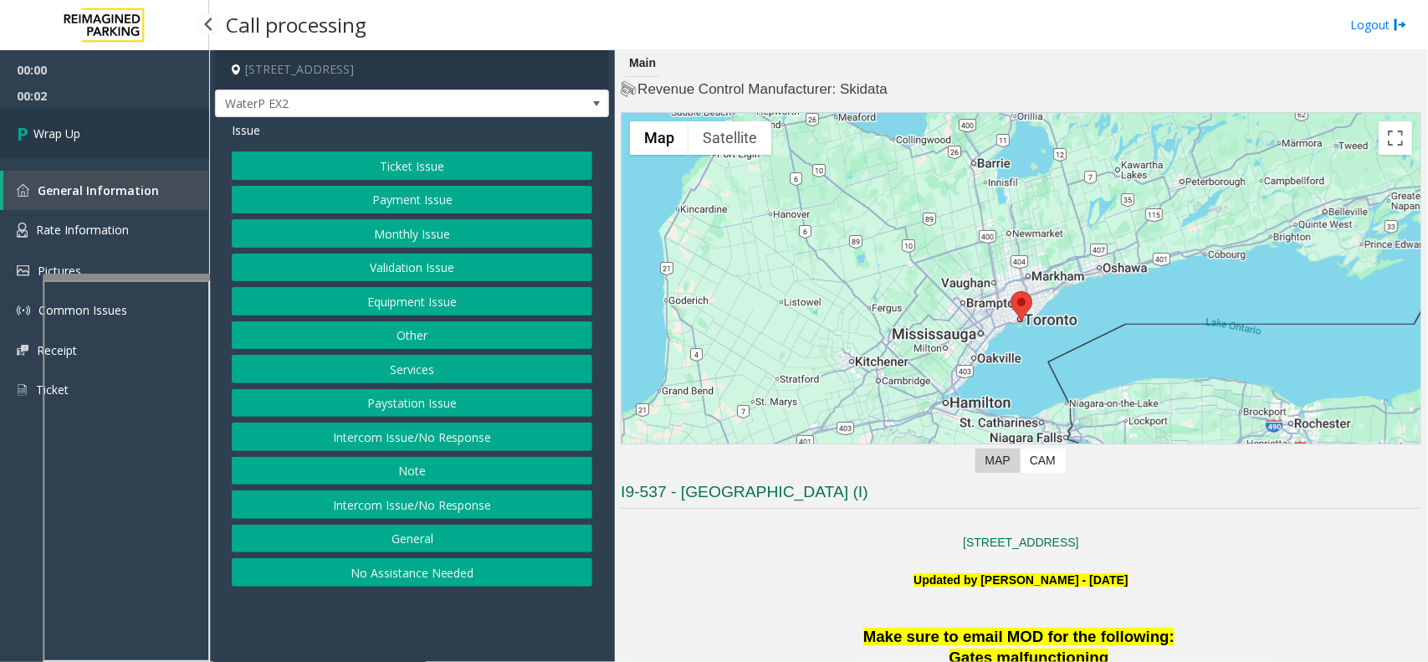
click at [141, 141] on link "Wrap Up" at bounding box center [104, 133] width 209 height 49
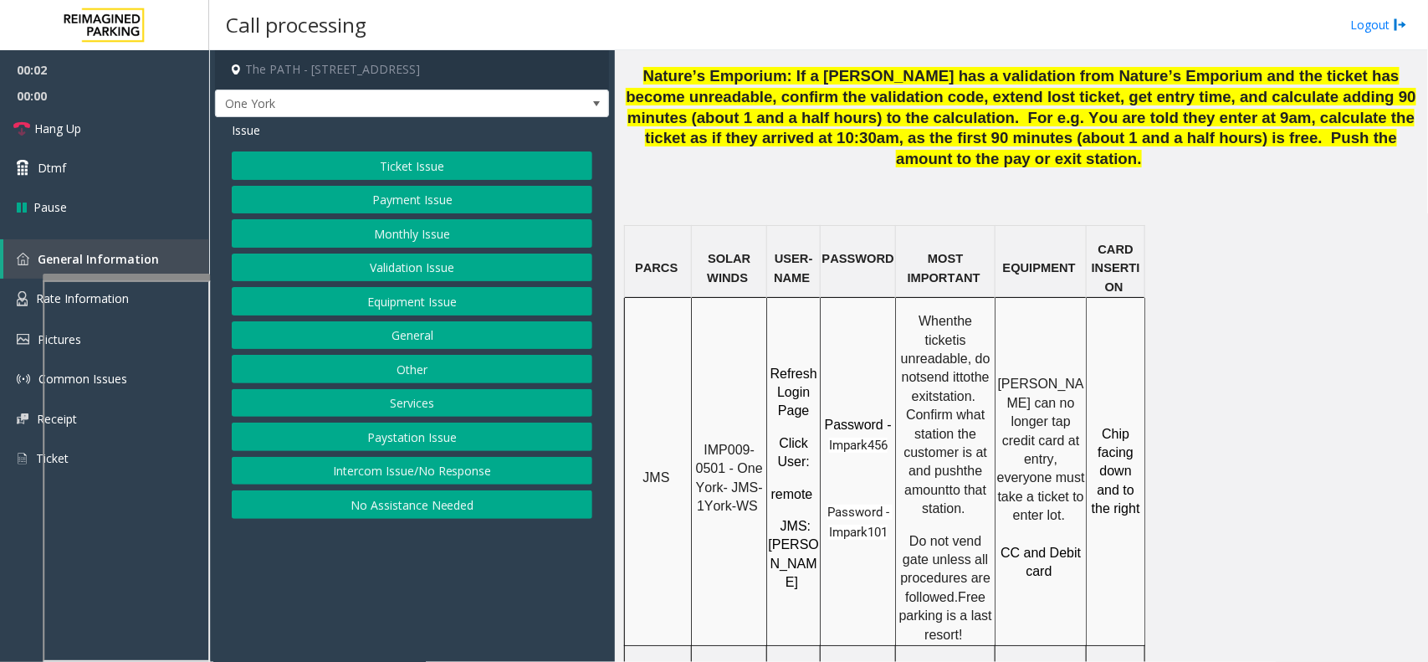
scroll to position [1255, 0]
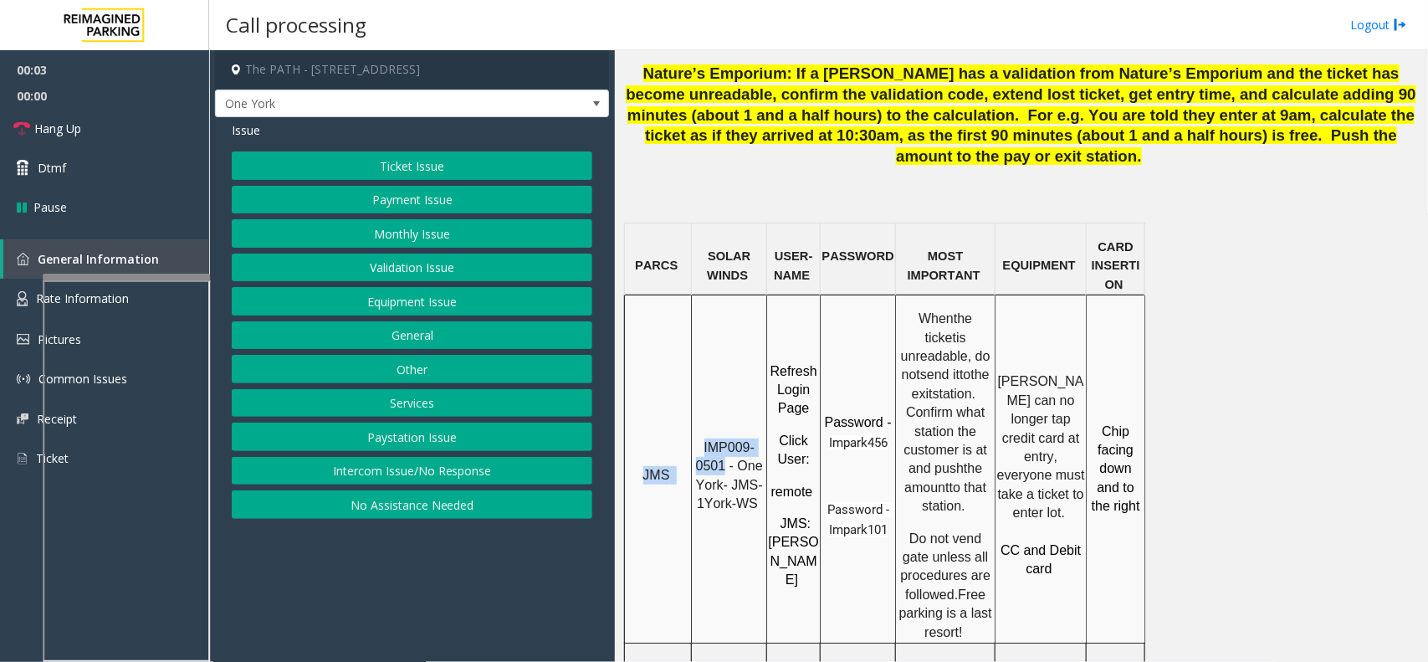
drag, startPoint x: 725, startPoint y: 340, endPoint x: 689, endPoint y: 316, distance: 42.9
click at [689, 316] on tr "JMS IMP009-0501 - One York- JMS-1York-WS Refresh Login Page Click User : remote…" at bounding box center [885, 469] width 520 height 348
click at [709, 438] on p "IMP009-0501 - One York- JMS-1York-WS" at bounding box center [729, 475] width 73 height 75
click at [724, 440] on span "IMP009-0501 - One York- JMS-1York-WS" at bounding box center [731, 475] width 71 height 70
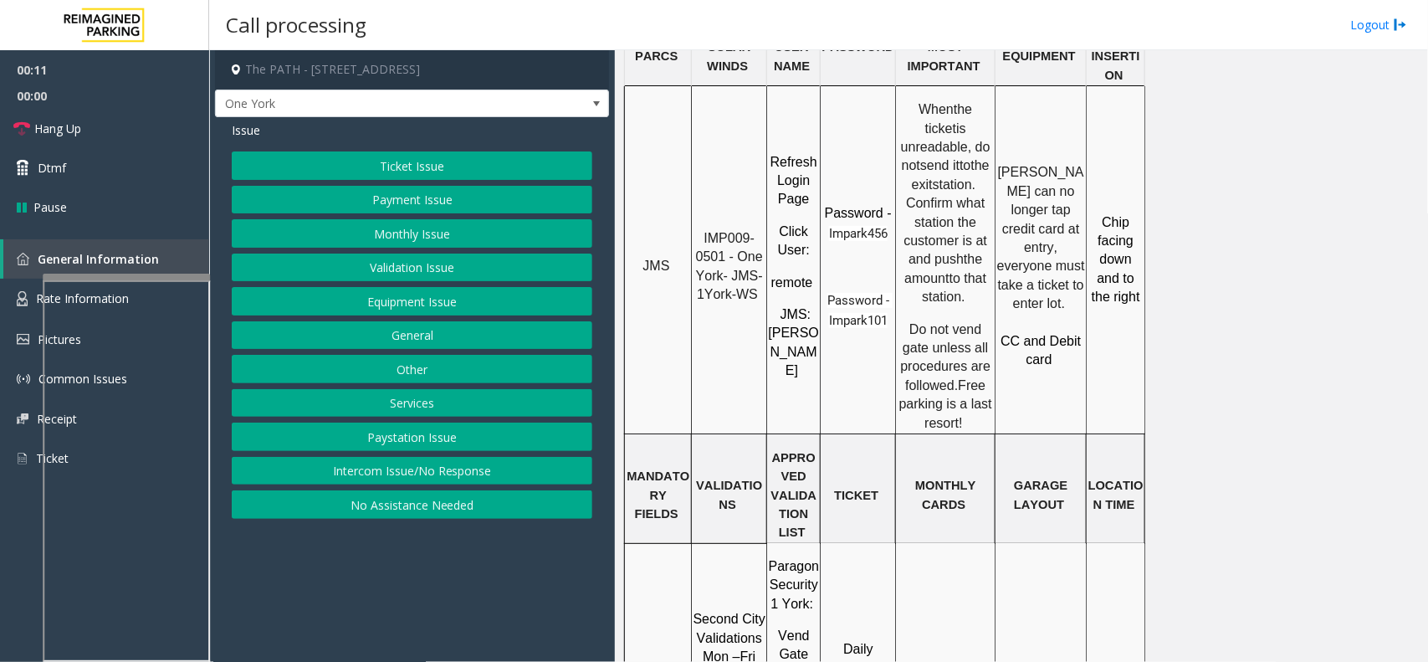
scroll to position [1569, 0]
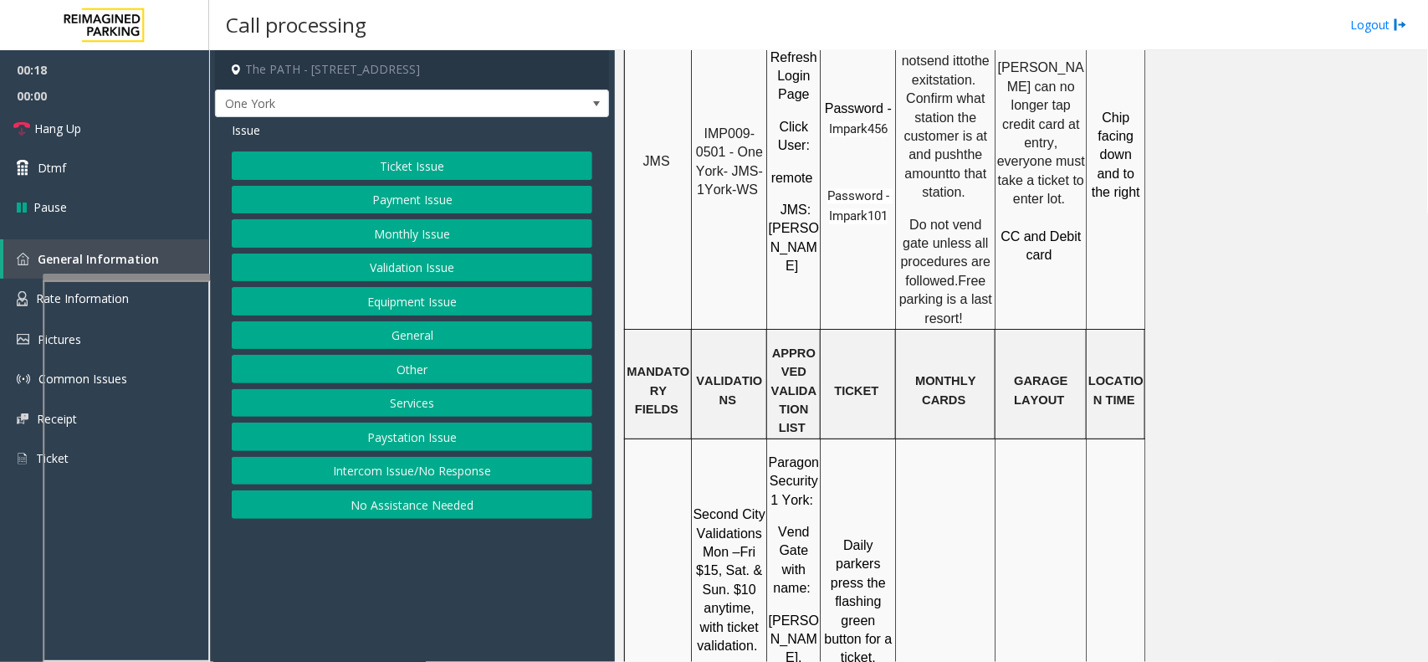
click at [326, 161] on button "Ticket Issue" at bounding box center [412, 165] width 361 height 28
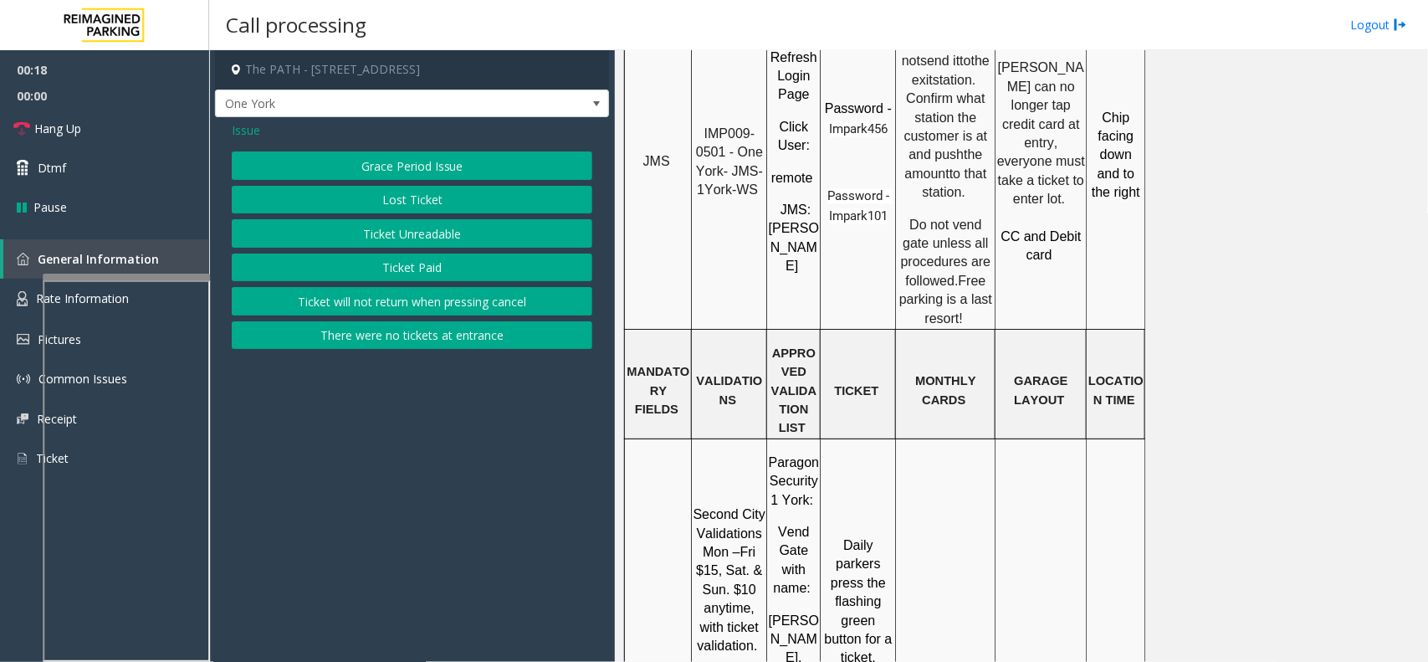
click at [350, 220] on button "Ticket Unreadable" at bounding box center [412, 233] width 361 height 28
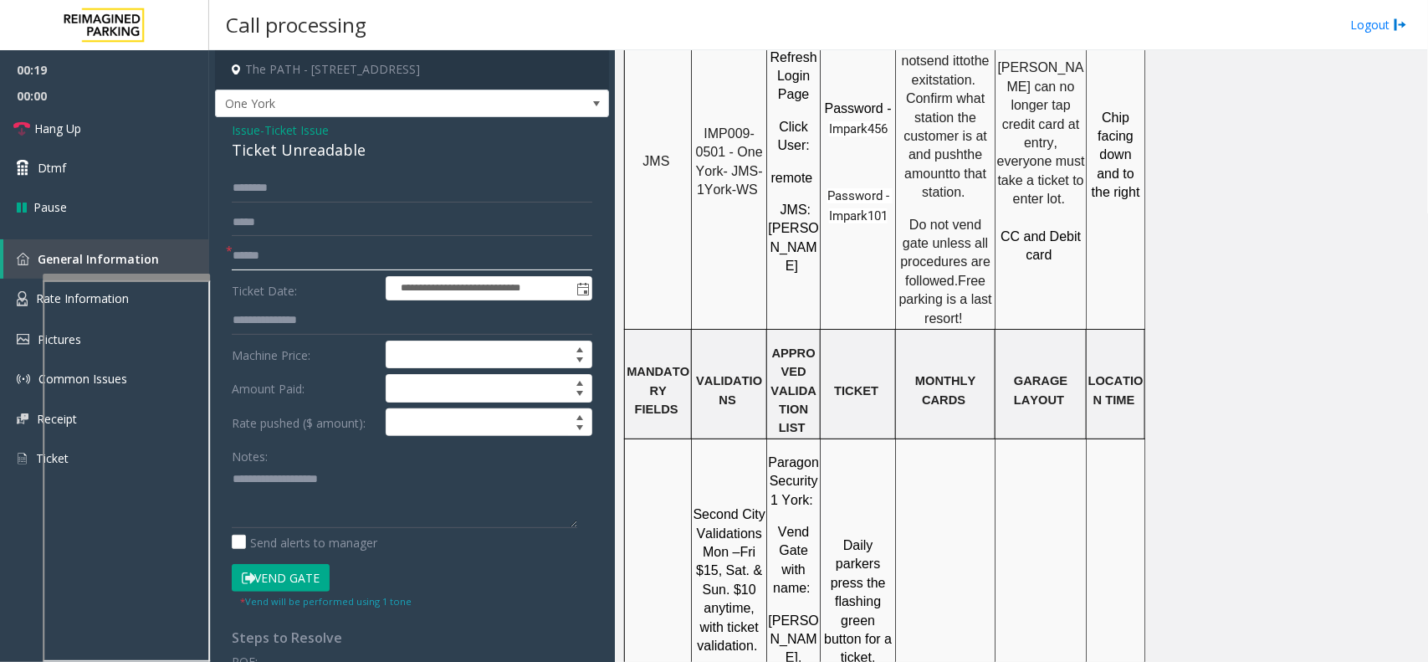
click at [361, 257] on input "text" at bounding box center [412, 256] width 361 height 28
click at [260, 157] on div "Ticket Unreadable" at bounding box center [412, 150] width 361 height 23
type textarea "**********"
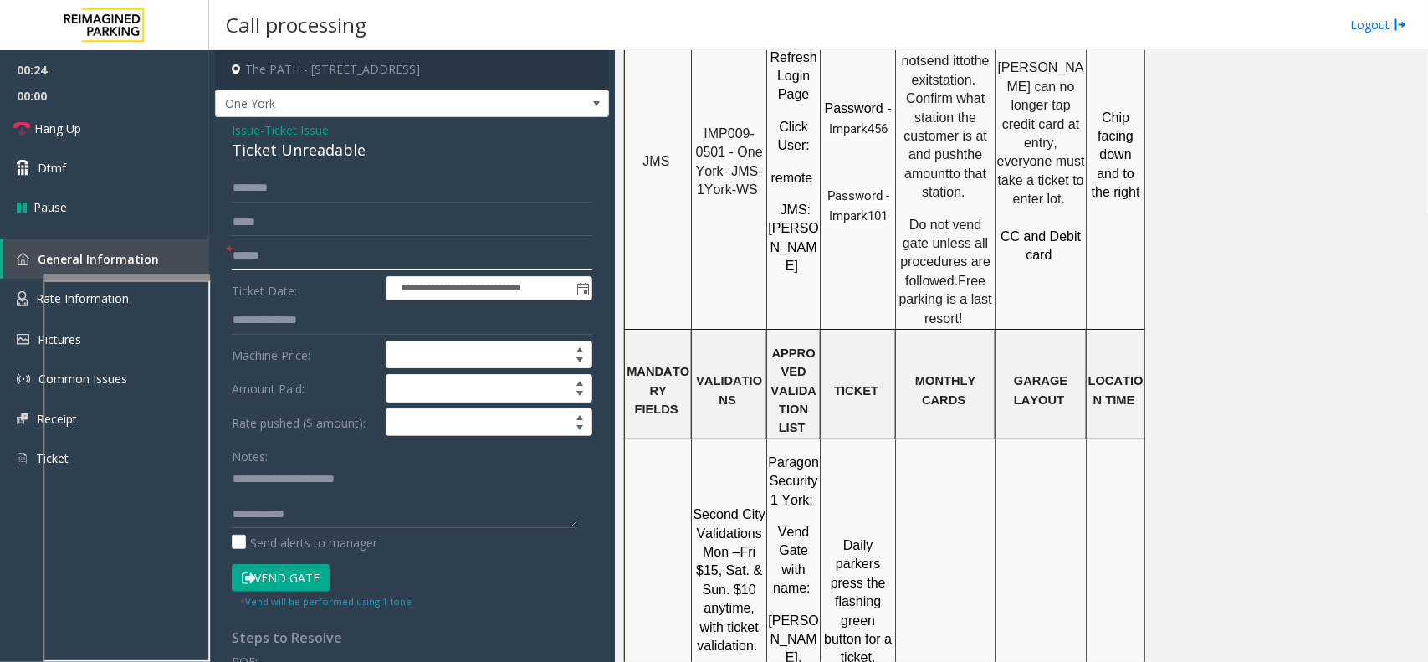
click at [274, 264] on input "text" at bounding box center [412, 256] width 361 height 28
click at [304, 259] on input "text" at bounding box center [412, 256] width 361 height 28
type input "********"
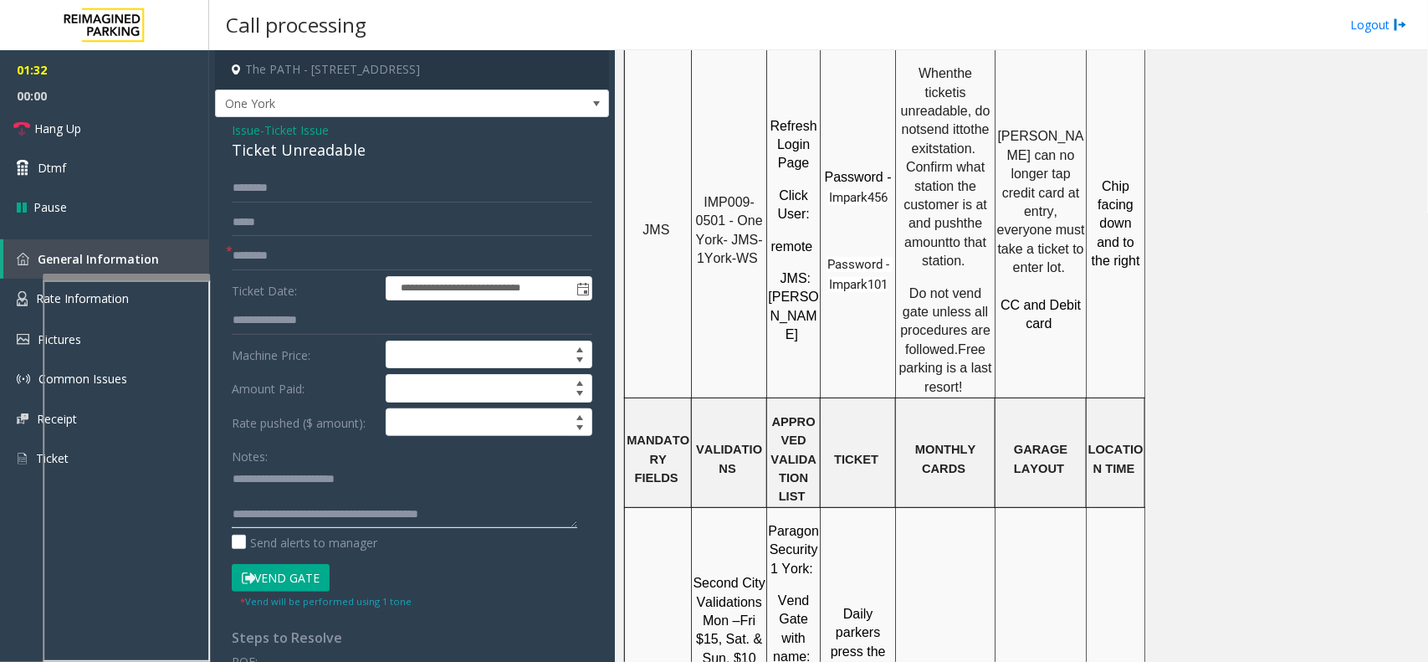
scroll to position [1464, 0]
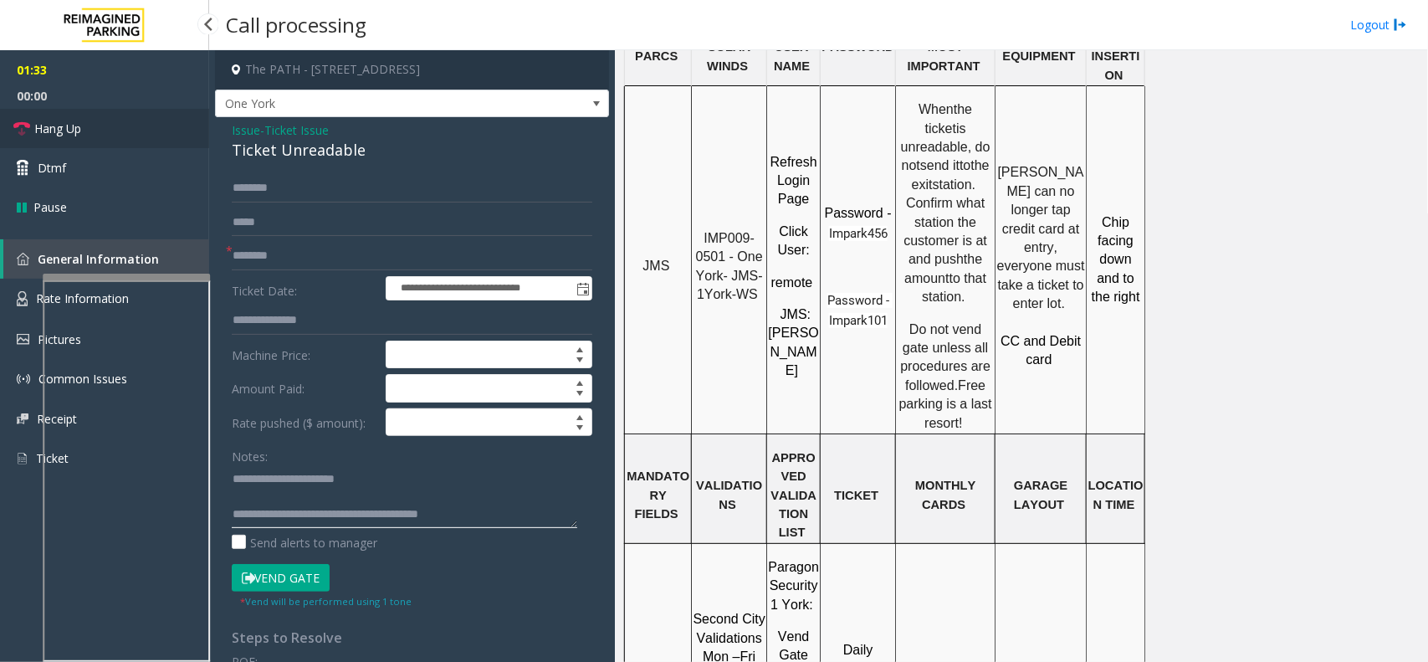
type textarea "**********"
click at [136, 126] on link "Hang Up" at bounding box center [104, 128] width 209 height 39
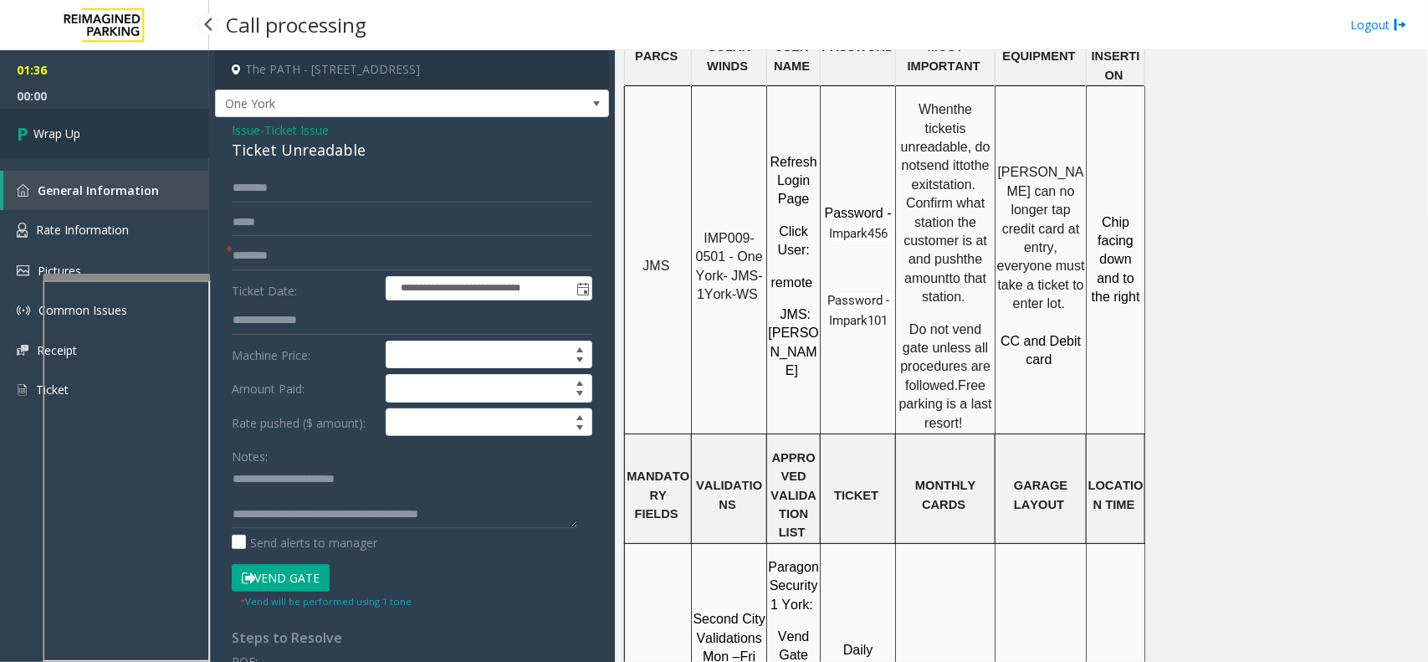
click at [107, 130] on link "Wrap Up" at bounding box center [104, 133] width 209 height 49
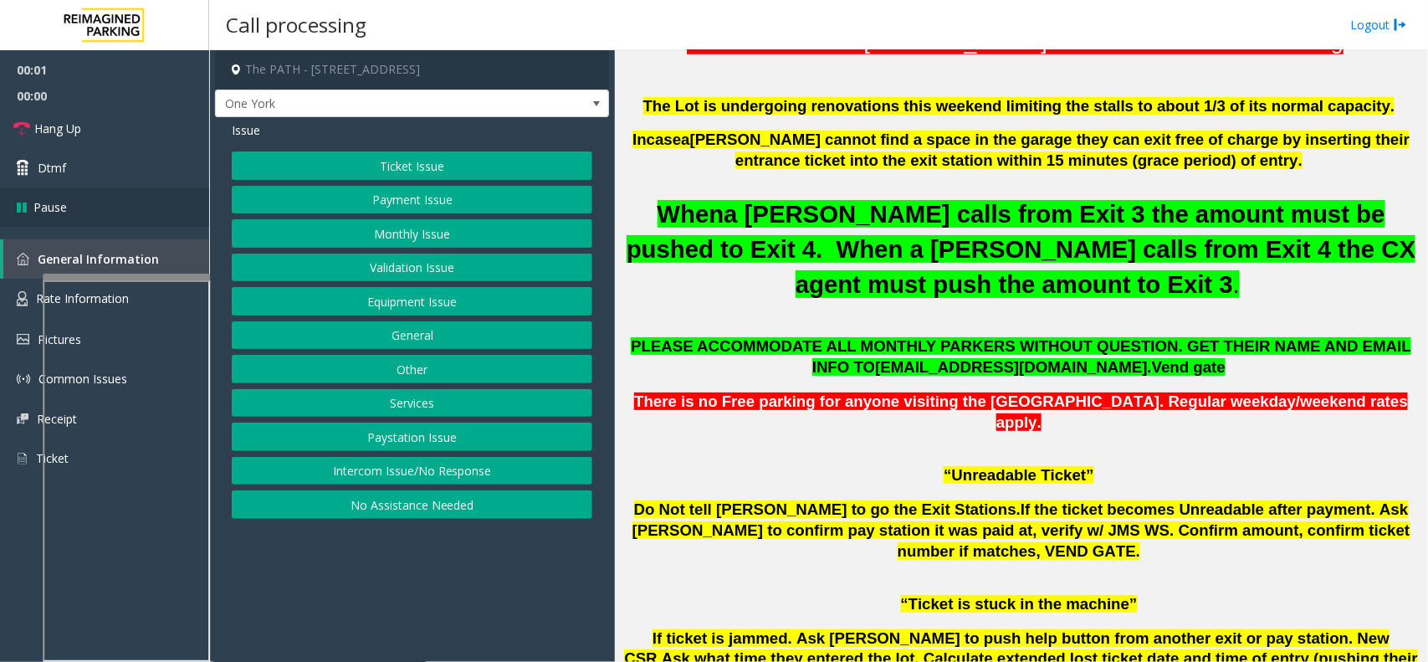
scroll to position [627, 0]
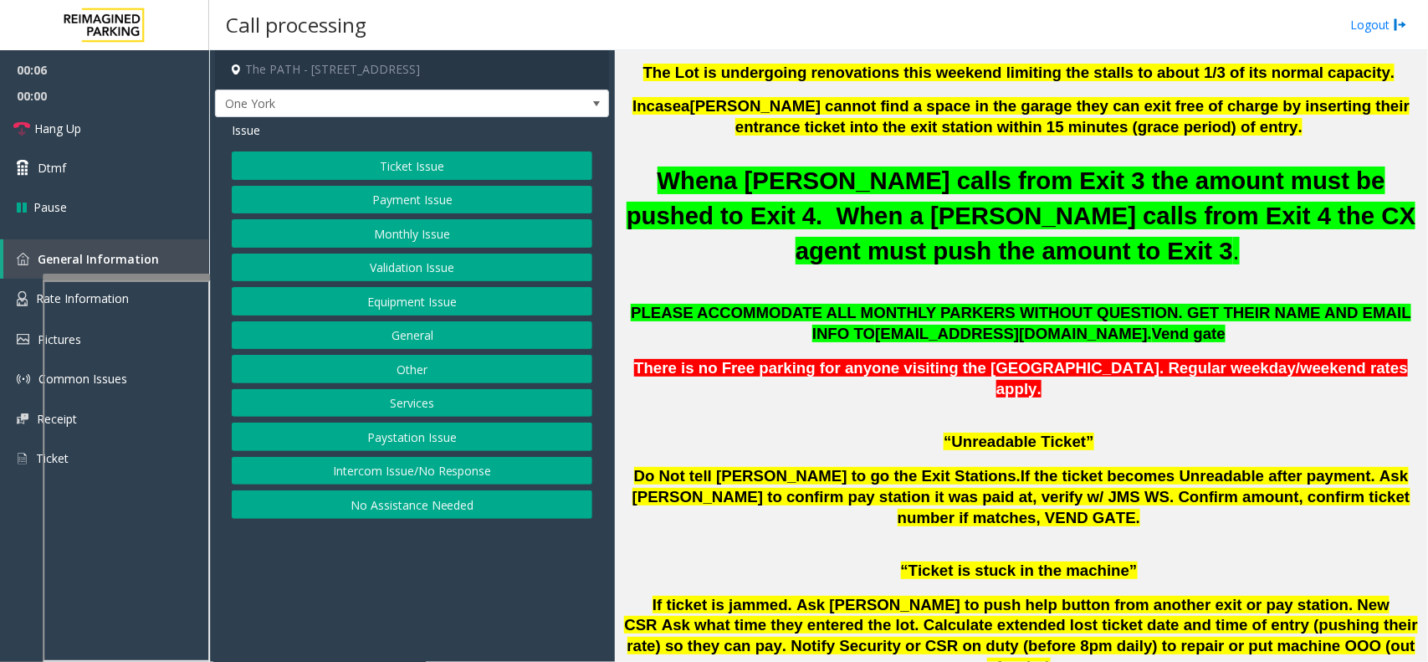
click at [464, 167] on button "Ticket Issue" at bounding box center [412, 165] width 361 height 28
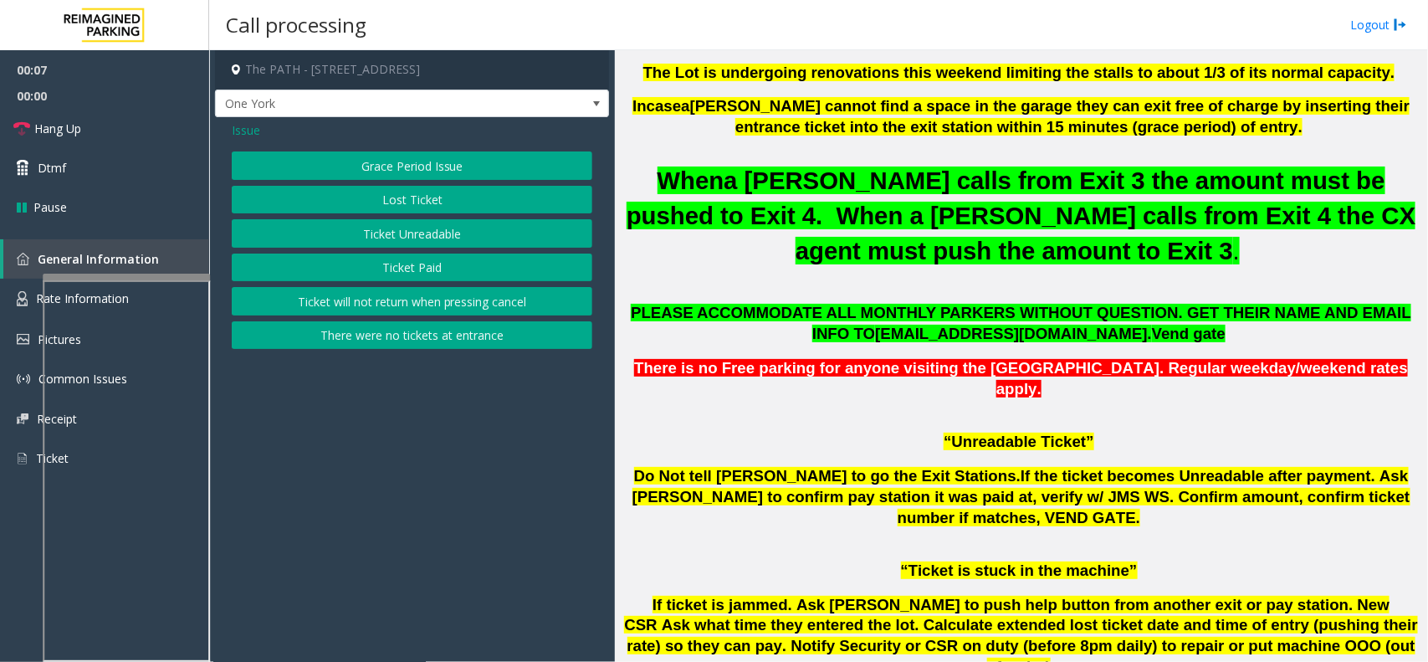
click at [398, 259] on button "Ticket Paid" at bounding box center [412, 267] width 361 height 28
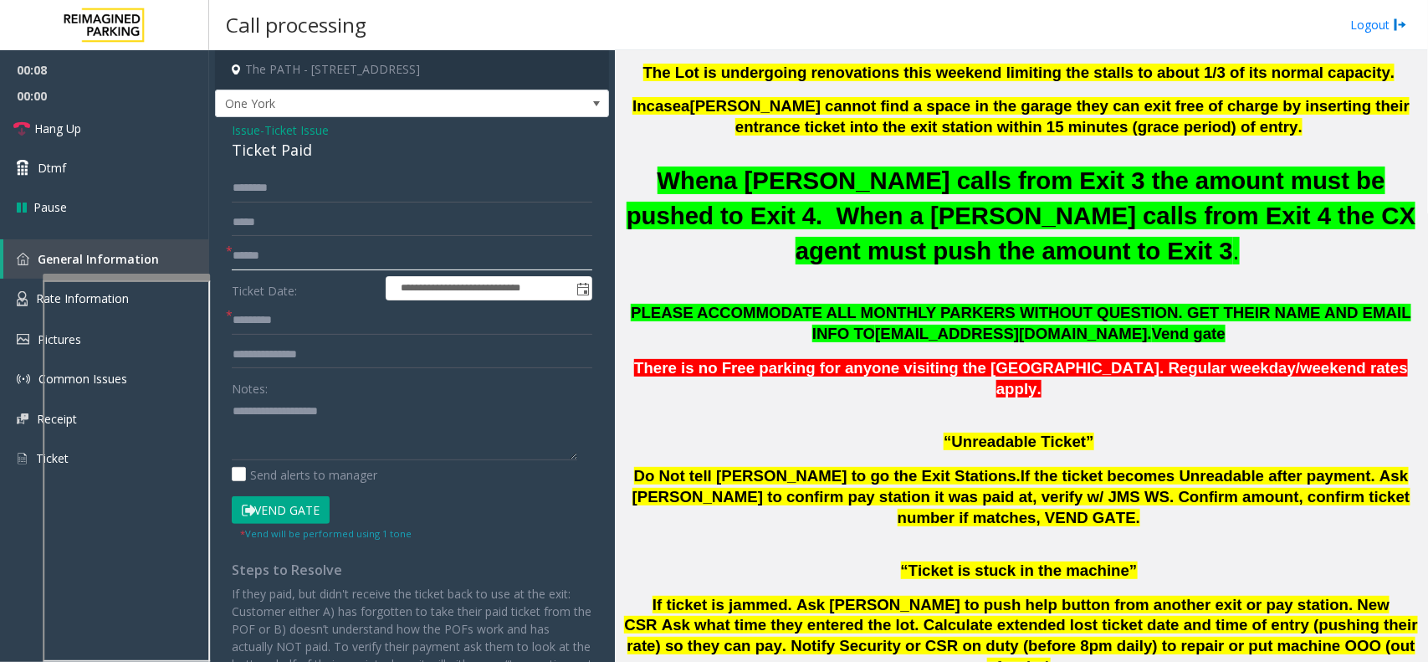
click at [314, 245] on input "text" at bounding box center [412, 256] width 361 height 28
click at [268, 264] on input "text" at bounding box center [412, 256] width 361 height 28
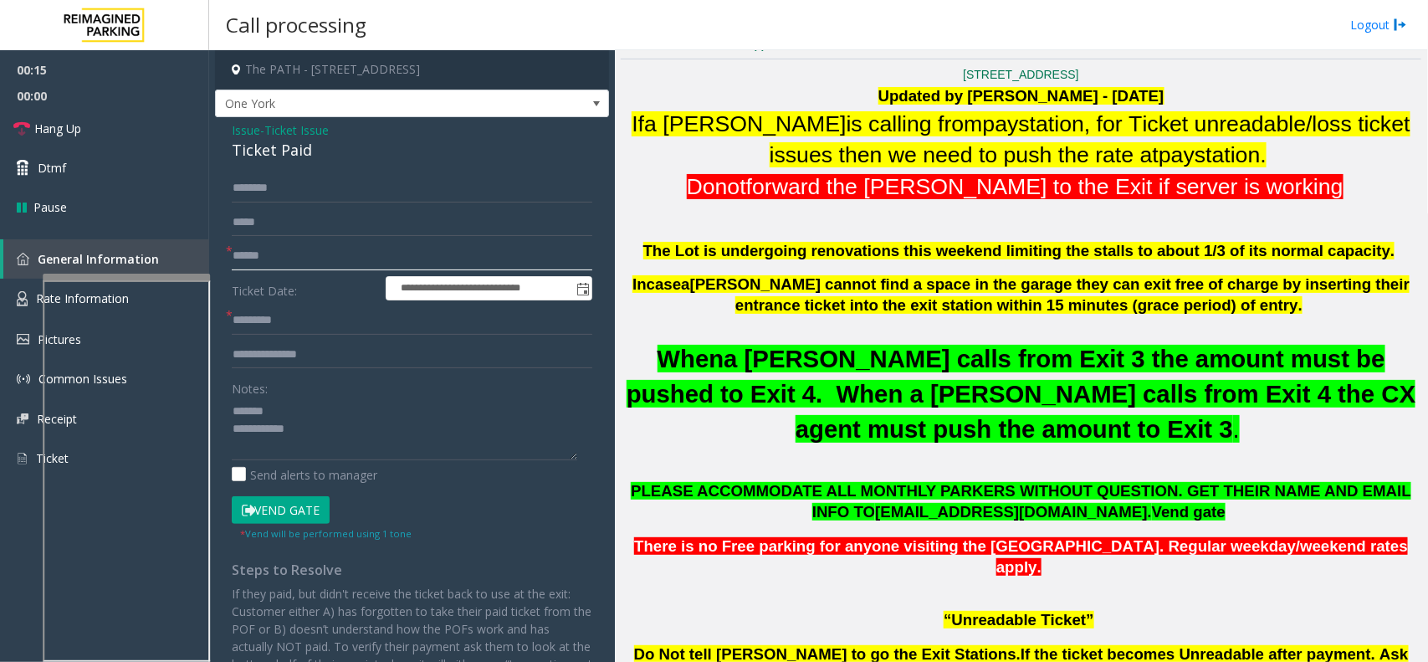
scroll to position [418, 0]
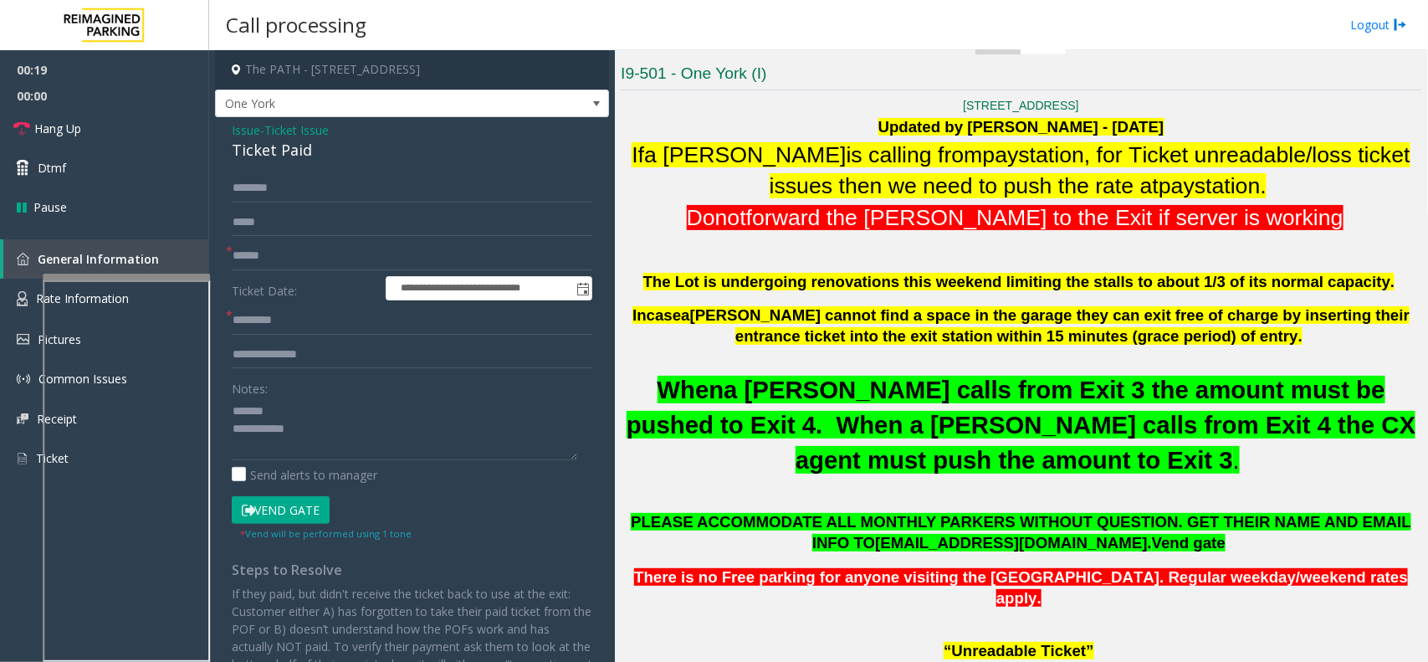
click at [253, 156] on div "Ticket Paid" at bounding box center [412, 150] width 361 height 23
type textarea "**********"
click at [269, 272] on form "**********" at bounding box center [412, 357] width 361 height 367
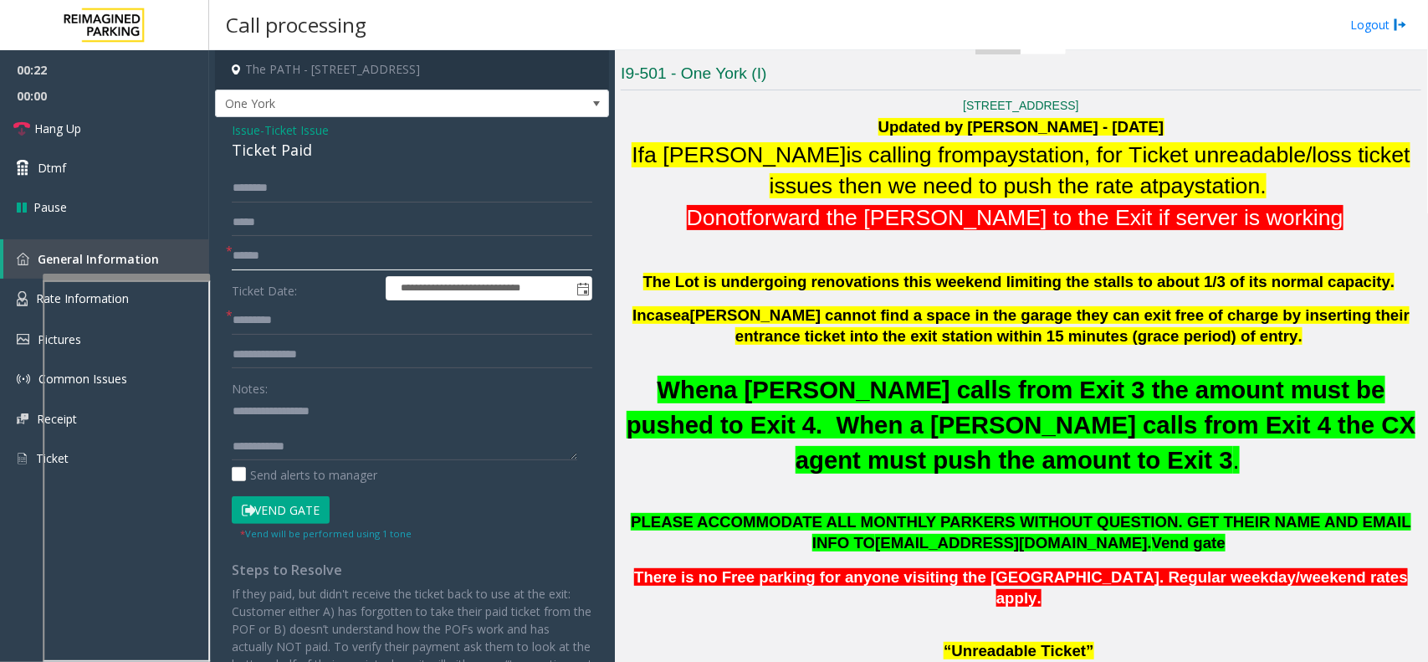
click at [269, 264] on input "text" at bounding box center [412, 256] width 361 height 28
type input "********"
click at [312, 332] on input "text" at bounding box center [412, 320] width 361 height 28
click at [244, 428] on textarea at bounding box center [405, 428] width 346 height 63
type textarea "**********"
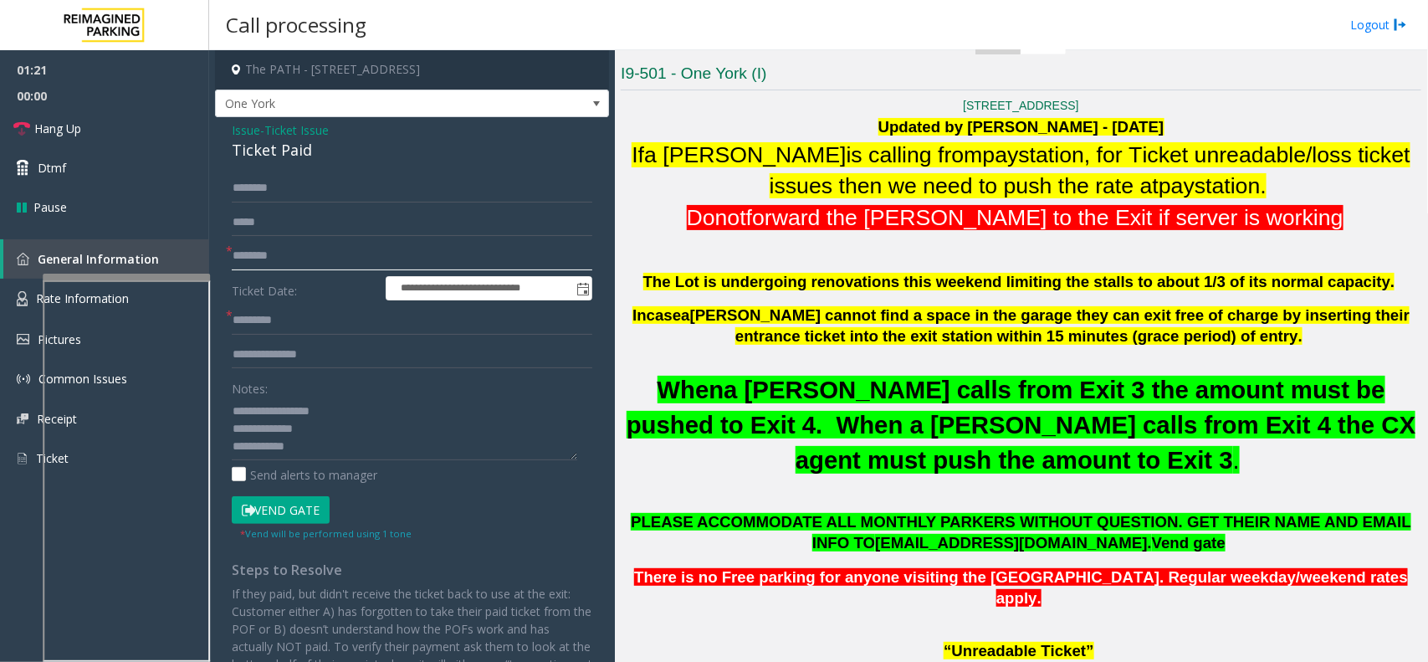
click at [252, 255] on input "********" at bounding box center [412, 256] width 361 height 28
type input "********"
click at [290, 307] on input "text" at bounding box center [412, 320] width 361 height 28
type input "***"
click at [361, 432] on textarea at bounding box center [405, 428] width 346 height 63
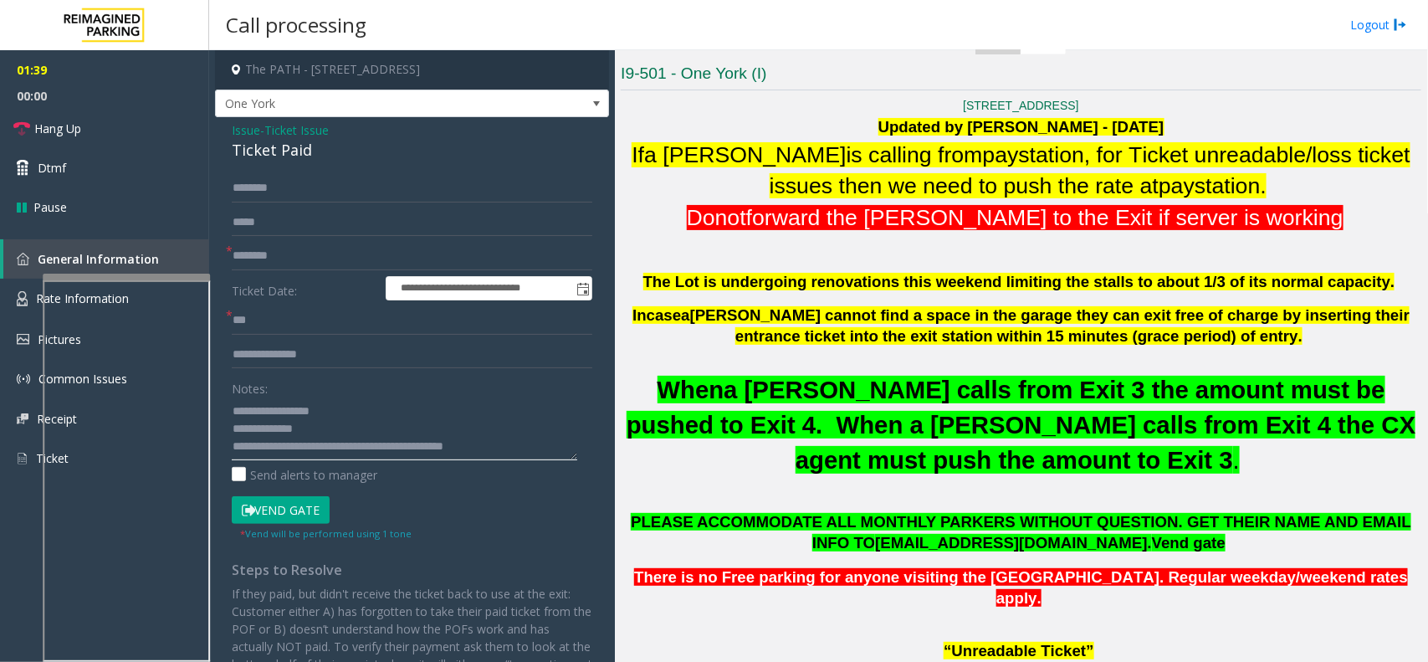
click at [414, 422] on textarea at bounding box center [405, 428] width 346 height 63
type textarea "**********"
click at [407, 208] on input "text" at bounding box center [412, 222] width 361 height 28
click at [406, 189] on input "text" at bounding box center [412, 188] width 361 height 28
click at [270, 190] on input "********" at bounding box center [412, 188] width 361 height 28
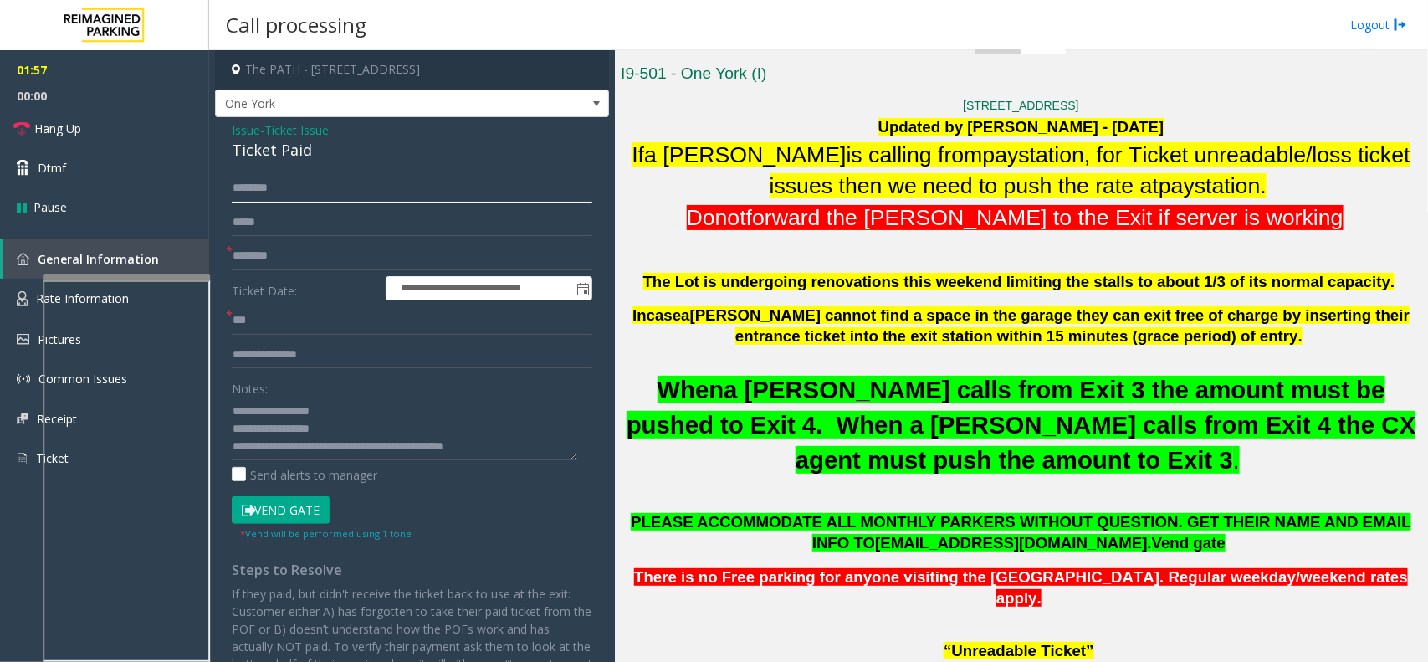
type input "********"
click at [290, 519] on button "Vend Gate" at bounding box center [281, 510] width 98 height 28
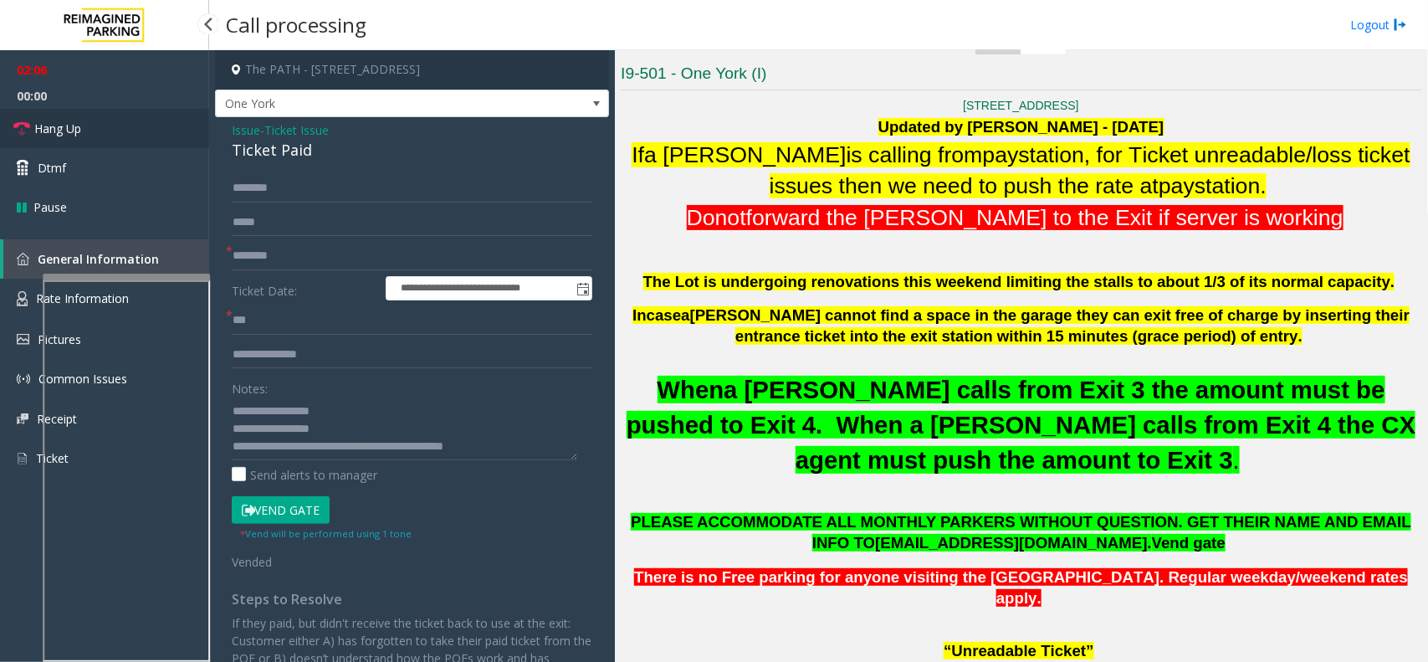
click at [146, 131] on link "Hang Up" at bounding box center [104, 128] width 209 height 39
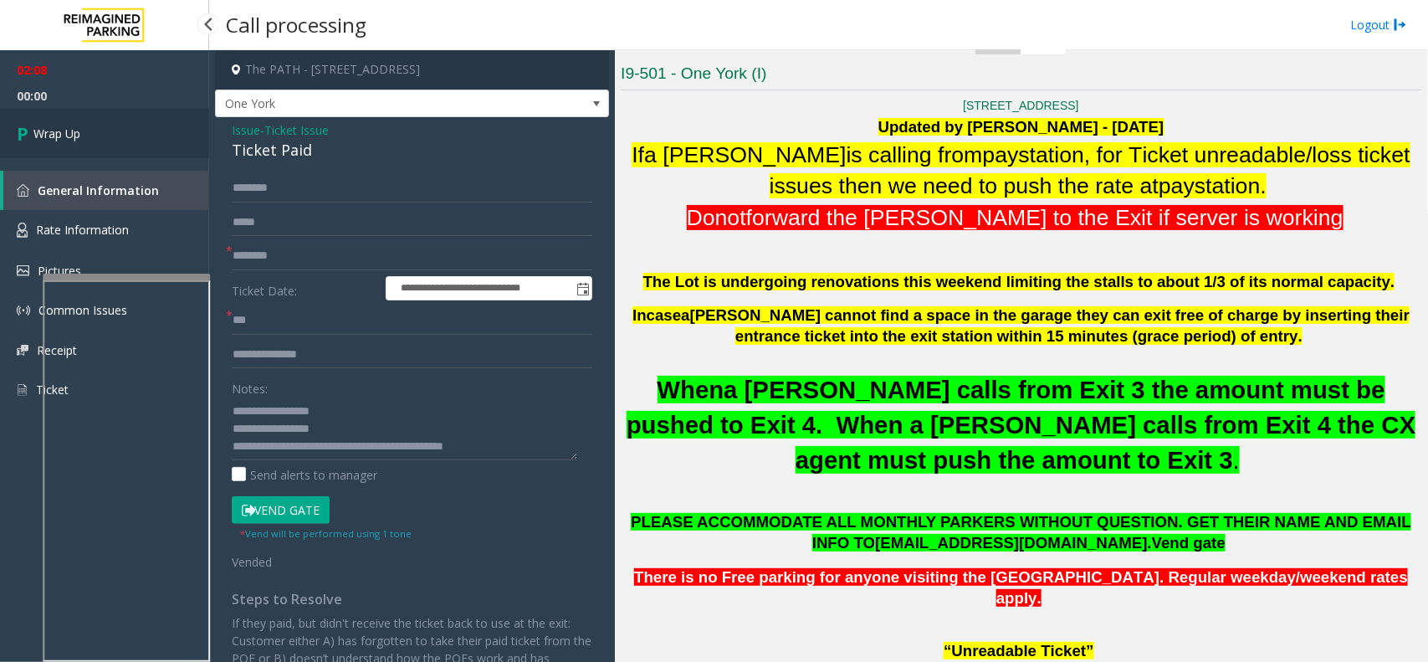
click at [146, 131] on link "Wrap Up" at bounding box center [104, 133] width 209 height 49
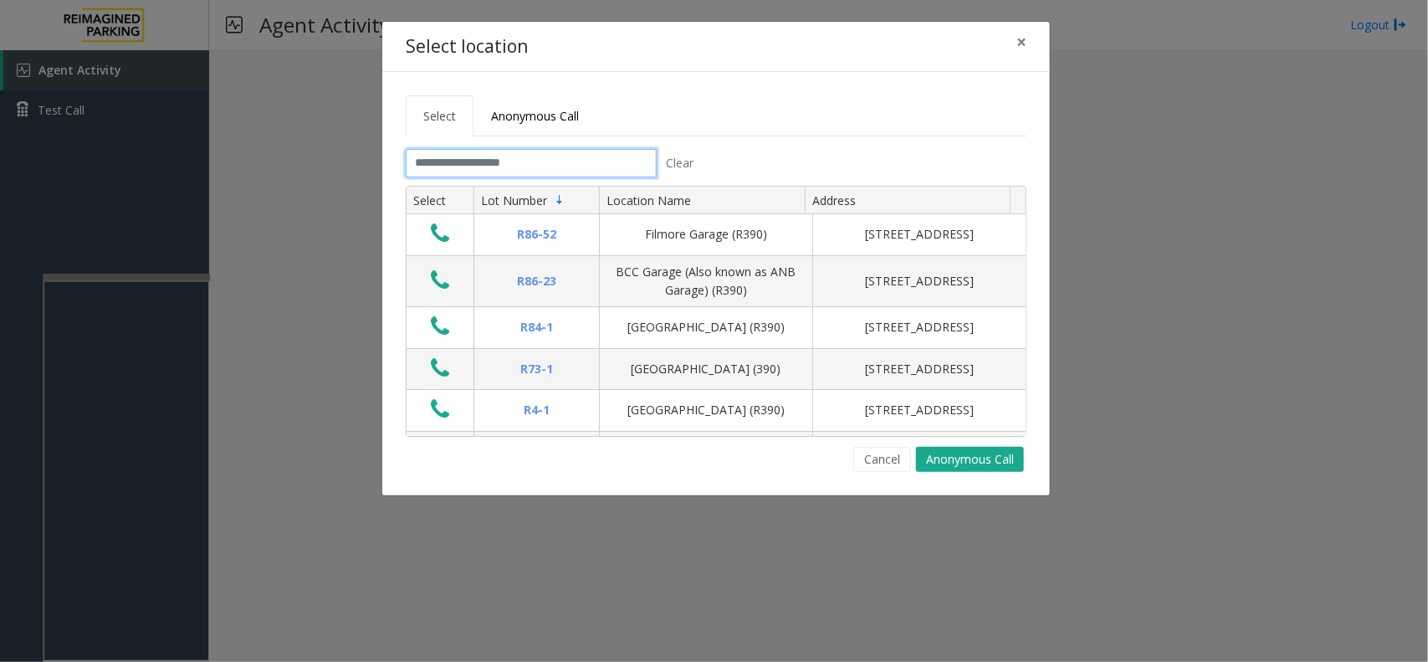
click at [513, 177] on input "text" at bounding box center [531, 163] width 251 height 28
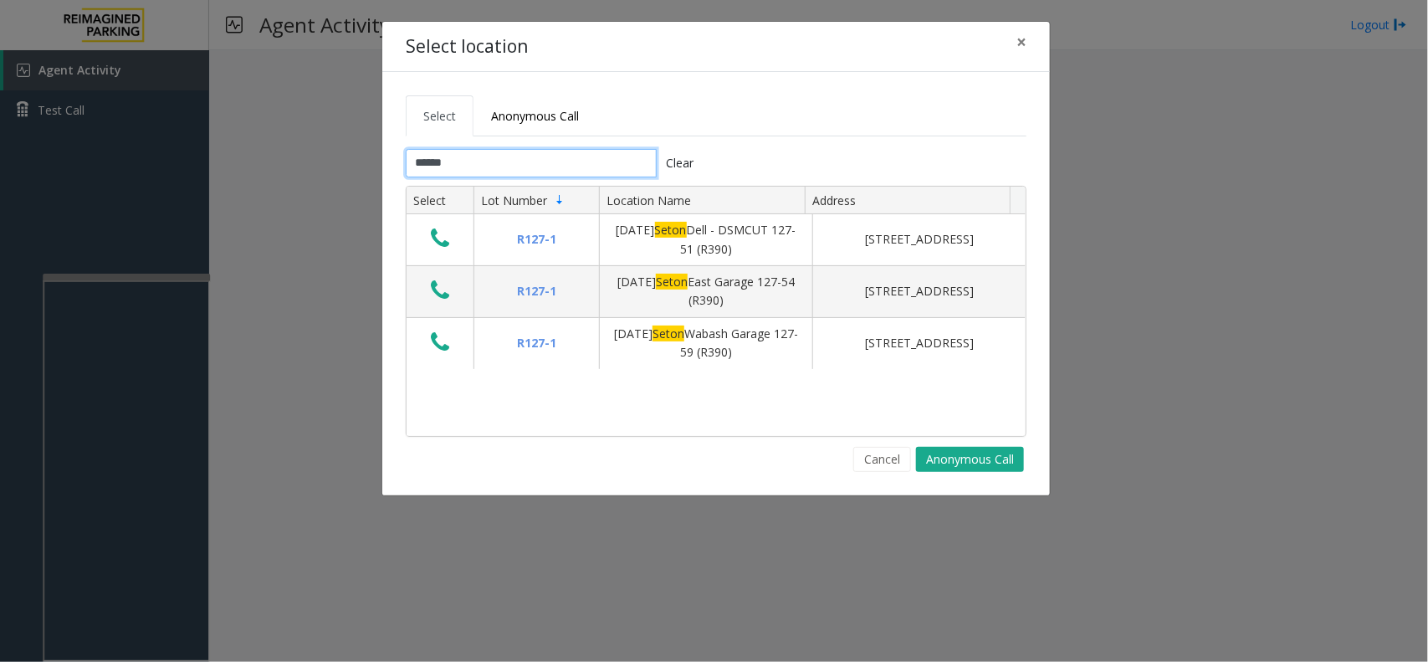
type input "*****"
click at [1023, 46] on span "×" at bounding box center [1021, 41] width 10 height 23
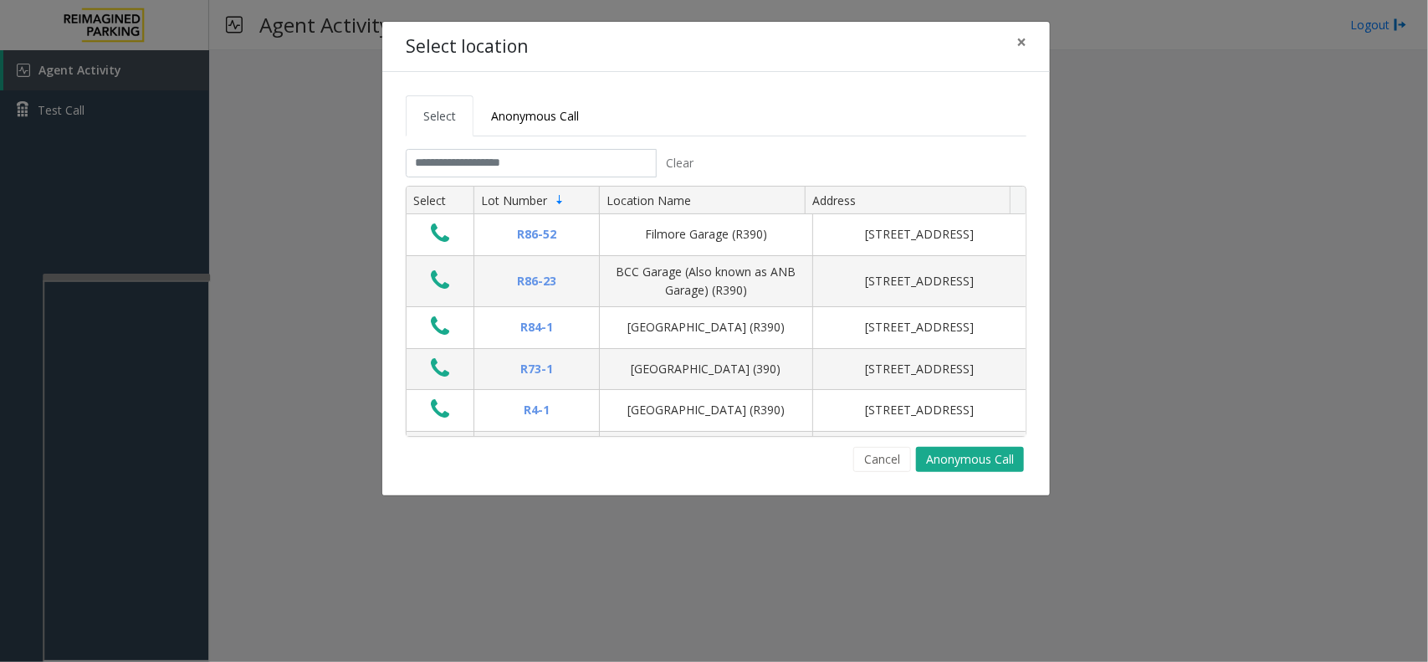
click at [487, 143] on tabset "Select Anonymous Call Clear Select Lot Number Location Name Address R86-52 Film…" at bounding box center [716, 283] width 621 height 376
click at [479, 161] on input "text" at bounding box center [531, 163] width 251 height 28
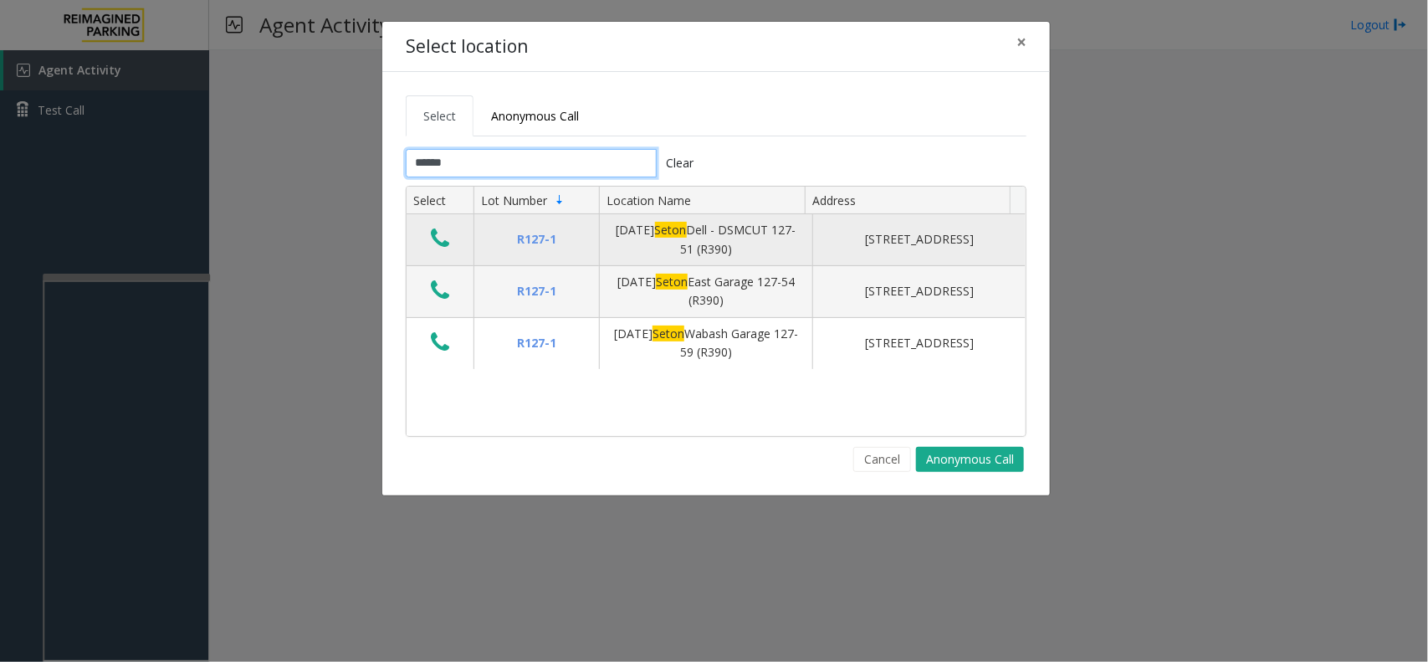
type input "*****"
click at [439, 235] on icon "Data table" at bounding box center [440, 238] width 18 height 23
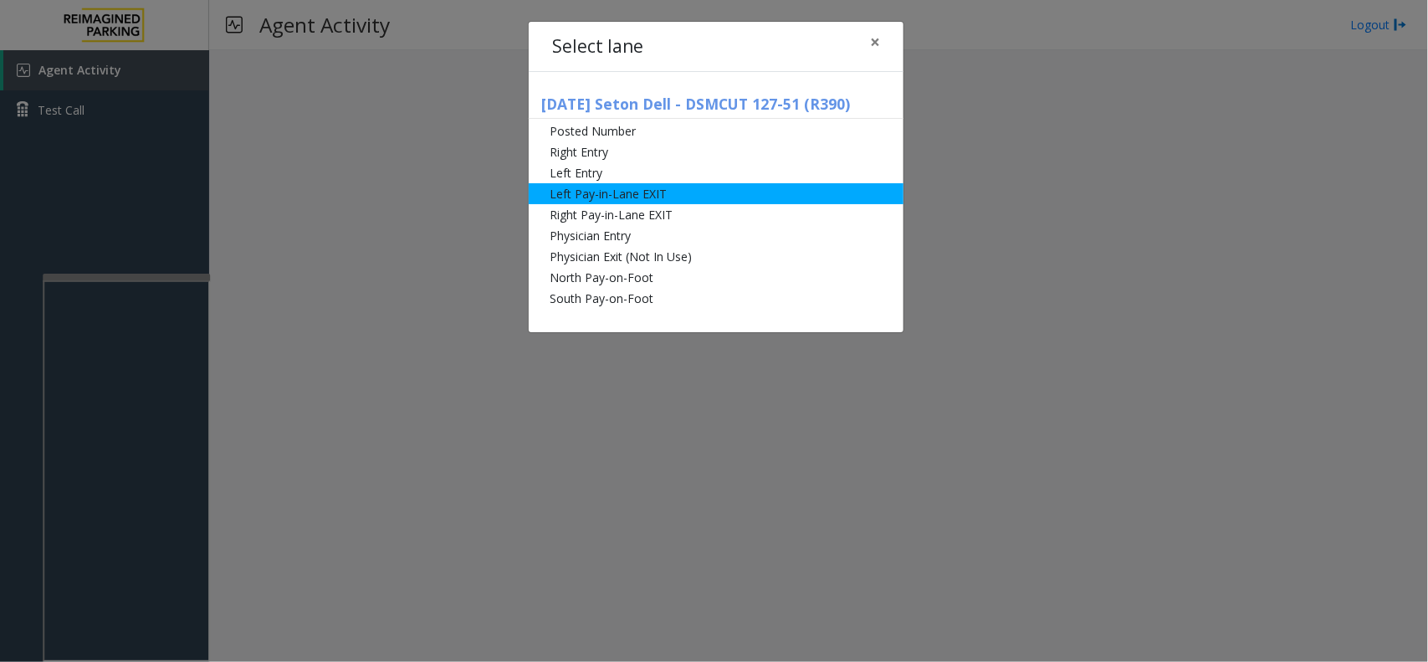
click at [570, 192] on li "Left Pay-in-Lane EXIT" at bounding box center [716, 193] width 375 height 21
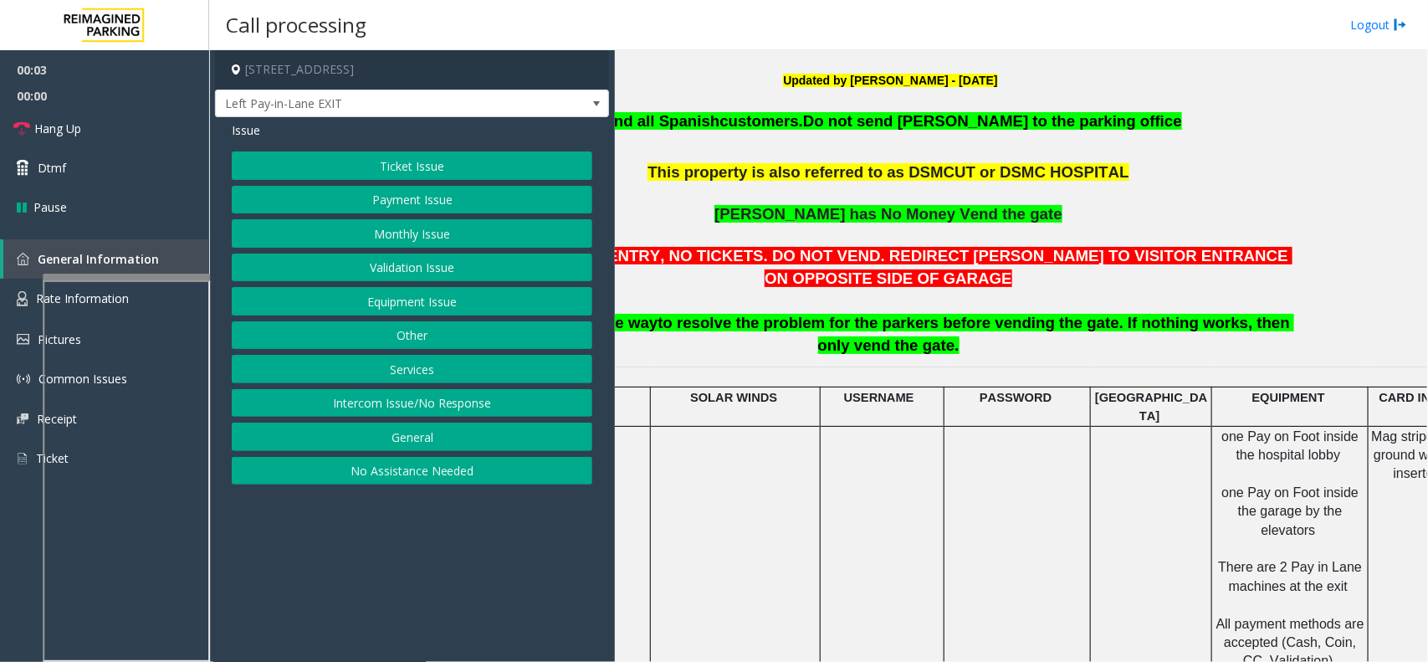
scroll to position [523, 226]
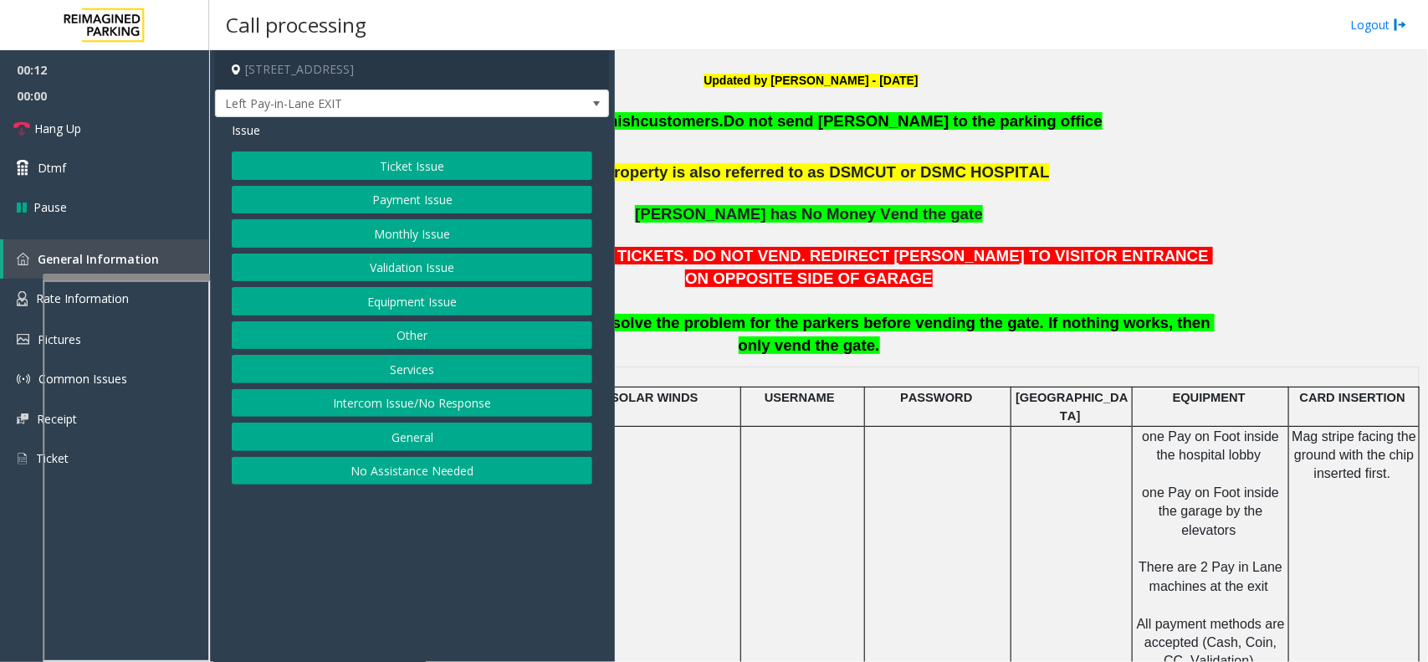
click at [478, 207] on button "Payment Issue" at bounding box center [412, 200] width 361 height 28
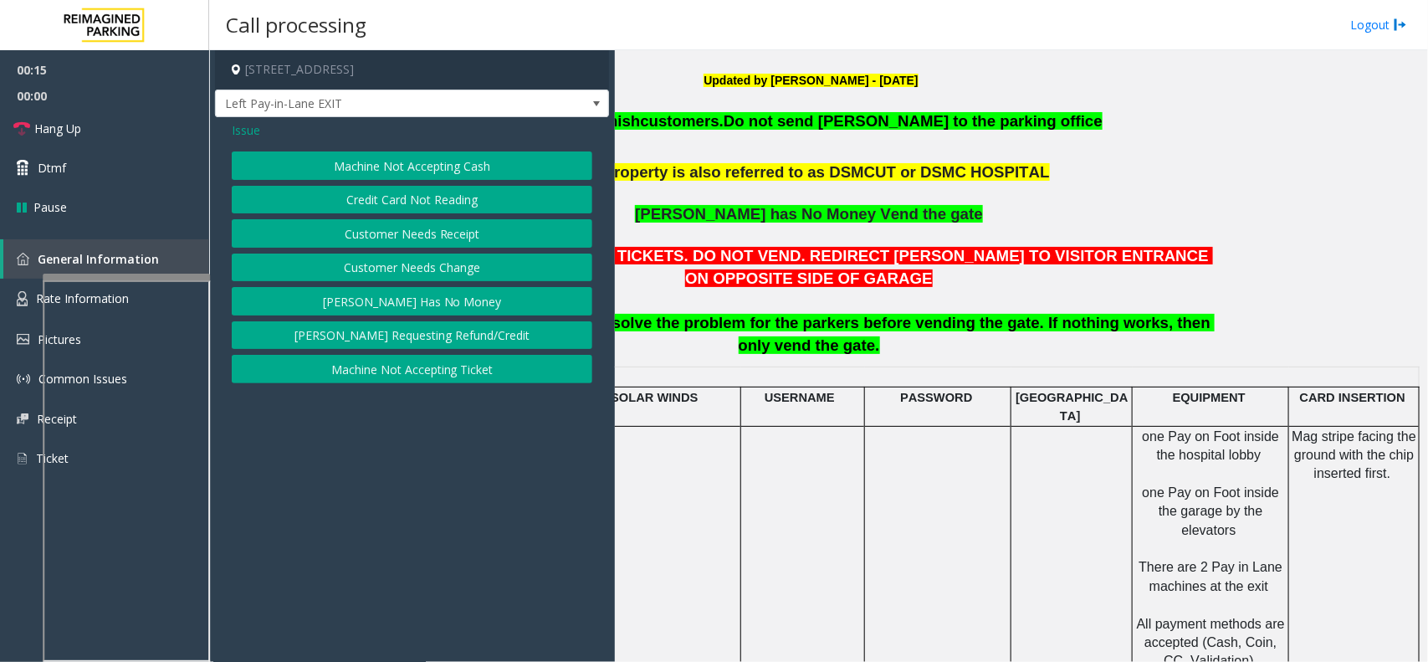
click at [489, 207] on button "Credit Card Not Reading" at bounding box center [412, 200] width 361 height 28
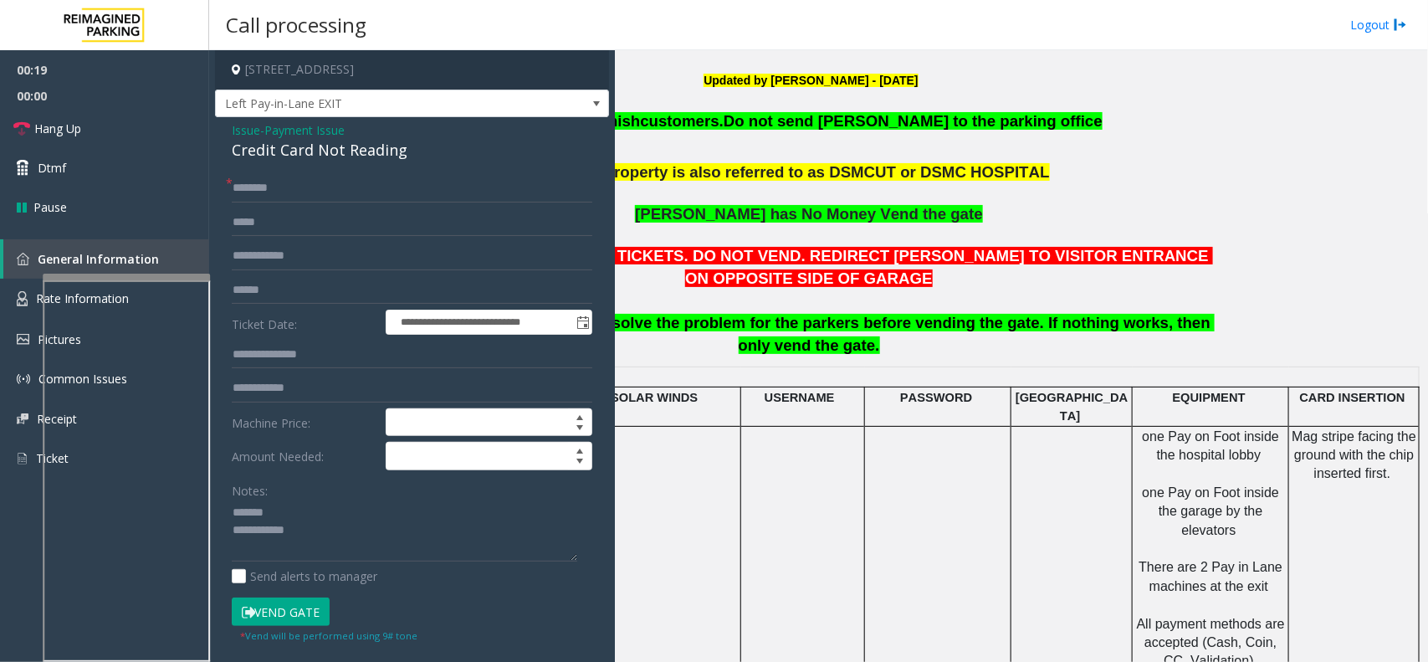
click at [294, 149] on div "Credit Card Not Reading" at bounding box center [412, 150] width 361 height 23
type textarea "**********"
click at [311, 206] on form "**********" at bounding box center [412, 408] width 361 height 469
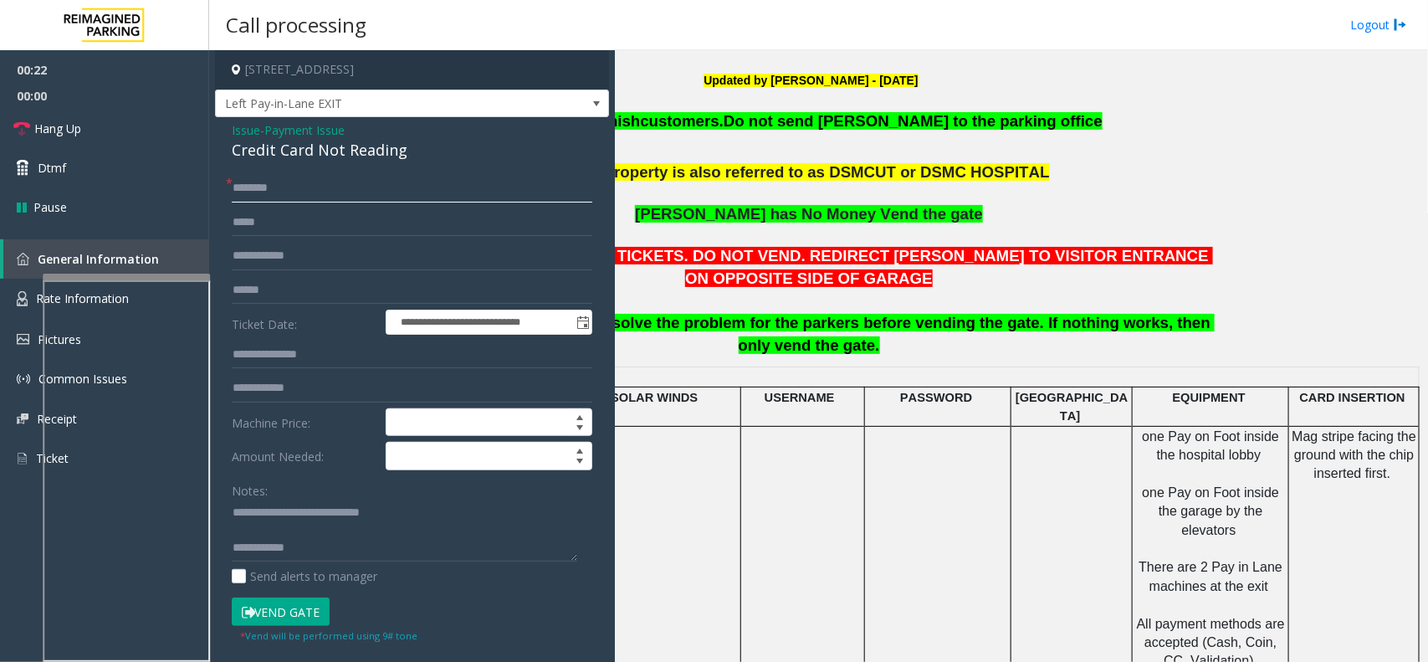
click at [311, 202] on input "text" at bounding box center [412, 188] width 361 height 28
type input "**"
click at [141, 139] on link "Hang Up" at bounding box center [104, 128] width 209 height 39
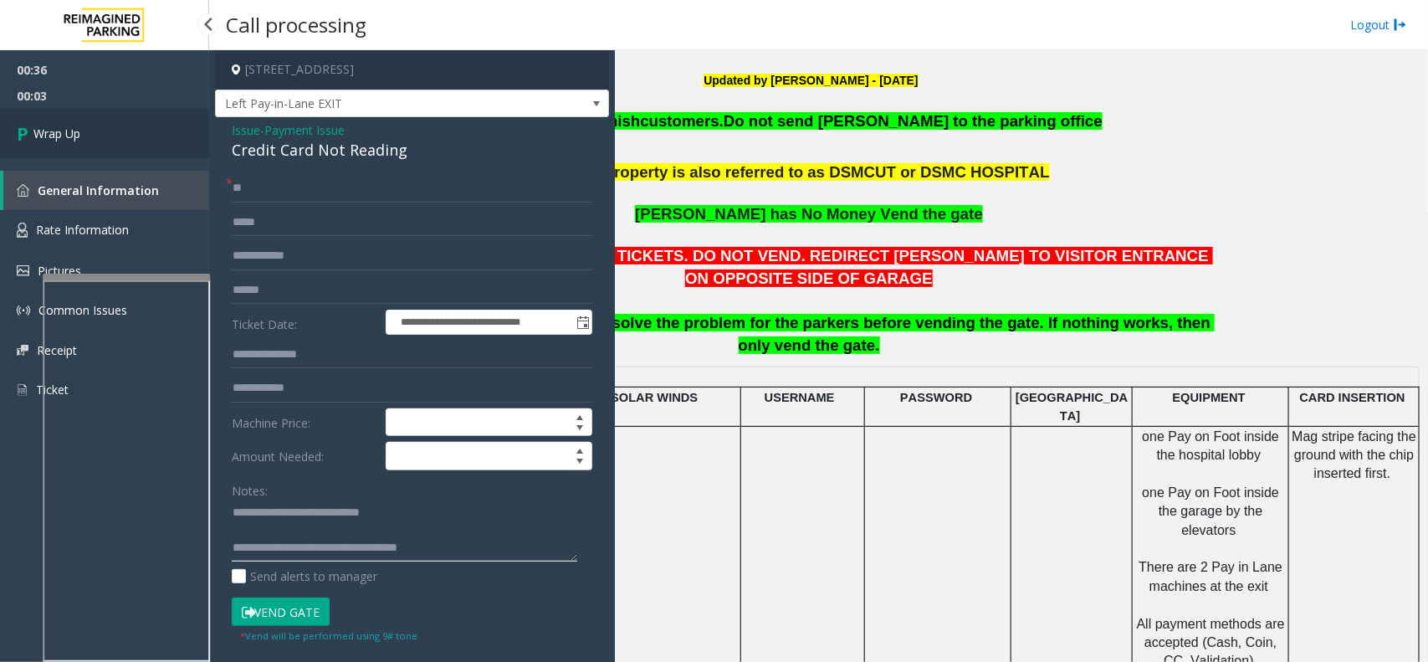
type textarea "**********"
click at [155, 113] on link "Wrap Up" at bounding box center [104, 133] width 209 height 49
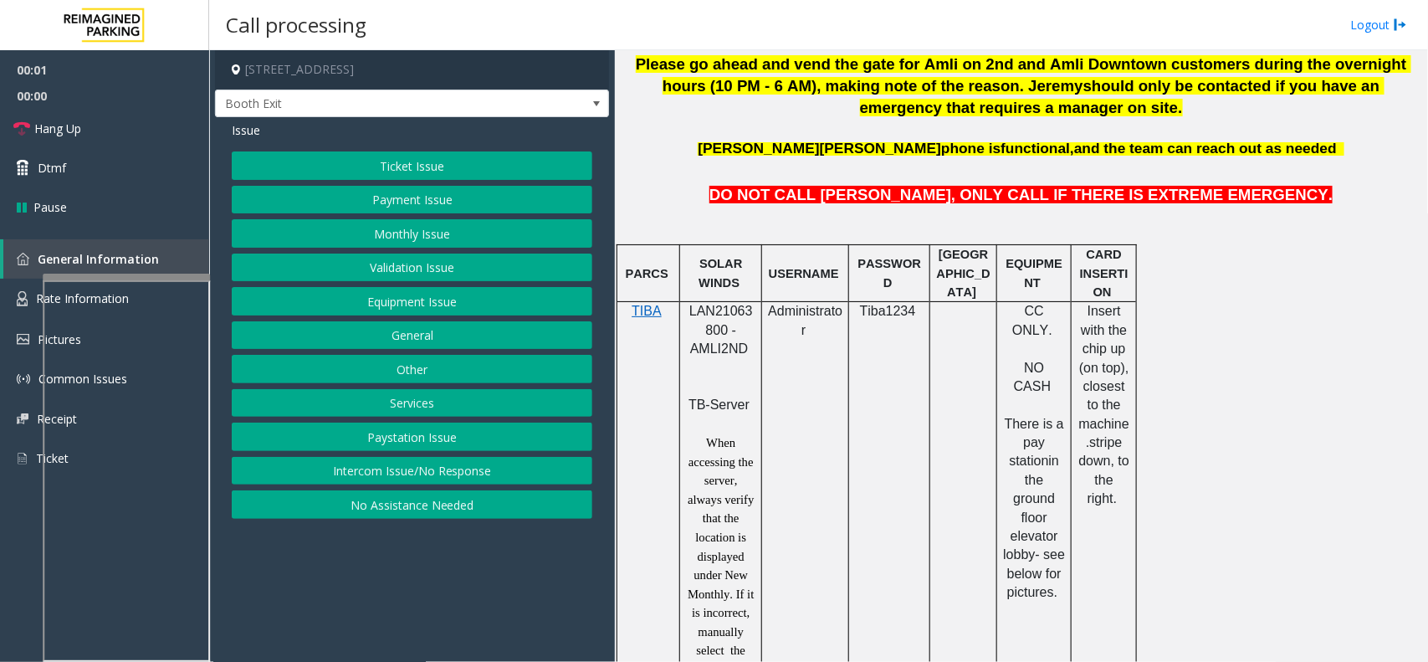
scroll to position [837, 0]
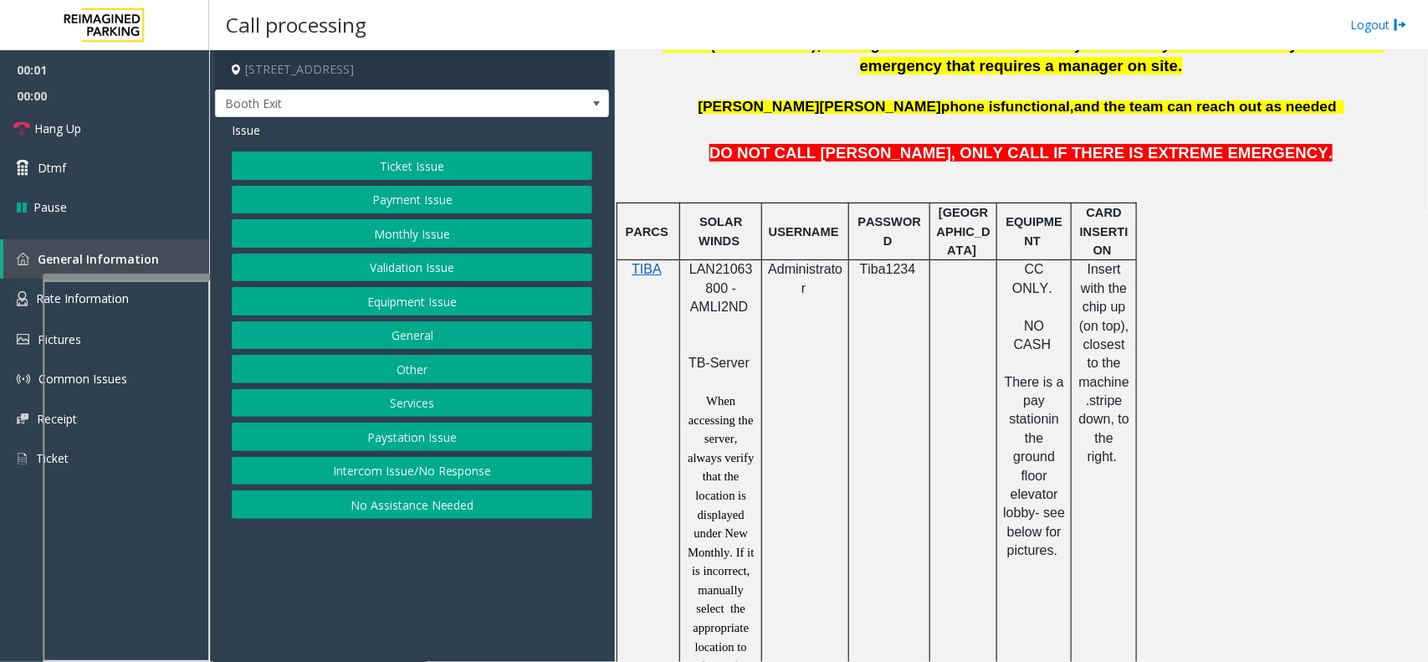
click at [694, 266] on span "LAN21063800 - AMLI2ND" at bounding box center [721, 288] width 64 height 52
copy span "LAN21063800"
click at [350, 479] on button "Intercom Issue/No Response" at bounding box center [412, 471] width 361 height 28
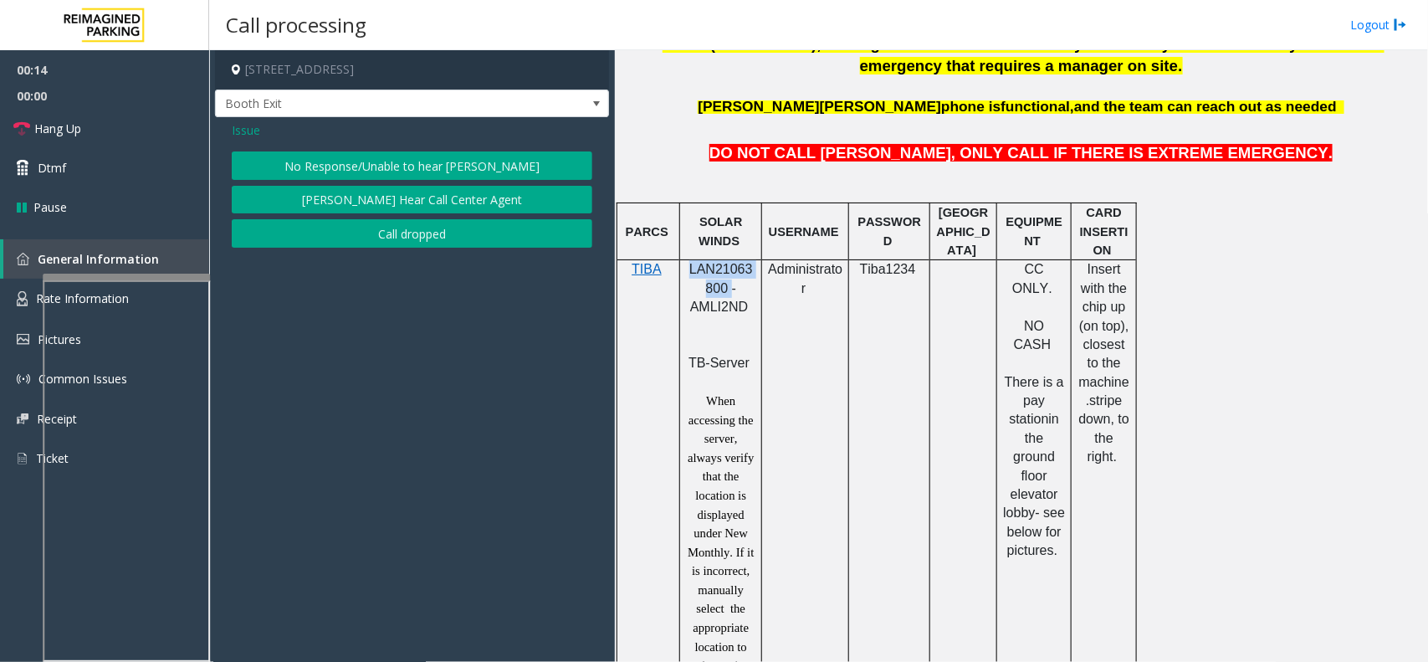
click at [360, 169] on button "No Response/Unable to hear [PERSON_NAME]" at bounding box center [412, 165] width 361 height 28
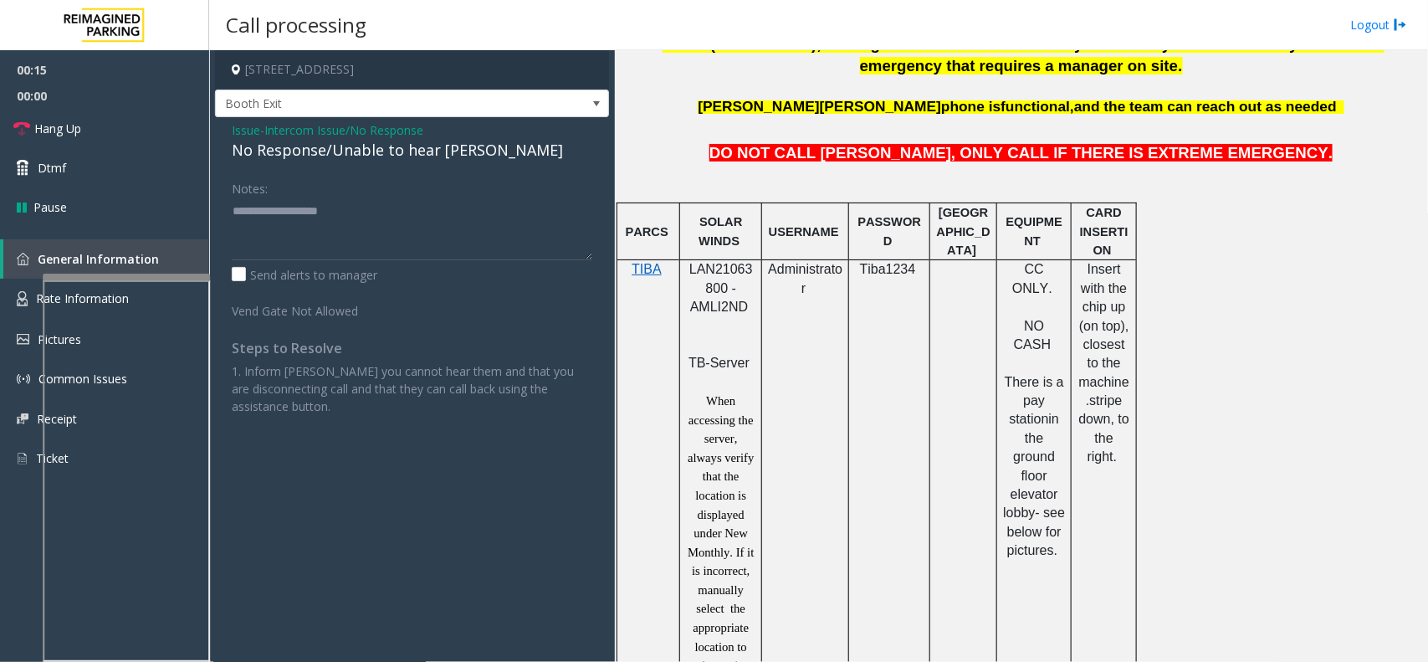
click at [386, 155] on div "No Response/Unable to hear [PERSON_NAME]" at bounding box center [412, 150] width 361 height 23
type textarea "**********"
click at [136, 126] on link "Hang Up" at bounding box center [104, 128] width 209 height 39
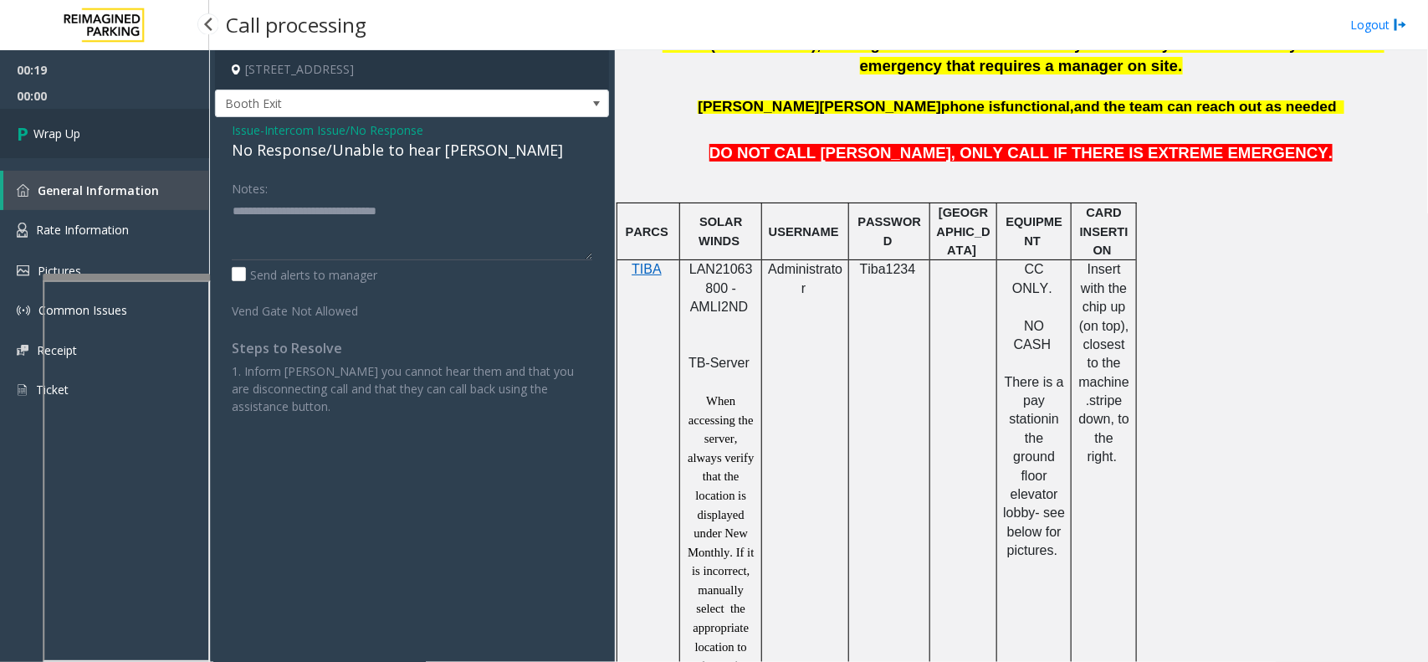
click at [110, 138] on link "Wrap Up" at bounding box center [104, 133] width 209 height 49
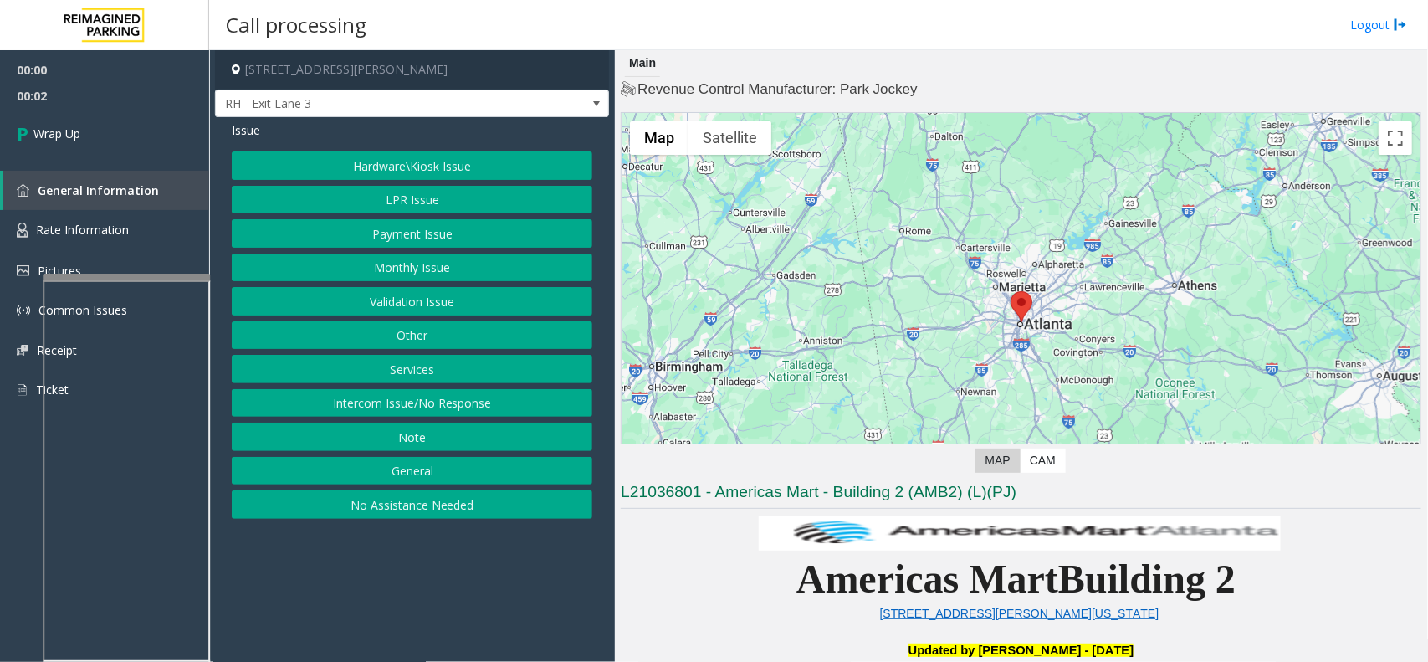
click at [438, 411] on button "Intercom Issue/No Response" at bounding box center [412, 403] width 361 height 28
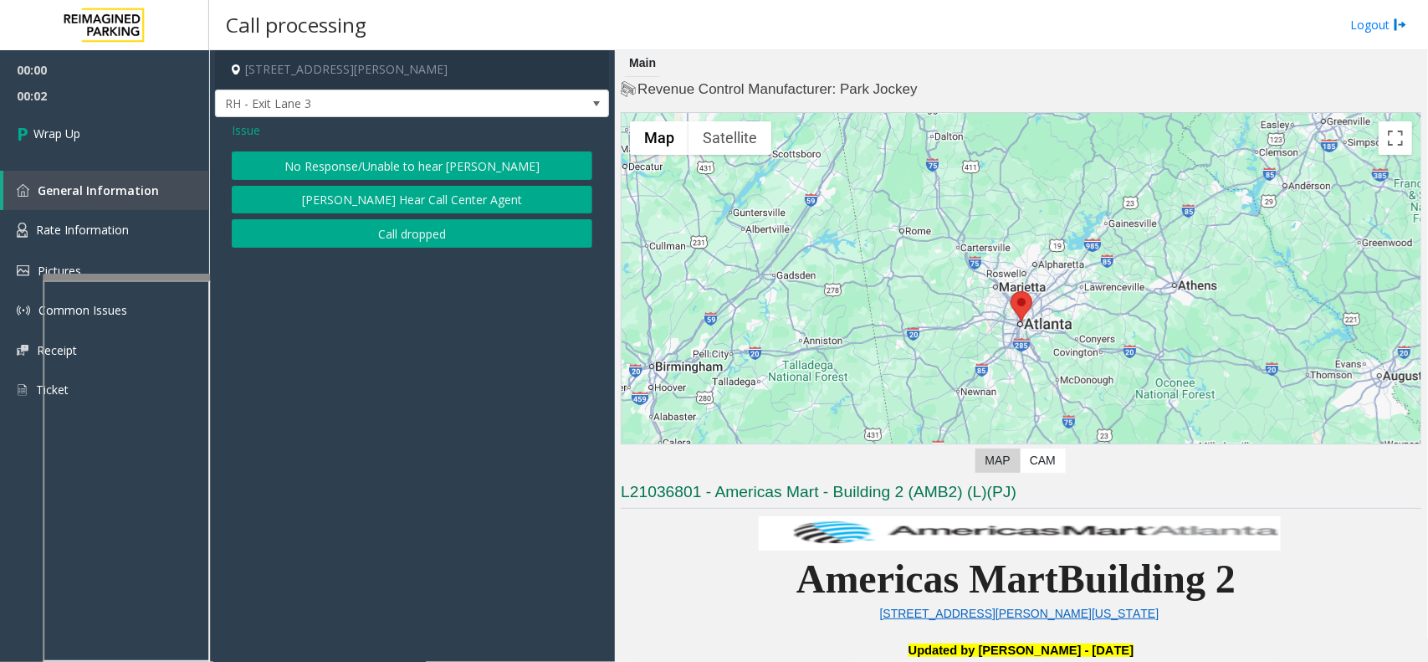
click at [418, 227] on button "Call dropped" at bounding box center [412, 233] width 361 height 28
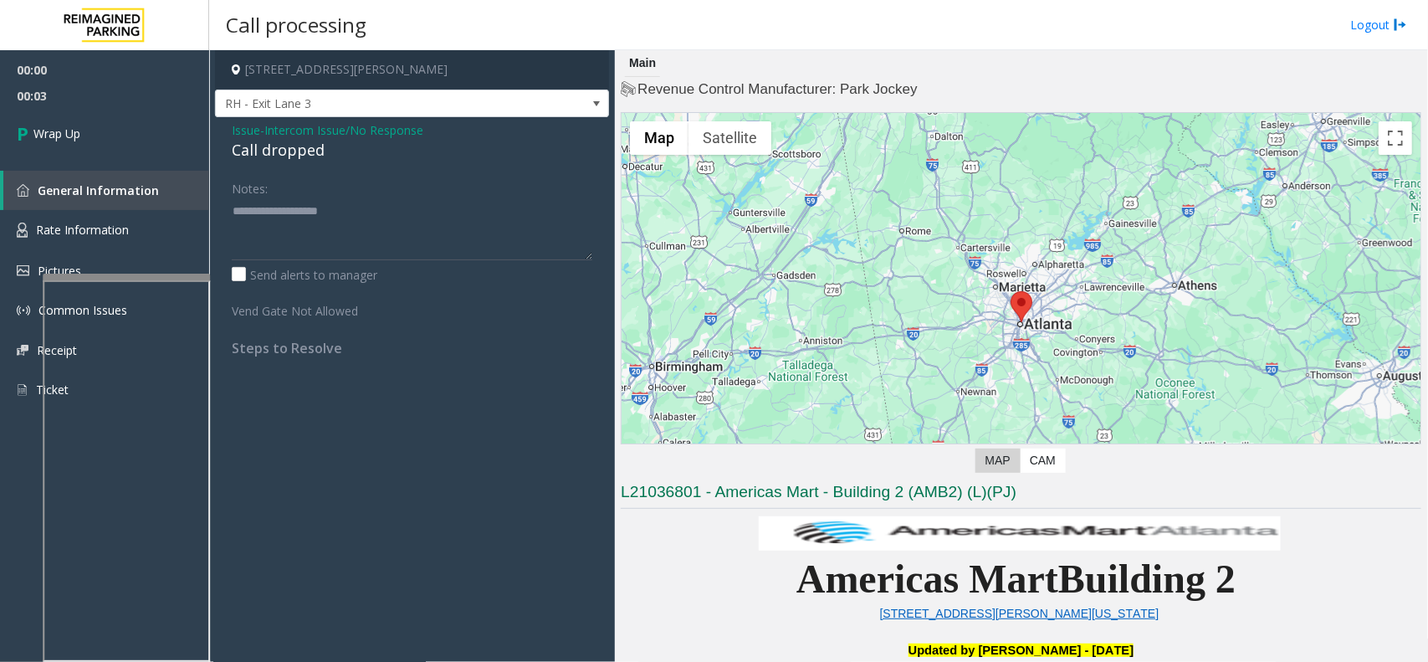
click at [279, 153] on div "Call dropped" at bounding box center [412, 150] width 361 height 23
type textarea "**********"
click at [145, 136] on link "Wrap Up" at bounding box center [104, 133] width 209 height 49
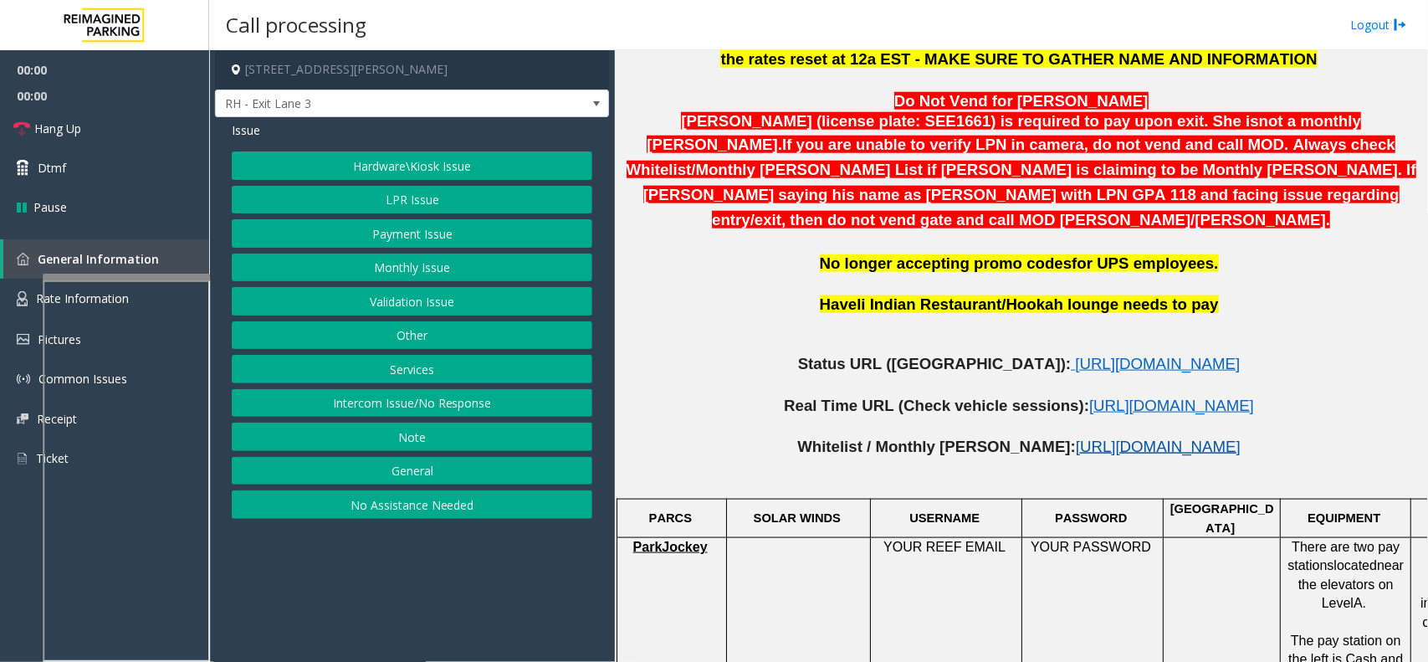
scroll to position [732, 0]
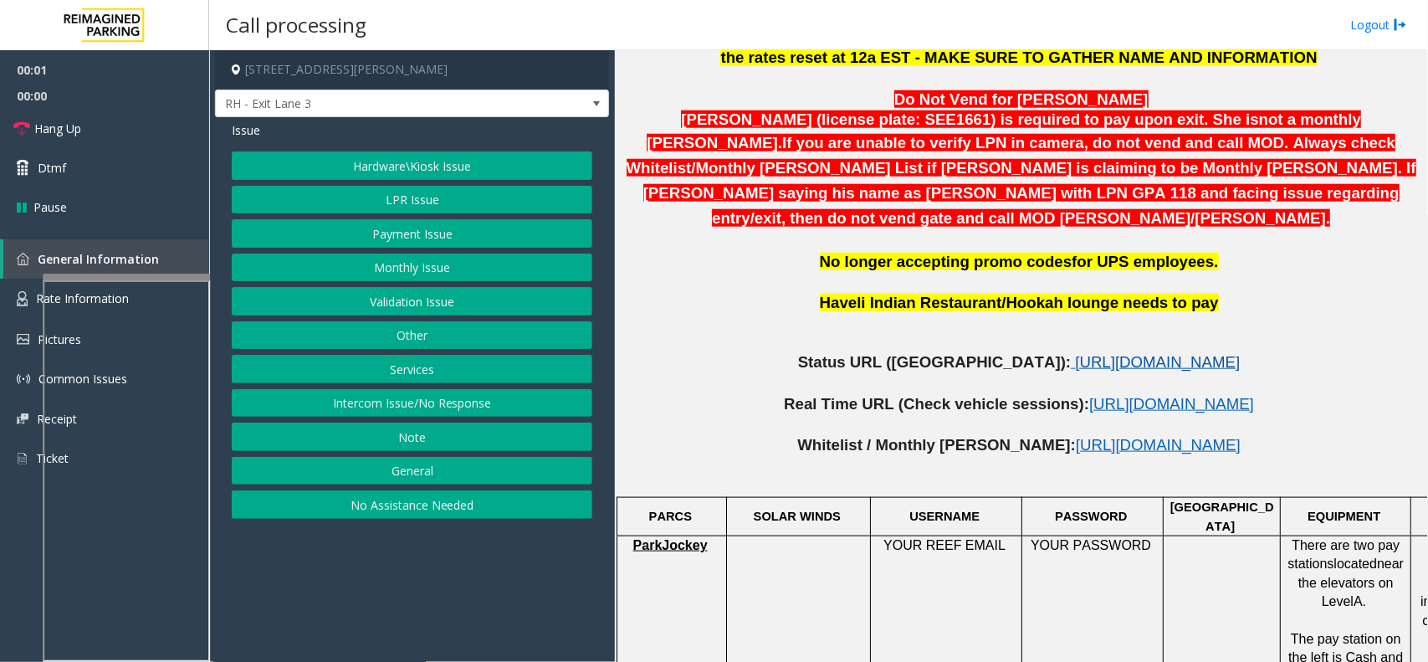
click at [1075, 353] on span "[URL][DOMAIN_NAME]" at bounding box center [1157, 362] width 165 height 18
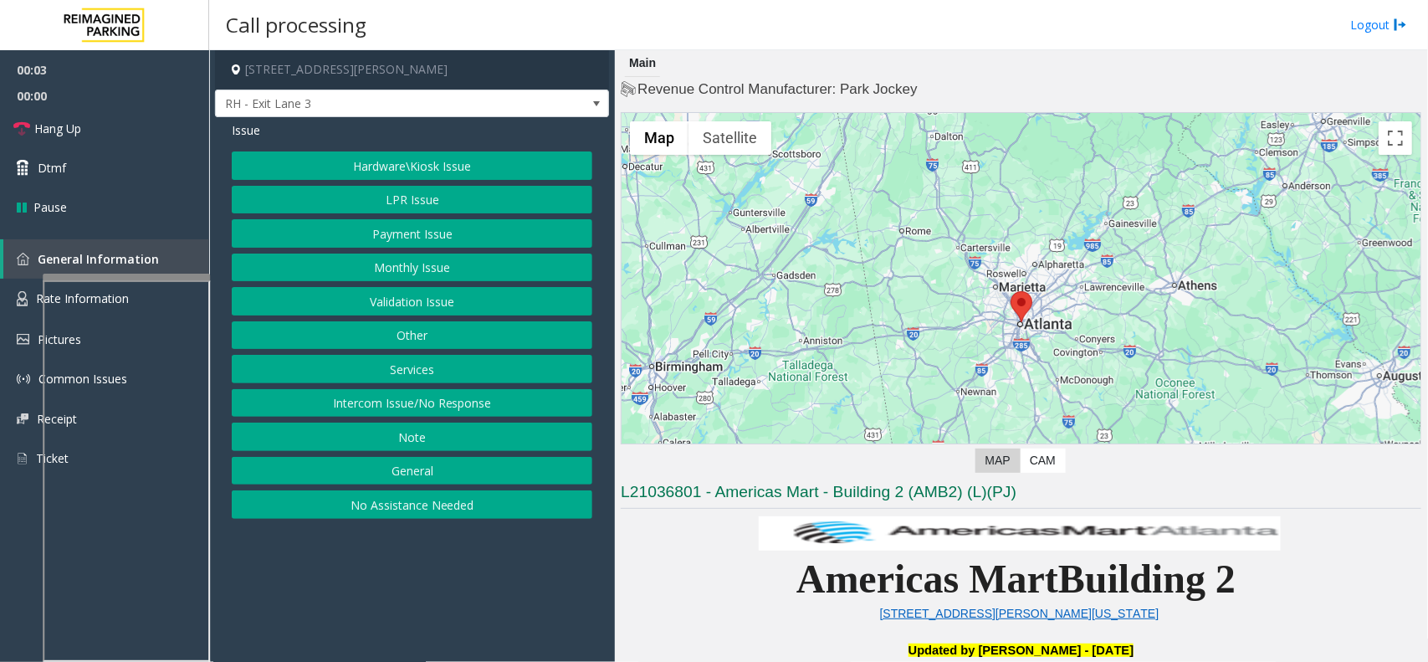
scroll to position [732, 0]
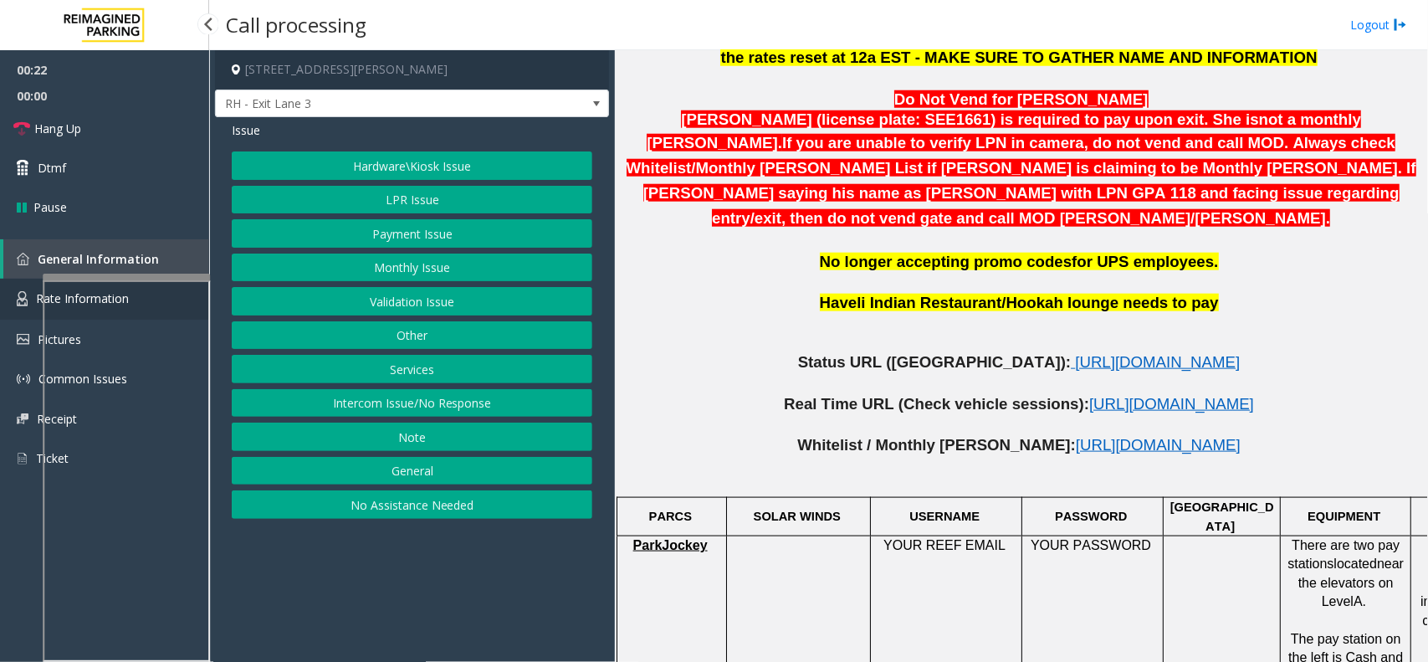
click at [39, 302] on span "Rate Information" at bounding box center [82, 298] width 93 height 16
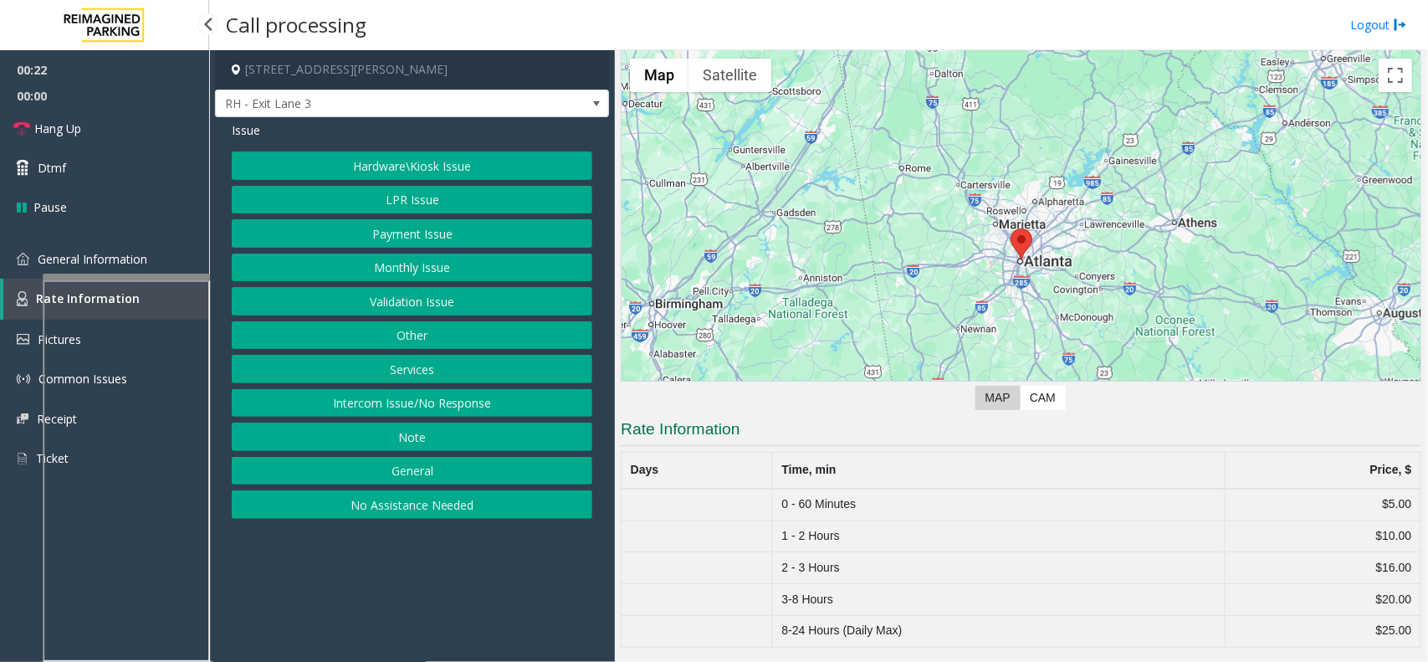
scroll to position [64, 0]
click at [59, 264] on span "General Information" at bounding box center [93, 259] width 110 height 16
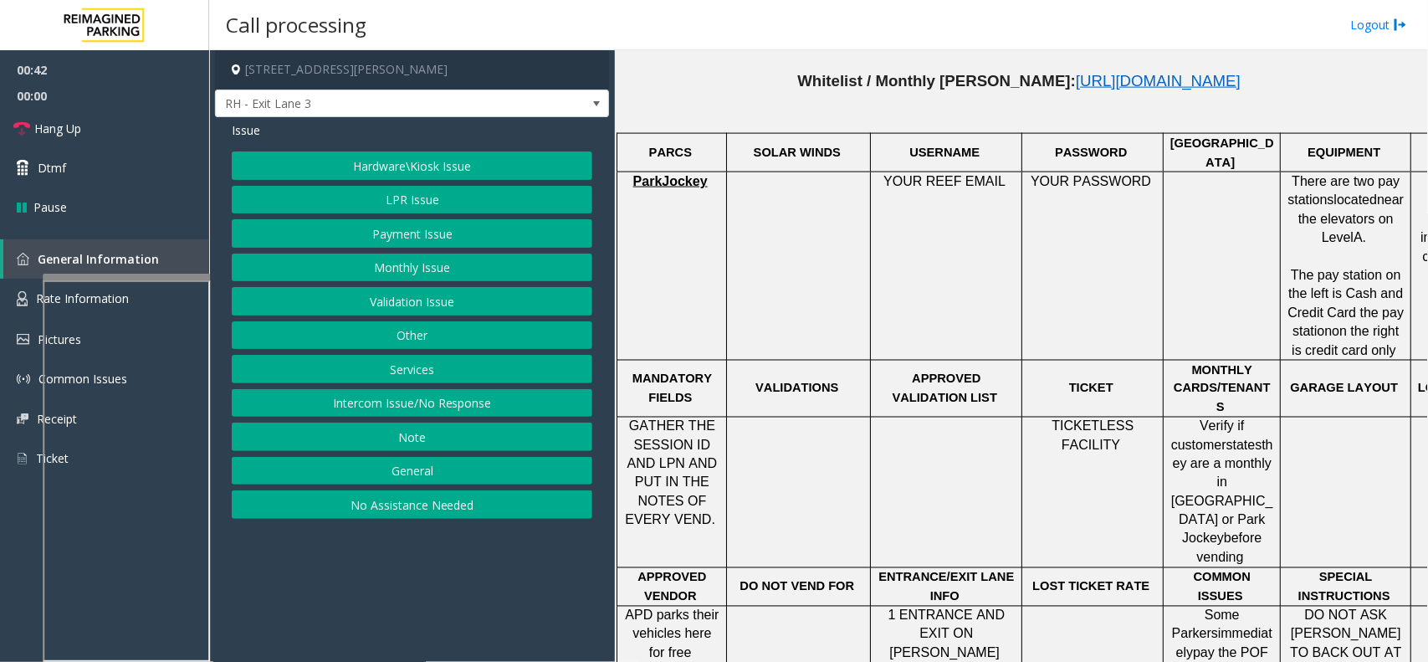
scroll to position [1150, 0]
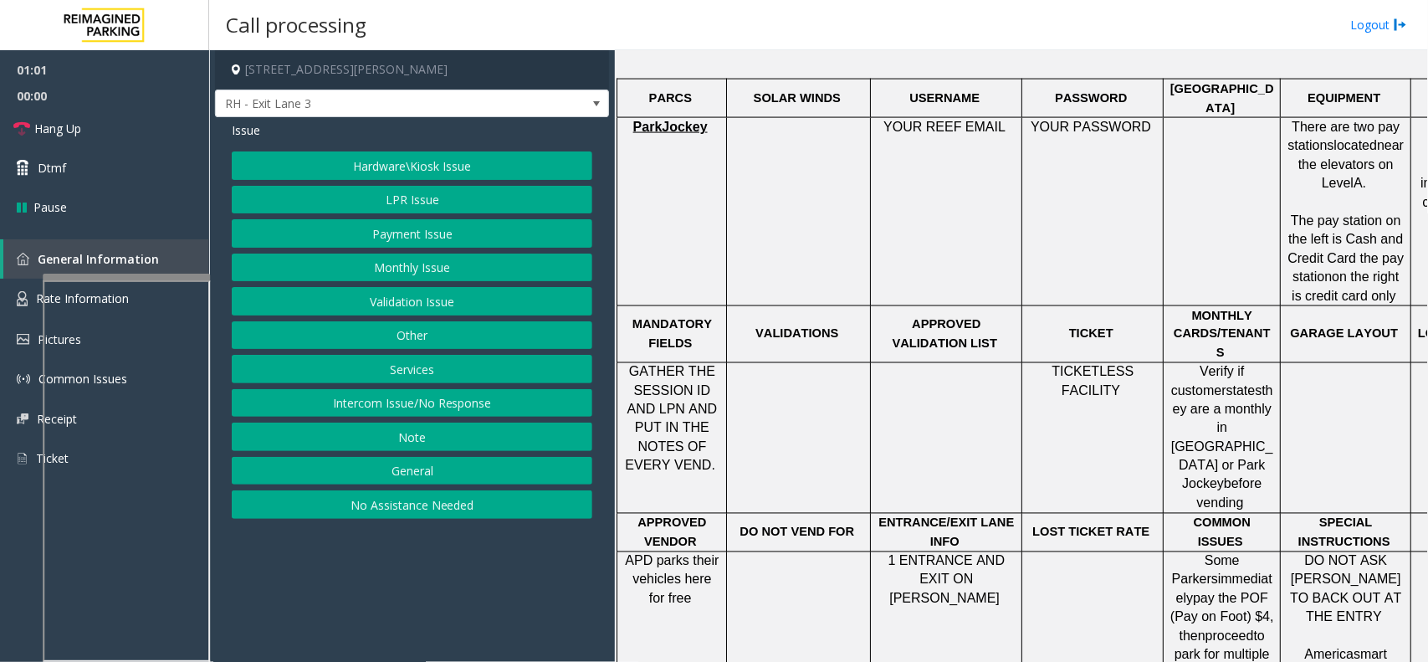
click at [443, 469] on button "General" at bounding box center [412, 471] width 361 height 28
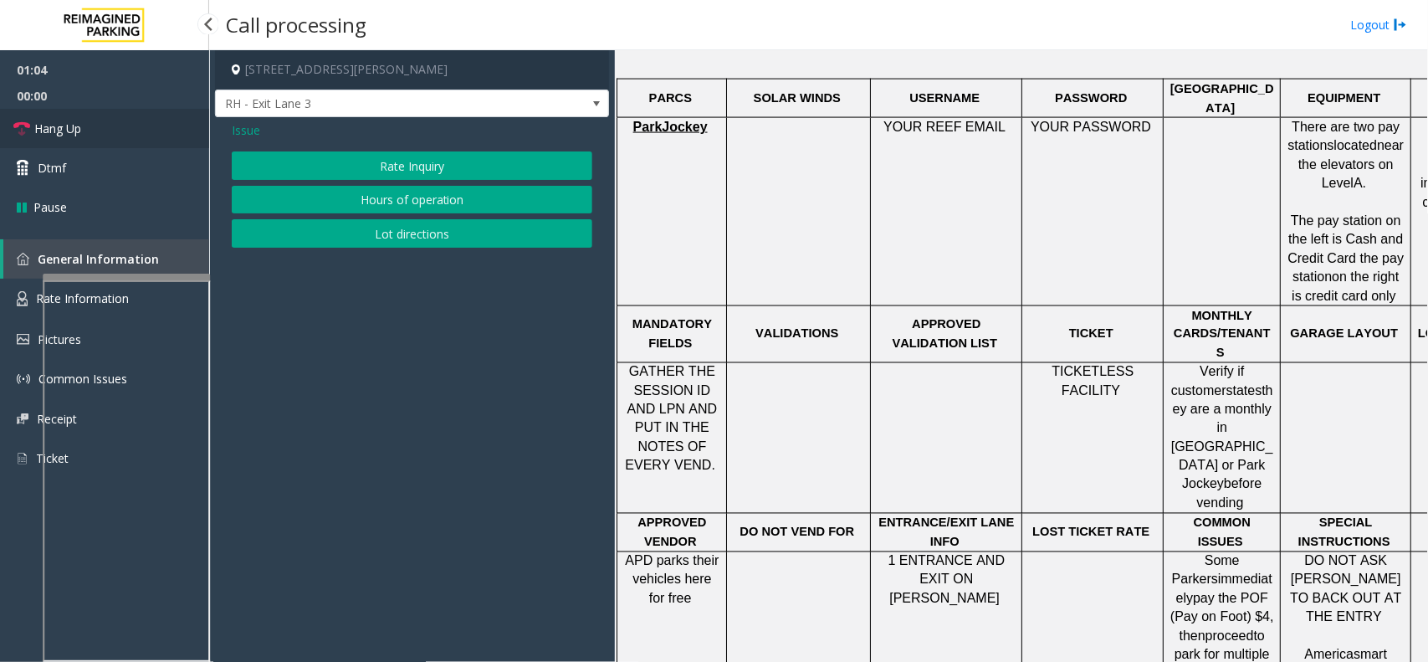
click at [185, 135] on link "Hang Up" at bounding box center [104, 128] width 209 height 39
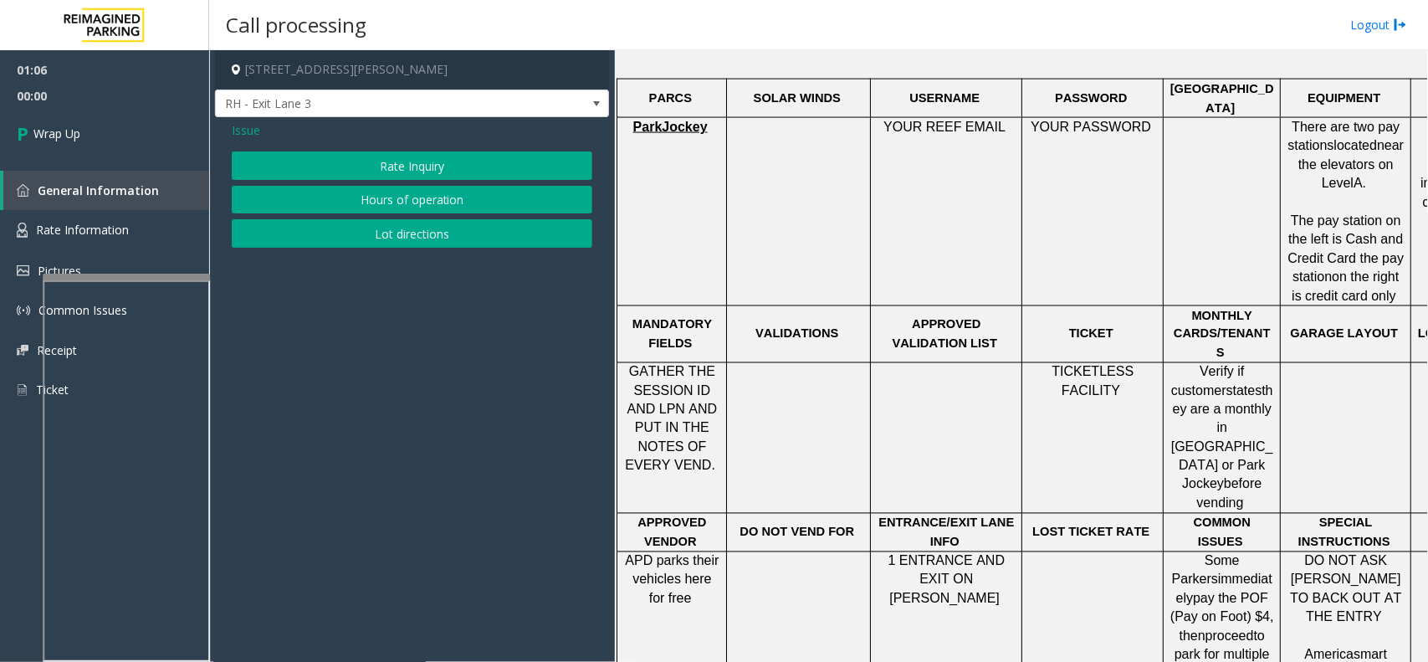
click at [332, 197] on button "Hours of operation" at bounding box center [412, 200] width 361 height 28
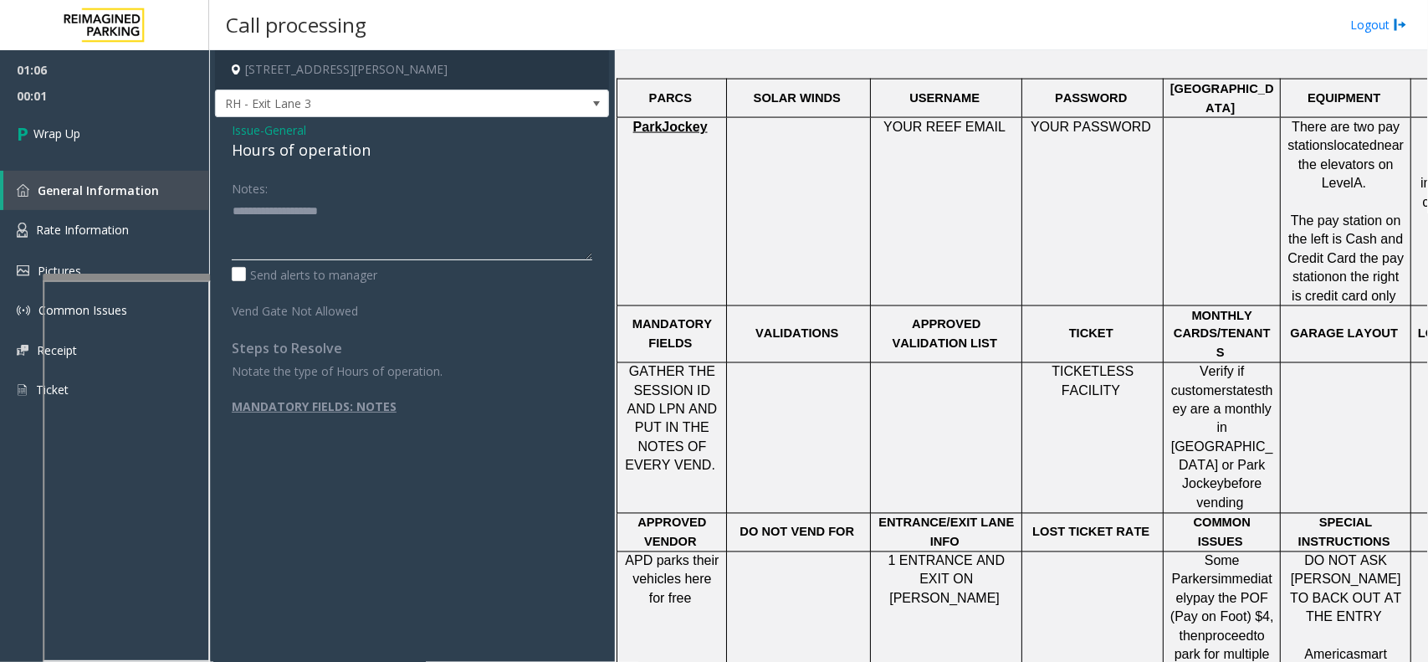
click at [289, 207] on textarea at bounding box center [412, 228] width 361 height 63
type textarea "**********"
click at [264, 138] on div "Issue - General Hours of operation" at bounding box center [412, 141] width 361 height 40
click at [264, 135] on span "- General" at bounding box center [283, 130] width 46 height 16
click at [274, 131] on span "General" at bounding box center [285, 130] width 42 height 18
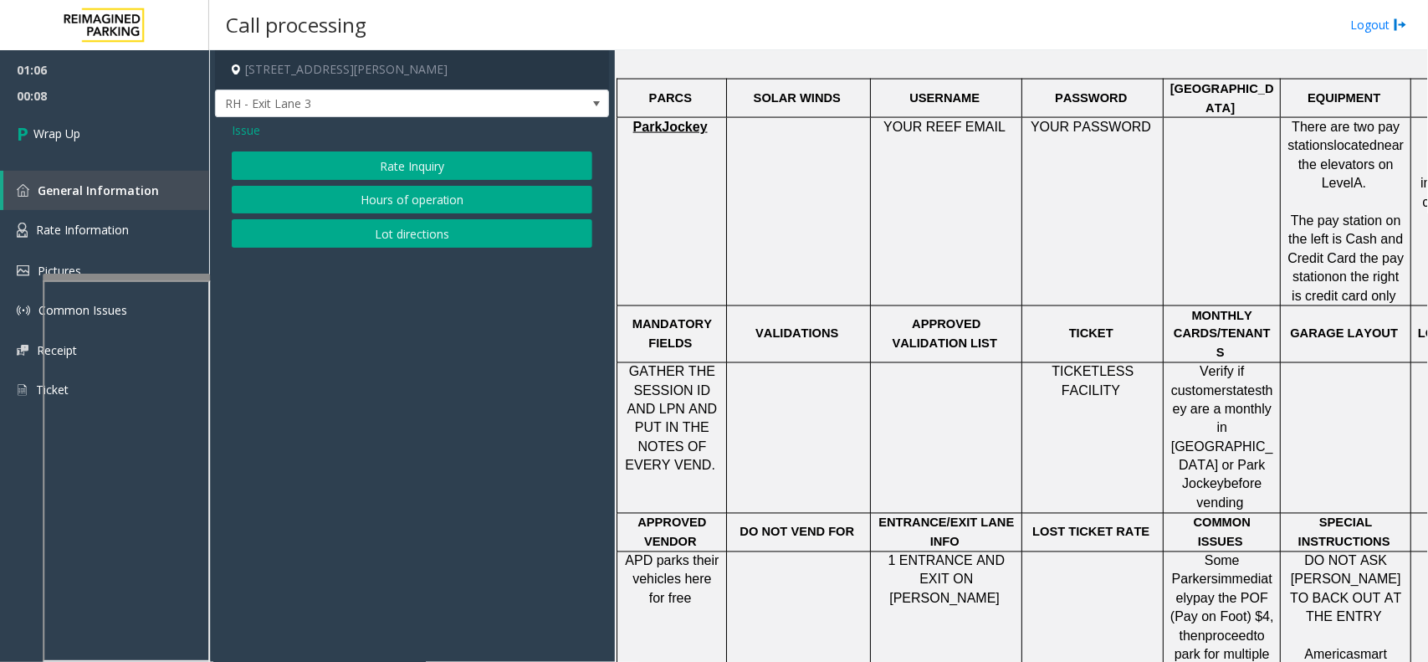
click at [387, 172] on button "Rate Inquiry" at bounding box center [412, 165] width 361 height 28
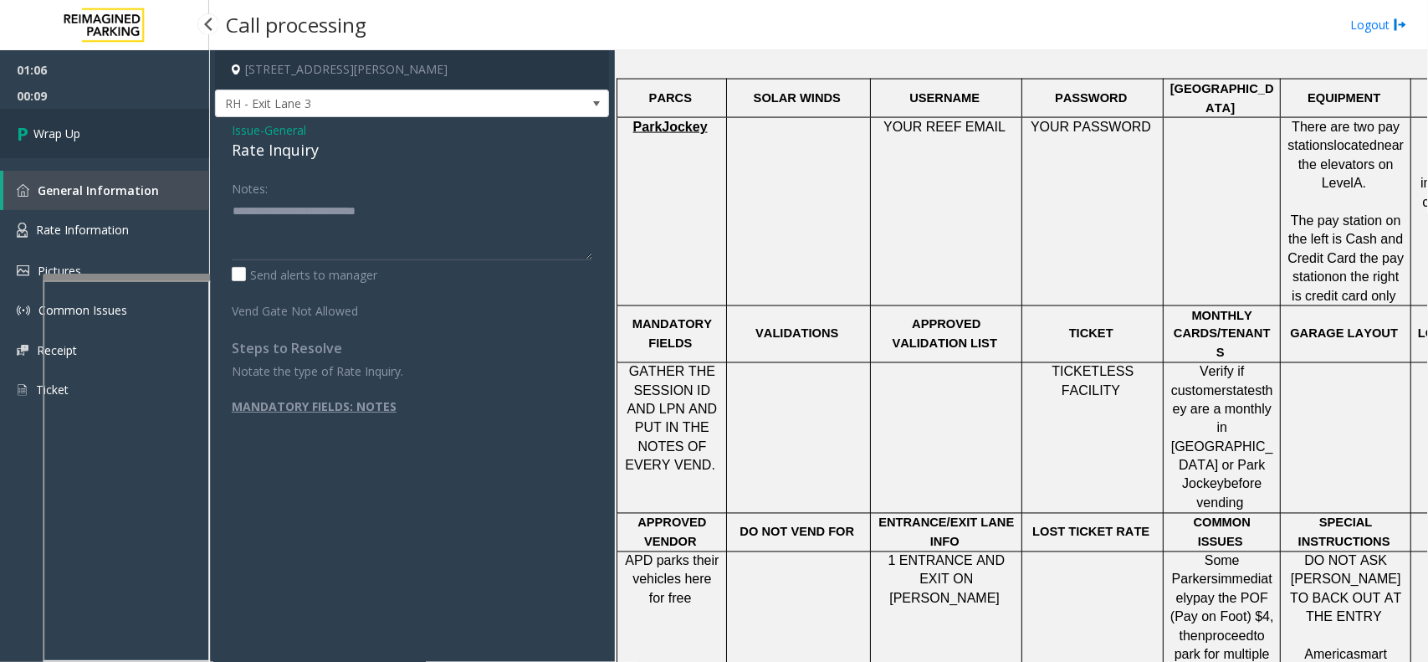
click at [134, 126] on link "Wrap Up" at bounding box center [104, 133] width 209 height 49
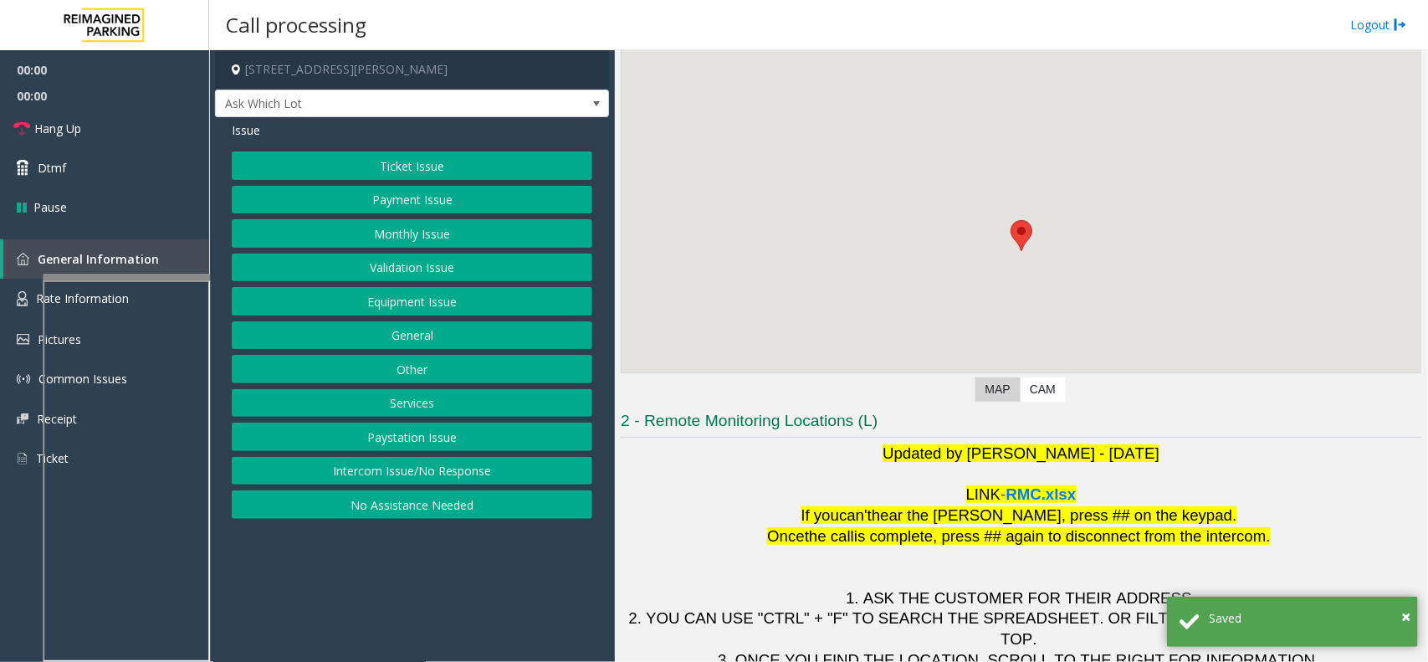
scroll to position [139, 0]
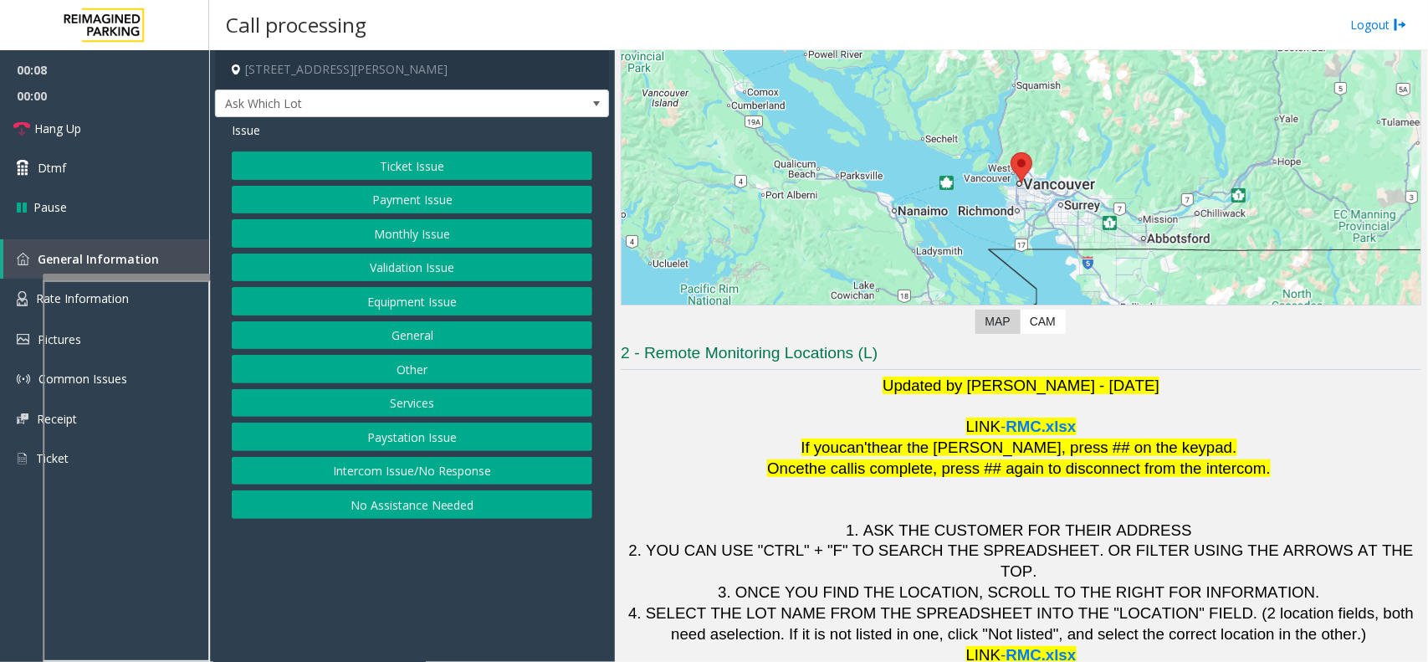
click at [312, 259] on button "Validation Issue" at bounding box center [412, 267] width 361 height 28
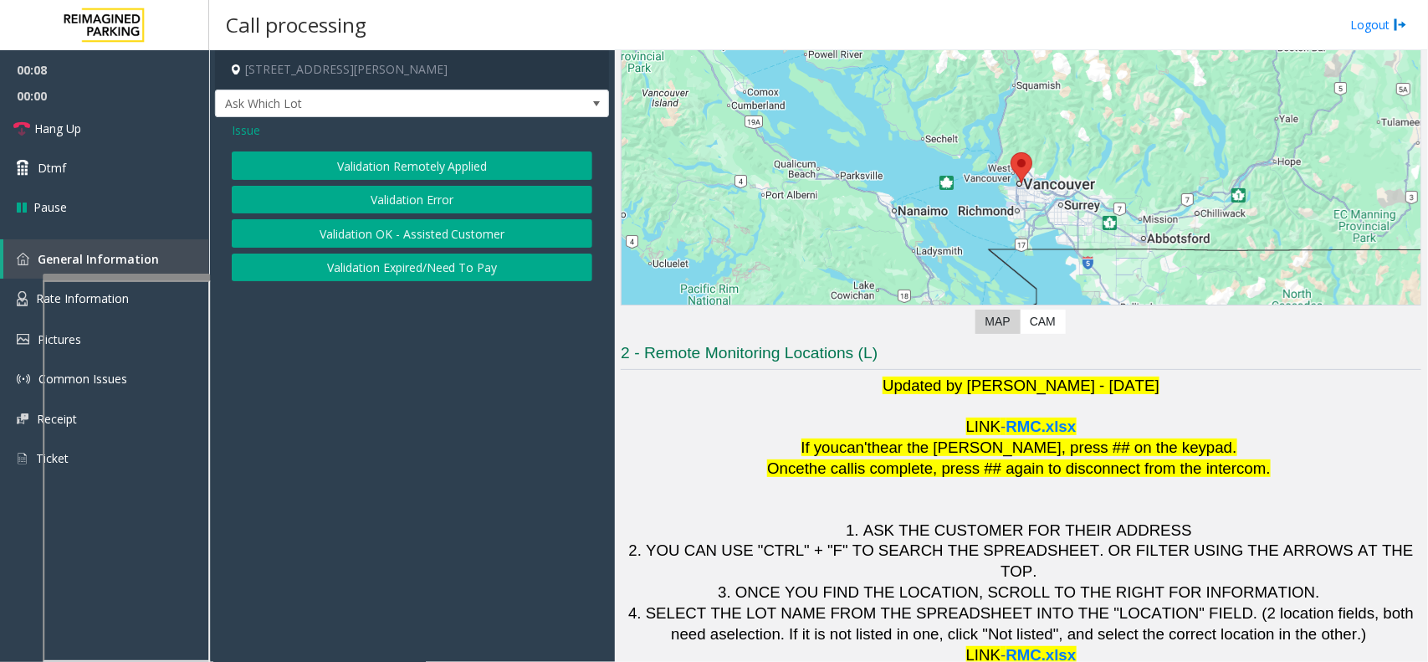
click at [308, 207] on button "Validation Error" at bounding box center [412, 200] width 361 height 28
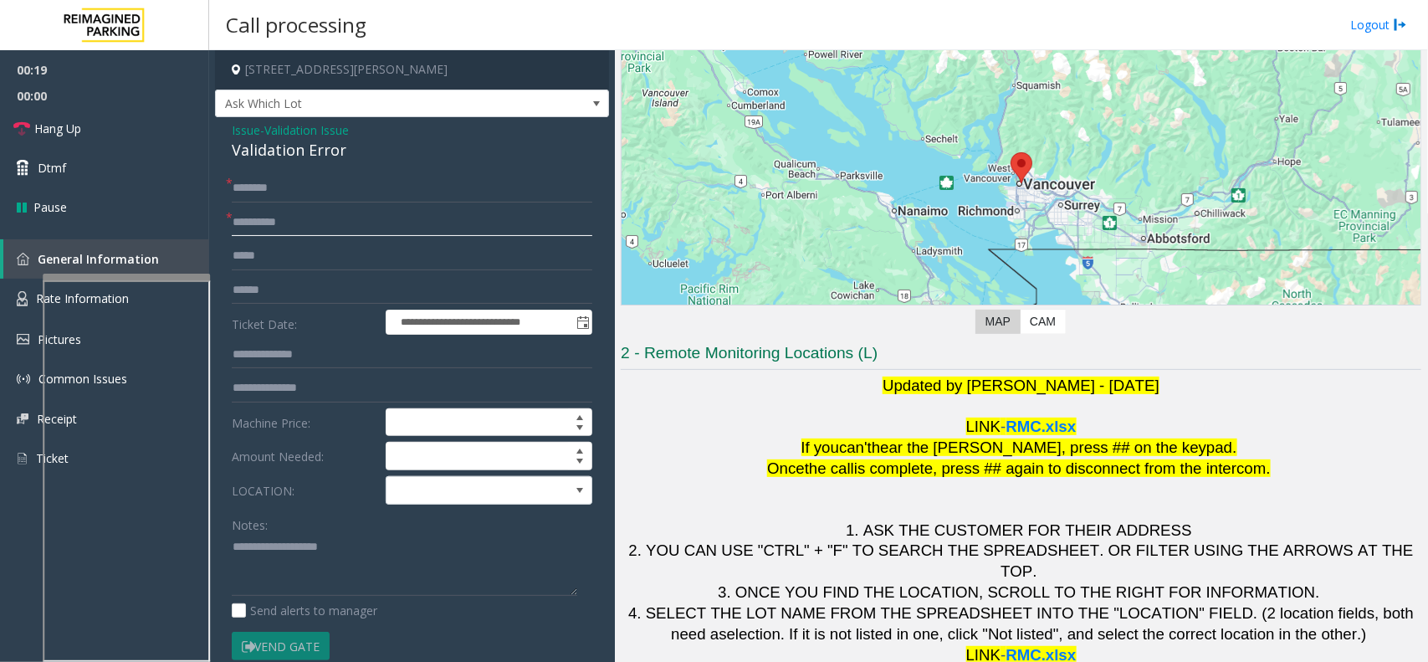
type input "*********"
click at [273, 291] on input "text" at bounding box center [412, 290] width 361 height 28
type textarea "**********"
click at [301, 277] on input "text" at bounding box center [412, 290] width 361 height 28
type input "********"
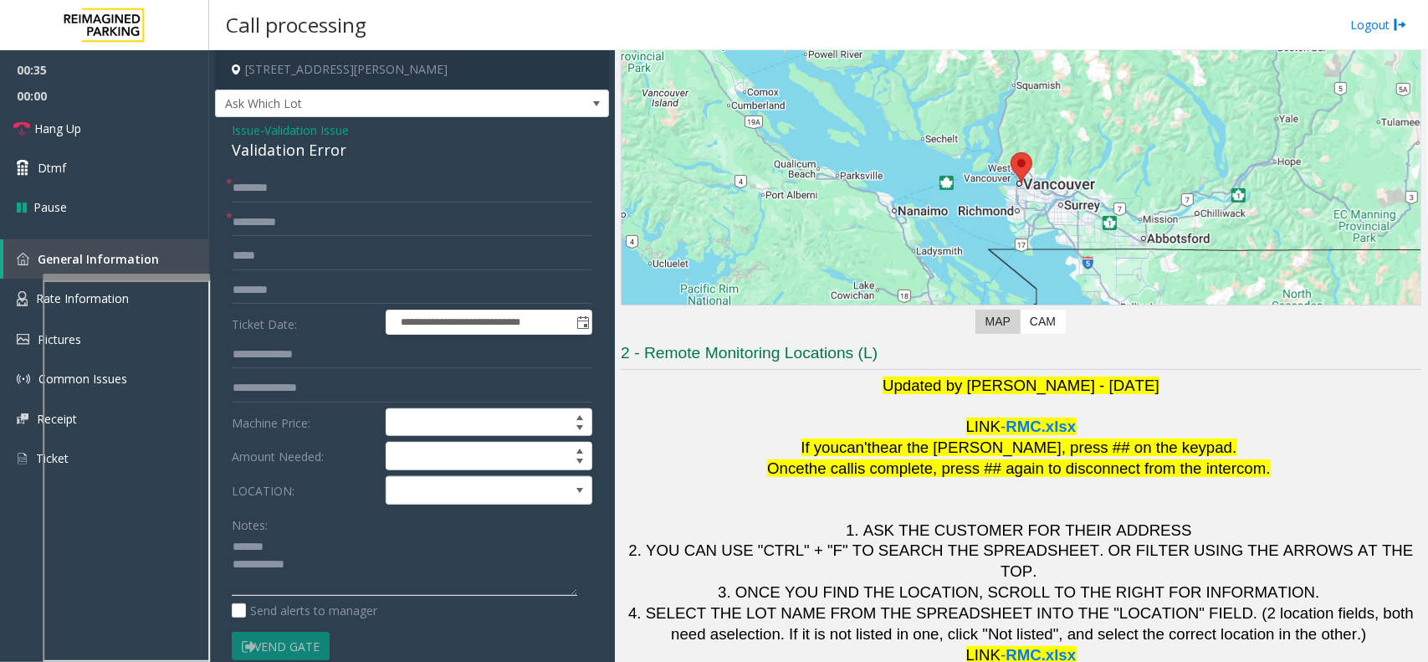
click at [283, 540] on textarea at bounding box center [405, 565] width 346 height 63
click at [291, 144] on div "Validation Error" at bounding box center [412, 150] width 361 height 23
click at [325, 561] on textarea at bounding box center [405, 565] width 346 height 63
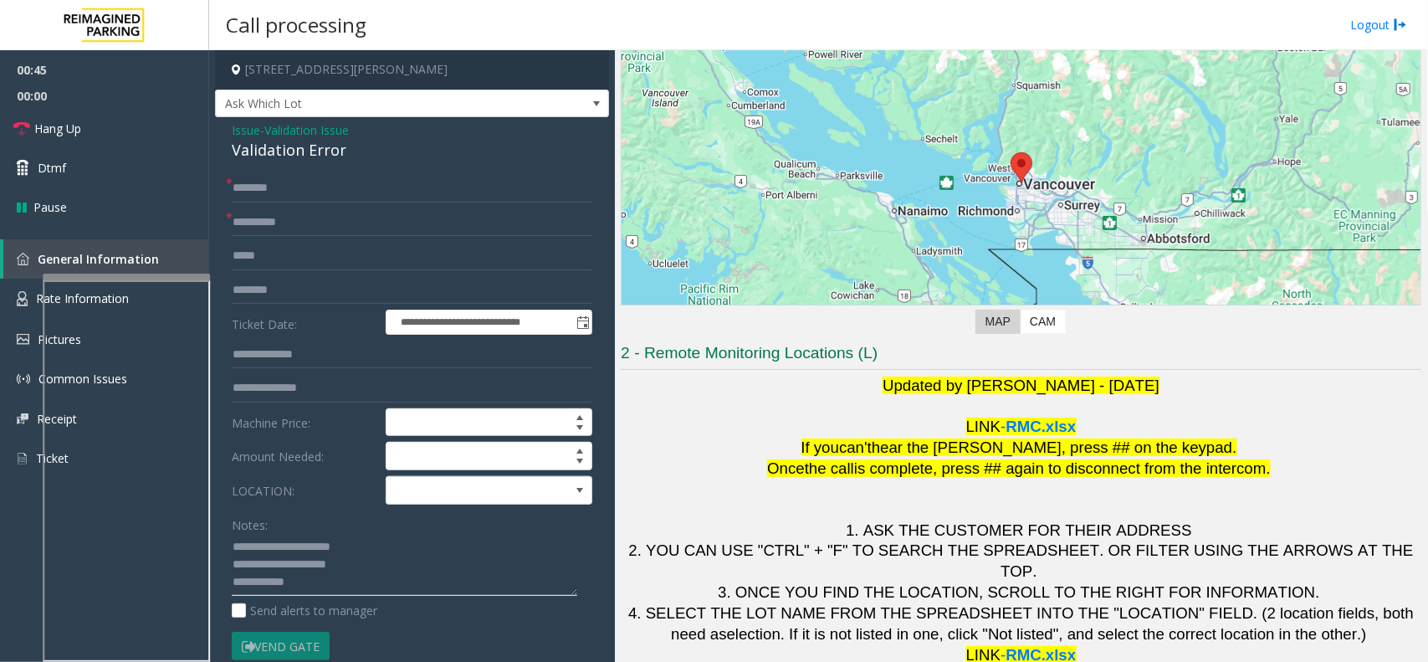
type textarea "**********"
click at [294, 192] on input "text" at bounding box center [412, 188] width 361 height 28
type input "******"
click at [387, 583] on textarea at bounding box center [405, 565] width 346 height 63
type textarea "**********"
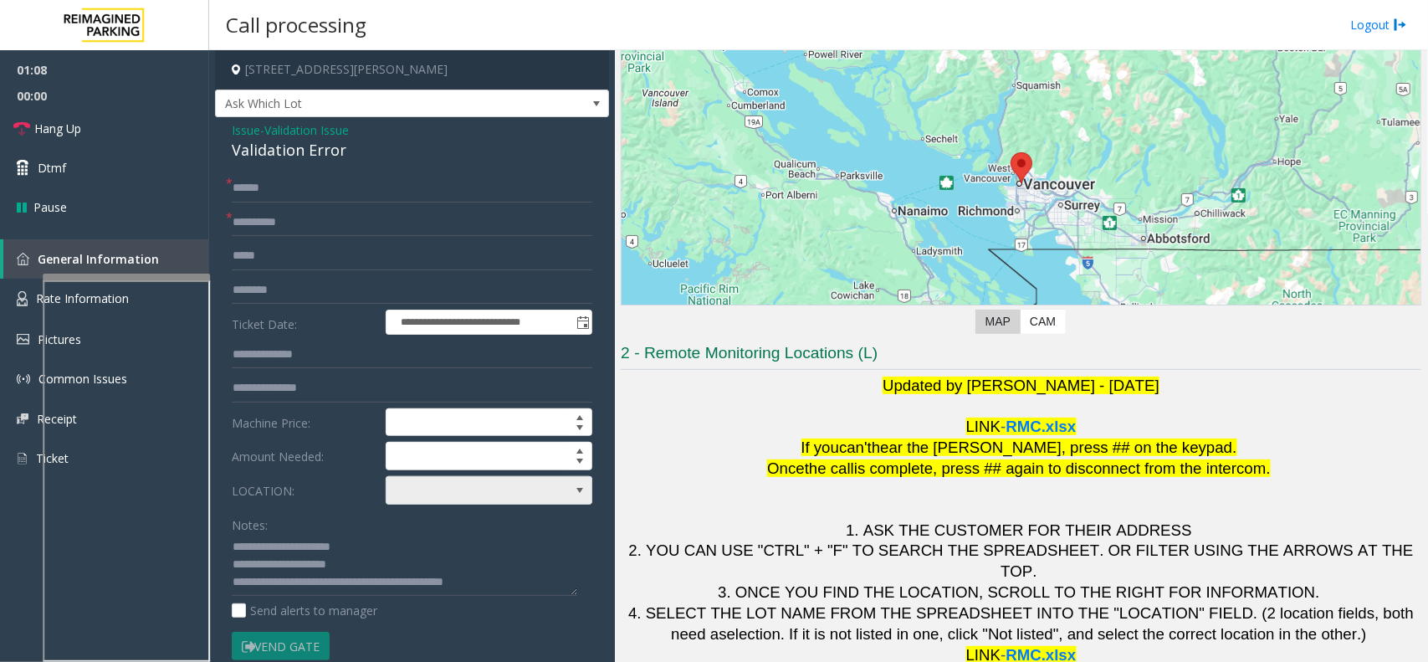
click at [506, 495] on span at bounding box center [469, 490] width 164 height 27
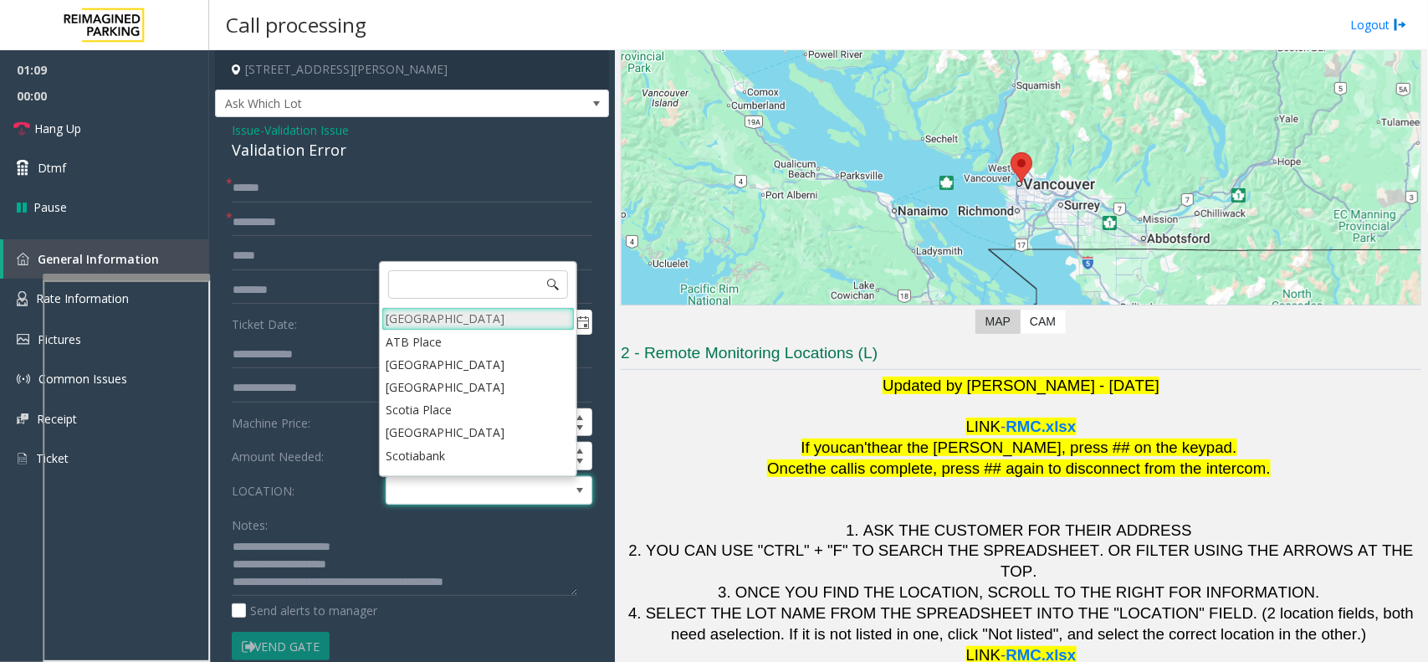
click at [465, 315] on Village "[GEOGRAPHIC_DATA]" at bounding box center [478, 318] width 193 height 23
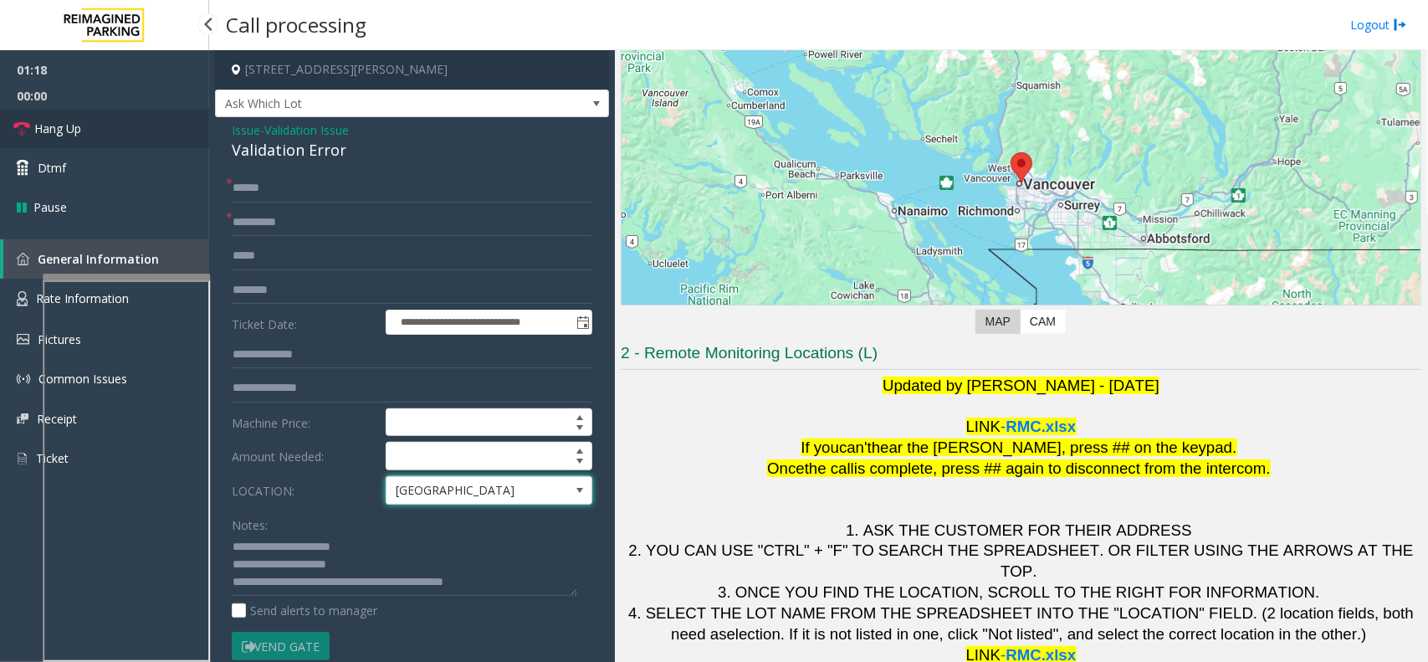
click at [103, 121] on link "Hang Up" at bounding box center [104, 128] width 209 height 39
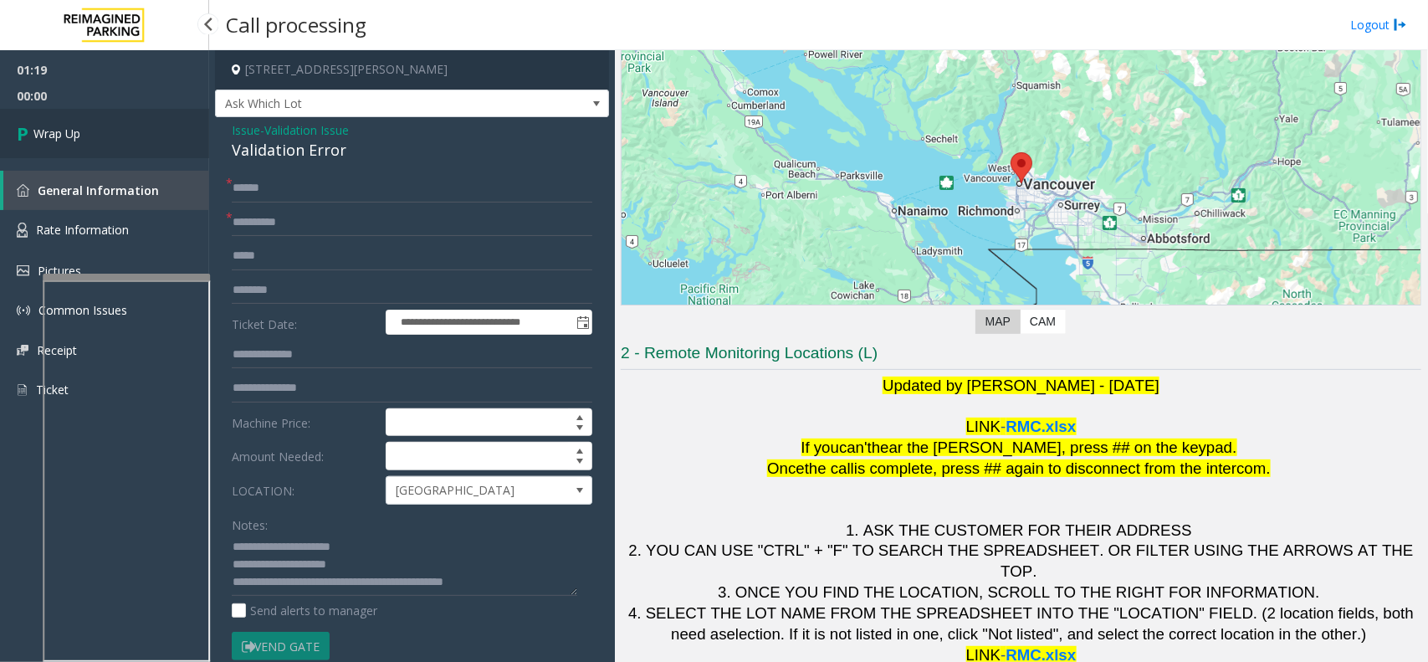
click at [50, 121] on link "Wrap Up" at bounding box center [104, 133] width 209 height 49
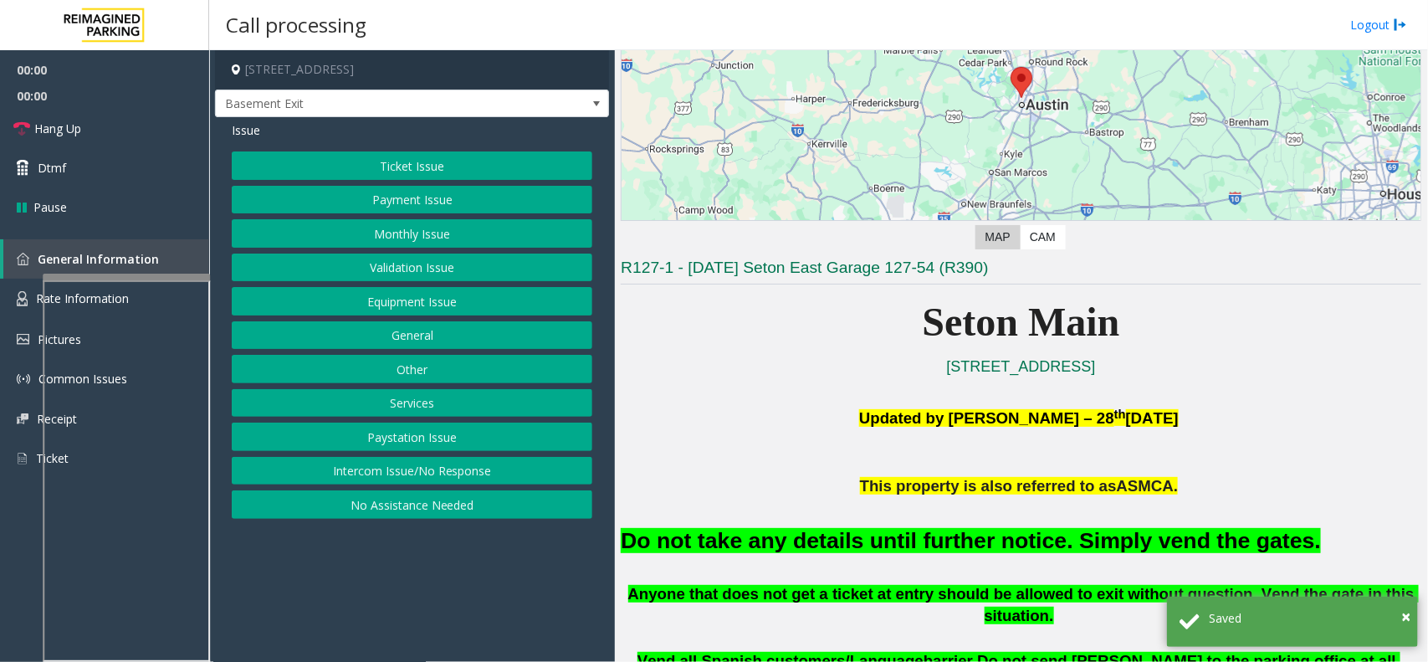
scroll to position [209, 0]
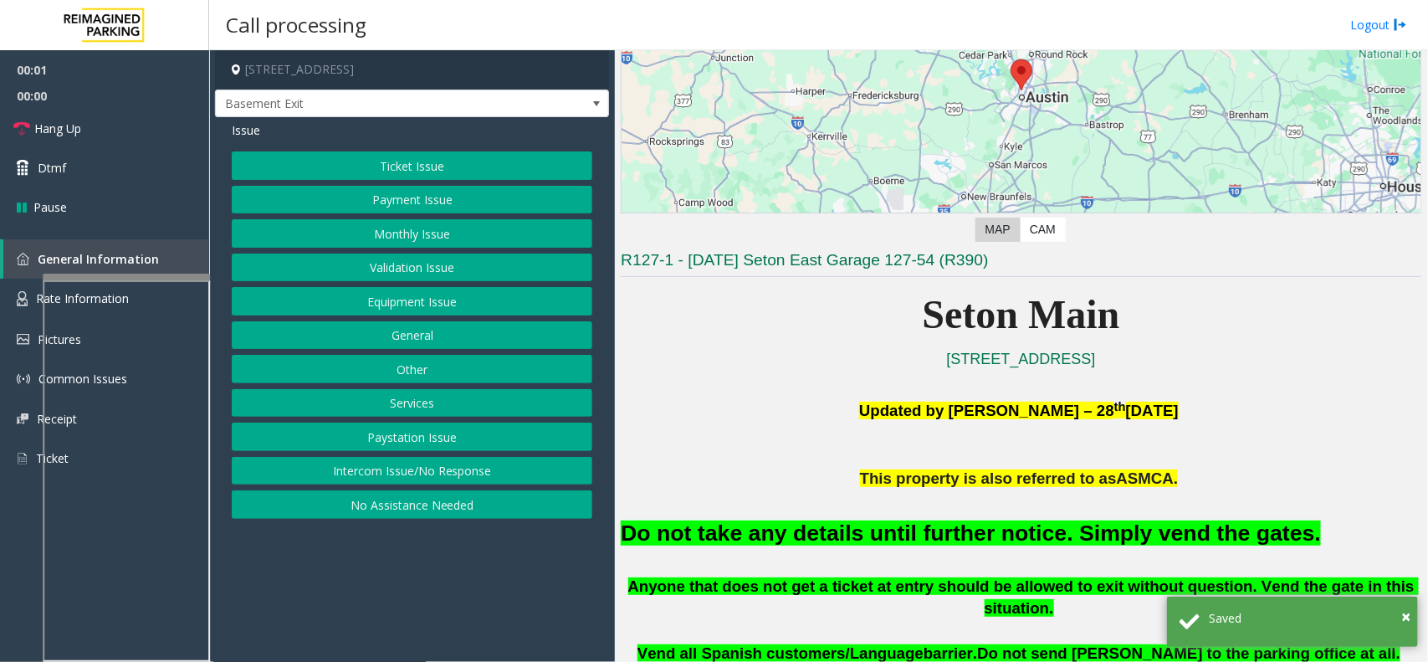
click at [474, 311] on button "Equipment Issue" at bounding box center [412, 301] width 361 height 28
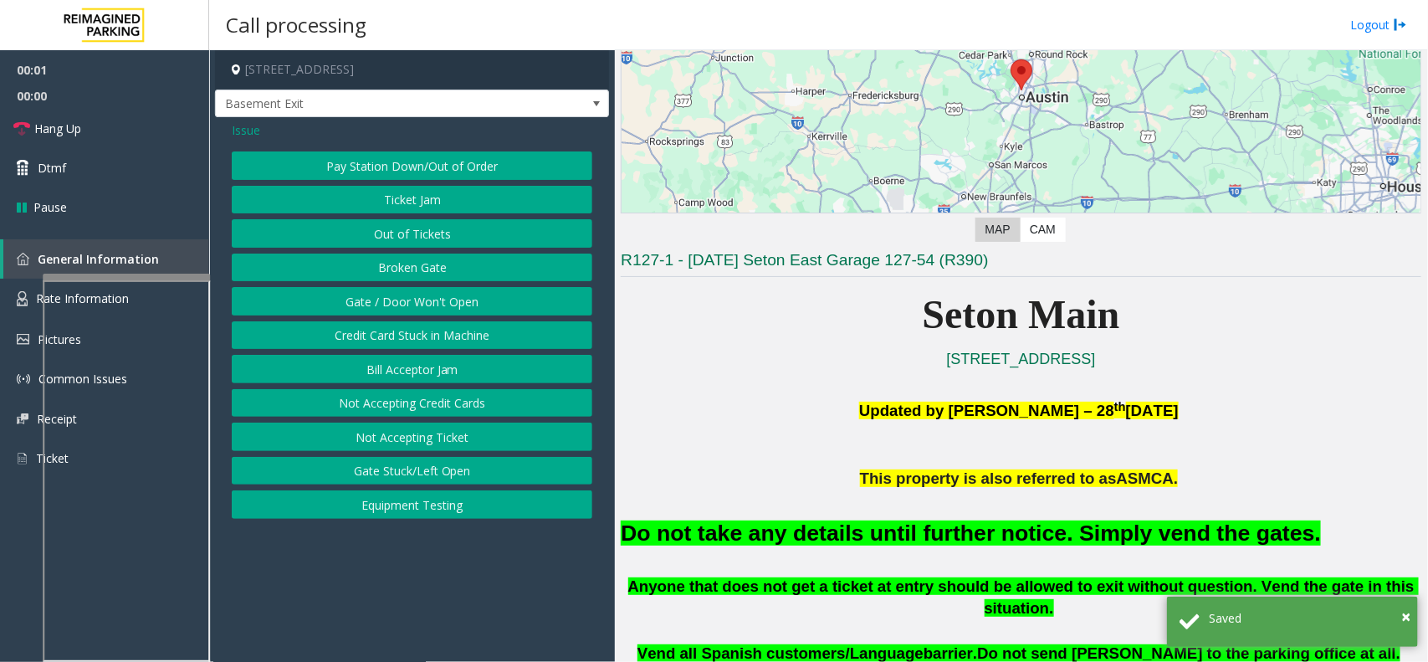
click at [474, 307] on button "Gate / Door Won't Open" at bounding box center [412, 301] width 361 height 28
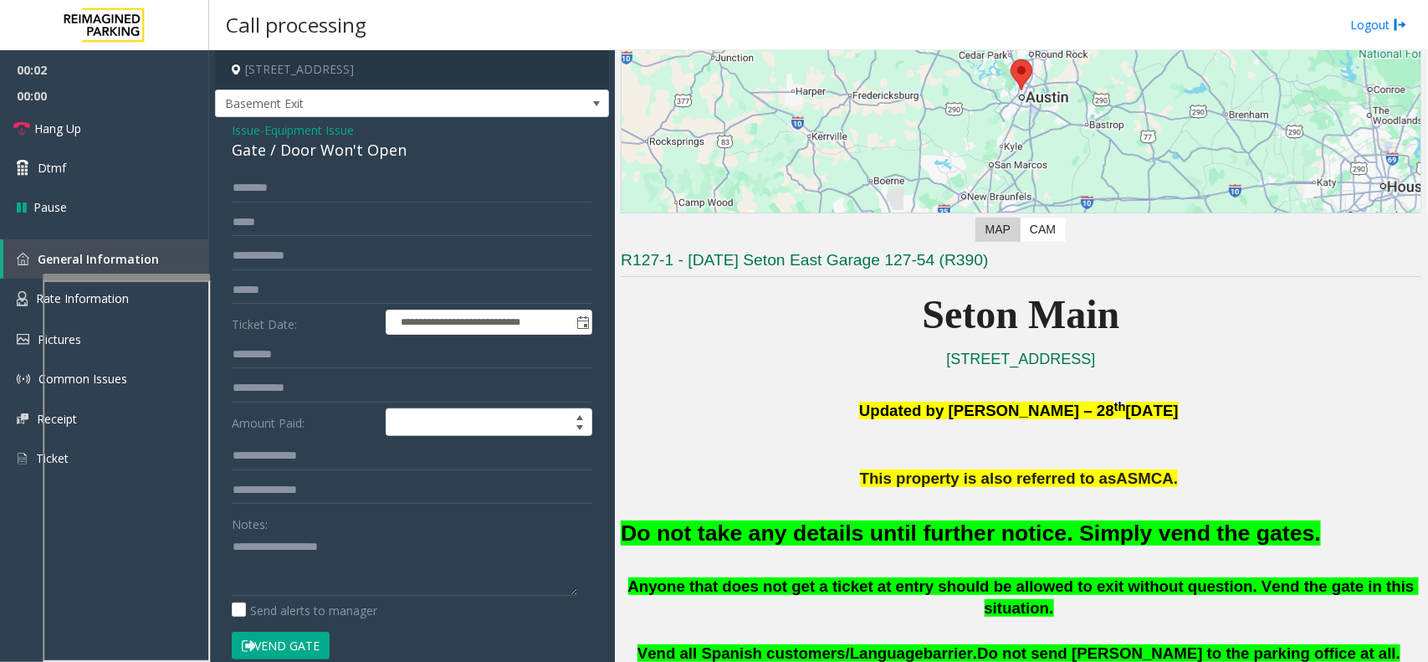
click at [304, 648] on button "Vend Gate" at bounding box center [281, 646] width 98 height 28
click at [730, 535] on font "Do not take any details until further notice. Simply vend the gates." at bounding box center [971, 532] width 700 height 25
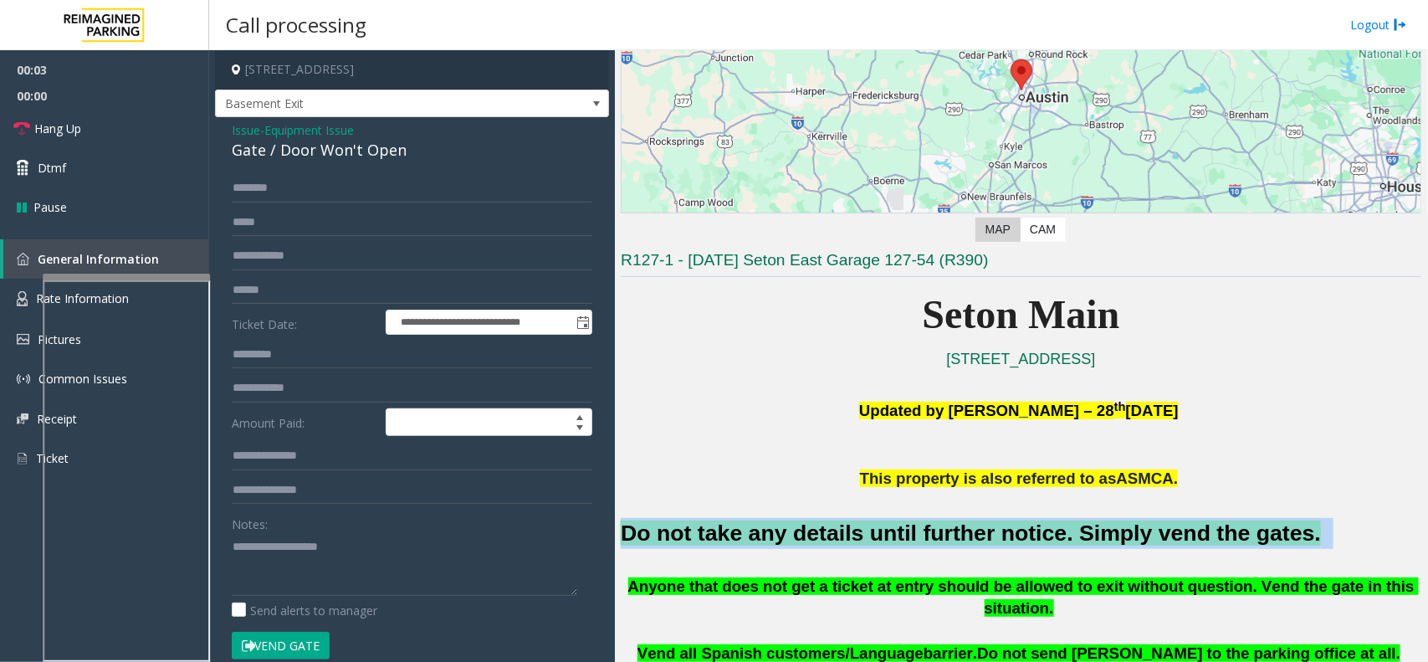
click at [730, 535] on font "Do not take any details until further notice. Simply vend the gates." at bounding box center [971, 532] width 700 height 25
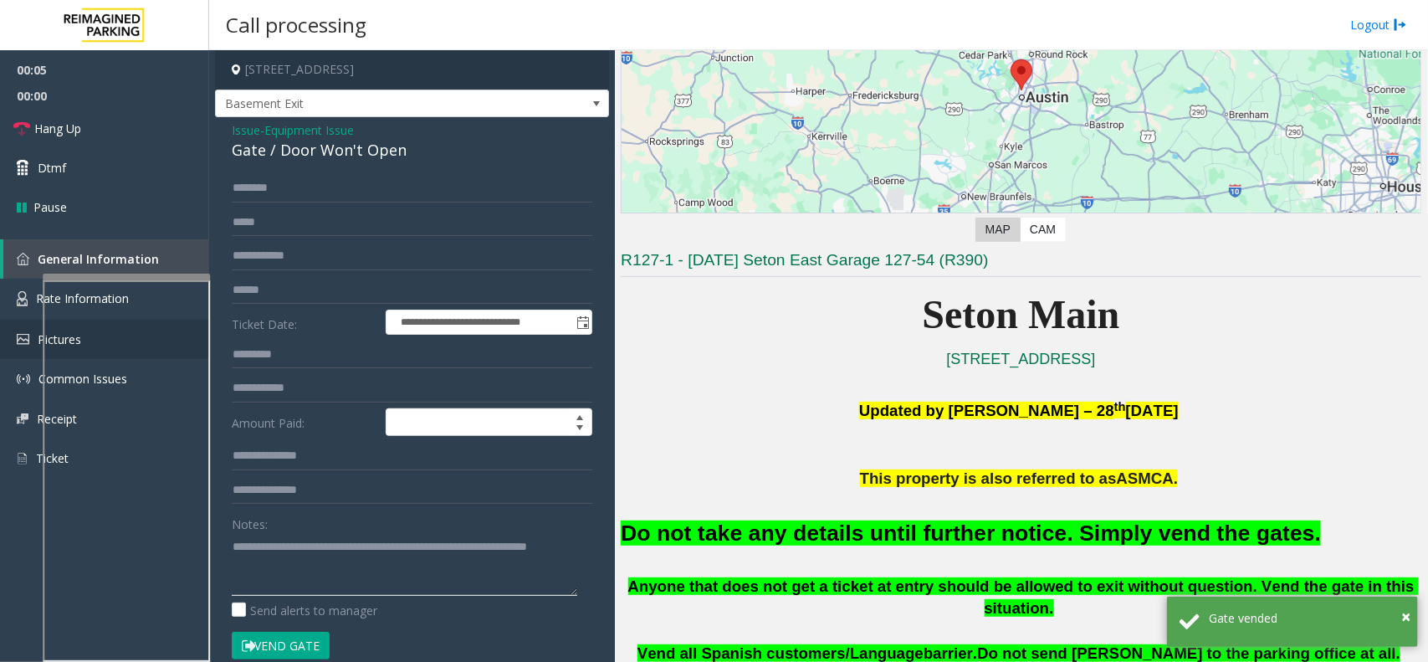
type textarea "**********"
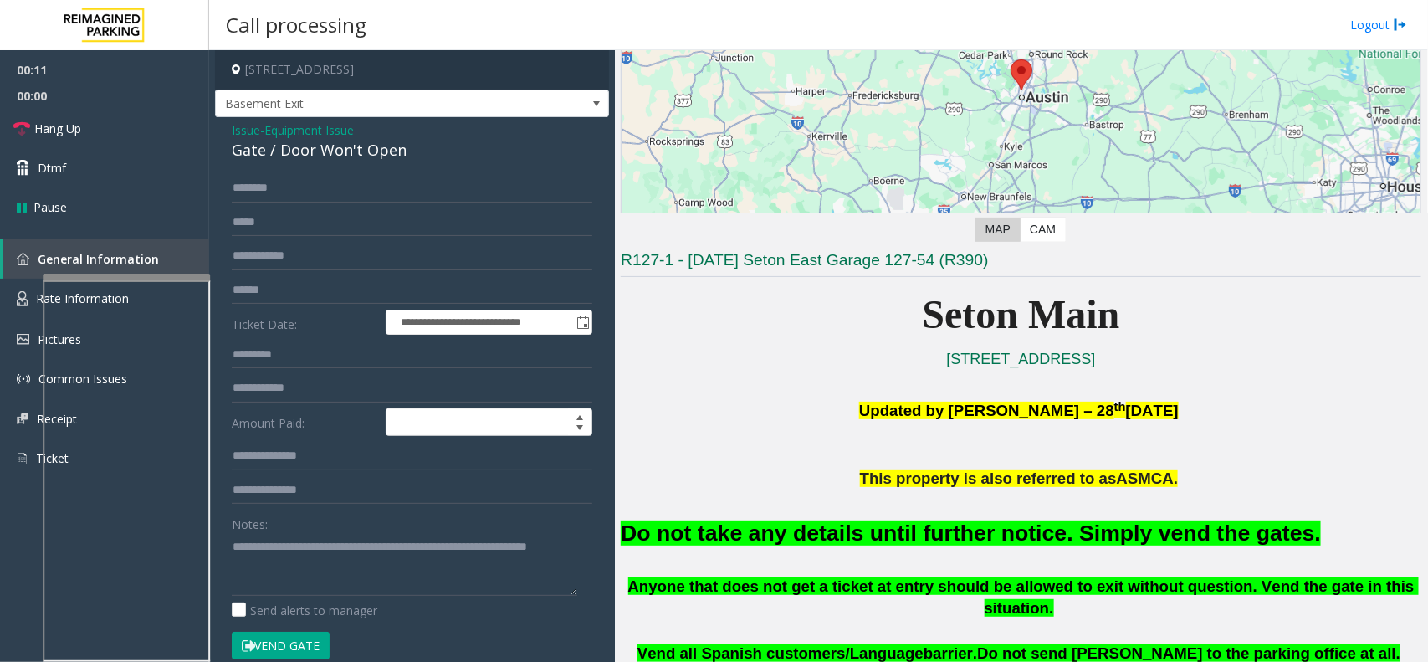
click at [729, 507] on p at bounding box center [1021, 498] width 801 height 18
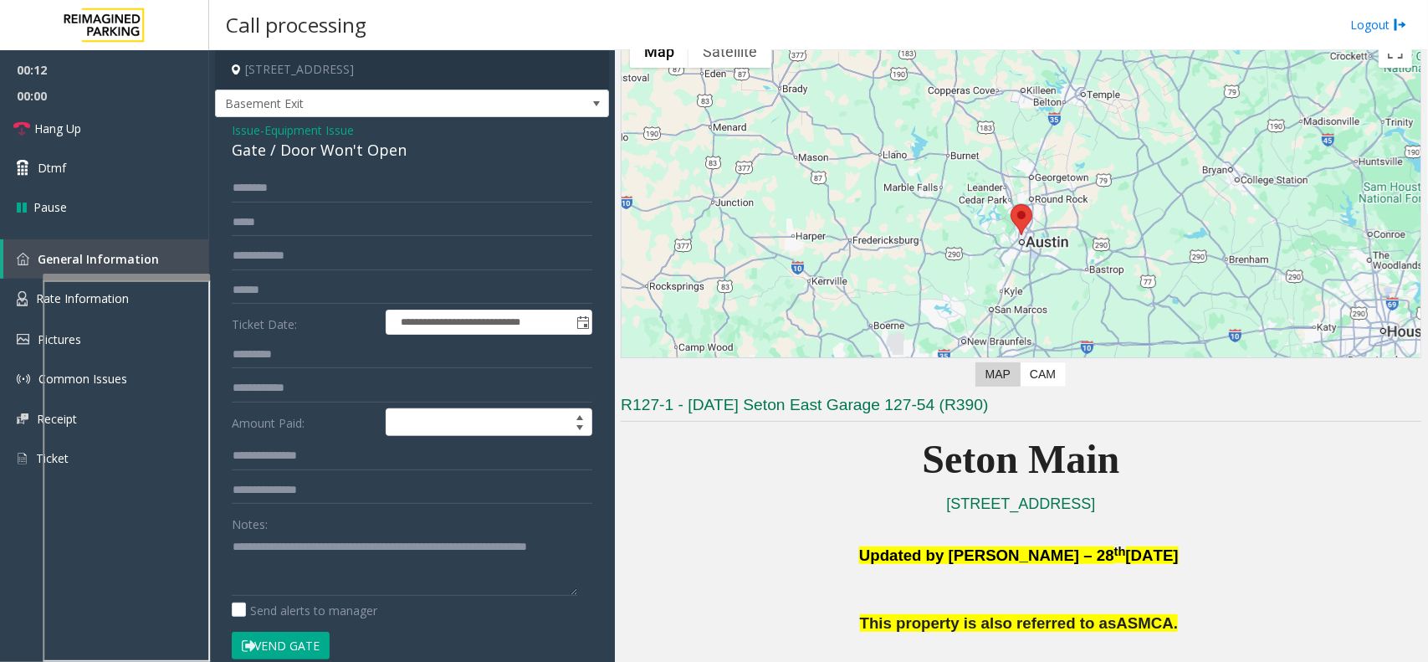
scroll to position [0, 0]
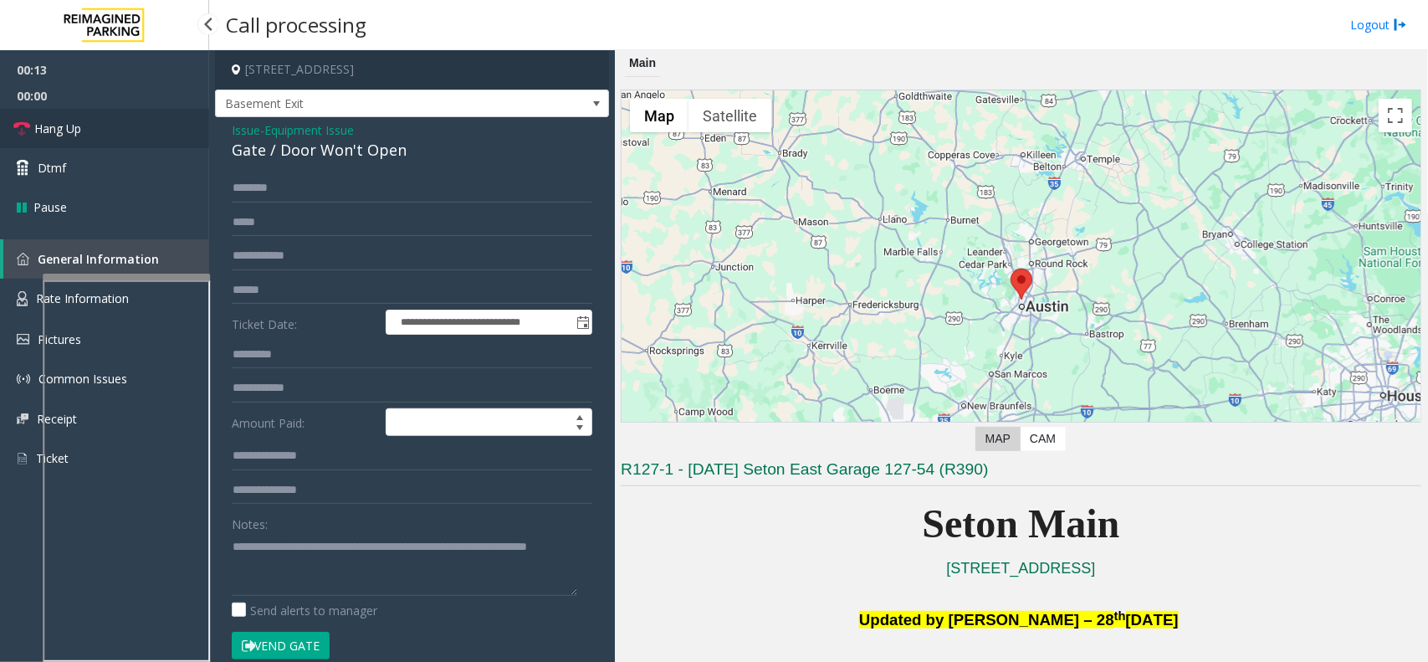
click at [105, 139] on link "Hang Up" at bounding box center [104, 128] width 209 height 39
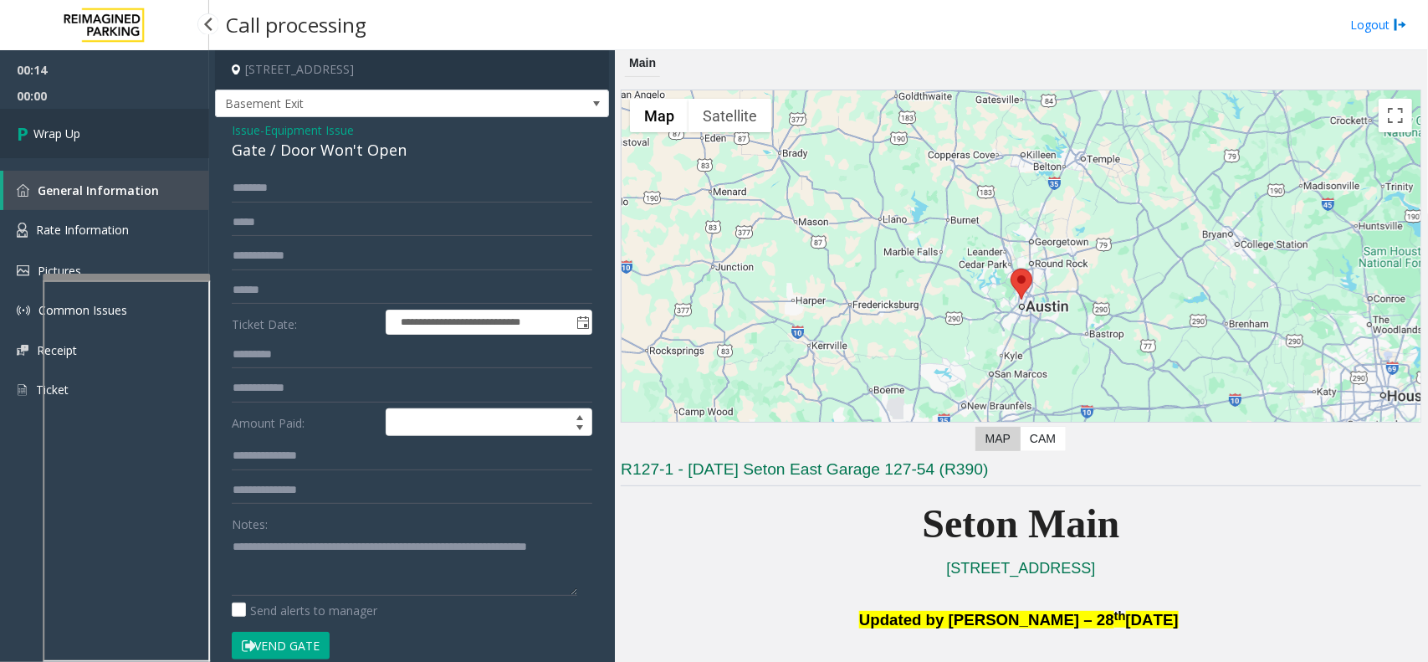
click at [105, 139] on link "Wrap Up" at bounding box center [104, 133] width 209 height 49
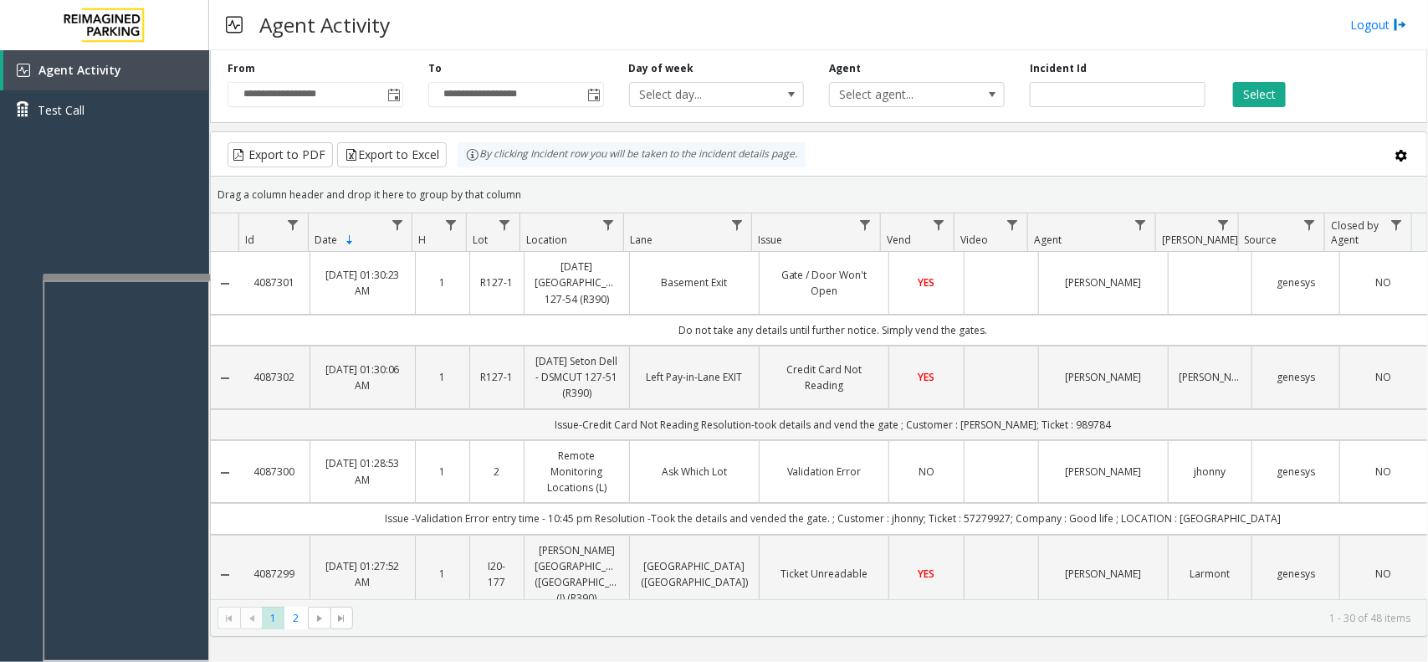
drag, startPoint x: 741, startPoint y: 358, endPoint x: 619, endPoint y: 411, distance: 133.0
click at [615, 366] on td "[DATE] Seton Dell - DSMCUT 127-51 (R390)" at bounding box center [576, 378] width 105 height 64
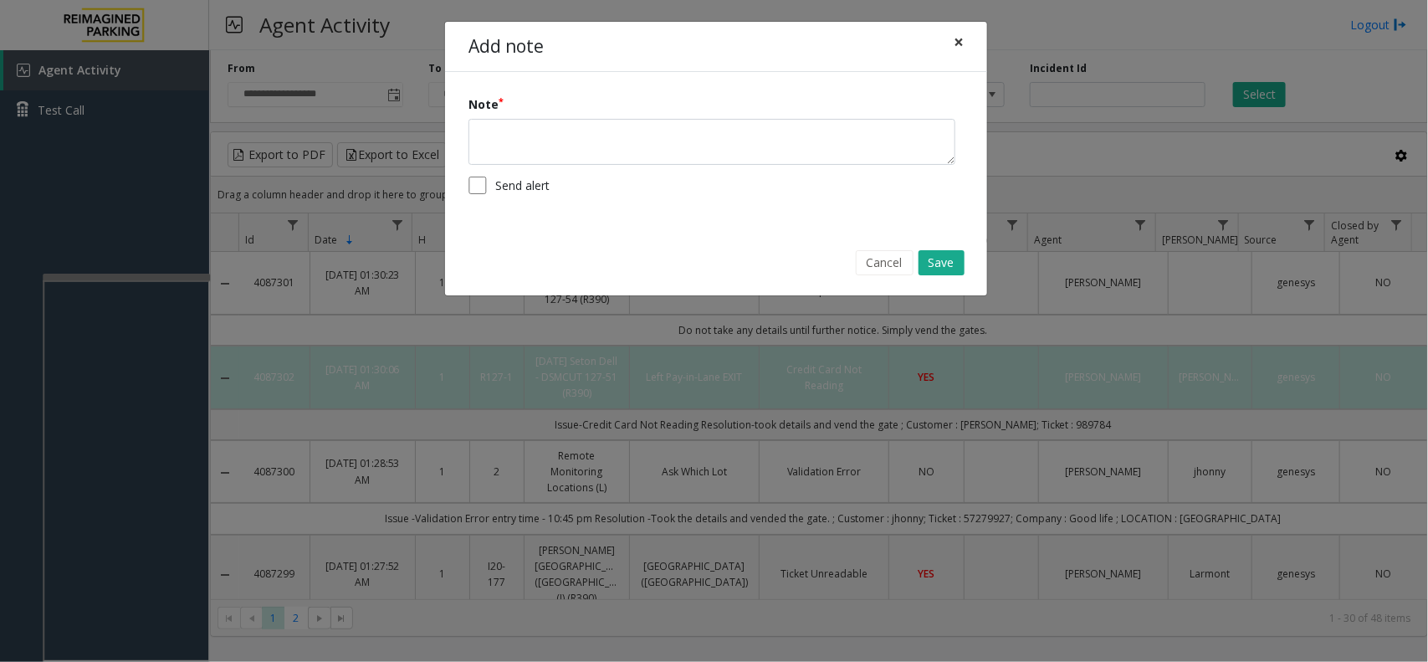
click at [962, 40] on span "×" at bounding box center [959, 41] width 10 height 23
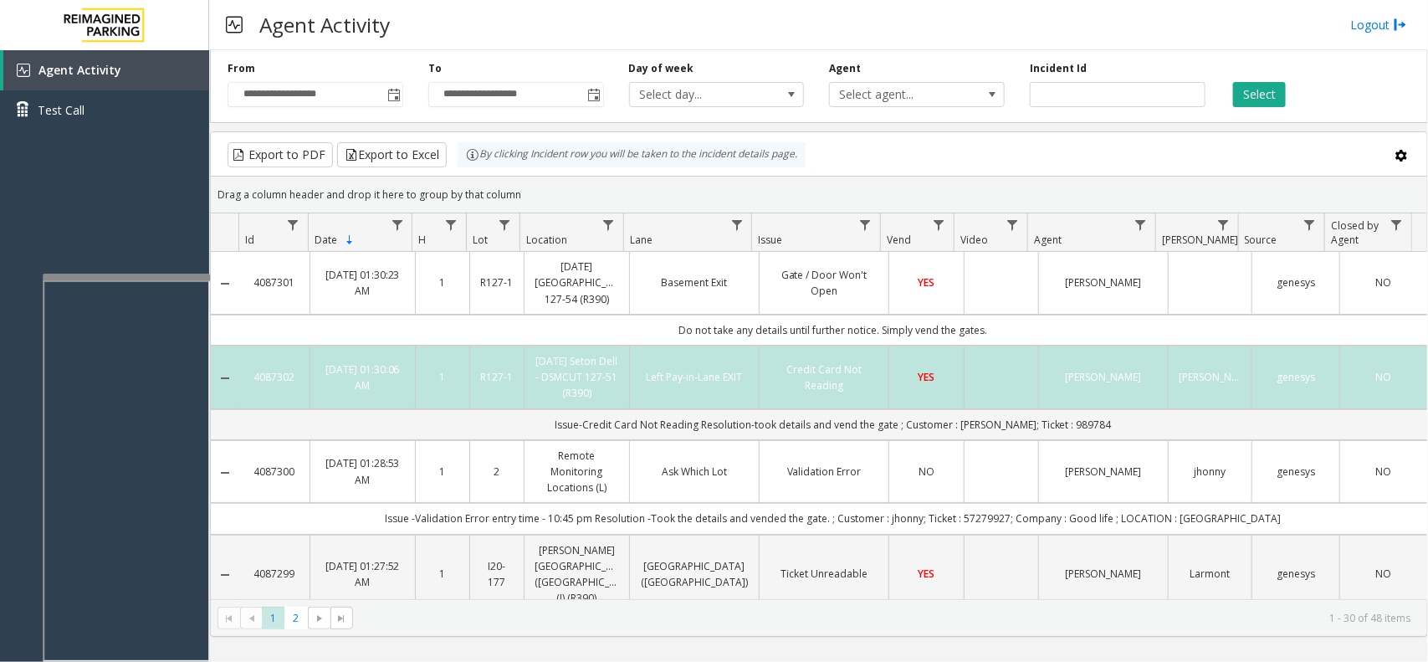
click at [625, 331] on td "Do not take any details until further notice. Simply vend the gates." at bounding box center [833, 330] width 1188 height 31
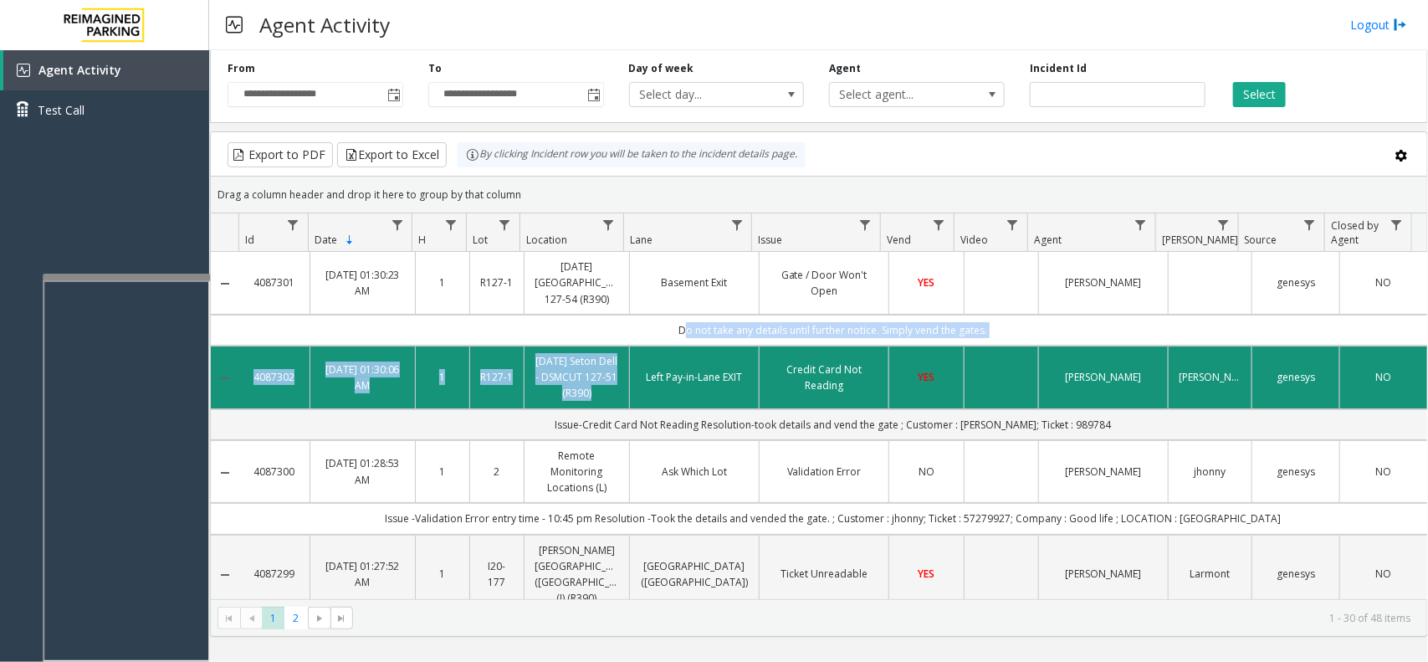
drag, startPoint x: 628, startPoint y: 323, endPoint x: 627, endPoint y: 360, distance: 36.8
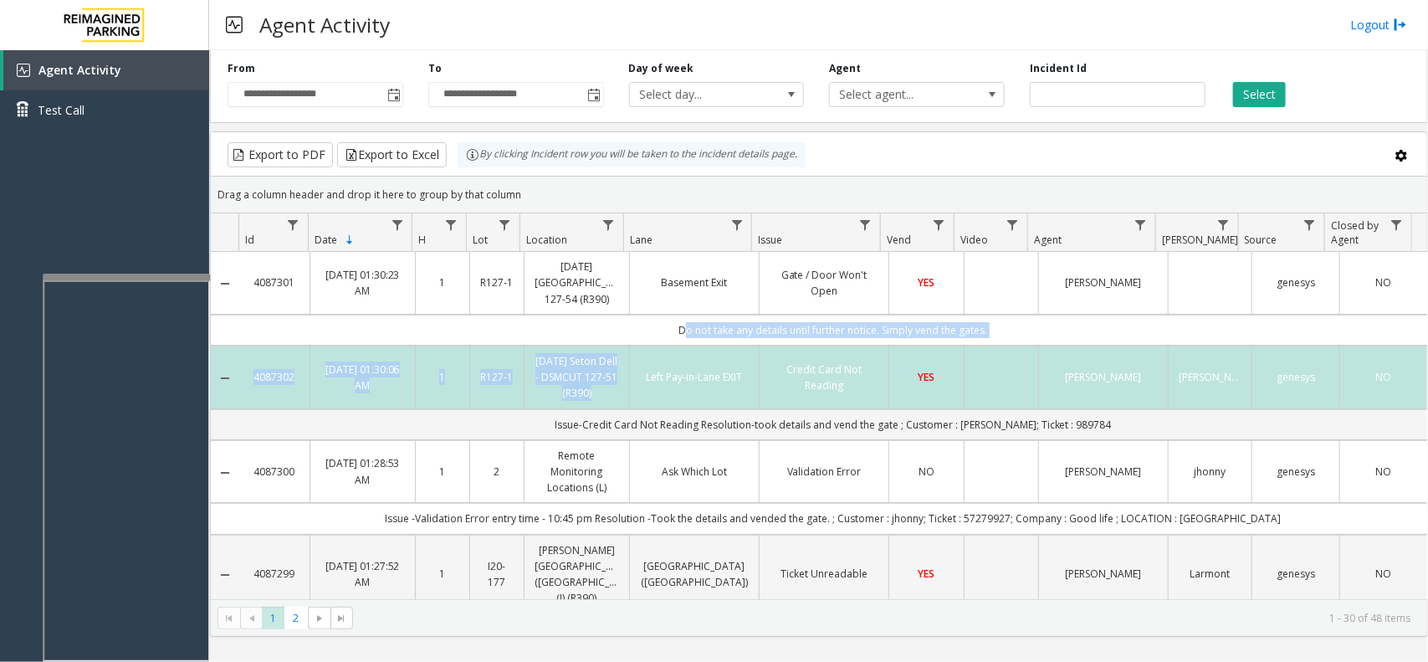
click at [611, 295] on link "[DATE] [GEOGRAPHIC_DATA] 127-54 (R390)" at bounding box center [577, 283] width 84 height 49
click at [616, 331] on td "Do not take any details until further notice. Simply vend the gates." at bounding box center [833, 330] width 1188 height 31
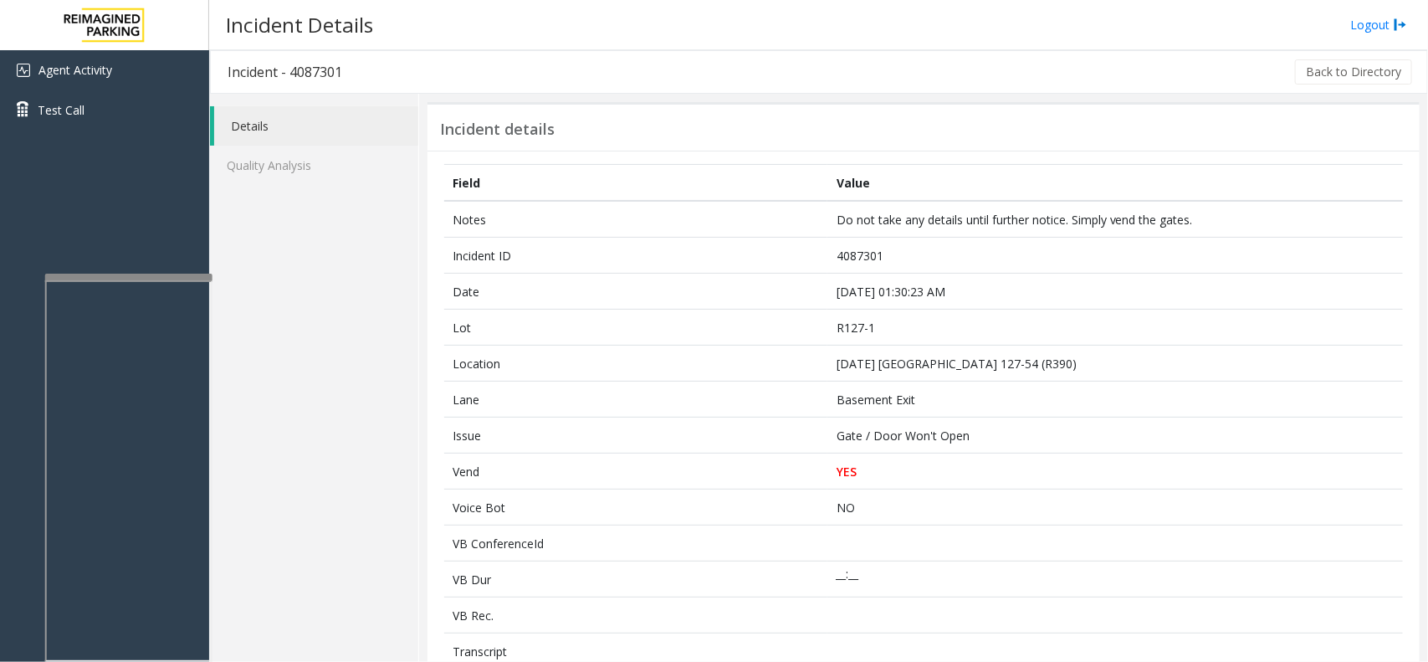
click at [141, 274] on div at bounding box center [128, 277] width 167 height 7
click at [270, 79] on h3 "Incident - 4087301" at bounding box center [285, 72] width 148 height 38
click at [237, 6] on h3 "Incident Details" at bounding box center [300, 24] width 164 height 41
click at [36, 67] on link "Agent Activity" at bounding box center [104, 70] width 209 height 40
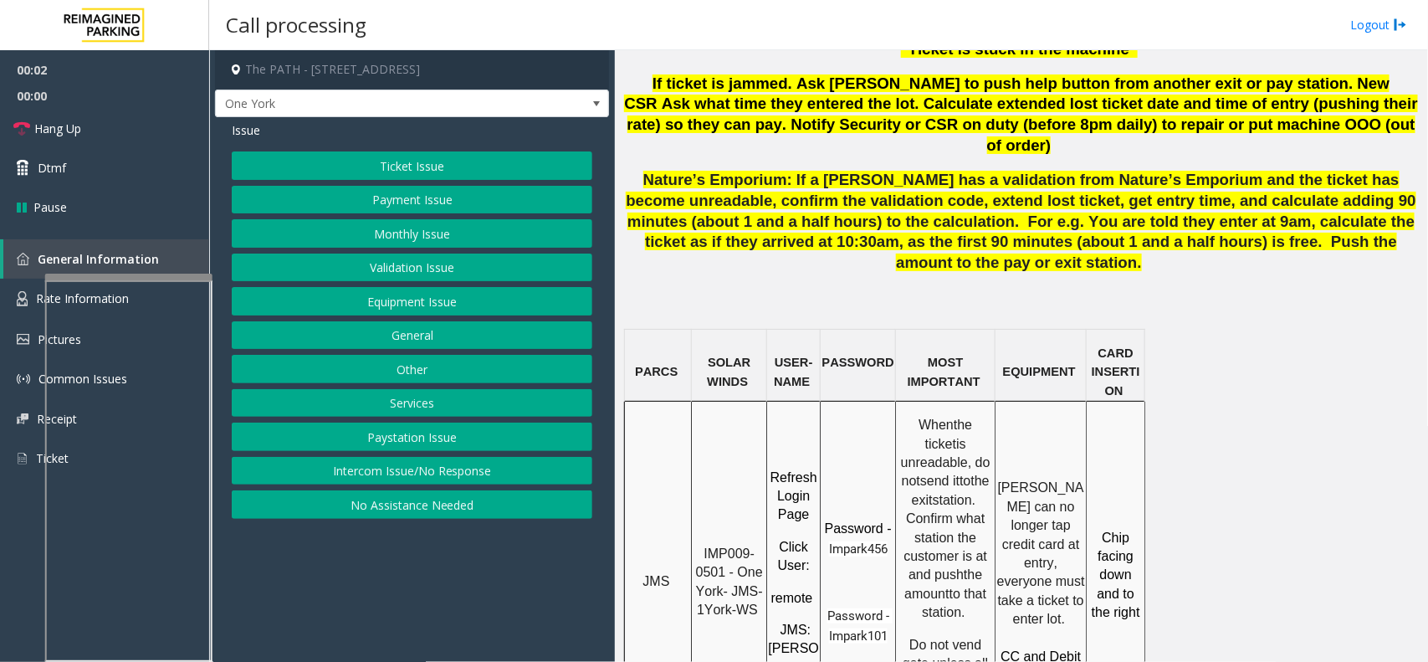
scroll to position [1150, 0]
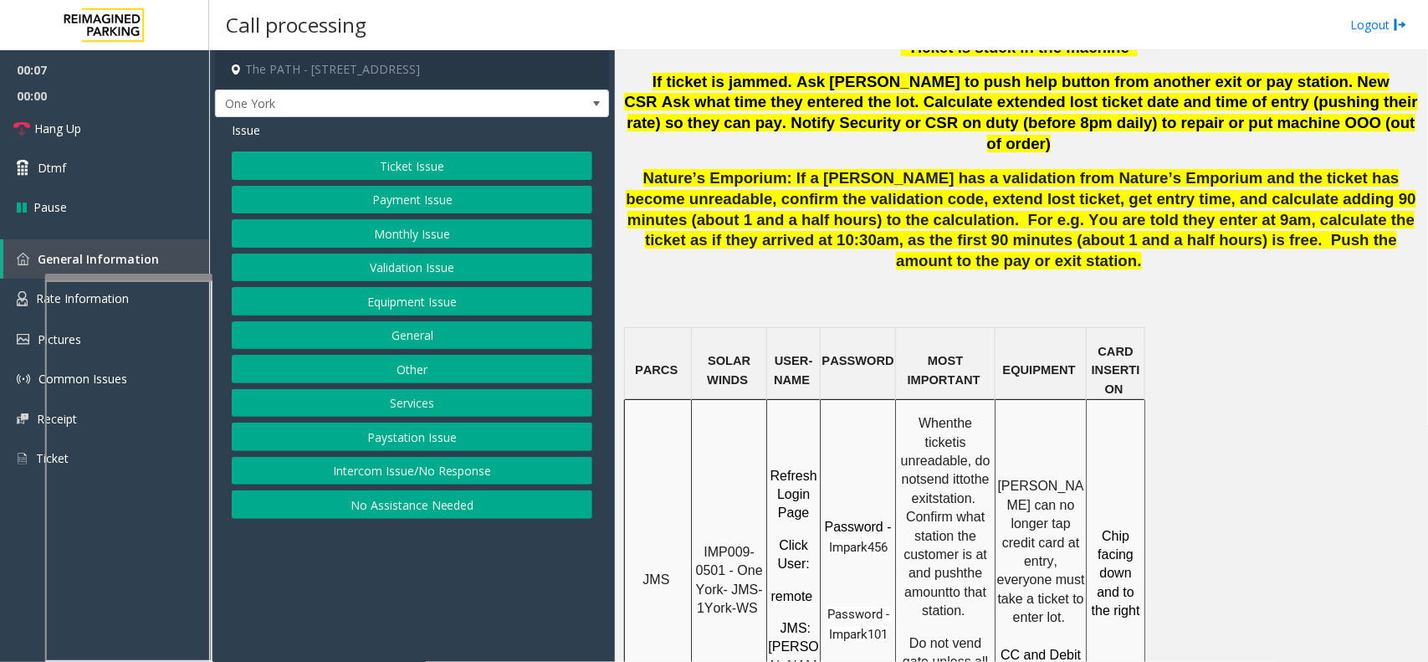
click at [732, 545] on span "IMP009-0501 - One York- JMS-1York-WS" at bounding box center [731, 580] width 71 height 70
drag, startPoint x: 728, startPoint y: 449, endPoint x: 709, endPoint y: 416, distance: 38.6
click at [709, 543] on p "IMP009-0501 - One York- JMS-1York-WS" at bounding box center [729, 580] width 73 height 75
copy span "MP009-0501"
click at [34, 289] on link "Rate Information" at bounding box center [104, 299] width 209 height 41
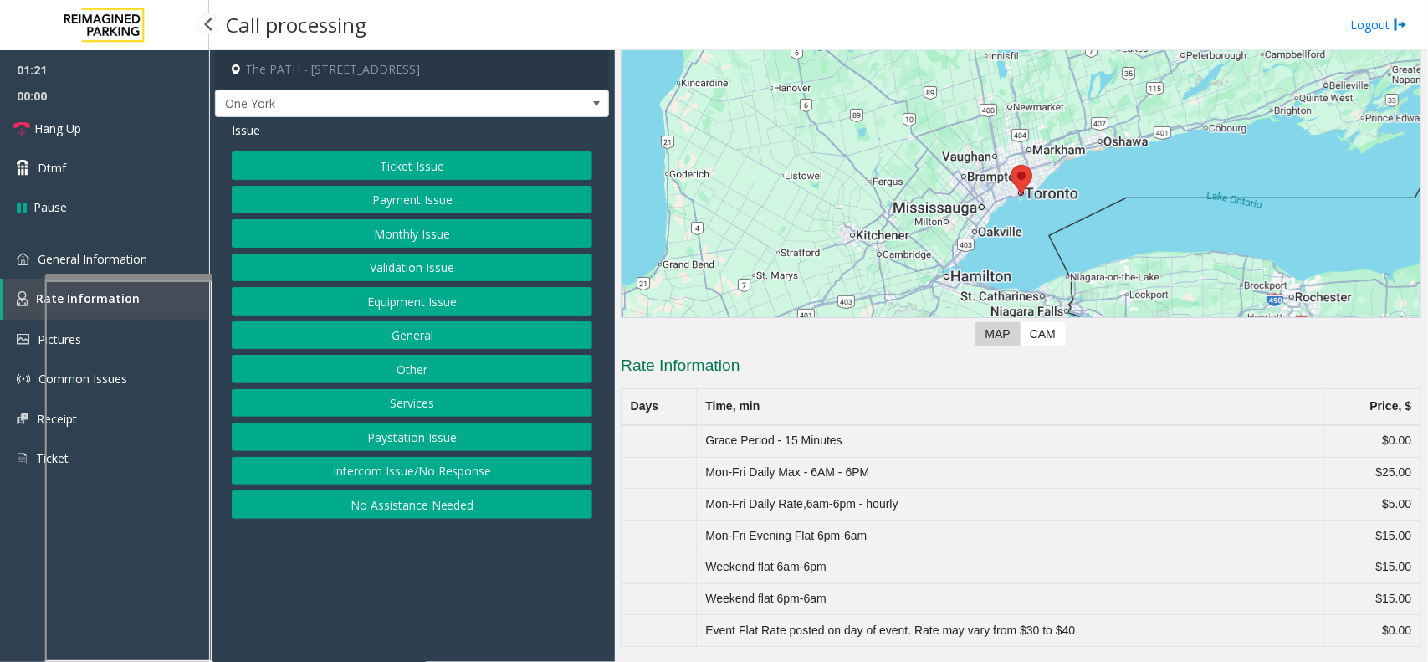
scroll to position [127, 0]
click at [173, 268] on link "General Information" at bounding box center [104, 258] width 209 height 39
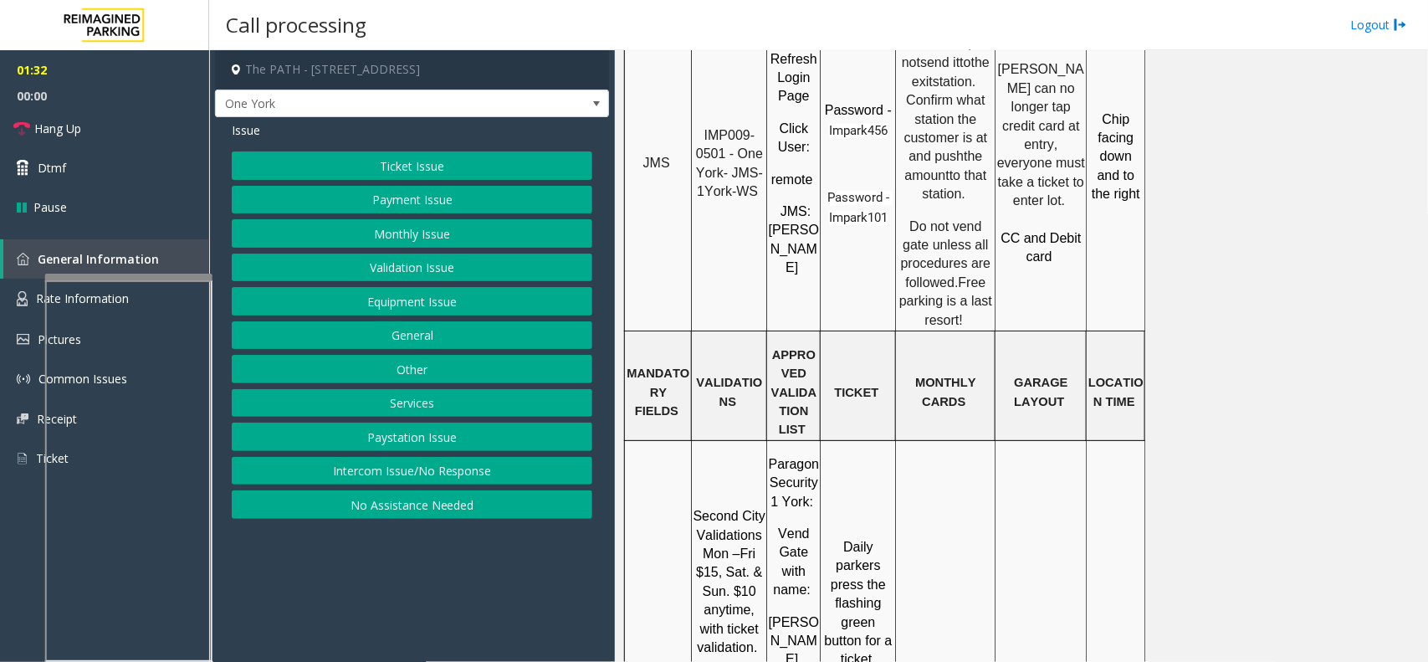
scroll to position [1569, 0]
click at [31, 290] on link "Rate Information" at bounding box center [104, 299] width 209 height 41
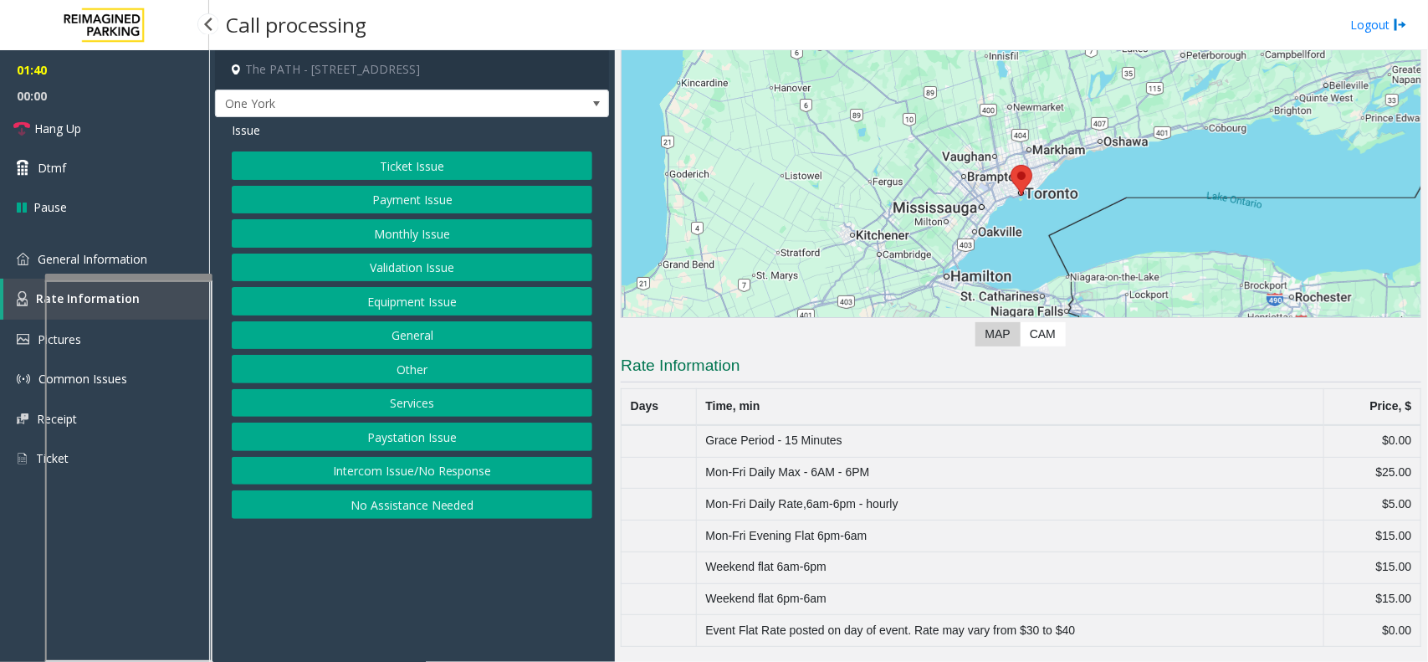
scroll to position [127, 0]
click at [362, 185] on div "Ticket Issue Payment Issue Monthly Issue Validation Issue Equipment Issue Gener…" at bounding box center [412, 334] width 361 height 367
click at [370, 172] on button "Ticket Issue" at bounding box center [412, 165] width 361 height 28
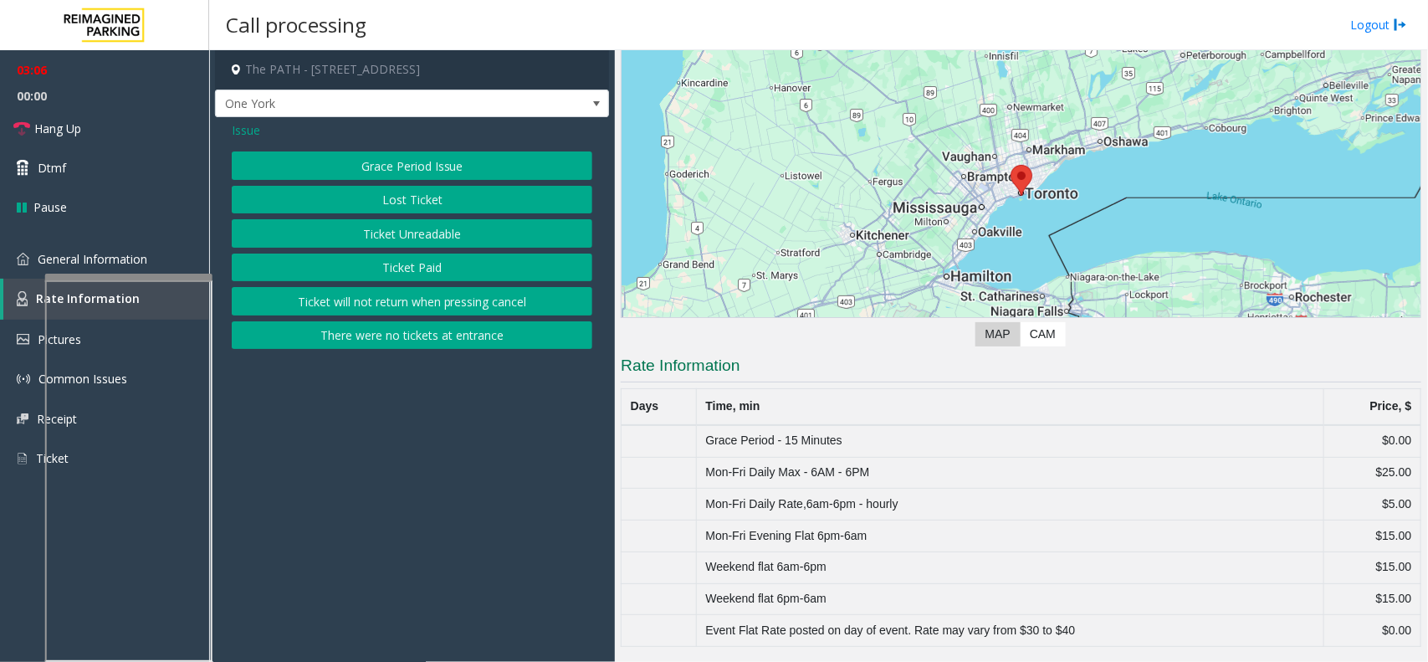
click at [397, 235] on button "Ticket Unreadable" at bounding box center [412, 233] width 361 height 28
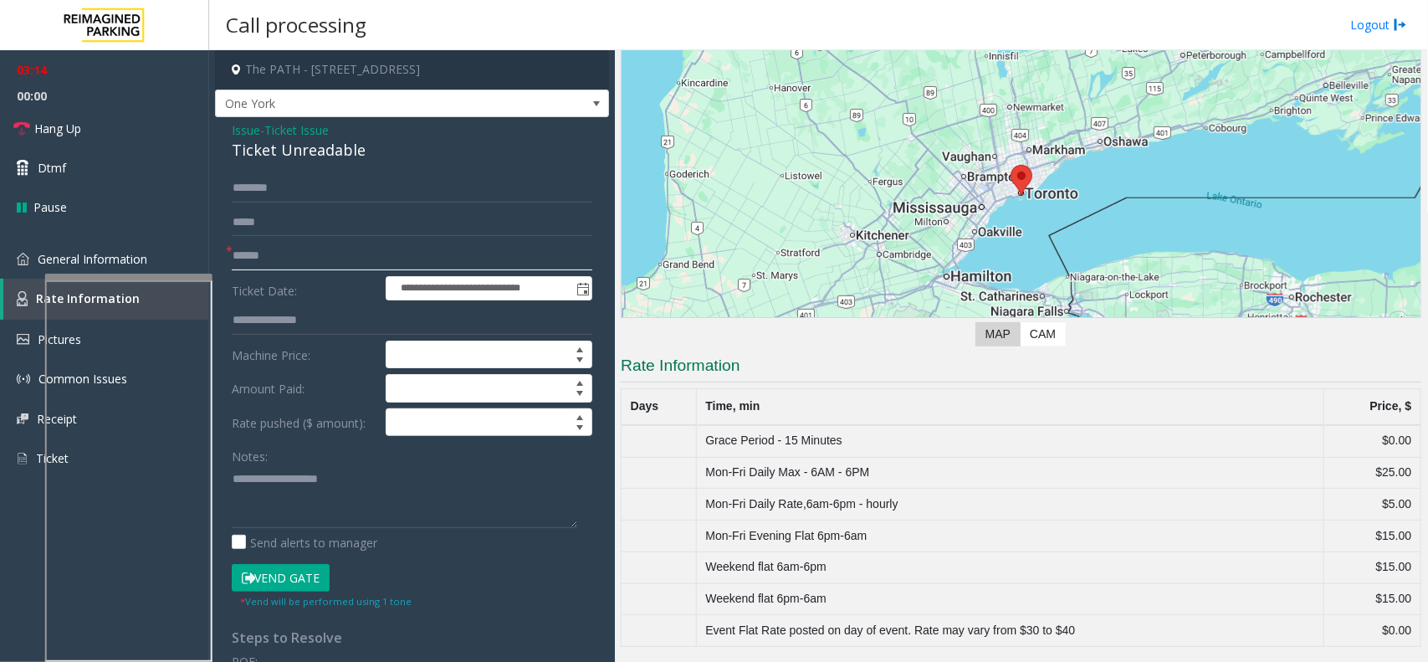
click at [283, 253] on input "text" at bounding box center [412, 256] width 361 height 28
click at [330, 253] on input "text" at bounding box center [412, 256] width 361 height 28
type input "********"
click at [293, 156] on div "Ticket Unreadable" at bounding box center [412, 150] width 361 height 23
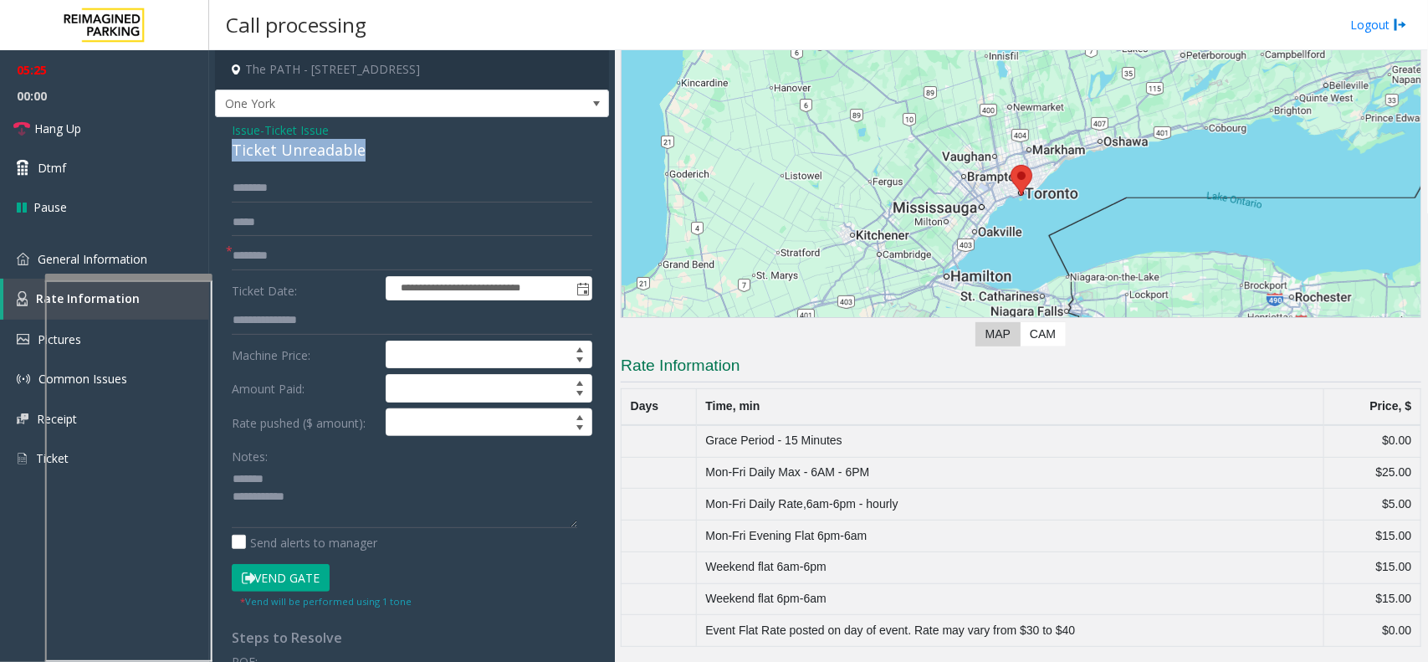
click at [293, 156] on div "Ticket Unreadable" at bounding box center [412, 150] width 361 height 23
click at [524, 503] on textarea at bounding box center [405, 496] width 346 height 63
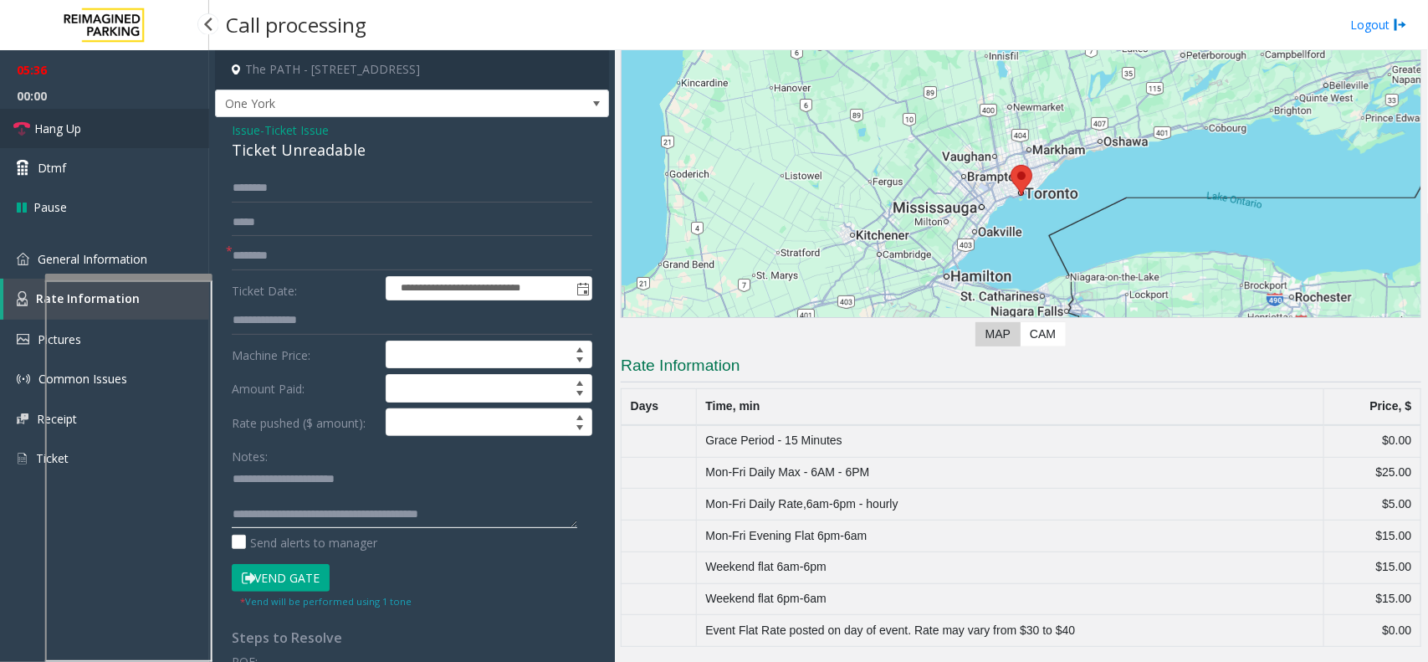
type textarea "**********"
click at [125, 115] on link "Hang Up" at bounding box center [104, 128] width 209 height 39
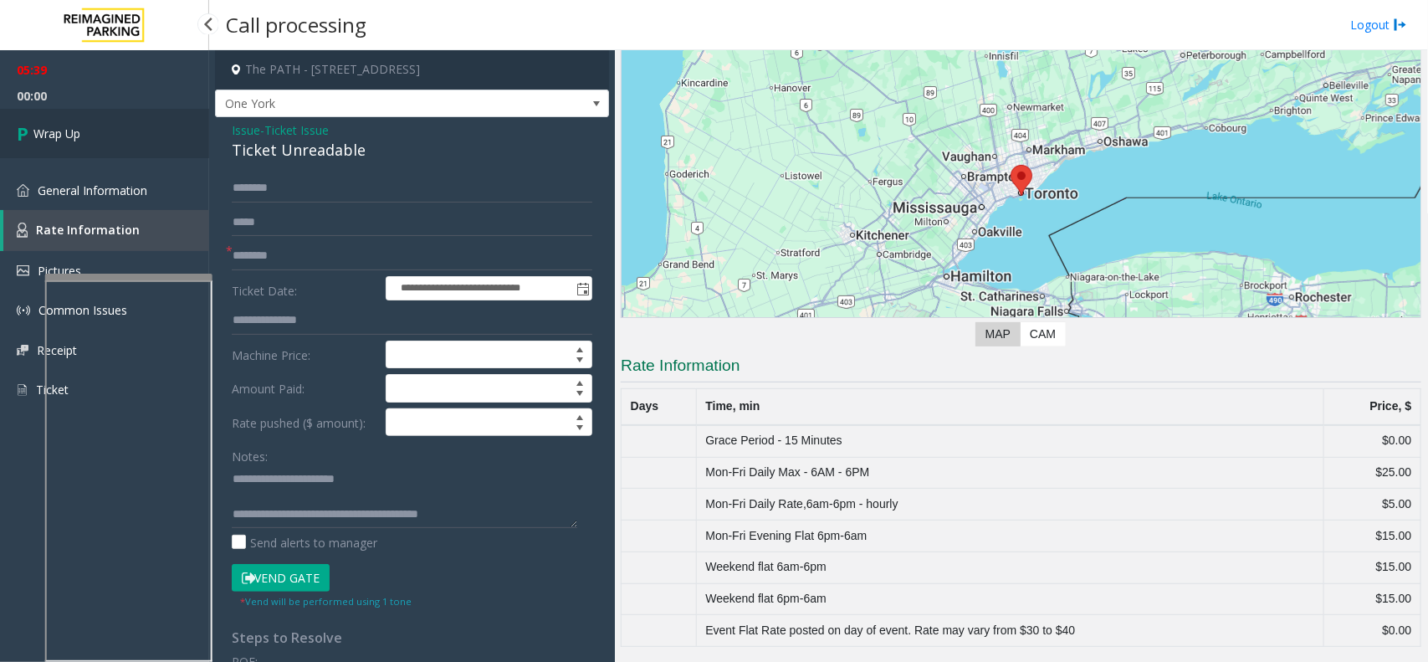
click at [68, 125] on span "Wrap Up" at bounding box center [56, 134] width 47 height 18
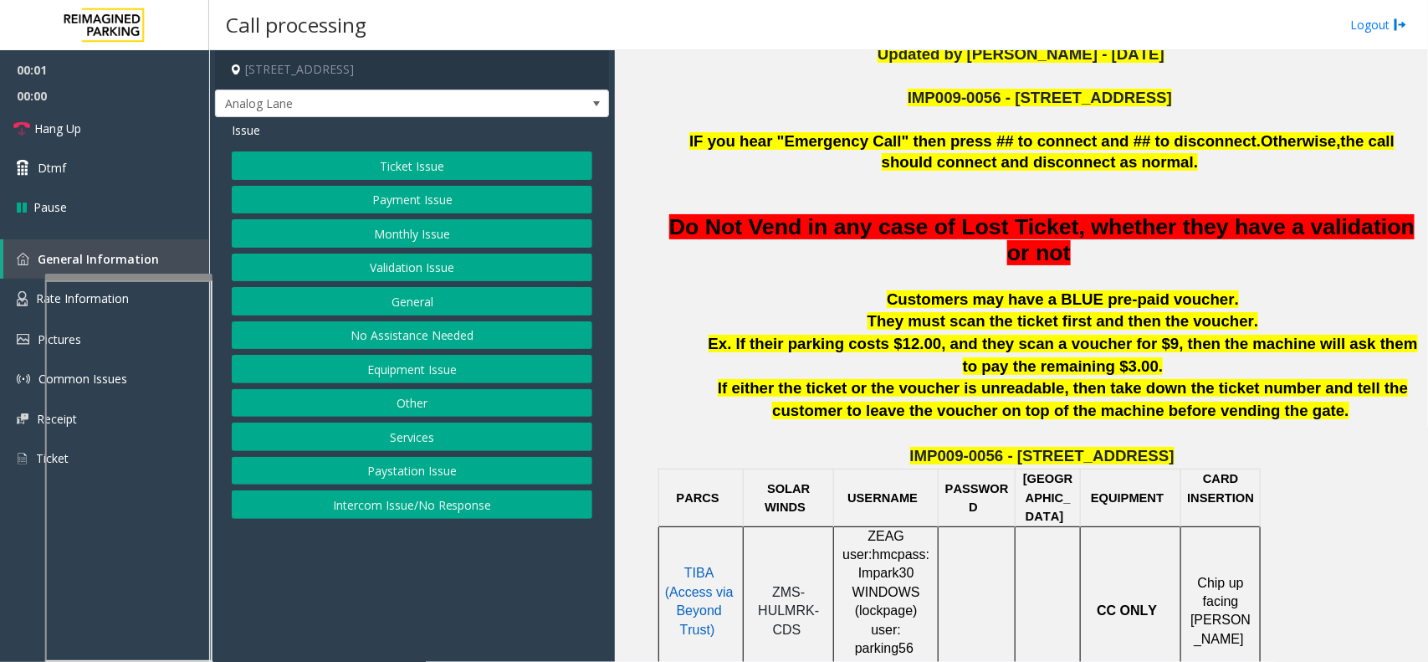
scroll to position [523, 0]
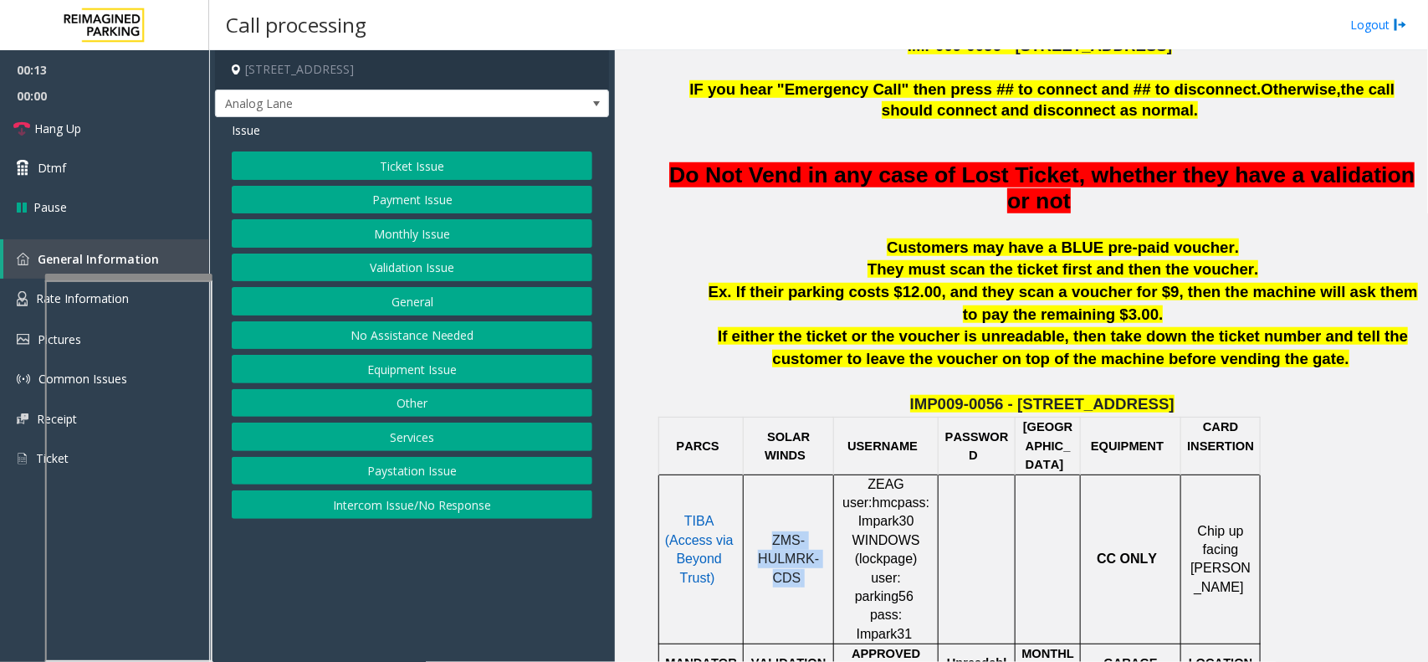
drag, startPoint x: 814, startPoint y: 557, endPoint x: 758, endPoint y: 513, distance: 71.5
click at [758, 531] on p "ZMS-HULMRK-CDS" at bounding box center [789, 559] width 78 height 56
copy p "ZMS-HULMRK-CDS"
drag, startPoint x: 346, startPoint y: 149, endPoint x: 356, endPoint y: 180, distance: 32.8
click at [346, 149] on div "Issue Ticket Issue Payment Issue Monthly Issue Validation Issue General No Assi…" at bounding box center [412, 322] width 394 height 410
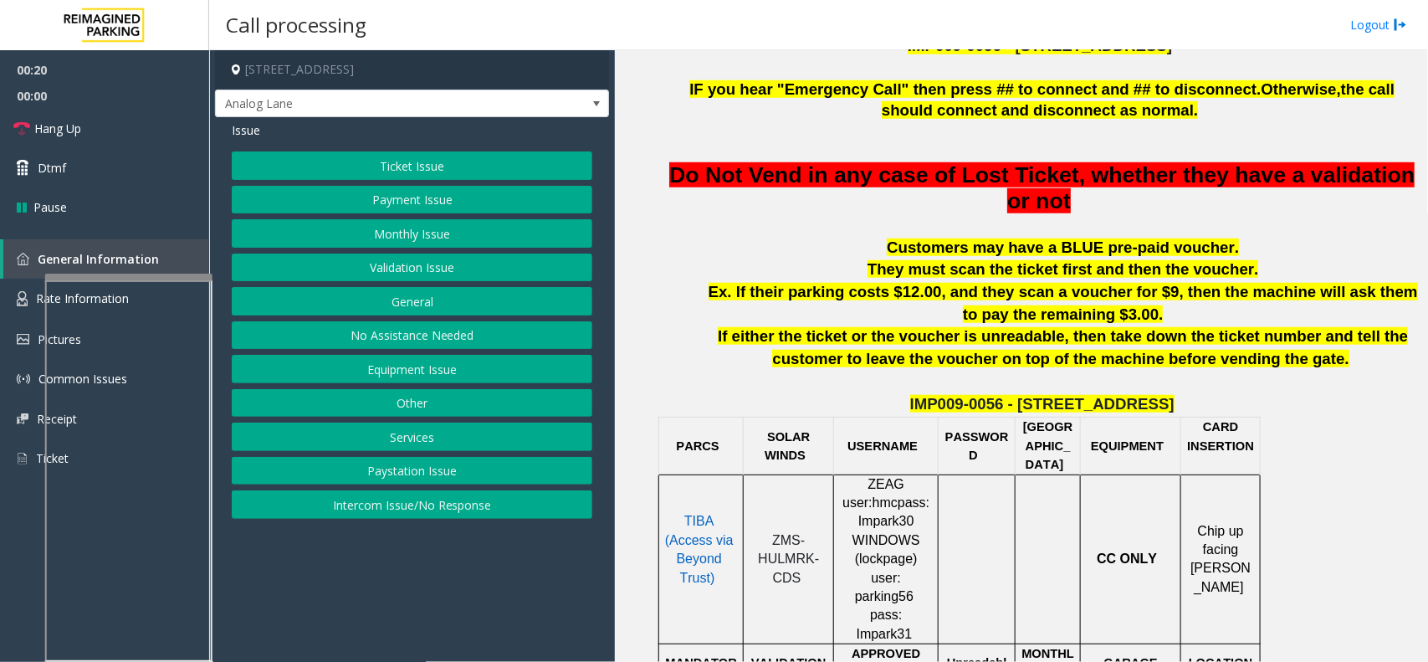
click at [357, 184] on div "Ticket Issue Payment Issue Monthly Issue Validation Issue General No Assistance…" at bounding box center [412, 334] width 361 height 367
click at [387, 168] on button "Ticket Issue" at bounding box center [412, 165] width 361 height 28
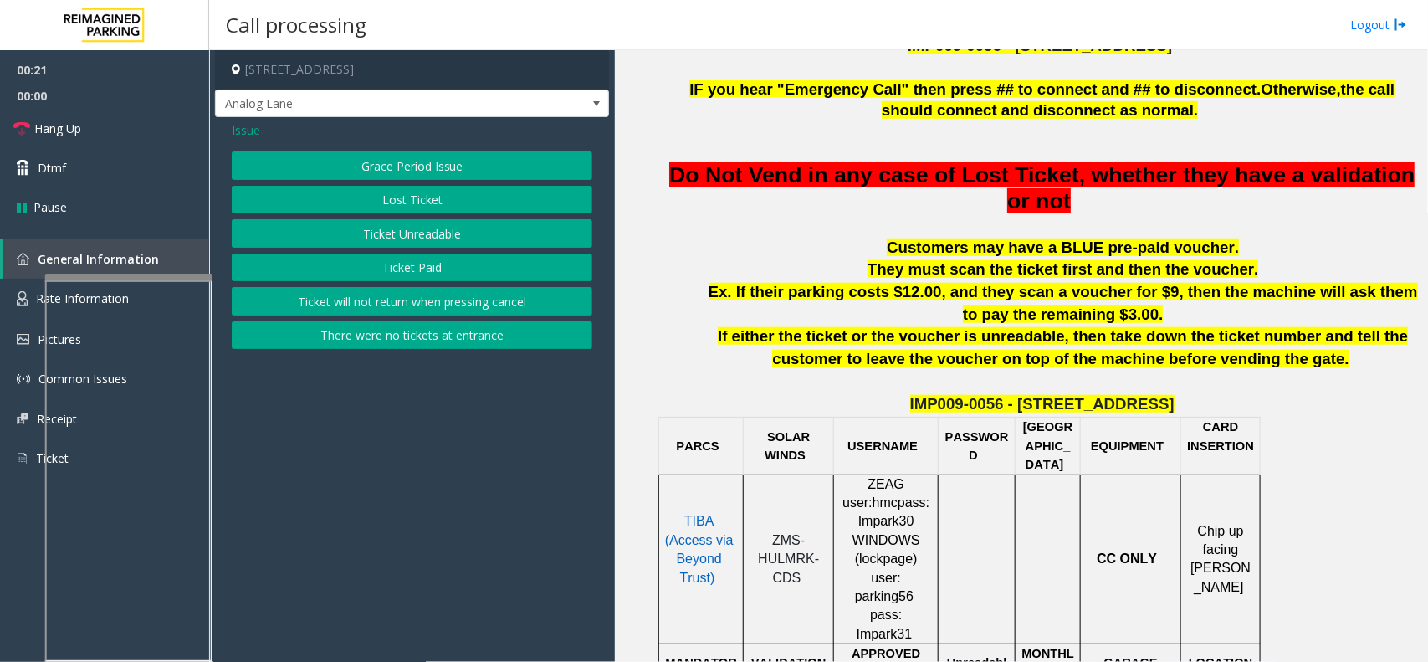
click at [410, 236] on button "Ticket Unreadable" at bounding box center [412, 233] width 361 height 28
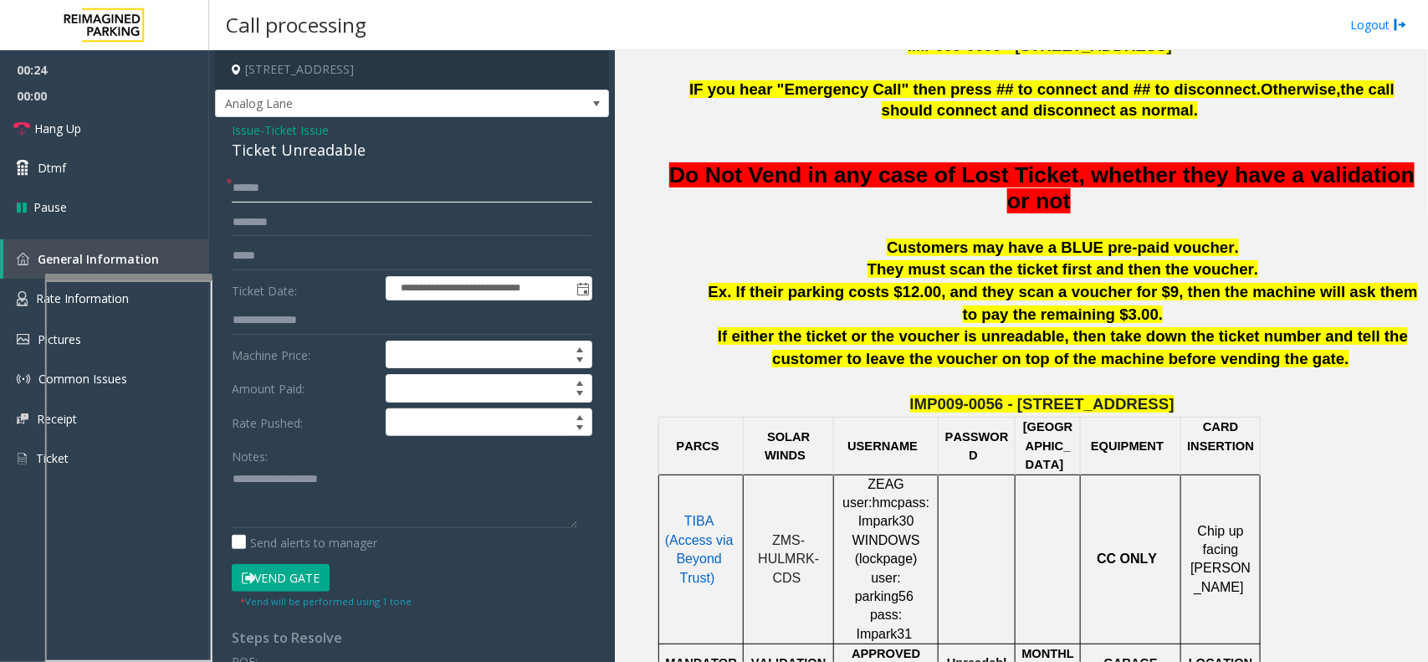
click at [284, 188] on input "text" at bounding box center [412, 188] width 361 height 28
click at [272, 193] on input "********" at bounding box center [412, 188] width 361 height 28
type input "********"
click at [302, 245] on input "text" at bounding box center [412, 256] width 361 height 28
click at [301, 237] on form "**********" at bounding box center [412, 391] width 361 height 435
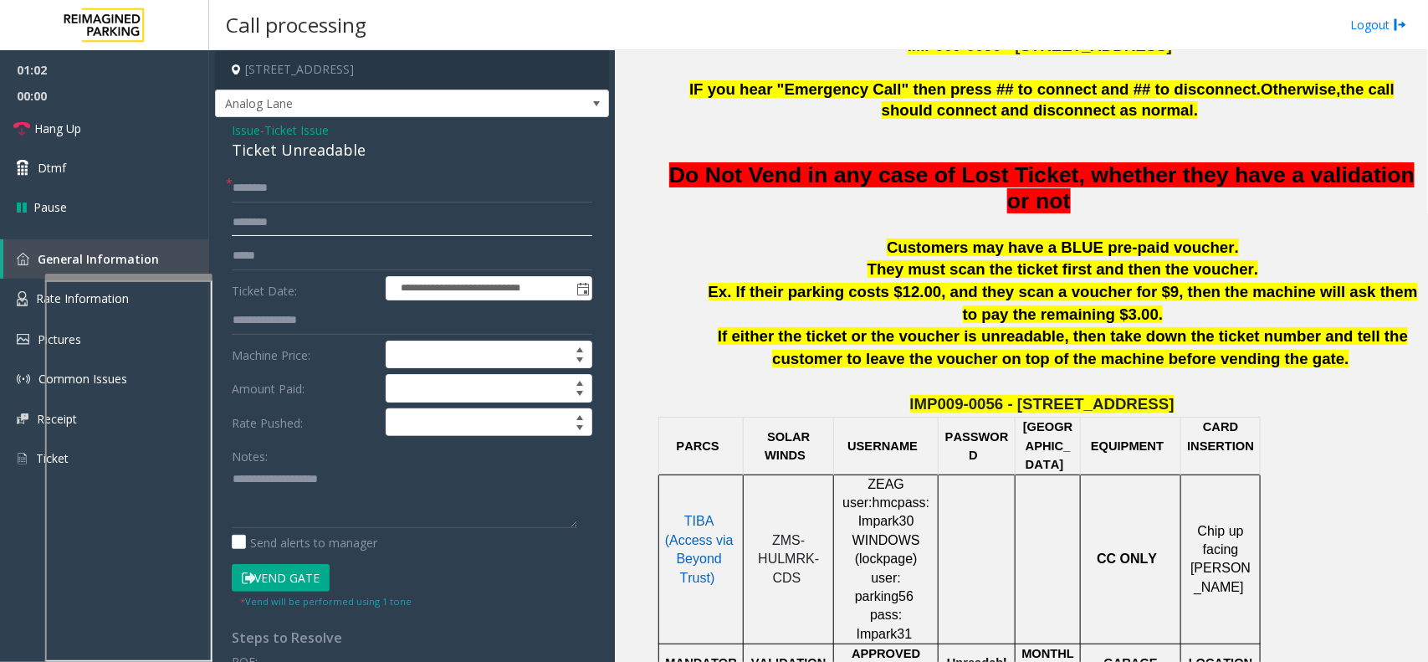
click at [306, 228] on input "text" at bounding box center [412, 222] width 361 height 28
click at [277, 142] on div "Ticket Unreadable" at bounding box center [412, 150] width 361 height 23
click at [364, 507] on textarea at bounding box center [405, 496] width 346 height 63
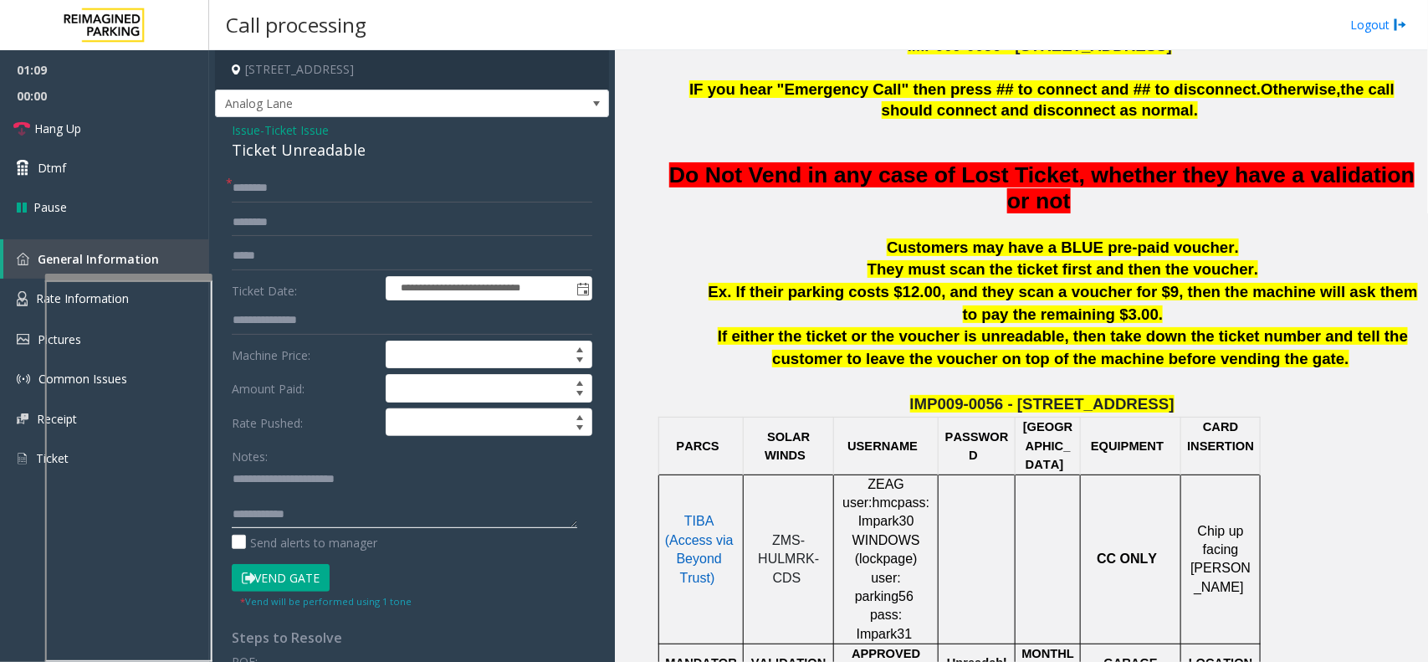
type textarea "**********"
click at [285, 228] on input "text" at bounding box center [412, 222] width 361 height 28
type input "***"
click at [294, 579] on button "Vend Gate" at bounding box center [281, 578] width 98 height 28
type textarea "**********"
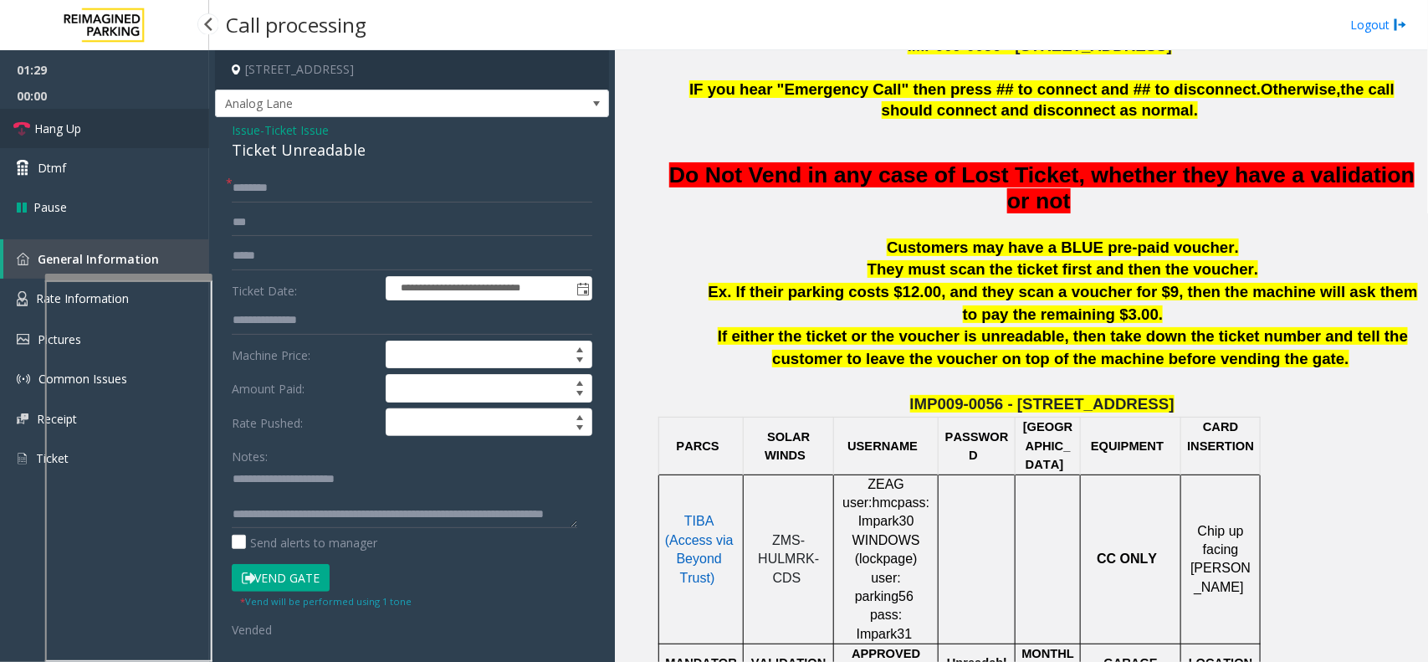
click at [156, 130] on link "Hang Up" at bounding box center [104, 128] width 209 height 39
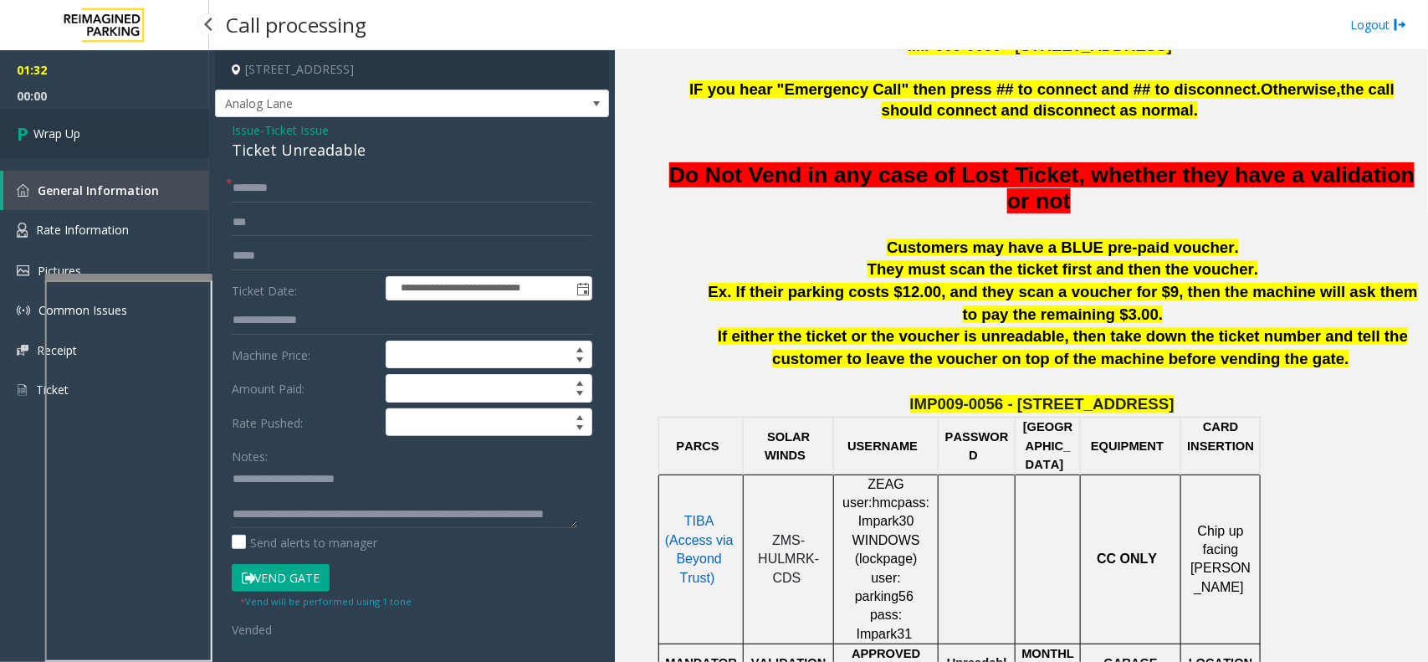
click at [156, 130] on link "Wrap Up" at bounding box center [104, 133] width 209 height 49
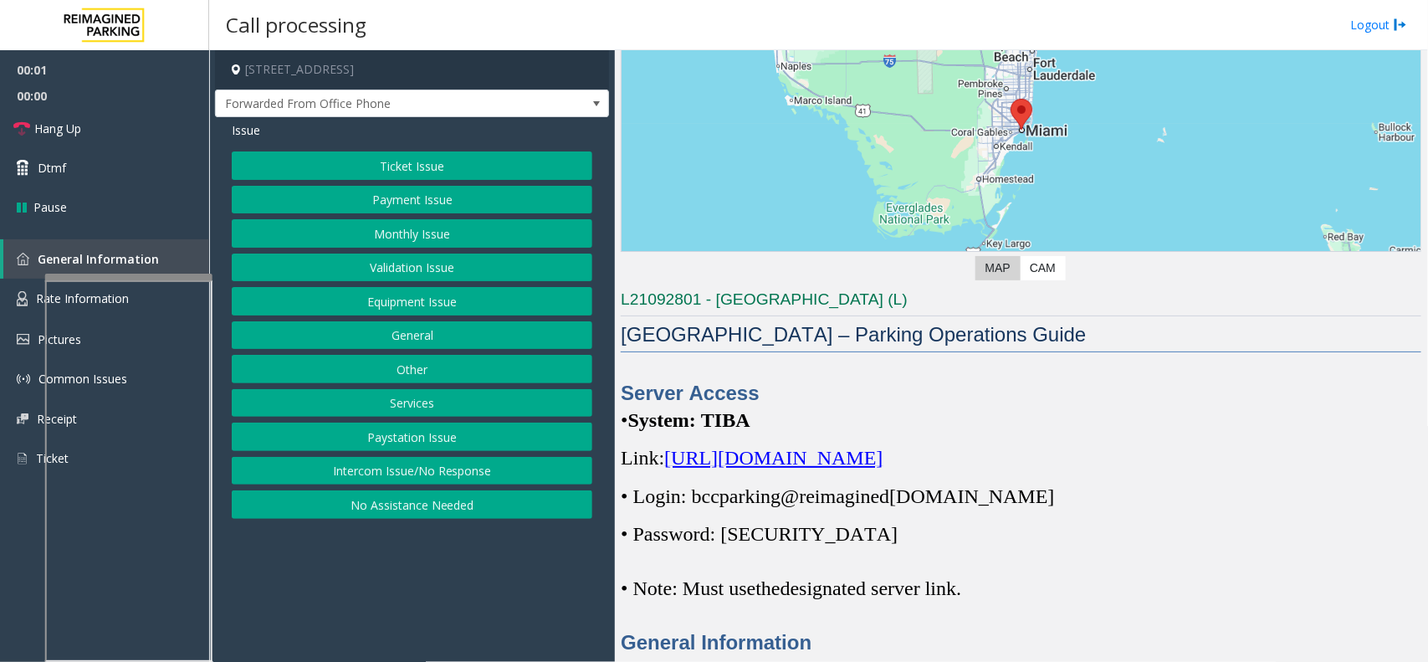
scroll to position [209, 0]
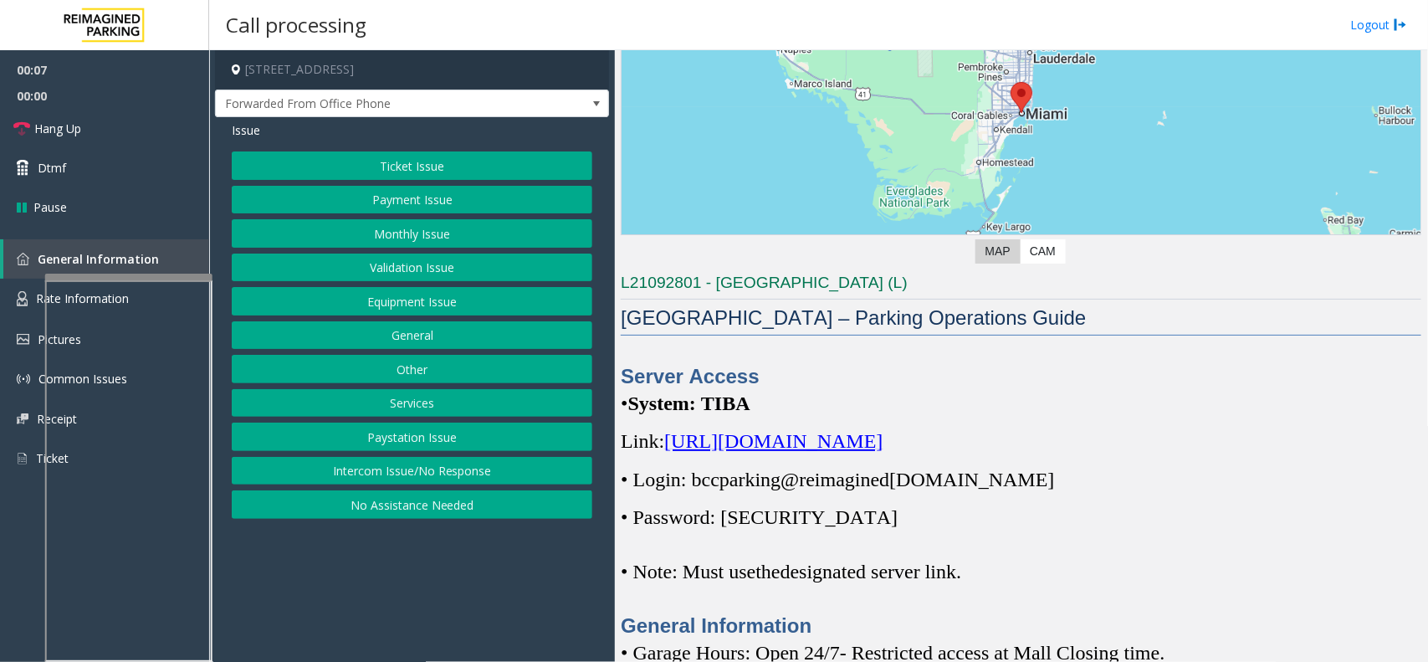
click at [822, 489] on span "imagined" at bounding box center [852, 480] width 74 height 22
click at [684, 483] on span "• Login: bccparking@re" at bounding box center [718, 480] width 194 height 22
drag, startPoint x: 688, startPoint y: 483, endPoint x: 1001, endPoint y: 483, distance: 313.7
click at [1001, 483] on span "• Login: bccparking@re imagined parking.com" at bounding box center [837, 480] width 433 height 22
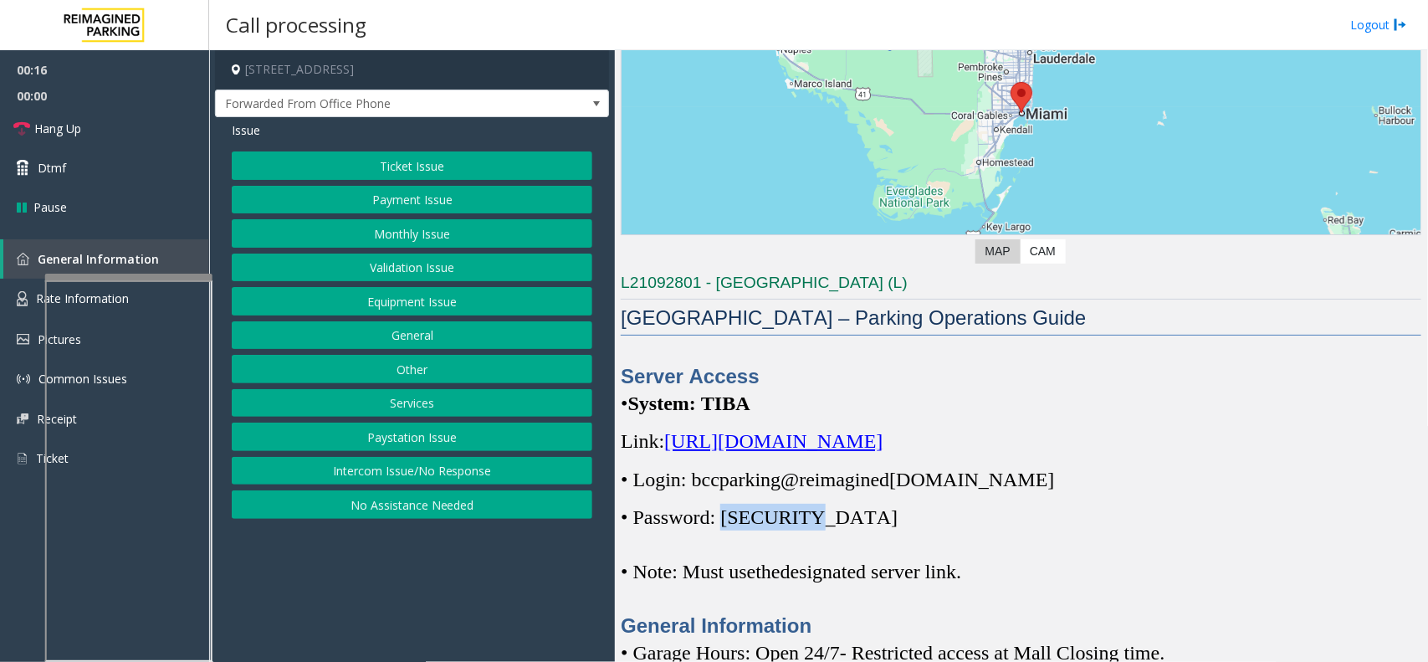
drag, startPoint x: 728, startPoint y: 517, endPoint x: 808, endPoint y: 513, distance: 80.4
click at [808, 513] on span "• Password: Parking1!" at bounding box center [759, 517] width 277 height 22
click at [452, 166] on button "Ticket Issue" at bounding box center [412, 165] width 361 height 28
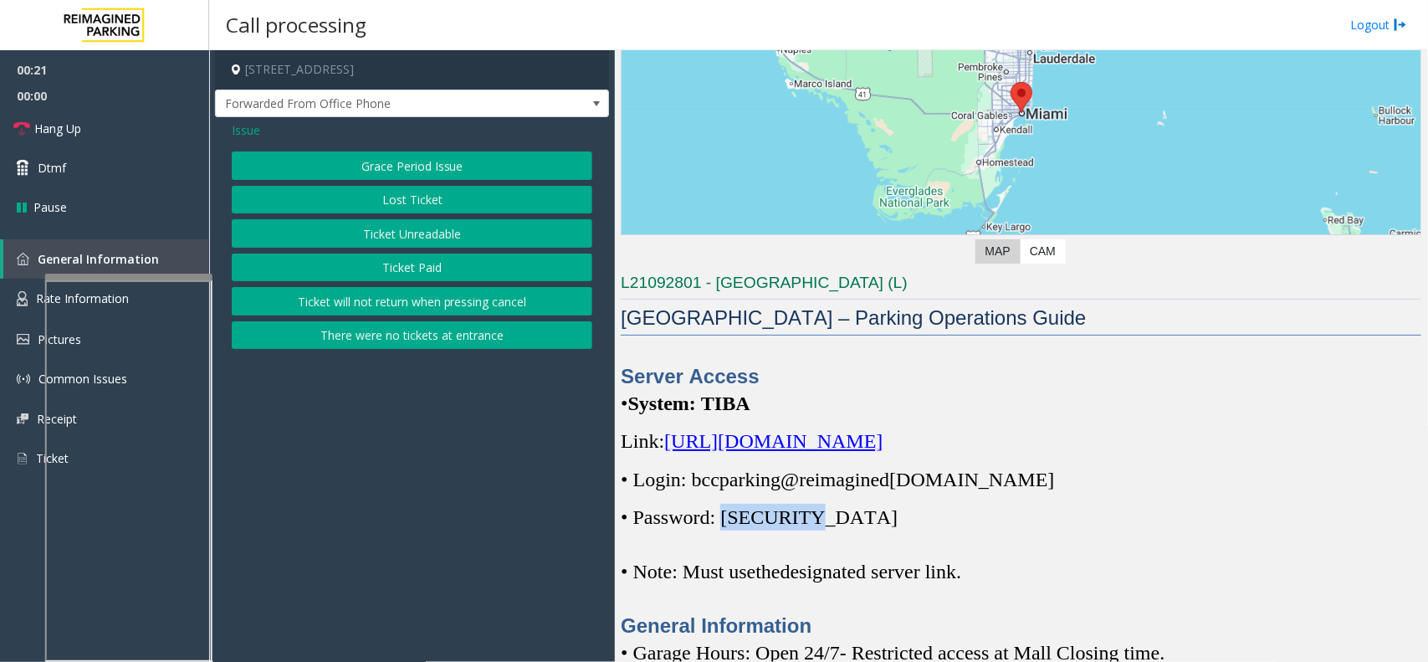
click at [429, 226] on button "Ticket Unreadable" at bounding box center [412, 233] width 361 height 28
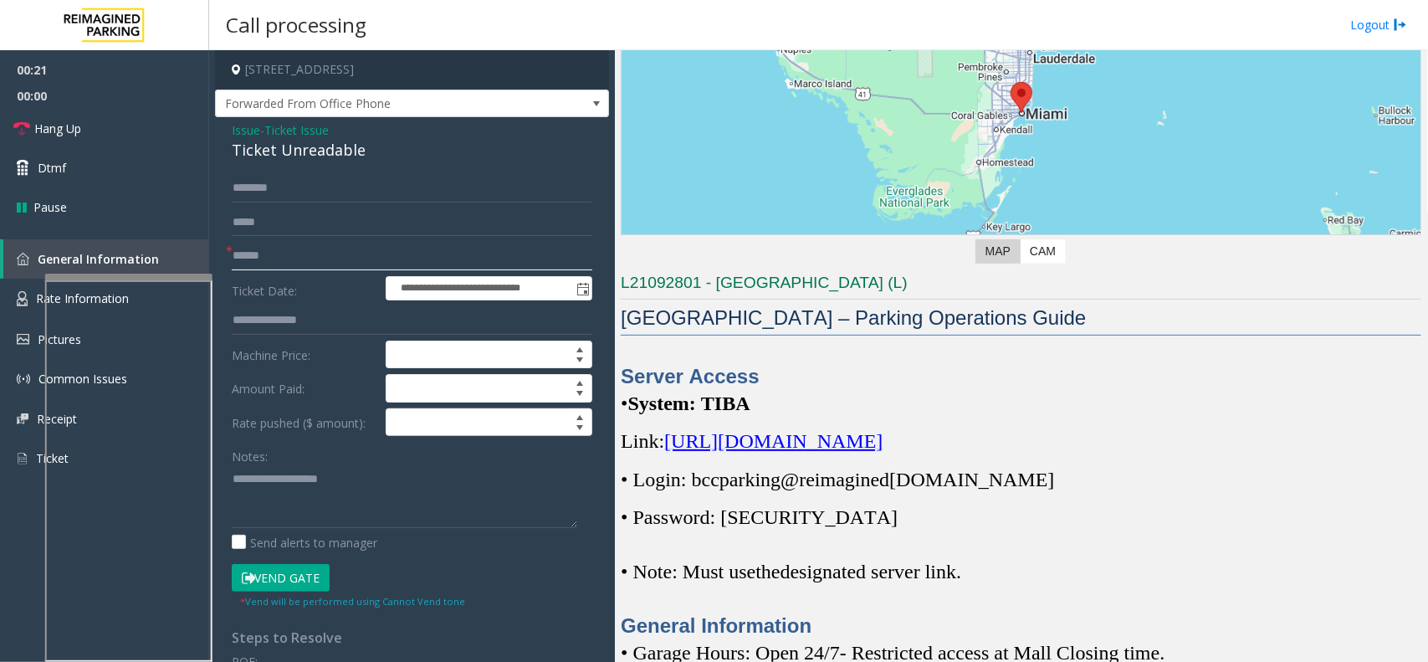
click at [316, 265] on input "text" at bounding box center [412, 256] width 361 height 28
click at [305, 148] on div "Ticket Unreadable" at bounding box center [412, 150] width 361 height 23
type textarea "**********"
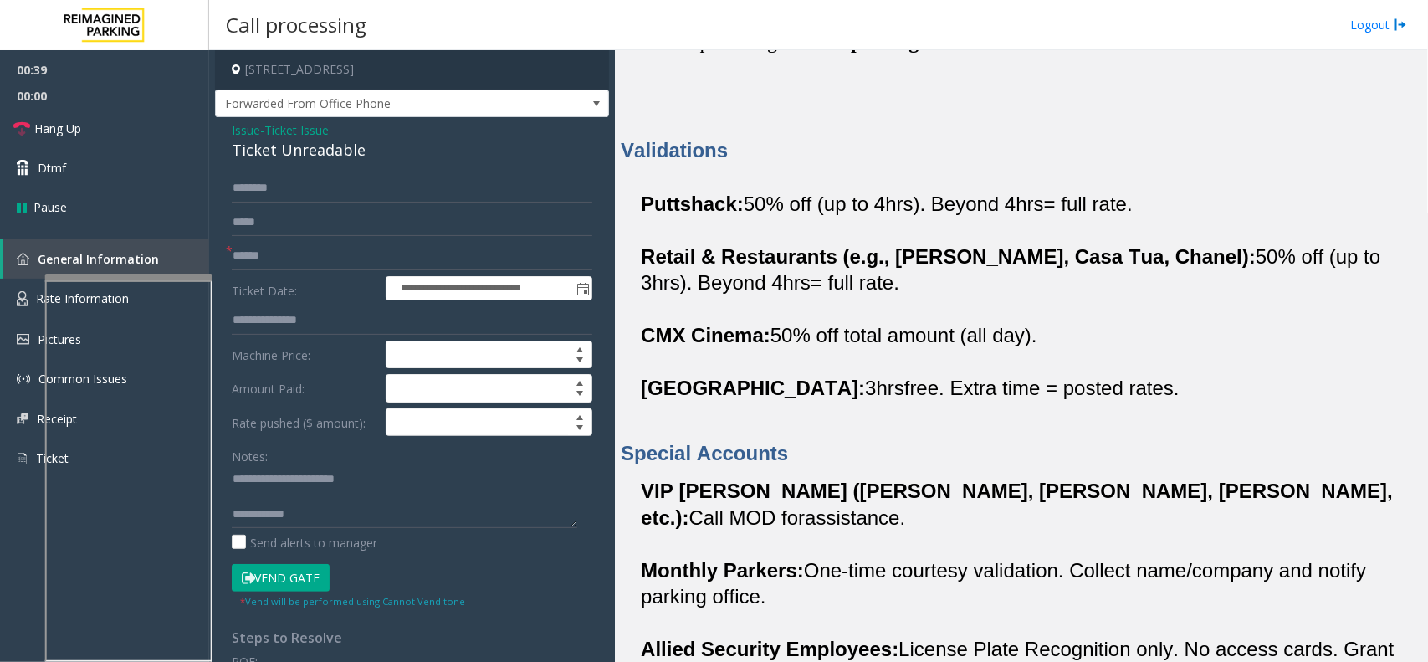
scroll to position [941, 0]
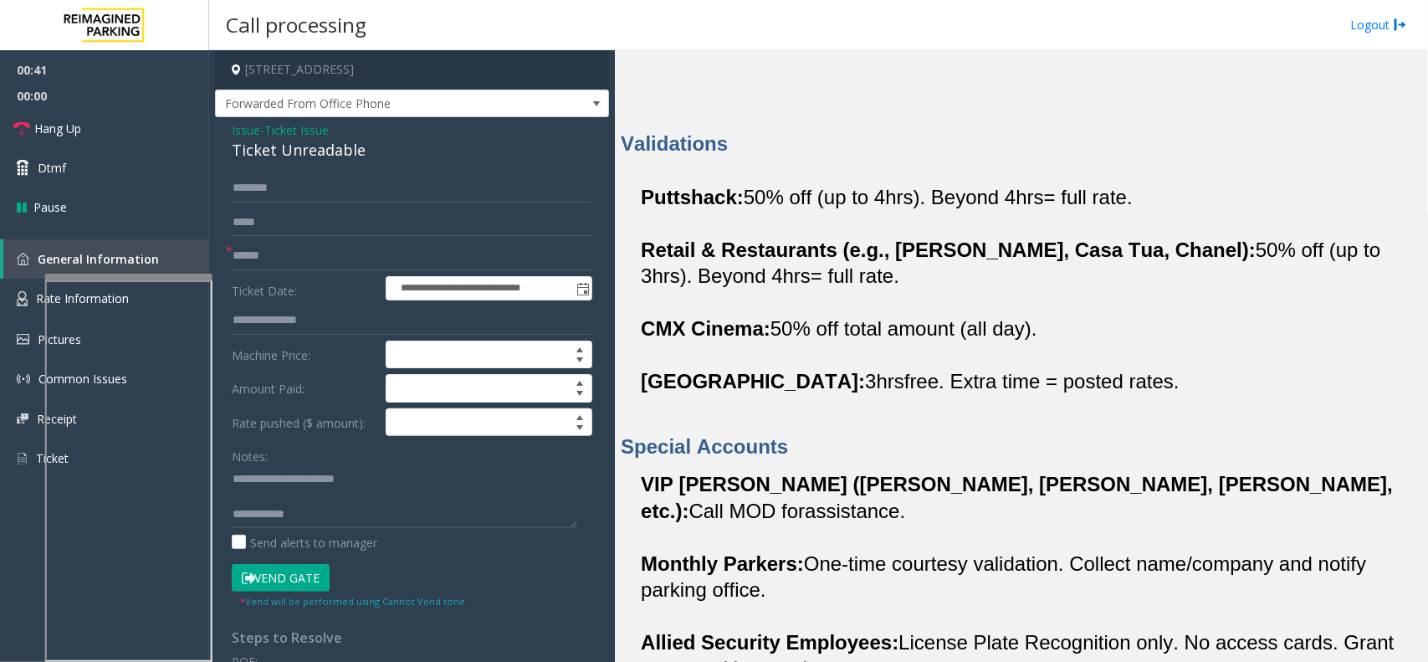
click at [396, 272] on form "**********" at bounding box center [412, 391] width 361 height 435
click at [396, 260] on input "text" at bounding box center [412, 256] width 361 height 28
click at [336, 257] on input "text" at bounding box center [412, 256] width 361 height 28
type input "*********"
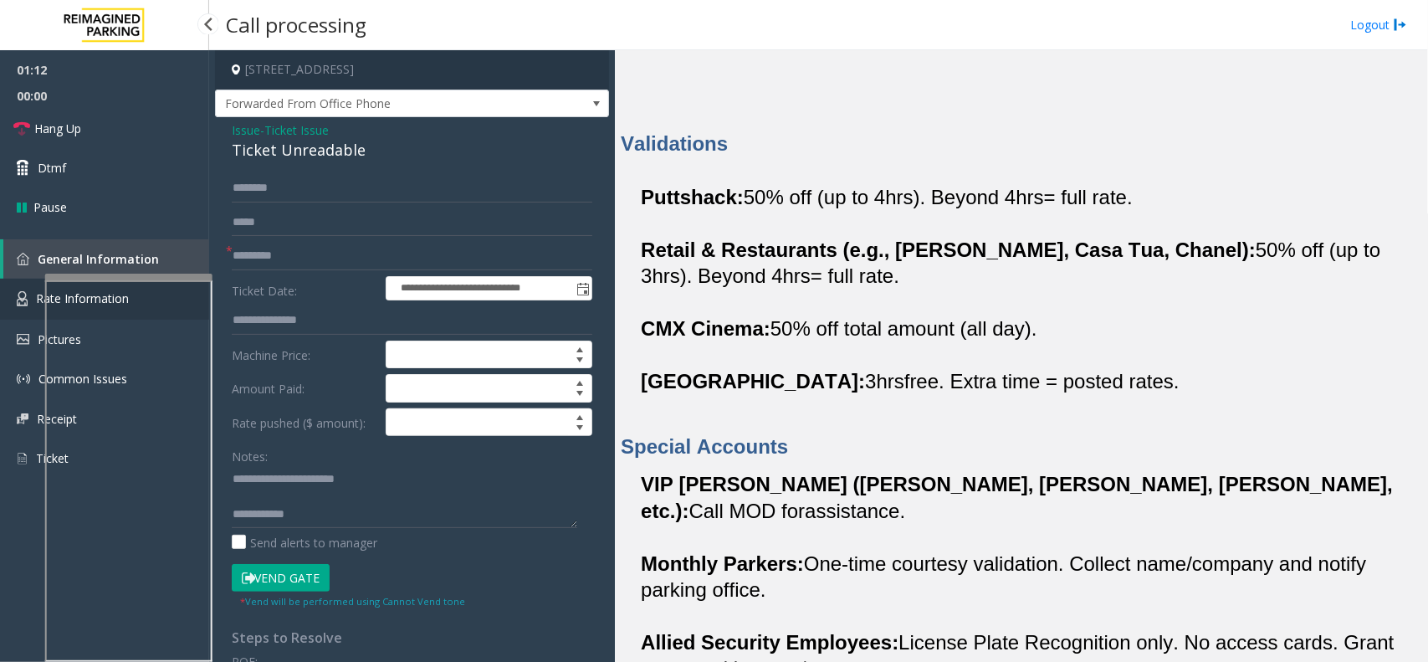
click at [21, 305] on link "Rate Information" at bounding box center [104, 299] width 209 height 41
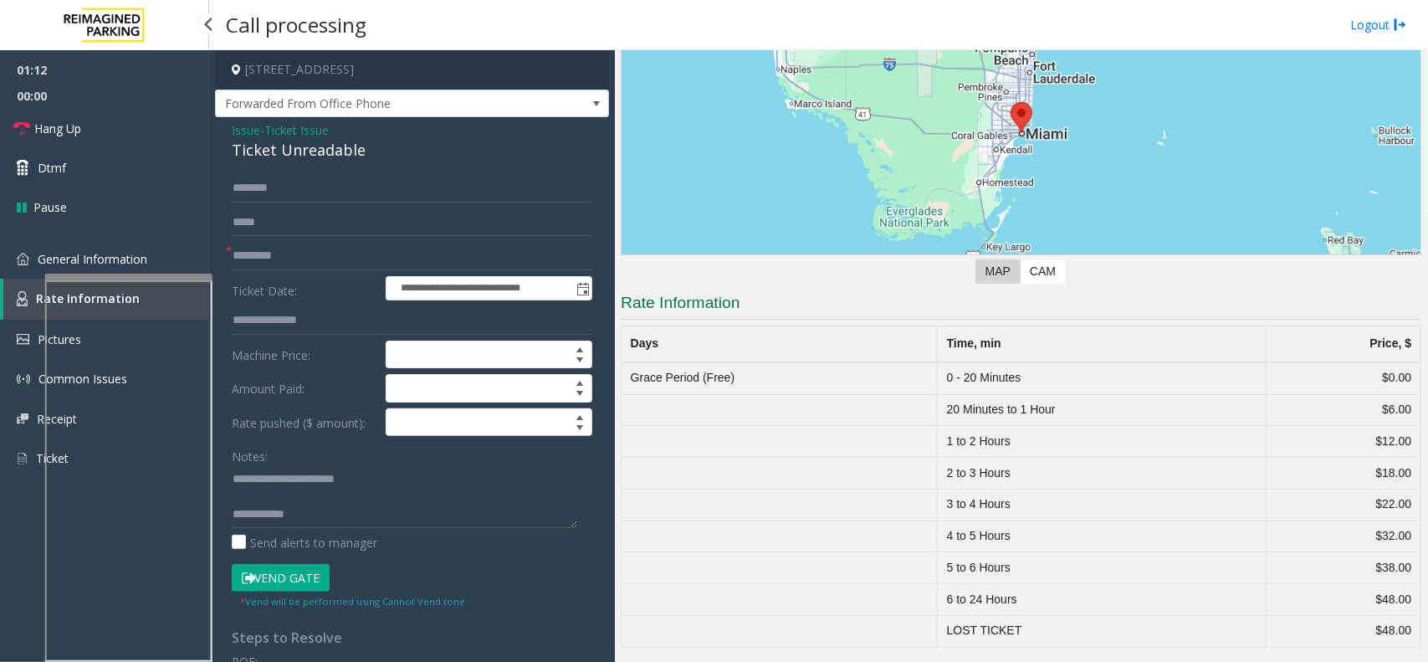
scroll to position [191, 0]
click at [52, 264] on span "General Information" at bounding box center [93, 259] width 110 height 16
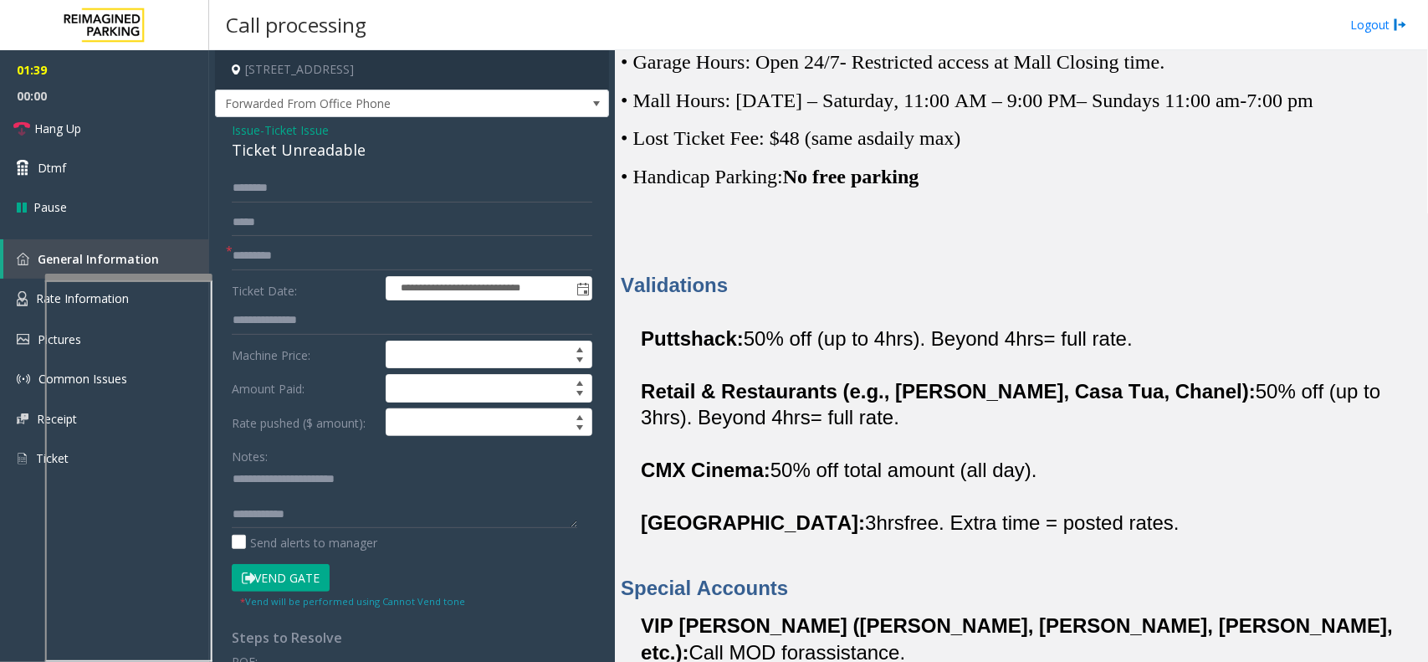
scroll to position [837, 0]
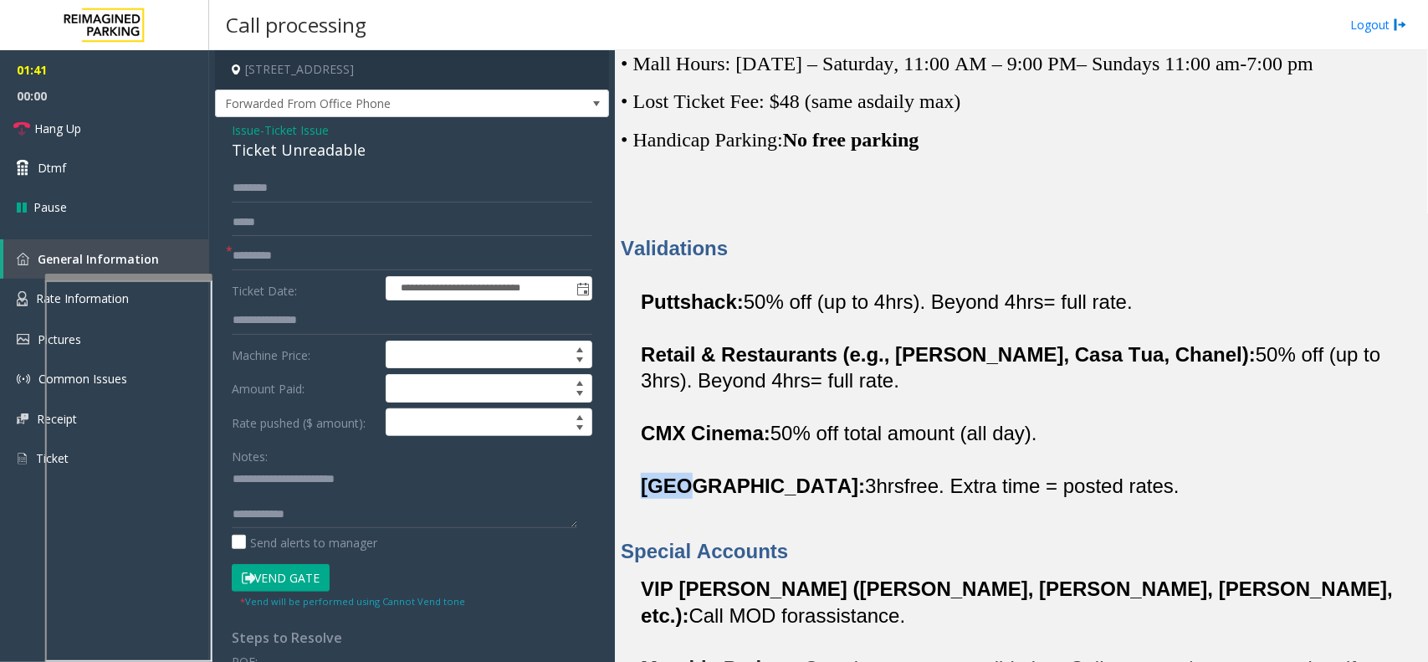
drag, startPoint x: 642, startPoint y: 482, endPoint x: 696, endPoint y: 482, distance: 54.4
click at [696, 482] on span "SAKS Fifth Avenue:" at bounding box center [753, 485] width 224 height 23
click at [276, 131] on span "Ticket Issue" at bounding box center [296, 130] width 64 height 18
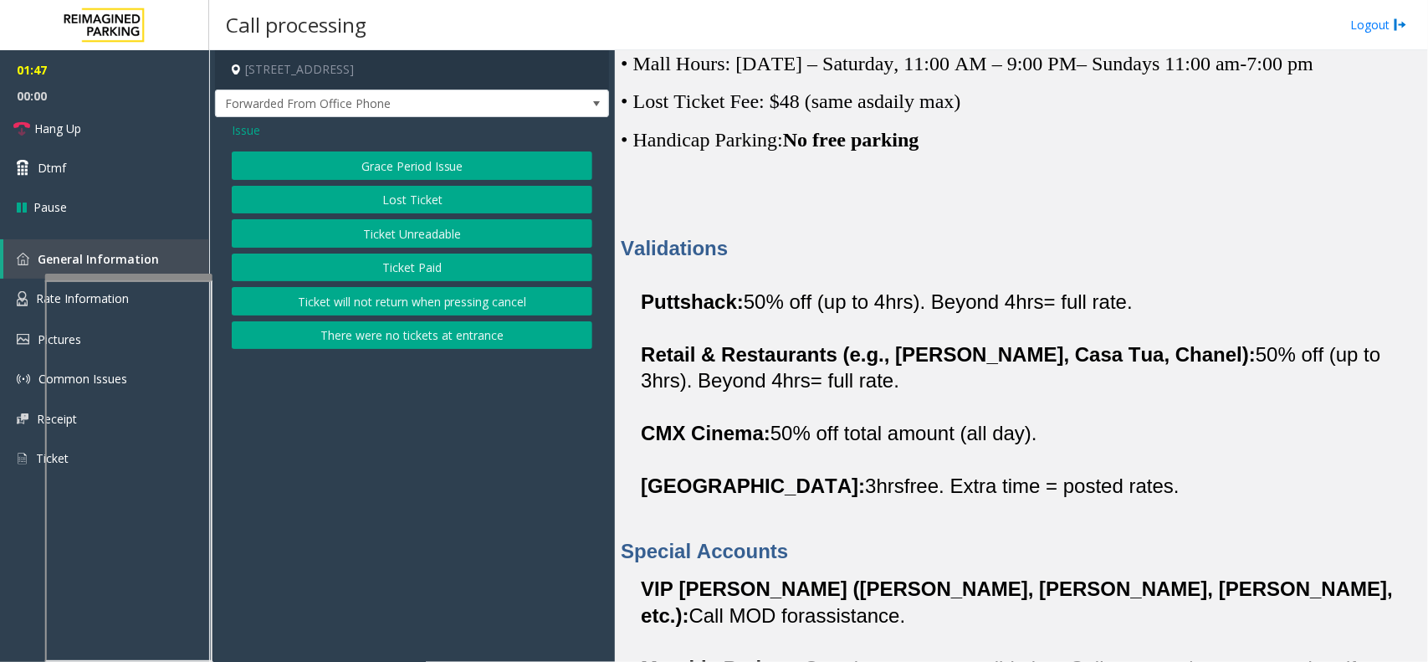
click at [261, 132] on div "Issue" at bounding box center [412, 130] width 361 height 18
click at [248, 128] on span "Issue" at bounding box center [246, 130] width 28 height 18
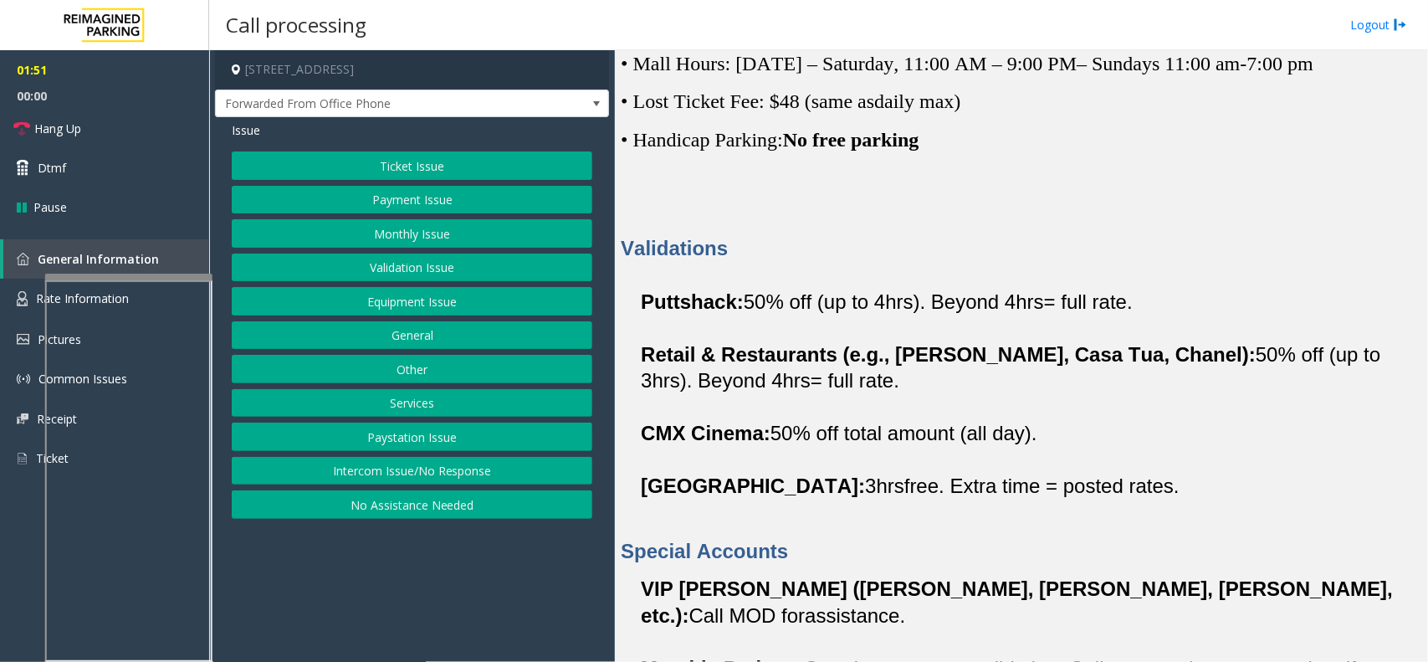
click at [412, 260] on button "Validation Issue" at bounding box center [412, 267] width 361 height 28
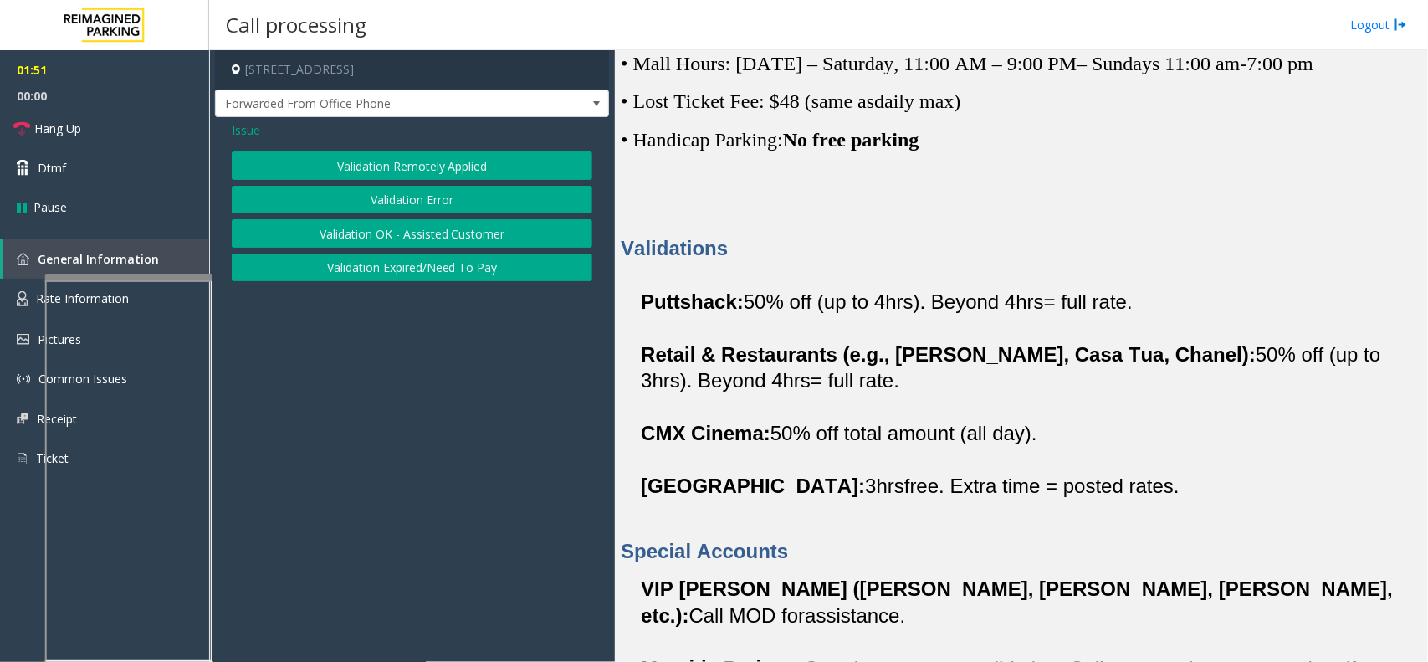
click at [429, 205] on button "Validation Error" at bounding box center [412, 200] width 361 height 28
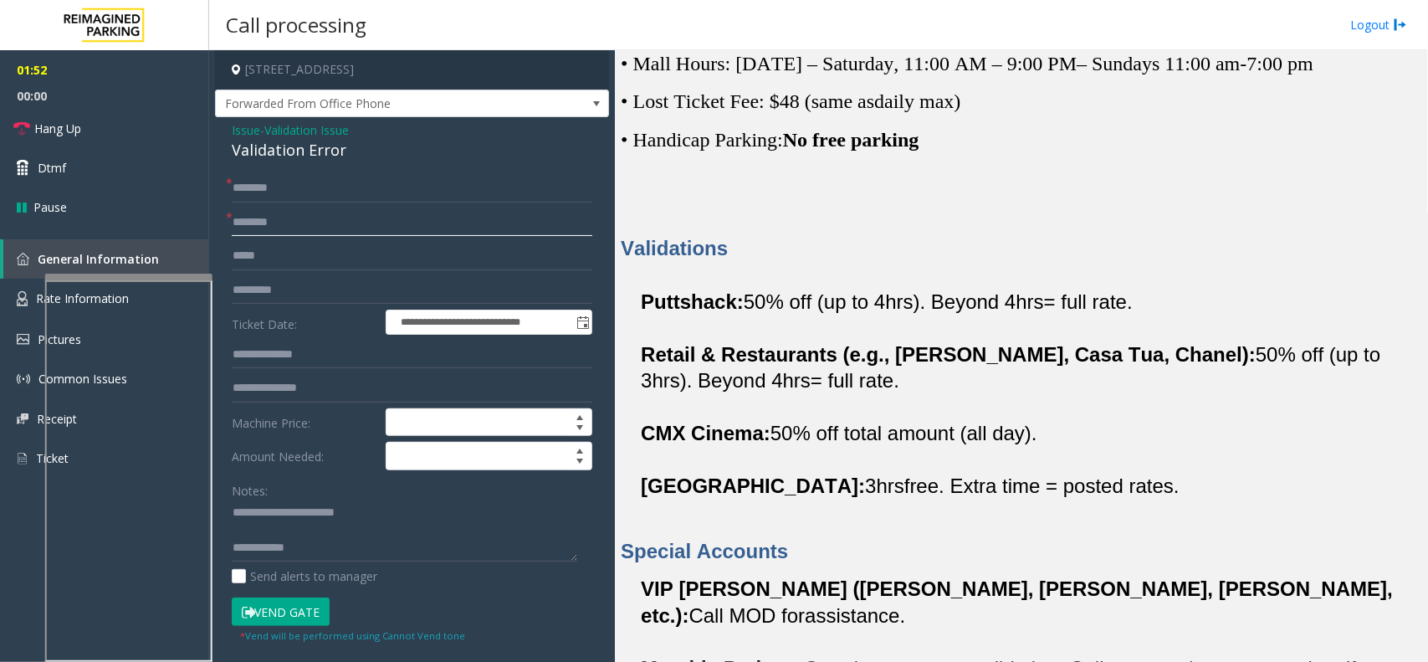
click at [341, 219] on input "text" at bounding box center [412, 222] width 361 height 28
click at [689, 488] on span "SAKS Fifth Avenue:" at bounding box center [753, 485] width 224 height 23
type input "****"
click at [328, 260] on input "text" at bounding box center [412, 256] width 361 height 28
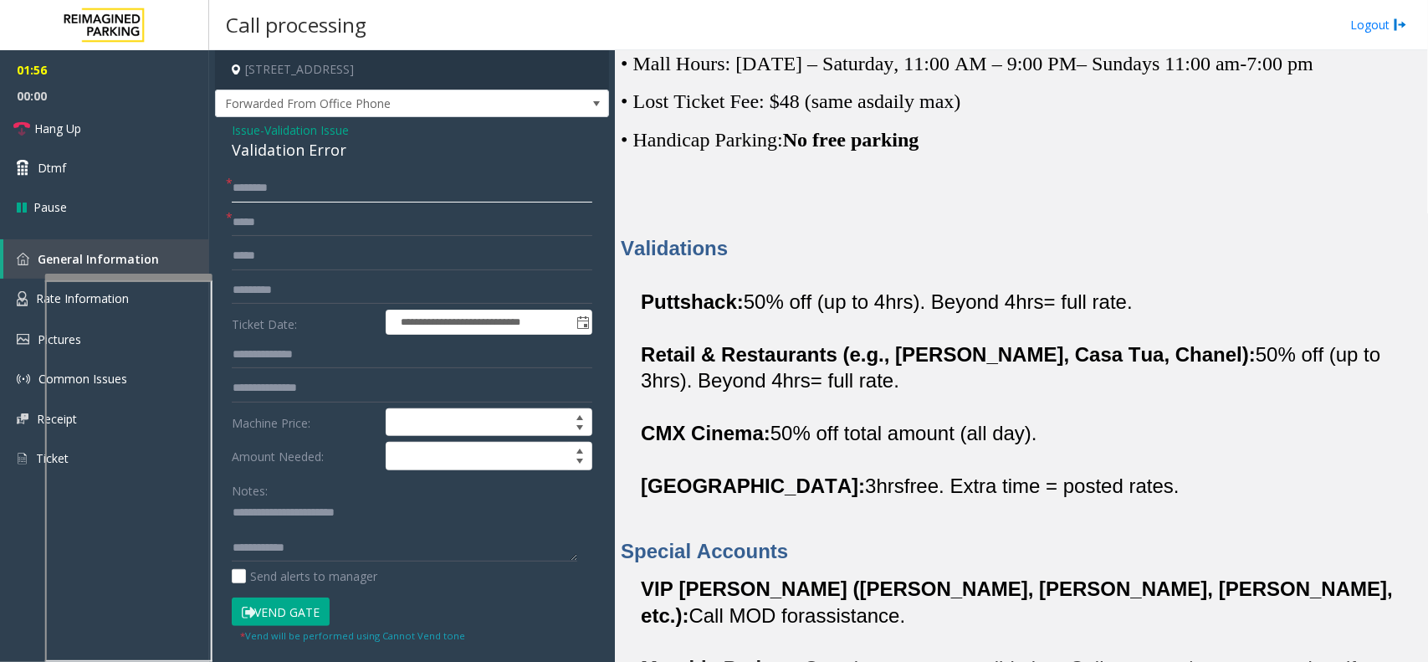
click at [297, 190] on input "text" at bounding box center [412, 188] width 361 height 28
click at [329, 201] on input "text" at bounding box center [412, 188] width 361 height 28
type input "*********"
click at [302, 531] on textarea at bounding box center [405, 530] width 346 height 63
click at [324, 68] on h4 "701 South Miami Avenue, Miami, FL" at bounding box center [412, 69] width 394 height 39
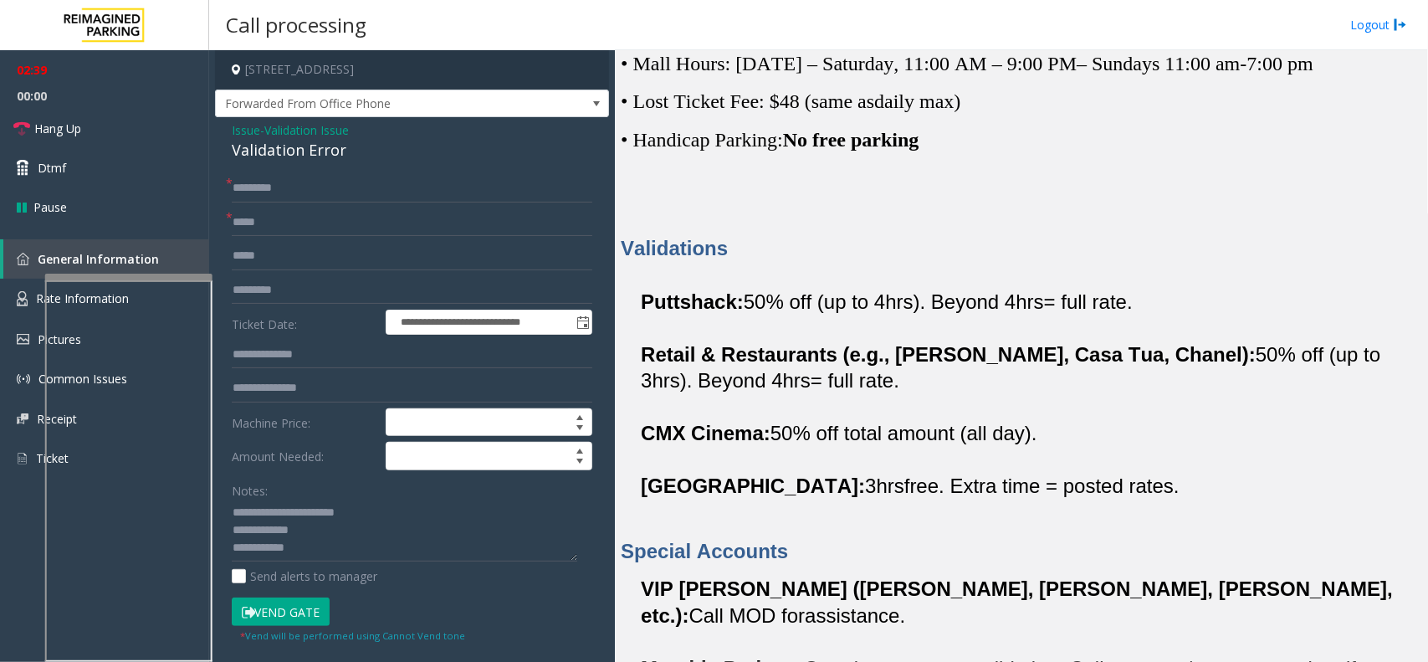
click at [324, 68] on h4 "701 South Miami Avenue, Miami, FL" at bounding box center [412, 69] width 394 height 39
copy h4 "Miami"
click at [344, 545] on textarea at bounding box center [405, 530] width 346 height 63
click at [347, 537] on textarea at bounding box center [405, 530] width 346 height 63
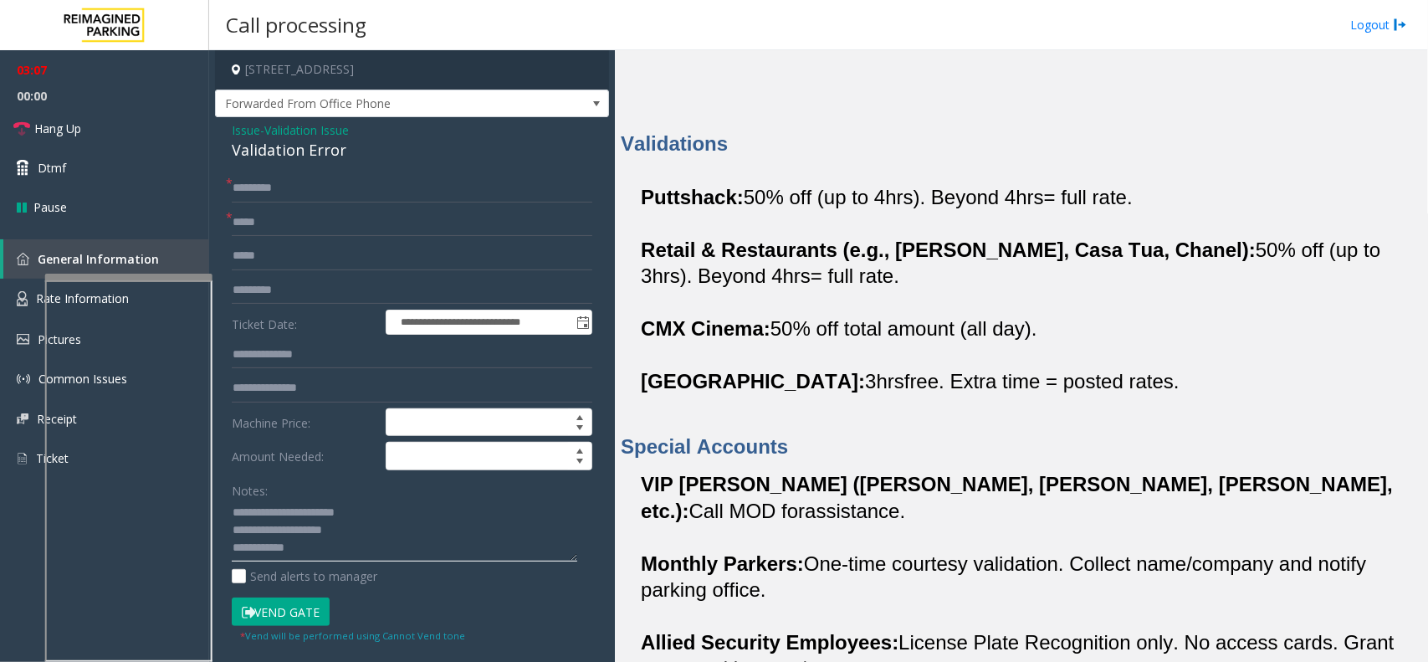
scroll to position [1046, 0]
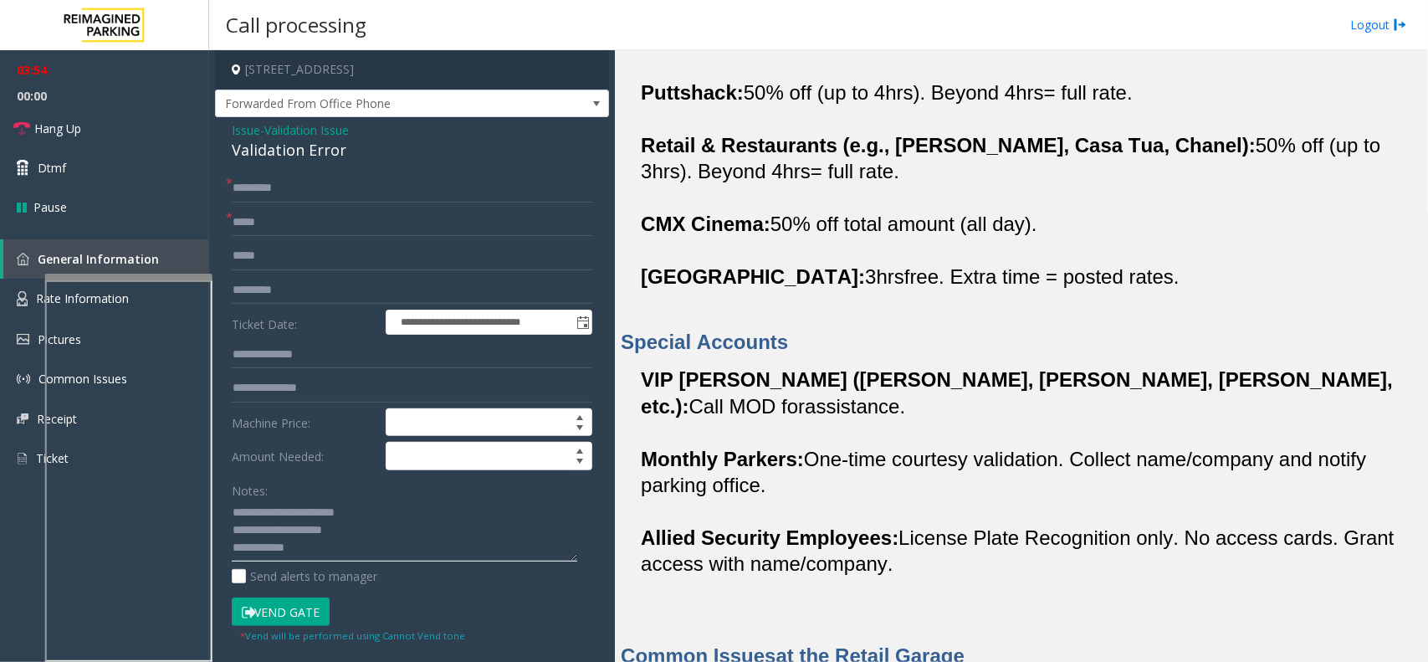
click at [331, 561] on textarea at bounding box center [405, 530] width 346 height 63
type textarea "**********"
click at [122, 119] on link "Hang Up" at bounding box center [104, 128] width 209 height 39
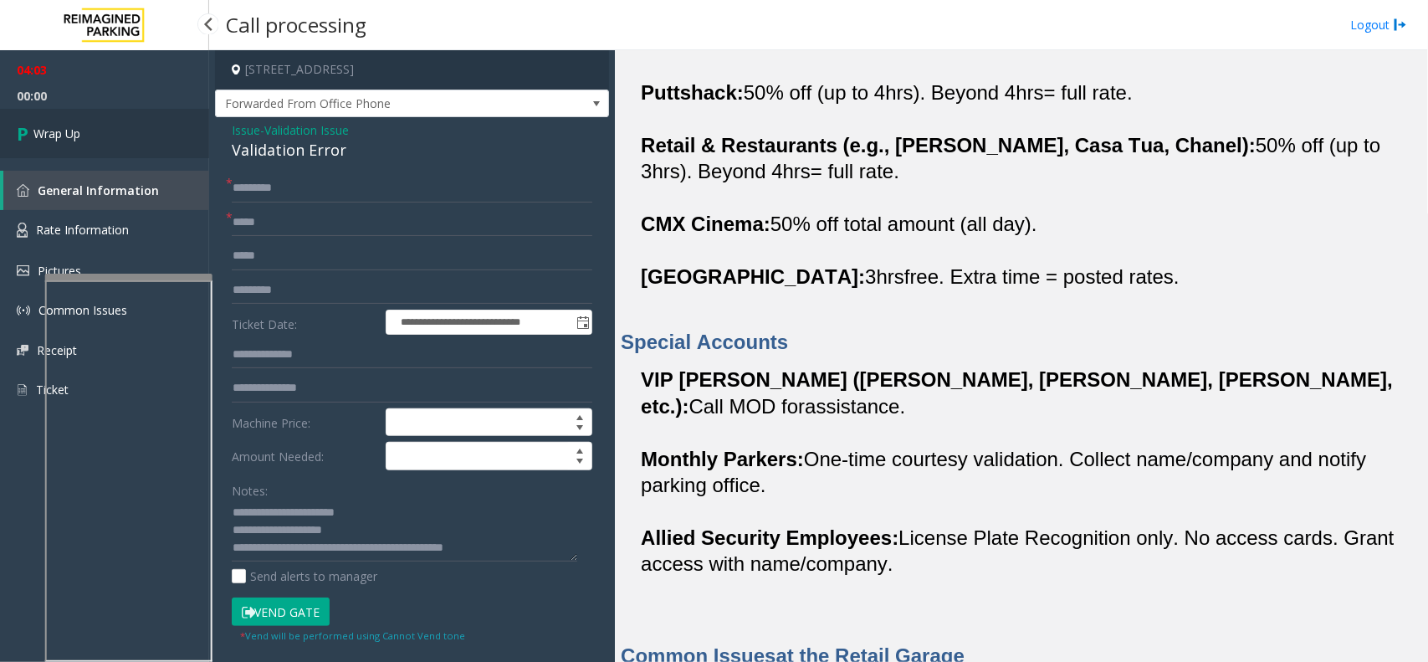
click at [84, 122] on link "Wrap Up" at bounding box center [104, 133] width 209 height 49
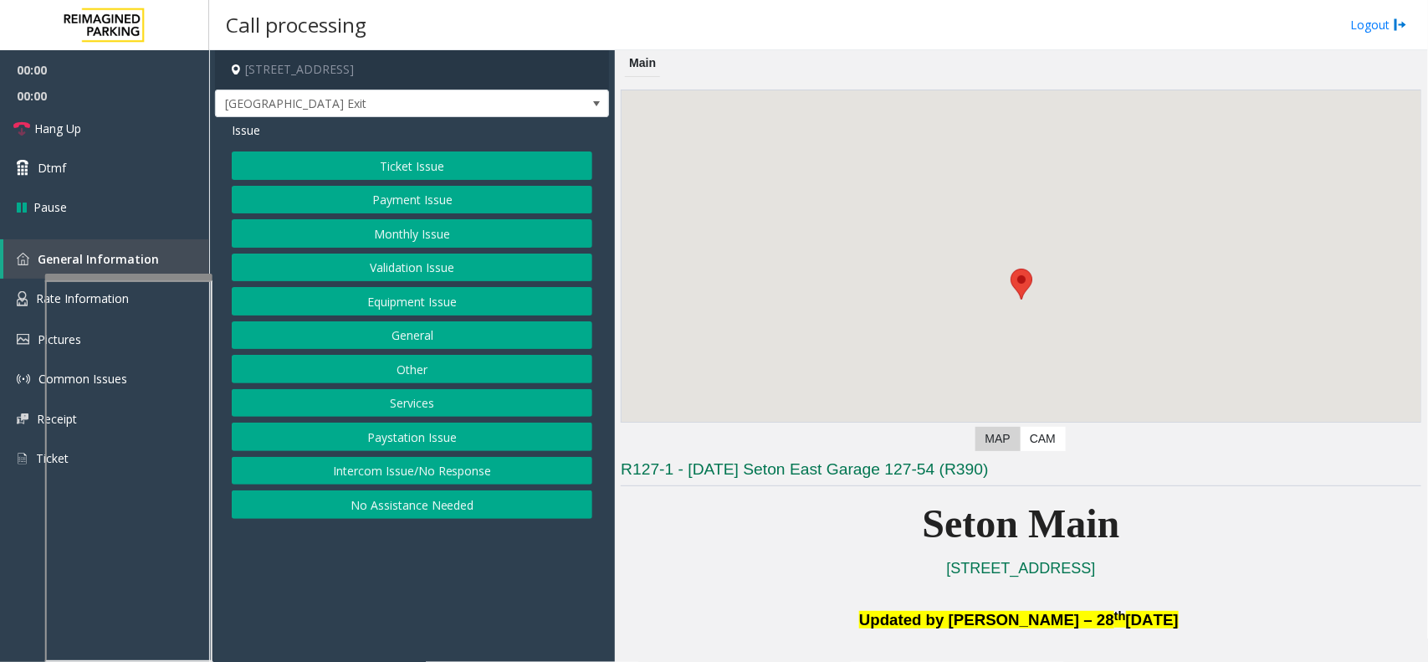
click at [453, 300] on button "Equipment Issue" at bounding box center [412, 301] width 361 height 28
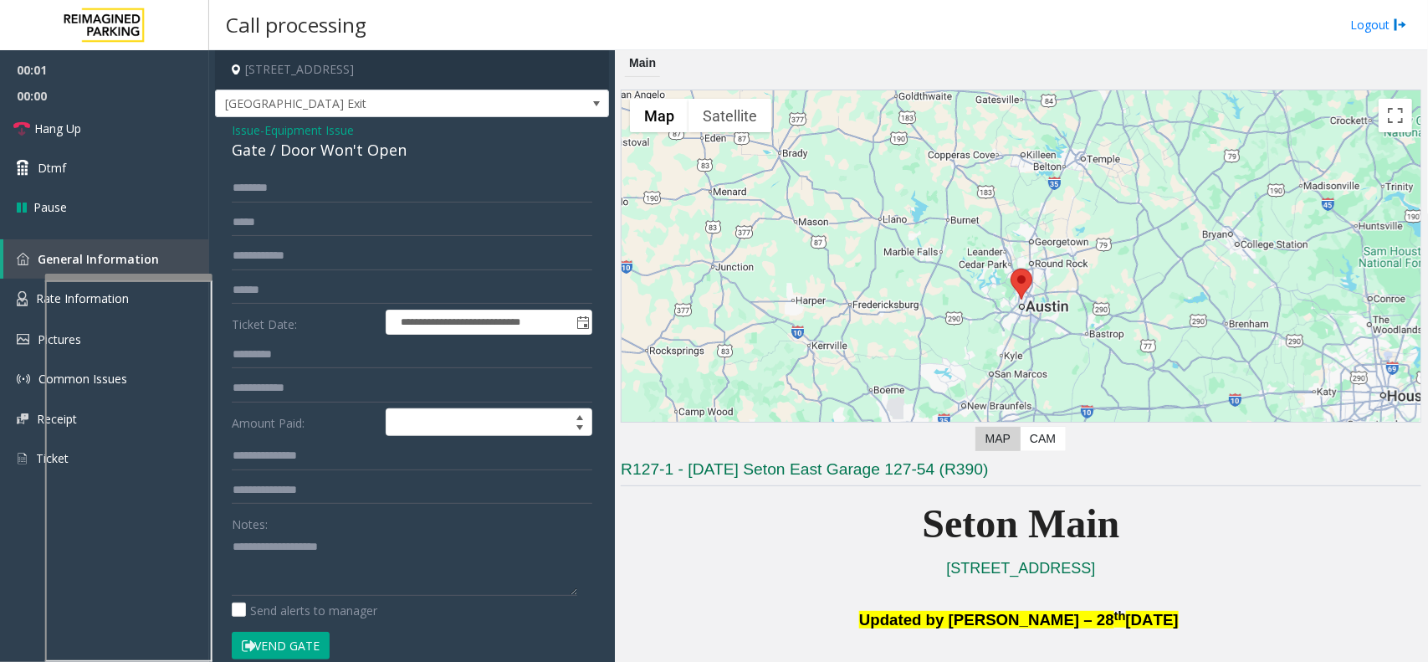
click at [277, 644] on button "Vend Gate" at bounding box center [281, 646] width 98 height 28
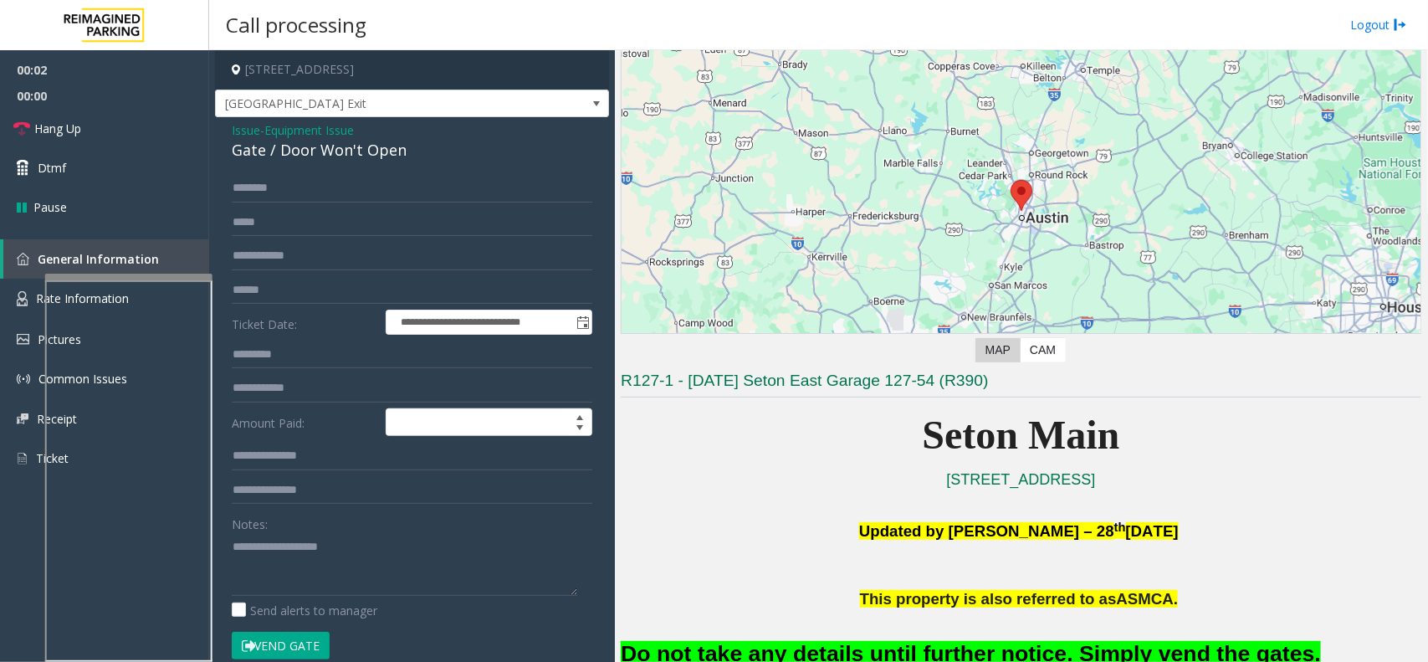
scroll to position [209, 0]
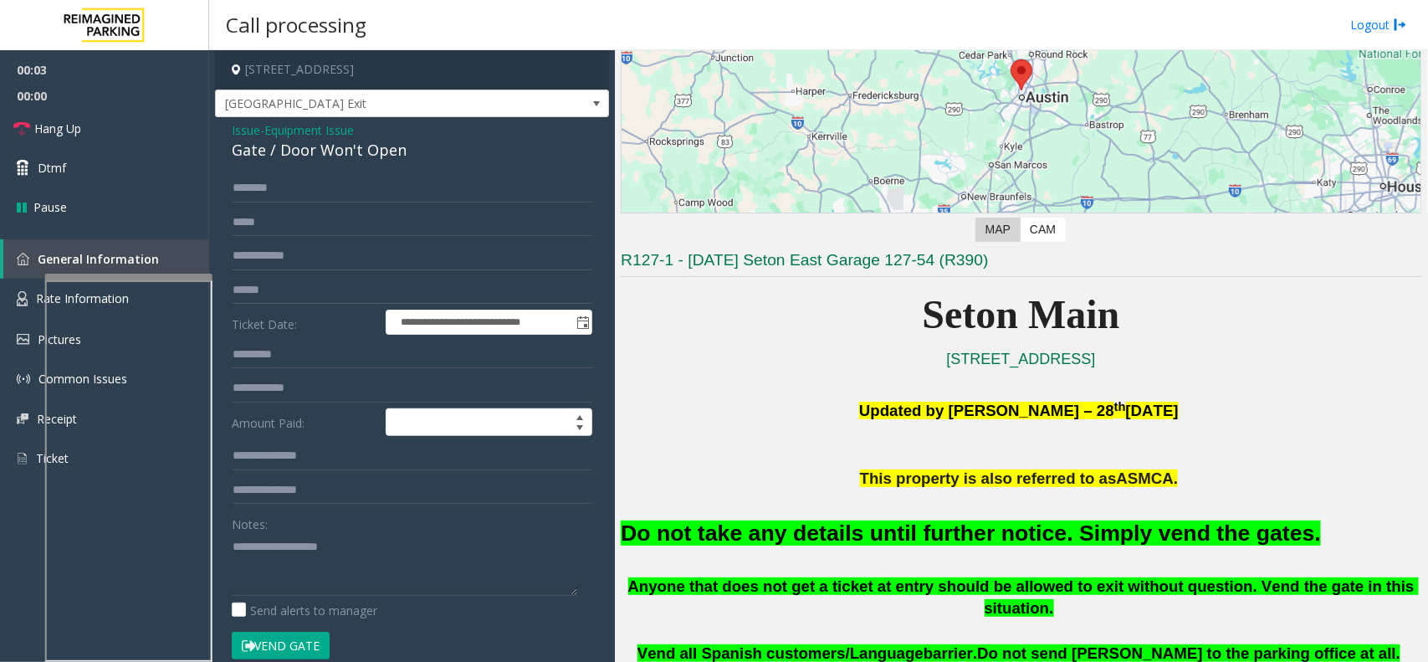
click at [847, 521] on font "Do not take any details until further notice. Simply vend the gates." at bounding box center [971, 532] width 700 height 25
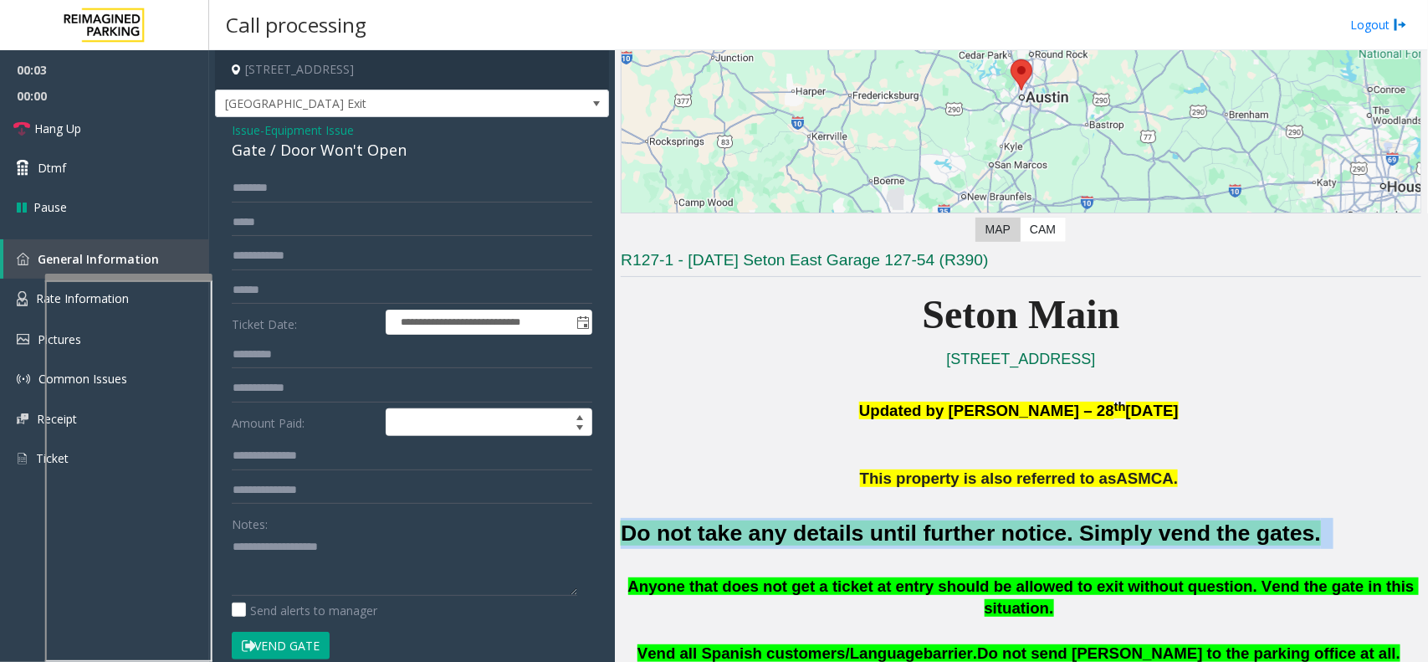
click at [847, 521] on font "Do not take any details until further notice. Simply vend the gates." at bounding box center [971, 532] width 700 height 25
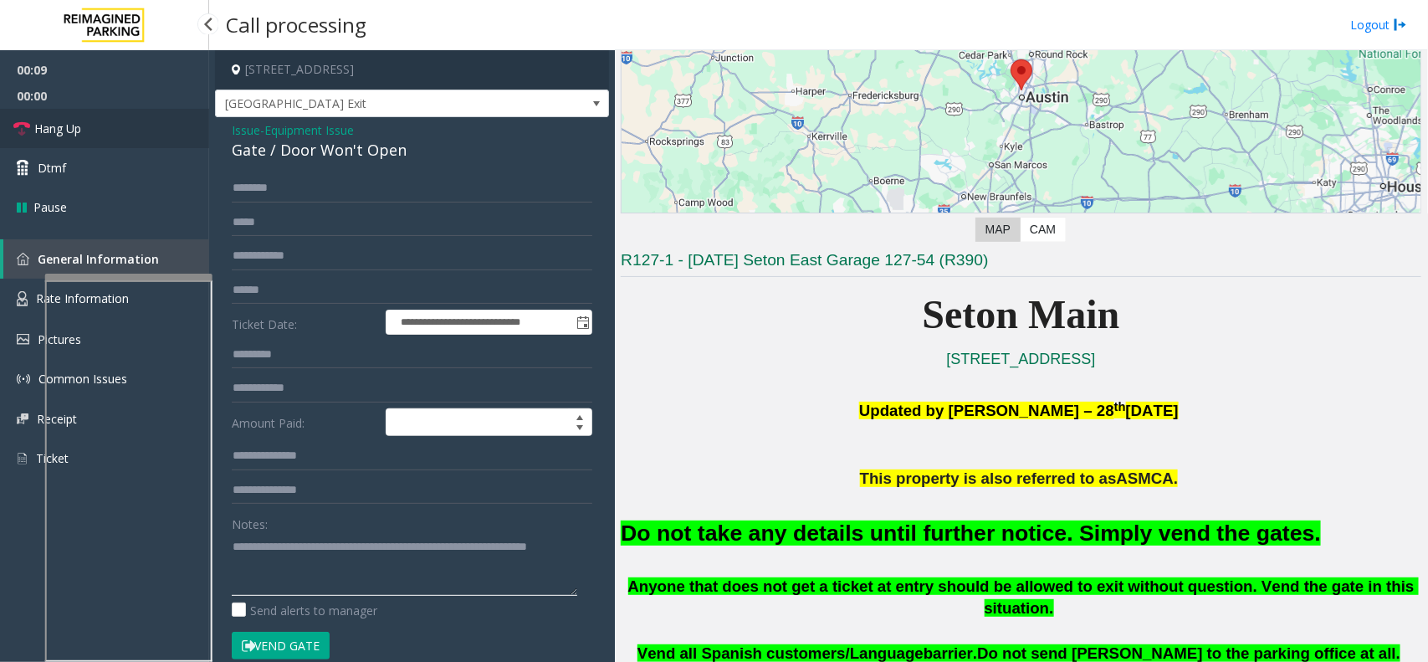
type textarea "**********"
click at [99, 115] on link "Hang Up" at bounding box center [104, 128] width 209 height 39
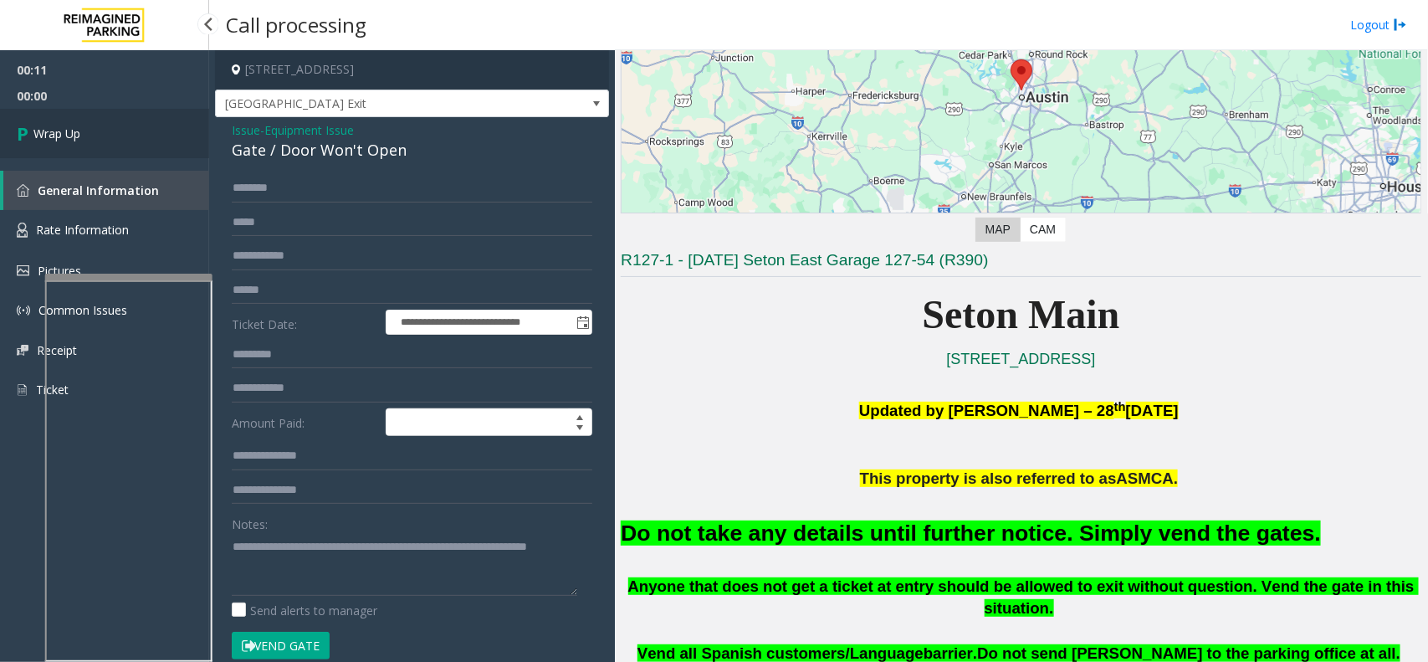
click at [92, 123] on link "Wrap Up" at bounding box center [104, 133] width 209 height 49
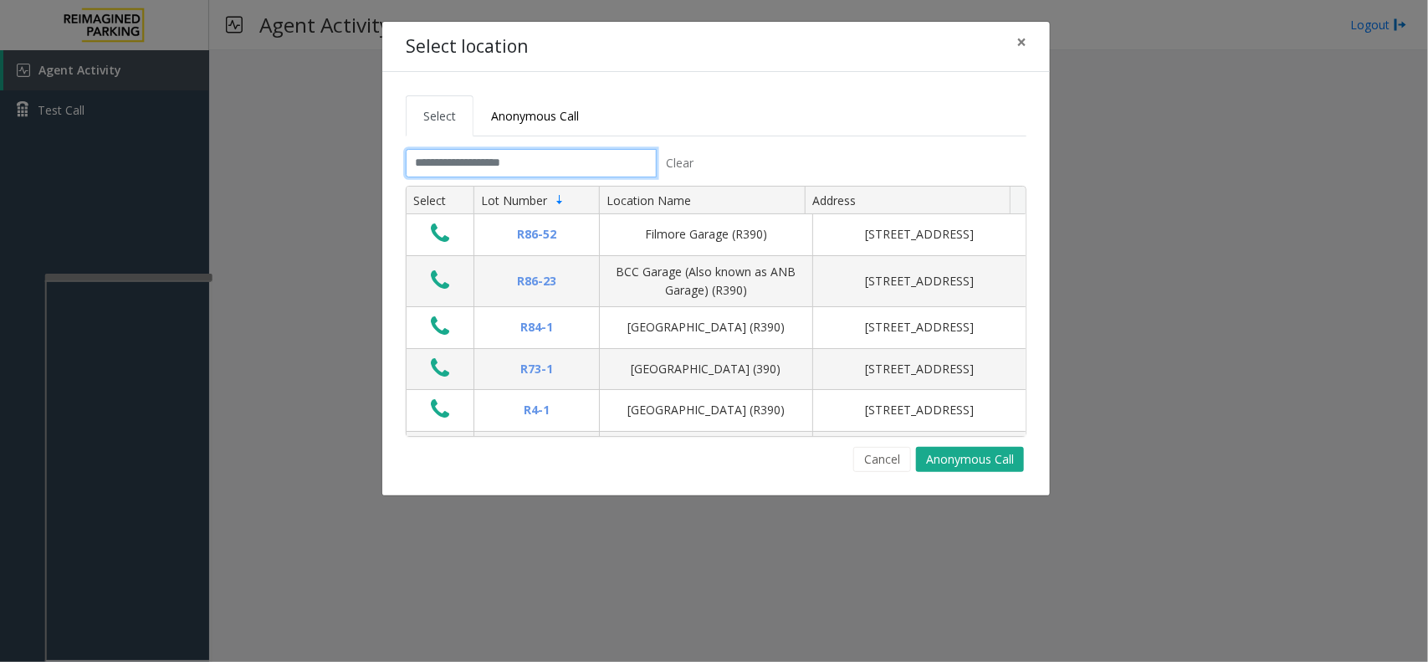
click at [599, 168] on input "text" at bounding box center [531, 163] width 251 height 28
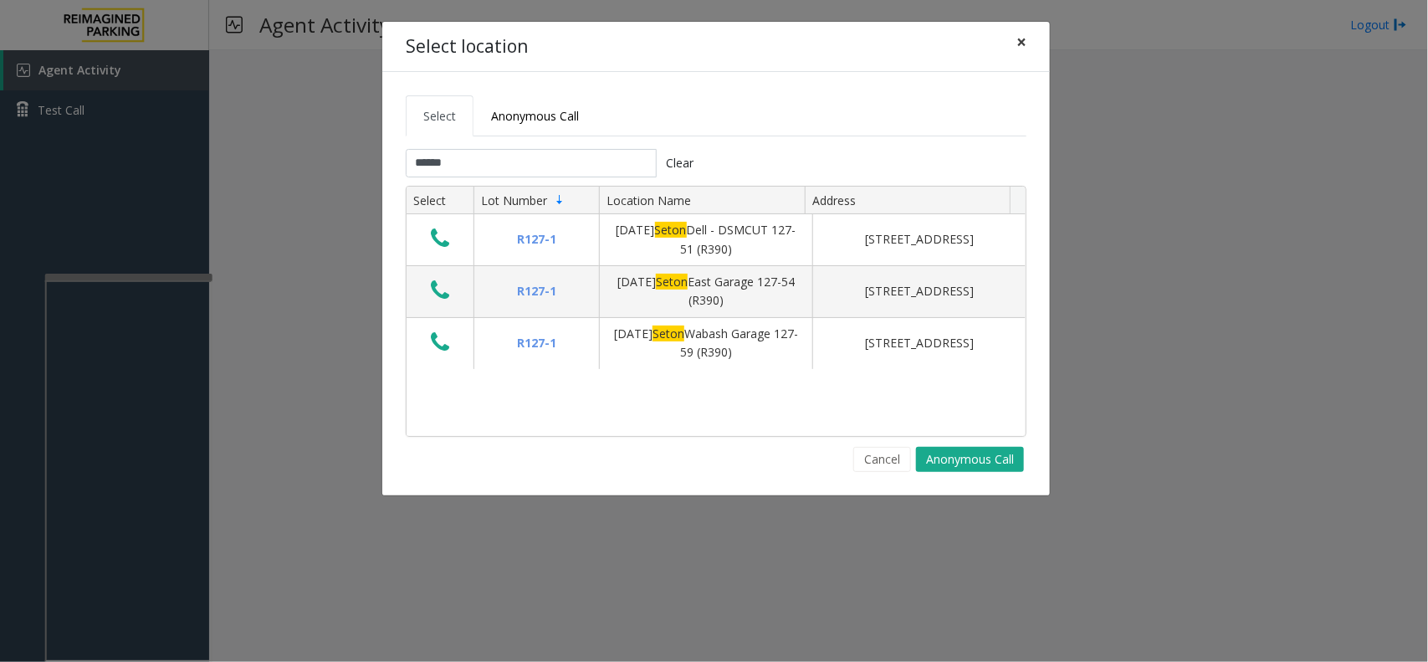
click at [1022, 38] on span "×" at bounding box center [1021, 41] width 10 height 23
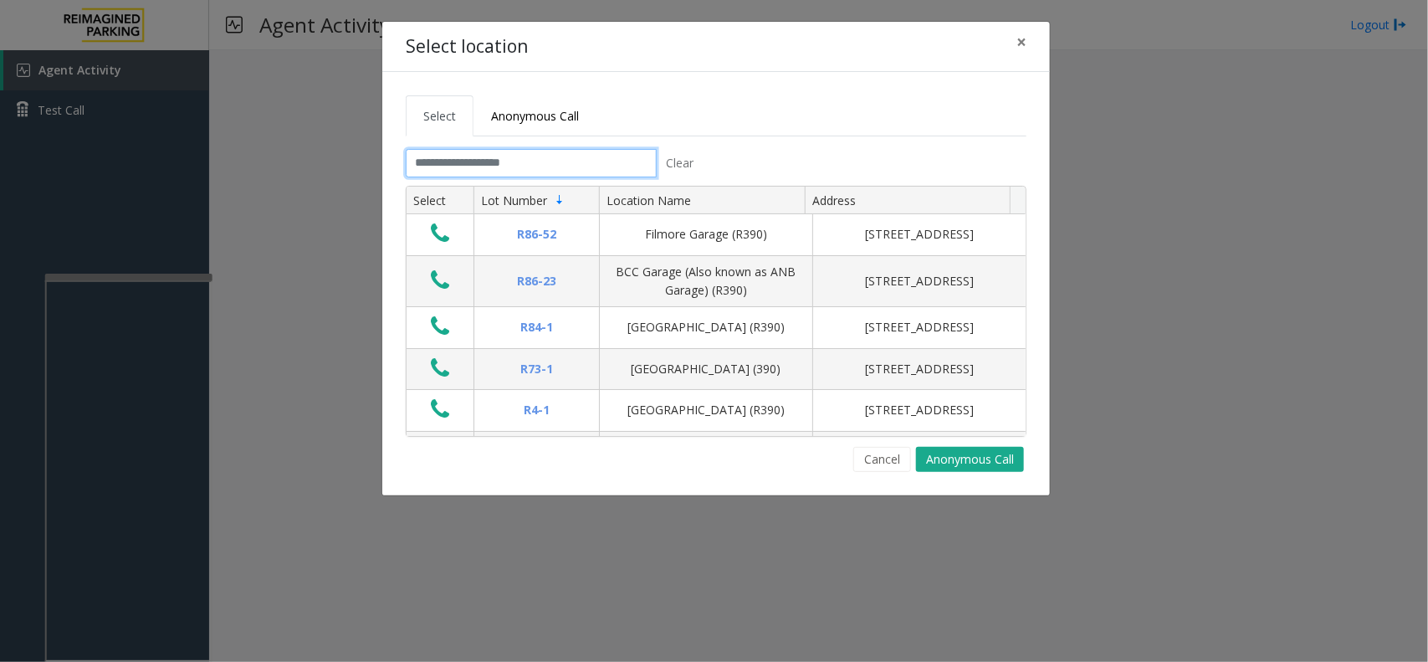
click at [536, 155] on input "text" at bounding box center [531, 163] width 251 height 28
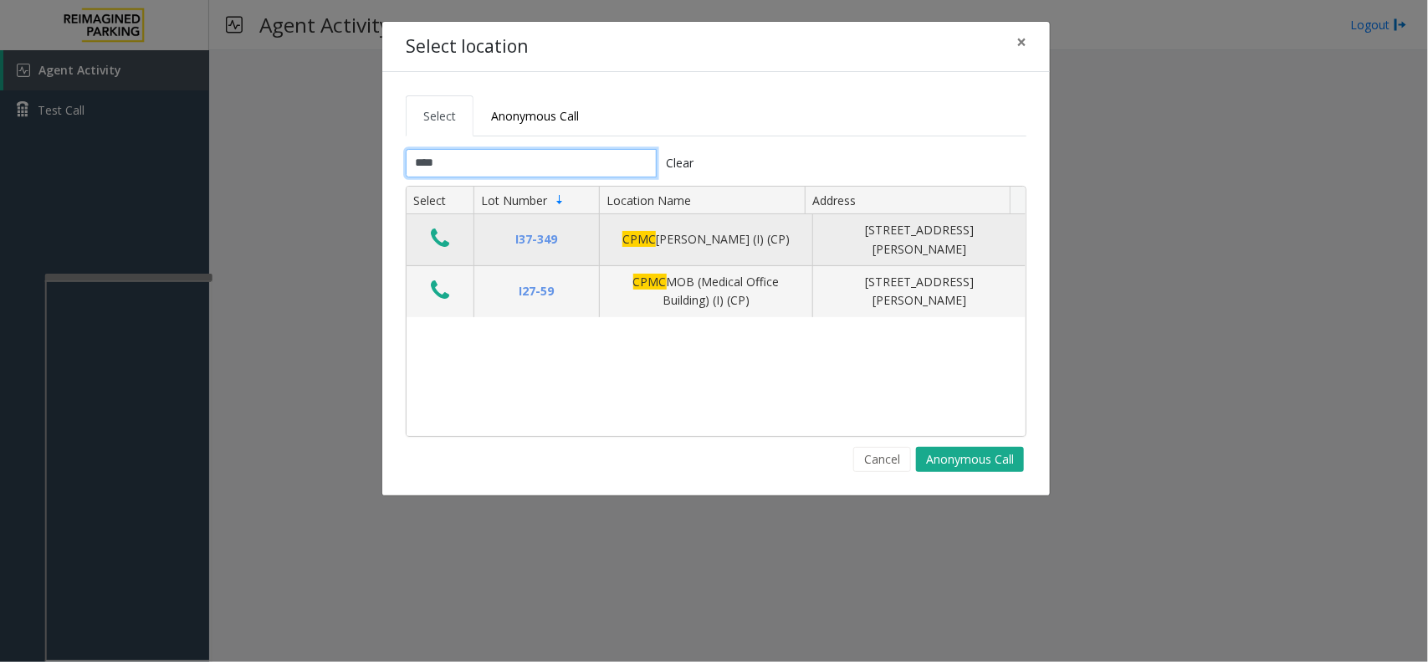
type input "****"
click at [448, 243] on icon "Data table" at bounding box center [440, 238] width 18 height 23
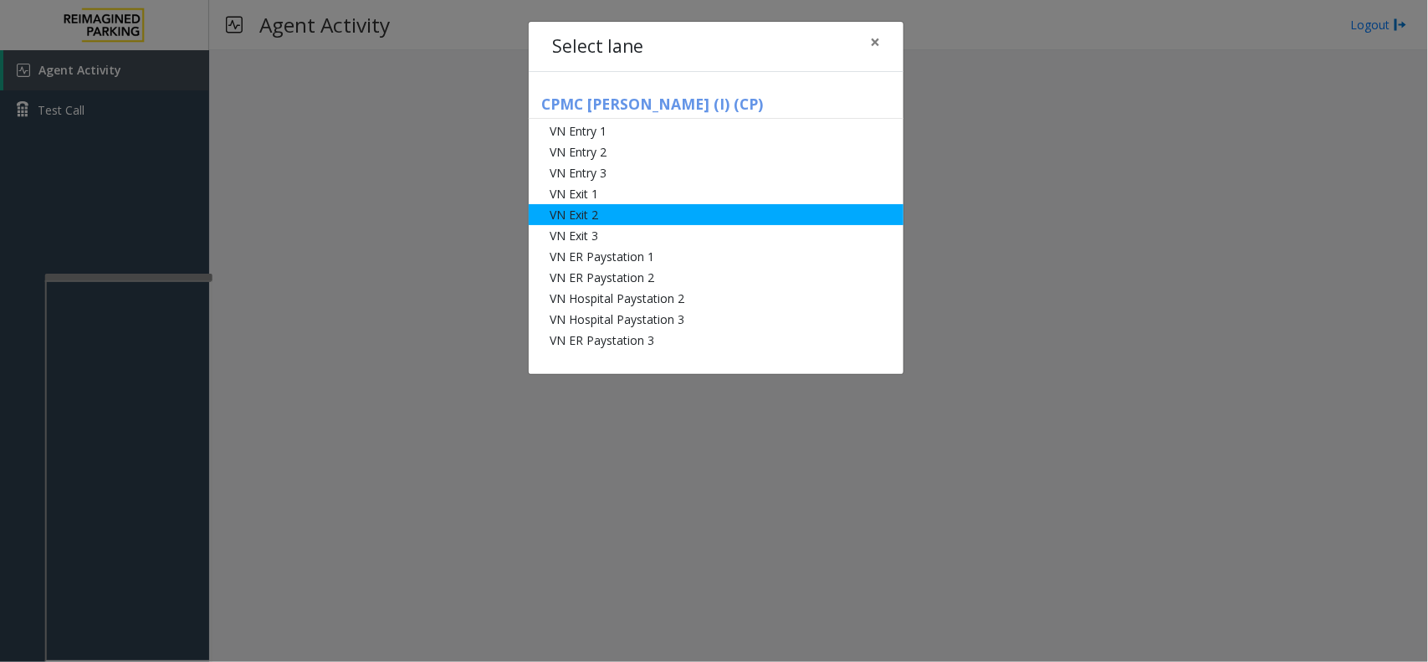
click at [561, 211] on li "VN Exit 2" at bounding box center [716, 214] width 375 height 21
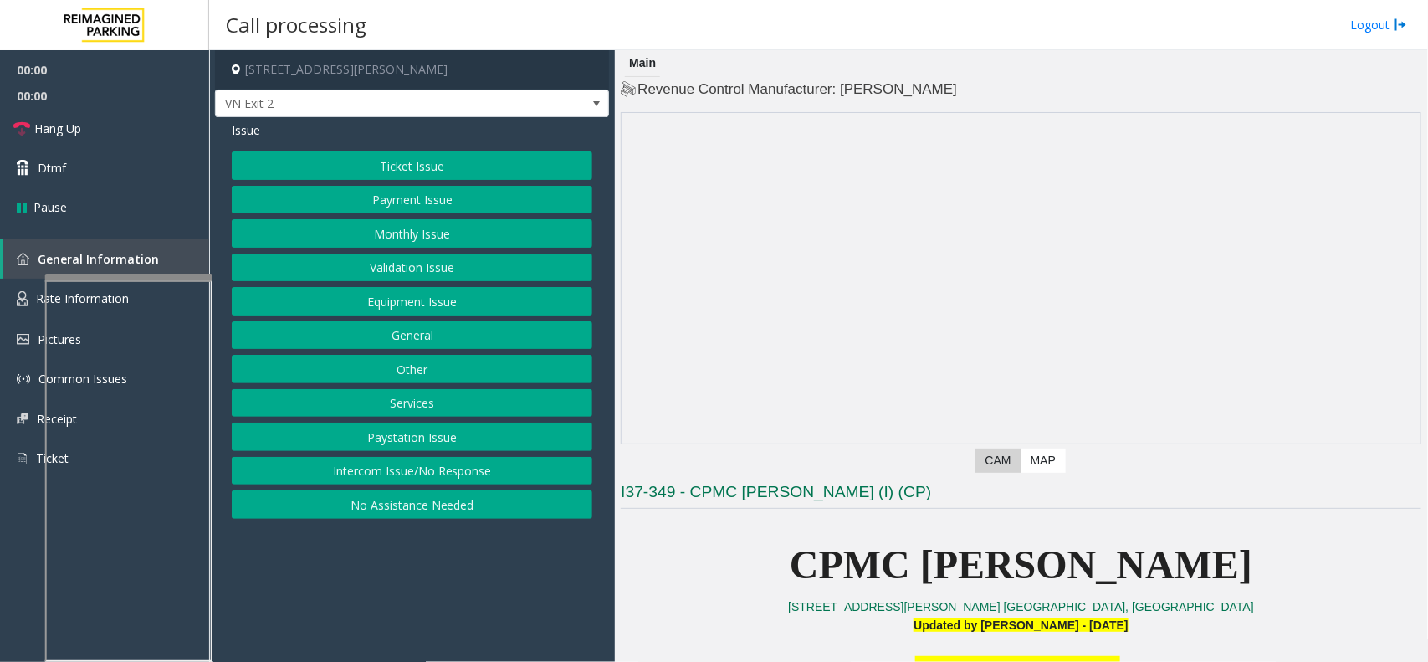
click at [458, 243] on button "Monthly Issue" at bounding box center [412, 233] width 361 height 28
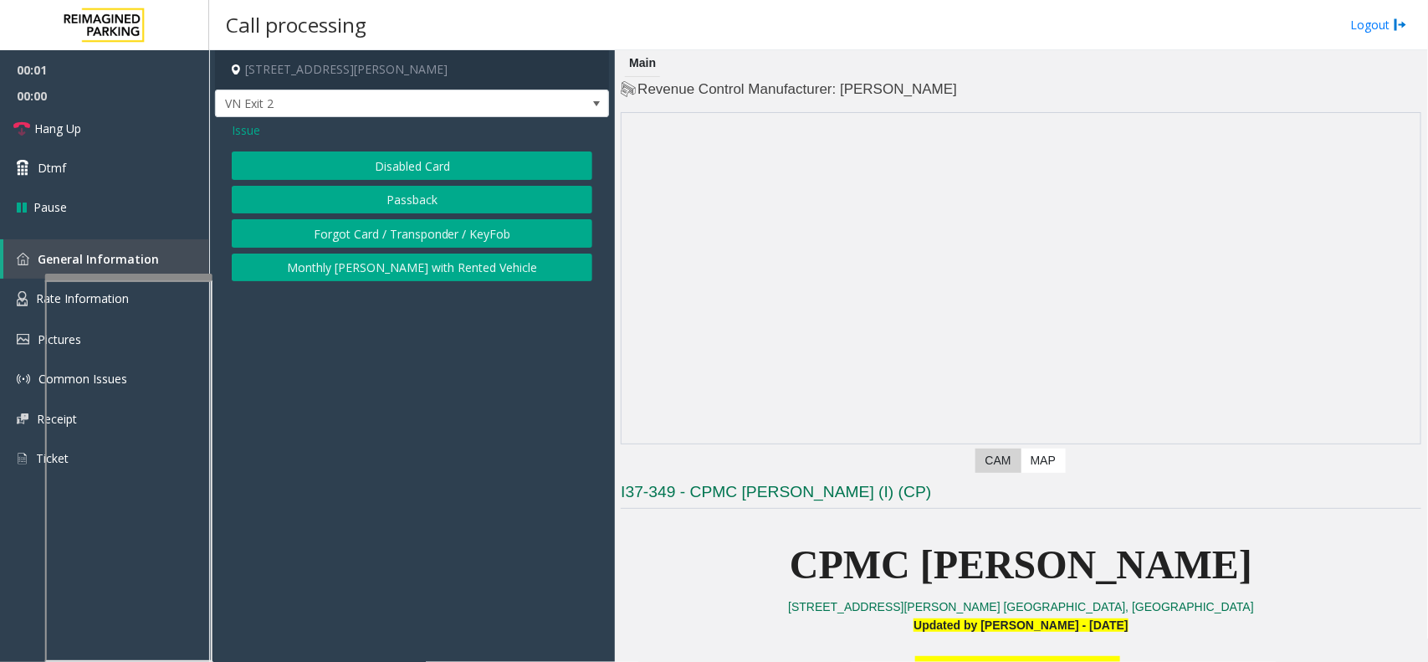
click at [419, 160] on button "Disabled Card" at bounding box center [412, 165] width 361 height 28
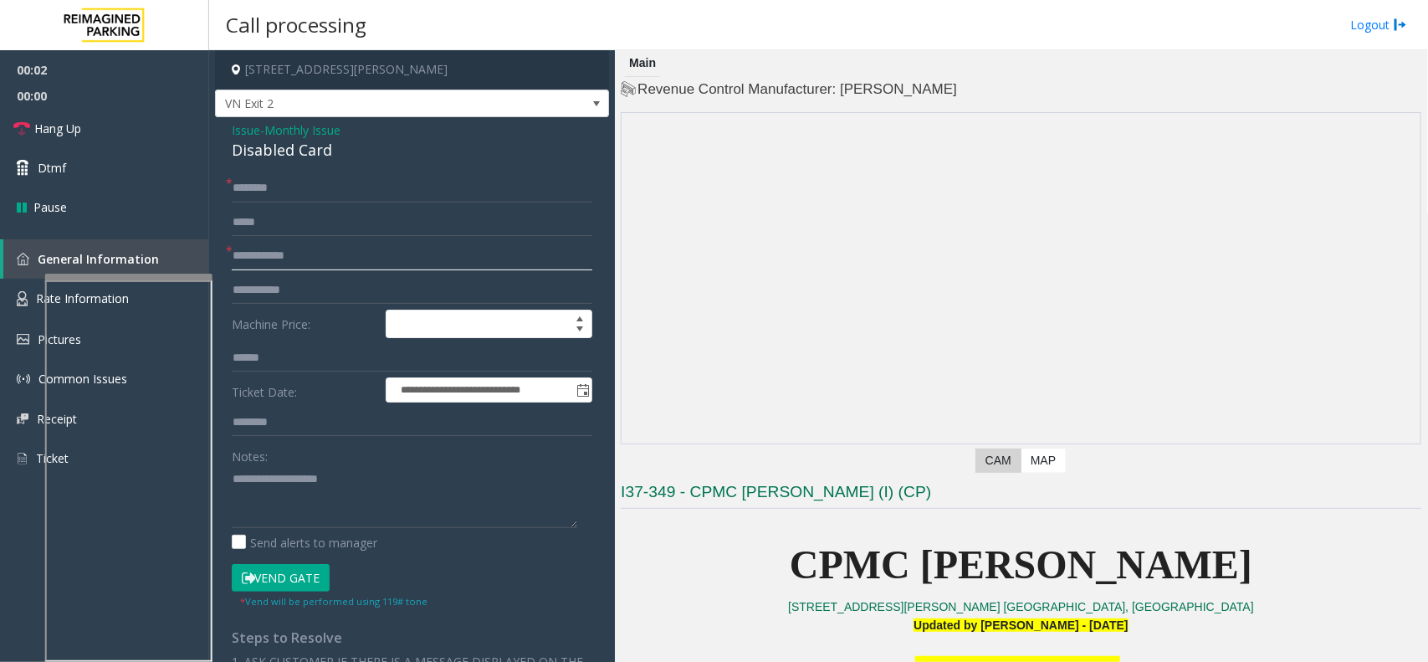
click at [371, 264] on input "text" at bounding box center [412, 256] width 361 height 28
click at [315, 266] on input "text" at bounding box center [412, 256] width 361 height 28
click at [300, 160] on div "Disabled Card" at bounding box center [412, 150] width 361 height 23
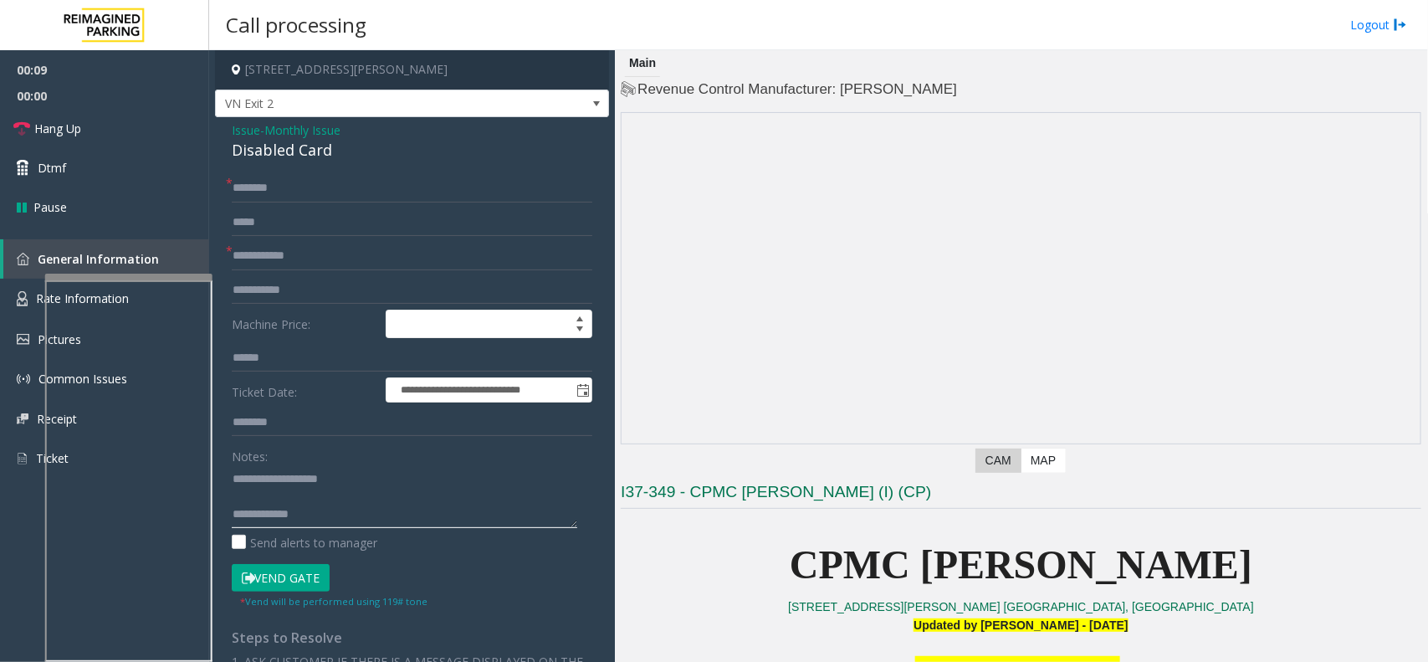
type textarea "**********"
click at [274, 249] on input "text" at bounding box center [412, 256] width 361 height 28
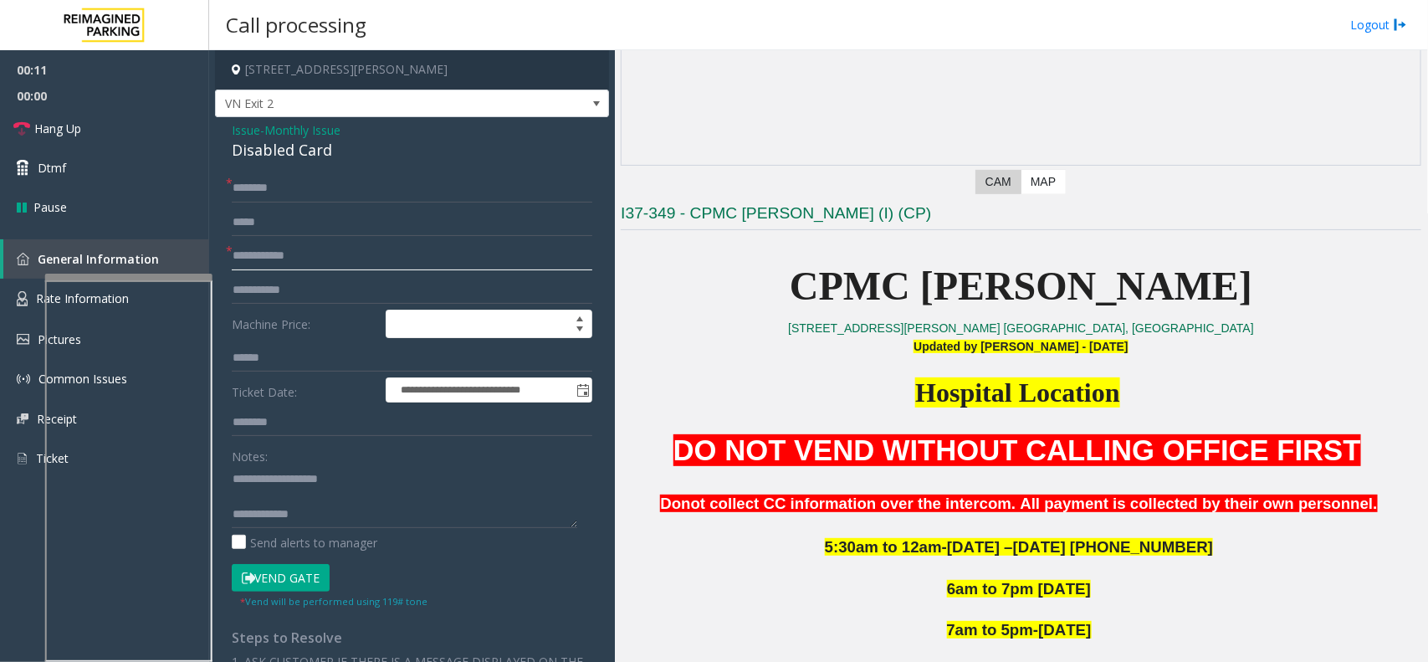
scroll to position [314, 0]
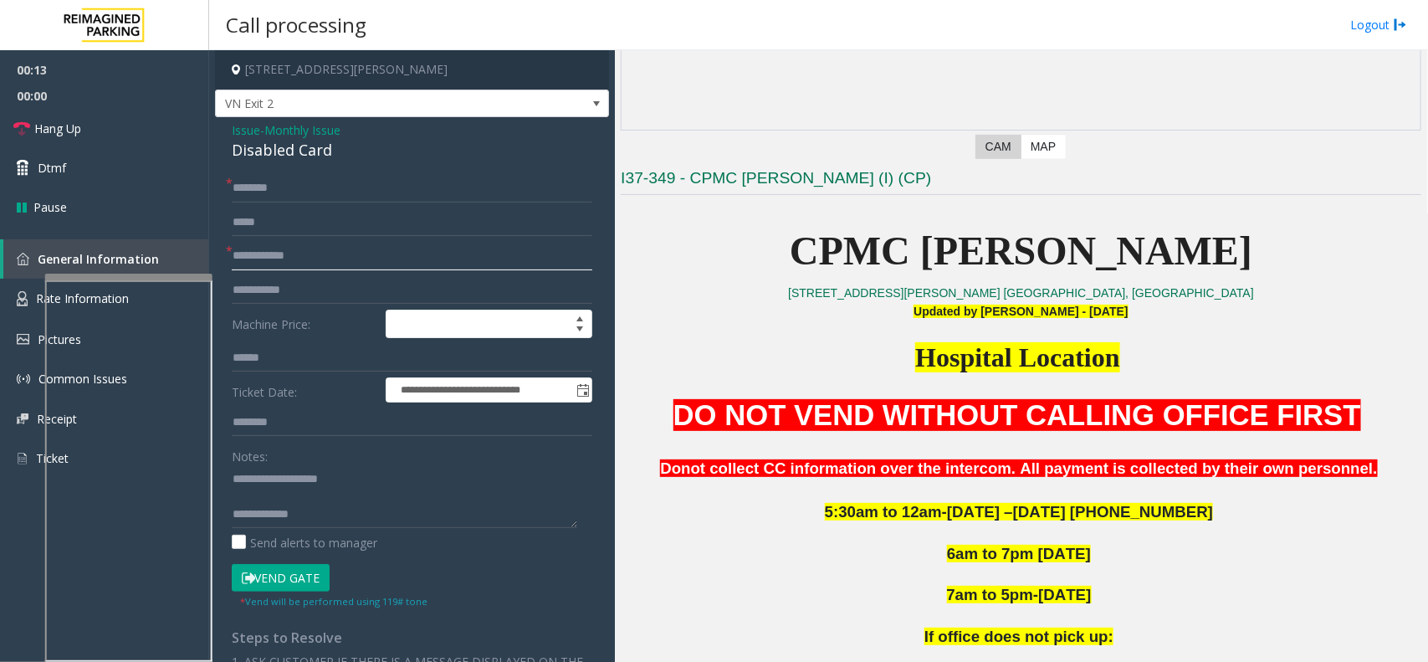
click at [297, 260] on input "text" at bounding box center [412, 256] width 361 height 28
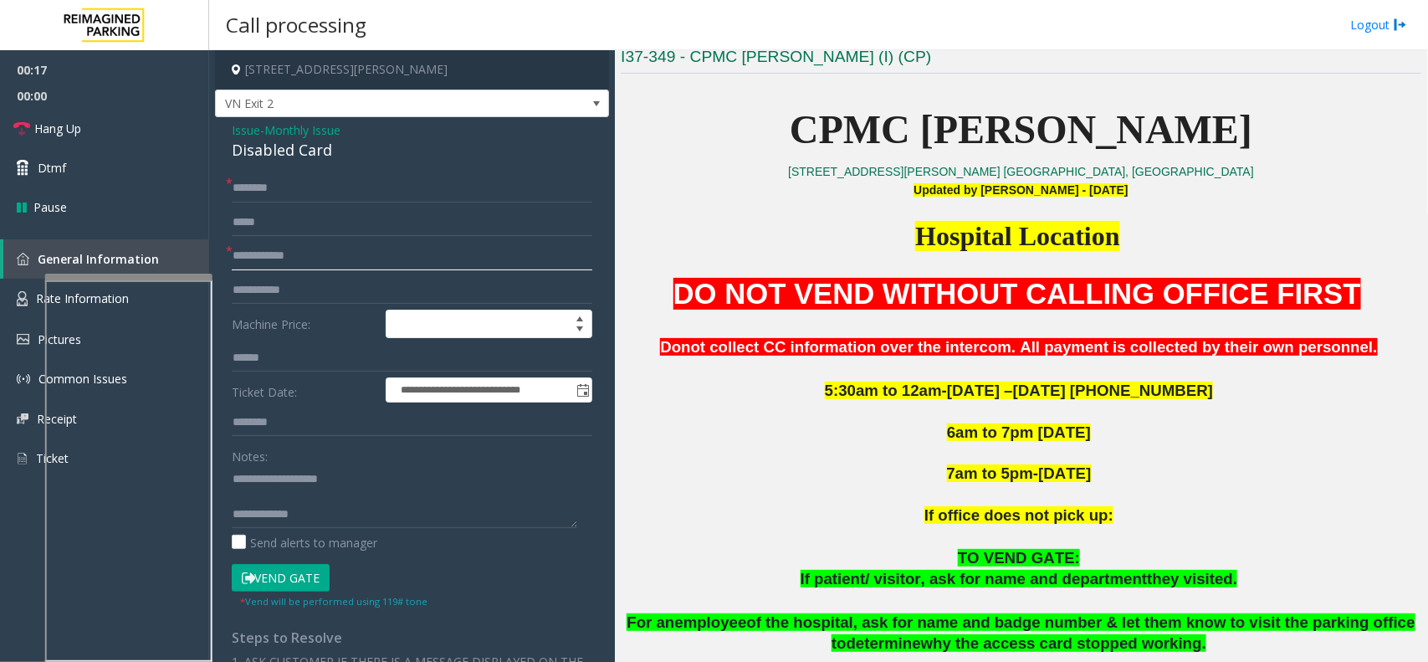
scroll to position [627, 0]
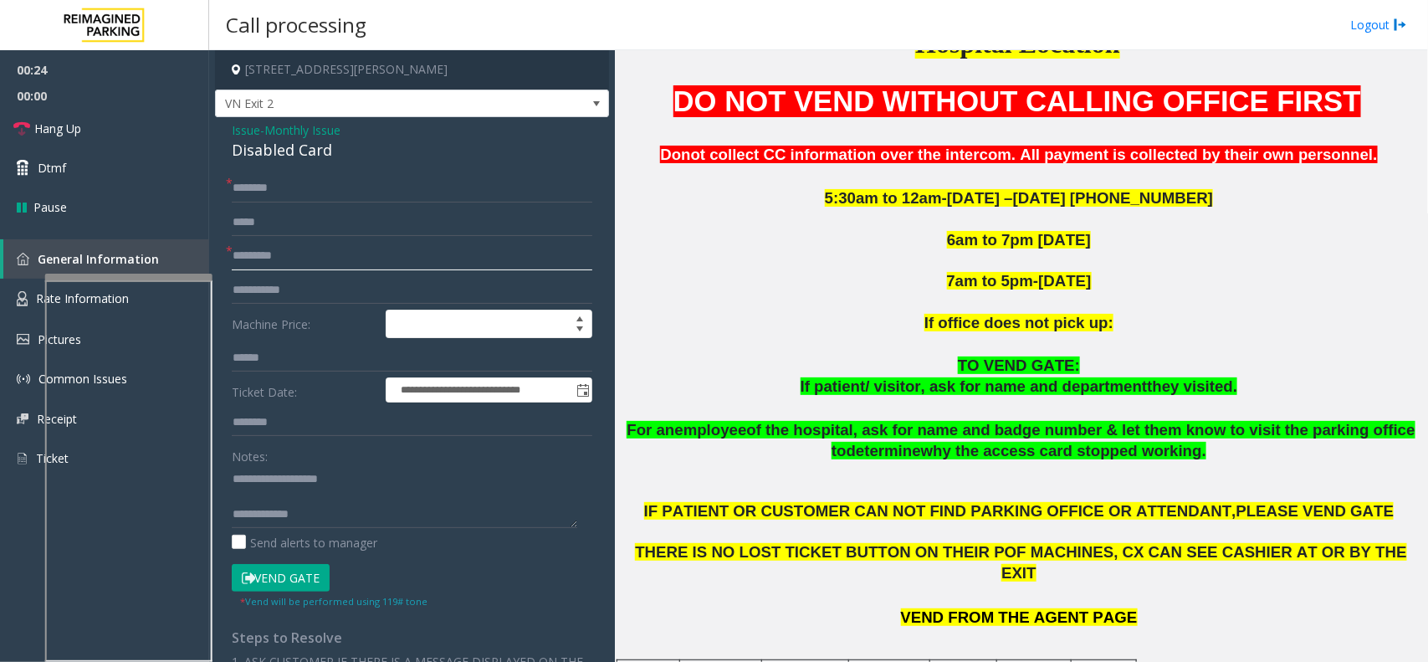
type input "*********"
click at [315, 202] on form "**********" at bounding box center [412, 391] width 361 height 435
click at [315, 194] on input "text" at bounding box center [412, 188] width 361 height 28
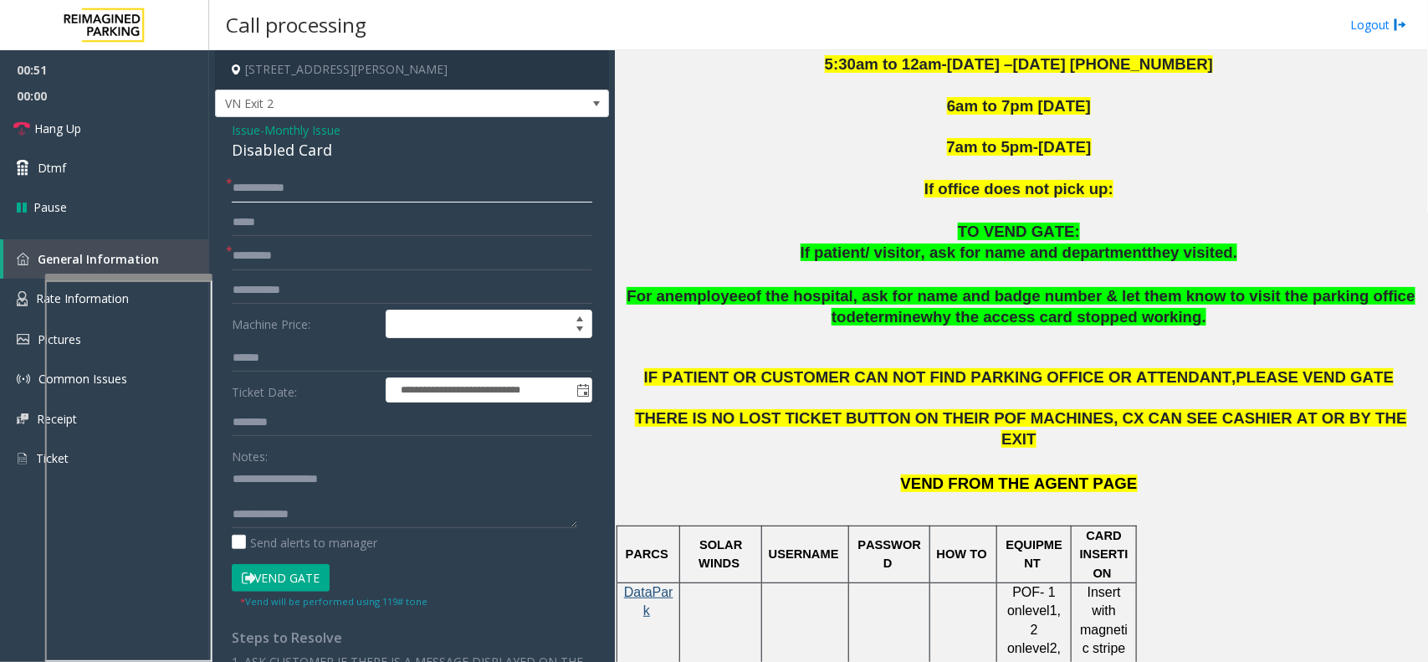
scroll to position [732, 0]
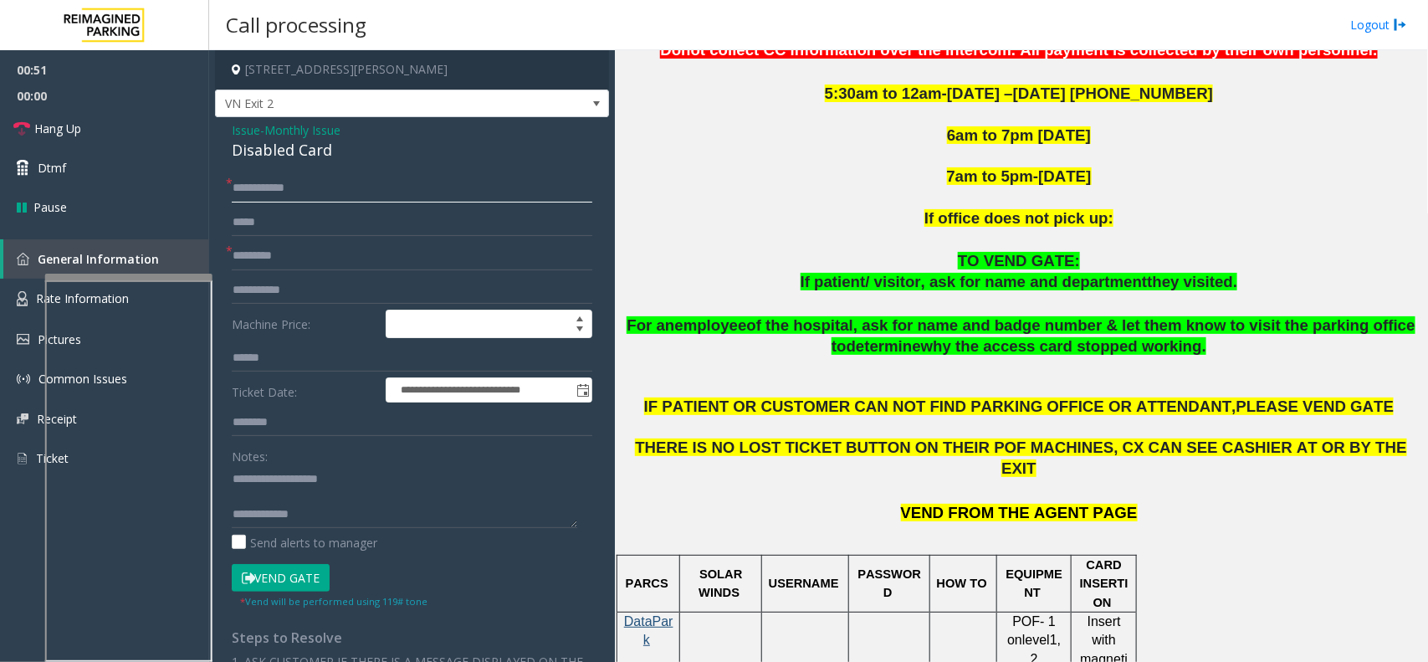
type input "**********"
click at [315, 579] on button "Vend Gate" at bounding box center [281, 578] width 98 height 28
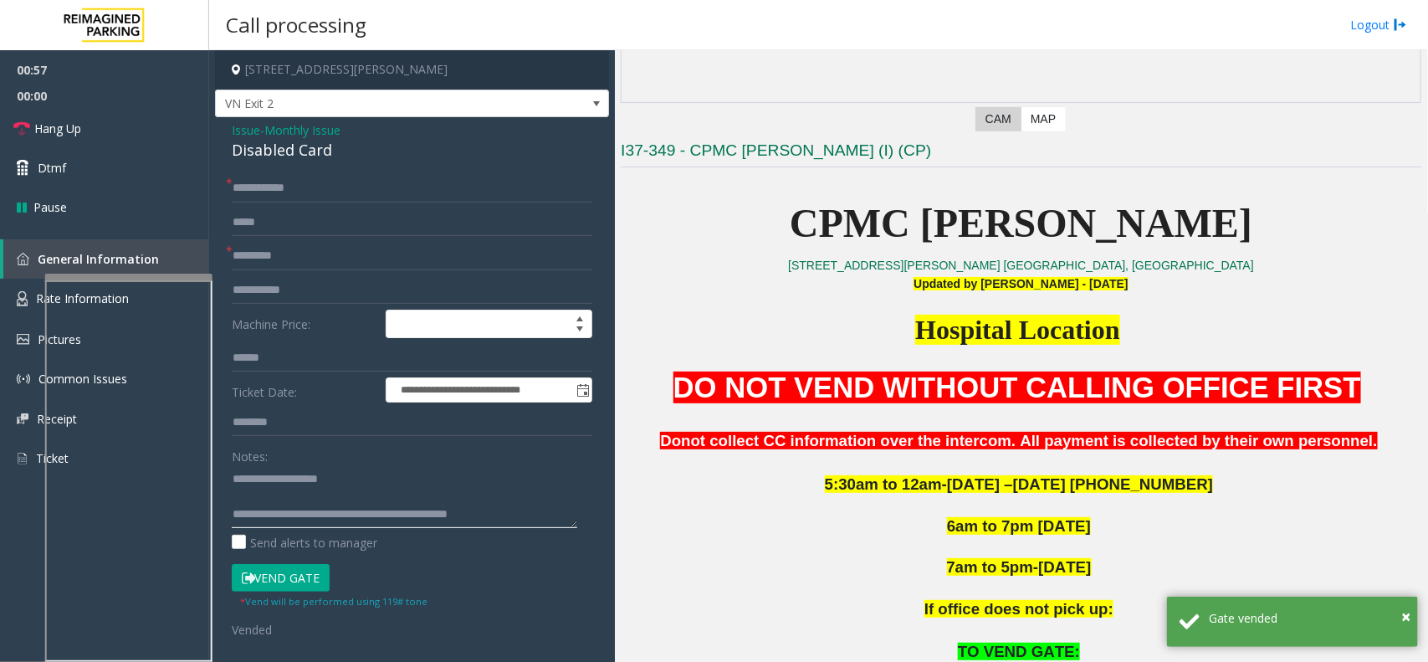
scroll to position [314, 0]
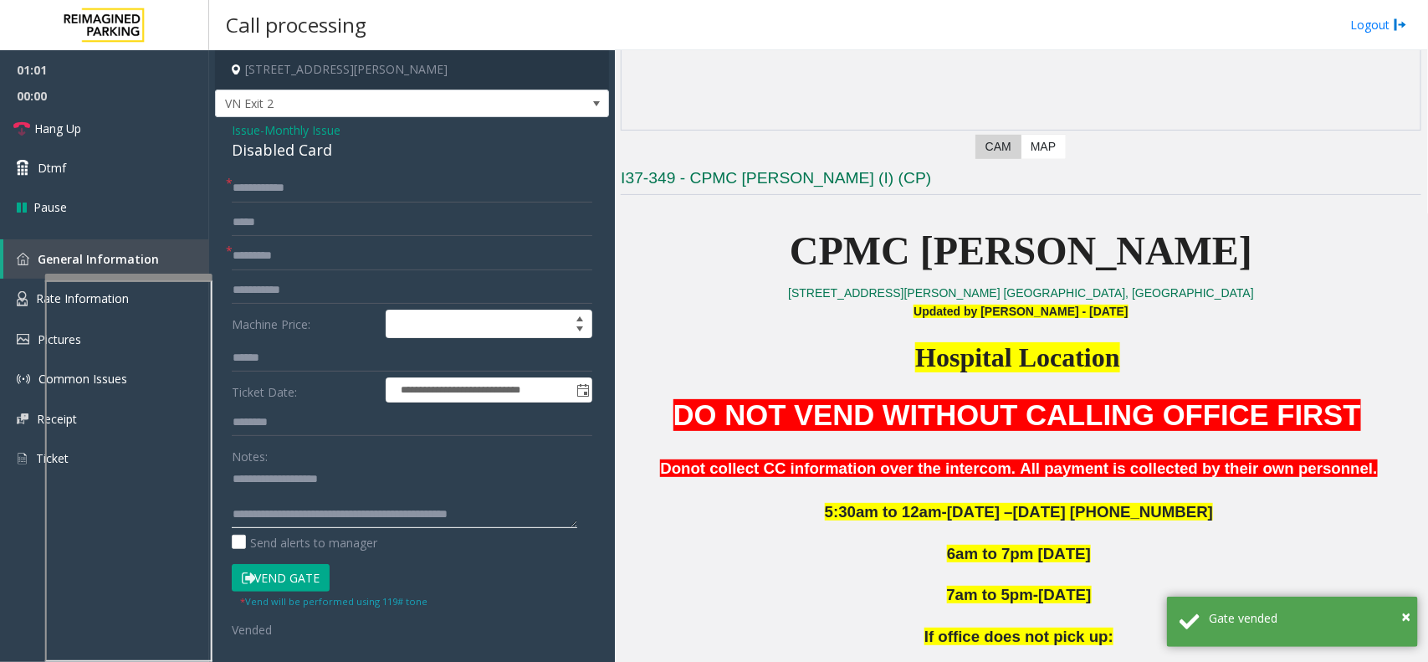
type textarea "**********"
click at [714, 415] on p "DO NOT VEND WITHOUT CALLING OFFICE FIRST" at bounding box center [1021, 415] width 801 height 41
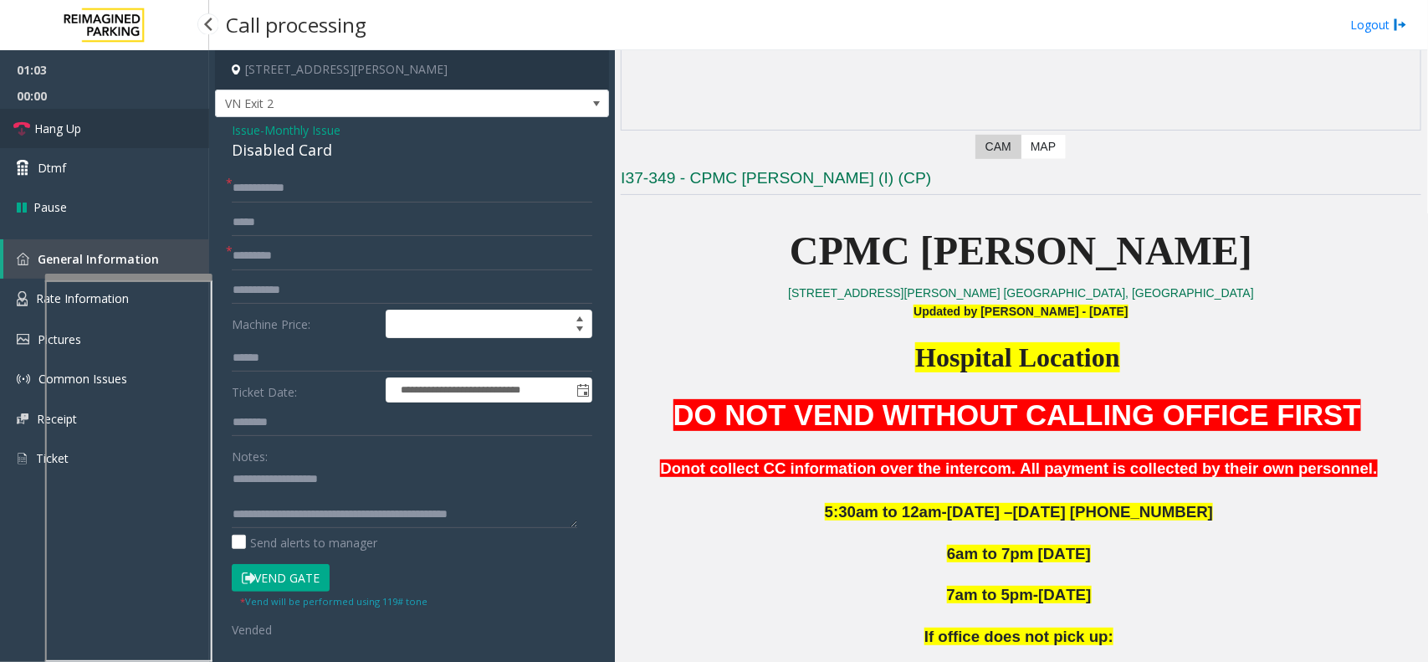
click at [132, 143] on link "Hang Up" at bounding box center [104, 128] width 209 height 39
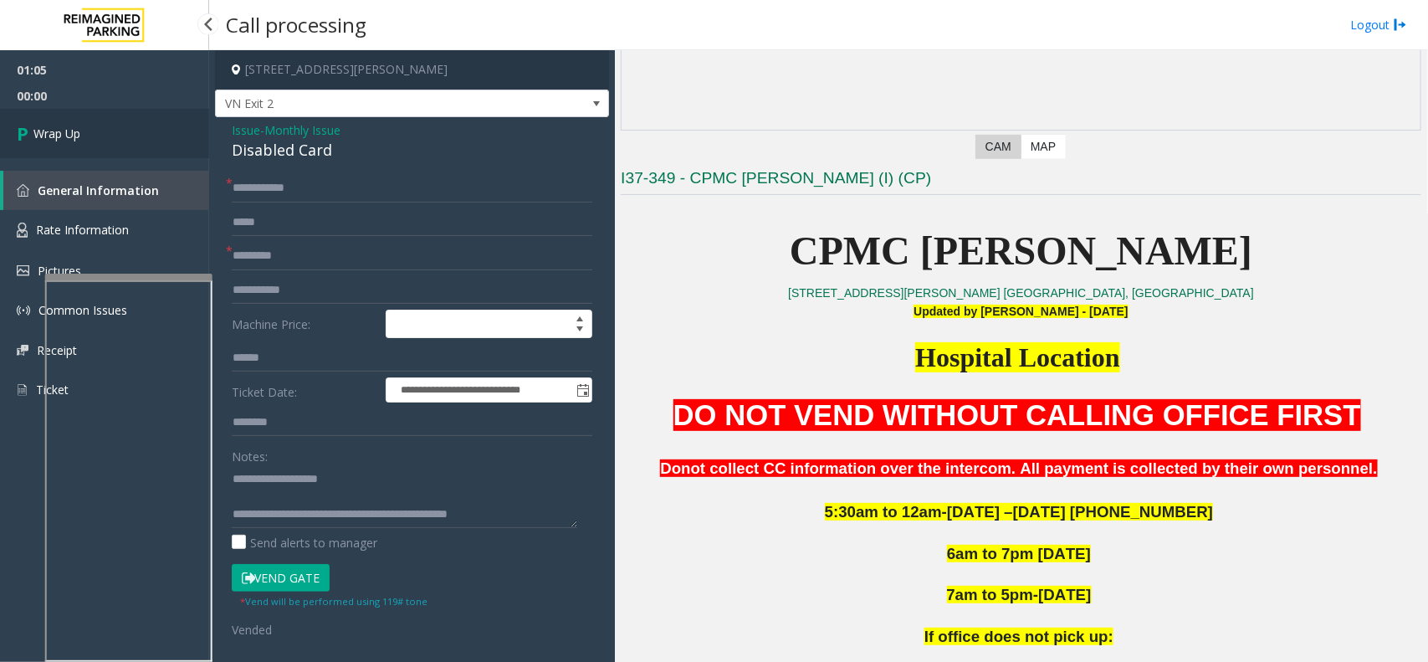
click at [132, 143] on link "Wrap Up" at bounding box center [104, 133] width 209 height 49
